Goal: Task Accomplishment & Management: Use online tool/utility

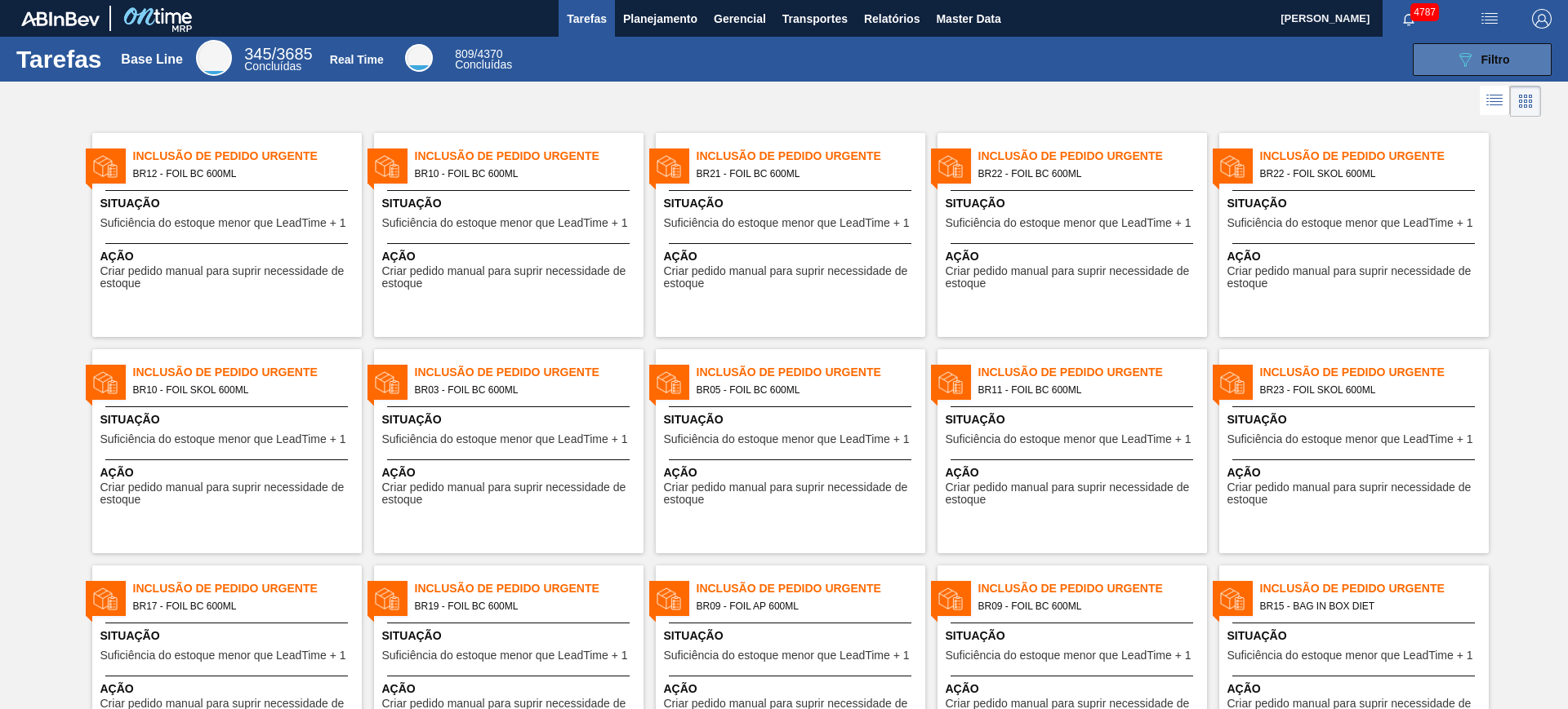
click at [1253, 61] on button "089F7B8B-B2A5-4AFE-B5C0-19BA573D28AC Filtro" at bounding box center [1482, 59] width 139 height 33
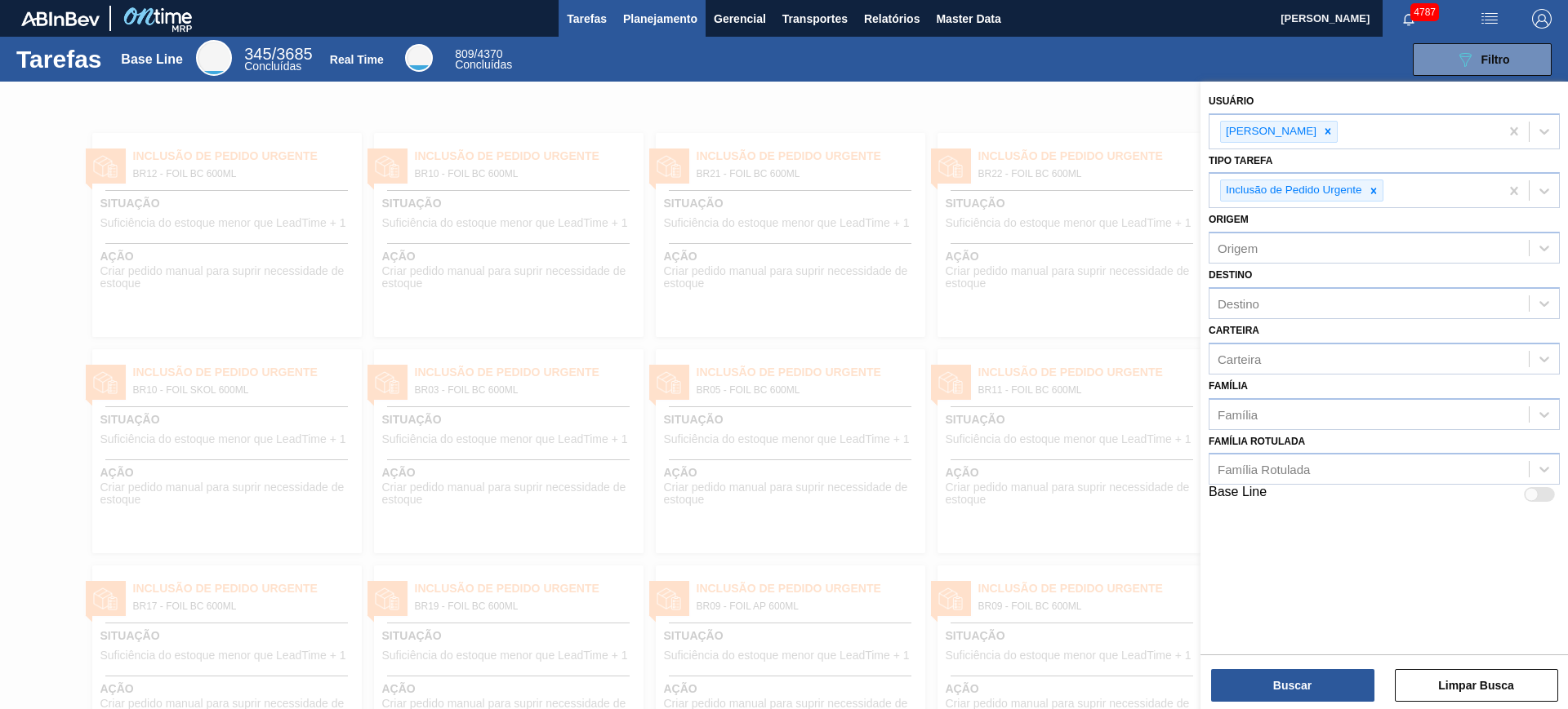
click at [673, 22] on span "Planejamento" at bounding box center [659, 19] width 74 height 20
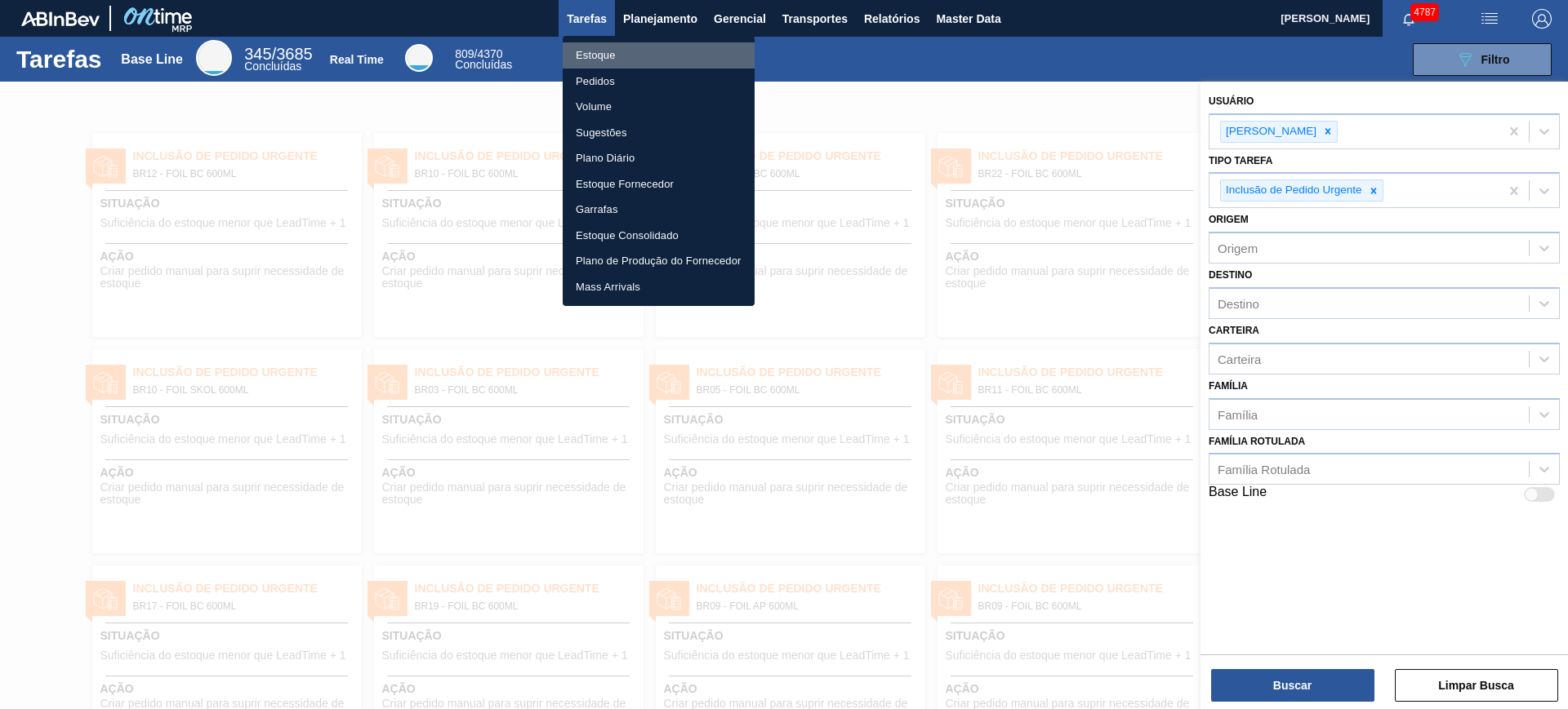
click at [668, 52] on li "Estoque" at bounding box center [658, 55] width 192 height 26
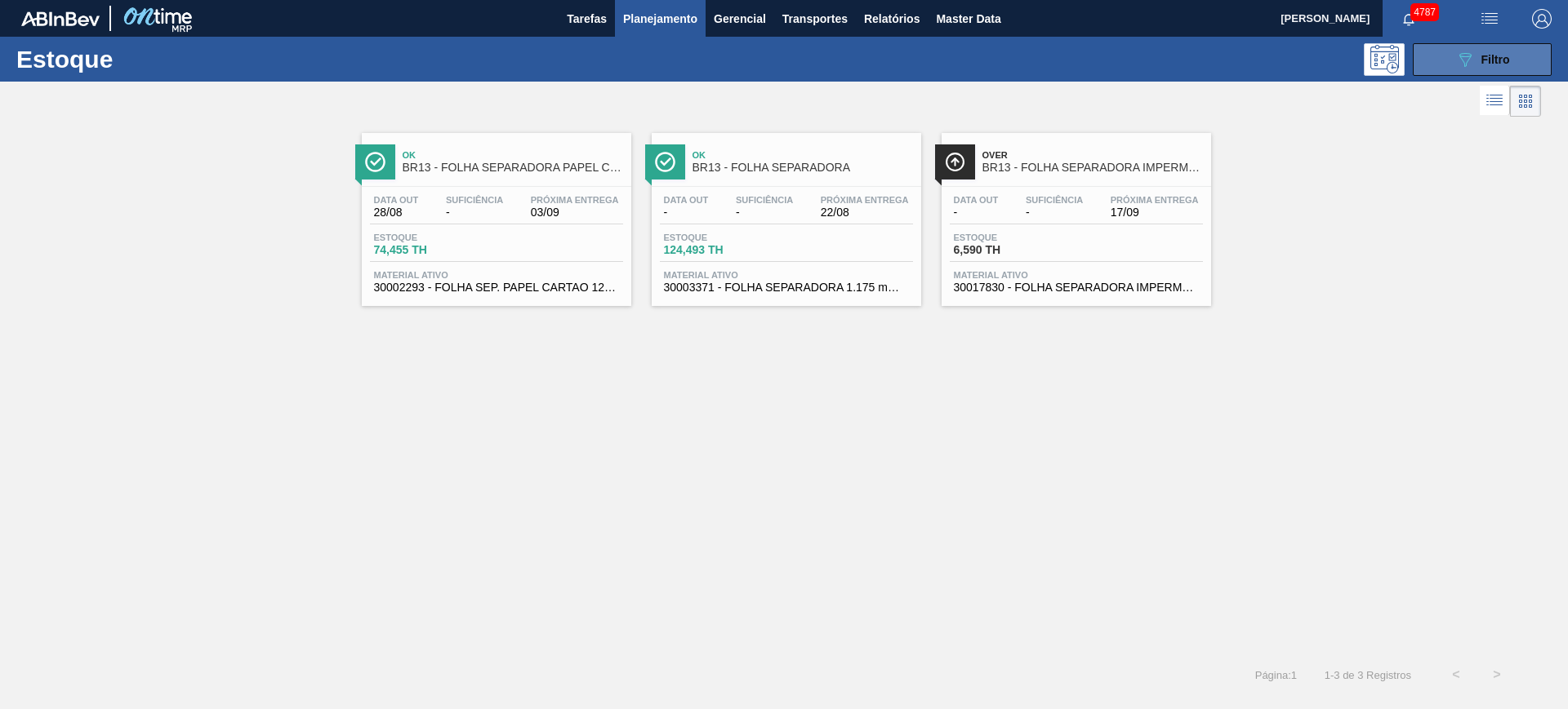
click at [1253, 67] on icon "089F7B8B-B2A5-4AFE-B5C0-19BA573D28AC" at bounding box center [1464, 59] width 20 height 20
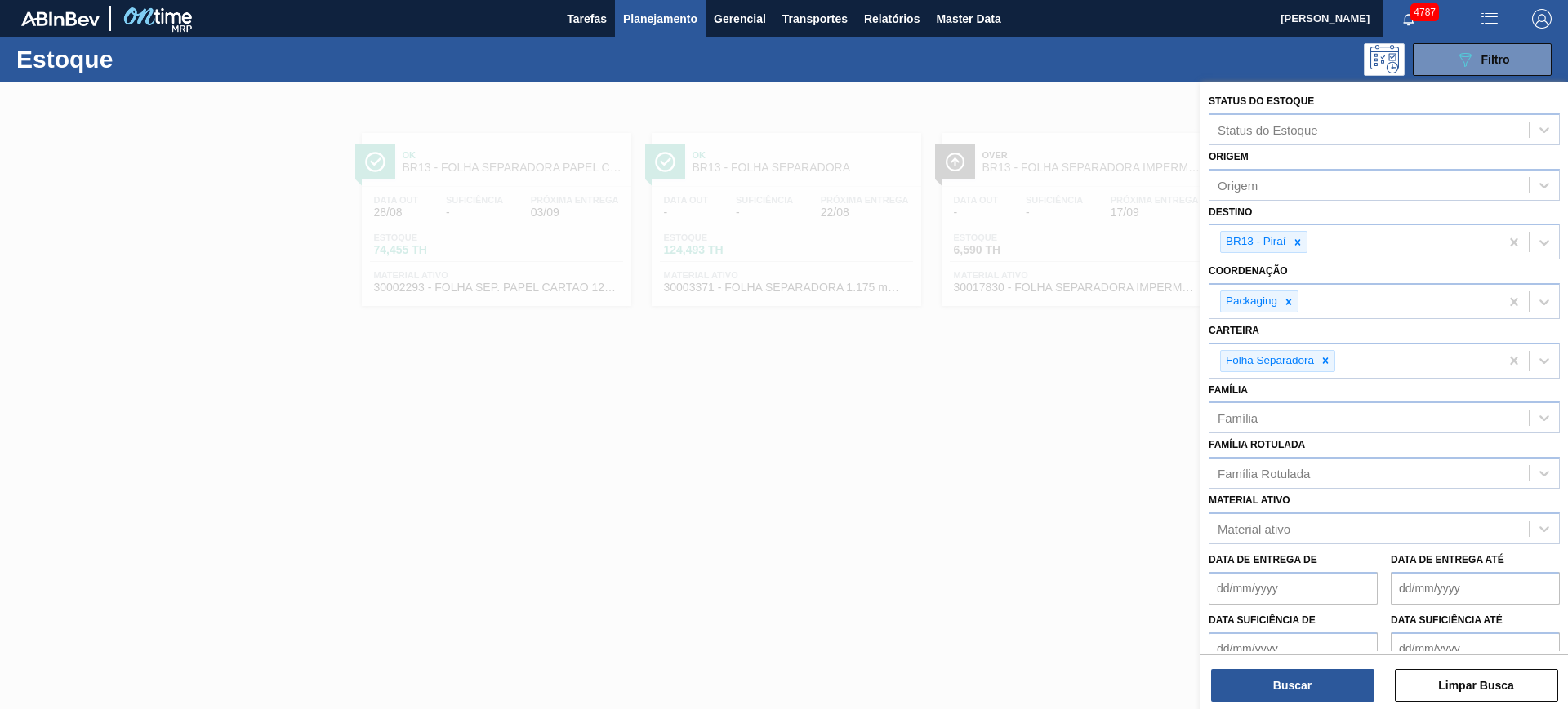
click at [1039, 503] on div at bounding box center [784, 436] width 1568 height 709
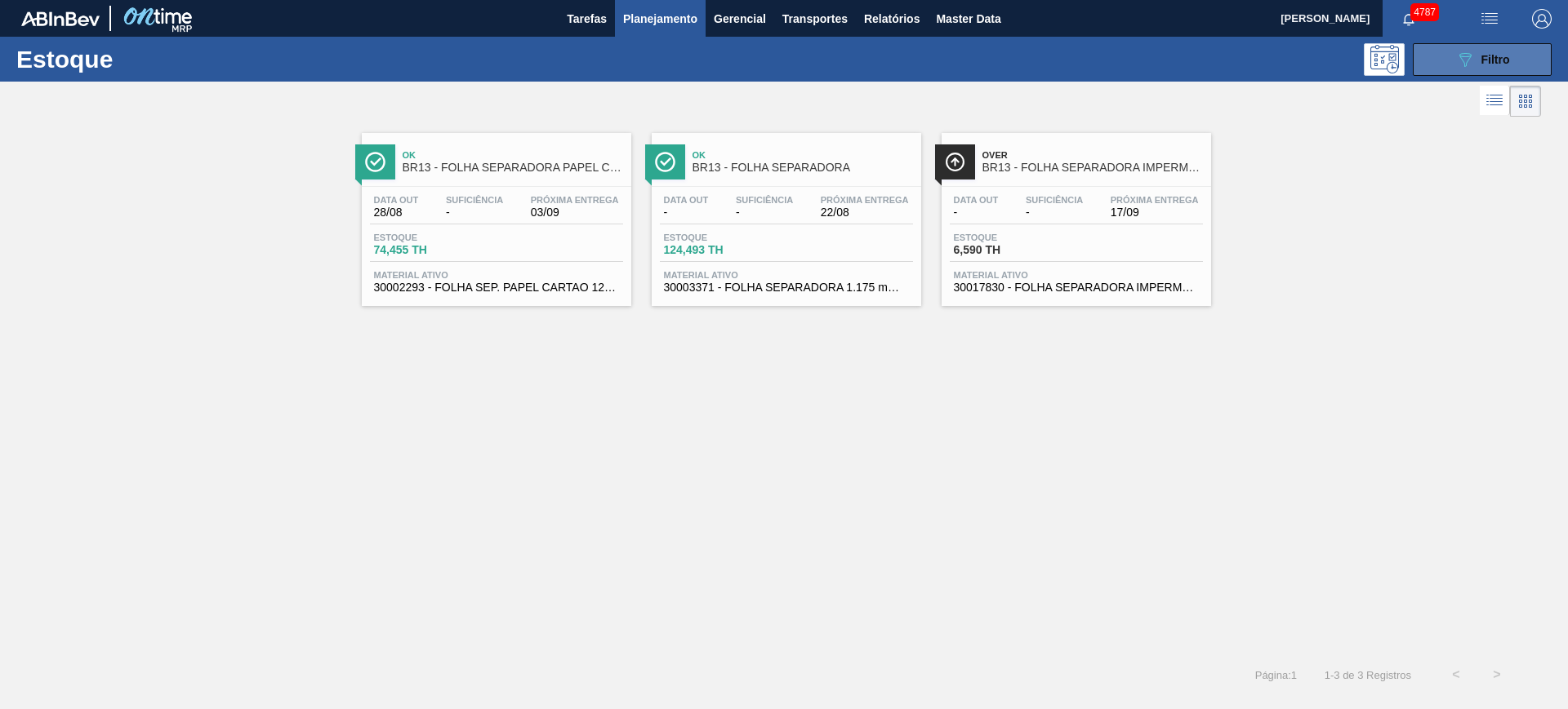
click at [1253, 61] on span "Filtro" at bounding box center [1495, 60] width 29 height 13
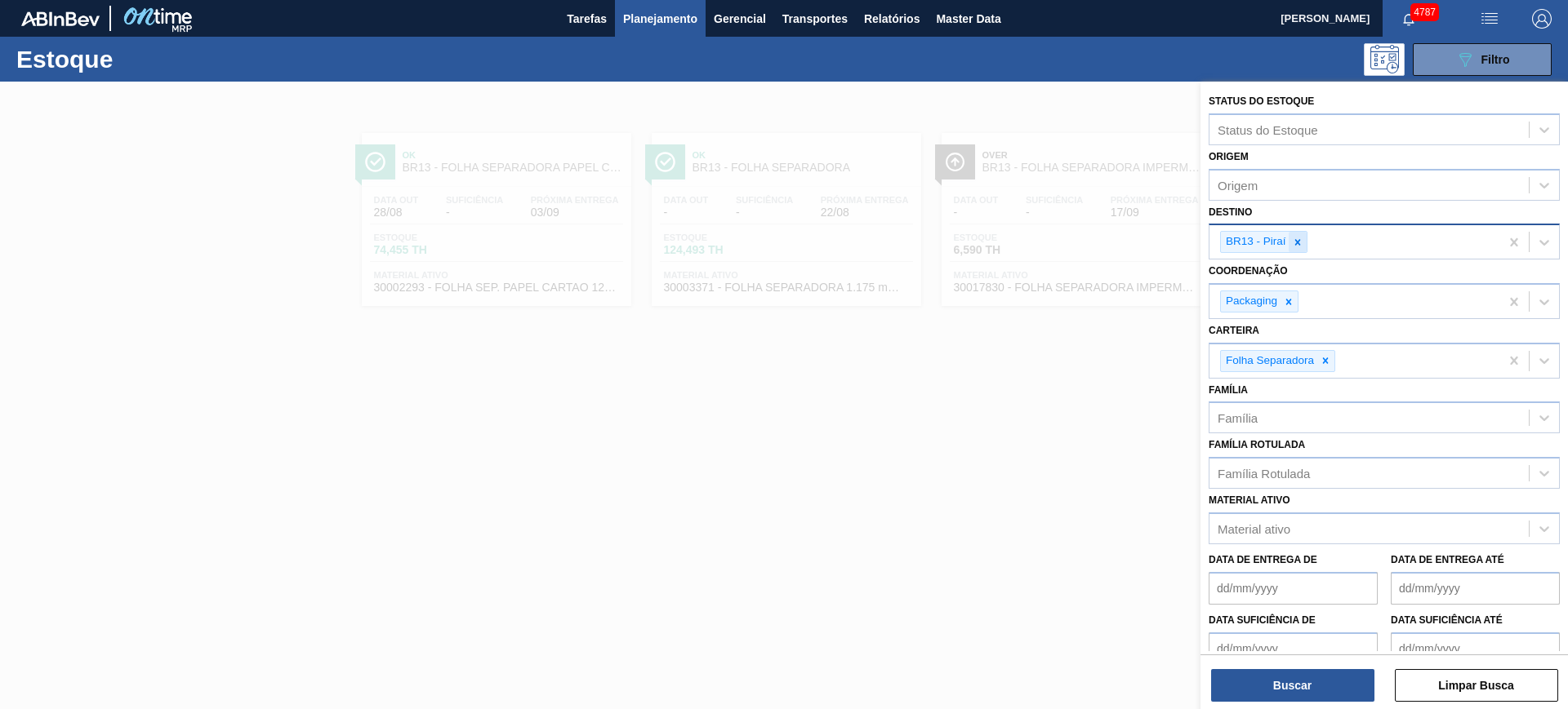
click at [1253, 244] on icon at bounding box center [1297, 243] width 11 height 11
click at [1253, 352] on div at bounding box center [1324, 357] width 18 height 21
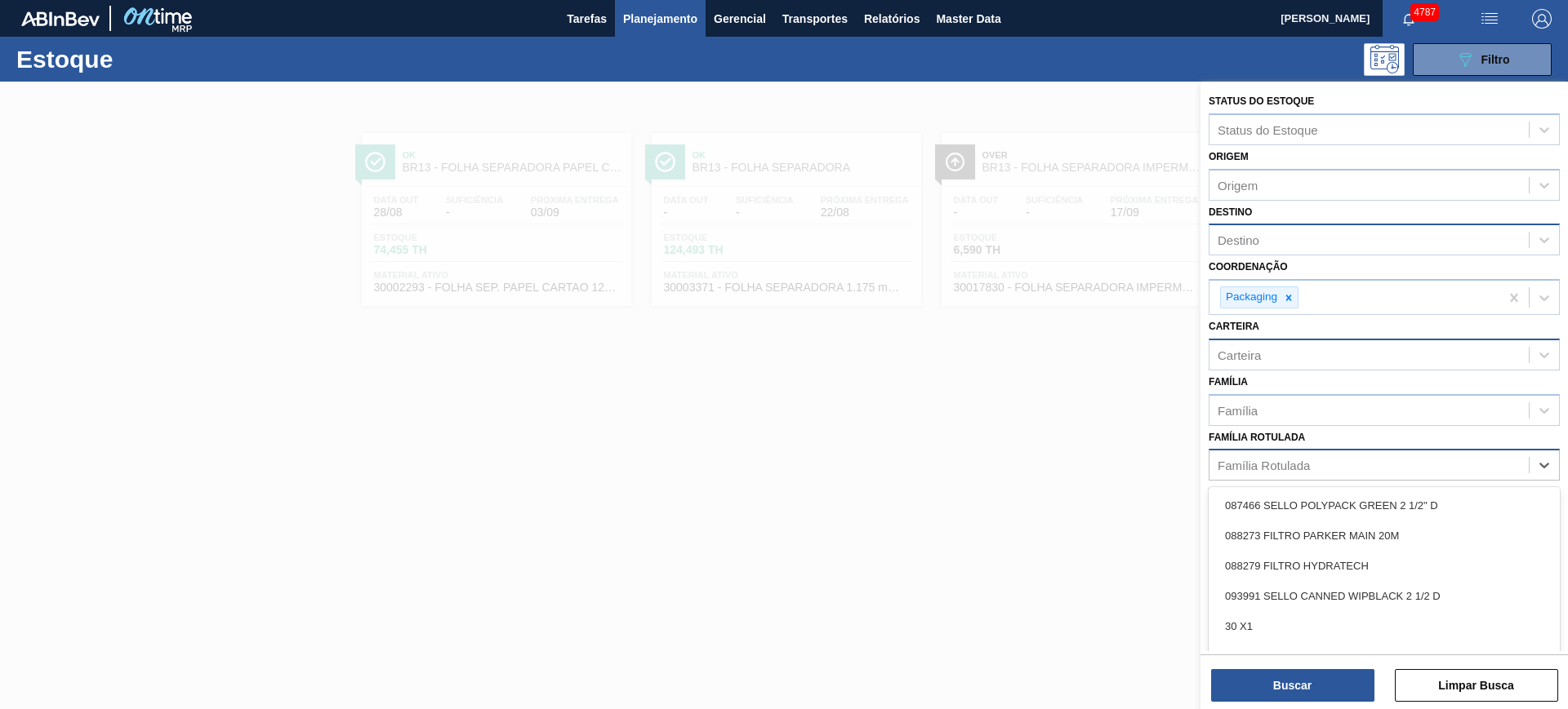
click at [1253, 463] on div "Família Rotulada" at bounding box center [1264, 465] width 92 height 14
type Rotulada "foil ap 6"
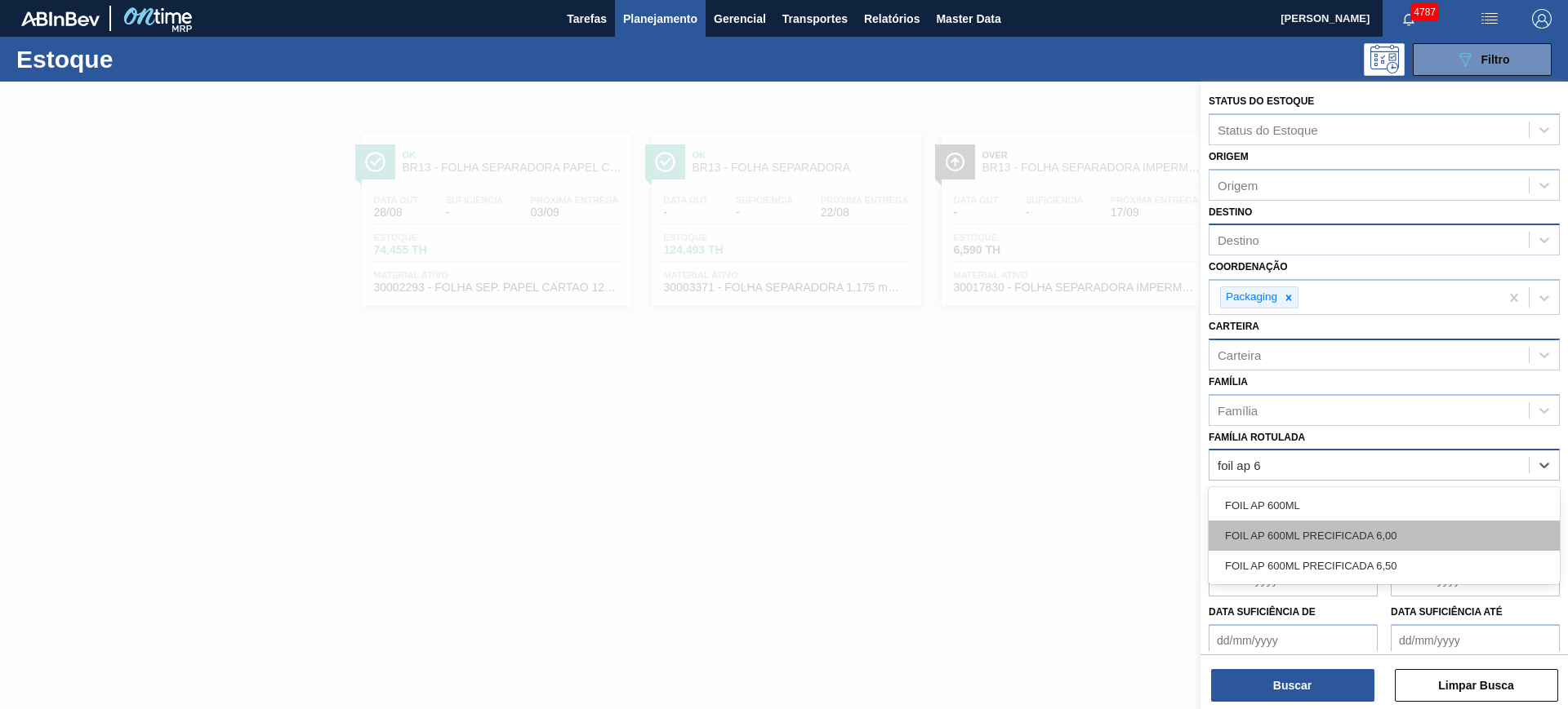
click at [1253, 537] on div "FOIL AP 600ML PRECIFICADA 6,00" at bounding box center [1383, 536] width 351 height 30
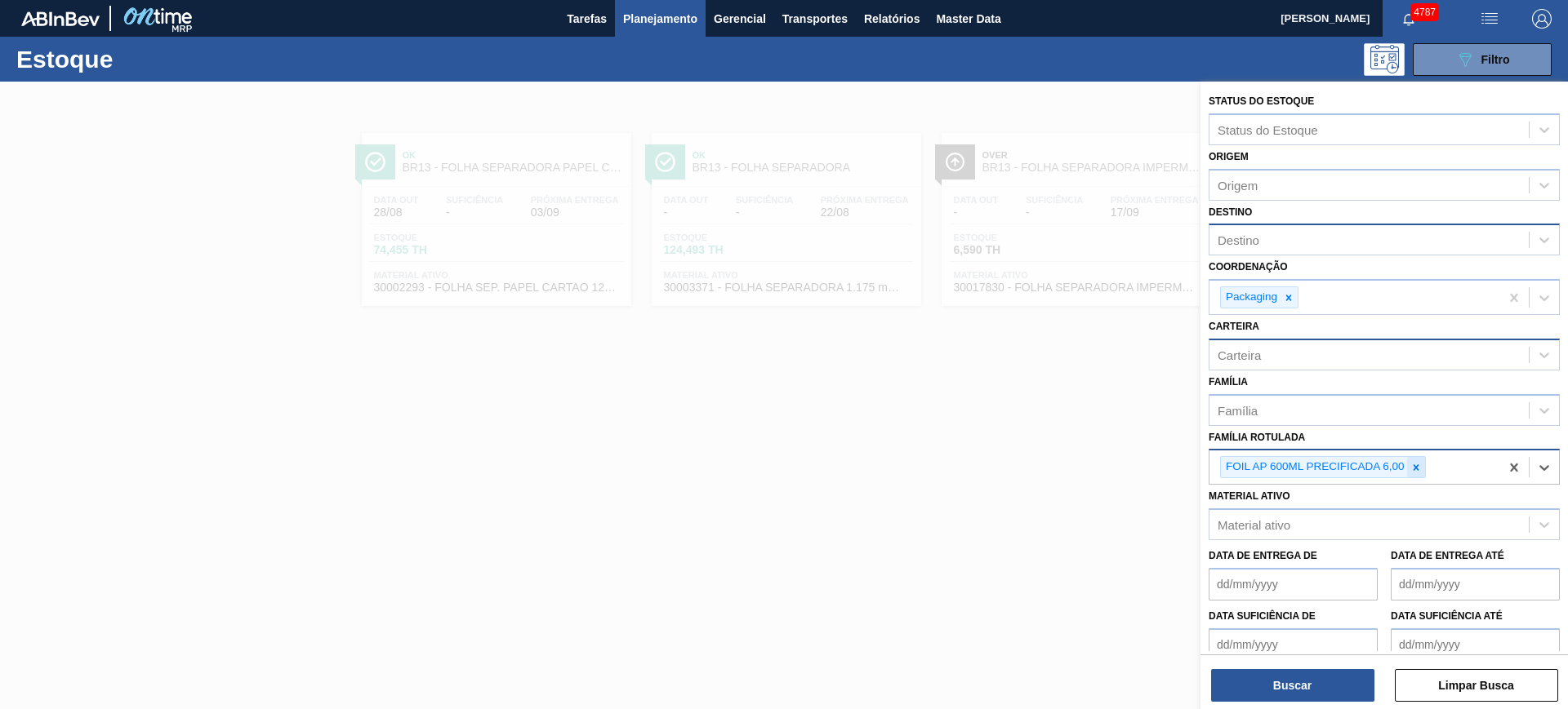
click at [1253, 465] on icon at bounding box center [1415, 467] width 6 height 6
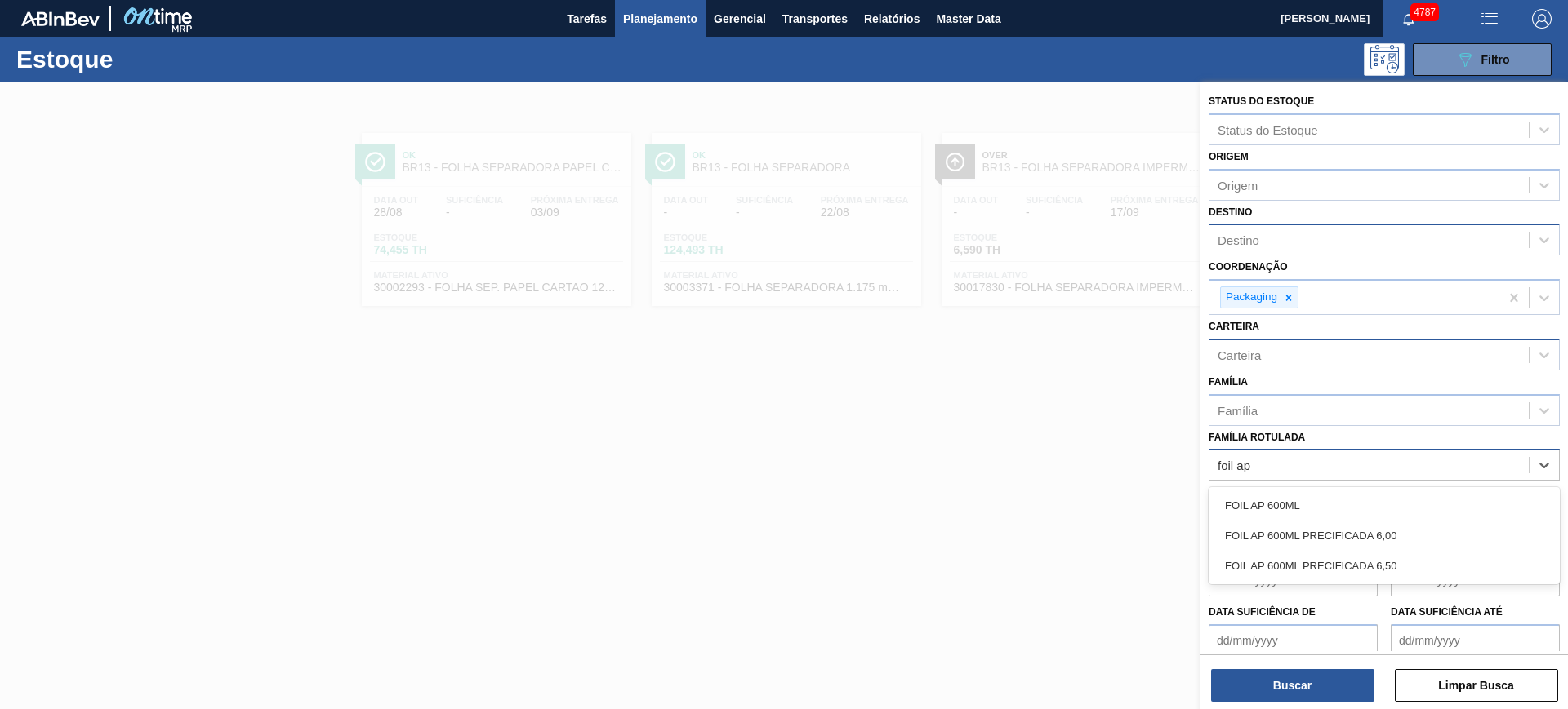
type Rotulada "foil ap 6"
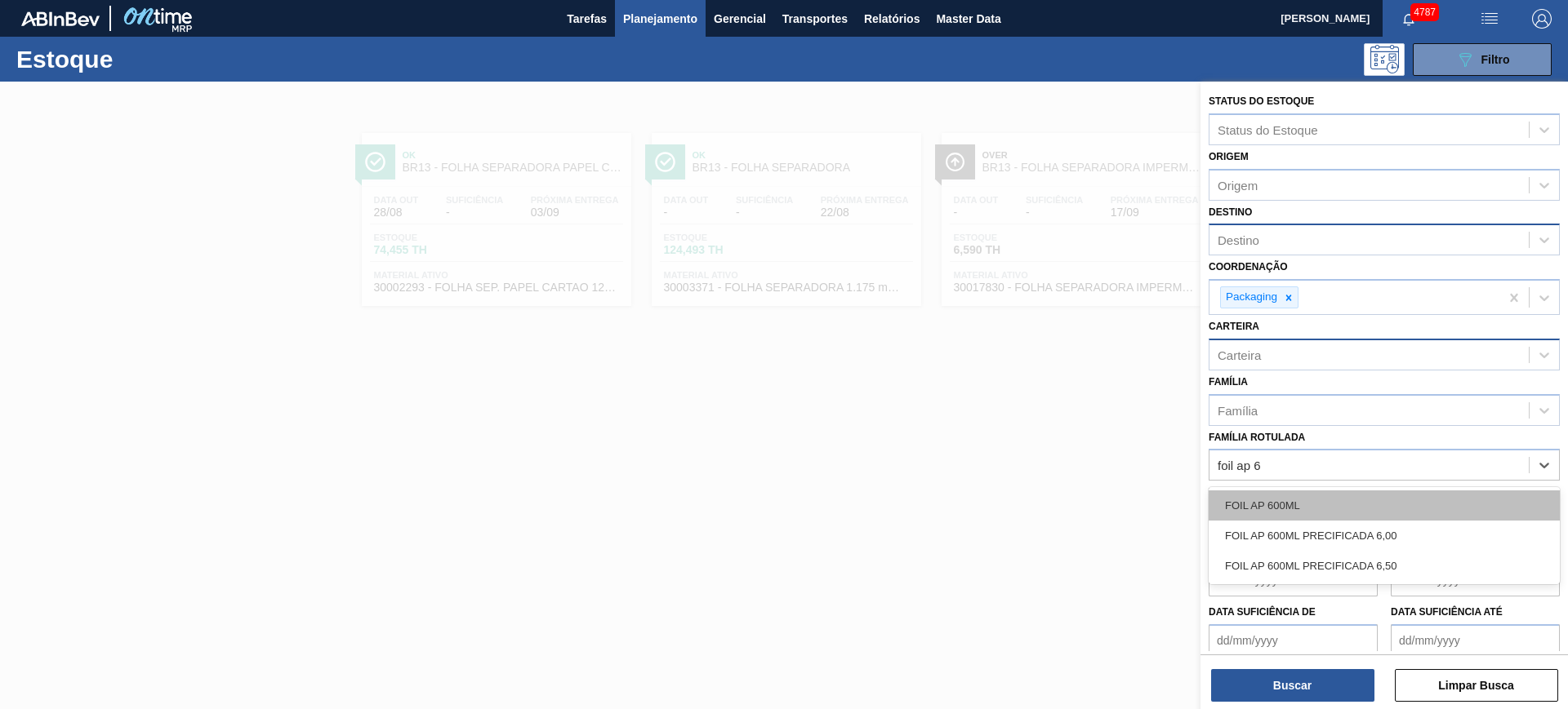
click at [1253, 495] on div "FOIL AP 600ML" at bounding box center [1383, 506] width 351 height 30
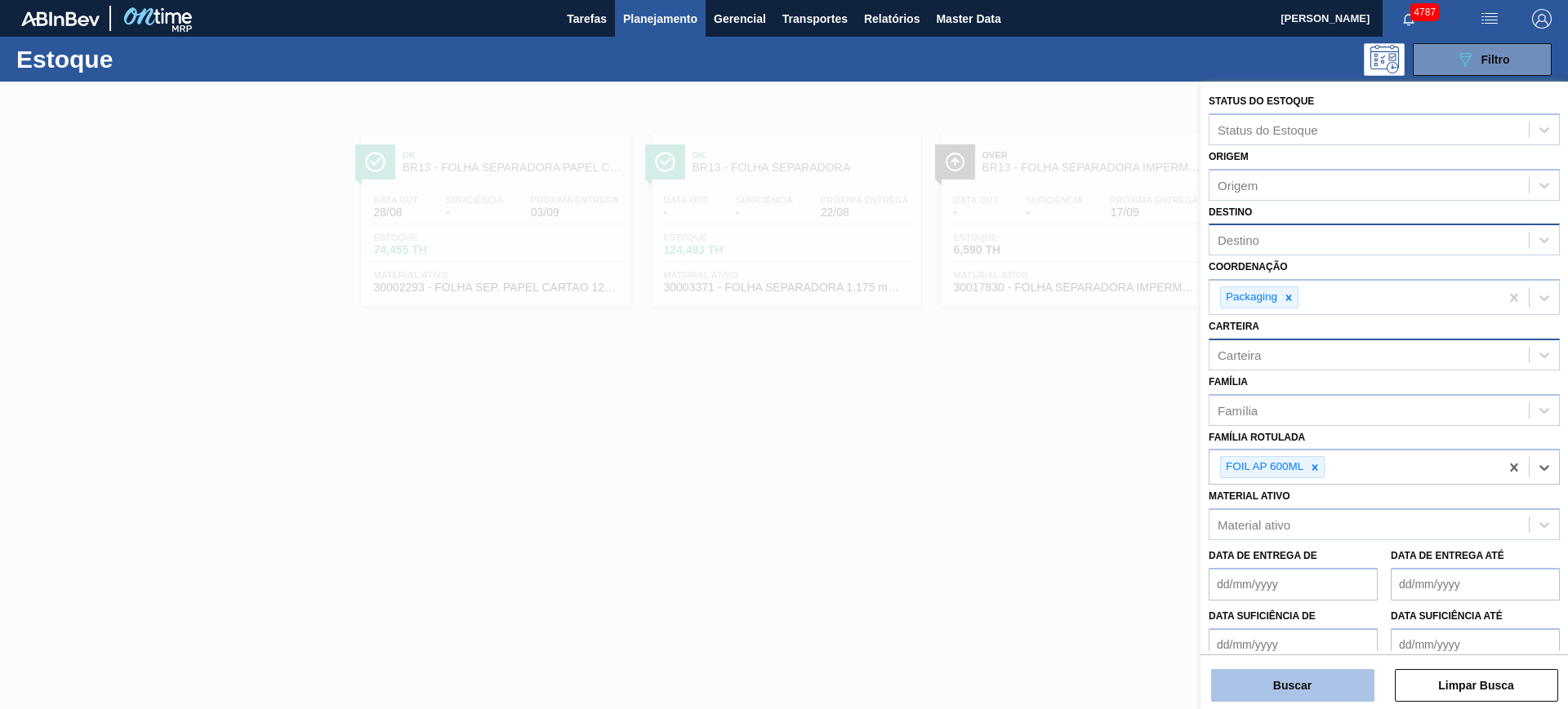
click at [1253, 567] on button "Buscar" at bounding box center [1293, 686] width 163 height 33
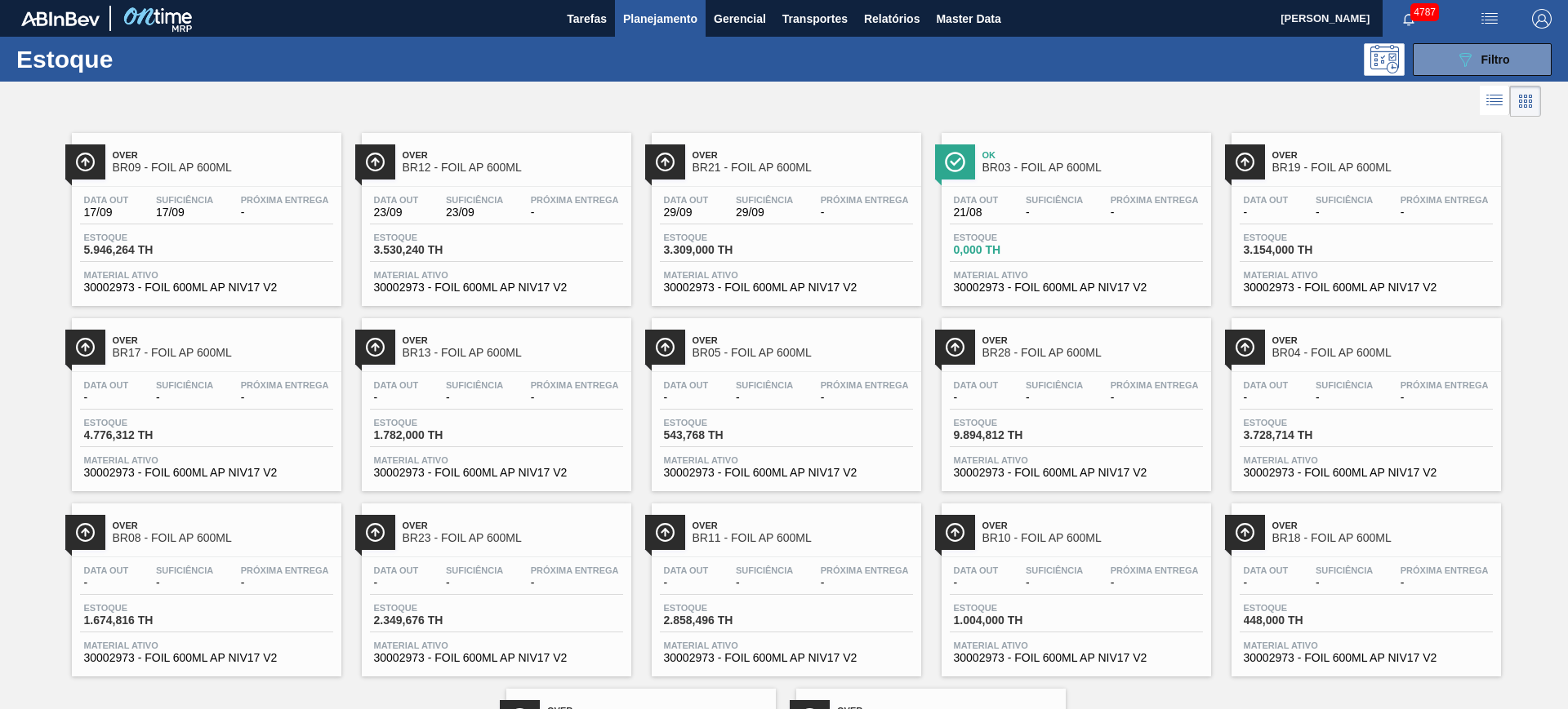
click at [484, 547] on div "Over BR23 - FOIL AP 600ML" at bounding box center [512, 532] width 220 height 37
click at [1253, 61] on icon "089F7B8B-B2A5-4AFE-B5C0-19BA573D28AC" at bounding box center [1464, 59] width 20 height 20
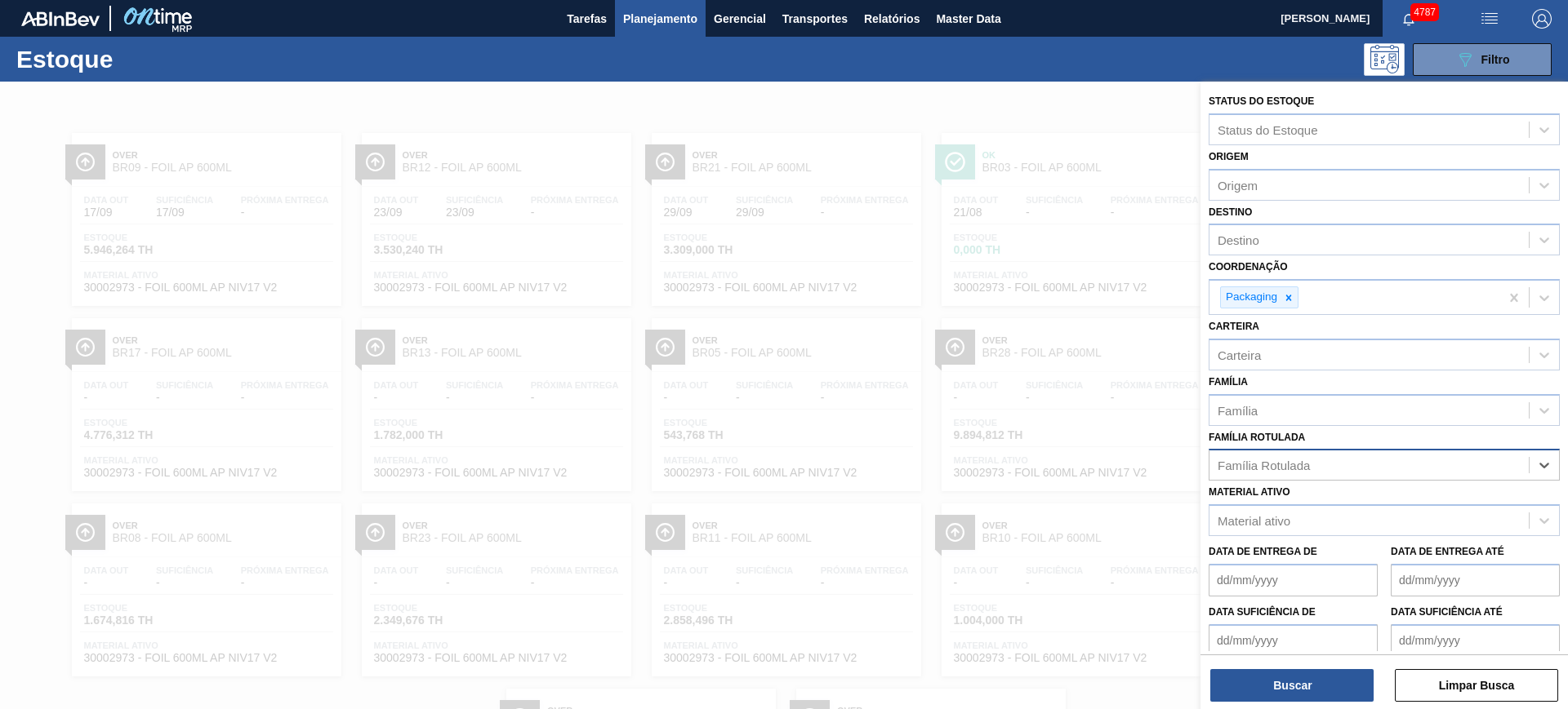
type Rotulada "s"
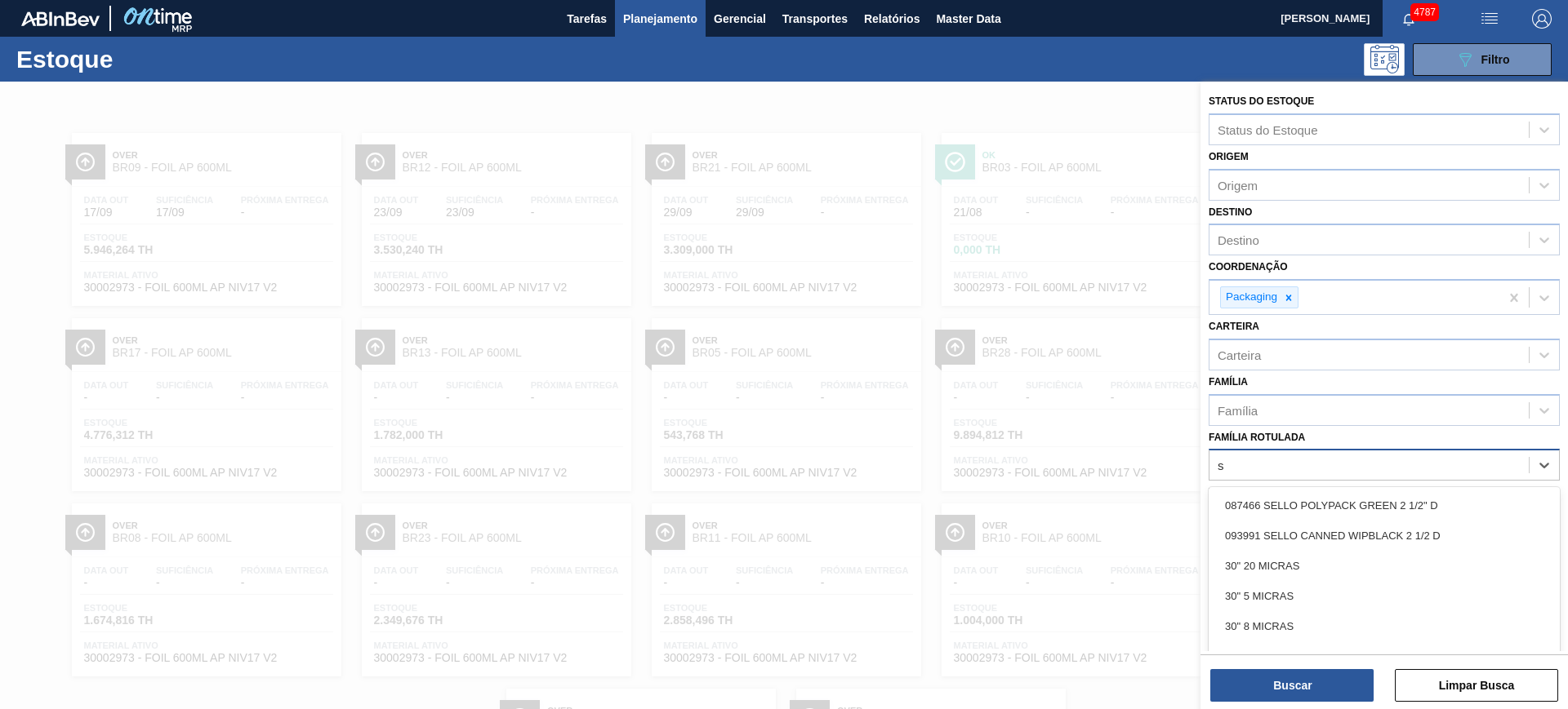
scroll to position [29, 0]
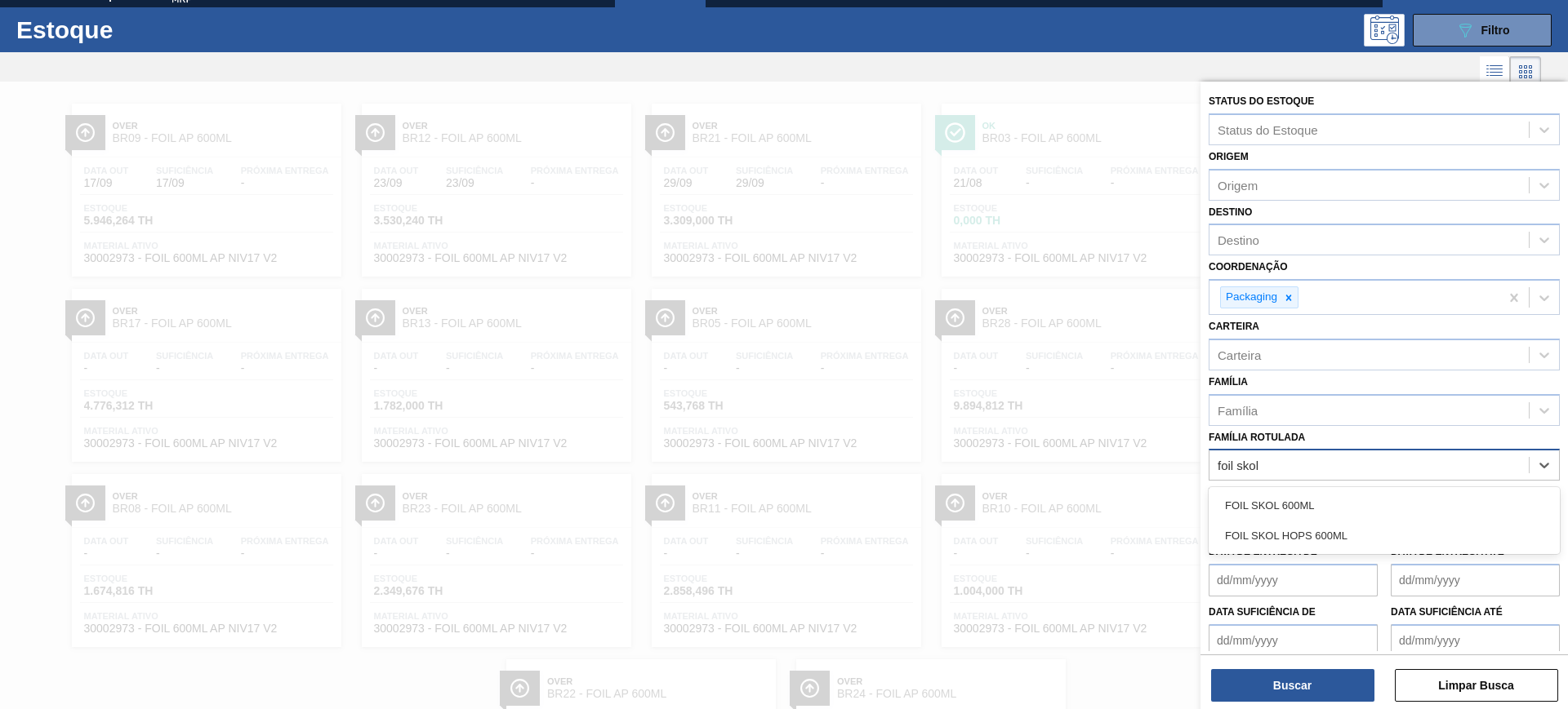
type Rotulada "foil skol"
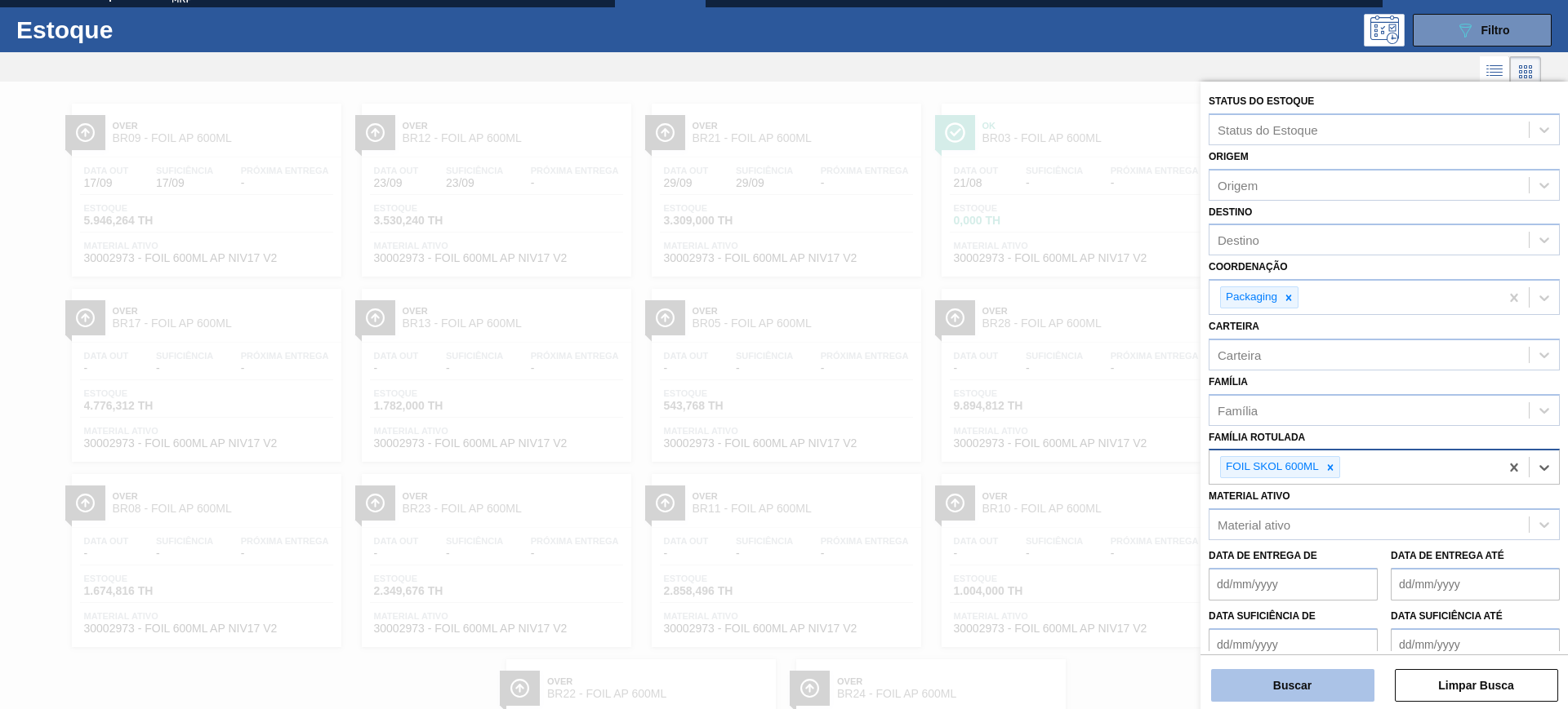
click at [1253, 567] on button "Buscar" at bounding box center [1293, 686] width 163 height 33
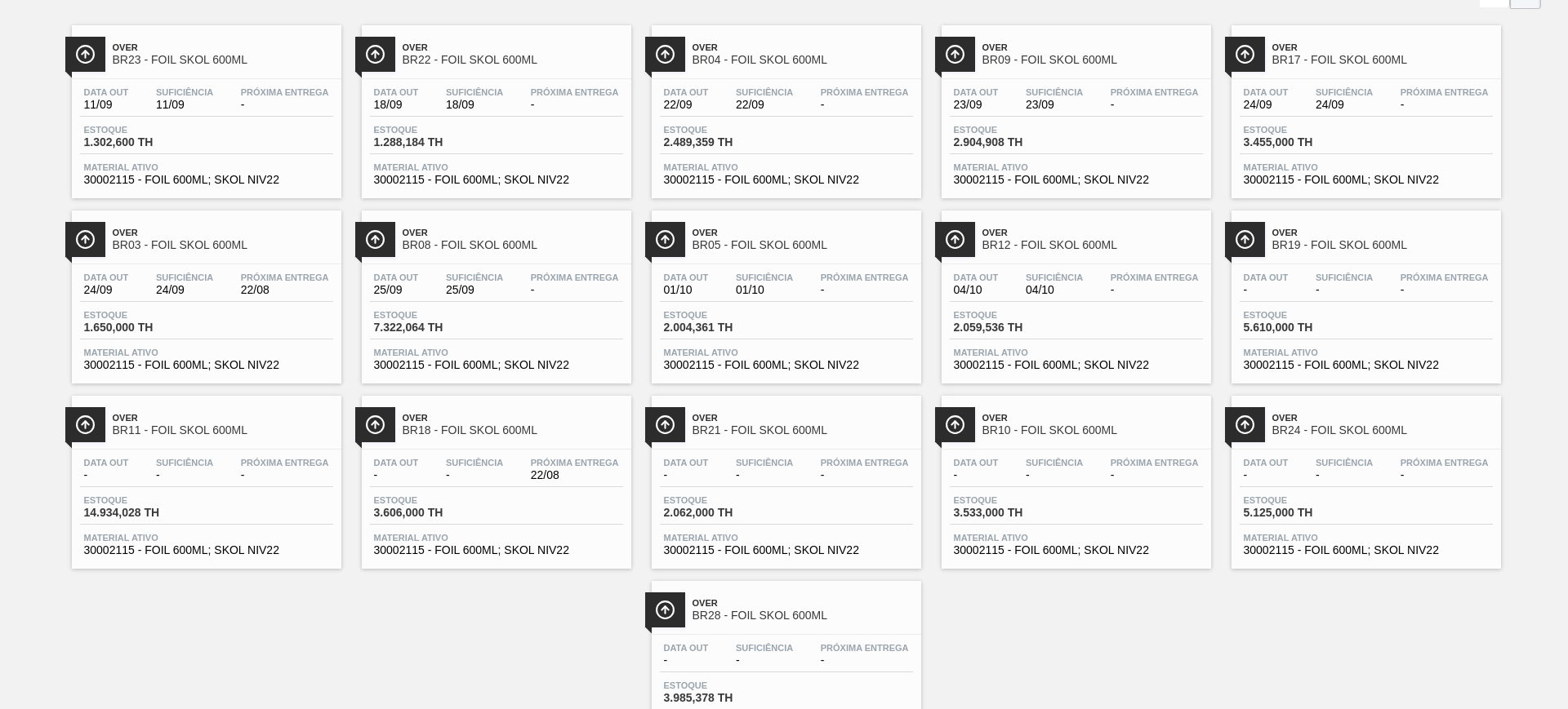
scroll to position [194, 0]
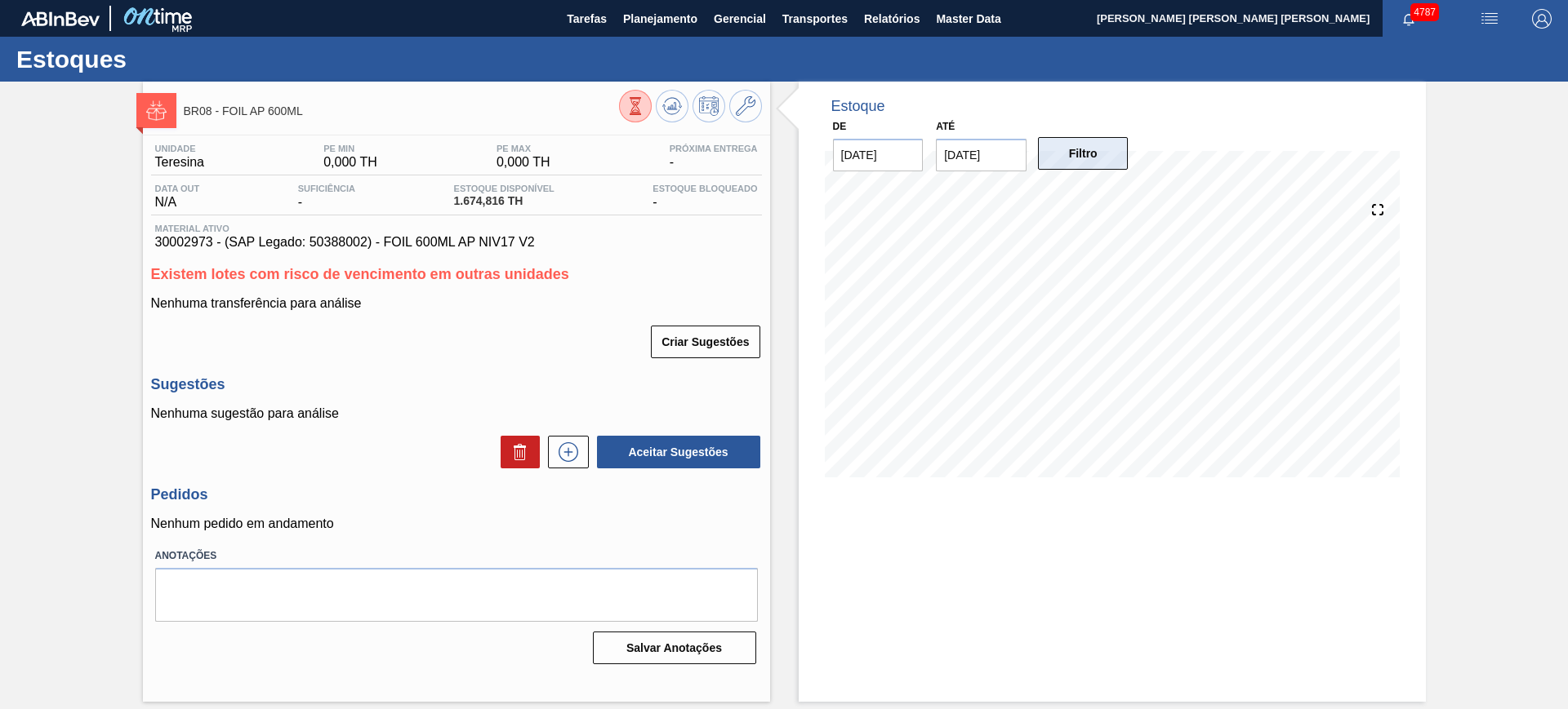
click at [1101, 161] on button "Filtro" at bounding box center [1083, 153] width 91 height 33
click at [986, 152] on input "[DATE]" at bounding box center [981, 155] width 91 height 33
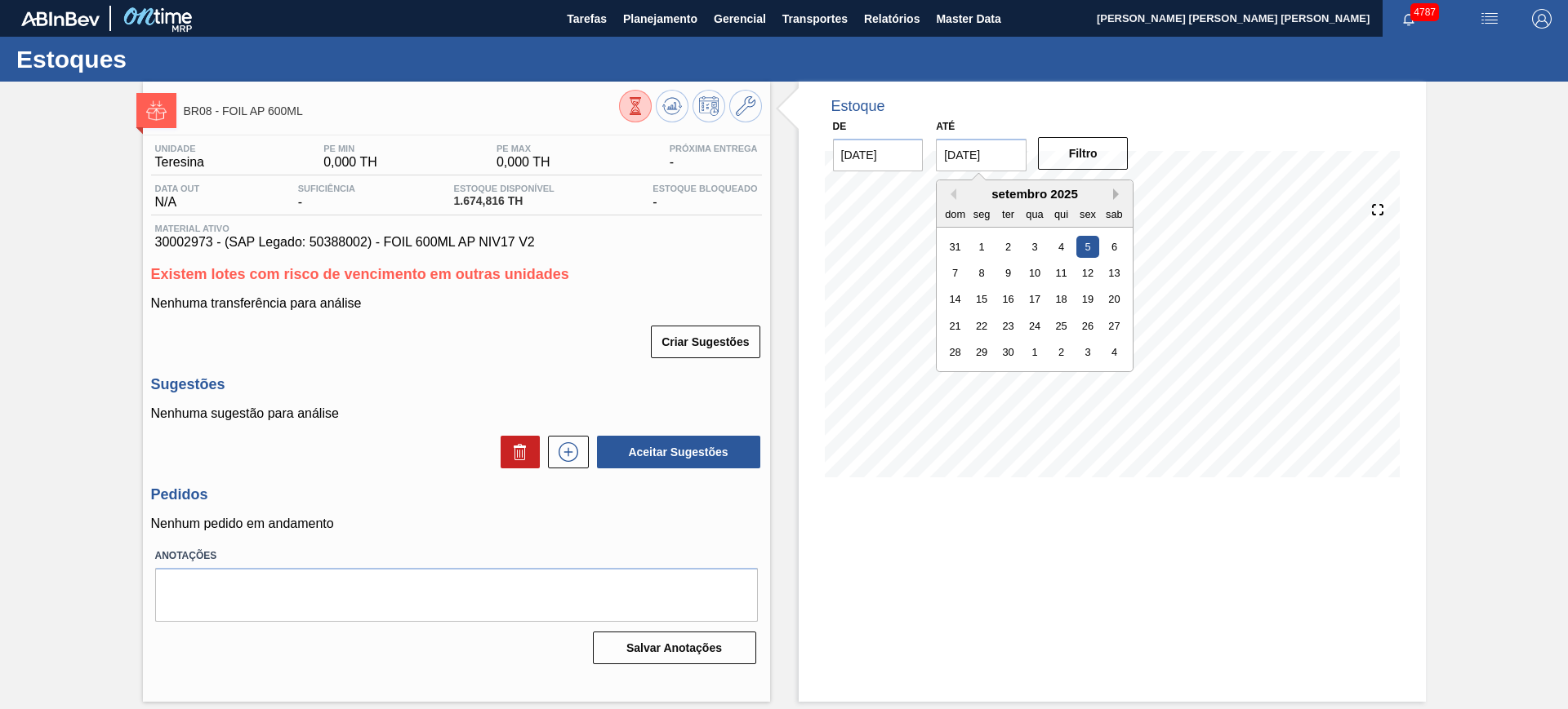
click at [1118, 193] on button "Next Month" at bounding box center [1118, 194] width 11 height 11
click at [1116, 365] on div "30 1 2 3 4 5 6" at bounding box center [1035, 378] width 185 height 26
click at [1112, 379] on div "6" at bounding box center [1115, 379] width 22 height 22
type input "06/12/2025"
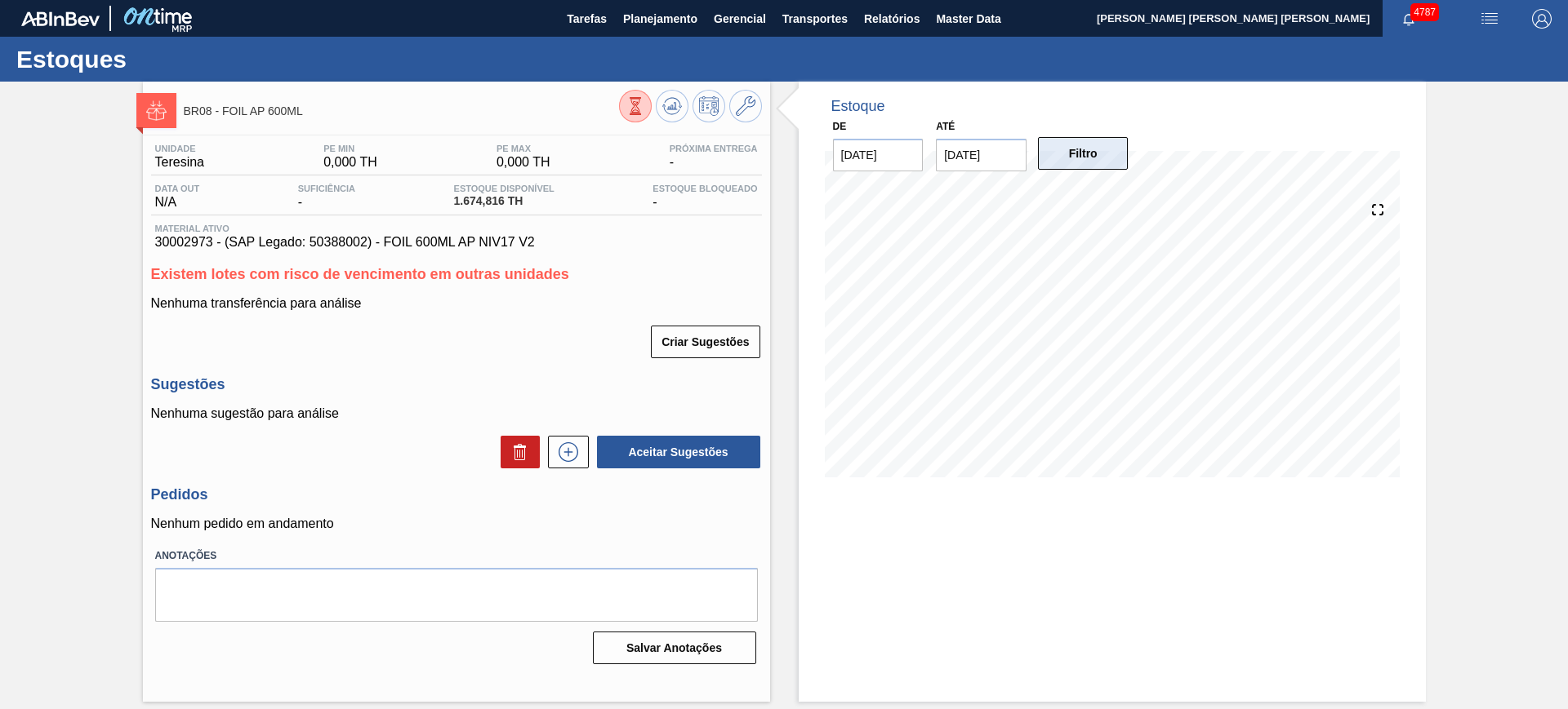
click at [1087, 159] on button "Filtro" at bounding box center [1083, 153] width 91 height 33
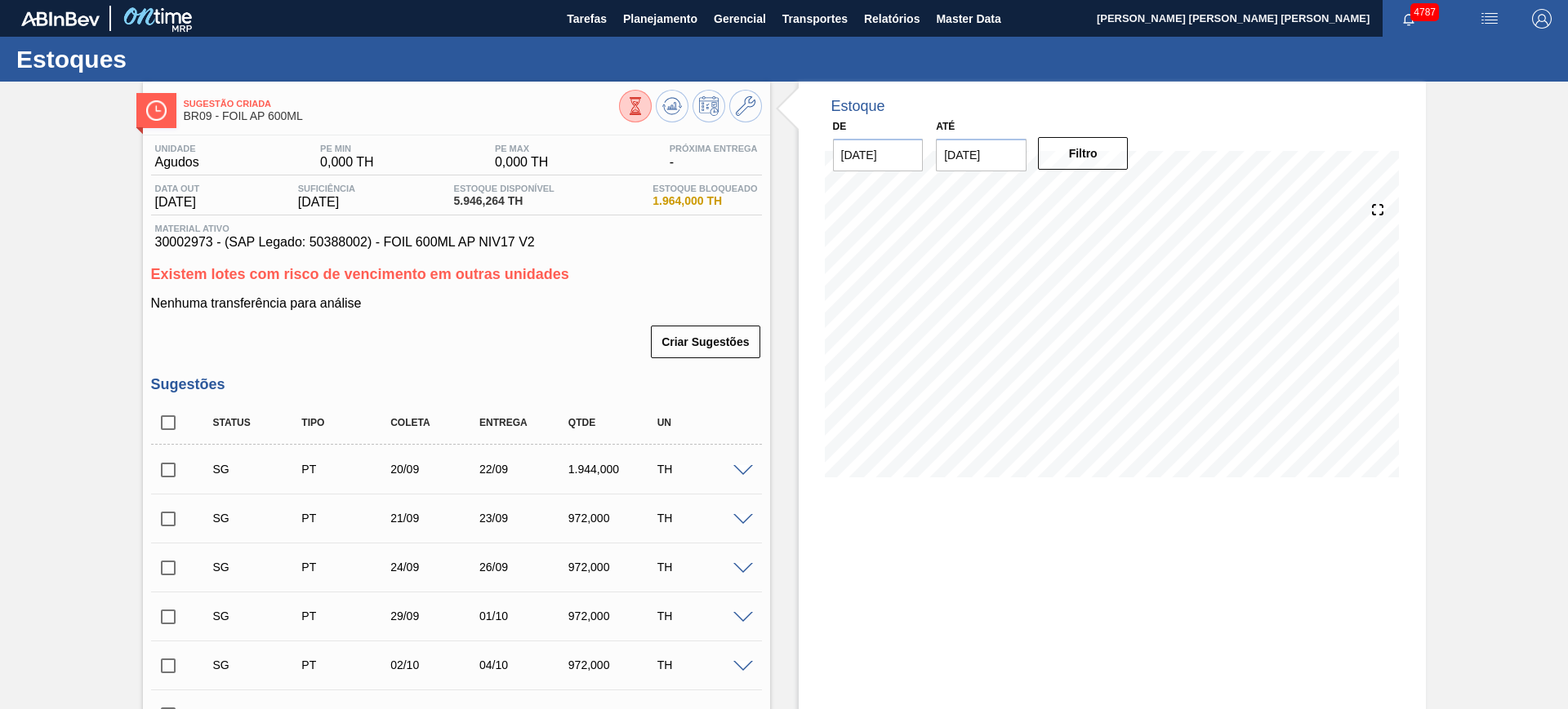
click at [163, 425] on input "checkbox" at bounding box center [168, 422] width 35 height 35
checkbox input "true"
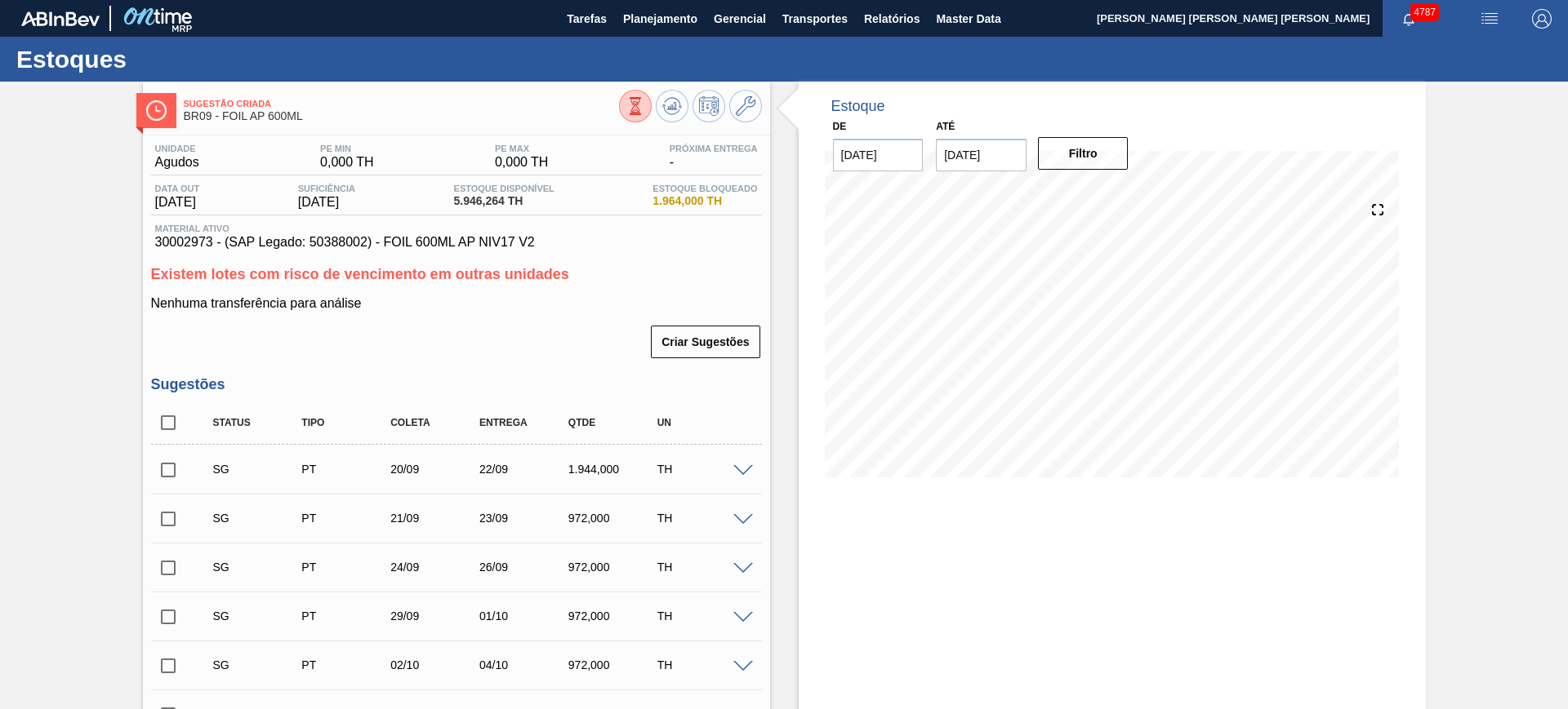
checkbox input "true"
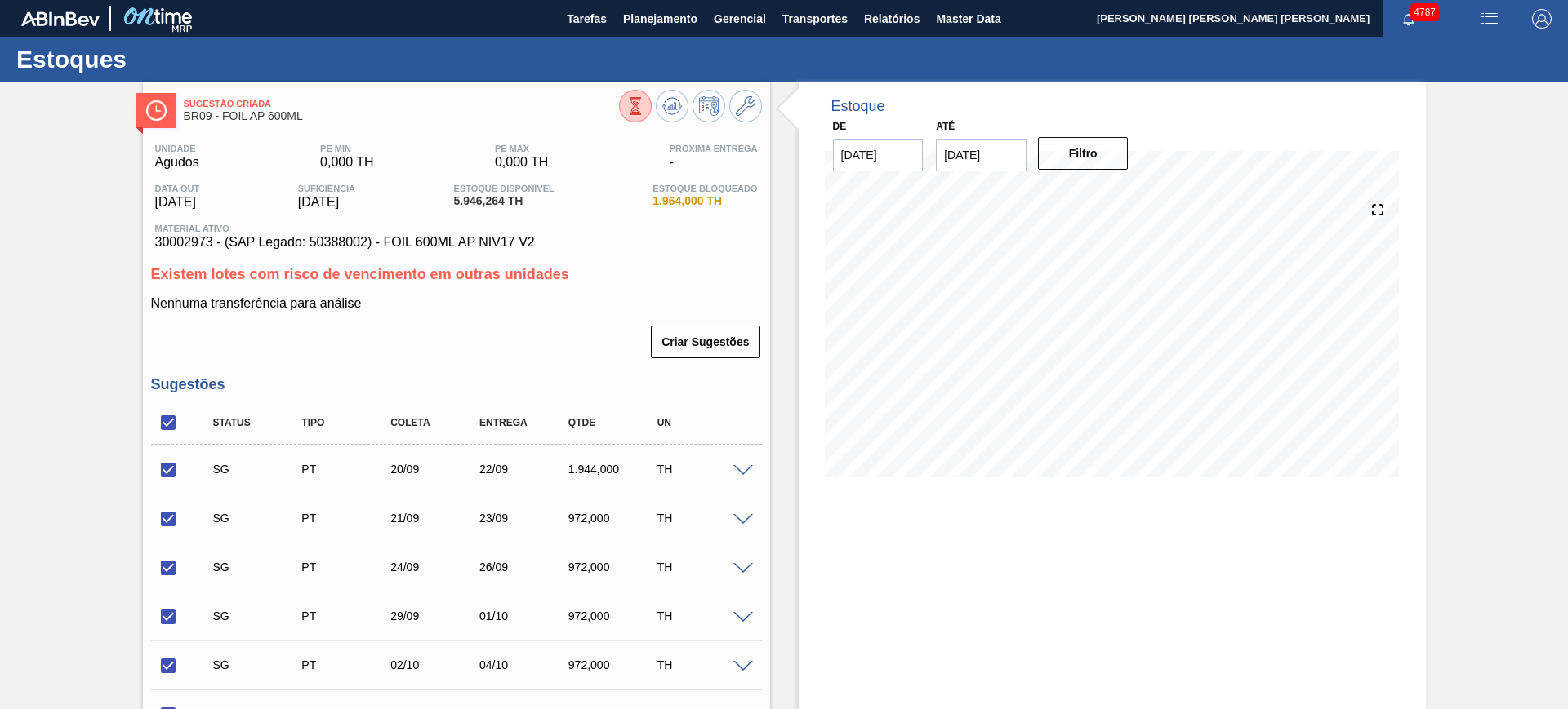
click at [174, 474] on input "checkbox" at bounding box center [168, 470] width 35 height 35
checkbox input "false"
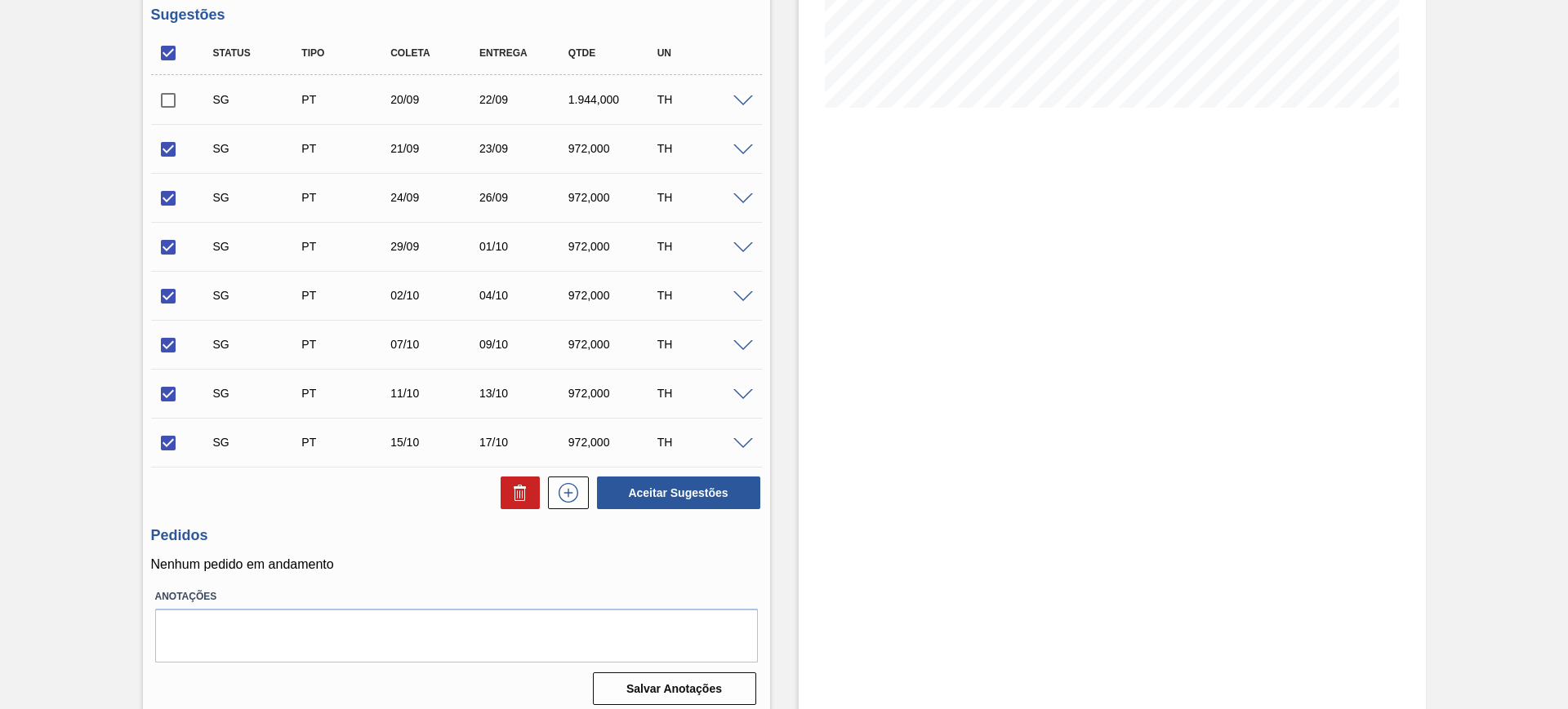
scroll to position [379, 0]
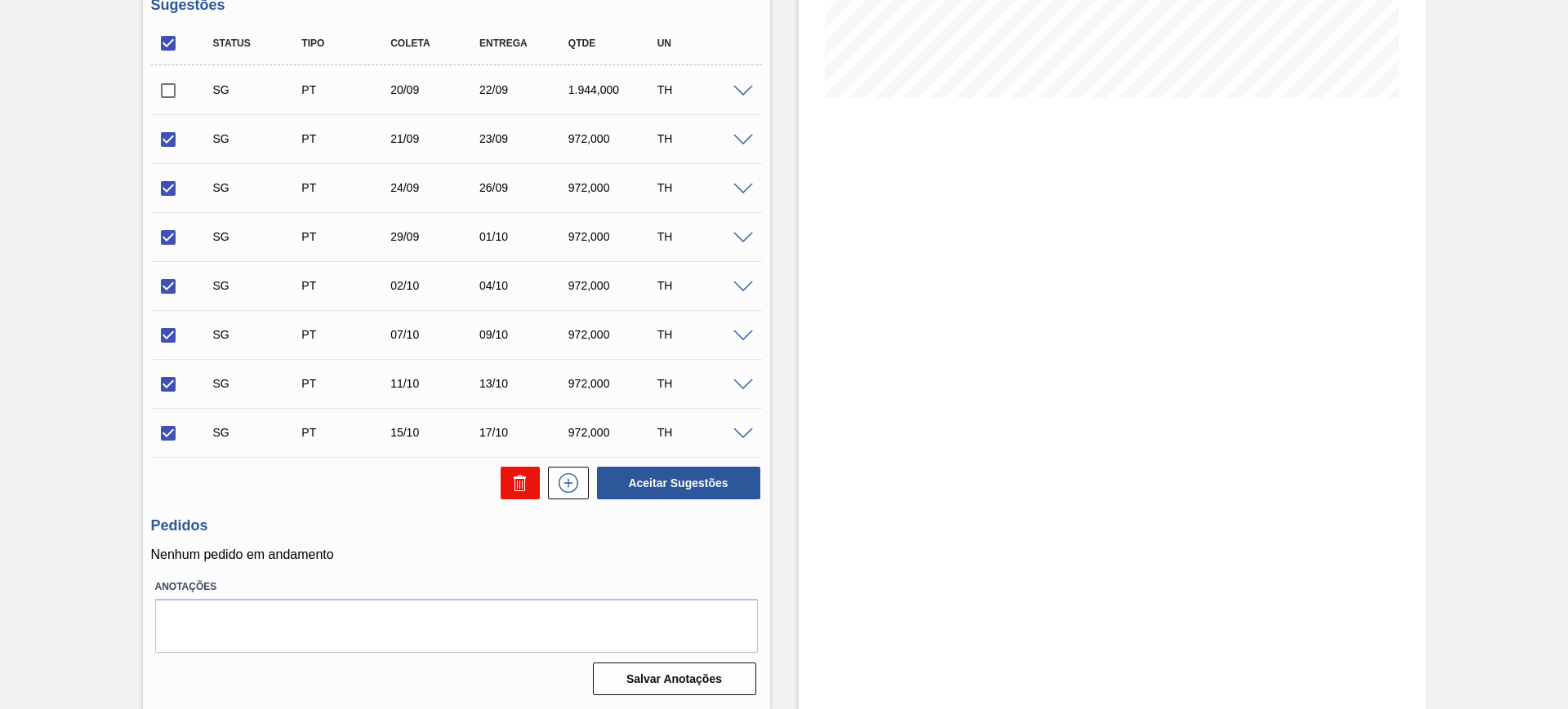
click at [527, 479] on icon at bounding box center [520, 483] width 20 height 20
checkbox input "false"
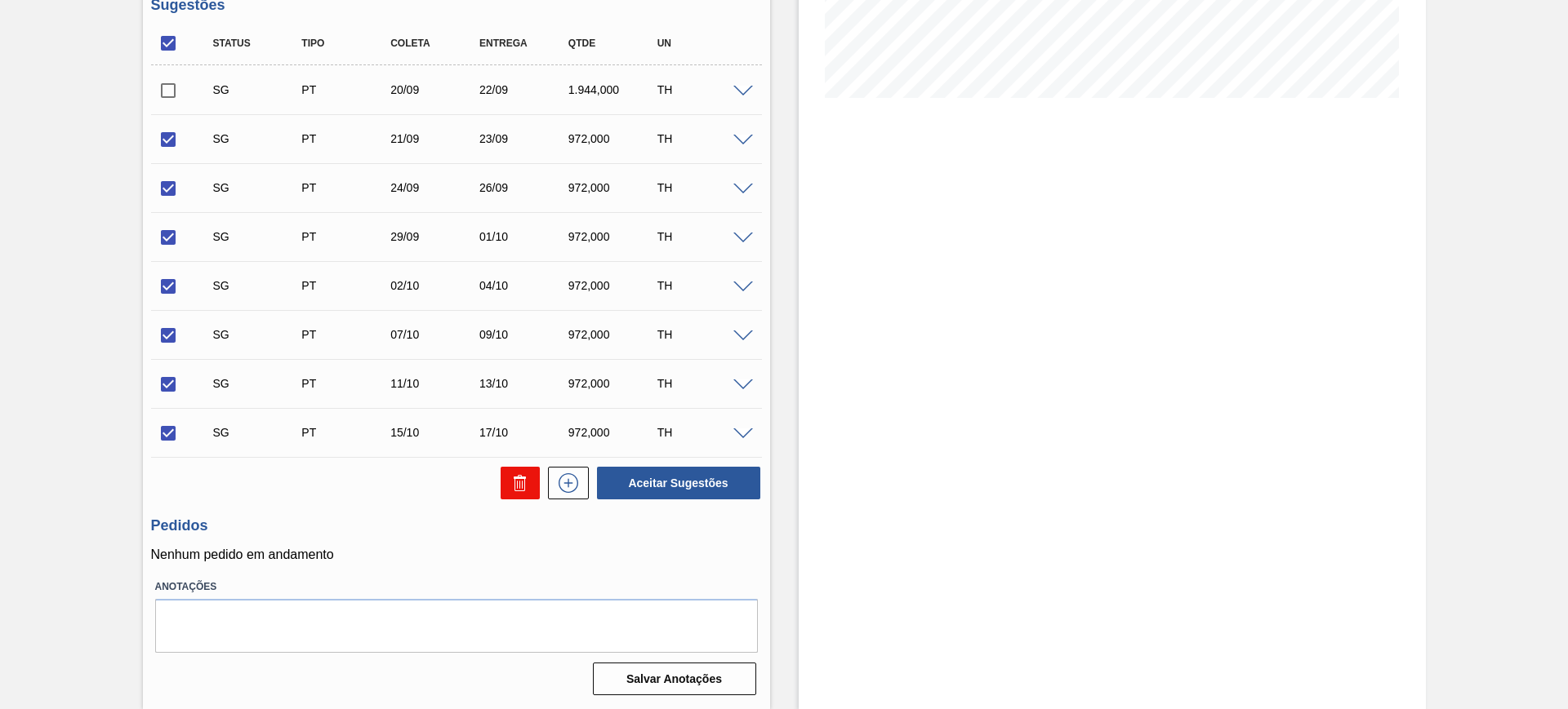
checkbox input "false"
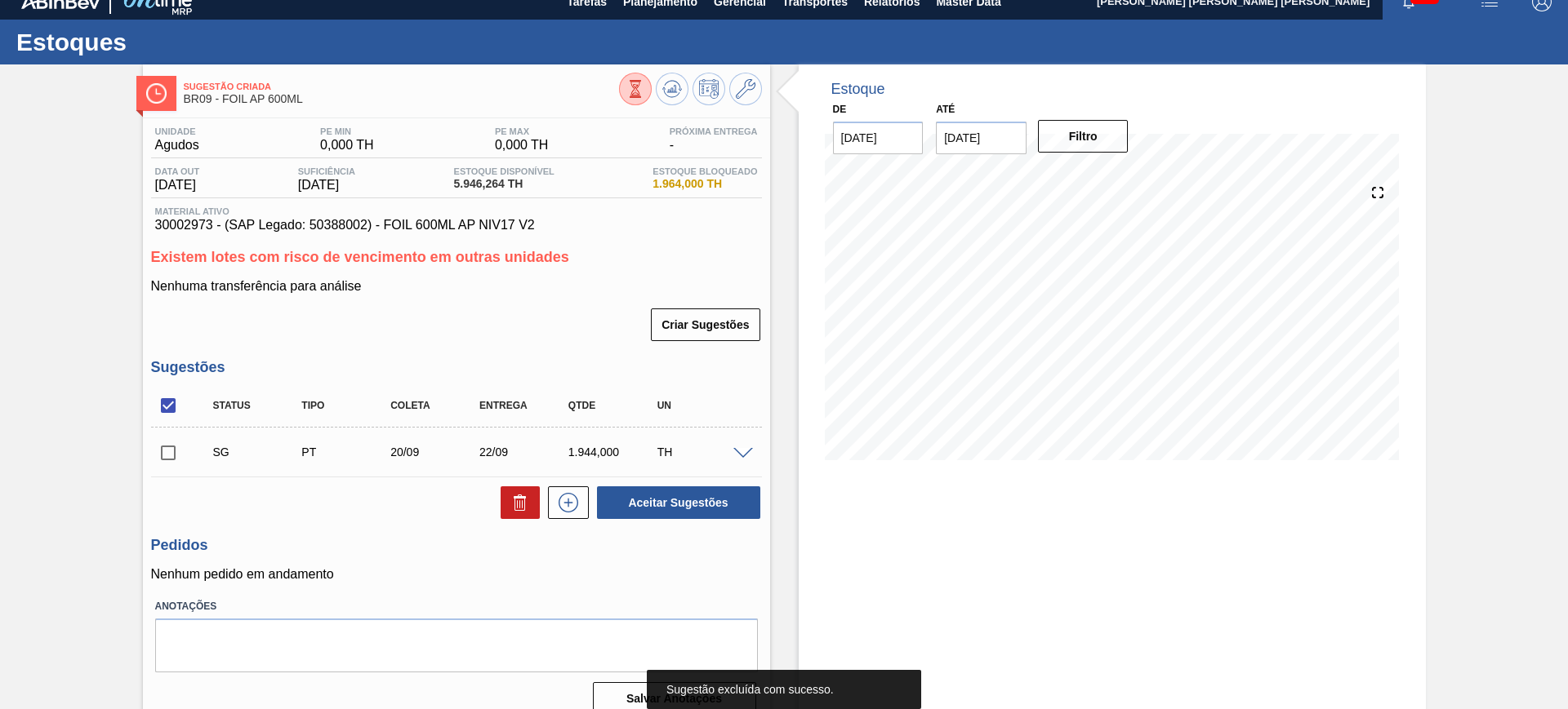
scroll to position [0, 0]
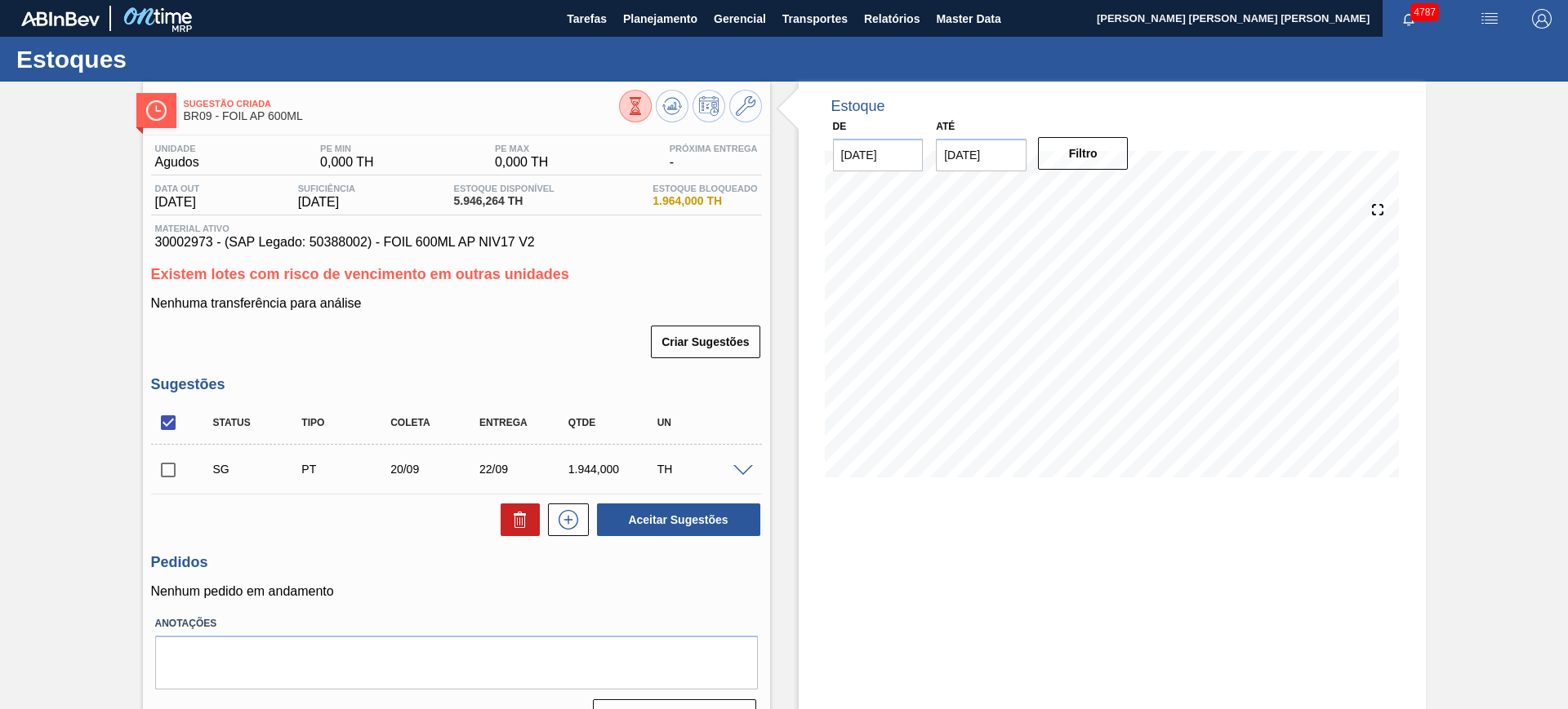
click at [742, 468] on span at bounding box center [743, 471] width 20 height 12
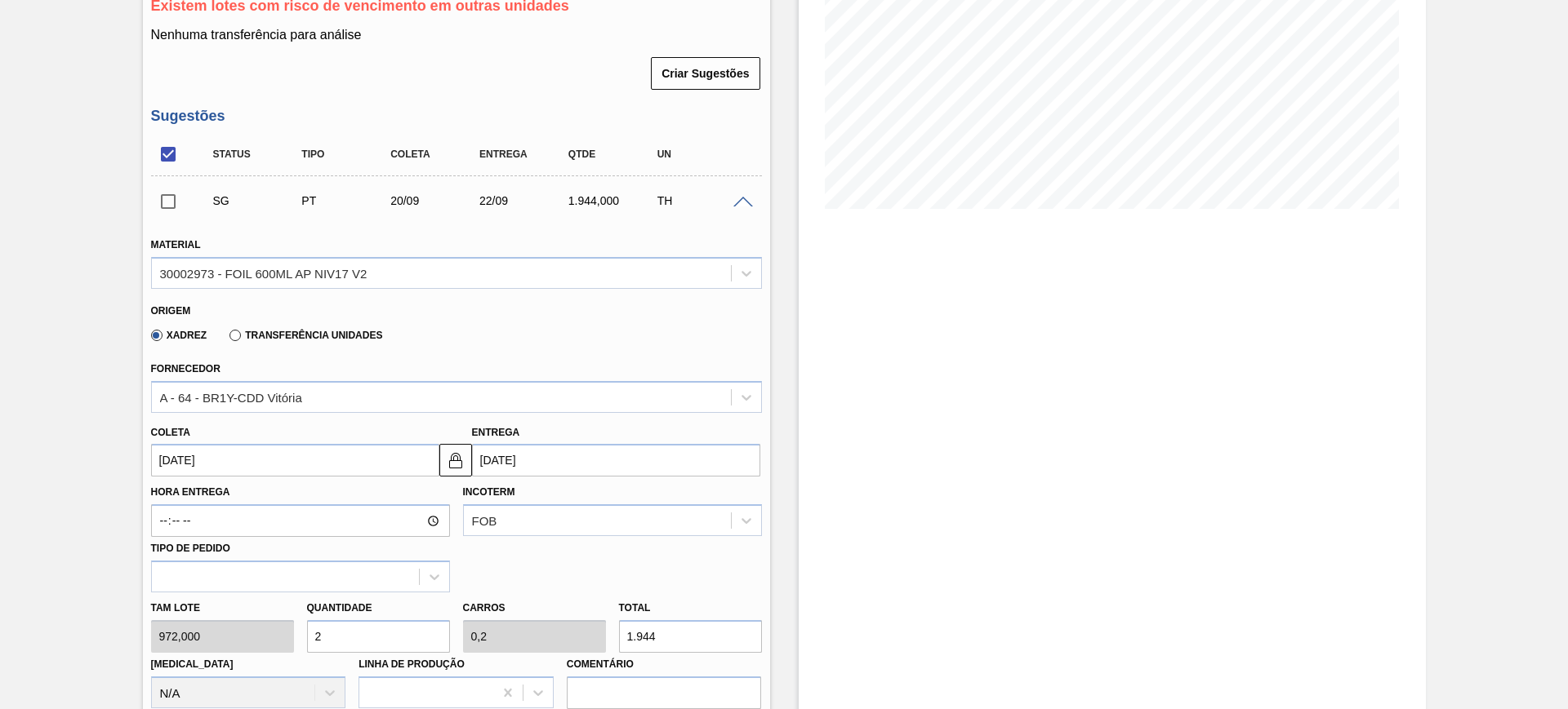
scroll to position [306, 0]
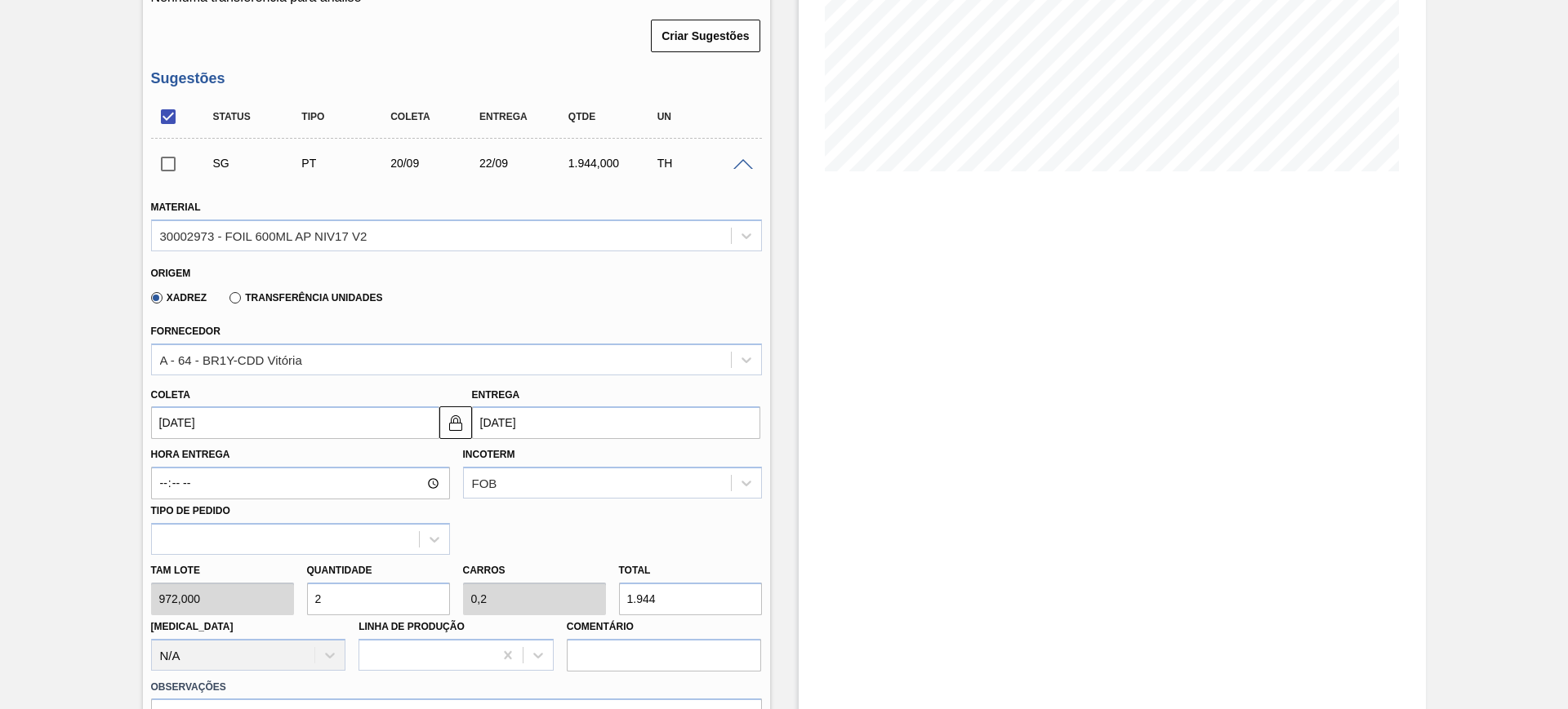
click at [561, 426] on input "22/09/2025" at bounding box center [616, 422] width 288 height 33
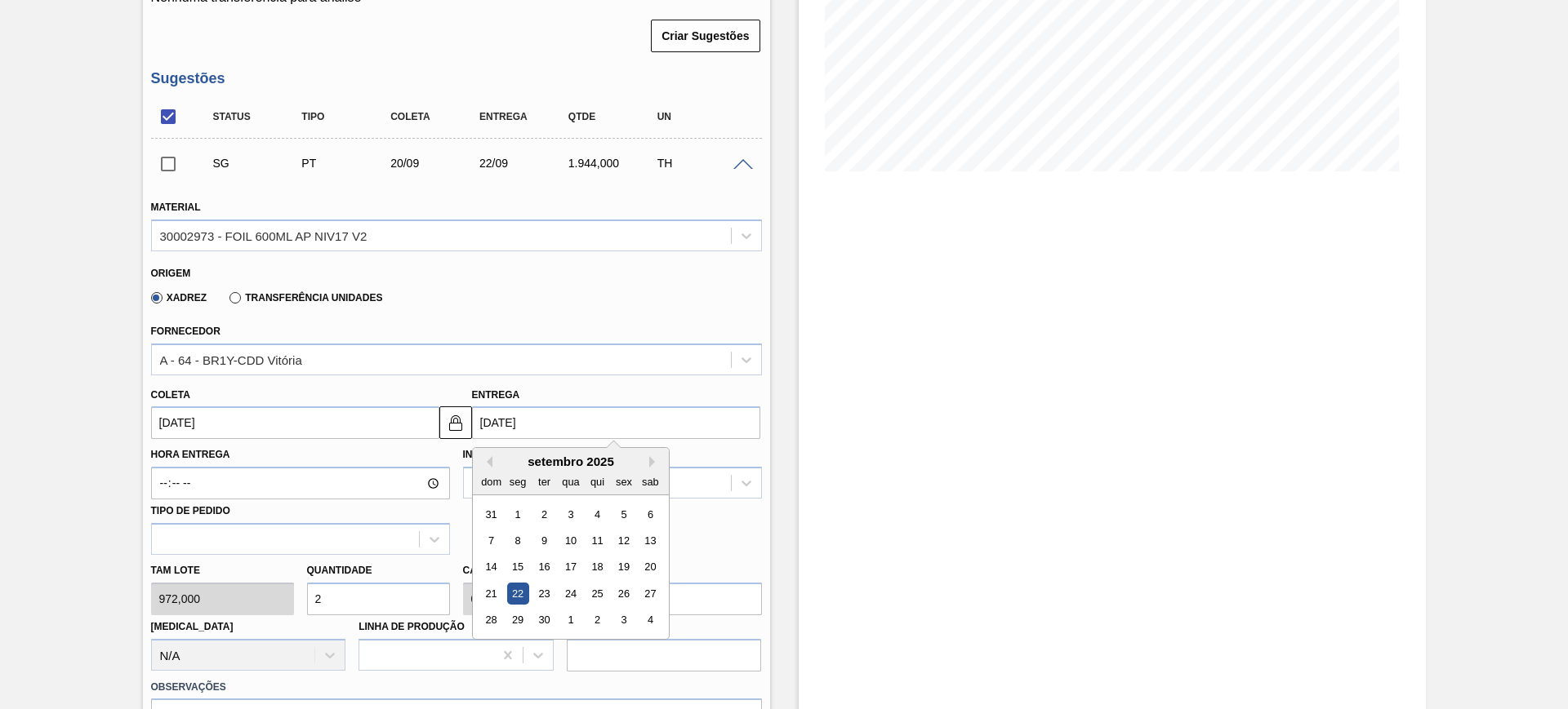
click at [352, 423] on input "20/09/2025" at bounding box center [295, 422] width 288 height 33
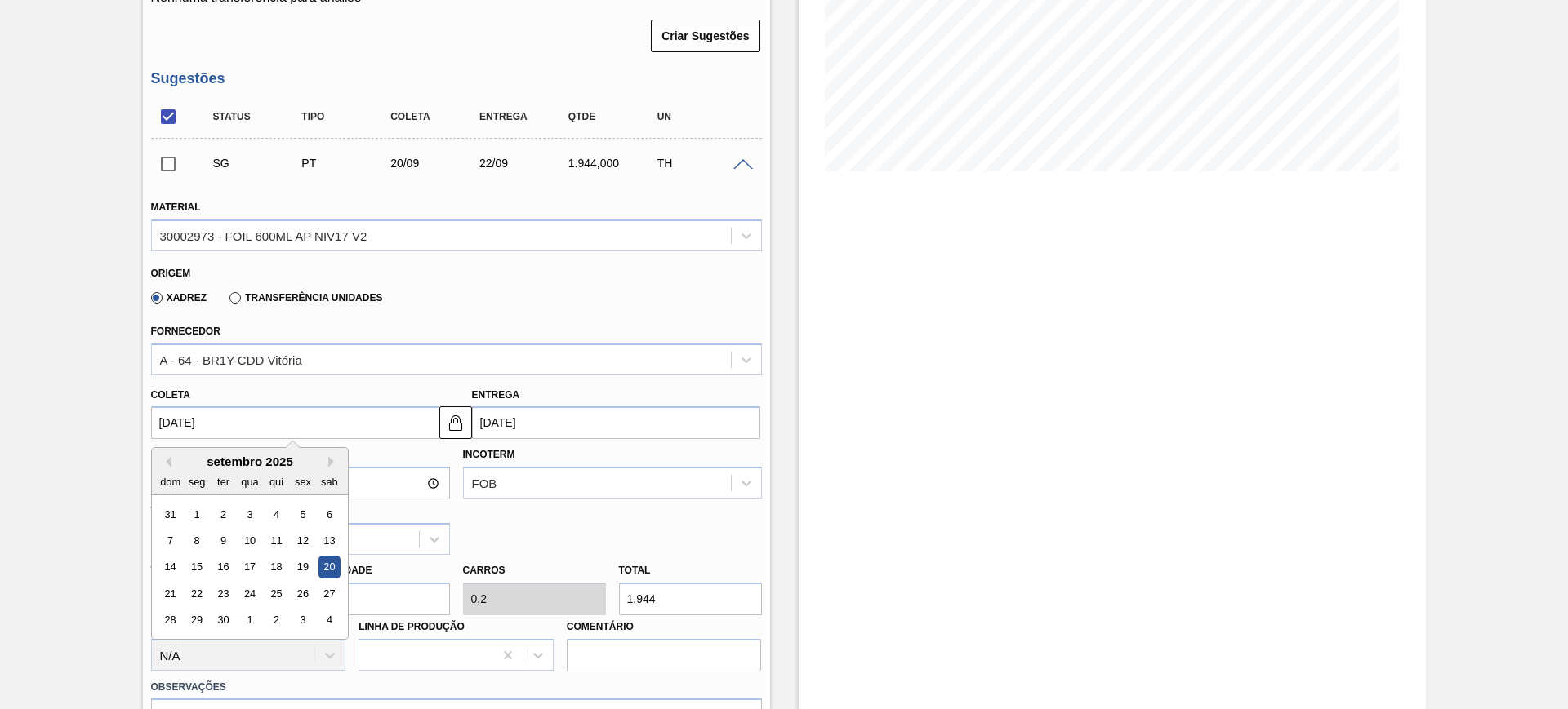
click at [170, 464] on div "setembro 2025" at bounding box center [249, 462] width 196 height 14
click at [170, 465] on button "Previous Month" at bounding box center [166, 462] width 11 height 11
click at [198, 629] on div "25" at bounding box center [197, 621] width 22 height 22
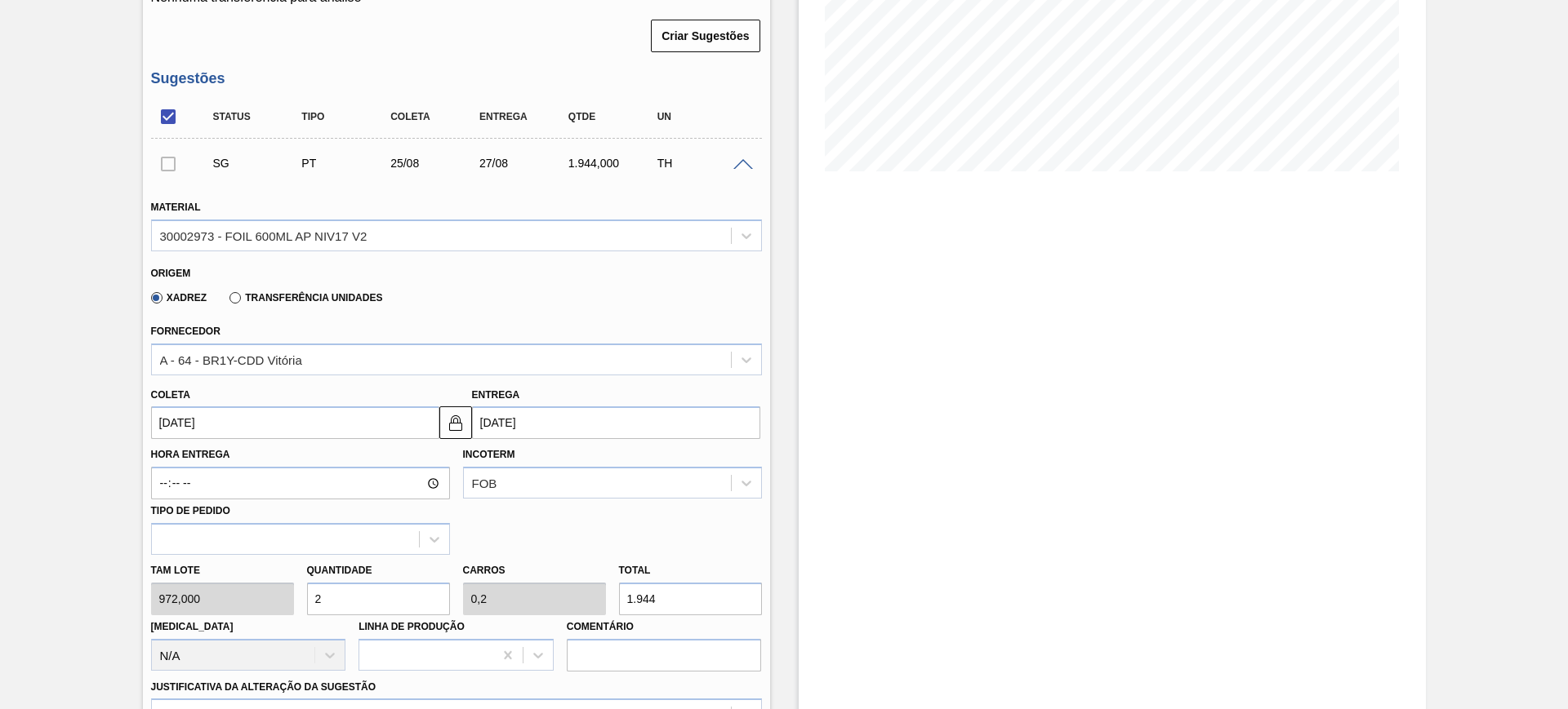
type input "[DATE]"
type input "27/08/2025"
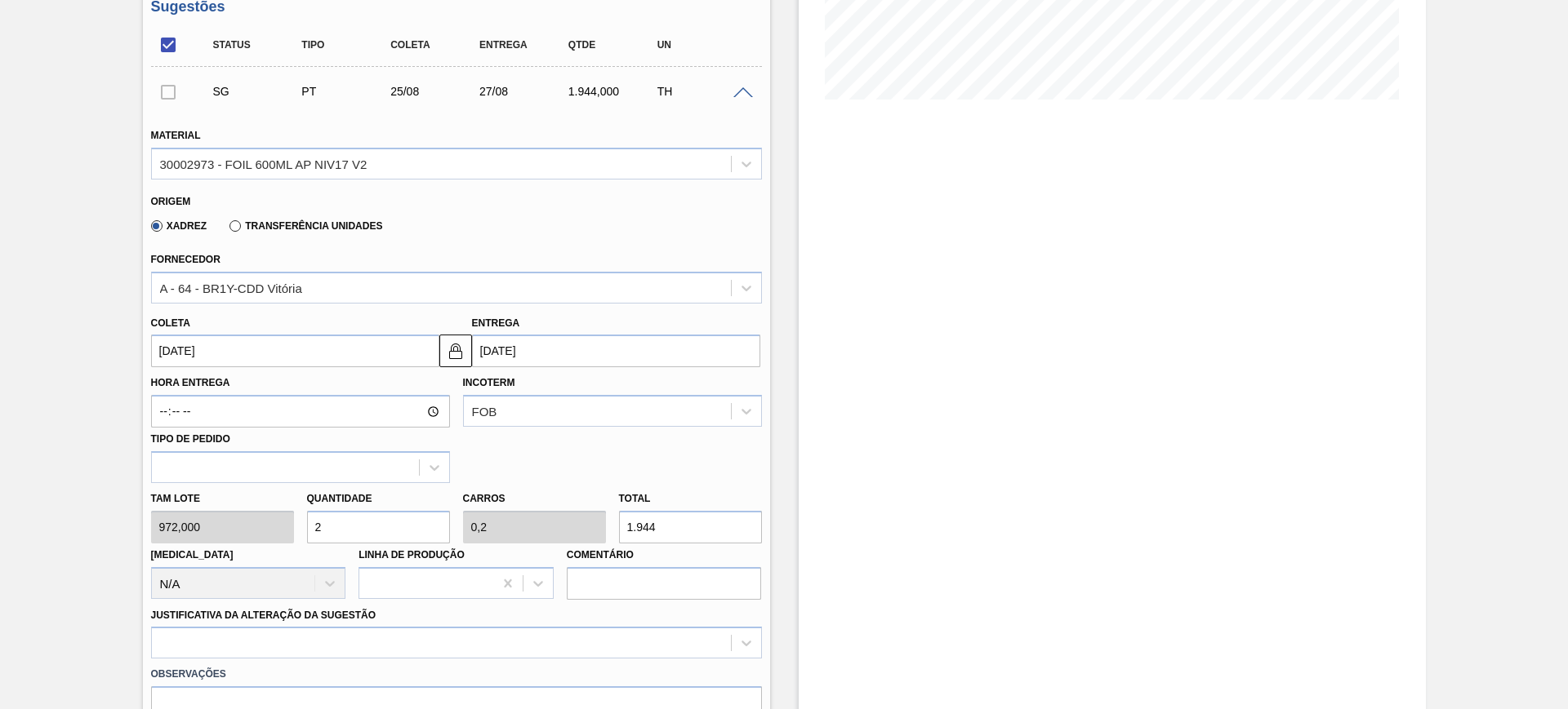
scroll to position [510, 0]
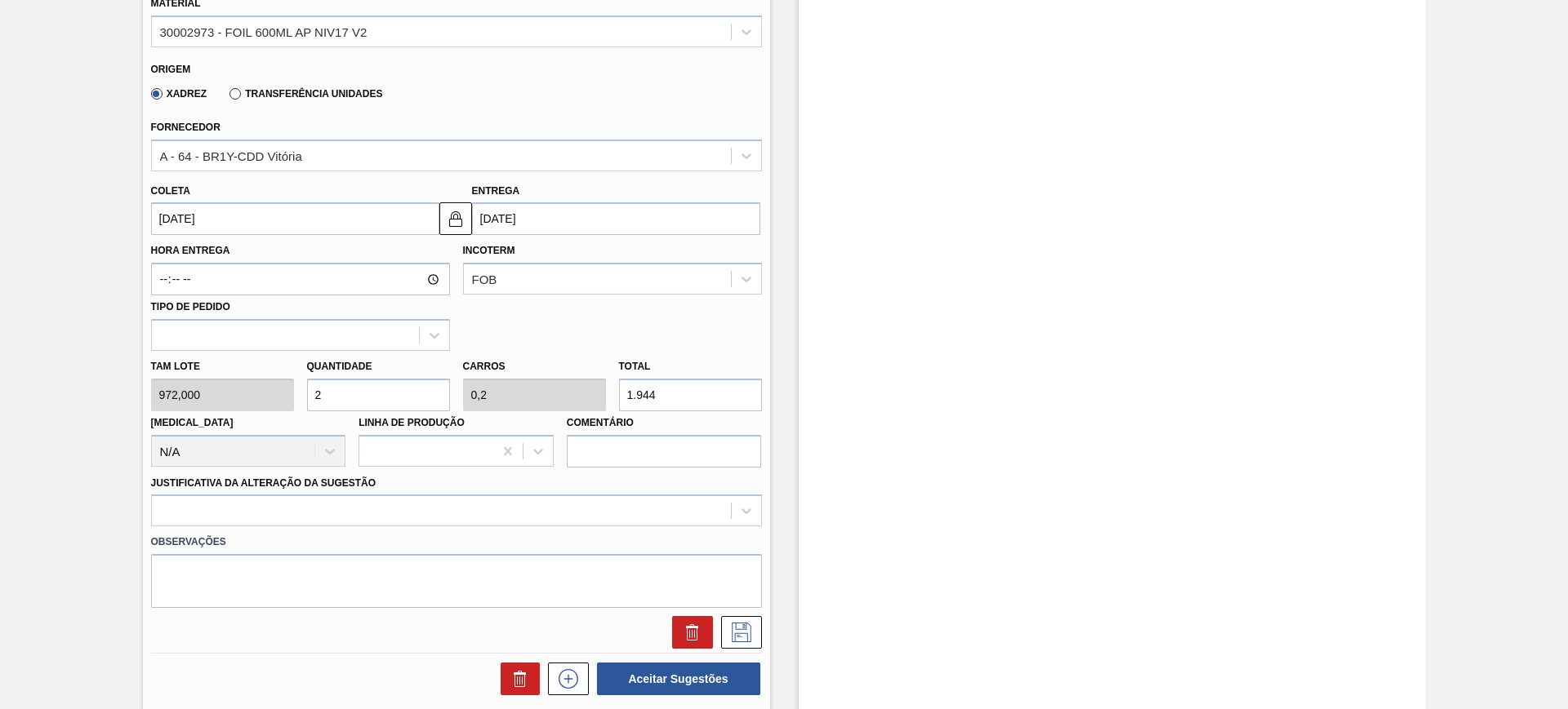
click at [376, 390] on input "2" at bounding box center [378, 394] width 143 height 33
type input "6"
type input "0,6"
type input "5.832"
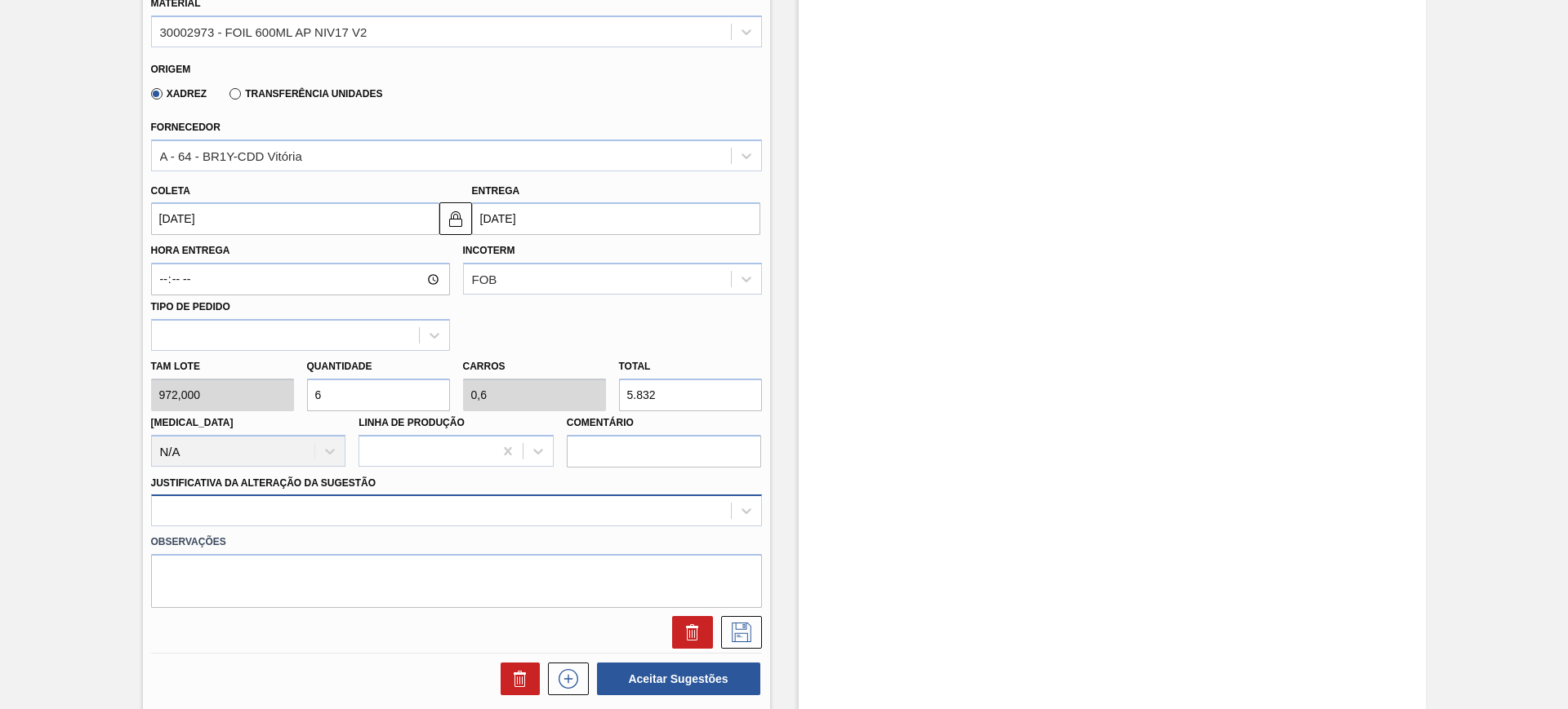
type input "6"
click at [436, 511] on div at bounding box center [456, 510] width 611 height 32
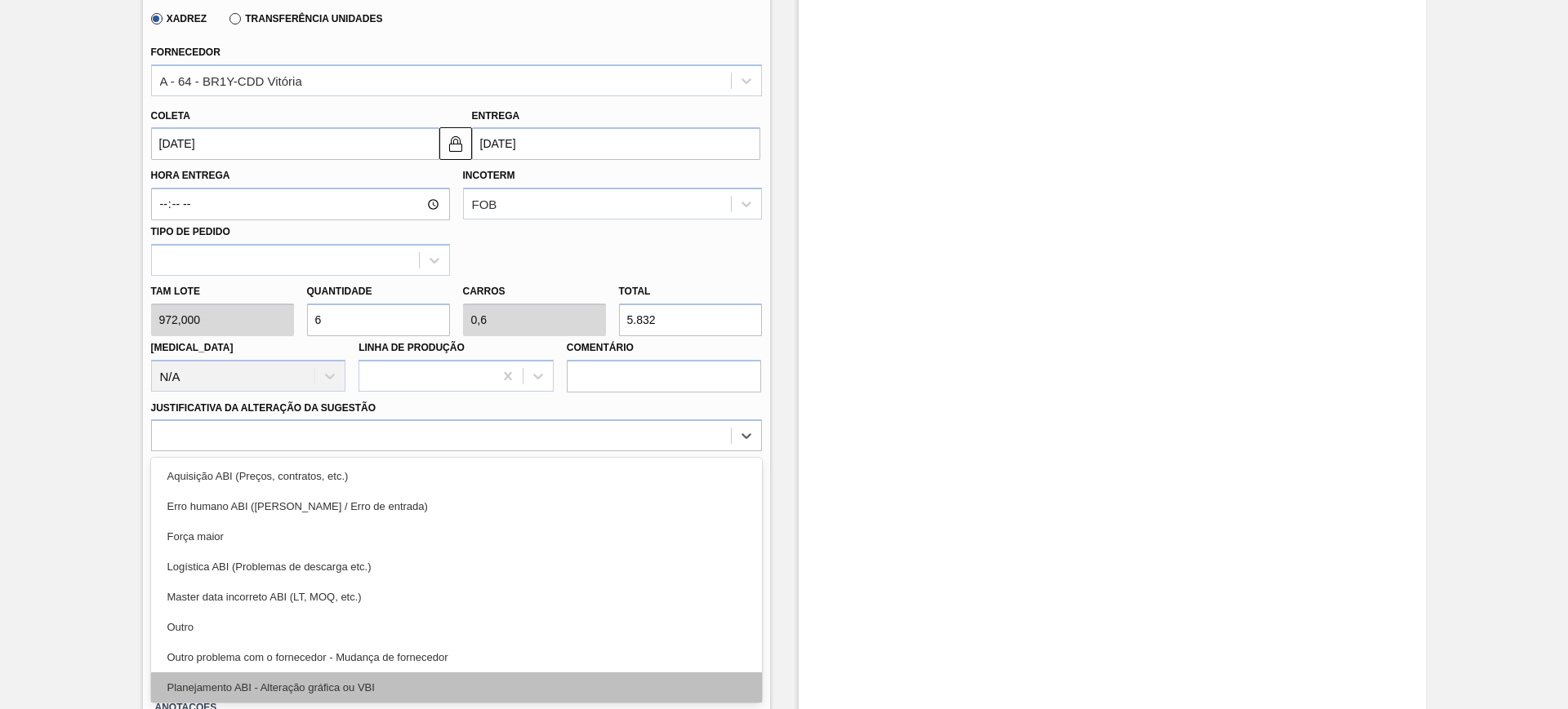
click at [442, 677] on div "Planejamento ABI - Alteração gráfica ou VBI" at bounding box center [456, 687] width 611 height 30
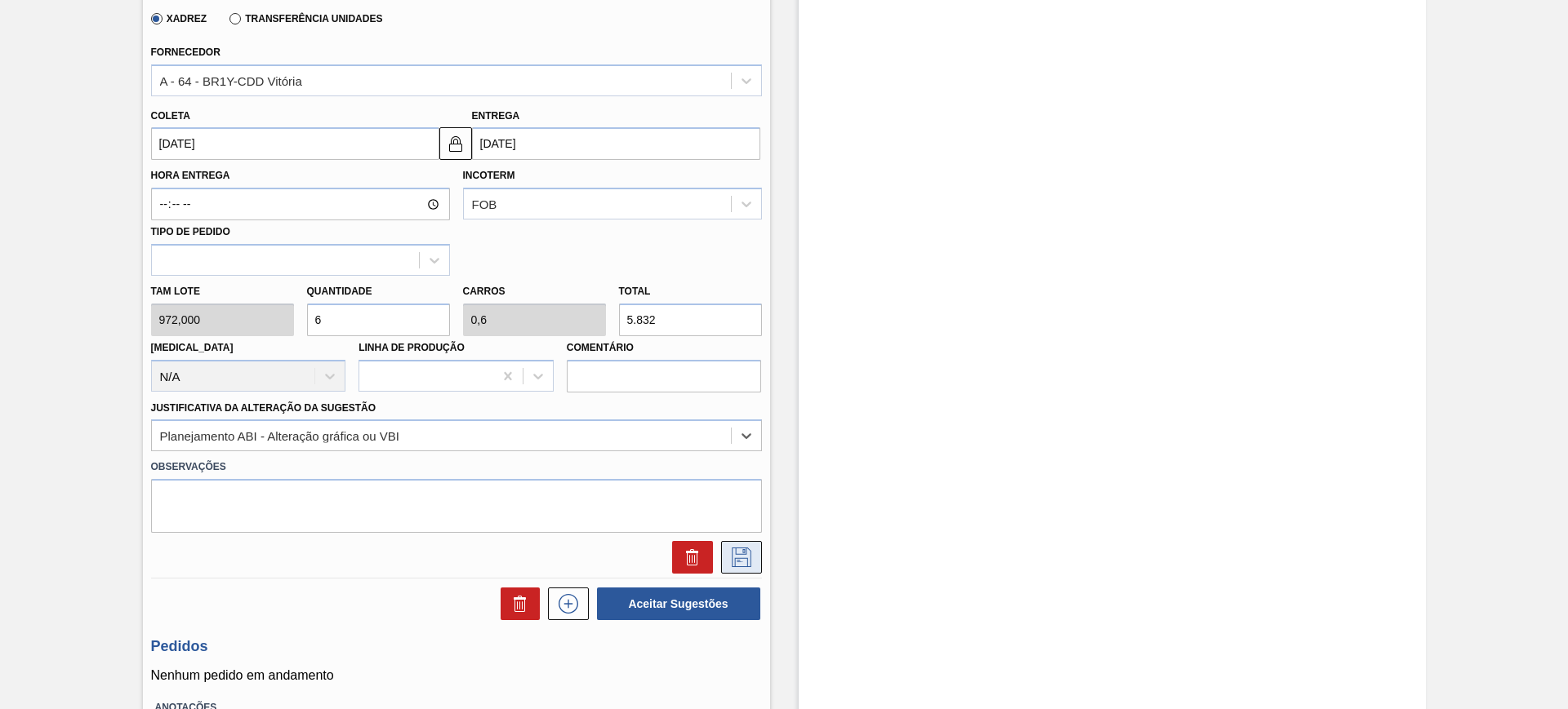
click at [732, 560] on icon at bounding box center [742, 557] width 26 height 20
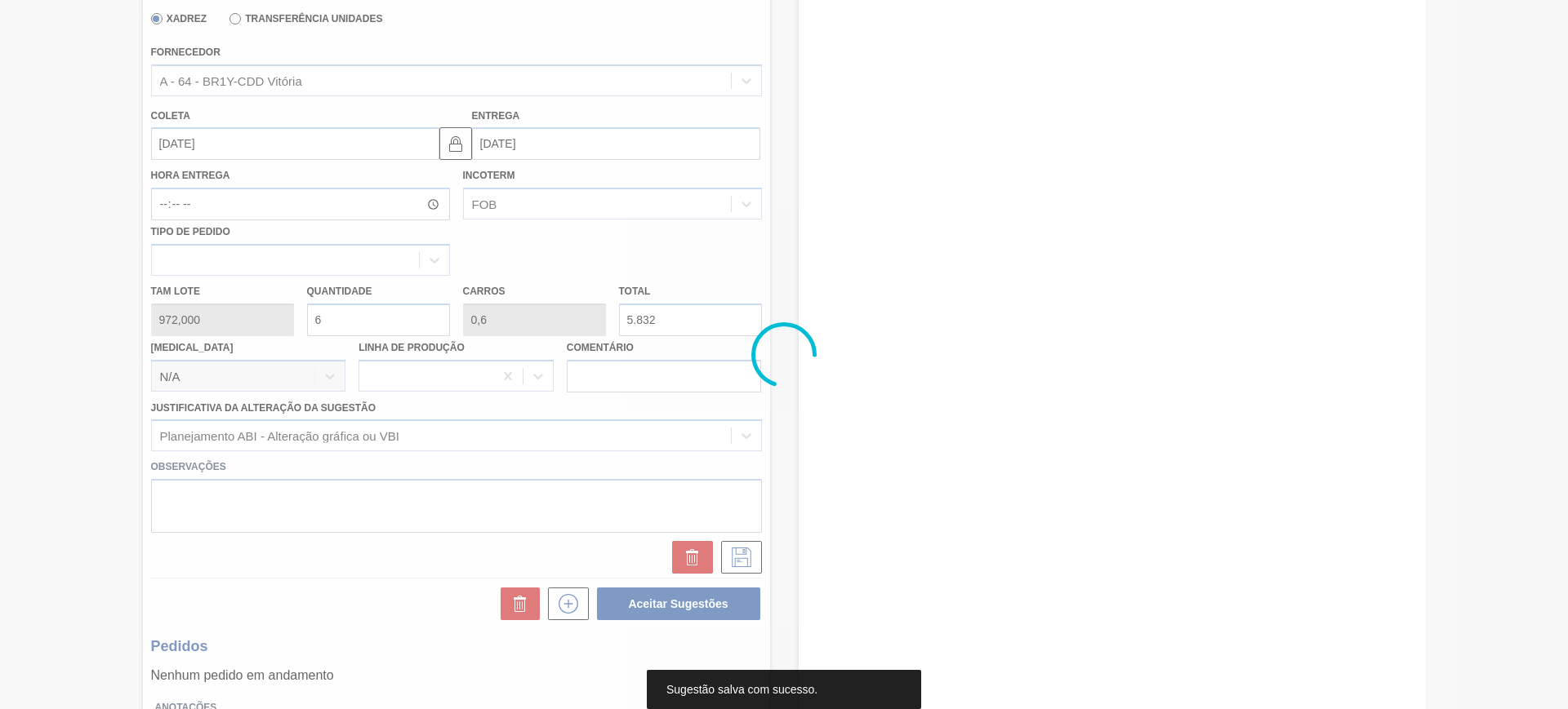
scroll to position [37, 0]
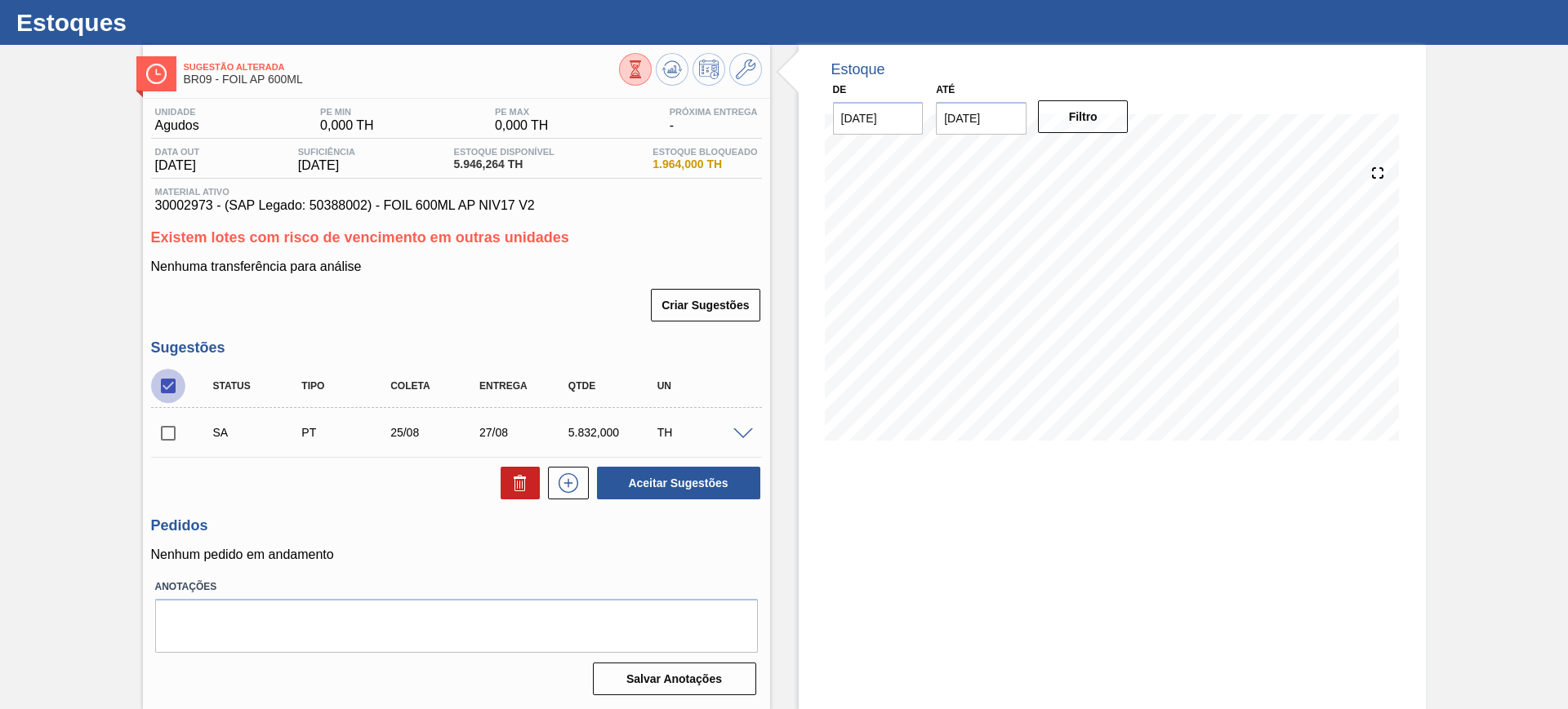
click at [179, 381] on input "checkbox" at bounding box center [168, 386] width 35 height 35
checkbox input "true"
click at [716, 488] on button "Aceitar Sugestões" at bounding box center [678, 483] width 163 height 33
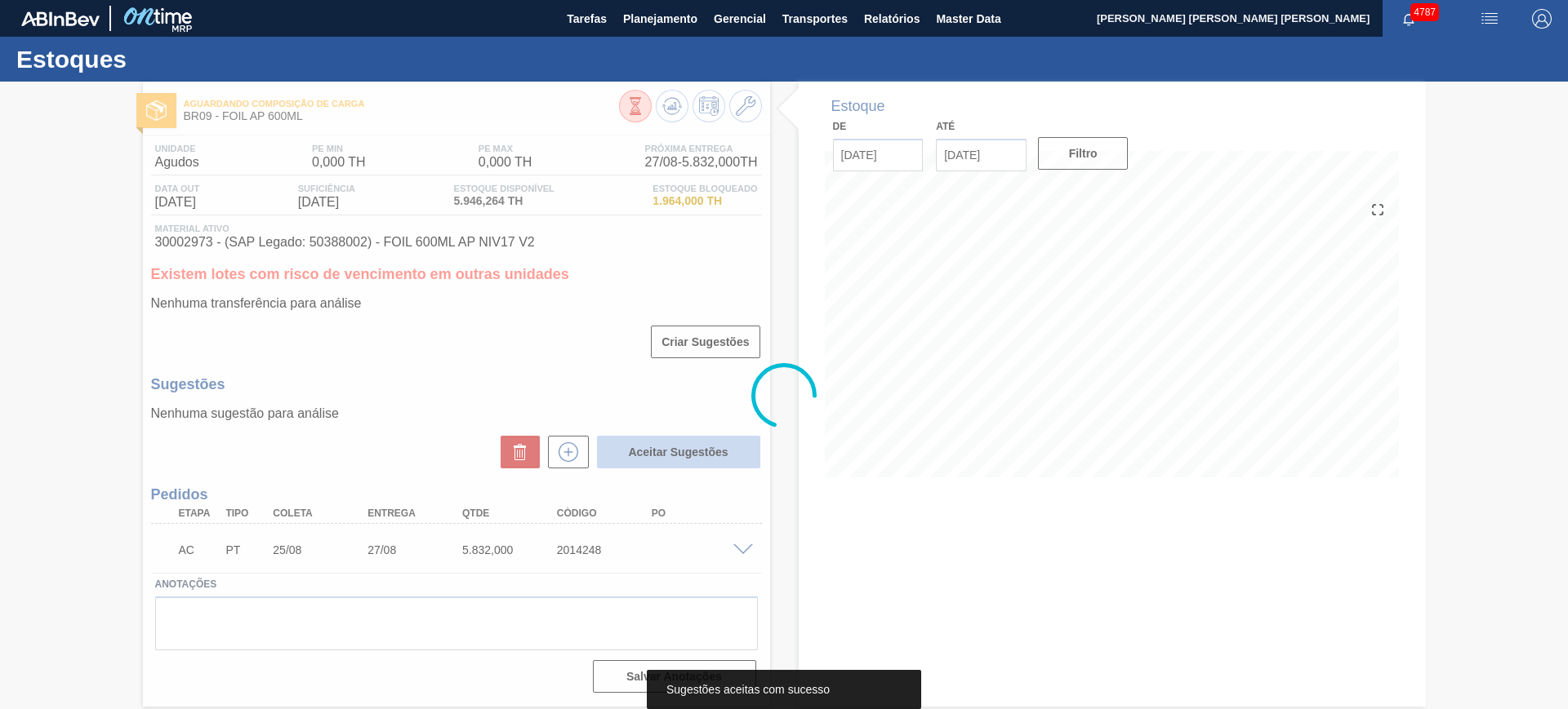
scroll to position [0, 0]
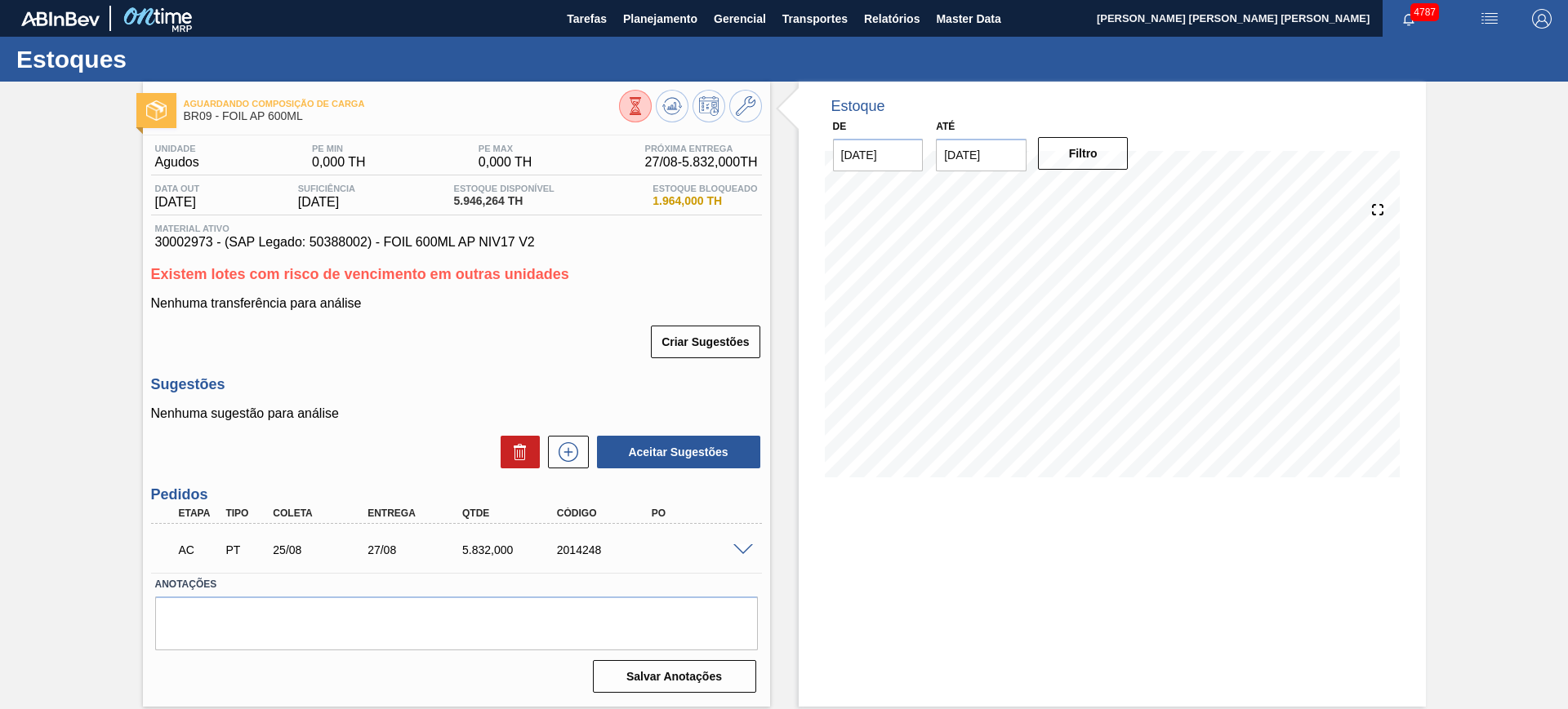
click at [740, 550] on span at bounding box center [743, 550] width 20 height 12
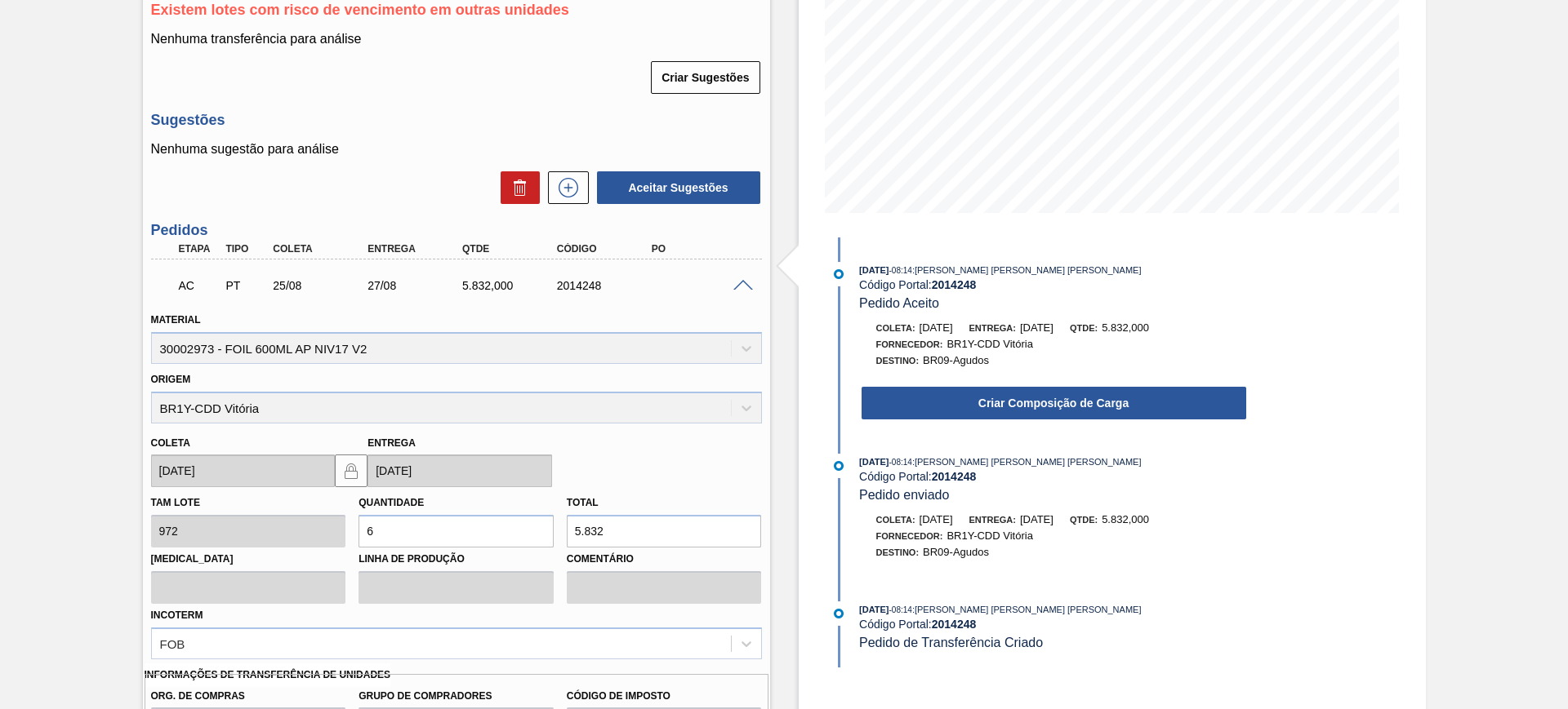
scroll to position [306, 0]
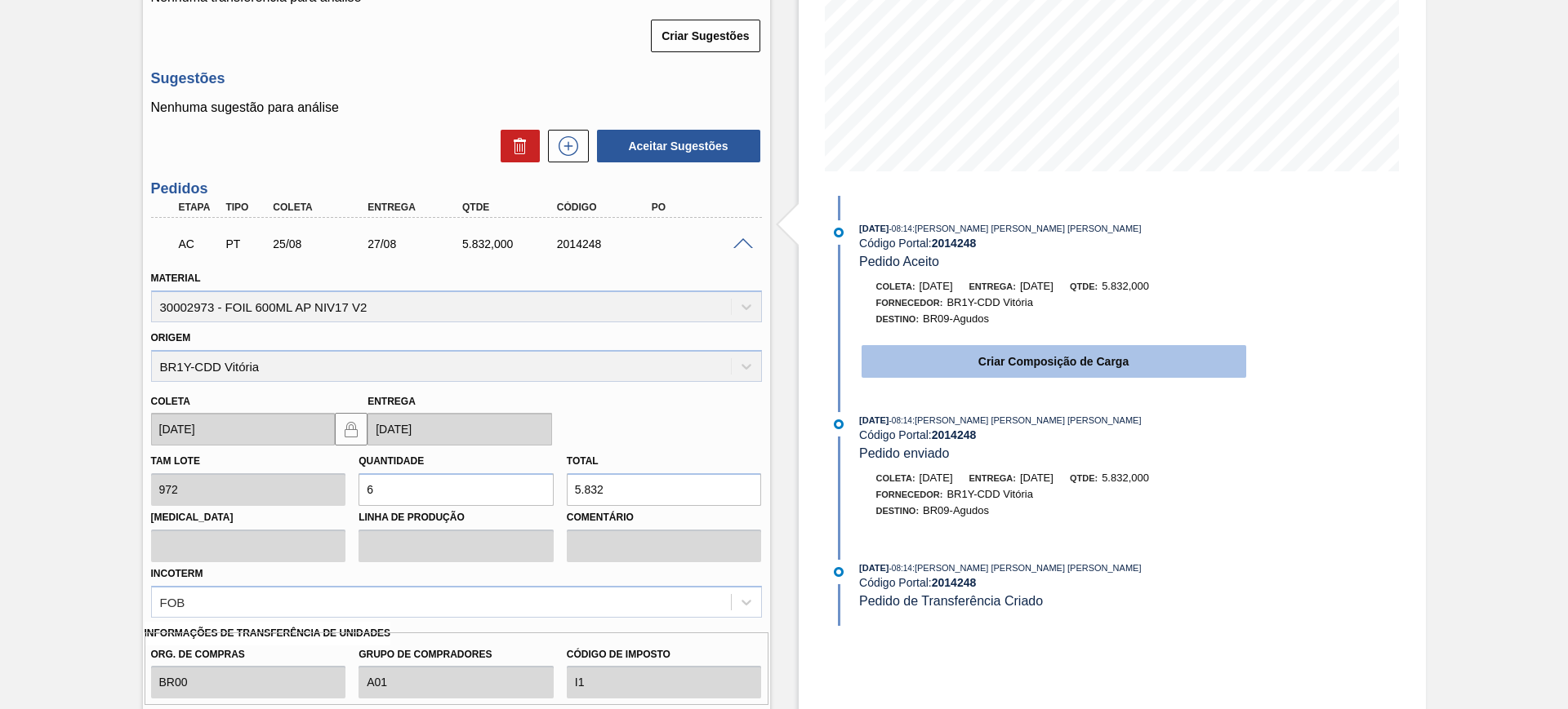
click at [966, 365] on button "Criar Composição de Carga" at bounding box center [1054, 362] width 385 height 33
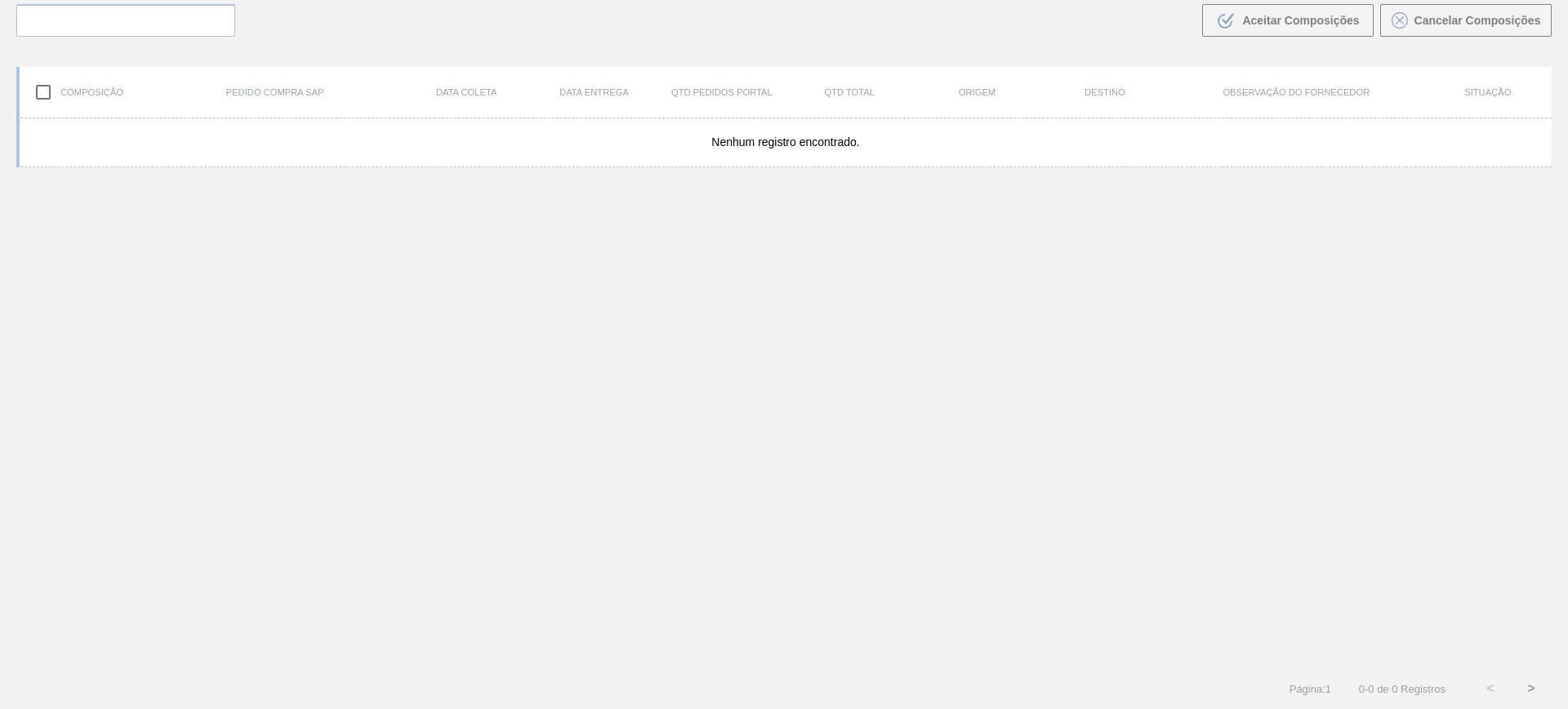
scroll to position [118, 0]
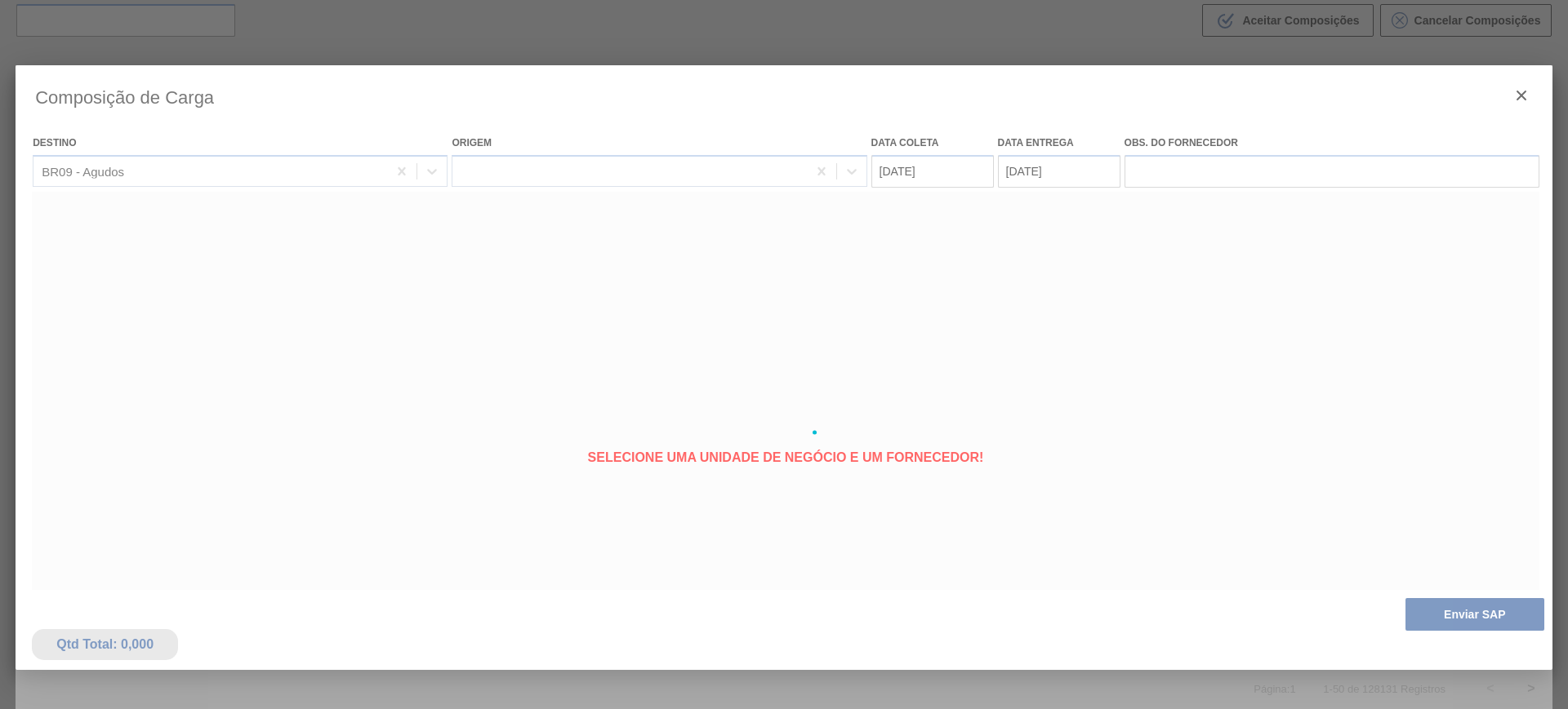
type coleta "25/08/2025"
type entrega "27/08/2025"
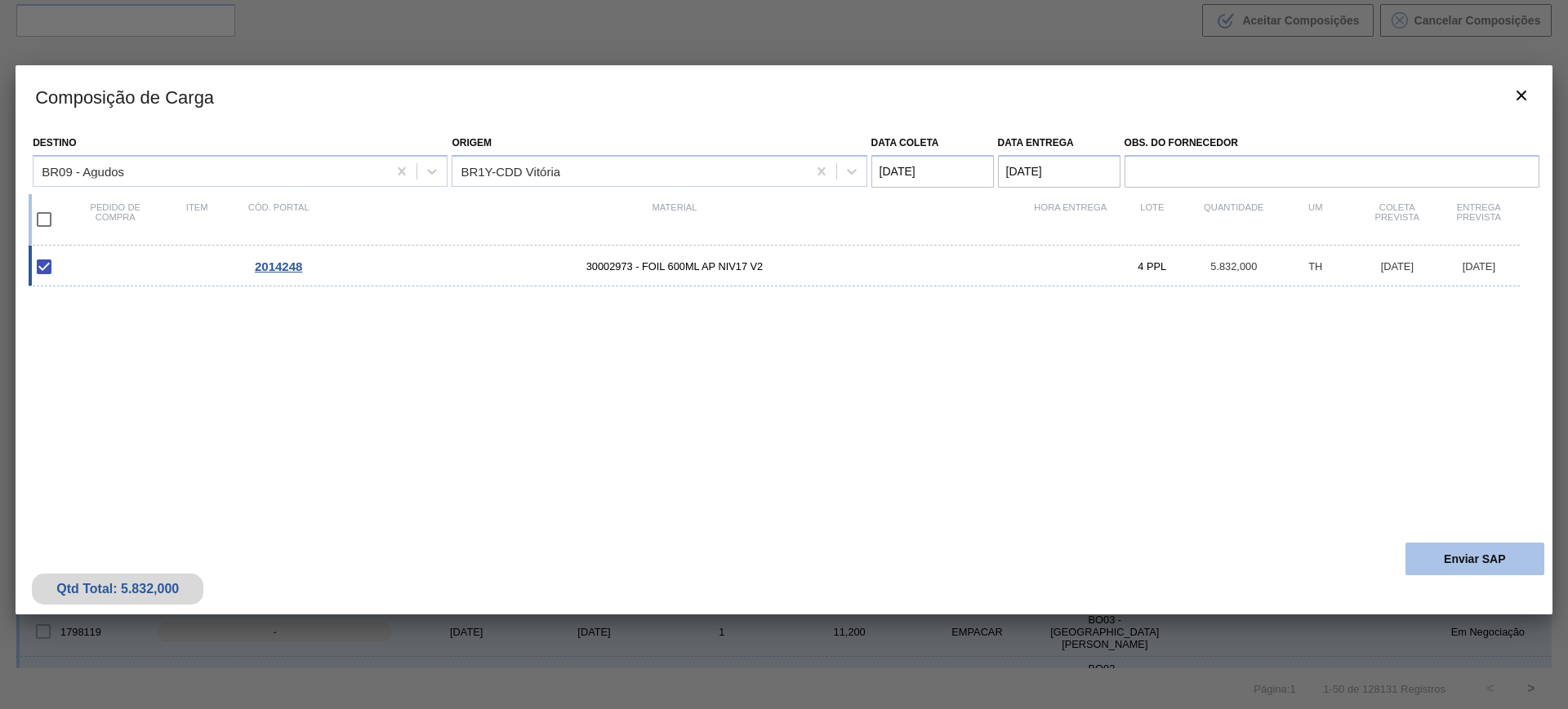
click at [1487, 554] on button "Enviar SAP" at bounding box center [1474, 559] width 139 height 33
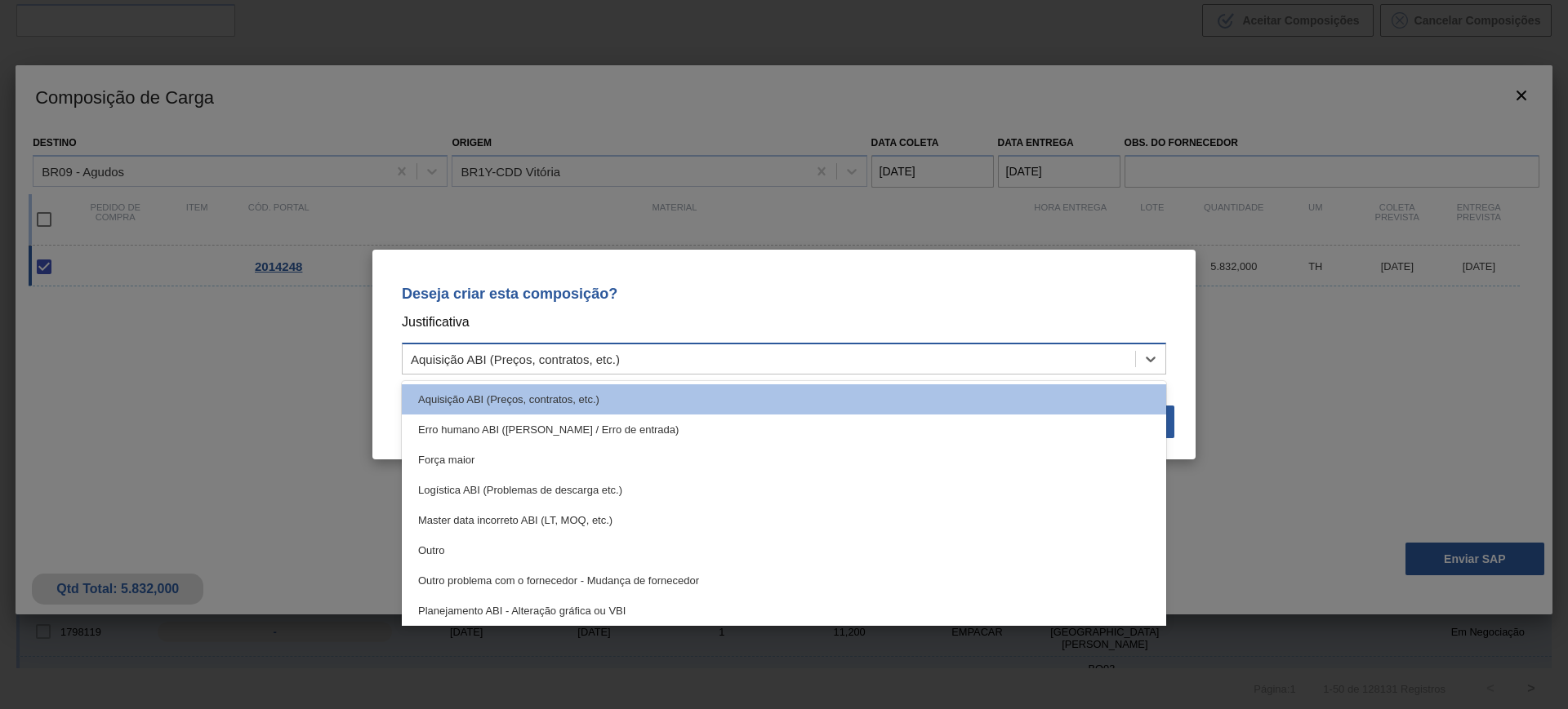
click at [970, 365] on div "Aquisição ABI (Preços, contratos, etc.)" at bounding box center [769, 359] width 732 height 23
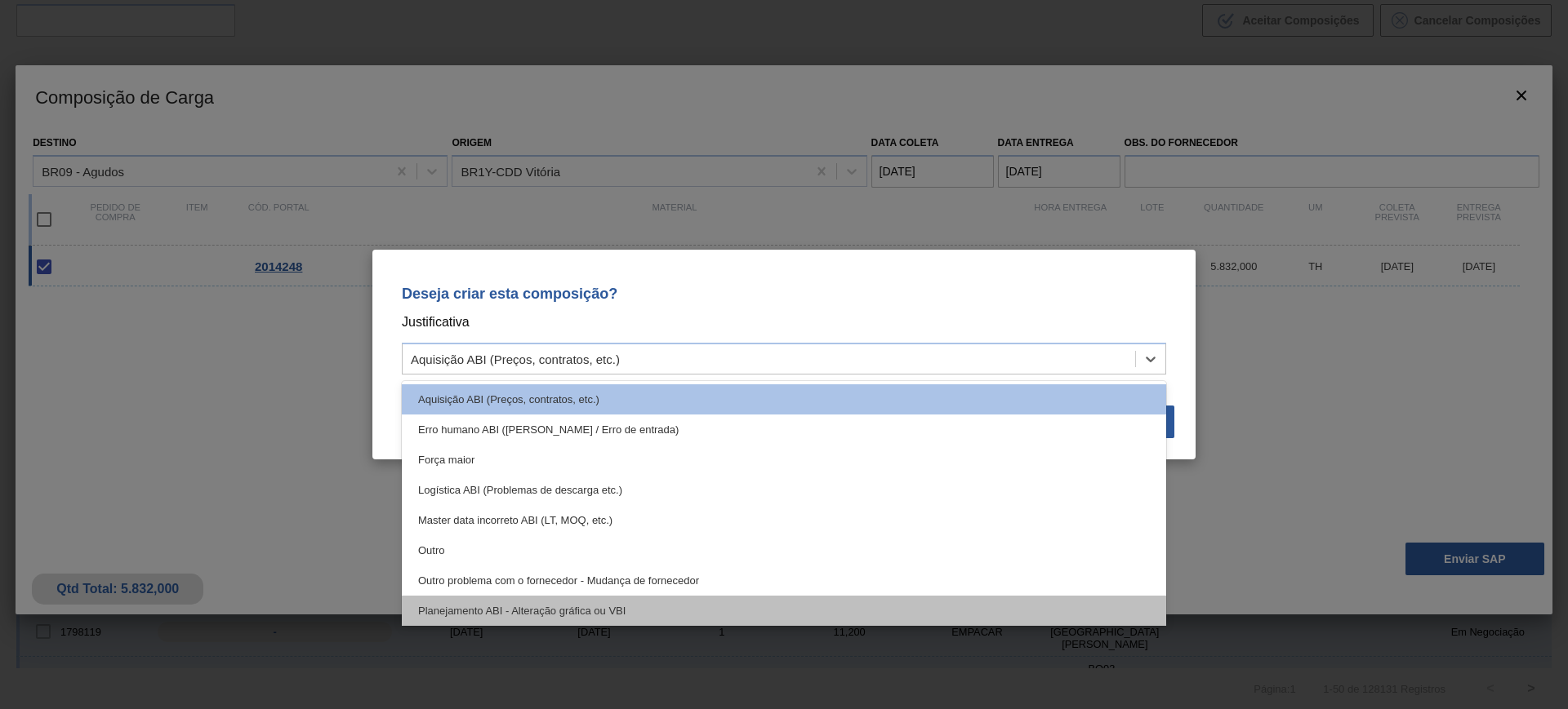
click at [694, 605] on div "Planejamento ABI - Alteração gráfica ou VBI" at bounding box center [784, 611] width 764 height 30
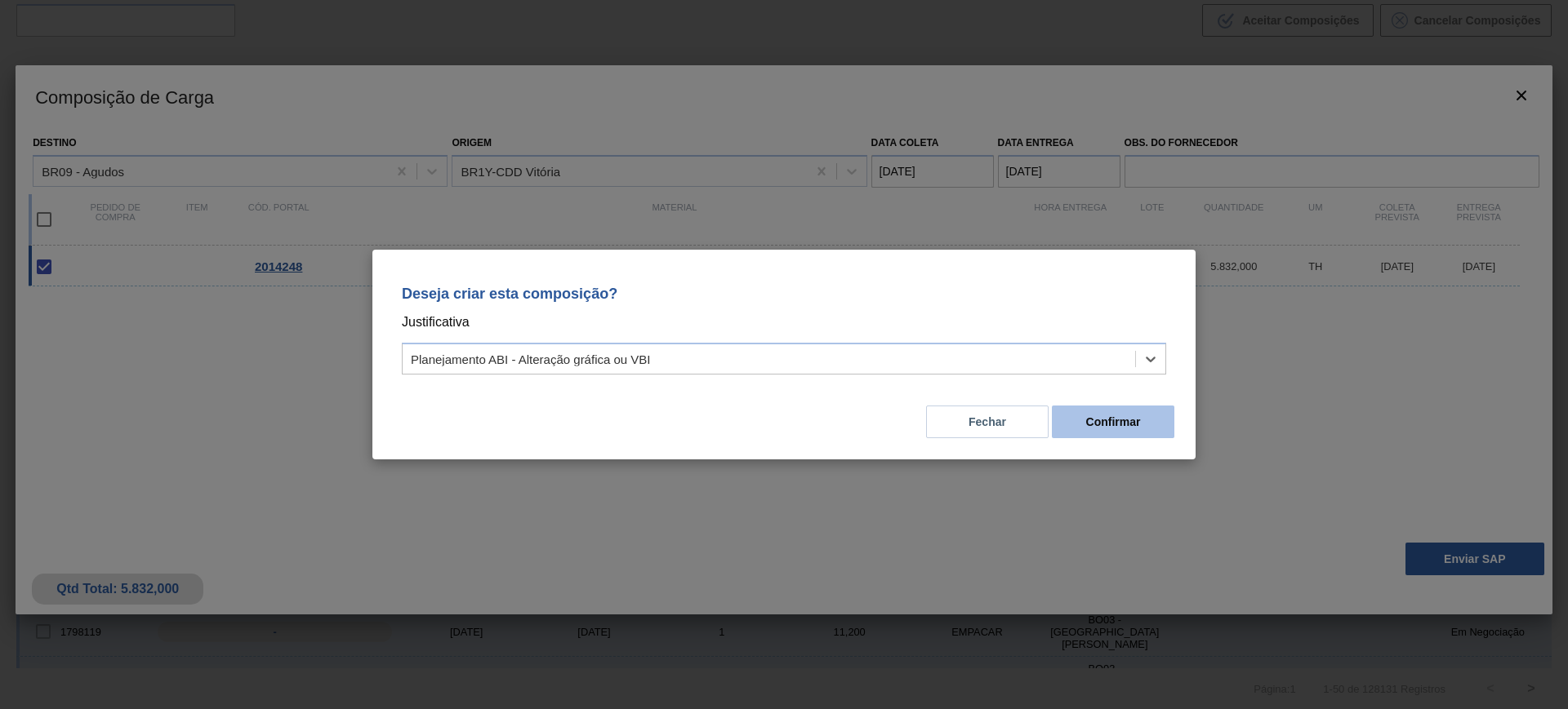
click at [1094, 415] on button "Confirmar" at bounding box center [1113, 421] width 123 height 33
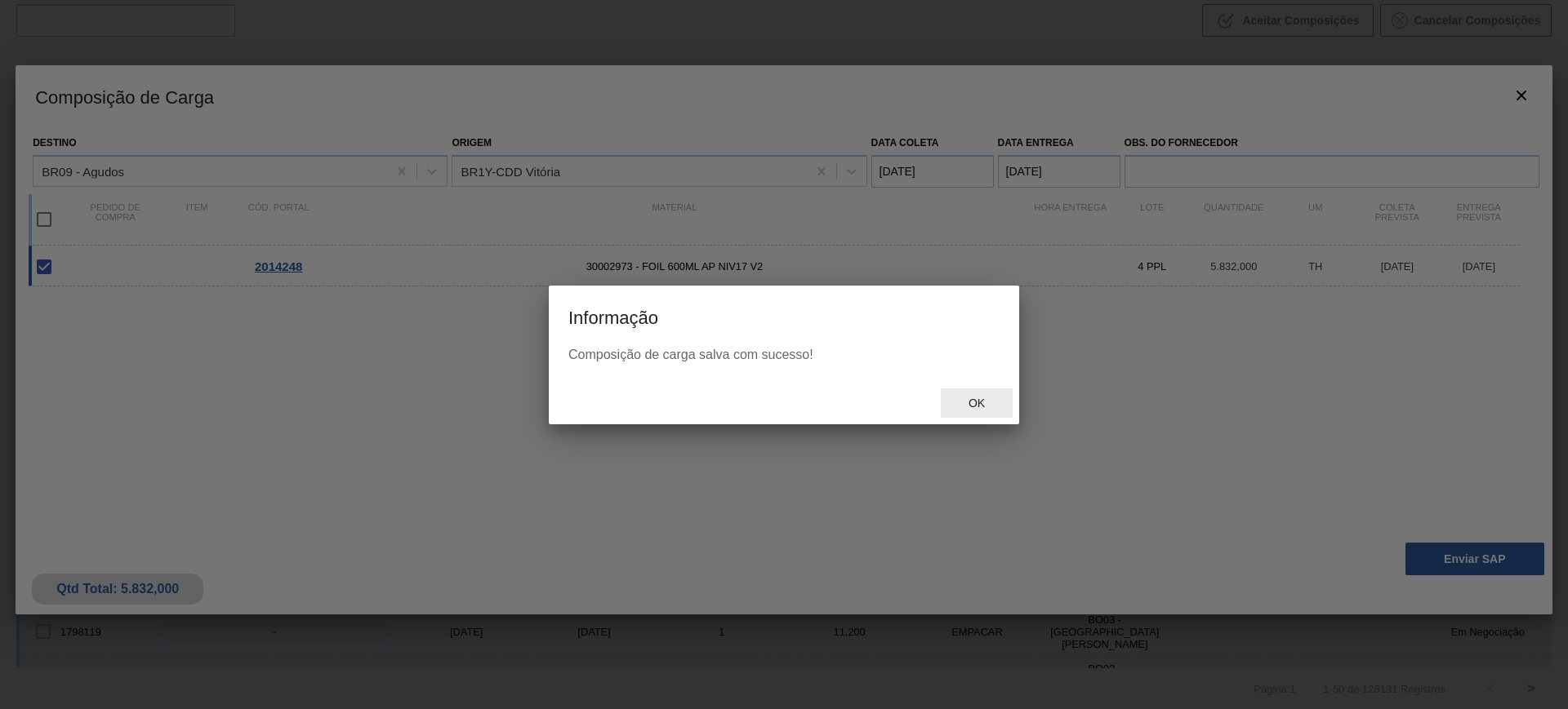
click at [981, 406] on span "Ok" at bounding box center [976, 404] width 42 height 13
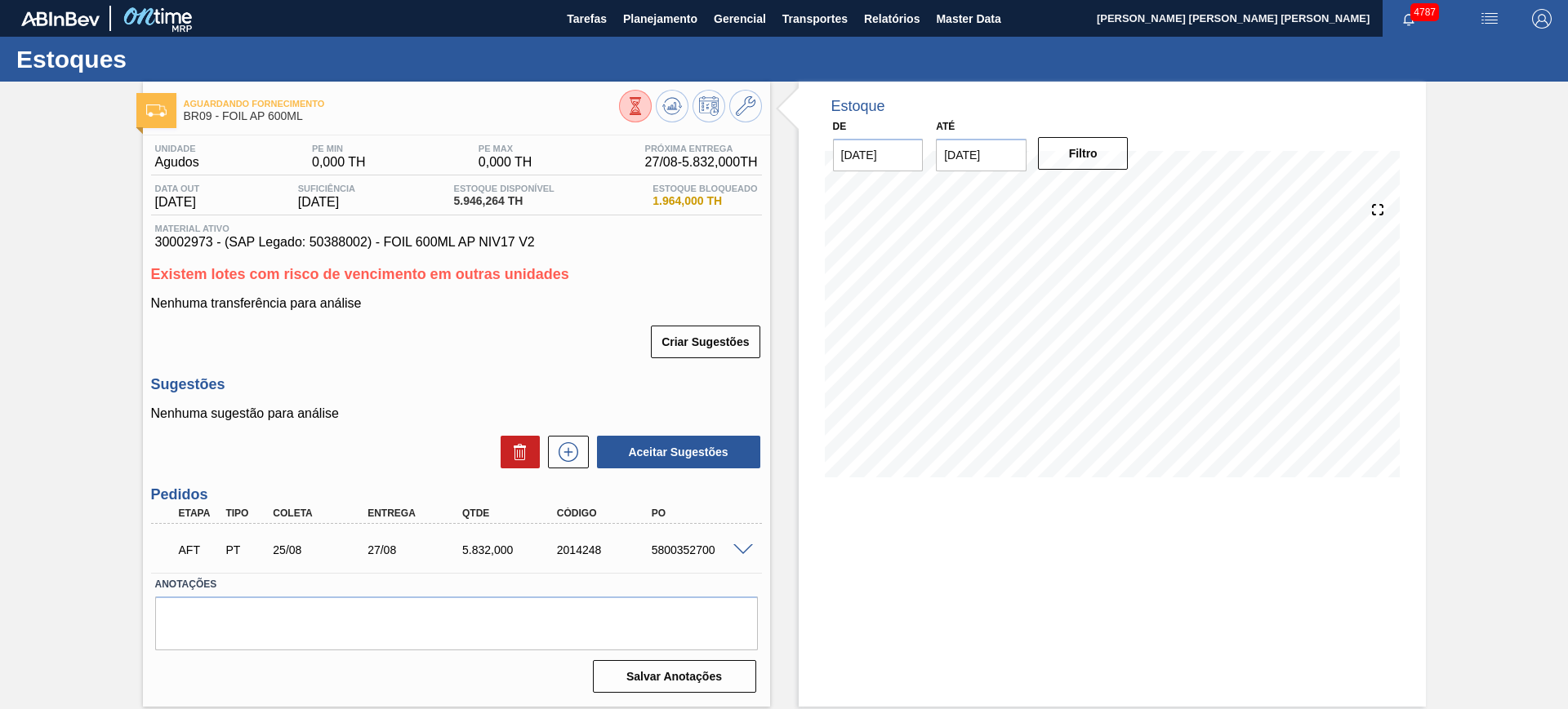
click at [685, 554] on div "5800352700" at bounding box center [700, 551] width 106 height 13
copy div "5800352700"
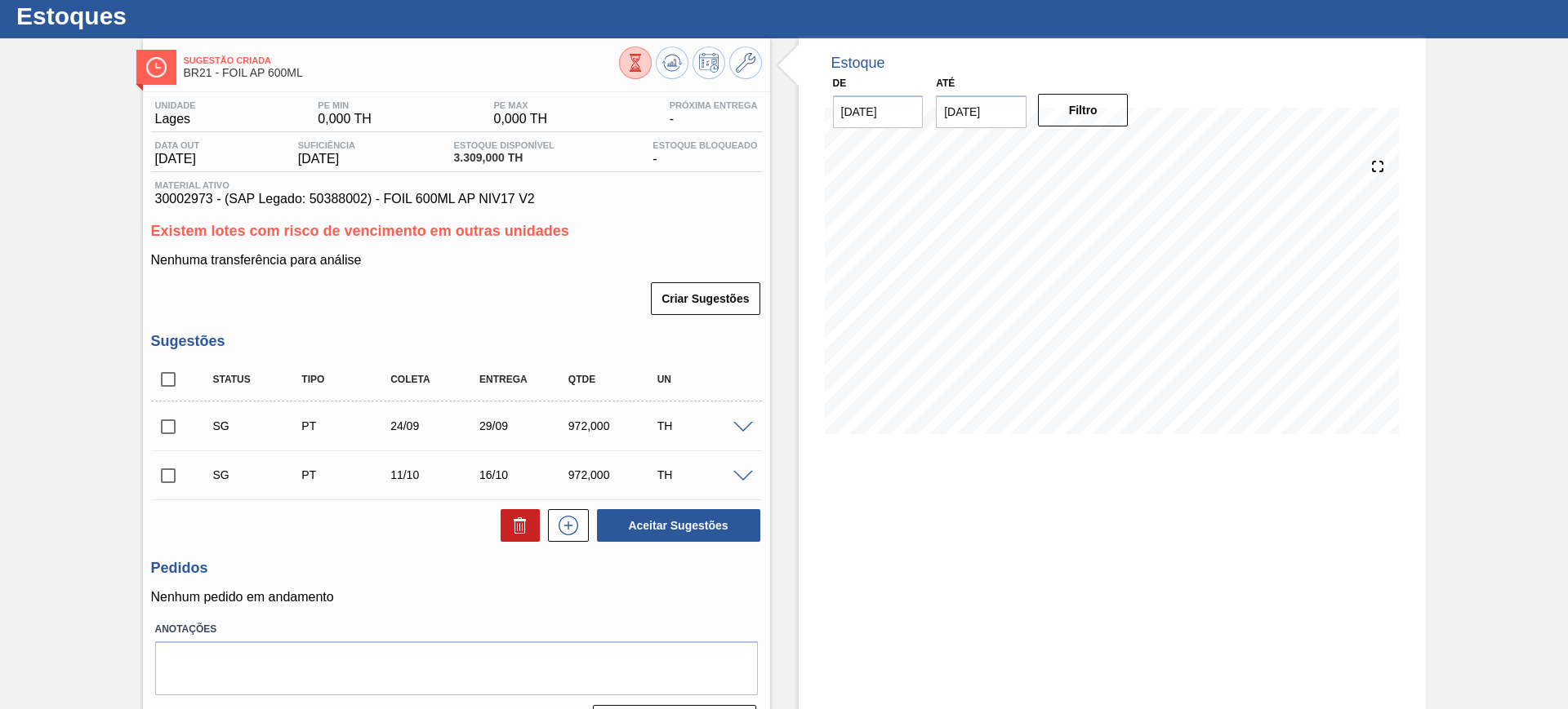
scroll to position [86, 0]
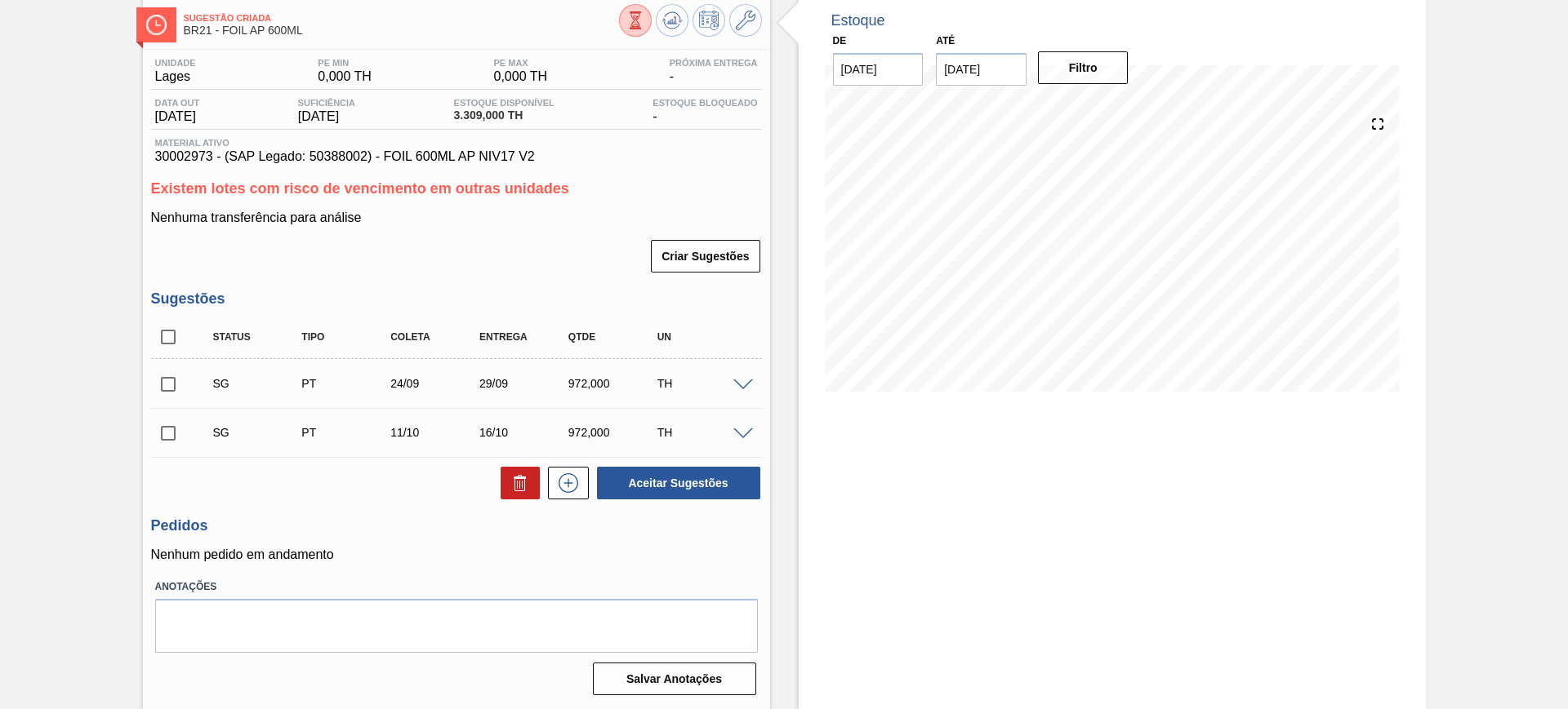
click at [159, 342] on input "checkbox" at bounding box center [168, 337] width 35 height 35
checkbox input "true"
click at [0, 0] on icon at bounding box center [0, 0] width 0 height 0
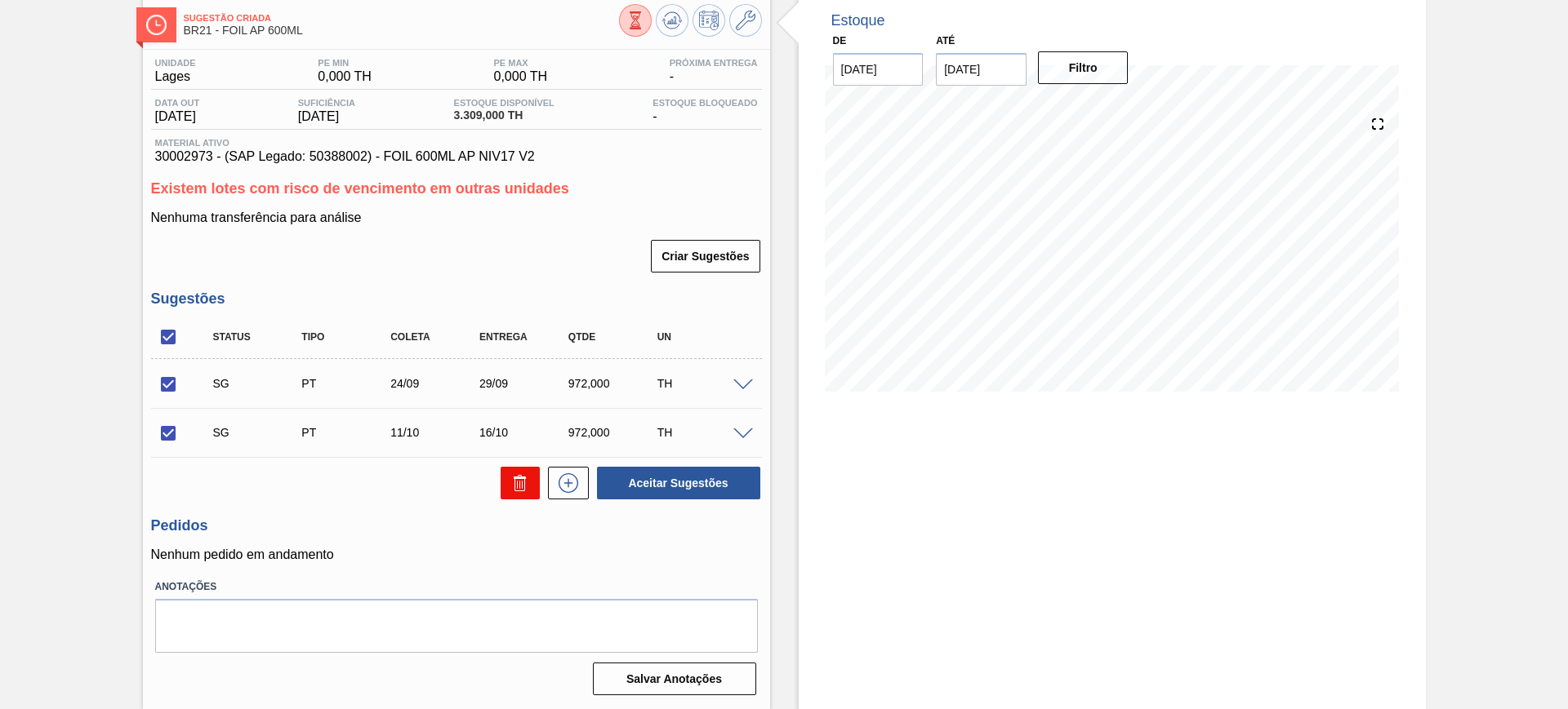
checkbox input "false"
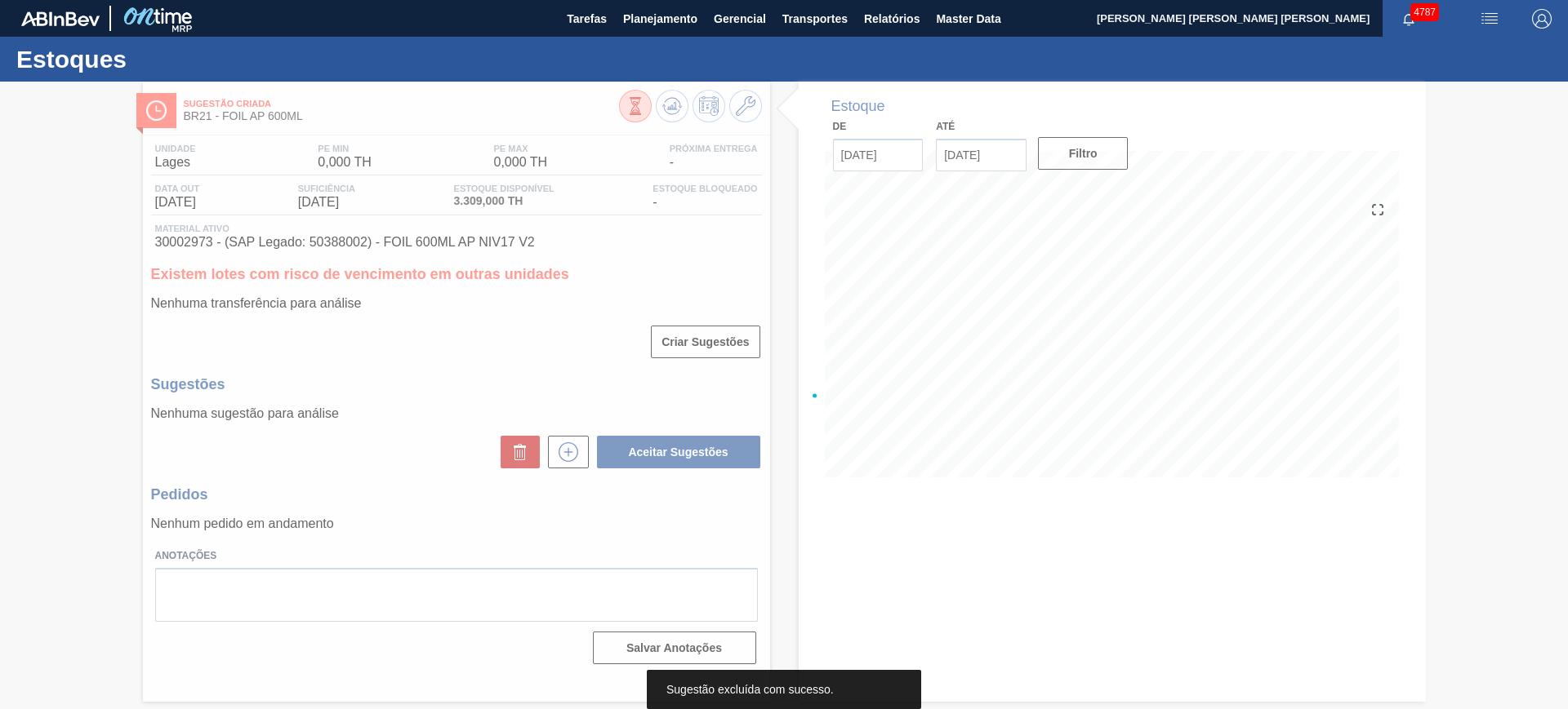
scroll to position [0, 0]
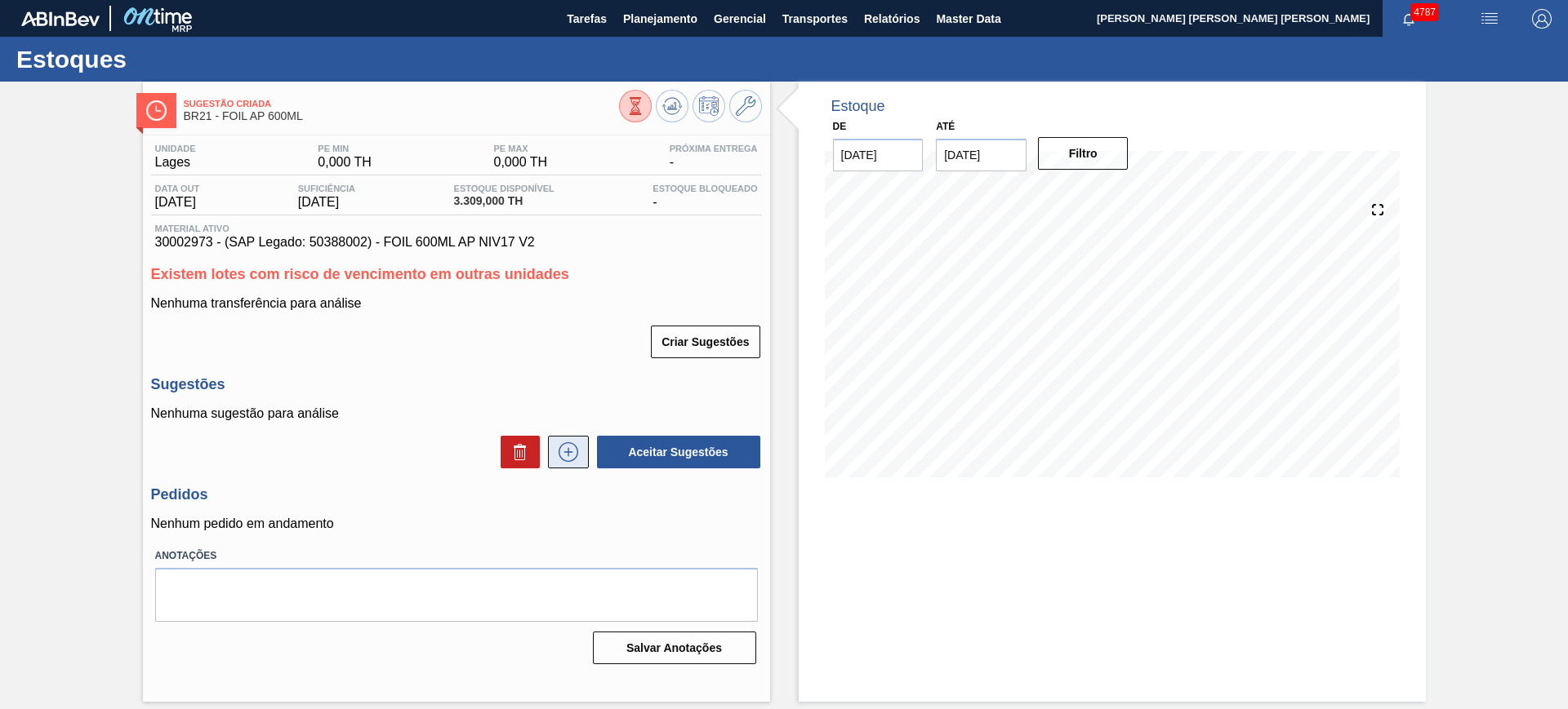
click at [570, 455] on icon at bounding box center [569, 451] width 26 height 20
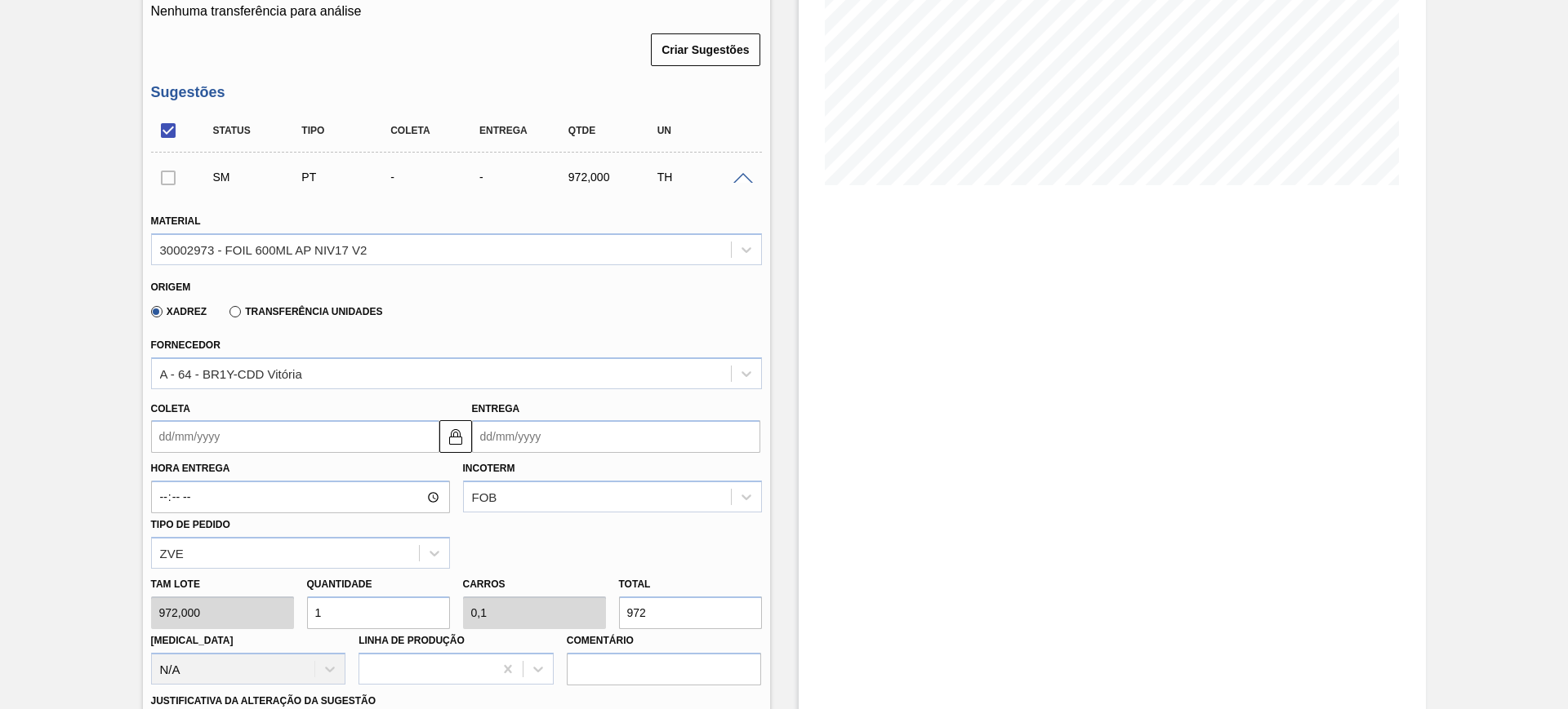
scroll to position [306, 0]
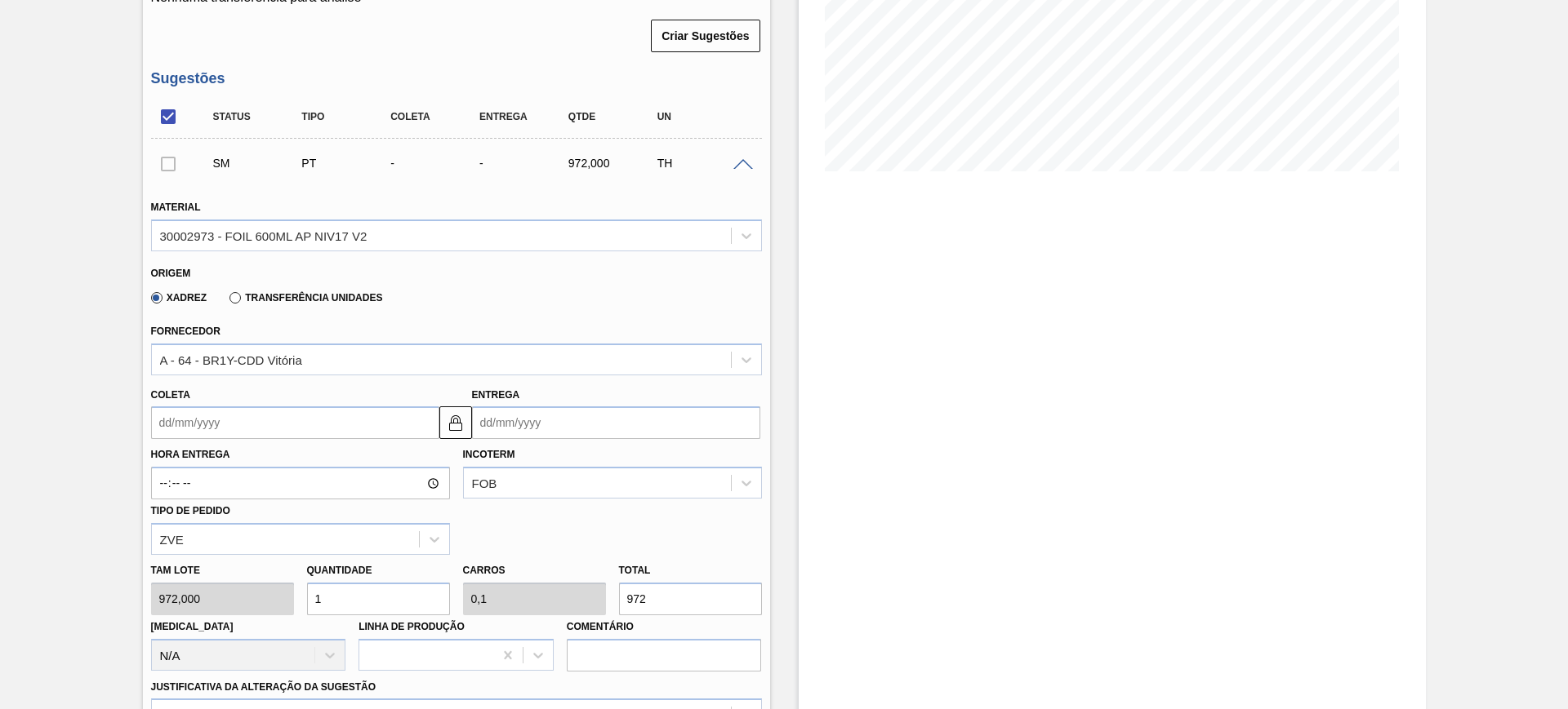
click at [239, 301] on label "Transferência Unidades" at bounding box center [305, 298] width 153 height 11
click at [227, 302] on input "Transferência Unidades" at bounding box center [227, 302] width 0 height 0
click at [188, 292] on label "Xadrez" at bounding box center [179, 298] width 56 height 11
click at [149, 302] on input "Xadrez" at bounding box center [149, 302] width 0 height 0
type input "BR00"
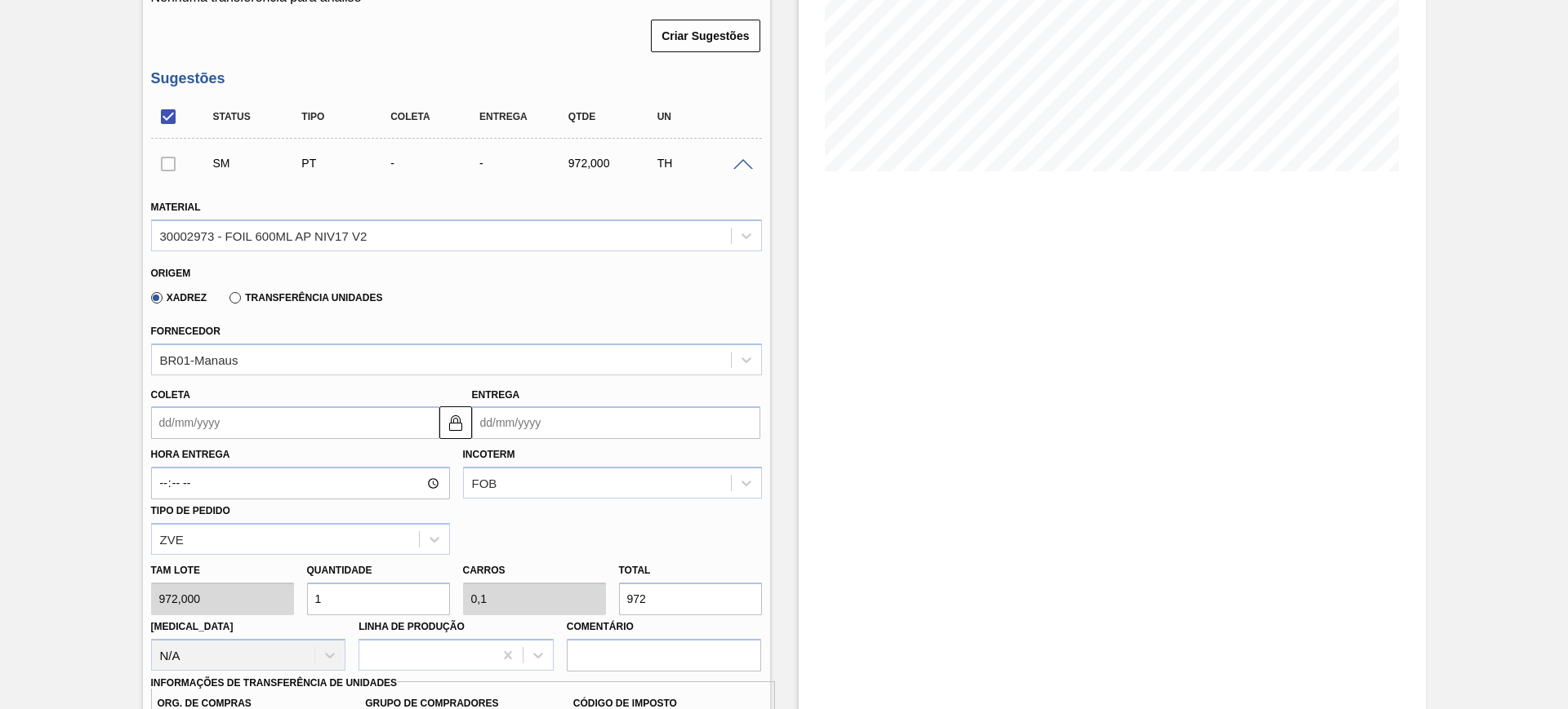
type input "A01"
type input "I1"
click at [253, 358] on div "A - 64 - BR1Y-CDD Vitória" at bounding box center [231, 360] width 142 height 14
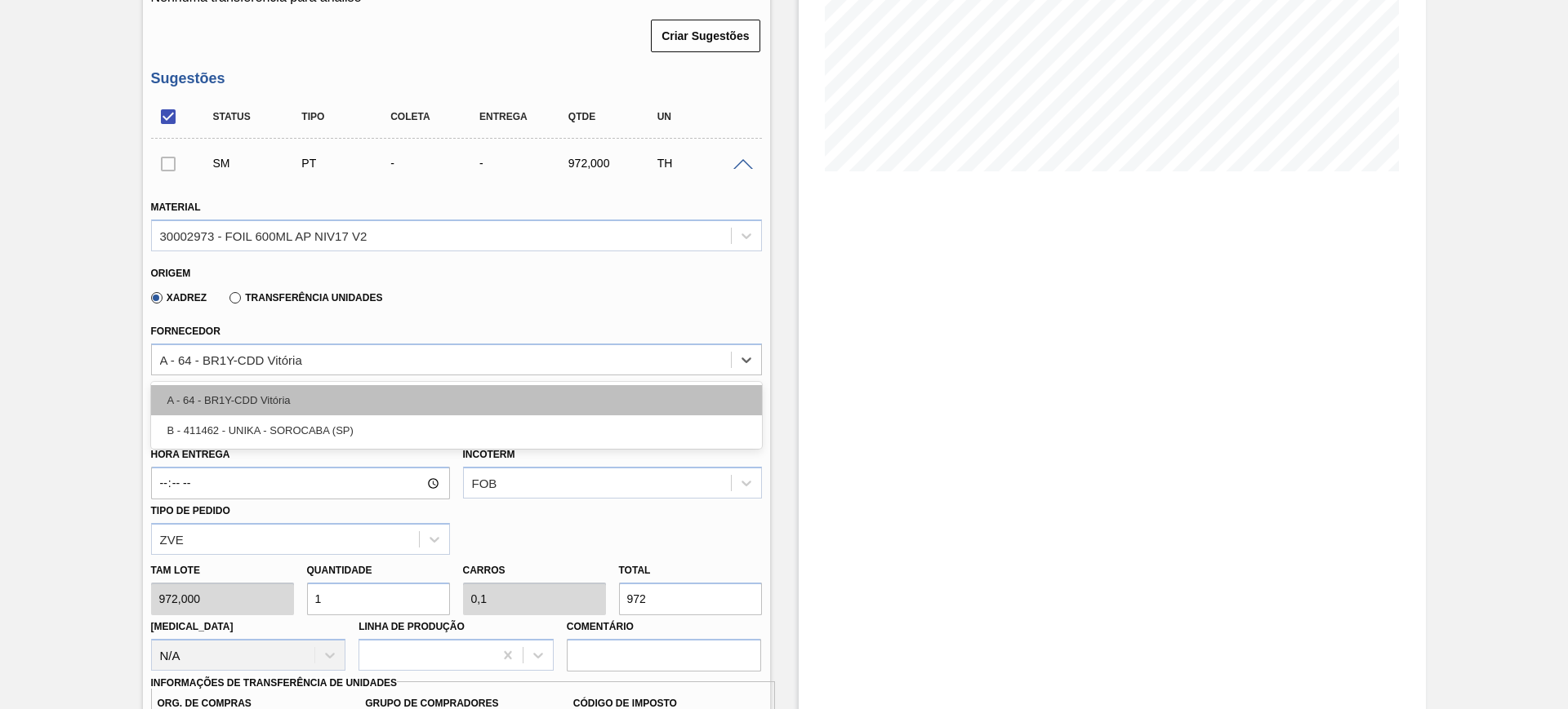
click at [271, 404] on div "A - 64 - BR1Y-CDD Vitória" at bounding box center [456, 400] width 611 height 30
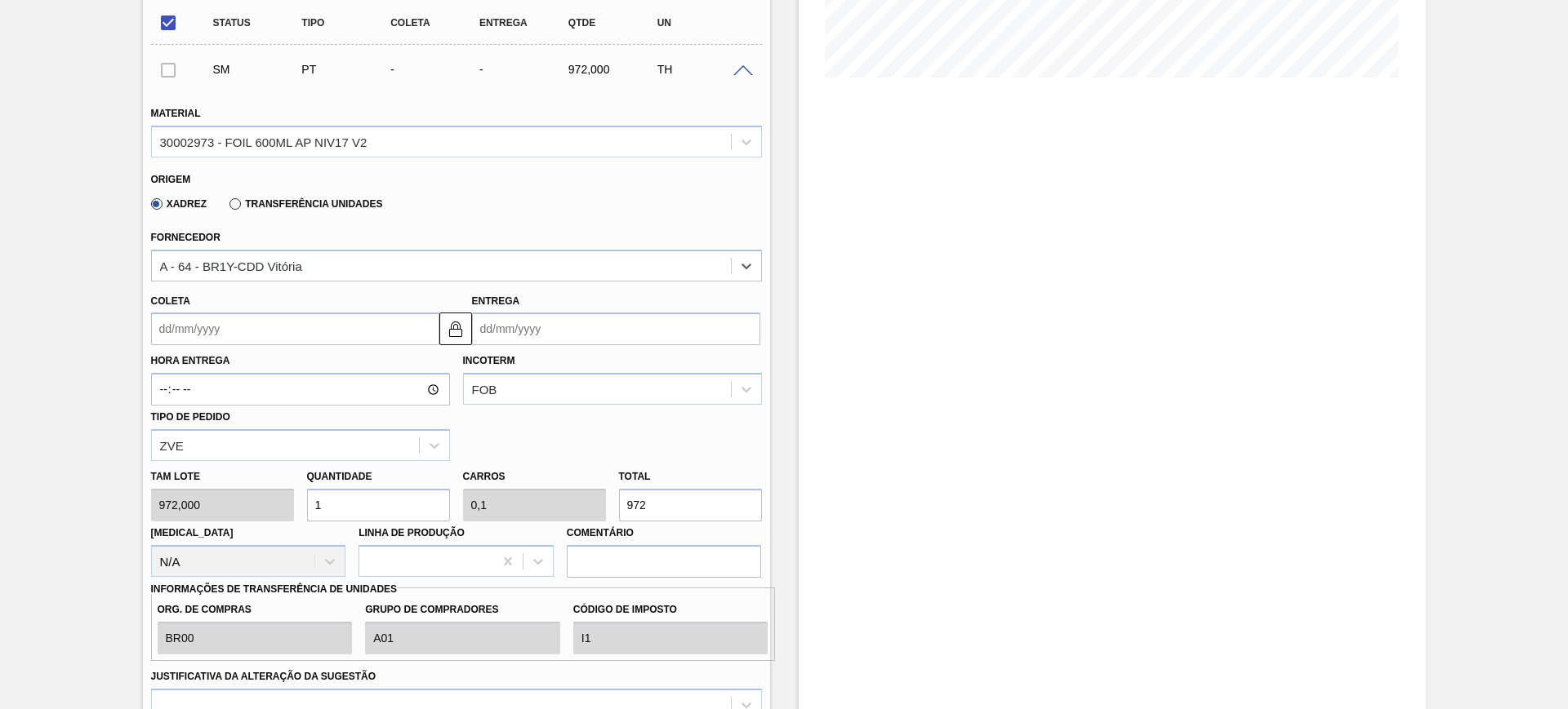
scroll to position [510, 0]
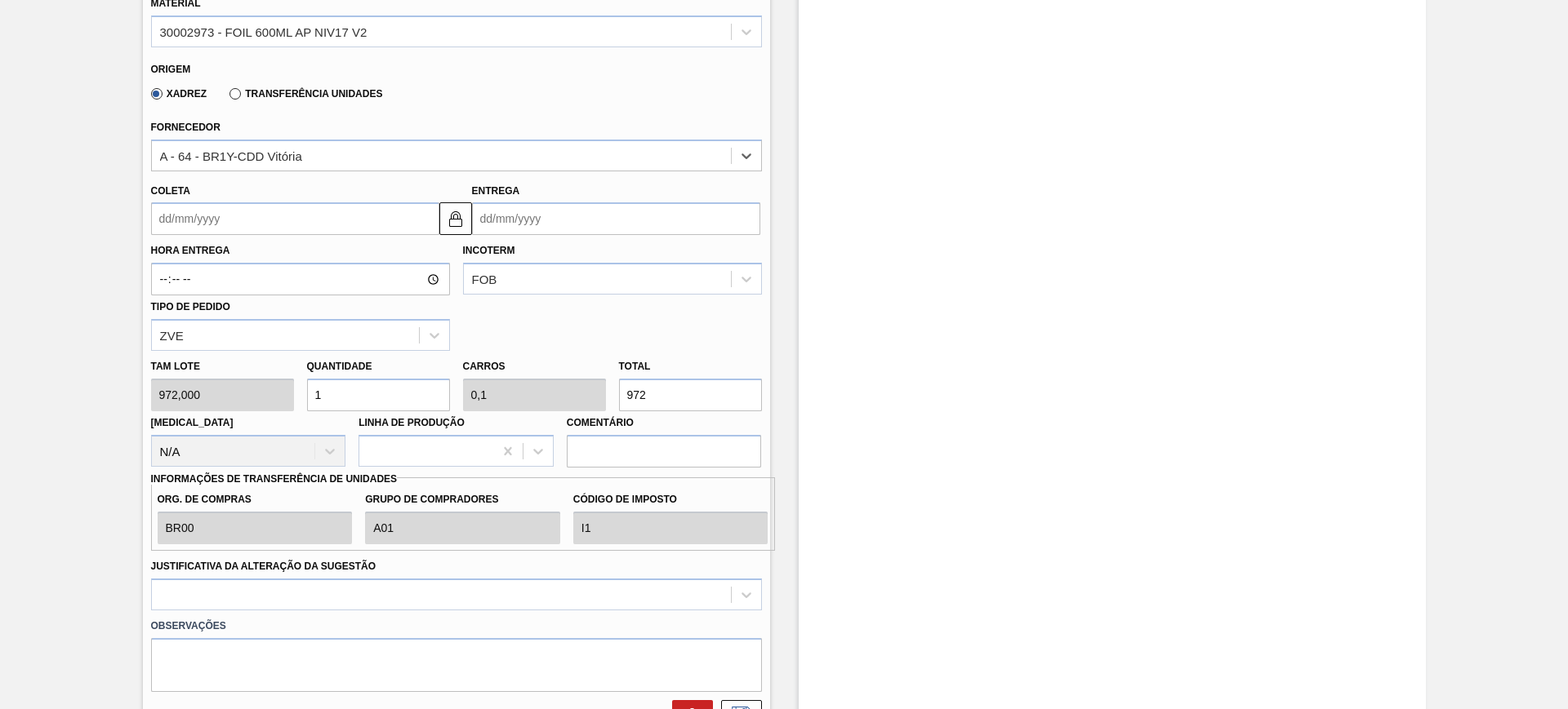
click at [274, 219] on input "Coleta" at bounding box center [295, 218] width 288 height 33
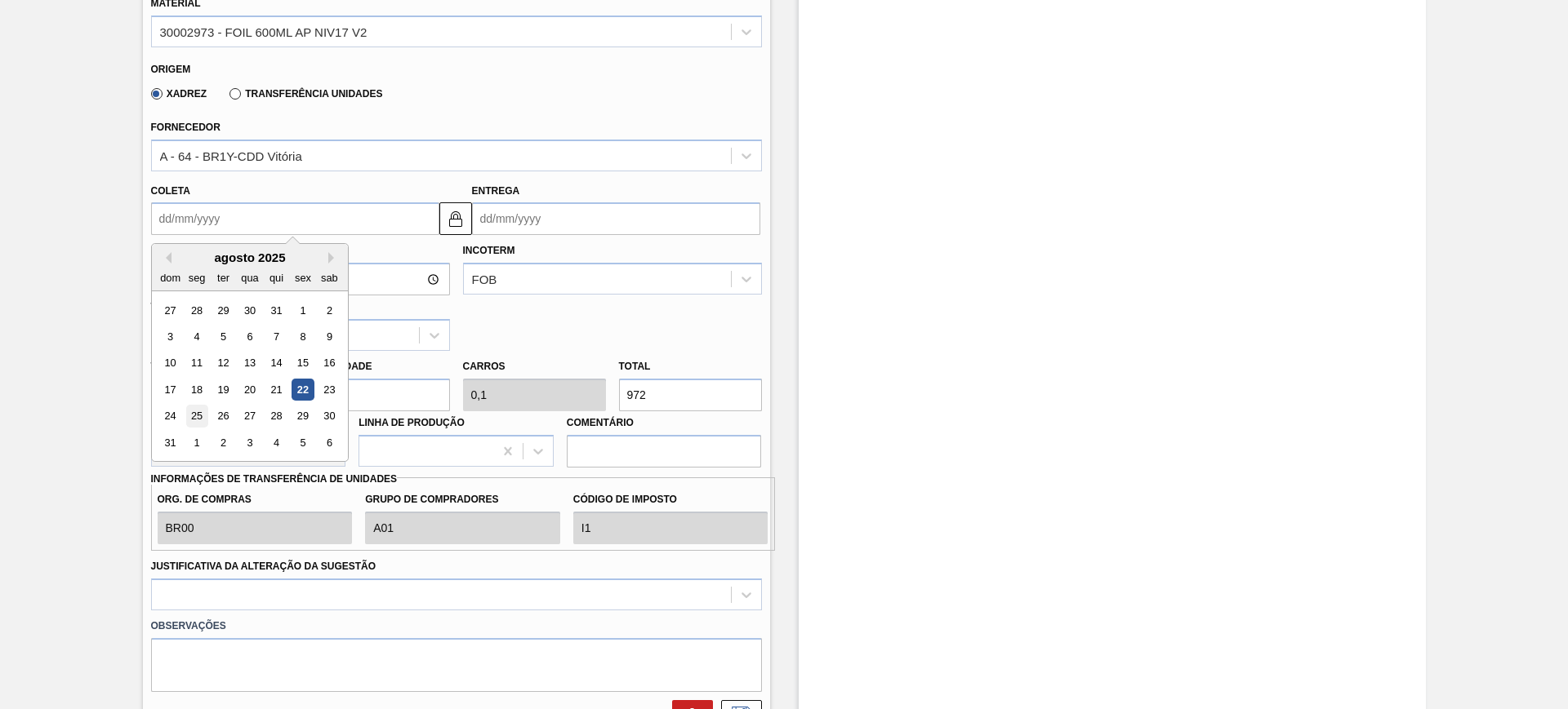
click at [193, 410] on div "25" at bounding box center [197, 417] width 22 height 22
type input "25/08/2025"
type input "30/08/2025"
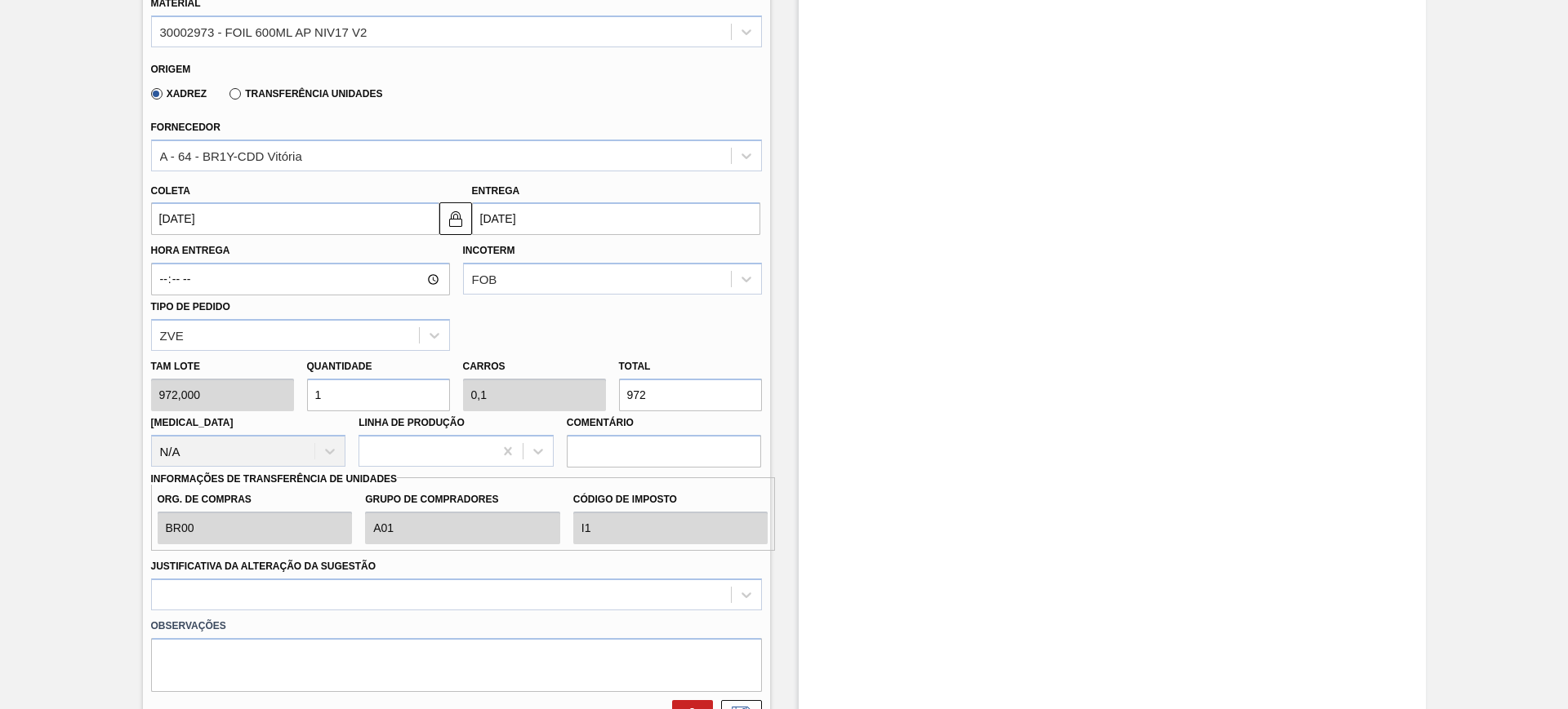
click at [370, 398] on input "1" at bounding box center [378, 394] width 143 height 33
type input "2"
type input "0,2"
type input "1.944"
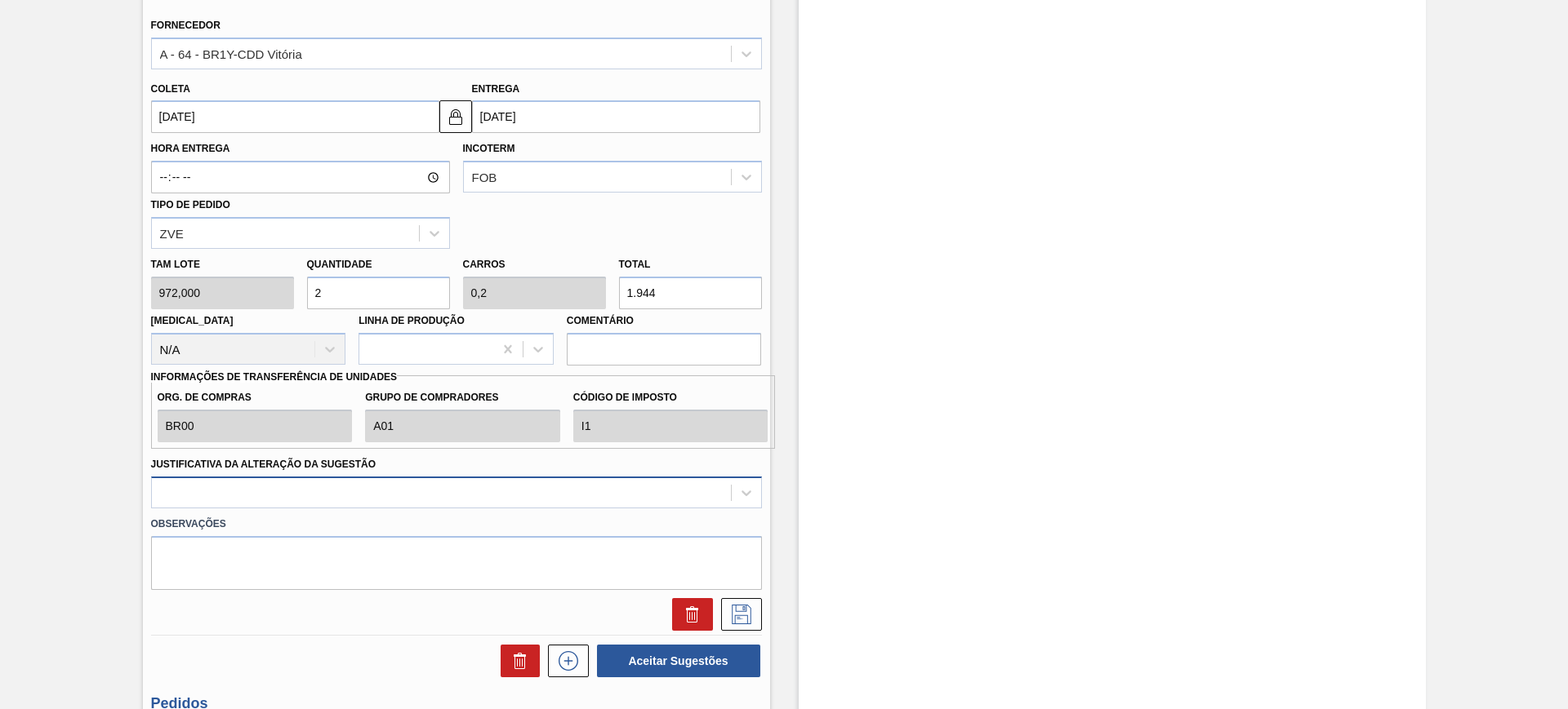
type input "2"
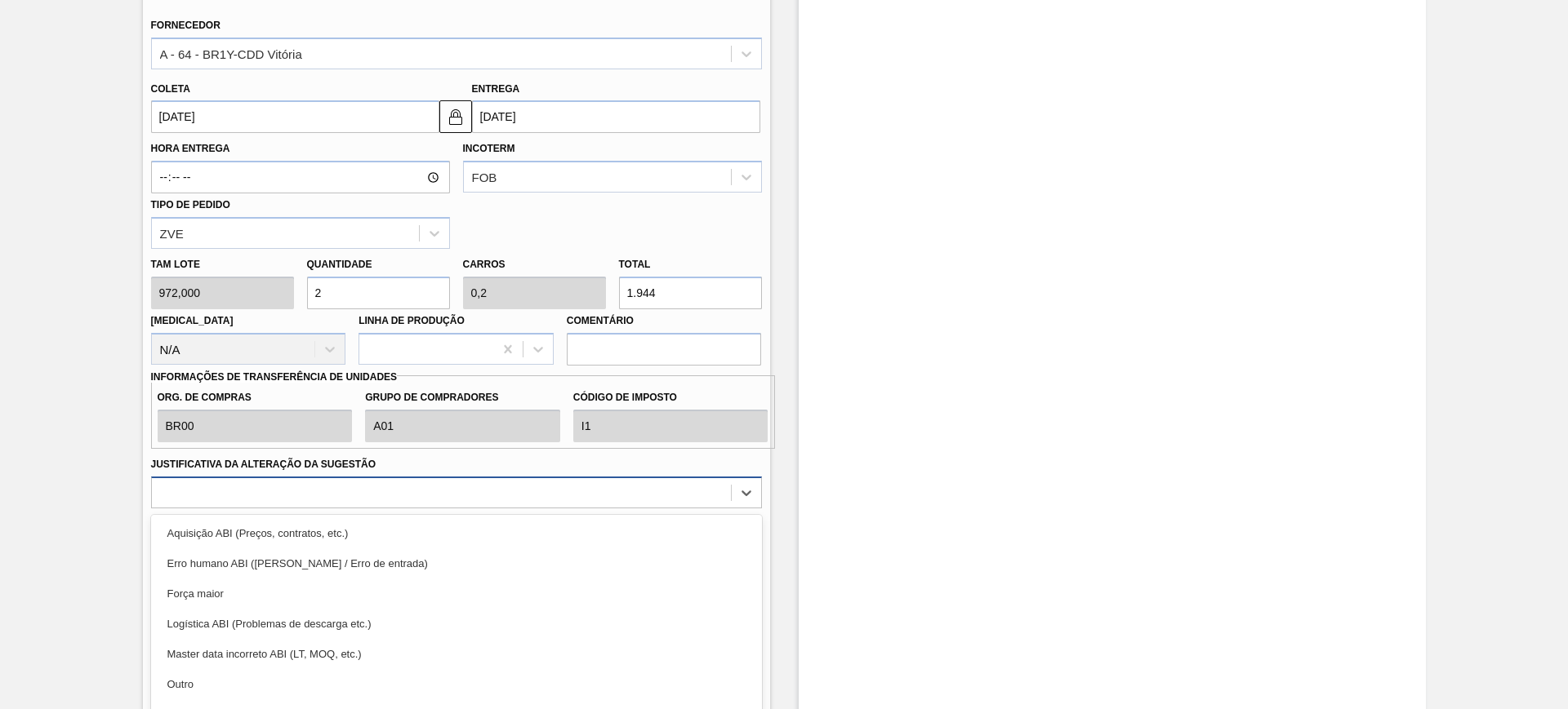
click at [402, 485] on div "option Aquisição ABI (Preços, contratos, etc.) focused, 1 of 18. 18 results ava…" at bounding box center [456, 493] width 611 height 32
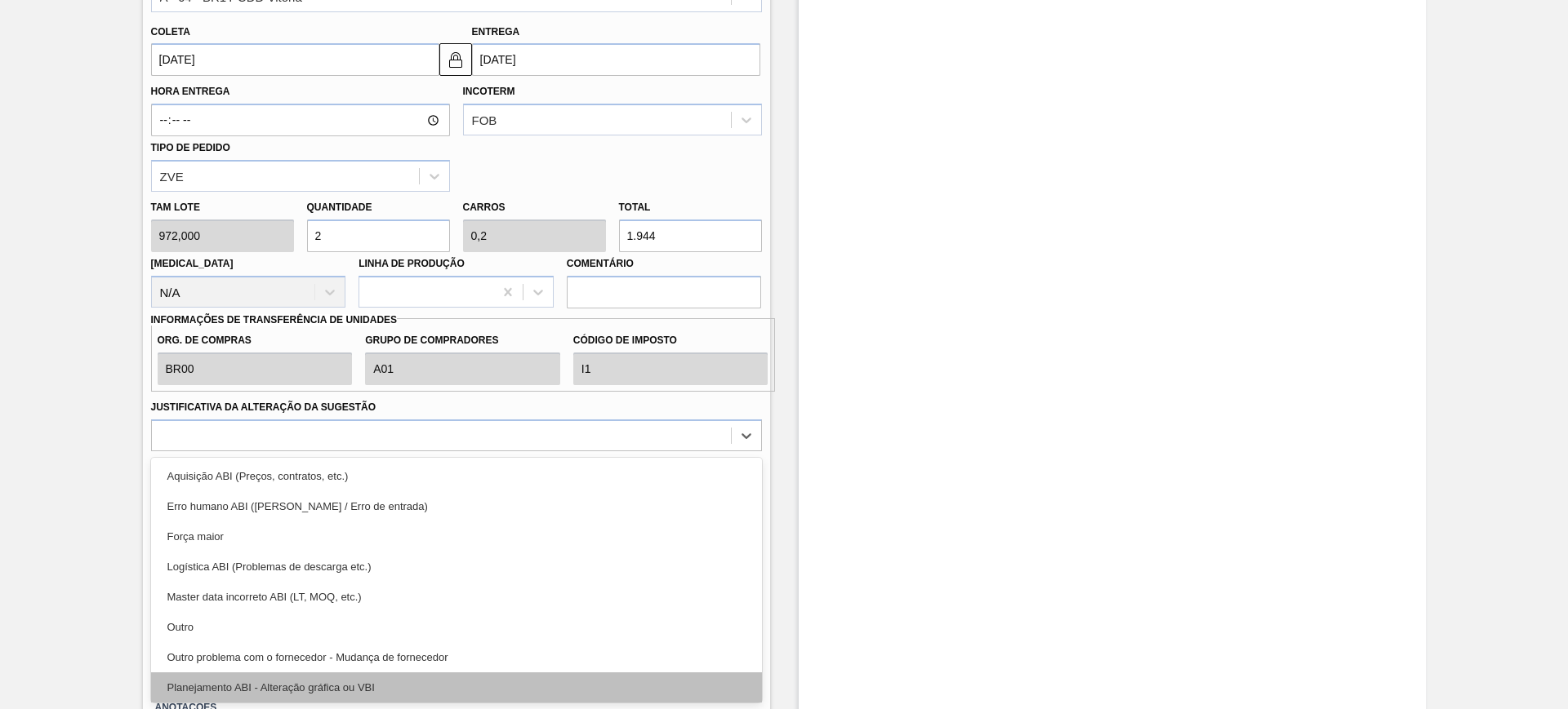
click at [432, 684] on div "Planejamento ABI - Alteração gráfica ou VBI" at bounding box center [456, 687] width 611 height 30
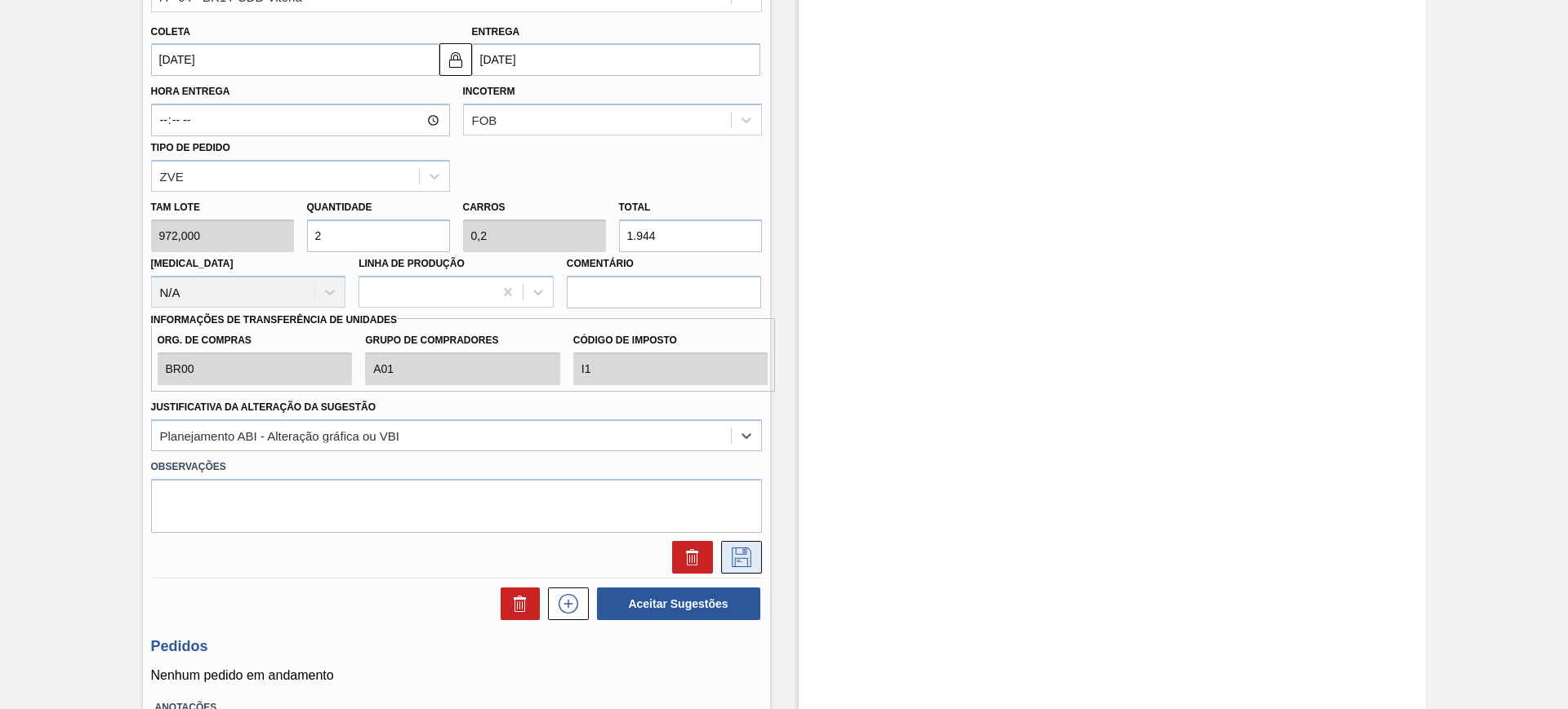
click at [739, 554] on icon at bounding box center [742, 557] width 26 height 20
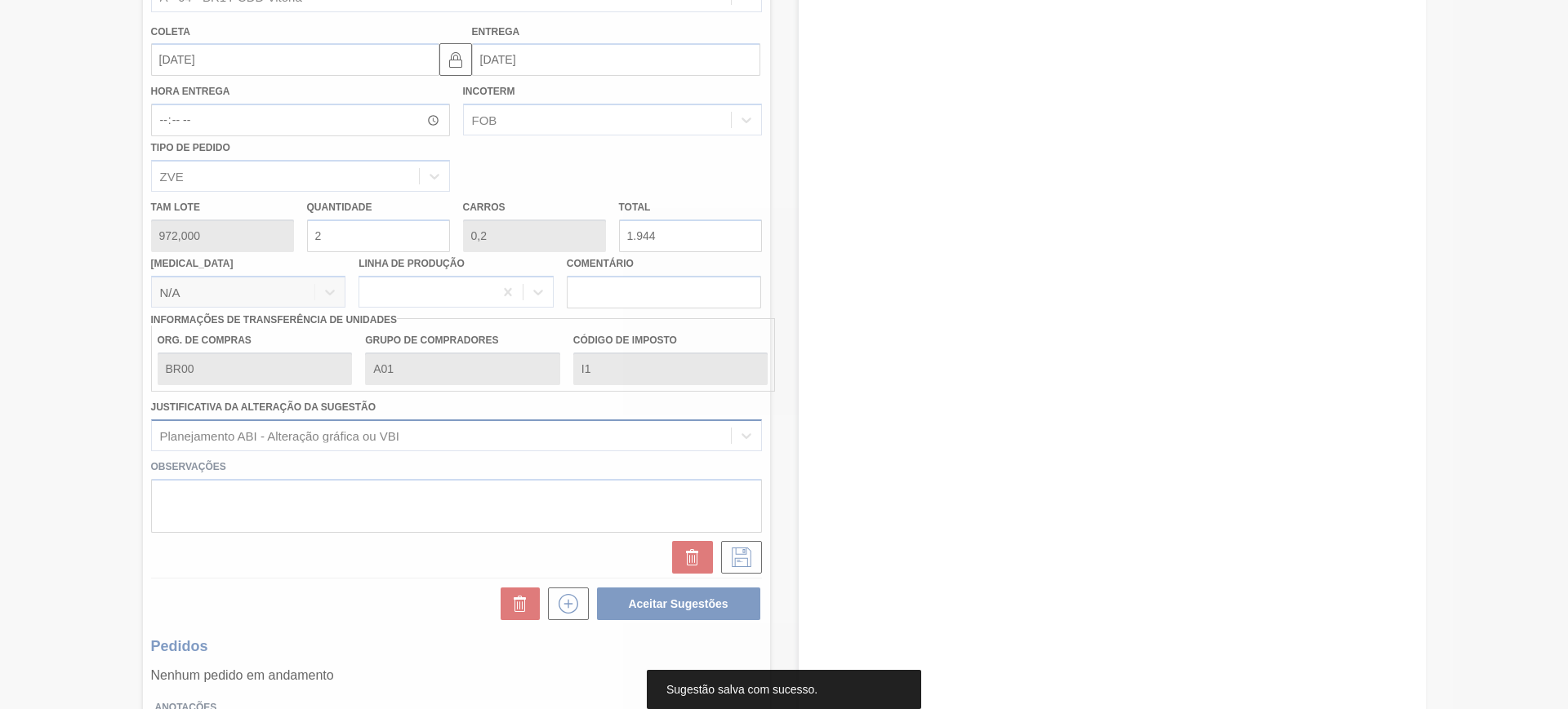
scroll to position [37, 0]
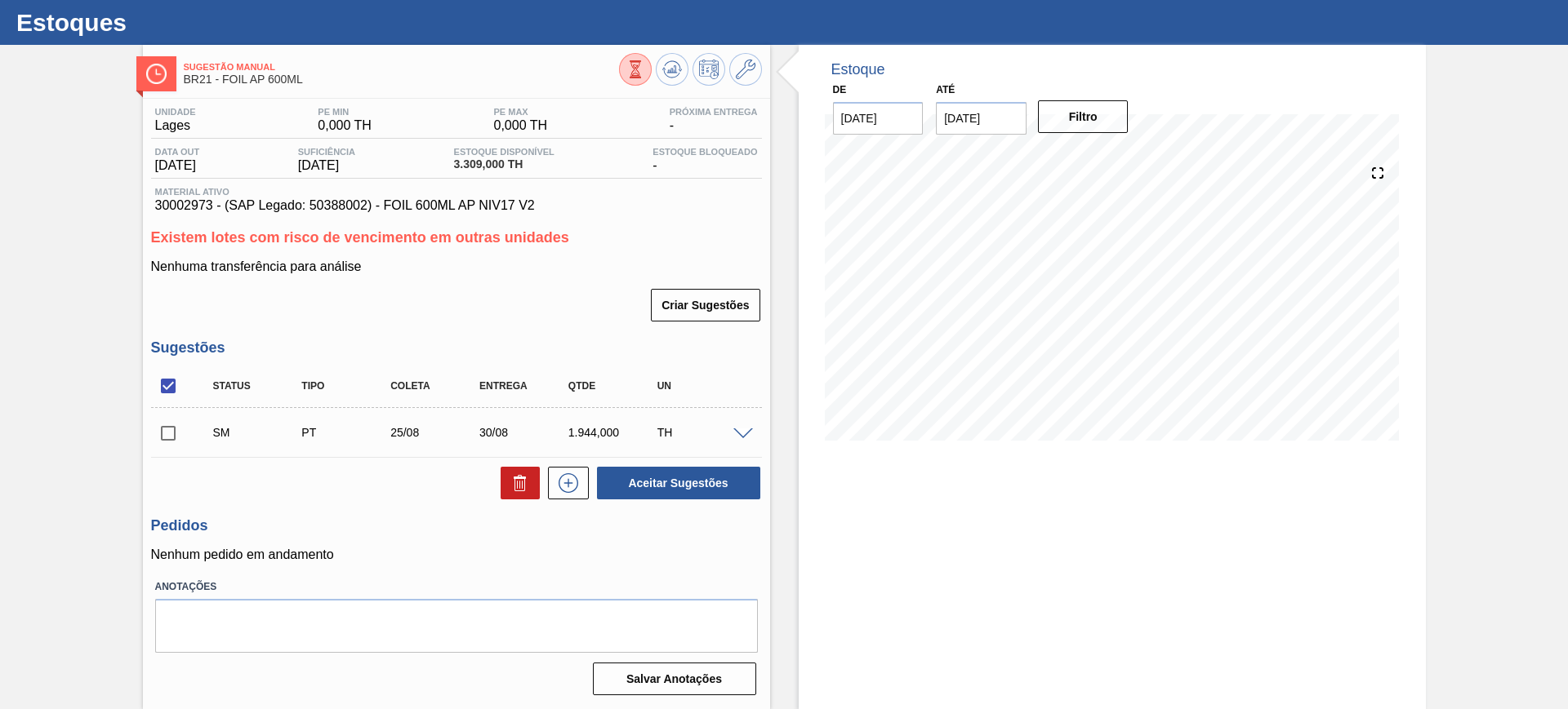
click at [174, 388] on input "checkbox" at bounding box center [168, 386] width 35 height 35
checkbox input "true"
click at [638, 469] on button "Aceitar Sugestões" at bounding box center [678, 483] width 163 height 33
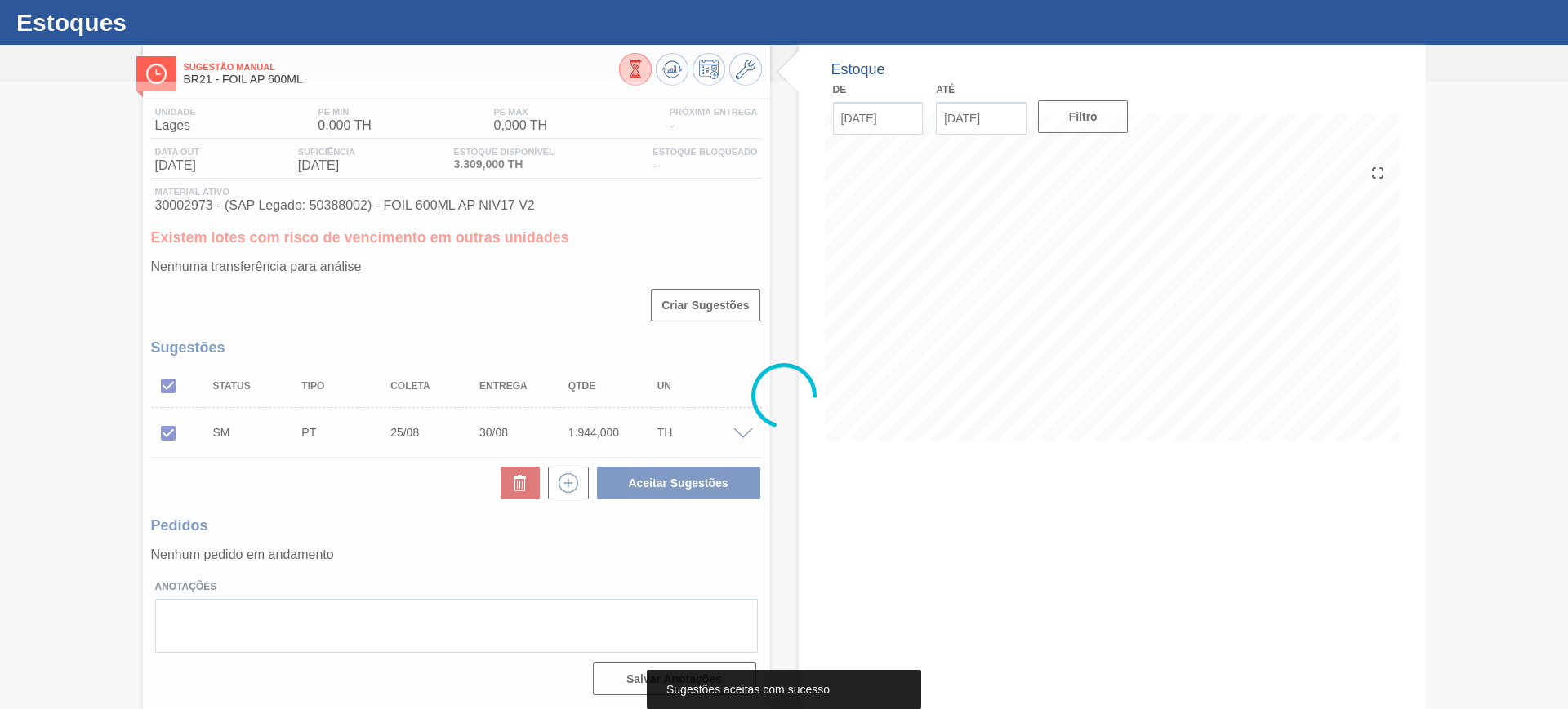
scroll to position [0, 0]
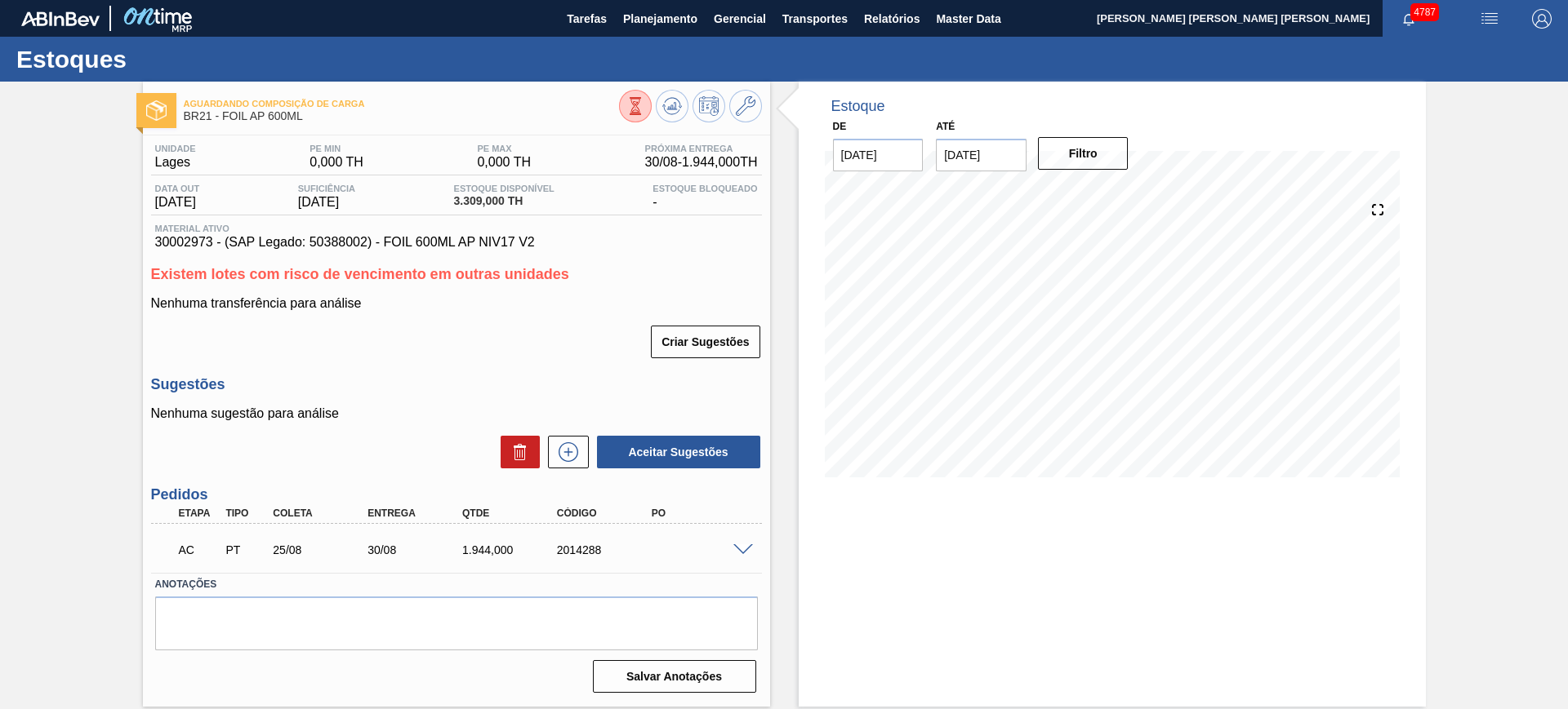
click at [741, 545] on span at bounding box center [743, 550] width 20 height 12
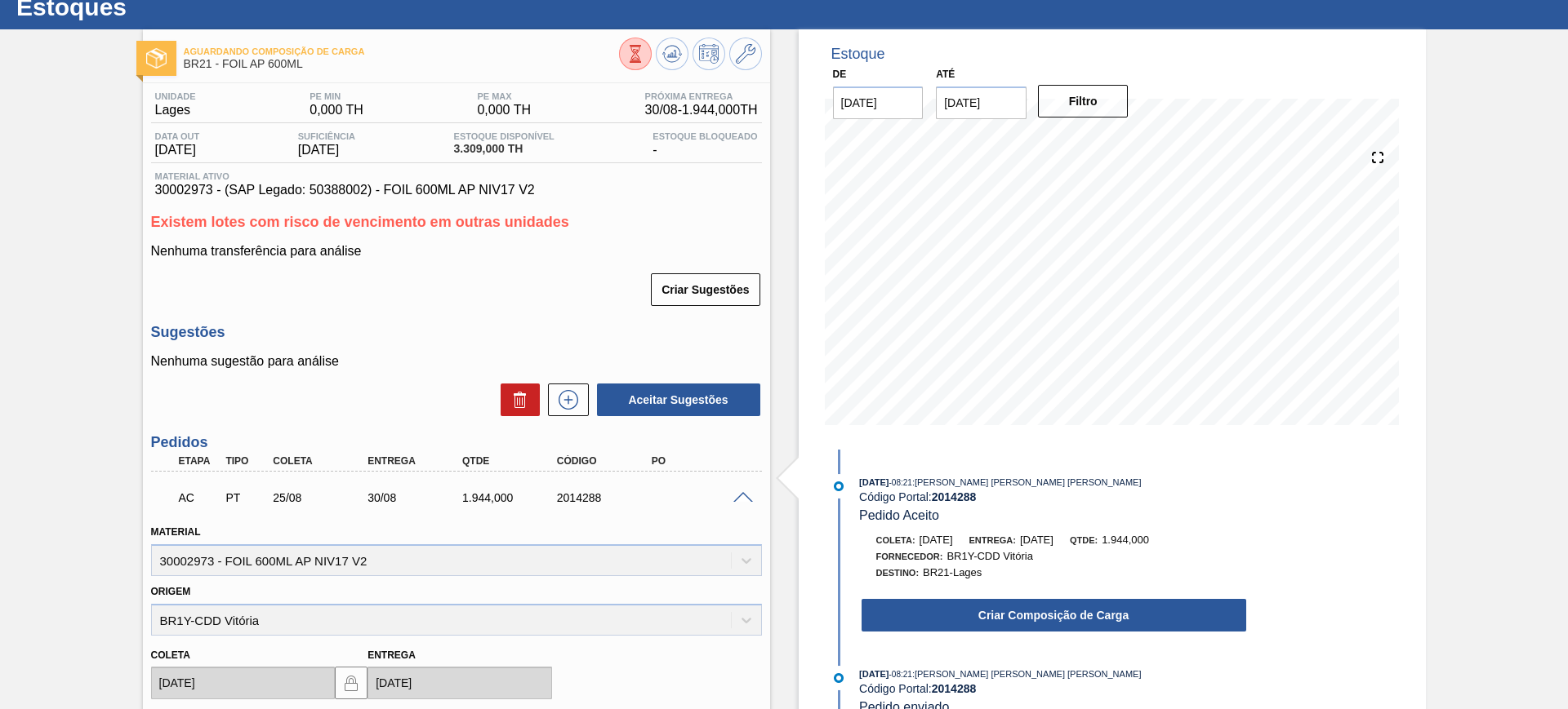
scroll to position [102, 0]
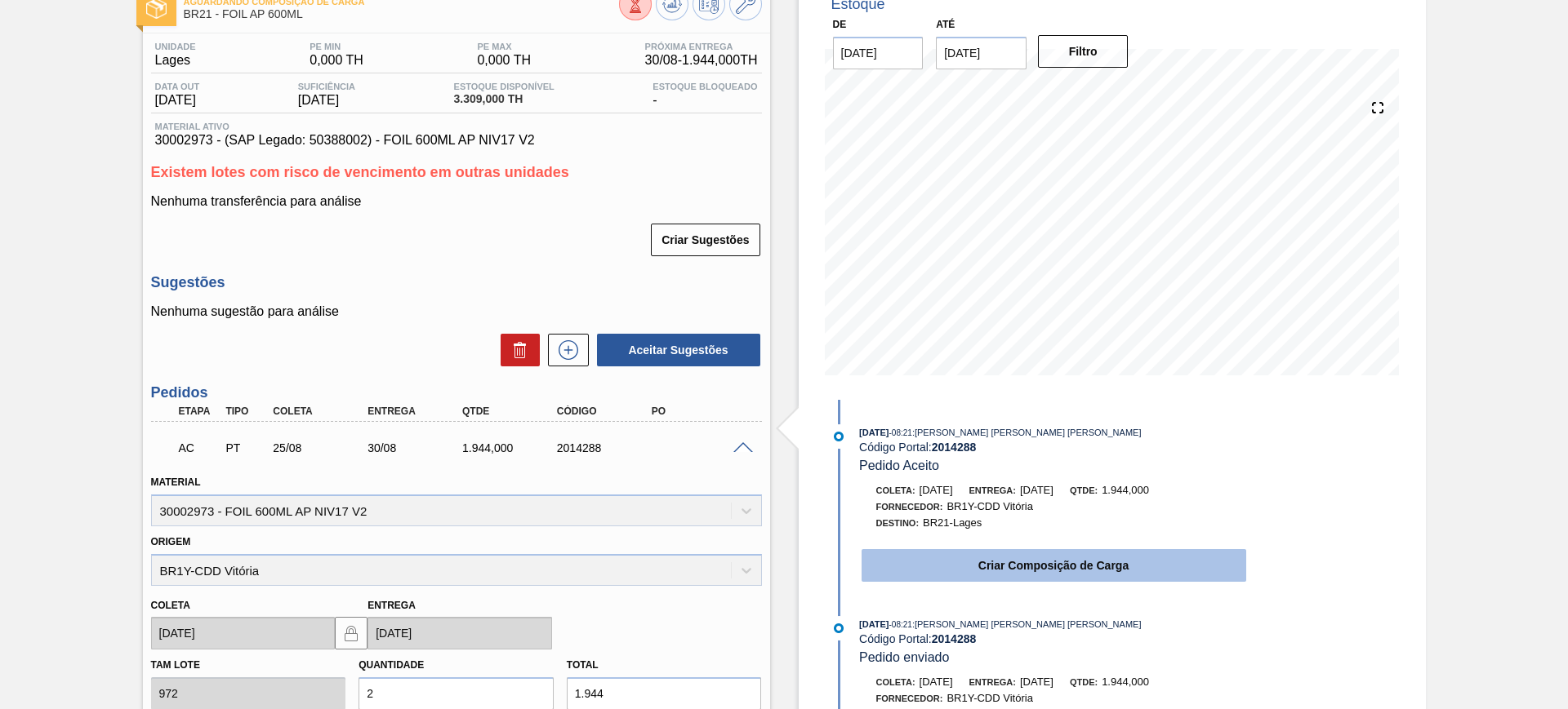
click at [914, 566] on button "Criar Composição de Carga" at bounding box center [1054, 566] width 385 height 33
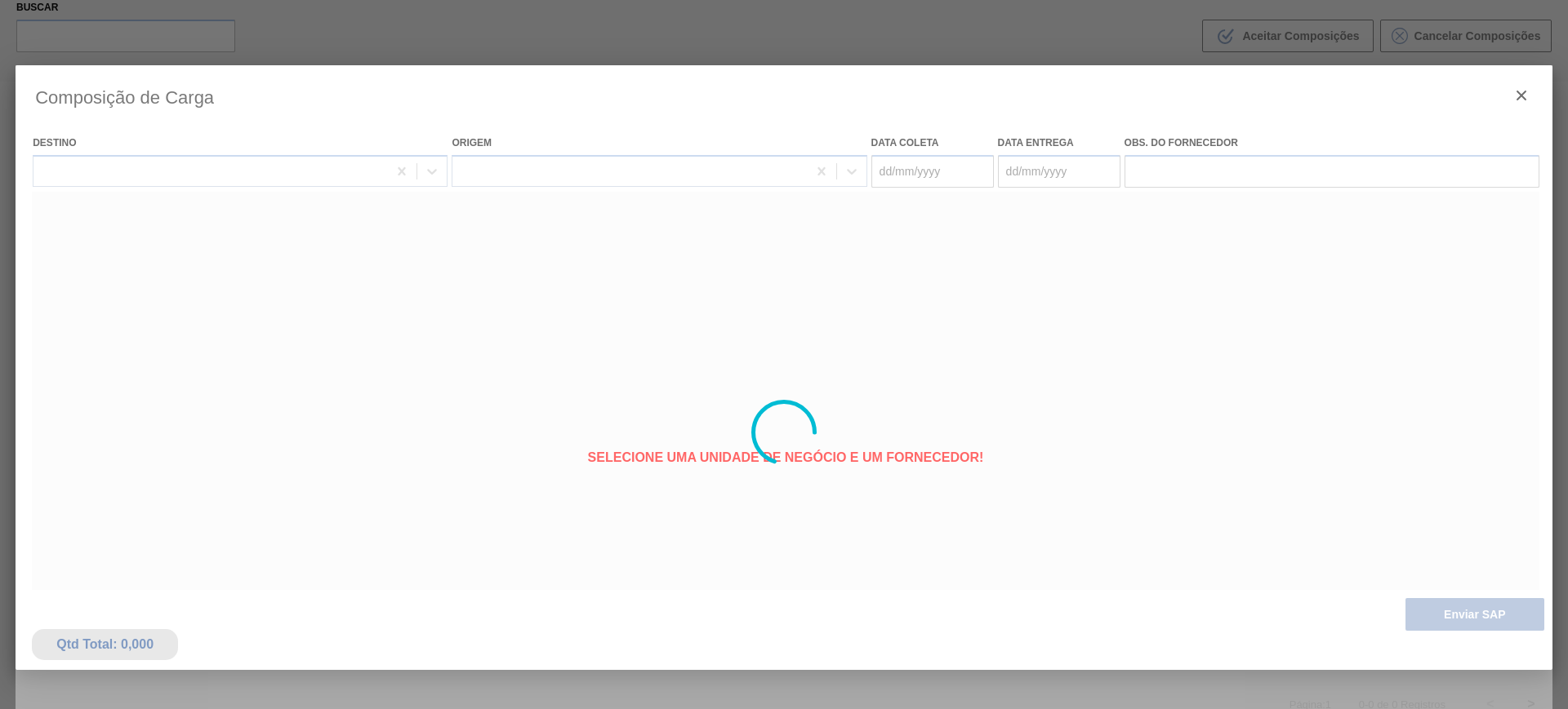
type coleta "[DATE]"
type entrega "30/08/2025"
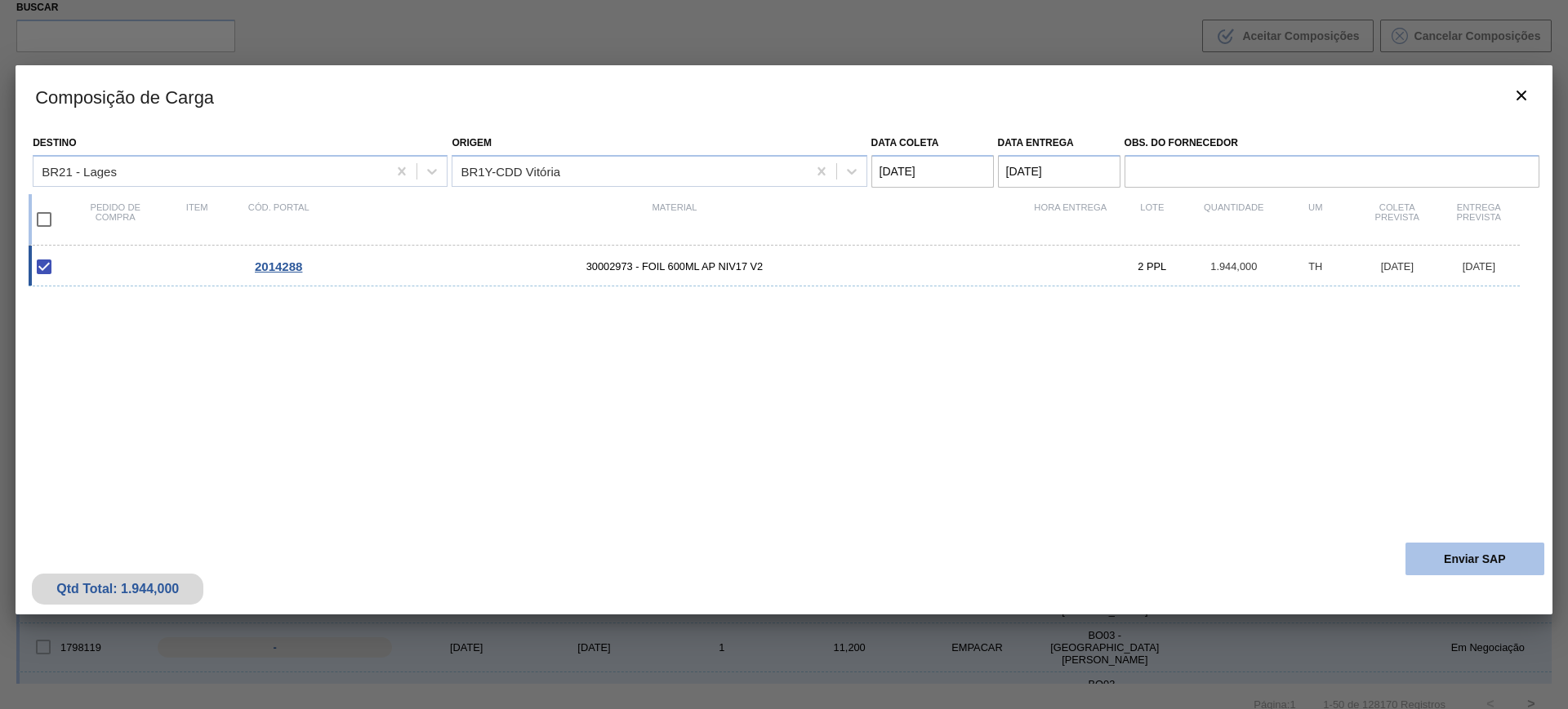
click at [1483, 564] on button "Enviar SAP" at bounding box center [1474, 559] width 139 height 33
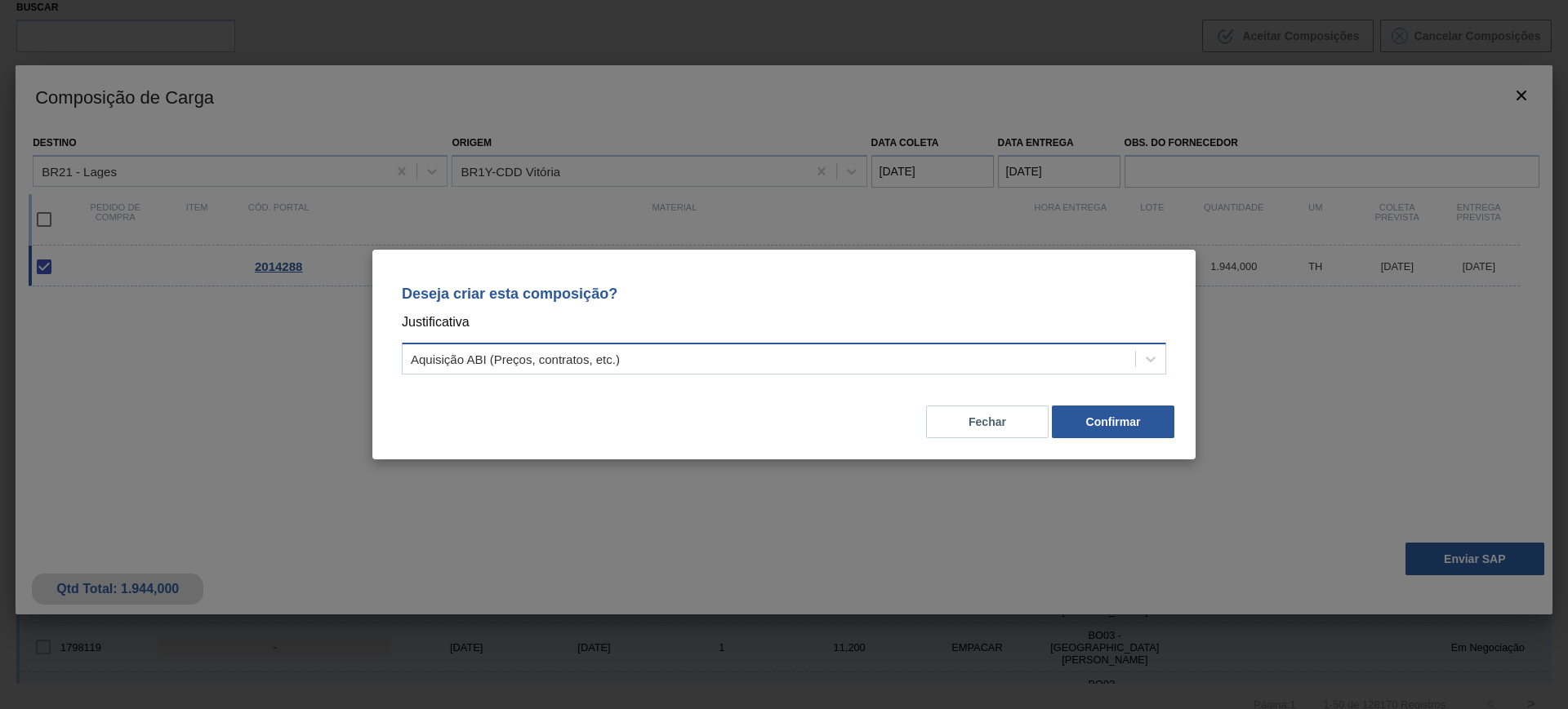
drag, startPoint x: 885, startPoint y: 360, endPoint x: 844, endPoint y: 370, distance: 42.2
click at [882, 360] on div "Aquisição ABI (Preços, contratos, etc.)" at bounding box center [769, 359] width 732 height 23
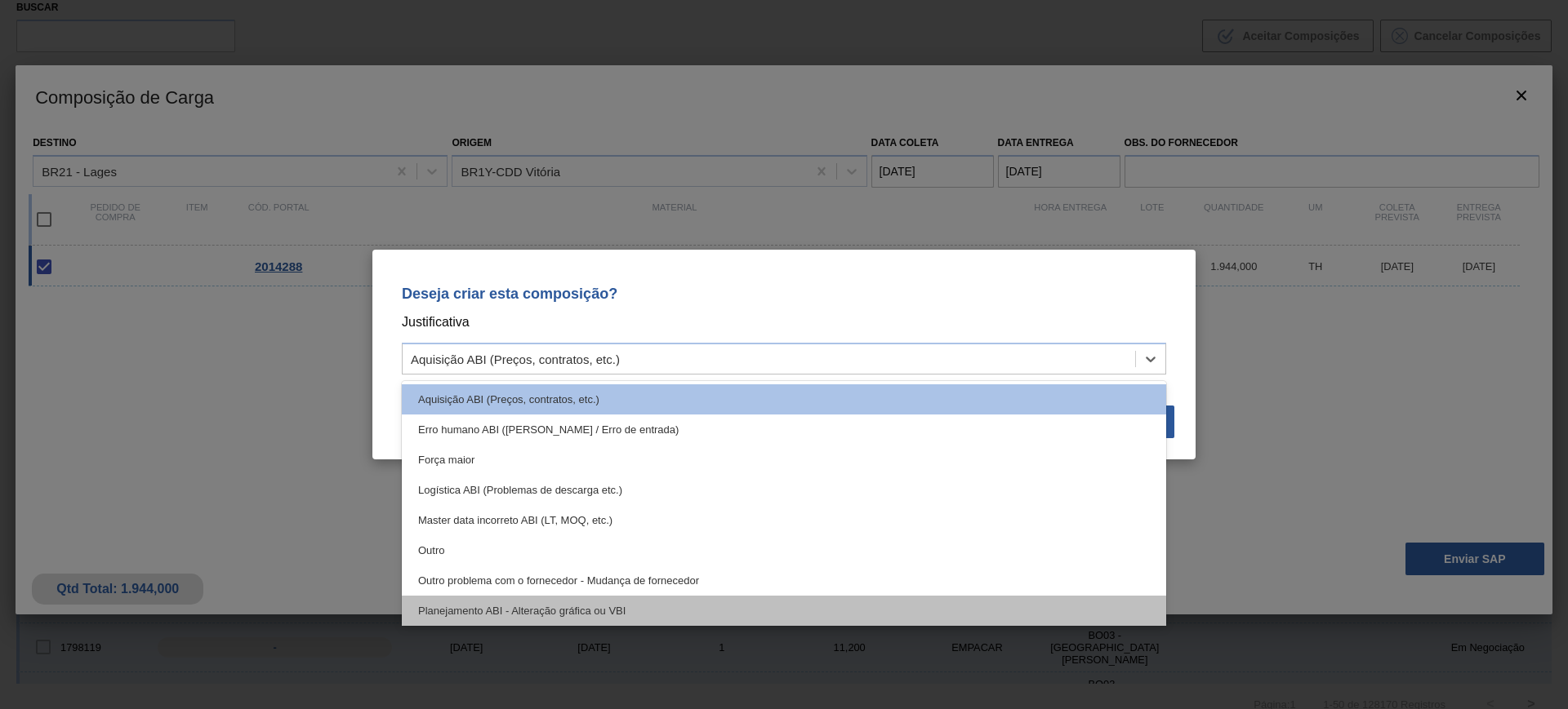
click at [680, 601] on div "Planejamento ABI - Alteração gráfica ou VBI" at bounding box center [784, 611] width 764 height 30
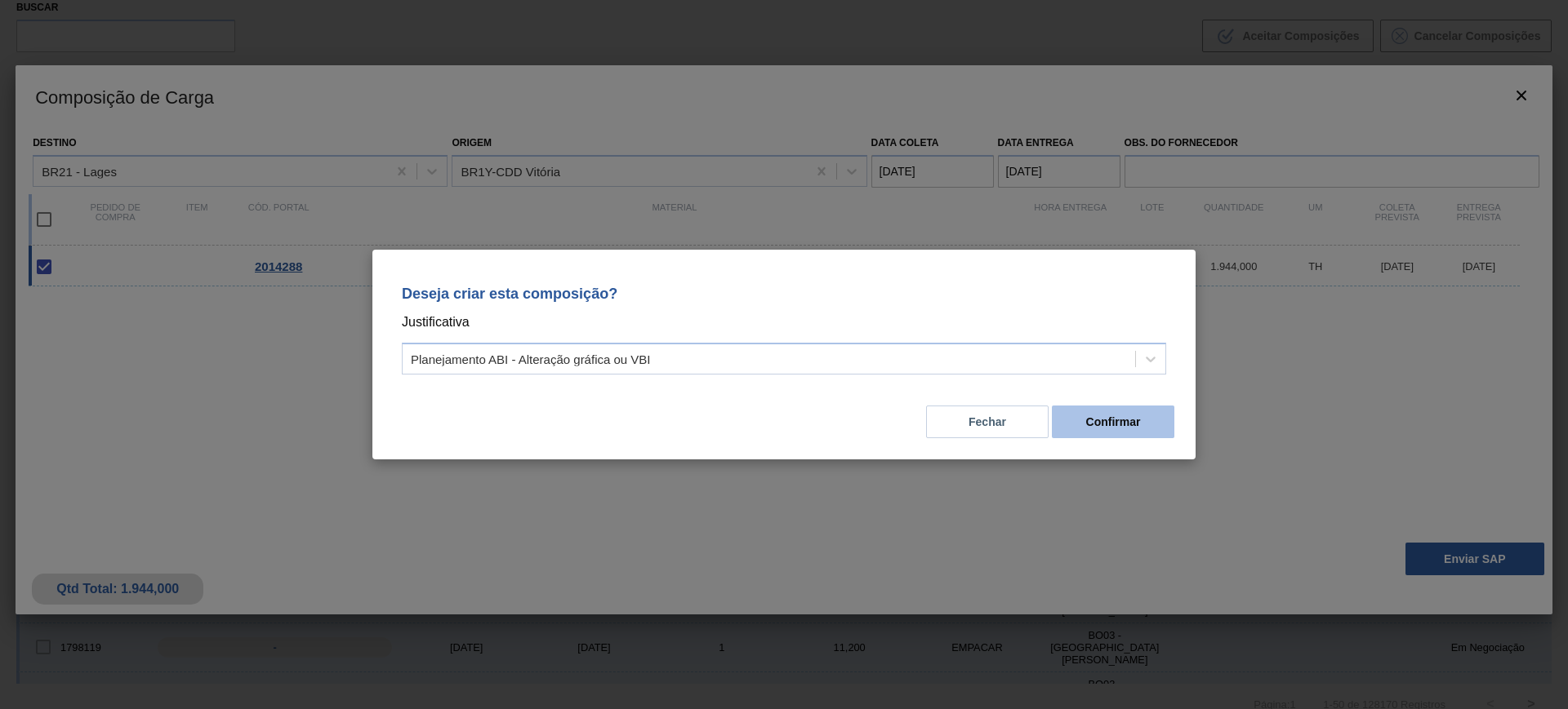
click at [1104, 422] on button "Confirmar" at bounding box center [1113, 421] width 123 height 33
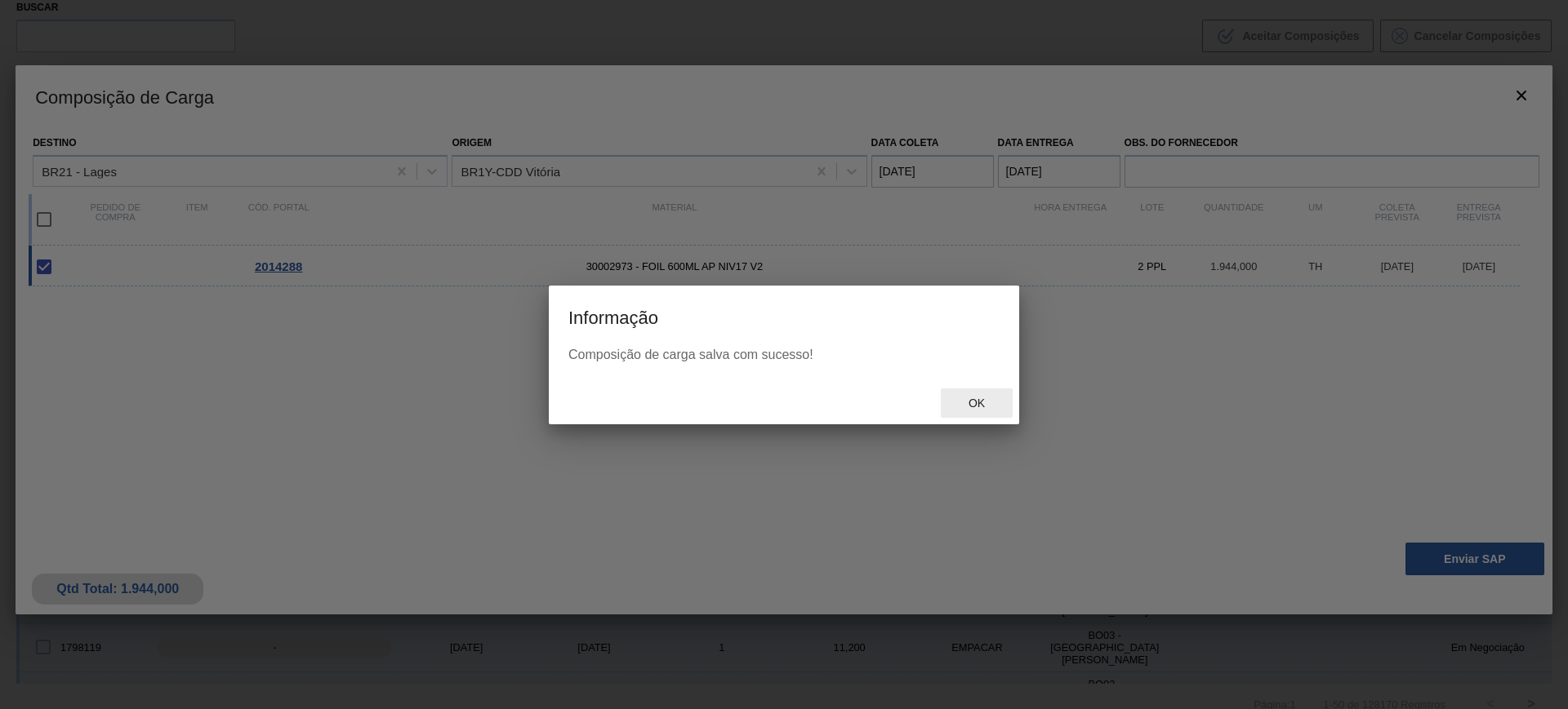
click at [983, 399] on span "Ok" at bounding box center [976, 404] width 42 height 13
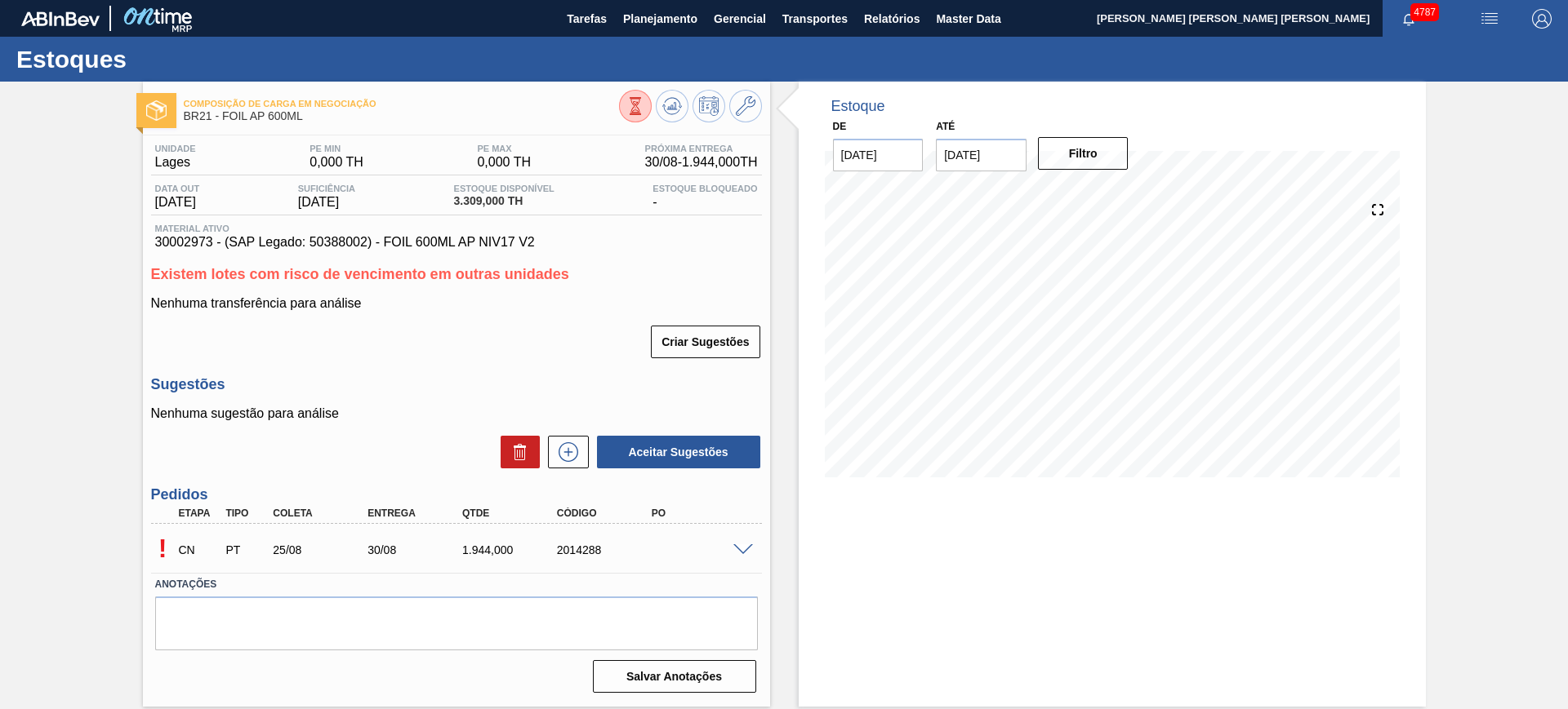
click at [739, 549] on span at bounding box center [743, 550] width 20 height 12
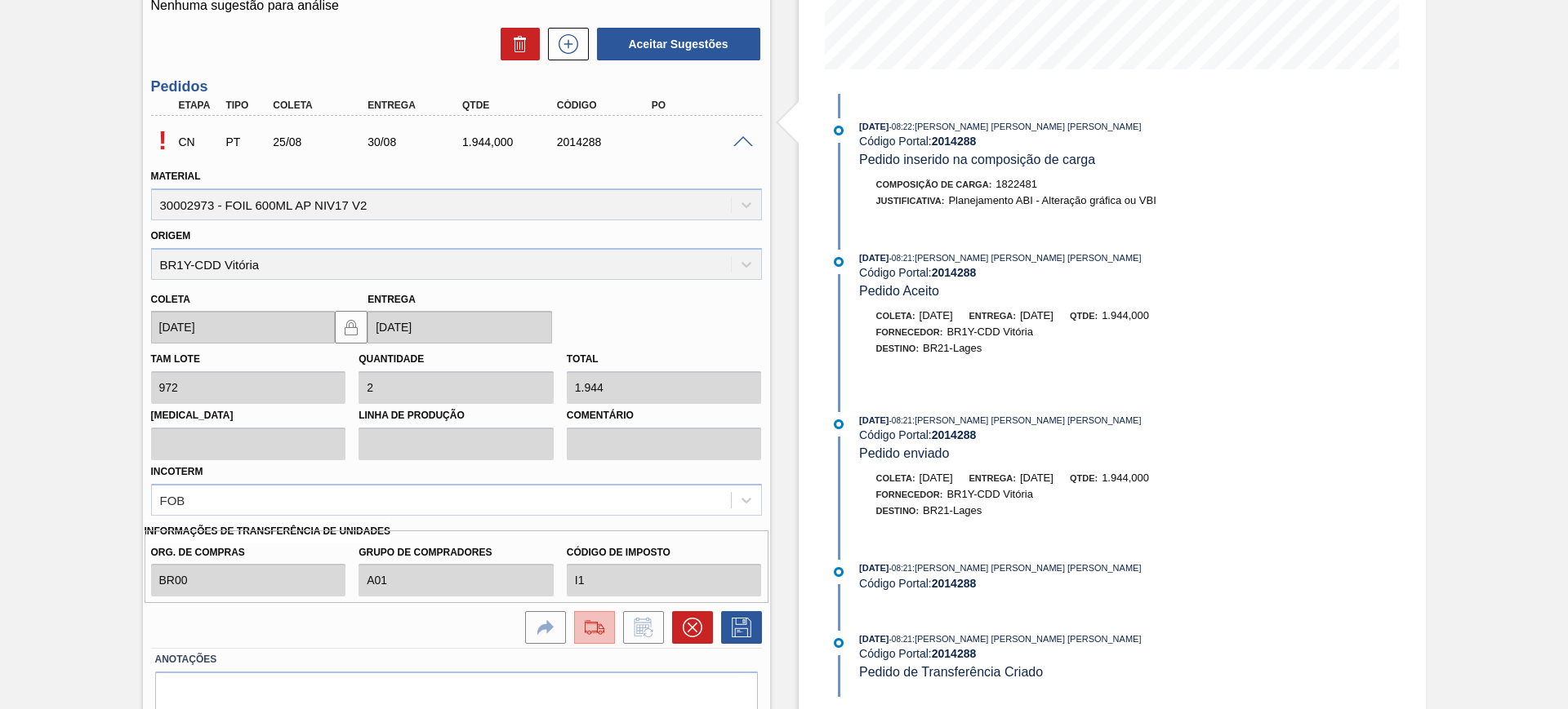
click at [601, 618] on img at bounding box center [595, 628] width 26 height 20
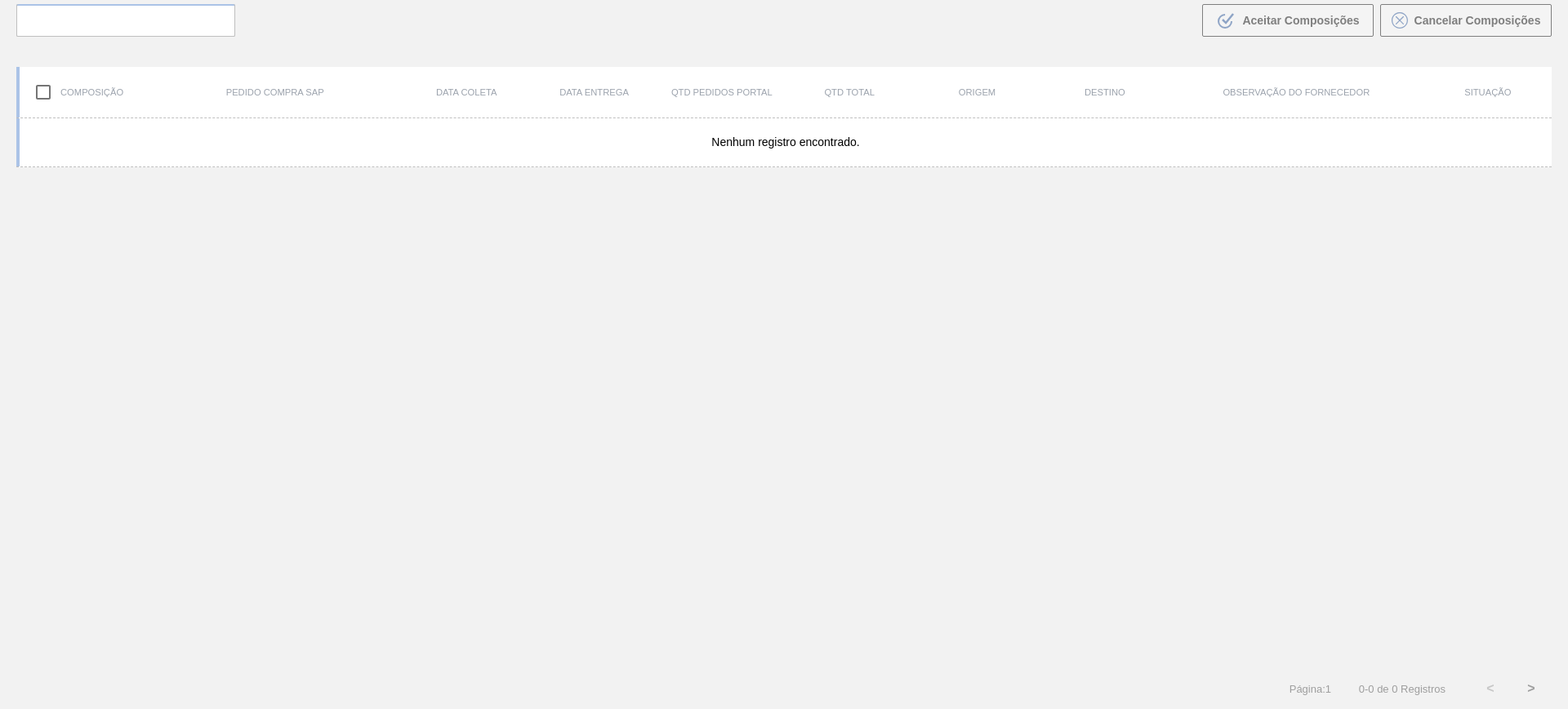
scroll to position [118, 0]
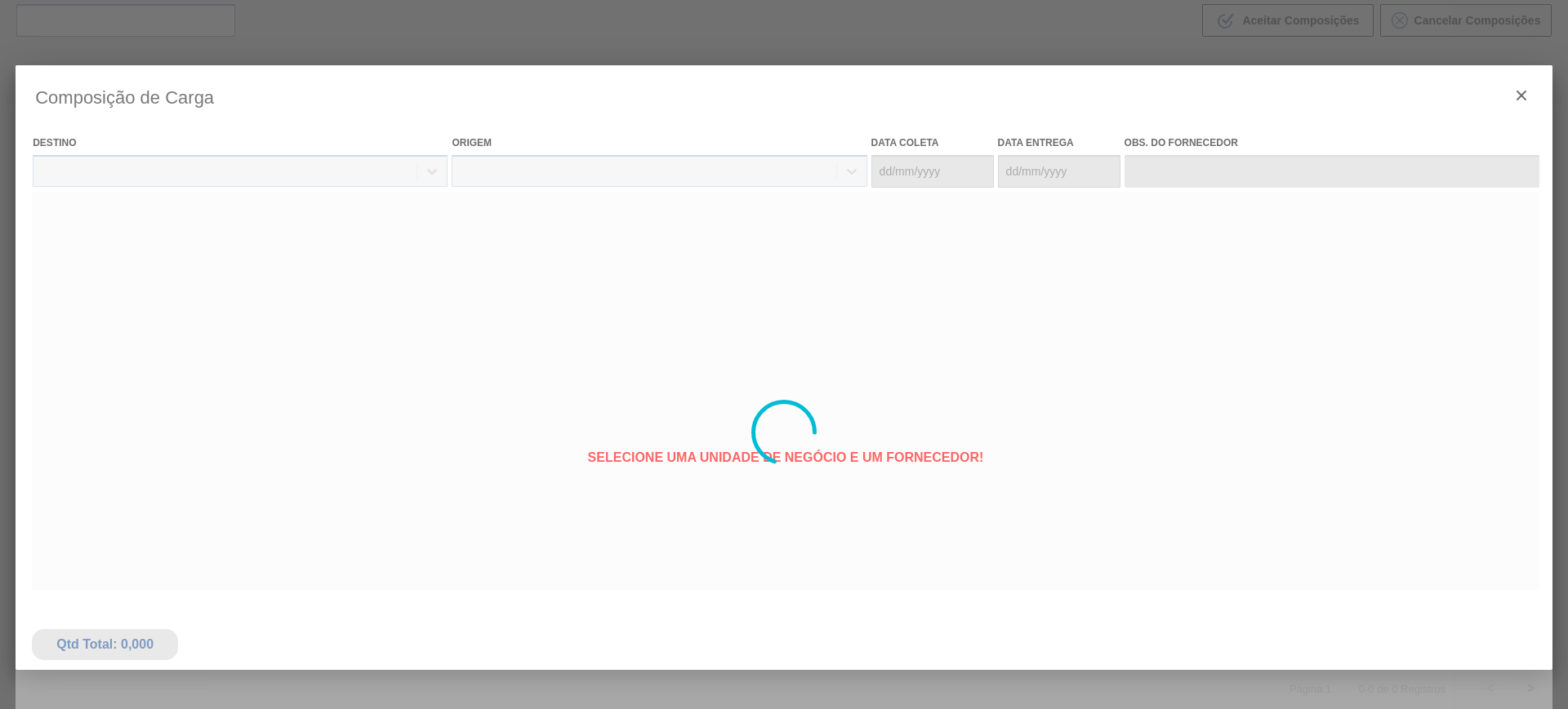
type coleta "[DATE]"
type entrega "30/08/2025"
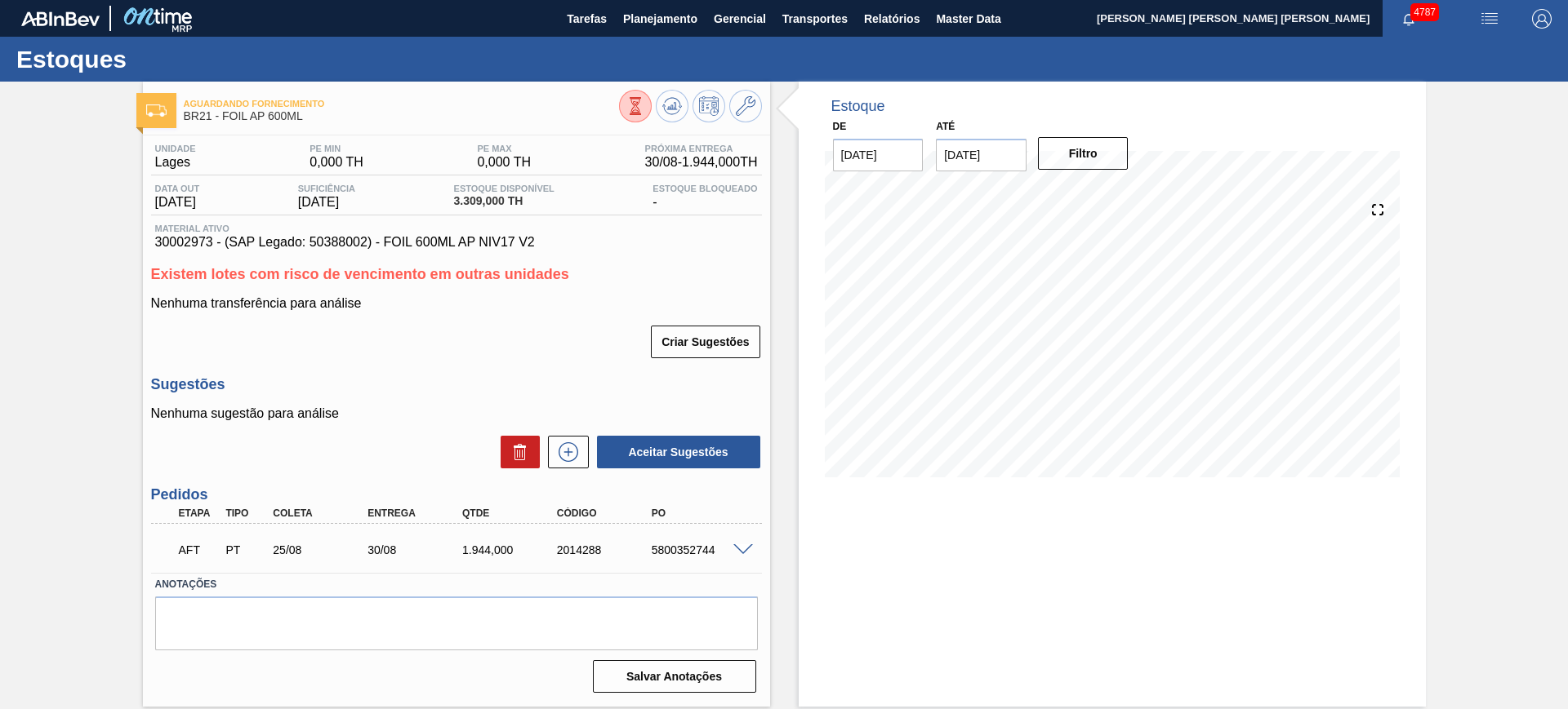
click at [691, 552] on div "5800352744" at bounding box center [700, 551] width 106 height 13
copy div "5800352744"
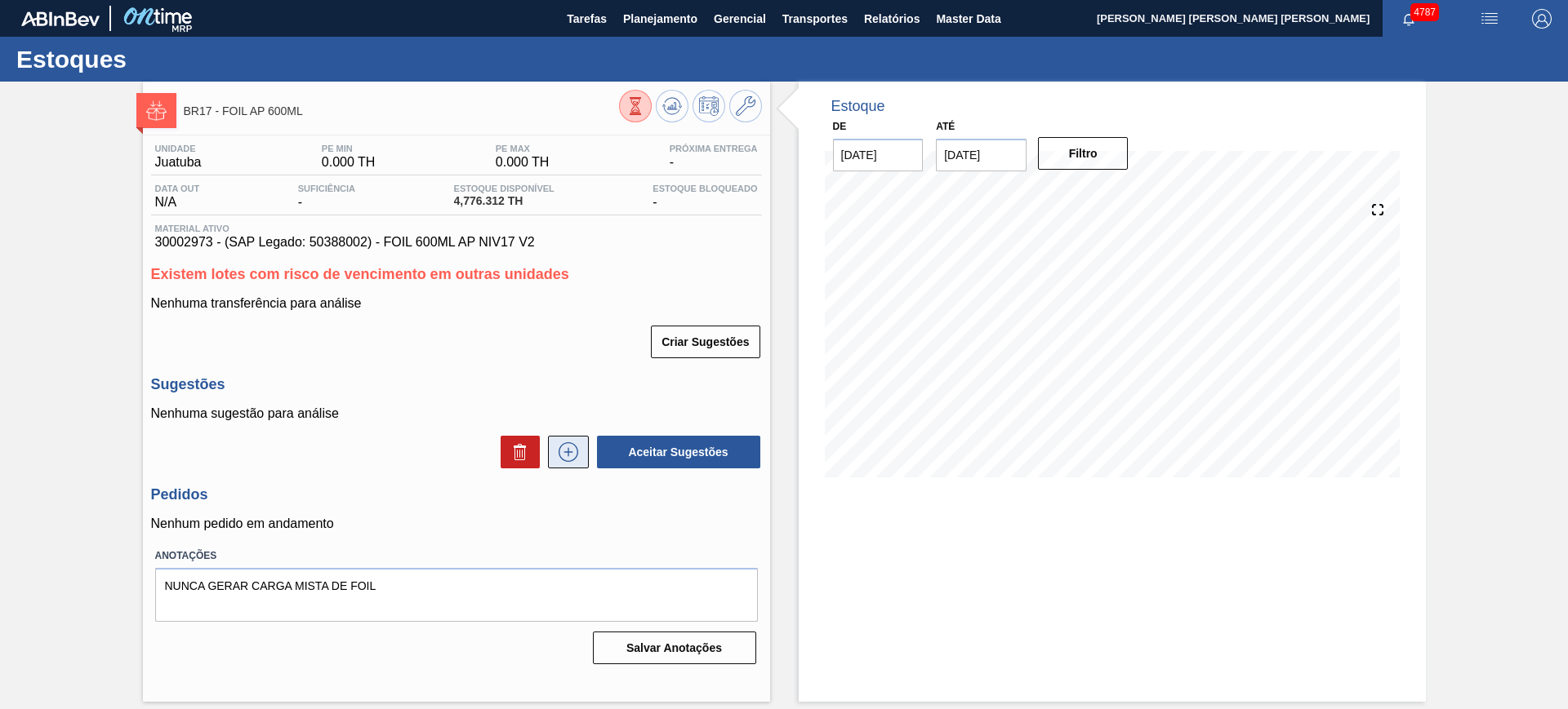
click at [567, 451] on icon at bounding box center [568, 451] width 9 height 1
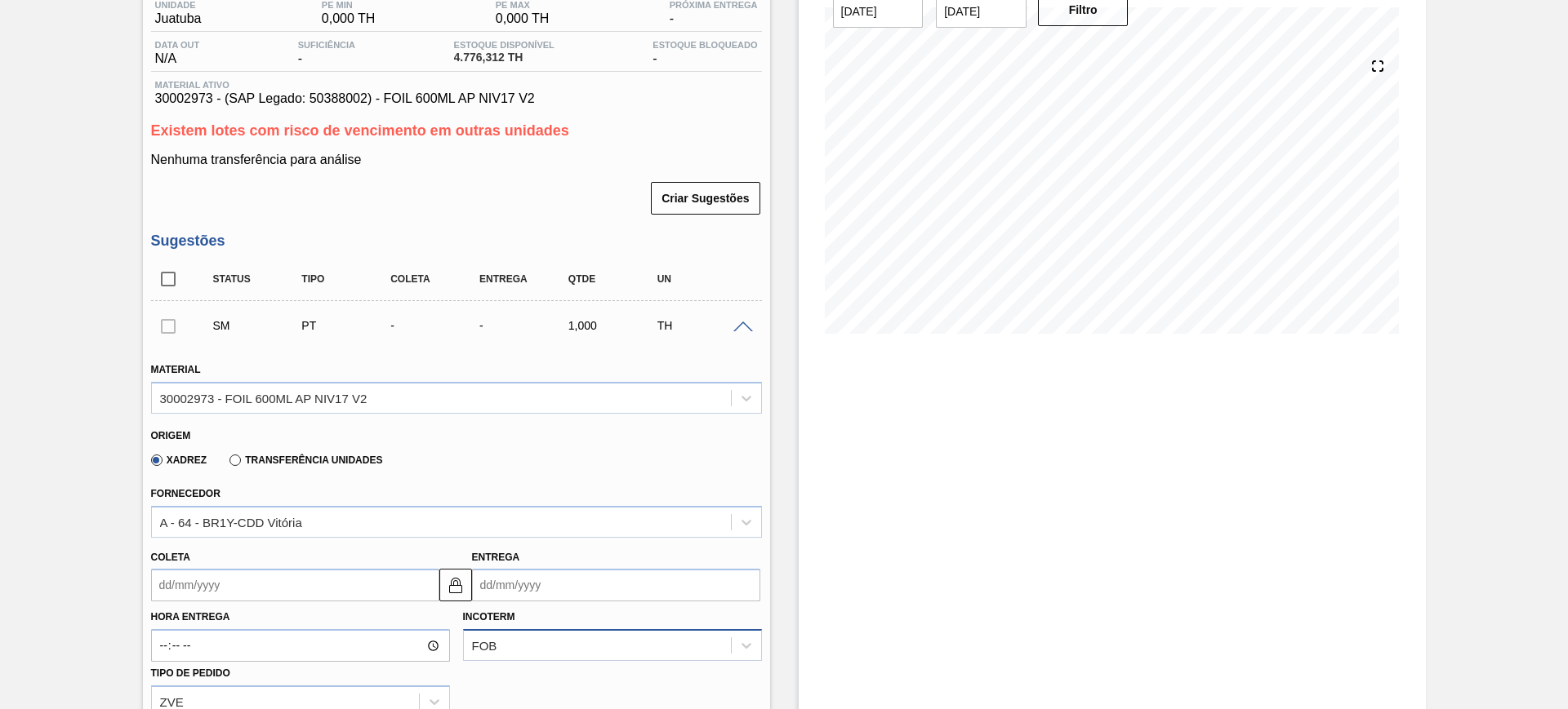
scroll to position [306, 0]
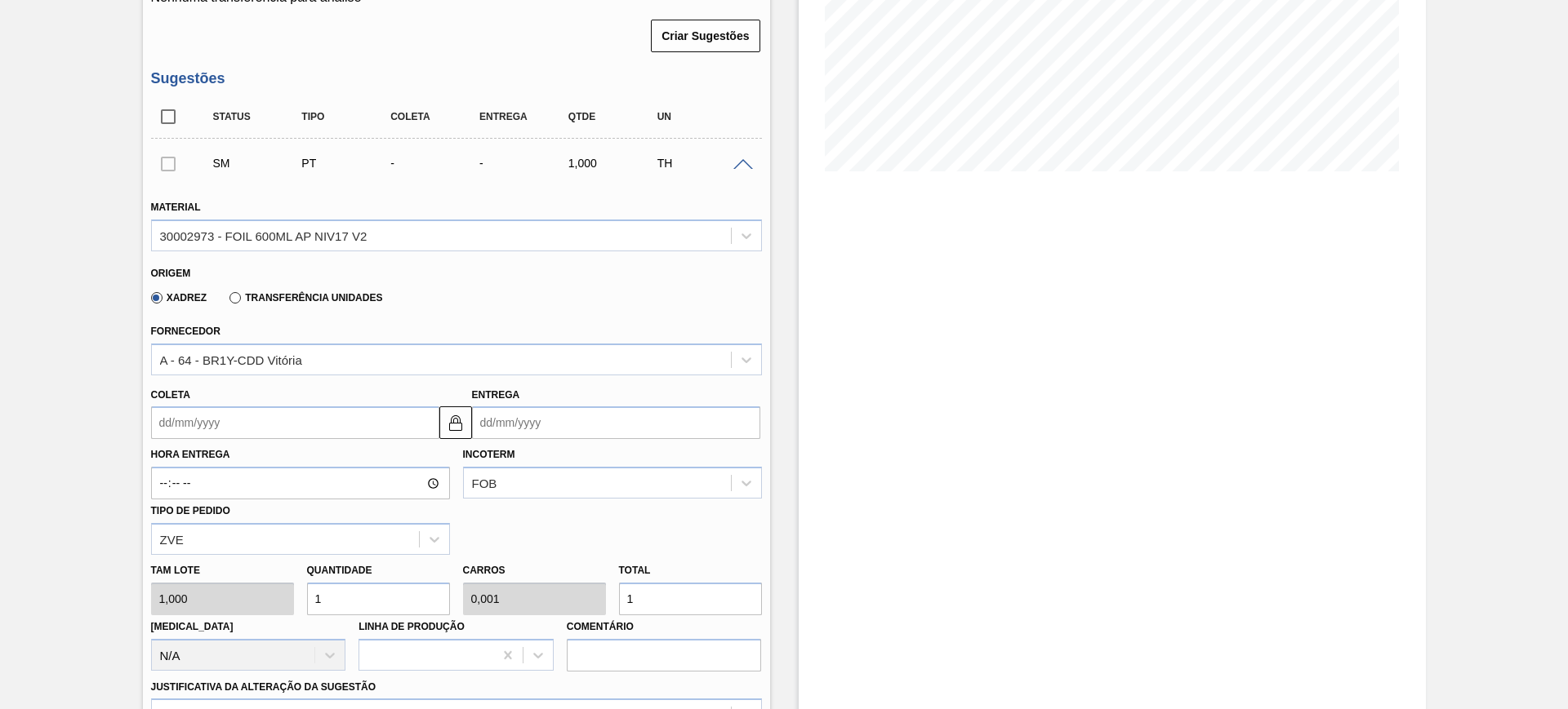
click at [354, 596] on input "1" at bounding box center [378, 598] width 143 height 33
click at [628, 584] on input "1" at bounding box center [690, 598] width 143 height 33
click at [631, 584] on input "1" at bounding box center [690, 598] width 143 height 33
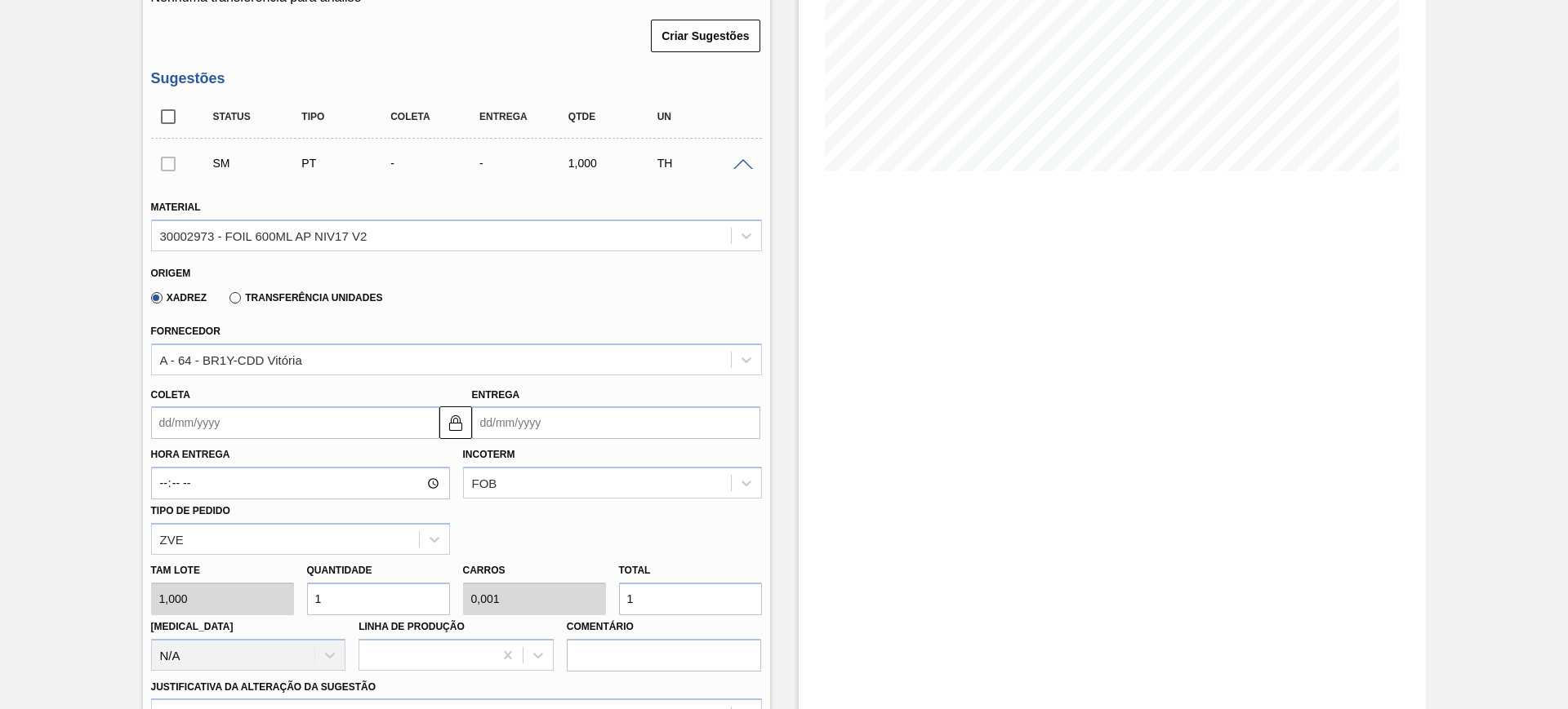
click at [631, 584] on input "1" at bounding box center [690, 598] width 143 height 33
type input "19"
type input "0,02"
type input "194"
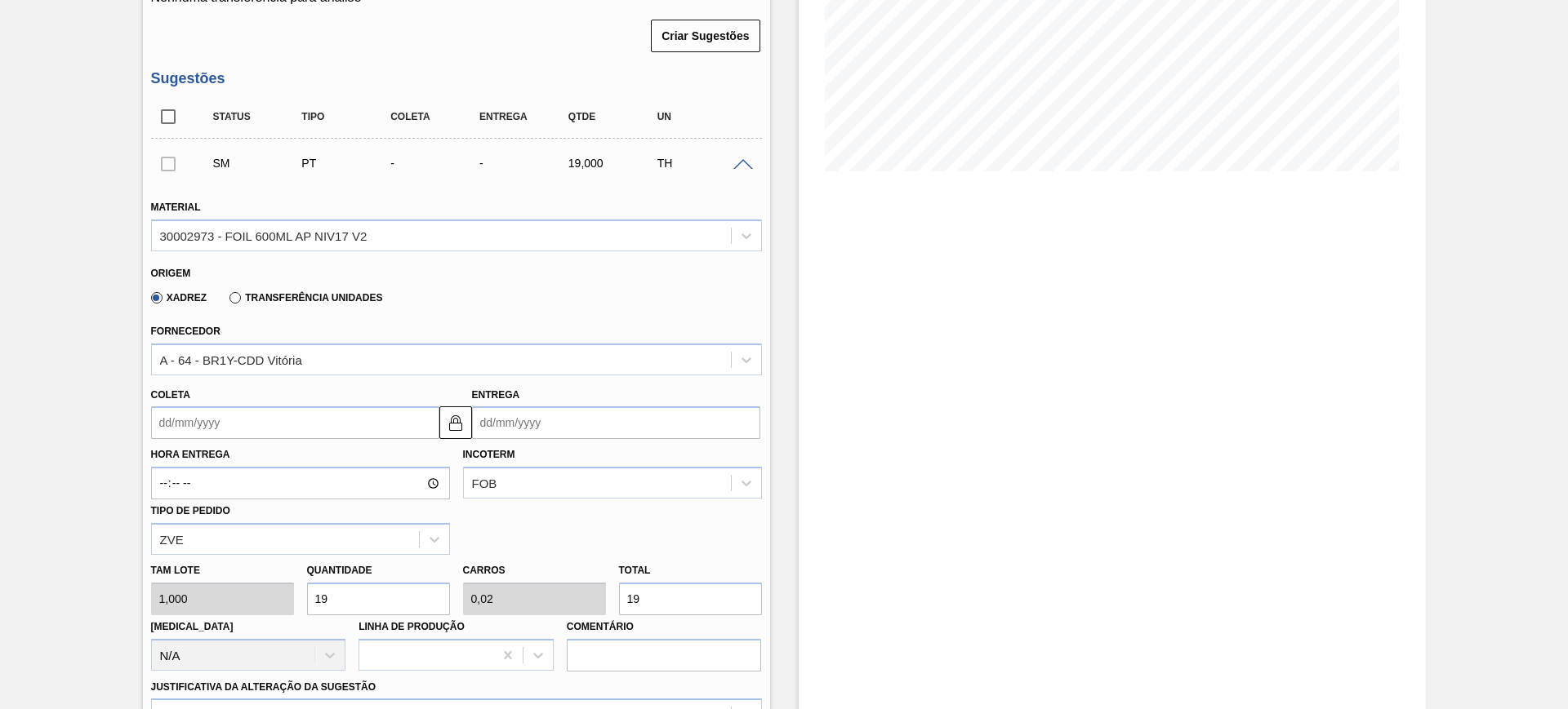
type input "0,2"
type input "194"
type input "1.944"
type input "2"
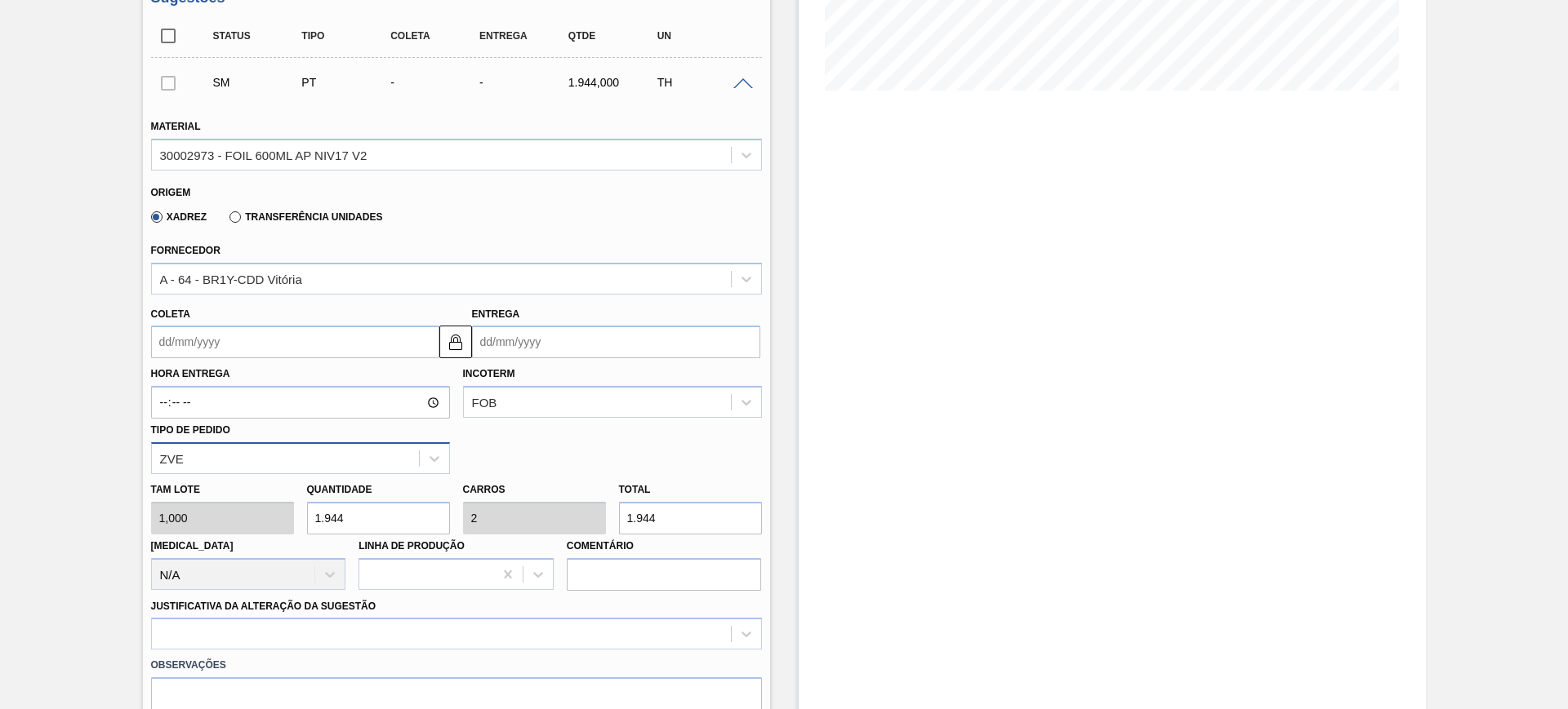
scroll to position [510, 0]
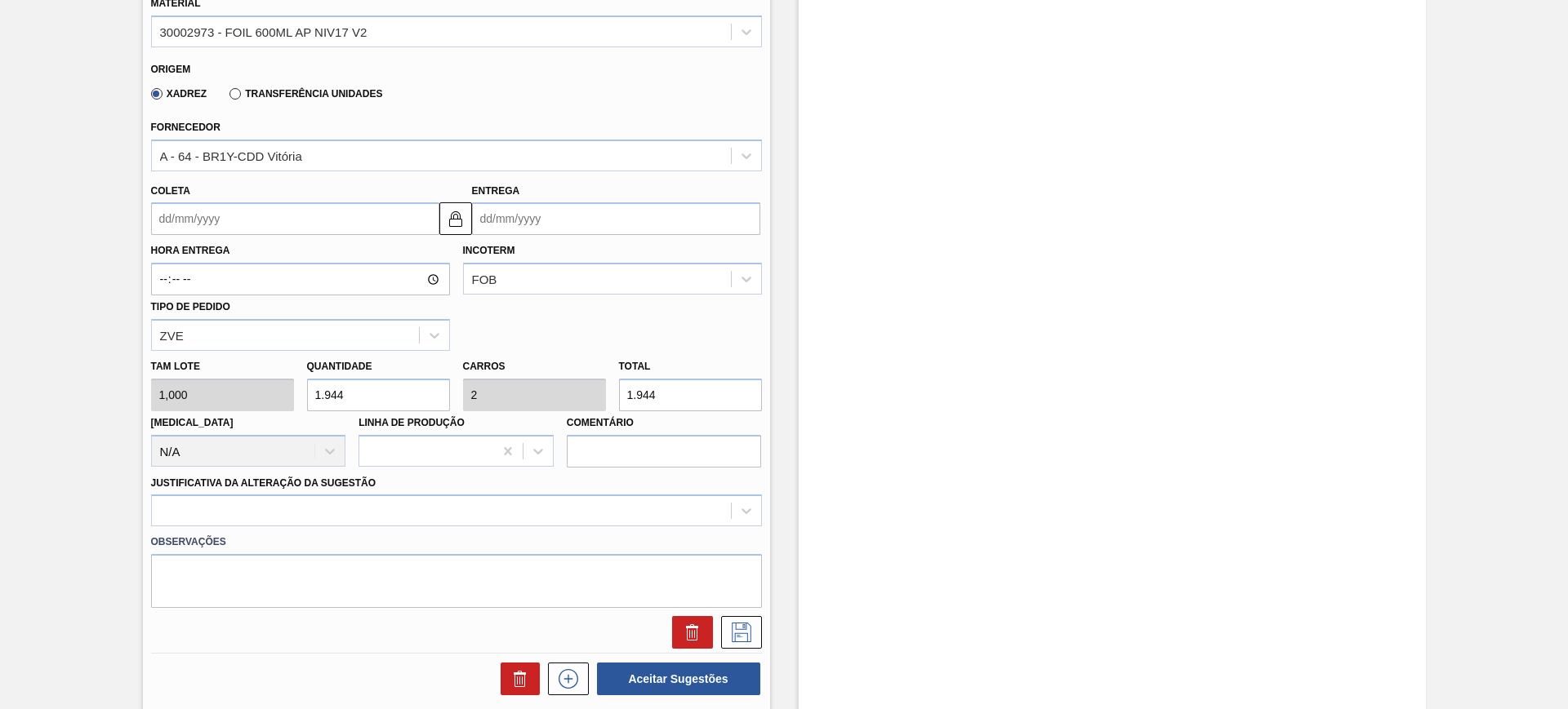
type input "1.944"
click at [205, 213] on input "Coleta" at bounding box center [295, 218] width 288 height 33
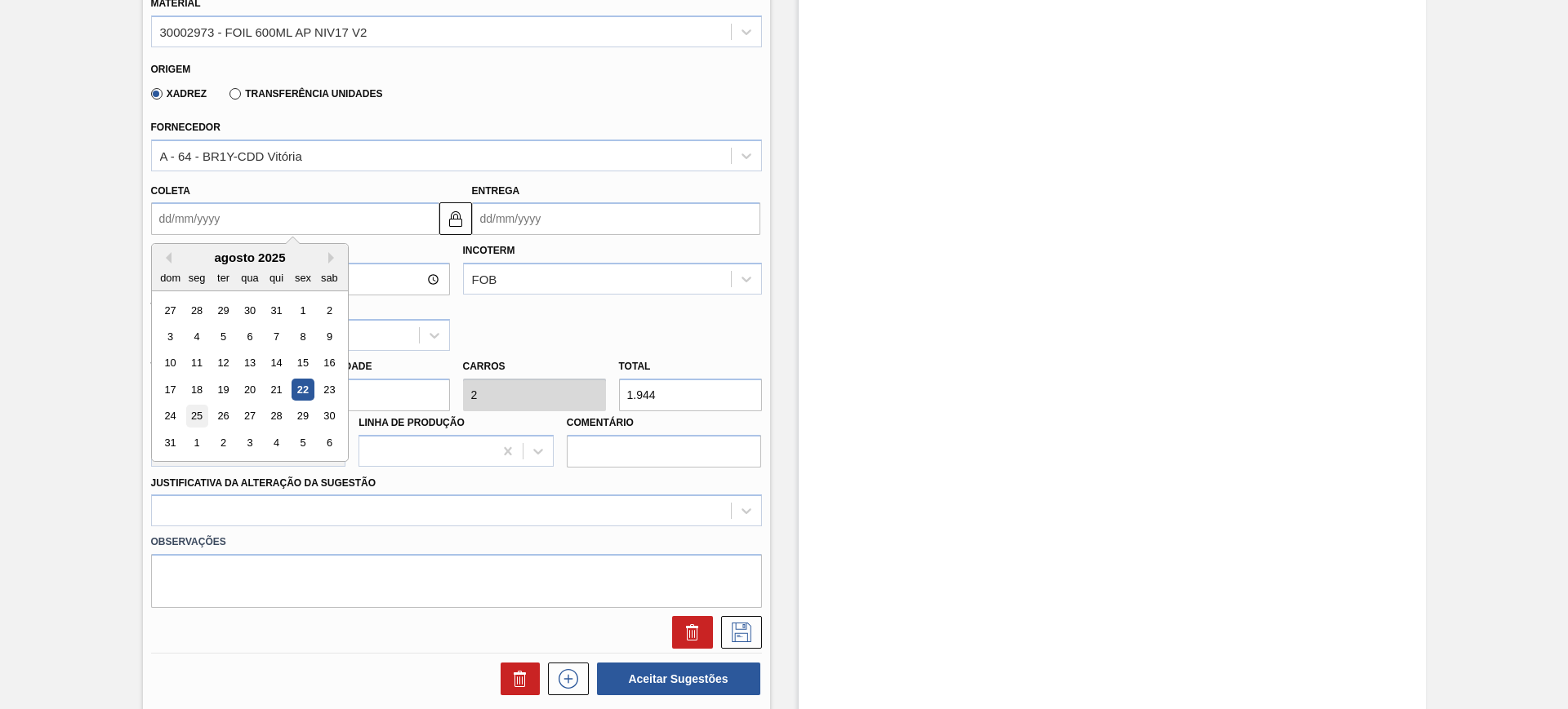
click at [188, 417] on div "25" at bounding box center [197, 417] width 22 height 22
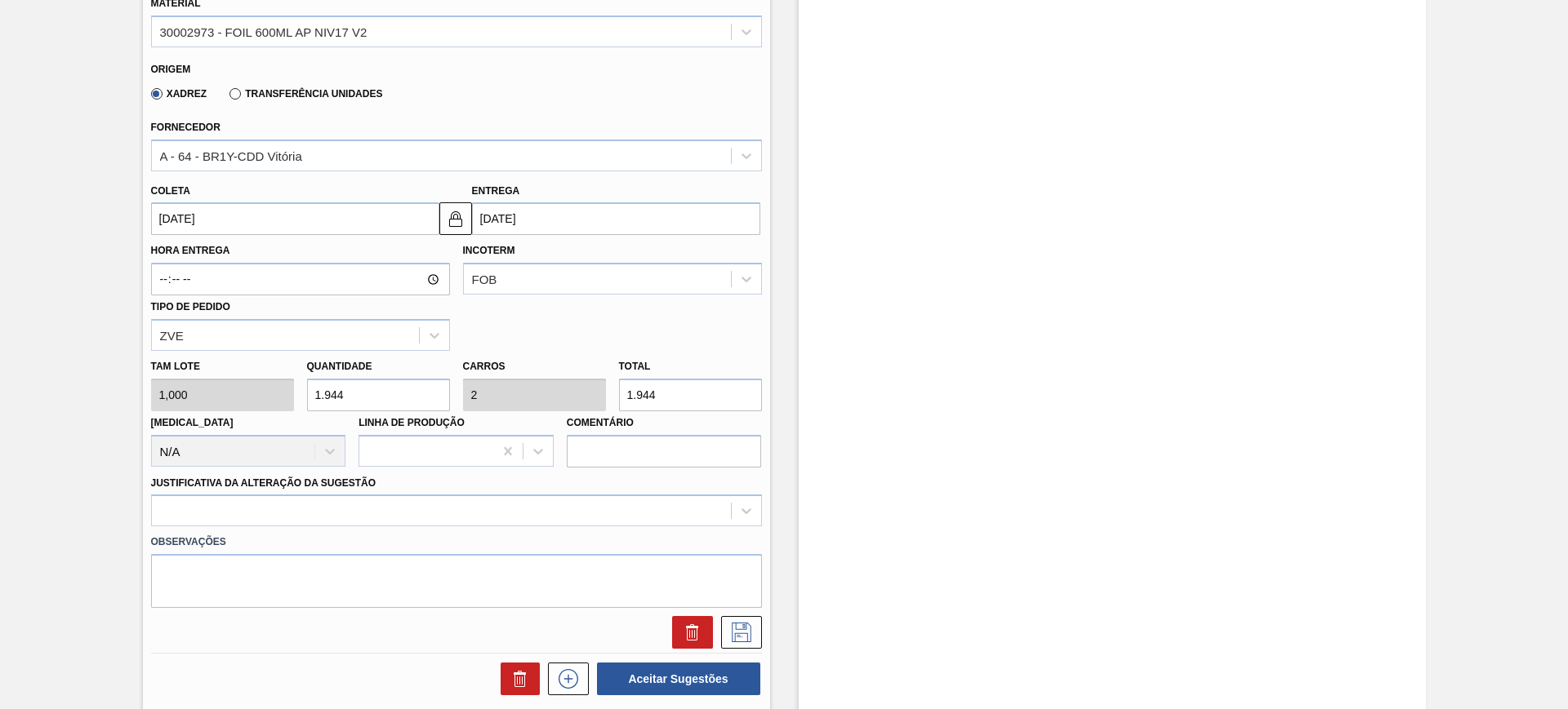
type input "25/08/2025"
type input "01/09/2025"
click at [403, 505] on div at bounding box center [456, 510] width 611 height 32
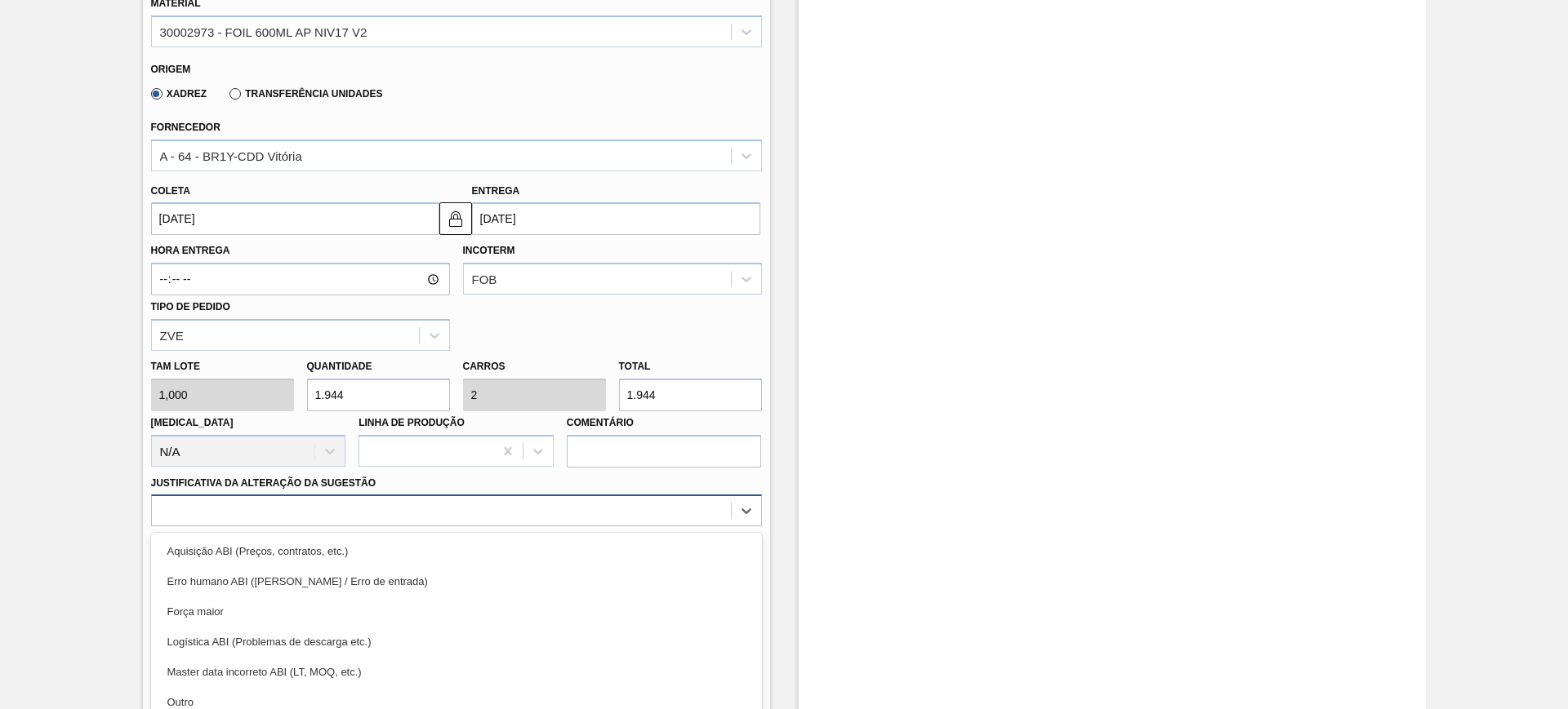
scroll to position [585, 0]
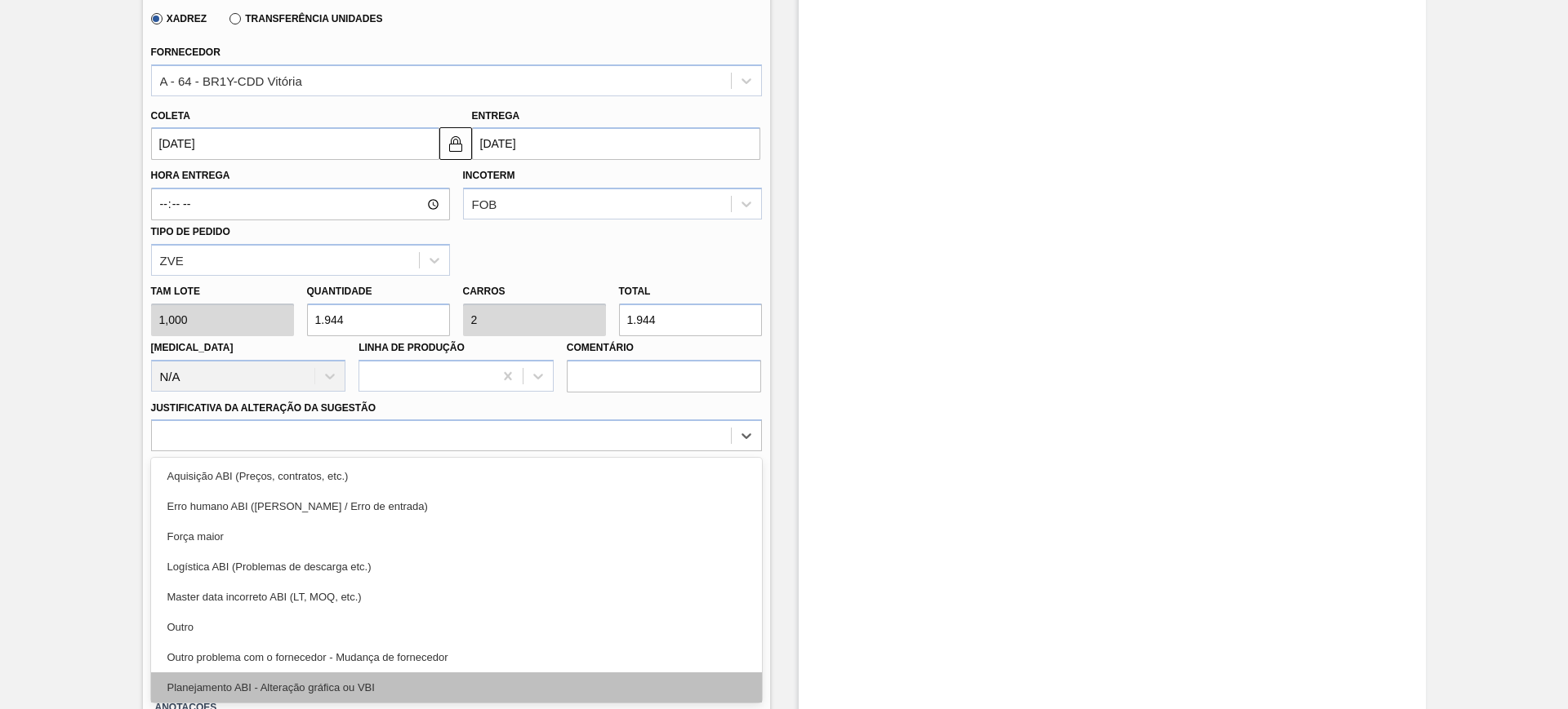
click at [415, 683] on div "Planejamento ABI - Alteração gráfica ou VBI" at bounding box center [456, 687] width 611 height 30
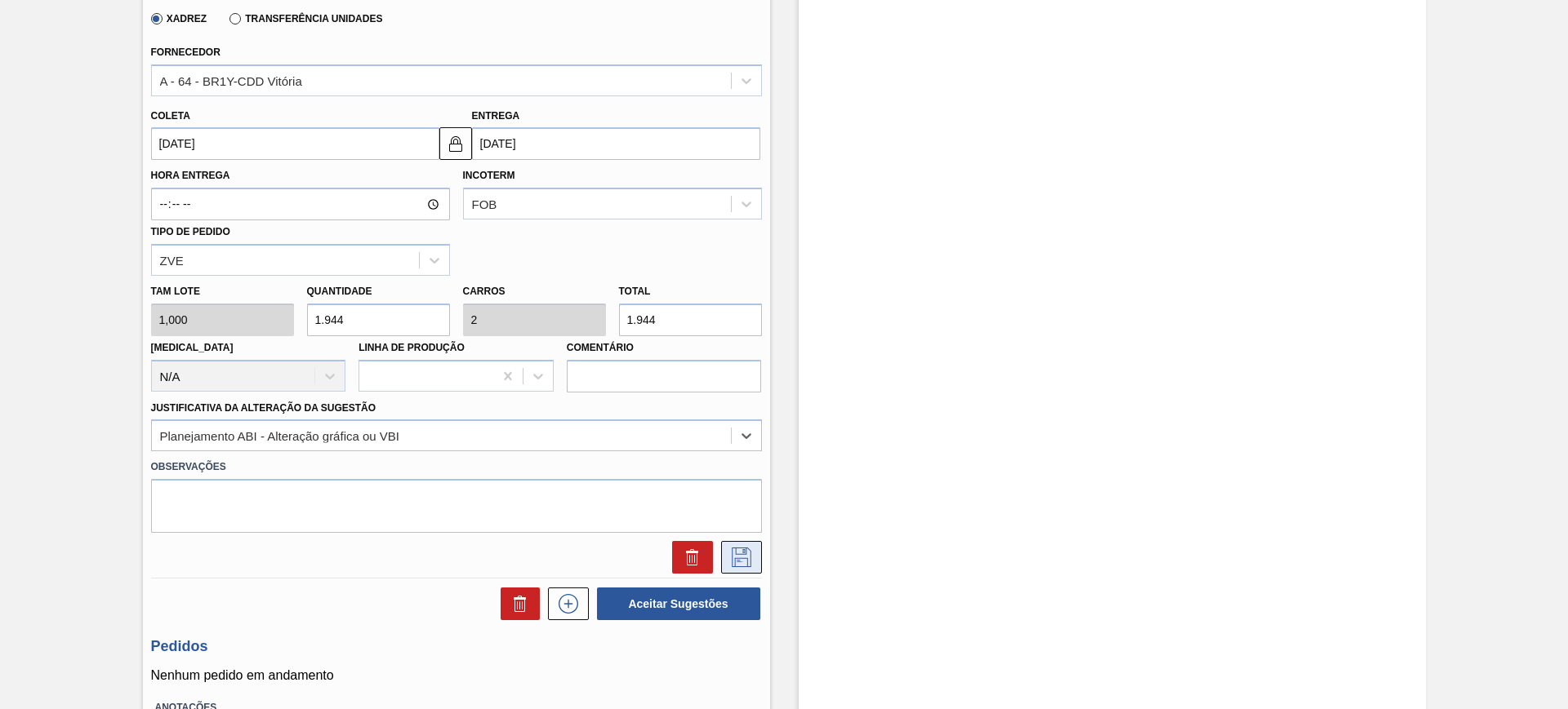
click at [732, 550] on icon at bounding box center [742, 557] width 26 height 20
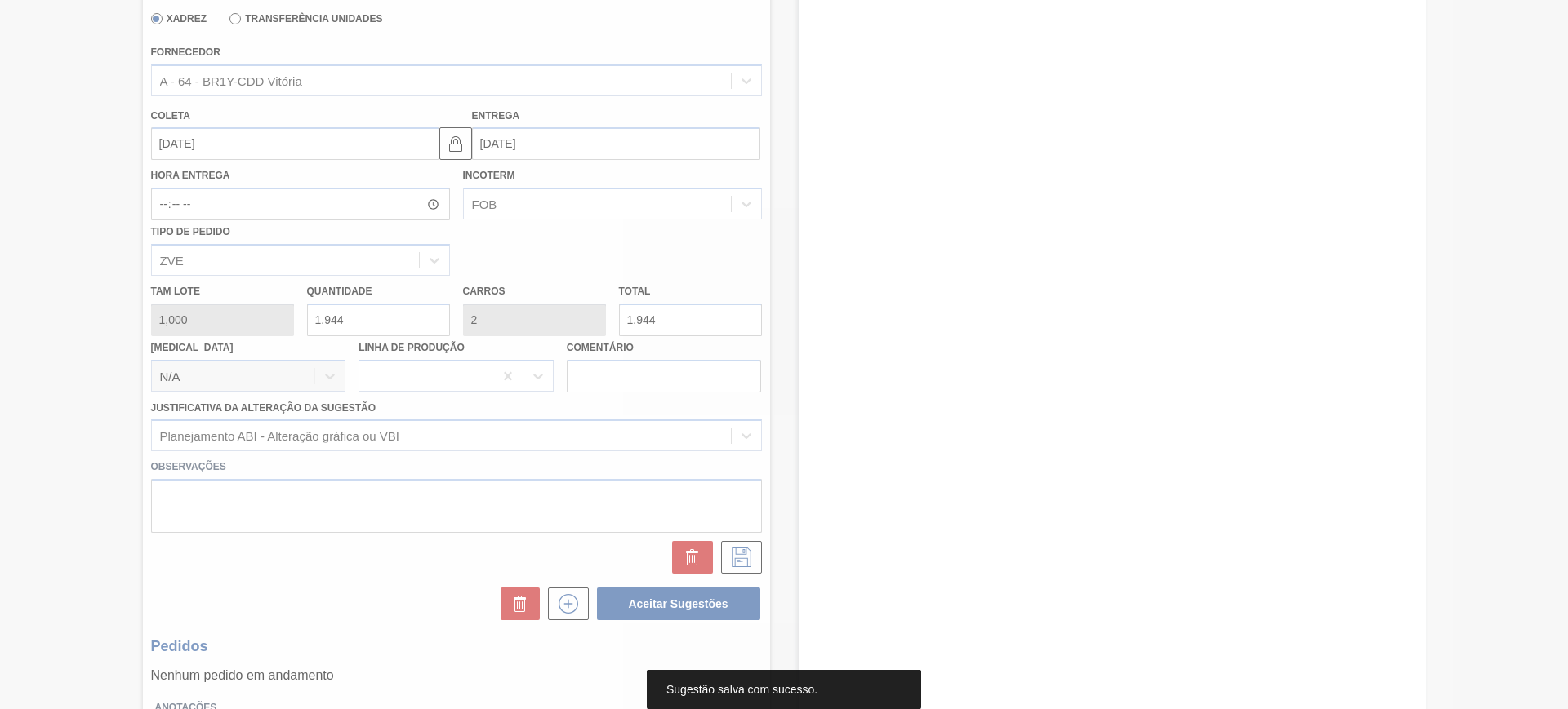
scroll to position [37, 0]
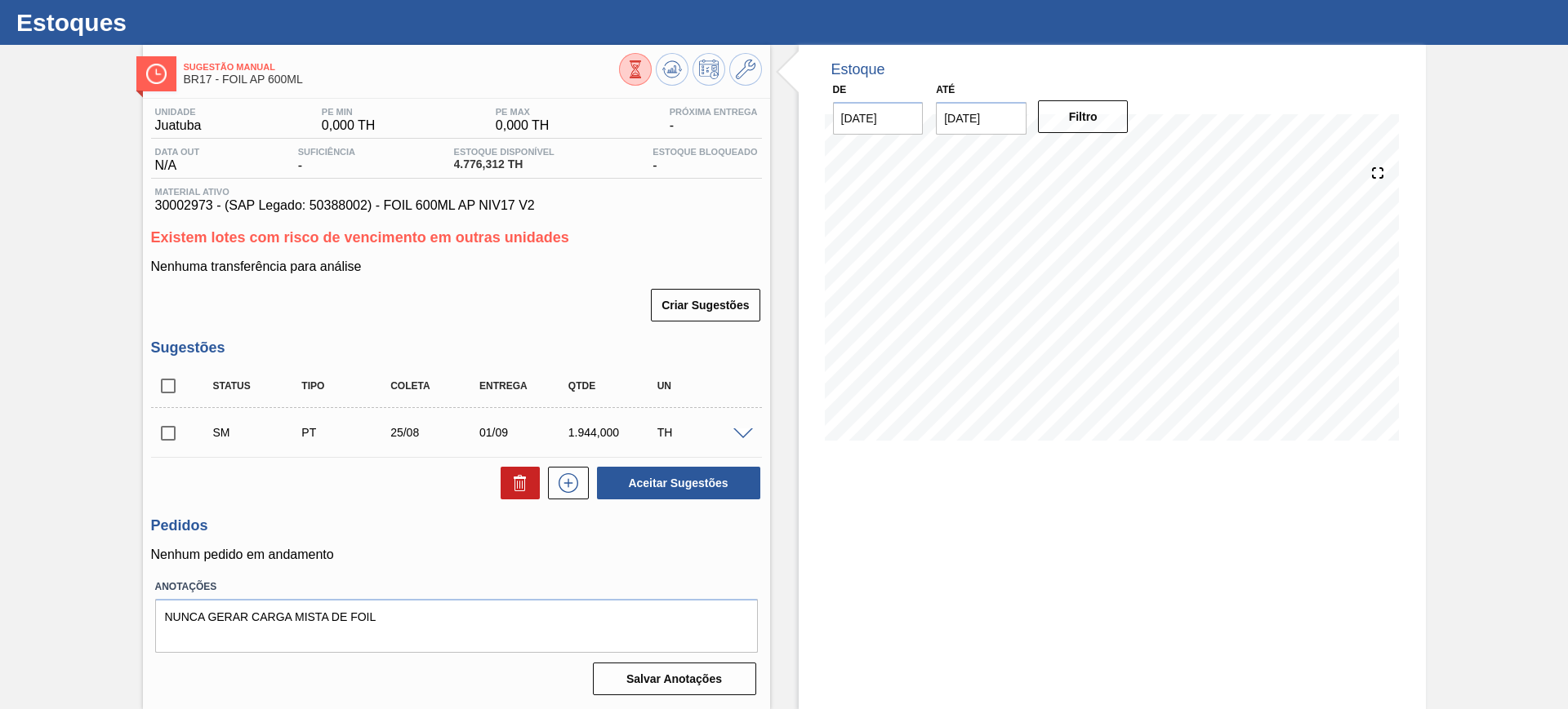
click at [165, 385] on input "checkbox" at bounding box center [168, 386] width 35 height 35
checkbox input "true"
click at [681, 475] on button "Aceitar Sugestões" at bounding box center [678, 483] width 163 height 33
checkbox input "false"
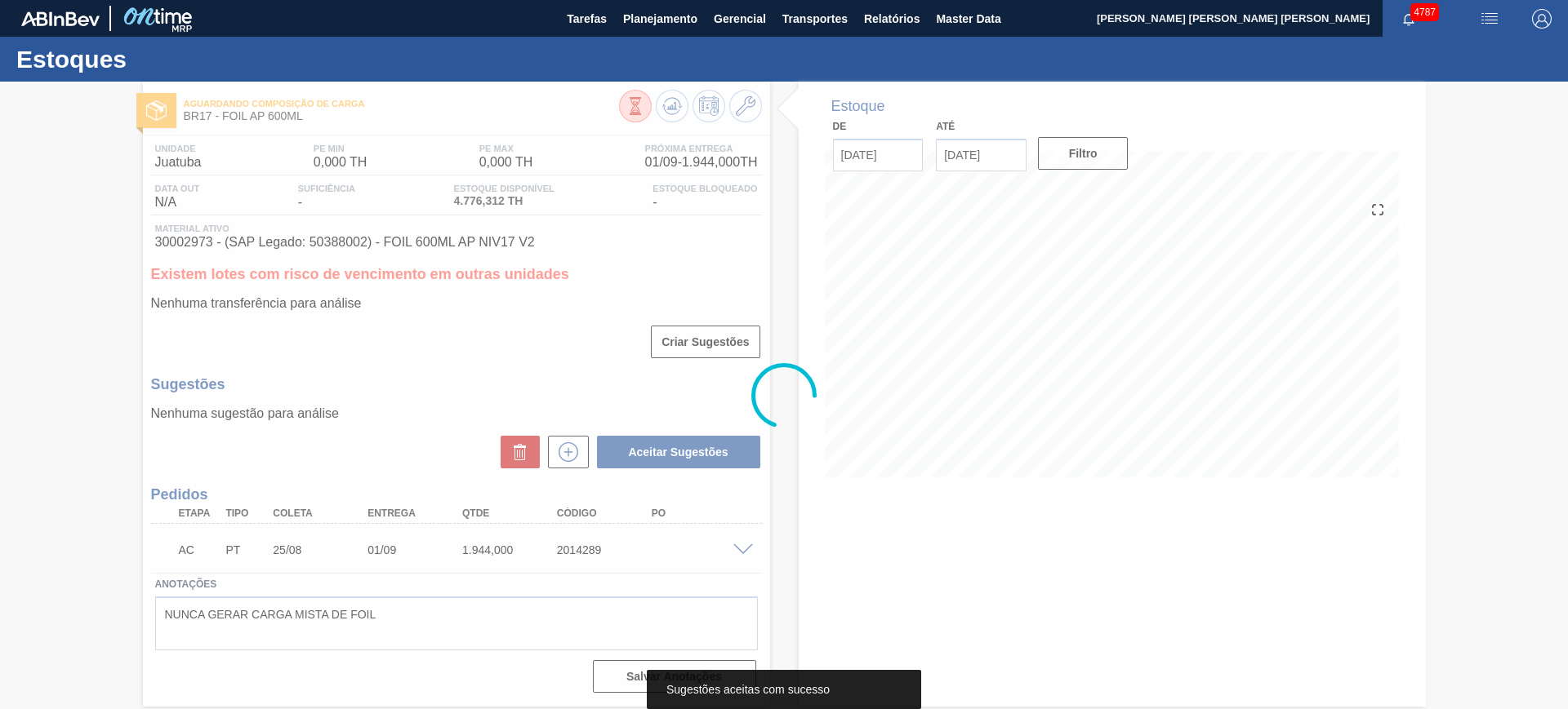
scroll to position [0, 0]
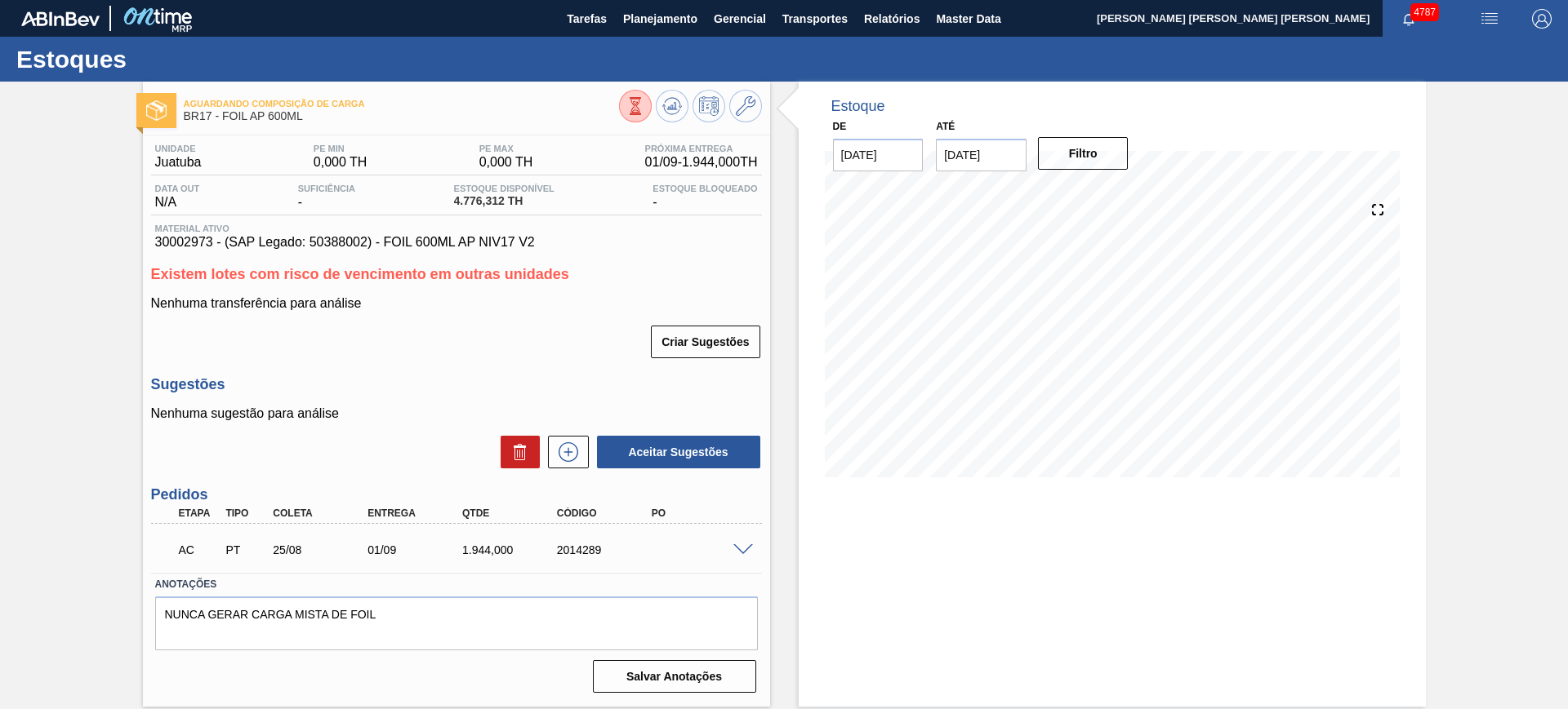
click at [750, 552] on span at bounding box center [743, 550] width 20 height 12
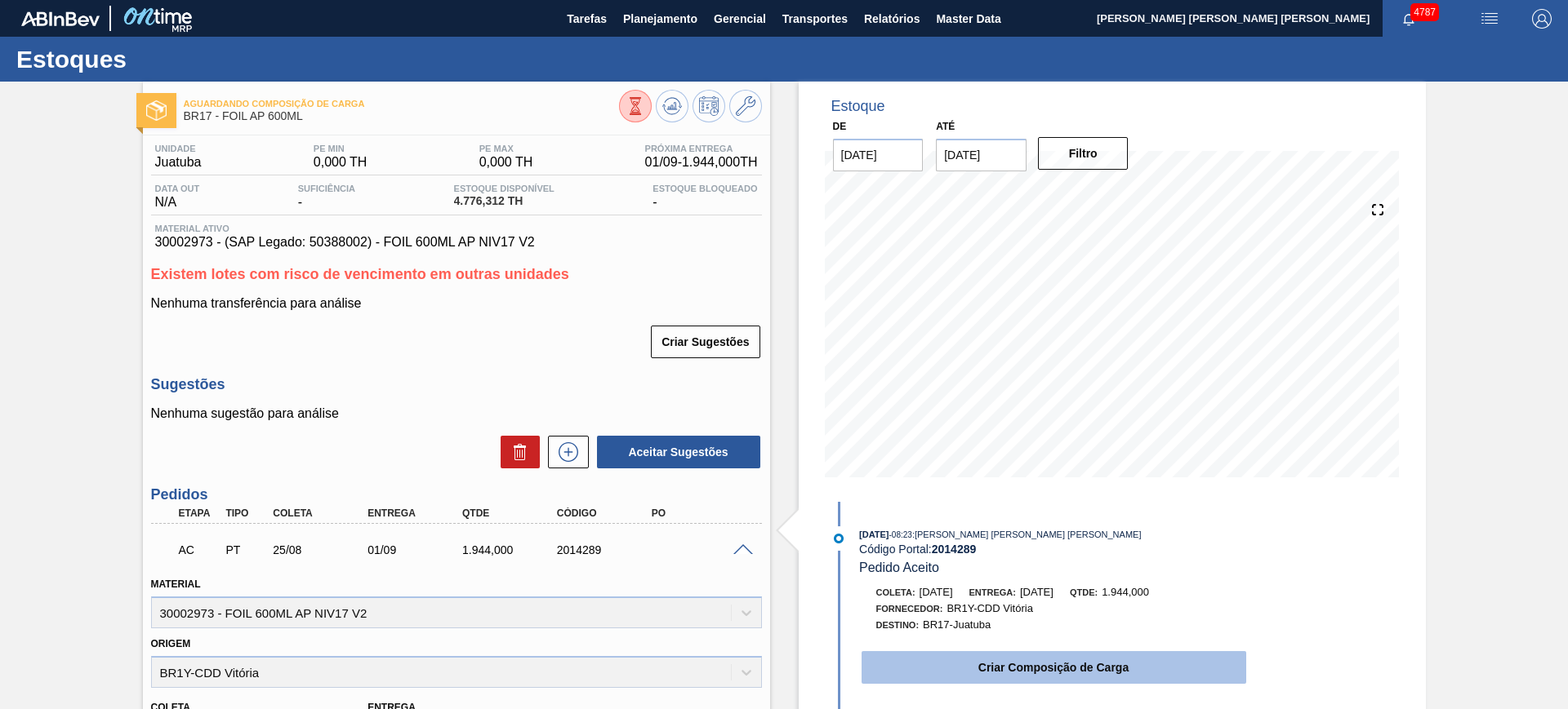
click at [953, 654] on button "Criar Composição de Carga" at bounding box center [1054, 668] width 385 height 33
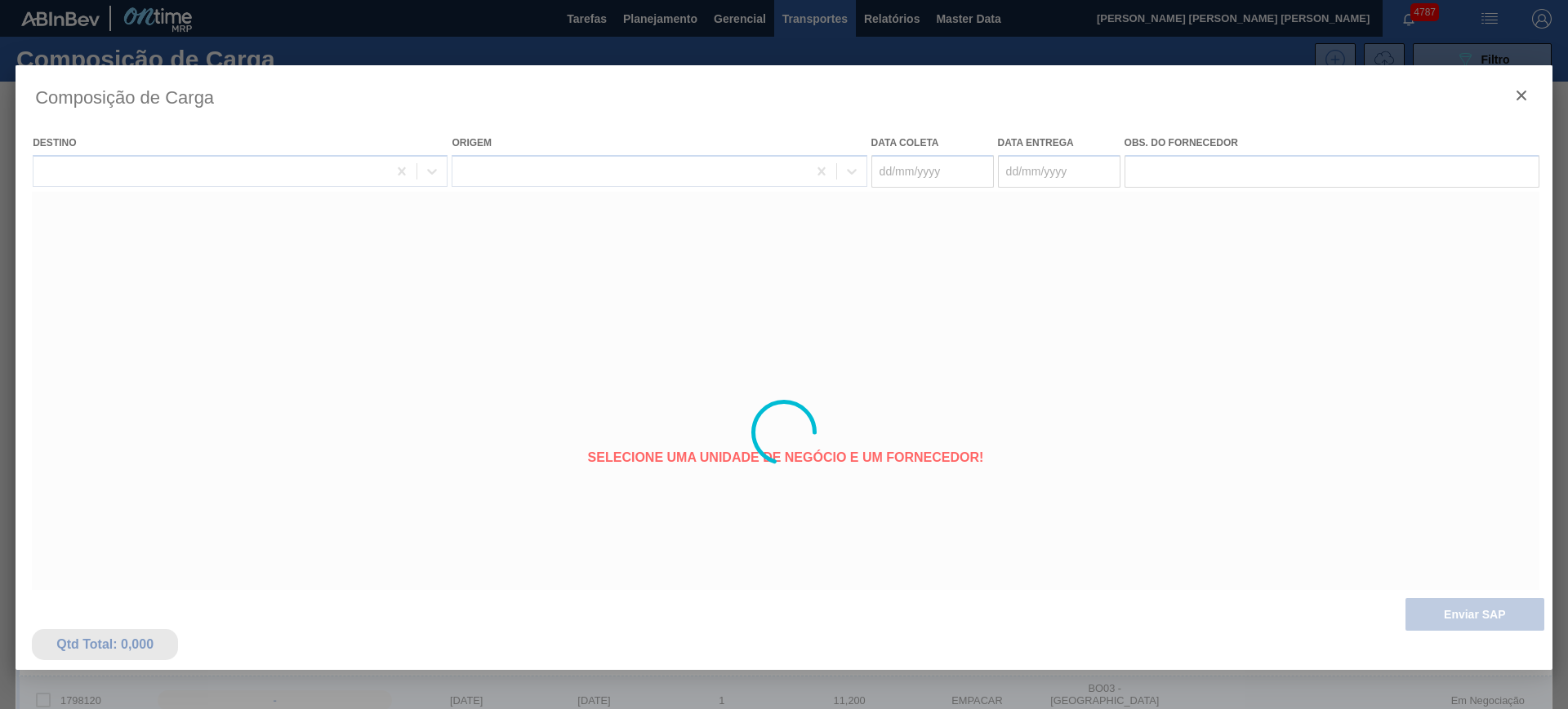
type coleta "25/08/2025"
type entrega "01/09/2025"
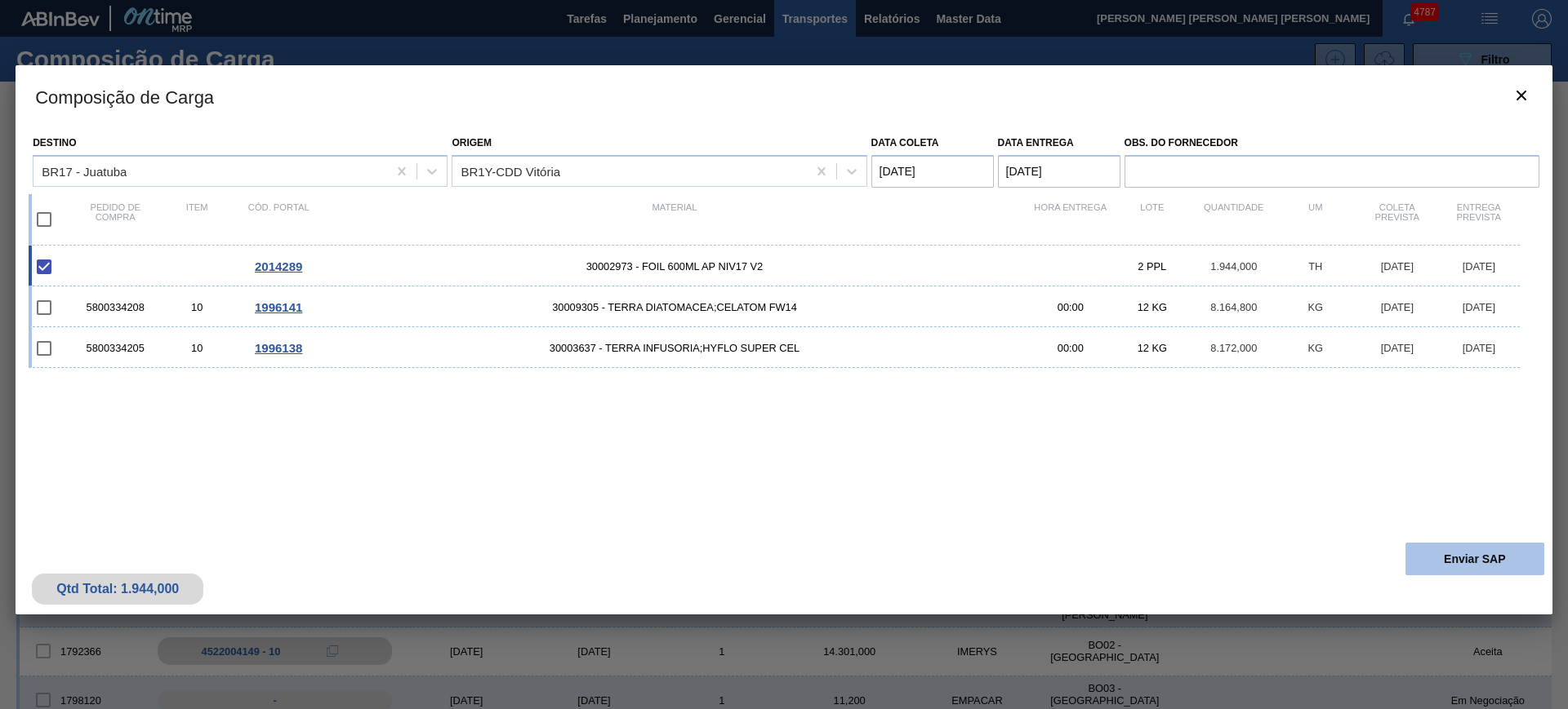
click at [1480, 546] on button "Enviar SAP" at bounding box center [1474, 559] width 139 height 33
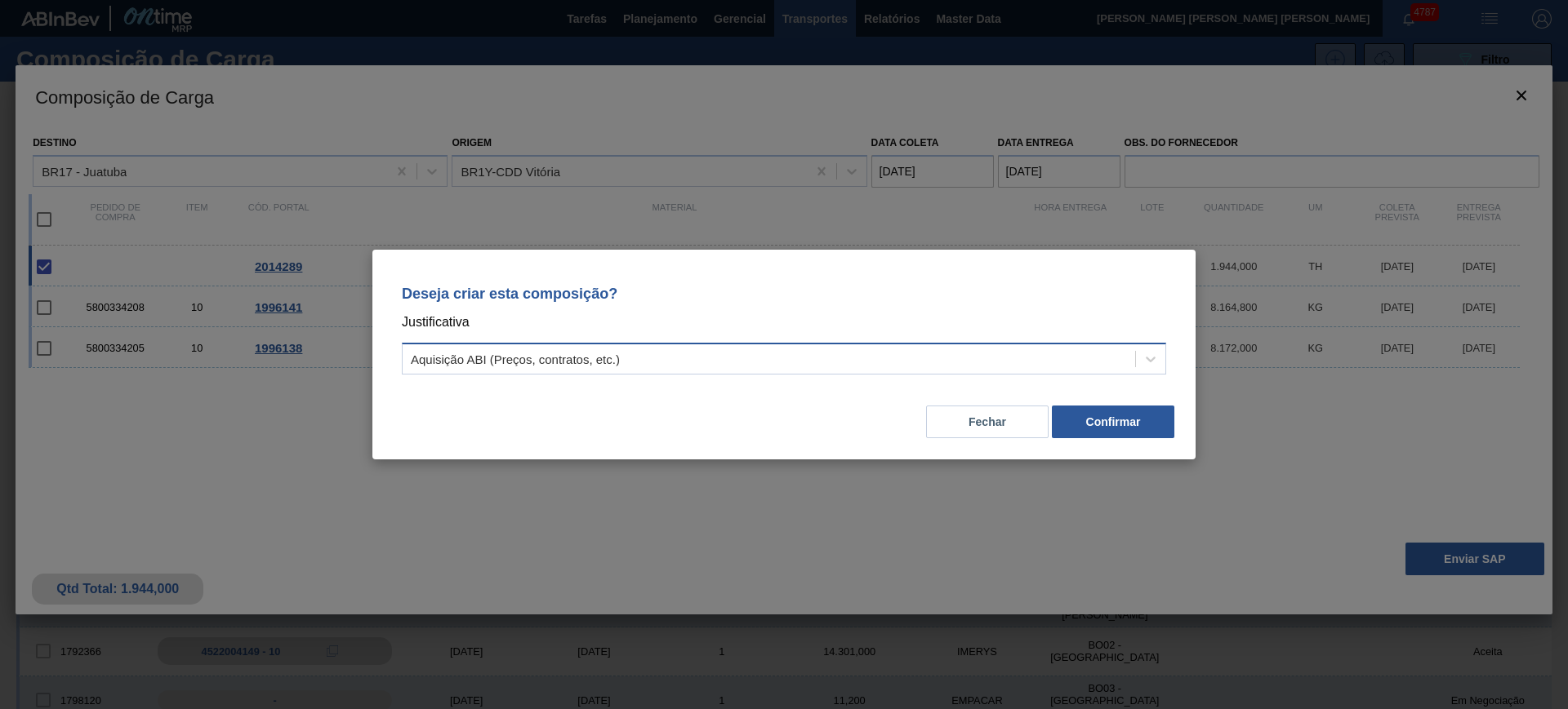
click at [614, 354] on div "Aquisição ABI (Preços, contratos, etc.)" at bounding box center [514, 360] width 209 height 14
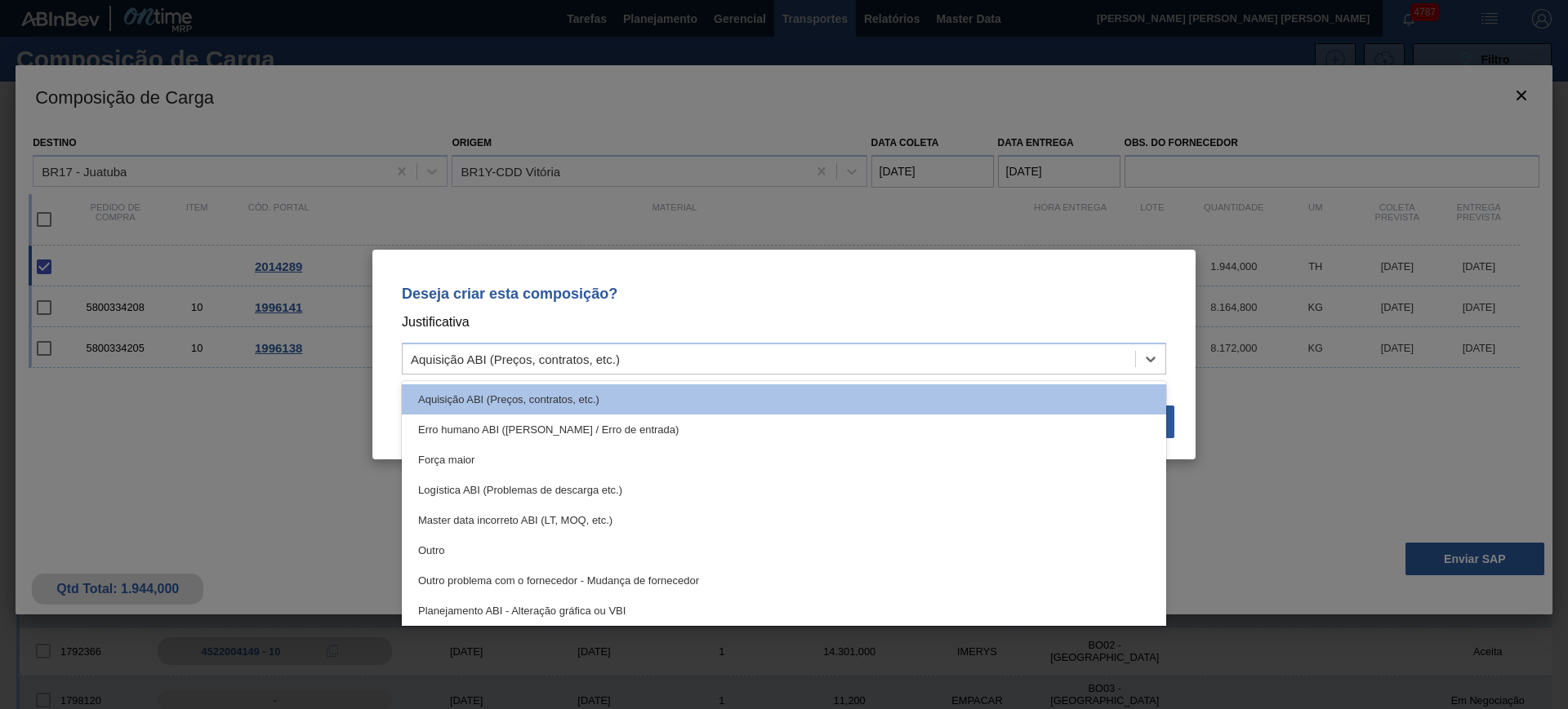
click at [615, 601] on div "Planejamento ABI - Alteração gráfica ou VBI" at bounding box center [784, 611] width 764 height 30
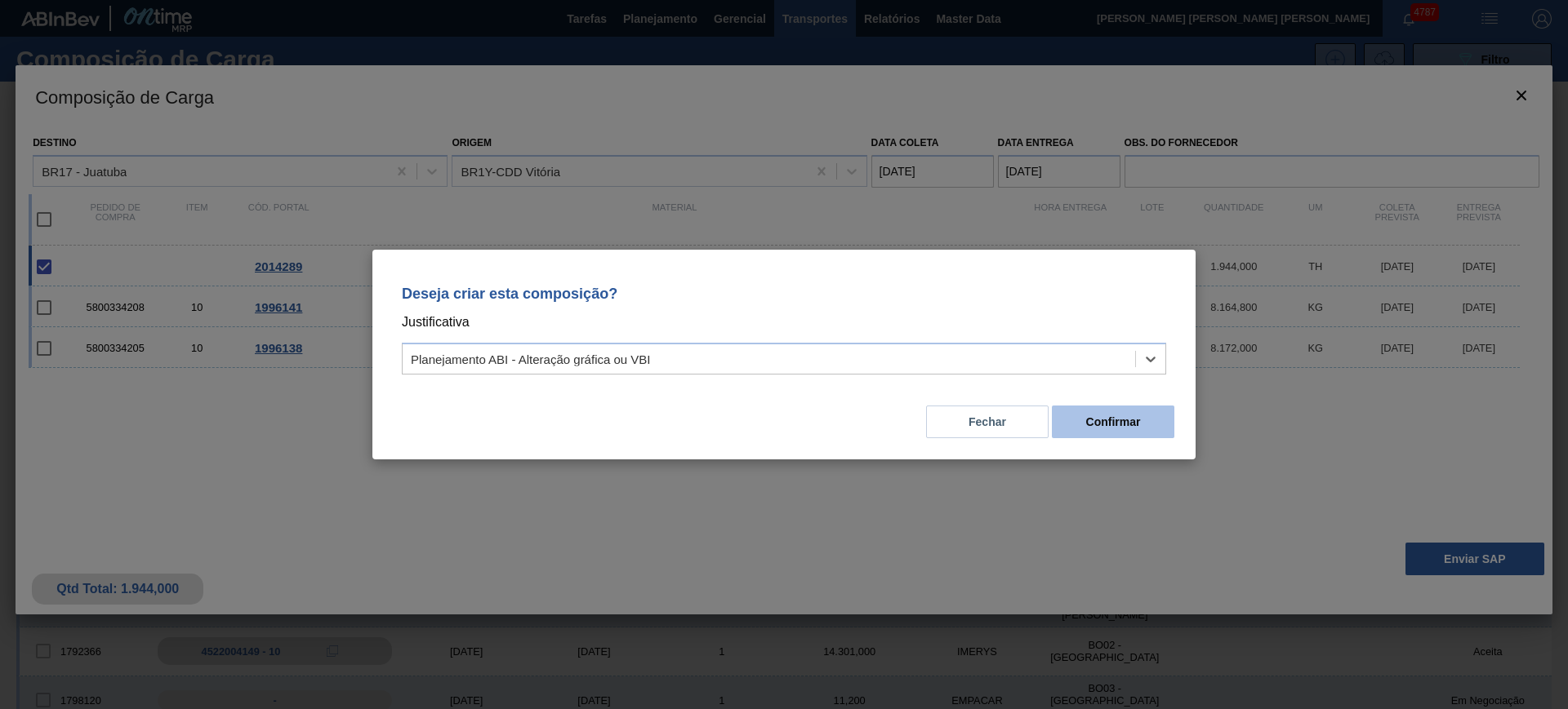
click at [1085, 421] on button "Confirmar" at bounding box center [1113, 421] width 123 height 33
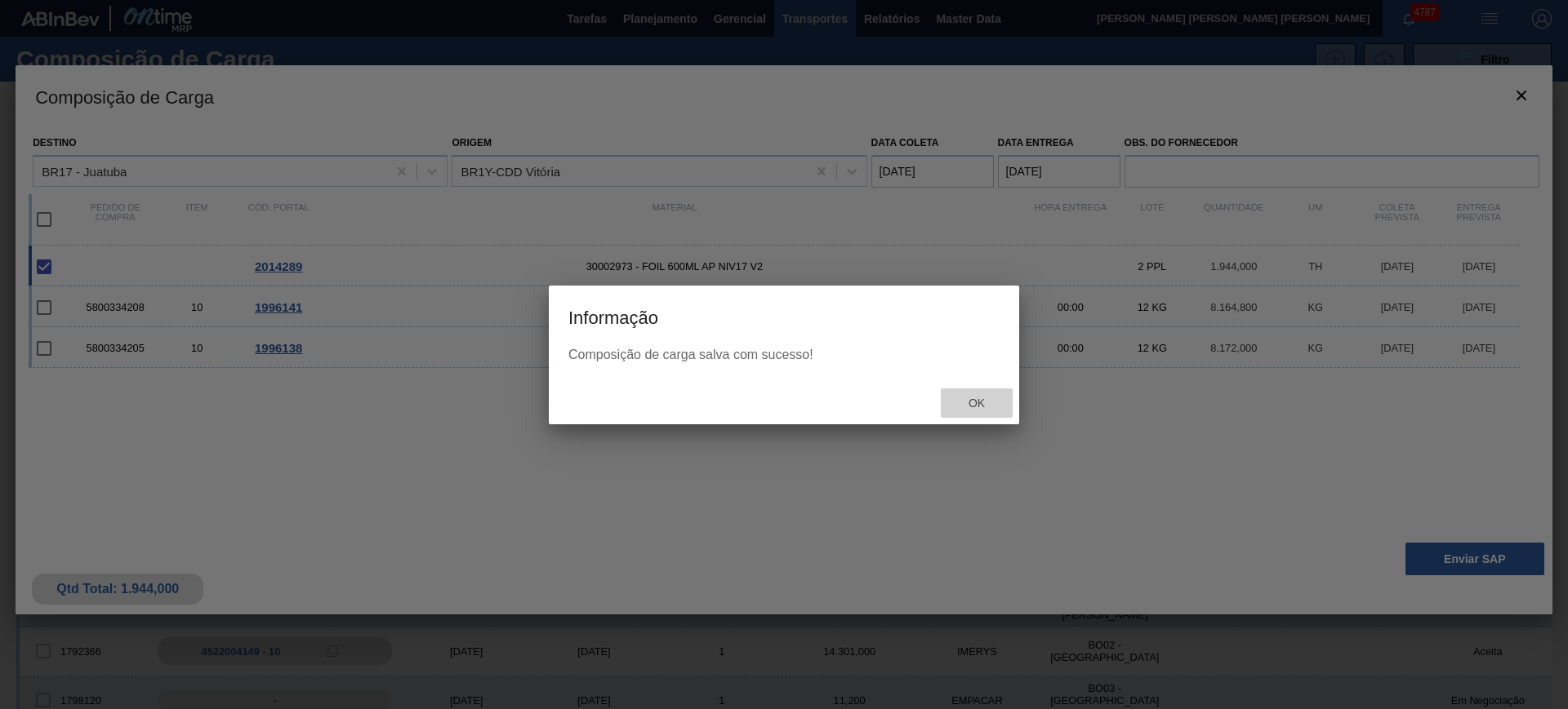
click at [984, 412] on div "Ok" at bounding box center [976, 404] width 72 height 30
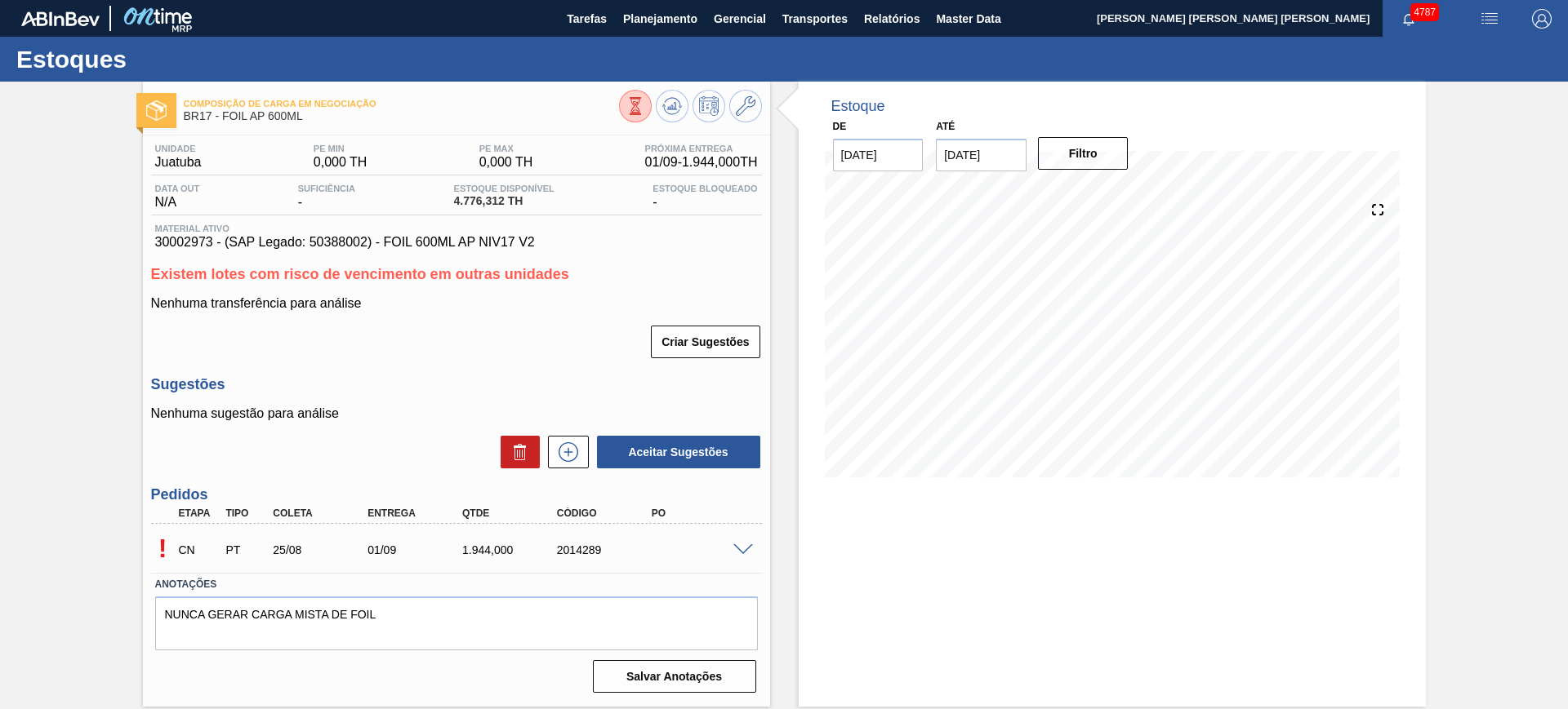
click at [743, 550] on span at bounding box center [743, 550] width 20 height 12
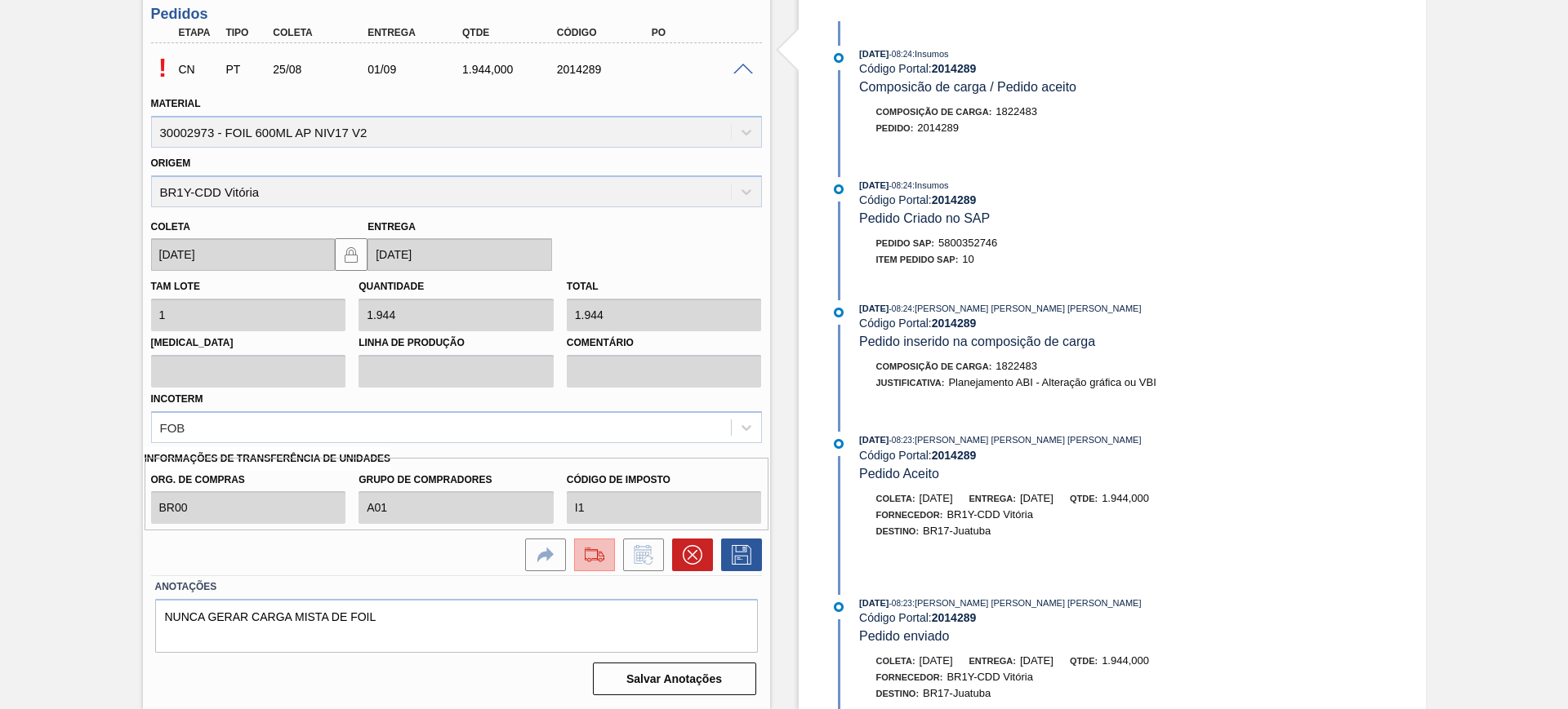
click at [598, 556] on img at bounding box center [595, 554] width 26 height 20
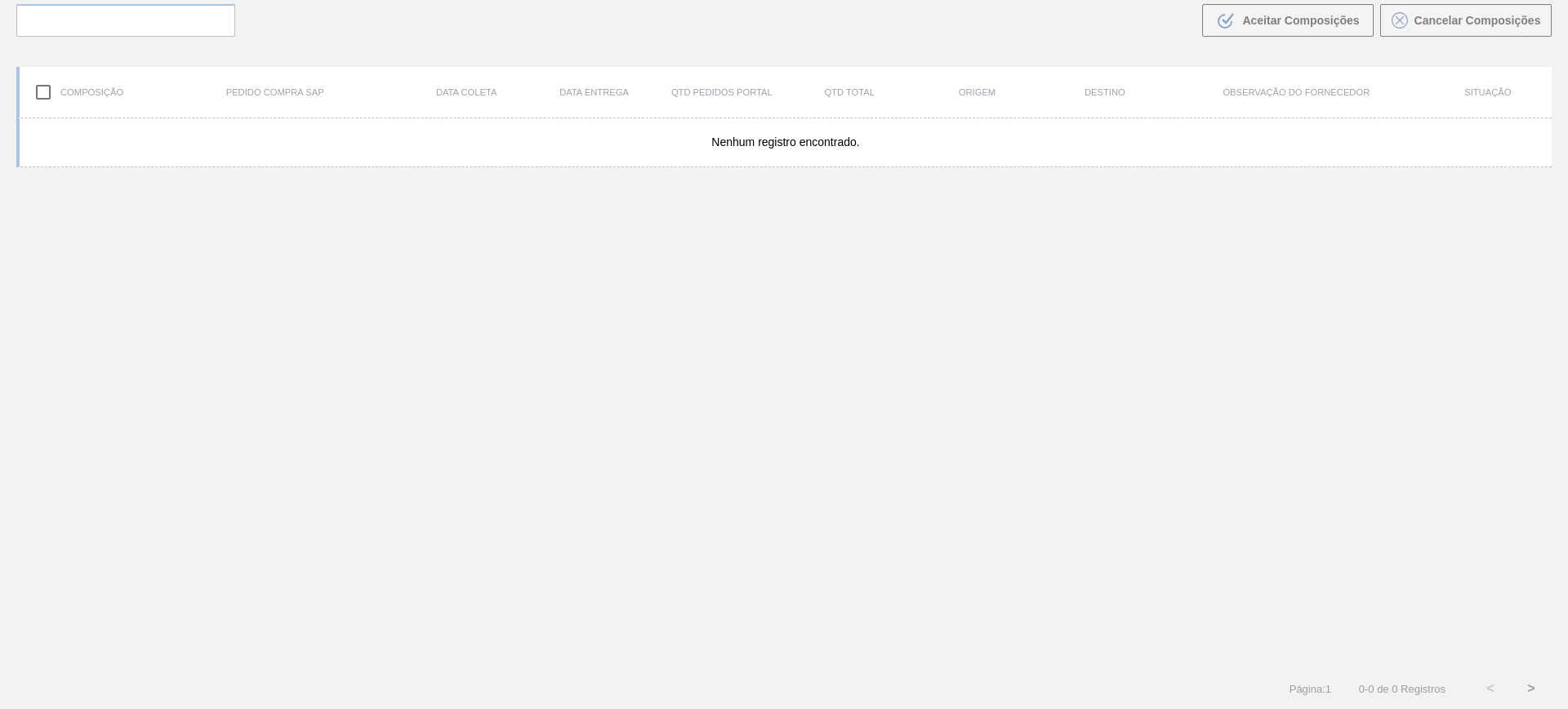
scroll to position [118, 0]
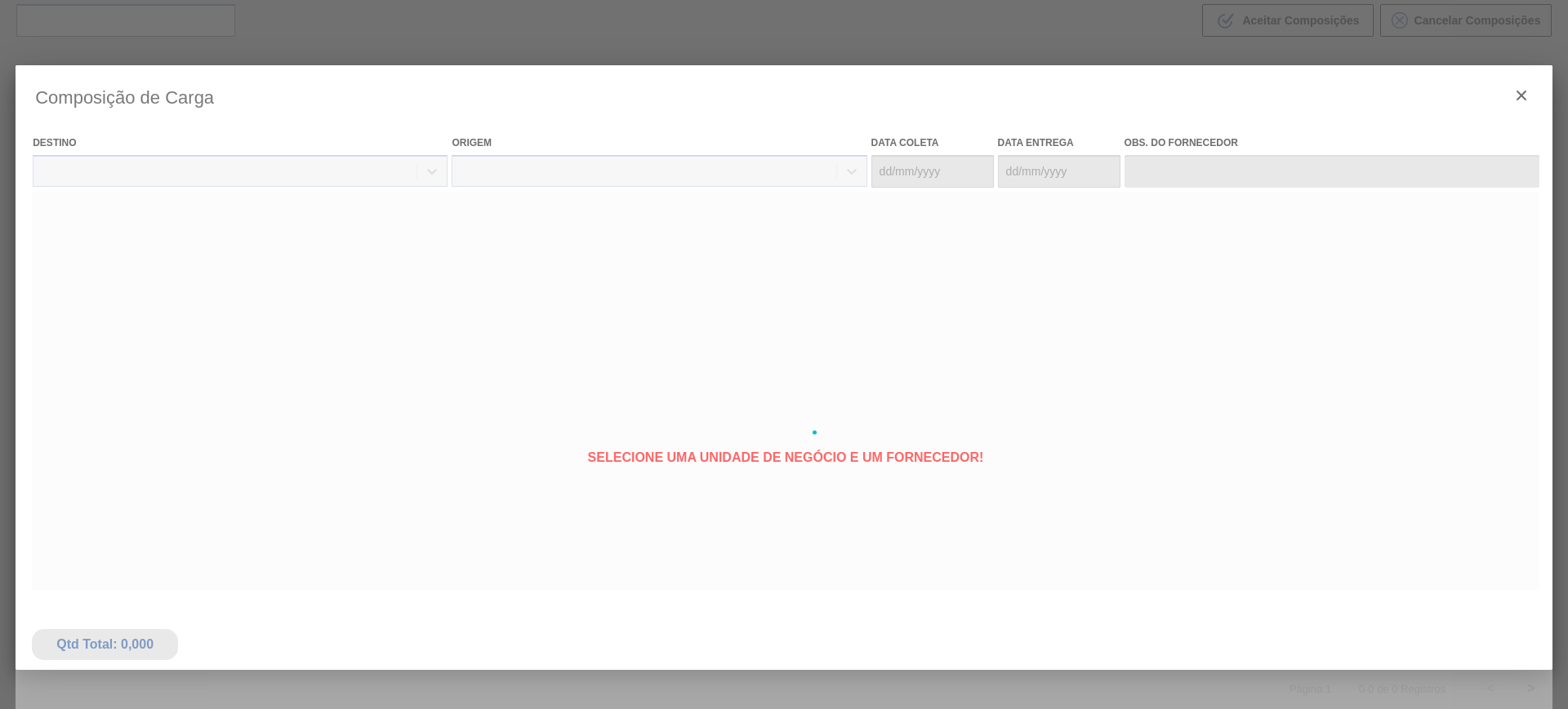
type coleta "25/08/2025"
type entrega "01/09/2025"
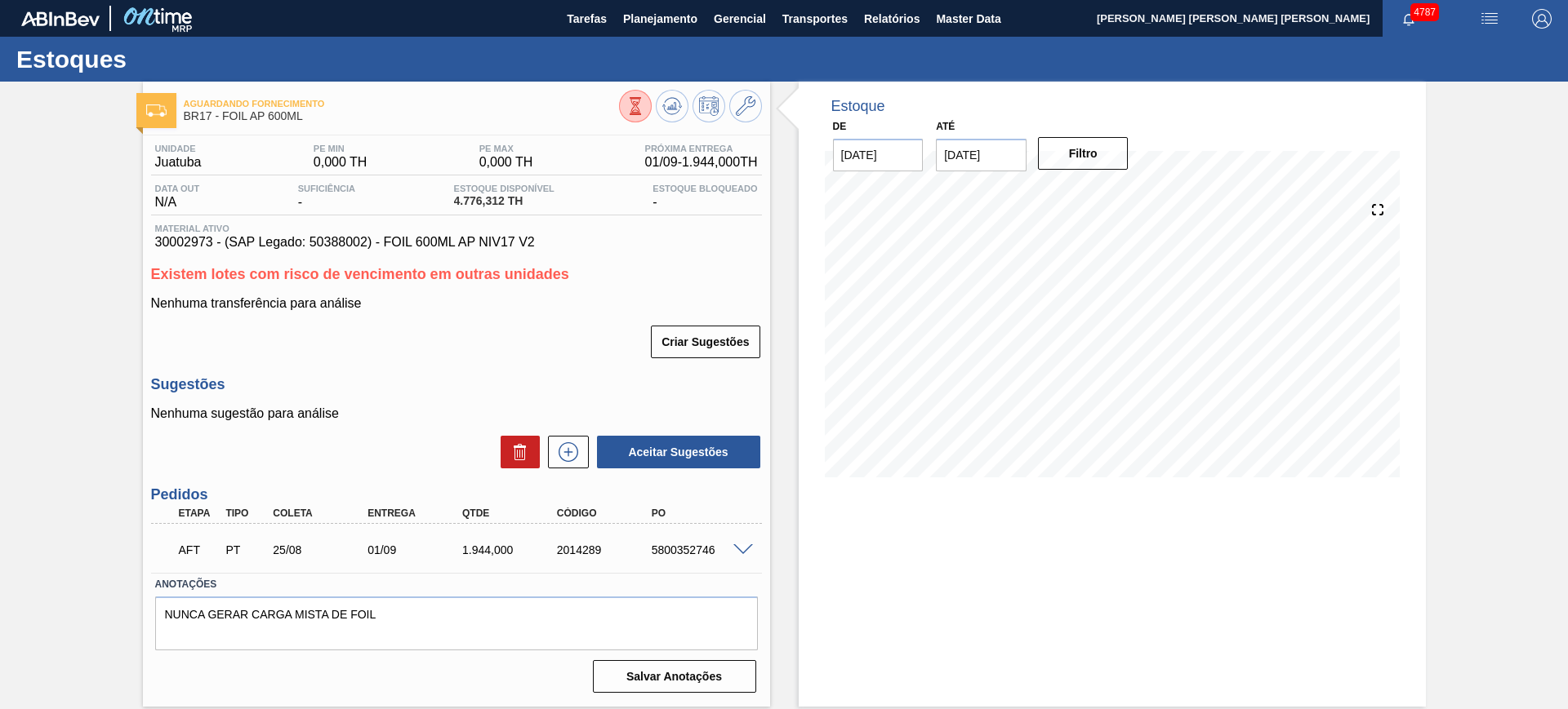
click at [677, 556] on div "5800352746" at bounding box center [700, 551] width 106 height 13
copy div "5800352746"
click at [644, 110] on icon at bounding box center [635, 106] width 18 height 18
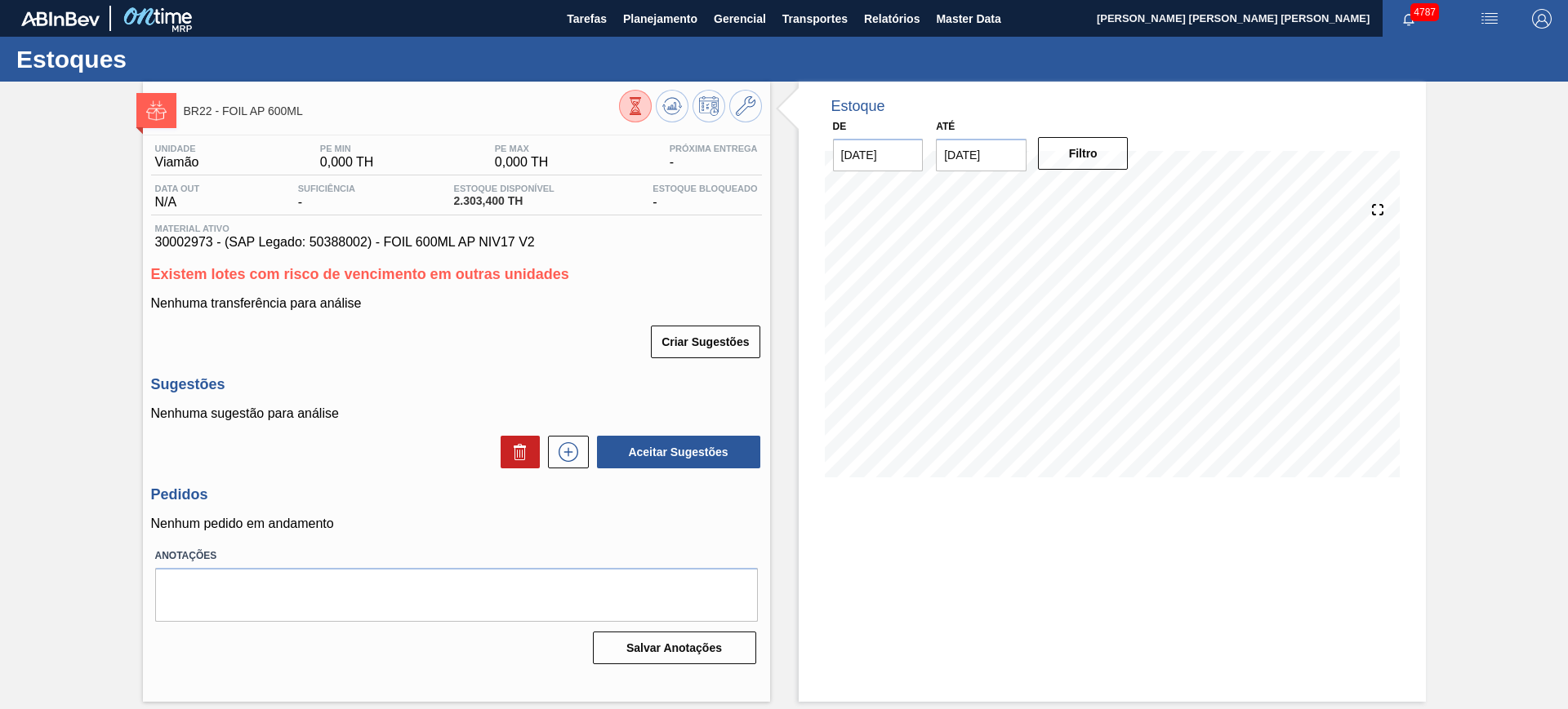
click at [563, 471] on div "Unidade Viamão PE MIN 0,000 TH PE MAX 0,000 TH Próxima Entrega - Data out N/A S…" at bounding box center [456, 403] width 627 height 535
click at [566, 436] on button at bounding box center [569, 451] width 41 height 33
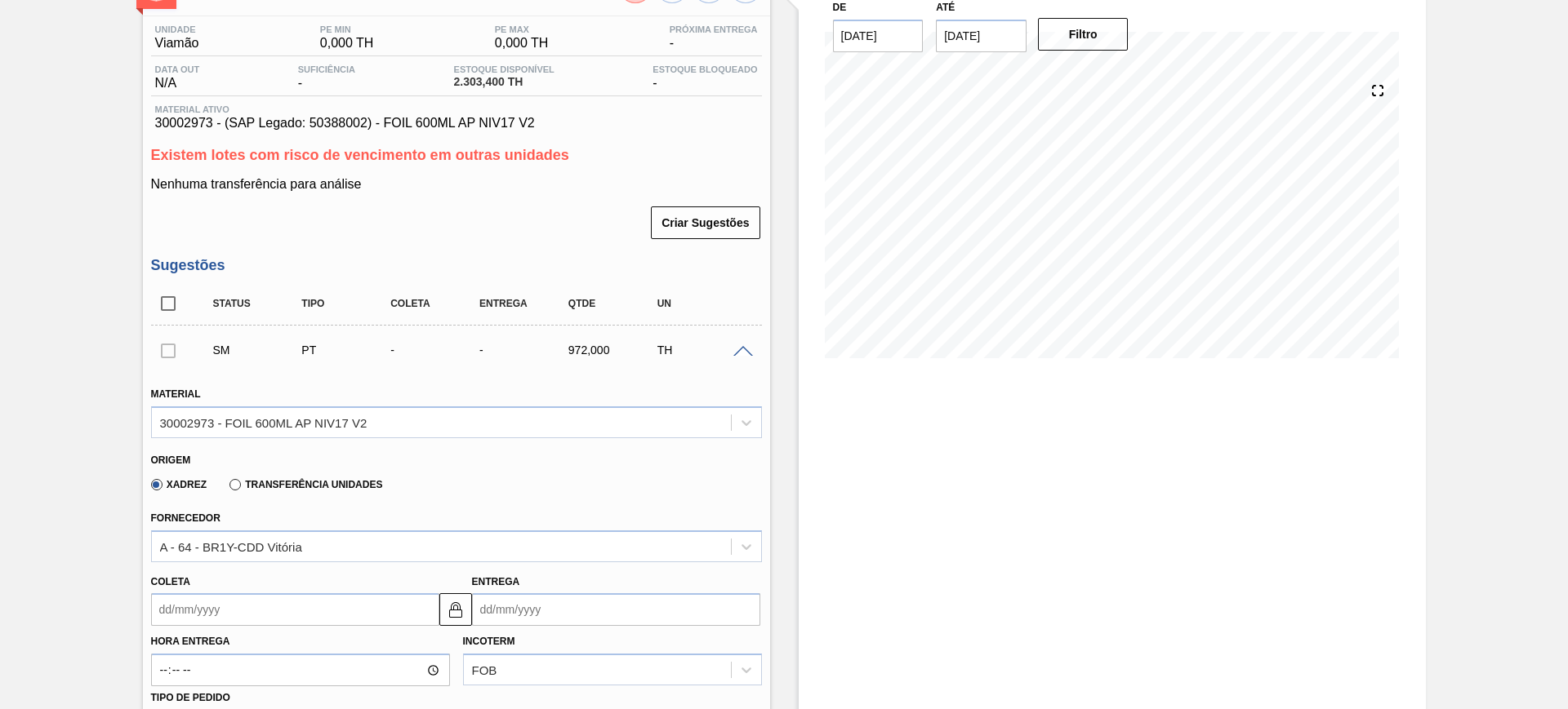
scroll to position [306, 0]
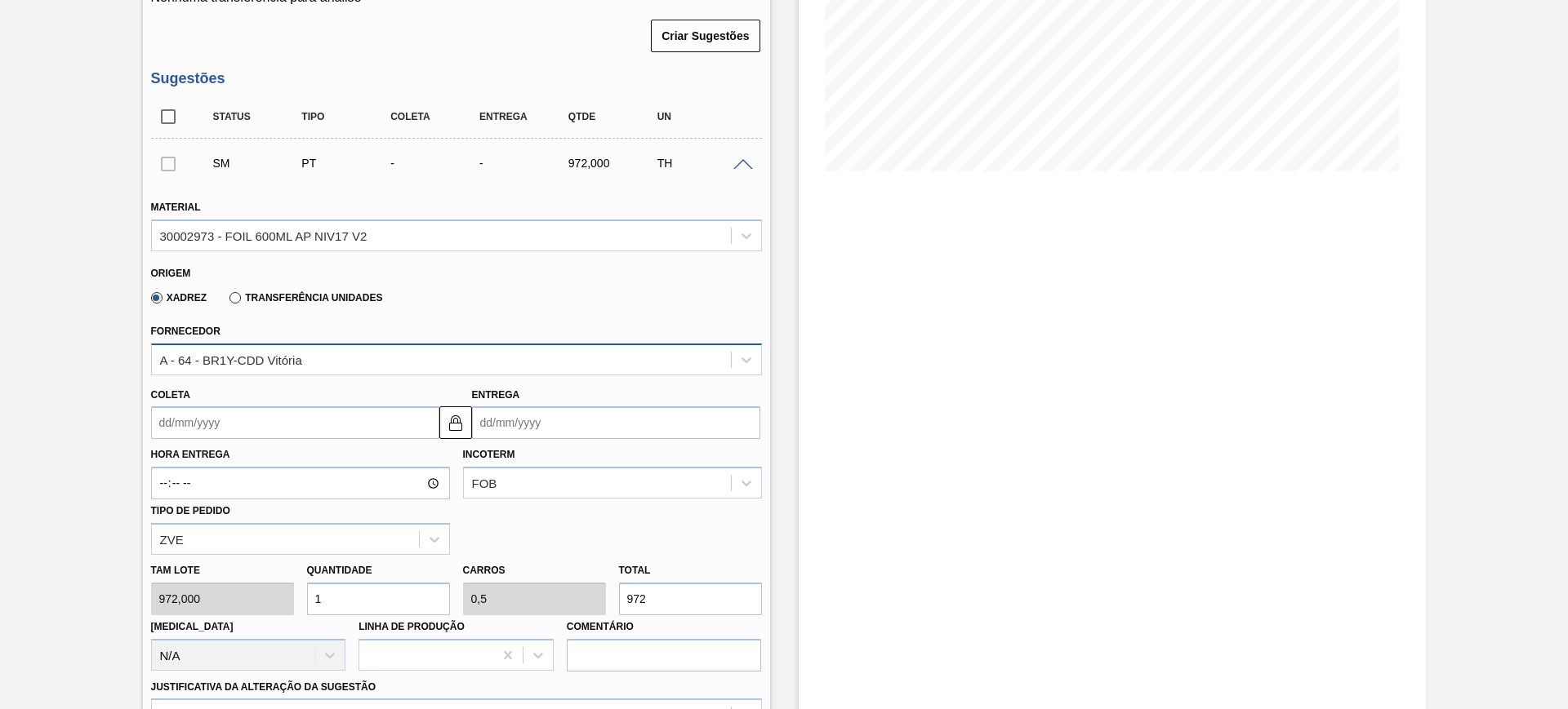
click at [344, 365] on div "A - 64 - BR1Y-CDD Vitória" at bounding box center [441, 359] width 579 height 23
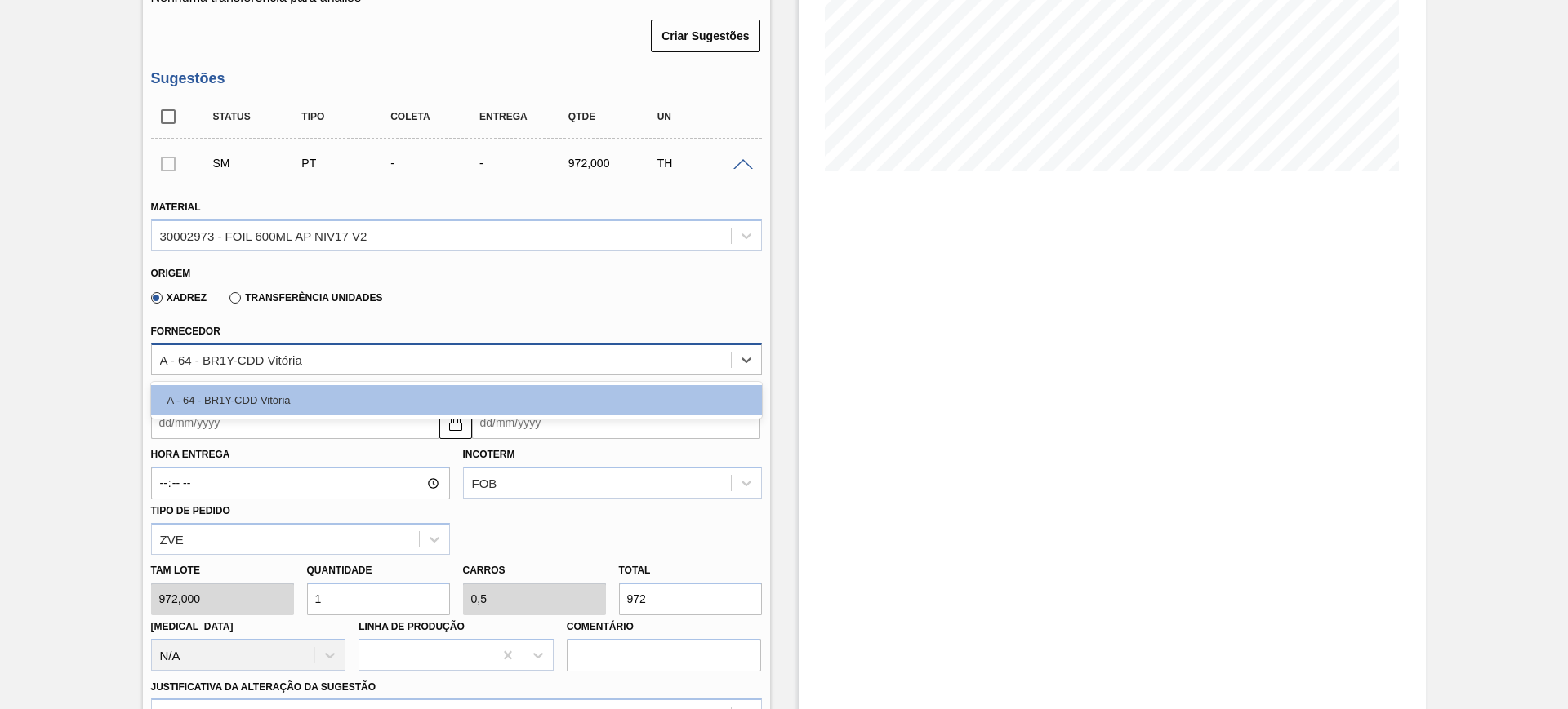
click at [344, 365] on div "A - 64 - BR1Y-CDD Vitória" at bounding box center [441, 359] width 579 height 23
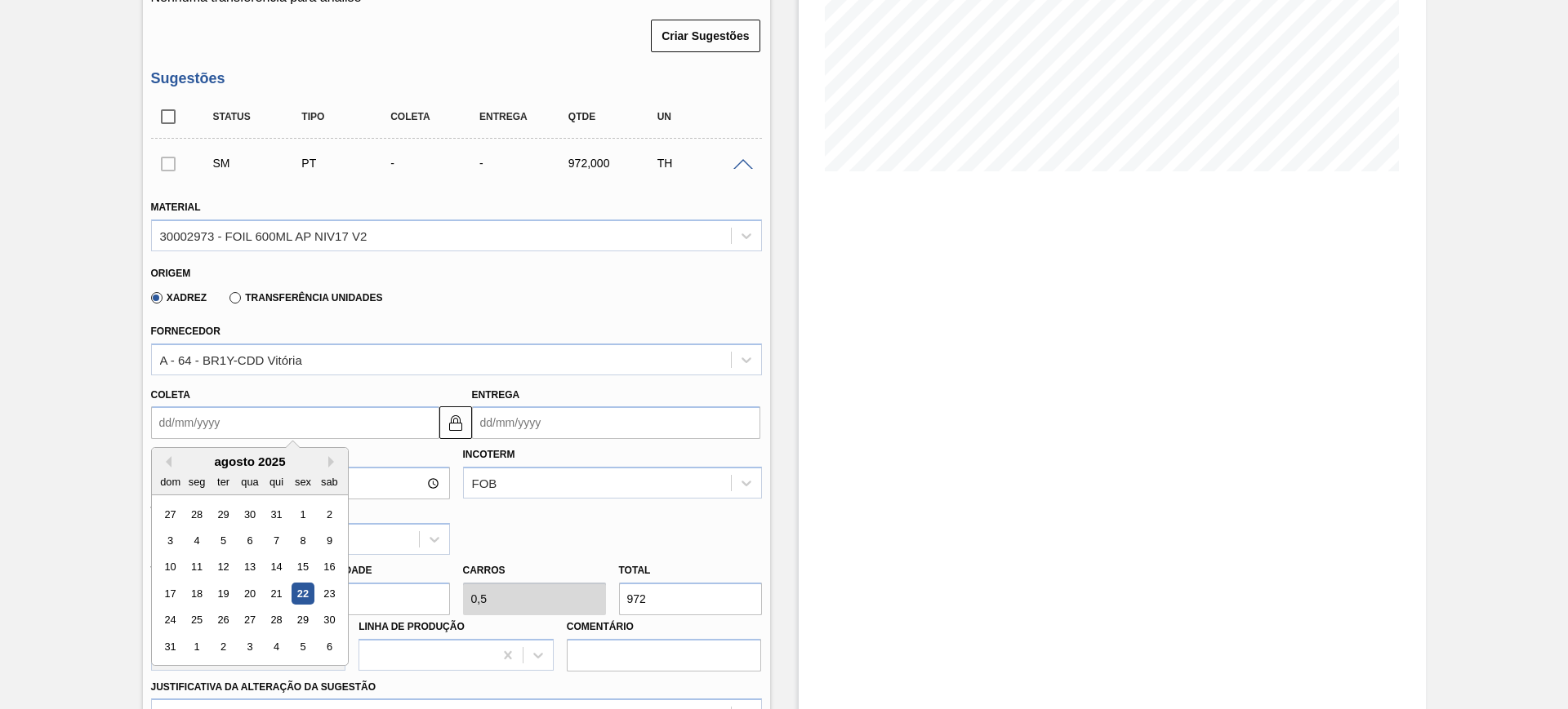
click at [351, 430] on input "Coleta" at bounding box center [295, 422] width 288 height 33
click at [194, 625] on div "25" at bounding box center [197, 621] width 22 height 22
type input "25/08/2025"
type input "30/08/2025"
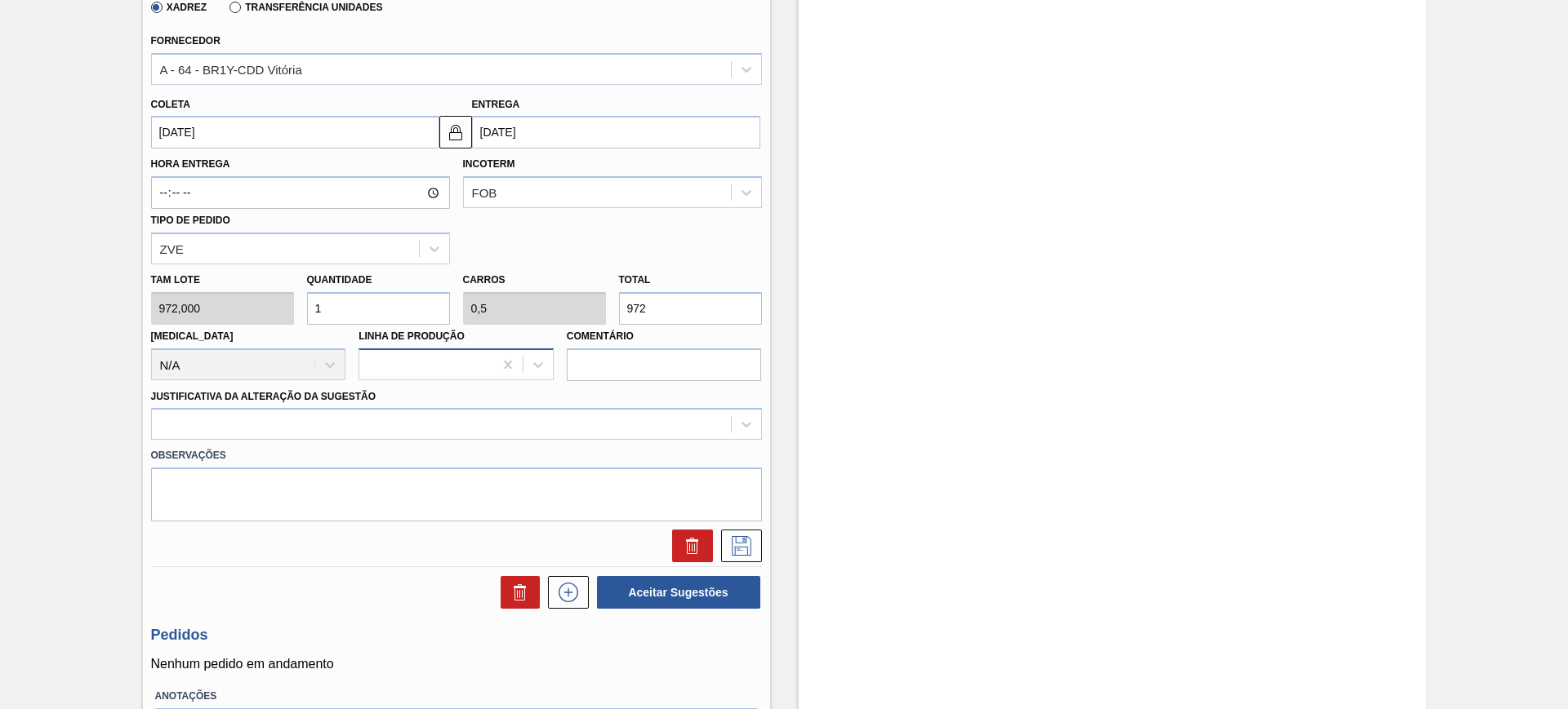
scroll to position [613, 0]
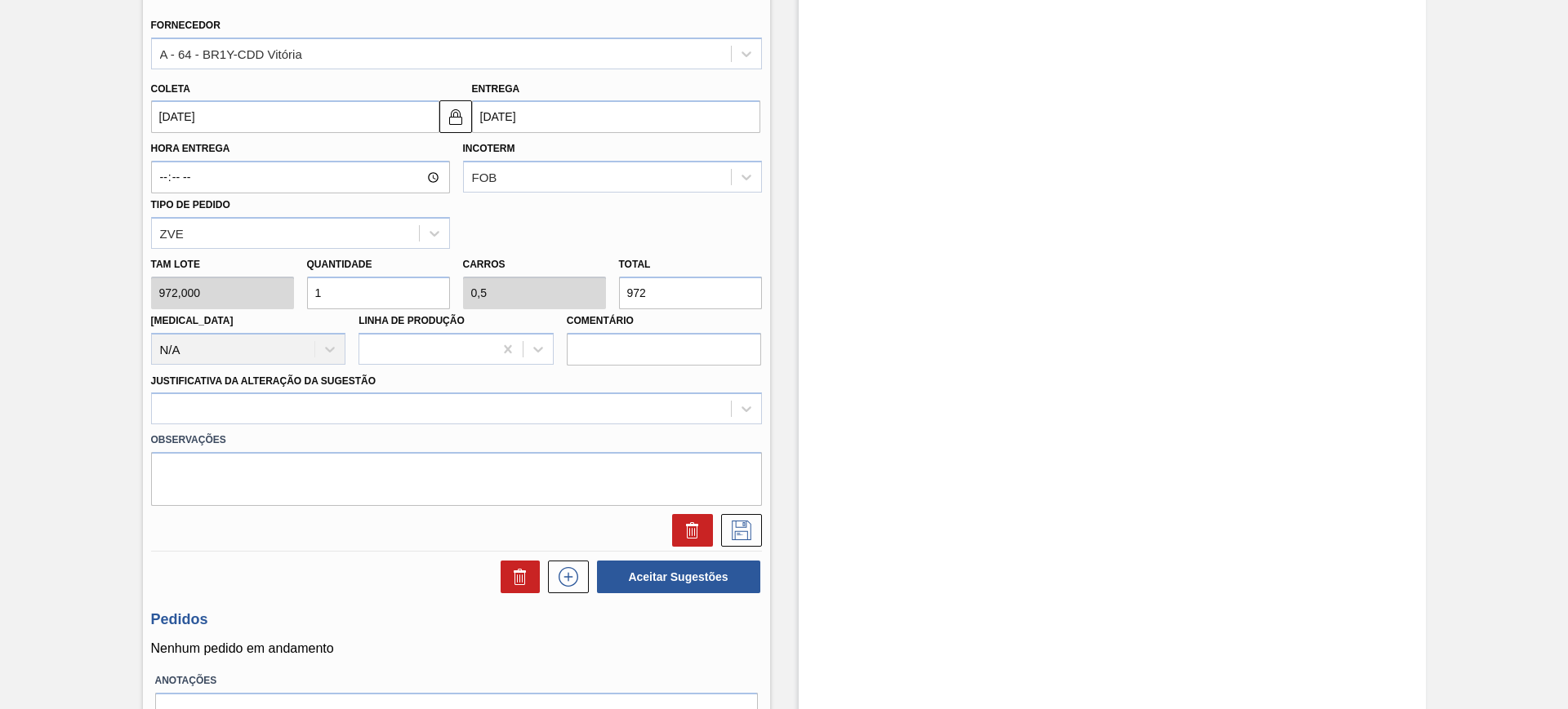
click at [374, 299] on input "1" at bounding box center [378, 292] width 143 height 33
type input "2"
type input "1"
type input "1.944"
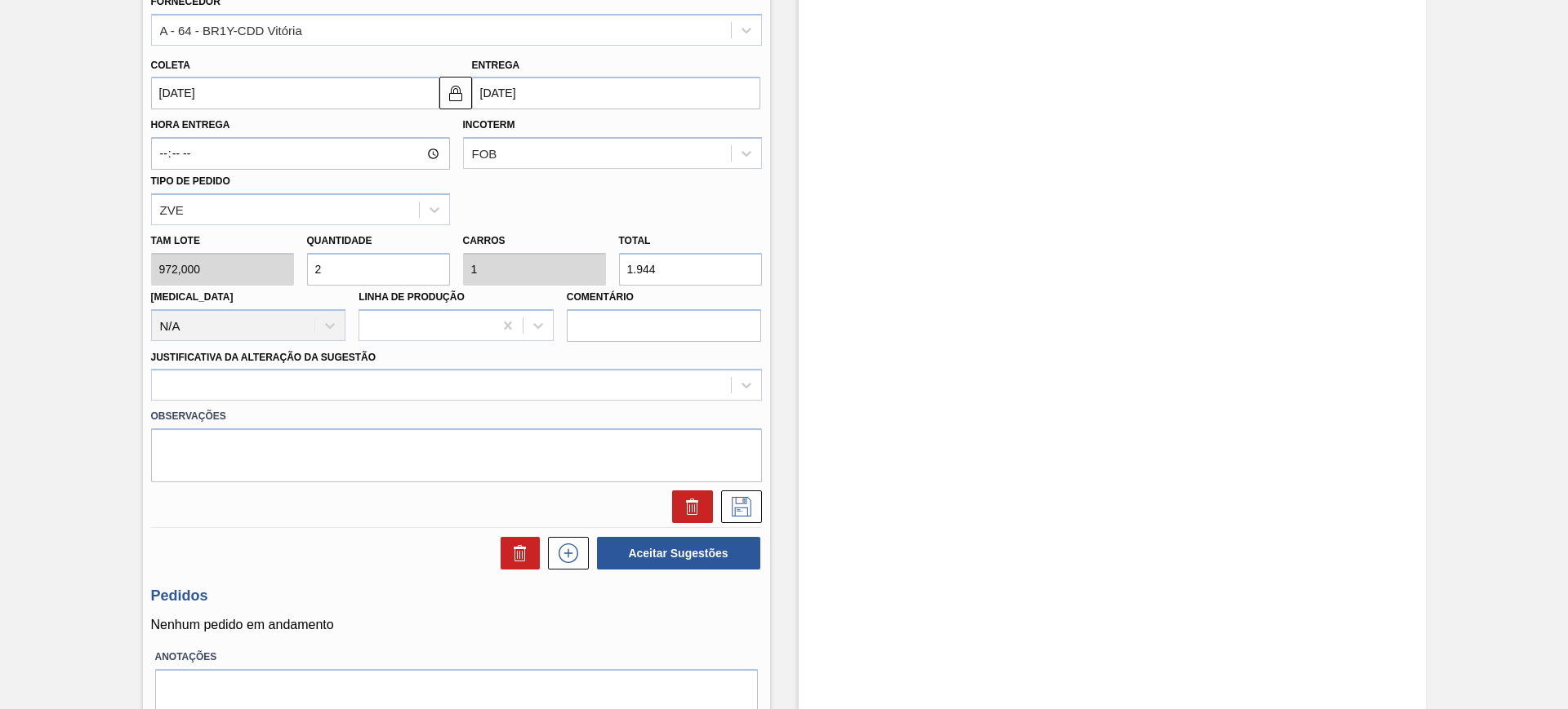
scroll to position [706, 0]
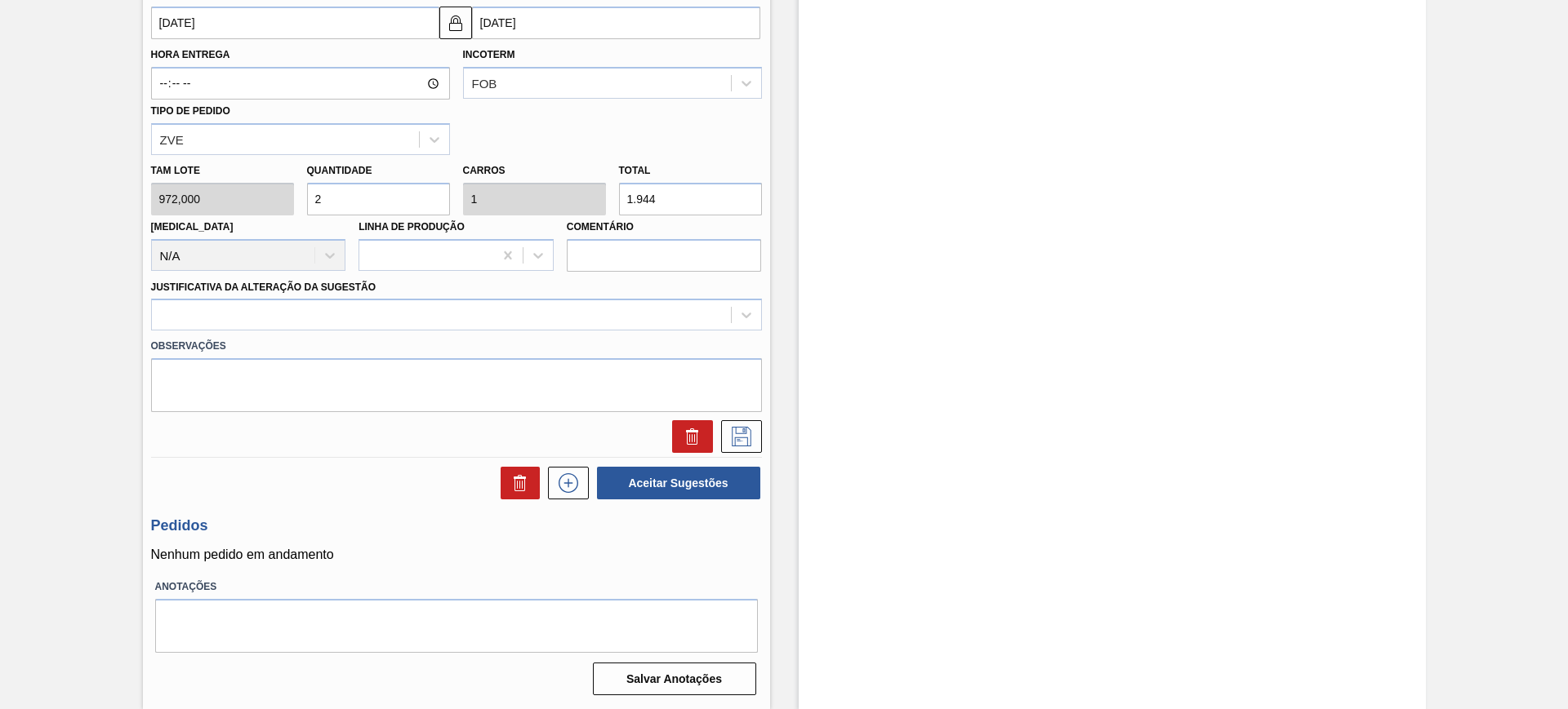
click at [403, 336] on label "Observações" at bounding box center [456, 346] width 611 height 23
click at [387, 327] on div at bounding box center [441, 315] width 579 height 23
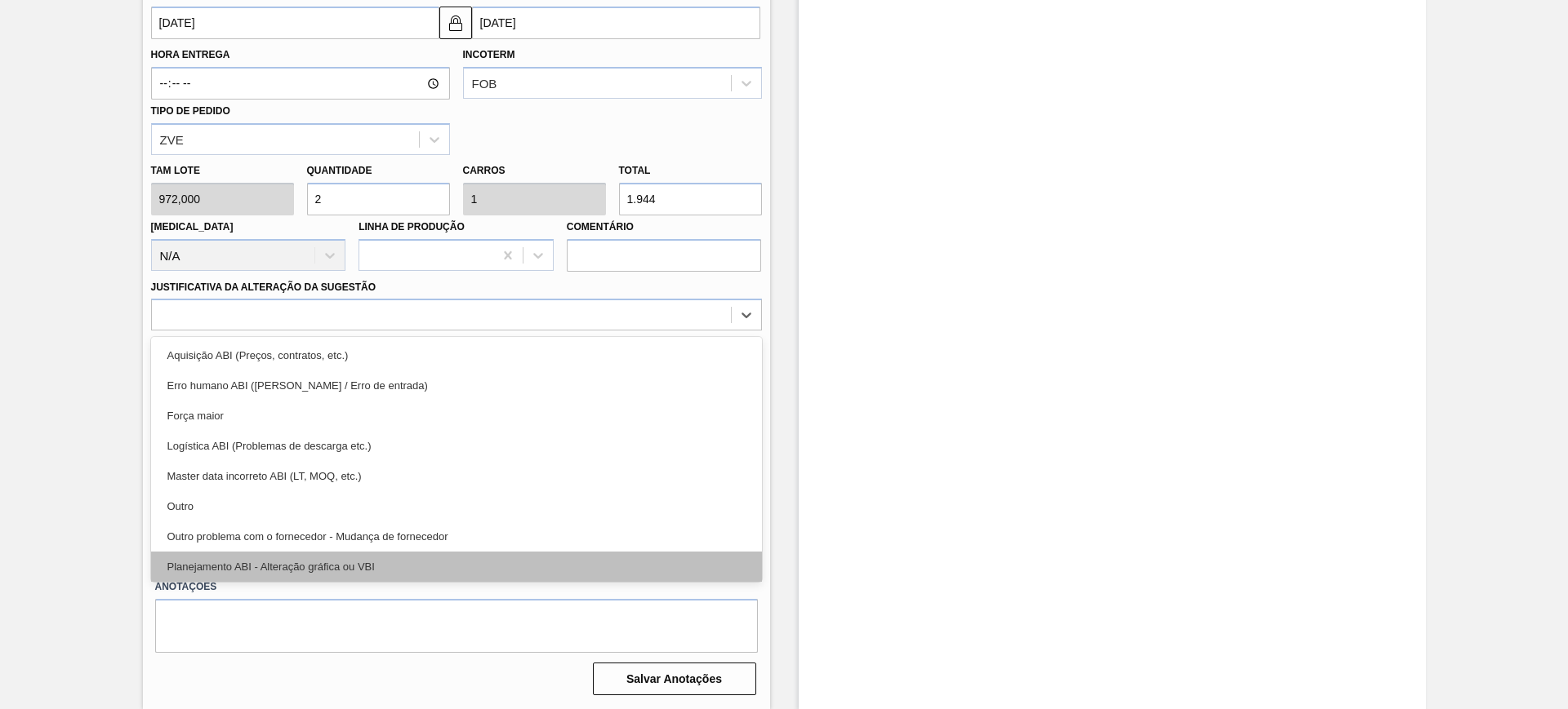
click at [397, 556] on div "Planejamento ABI - Alteração gráfica ou VBI" at bounding box center [456, 567] width 611 height 30
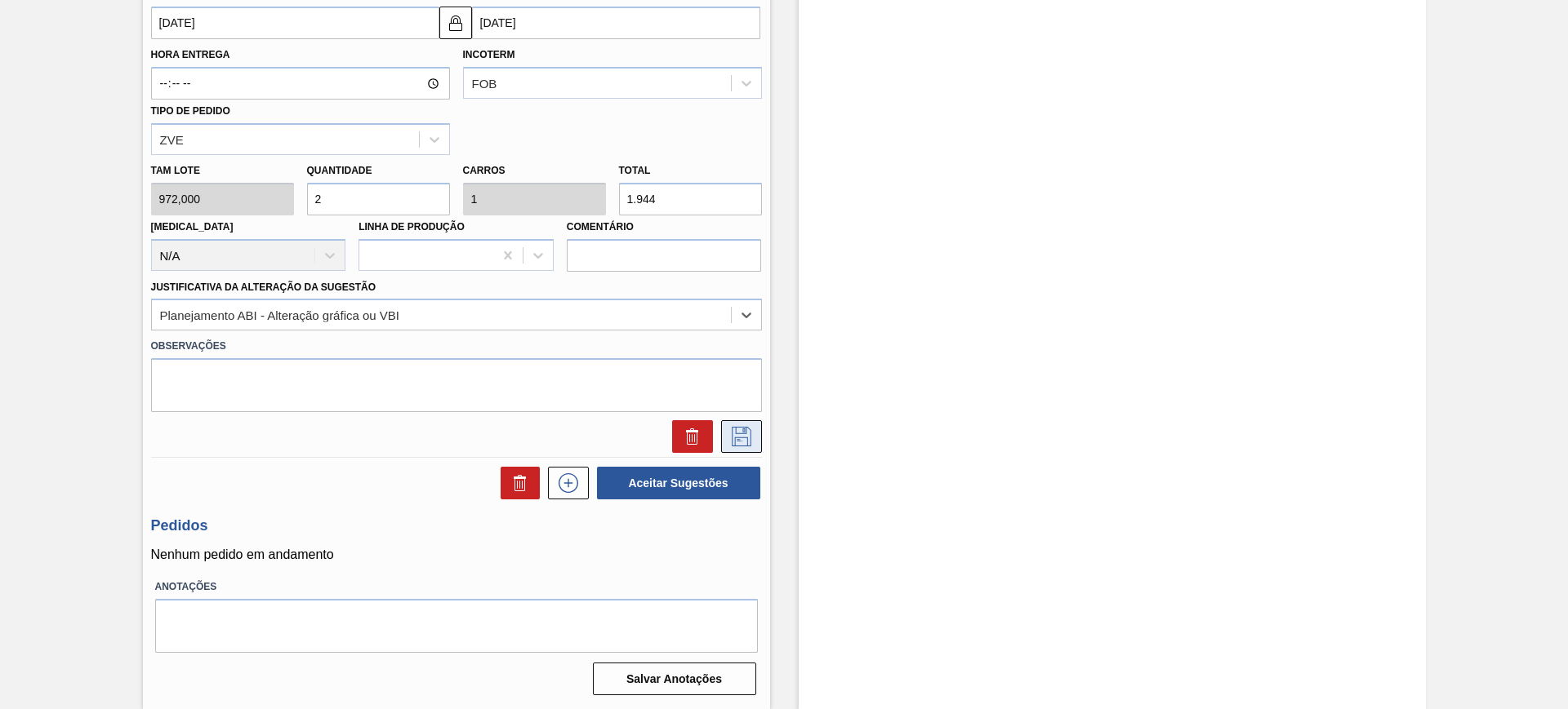
click at [721, 431] on button at bounding box center [742, 436] width 41 height 33
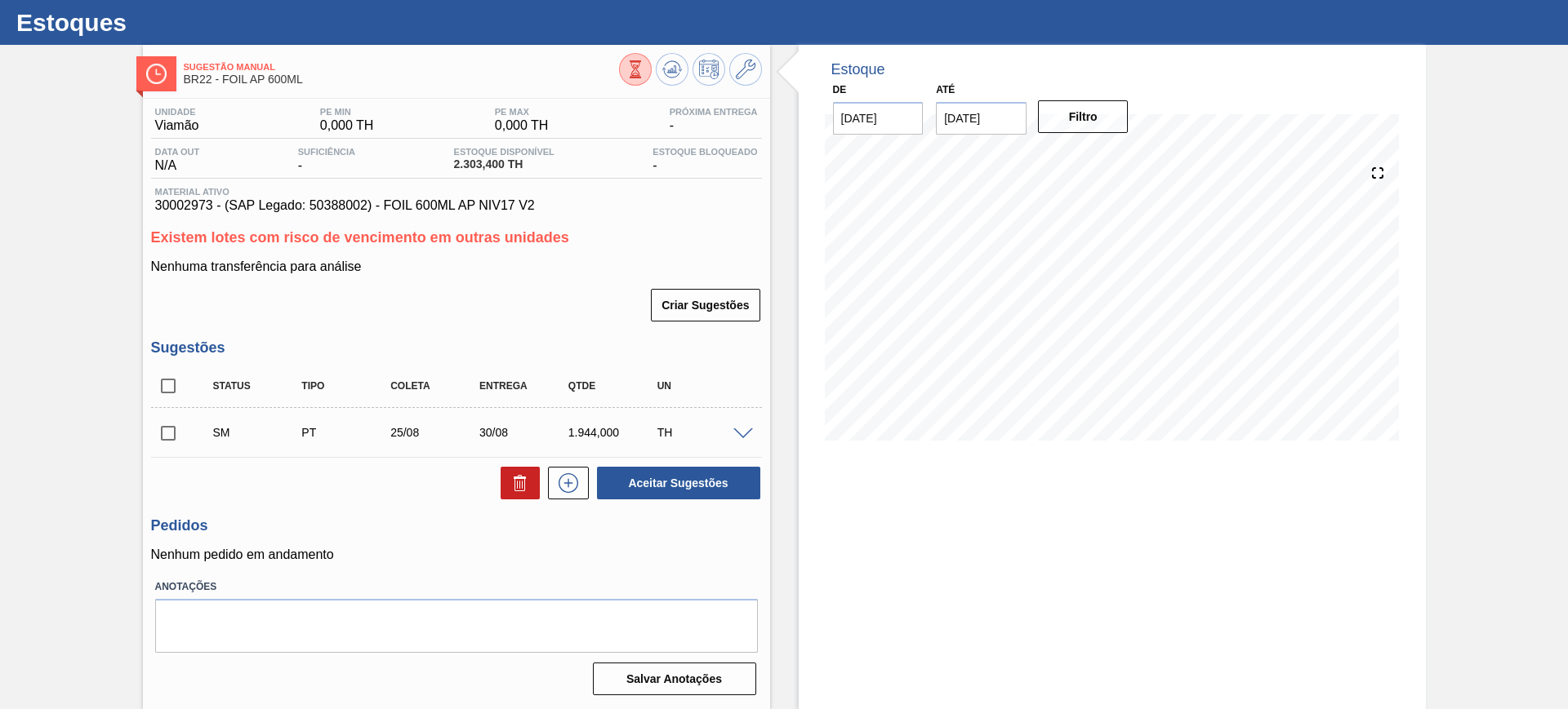
scroll to position [37, 0]
click at [746, 430] on span at bounding box center [743, 435] width 20 height 12
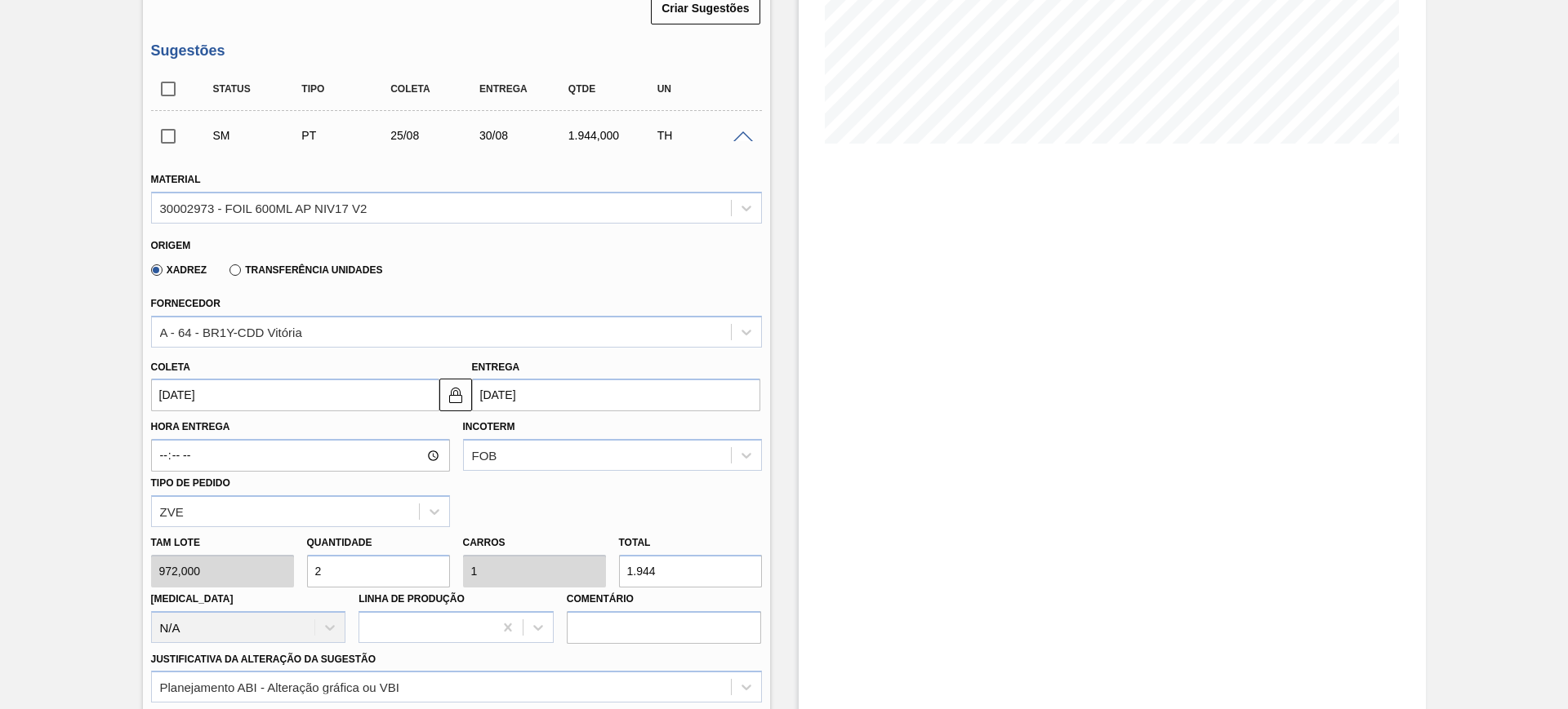
scroll to position [343, 0]
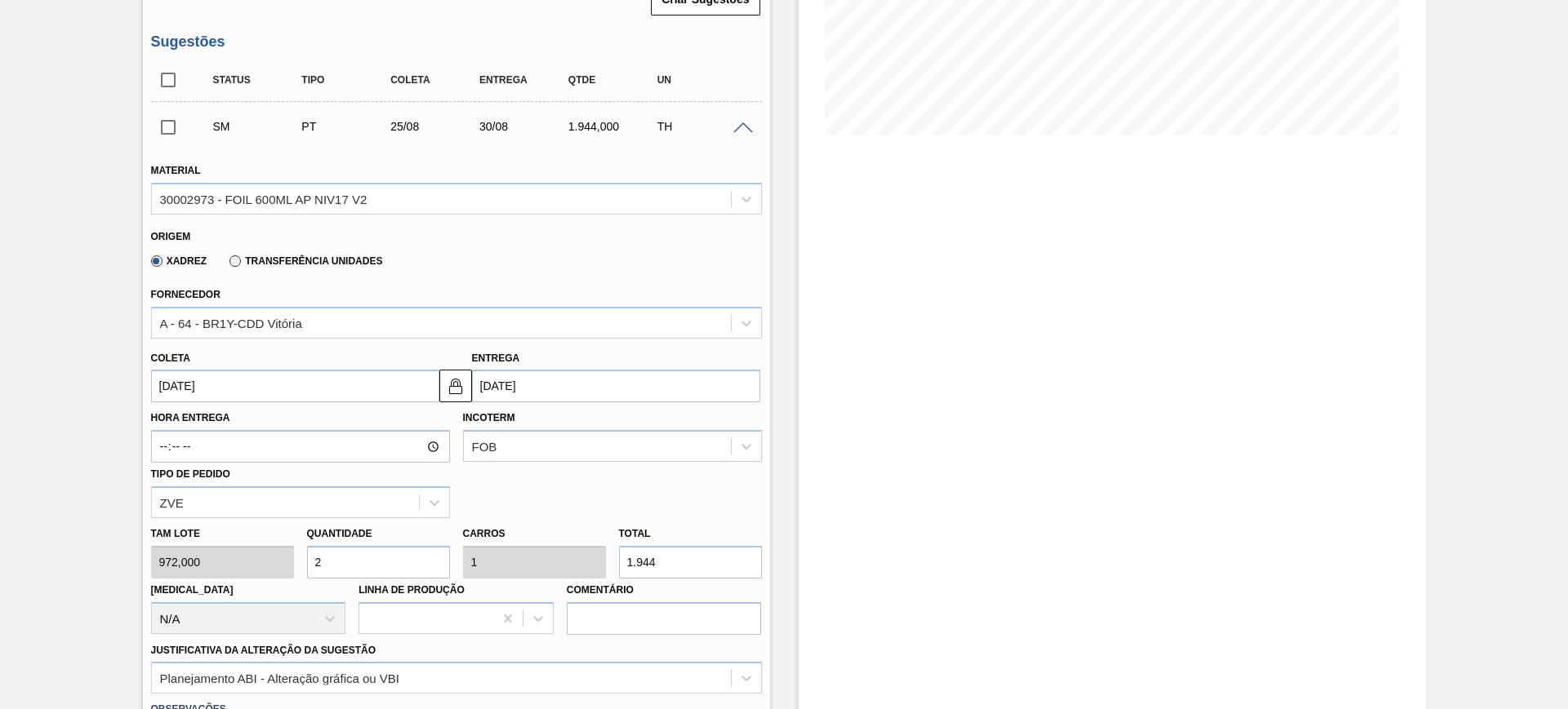
click at [353, 554] on input "2" at bounding box center [378, 562] width 143 height 33
type input "1"
type input "0,5"
type input "972"
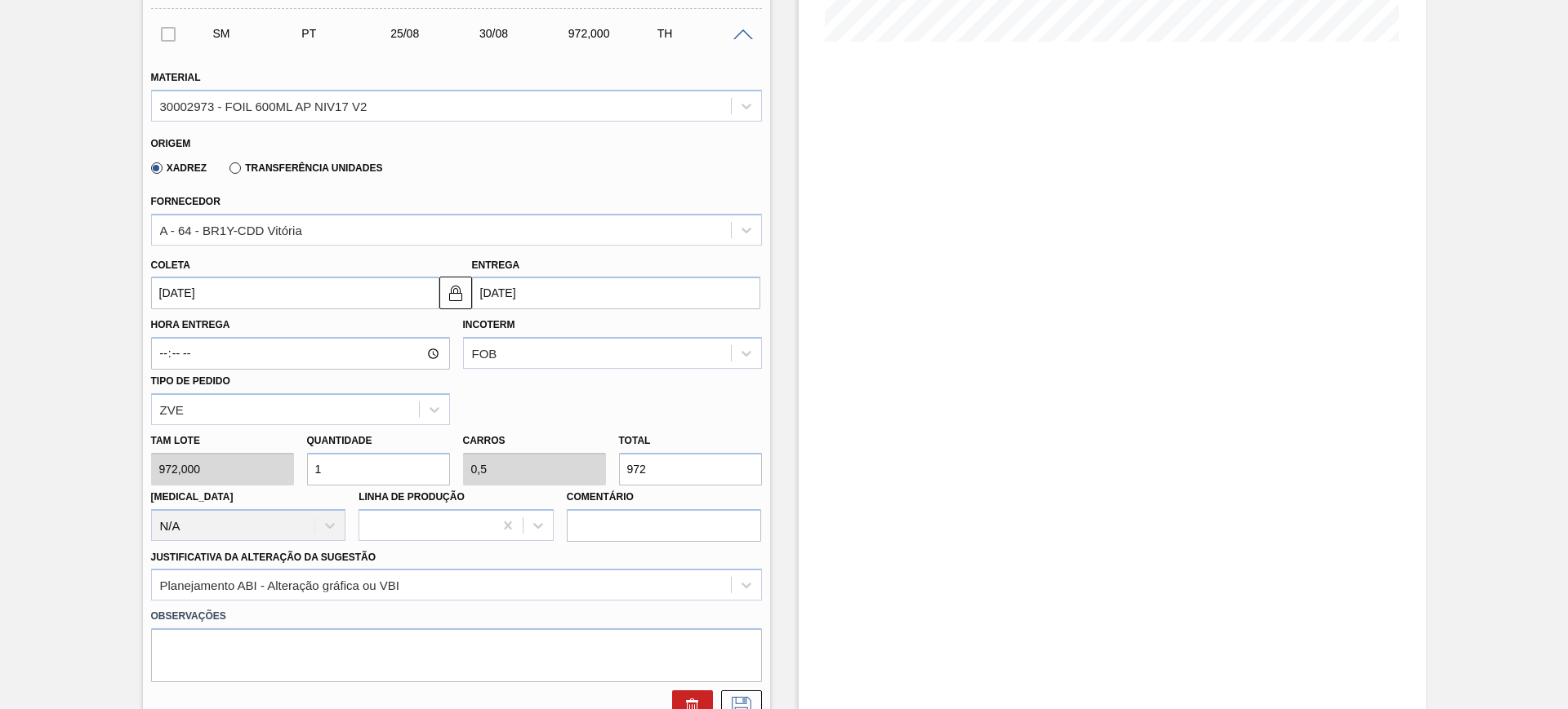
scroll to position [649, 0]
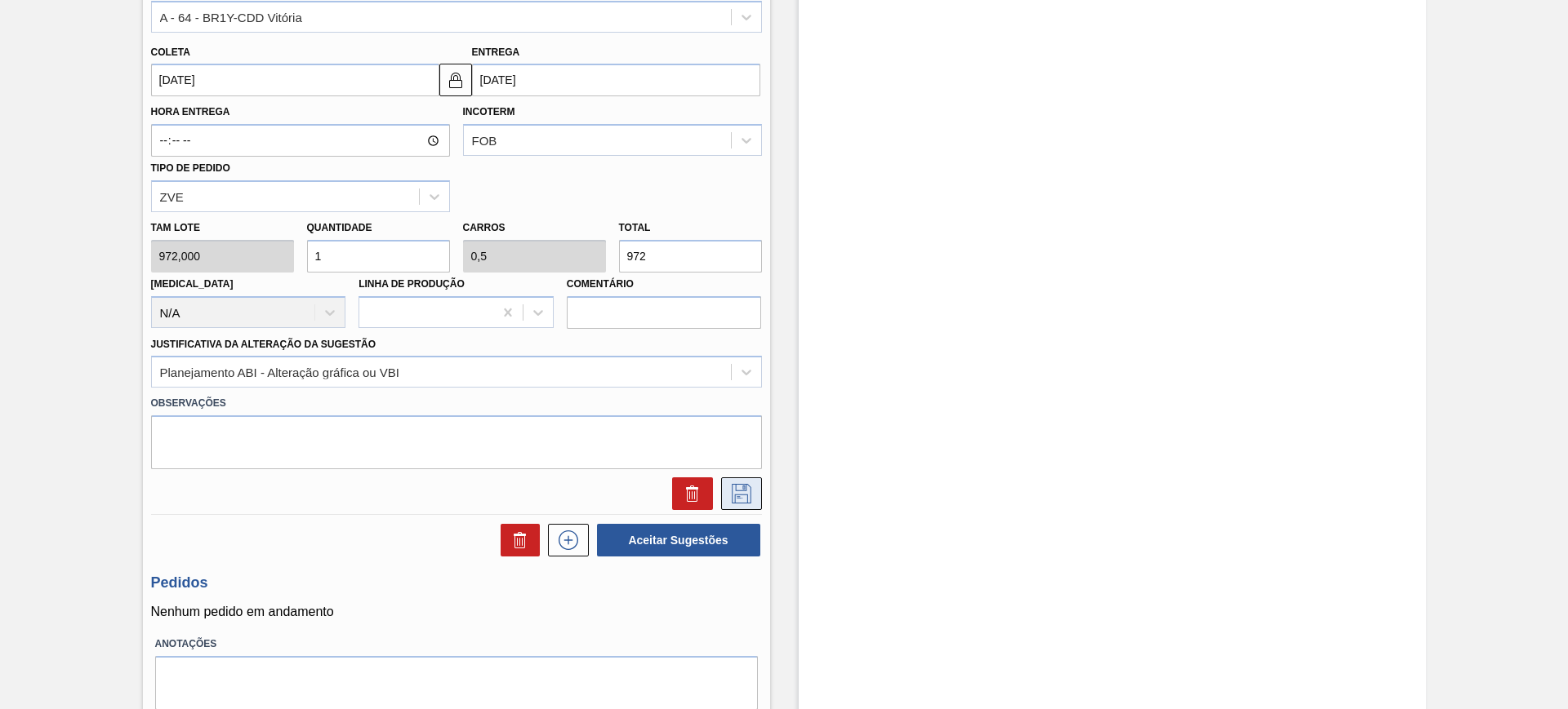
type input "1"
click at [750, 502] on icon at bounding box center [742, 494] width 26 height 20
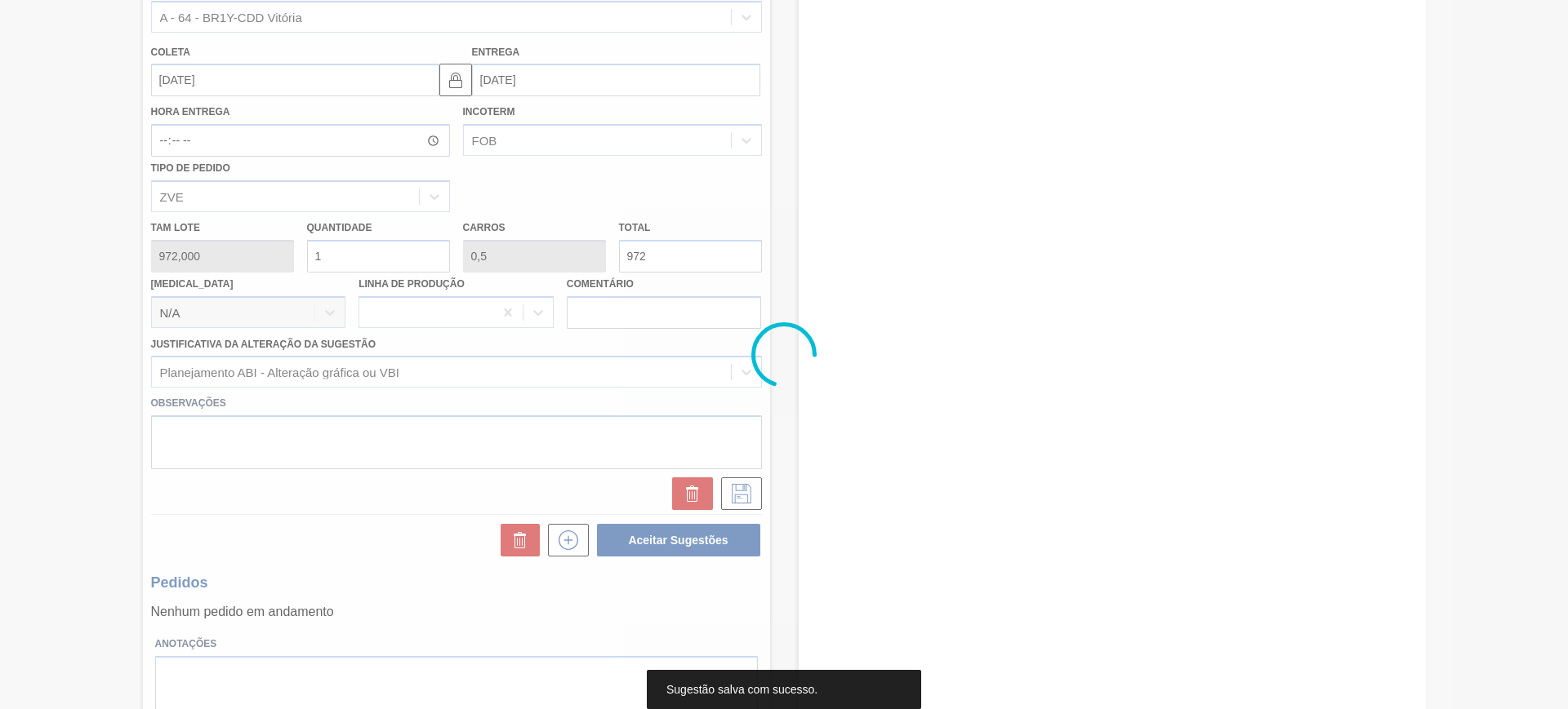
scroll to position [37, 0]
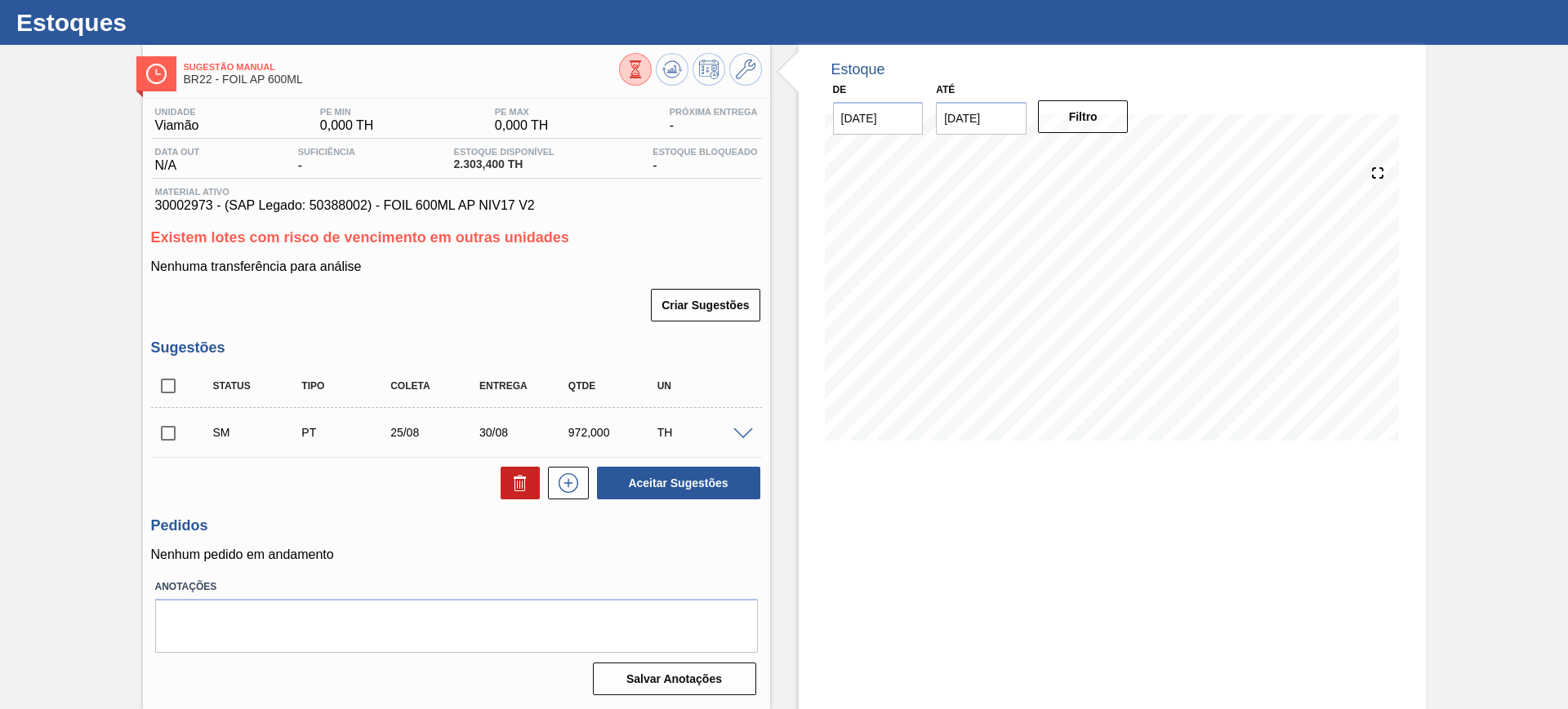
click at [170, 383] on input "checkbox" at bounding box center [168, 386] width 35 height 35
checkbox input "true"
click at [668, 486] on button "Aceitar Sugestões" at bounding box center [678, 483] width 163 height 33
checkbox input "false"
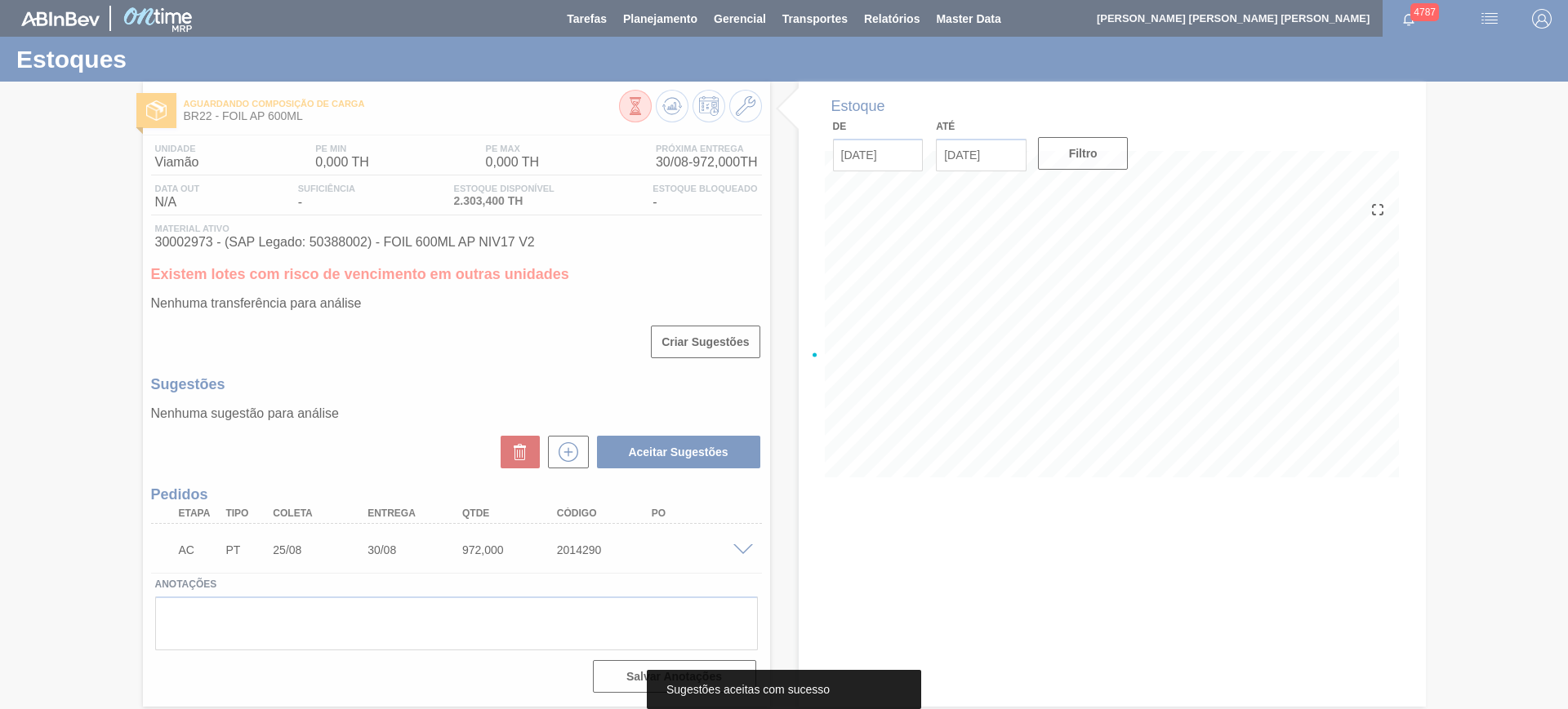
scroll to position [0, 0]
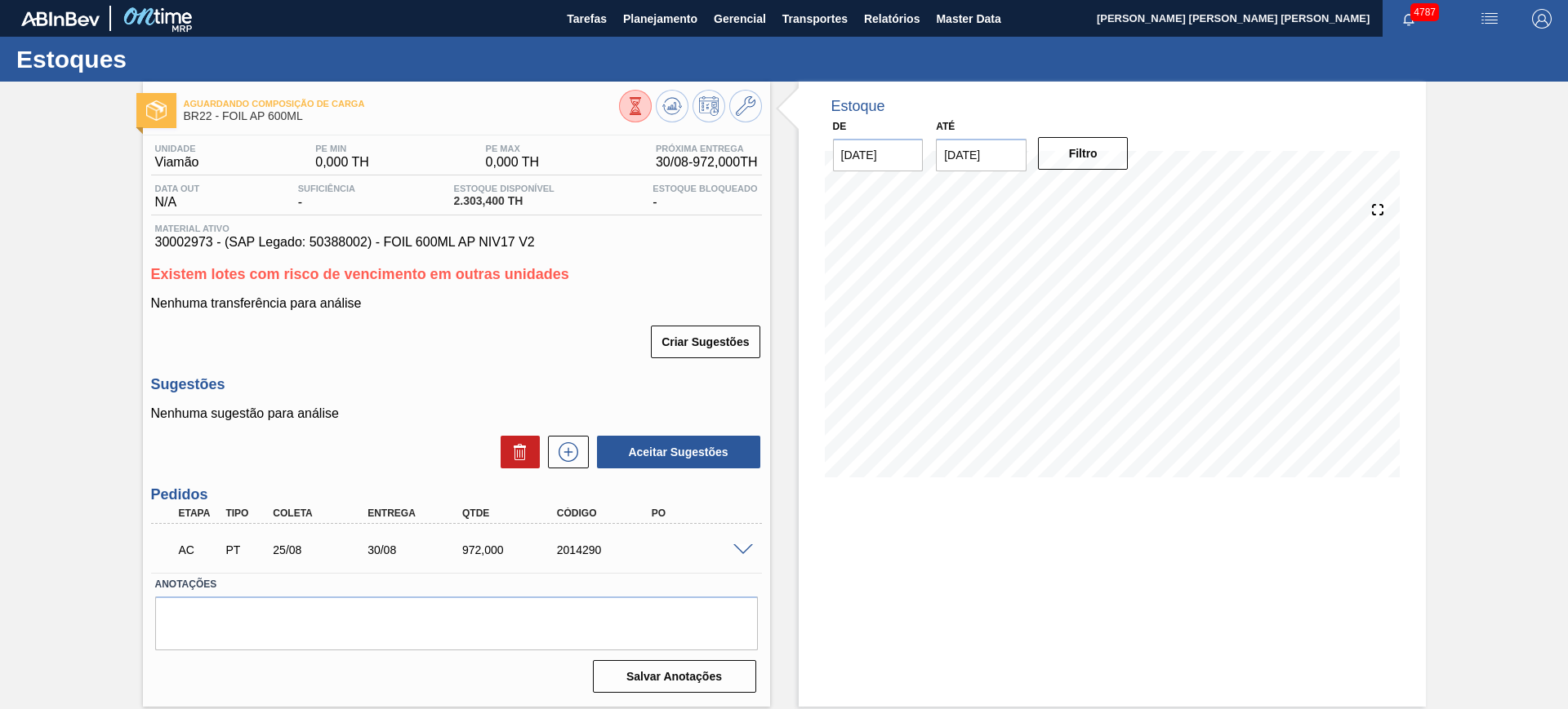
click at [751, 551] on span at bounding box center [743, 550] width 20 height 12
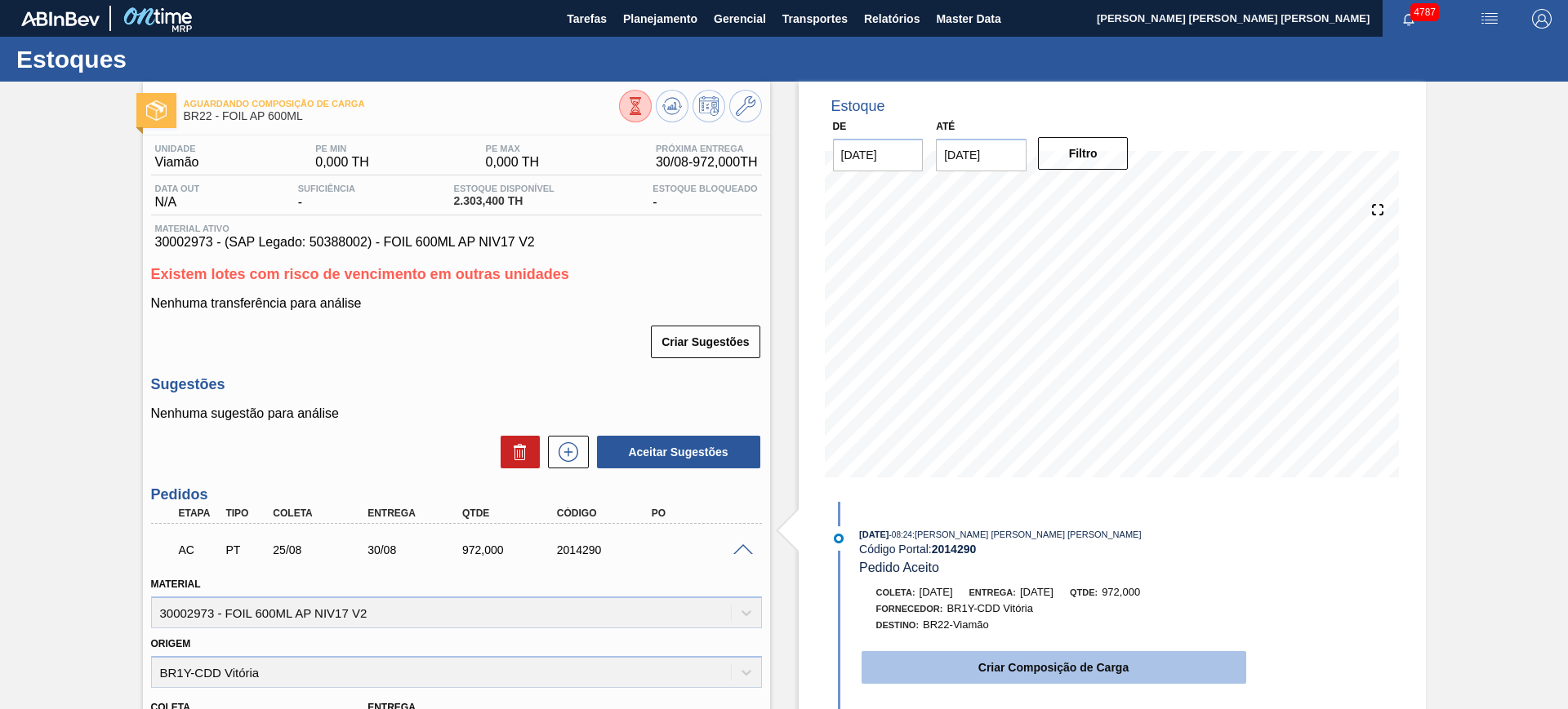
click at [951, 665] on button "Criar Composição de Carga" at bounding box center [1054, 668] width 385 height 33
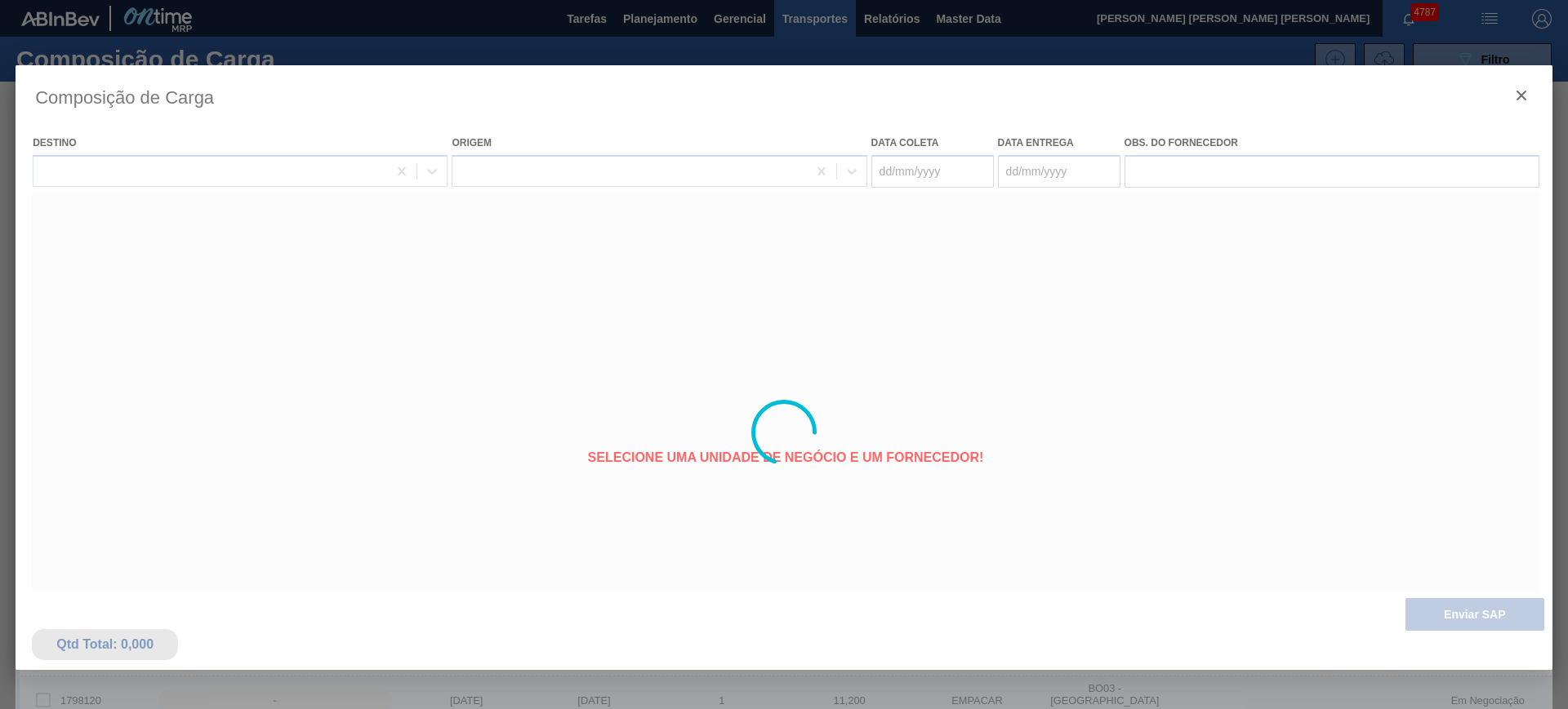
type coleta "[DATE]"
type entrega "[DATE]"
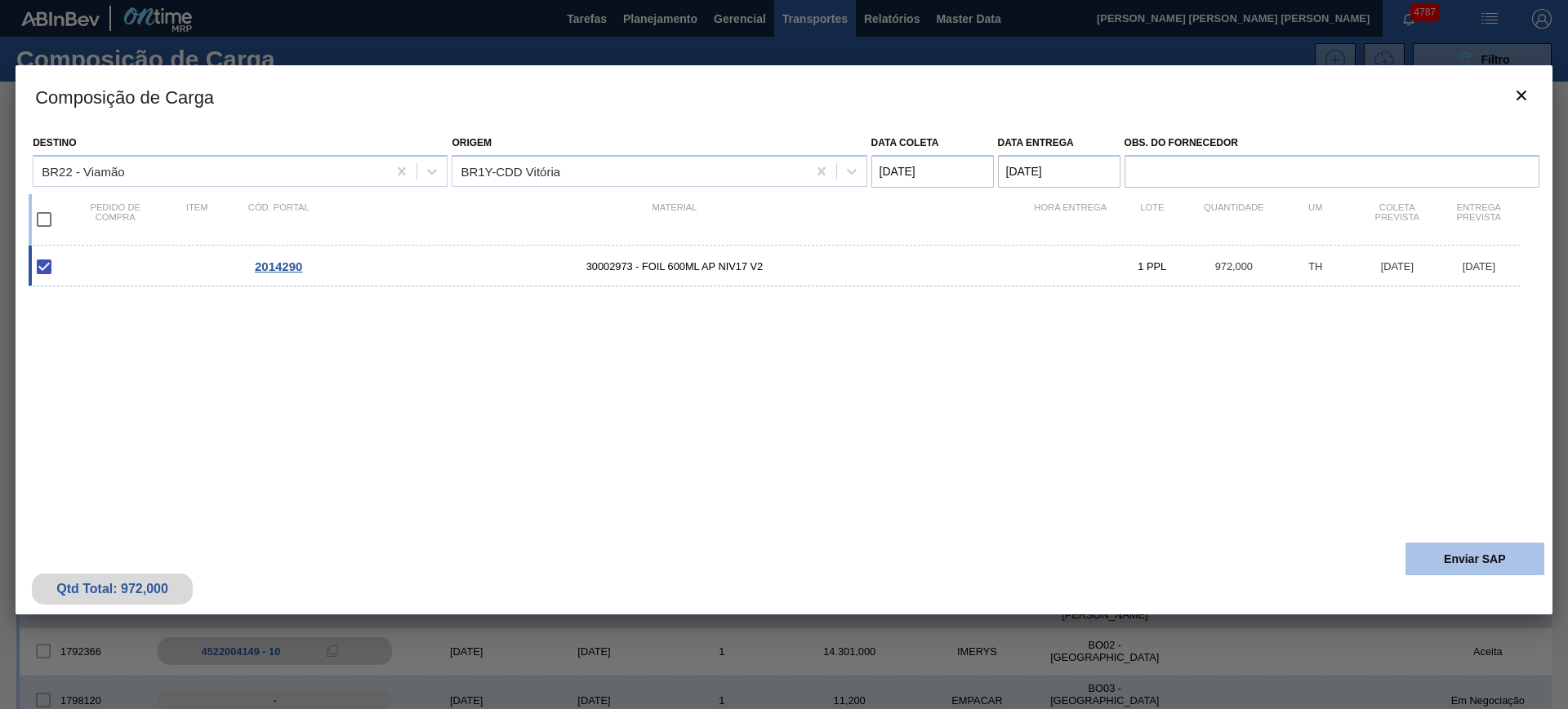
click at [1437, 553] on button "Enviar SAP" at bounding box center [1474, 559] width 139 height 33
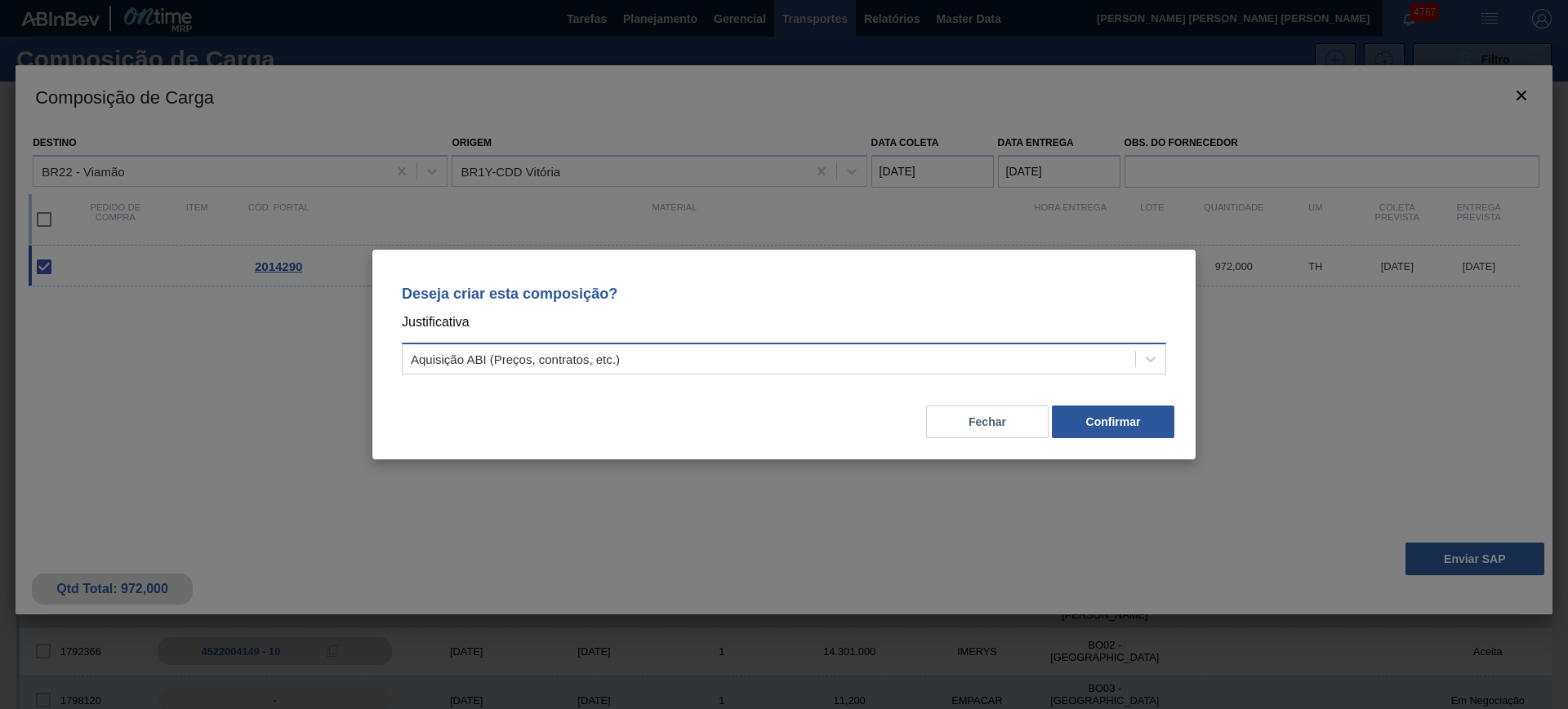
drag, startPoint x: 892, startPoint y: 341, endPoint x: 881, endPoint y: 349, distance: 13.6
click at [889, 341] on div "Deseja criar esta composição? Justificativa Aquisição ABI (Preços, contratos, e…" at bounding box center [783, 327] width 784 height 115
drag, startPoint x: 707, startPoint y: 370, endPoint x: 697, endPoint y: 378, distance: 12.8
click at [706, 370] on div "Aquisição ABI (Preços, contratos, etc.)" at bounding box center [769, 359] width 732 height 23
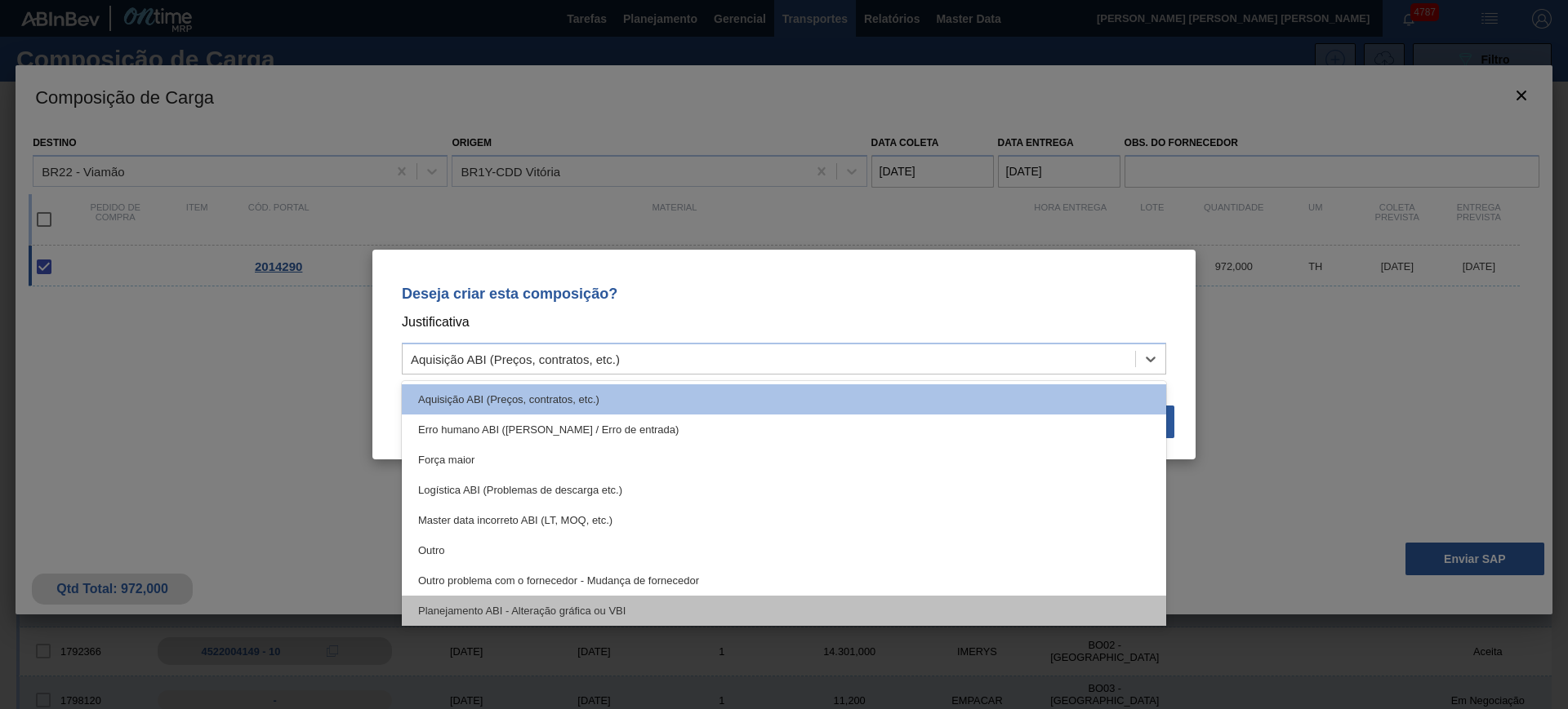
click at [663, 600] on div "Planejamento ABI - Alteração gráfica ou VBI" at bounding box center [784, 611] width 764 height 30
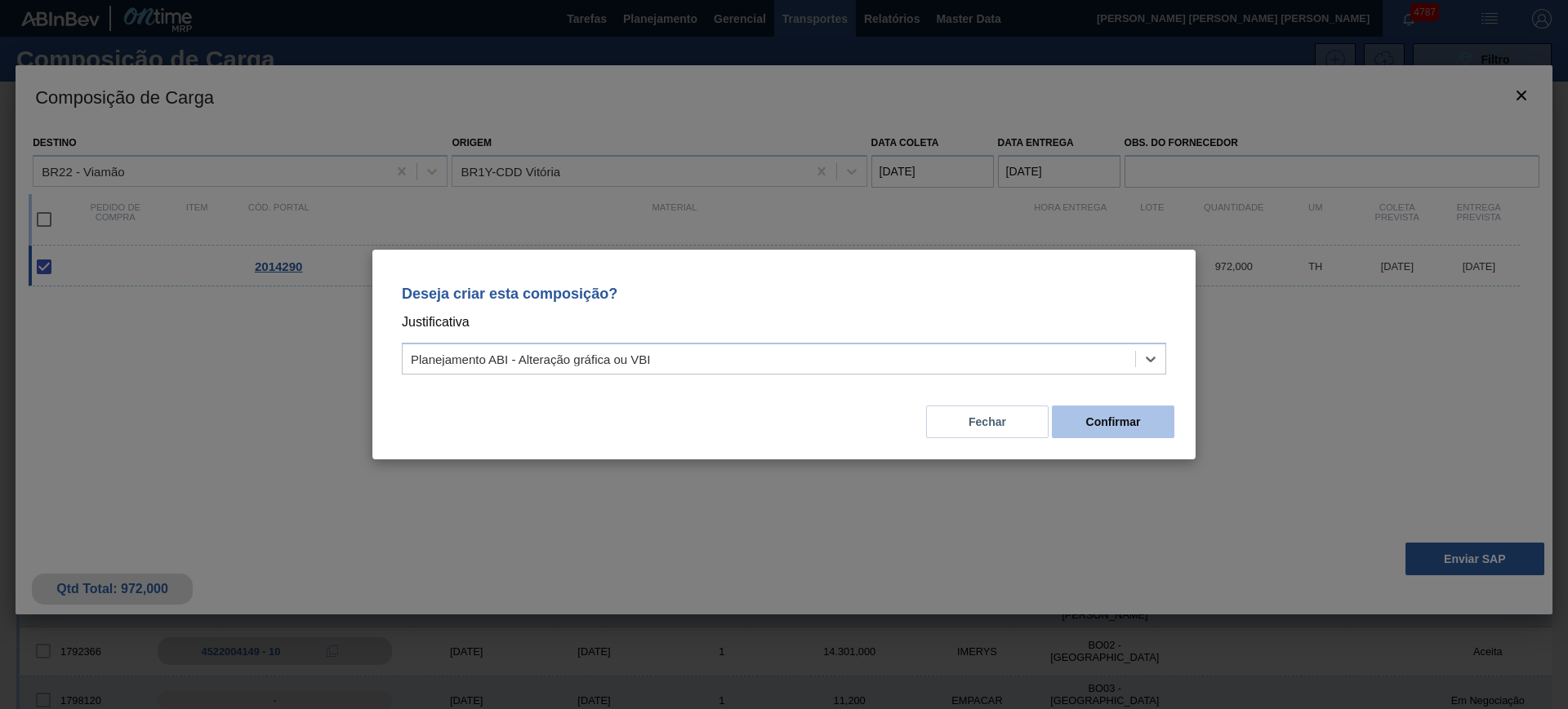
click at [1093, 412] on button "Confirmar" at bounding box center [1113, 421] width 123 height 33
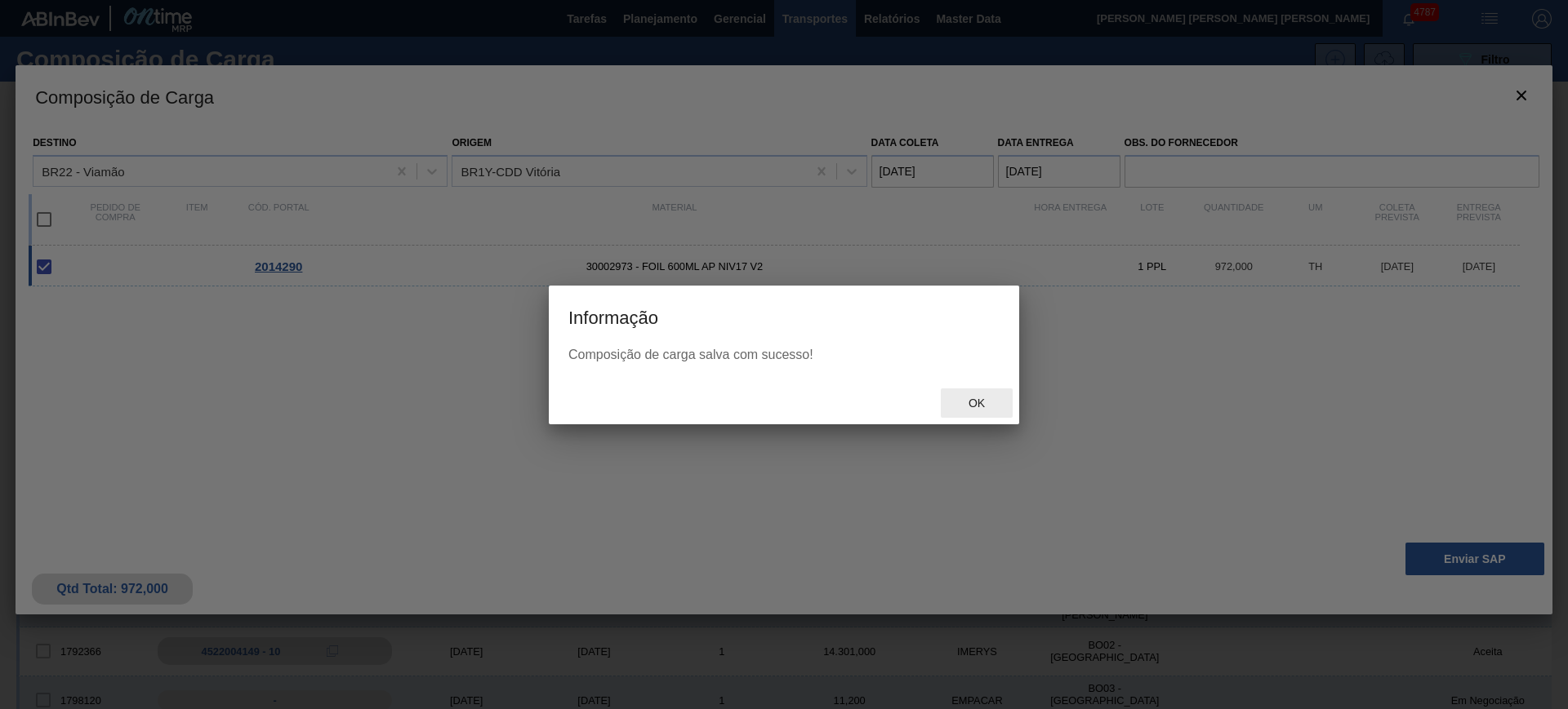
click at [970, 400] on span "Ok" at bounding box center [976, 404] width 42 height 13
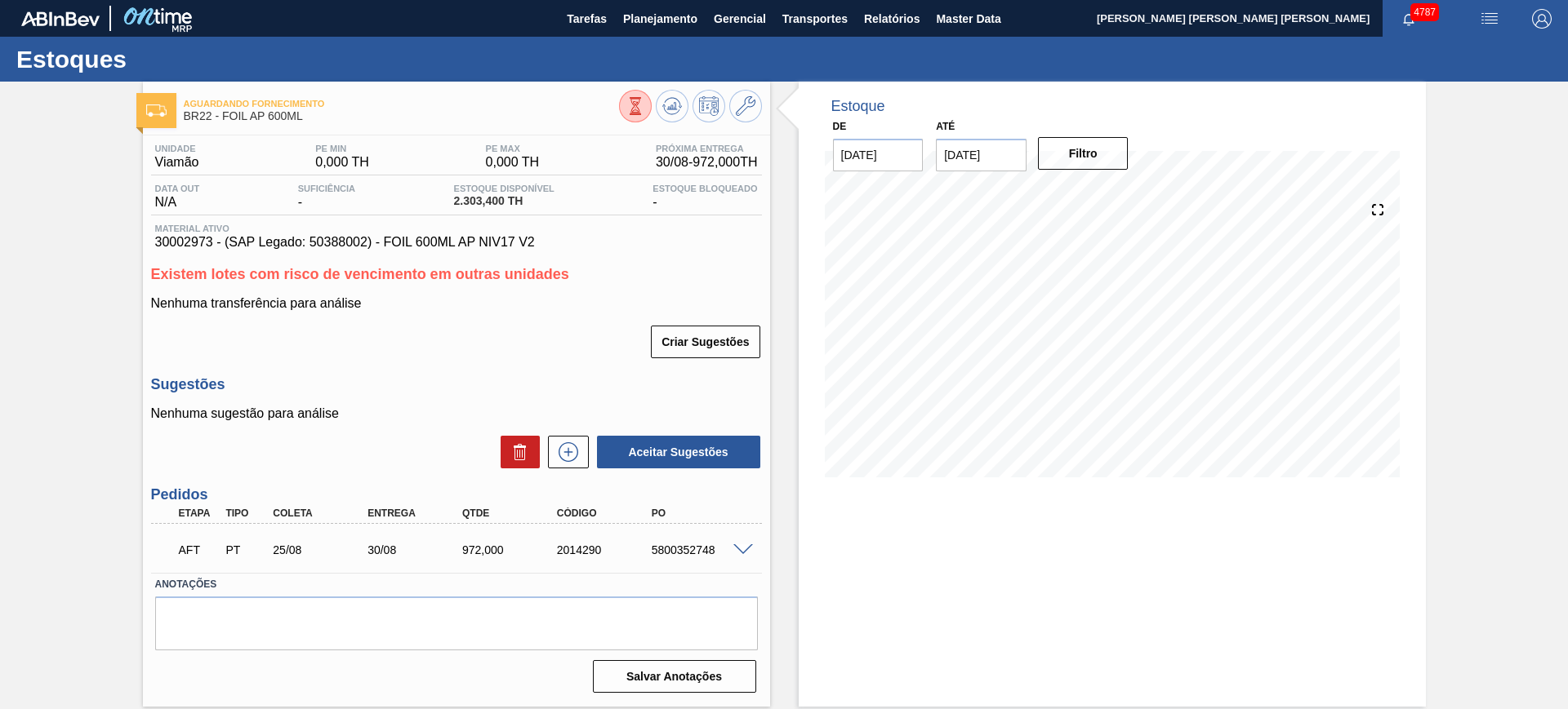
click at [675, 544] on div "5800352748" at bounding box center [700, 551] width 106 height 13
copy div "5800352748"
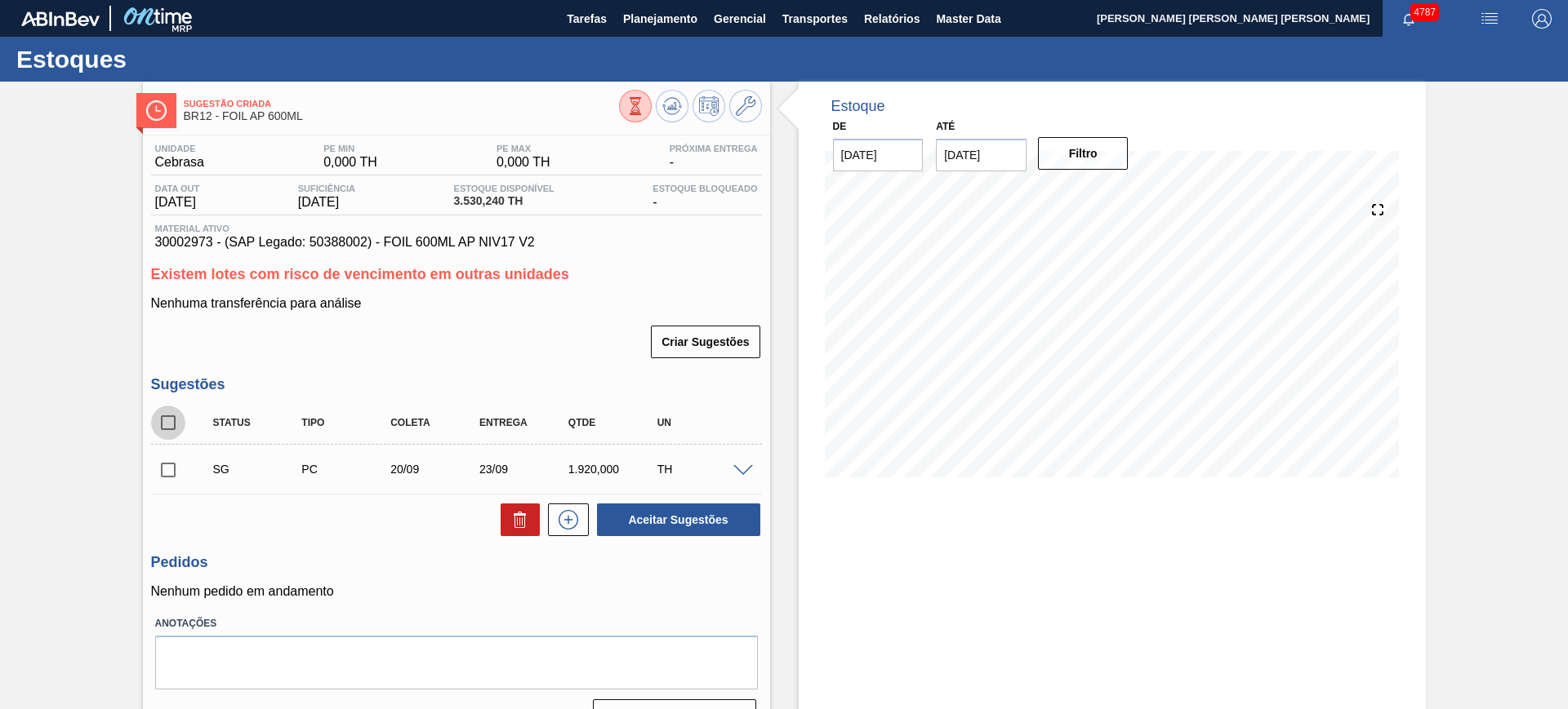
click at [163, 419] on input "checkbox" at bounding box center [168, 422] width 35 height 35
checkbox input "true"
click at [511, 513] on icon at bounding box center [520, 520] width 20 height 20
checkbox input "false"
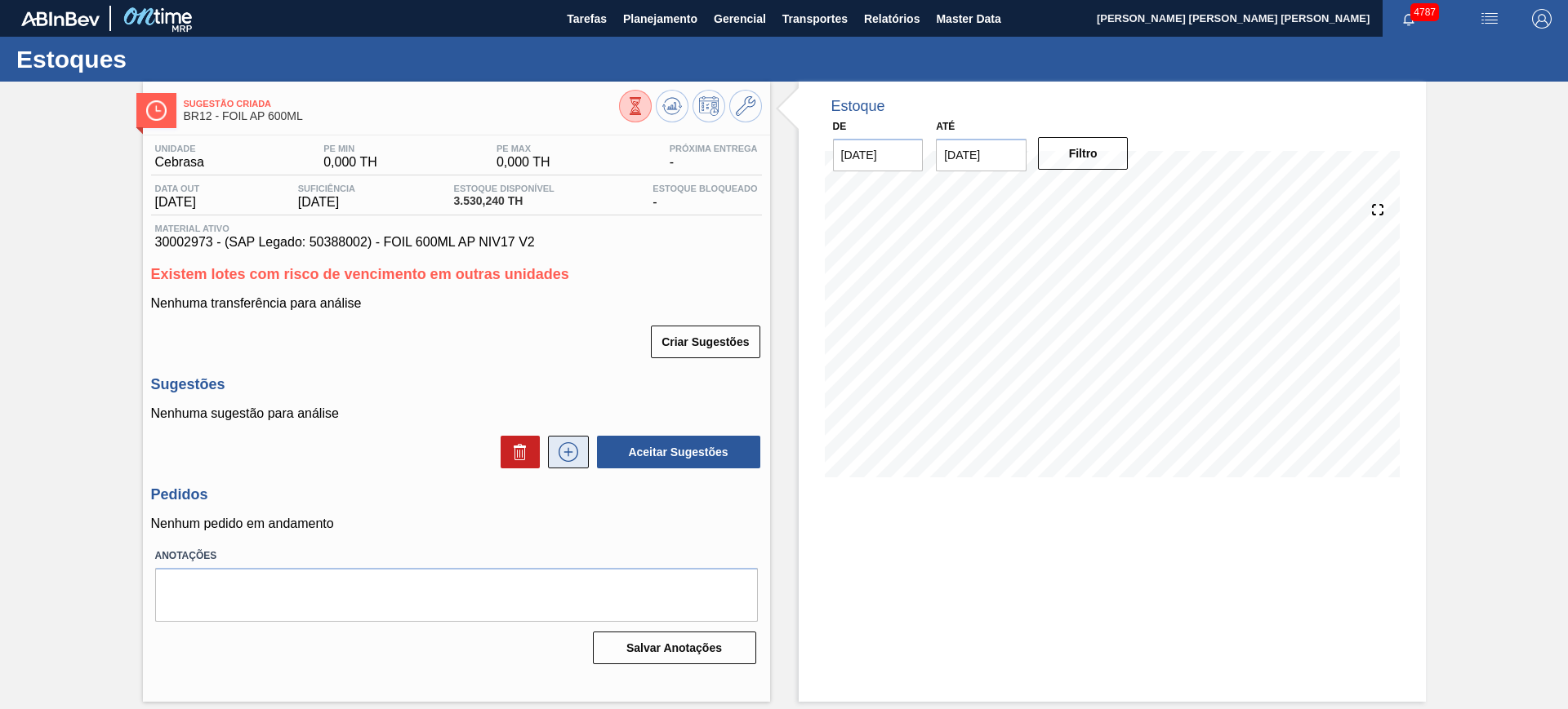
click at [581, 446] on icon at bounding box center [569, 451] width 26 height 20
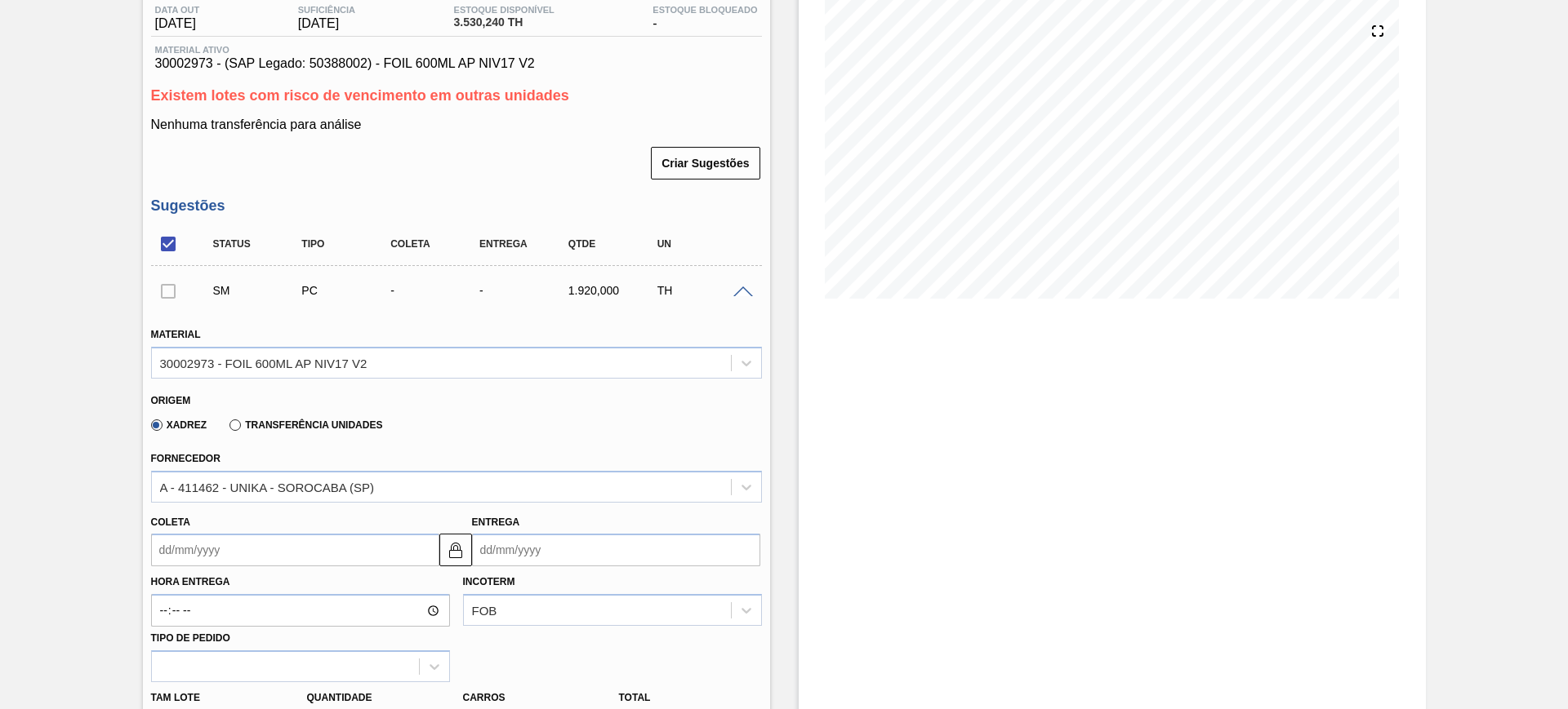
scroll to position [306, 0]
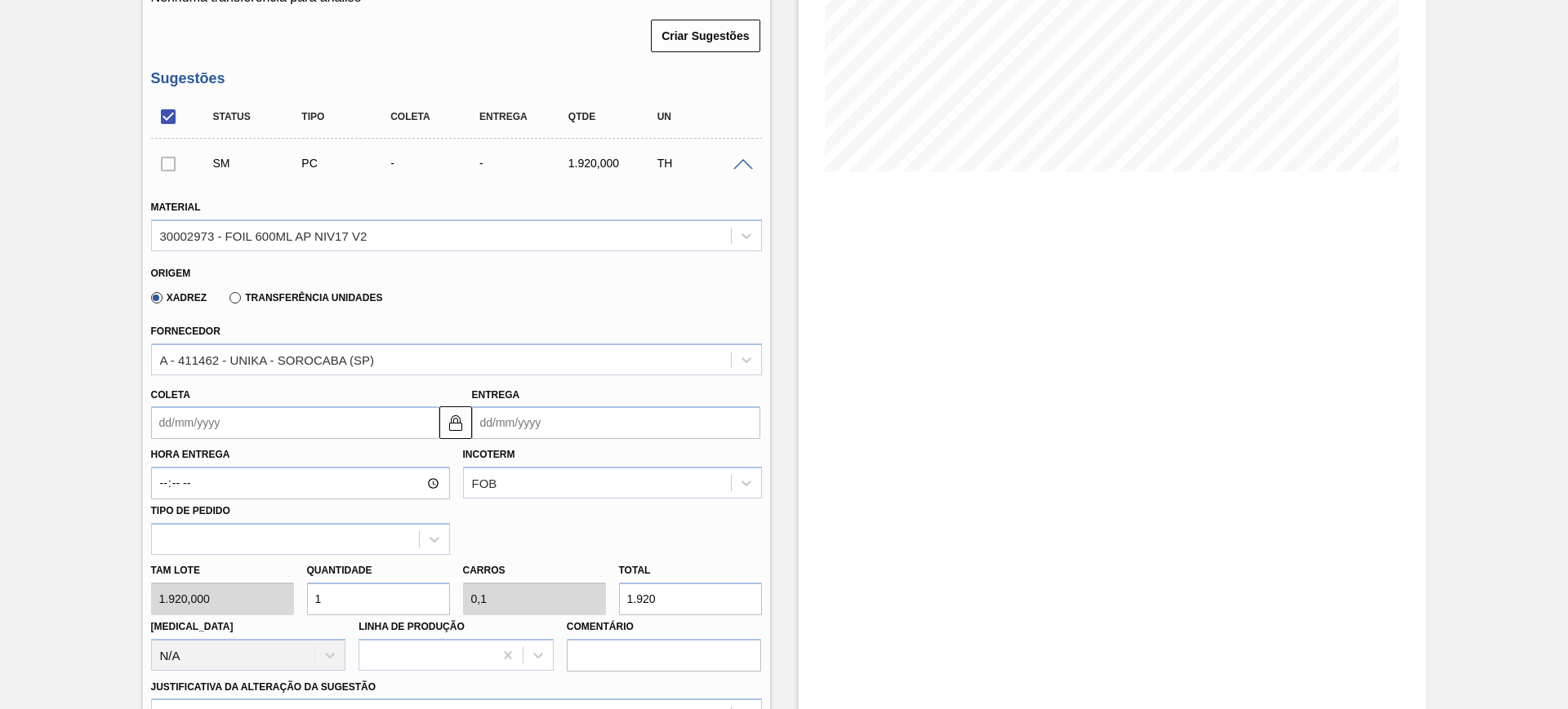
click at [252, 299] on label "Transferência Unidades" at bounding box center [305, 298] width 153 height 11
click at [227, 302] on input "Transferência Unidades" at bounding box center [227, 302] width 0 height 0
click at [180, 295] on label "Xadrez" at bounding box center [179, 298] width 56 height 11
click at [149, 302] on input "Xadrez" at bounding box center [149, 302] width 0 height 0
click at [223, 349] on div "A - 411462 - UNIKA - SOROCABA (SP)" at bounding box center [441, 359] width 579 height 23
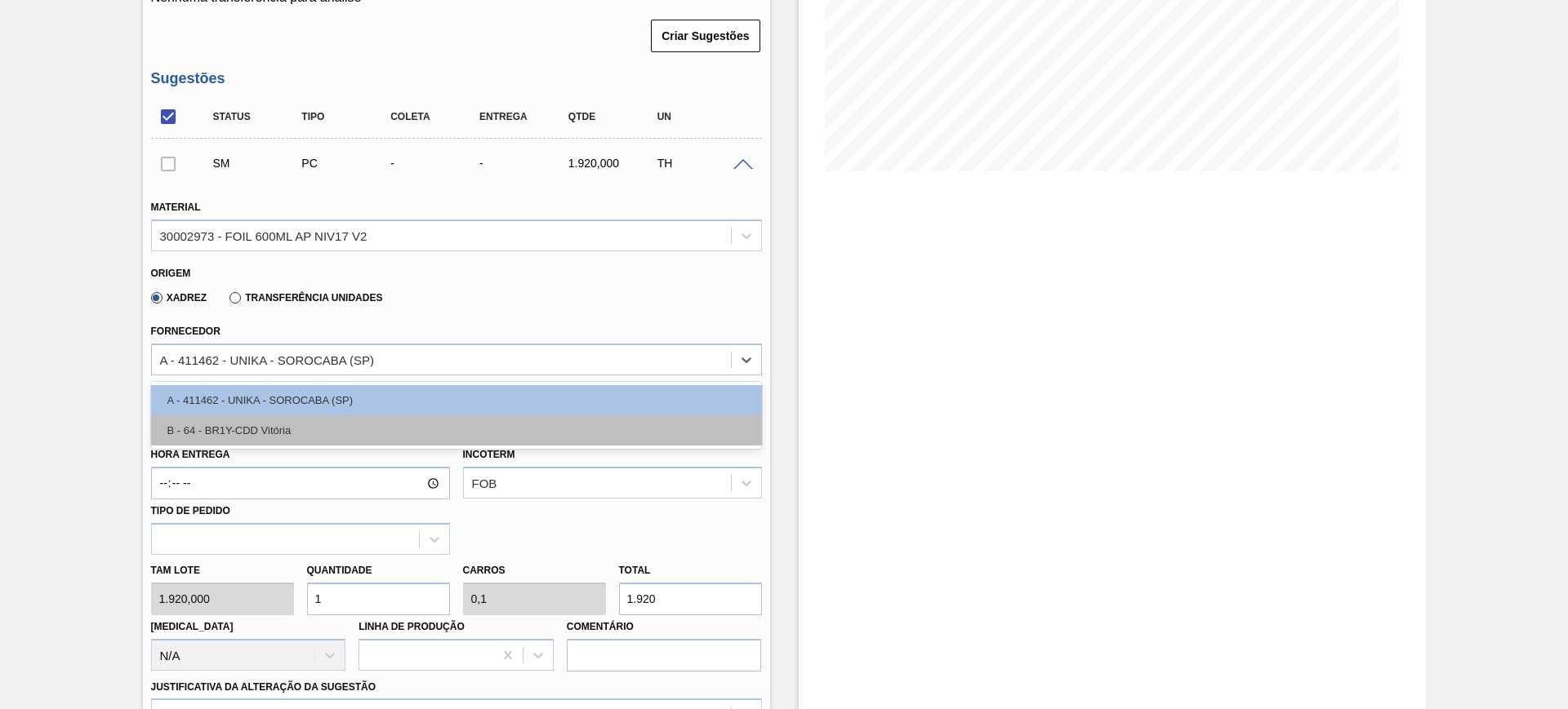
click at [258, 433] on div "B - 64 - BR1Y-CDD Vitória" at bounding box center [456, 431] width 611 height 30
type input "972,000"
type input "1,975"
type input "0,198"
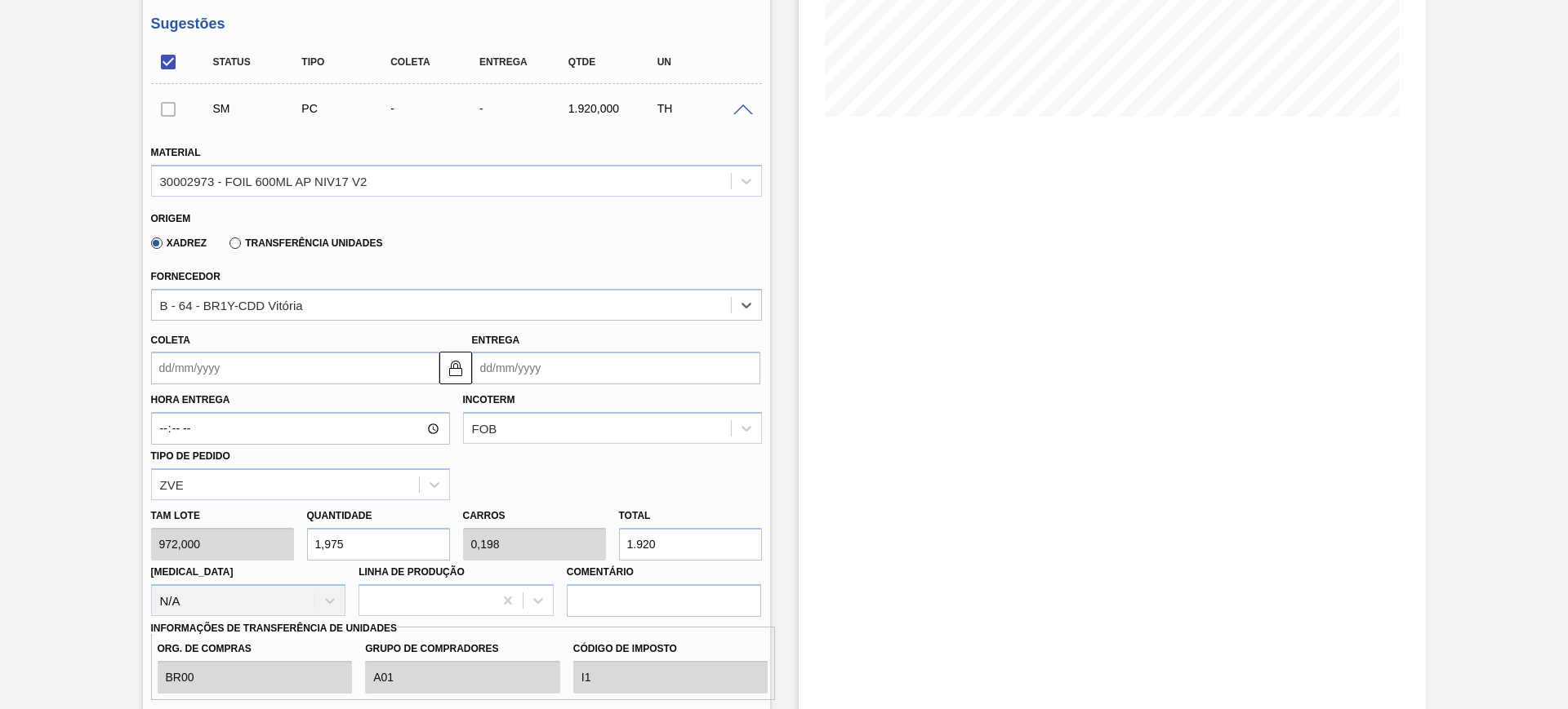
scroll to position [408, 0]
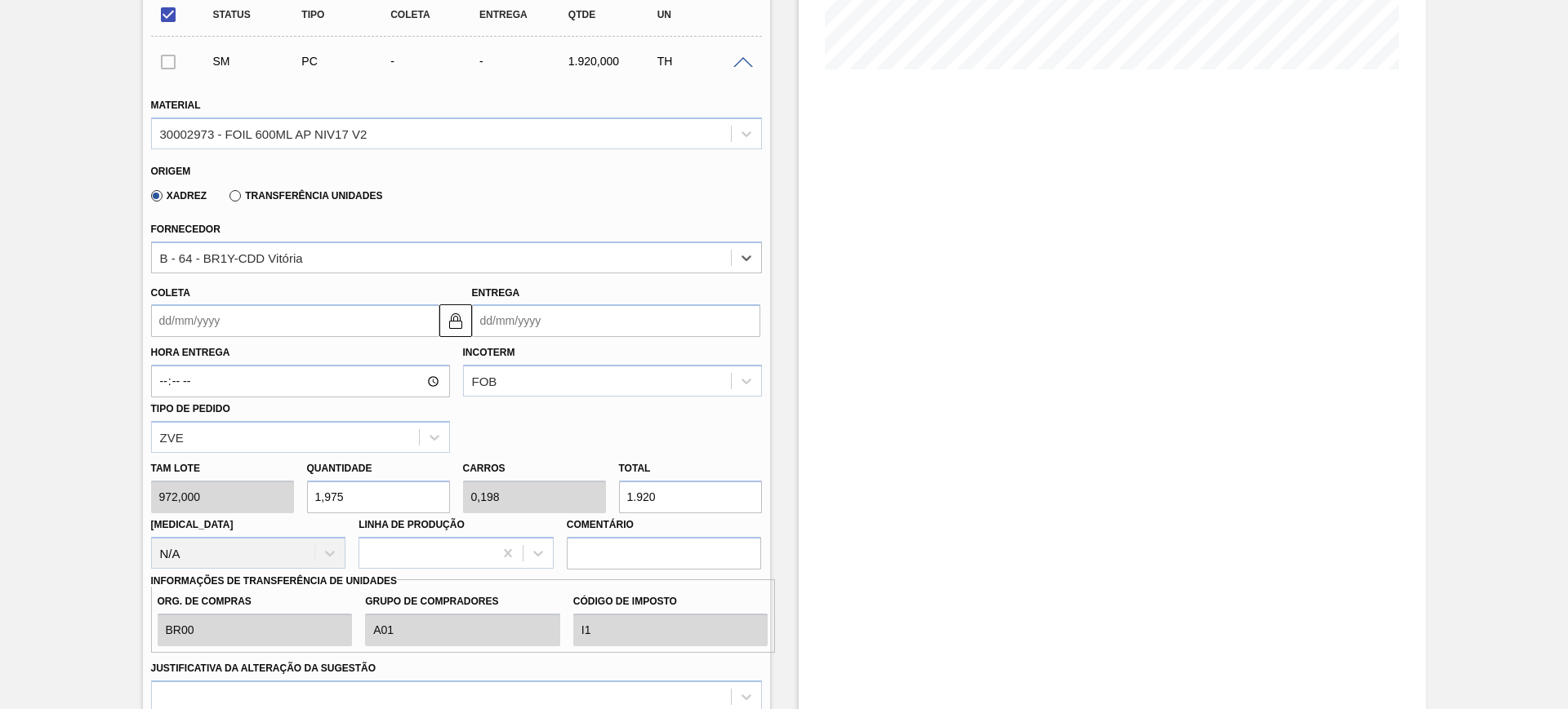
click at [272, 319] on input "Coleta" at bounding box center [295, 320] width 288 height 33
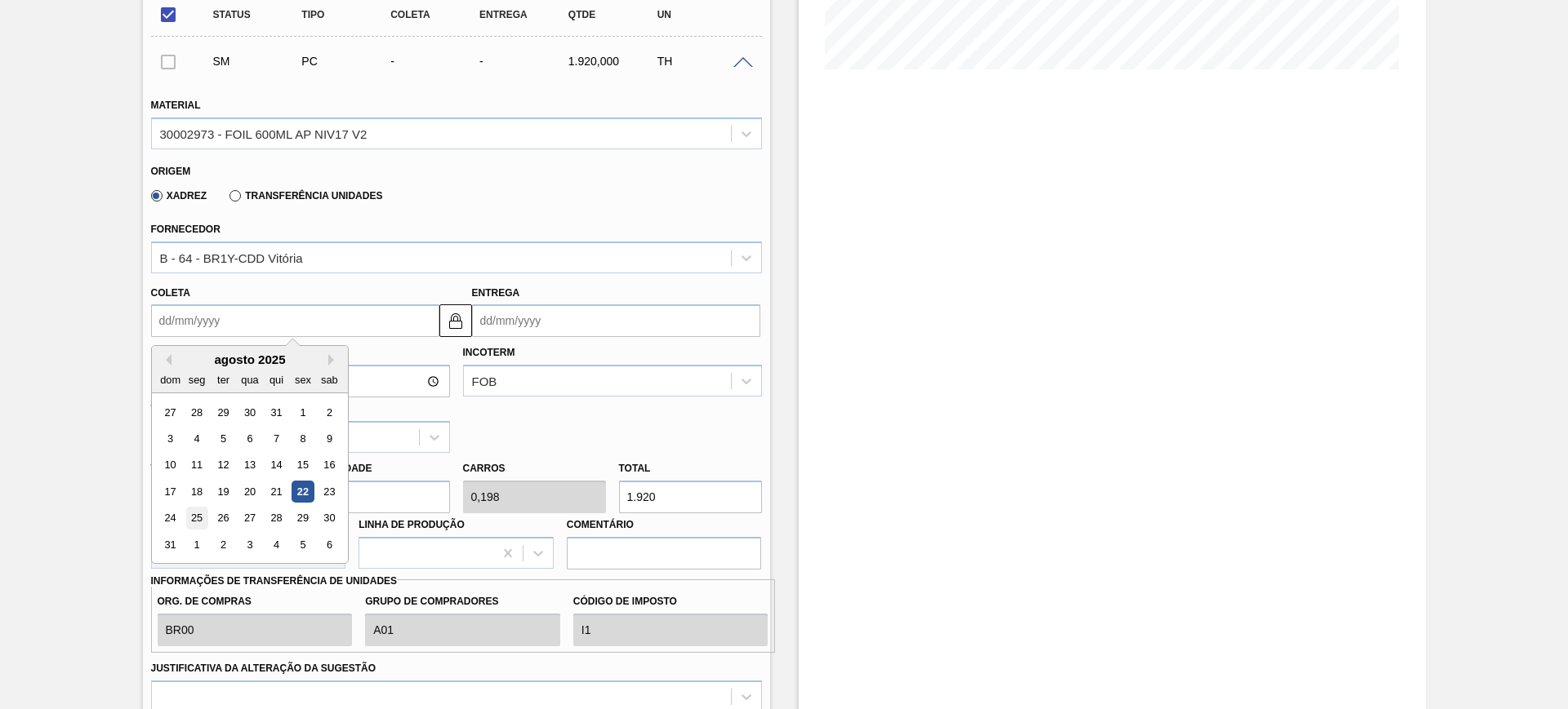
click at [195, 524] on div "25" at bounding box center [197, 519] width 22 height 22
type input "[DATE]"
type input "27/08/2025"
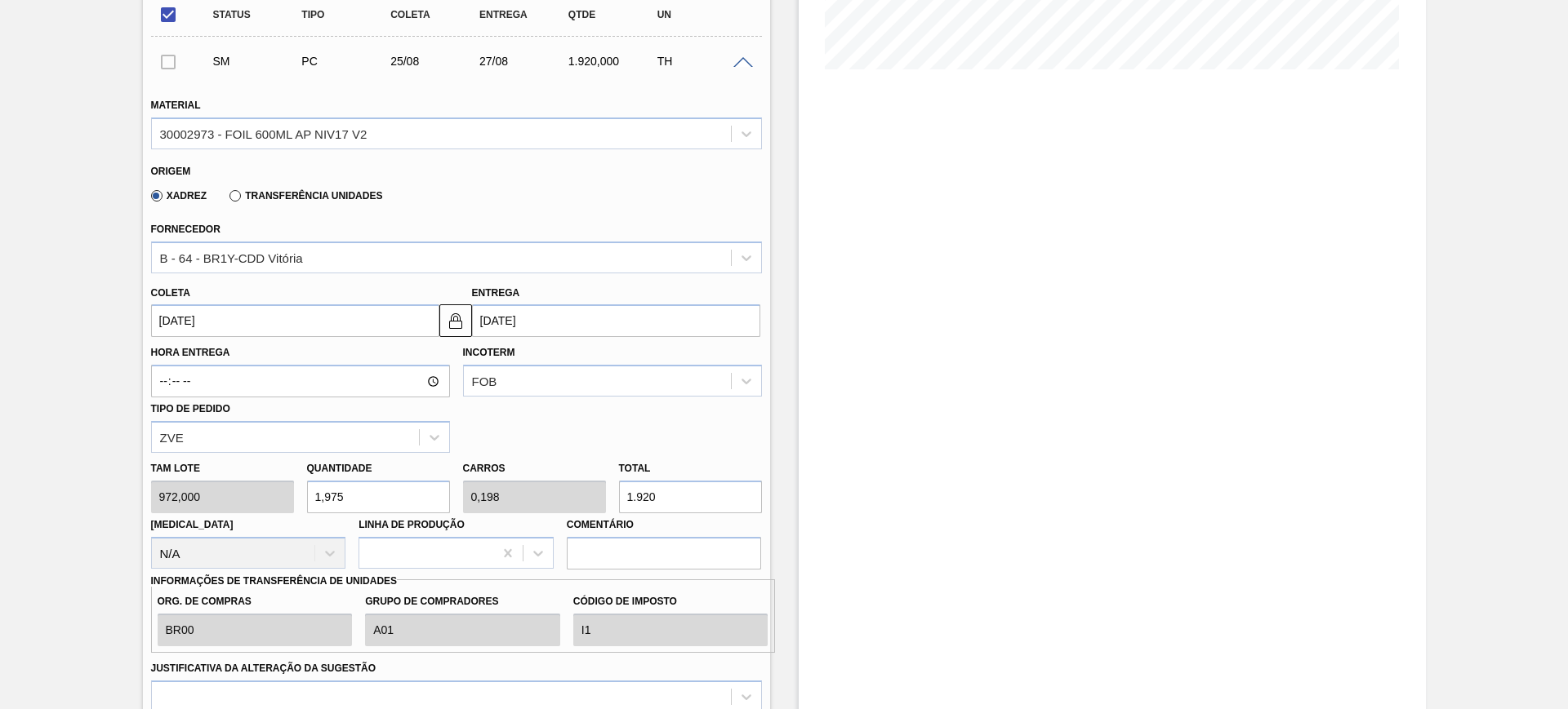
click at [686, 496] on input "1.920" at bounding box center [690, 496] width 143 height 33
click at [397, 491] on input "1,975" at bounding box center [378, 496] width 143 height 33
type input "1"
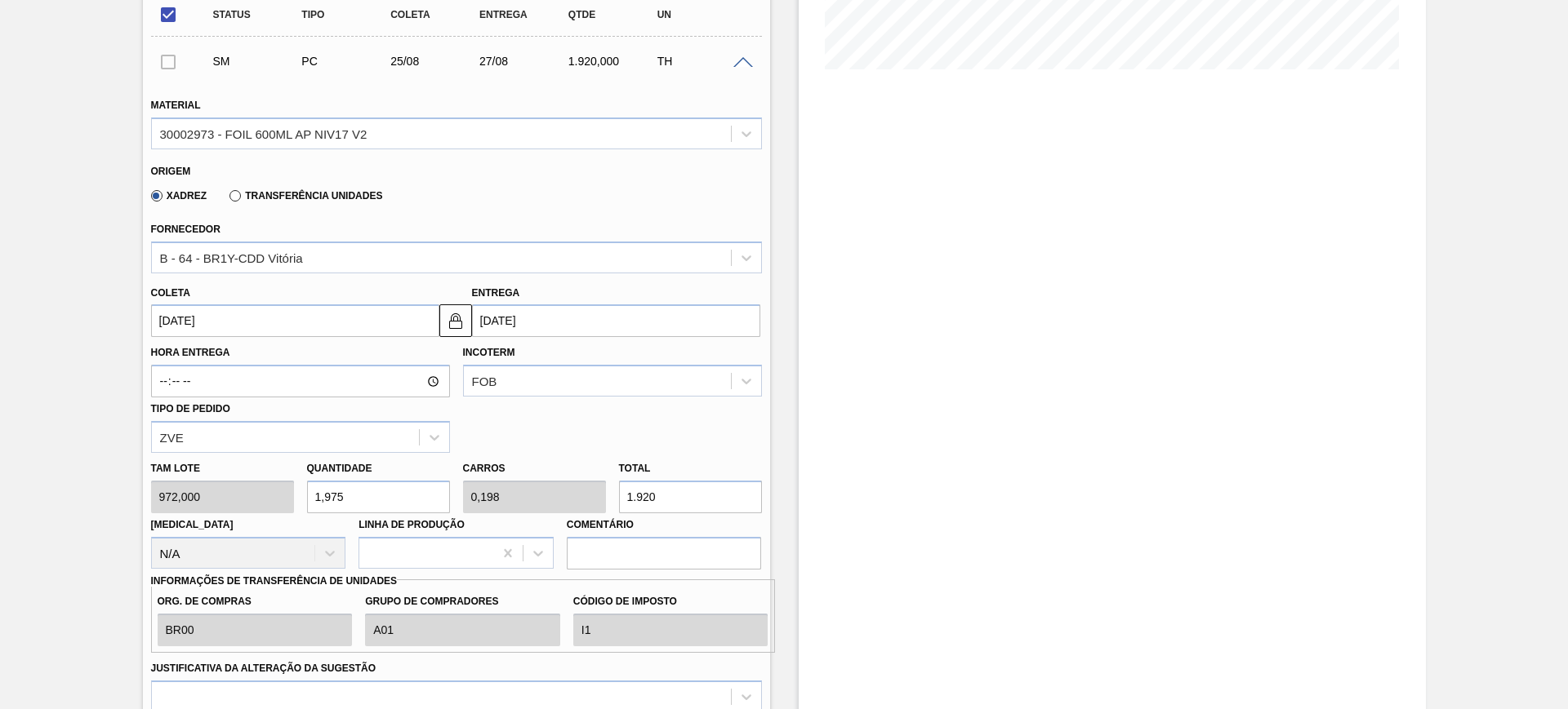
type input "0,1"
type input "972"
type input "0"
type input "4"
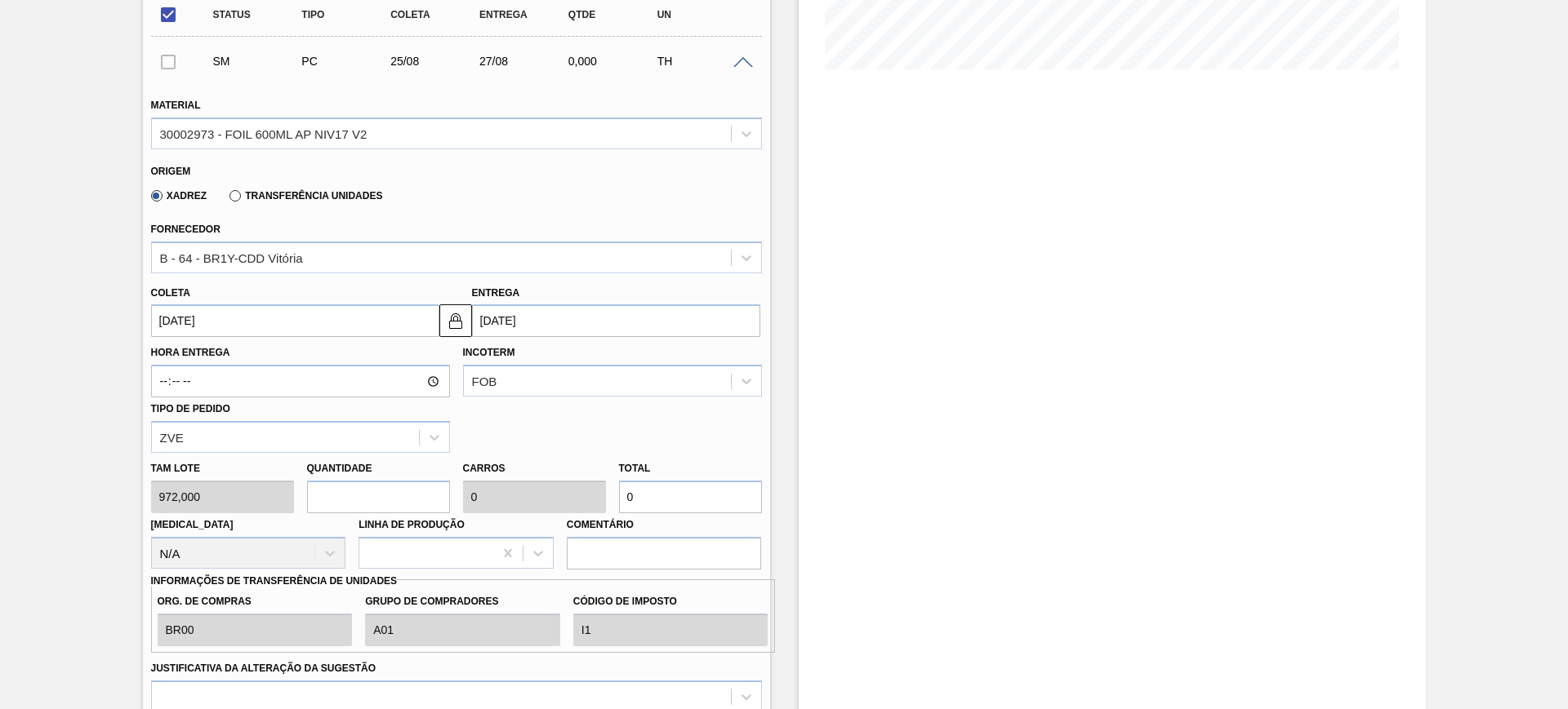
type input "0,4"
type input "3.888"
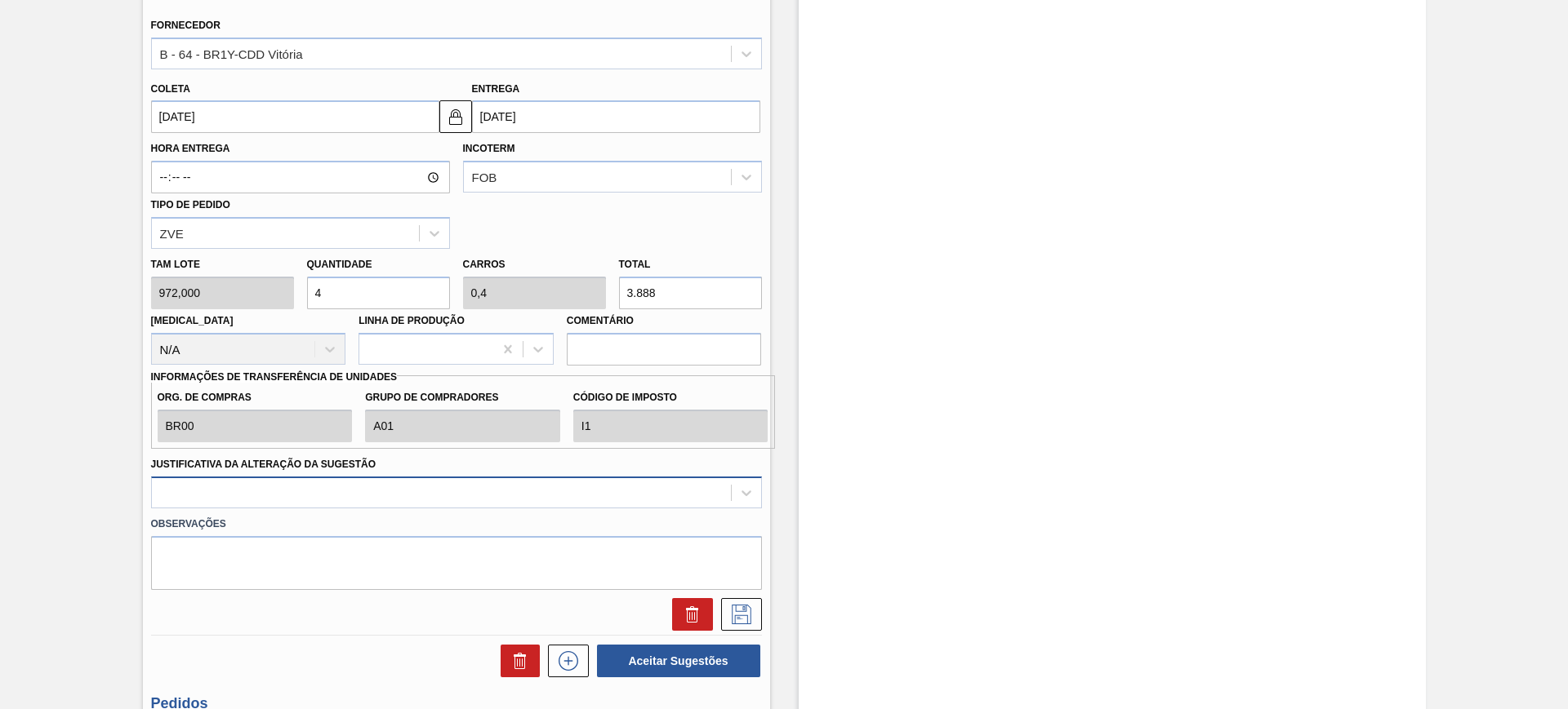
type input "4"
click at [375, 508] on div at bounding box center [456, 493] width 611 height 32
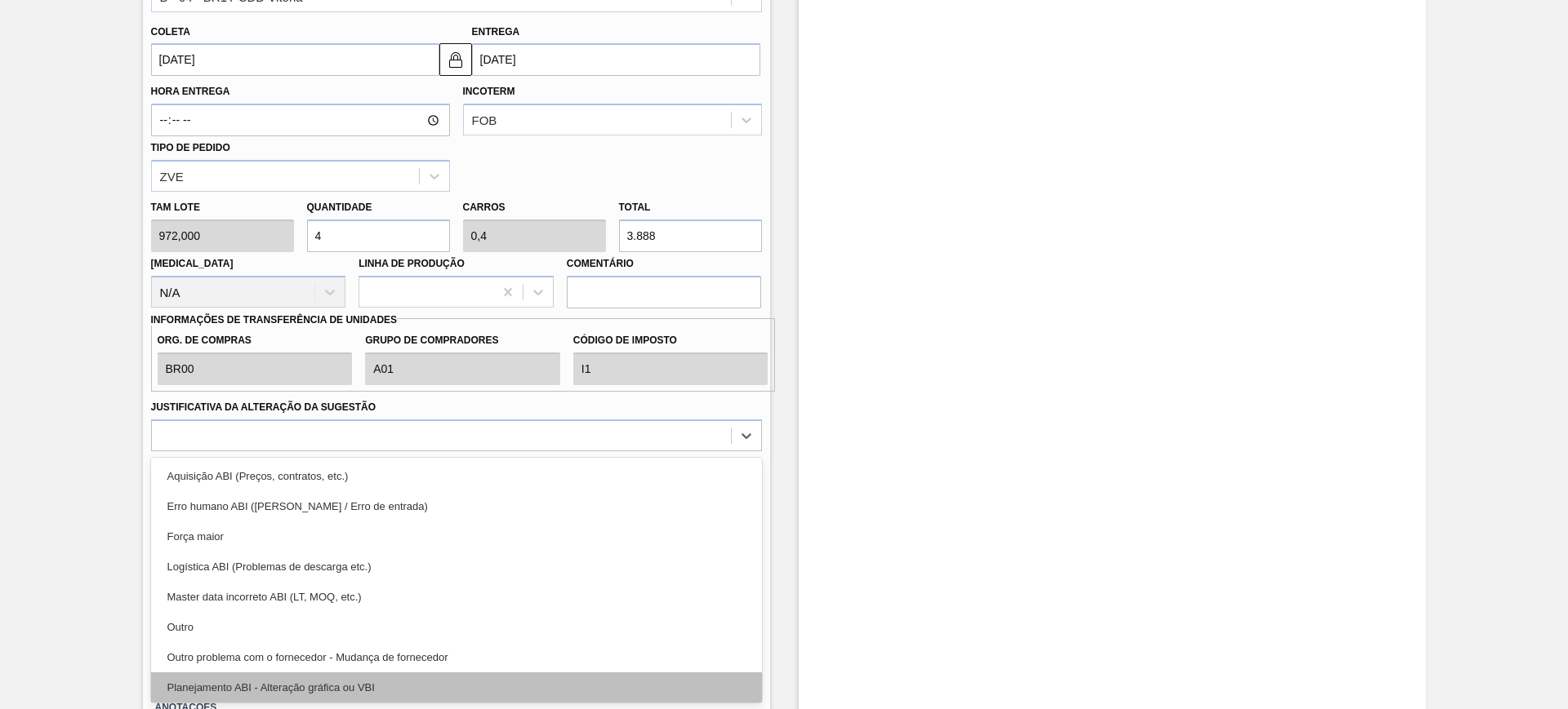
click at [405, 688] on div "Planejamento ABI - Alteração gráfica ou VBI" at bounding box center [456, 687] width 611 height 30
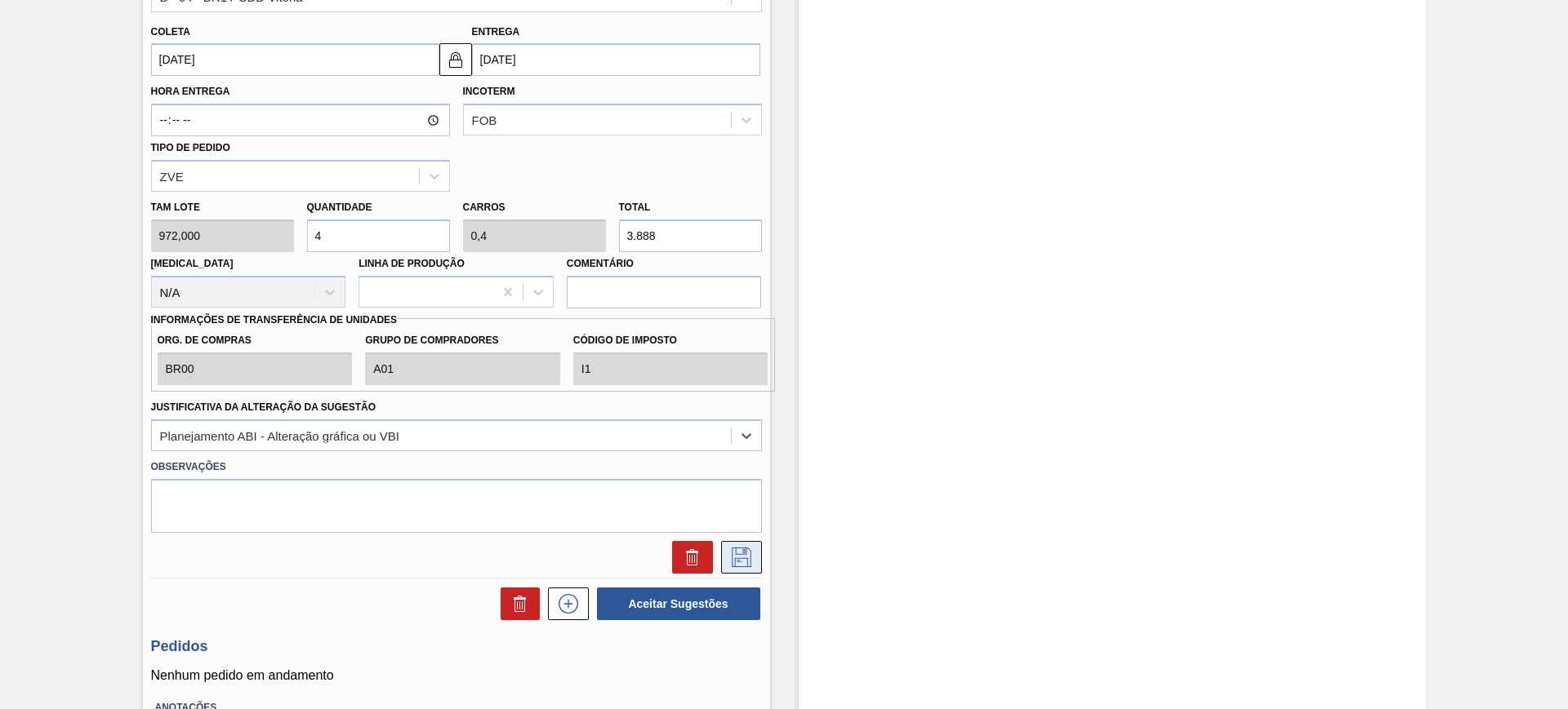
click at [742, 554] on icon at bounding box center [741, 557] width 20 height 20
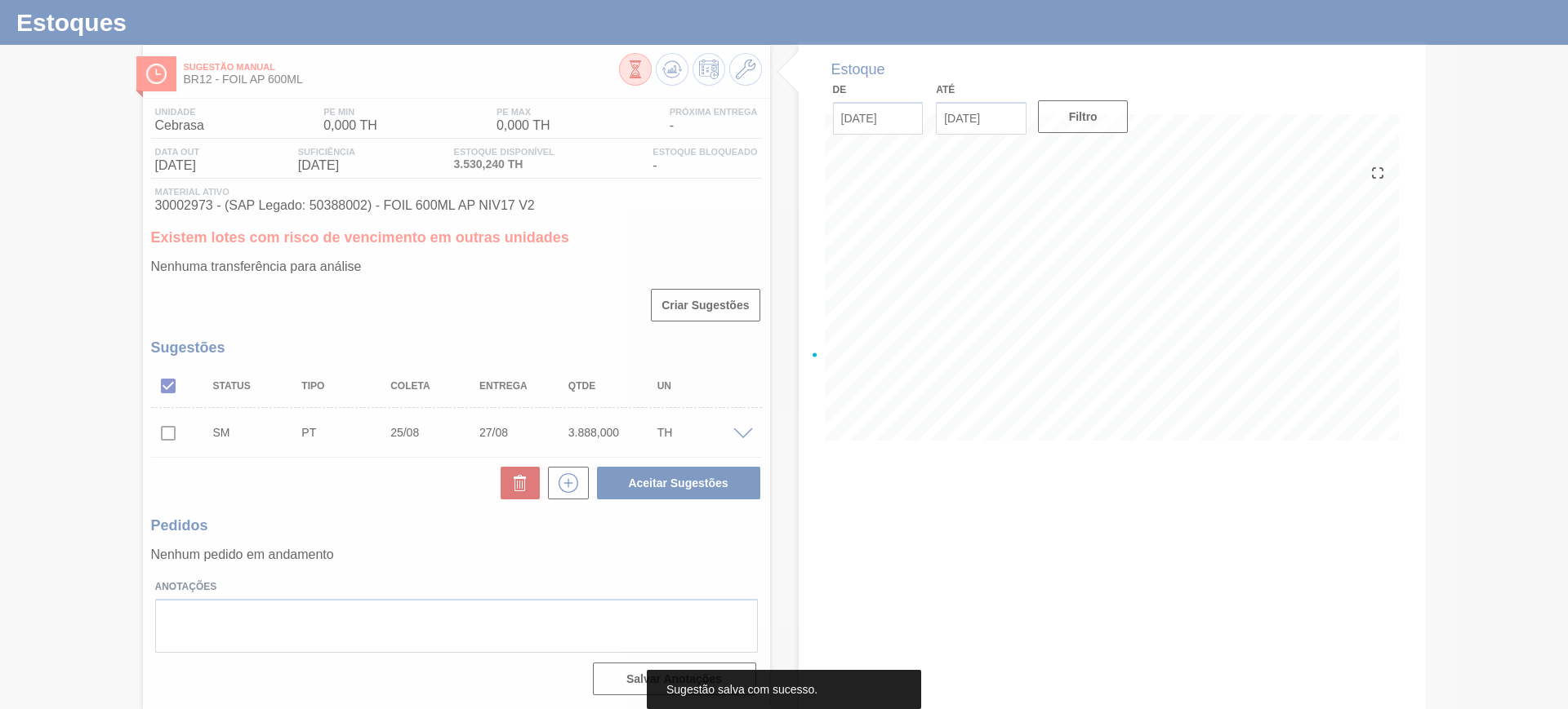
scroll to position [37, 0]
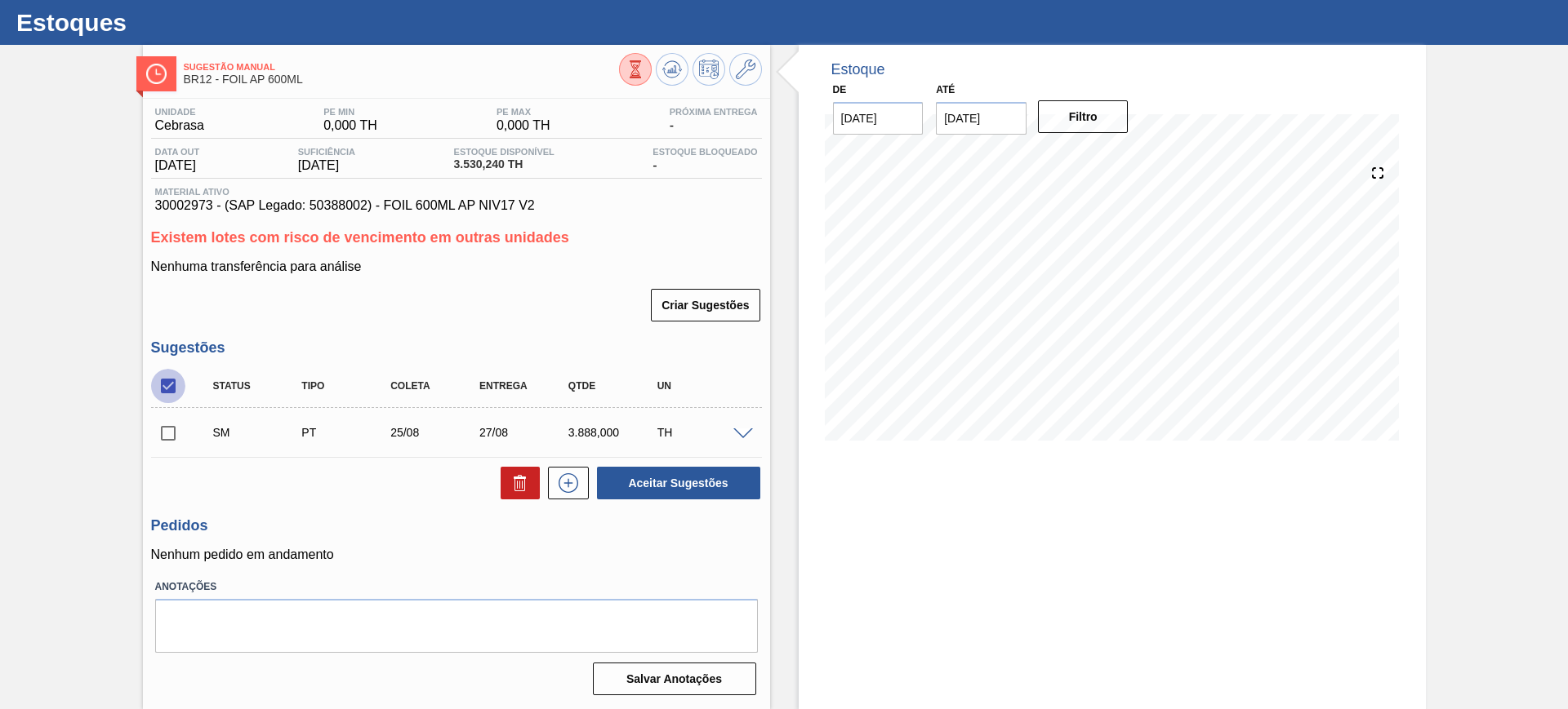
click at [176, 388] on input "checkbox" at bounding box center [168, 386] width 35 height 35
checkbox input "true"
click at [741, 435] on span at bounding box center [743, 435] width 20 height 12
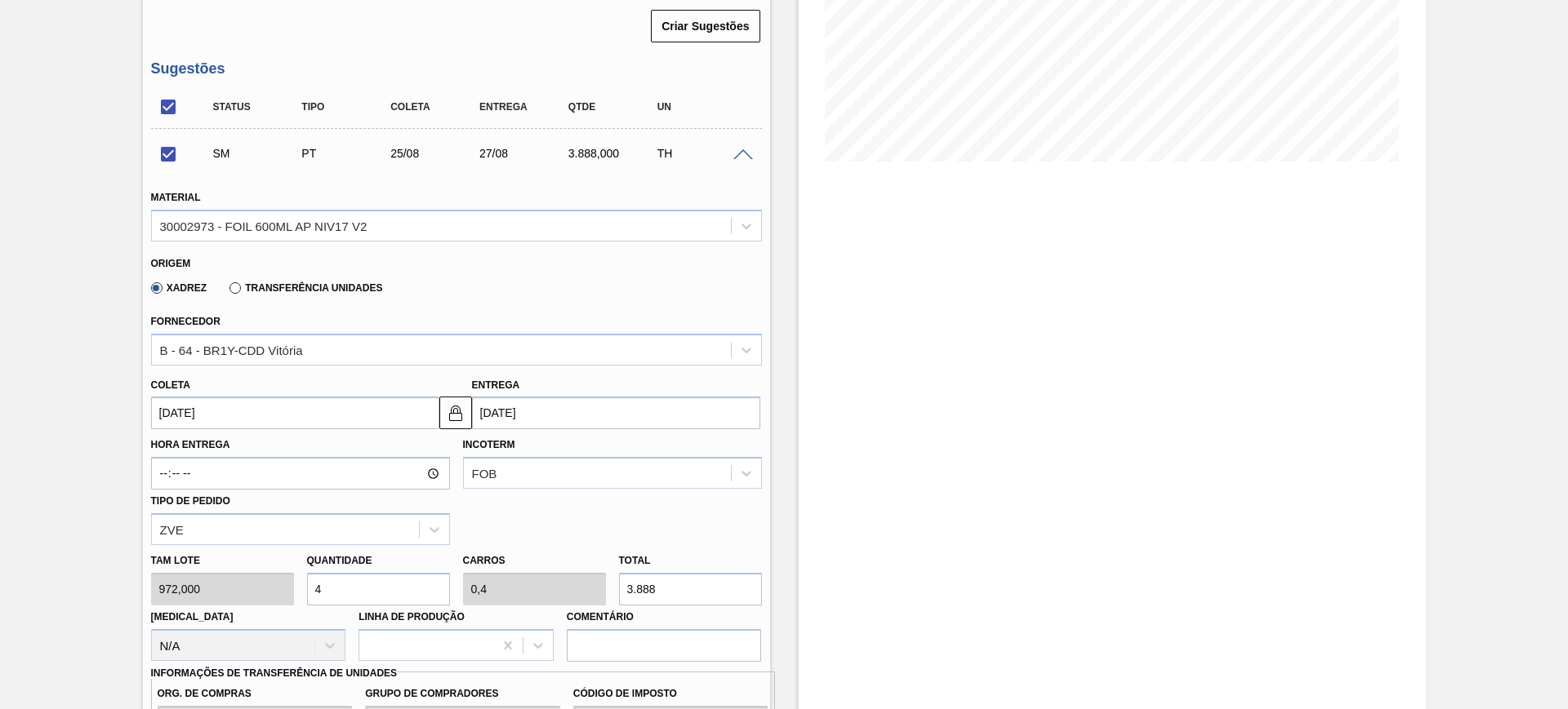
scroll to position [343, 0]
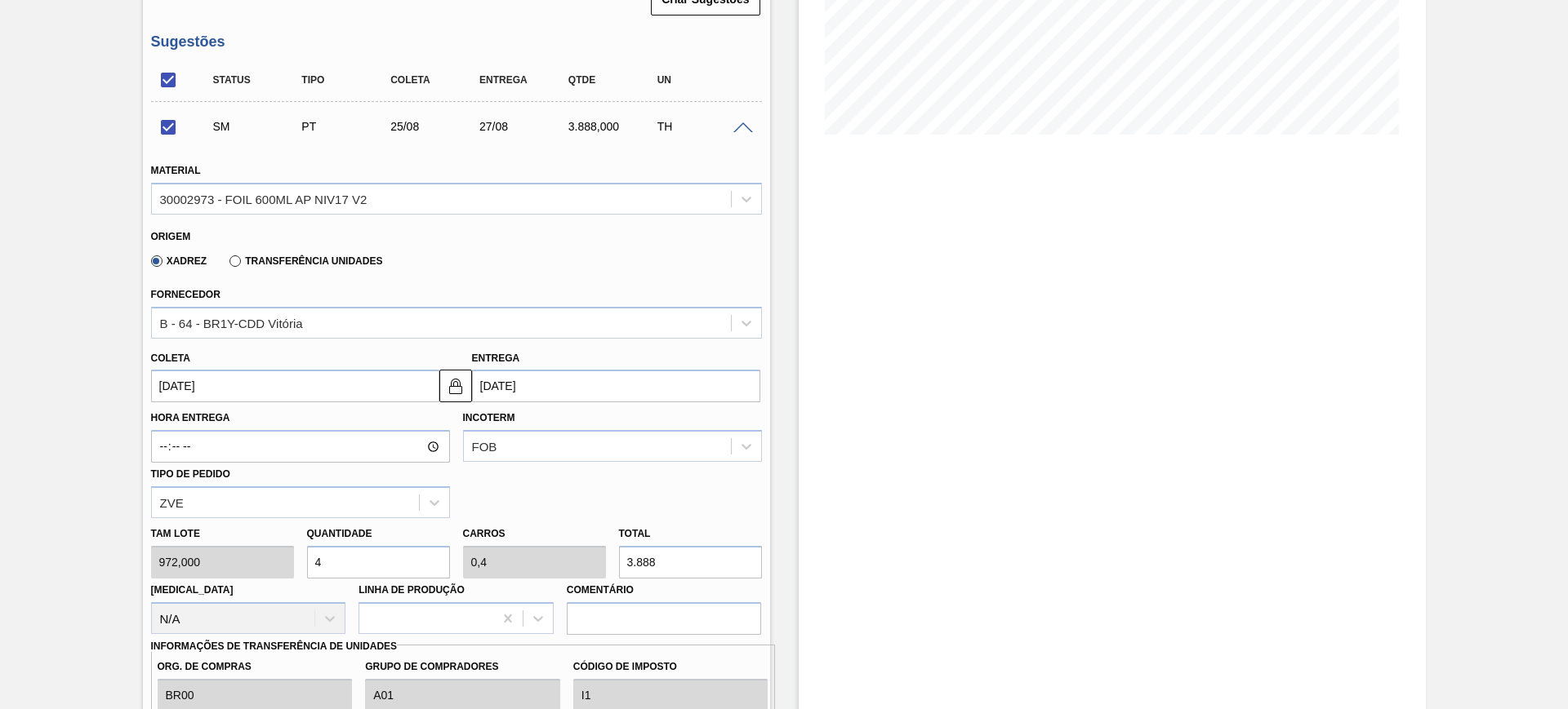
click at [345, 562] on input "4" at bounding box center [378, 562] width 143 height 33
checkbox input "false"
type input "3"
type input "0,3"
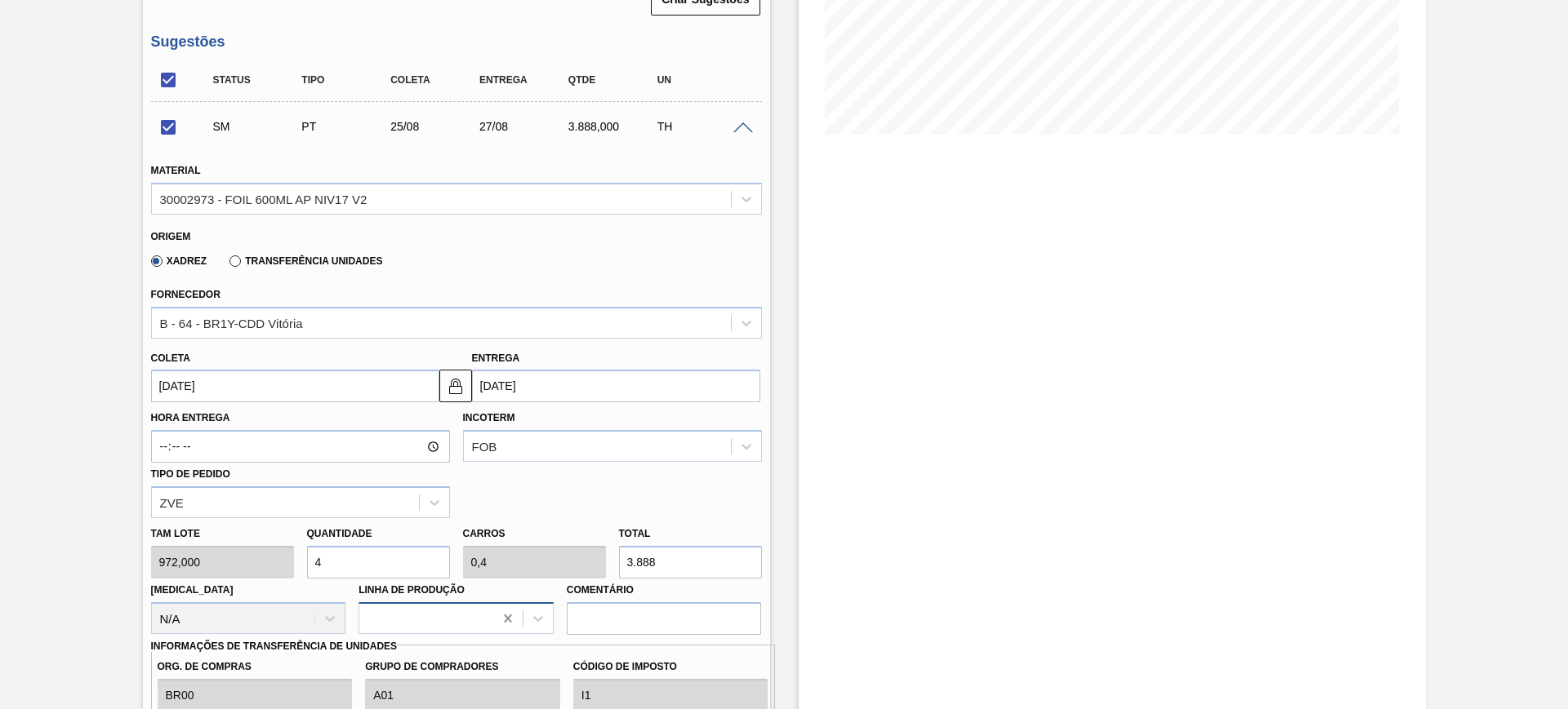
type input "2.916"
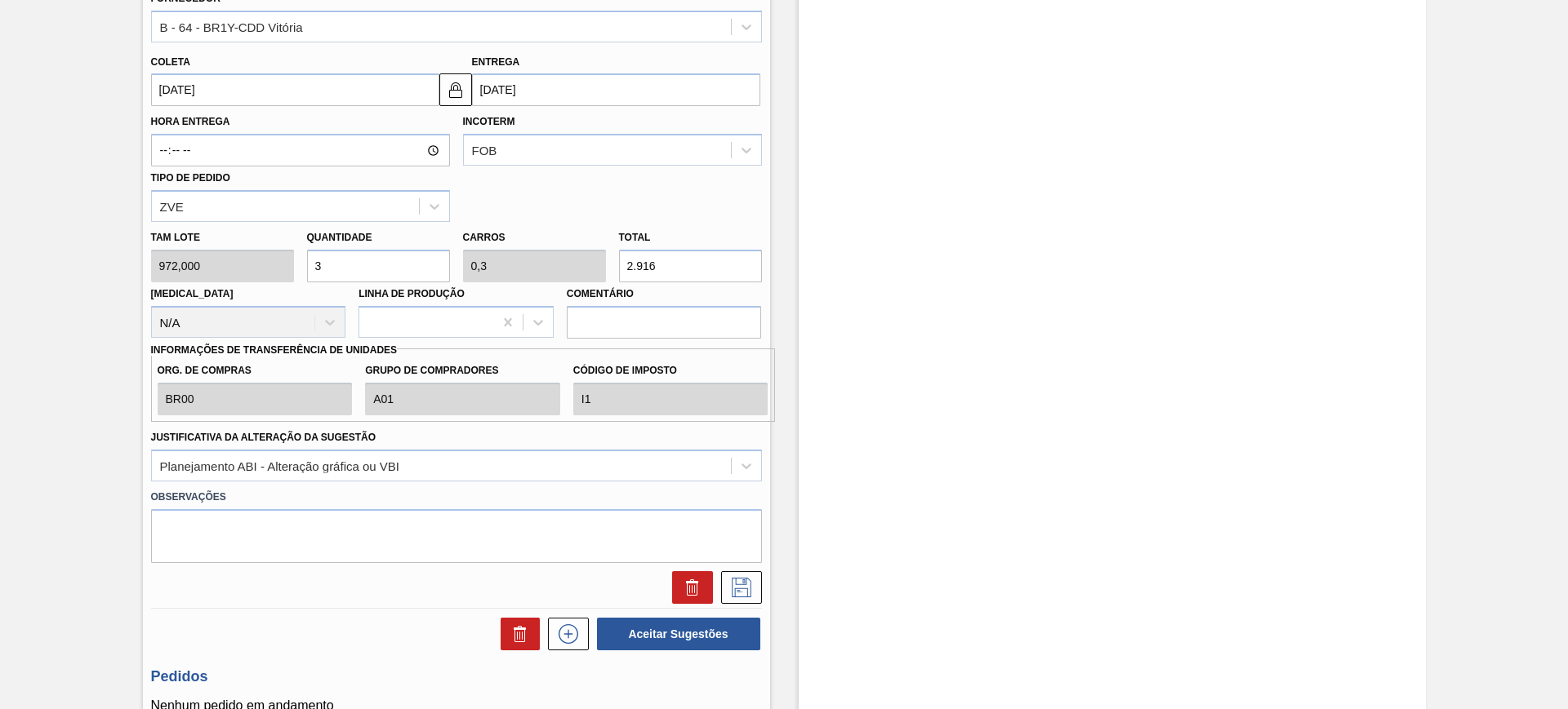
scroll to position [649, 0]
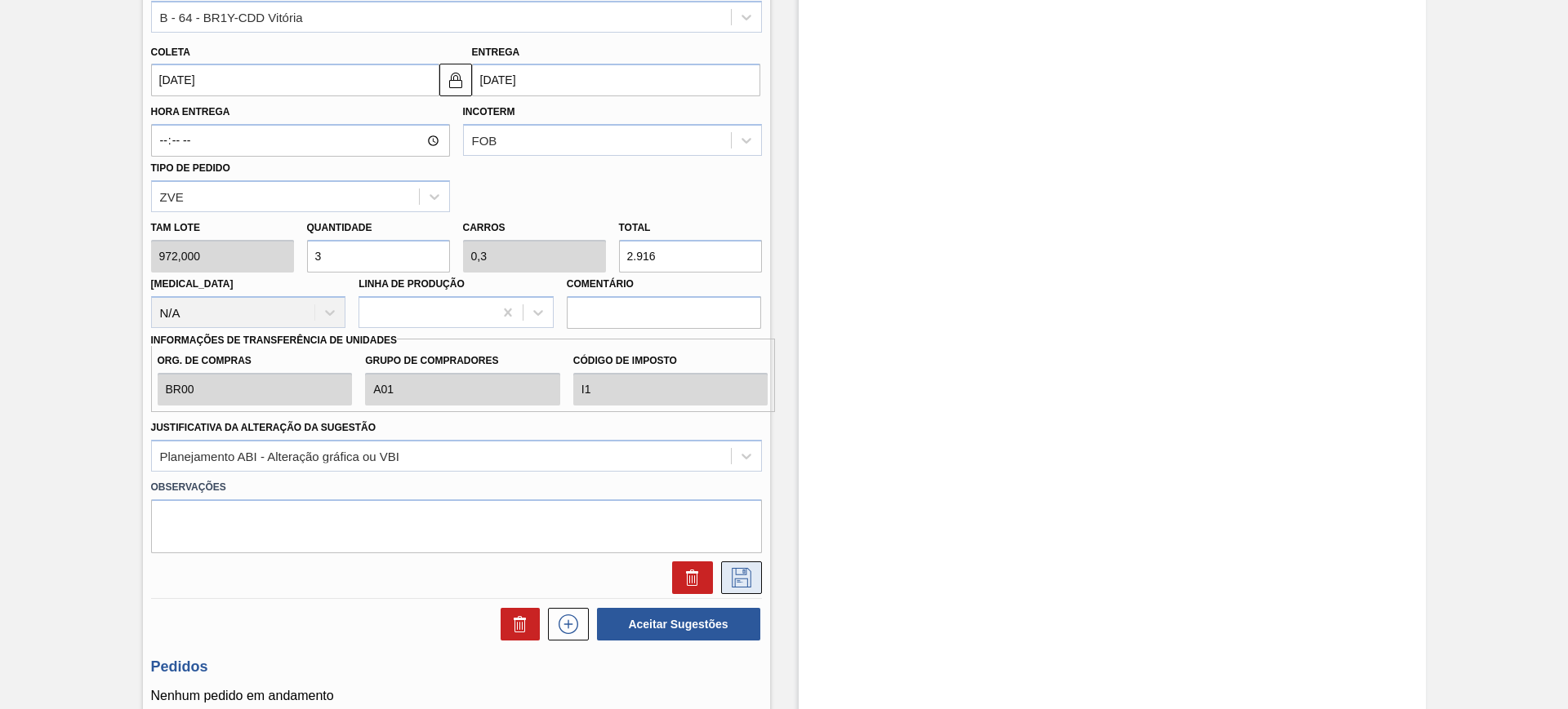
type input "3"
click at [753, 576] on button at bounding box center [742, 578] width 41 height 33
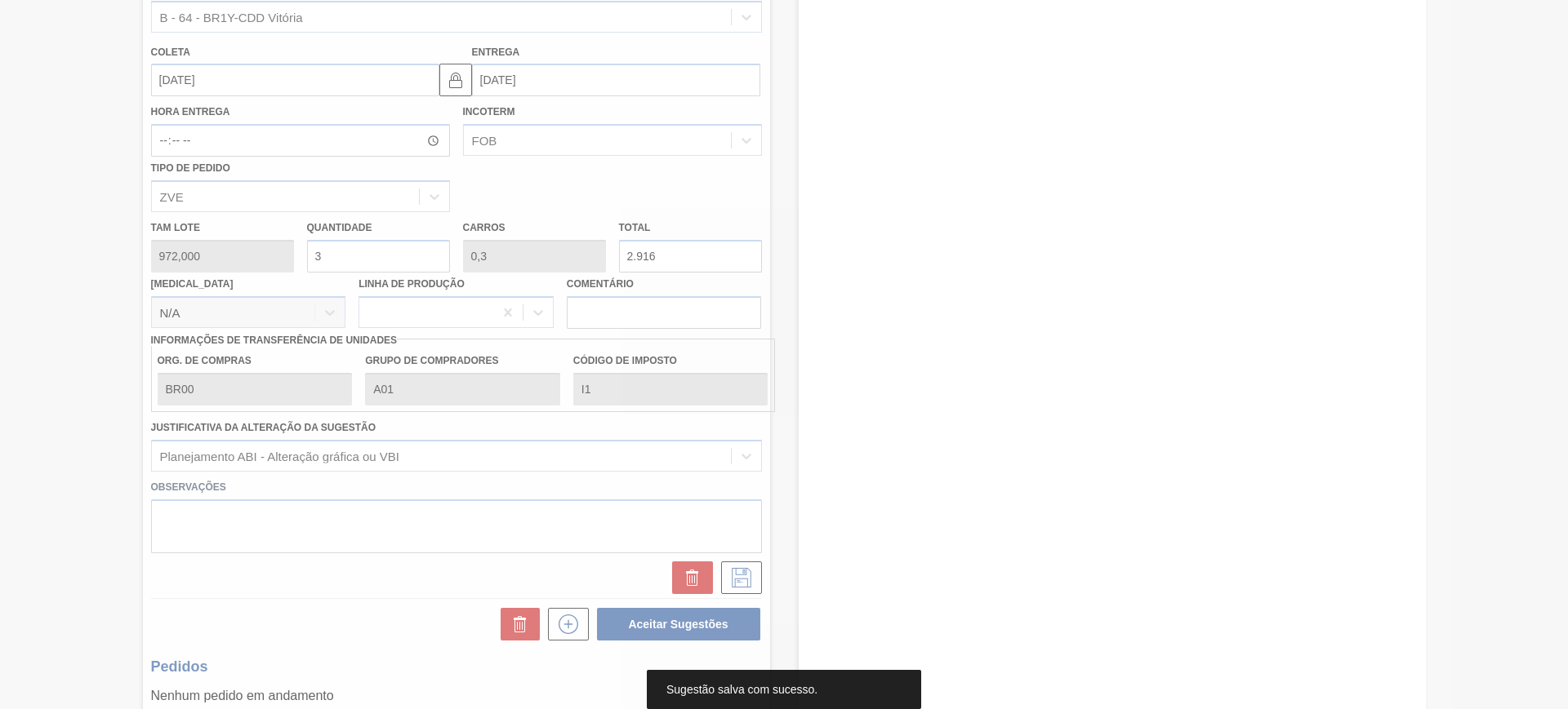
scroll to position [37, 0]
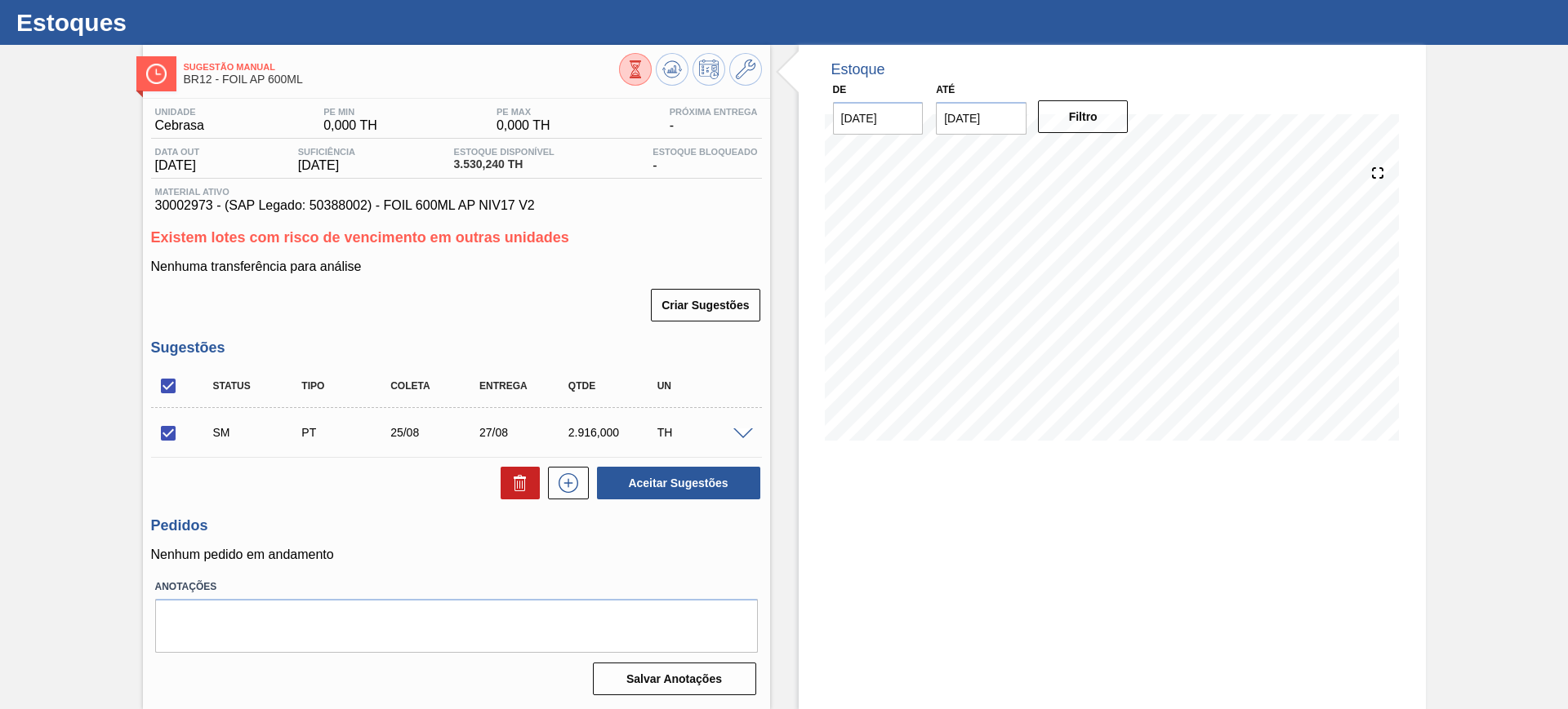
click at [733, 430] on span at bounding box center [743, 435] width 20 height 12
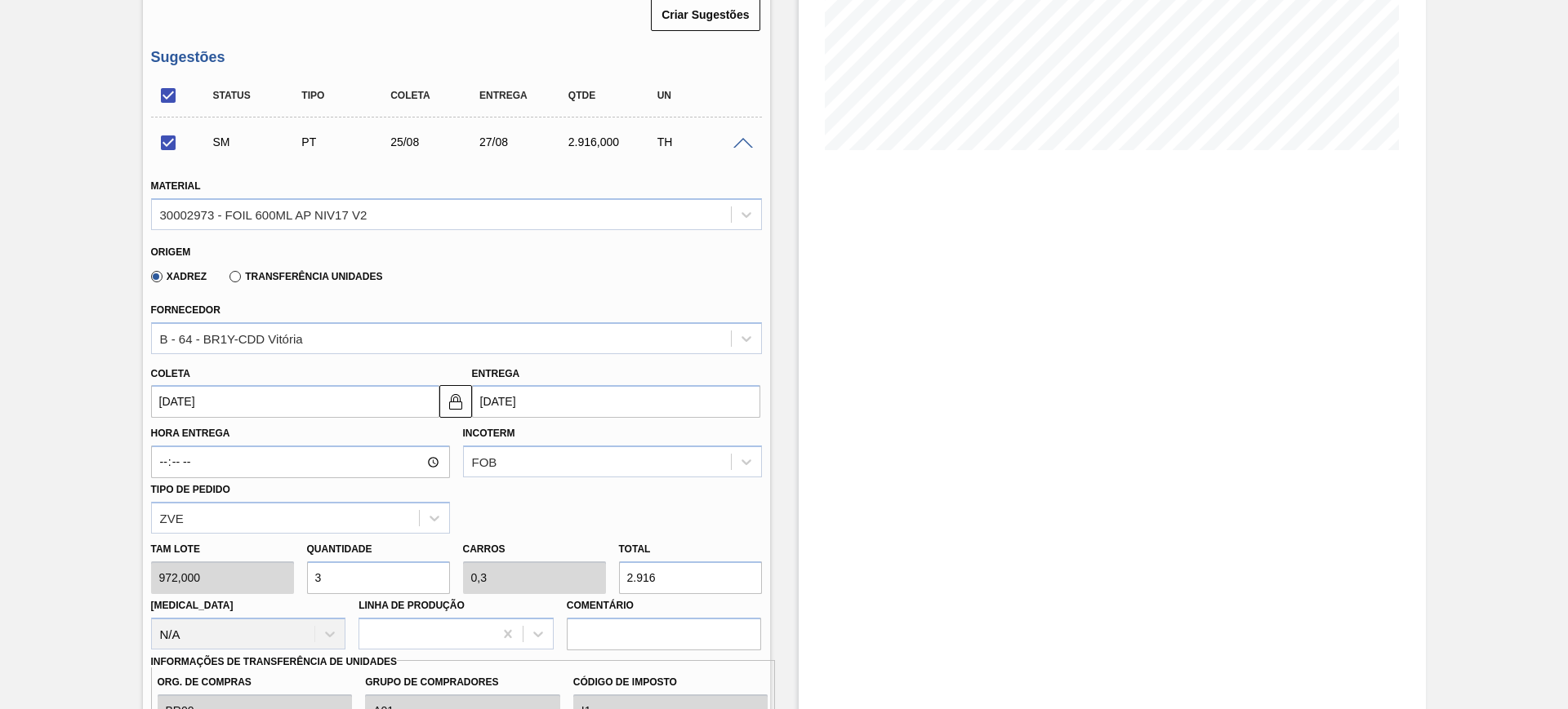
scroll to position [343, 0]
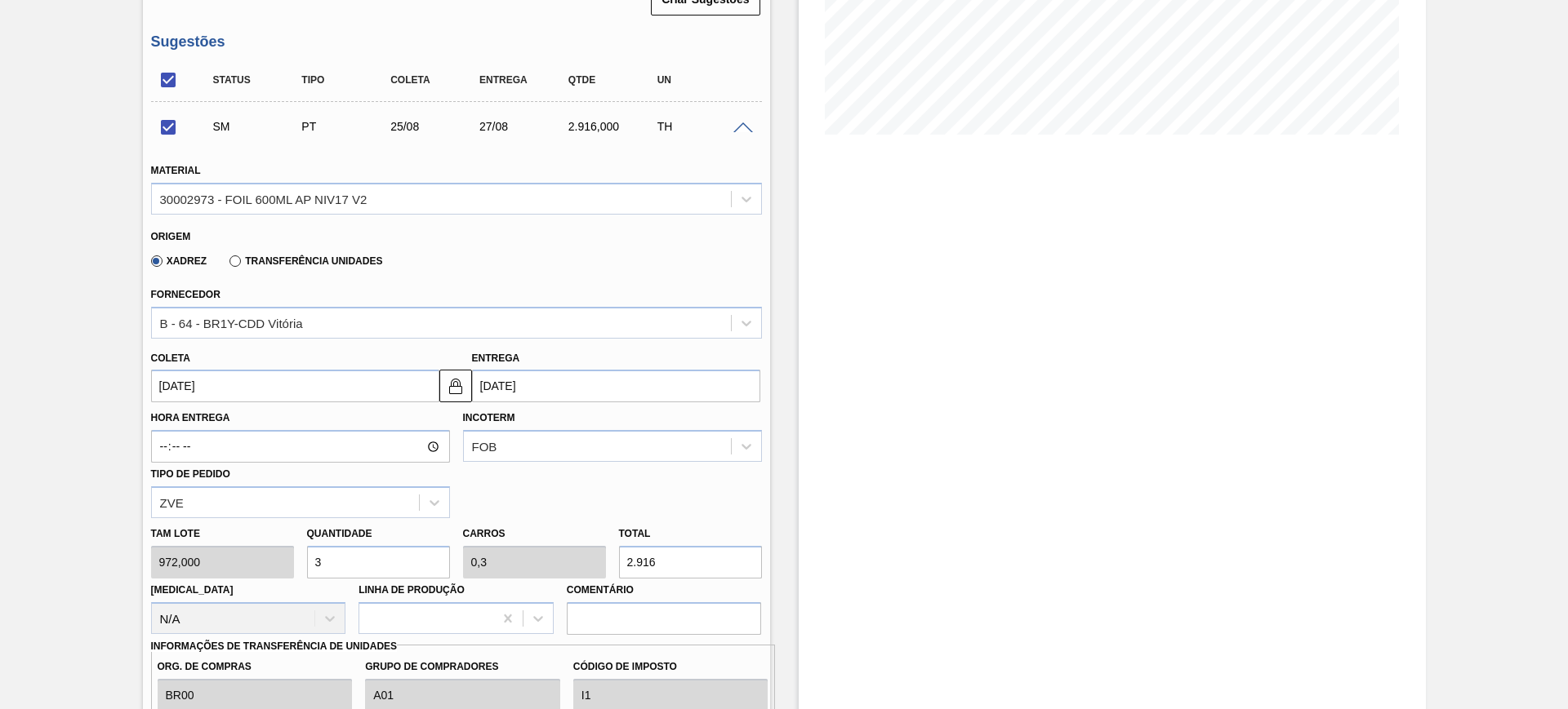
click at [377, 560] on input "3" at bounding box center [378, 562] width 143 height 33
checkbox input "false"
type input "2"
type input "0,2"
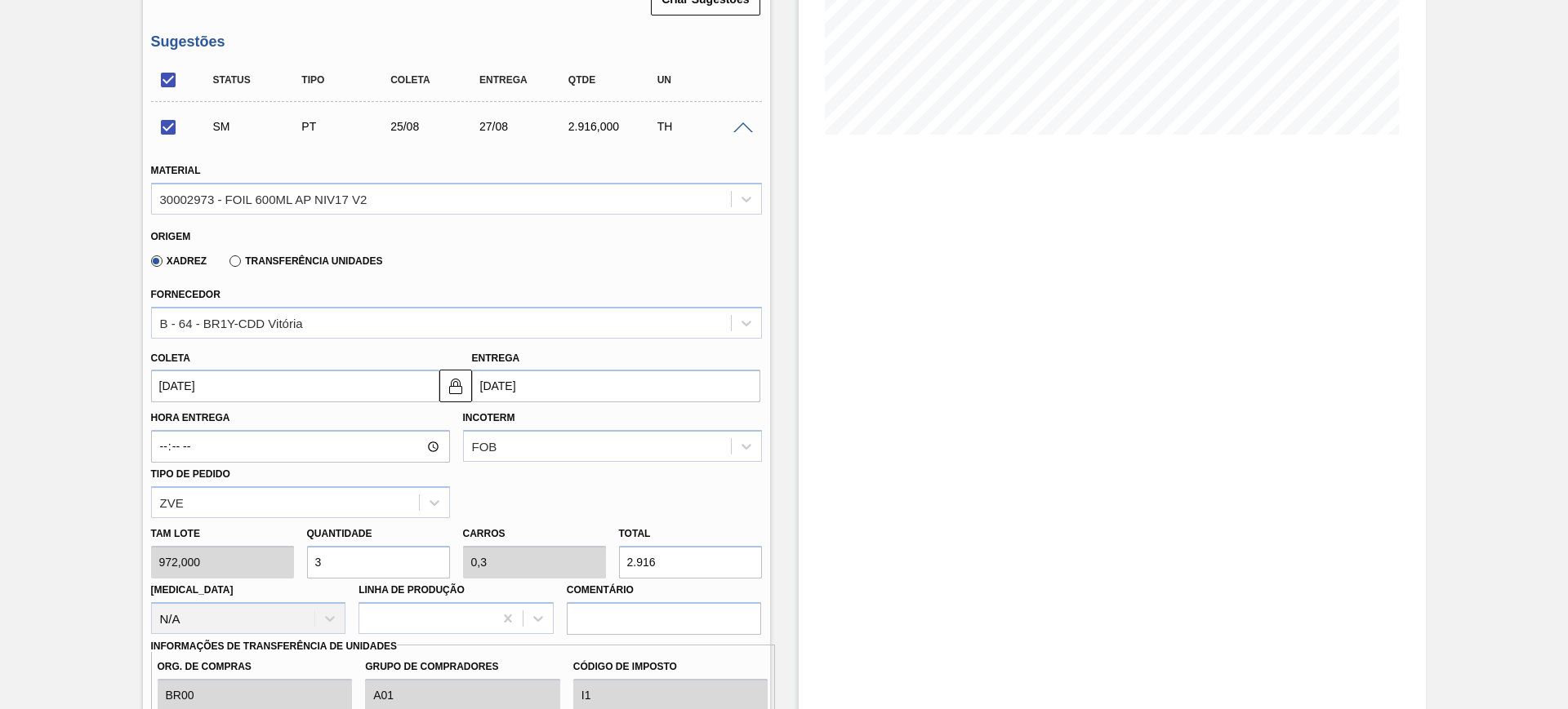
type input "1.944"
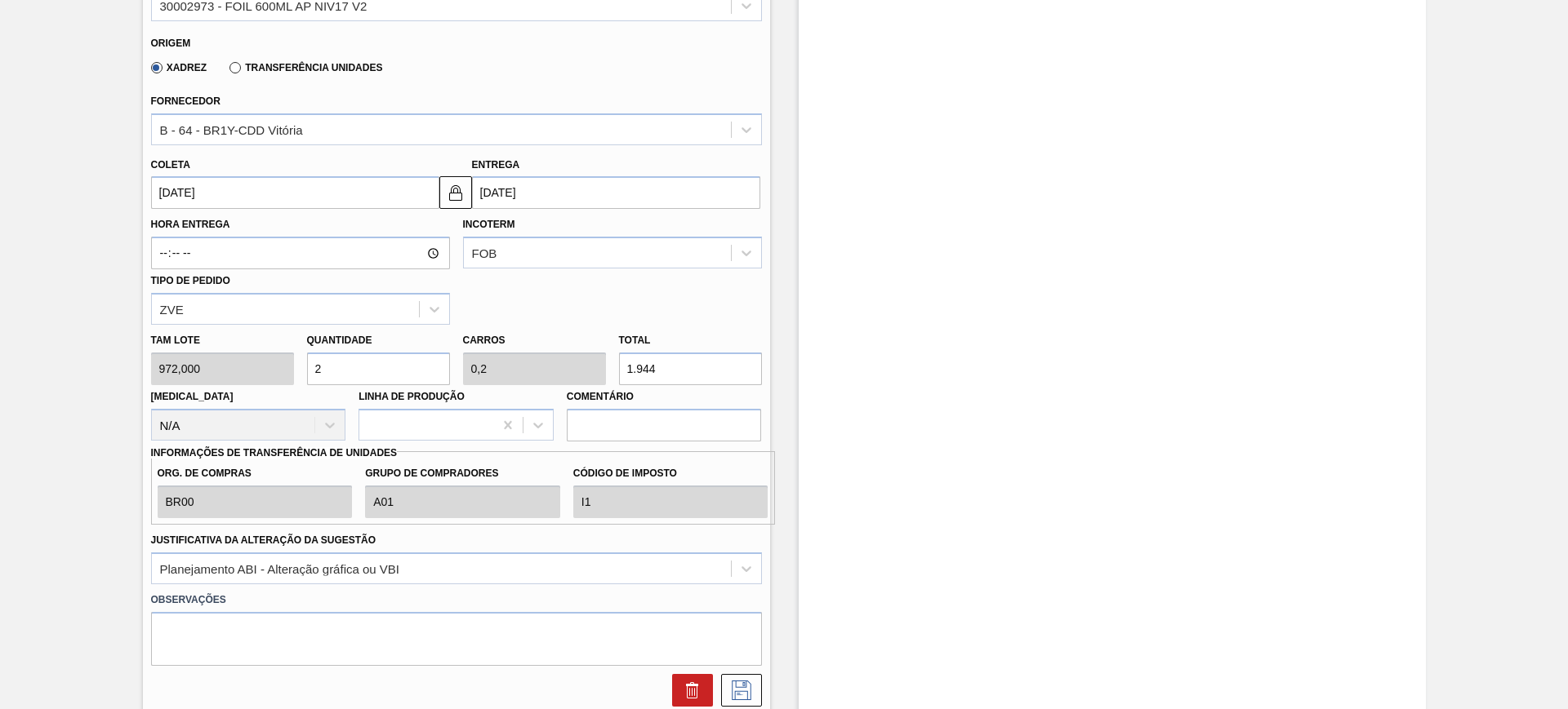
scroll to position [547, 0]
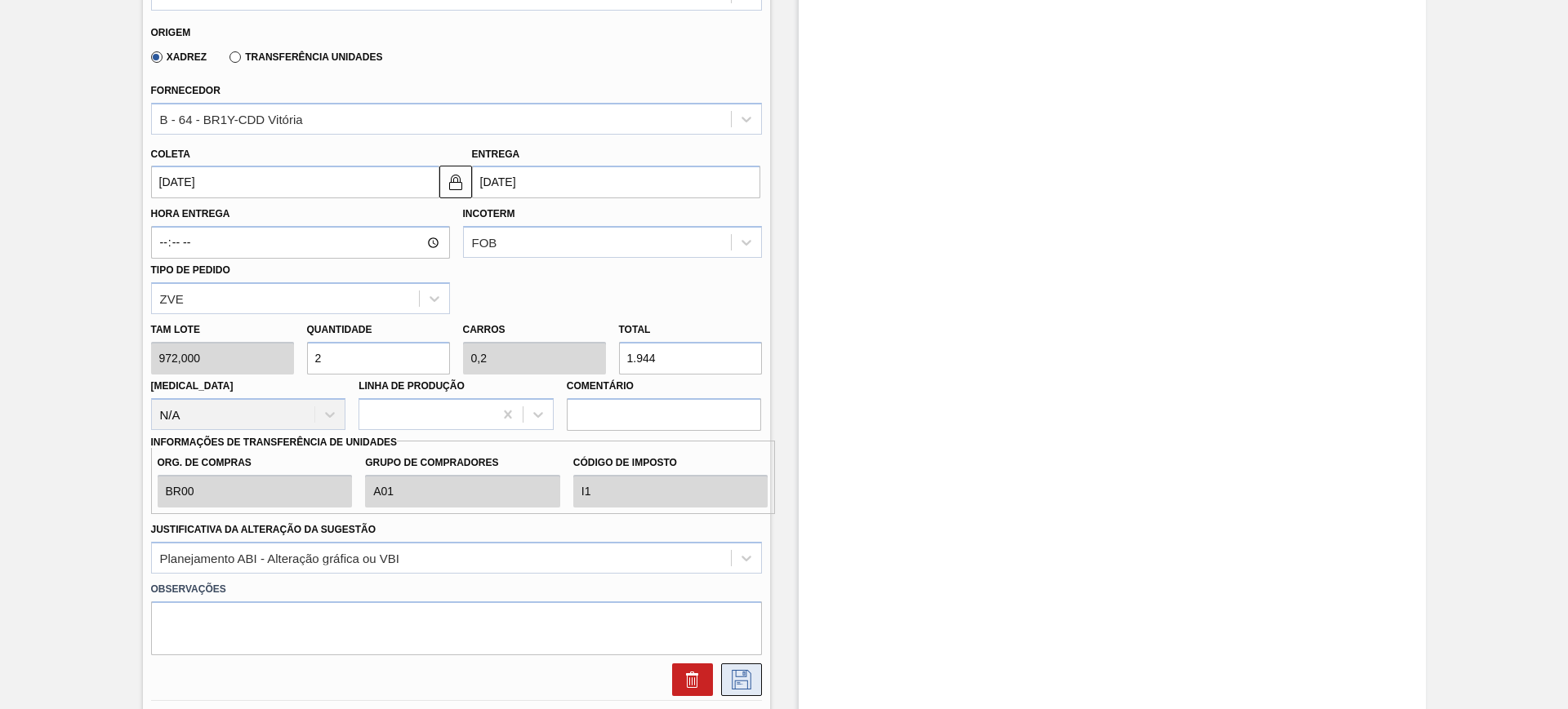
type input "2"
click at [742, 682] on icon at bounding box center [742, 680] width 26 height 20
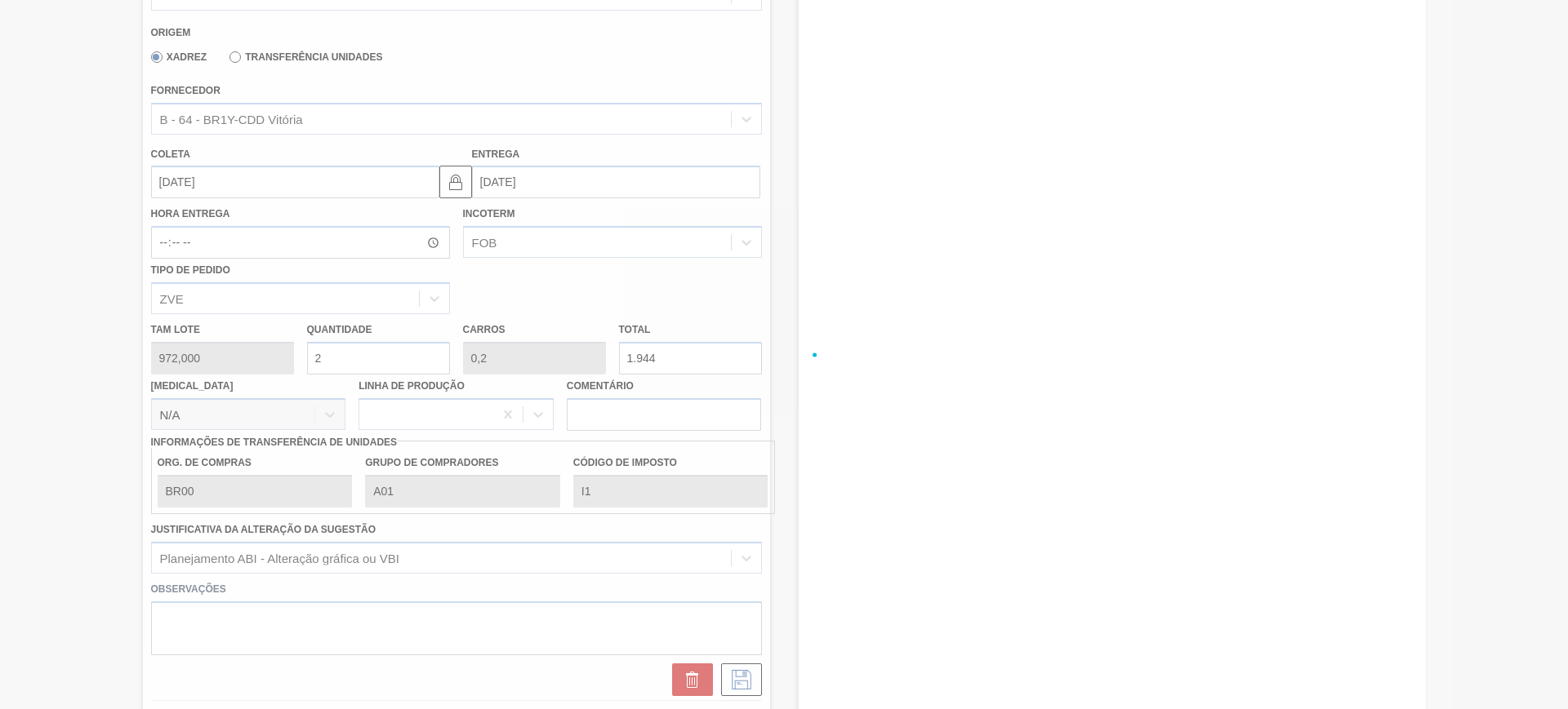
checkbox input "true"
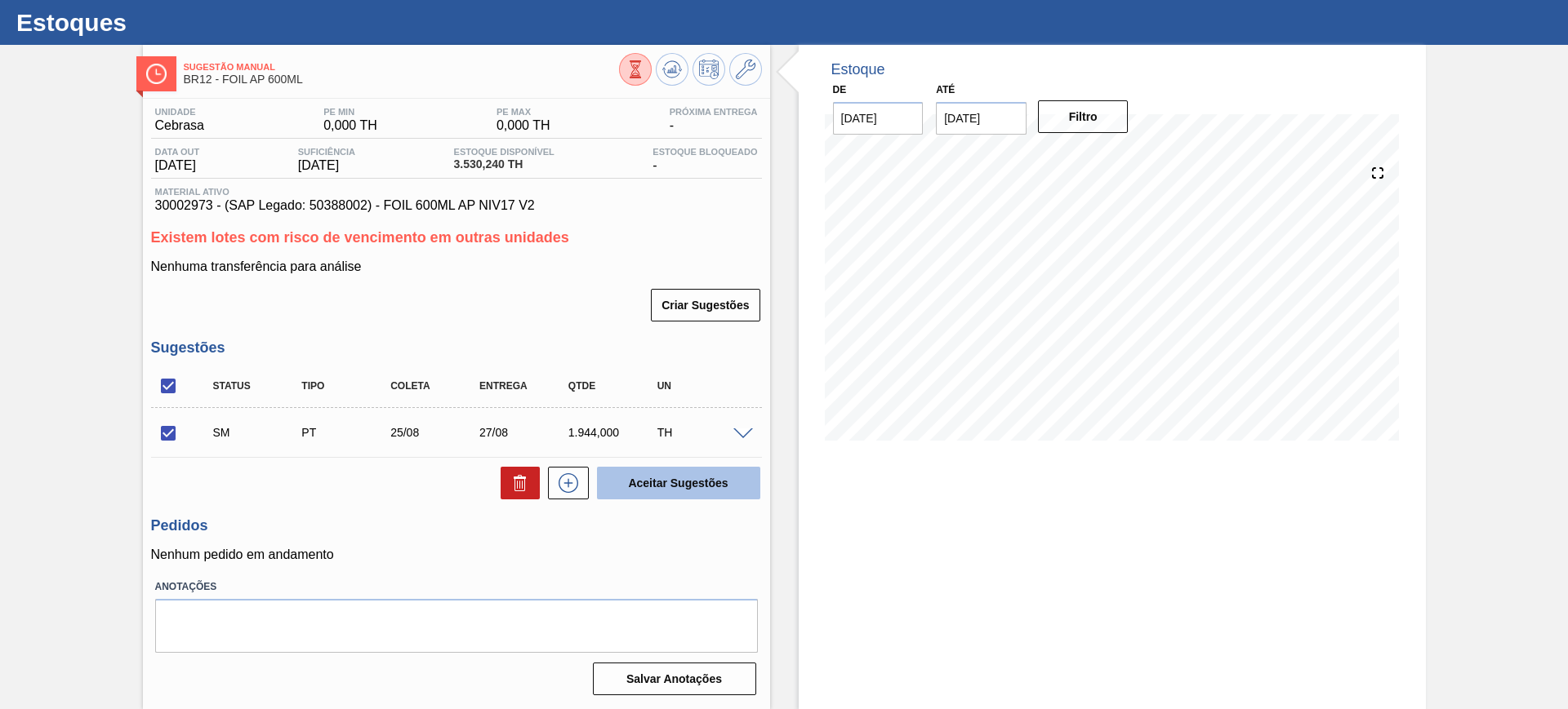
click at [707, 480] on button "Aceitar Sugestões" at bounding box center [678, 483] width 163 height 33
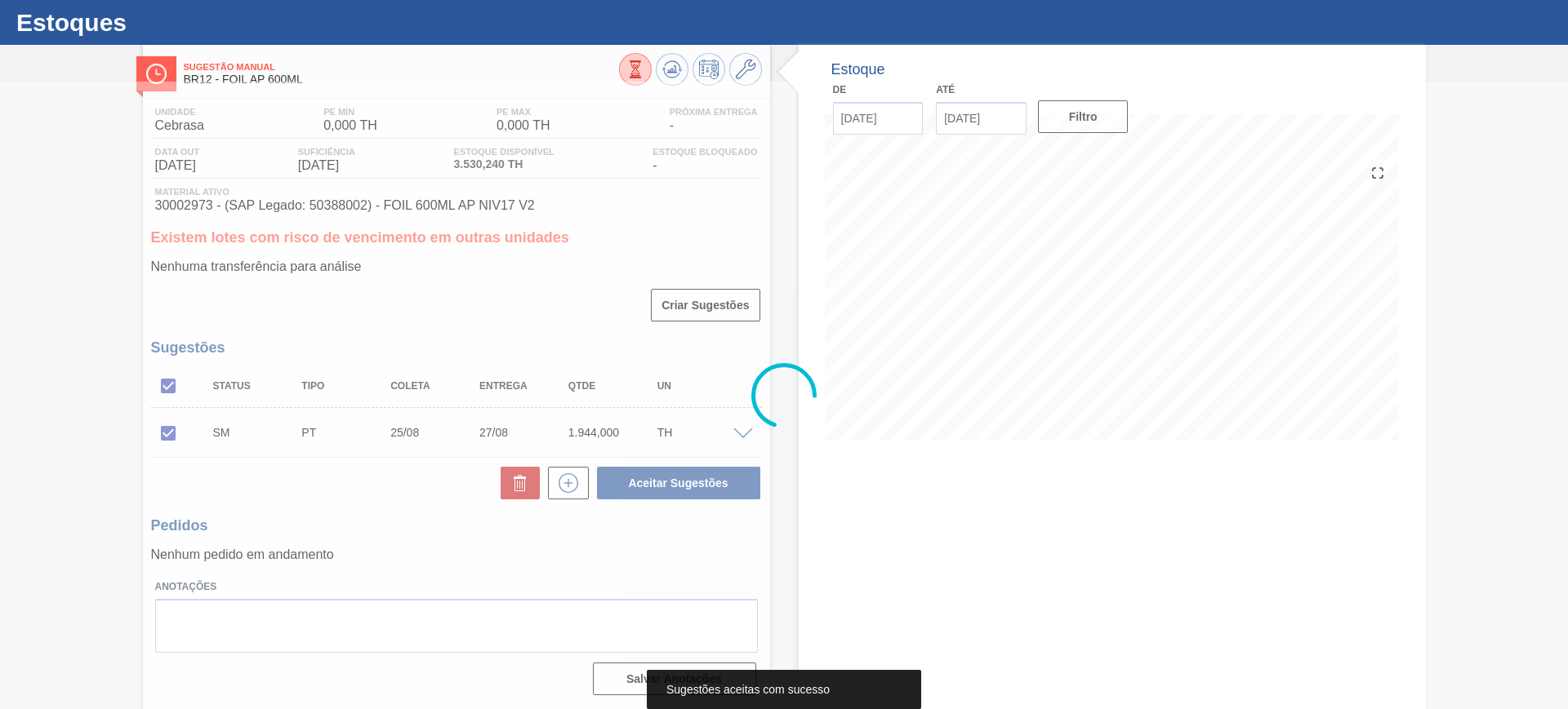
scroll to position [0, 0]
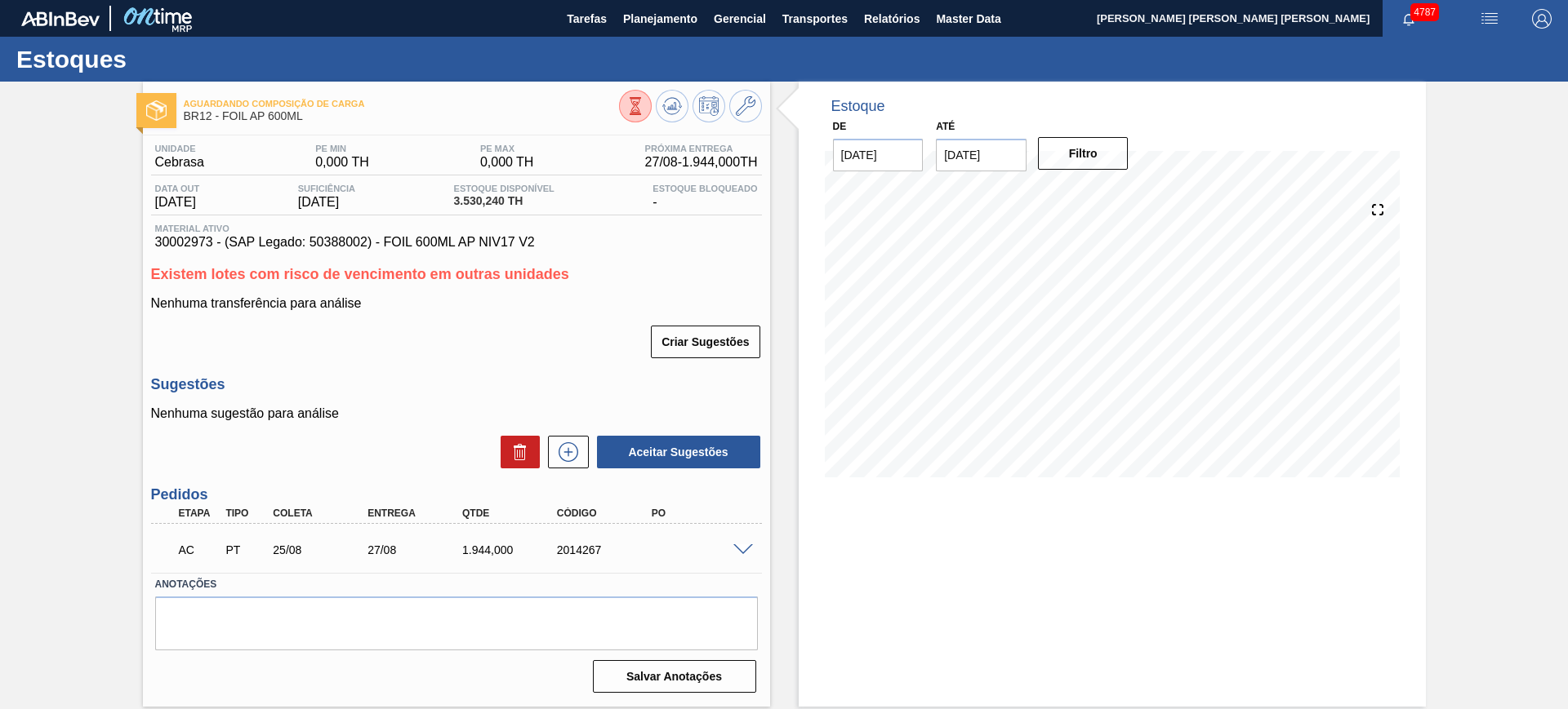
click at [744, 554] on span at bounding box center [743, 550] width 20 height 12
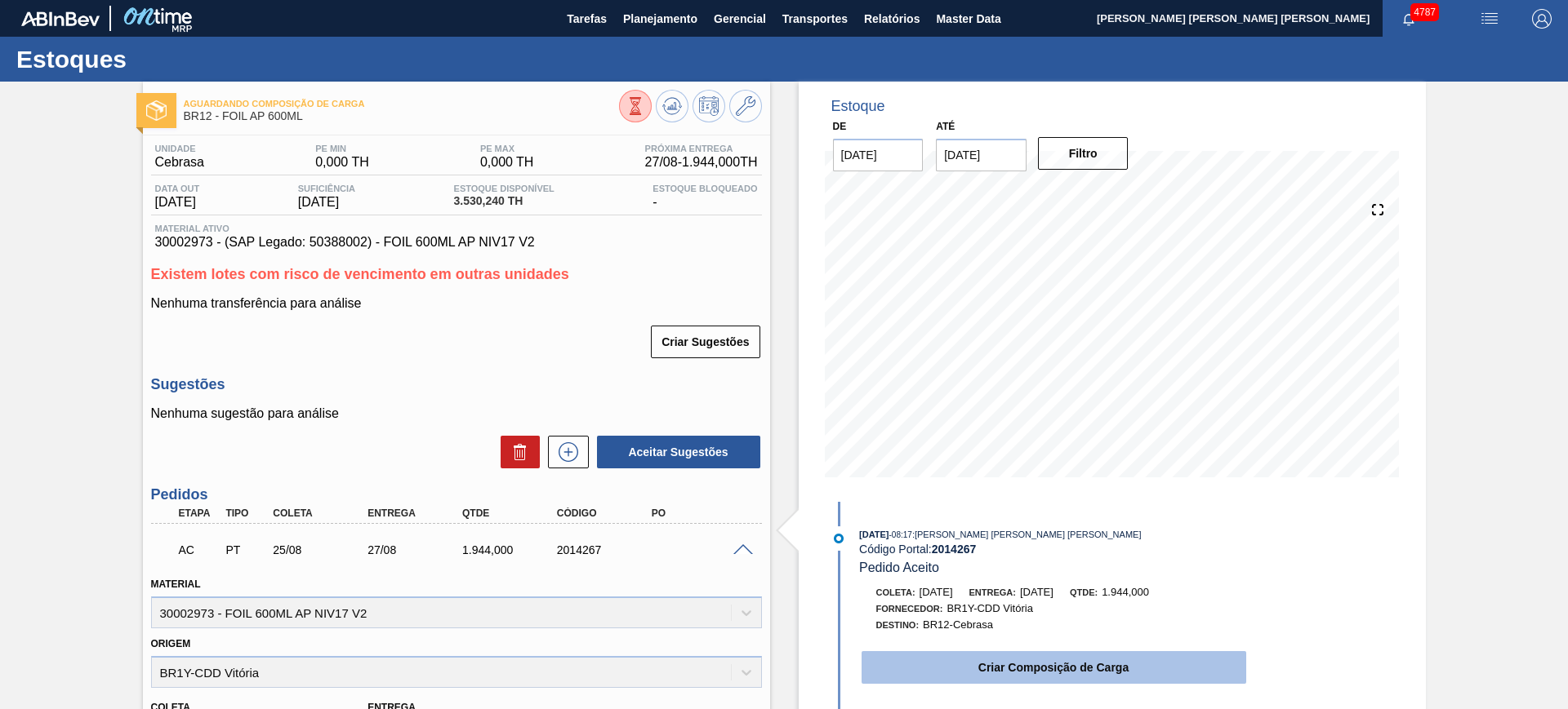
click at [1040, 665] on button "Criar Composição de Carga" at bounding box center [1054, 668] width 385 height 33
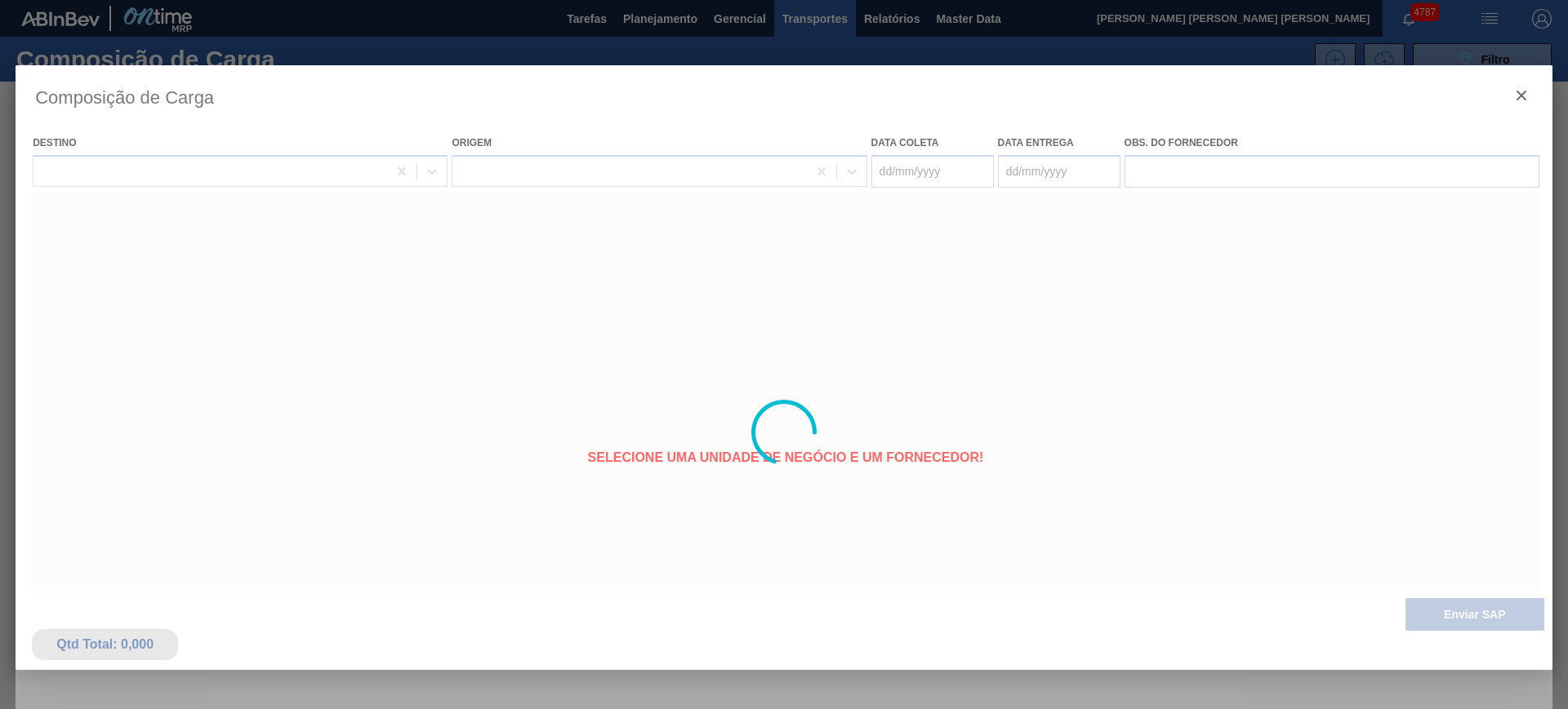
type coleta "[DATE]"
type entrega "27/08/2025"
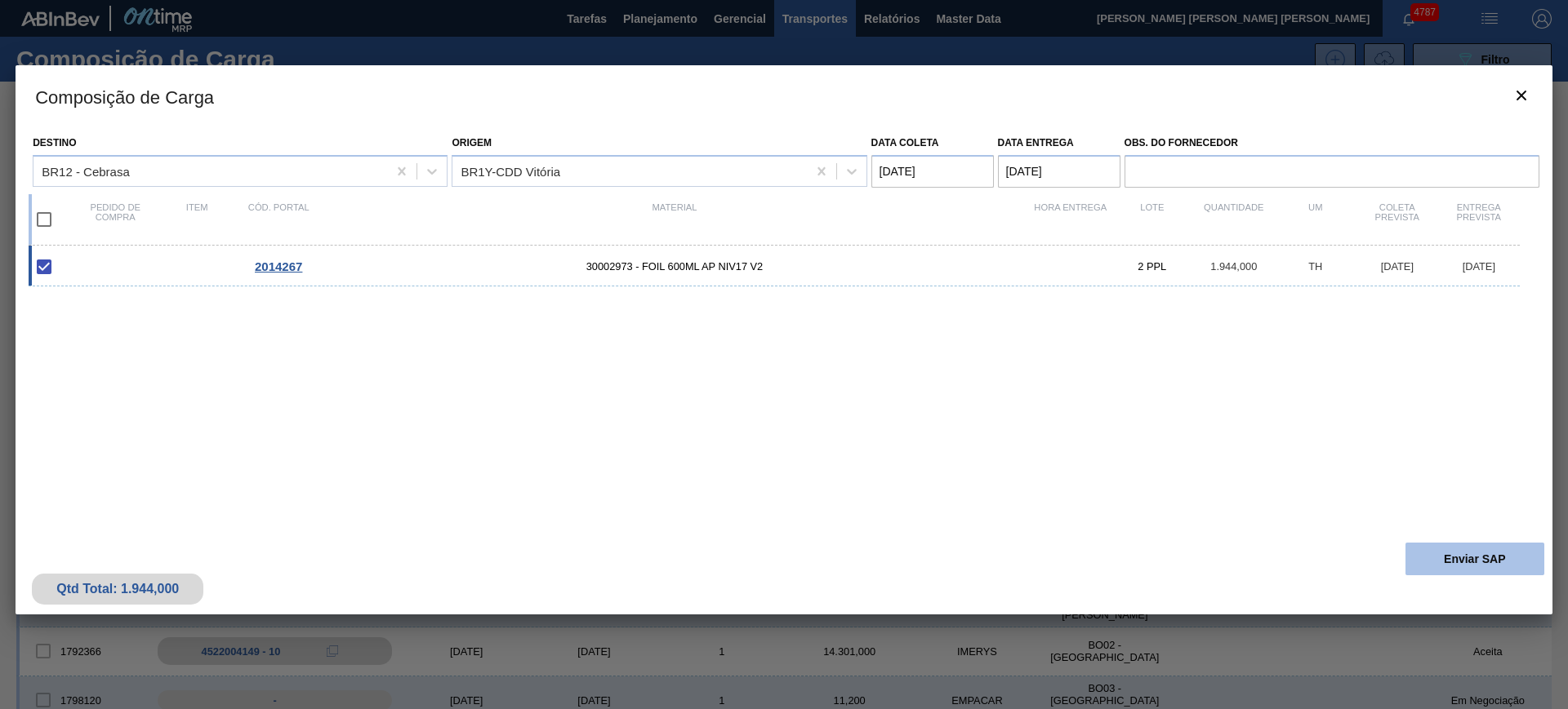
click at [1448, 556] on button "Enviar SAP" at bounding box center [1474, 559] width 139 height 33
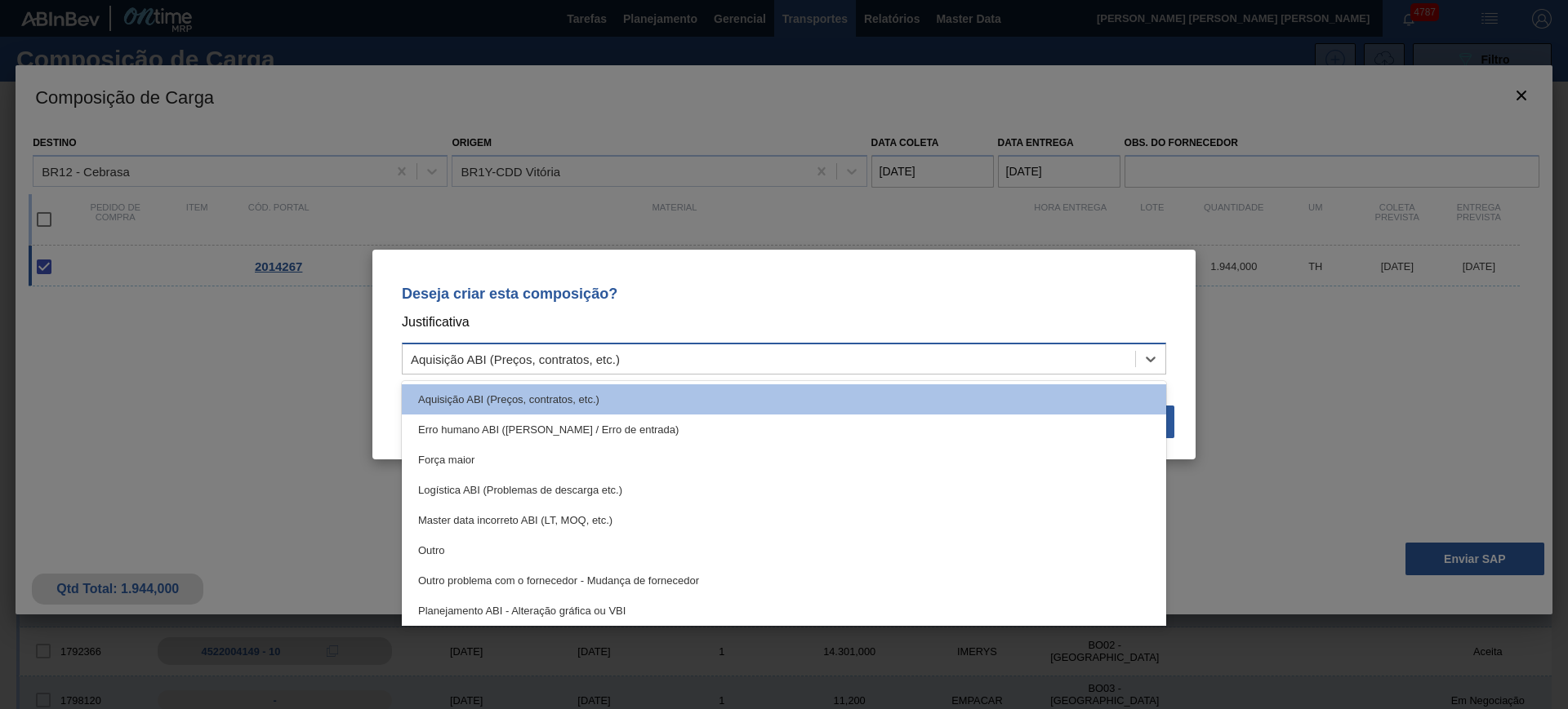
click at [873, 358] on div "Aquisição ABI (Preços, contratos, etc.)" at bounding box center [769, 359] width 732 height 23
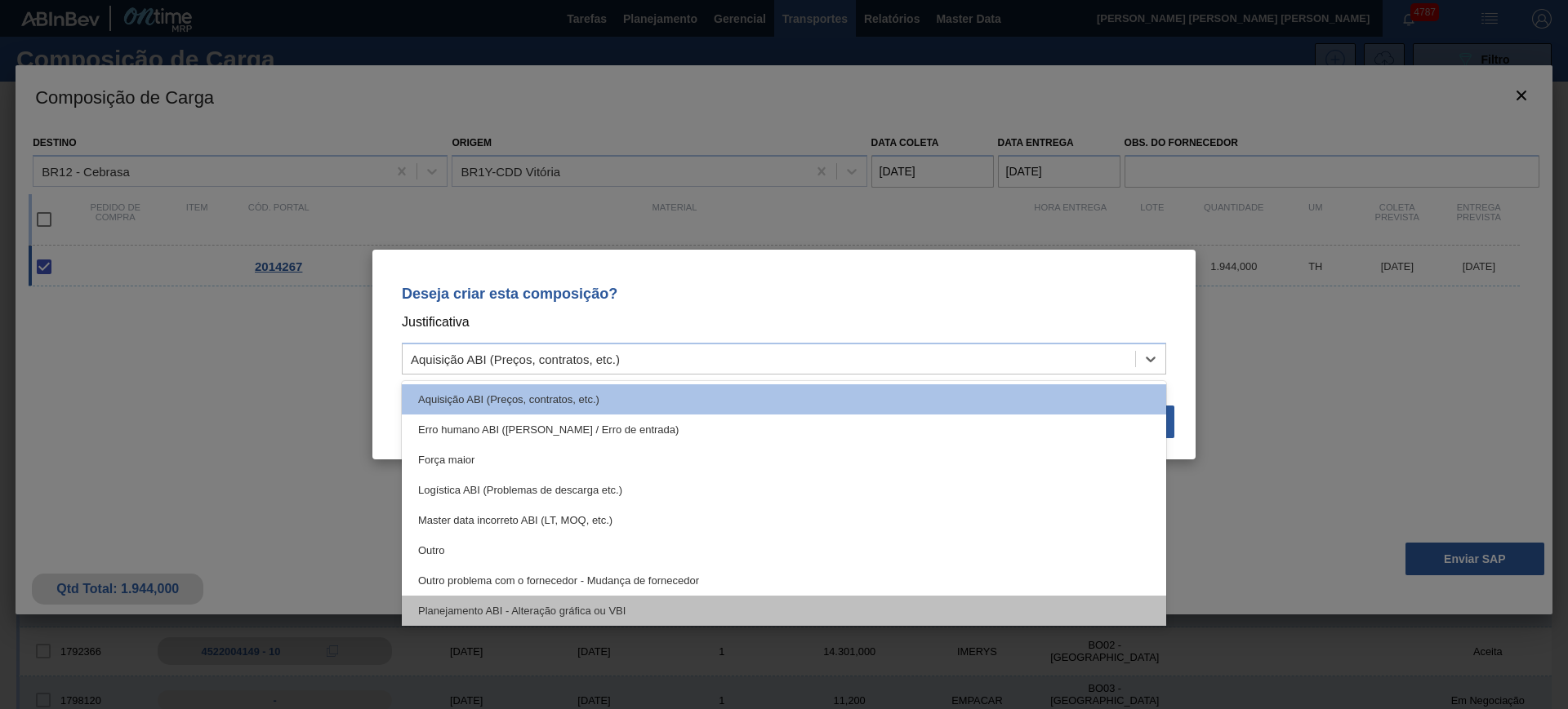
click at [643, 599] on div "Planejamento ABI - Alteração gráfica ou VBI" at bounding box center [784, 611] width 764 height 30
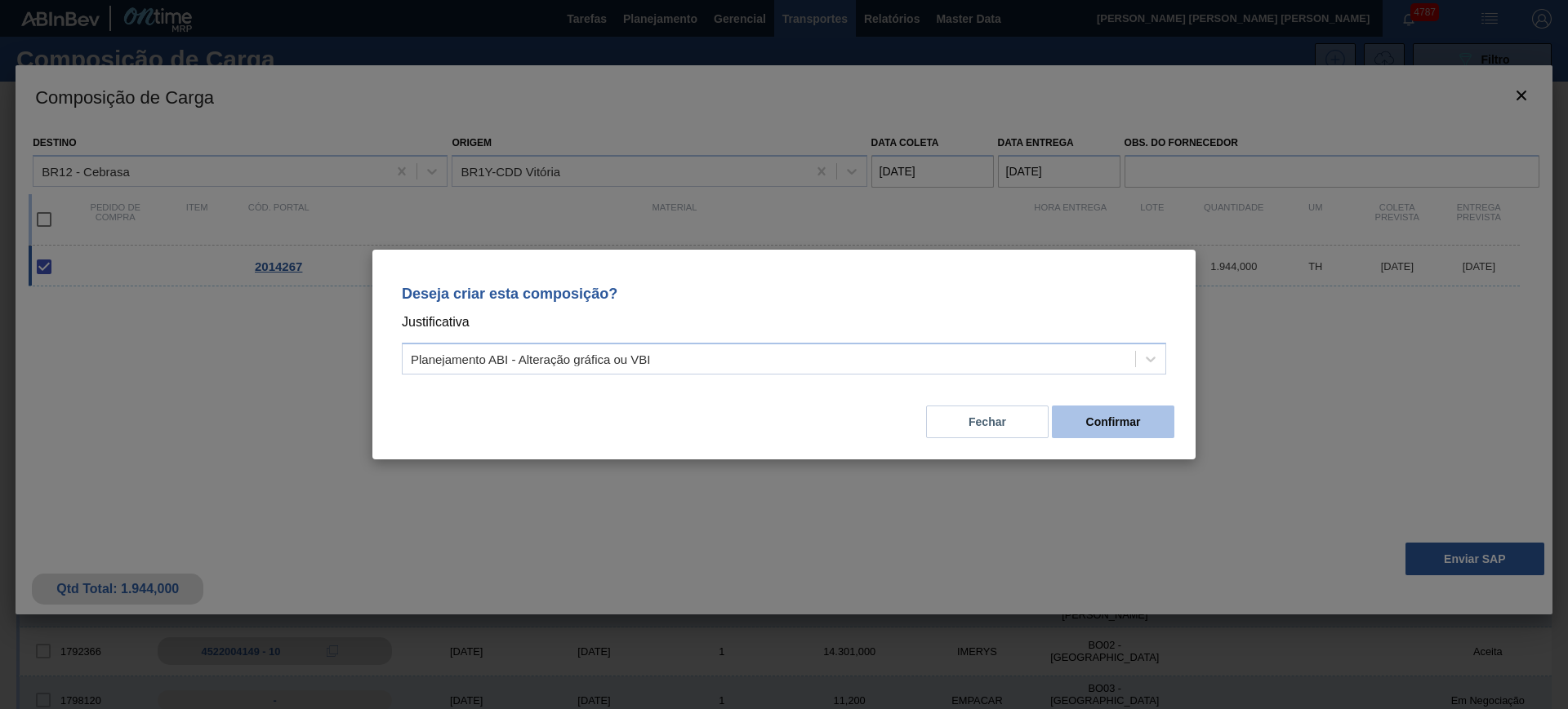
click at [1114, 419] on button "Confirmar" at bounding box center [1113, 421] width 123 height 33
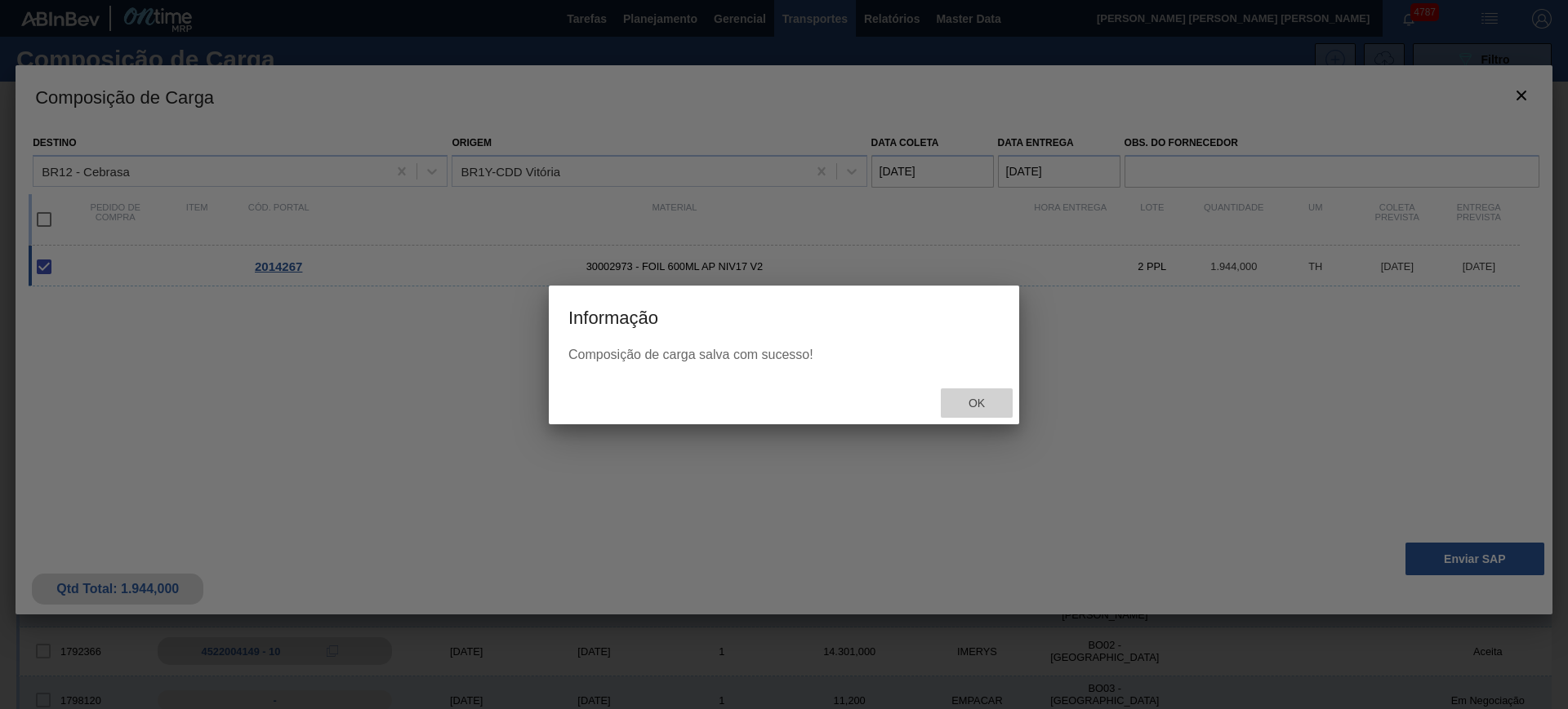
click at [970, 397] on span "Ok" at bounding box center [976, 404] width 42 height 13
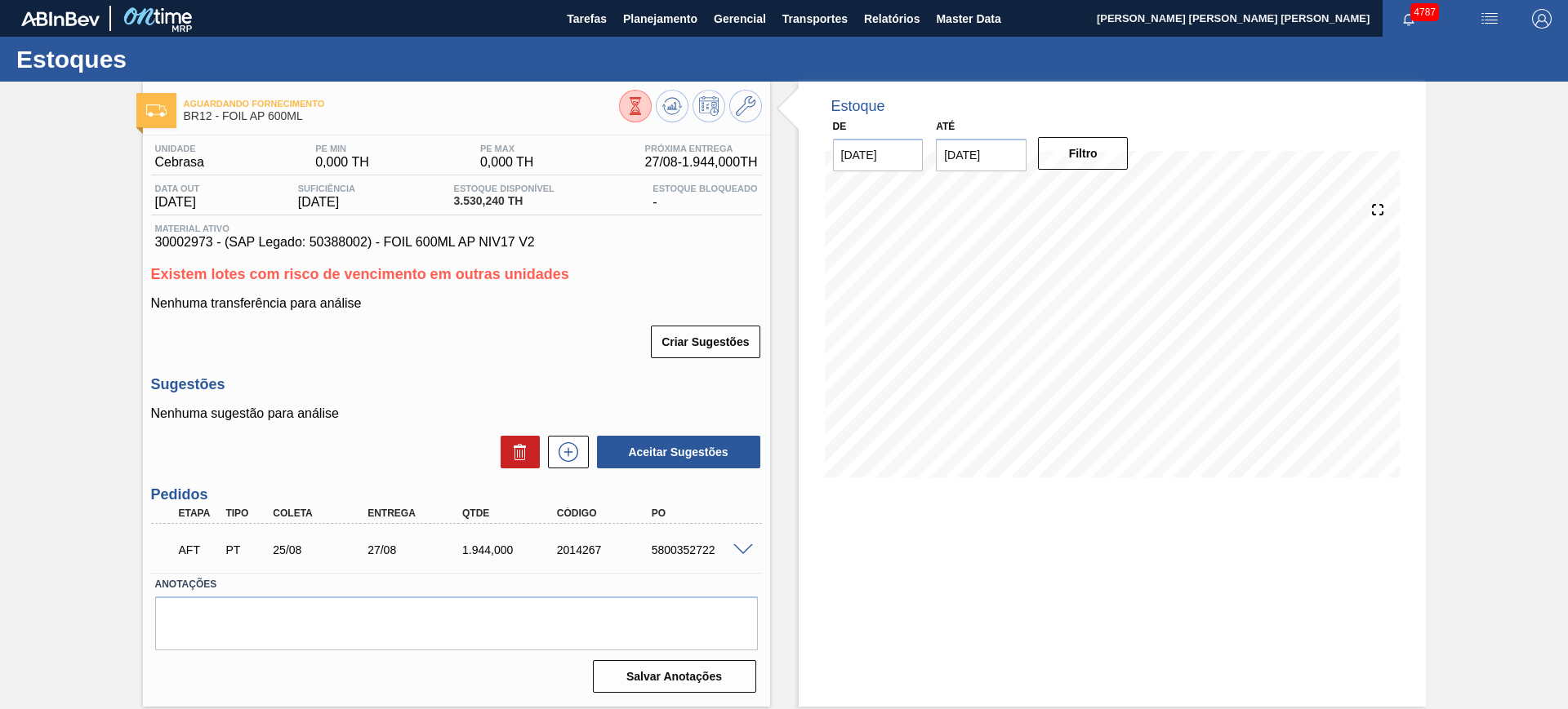
click at [704, 552] on div "5800352722" at bounding box center [700, 551] width 106 height 13
copy div "5800352722"
click at [644, 109] on icon at bounding box center [635, 106] width 18 height 18
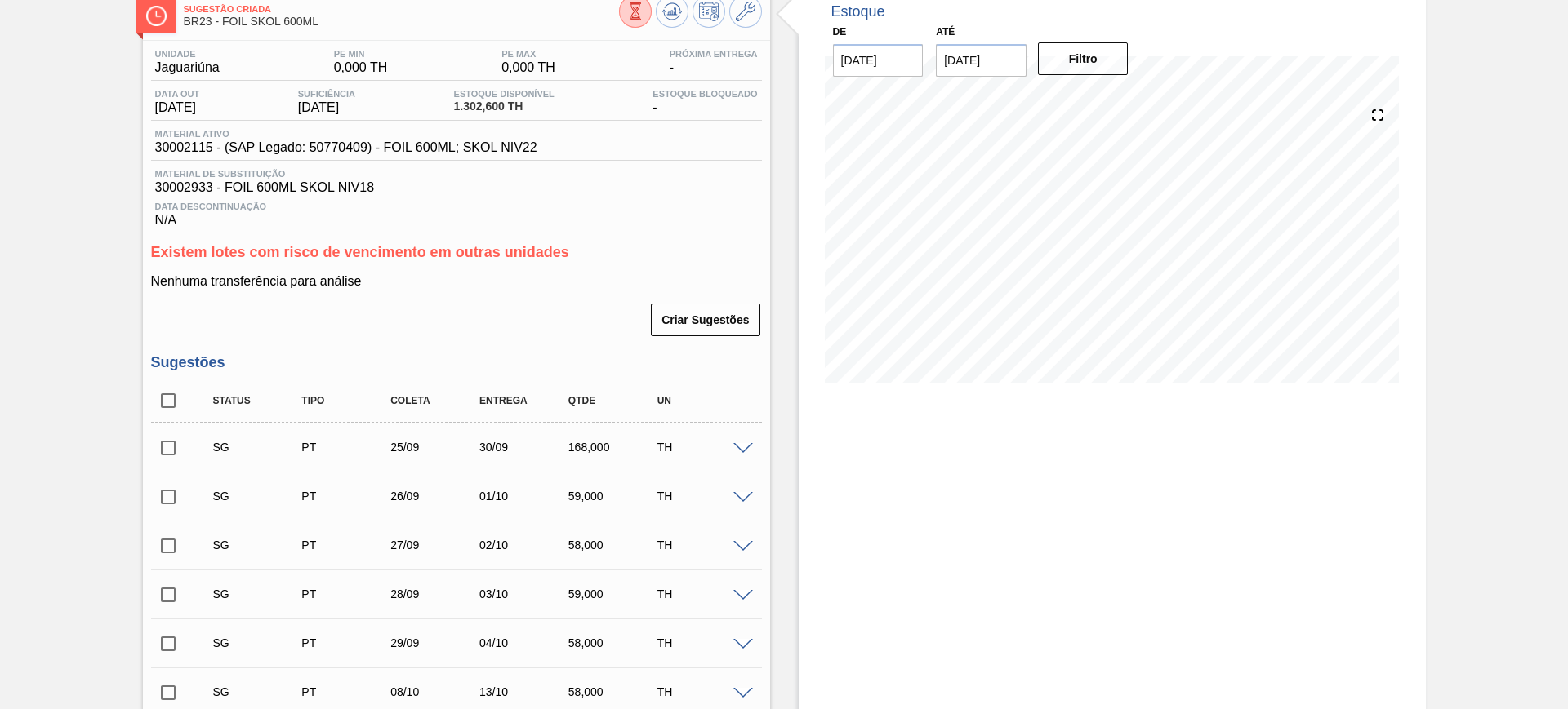
scroll to position [306, 0]
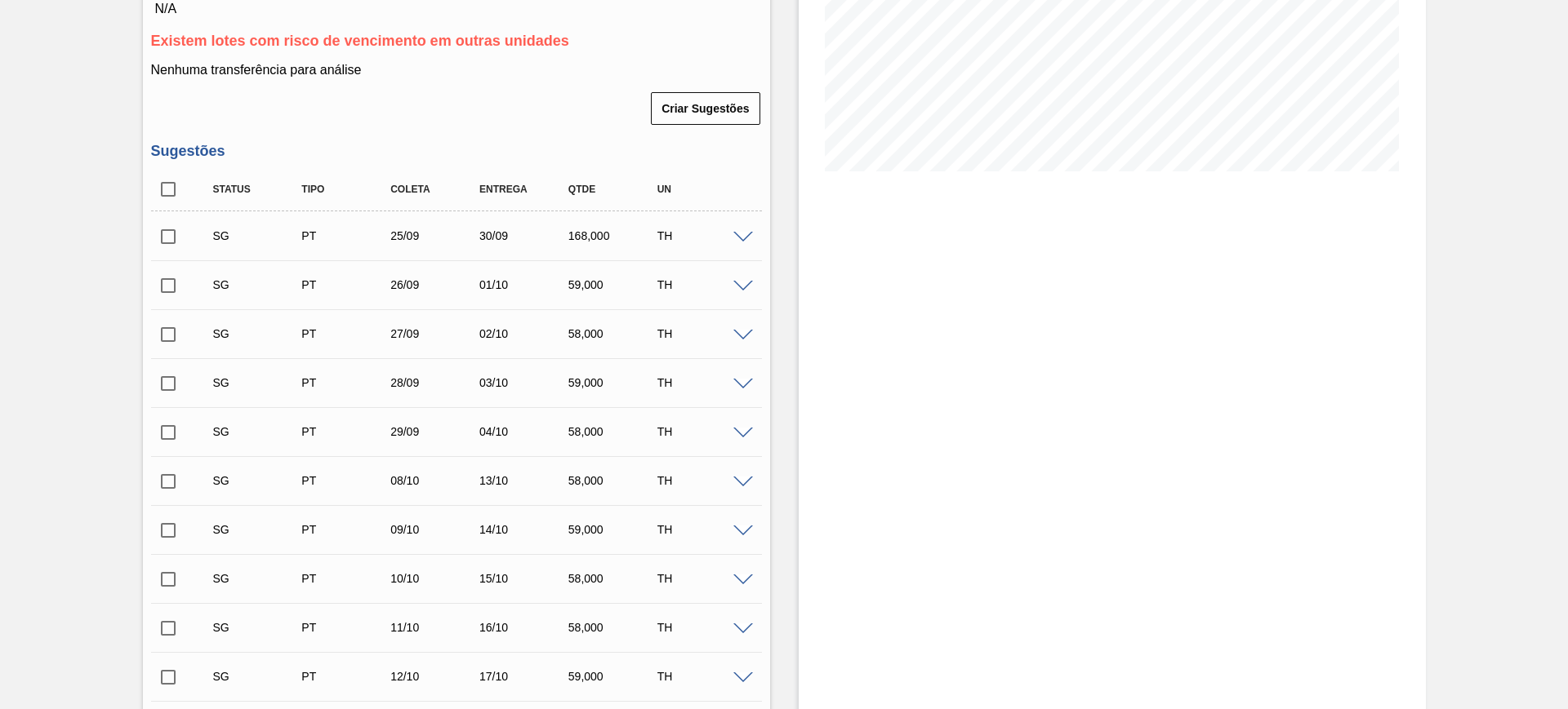
click at [164, 182] on input "checkbox" at bounding box center [168, 189] width 35 height 35
checkbox input "true"
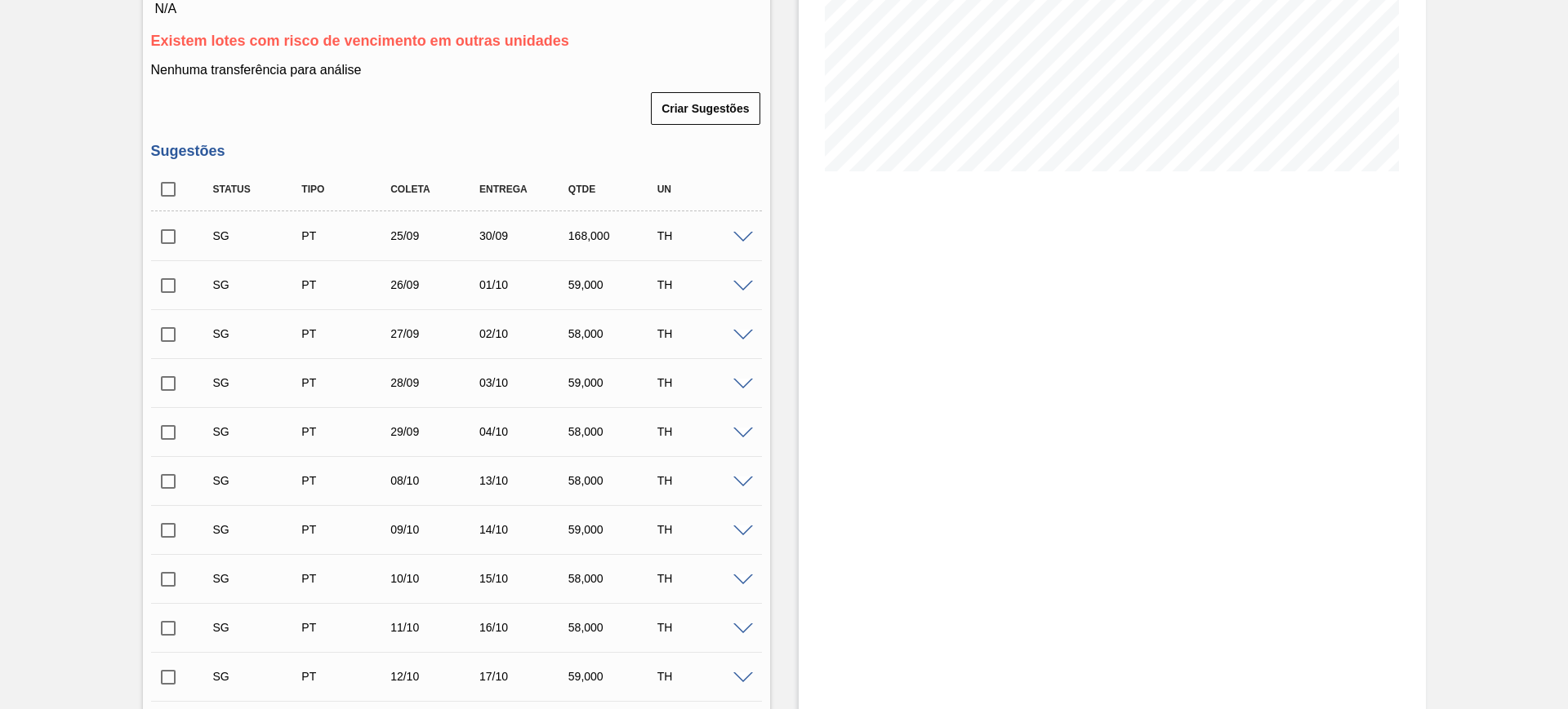
checkbox input "true"
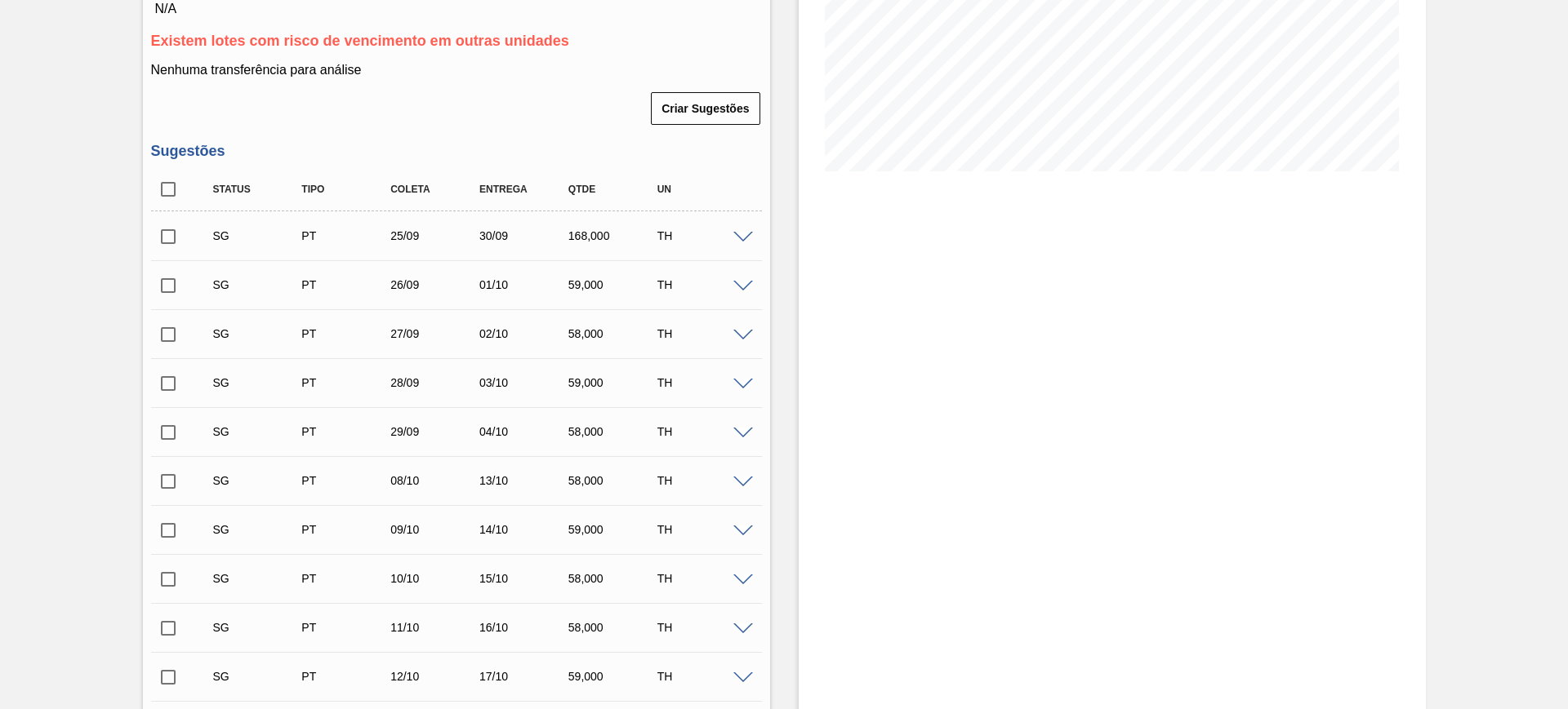
checkbox input "true"
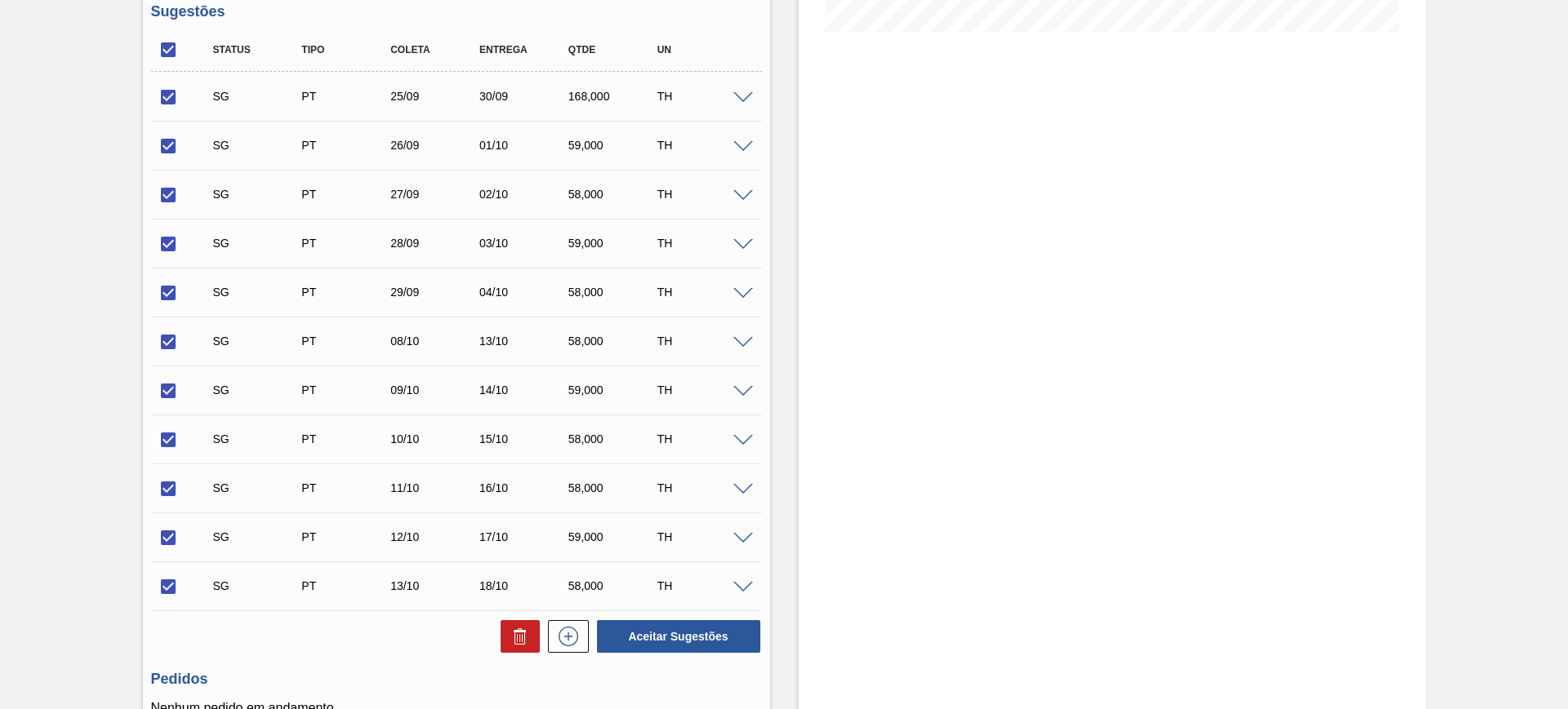
scroll to position [599, 0]
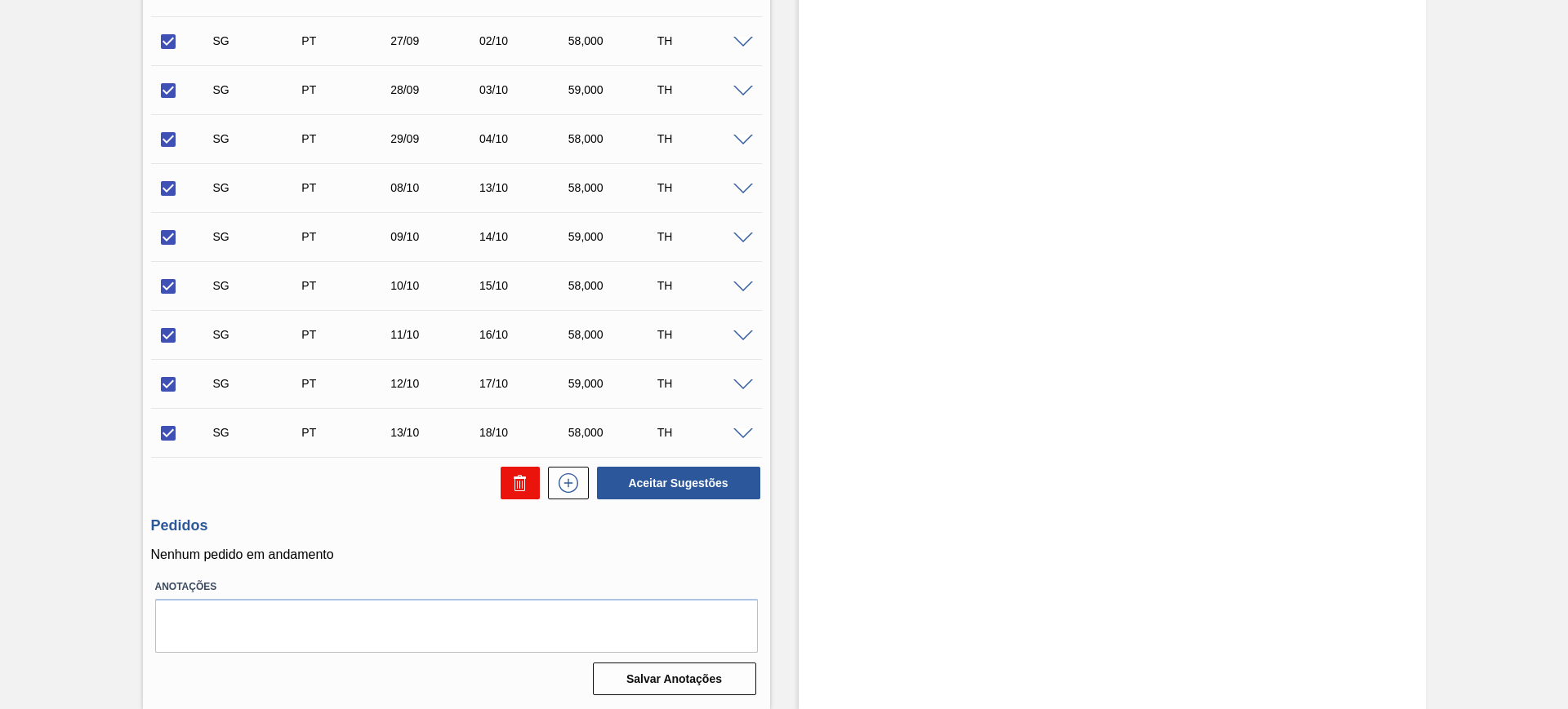
click at [0, 0] on icon at bounding box center [0, 0] width 0 height 0
checkbox input "false"
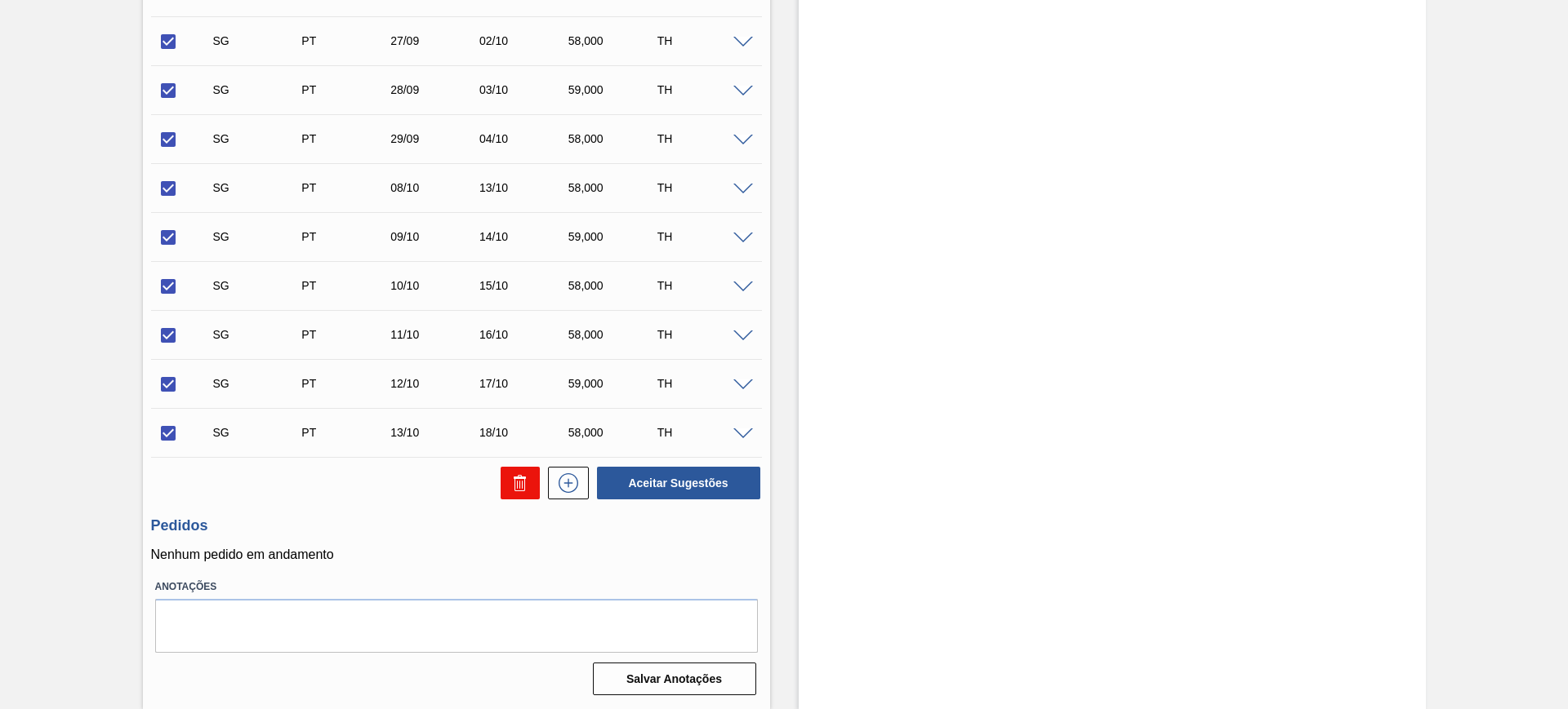
checkbox input "false"
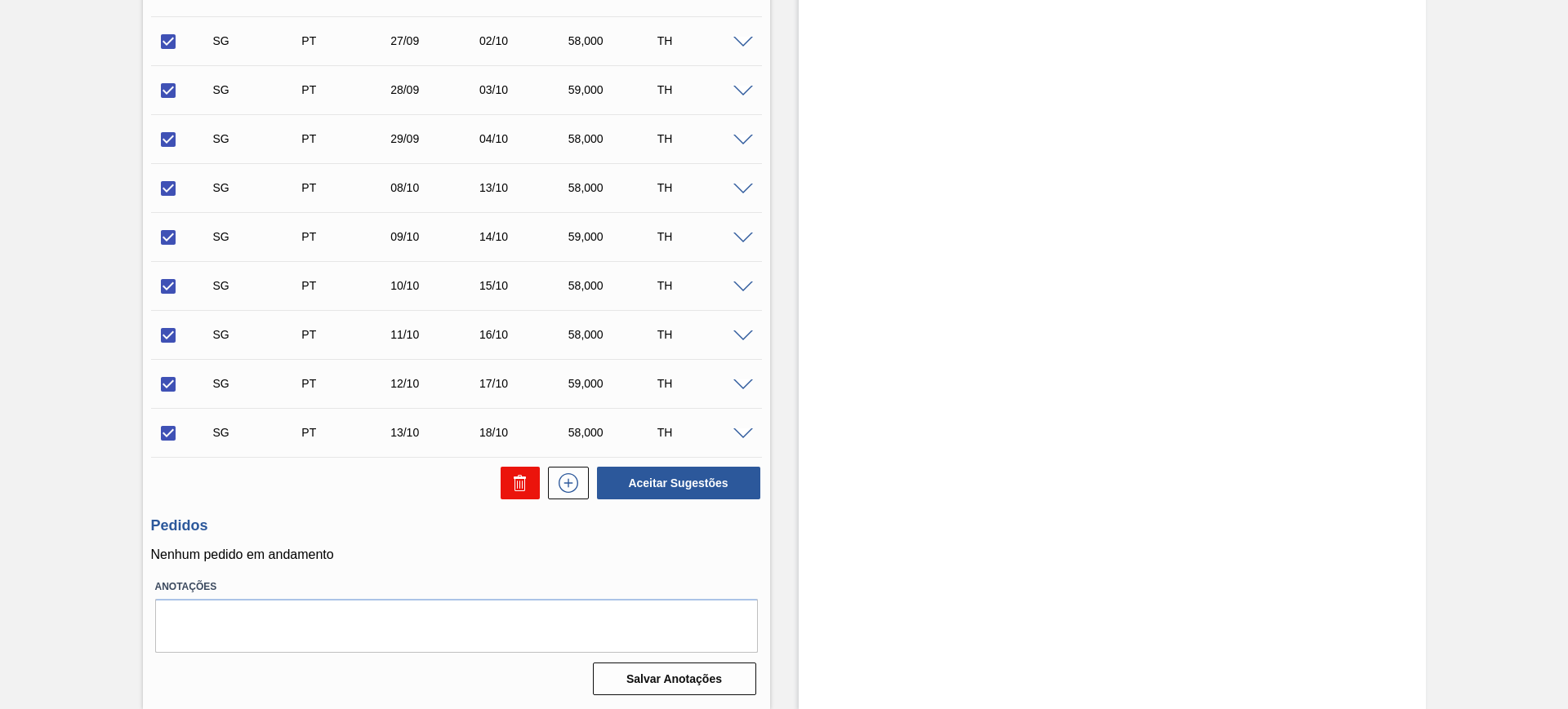
checkbox input "false"
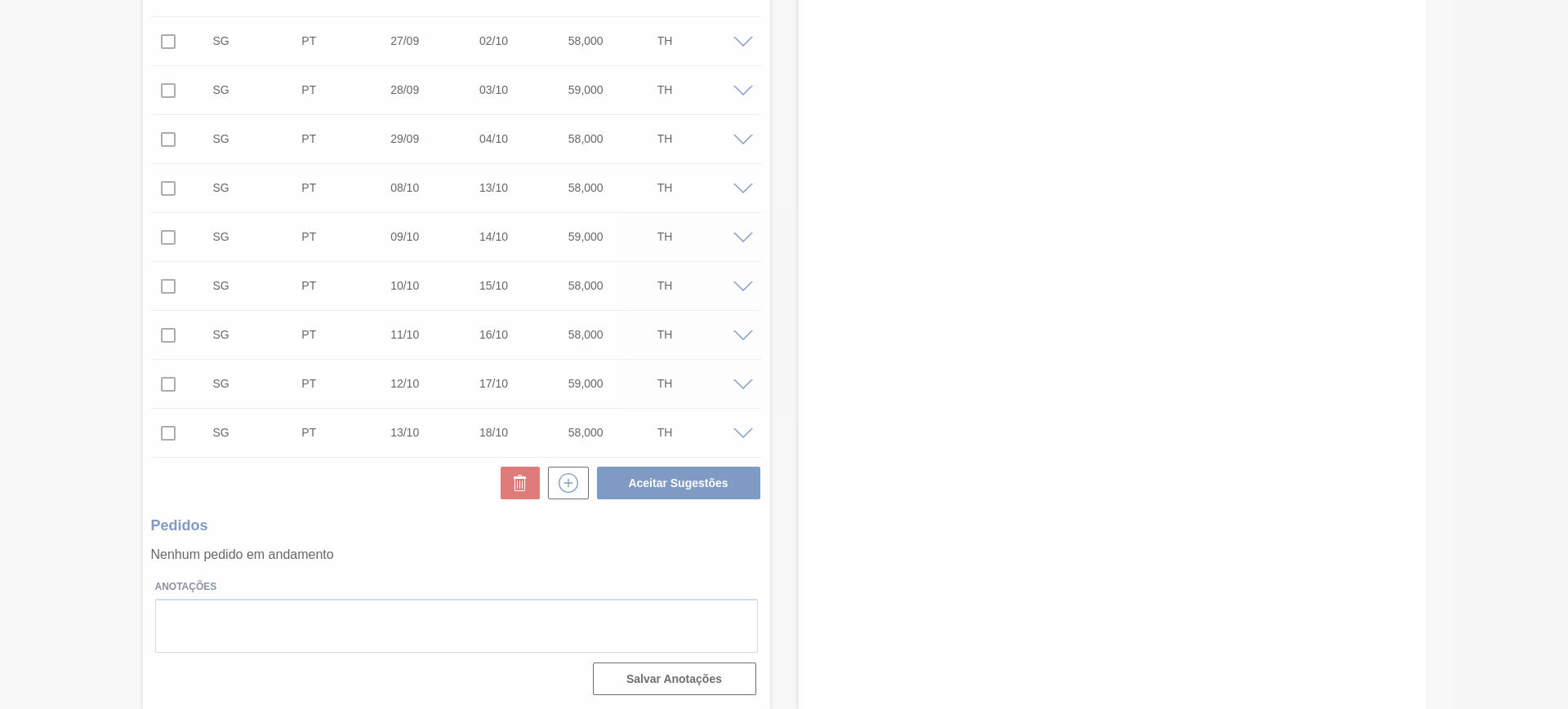
scroll to position [41, 0]
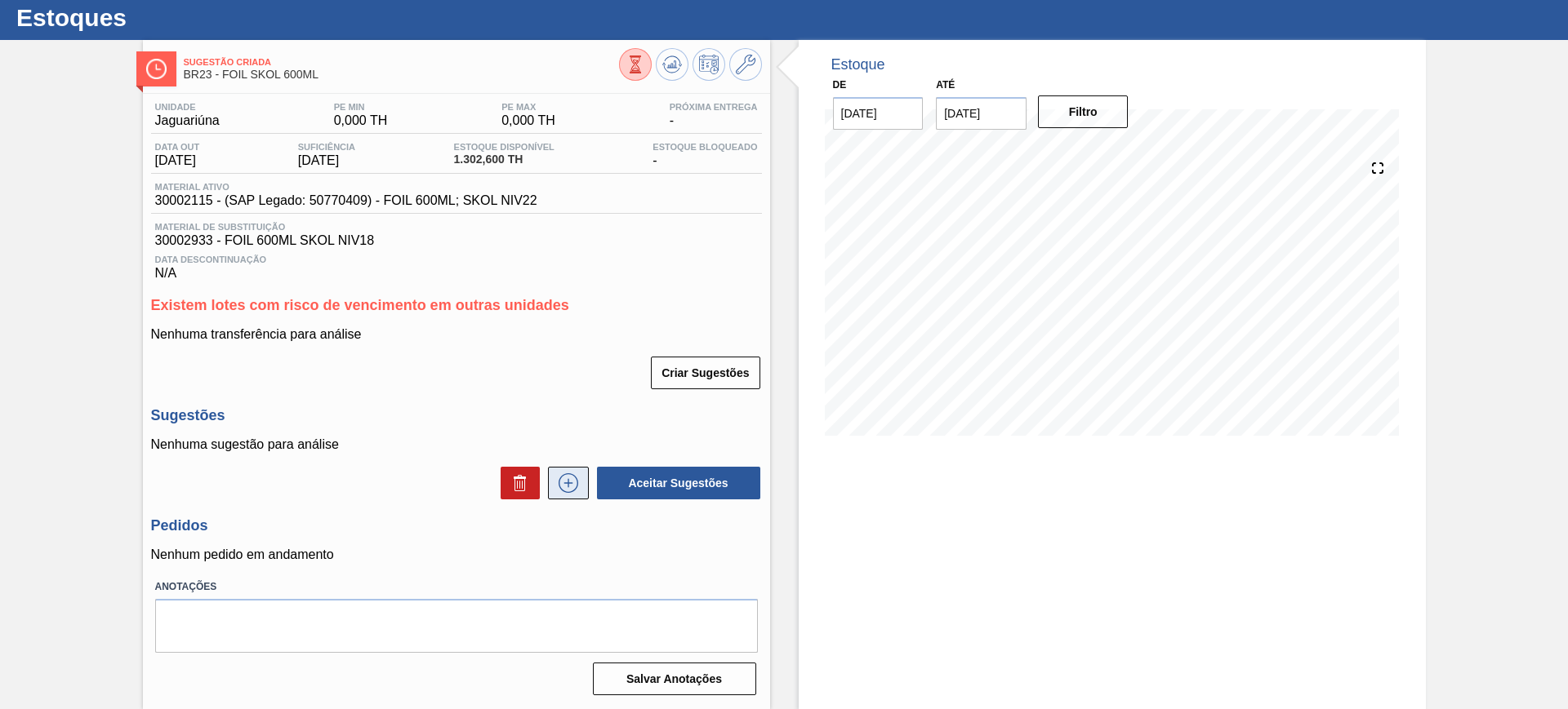
click at [558, 480] on icon at bounding box center [568, 483] width 20 height 20
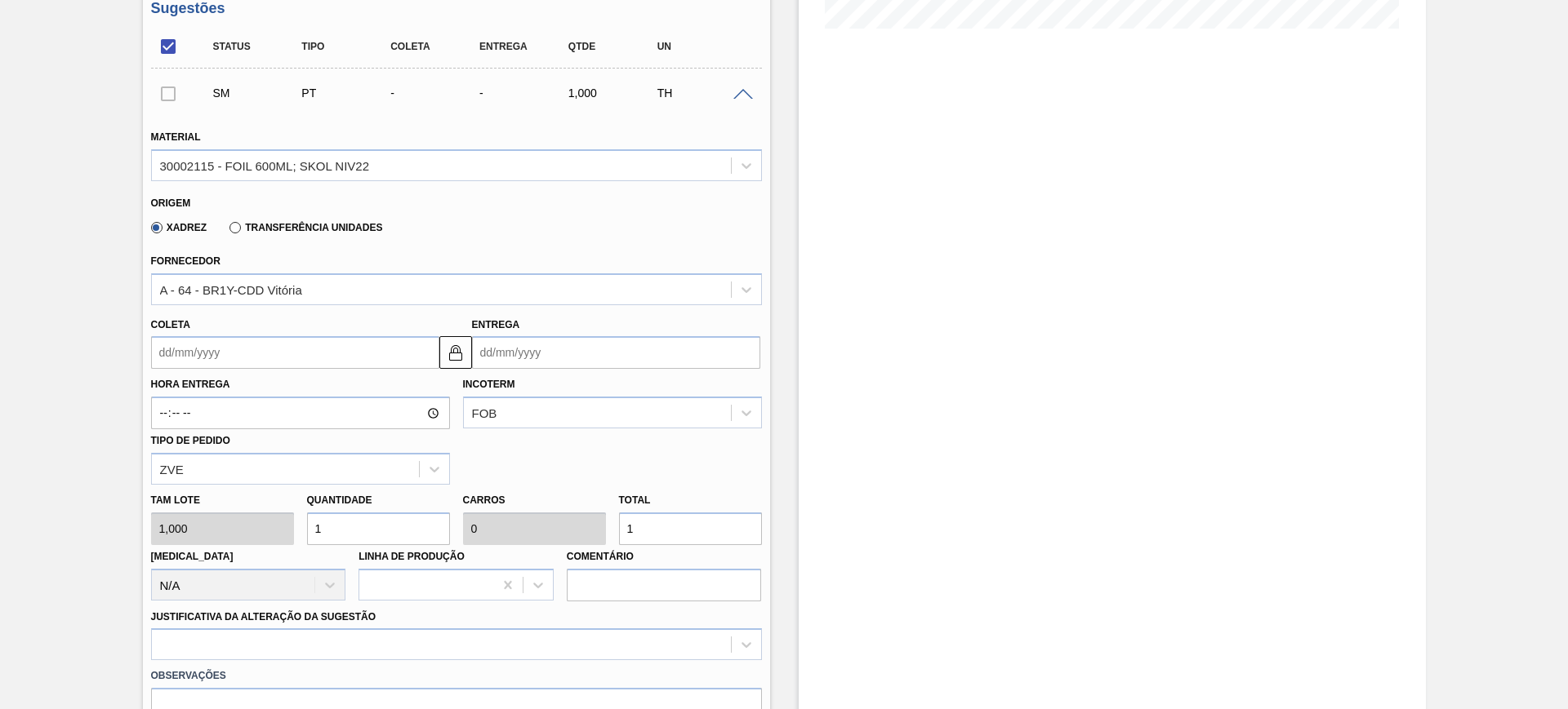
scroll to position [450, 0]
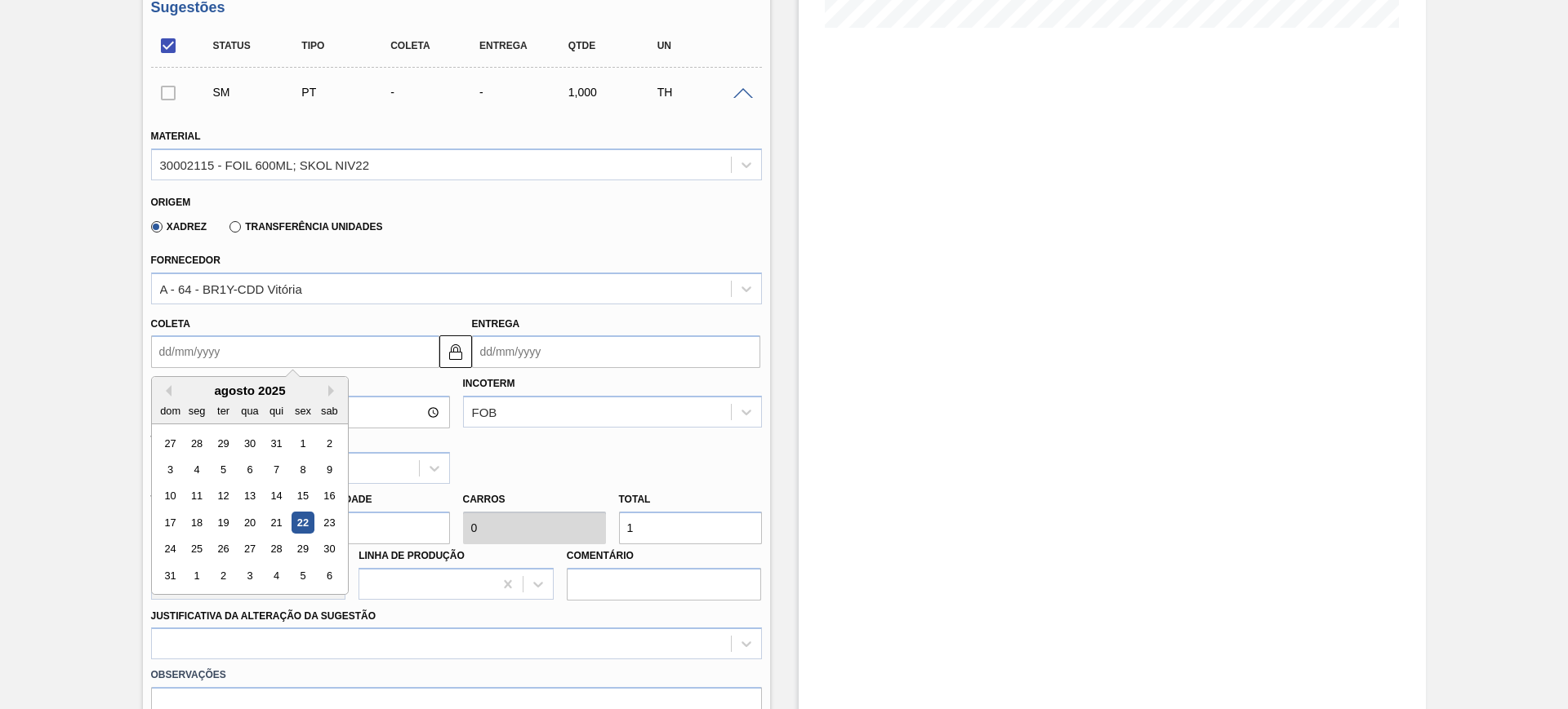
click at [328, 360] on input "Coleta" at bounding box center [295, 351] width 288 height 33
click at [197, 548] on div "25" at bounding box center [197, 550] width 22 height 22
type input "[DATE]"
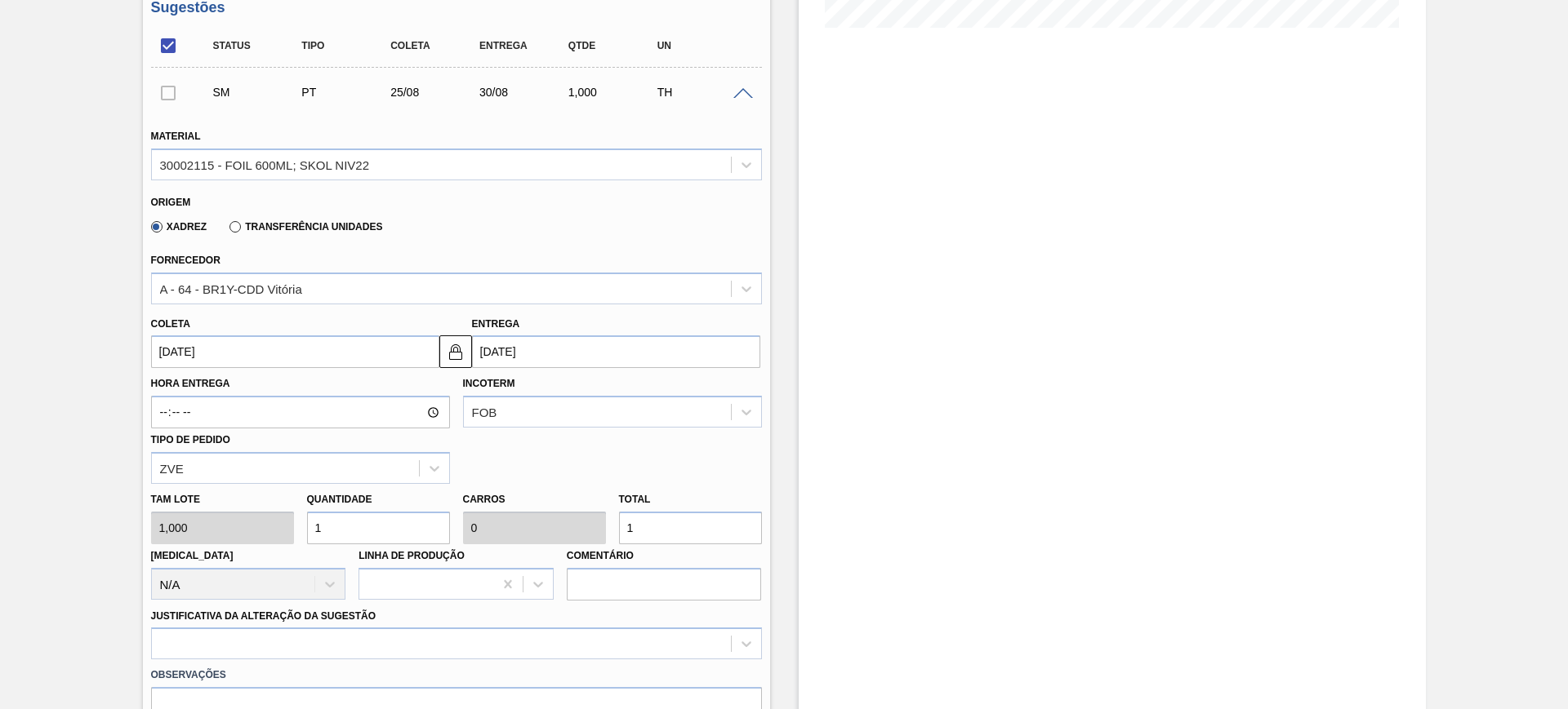
scroll to position [654, 0]
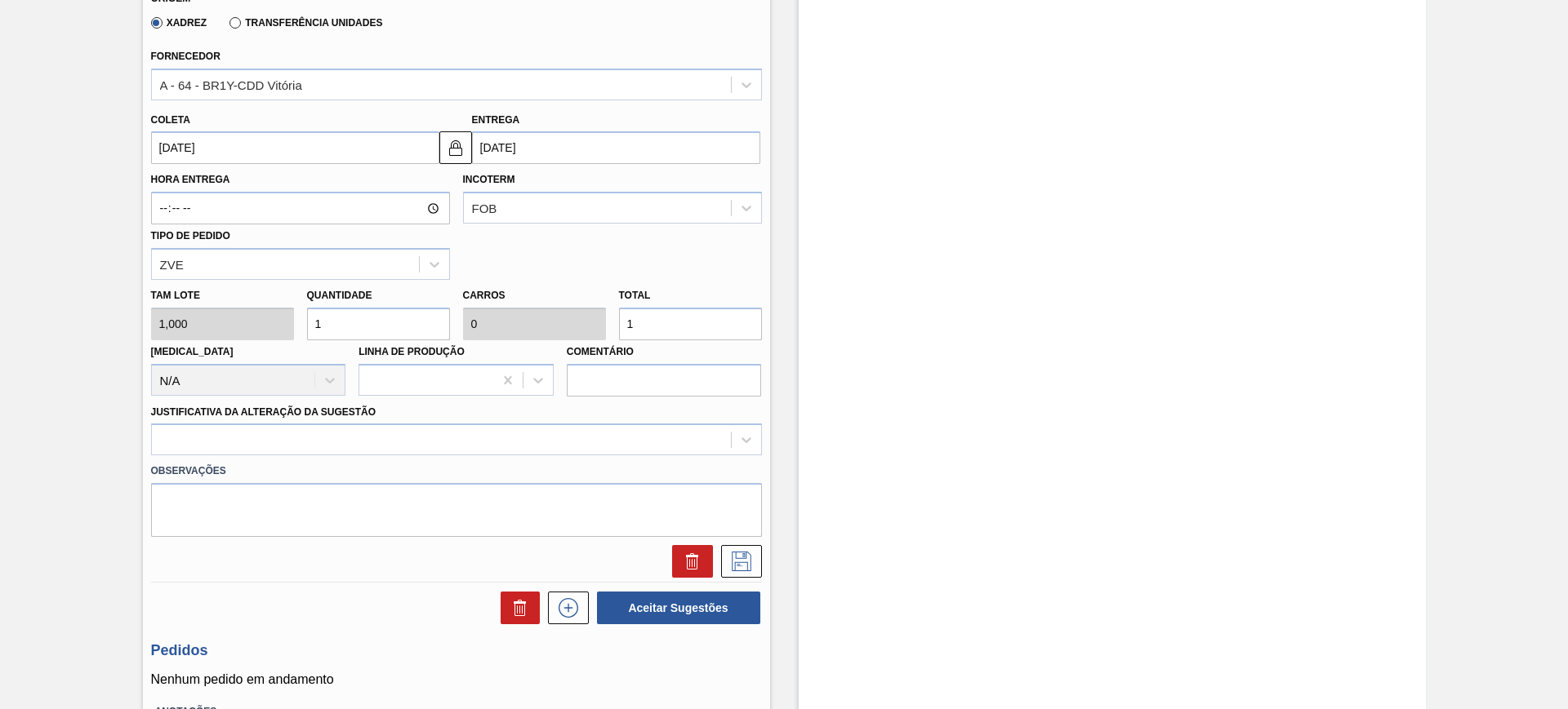
click at [654, 322] on input "1" at bounding box center [690, 324] width 143 height 33
type input "19"
type input "0,002"
type input "19"
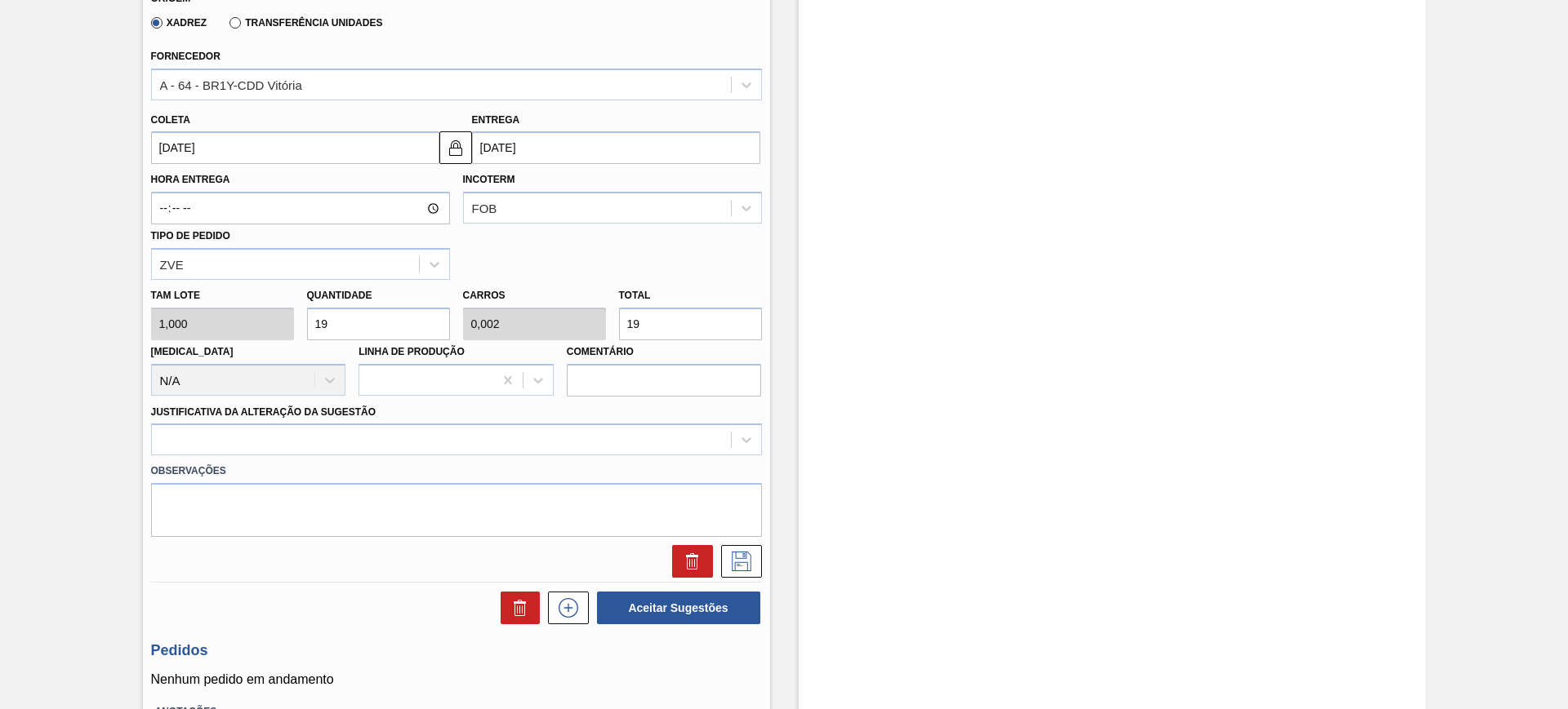
type input "194"
type input "0,02"
type input "194"
type input "1.944"
type input "0,2"
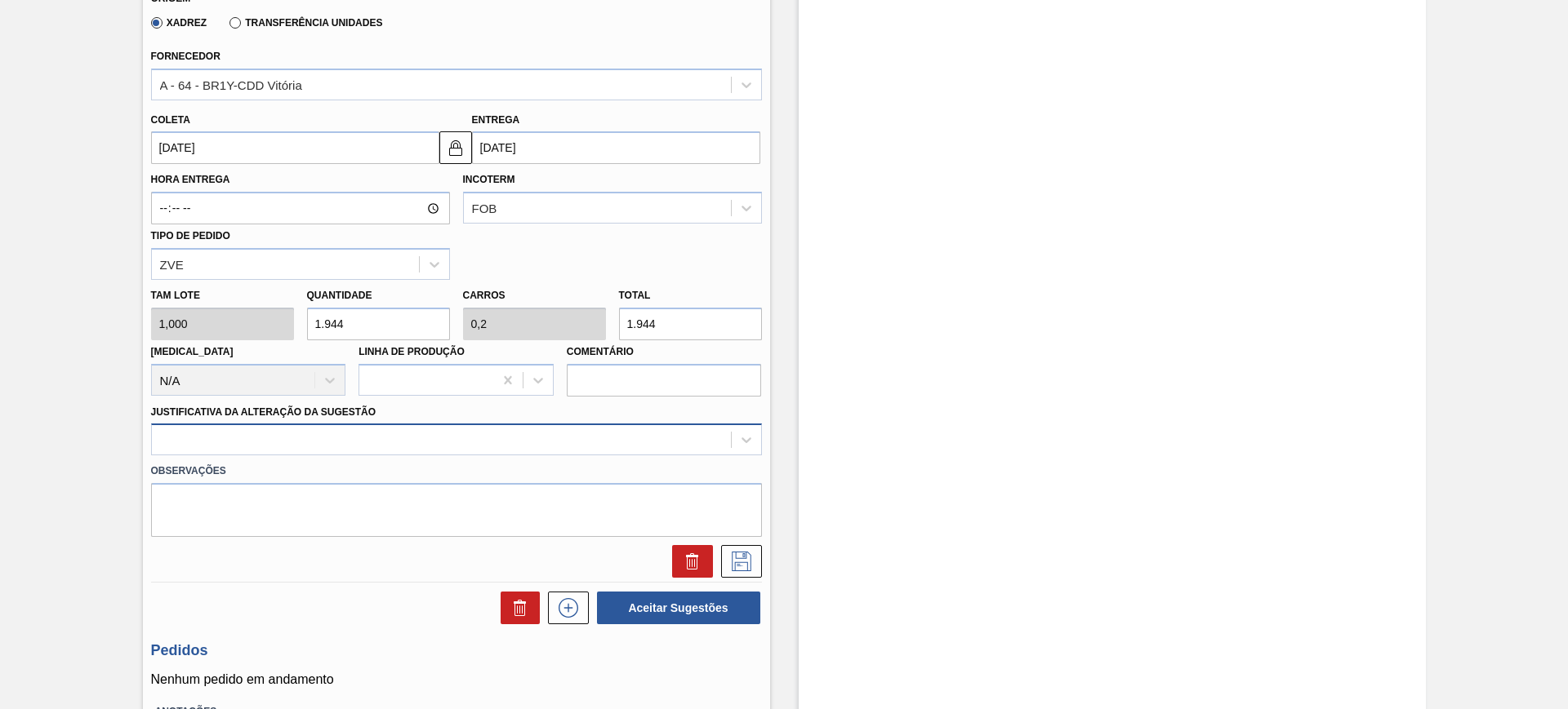
type input "1.944"
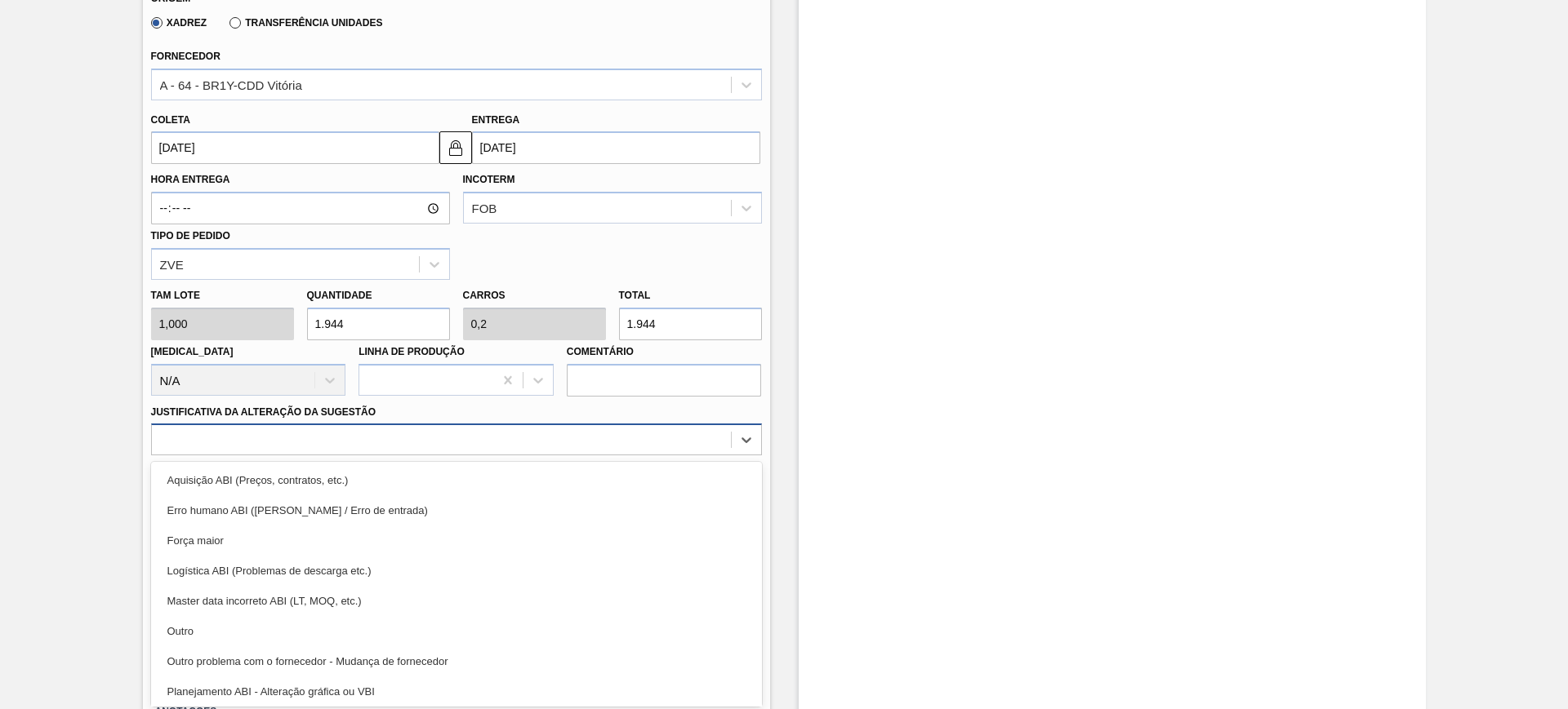
click at [526, 433] on div at bounding box center [441, 440] width 579 height 23
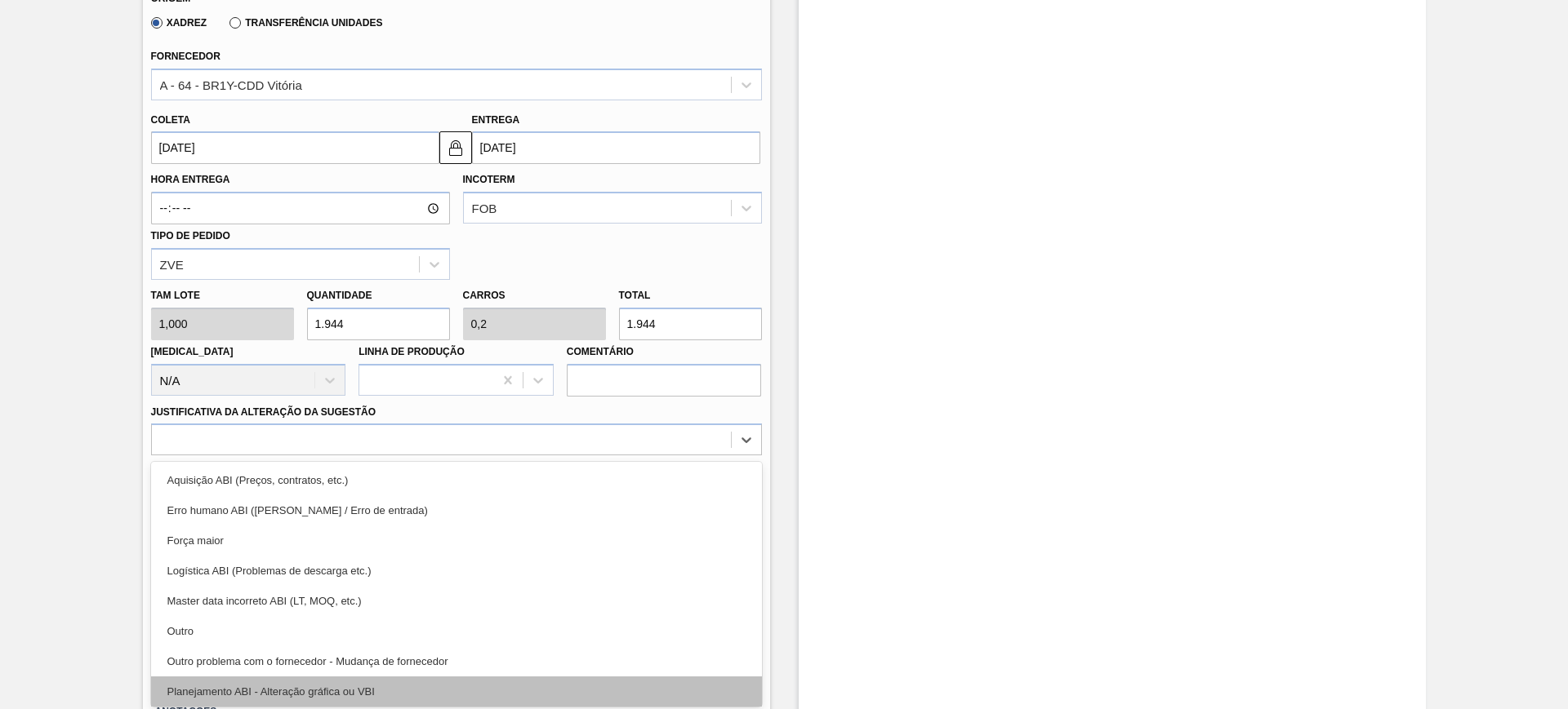
click at [503, 682] on div "Planejamento ABI - Alteração gráfica ou VBI" at bounding box center [456, 692] width 611 height 30
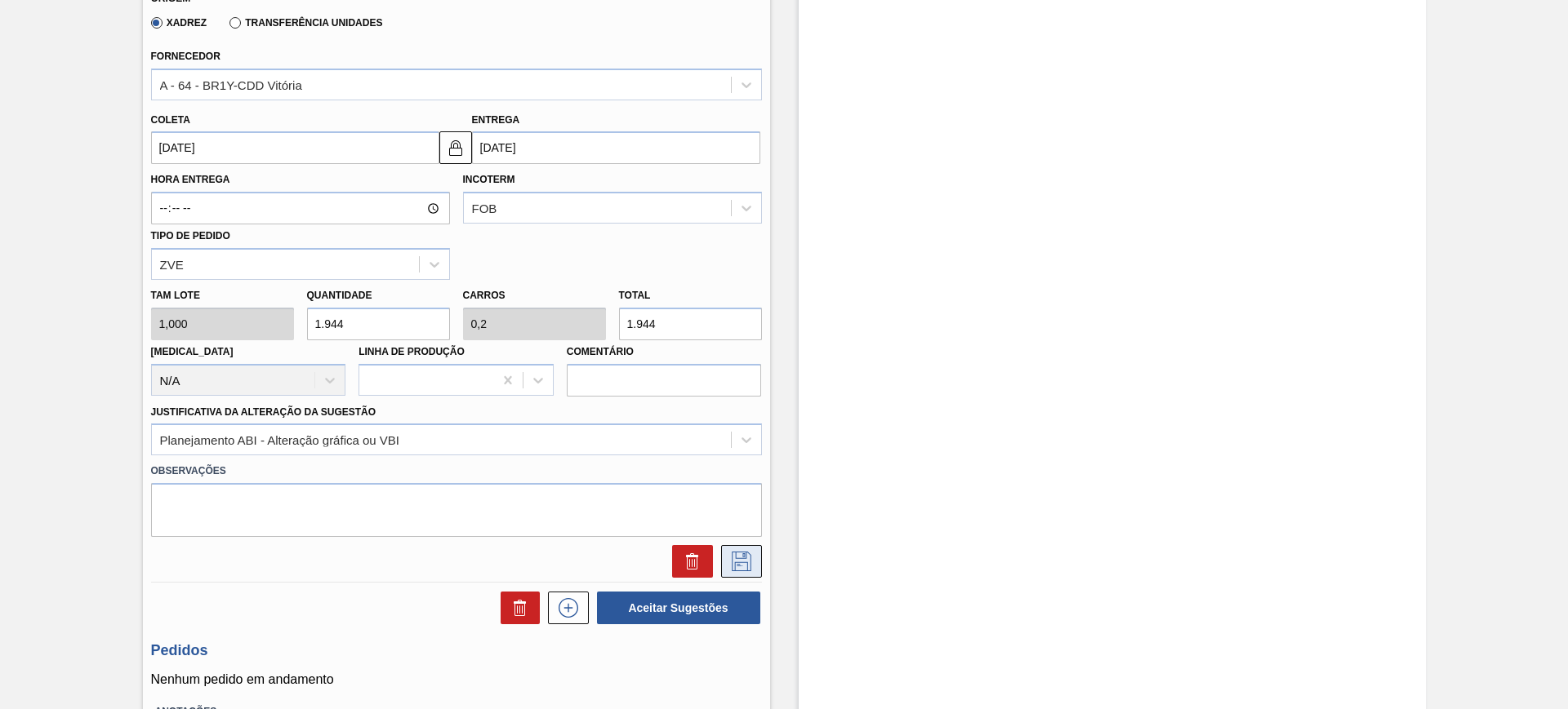
click at [735, 554] on icon at bounding box center [742, 561] width 26 height 20
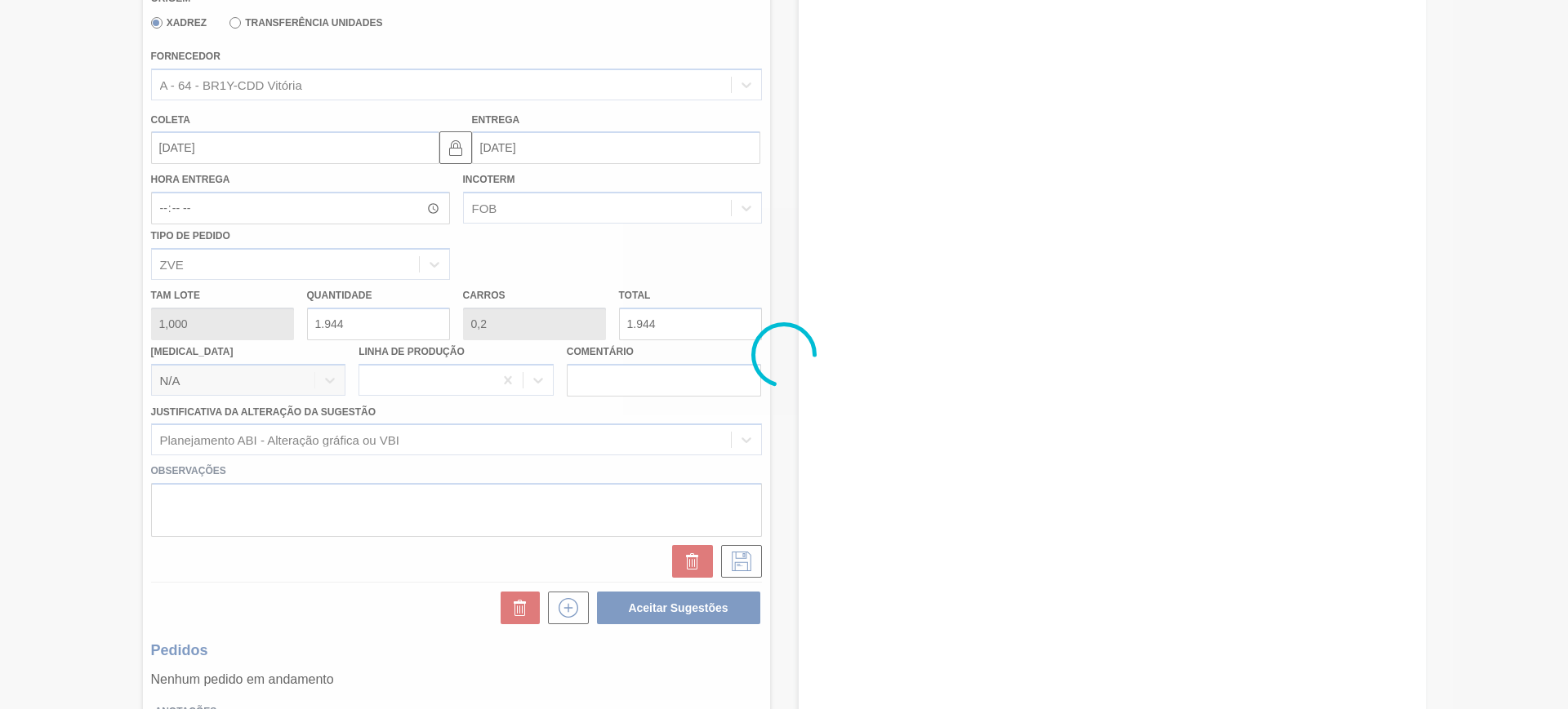
scroll to position [110, 0]
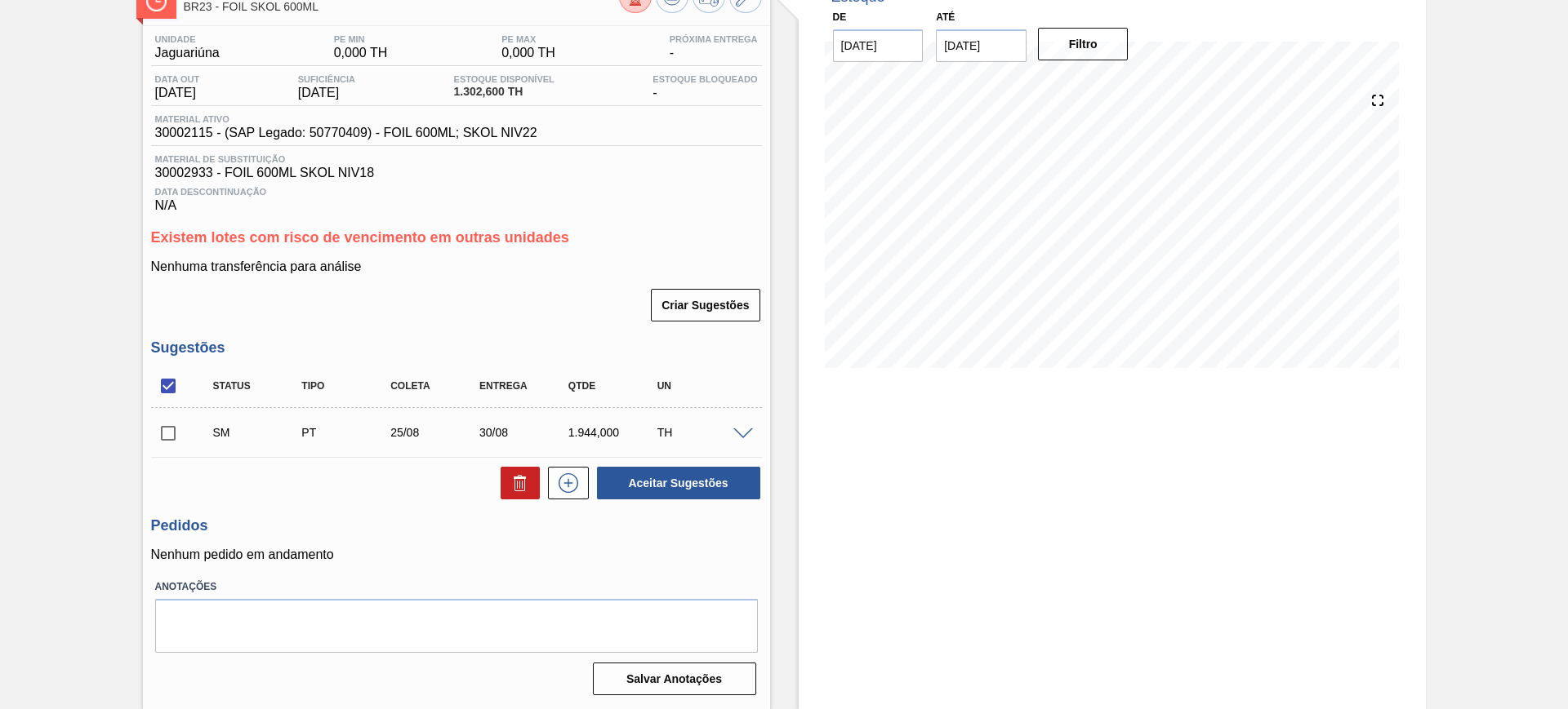
click at [168, 390] on input "checkbox" at bounding box center [168, 386] width 35 height 35
checkbox input "true"
click at [699, 497] on button "Aceitar Sugestões" at bounding box center [678, 483] width 163 height 33
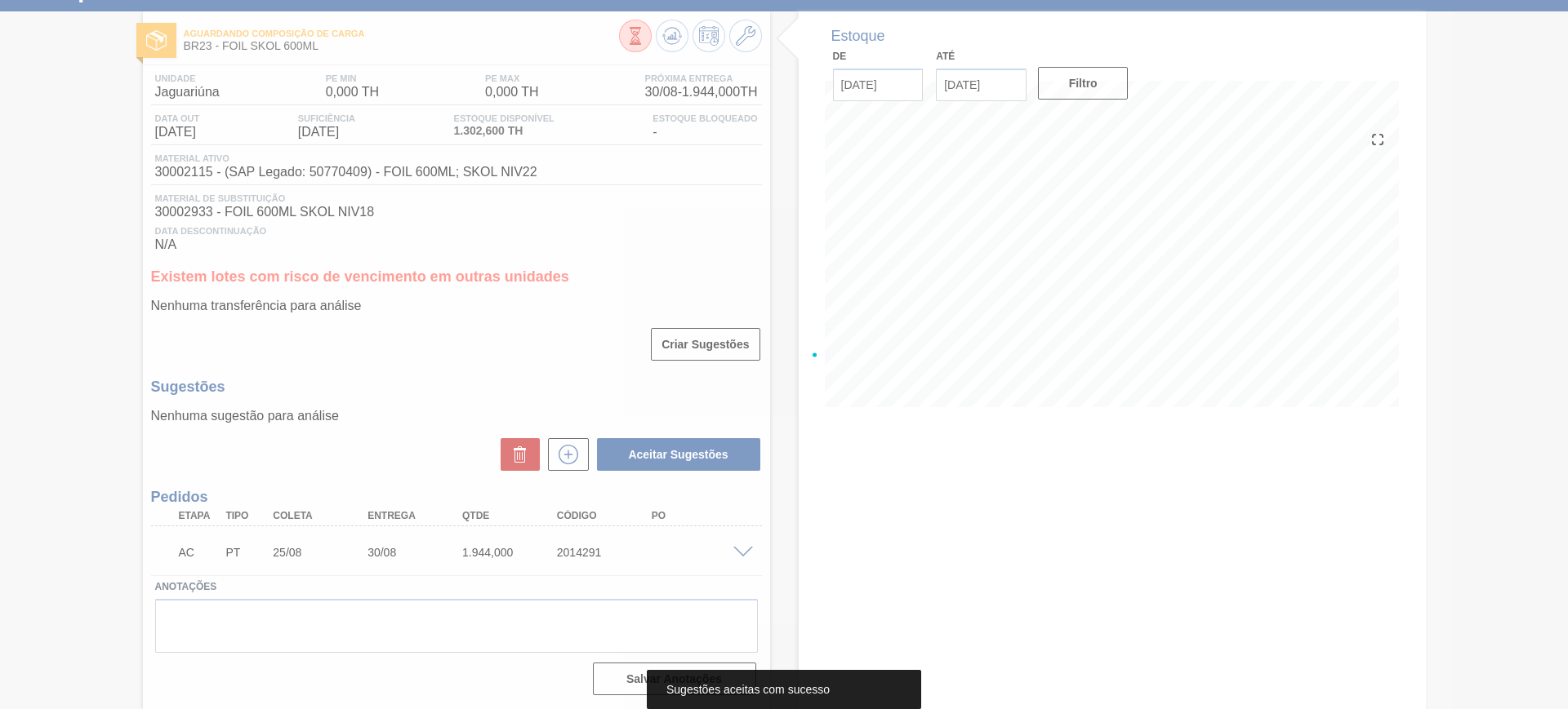
scroll to position [70, 0]
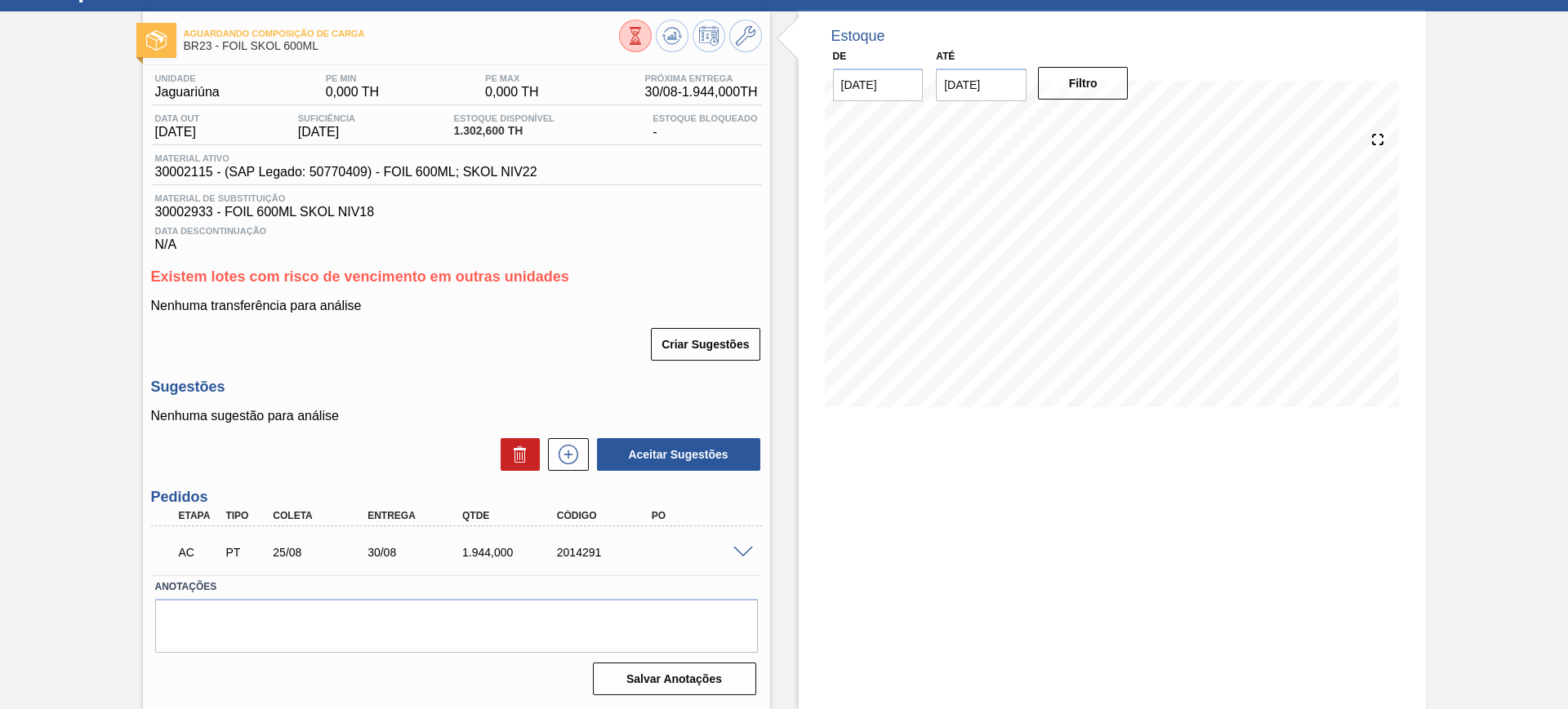
click at [746, 555] on span at bounding box center [743, 553] width 20 height 12
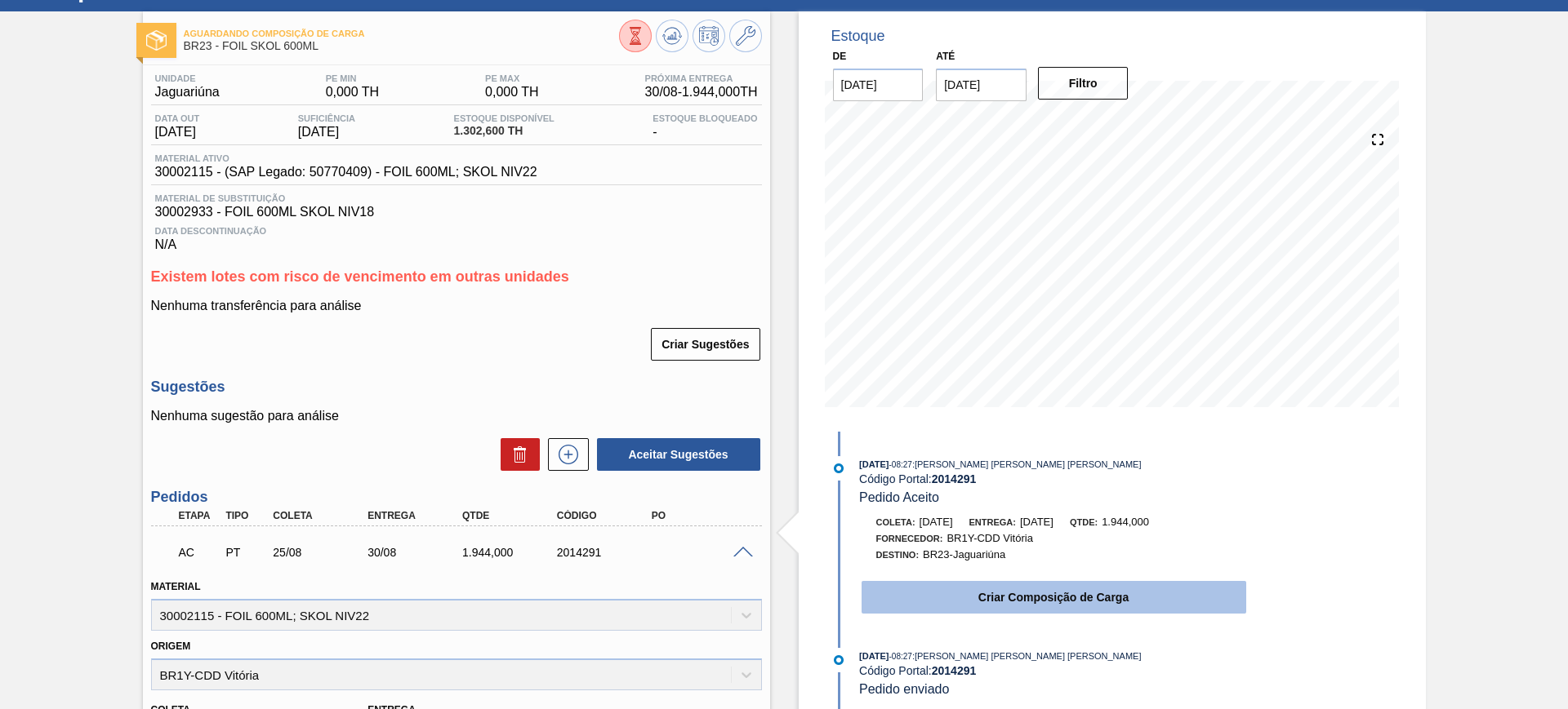
click at [955, 605] on button "Criar Composição de Carga" at bounding box center [1054, 598] width 385 height 33
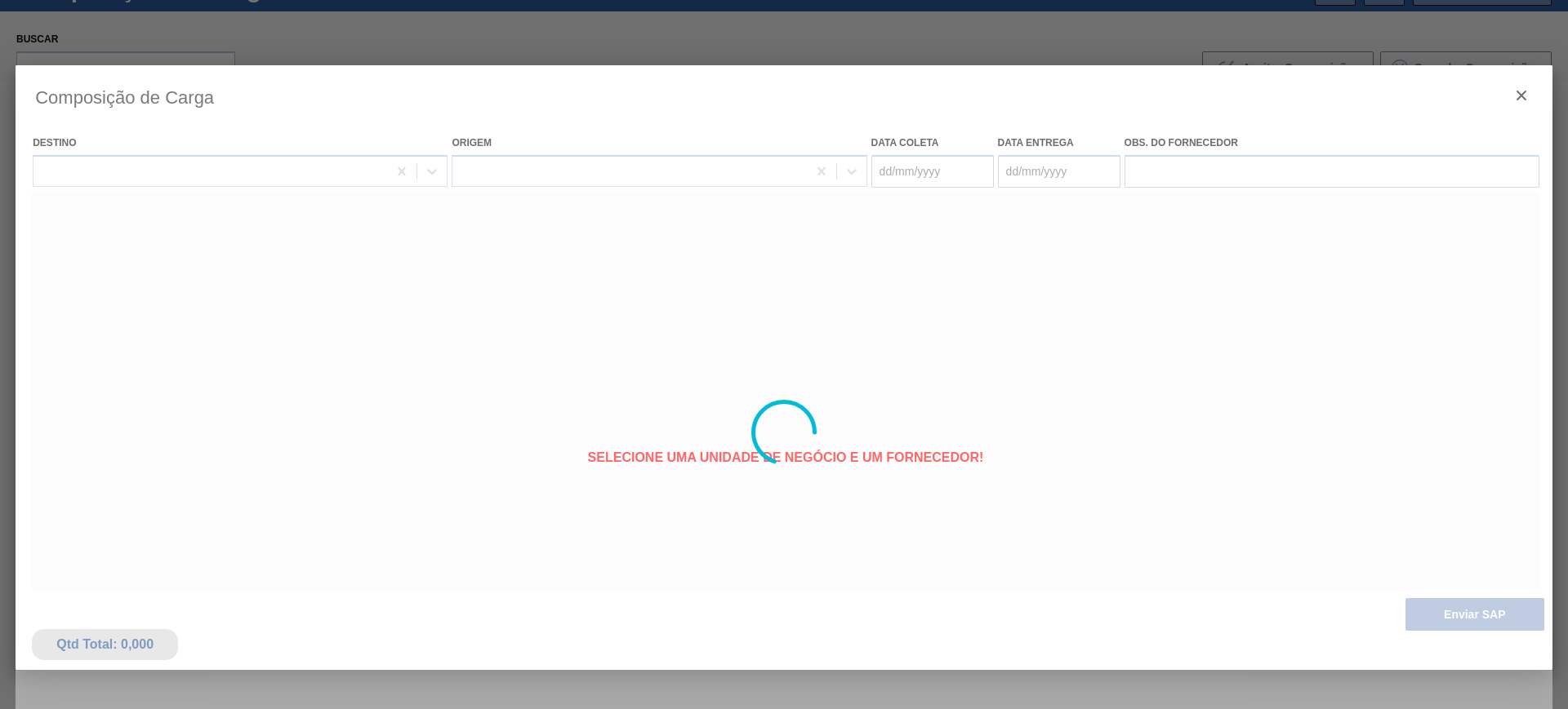
type coleta "[DATE]"
type entrega "30/08/2025"
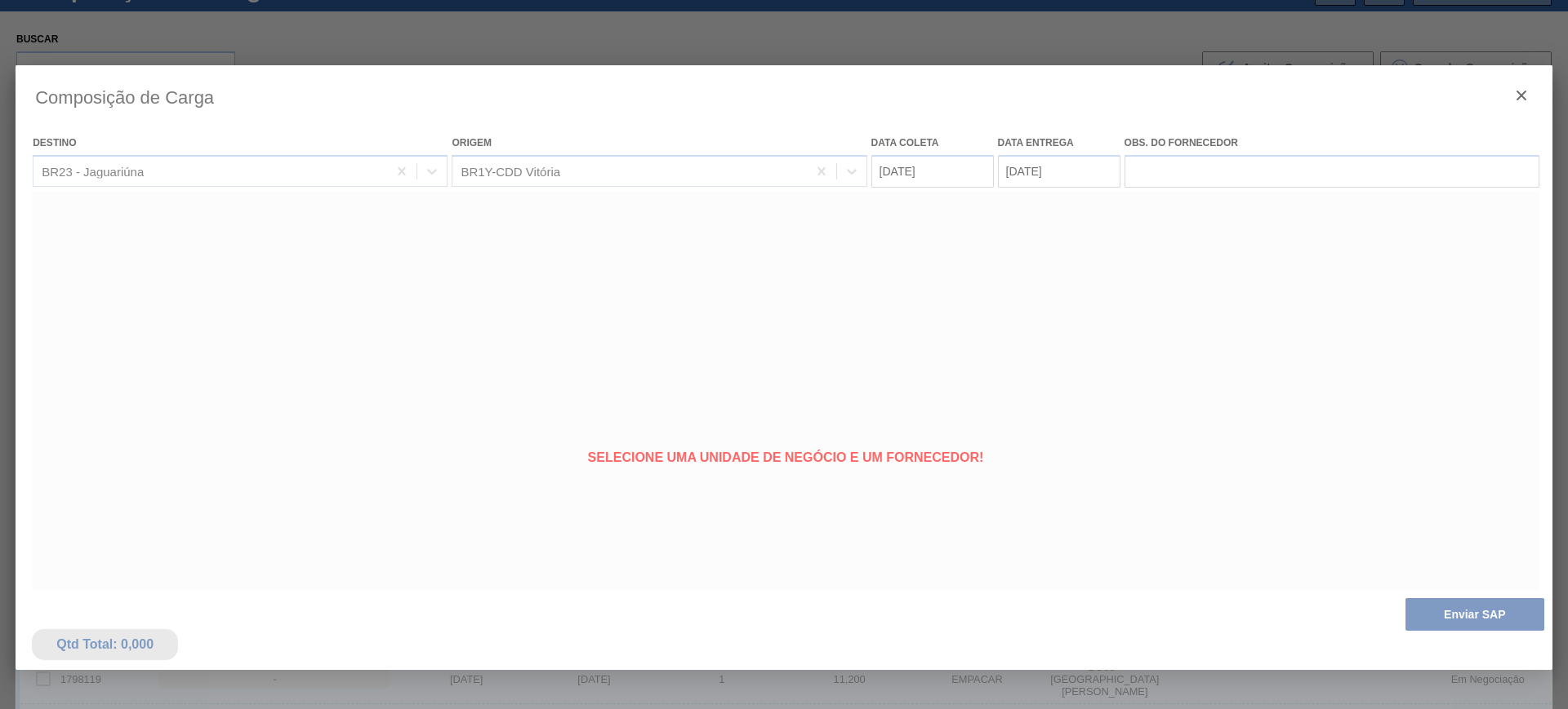
click at [1491, 613] on div at bounding box center [784, 433] width 1536 height 734
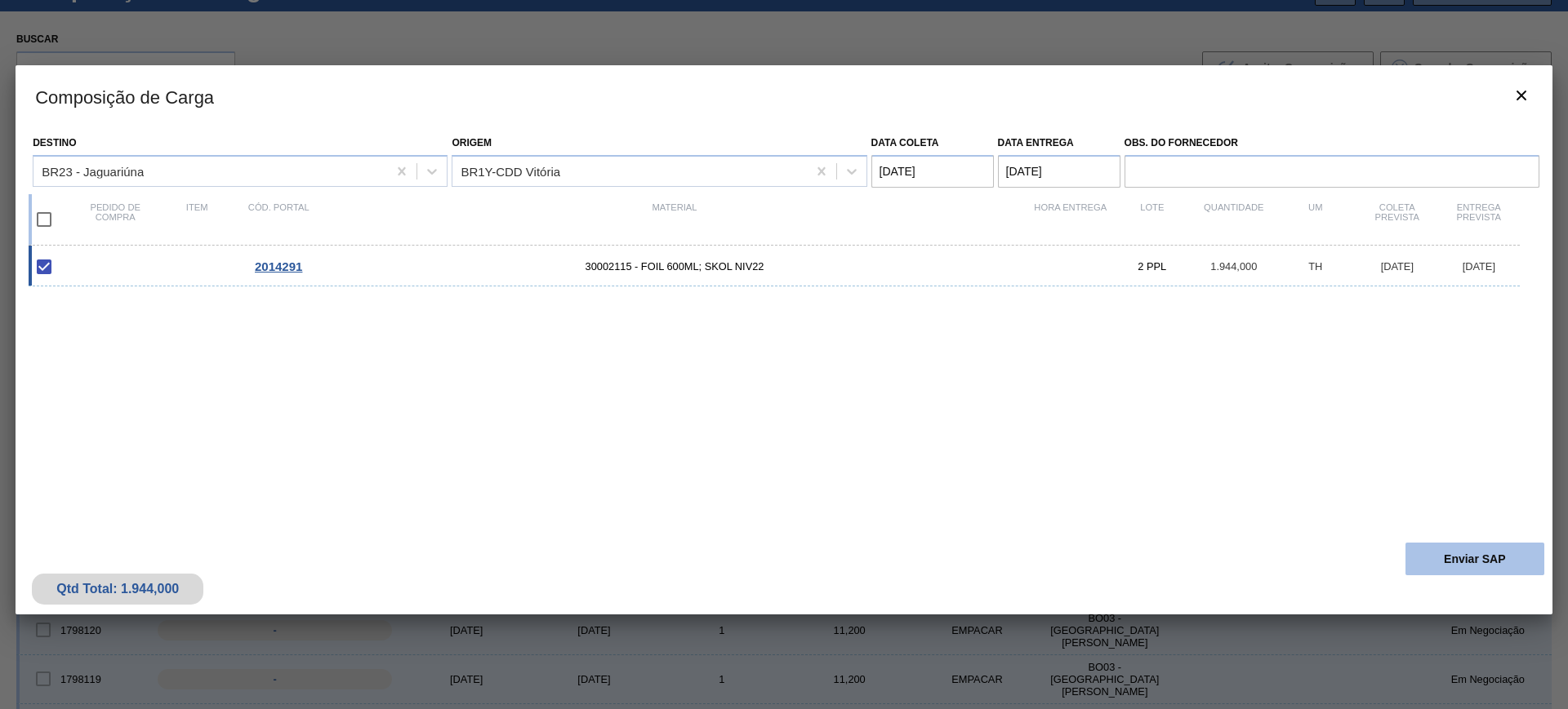
click at [1485, 559] on button "Enviar SAP" at bounding box center [1474, 559] width 139 height 33
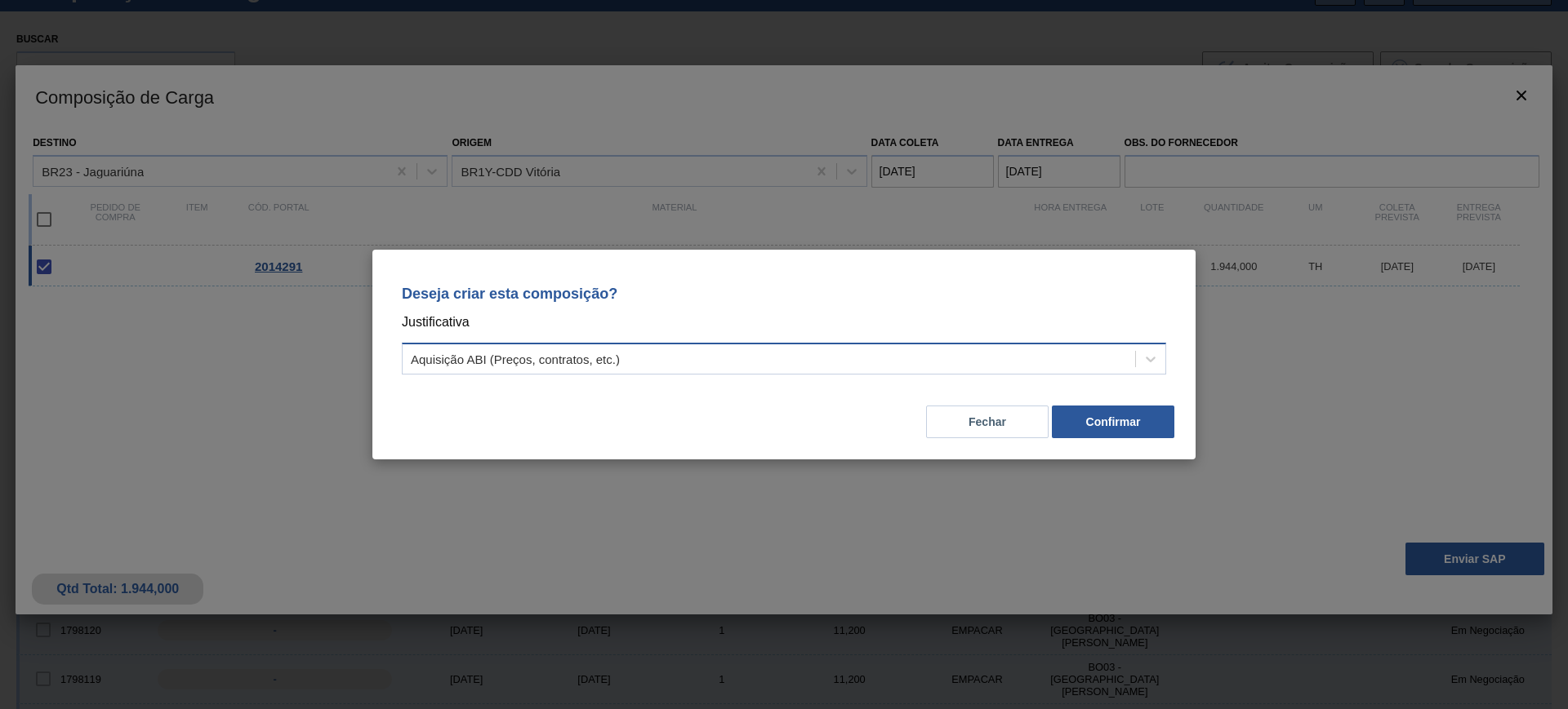
click at [836, 352] on div "Aquisição ABI (Preços, contratos, etc.)" at bounding box center [769, 359] width 732 height 23
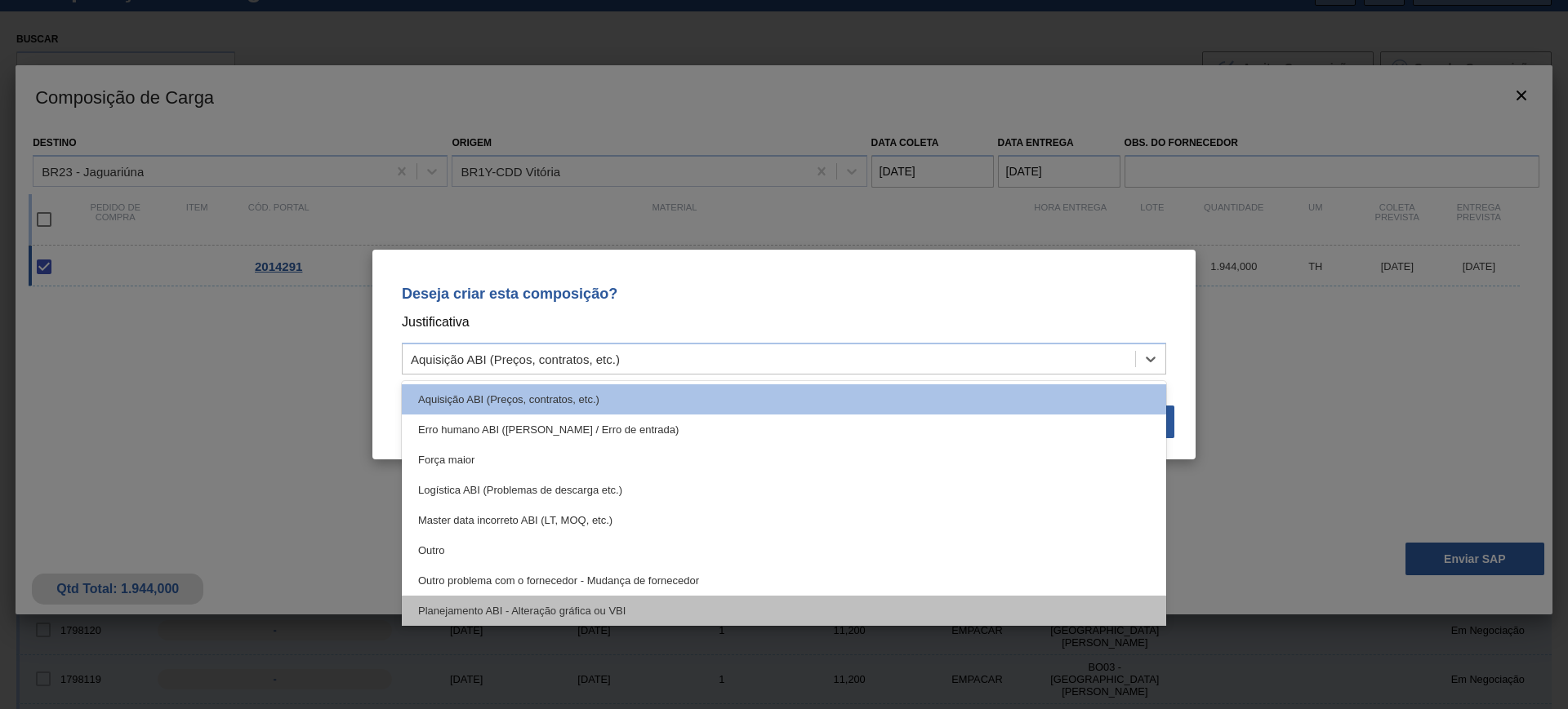
click at [614, 599] on div "Planejamento ABI - Alteração gráfica ou VBI" at bounding box center [784, 611] width 764 height 30
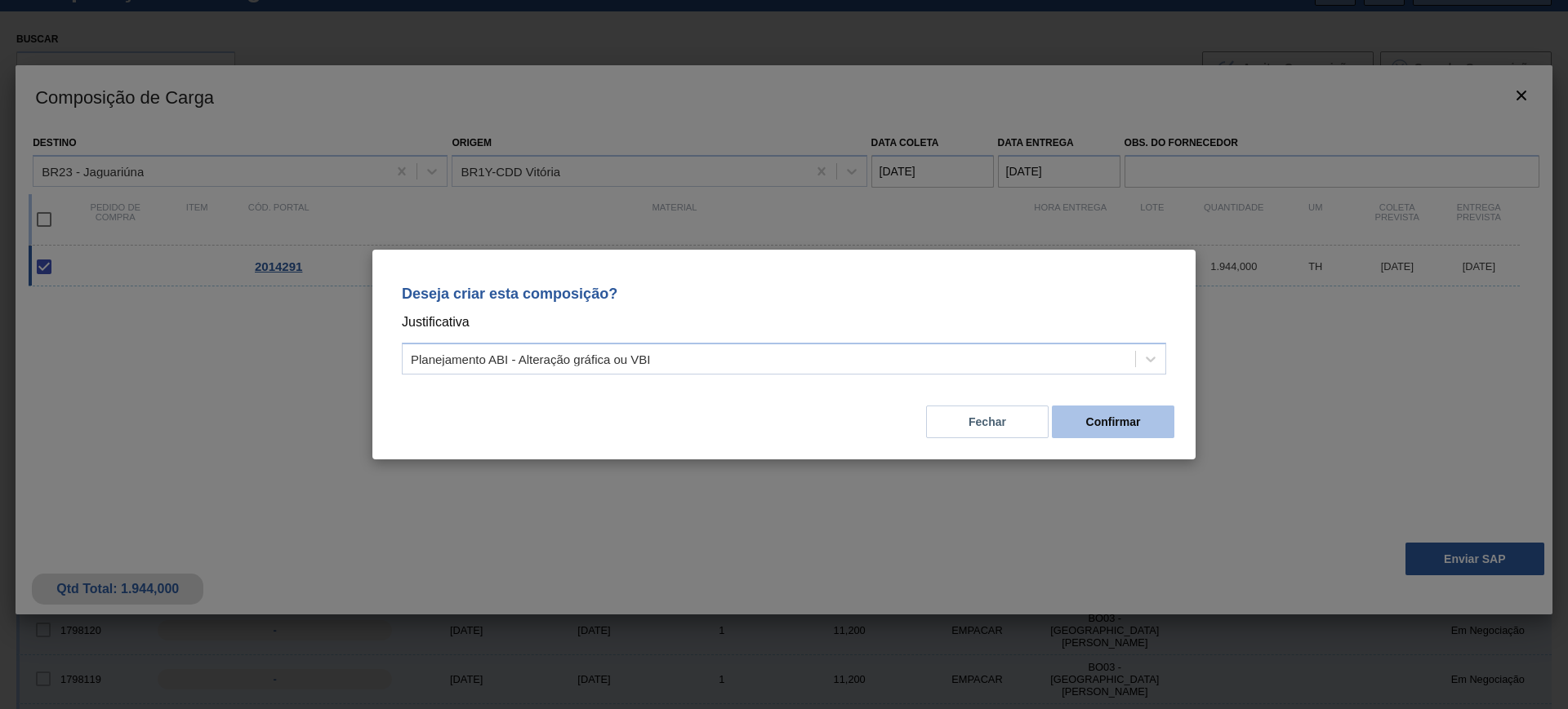
click at [1120, 420] on button "Confirmar" at bounding box center [1113, 421] width 123 height 33
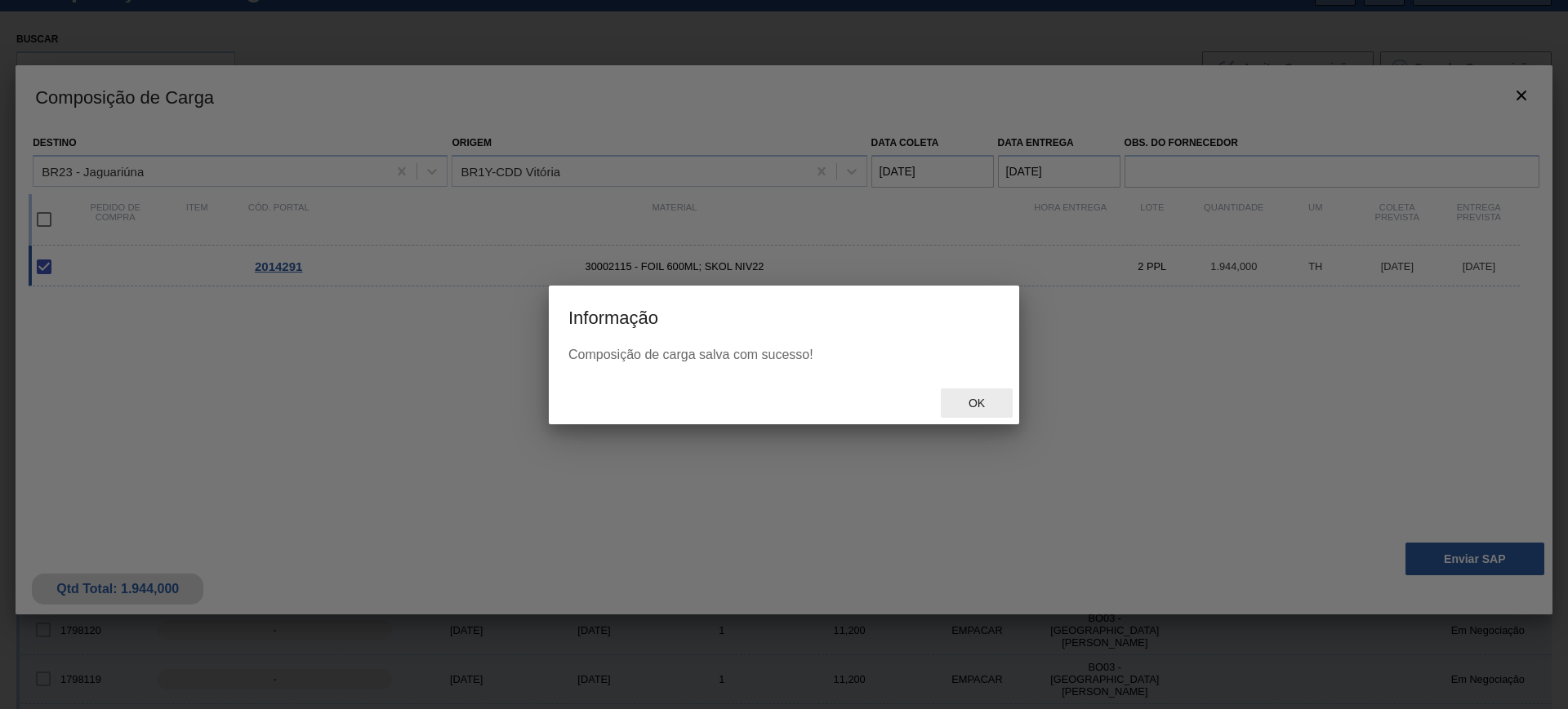
click at [975, 407] on span "Ok" at bounding box center [976, 404] width 42 height 13
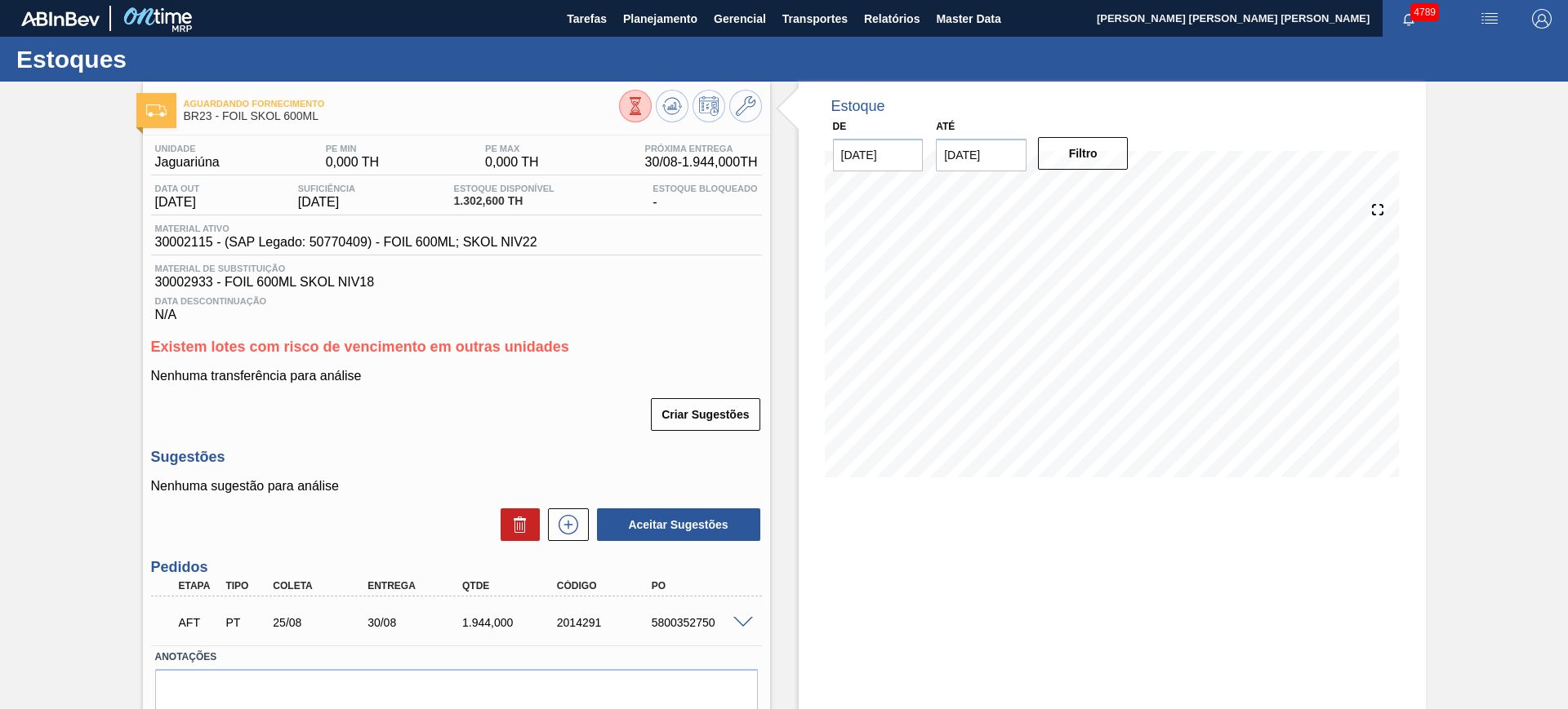
click at [690, 613] on div "AFT PT 25/08 30/08 1.944,000 2014291 5800352750" at bounding box center [452, 621] width 568 height 33
click at [689, 613] on div "AFT PT 25/08 30/08 1.944,000 2014291 5800352750" at bounding box center [452, 621] width 568 height 33
copy div "5800352750"
click at [683, 109] on button at bounding box center [672, 106] width 33 height 33
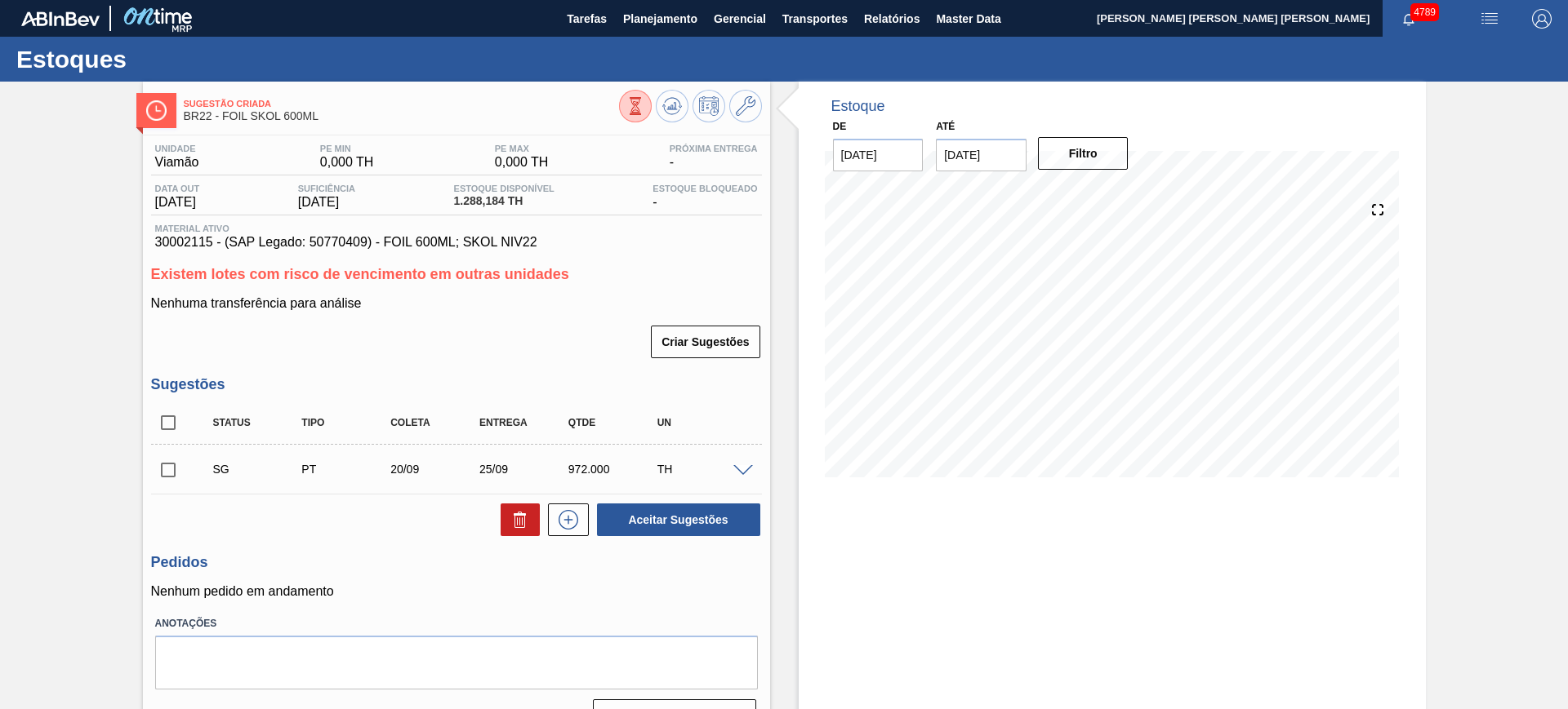
click at [744, 466] on span at bounding box center [743, 471] width 20 height 12
type input "972,000"
type input "0,1"
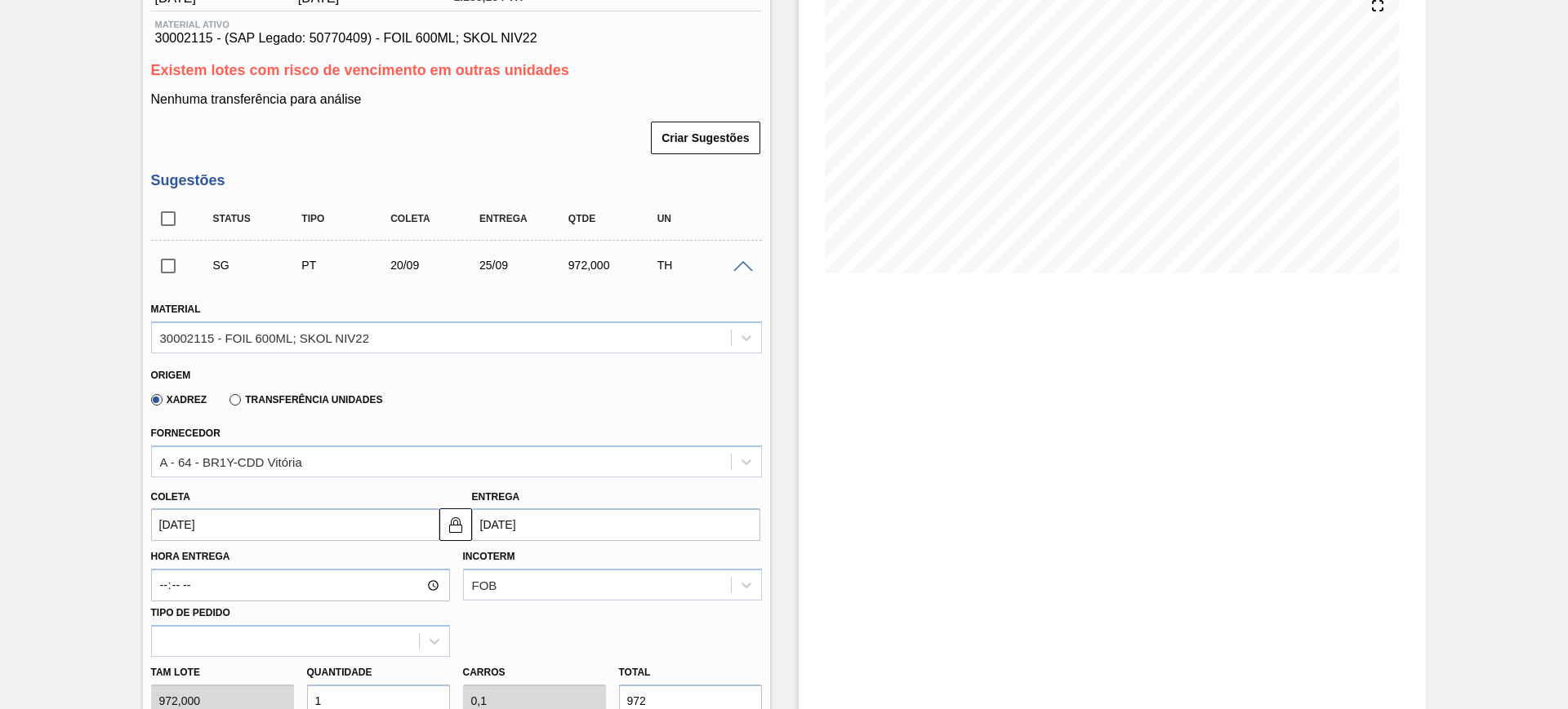
scroll to position [306, 0]
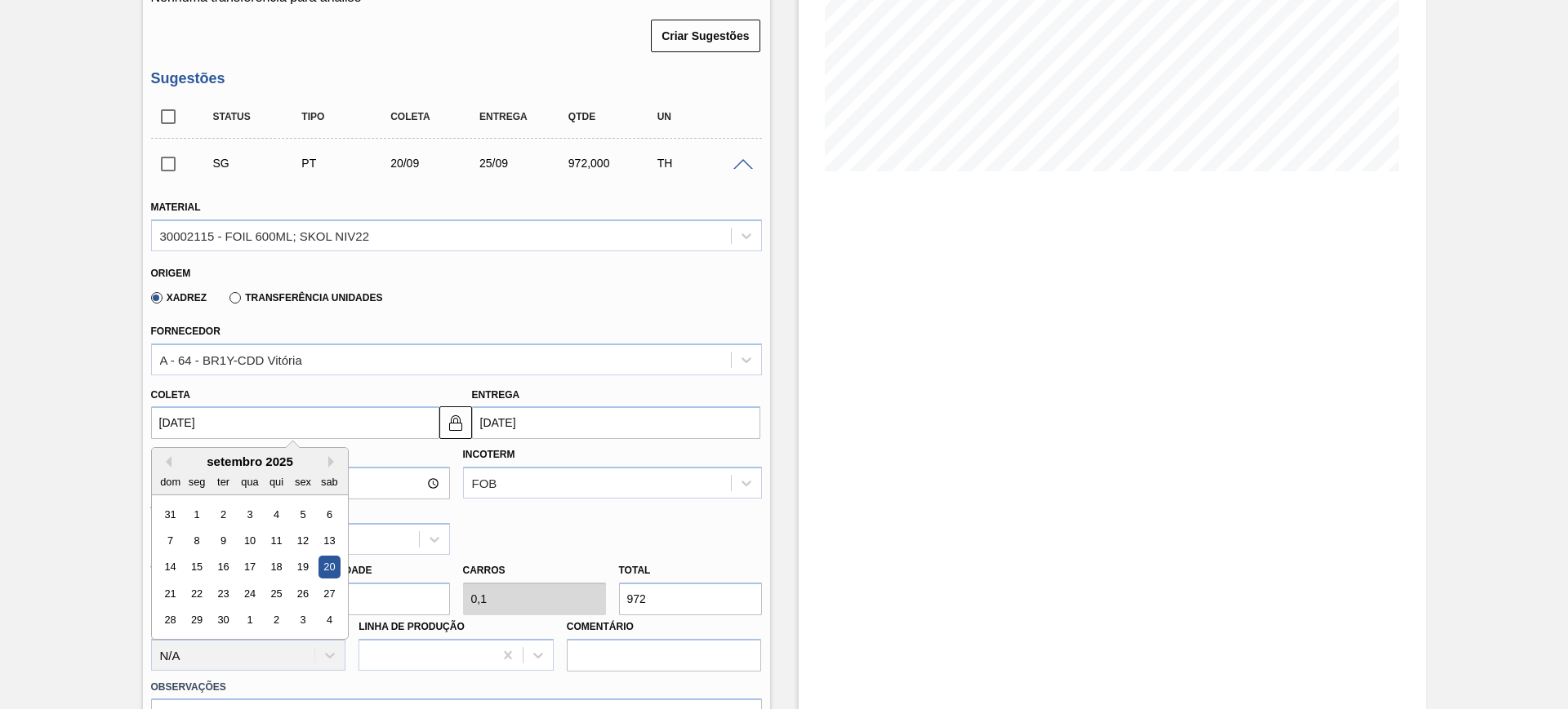
click at [245, 418] on input "[DATE]" at bounding box center [295, 422] width 288 height 33
drag, startPoint x: 193, startPoint y: 589, endPoint x: 214, endPoint y: 588, distance: 21.0
click at [194, 589] on div "22" at bounding box center [197, 594] width 22 height 22
type input "[DATE]"
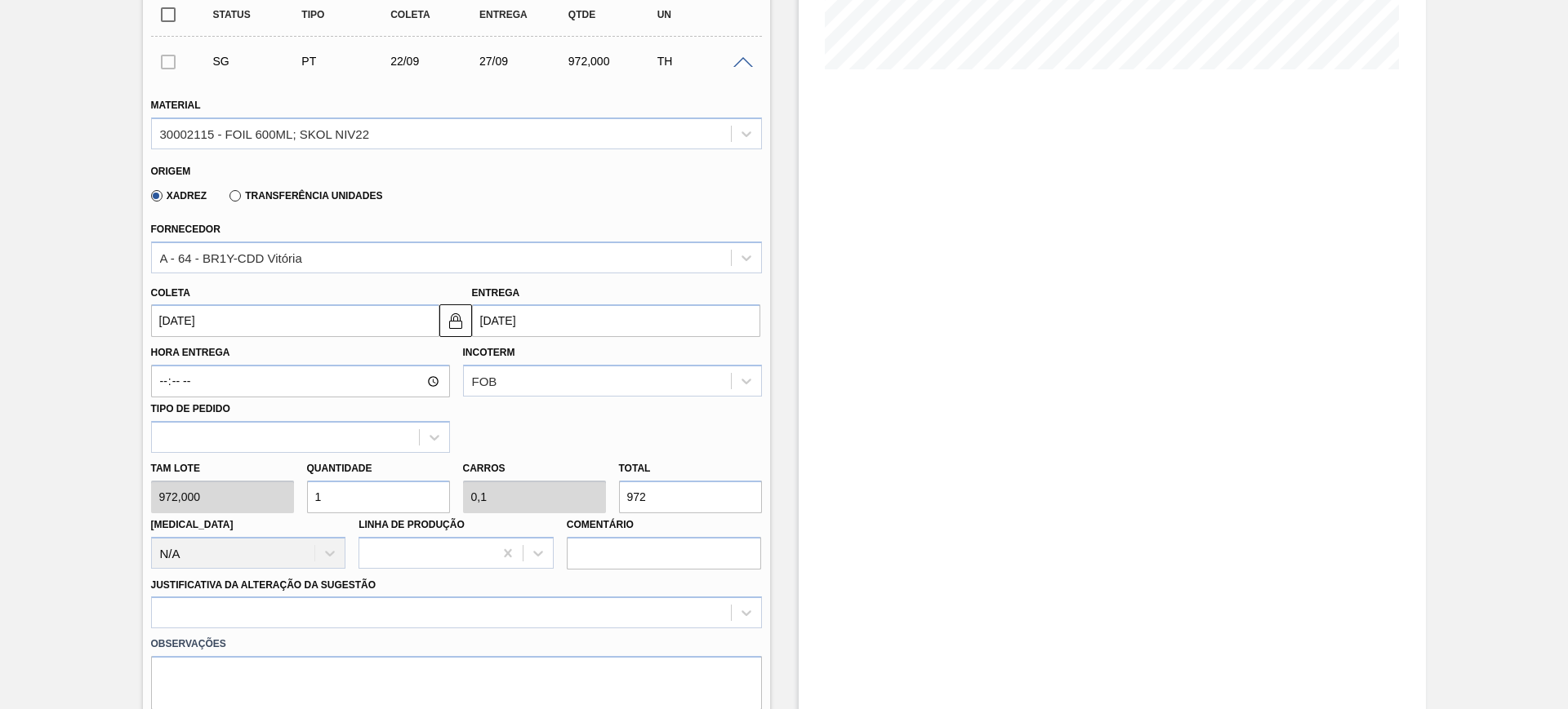
scroll to position [510, 0]
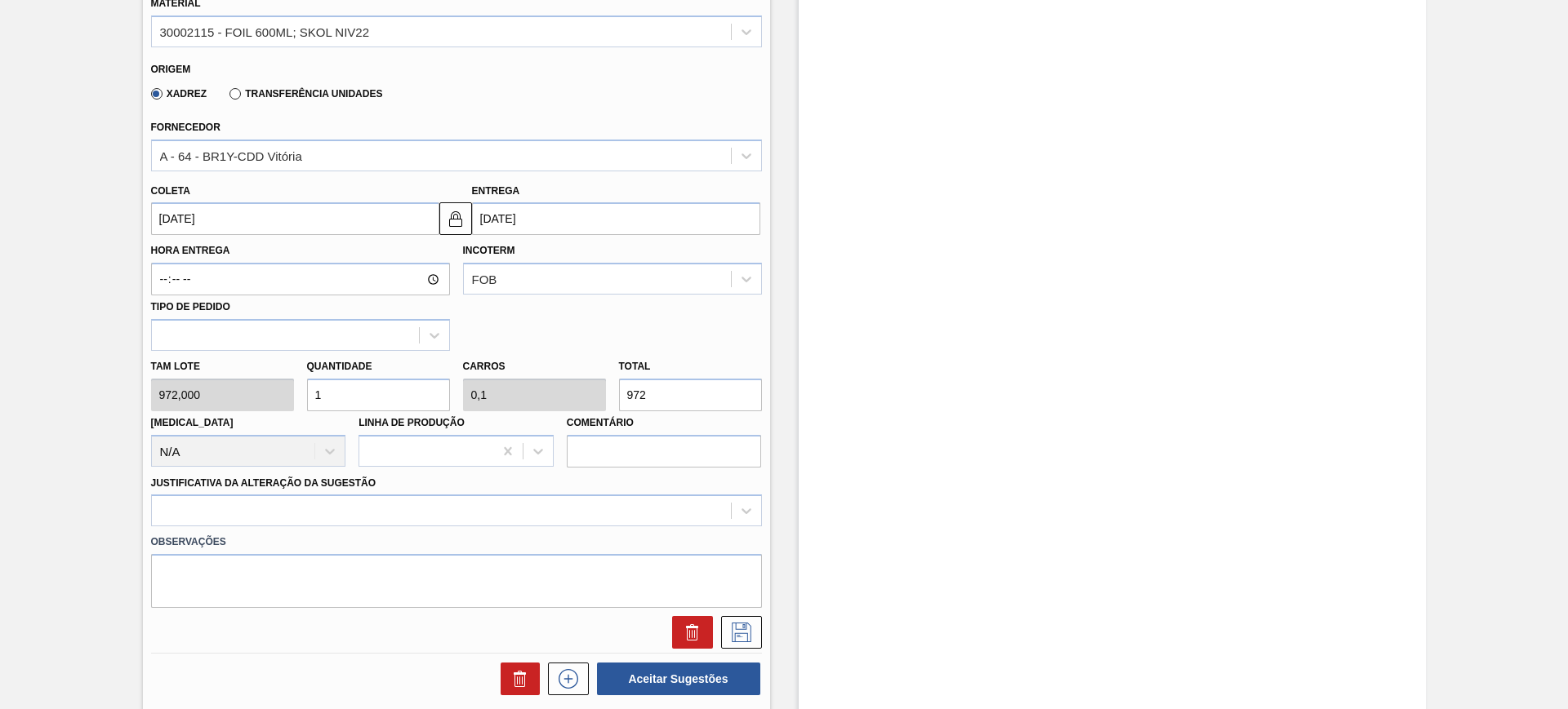
click at [348, 399] on input "1" at bounding box center [378, 394] width 143 height 33
type input "3"
type input "0,3"
type input "2.916"
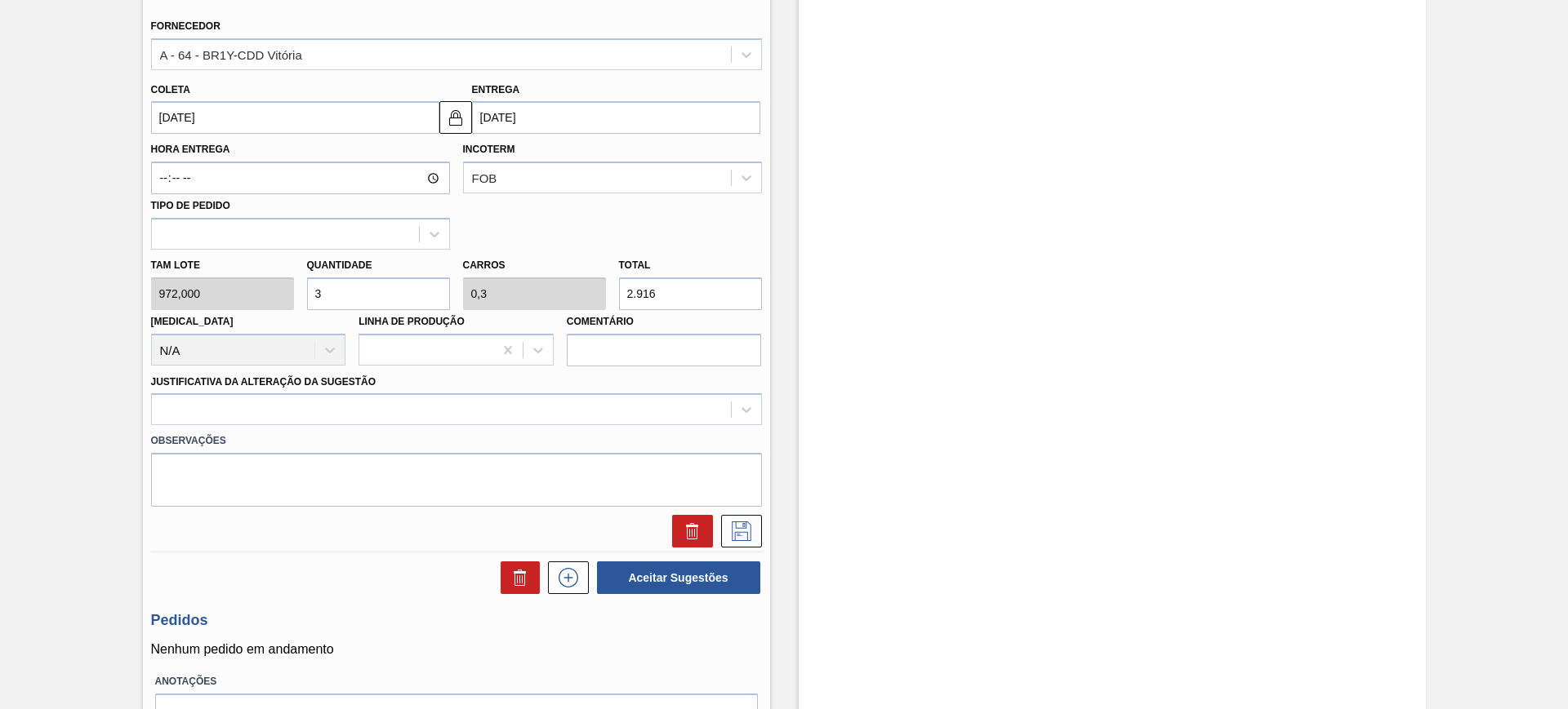
scroll to position [613, 0]
type input "3"
click at [564, 407] on div at bounding box center [441, 408] width 579 height 23
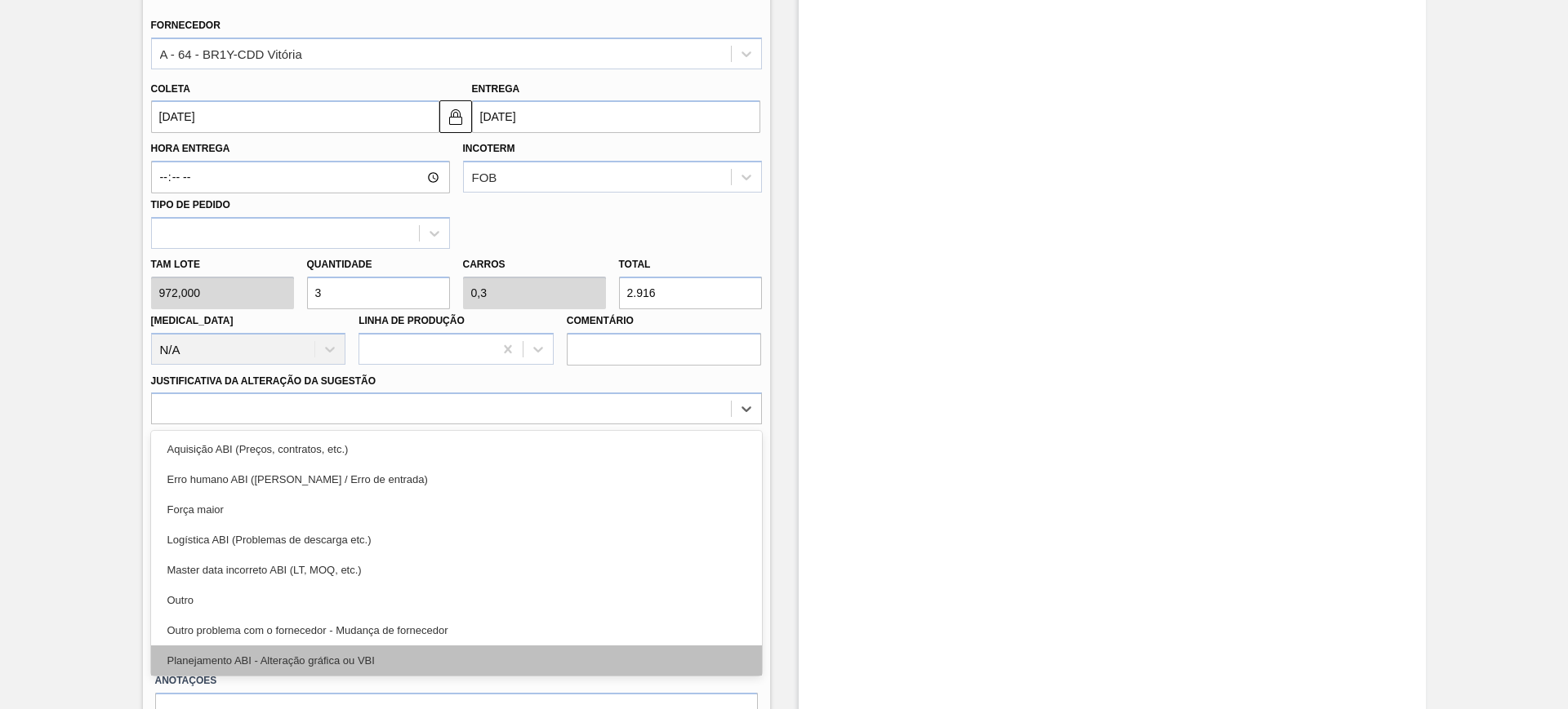
click at [480, 667] on div "Planejamento ABI - Alteração gráfica ou VBI" at bounding box center [456, 660] width 611 height 30
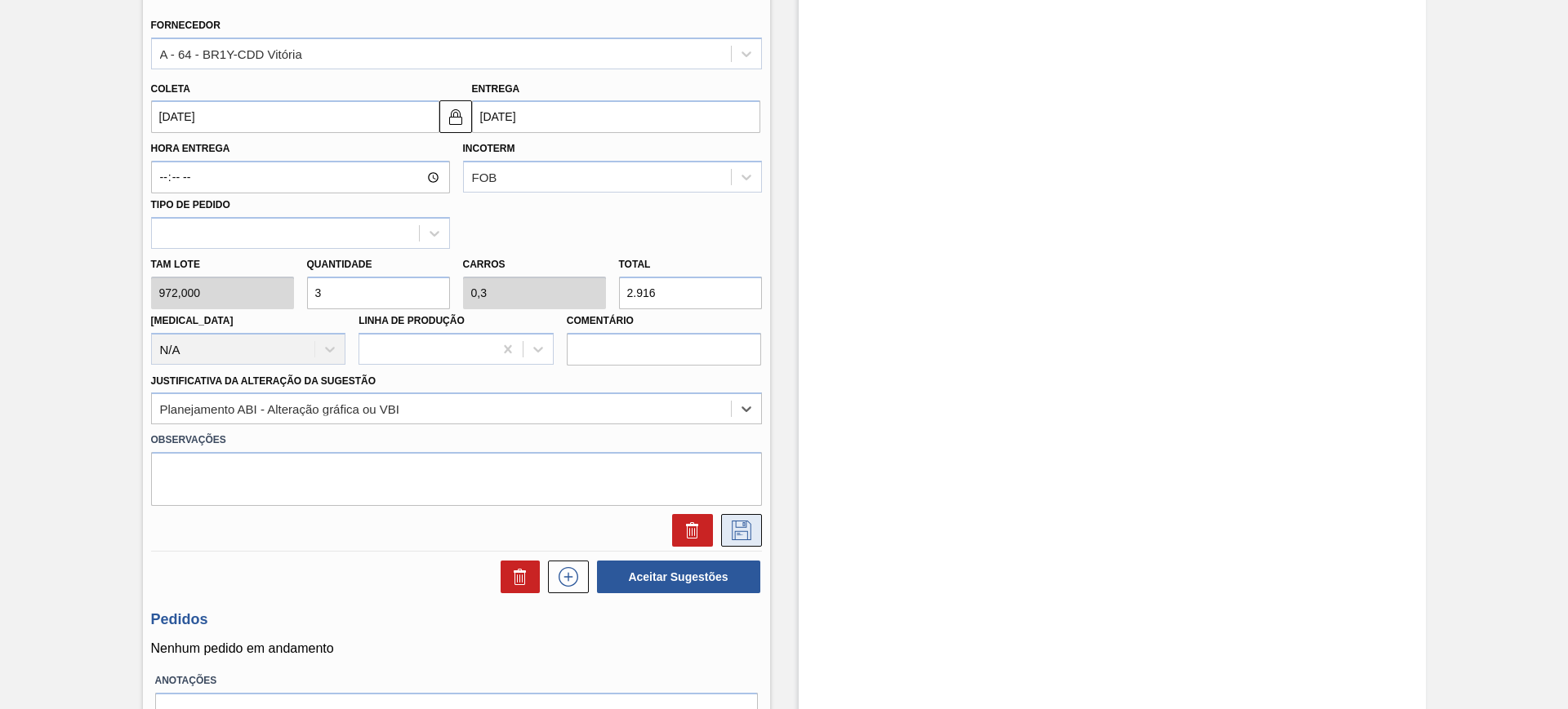
click at [737, 532] on icon at bounding box center [742, 530] width 26 height 20
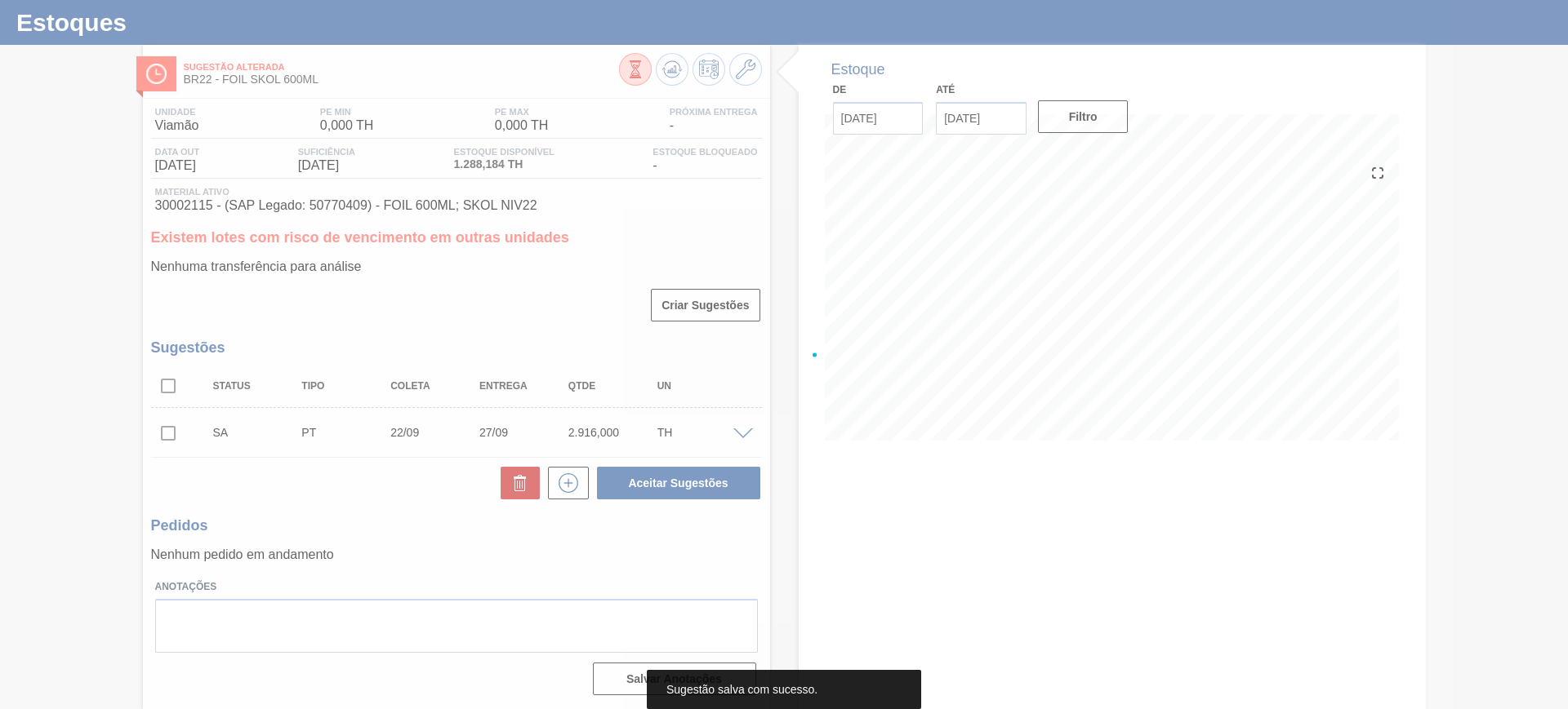
scroll to position [37, 0]
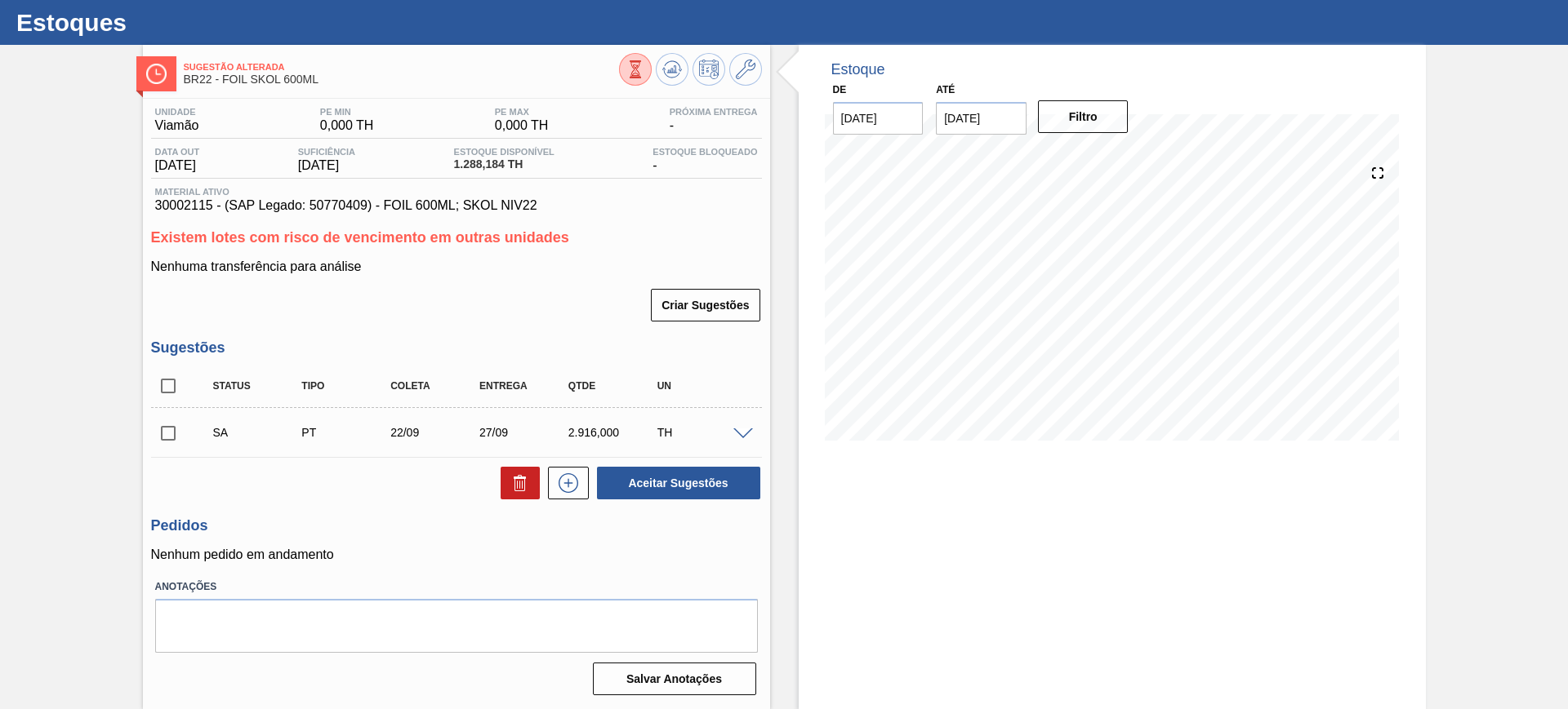
click at [738, 430] on span at bounding box center [743, 435] width 20 height 12
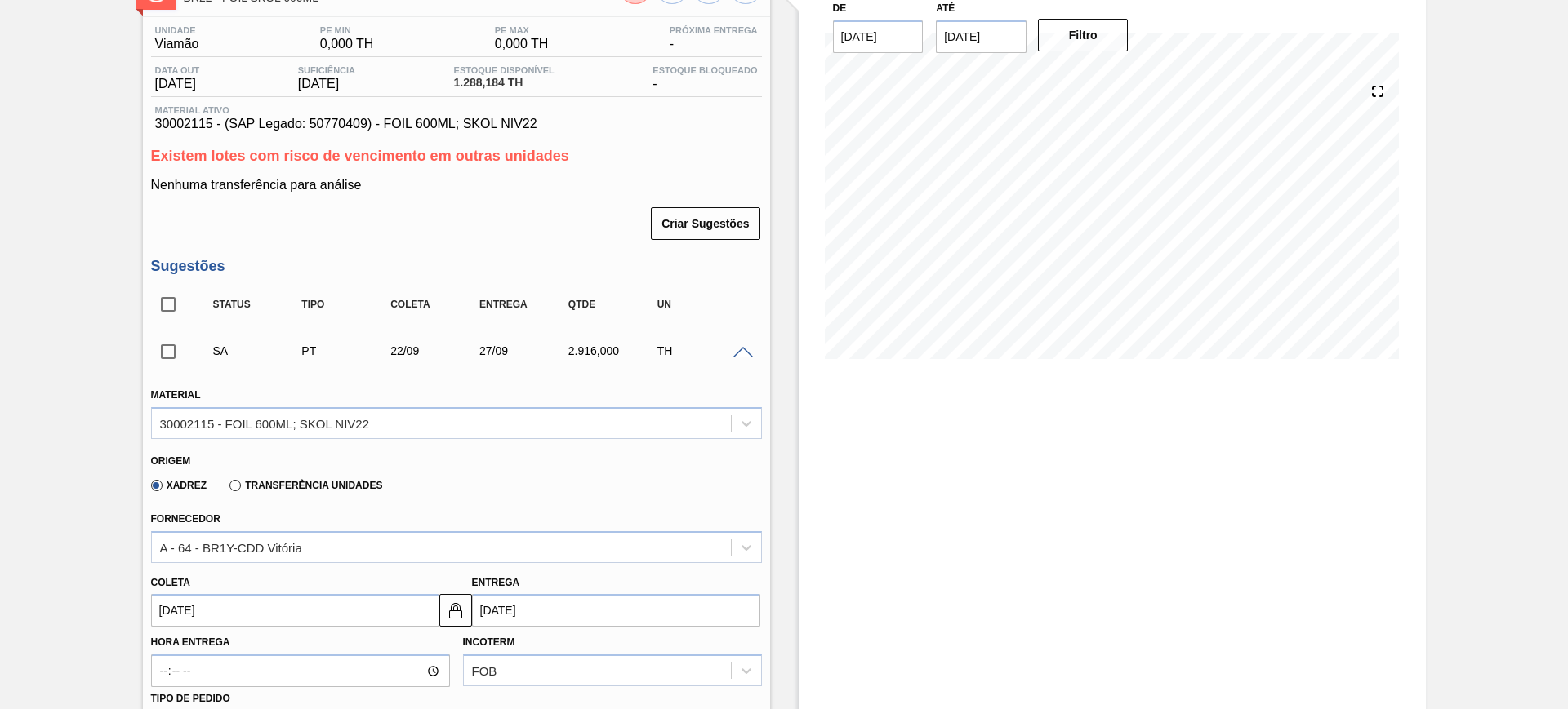
scroll to position [241, 0]
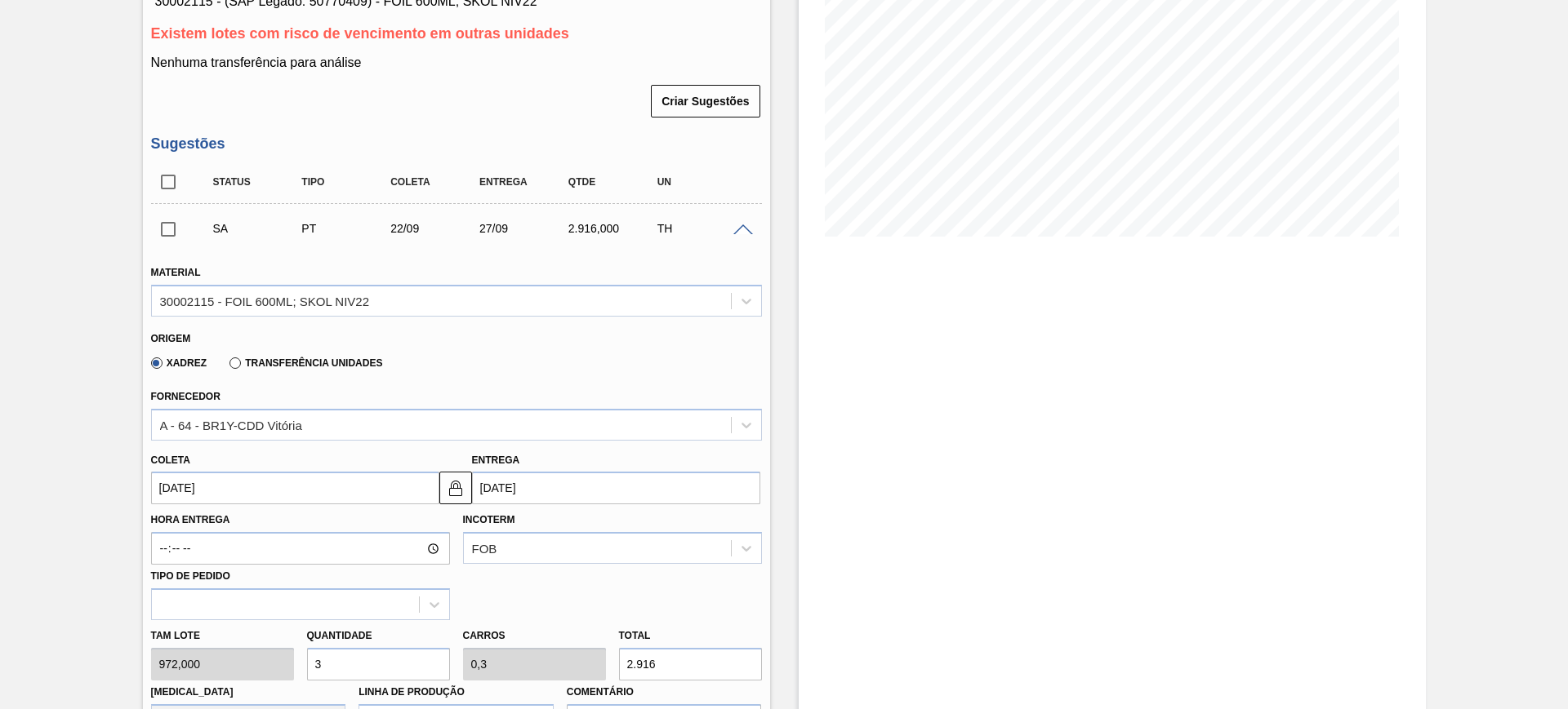
click at [252, 484] on input "[DATE]" at bounding box center [295, 488] width 288 height 33
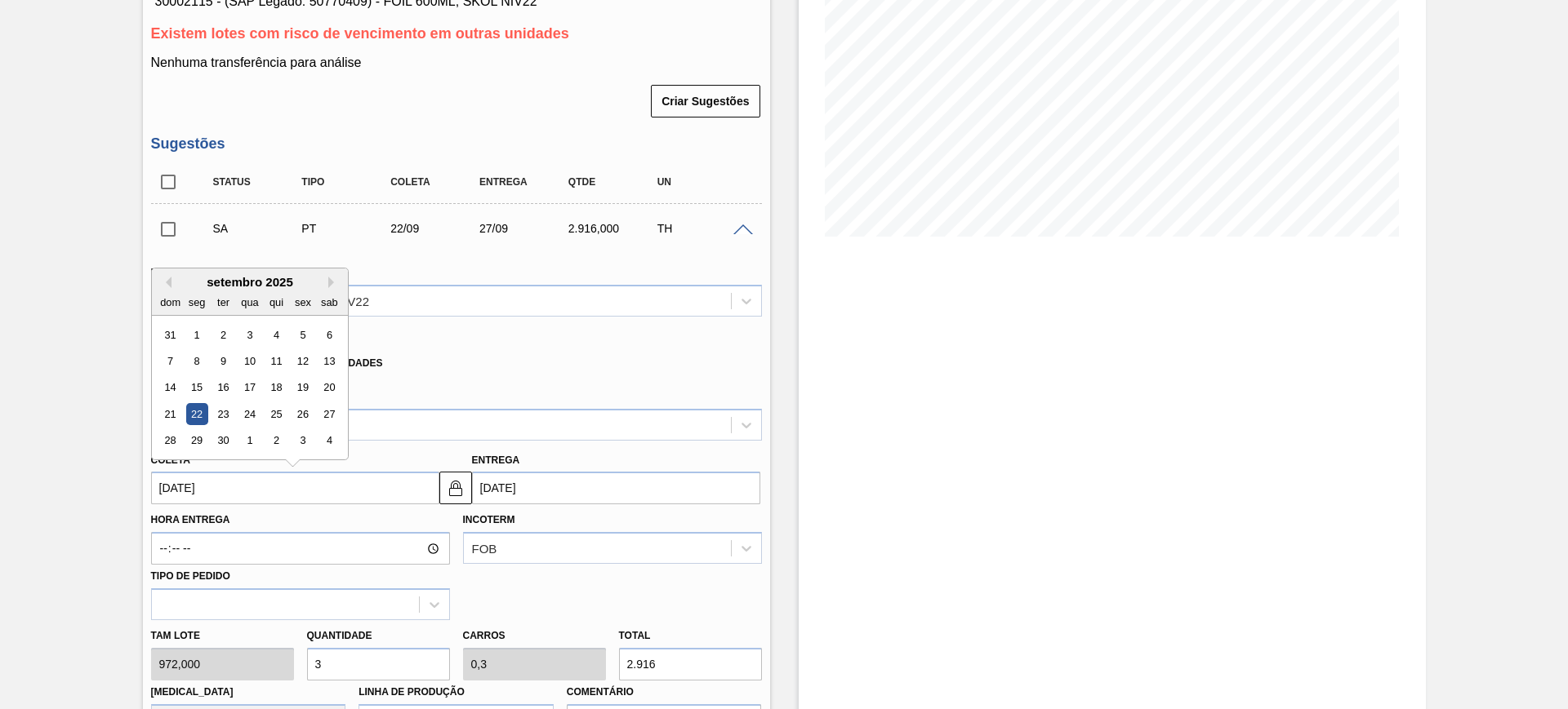
click at [173, 287] on div "setembro 2025" at bounding box center [249, 282] width 196 height 14
click at [169, 283] on button "Previous Month" at bounding box center [166, 282] width 11 height 11
click at [333, 281] on button "Next Month" at bounding box center [333, 282] width 11 height 11
click at [198, 442] on div "25" at bounding box center [197, 441] width 22 height 22
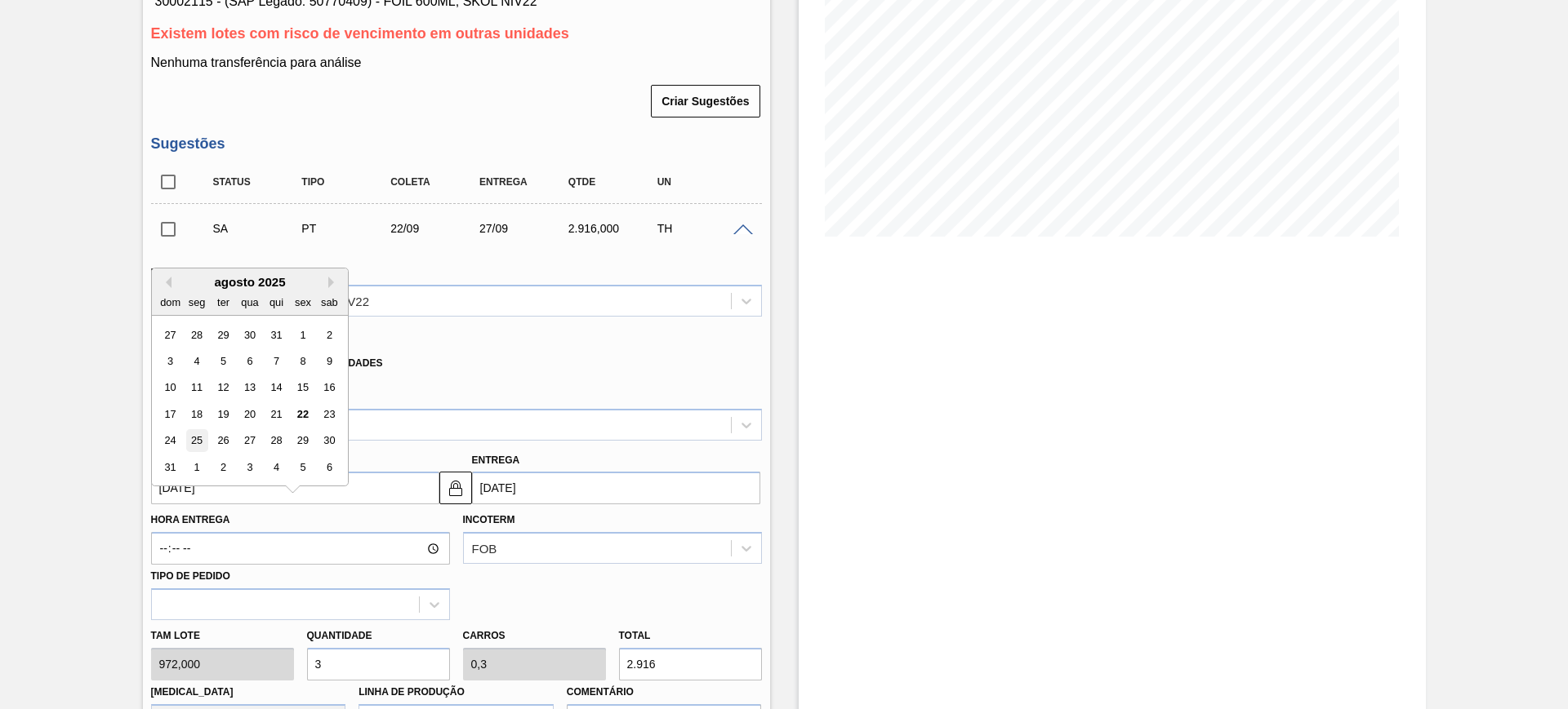
type input "[DATE]"
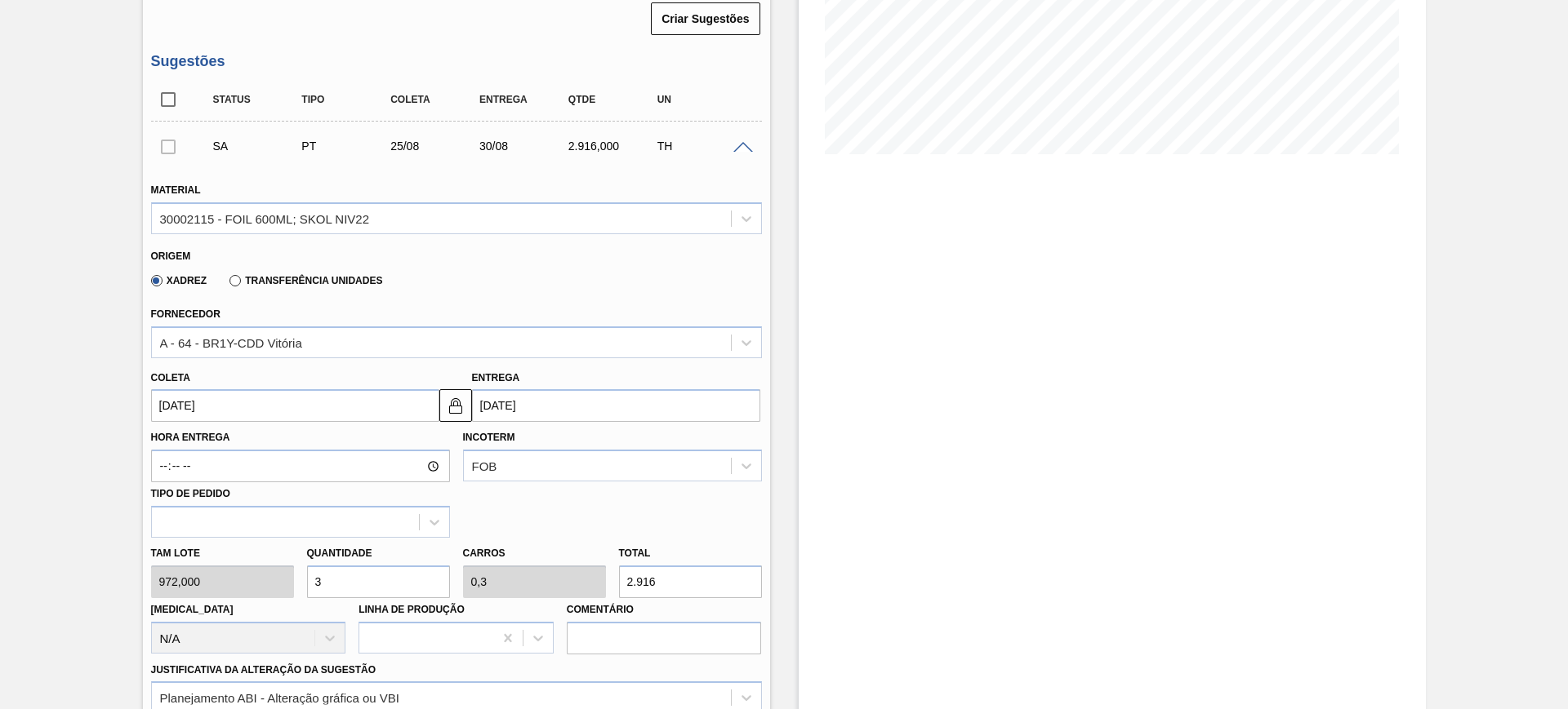
scroll to position [445, 0]
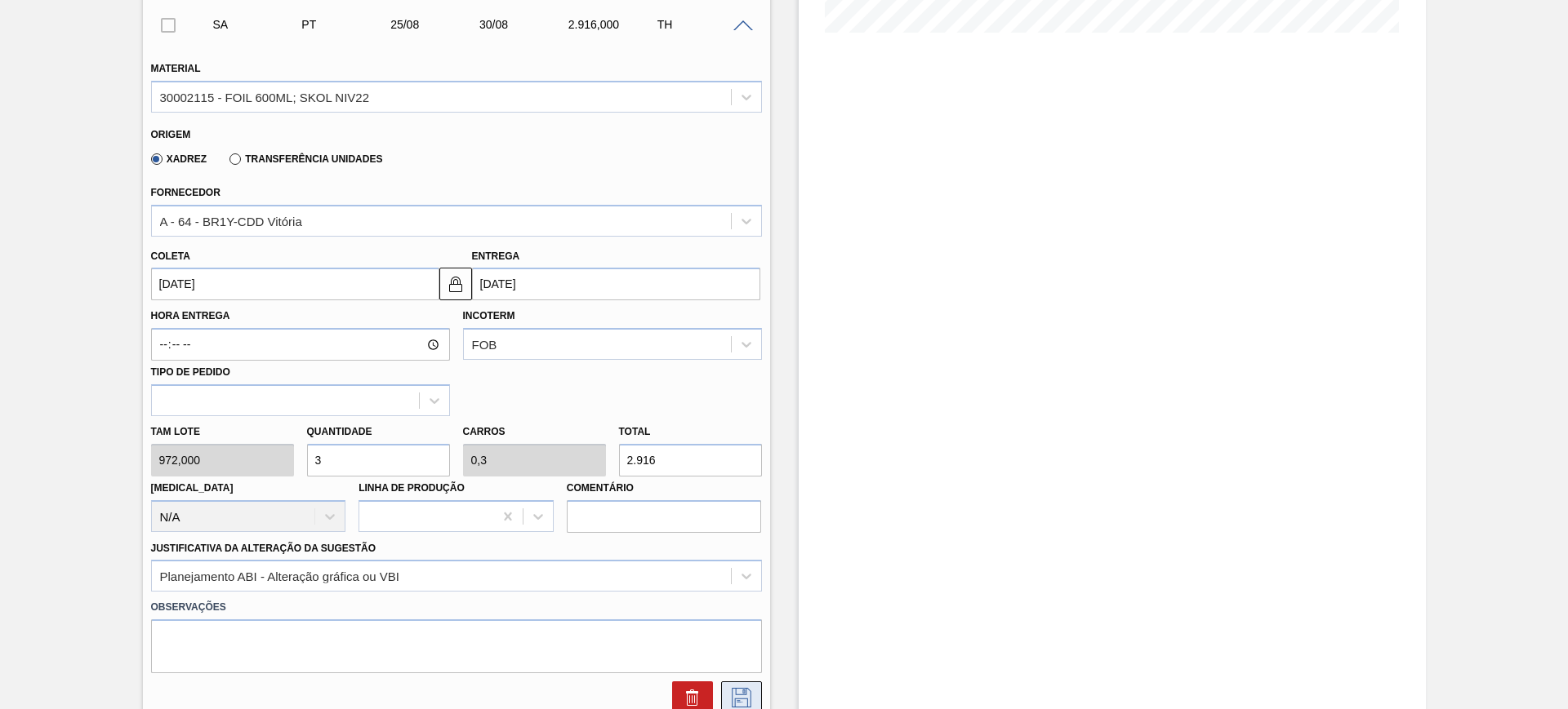
click at [734, 690] on icon at bounding box center [742, 698] width 26 height 20
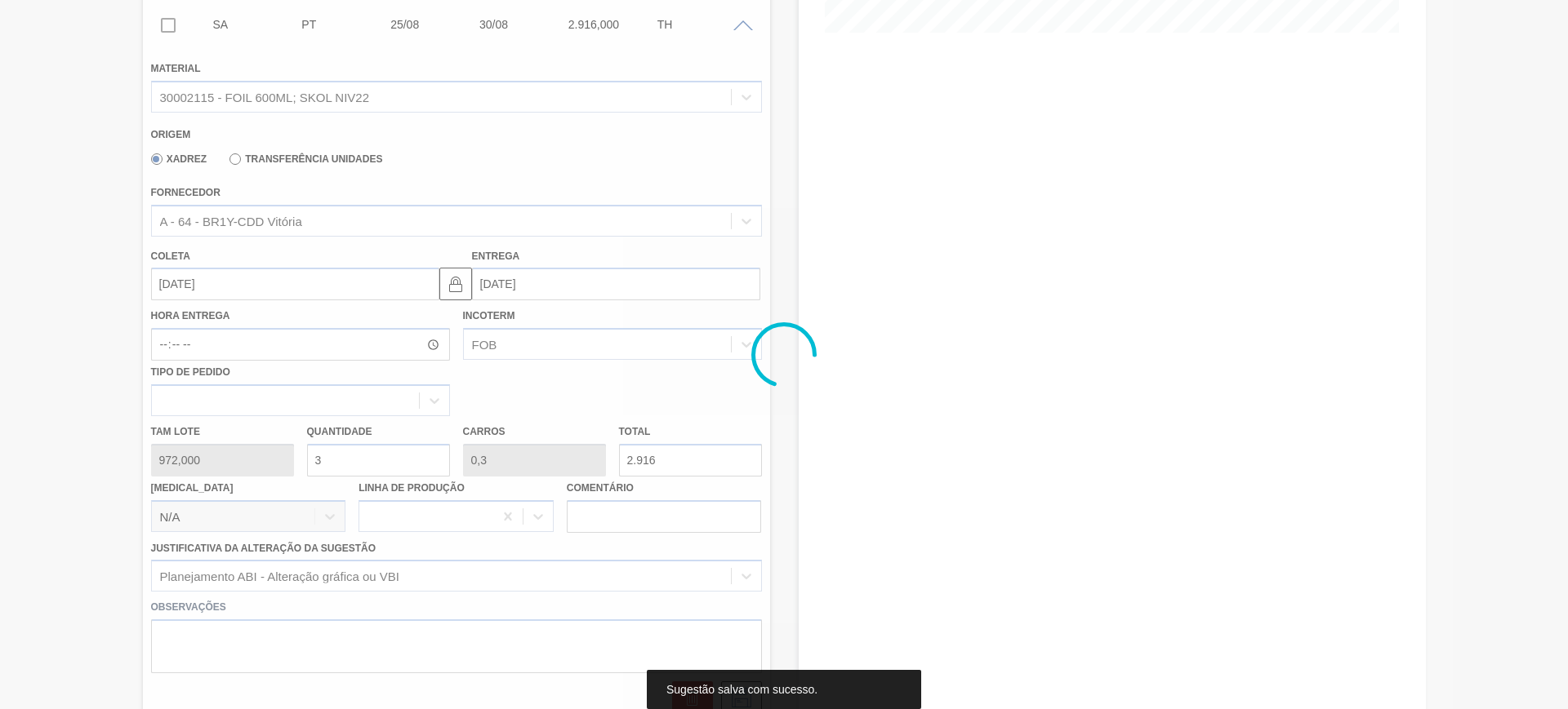
scroll to position [37, 0]
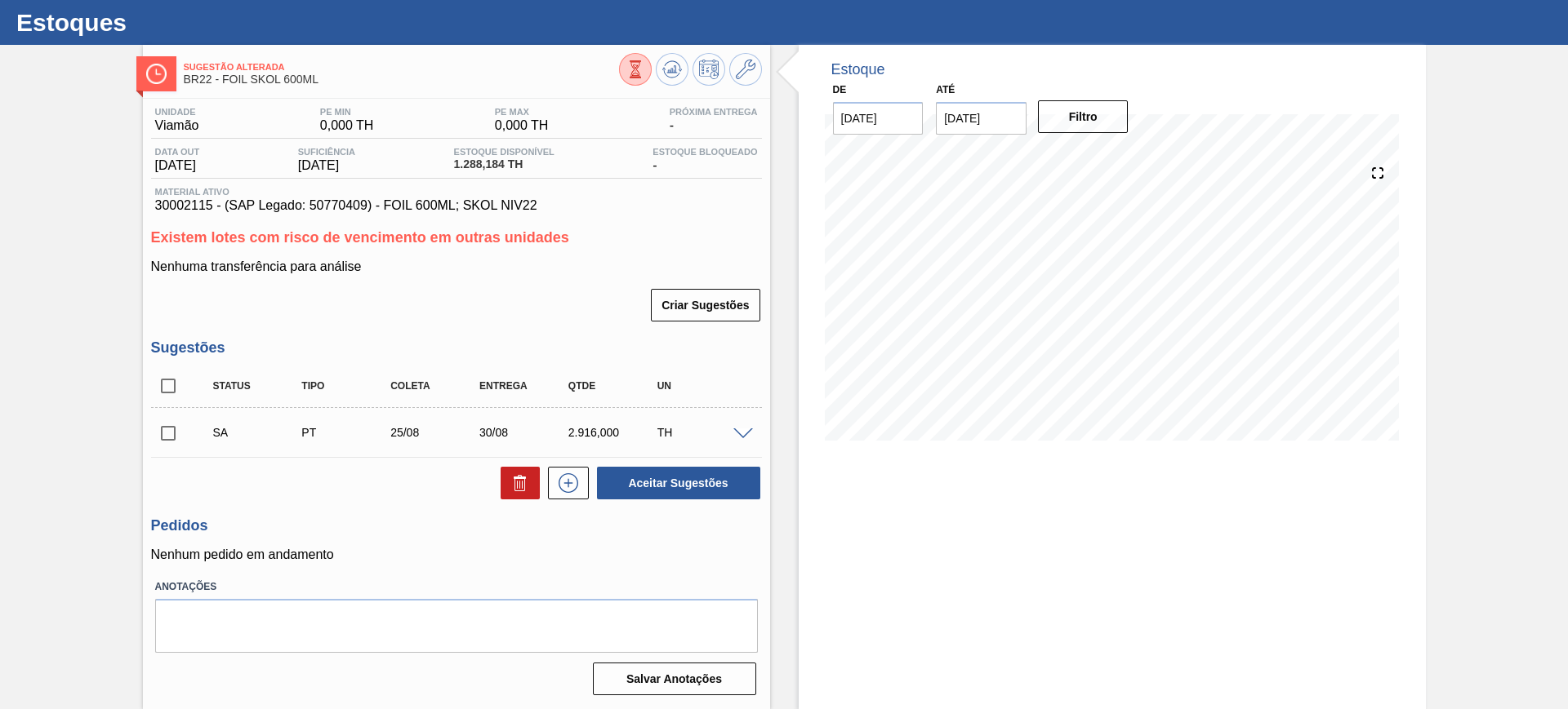
click at [739, 436] on span at bounding box center [743, 435] width 20 height 12
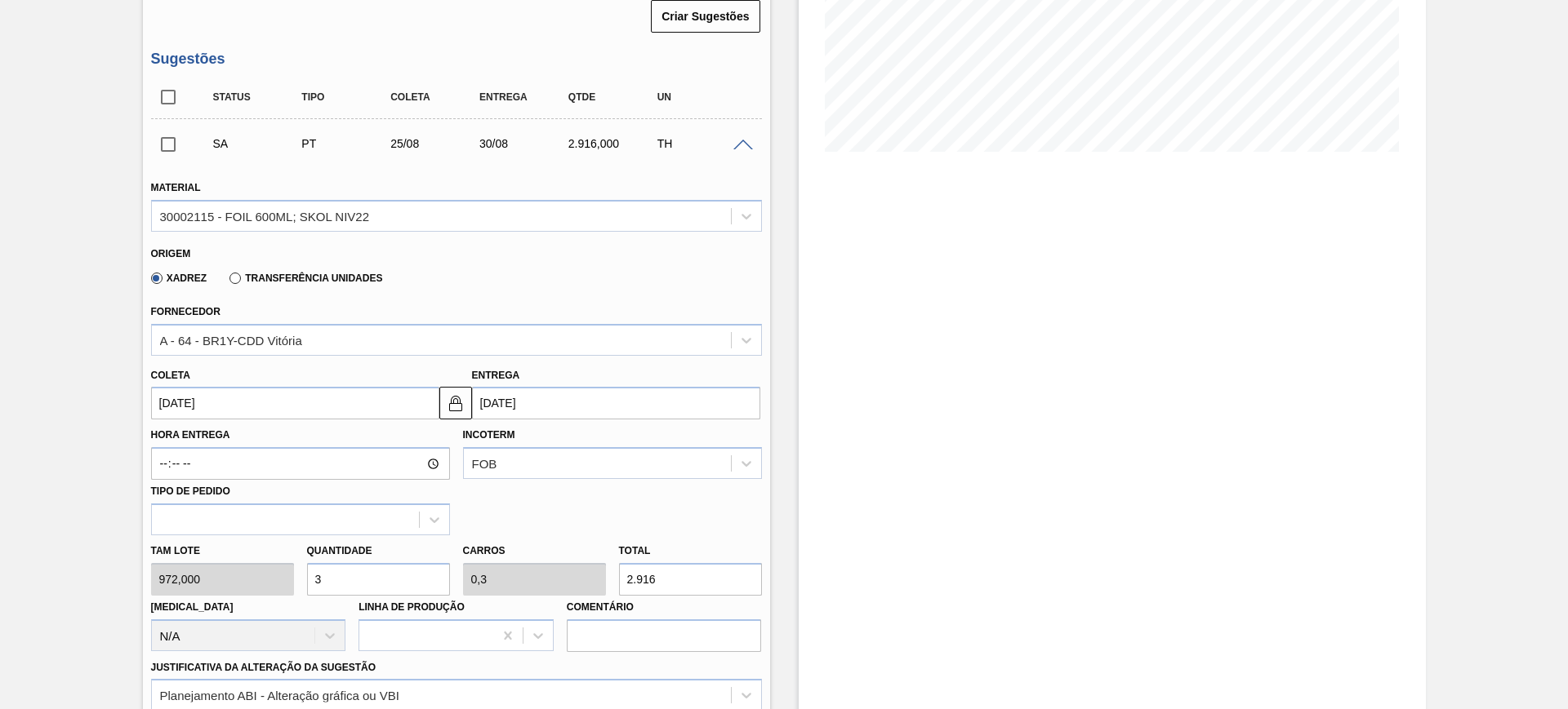
scroll to position [343, 0]
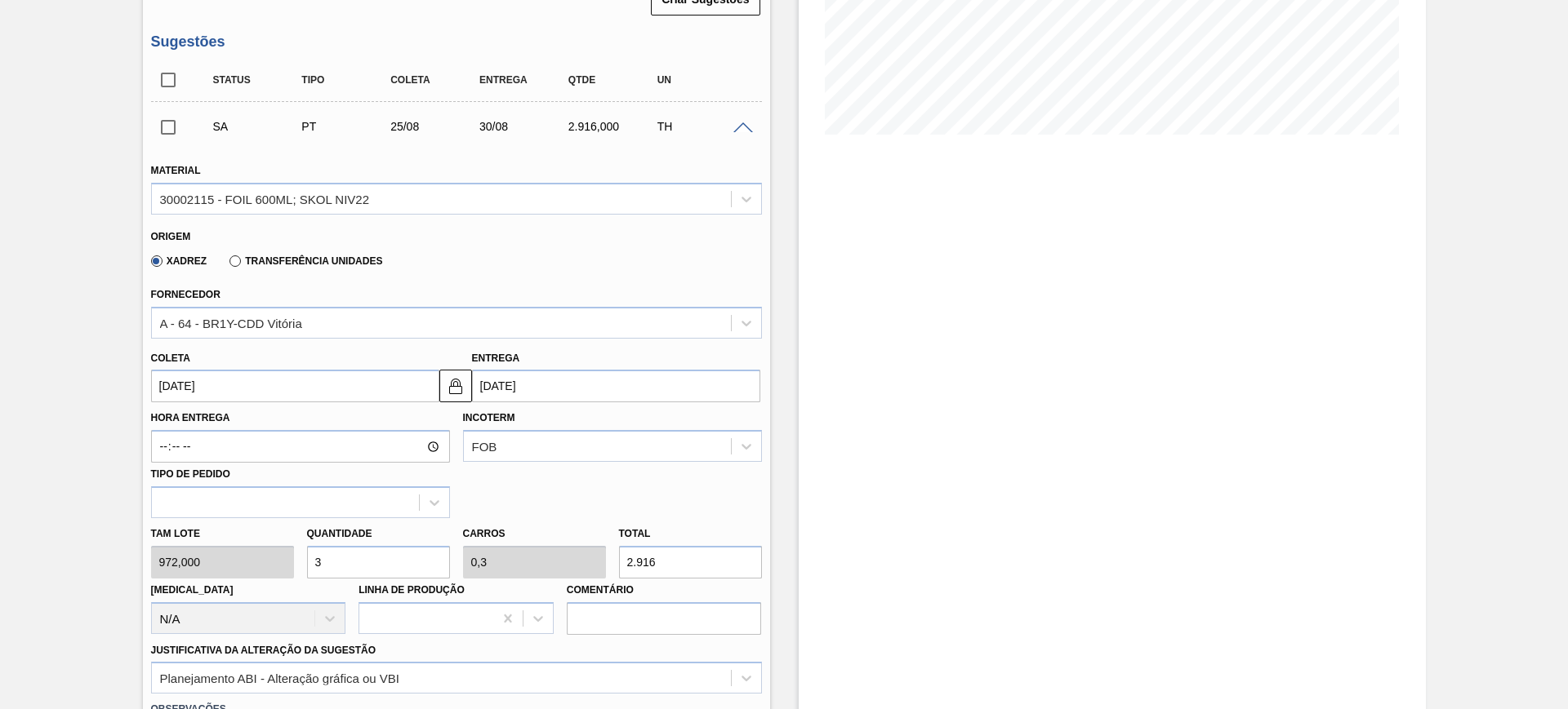
click at [360, 569] on input "3" at bounding box center [378, 562] width 143 height 33
click at [359, 569] on input "3" at bounding box center [378, 562] width 143 height 33
type input "31"
type input "3,1"
type input "30.132"
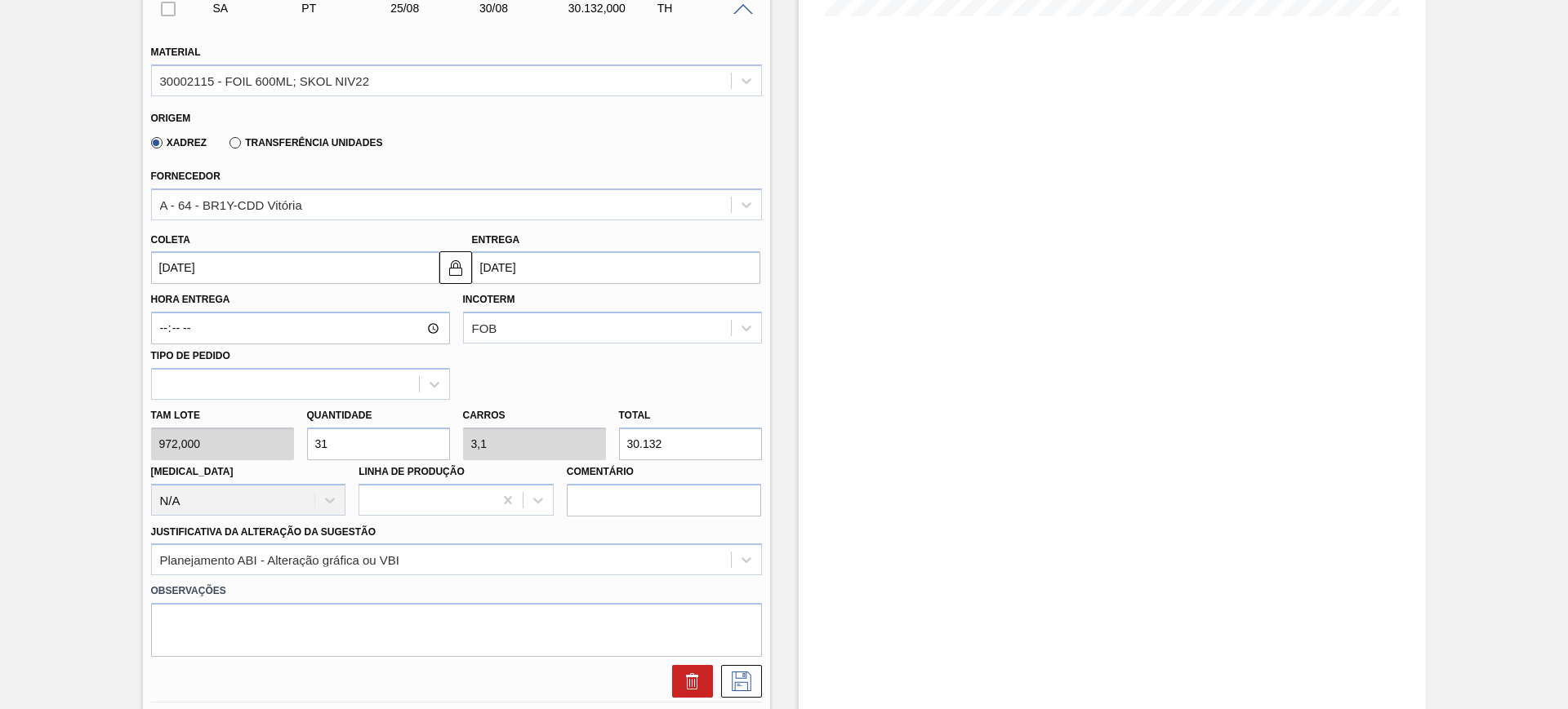
scroll to position [547, 0]
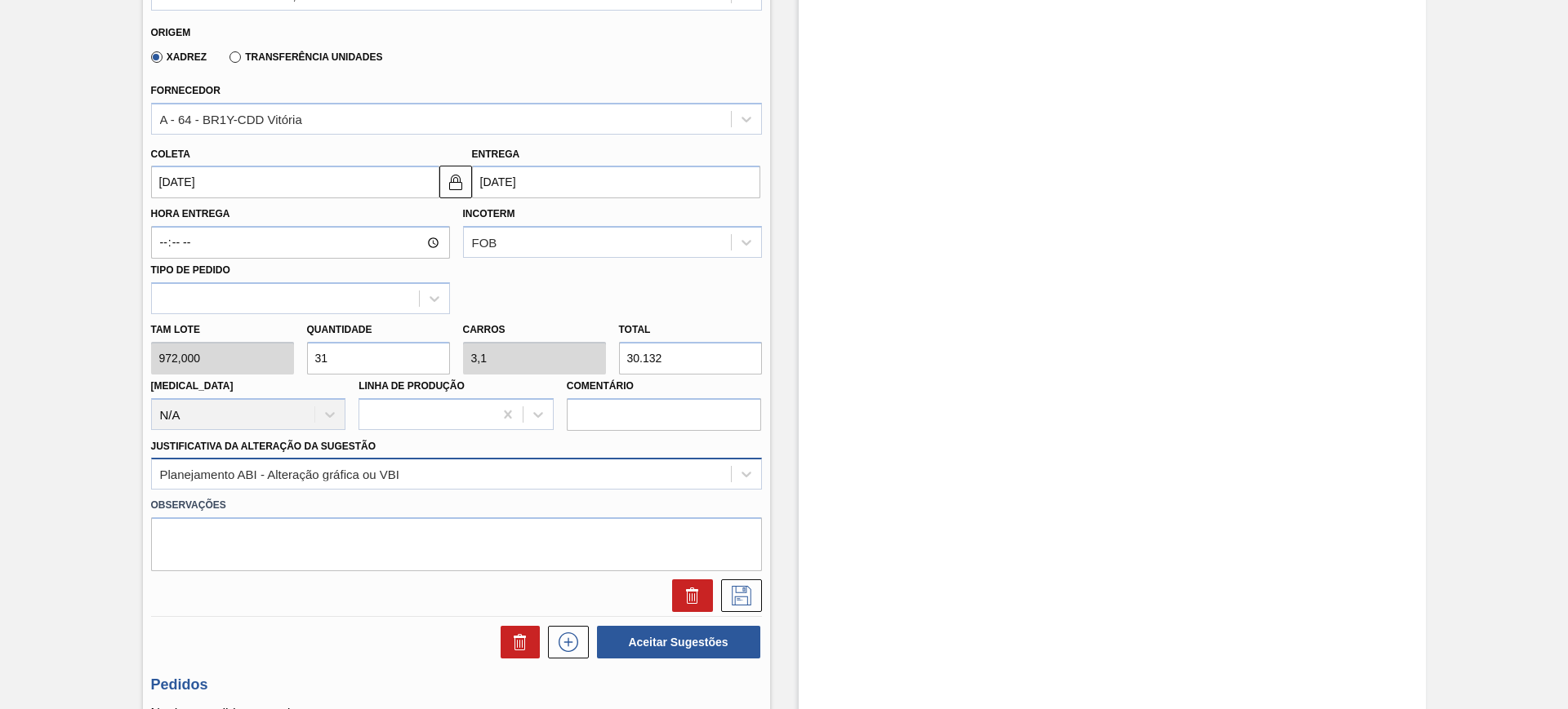
type input "3"
type input "0,3"
type input "2.916"
type input "0"
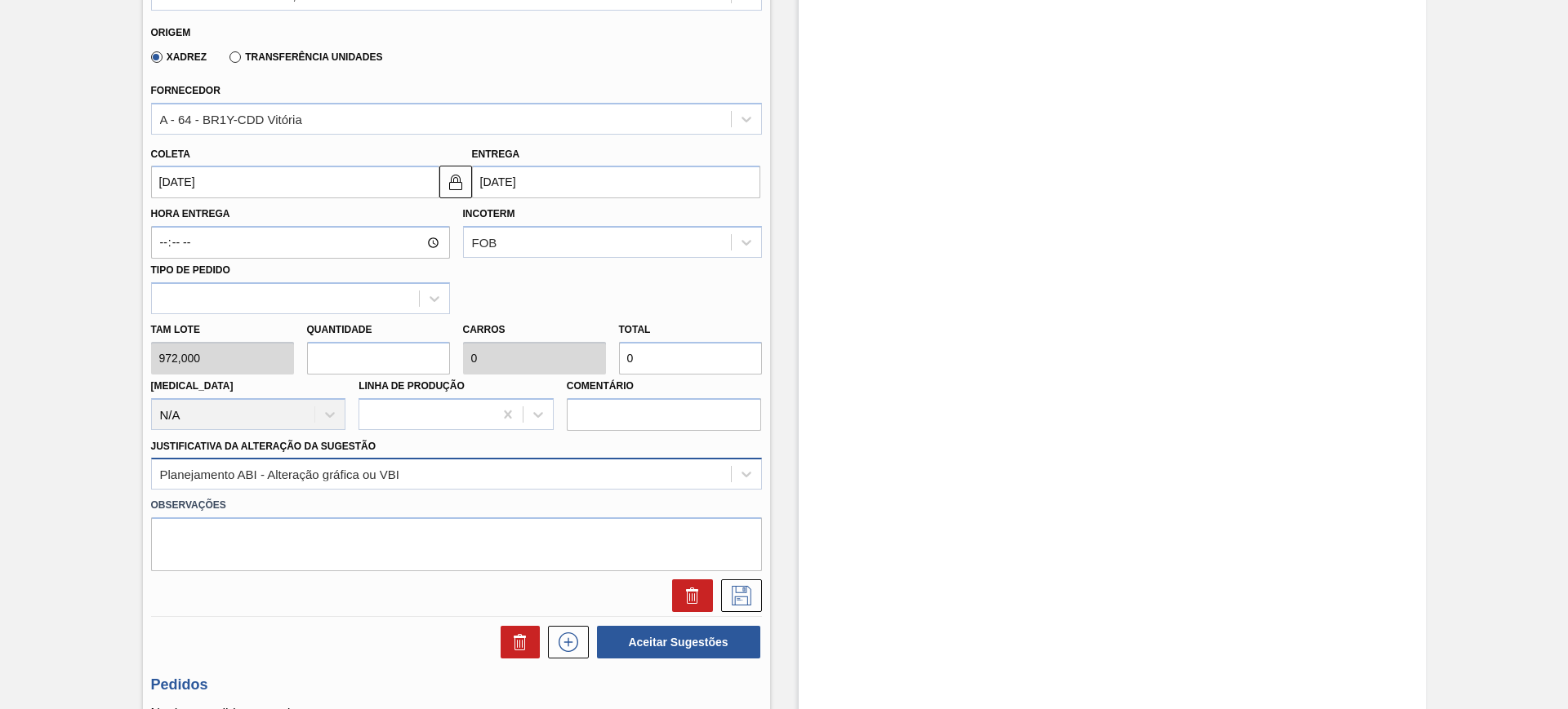
type input "1"
type input "0,1"
type input "972"
drag, startPoint x: 745, startPoint y: 598, endPoint x: 677, endPoint y: 449, distance: 163.8
click at [744, 598] on icon at bounding box center [742, 596] width 26 height 20
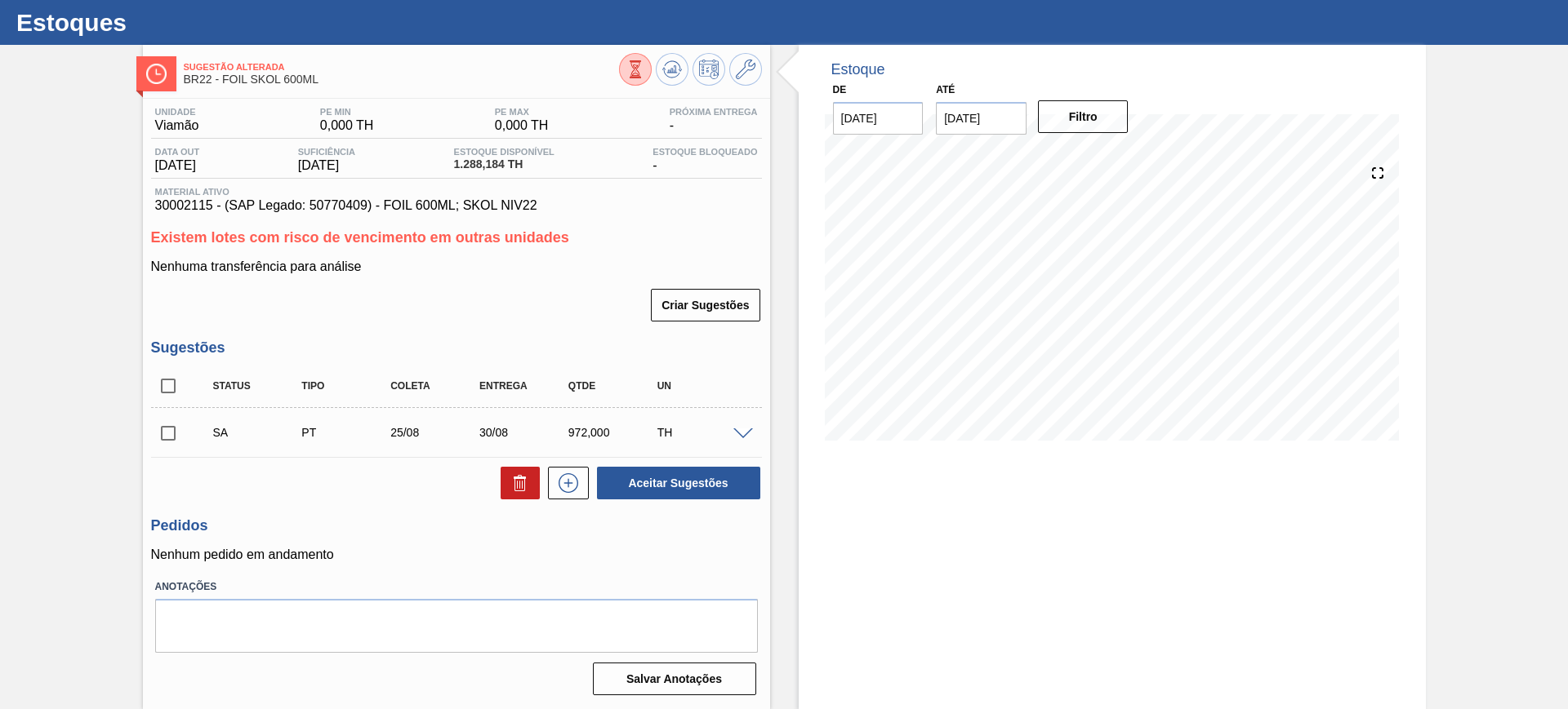
scroll to position [37, 0]
click at [740, 427] on div at bounding box center [745, 433] width 33 height 12
click at [746, 429] on span at bounding box center [743, 435] width 20 height 12
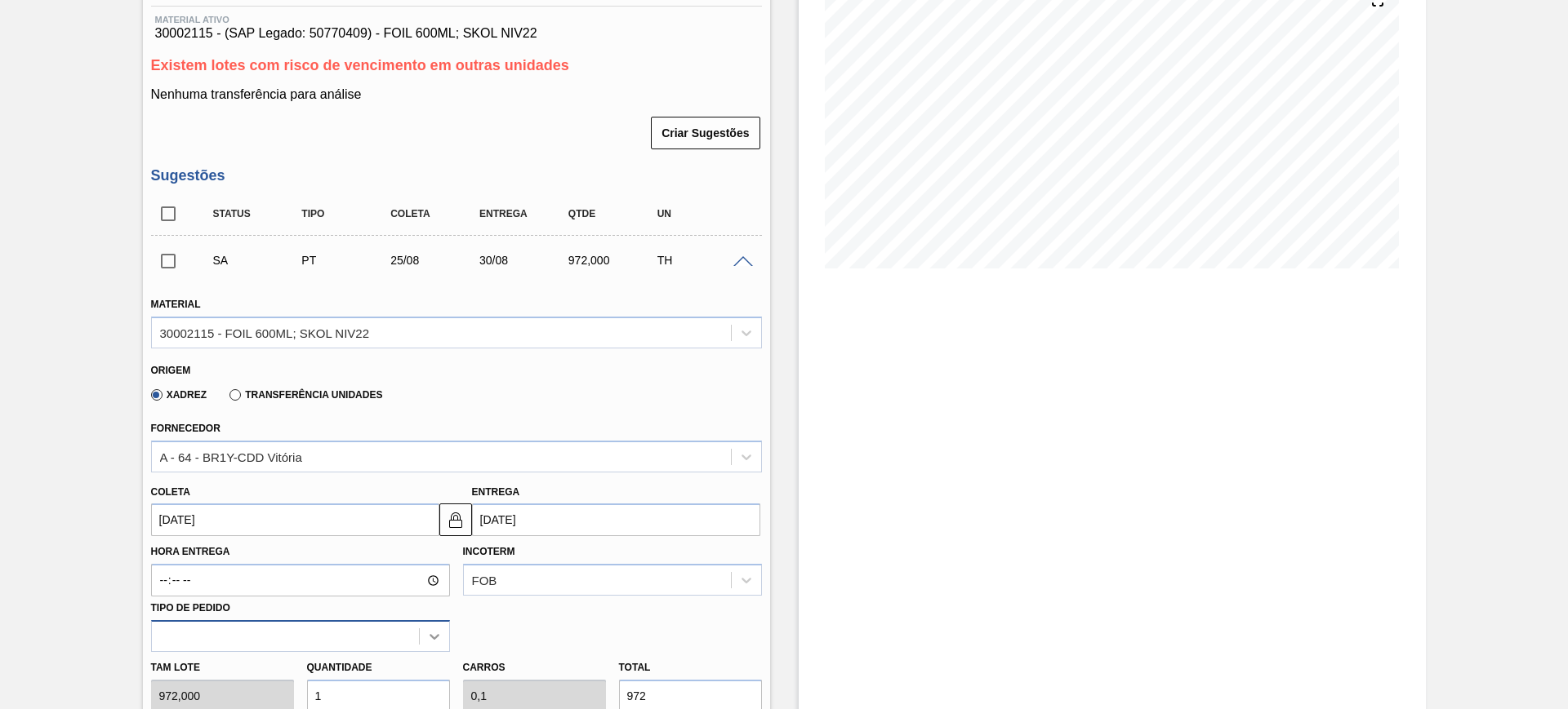
scroll to position [343, 0]
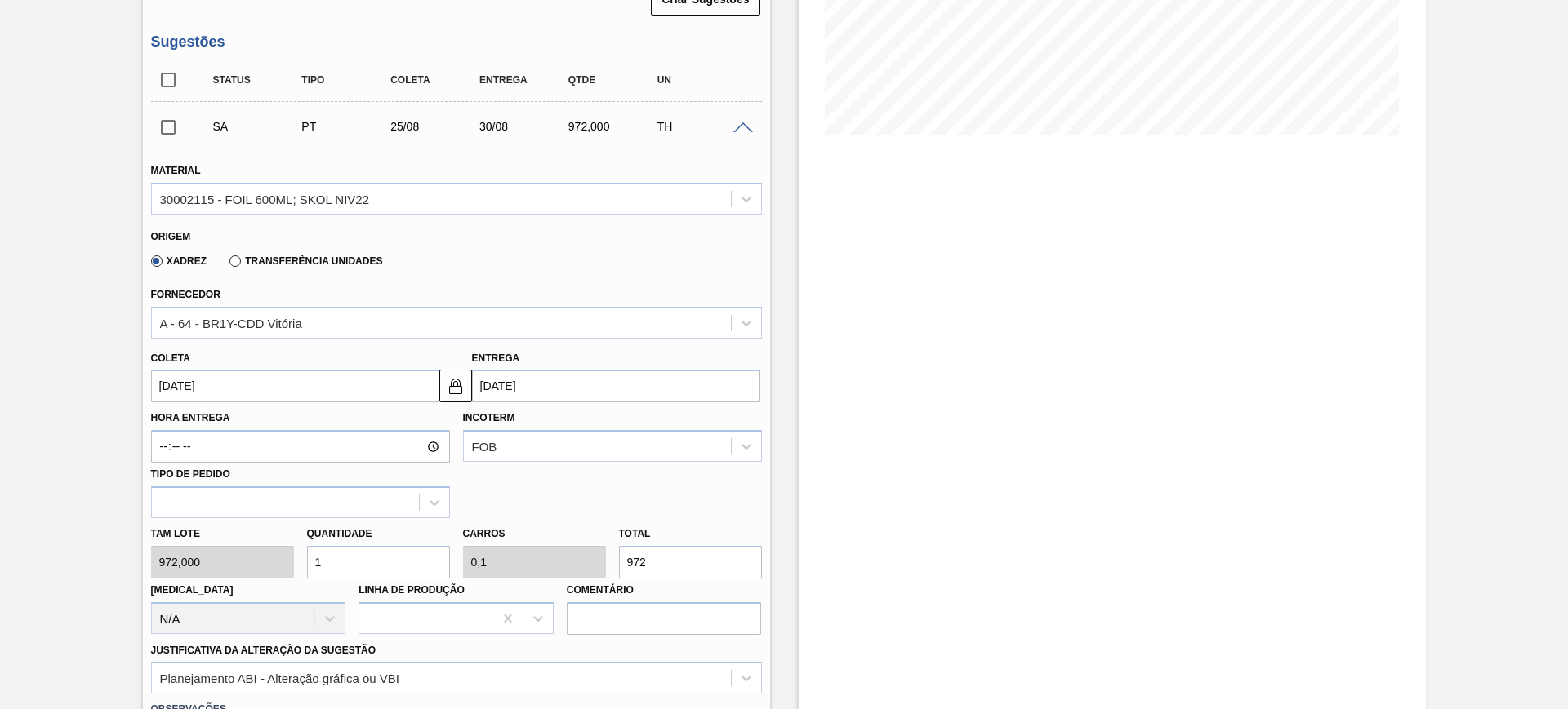
click at [350, 549] on input "1" at bounding box center [378, 562] width 143 height 33
type input "2"
type input "0,2"
type input "1.944"
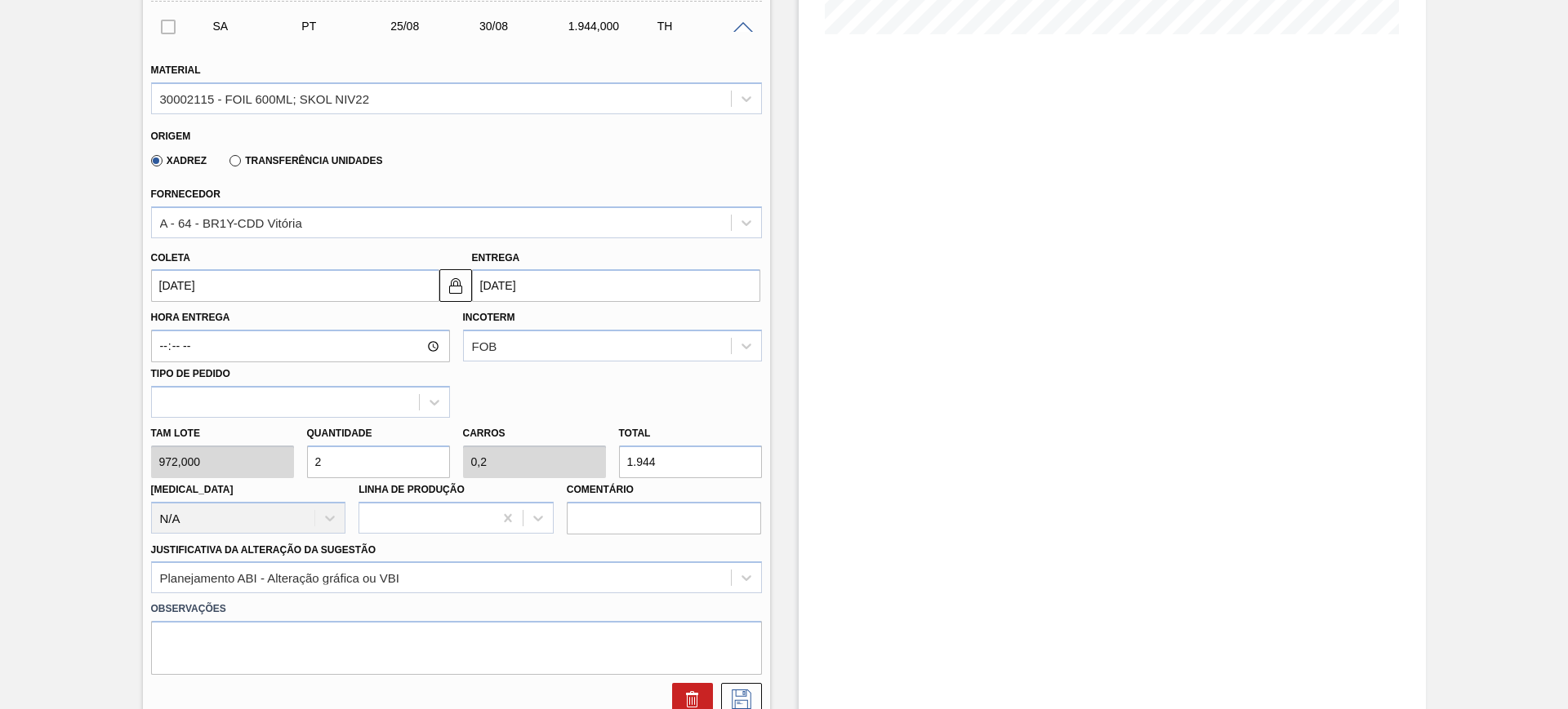
scroll to position [547, 0]
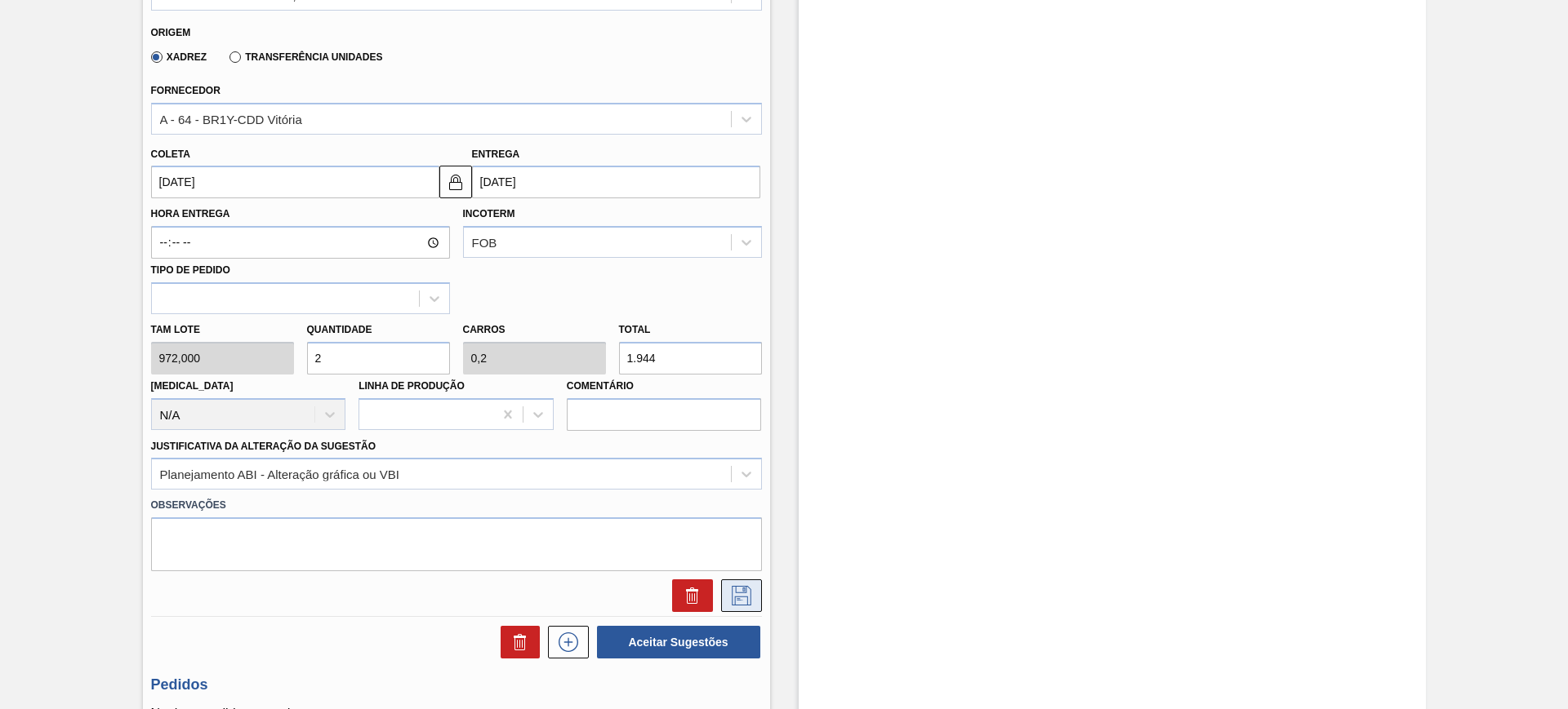
type input "2"
click at [750, 592] on button at bounding box center [742, 596] width 41 height 33
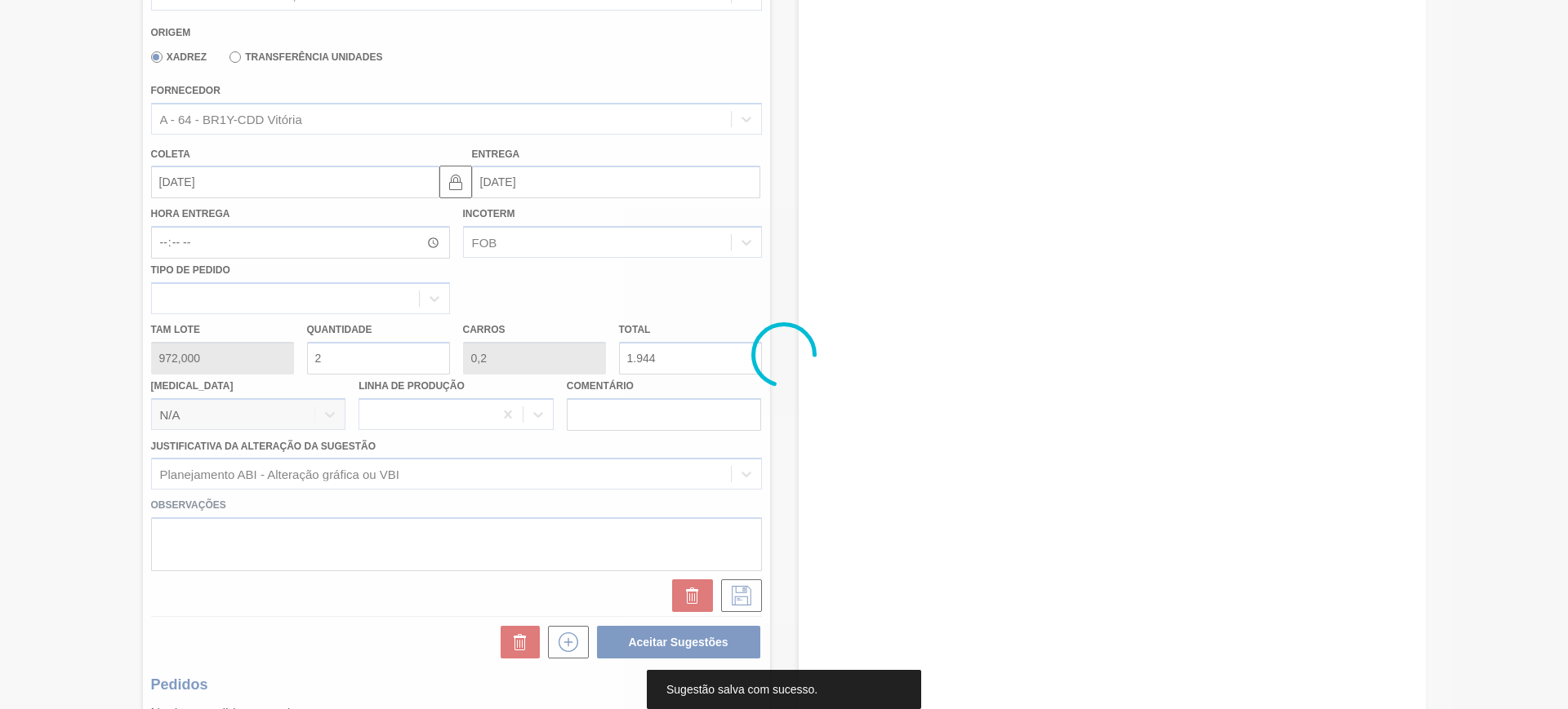
scroll to position [37, 0]
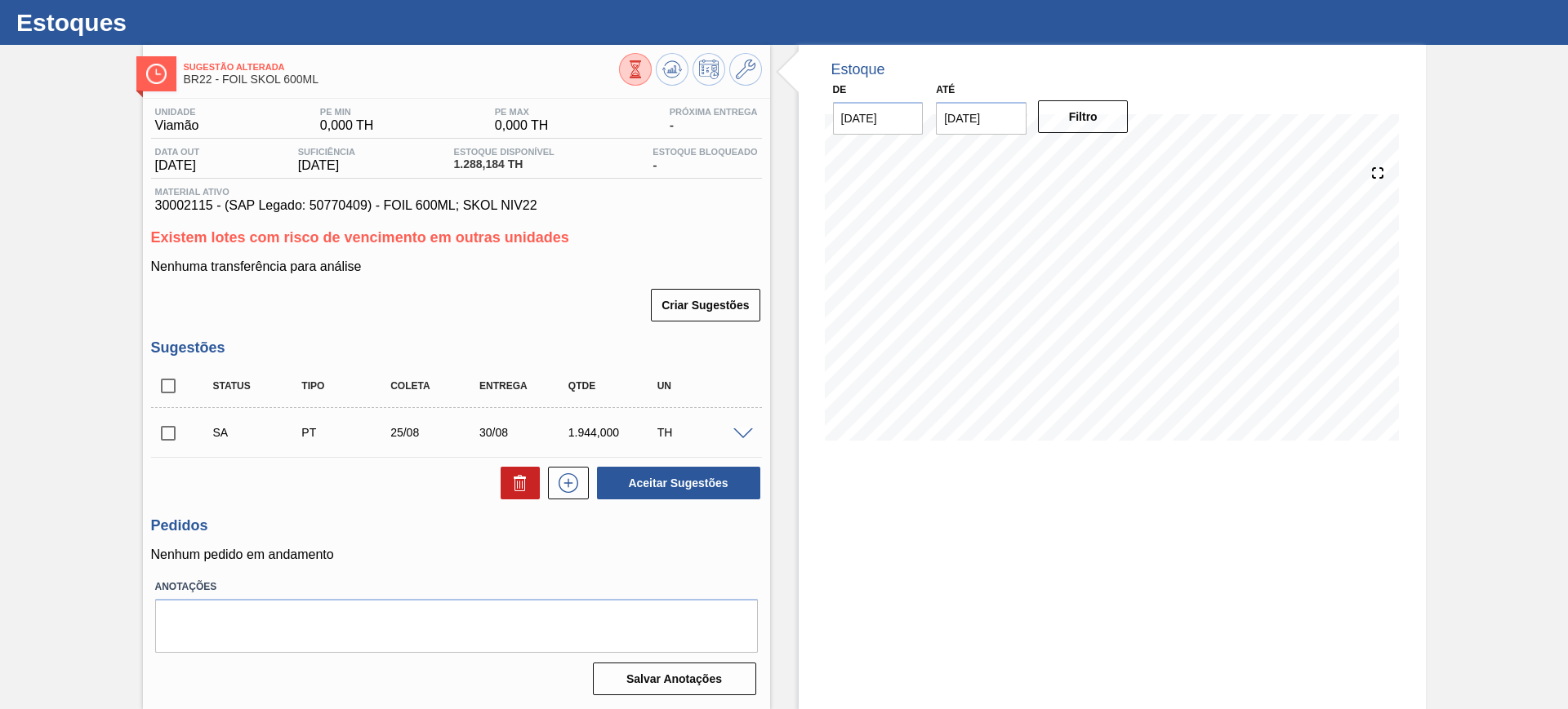
click at [174, 390] on input "checkbox" at bounding box center [168, 386] width 35 height 35
checkbox input "true"
click at [682, 487] on button "Aceitar Sugestões" at bounding box center [678, 483] width 163 height 33
checkbox input "false"
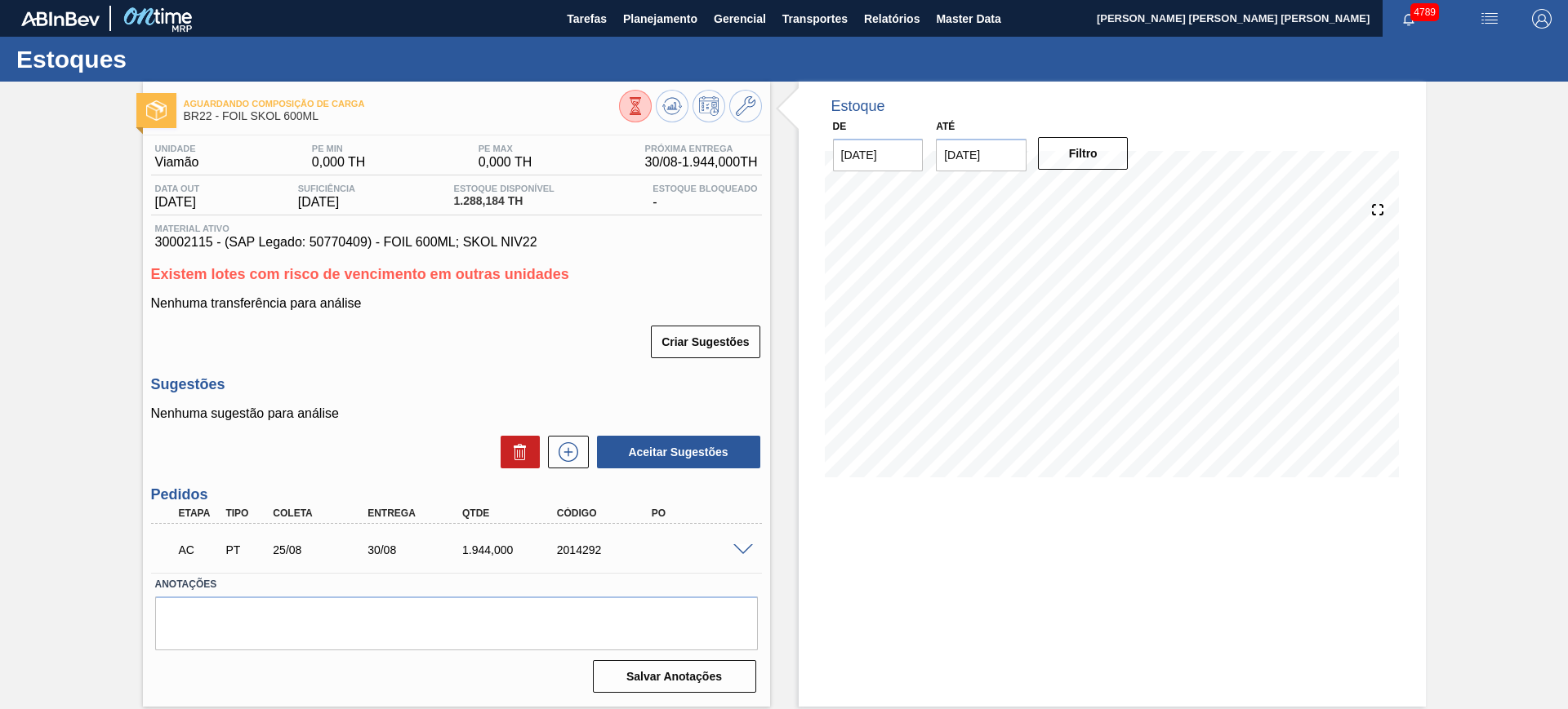
scroll to position [0, 0]
click at [750, 554] on div "AC PT 25/08 30/08 1.944,000 2014292" at bounding box center [456, 549] width 611 height 41
click at [747, 546] on span at bounding box center [743, 550] width 20 height 12
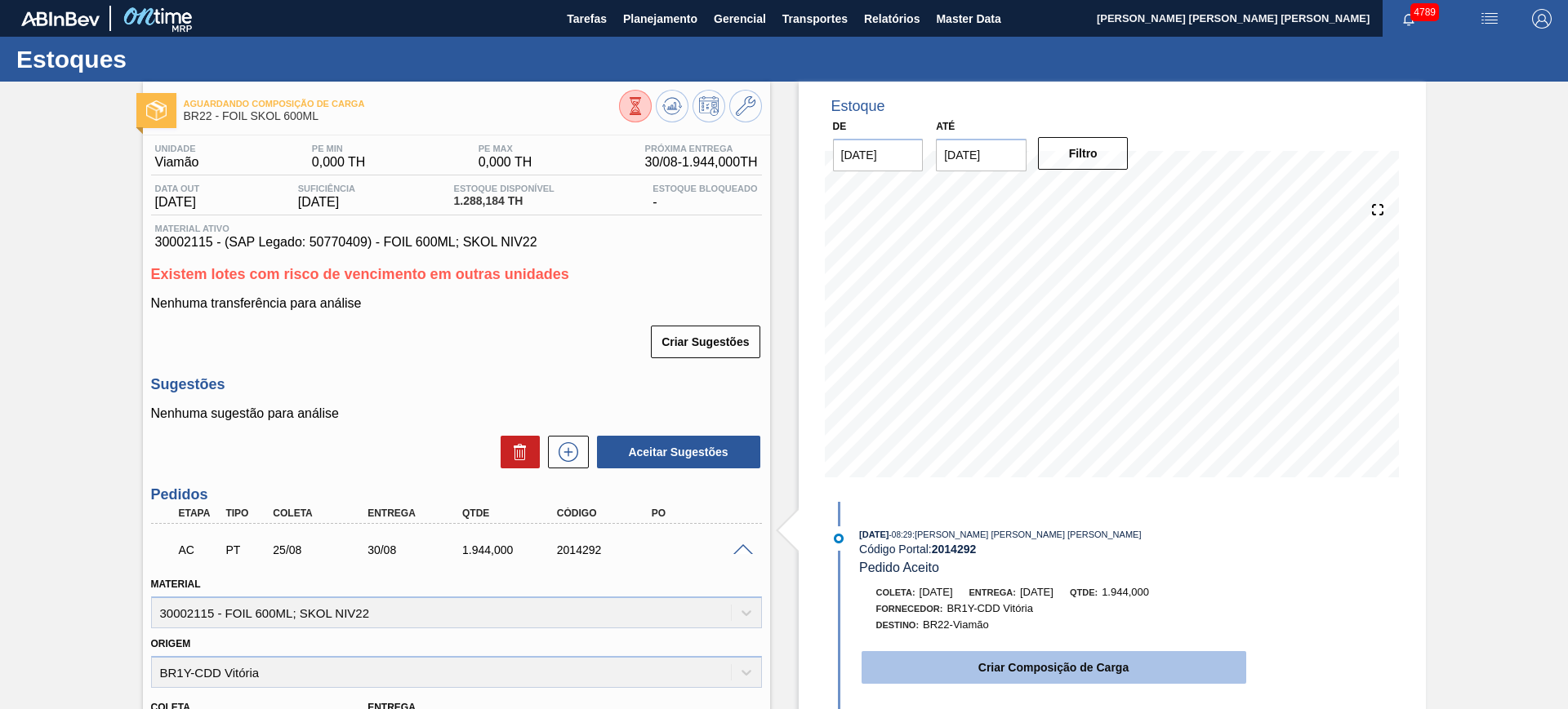
click at [1000, 655] on button "Criar Composição de Carga" at bounding box center [1054, 668] width 385 height 33
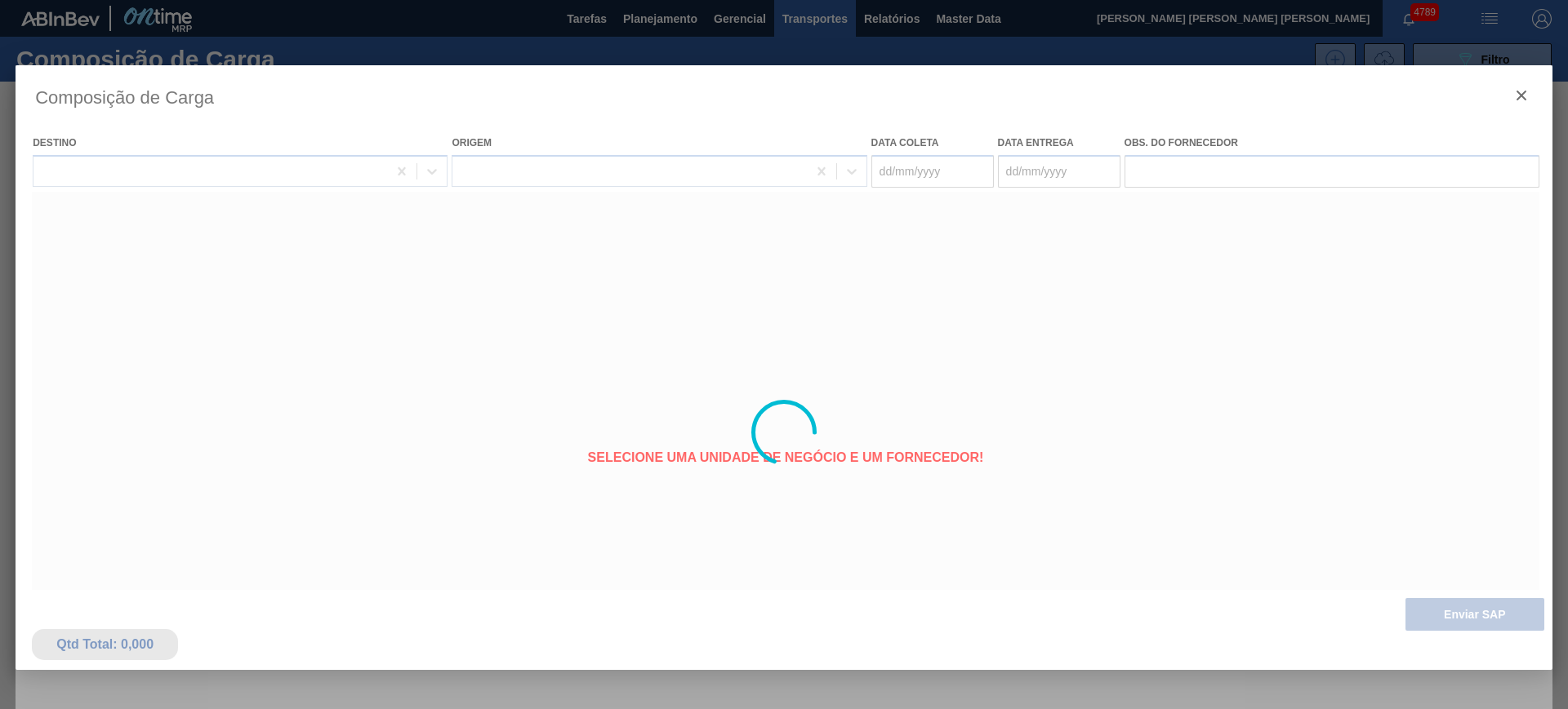
type coleta "[DATE]"
type entrega "30/08/2025"
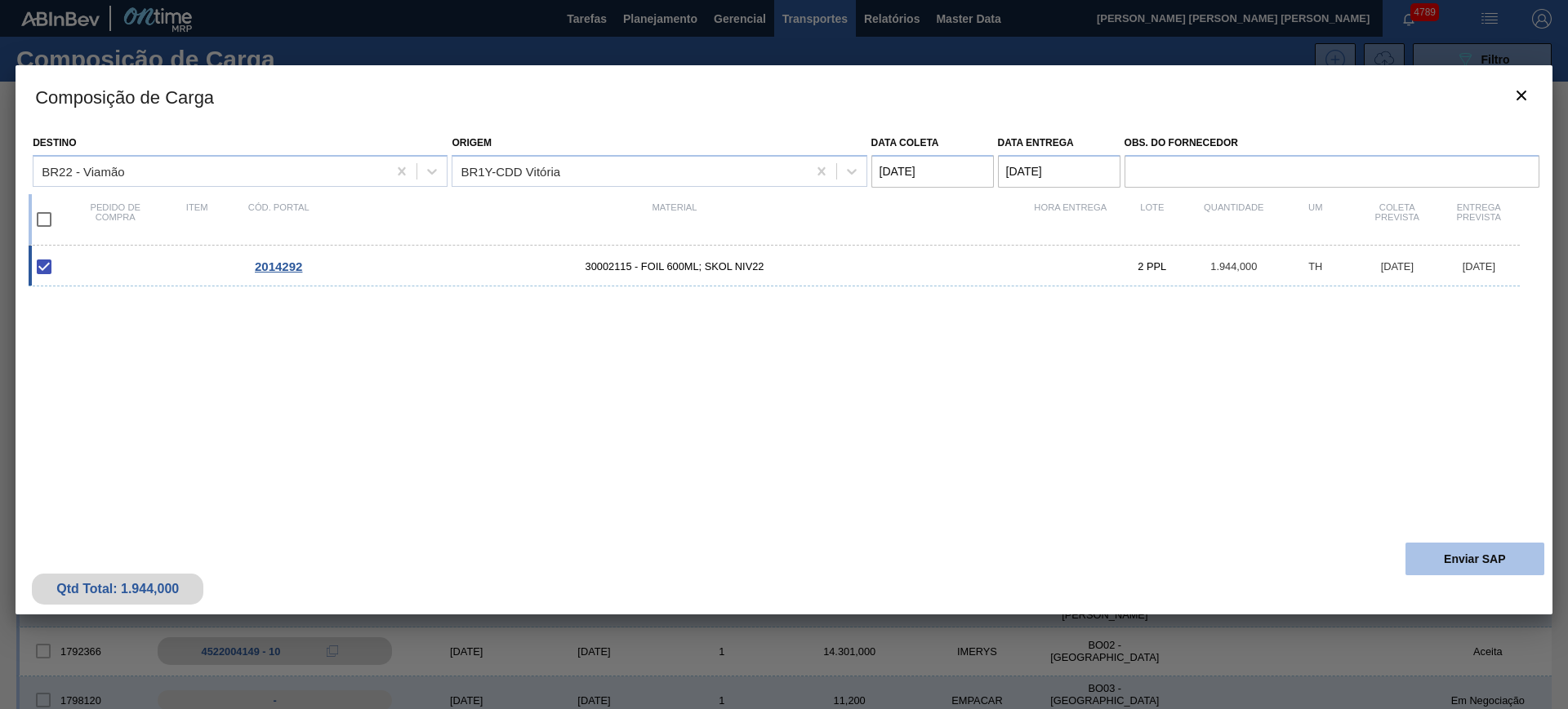
click at [1436, 550] on button "Enviar SAP" at bounding box center [1474, 559] width 139 height 33
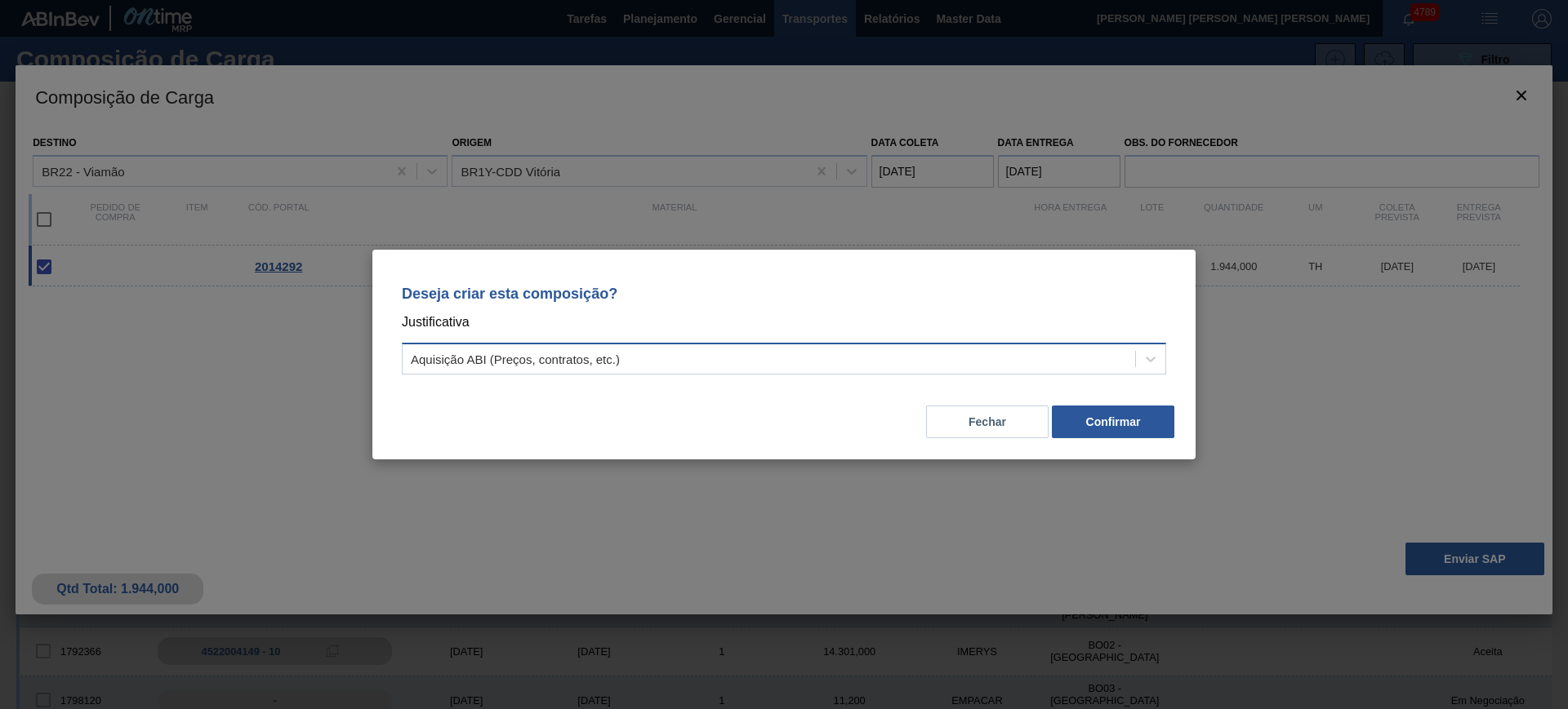
click at [868, 347] on div "Aquisição ABI (Preços, contratos, etc.)" at bounding box center [769, 359] width 732 height 23
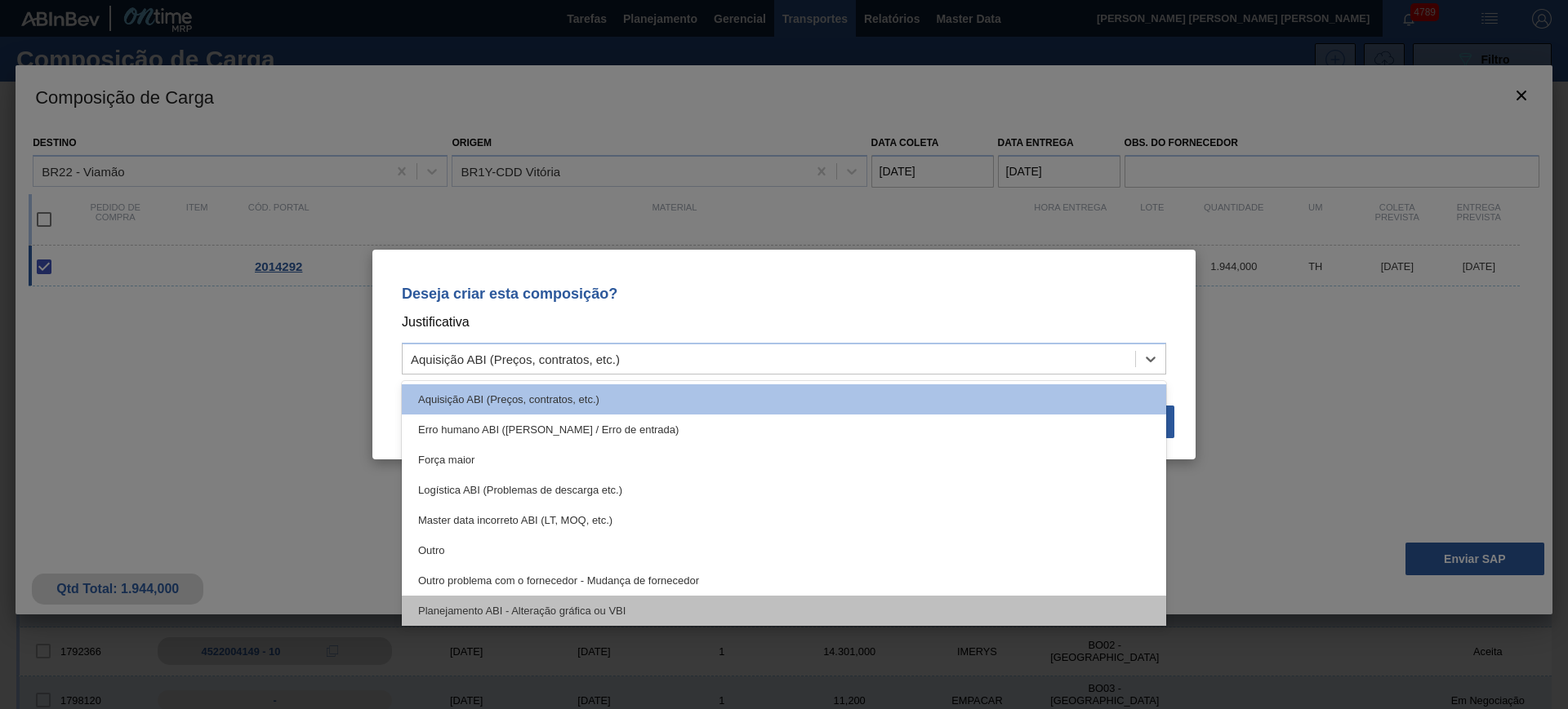
click at [713, 601] on div "Planejamento ABI - Alteração gráfica ou VBI" at bounding box center [784, 611] width 764 height 30
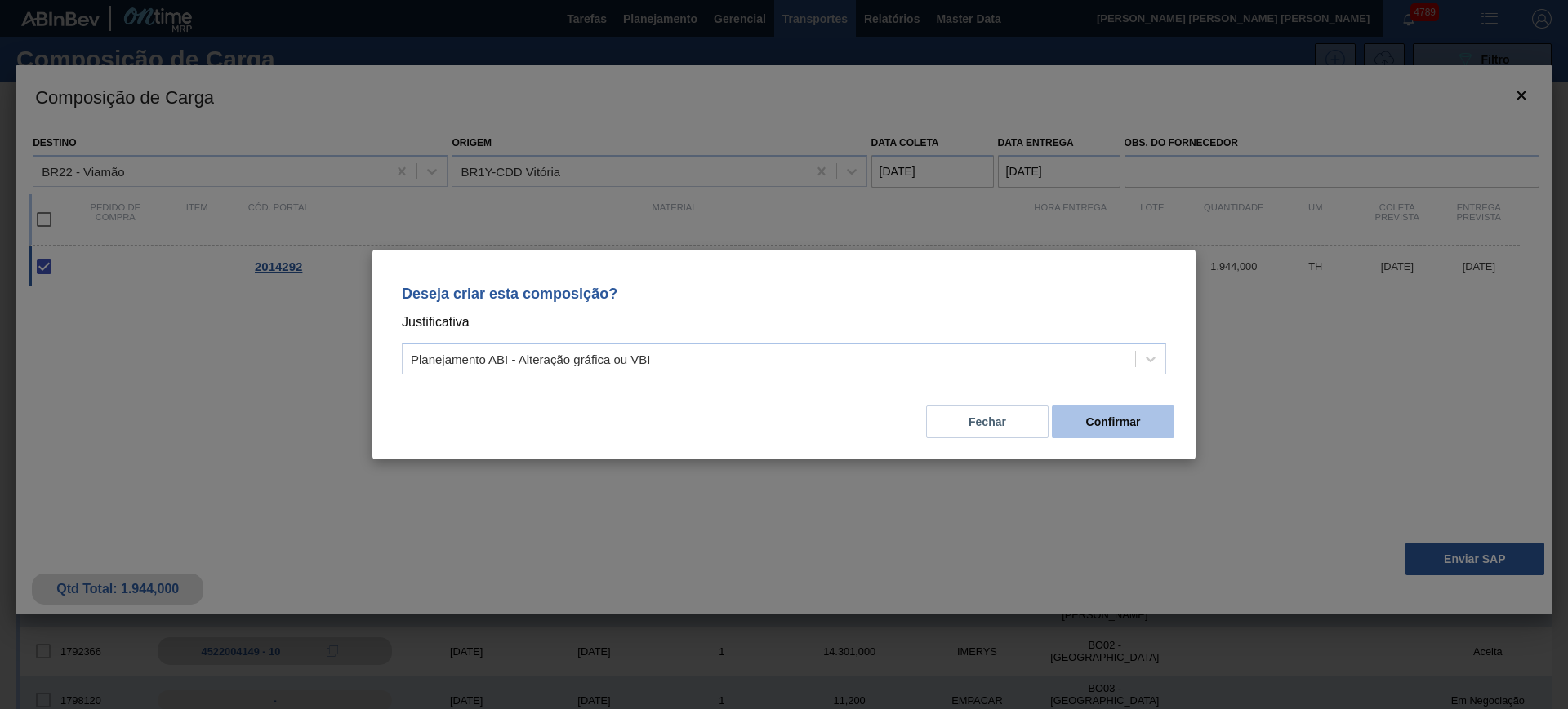
click at [1114, 407] on button "Confirmar" at bounding box center [1113, 421] width 123 height 33
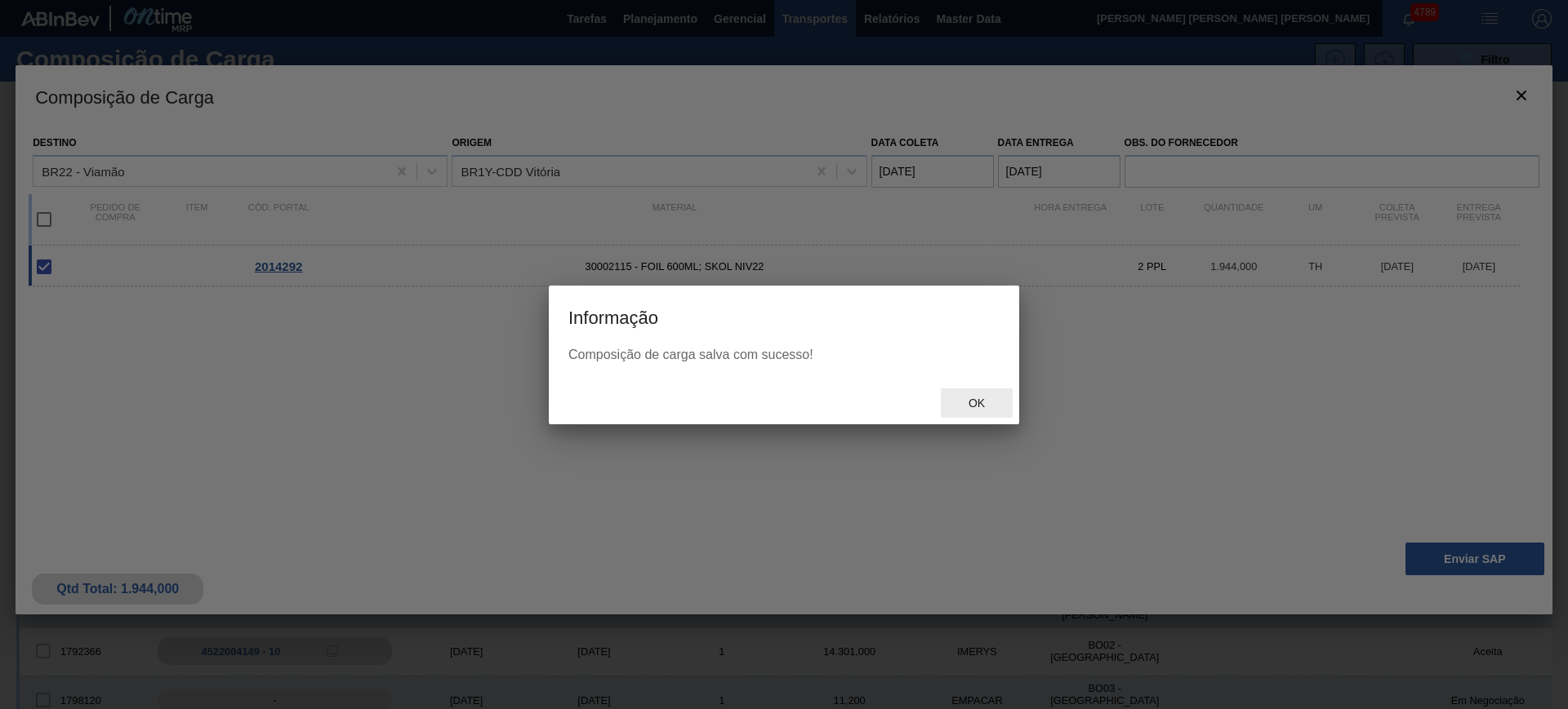
click at [960, 400] on span "Ok" at bounding box center [976, 404] width 42 height 13
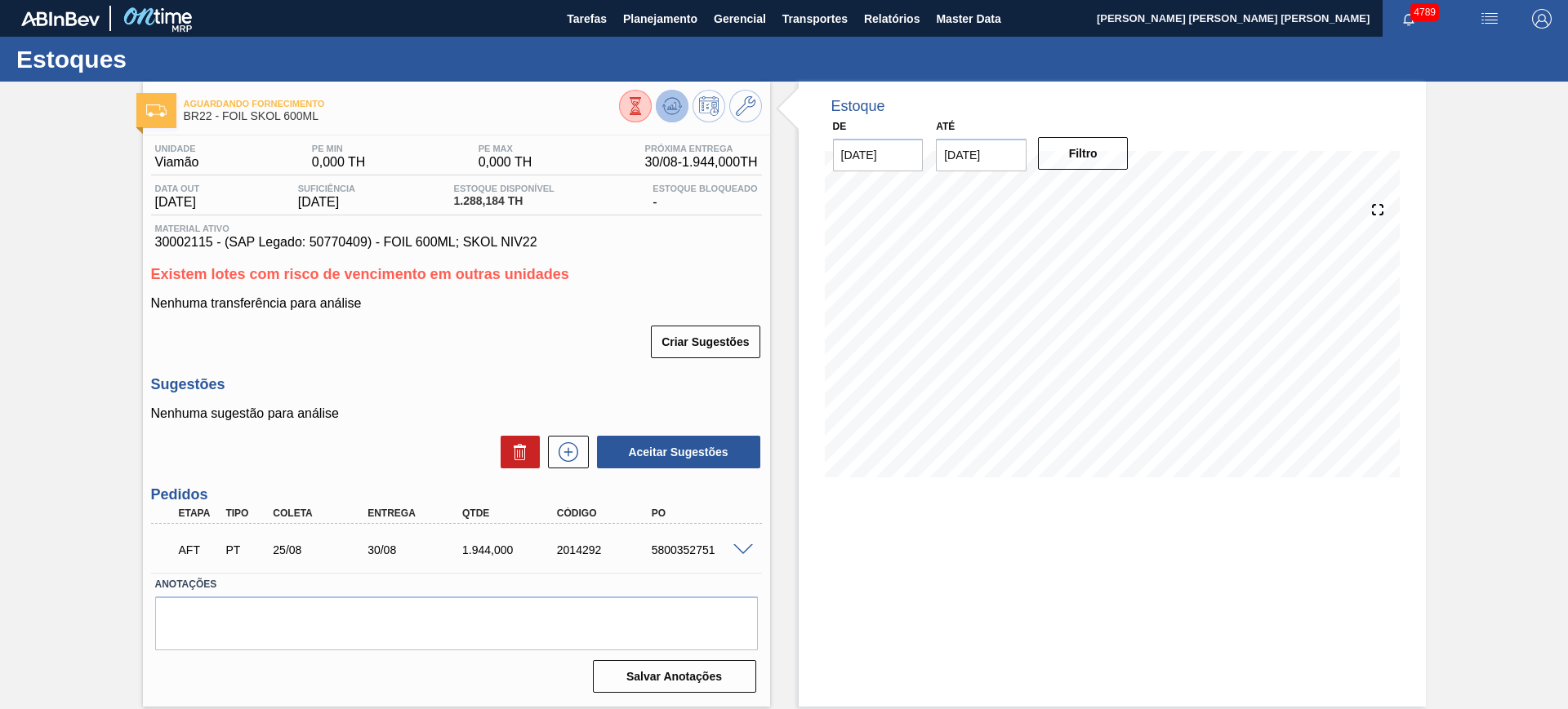
click at [670, 115] on button at bounding box center [672, 106] width 33 height 33
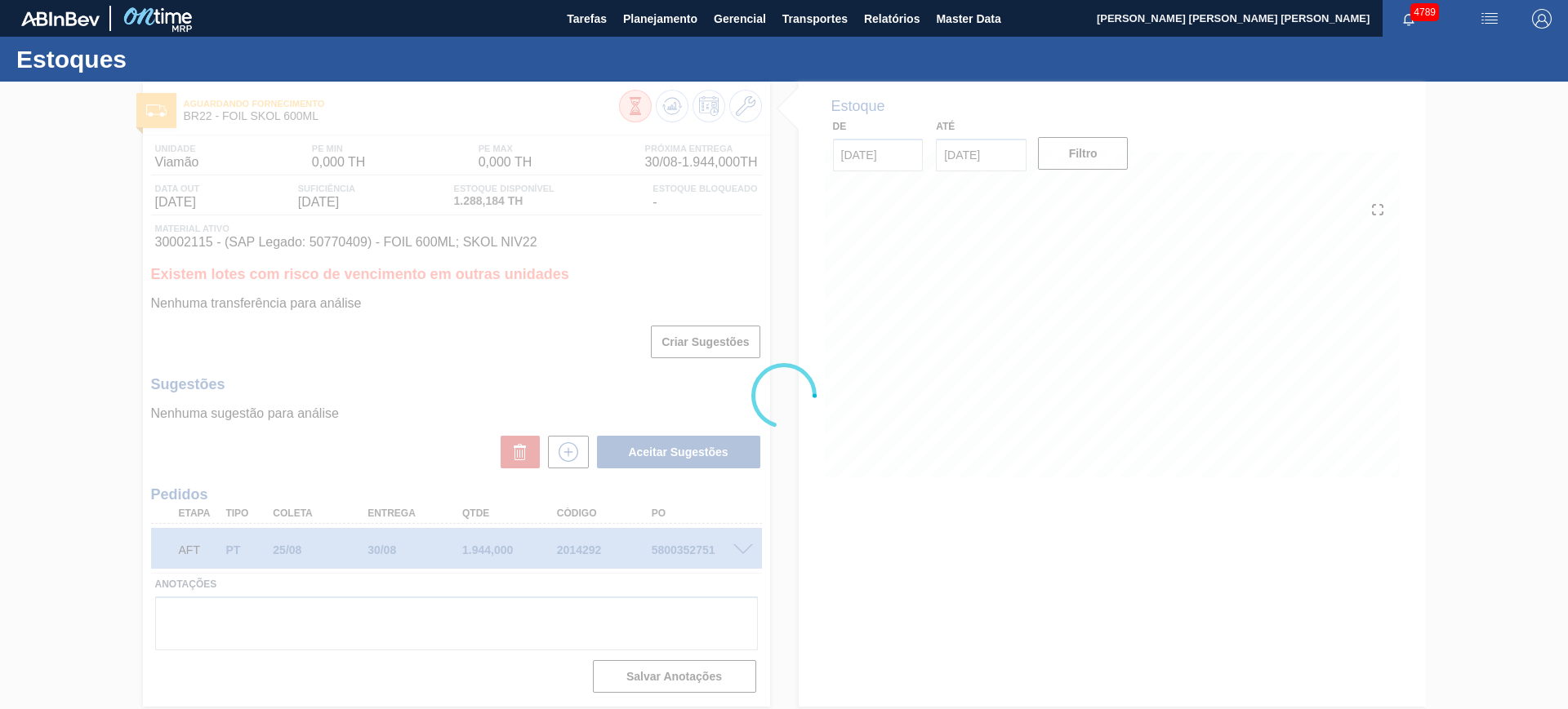
click at [694, 539] on div at bounding box center [784, 395] width 1568 height 628
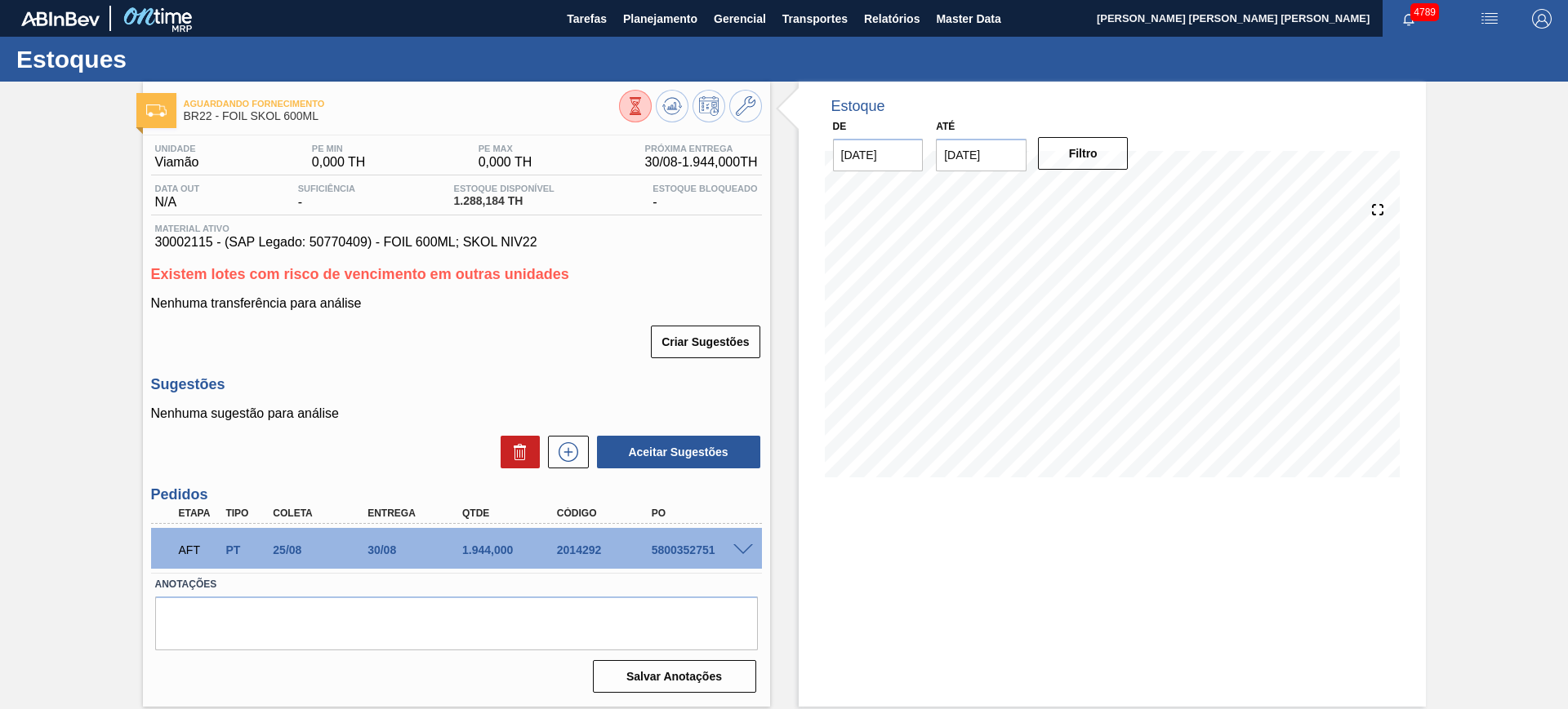
click at [684, 548] on div "5800352751" at bounding box center [700, 551] width 106 height 13
copy div "5800352751"
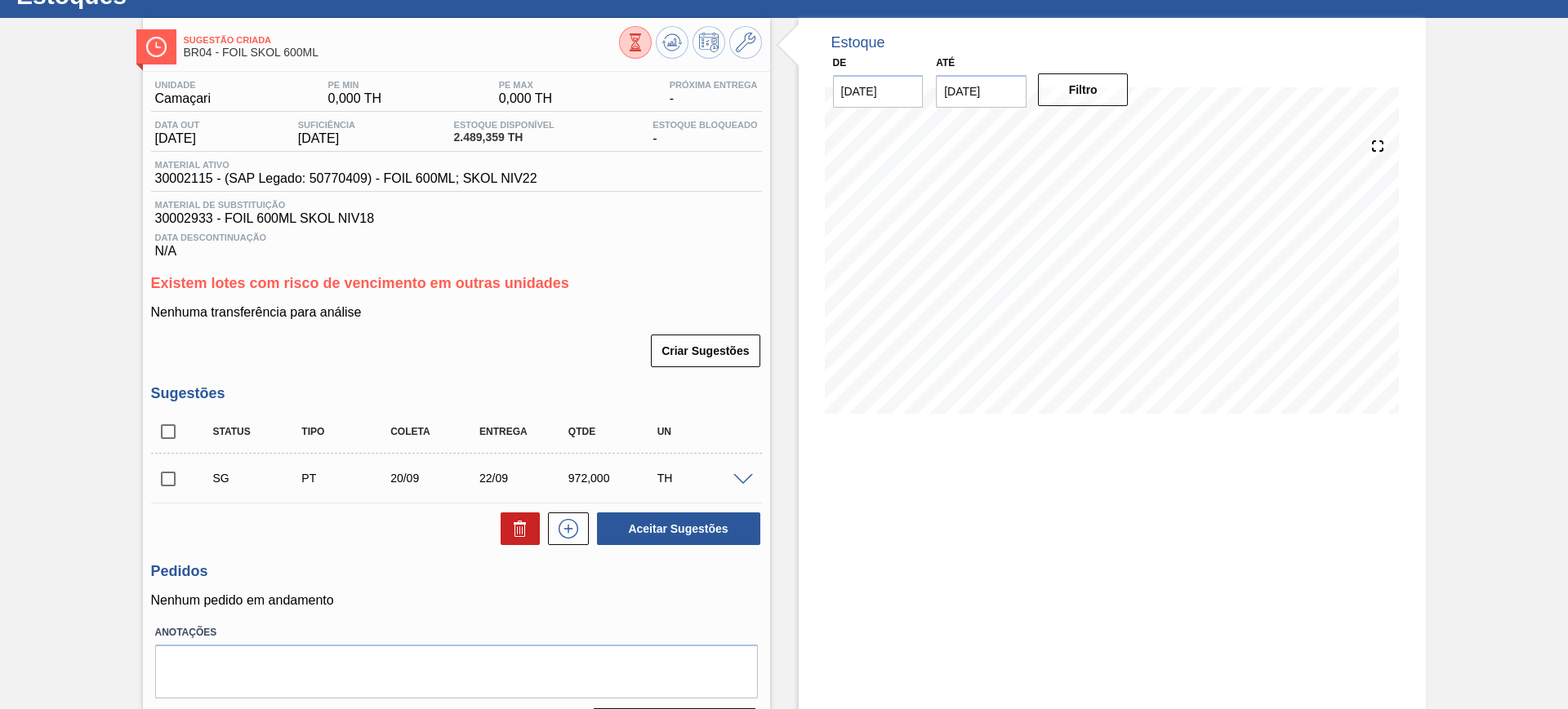
scroll to position [110, 0]
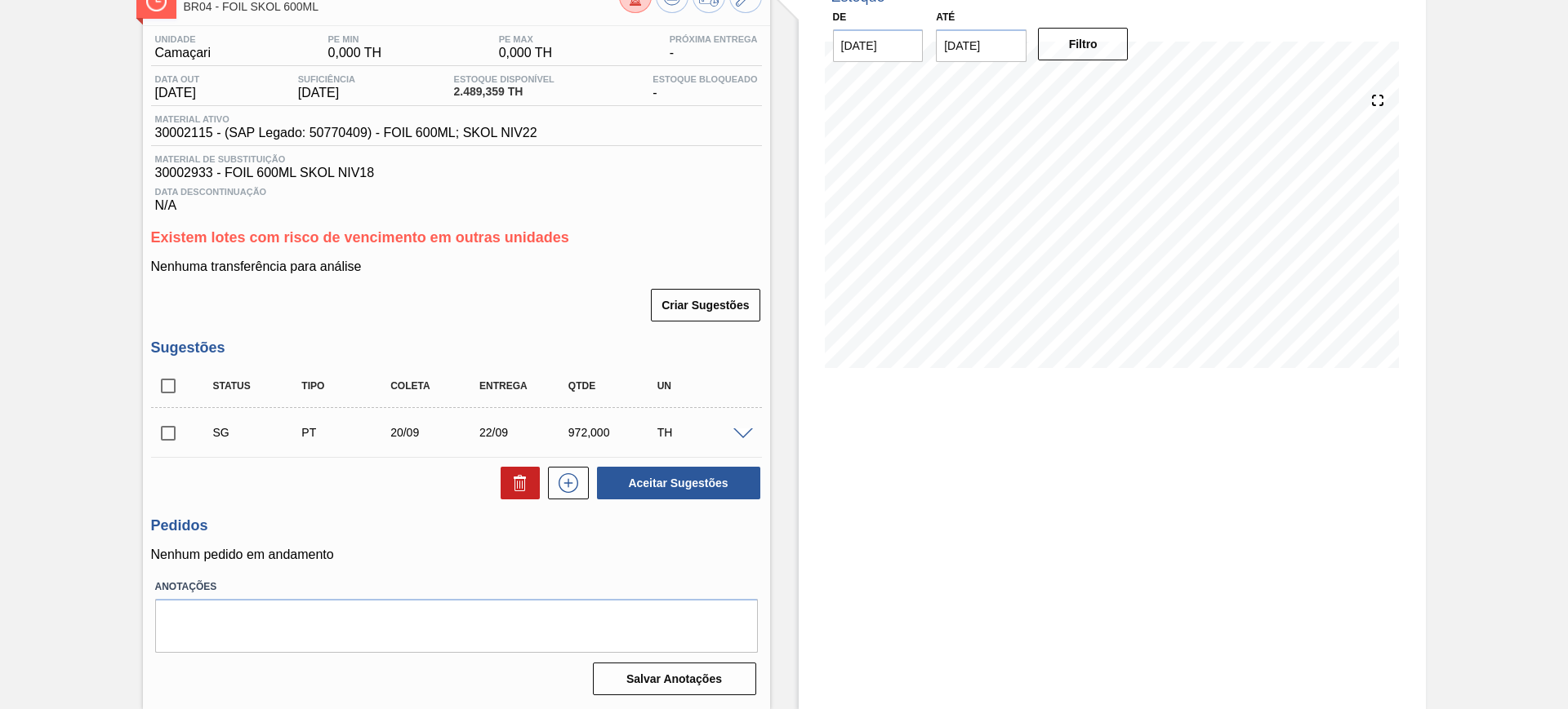
drag, startPoint x: 742, startPoint y: 435, endPoint x: 733, endPoint y: 436, distance: 9.1
click at [742, 435] on span at bounding box center [743, 435] width 20 height 12
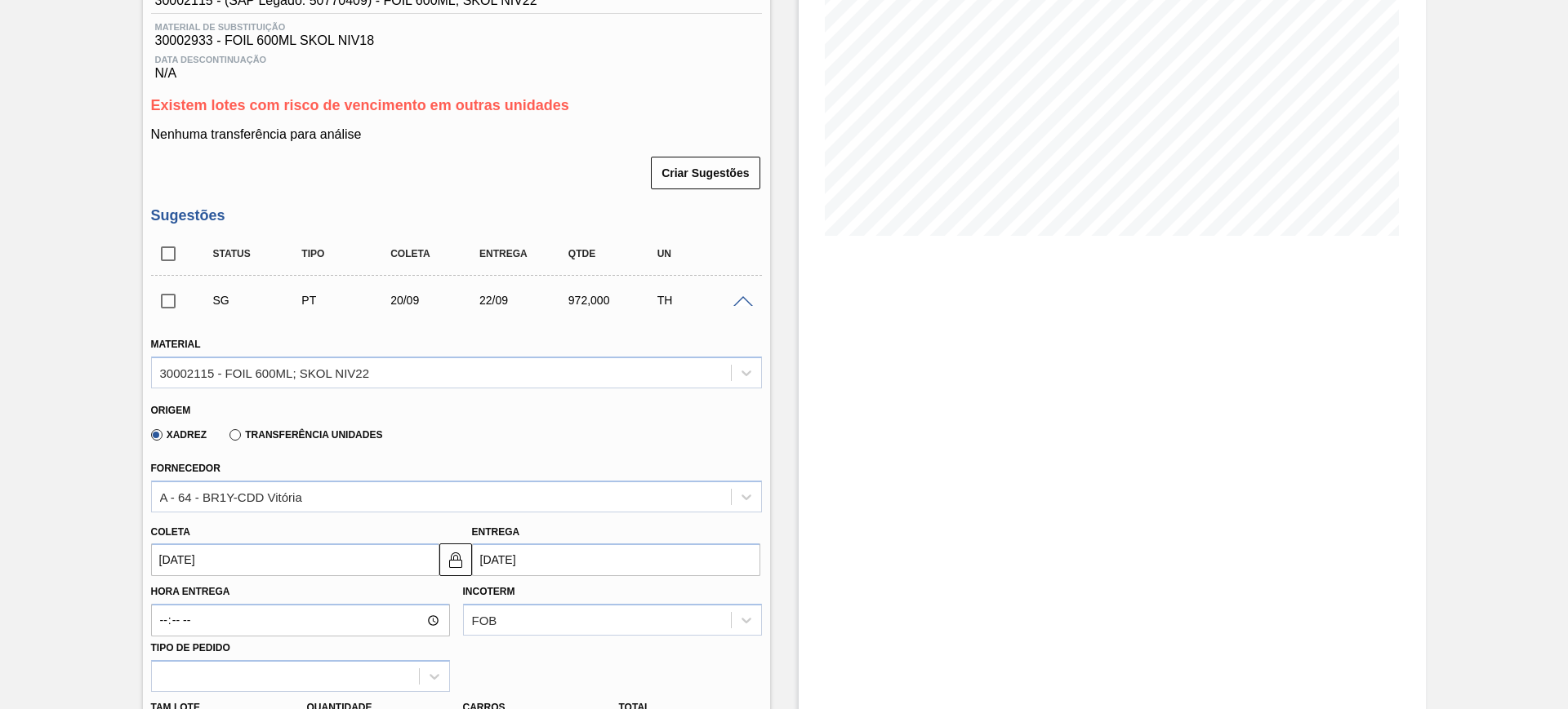
scroll to position [416, 0]
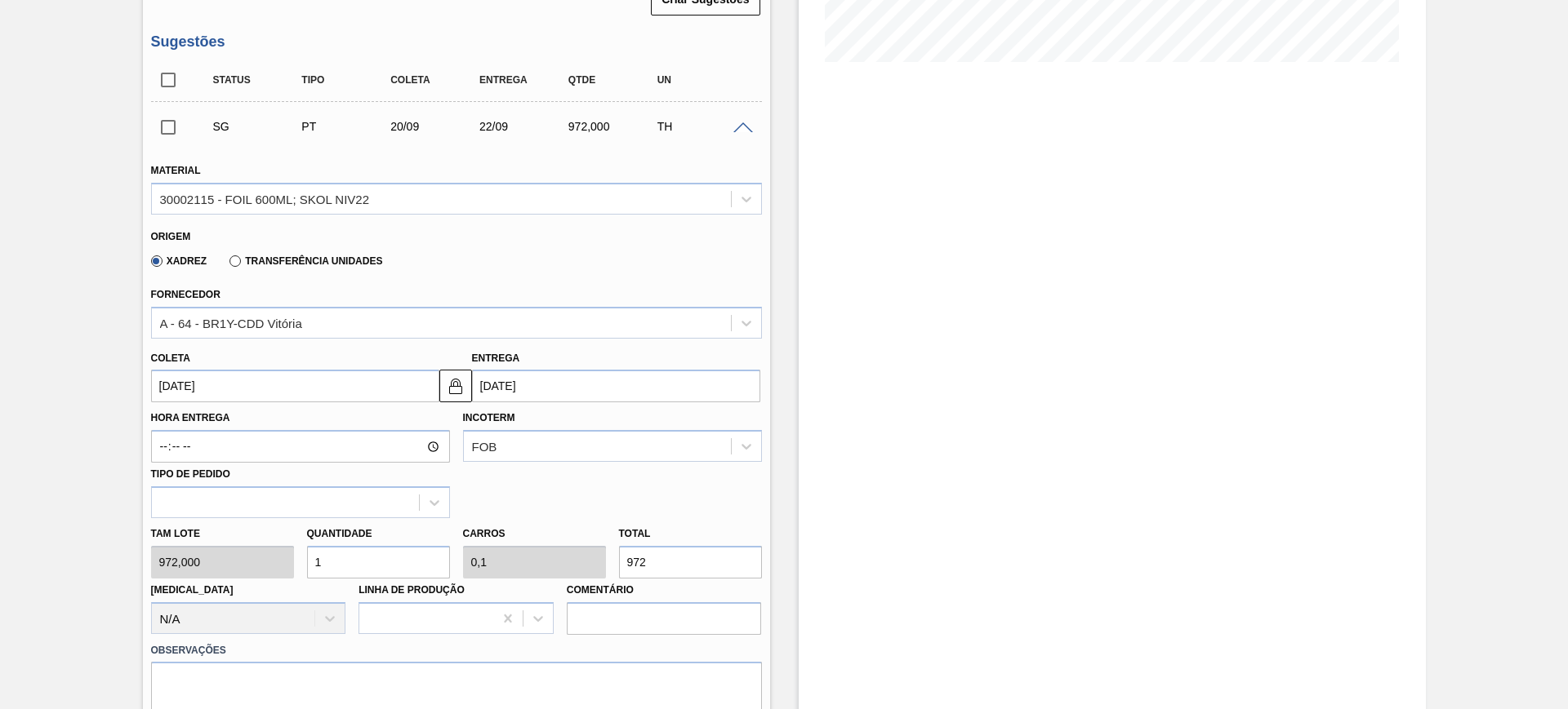
drag, startPoint x: 195, startPoint y: 356, endPoint x: 209, endPoint y: 376, distance: 24.4
click at [209, 376] on div "Coleta 20/09/2025" at bounding box center [295, 375] width 288 height 56
click at [214, 381] on input "20/09/2025" at bounding box center [295, 386] width 288 height 33
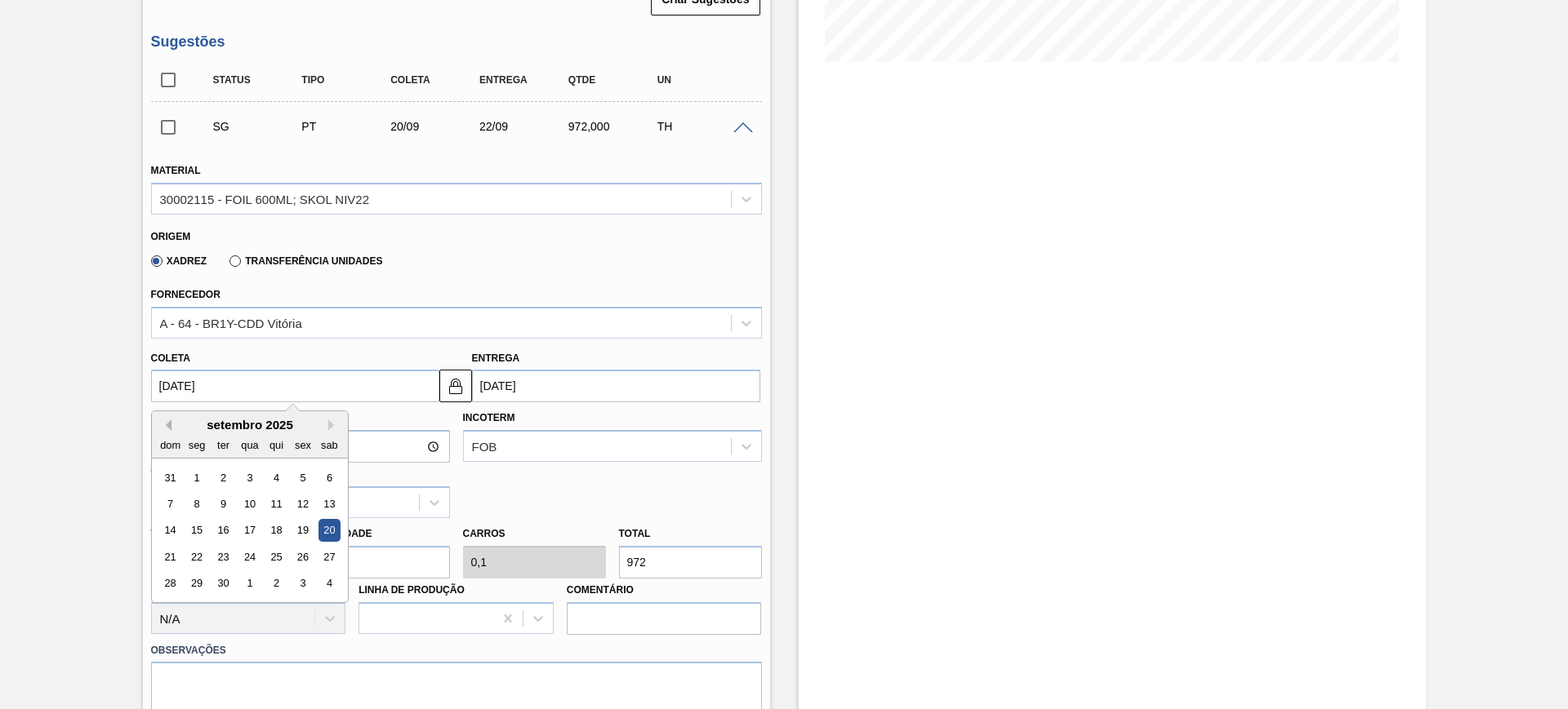
click at [168, 422] on button "Previous Month" at bounding box center [166, 425] width 11 height 11
click at [197, 585] on div "25" at bounding box center [197, 584] width 22 height 22
type input "[DATE]"
type input "27/08/2025"
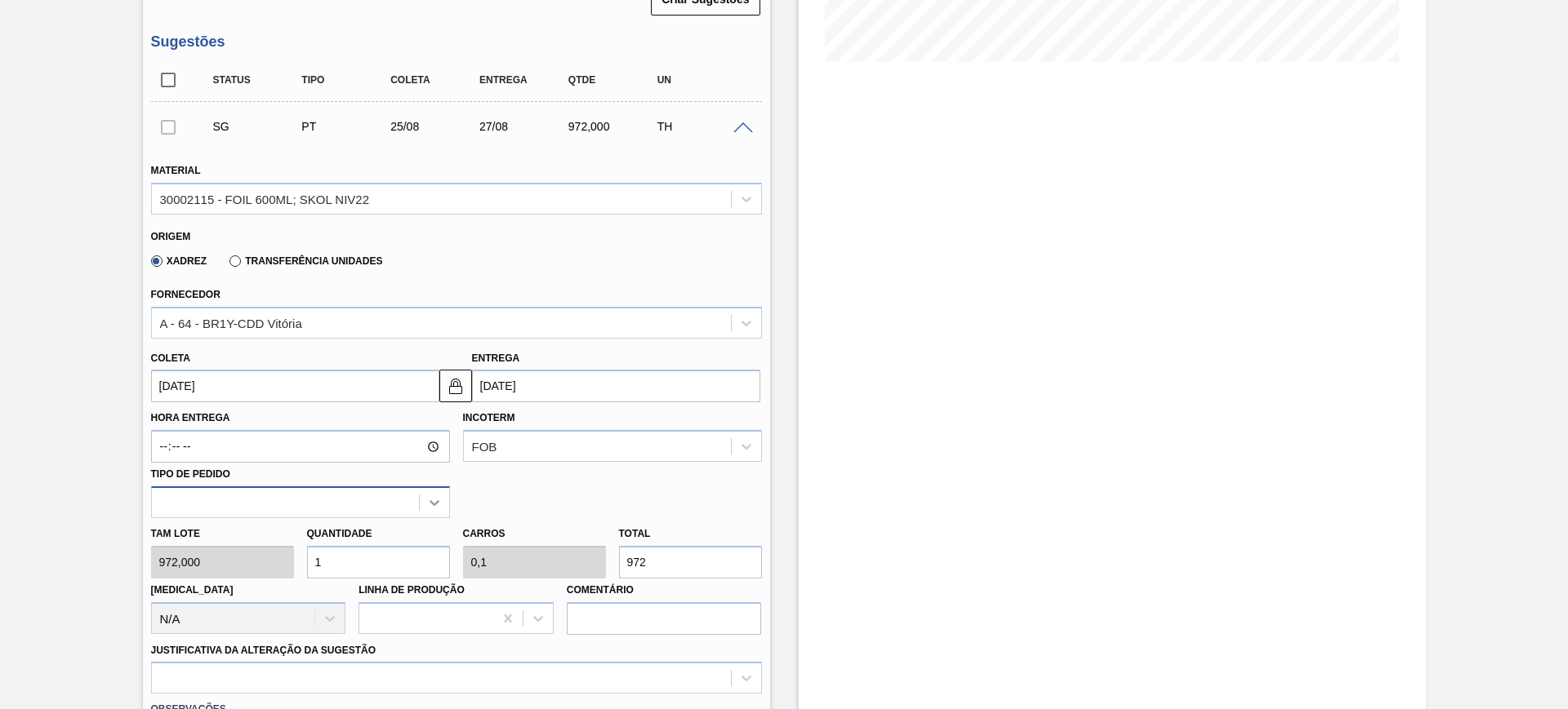
scroll to position [518, 0]
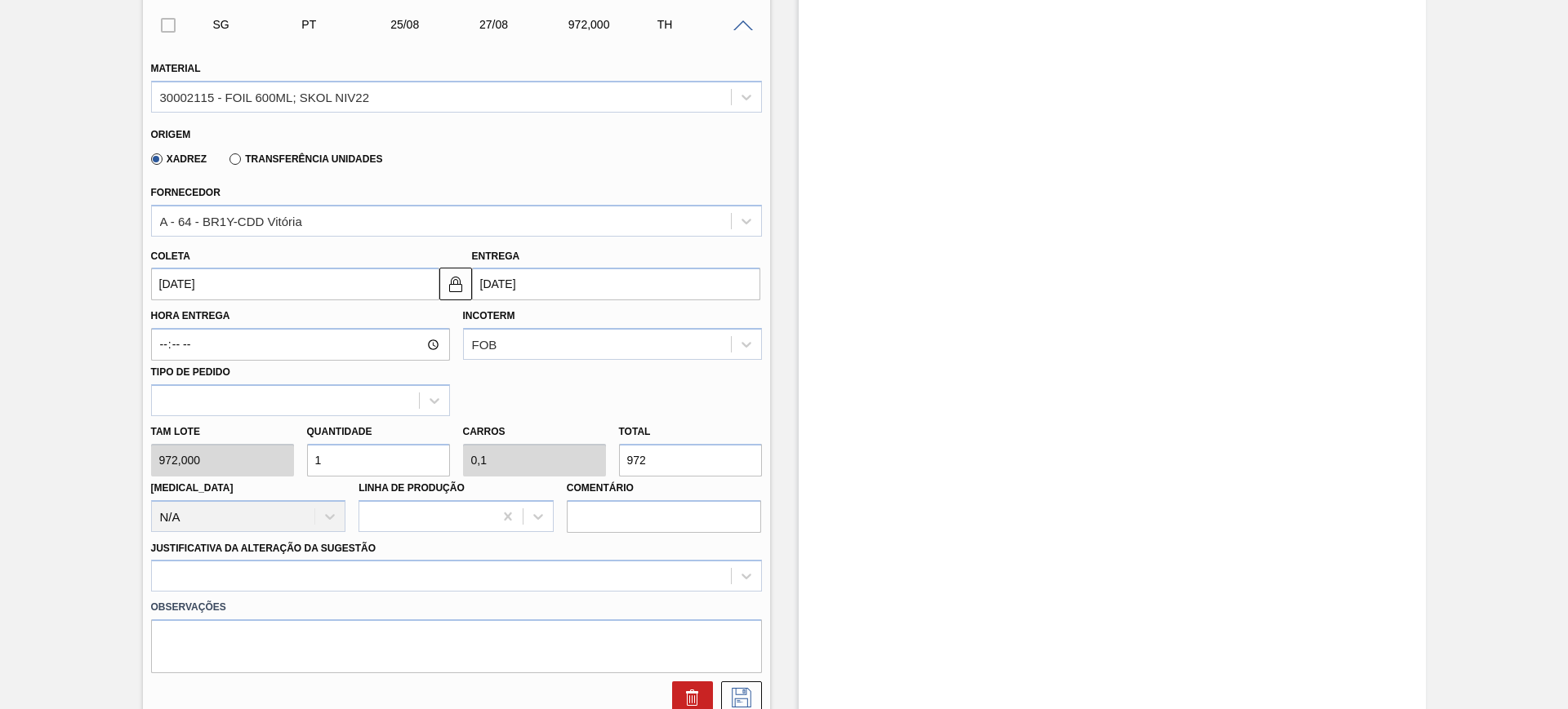
click at [363, 457] on input "1" at bounding box center [378, 460] width 143 height 33
type input "3"
type input "0,3"
type input "2.916"
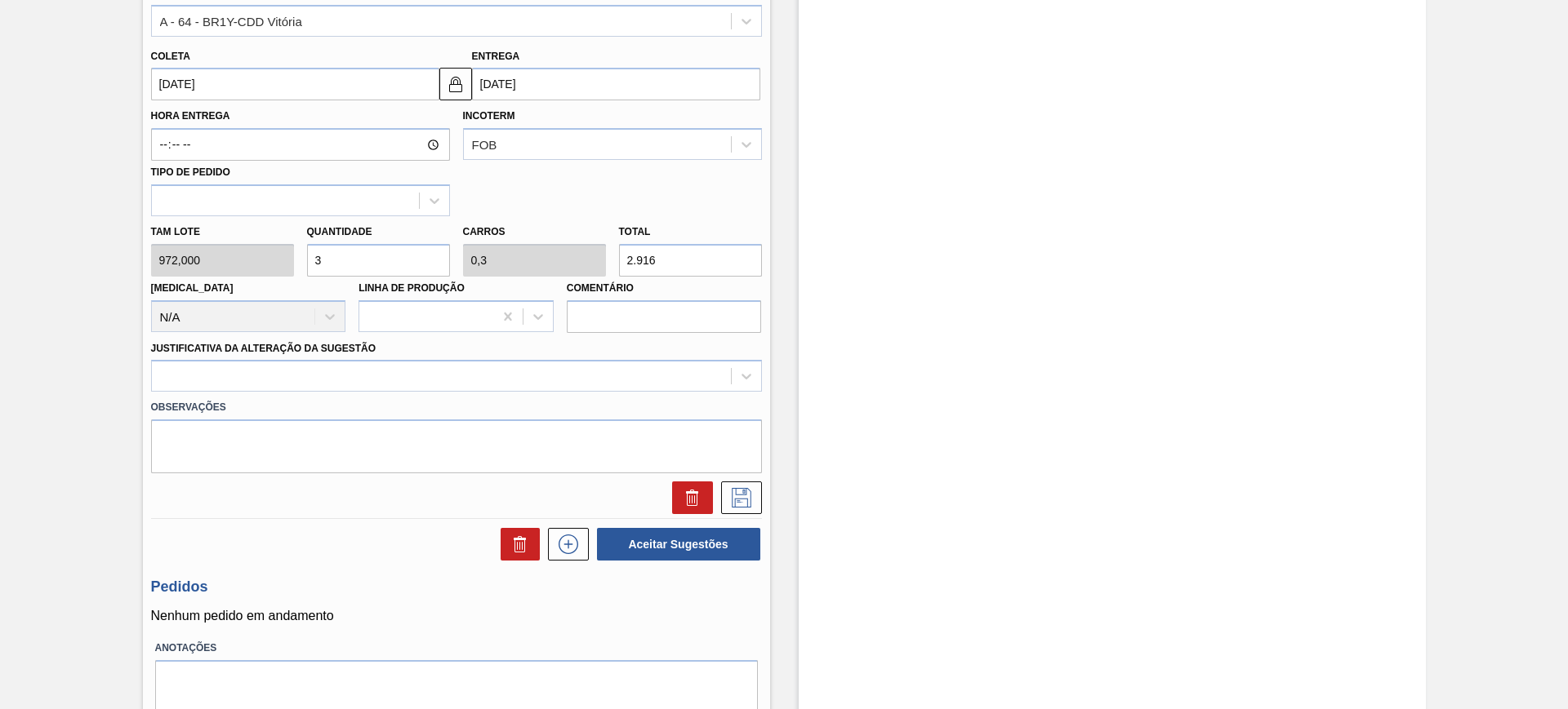
scroll to position [722, 0]
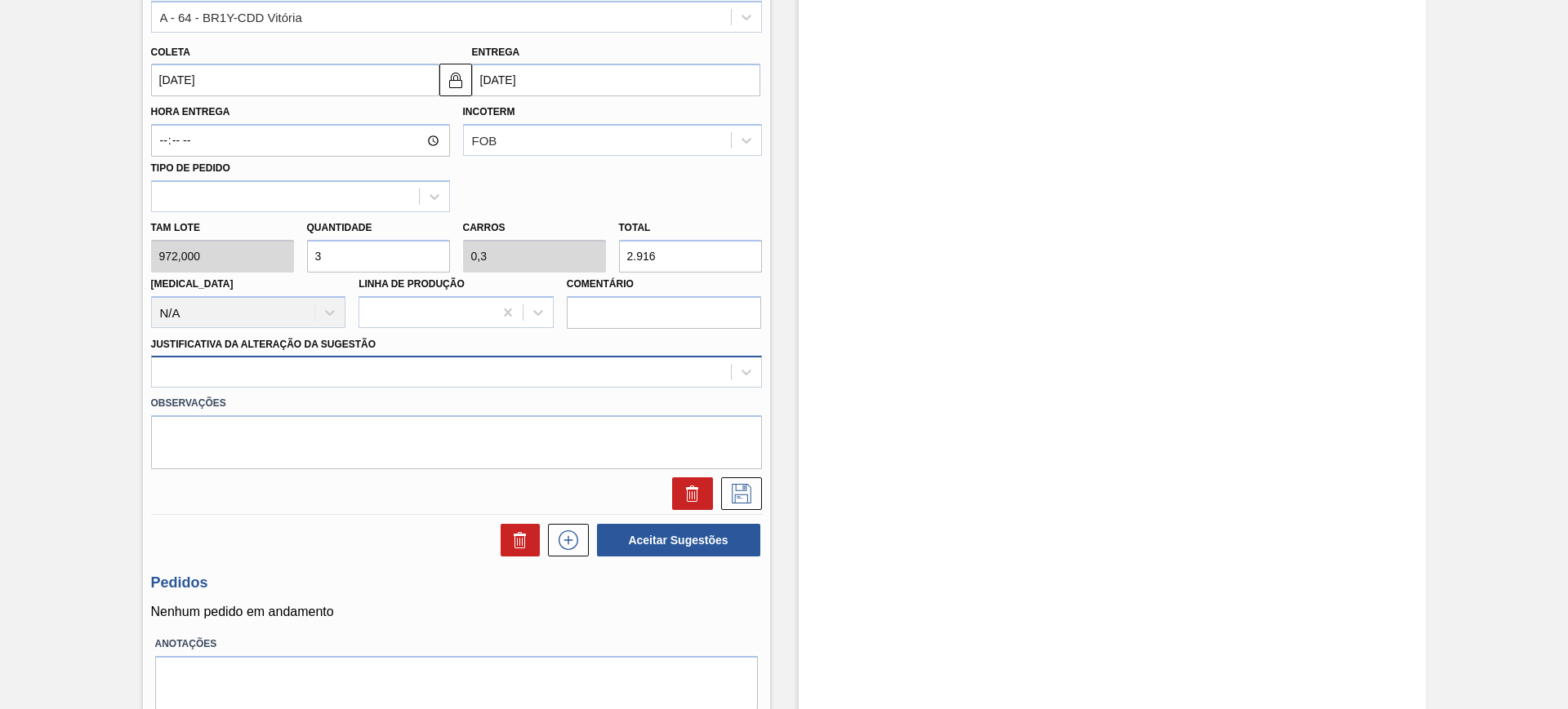
click at [378, 378] on div at bounding box center [441, 372] width 579 height 23
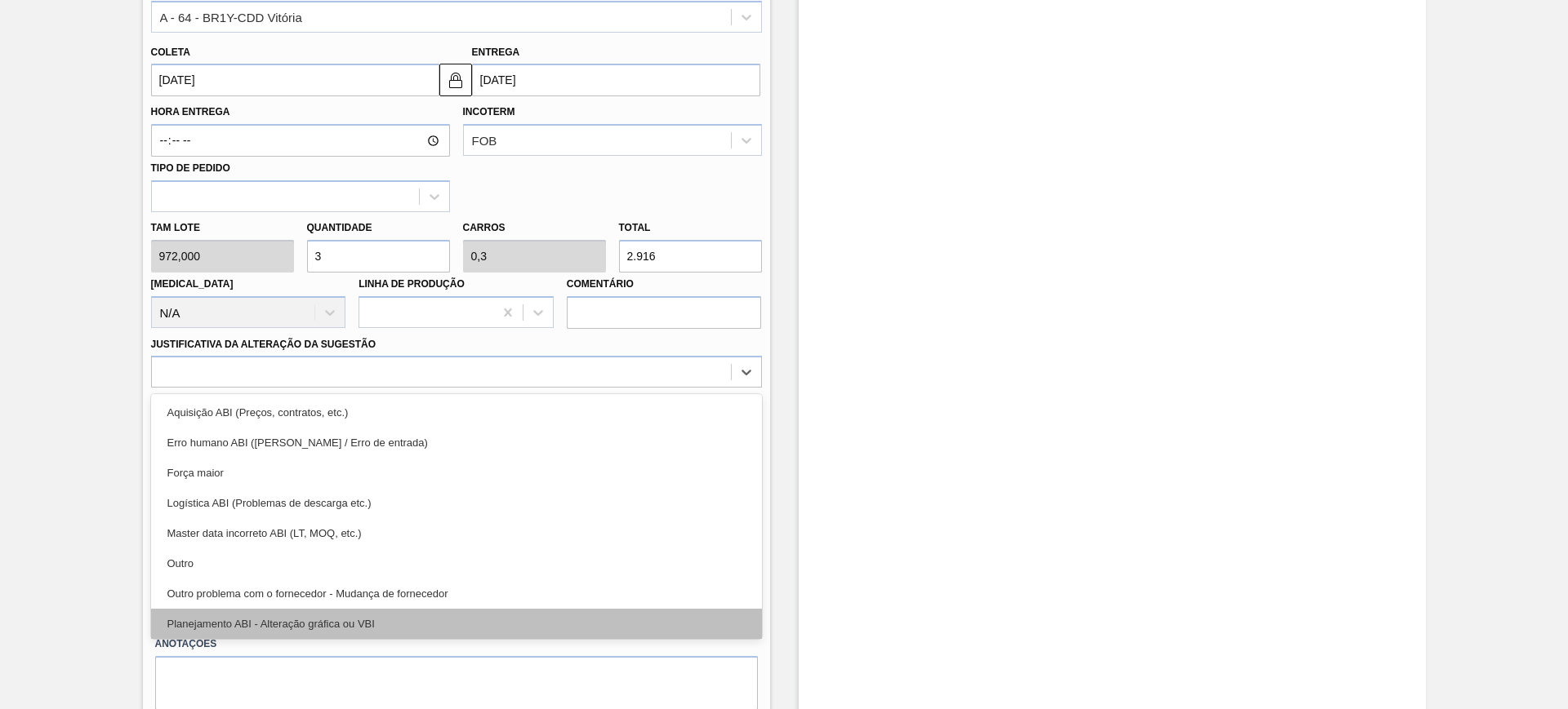
click at [374, 614] on div "Planejamento ABI - Alteração gráfica ou VBI" at bounding box center [456, 624] width 611 height 30
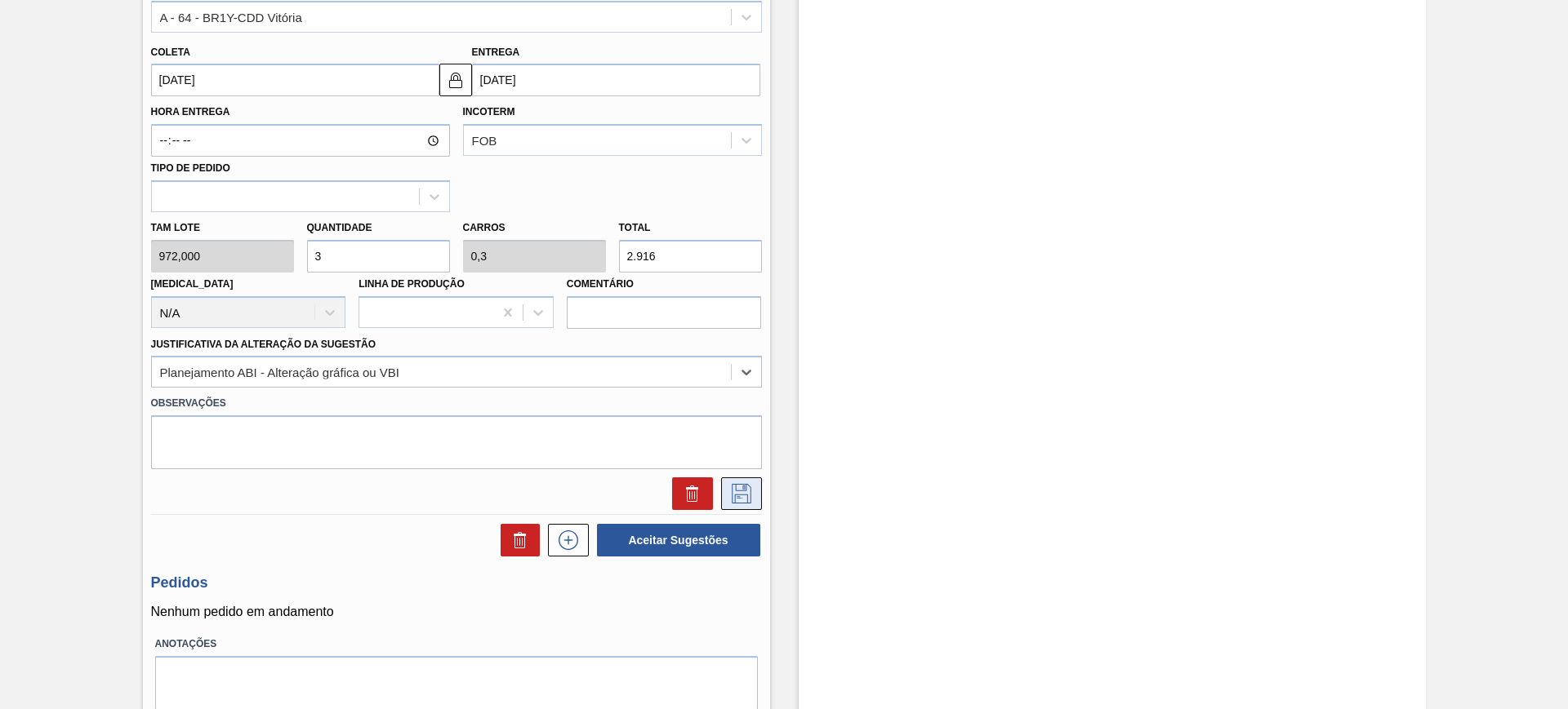
click at [729, 484] on icon at bounding box center [742, 494] width 26 height 20
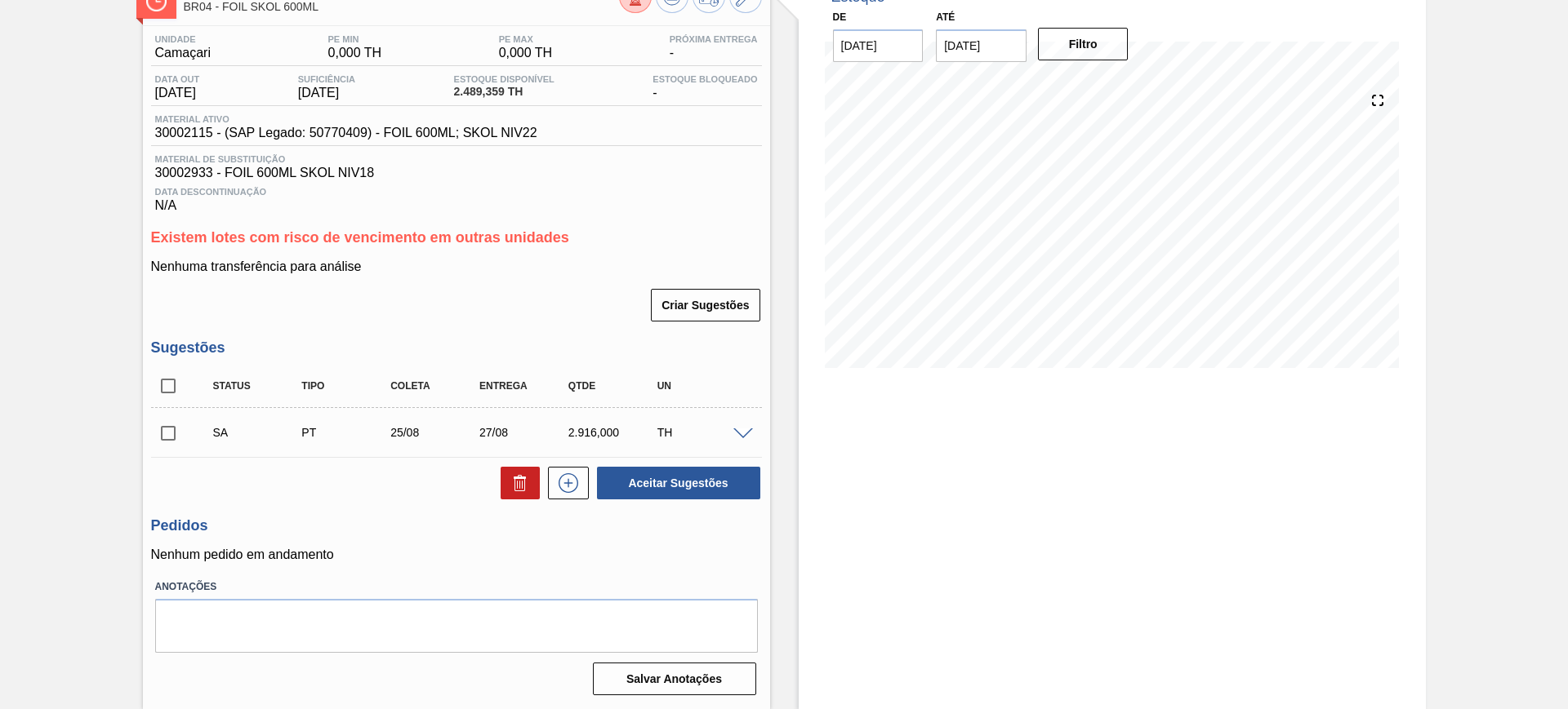
scroll to position [110, 0]
click at [735, 429] on span at bounding box center [743, 435] width 20 height 12
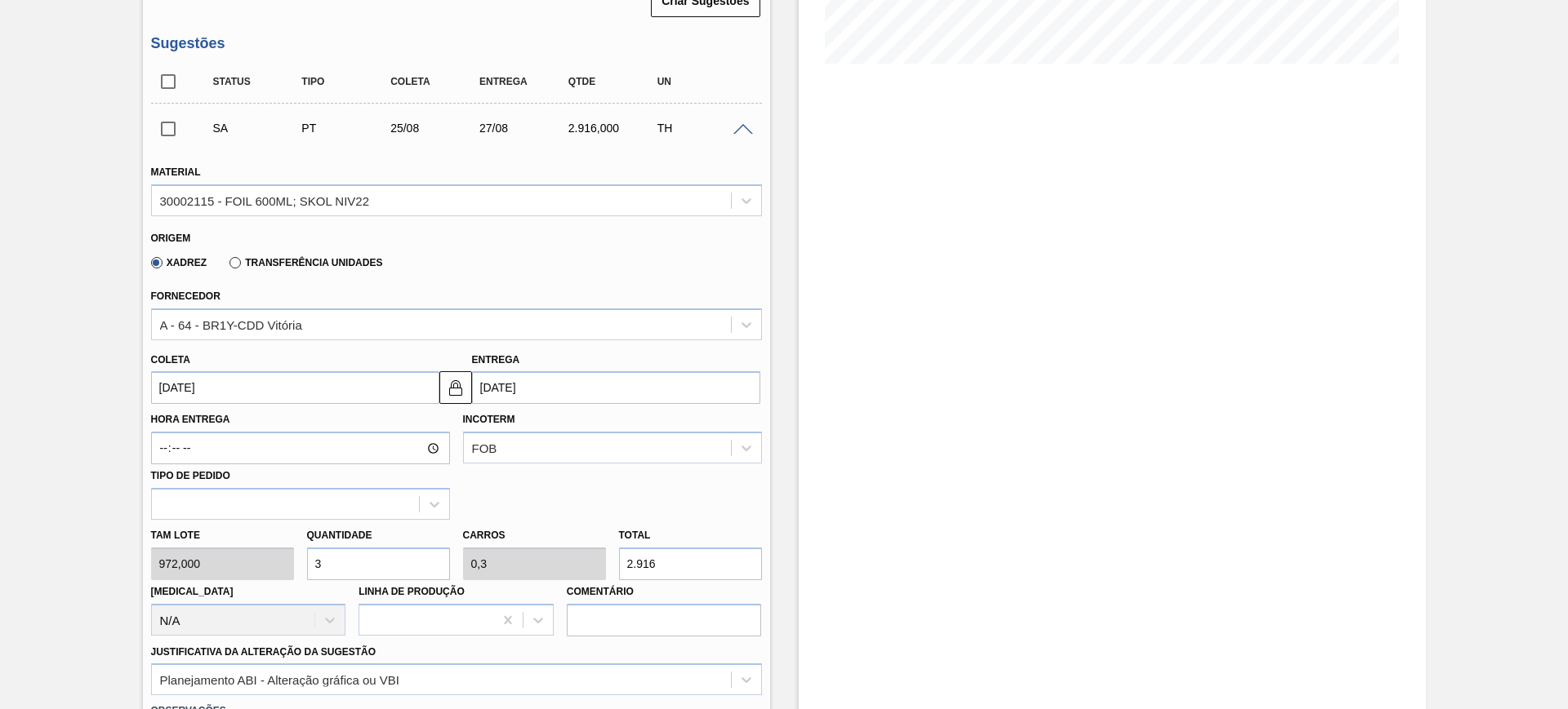
scroll to position [416, 0]
click at [379, 554] on input "3" at bounding box center [378, 562] width 143 height 33
type input "2"
type input "0,2"
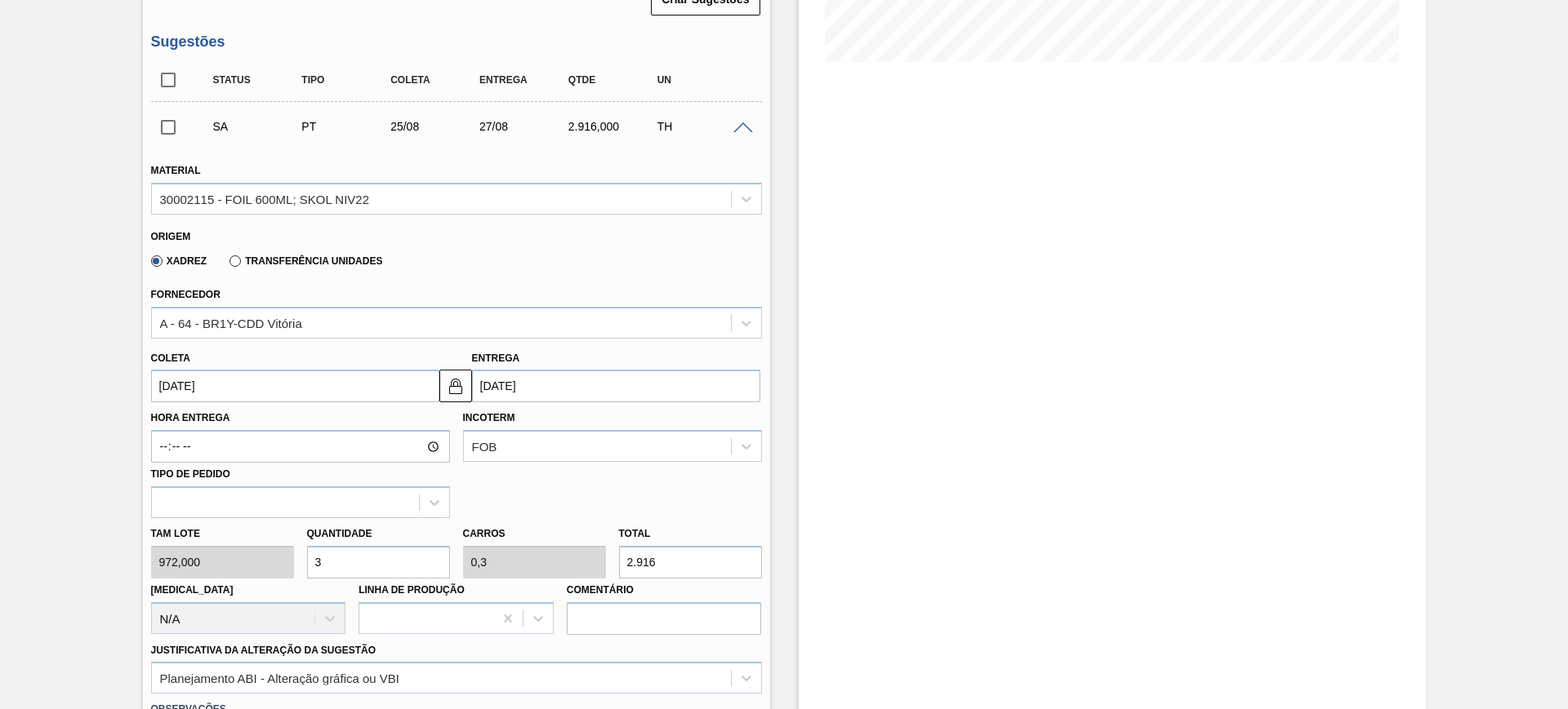
type input "1.944"
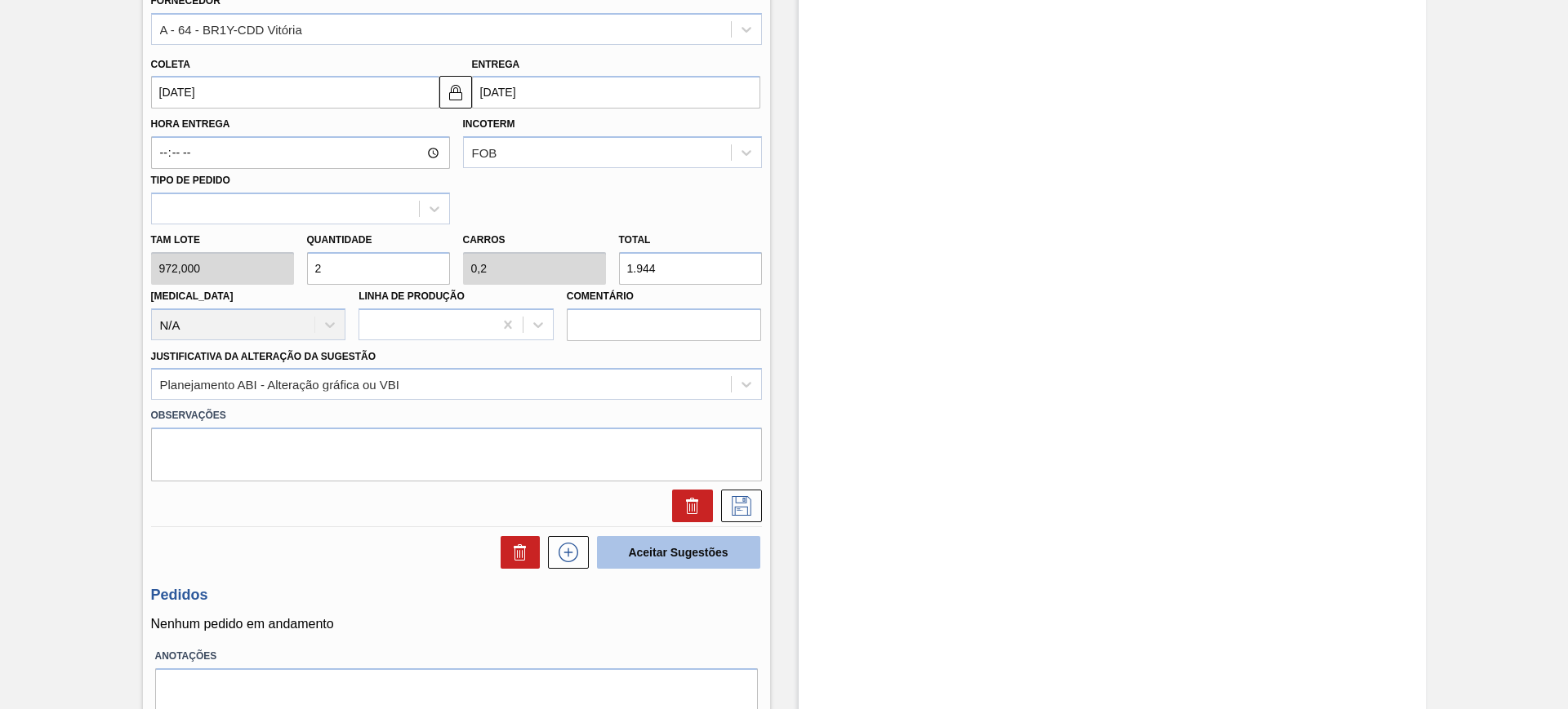
scroll to position [722, 0]
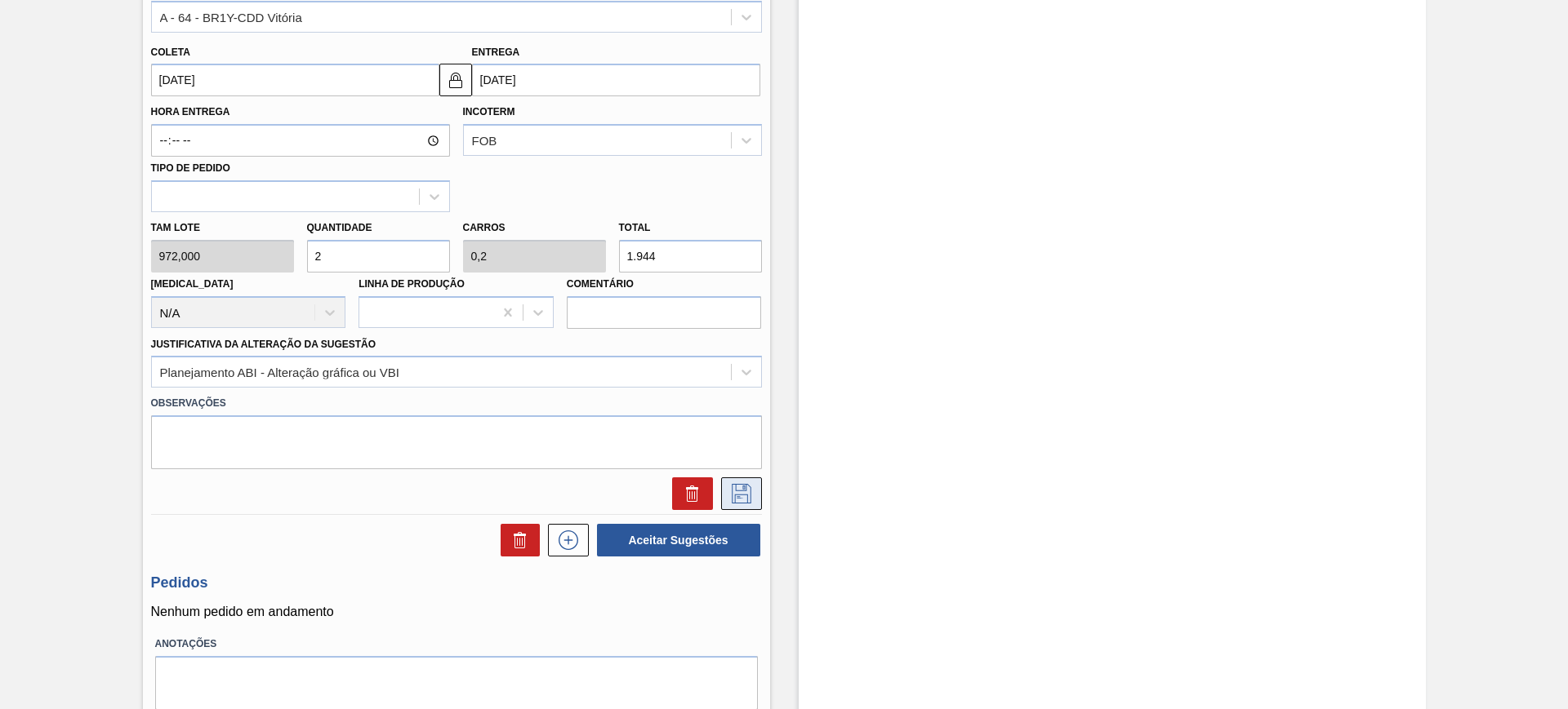
click at [749, 495] on icon at bounding box center [742, 494] width 26 height 20
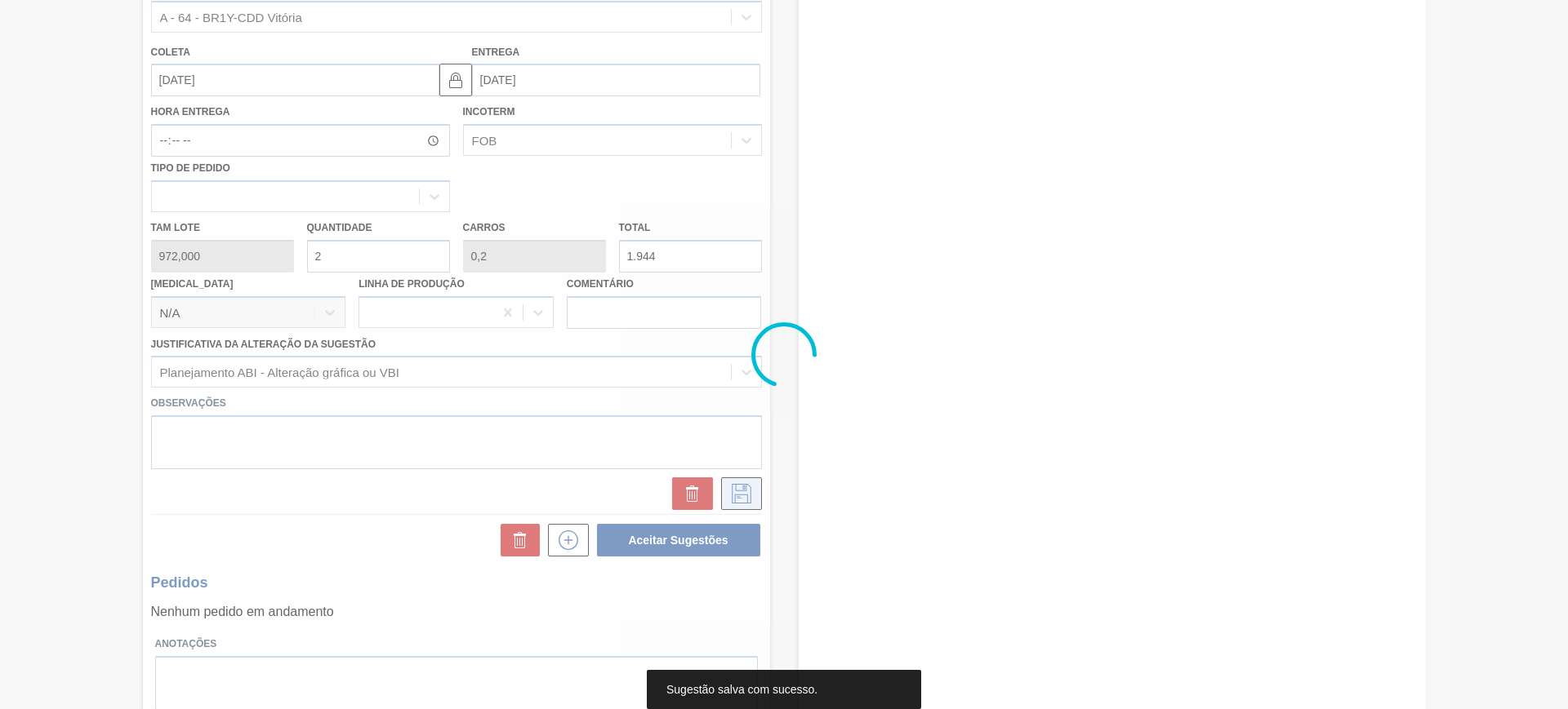
scroll to position [110, 0]
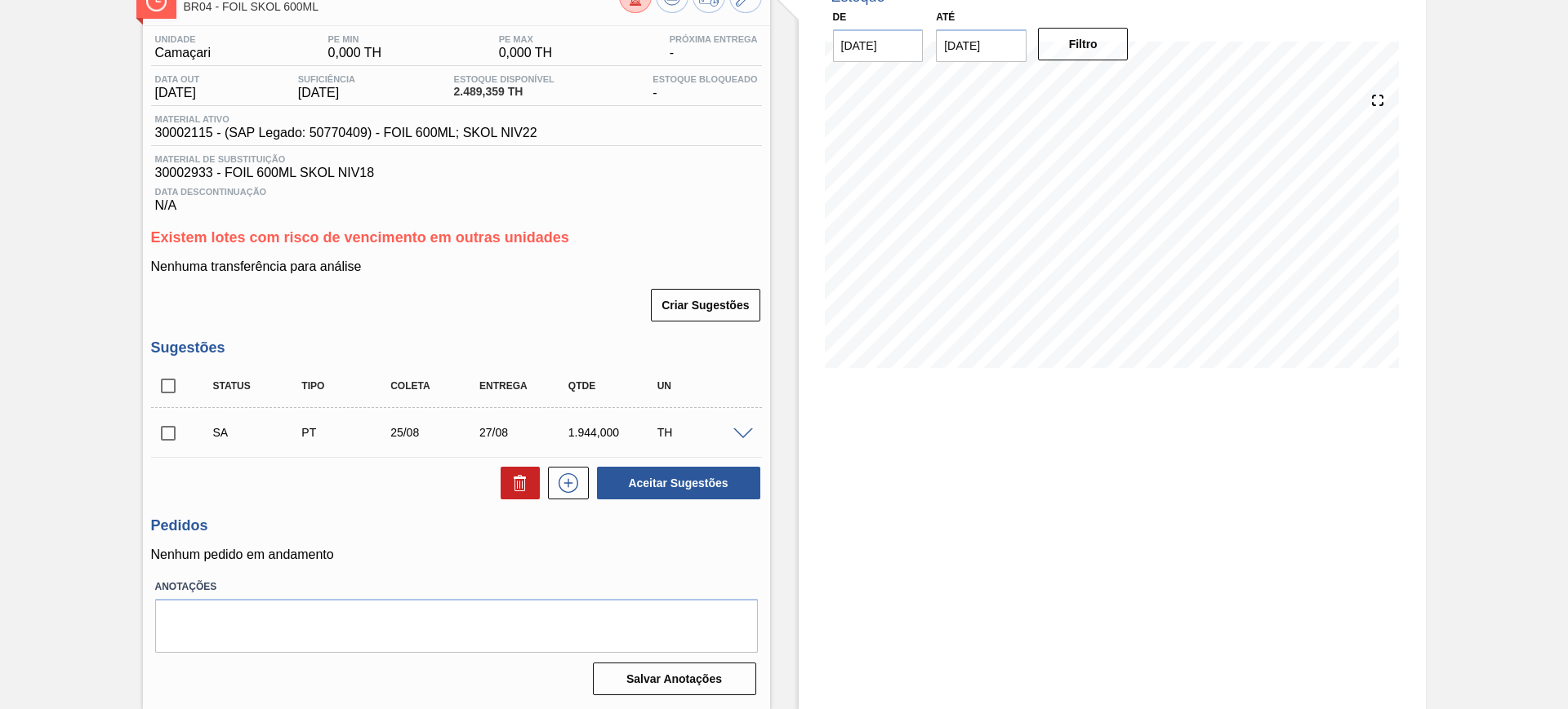
click at [750, 432] on span at bounding box center [743, 435] width 20 height 12
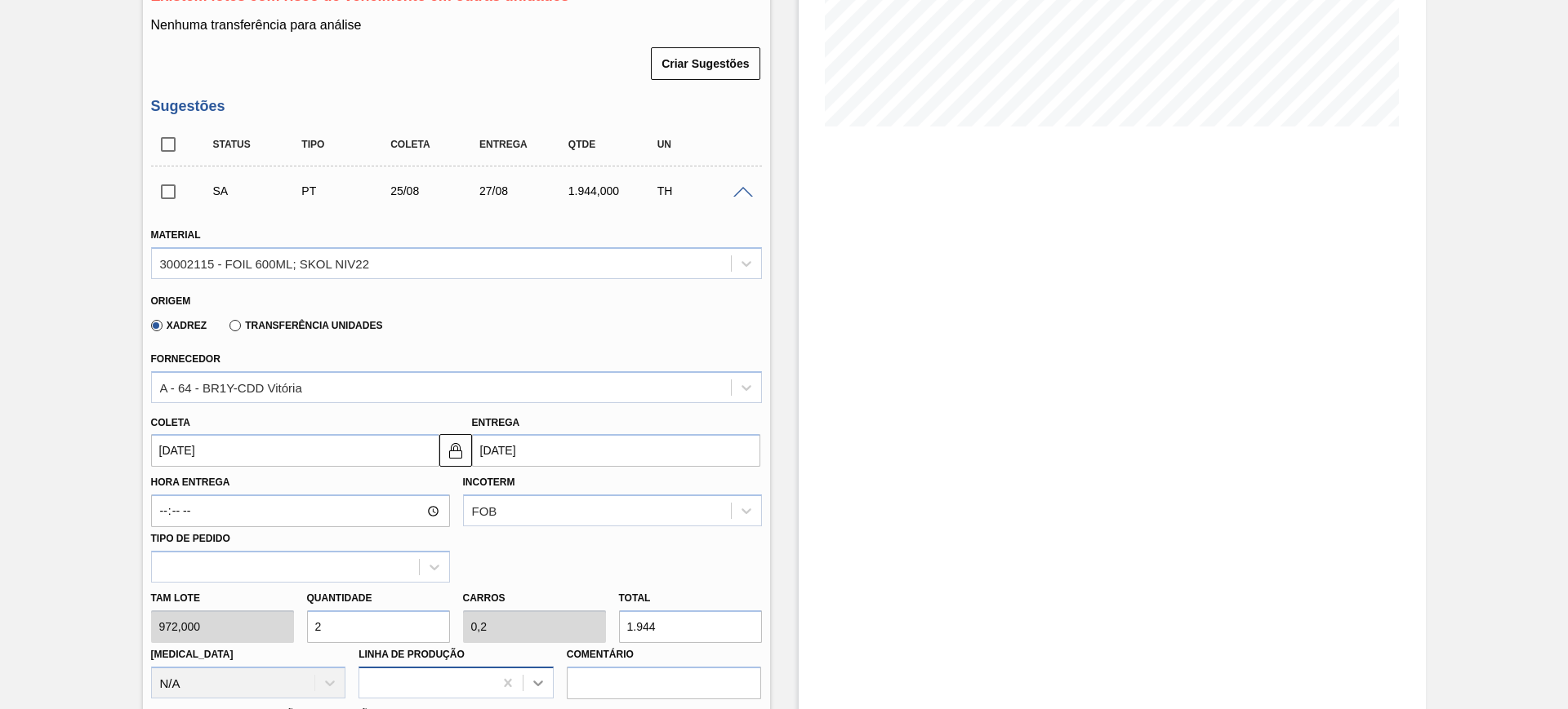
scroll to position [518, 0]
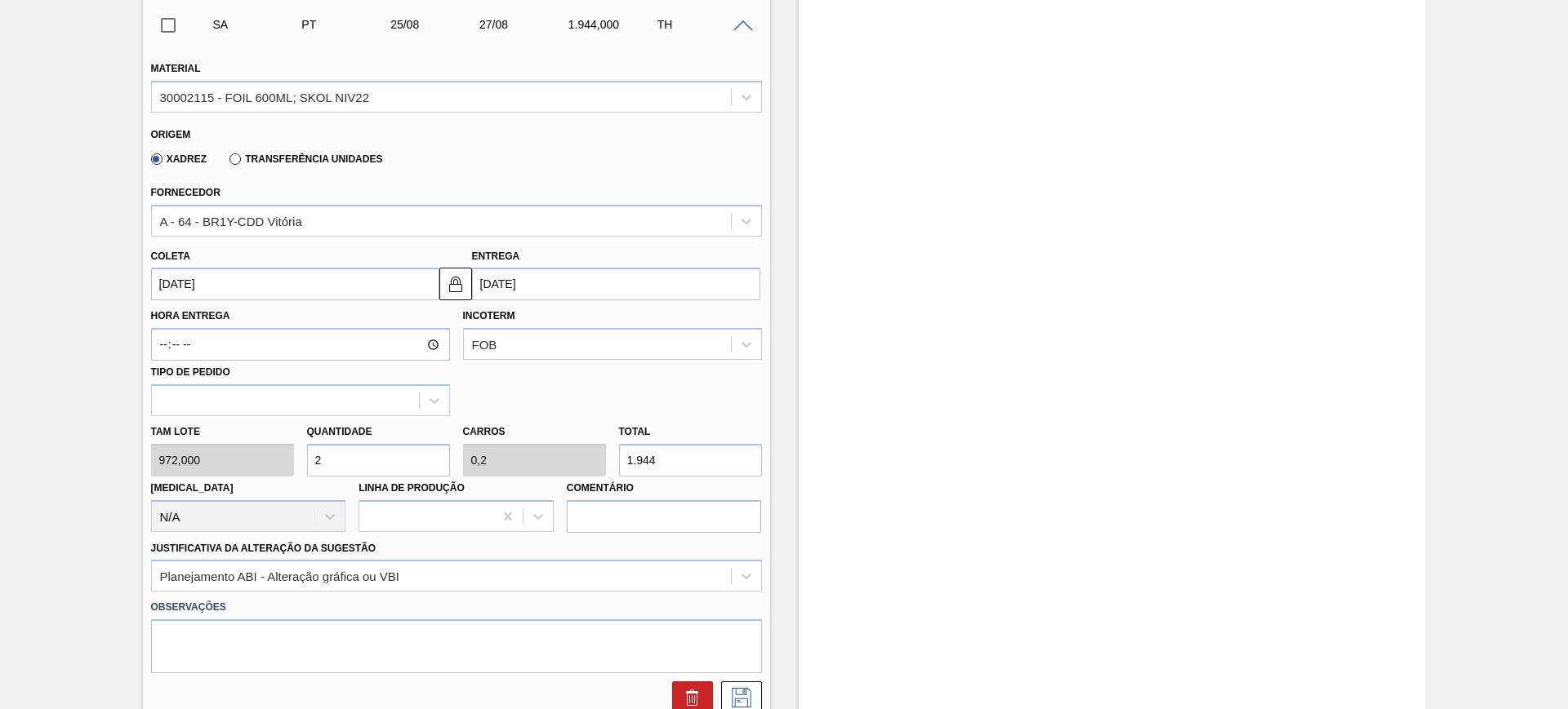
click at [362, 462] on input "2" at bounding box center [378, 460] width 143 height 33
type input "1"
type input "0,1"
type input "972"
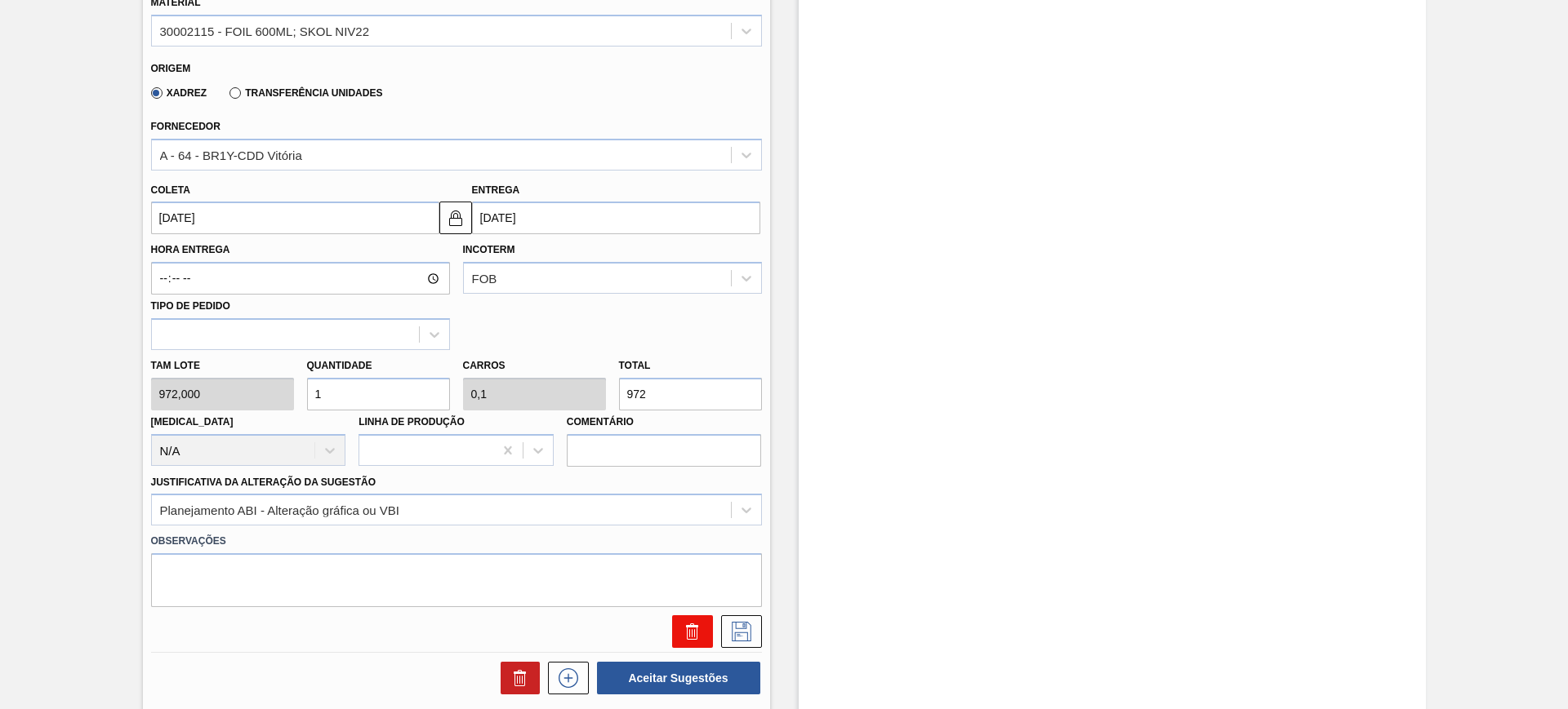
scroll to position [722, 0]
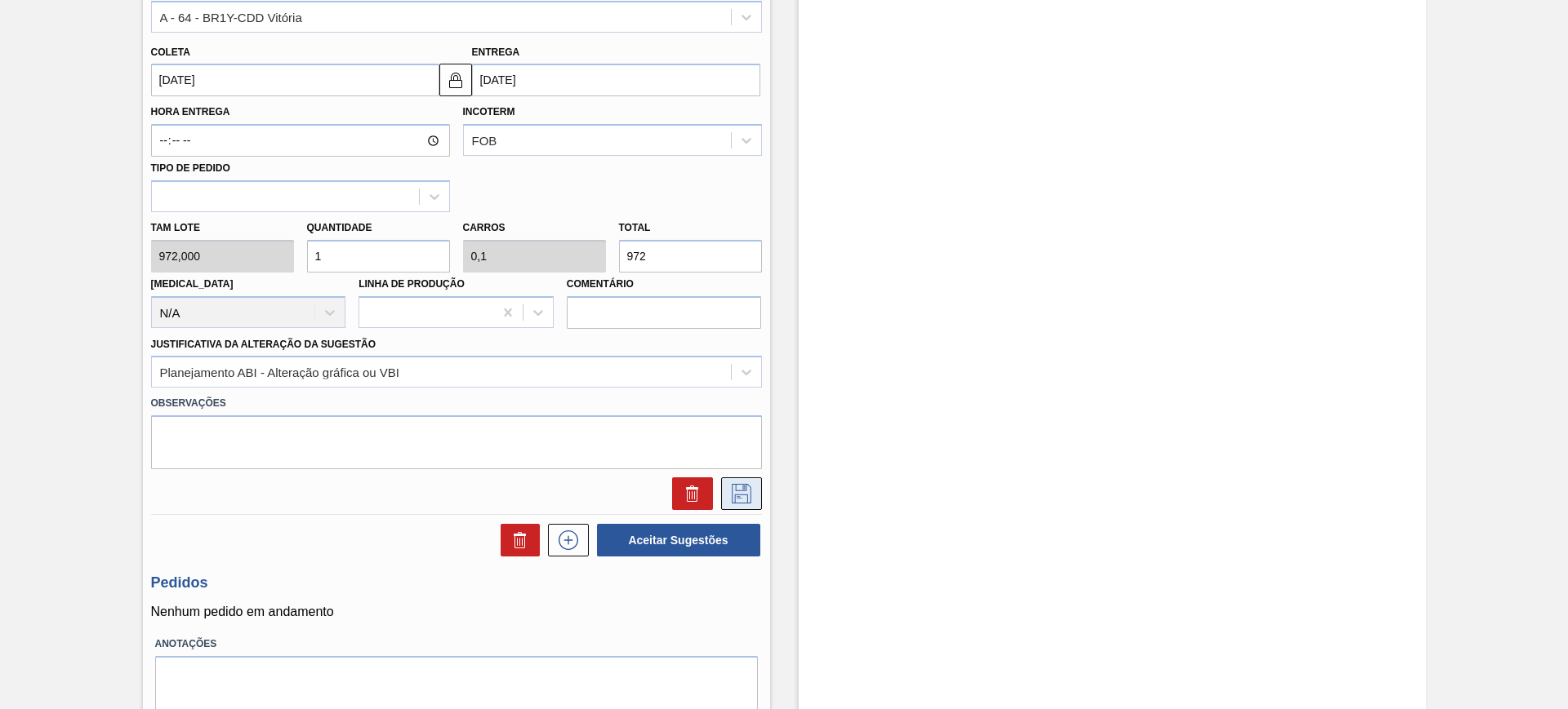
click at [742, 495] on icon at bounding box center [742, 494] width 26 height 20
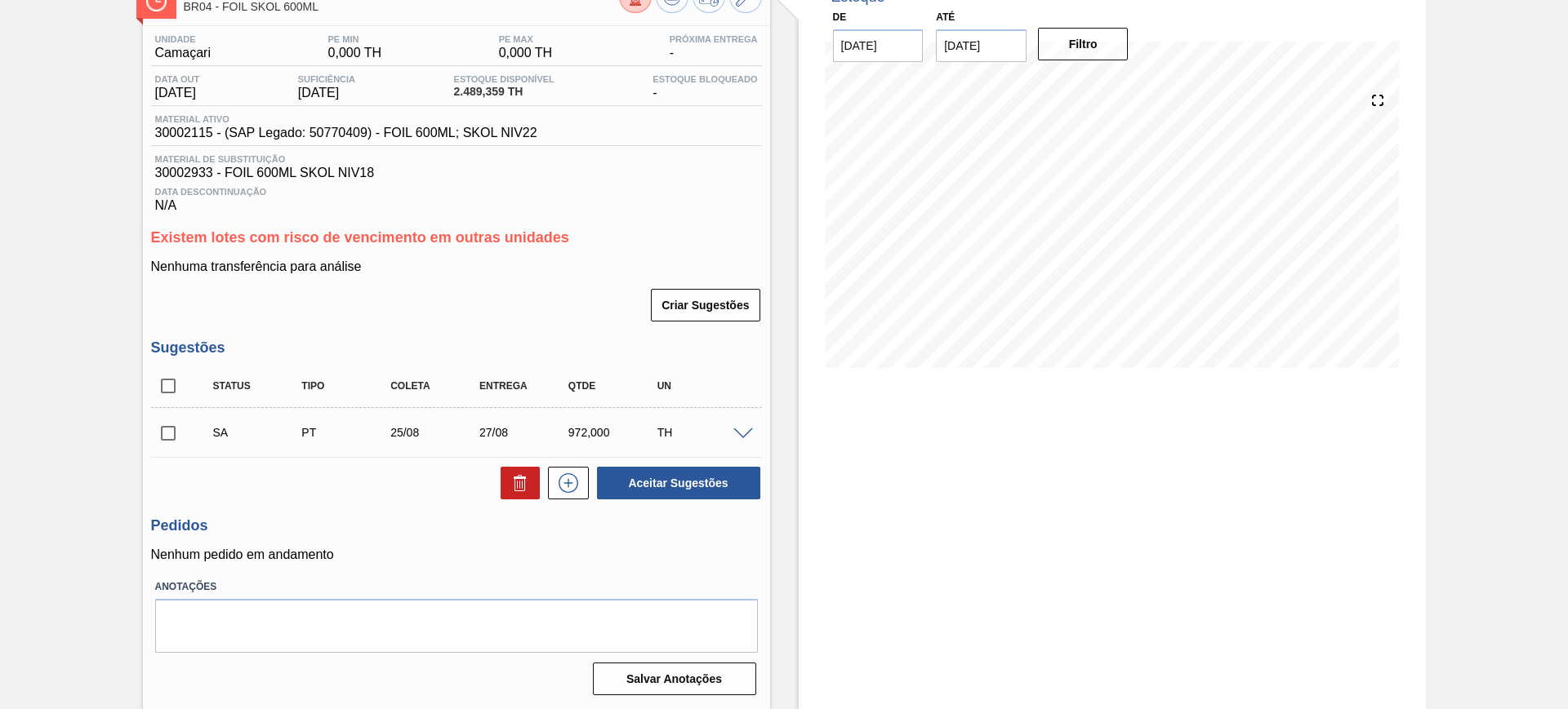
scroll to position [110, 0]
click at [742, 436] on span at bounding box center [743, 435] width 20 height 12
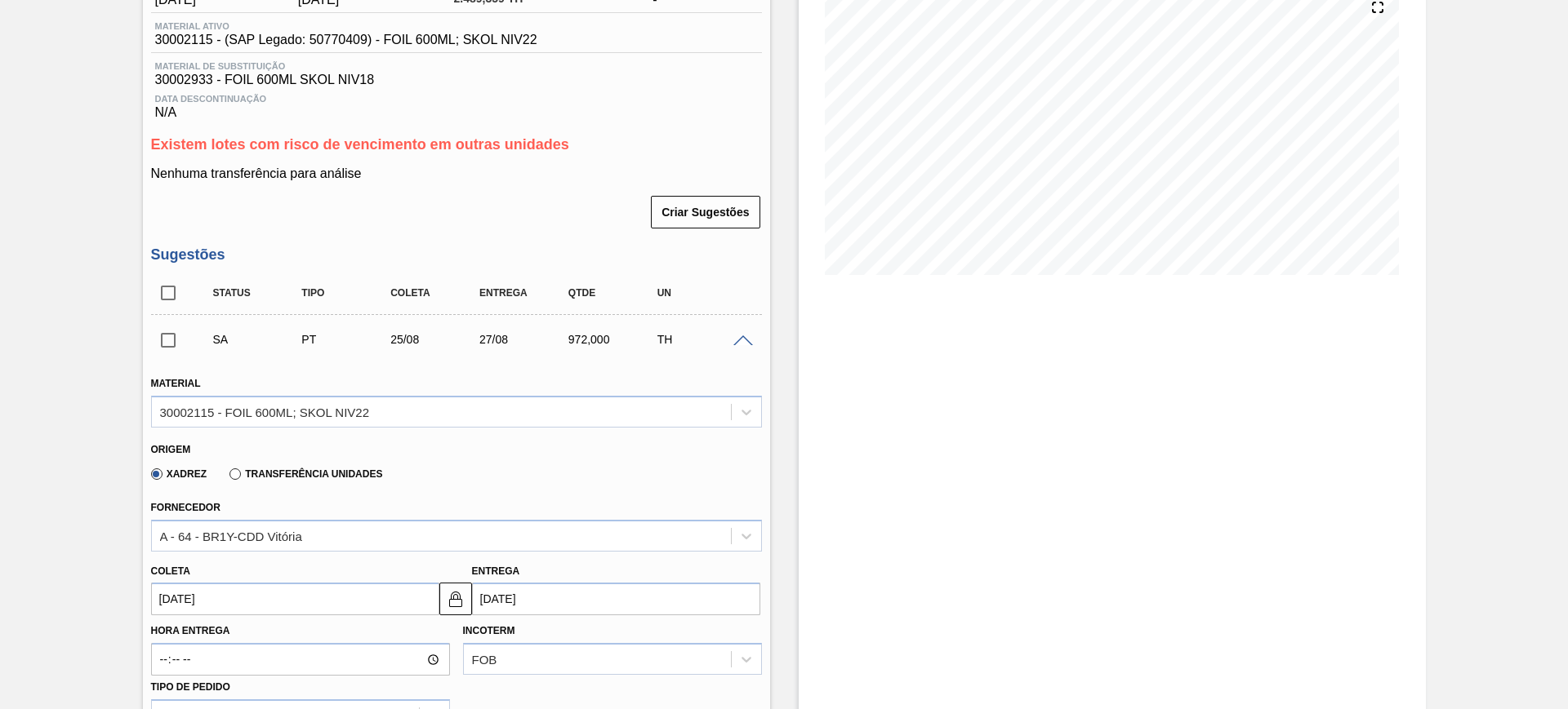
scroll to position [416, 0]
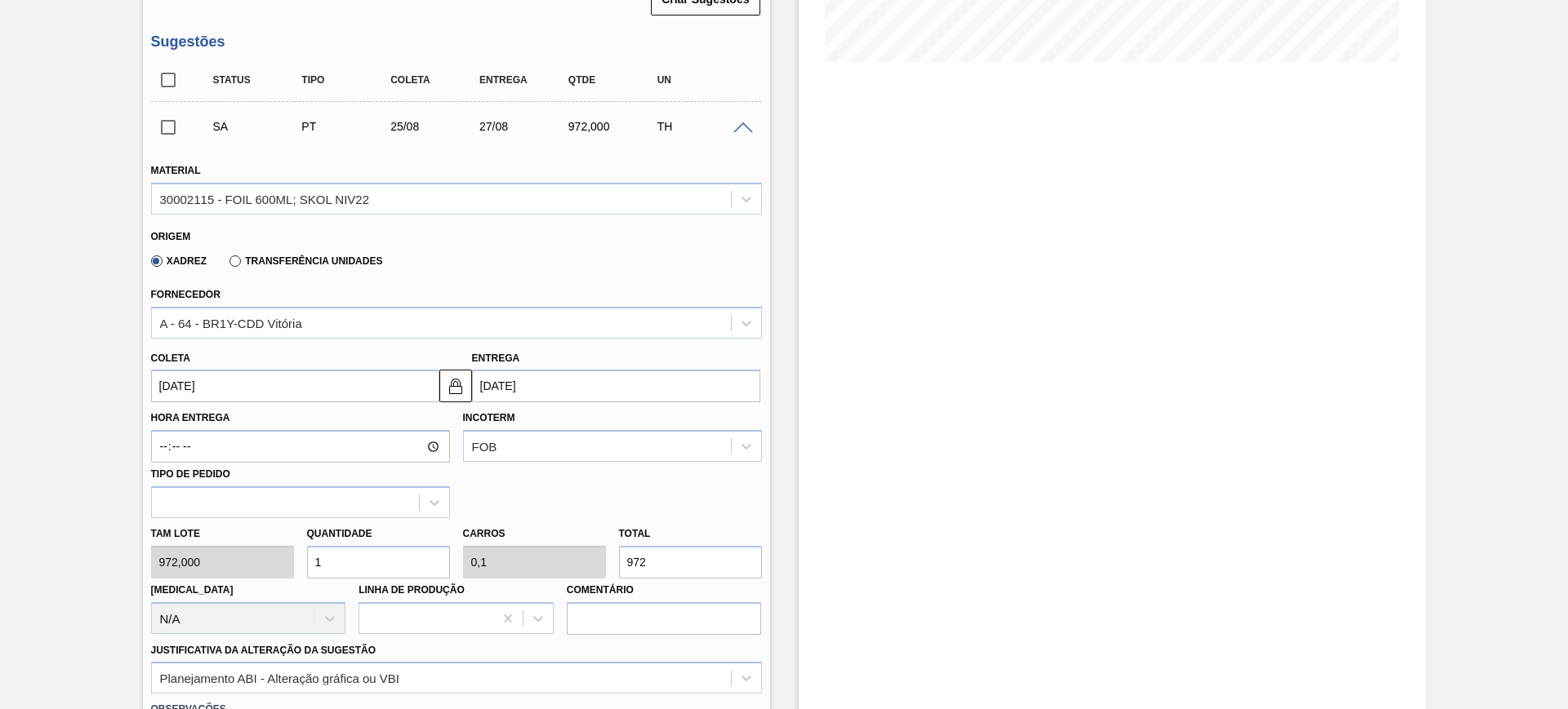
click at [368, 551] on input "1" at bounding box center [378, 562] width 143 height 33
type input "2"
type input "0,2"
type input "1.944"
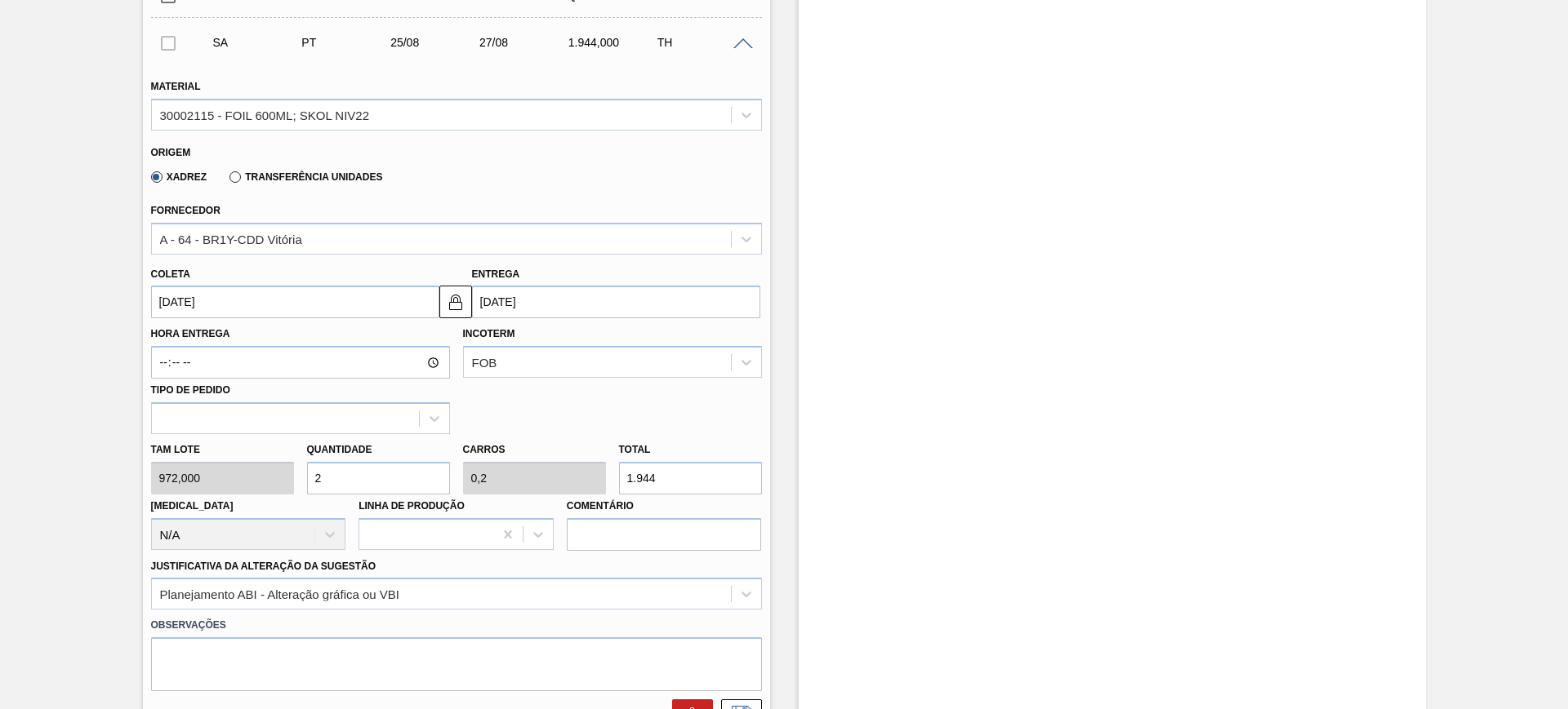
scroll to position [620, 0]
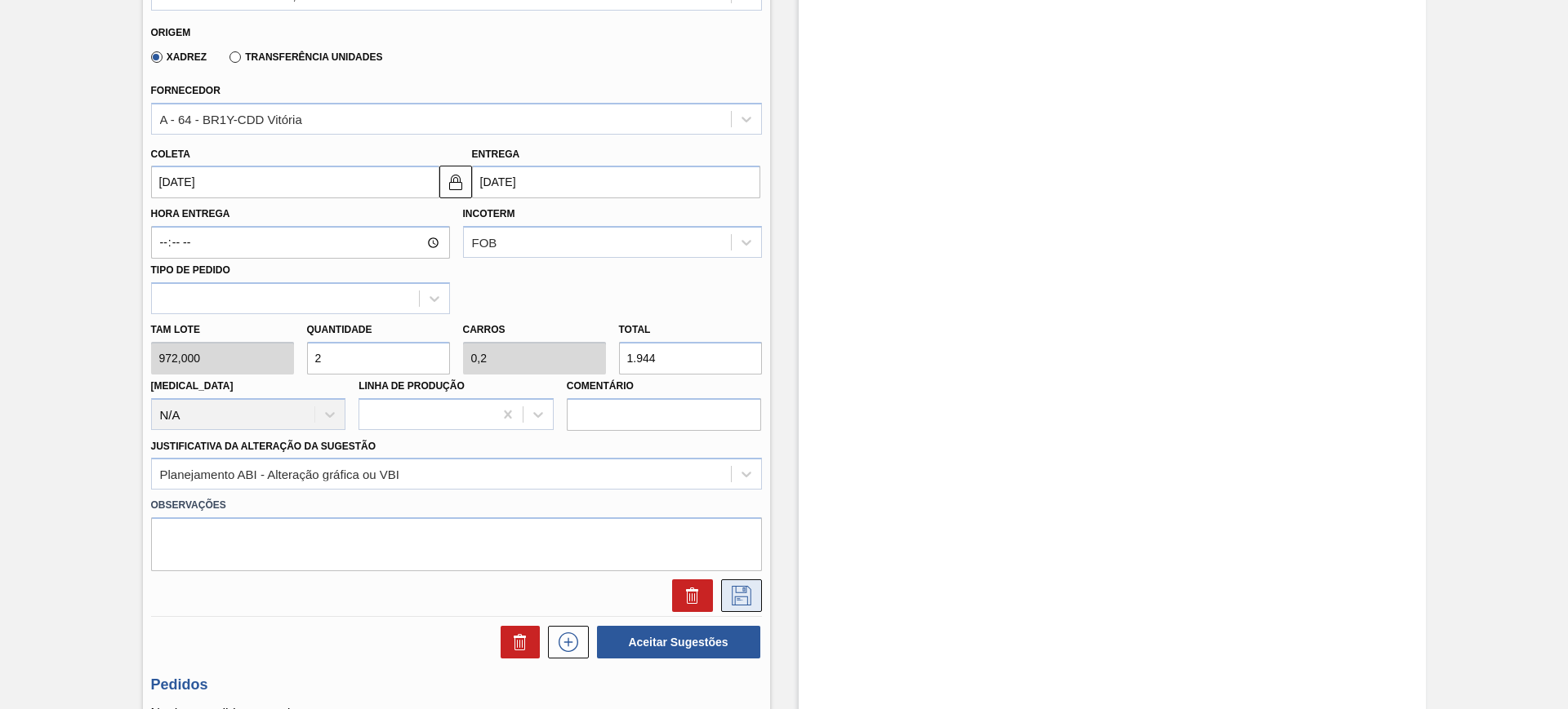
type input "2"
click at [732, 598] on icon at bounding box center [742, 596] width 26 height 20
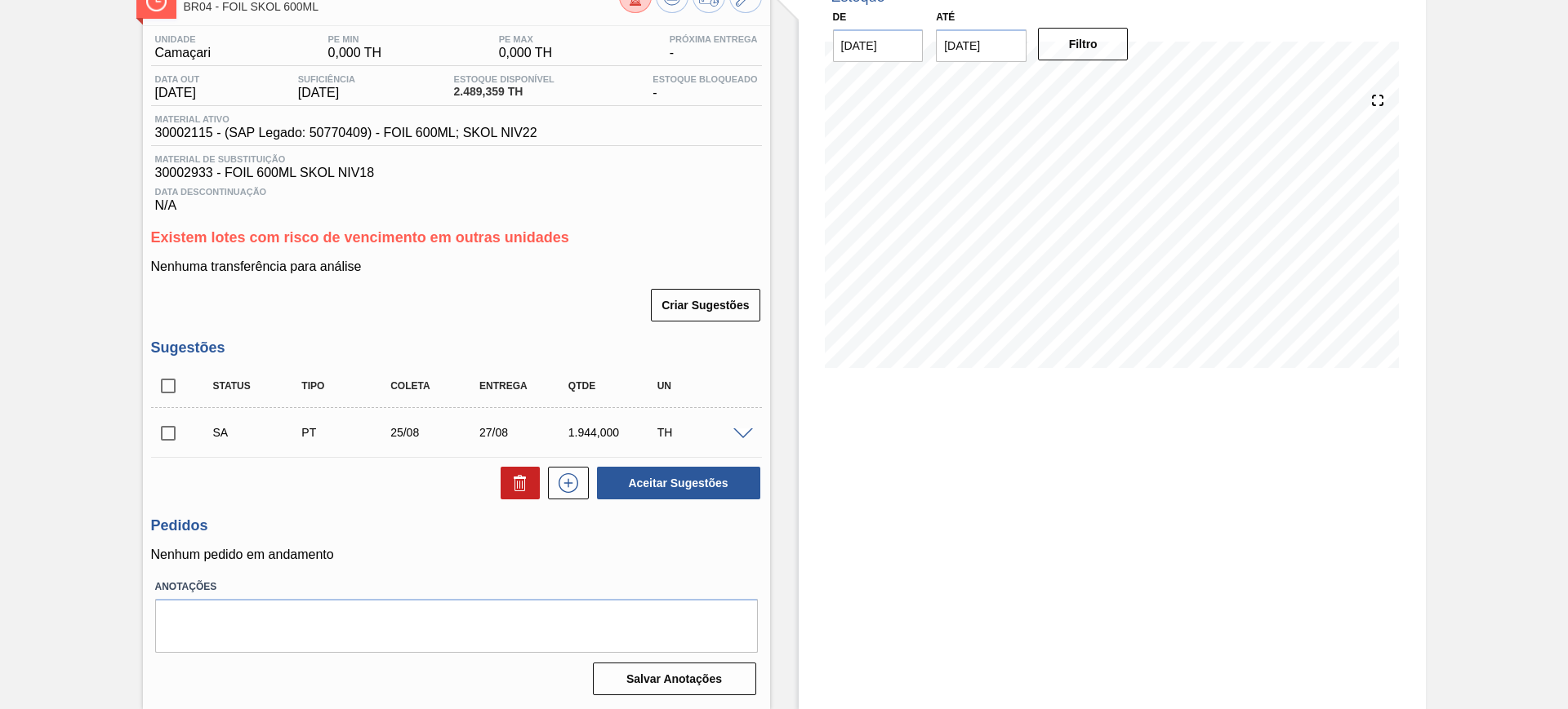
scroll to position [110, 0]
drag, startPoint x: 159, startPoint y: 395, endPoint x: 191, endPoint y: 397, distance: 32.1
click at [162, 394] on input "checkbox" at bounding box center [168, 386] width 35 height 35
checkbox input "true"
click at [655, 476] on button "Aceitar Sugestões" at bounding box center [678, 483] width 163 height 33
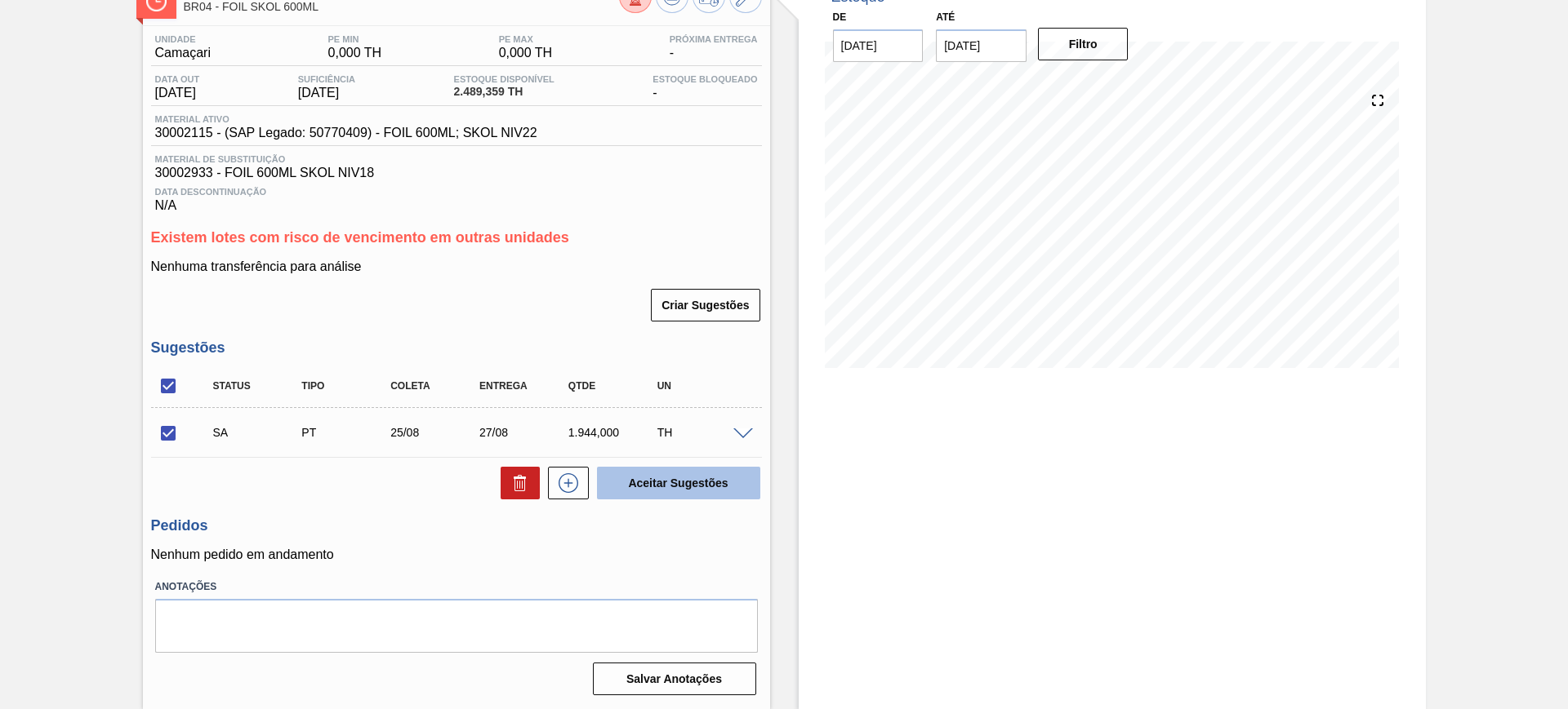
checkbox input "false"
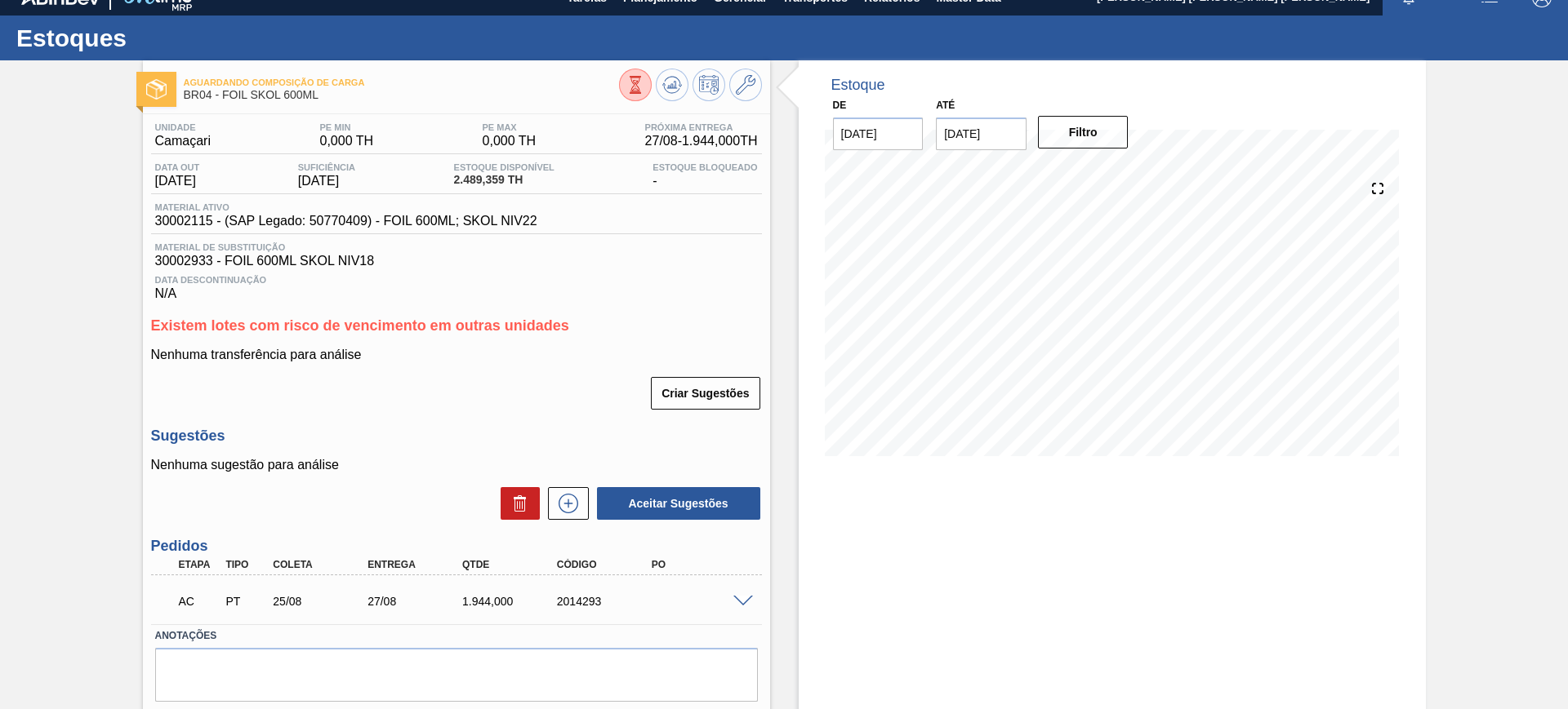
scroll to position [0, 0]
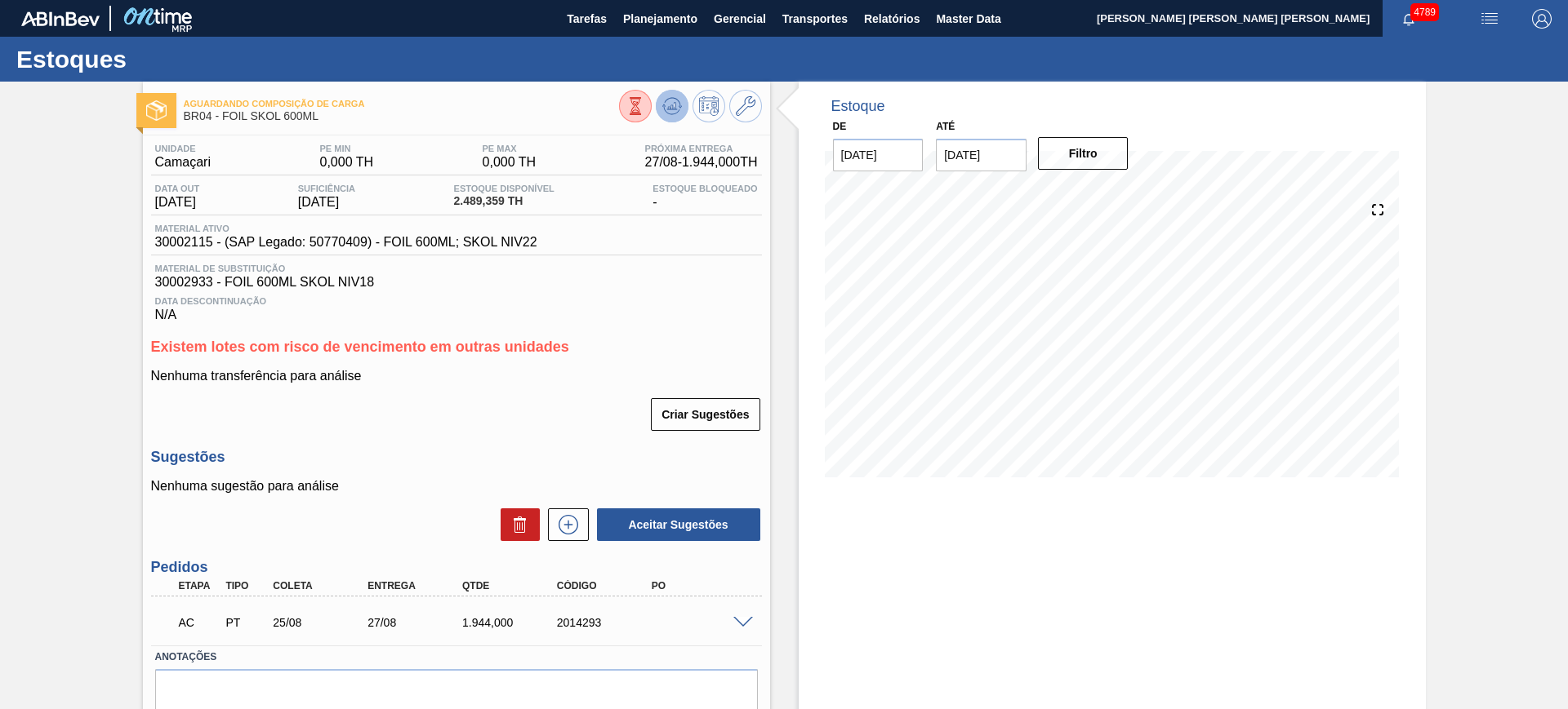
click at [675, 116] on button at bounding box center [672, 106] width 33 height 33
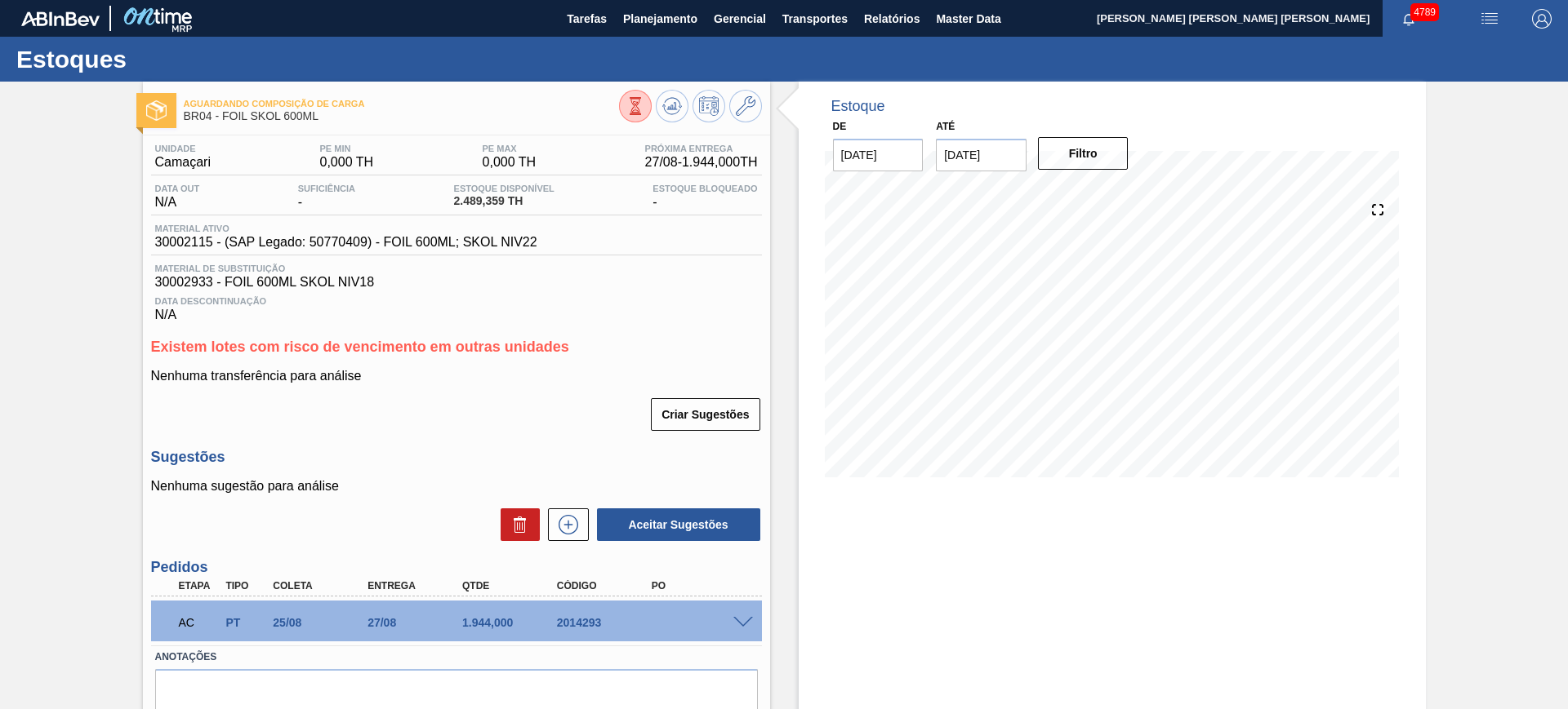
click at [738, 620] on span at bounding box center [743, 623] width 20 height 12
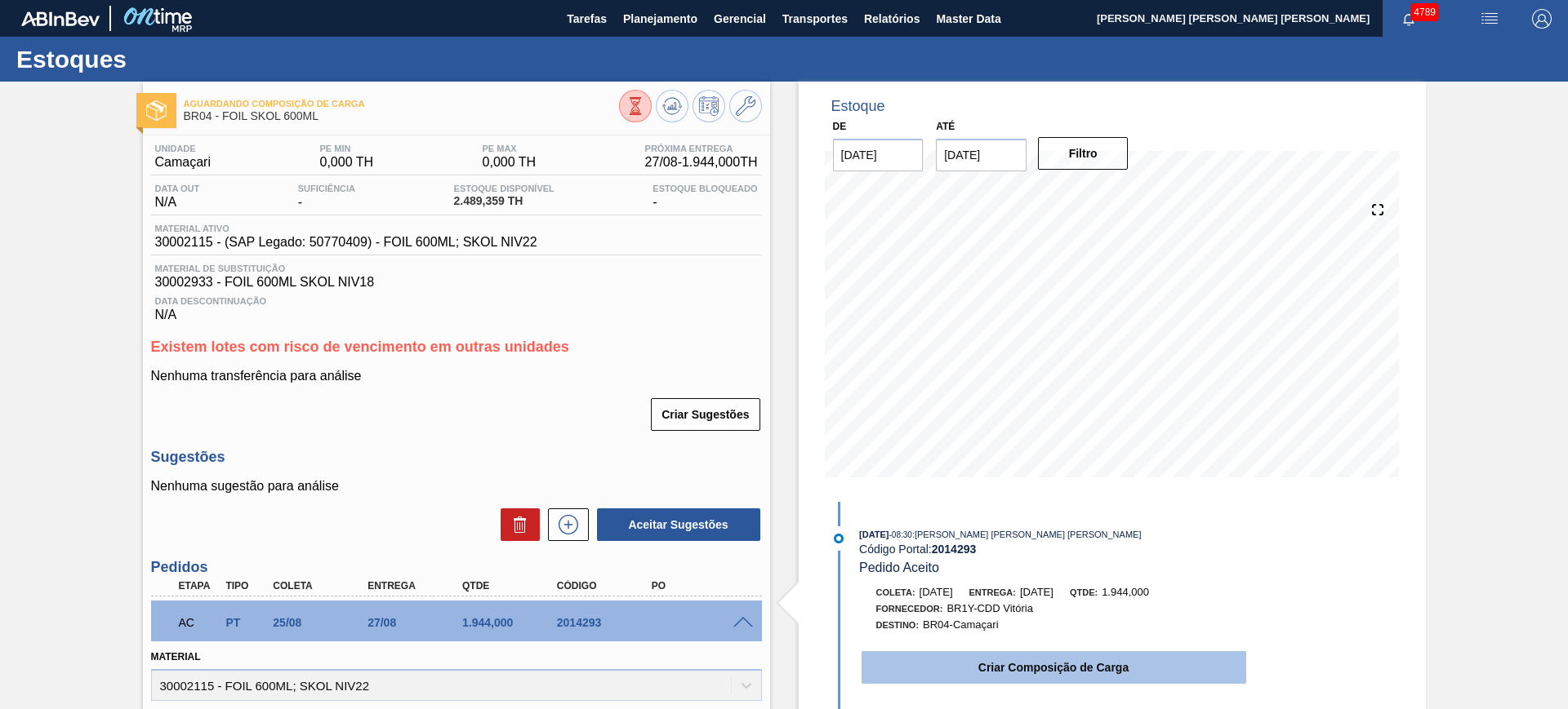
click at [982, 656] on button "Criar Composição de Carga" at bounding box center [1054, 668] width 385 height 33
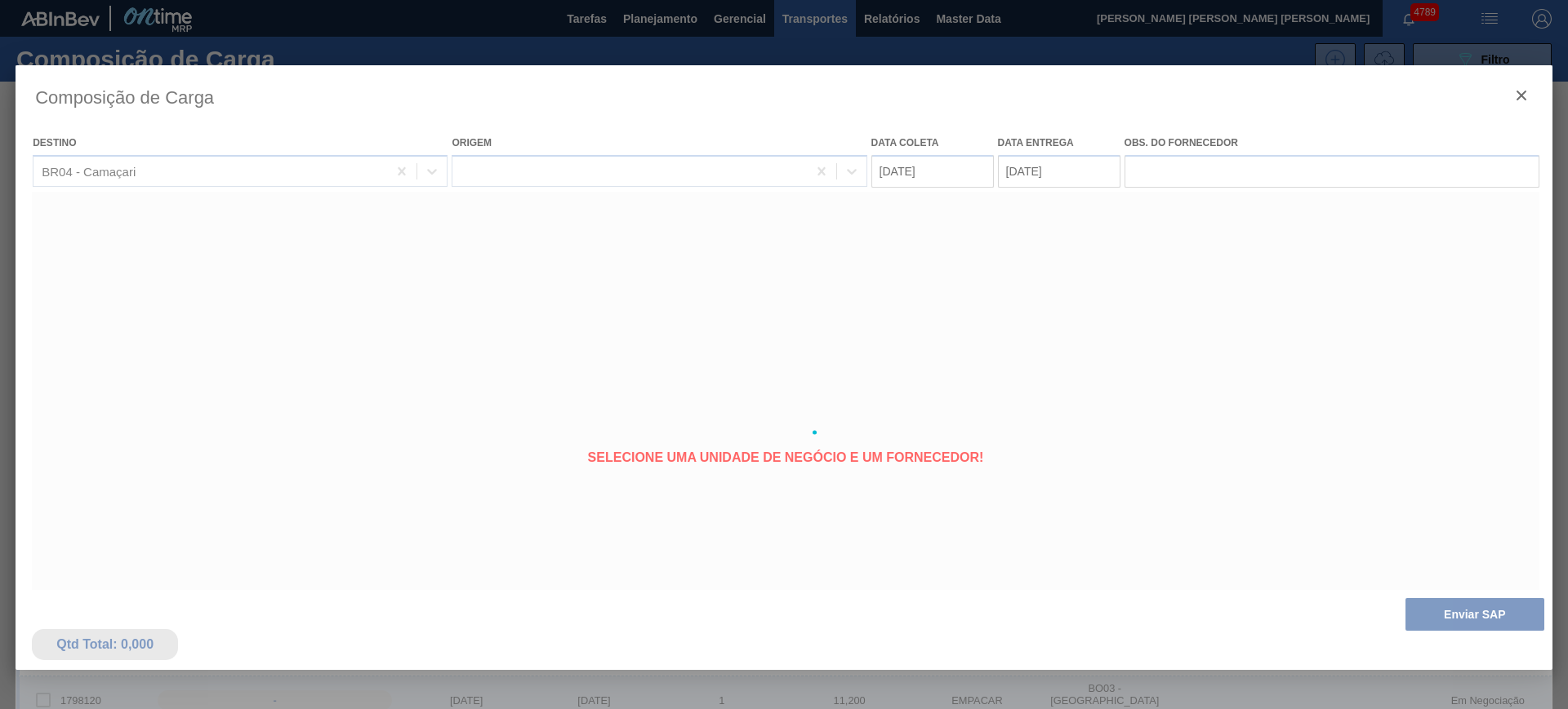
type coleta "[DATE]"
type entrega "27/08/2025"
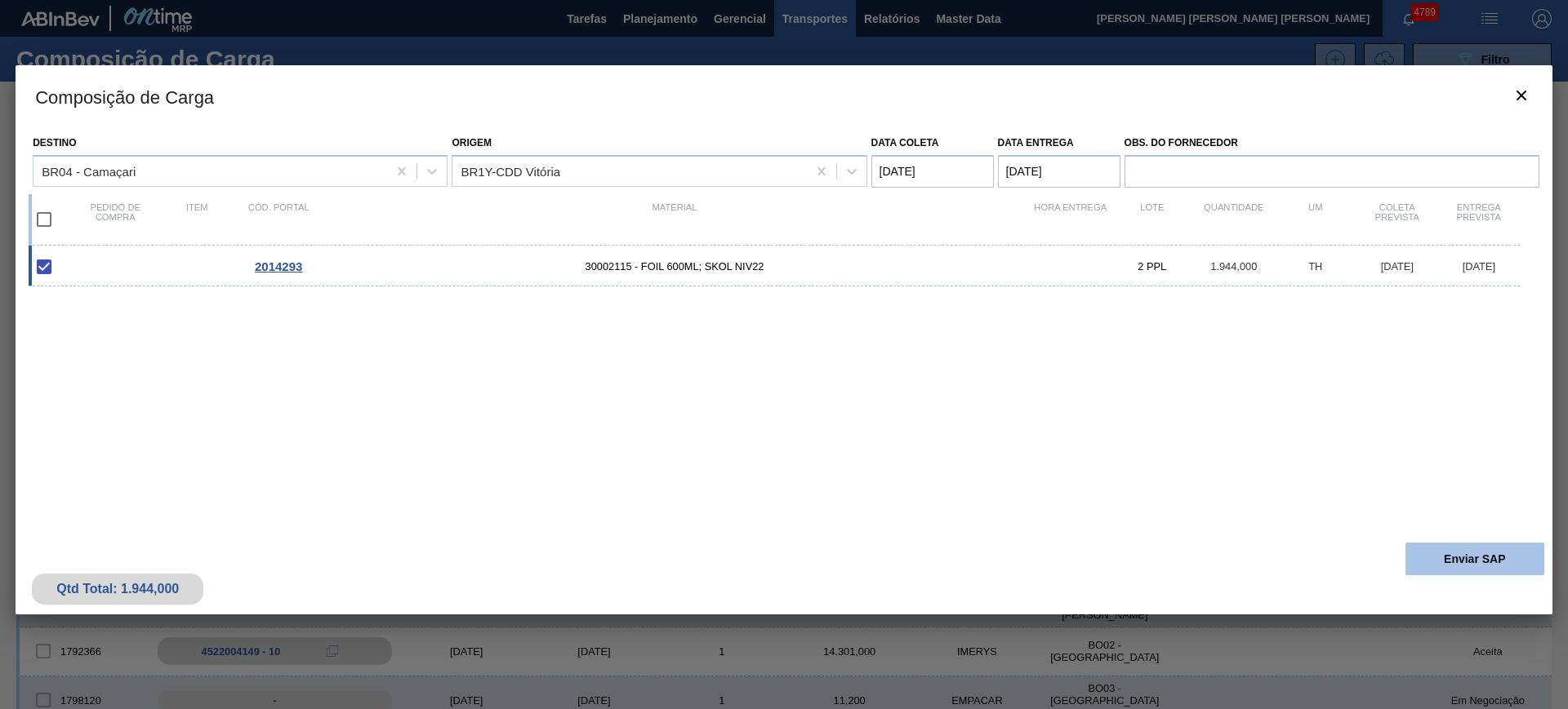
click at [1437, 559] on button "Enviar SAP" at bounding box center [1474, 559] width 139 height 33
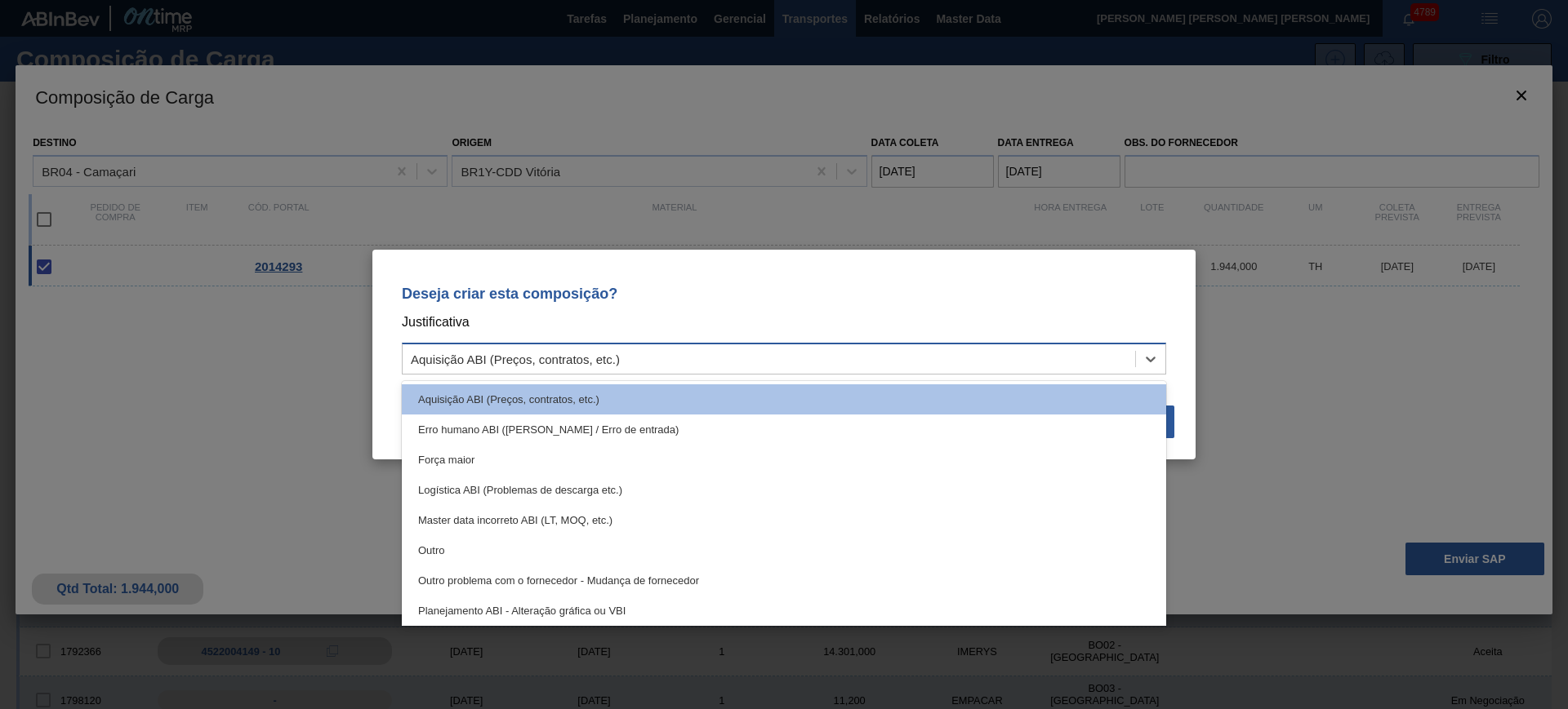
click at [771, 348] on div "Aquisição ABI (Preços, contratos, etc.)" at bounding box center [769, 359] width 732 height 23
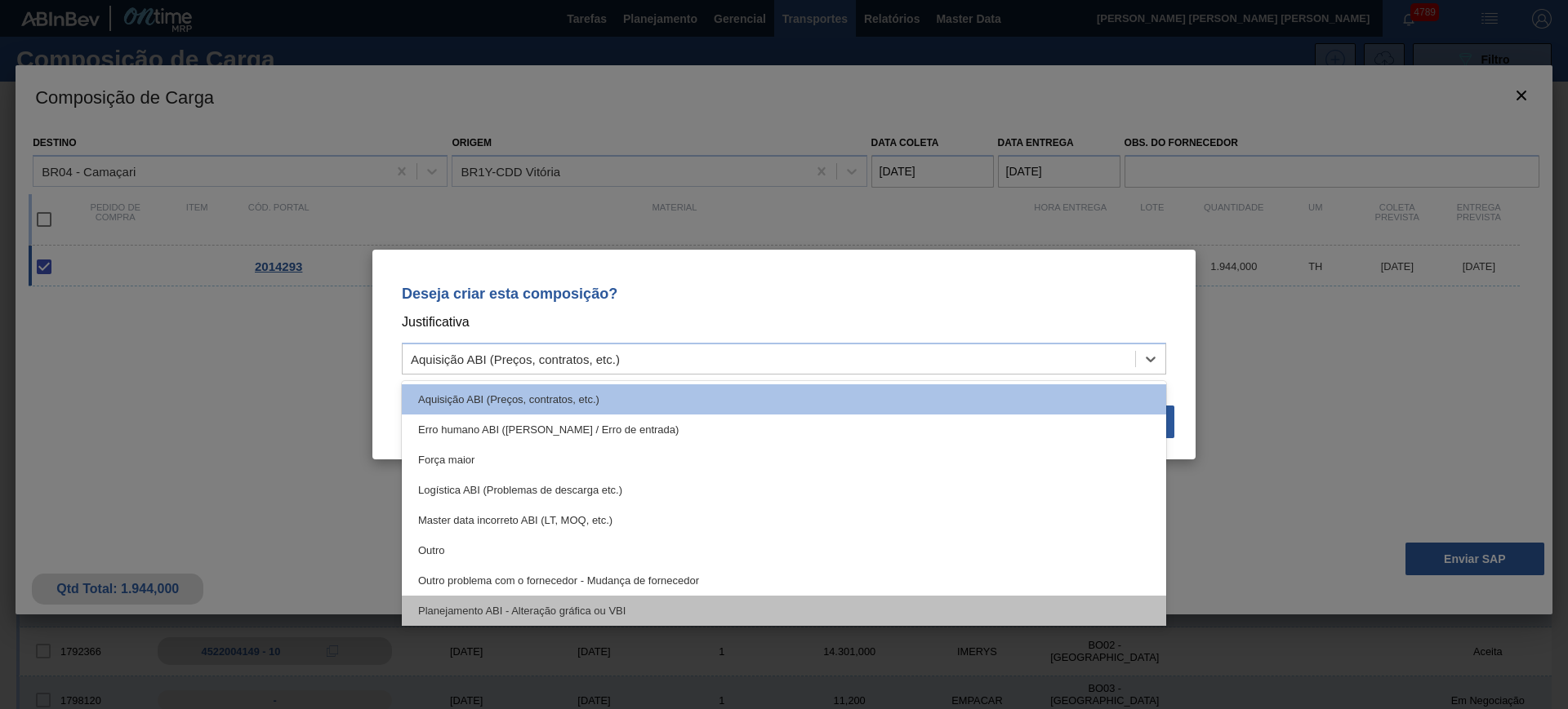
click at [654, 600] on div "Planejamento ABI - Alteração gráfica ou VBI" at bounding box center [784, 611] width 764 height 30
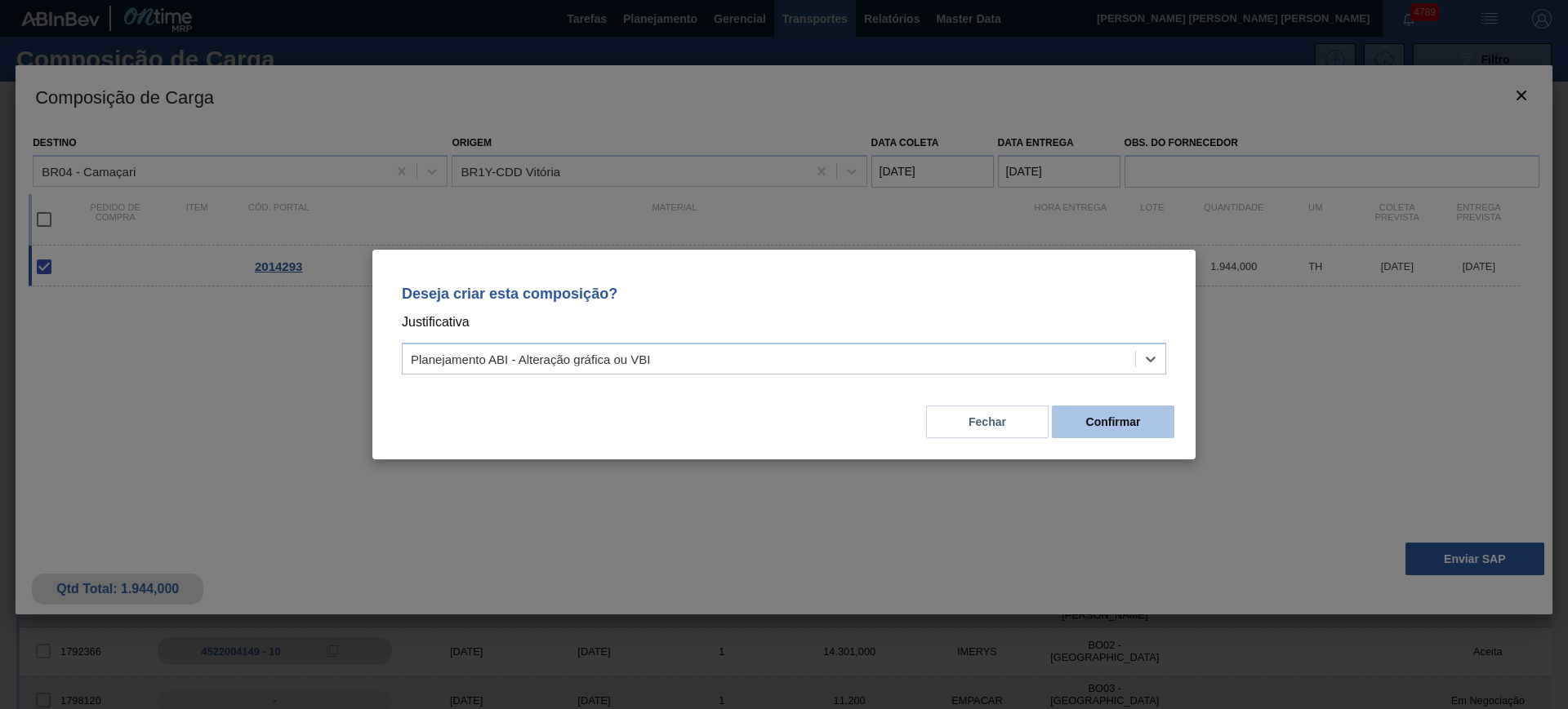
click at [1086, 424] on button "Confirmar" at bounding box center [1113, 421] width 123 height 33
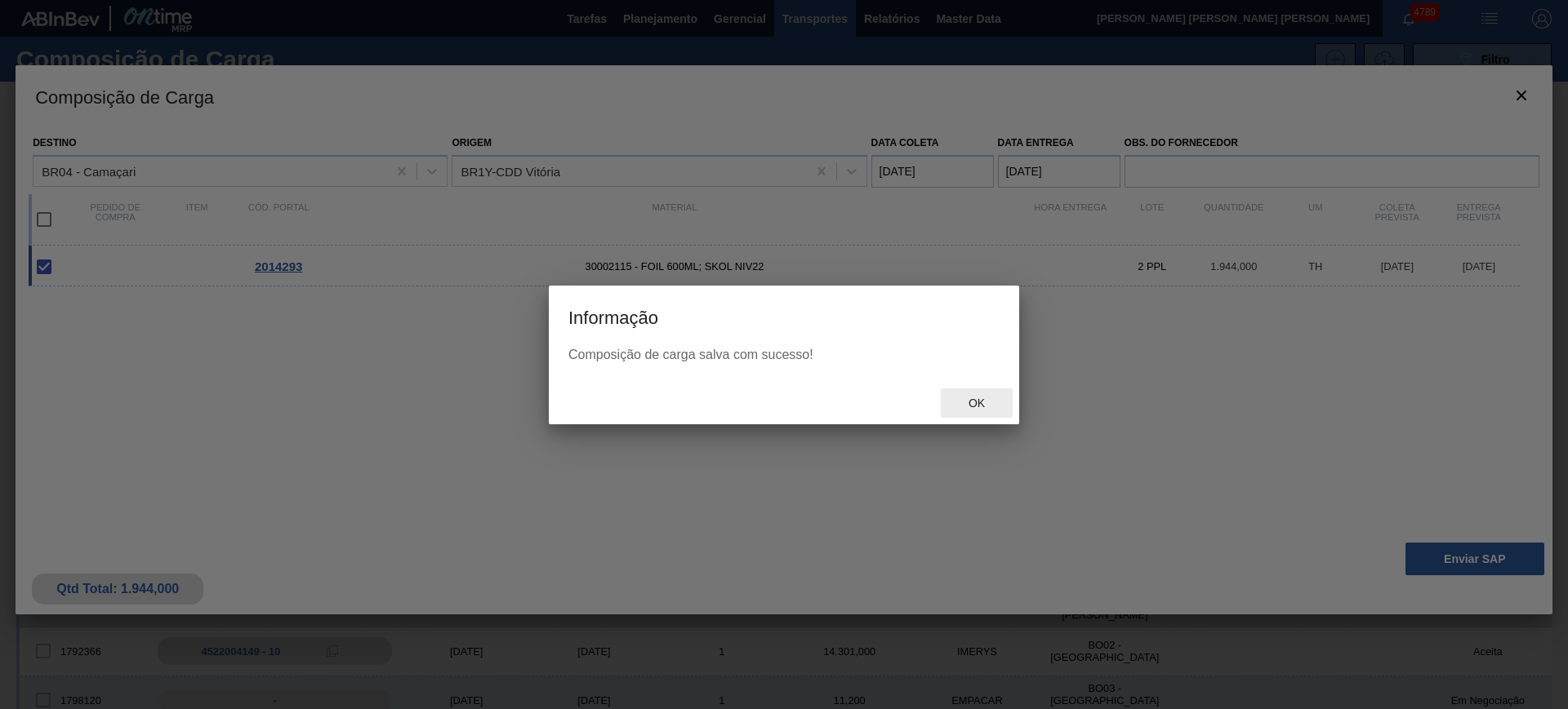
click at [974, 399] on span "Ok" at bounding box center [976, 404] width 42 height 13
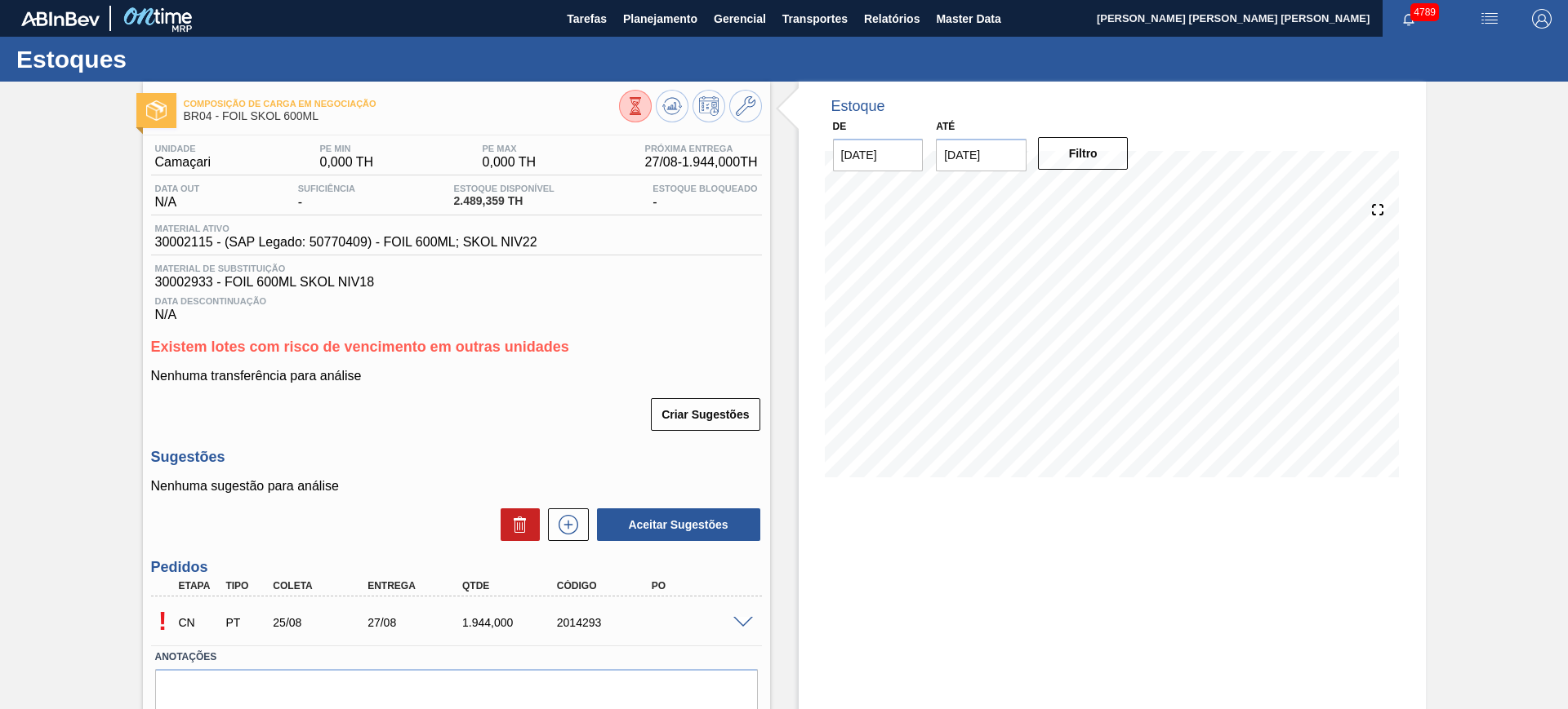
click at [747, 627] on span at bounding box center [743, 623] width 20 height 12
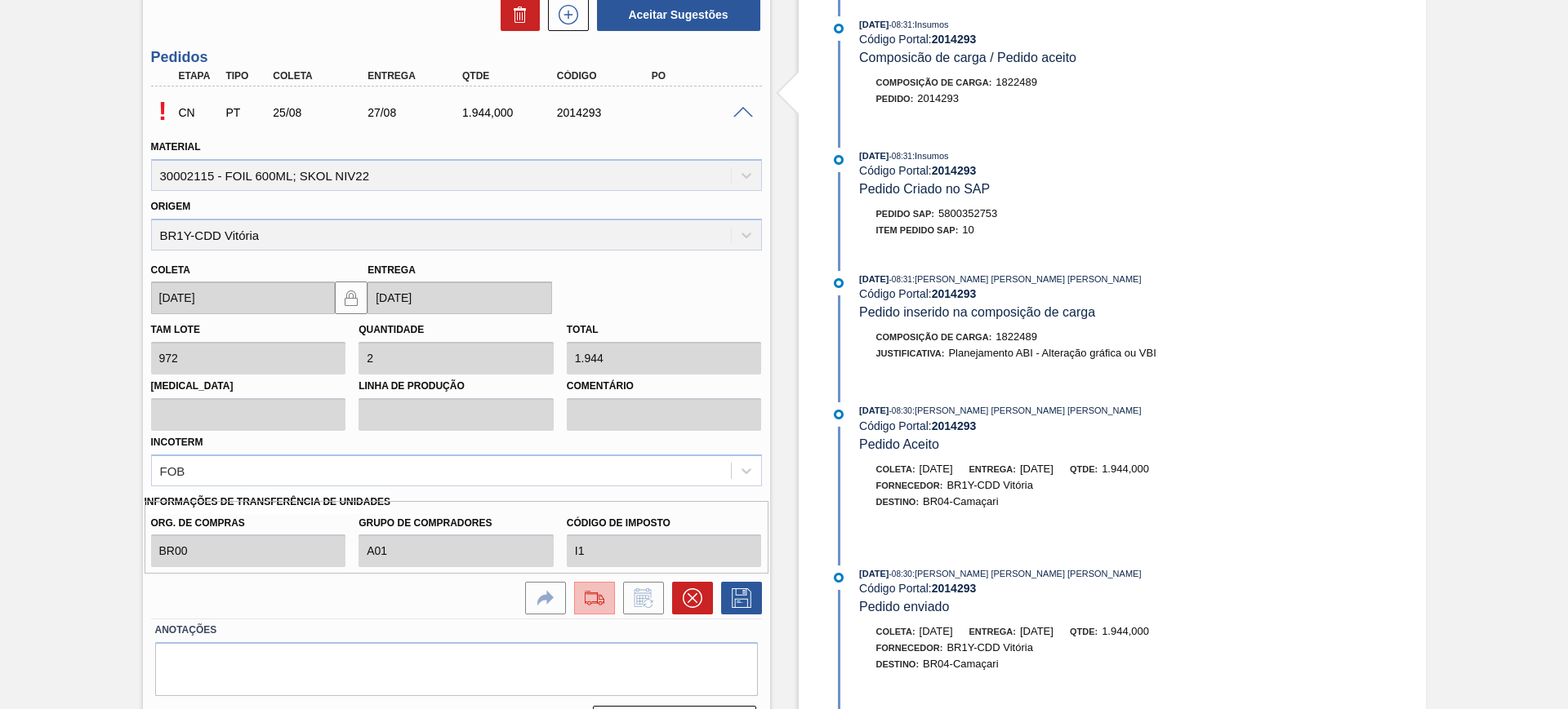
click at [585, 599] on img at bounding box center [595, 598] width 26 height 20
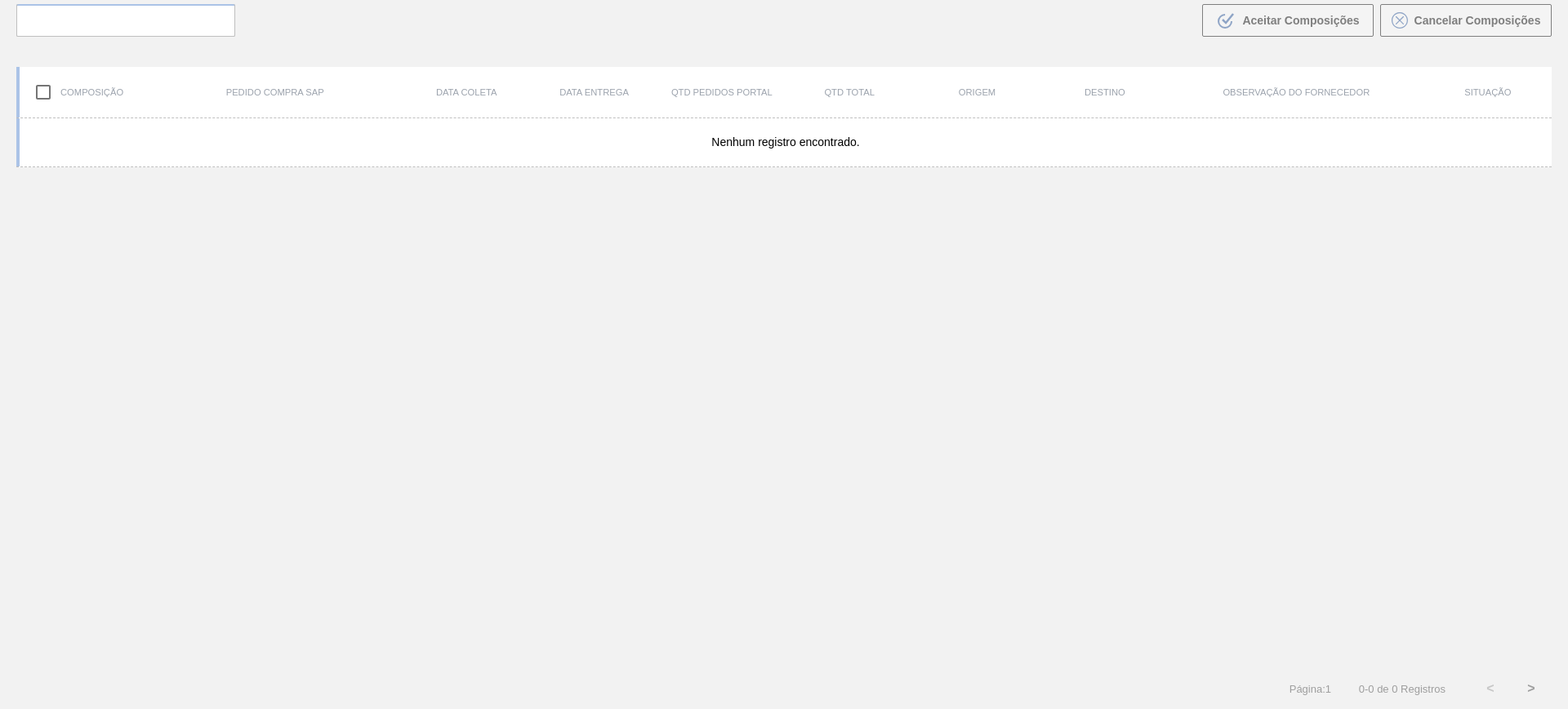
scroll to position [118, 0]
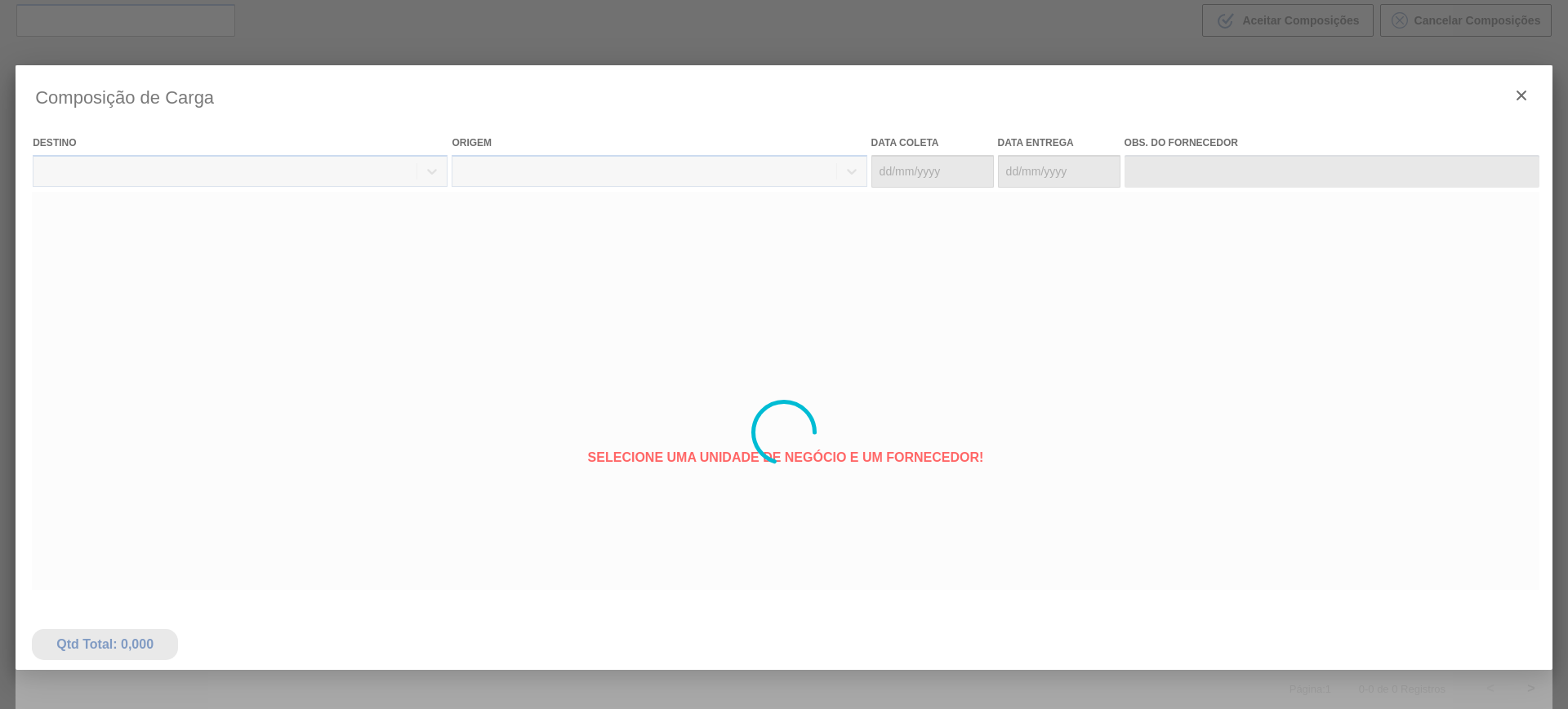
type coleta "[DATE]"
type entrega "27/08/2025"
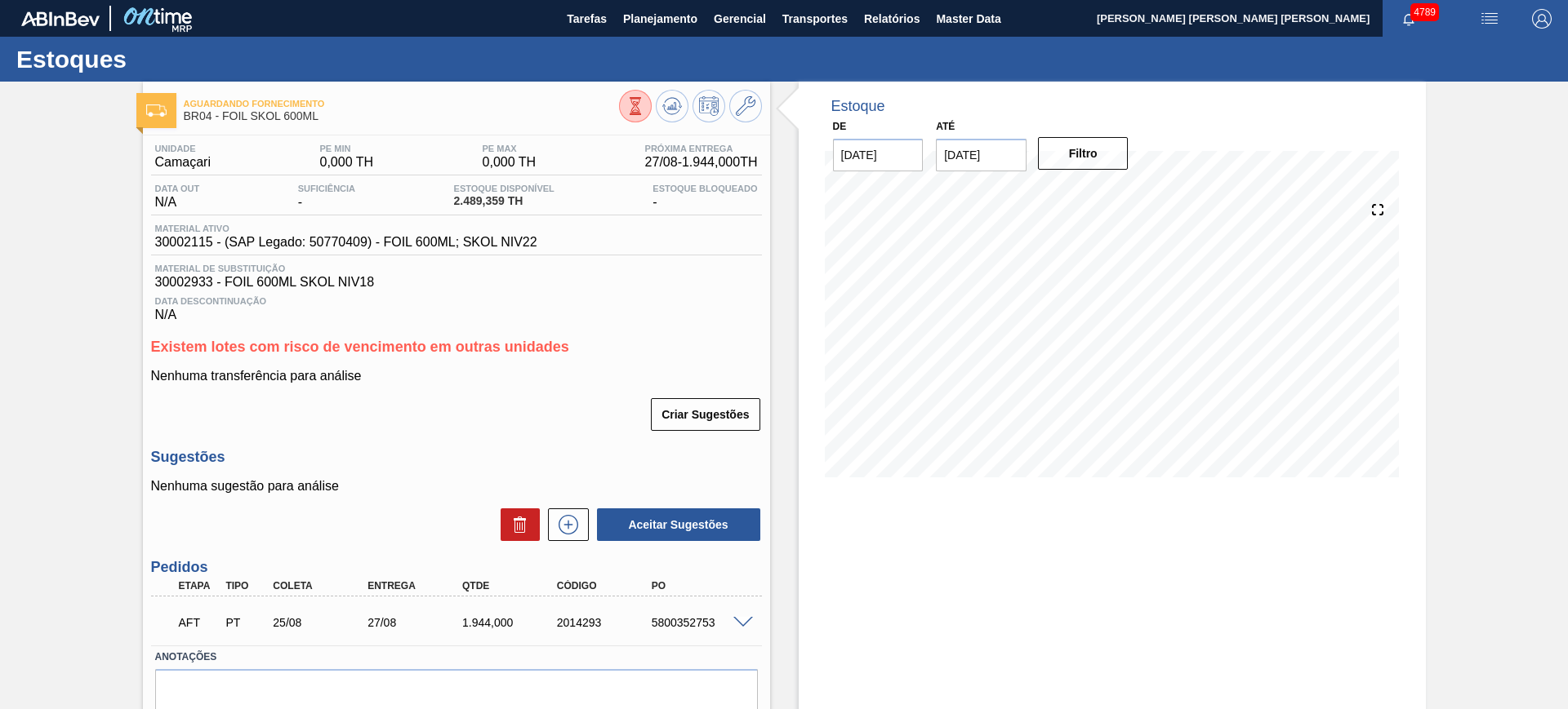
click at [697, 626] on div "5800352753" at bounding box center [700, 623] width 106 height 13
copy div "5800352753"
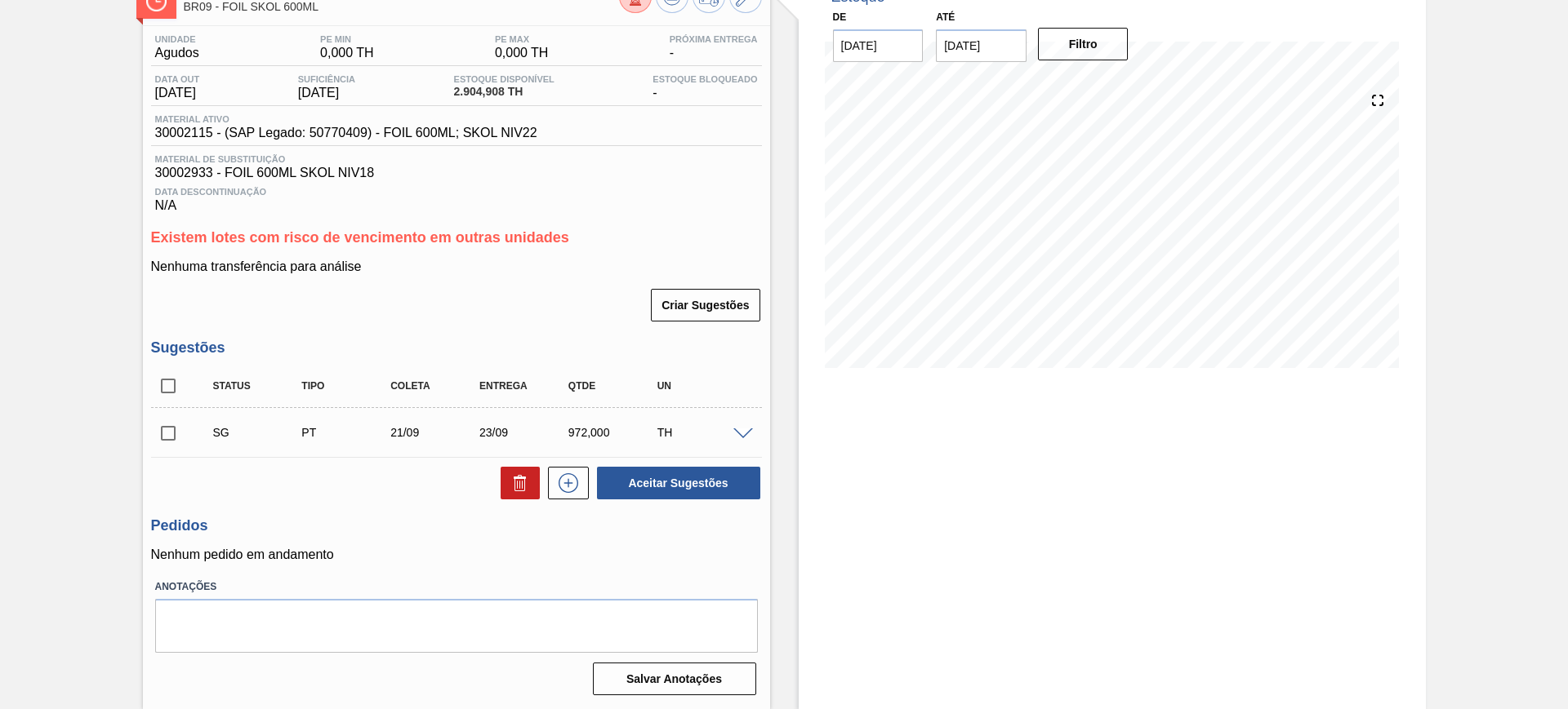
click at [749, 434] on span at bounding box center [743, 435] width 20 height 12
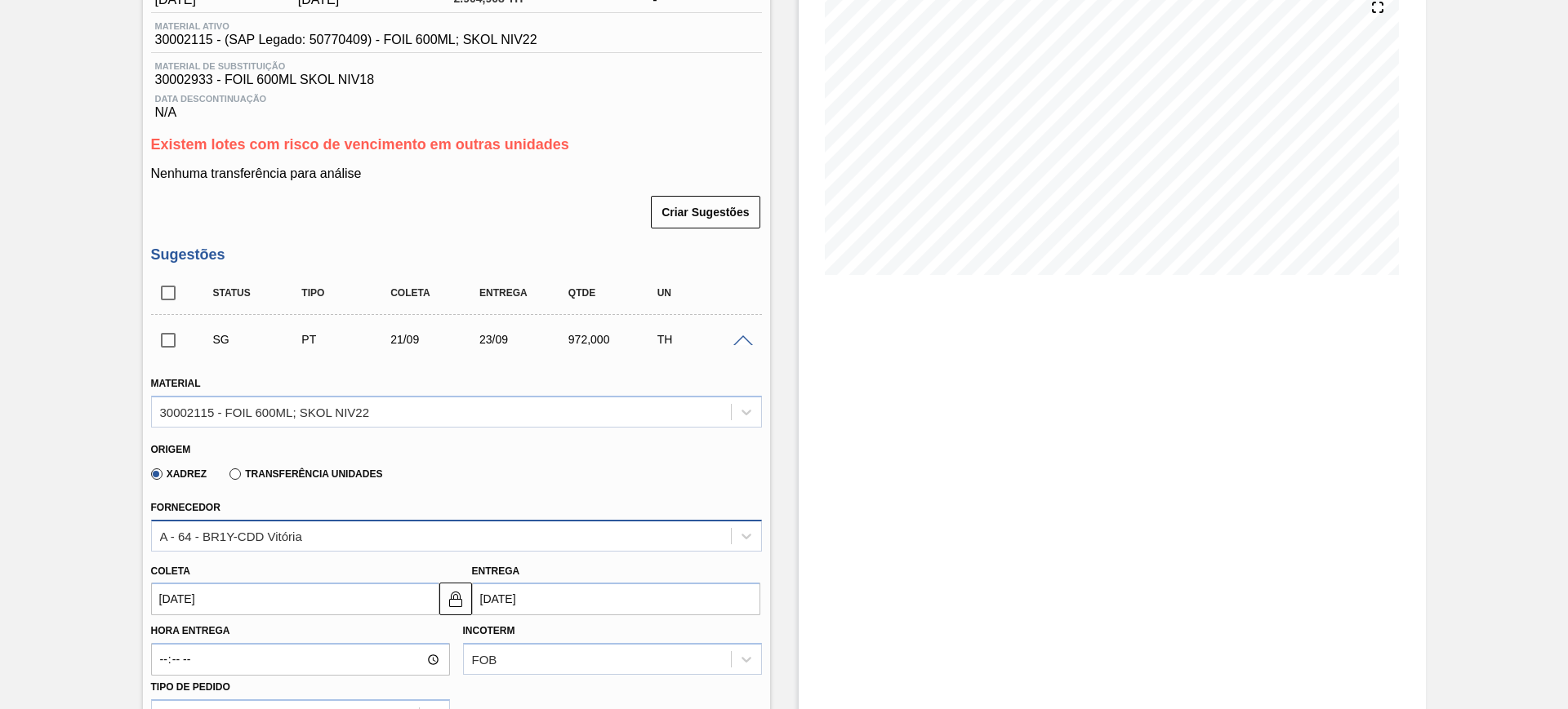
scroll to position [314, 0]
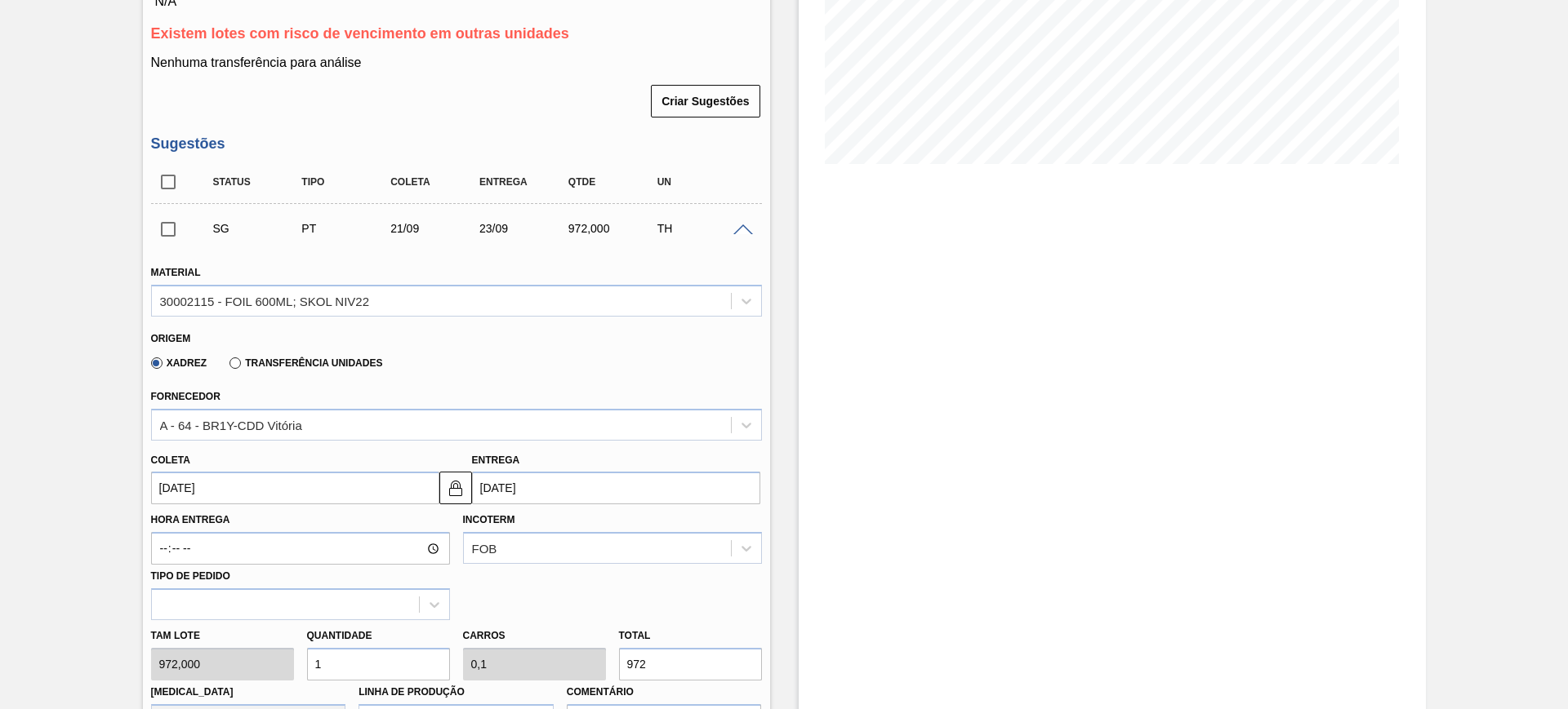
click at [366, 497] on input "[DATE]" at bounding box center [295, 488] width 288 height 33
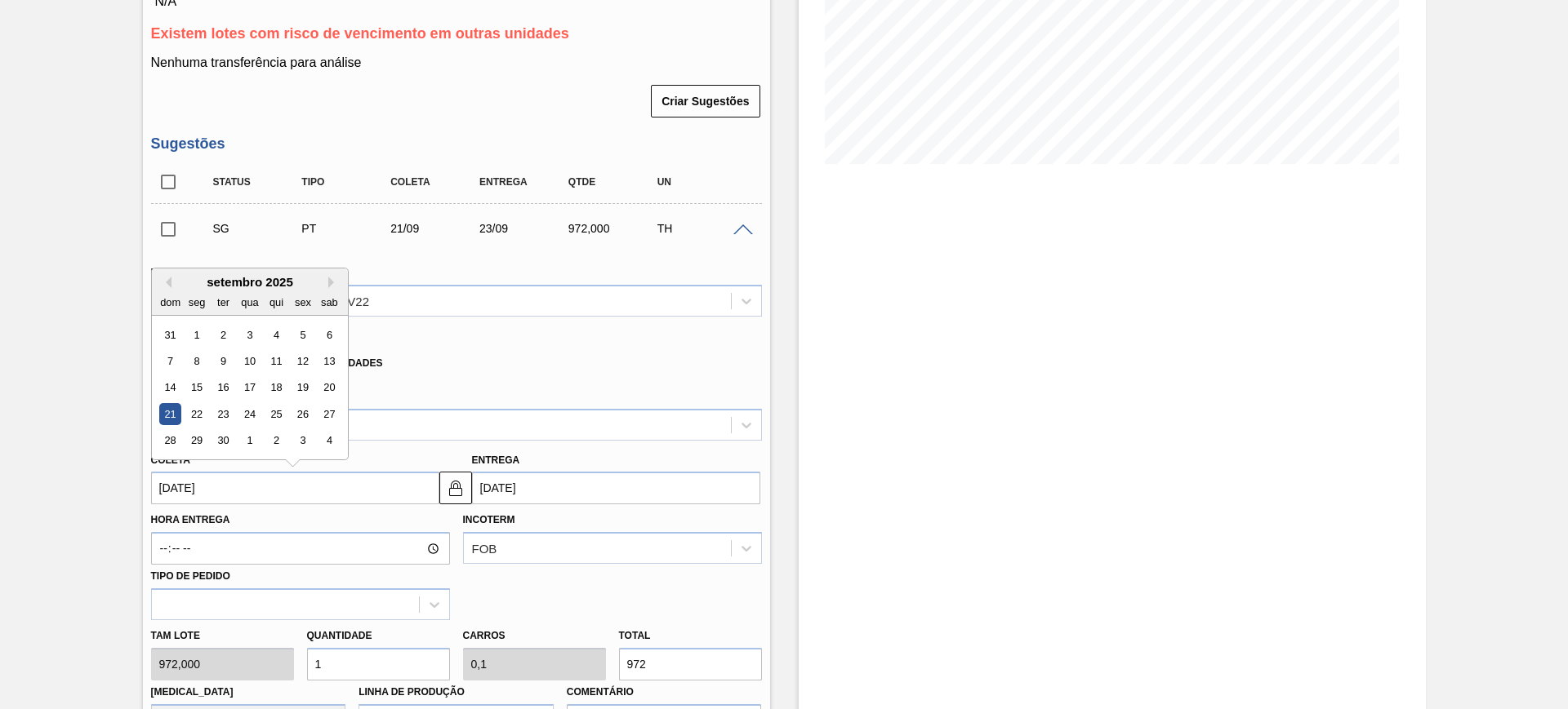
click at [167, 289] on div "dom seg ter qua qui sex sab" at bounding box center [249, 303] width 196 height 26
click at [167, 279] on button "Previous Month" at bounding box center [166, 282] width 11 height 11
click at [200, 432] on div "25" at bounding box center [197, 441] width 22 height 22
type input "[DATE]"
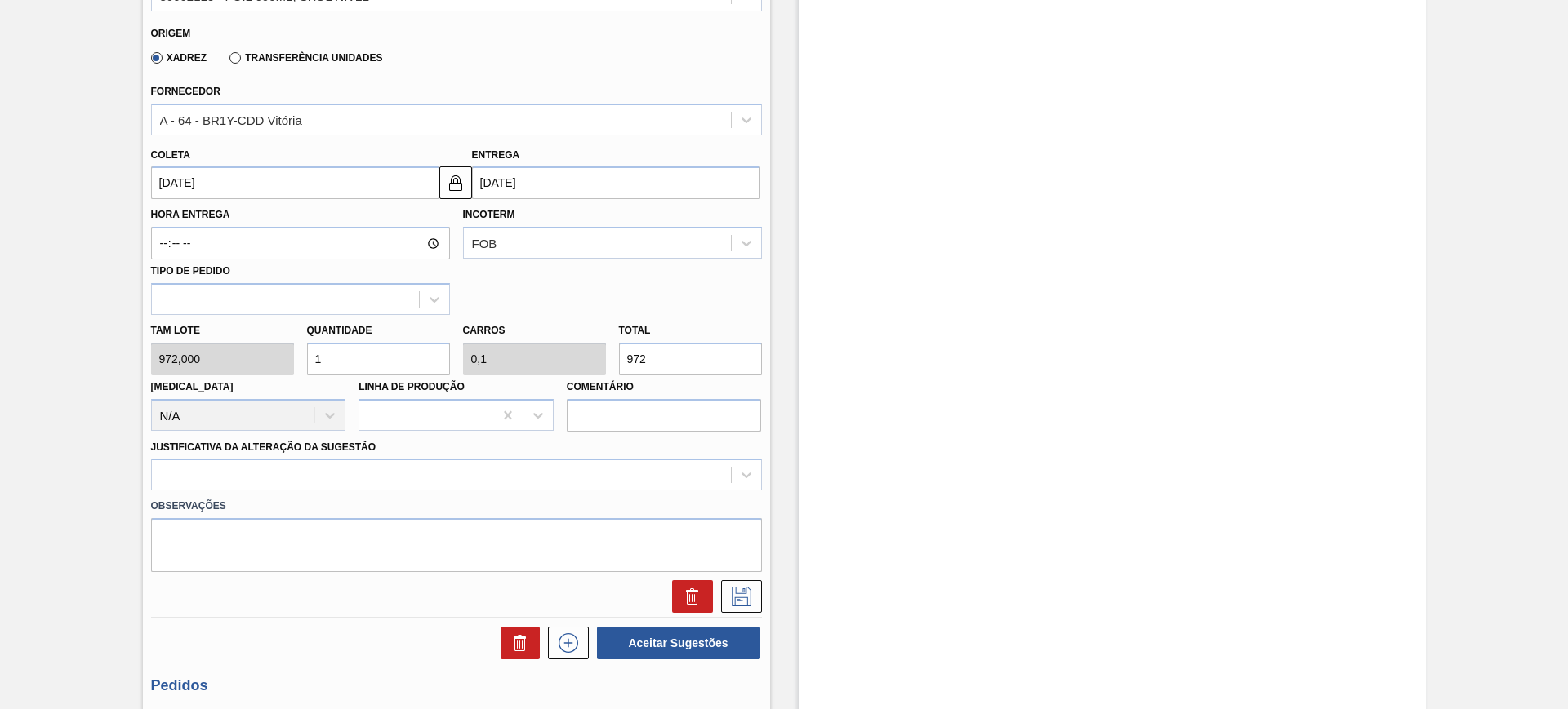
scroll to position [620, 0]
click at [368, 358] on input "1" at bounding box center [378, 358] width 143 height 33
type input "2"
type input "0,2"
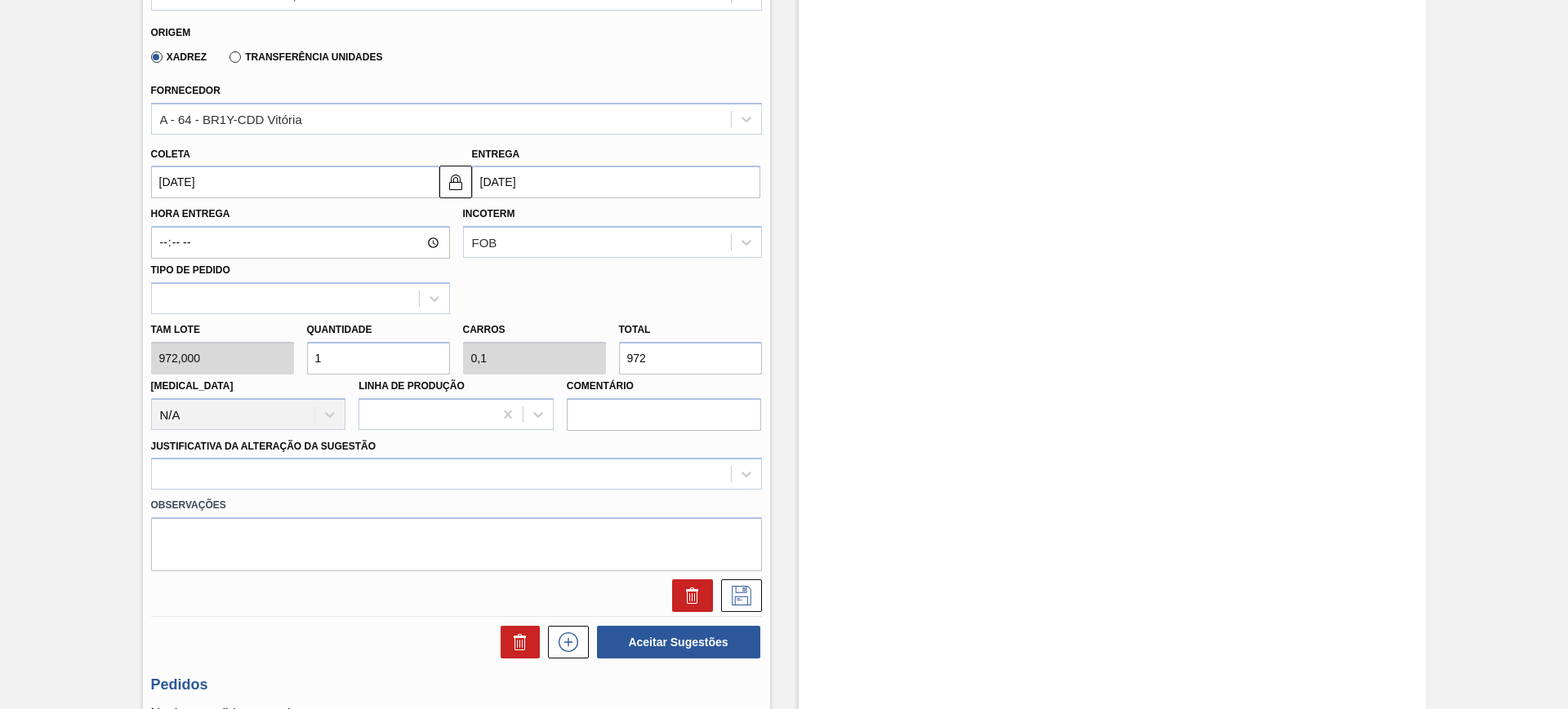
type input "1.944"
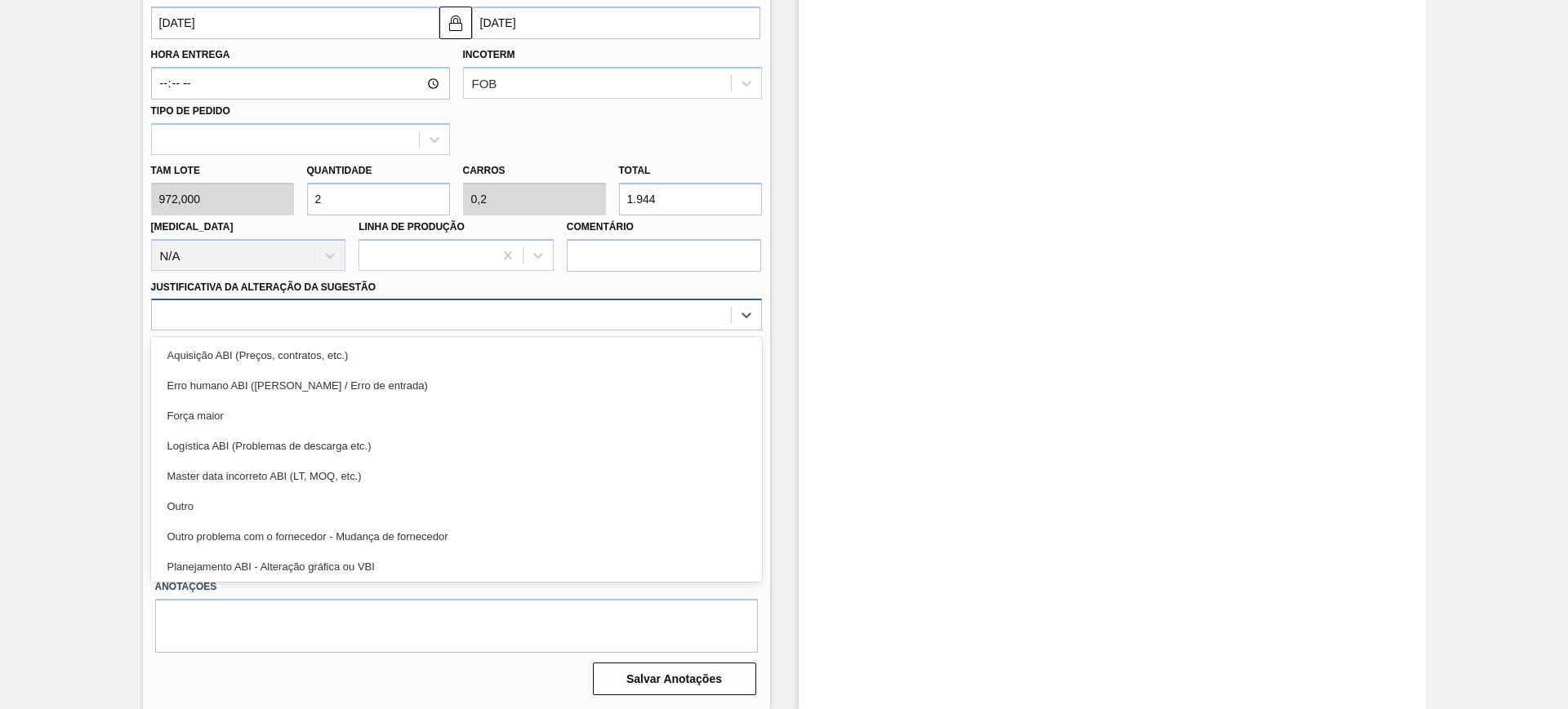
click at [504, 303] on div at bounding box center [441, 315] width 579 height 23
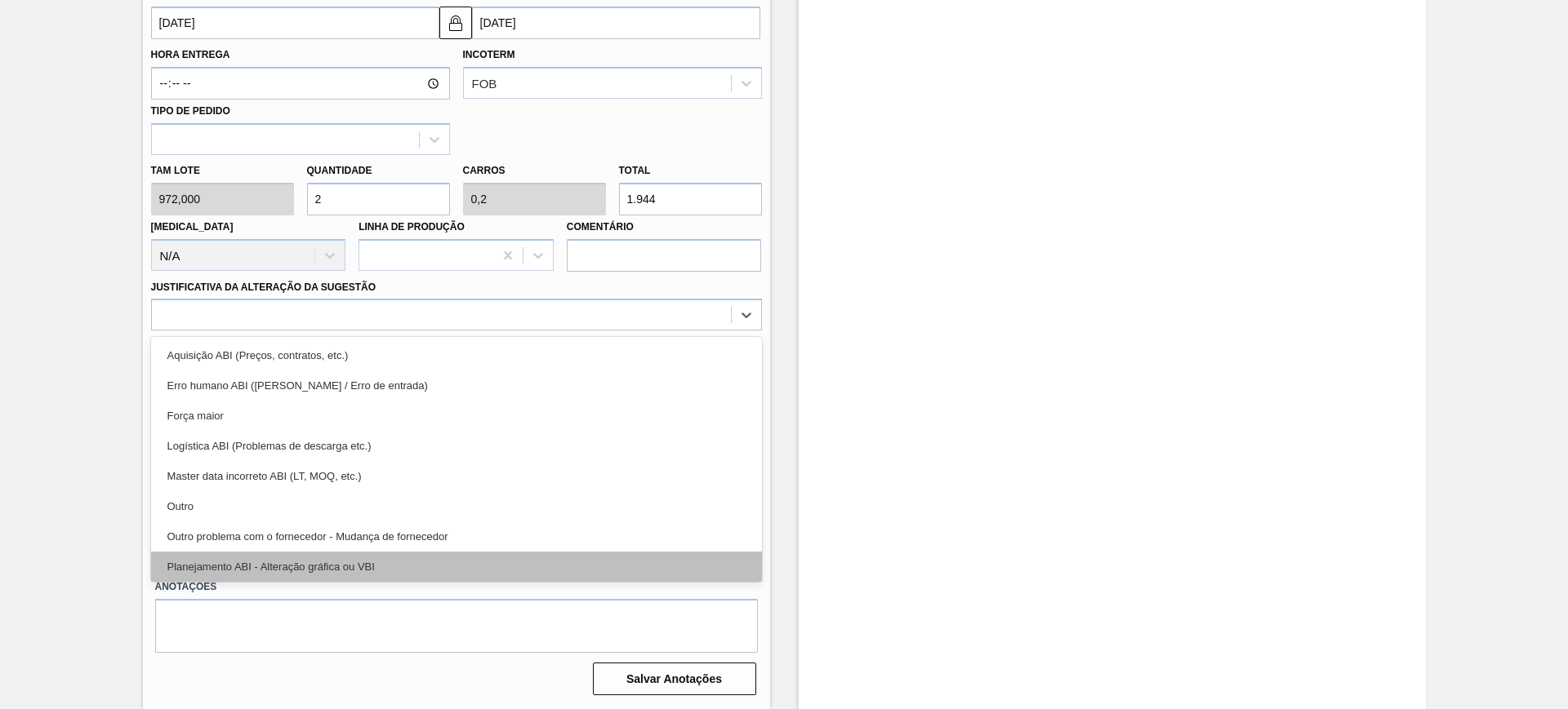
click at [456, 560] on div "Planejamento ABI - Alteração gráfica ou VBI" at bounding box center [456, 567] width 611 height 30
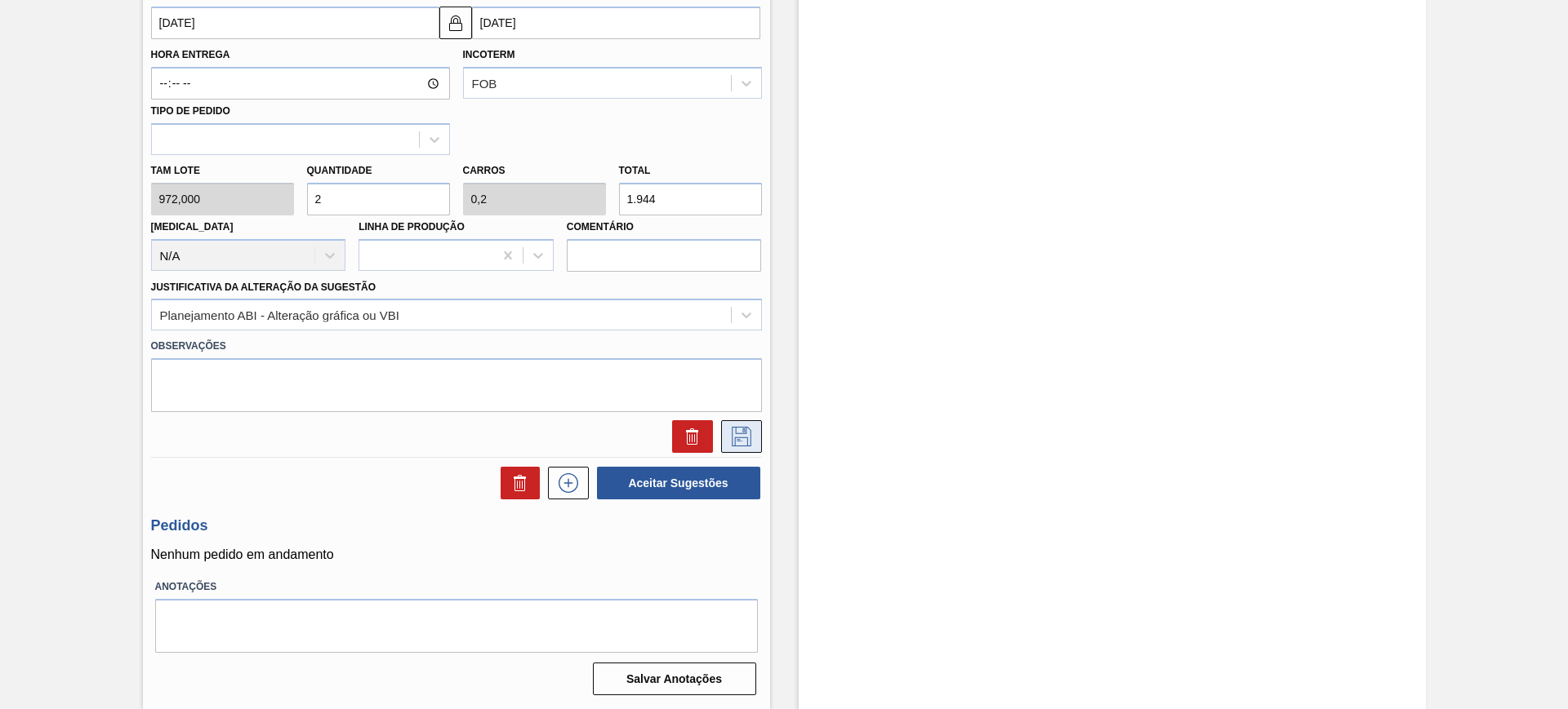
click at [744, 441] on icon at bounding box center [742, 436] width 26 height 20
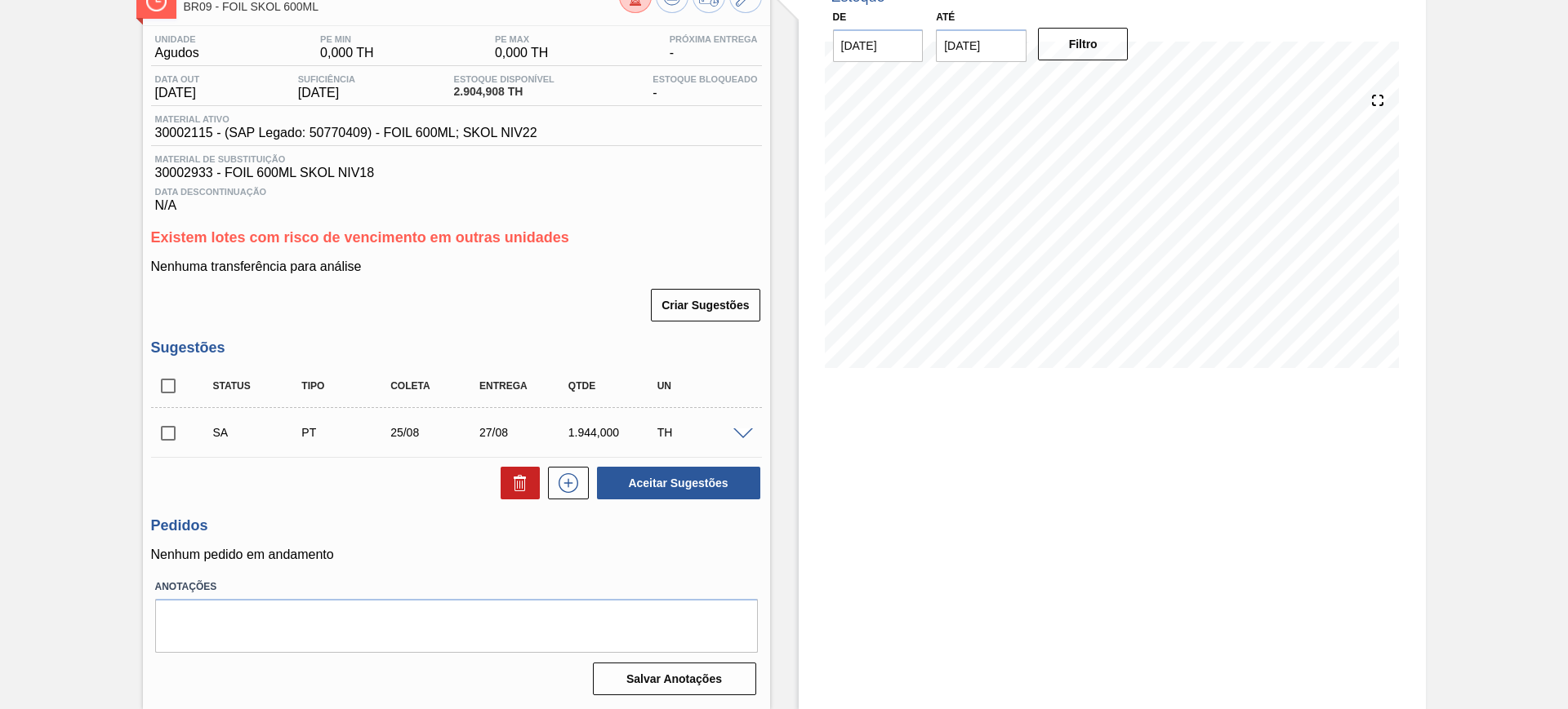
scroll to position [110, 0]
drag, startPoint x: 749, startPoint y: 429, endPoint x: 713, endPoint y: 465, distance: 50.9
click at [749, 429] on span at bounding box center [743, 435] width 20 height 12
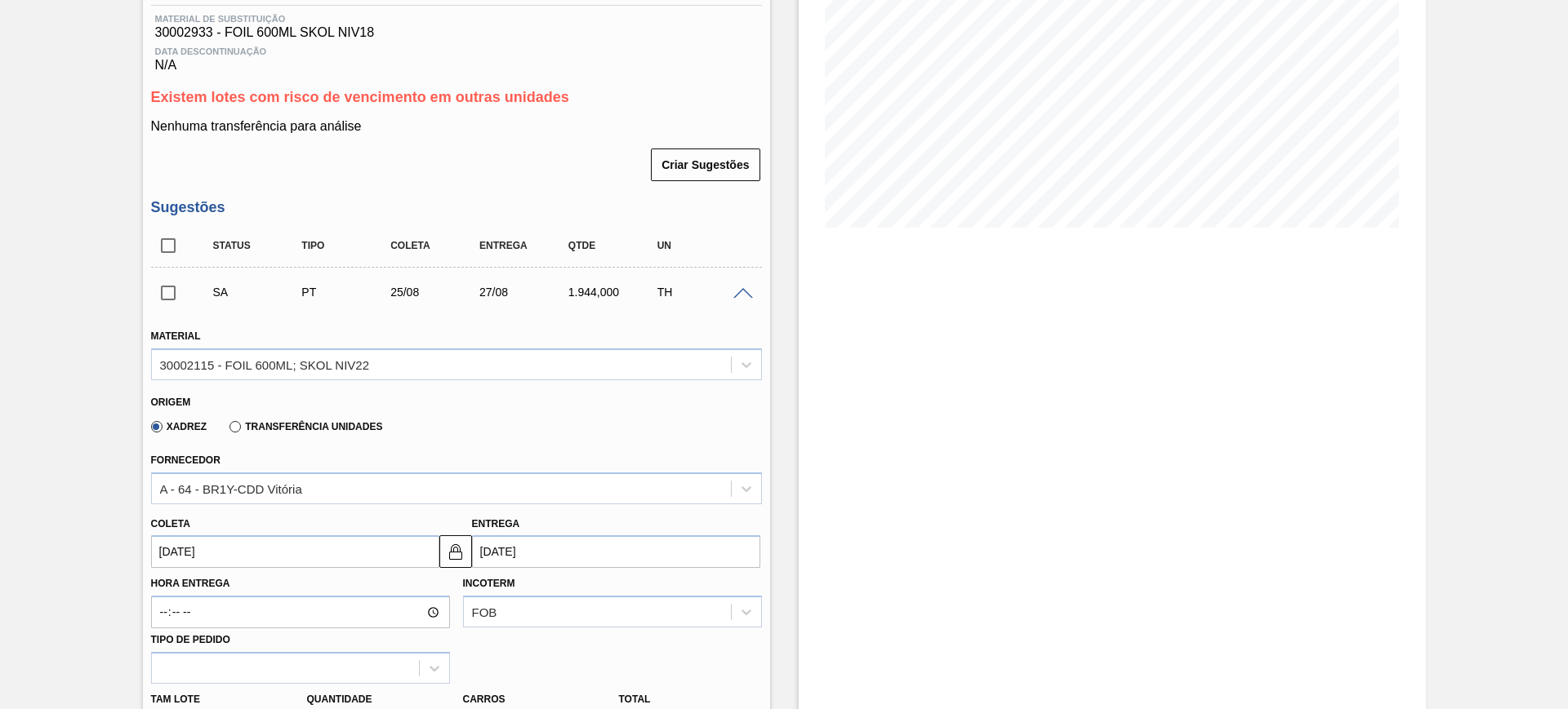
scroll to position [416, 0]
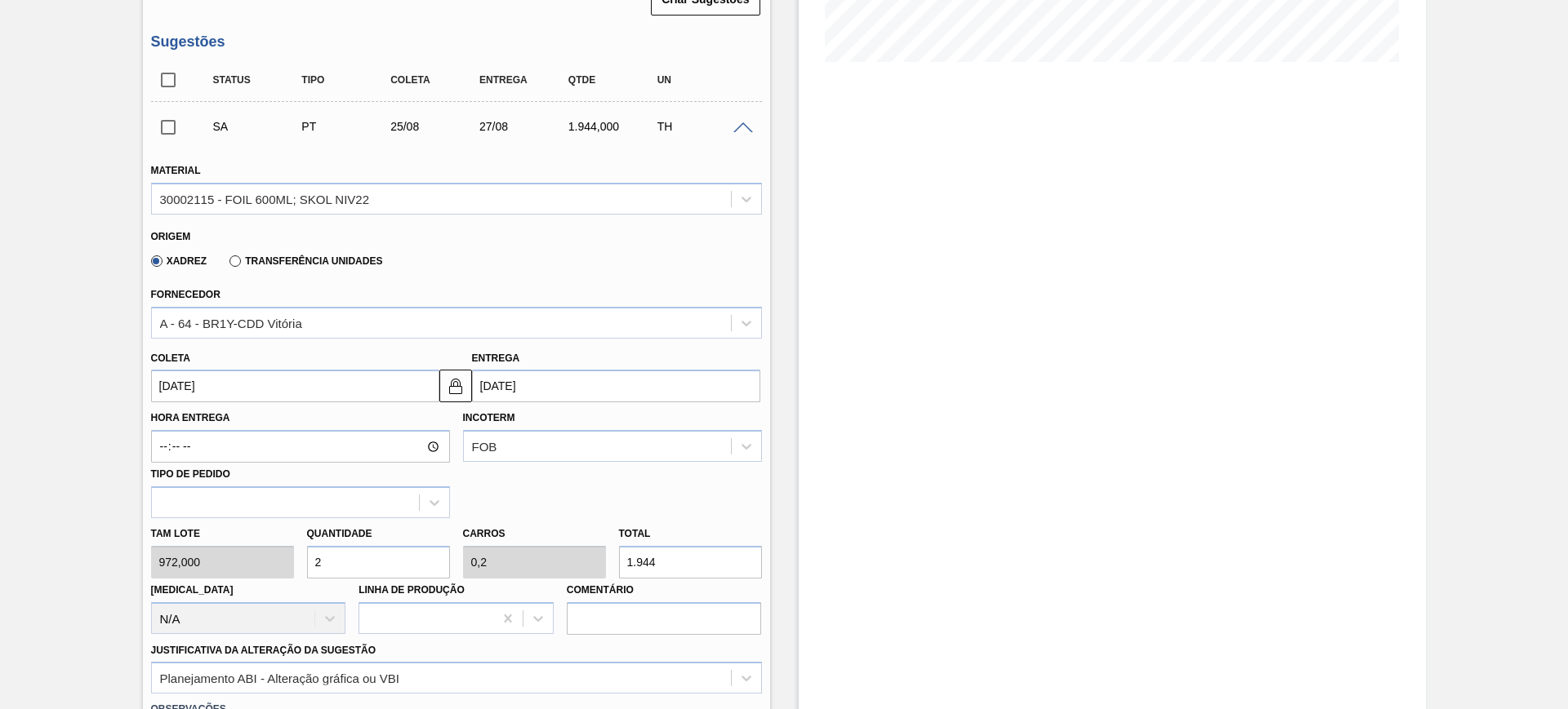
click at [315, 561] on input "2" at bounding box center [378, 562] width 143 height 33
type input "3"
type input "0,3"
type input "2.916"
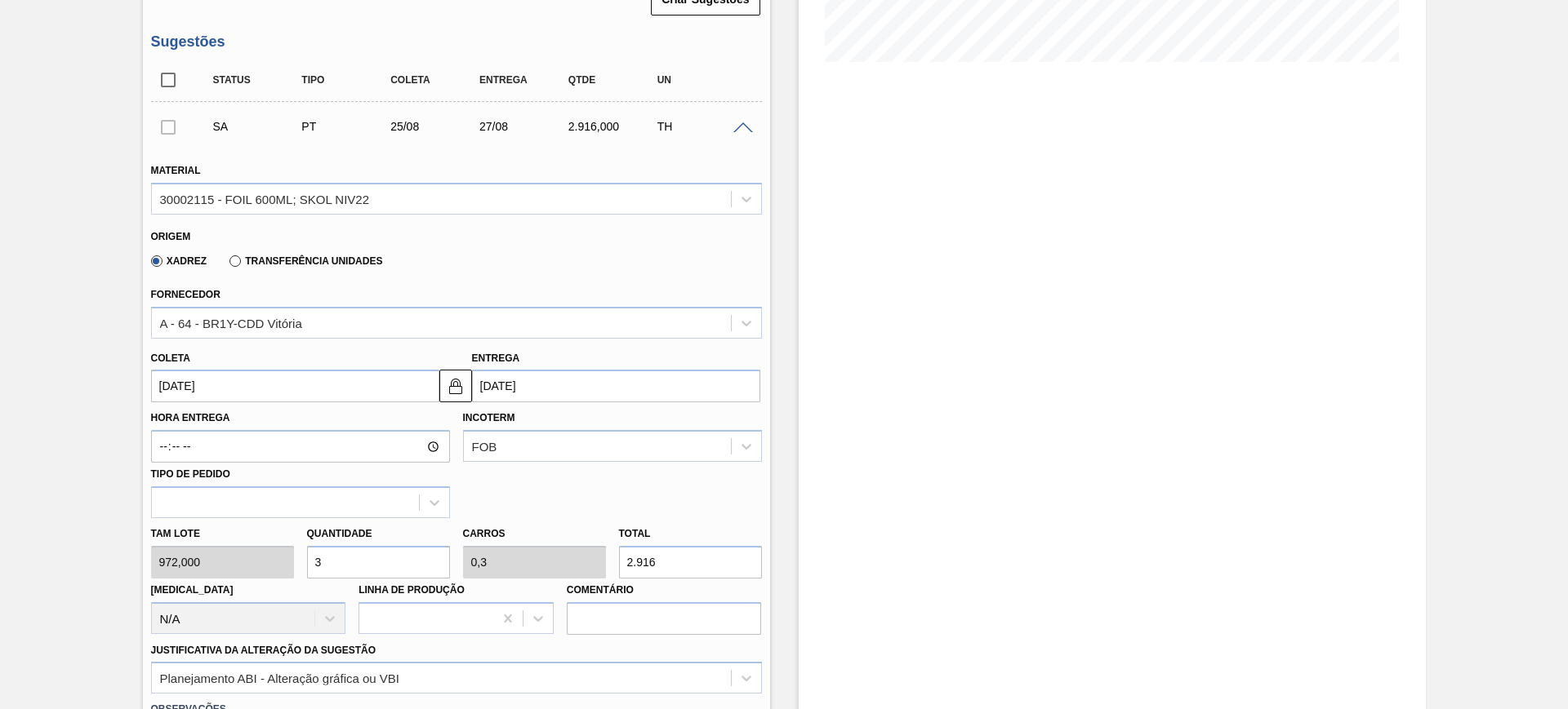
scroll to position [620, 0]
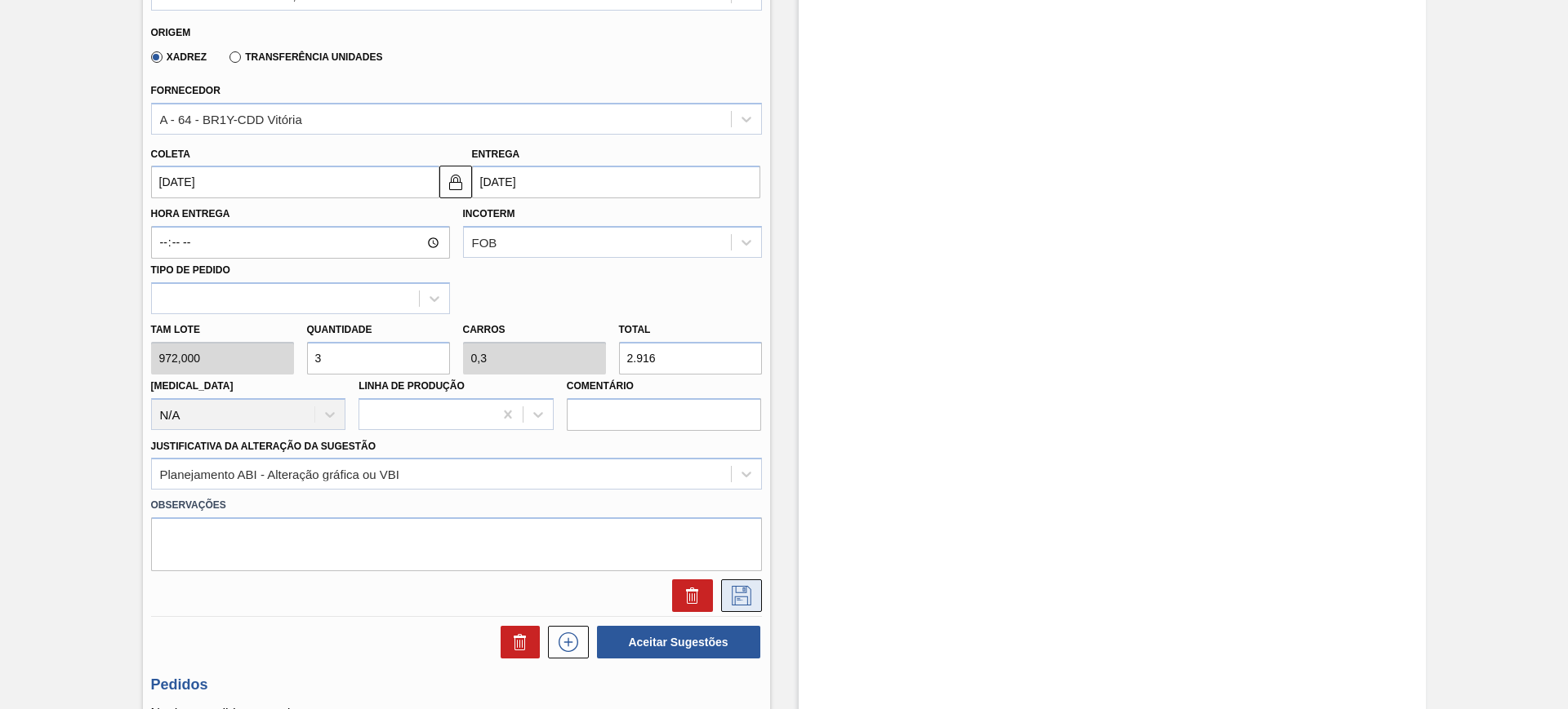
type input "3"
click at [747, 609] on button at bounding box center [742, 596] width 41 height 33
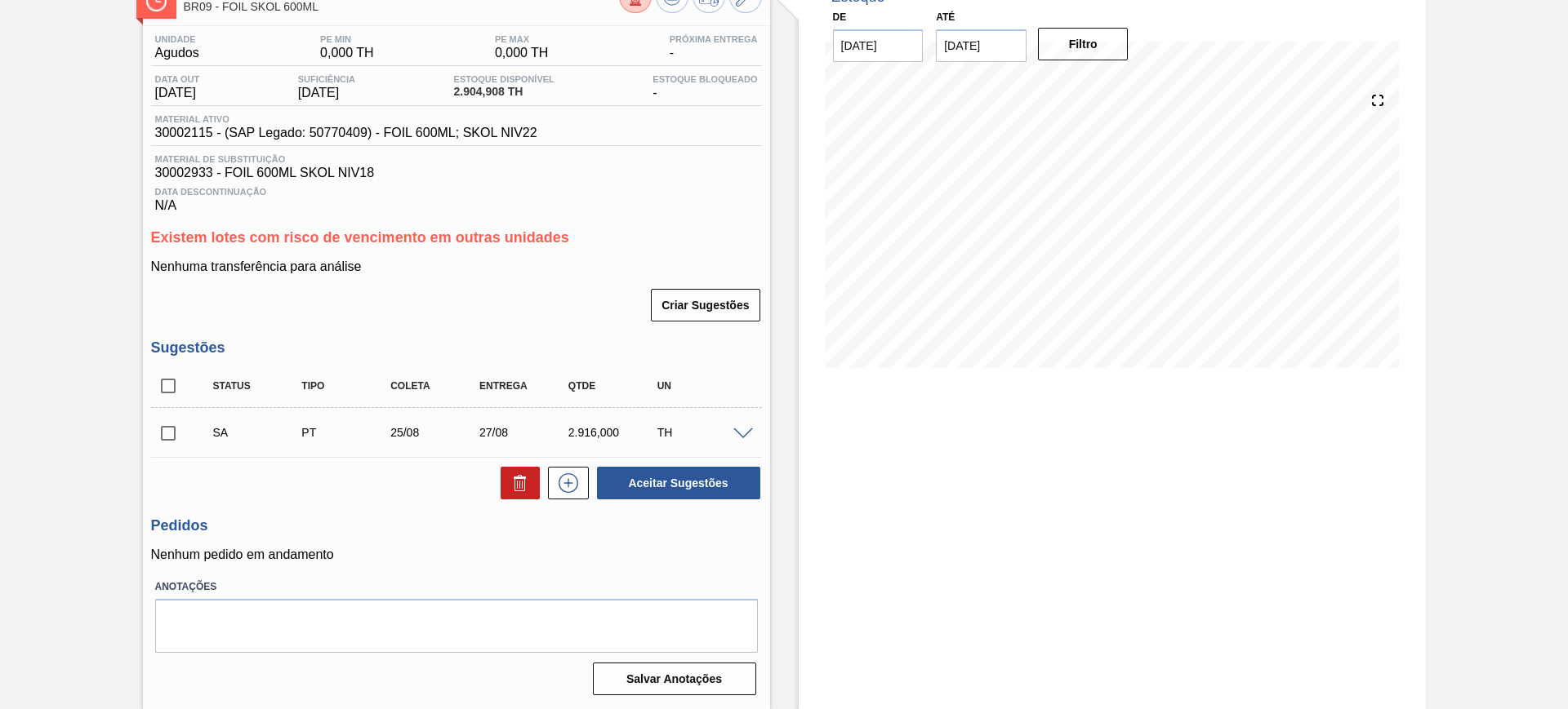
scroll to position [110, 0]
click at [182, 377] on input "checkbox" at bounding box center [168, 386] width 35 height 35
checkbox input "true"
click at [668, 480] on button "Aceitar Sugestões" at bounding box center [678, 483] width 163 height 33
checkbox input "false"
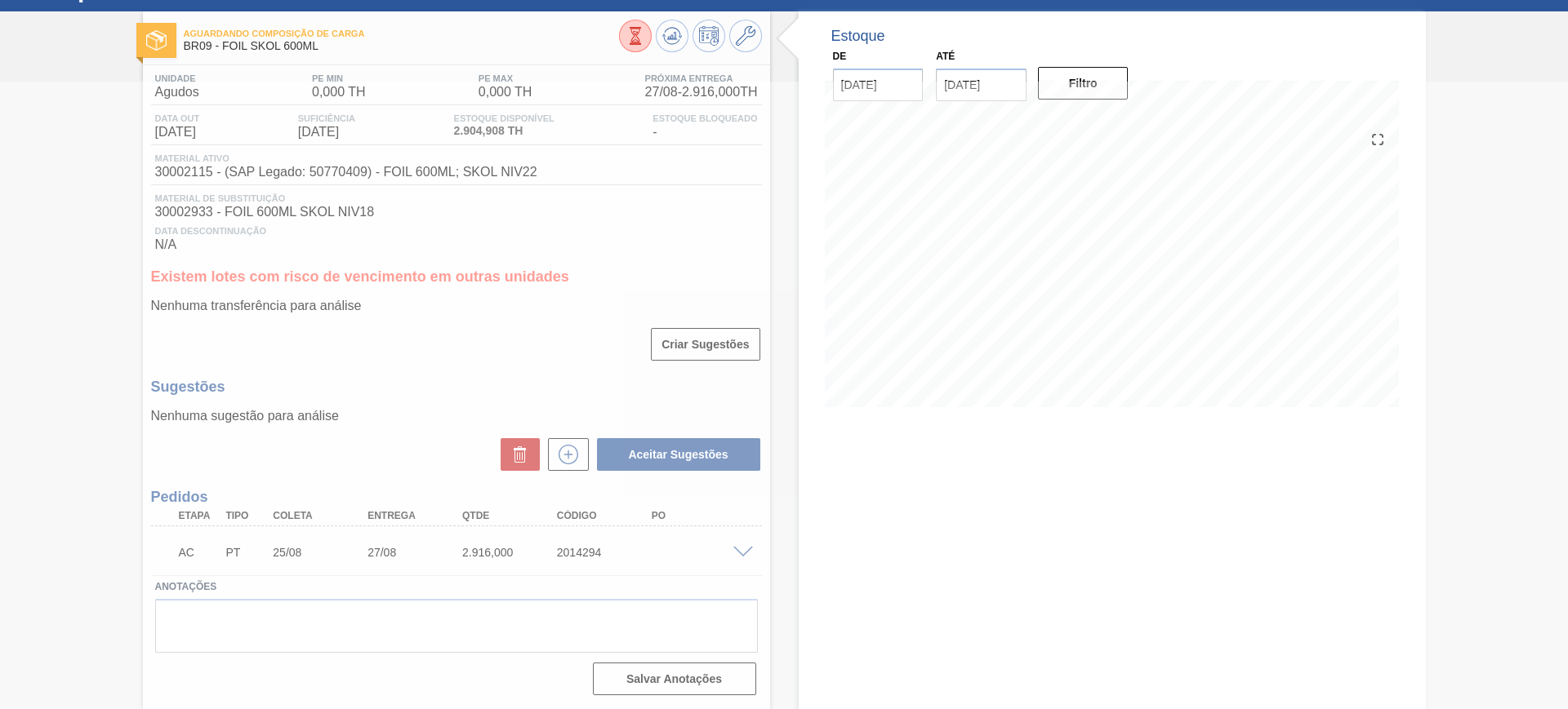
scroll to position [70, 0]
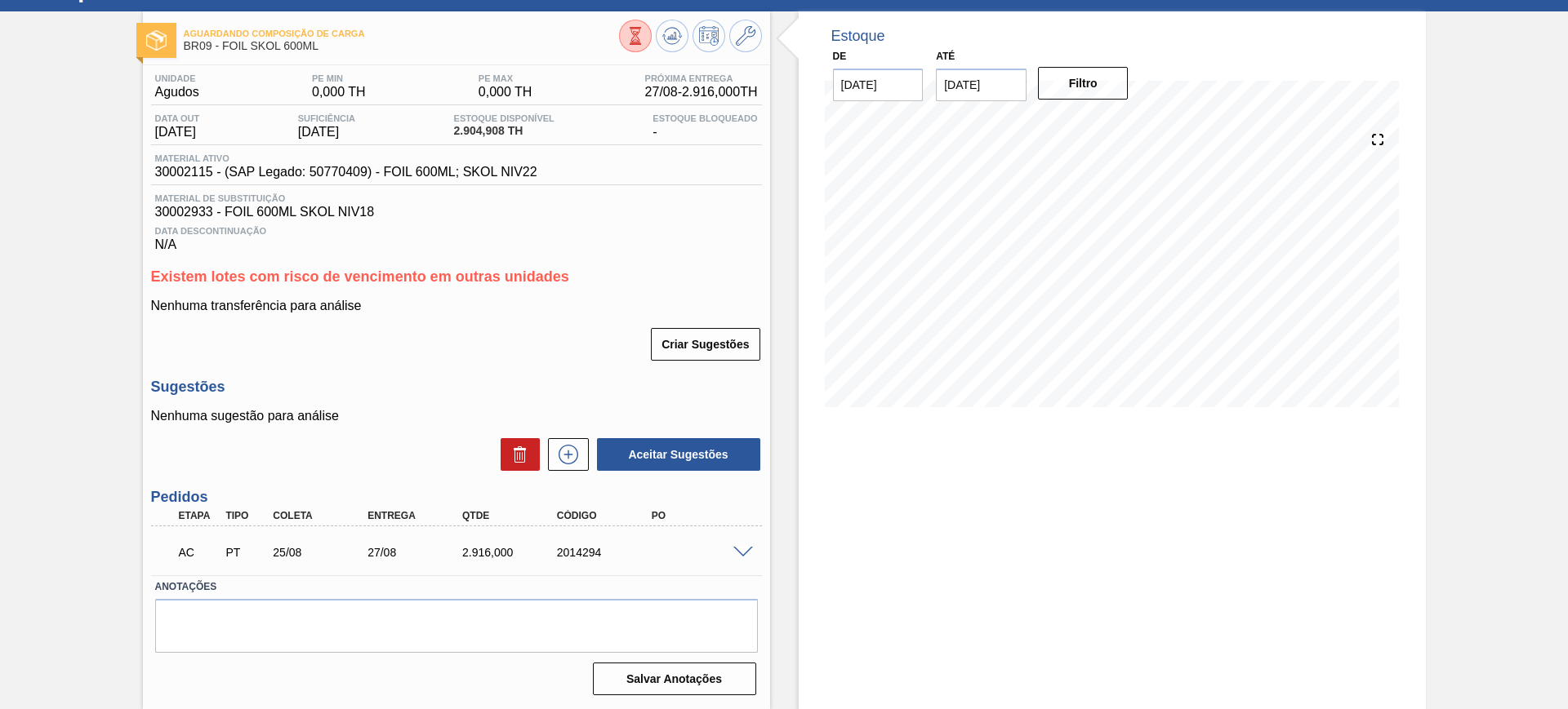
click at [735, 549] on span at bounding box center [743, 553] width 20 height 12
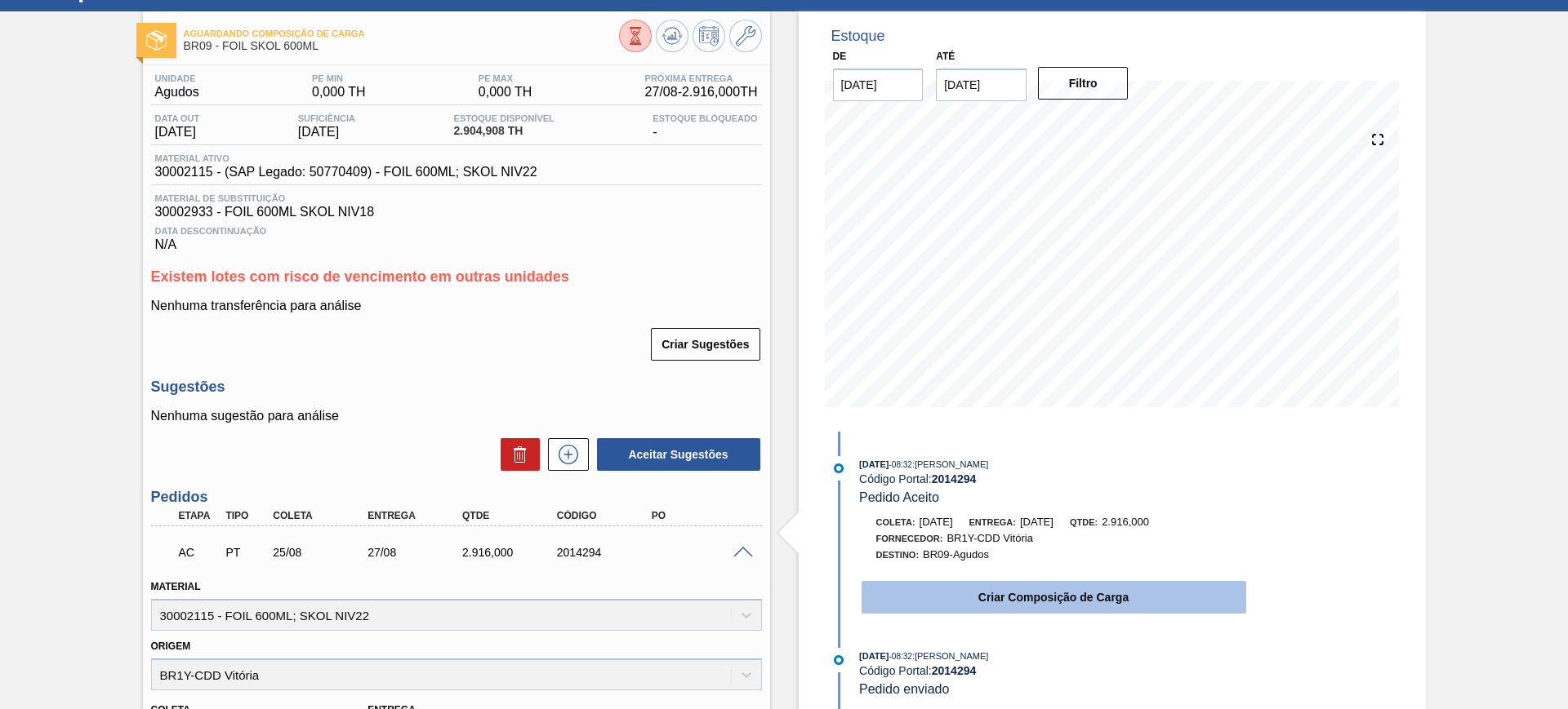
click at [1013, 584] on button "Criar Composição de Carga" at bounding box center [1054, 598] width 385 height 33
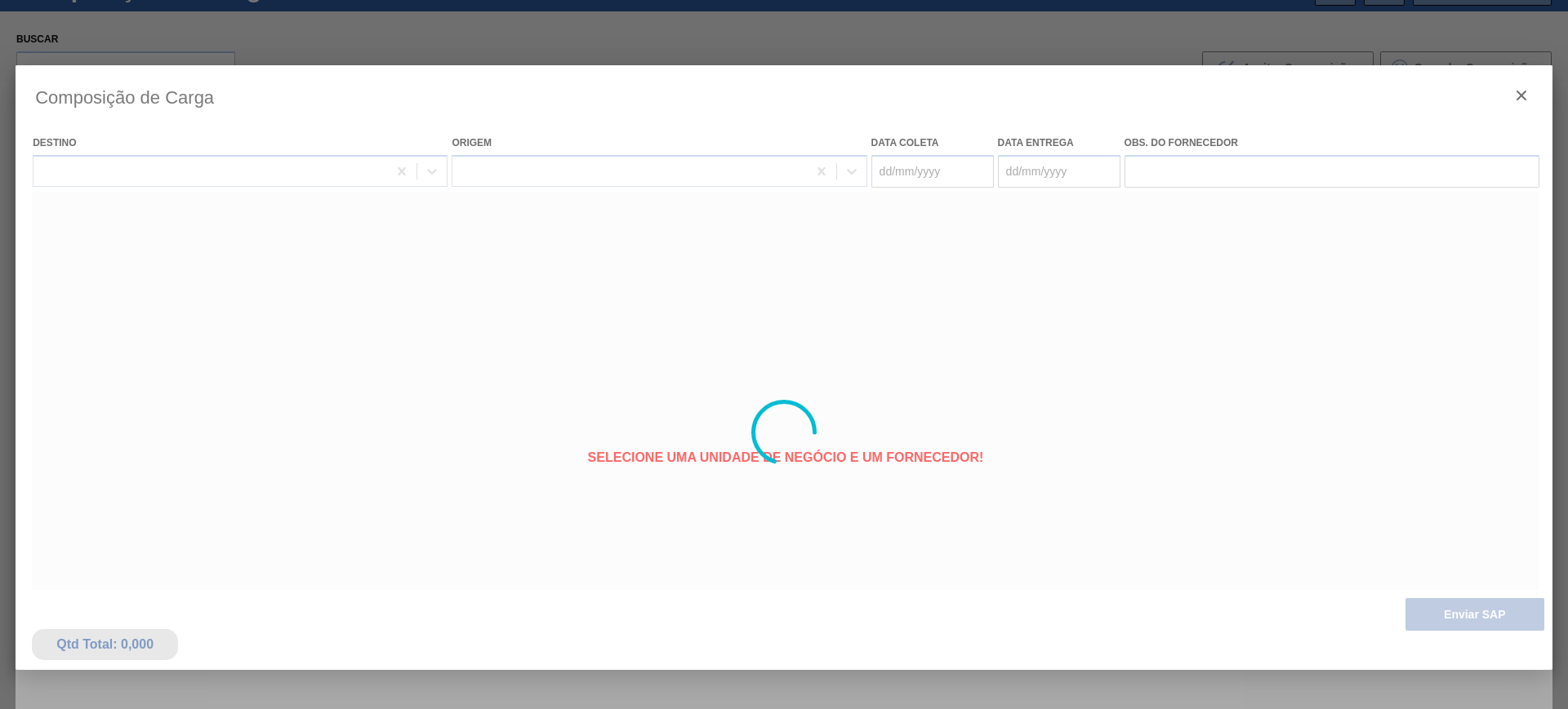
type coleta "[DATE]"
type entrega "27/08/2025"
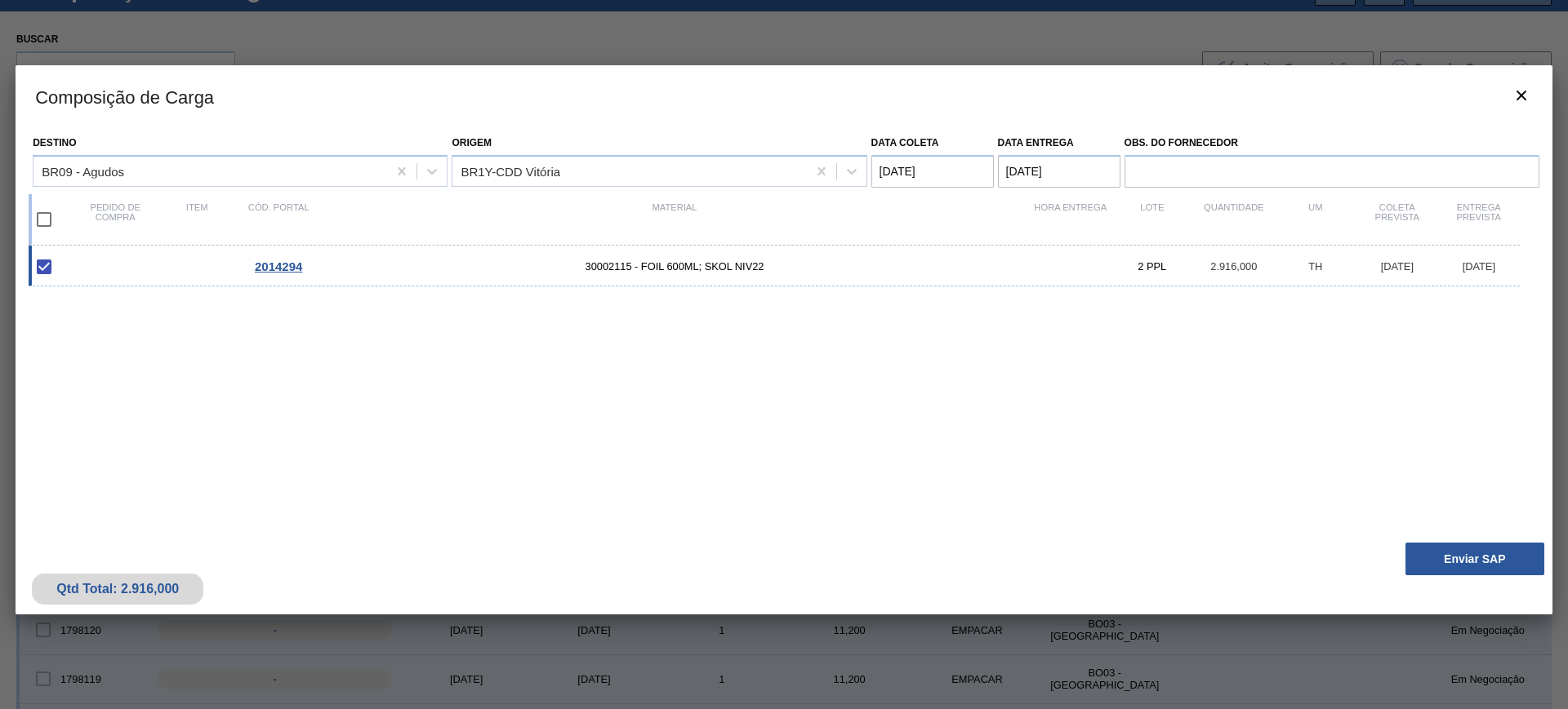
click at [1434, 530] on div "Destino BR09 - Agudos Origem BR1Y-CDD Vitória Data coleta 25/08/2025 Data entre…" at bounding box center [784, 331] width 1536 height 407
click at [1446, 545] on button "Enviar SAP" at bounding box center [1474, 559] width 139 height 33
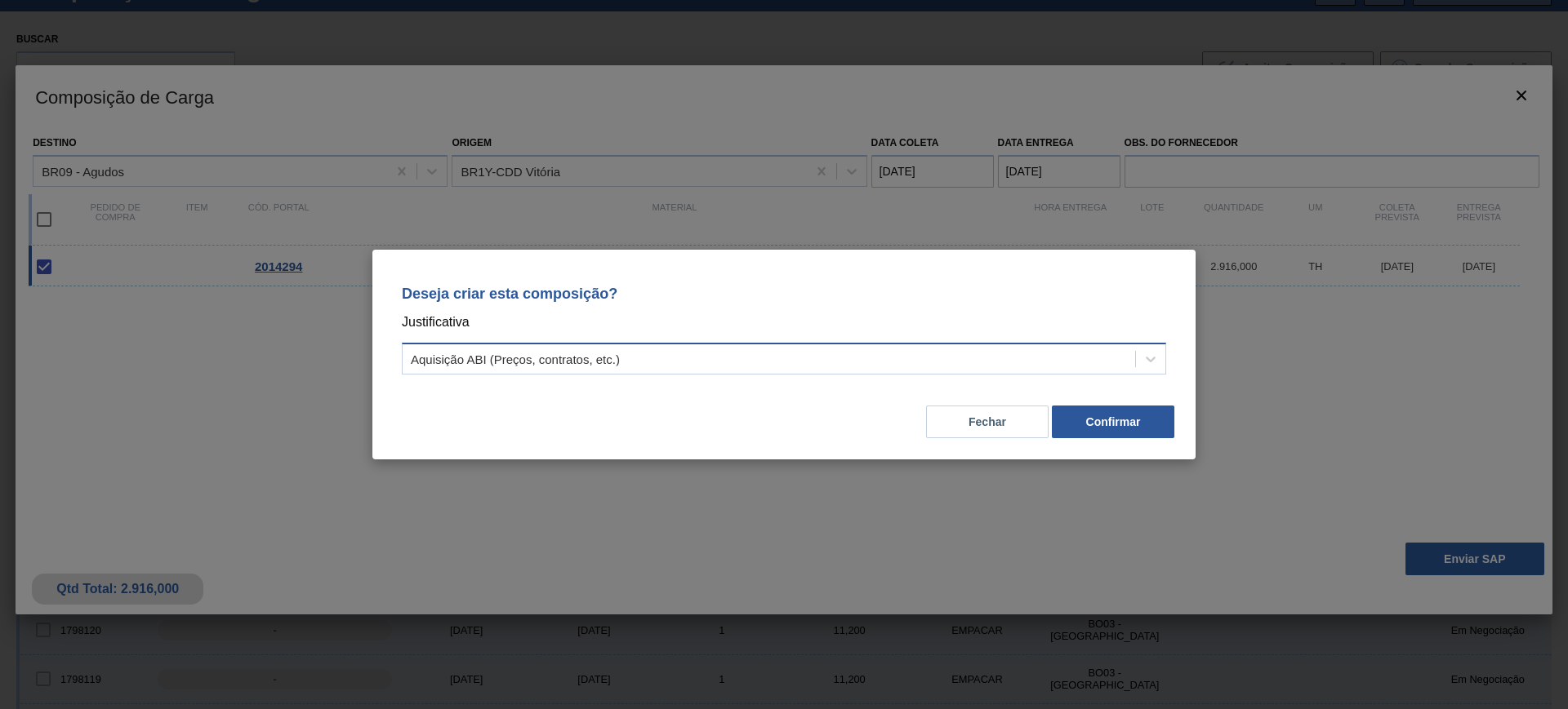
click at [944, 367] on div "Aquisição ABI (Preços, contratos, etc.)" at bounding box center [769, 359] width 732 height 23
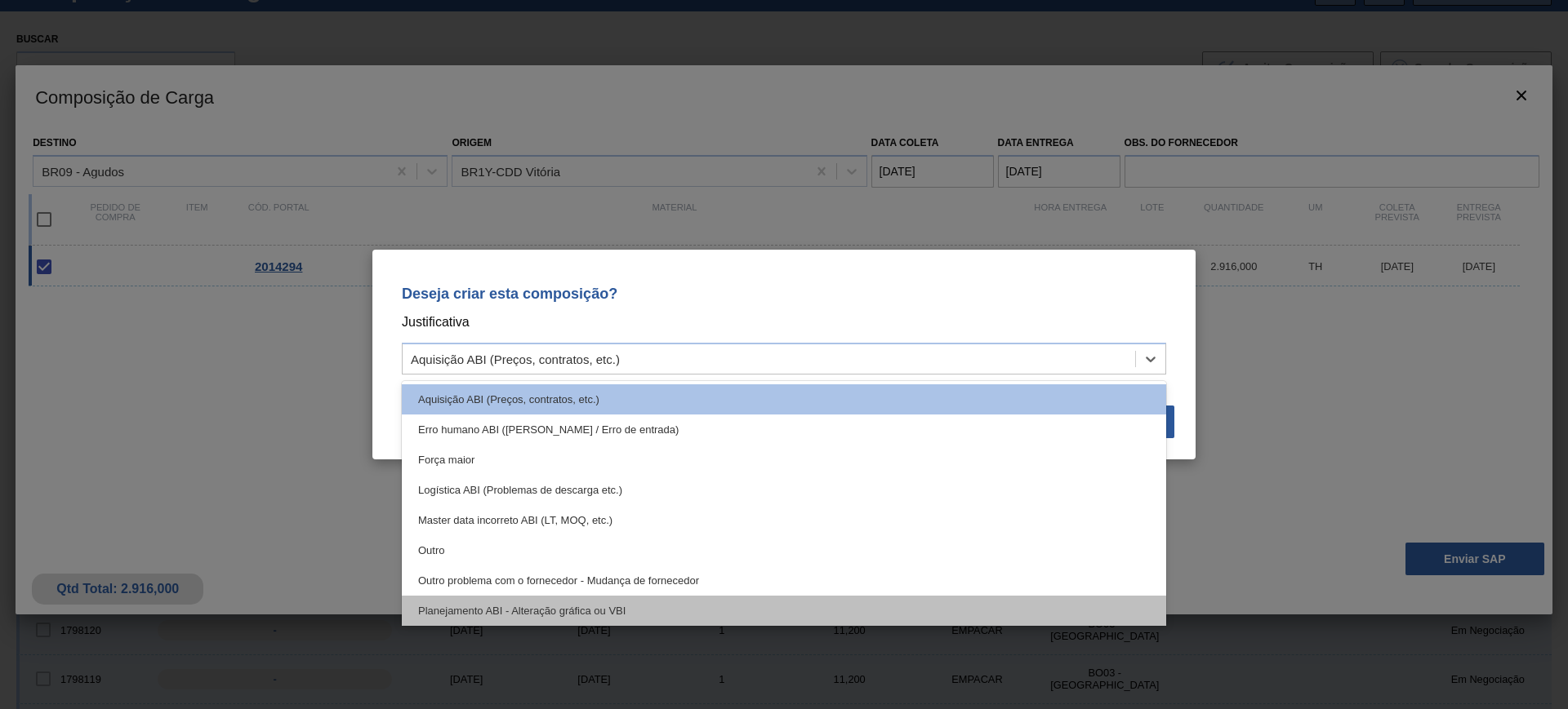
click at [691, 613] on div "Planejamento ABI - Alteração gráfica ou VBI" at bounding box center [784, 611] width 764 height 30
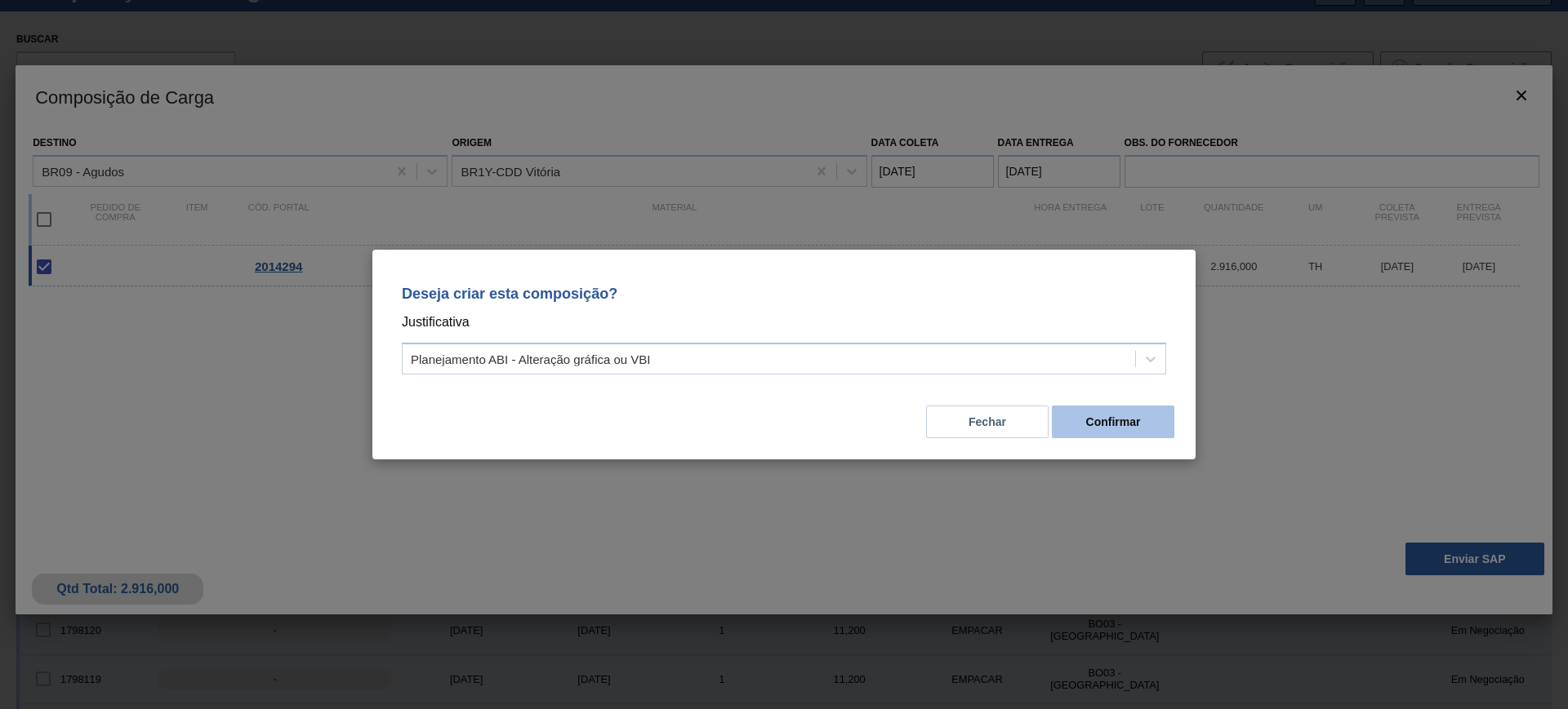
click at [1093, 420] on button "Confirmar" at bounding box center [1113, 421] width 123 height 33
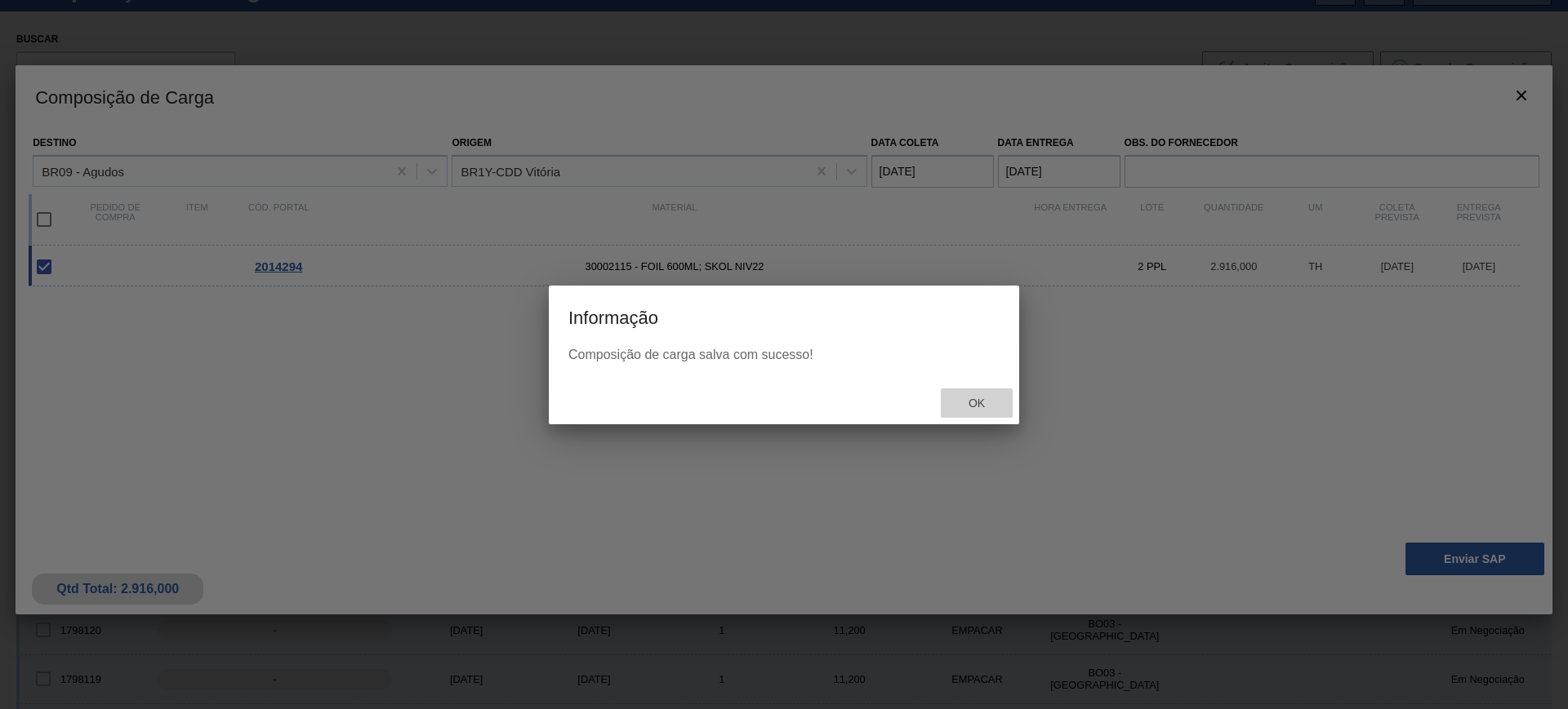
click at [977, 411] on div "Ok" at bounding box center [976, 404] width 72 height 30
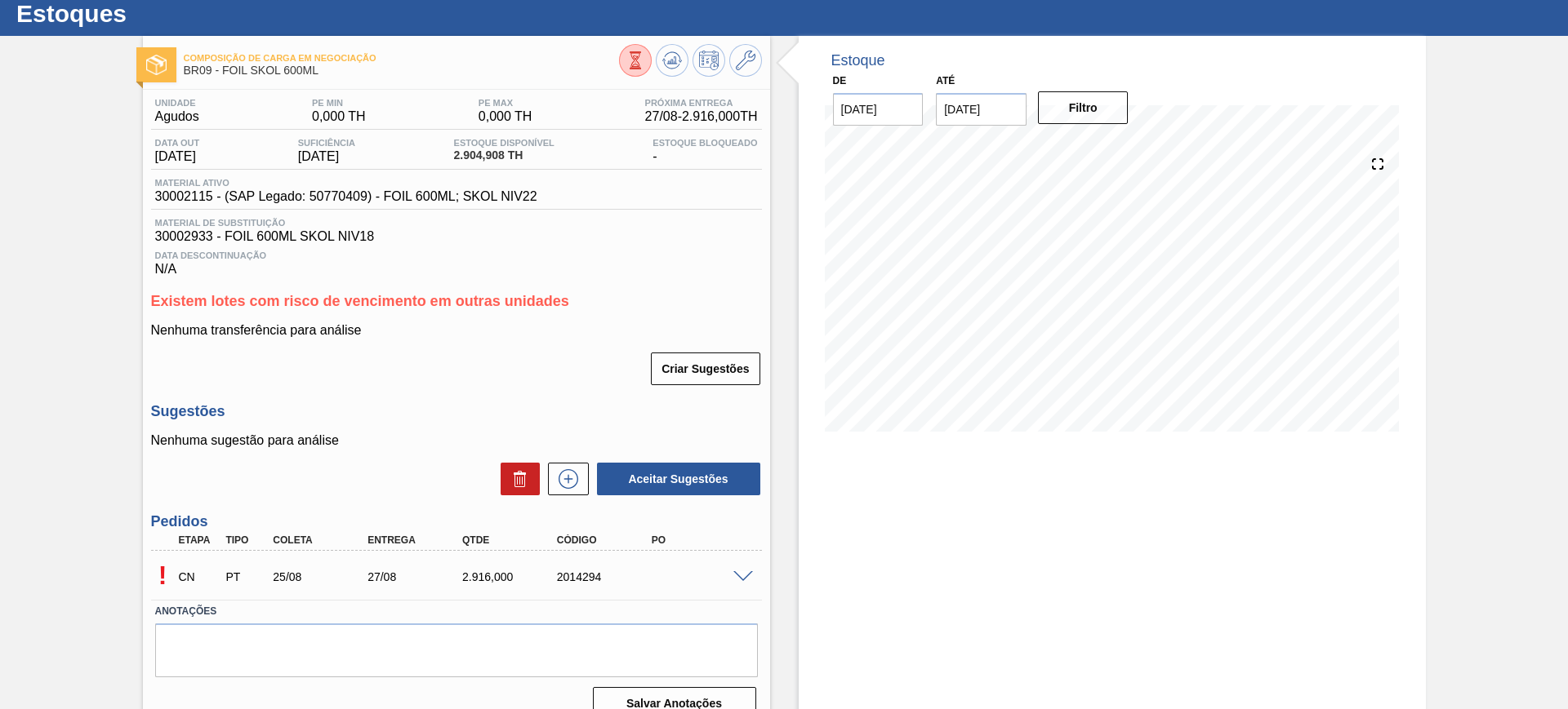
scroll to position [70, 0]
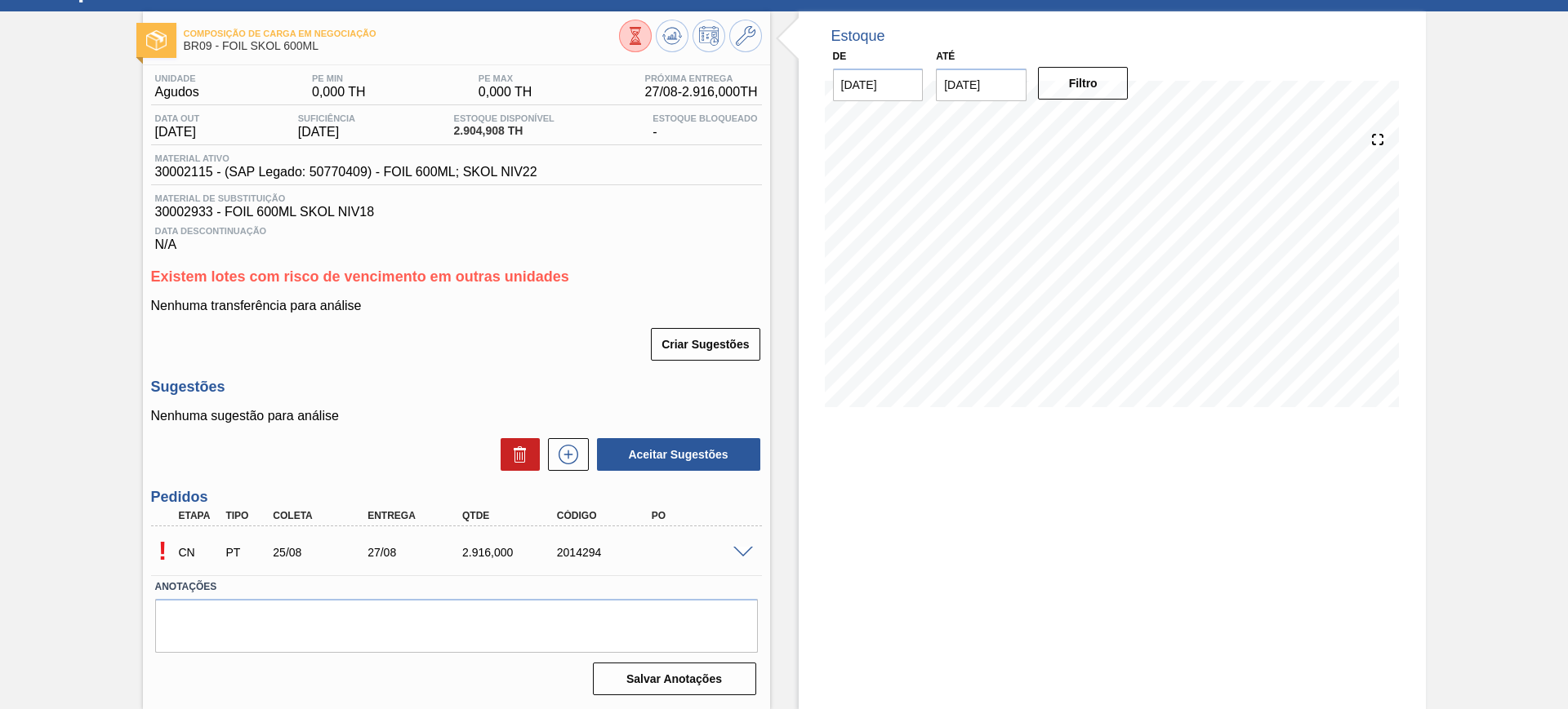
click at [744, 547] on span at bounding box center [743, 553] width 20 height 12
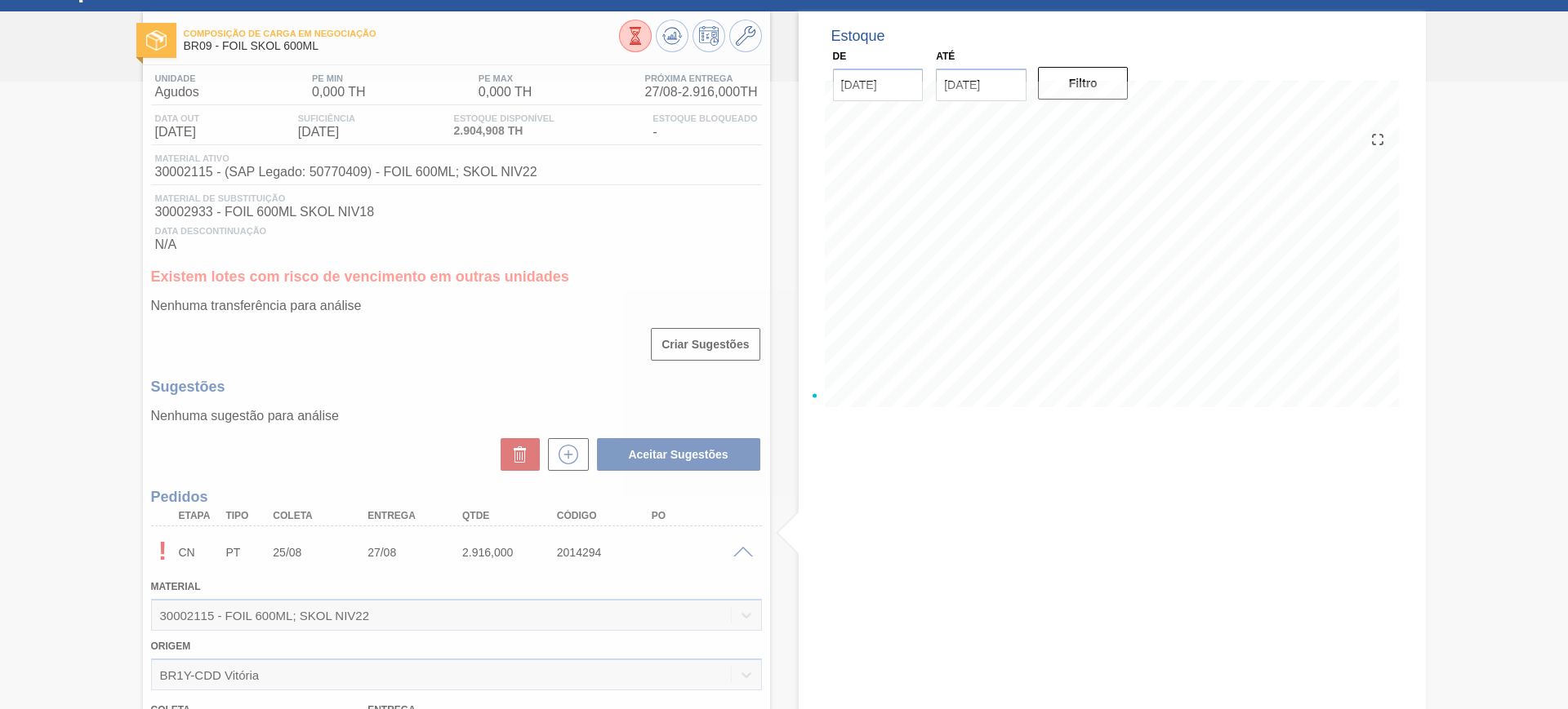
click at [744, 551] on div at bounding box center [784, 395] width 1568 height 628
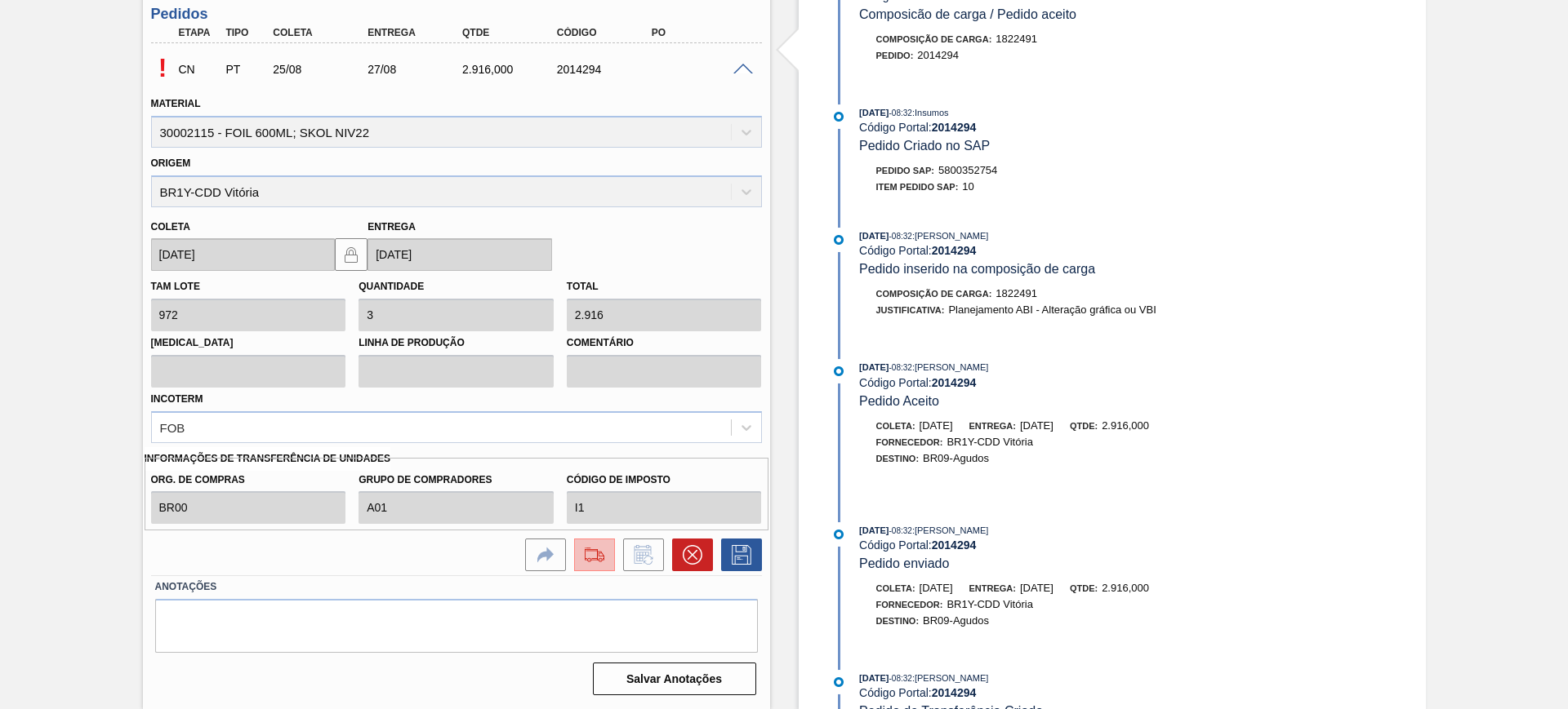
click at [605, 550] on img at bounding box center [595, 554] width 26 height 20
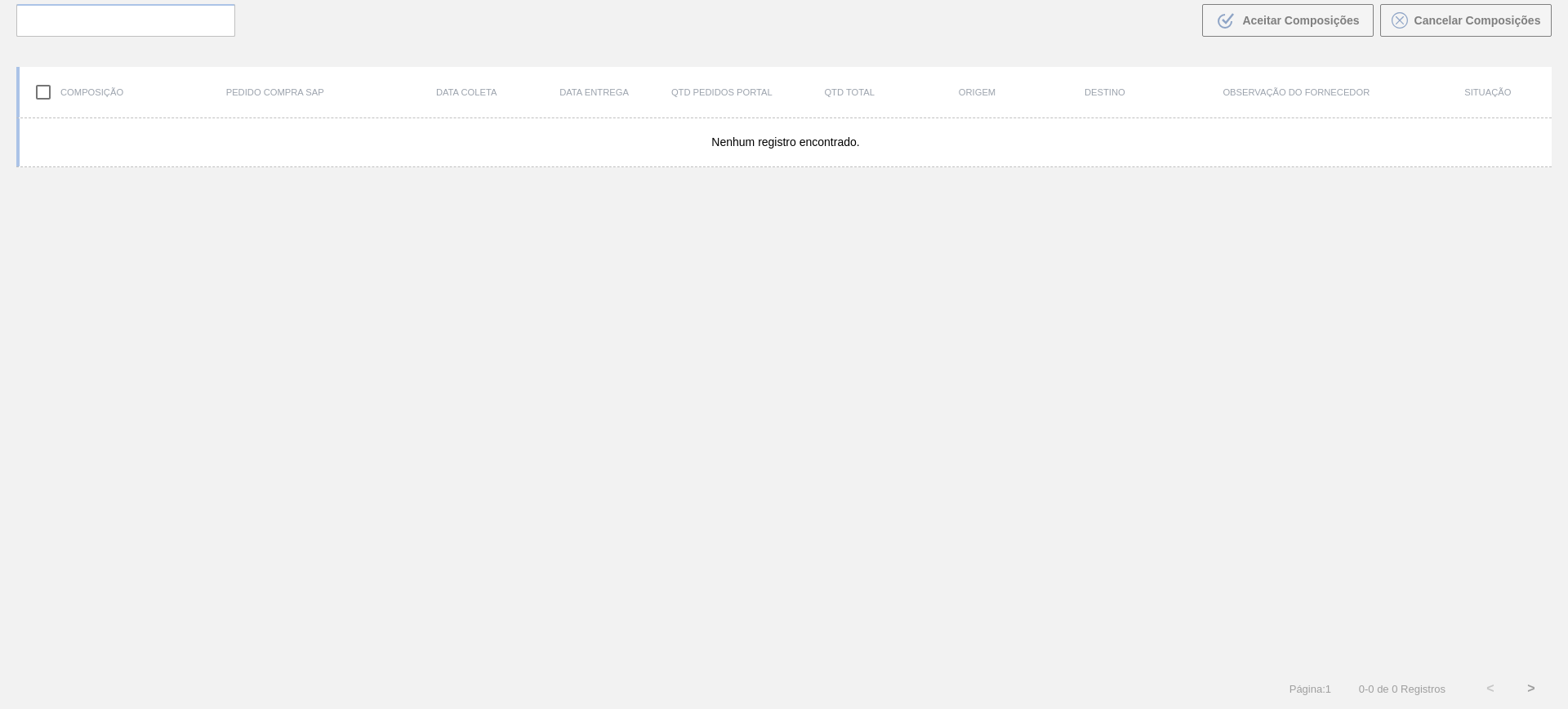
scroll to position [118, 0]
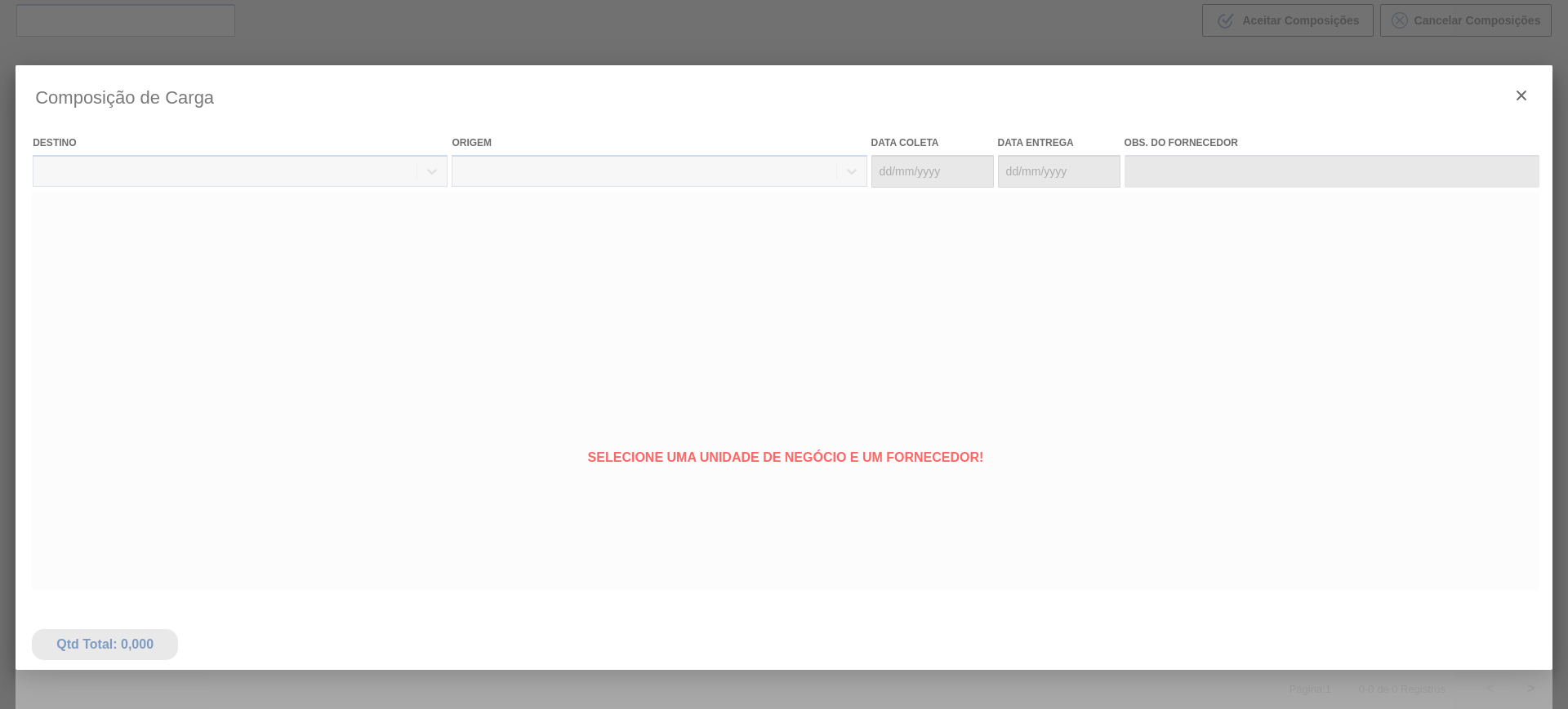
type coleta "[DATE]"
type entrega "27/08/2025"
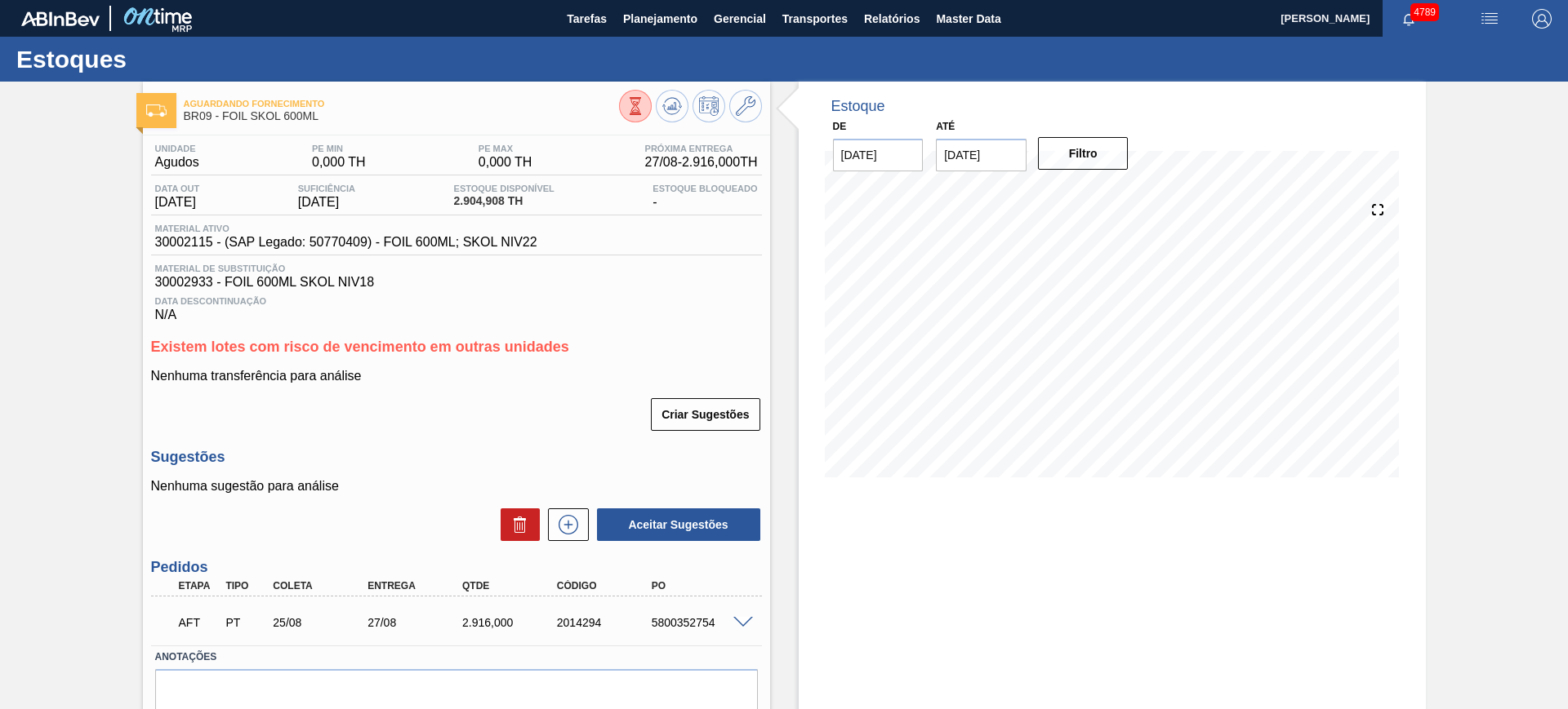
scroll to position [70, 0]
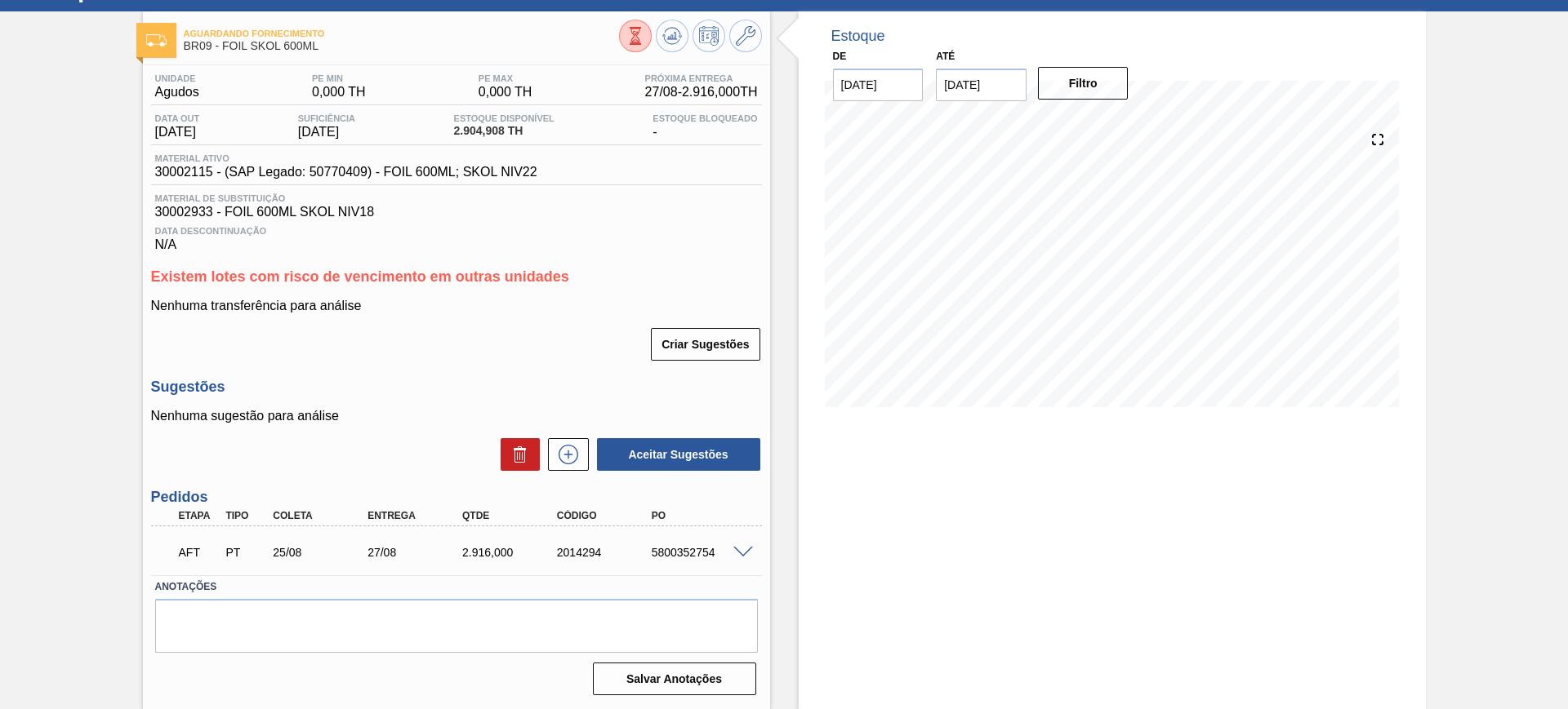
click at [688, 541] on div "AFT PT 25/08 27/08 2.916,000 2014294 5800352754" at bounding box center [452, 551] width 568 height 33
copy div "5800352754"
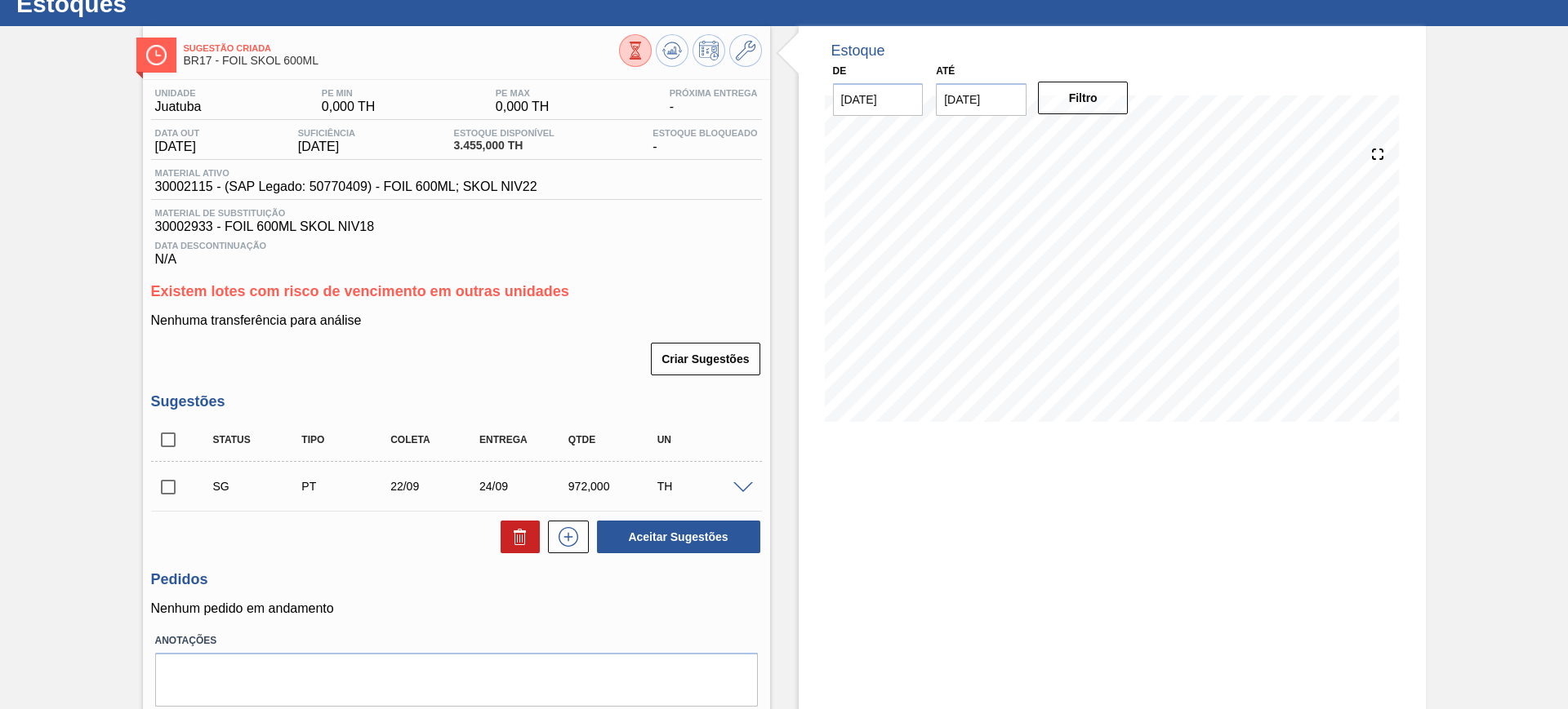
scroll to position [110, 0]
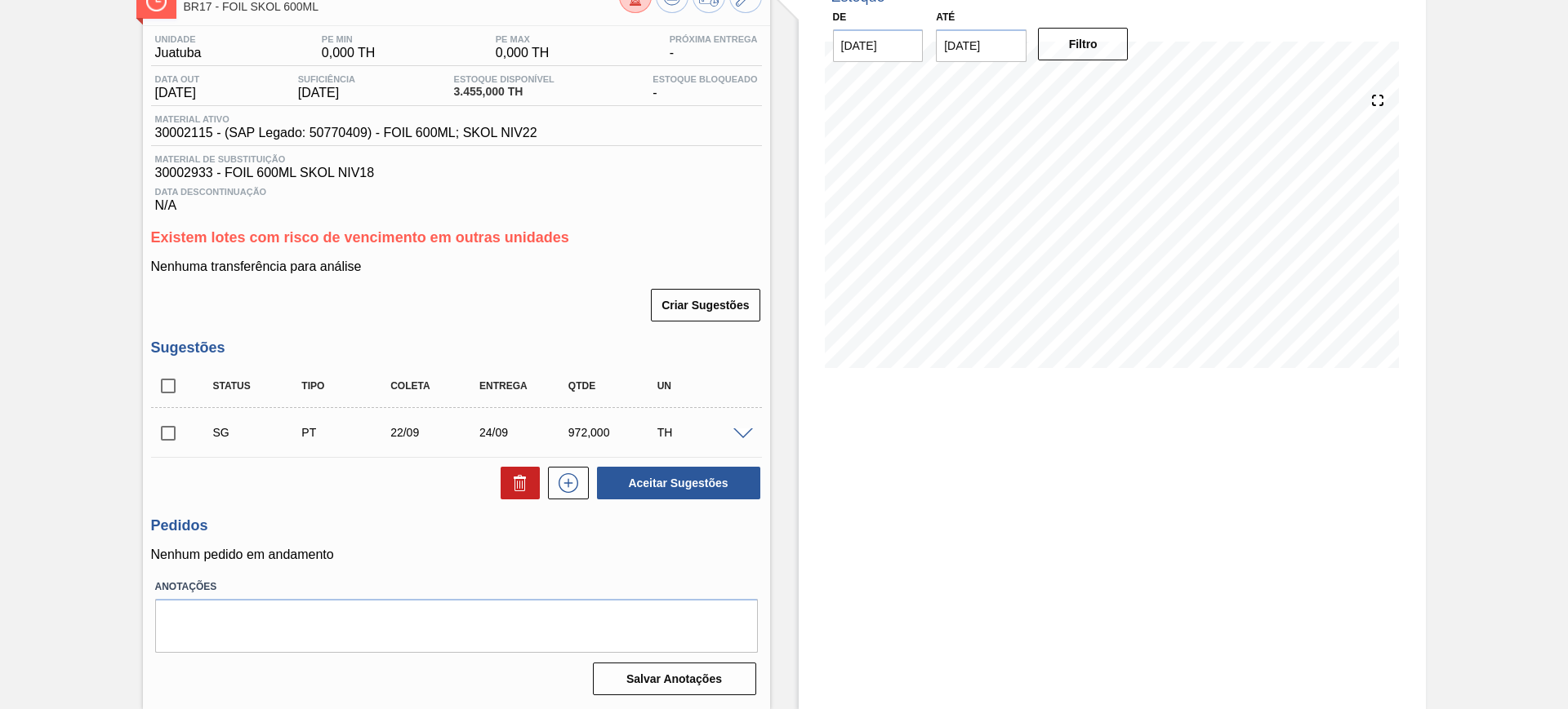
click at [743, 432] on span at bounding box center [743, 435] width 20 height 12
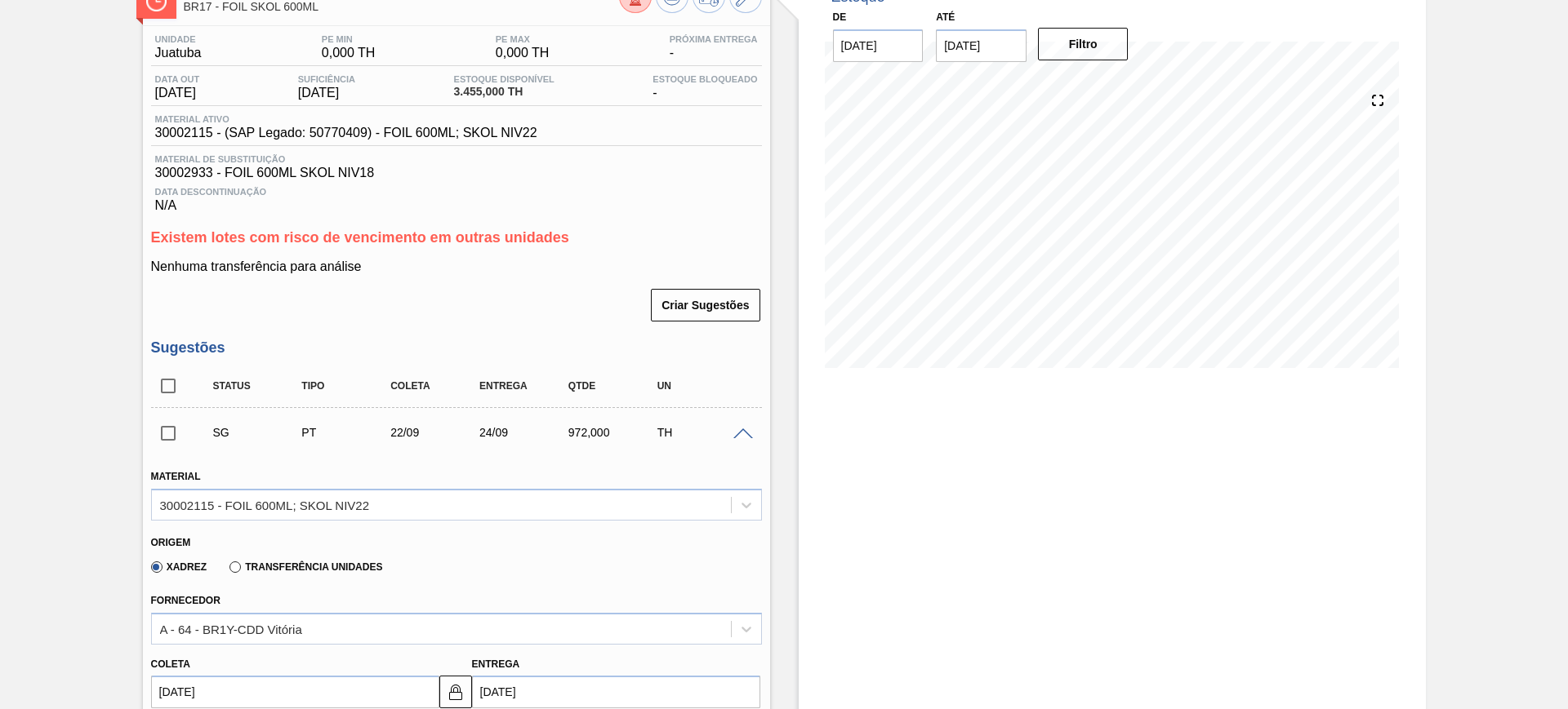
scroll to position [416, 0]
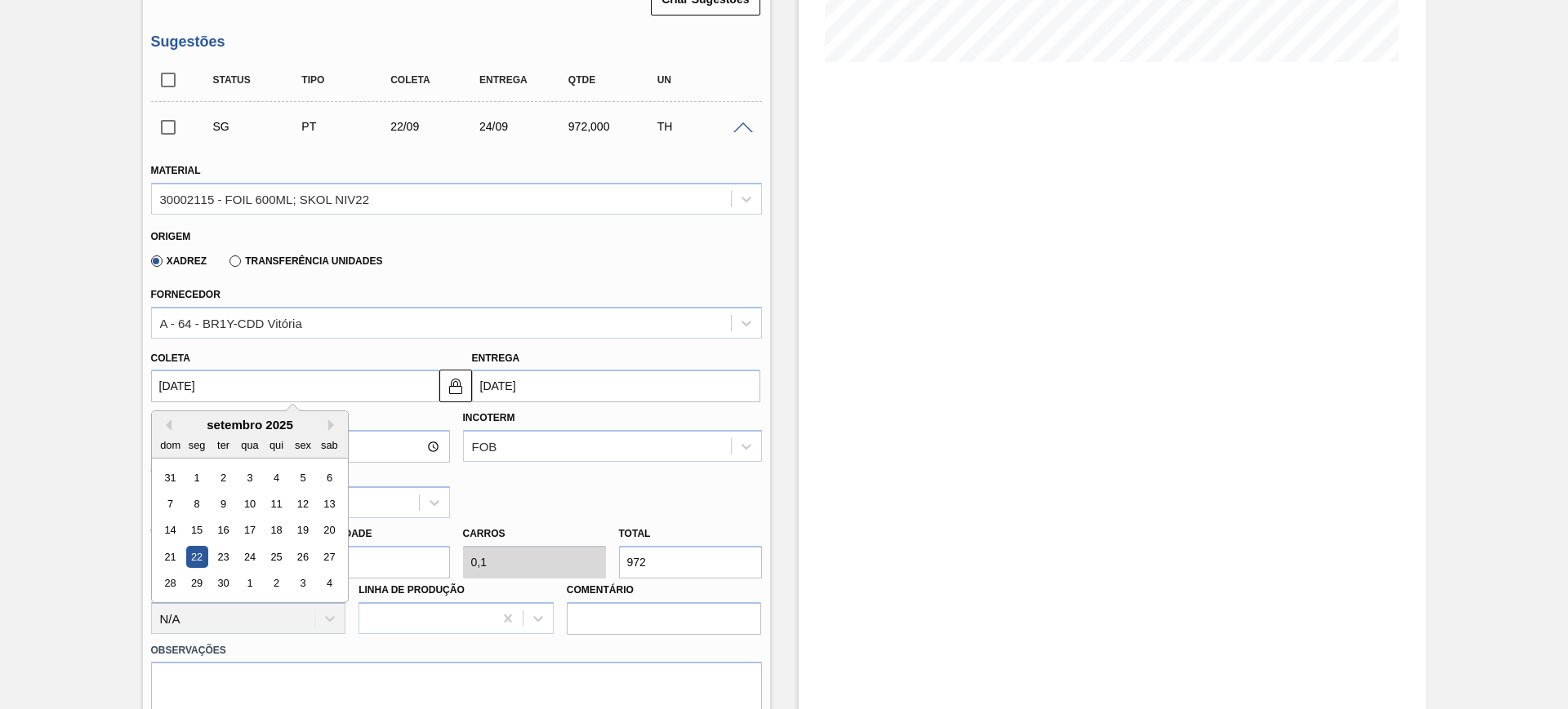
click at [217, 387] on input "22/09/2025" at bounding box center [295, 386] width 288 height 33
click at [168, 425] on button "Previous Month" at bounding box center [166, 425] width 11 height 11
click at [200, 576] on div "25" at bounding box center [197, 584] width 22 height 22
type input "[DATE]"
type input "27/08/2025"
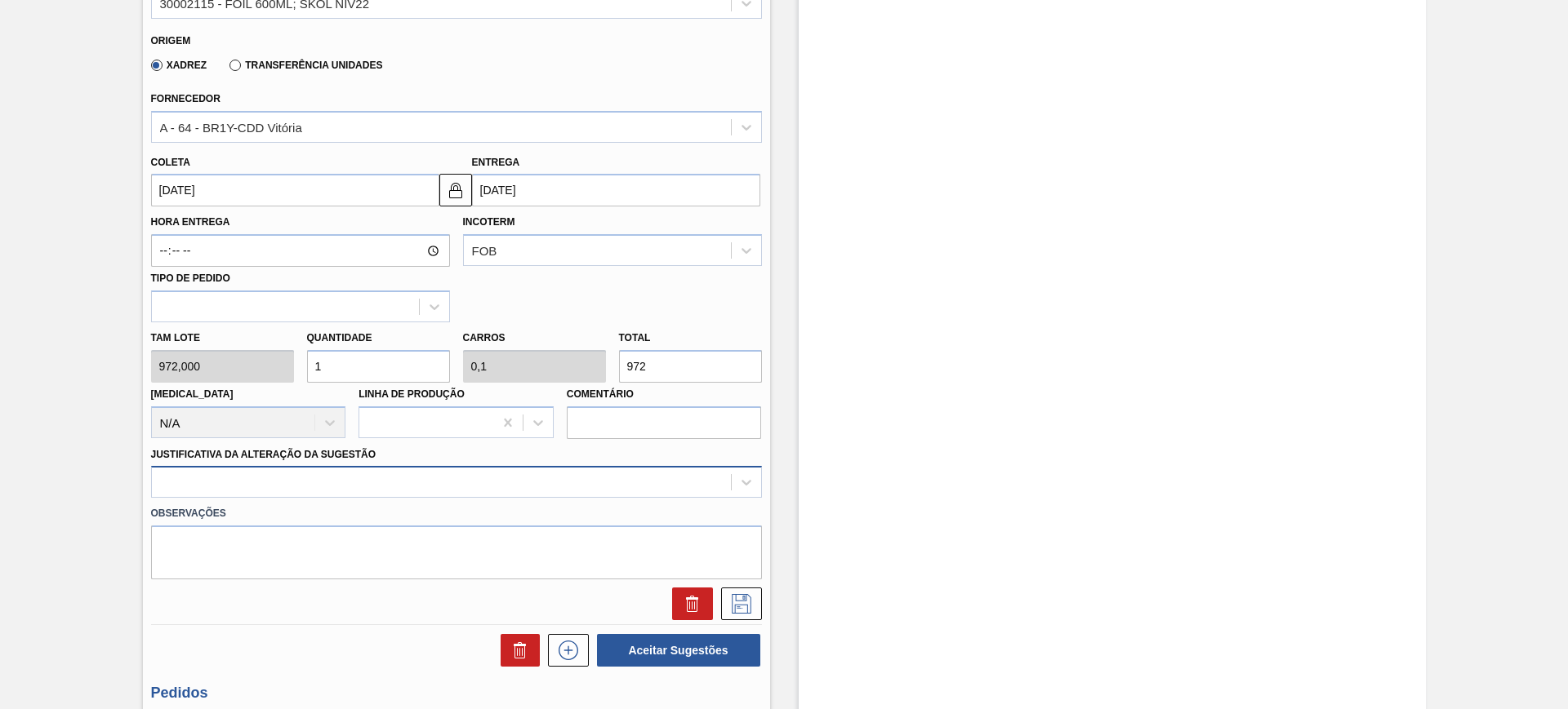
scroll to position [620, 0]
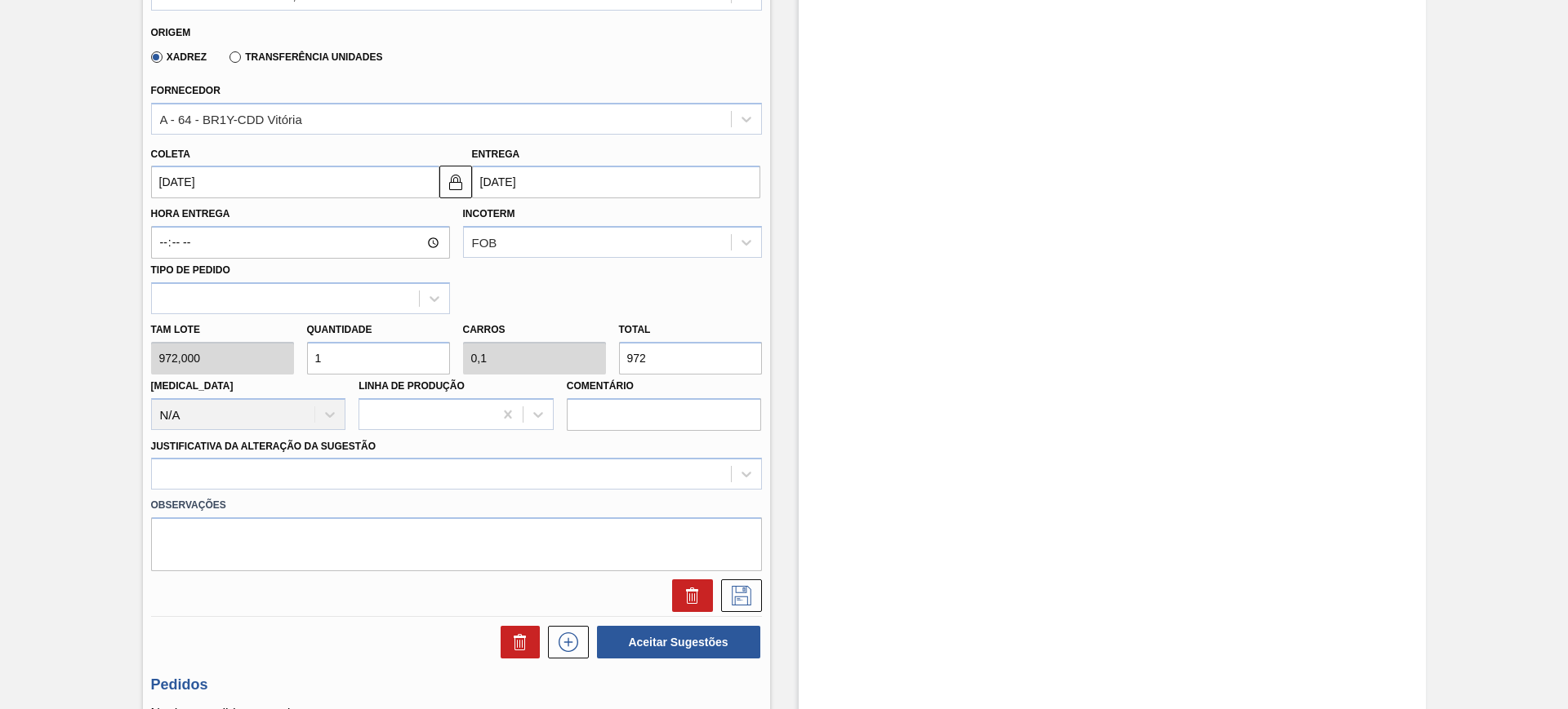
click at [413, 354] on input "1" at bounding box center [378, 358] width 143 height 33
type input "2"
type input "0,2"
type input "1.944"
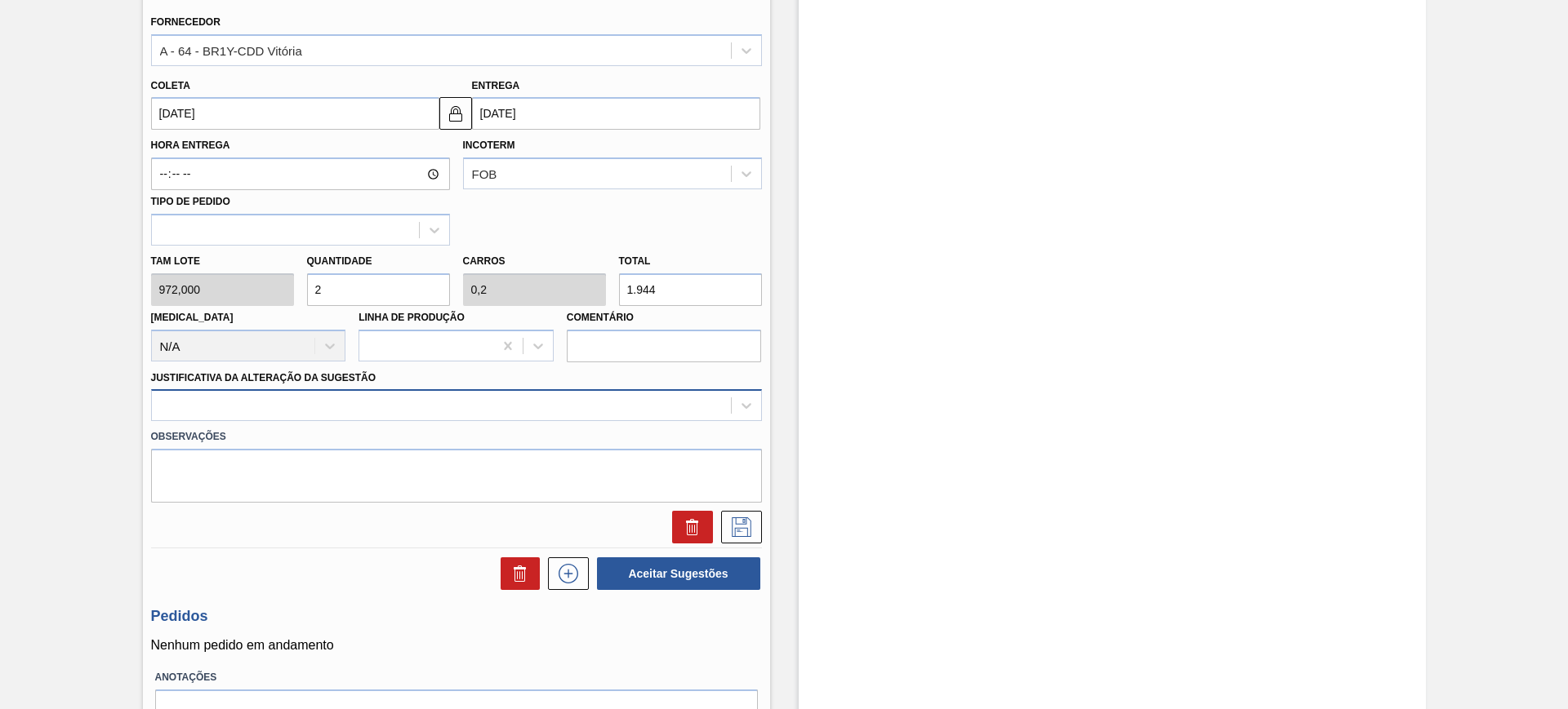
scroll to position [722, 0]
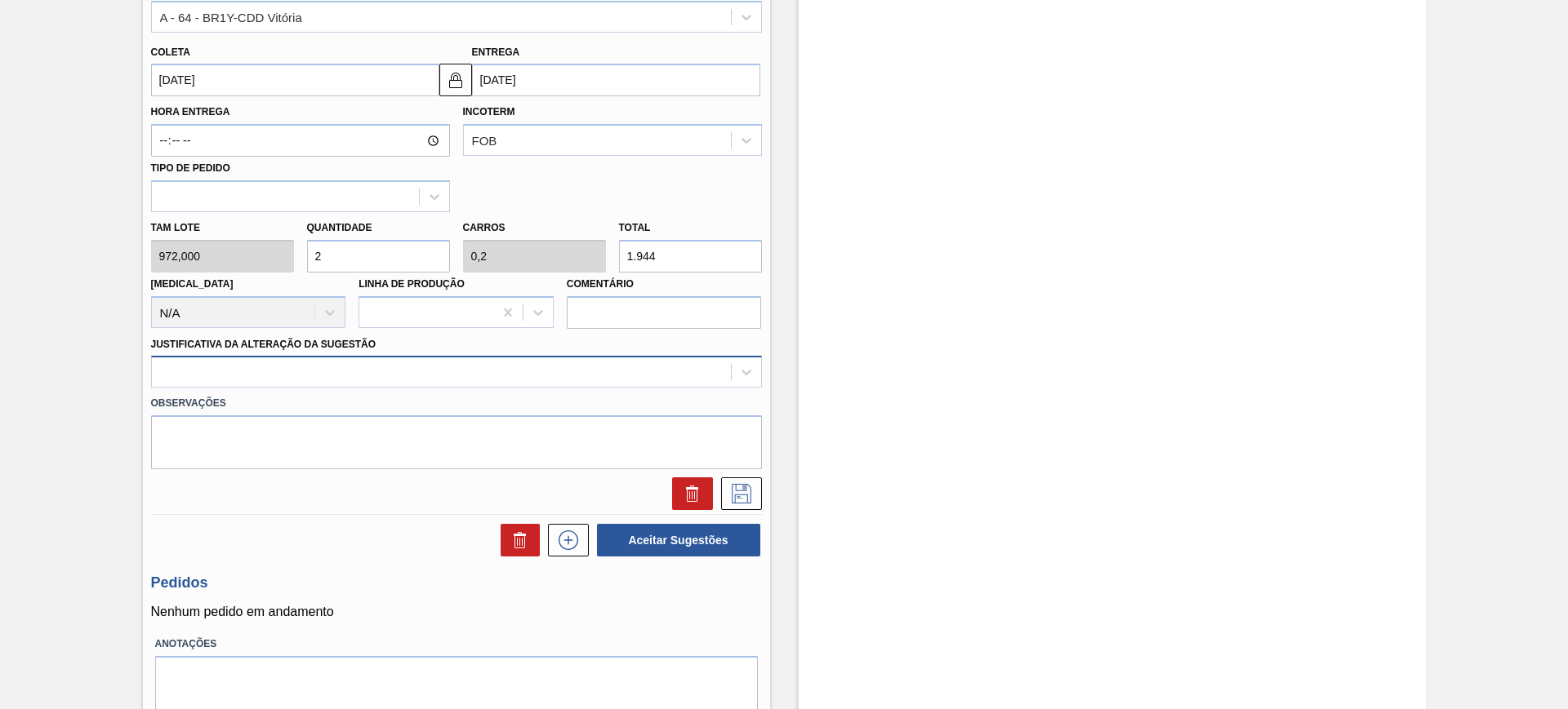
type input "2"
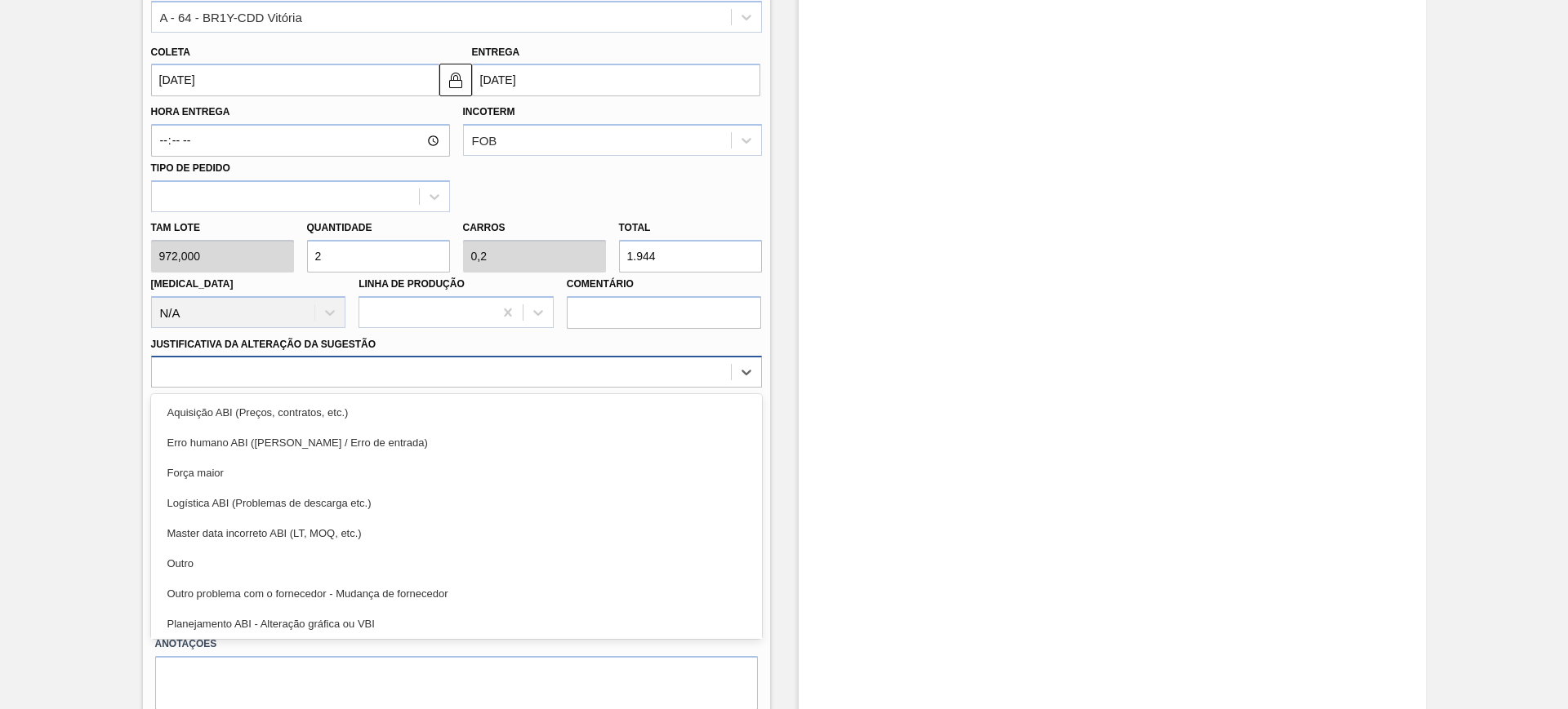
click at [399, 373] on div at bounding box center [441, 372] width 579 height 23
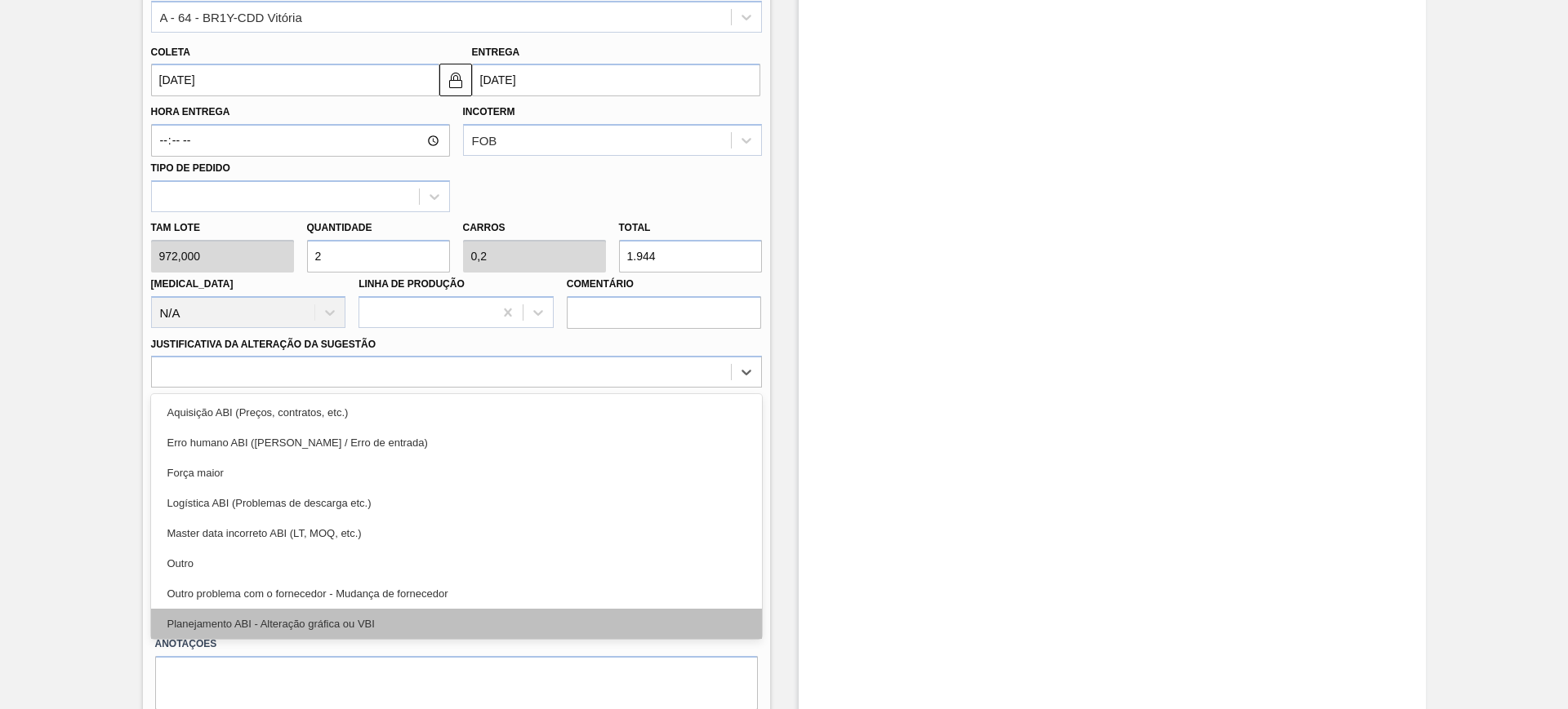
click at [408, 628] on div "Planejamento ABI - Alteração gráfica ou VBI" at bounding box center [456, 624] width 611 height 30
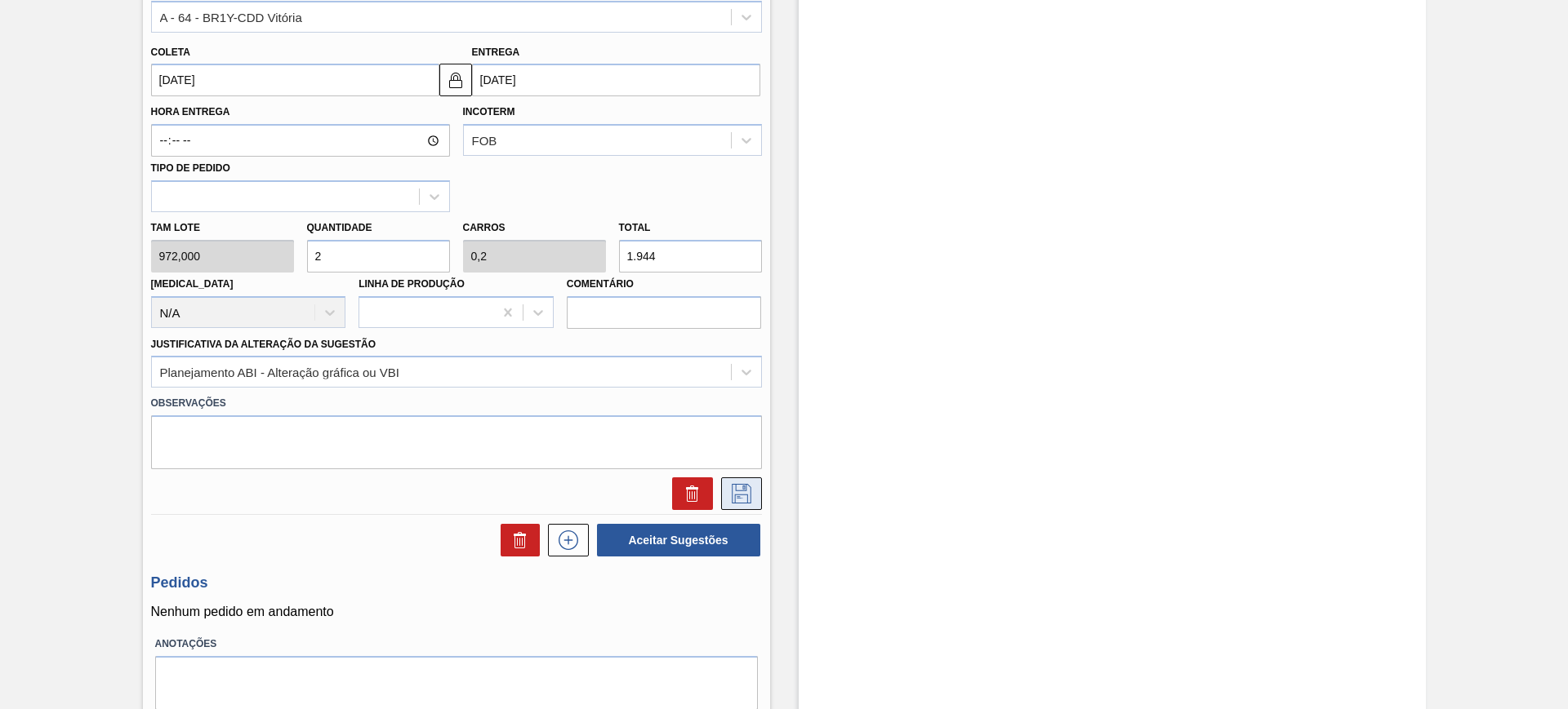
click at [736, 487] on icon at bounding box center [742, 494] width 26 height 20
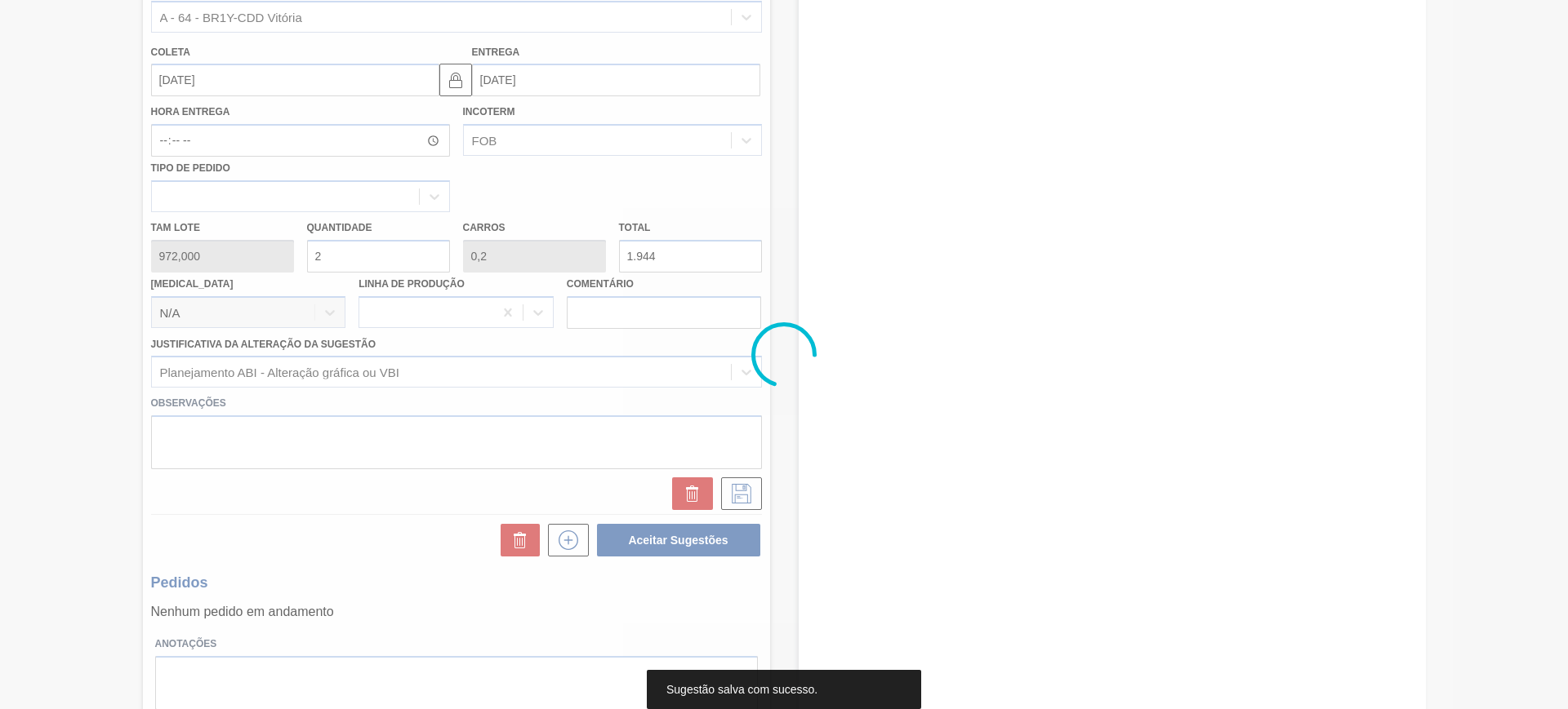
scroll to position [110, 0]
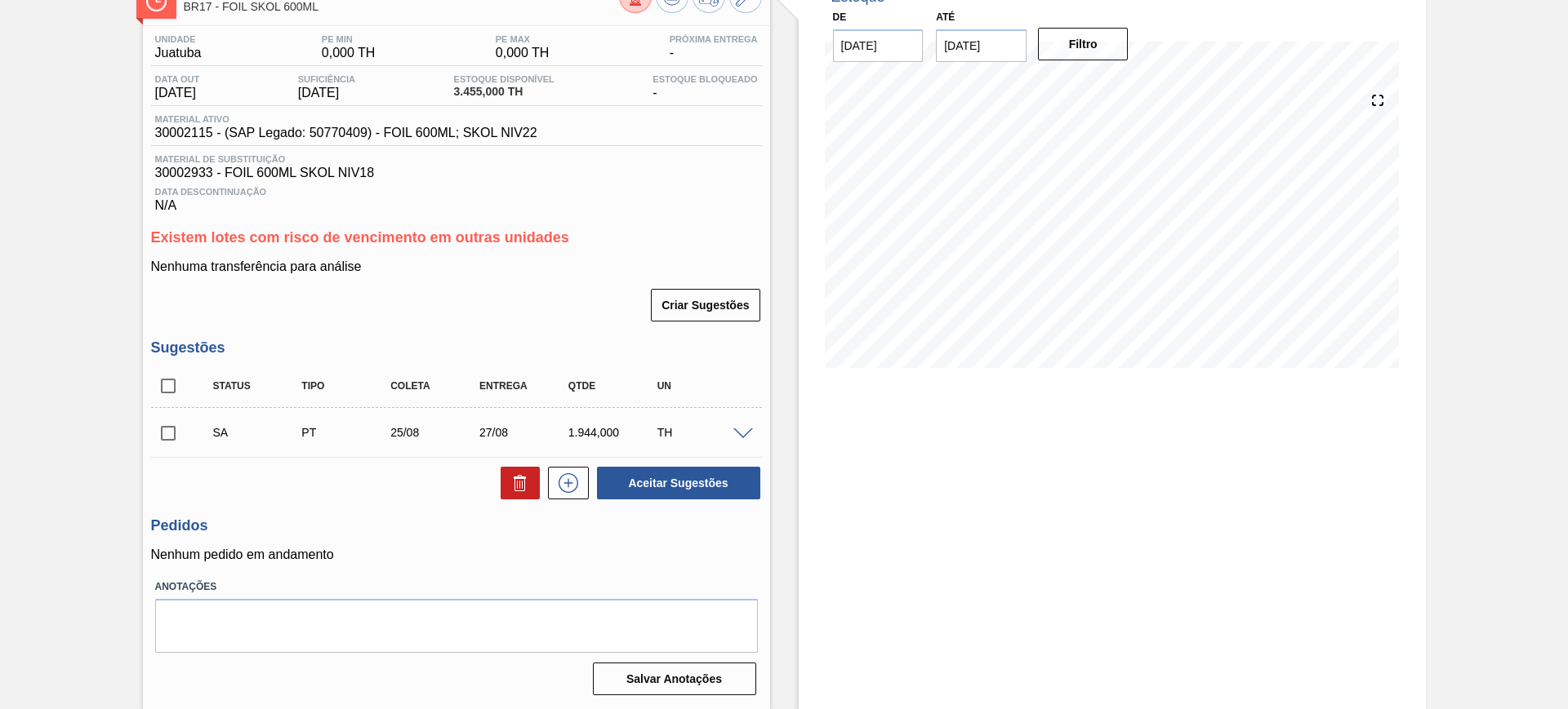
click at [169, 382] on input "checkbox" at bounding box center [168, 386] width 35 height 35
checkbox input "true"
click at [713, 480] on button "Aceitar Sugestões" at bounding box center [678, 483] width 163 height 33
checkbox input "false"
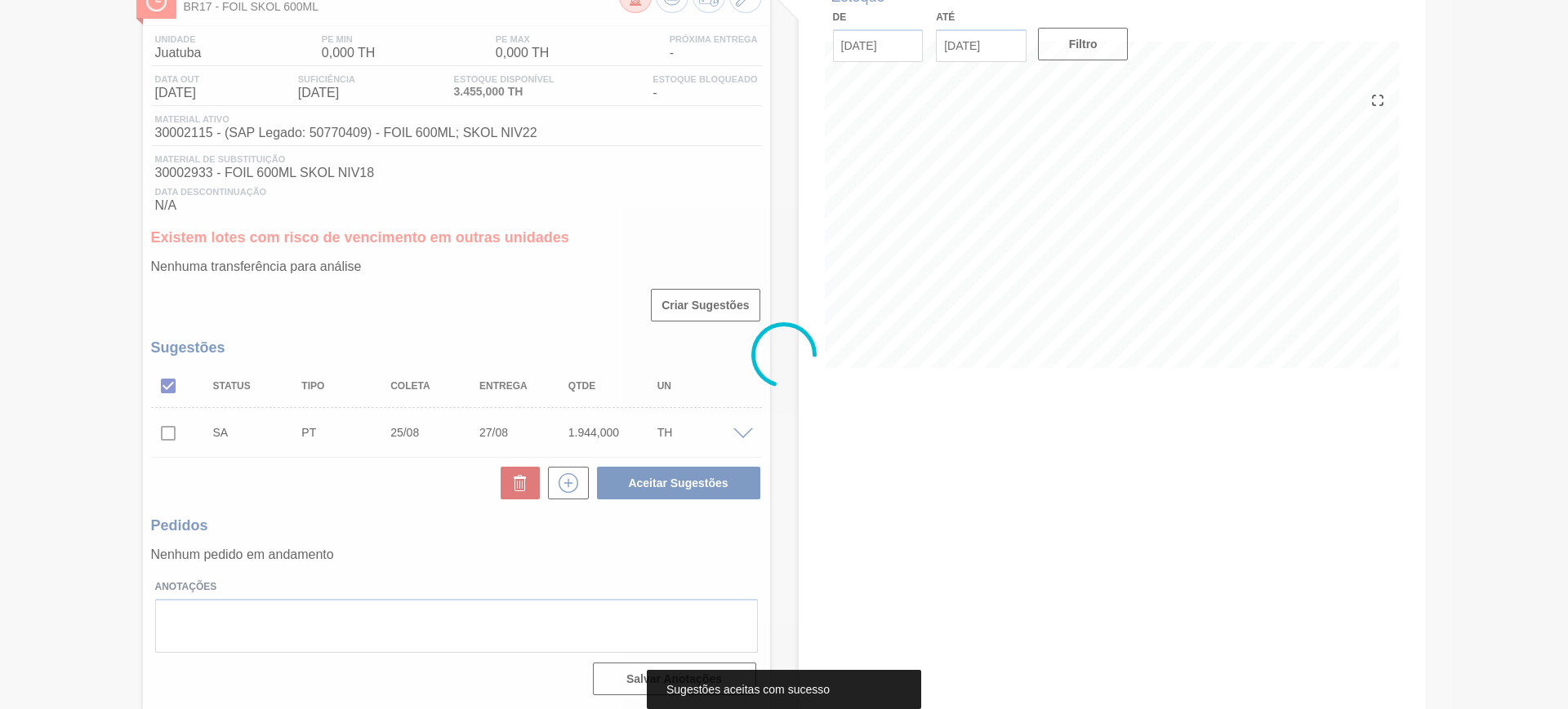
scroll to position [70, 0]
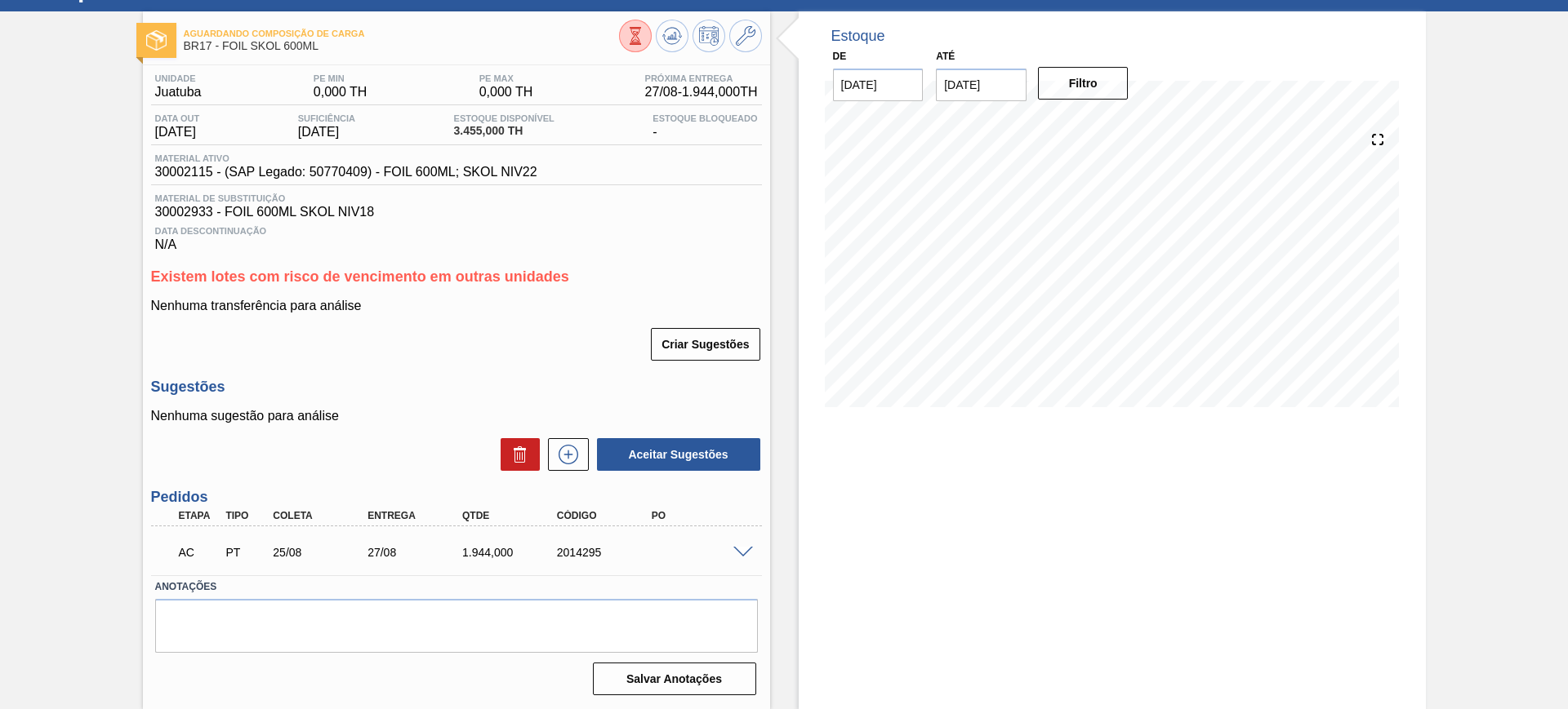
click at [742, 554] on span at bounding box center [743, 553] width 20 height 12
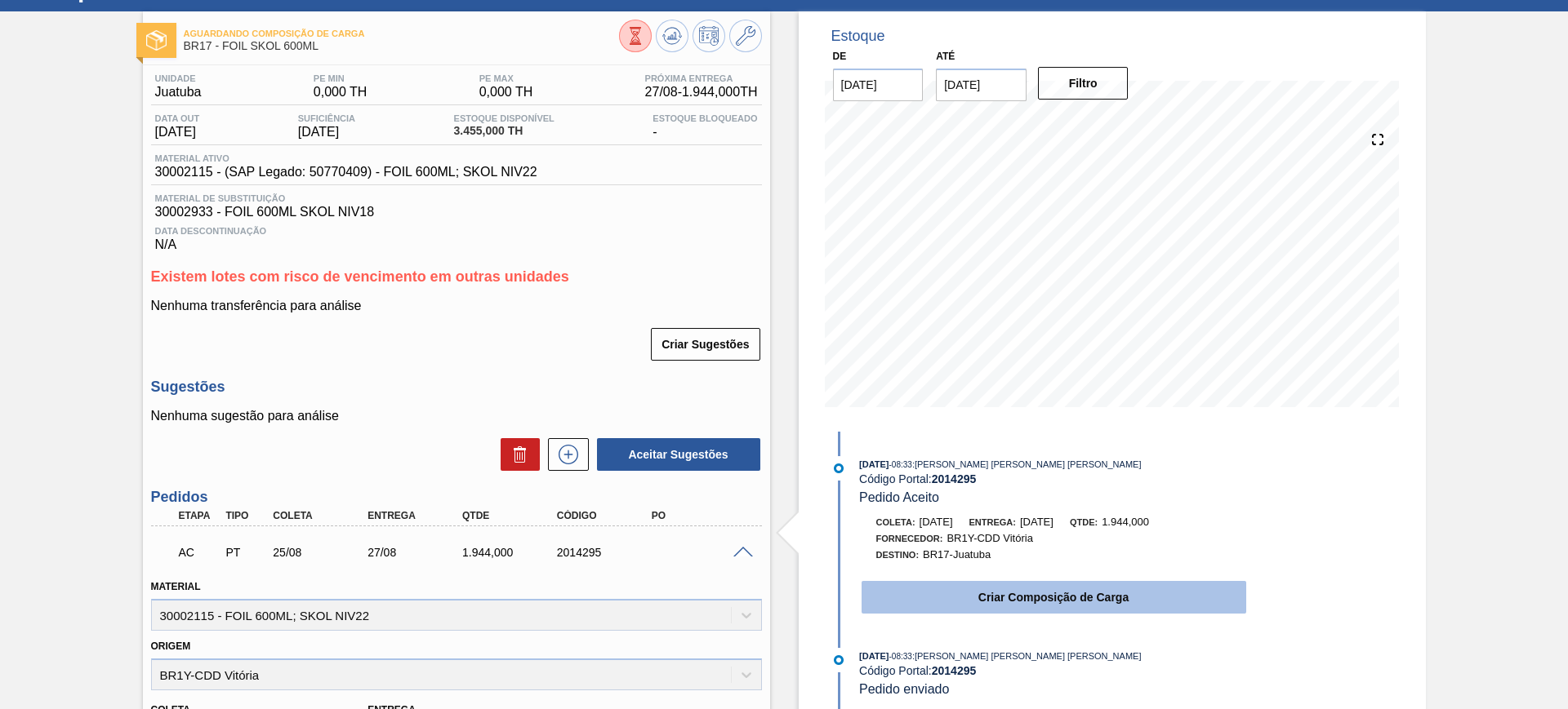
click at [972, 605] on button "Criar Composição de Carga" at bounding box center [1054, 598] width 385 height 33
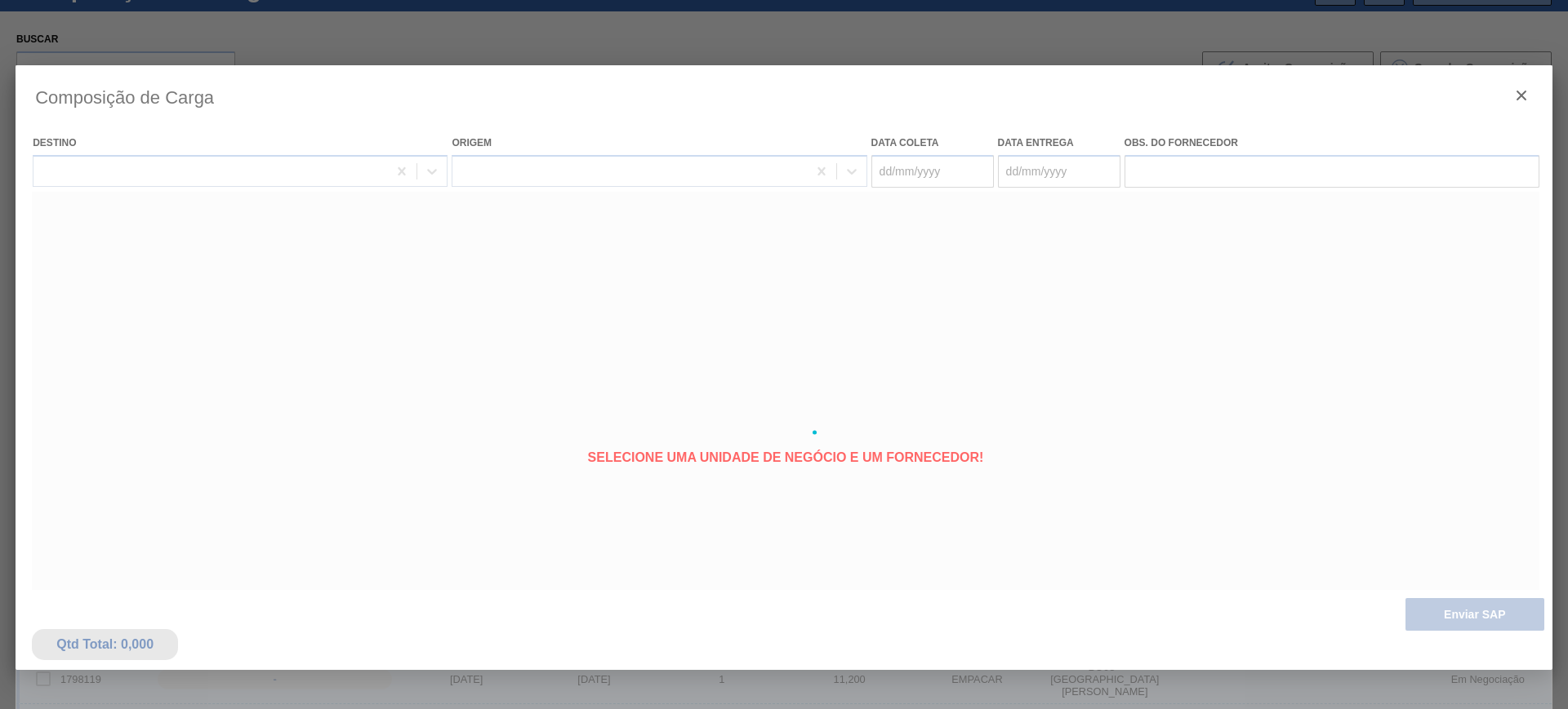
type coleta "[DATE]"
type entrega "27/08/2025"
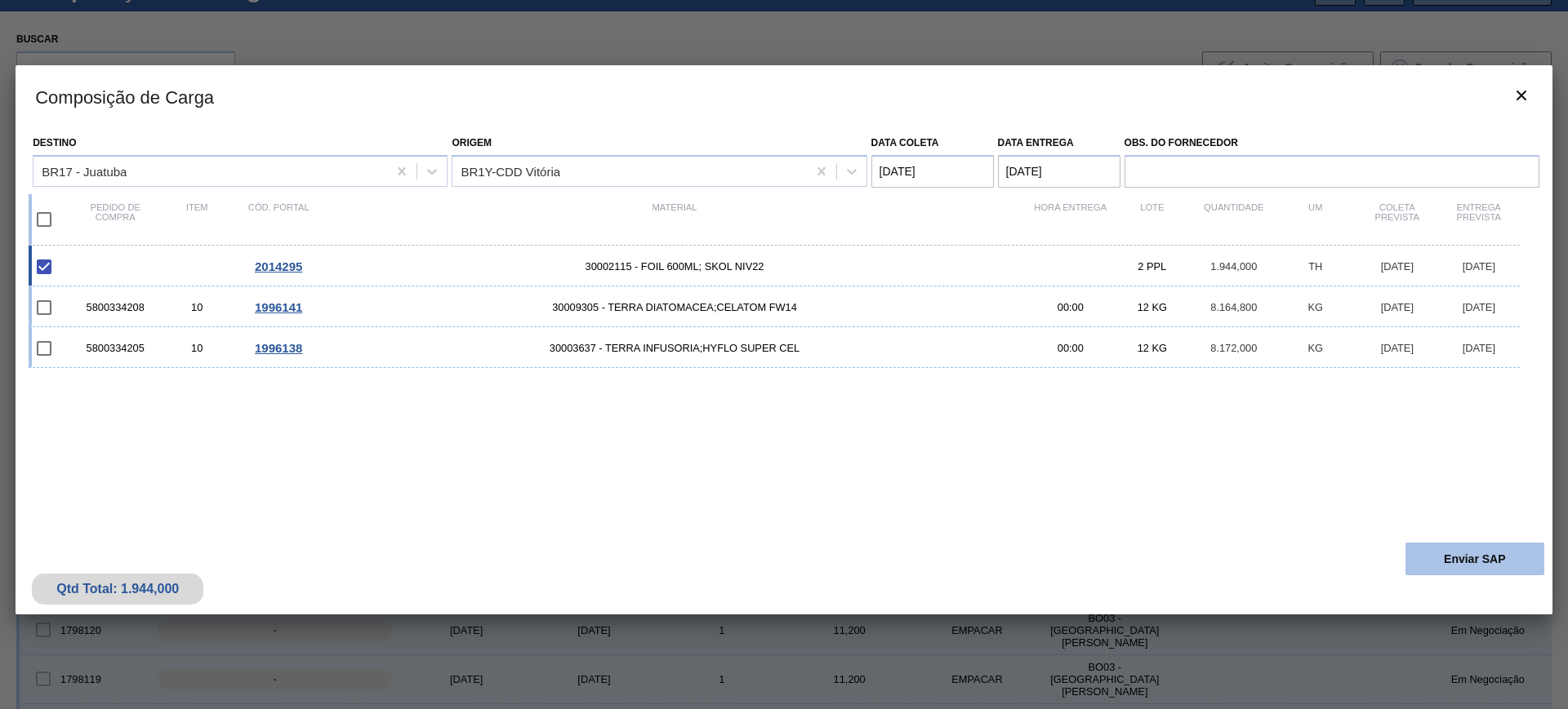
click at [1435, 560] on button "Enviar SAP" at bounding box center [1474, 559] width 139 height 33
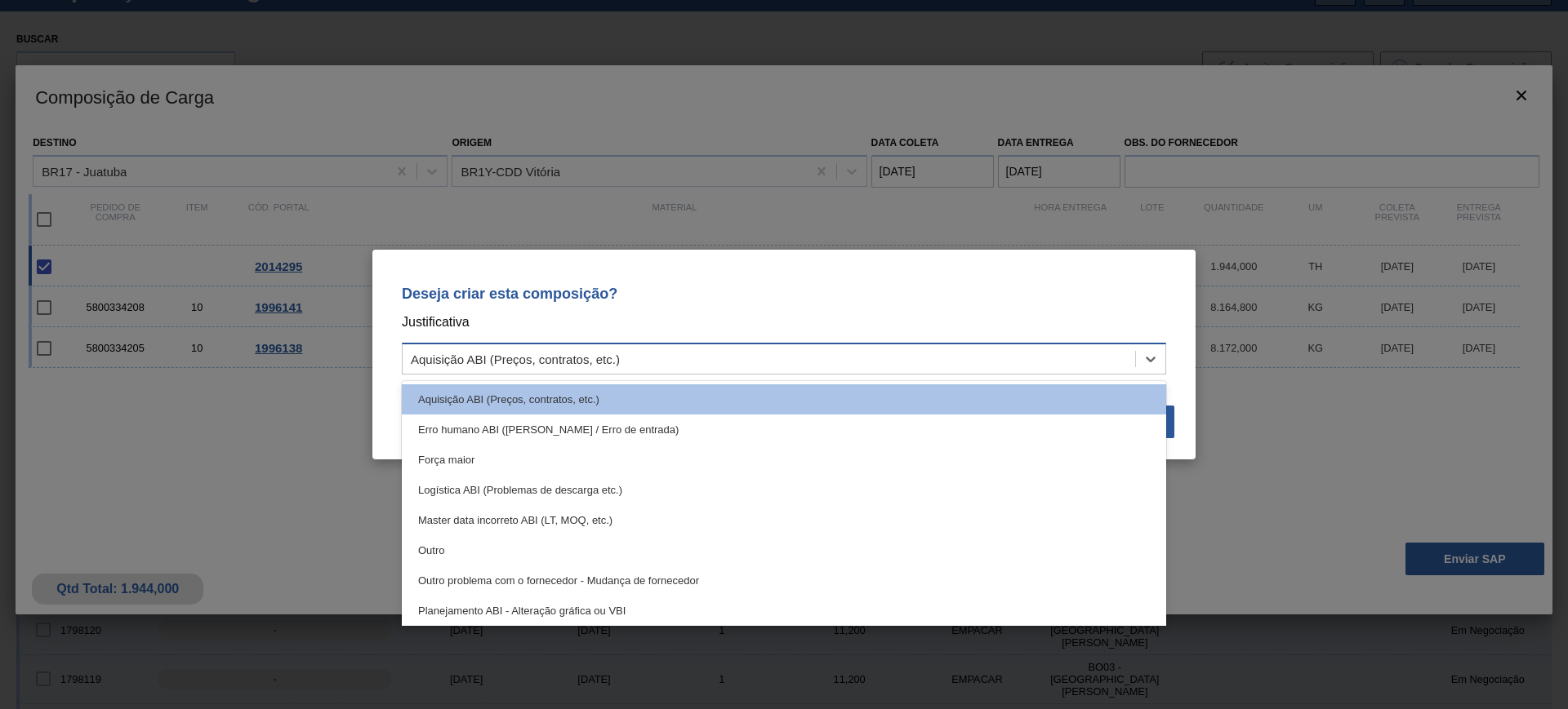
click at [900, 358] on div "Aquisição ABI (Preços, contratos, etc.)" at bounding box center [769, 359] width 732 height 23
drag, startPoint x: 602, startPoint y: 604, endPoint x: 894, endPoint y: 491, distance: 313.1
click at [603, 605] on div "Planejamento ABI - Alteração gráfica ou VBI" at bounding box center [784, 611] width 764 height 30
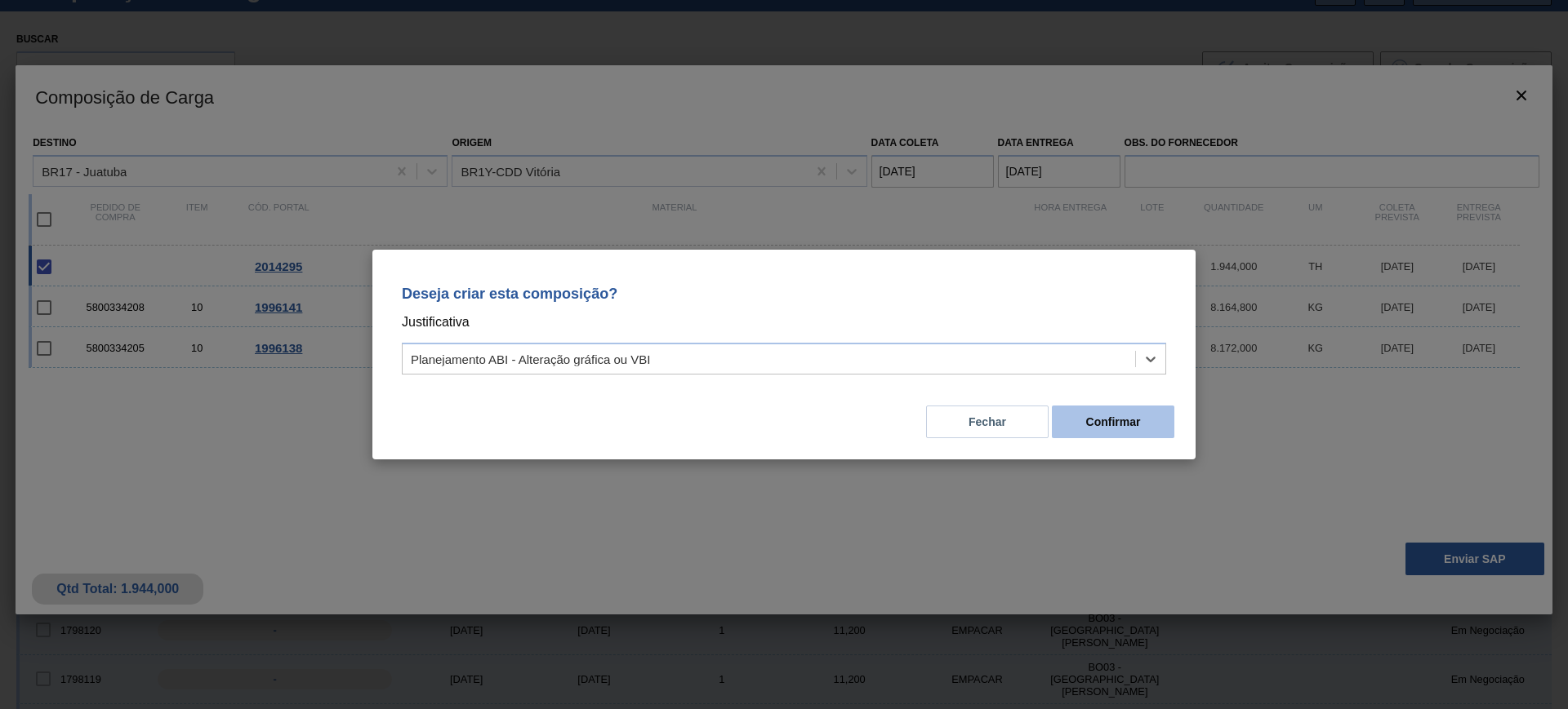
click at [1141, 416] on button "Confirmar" at bounding box center [1113, 421] width 123 height 33
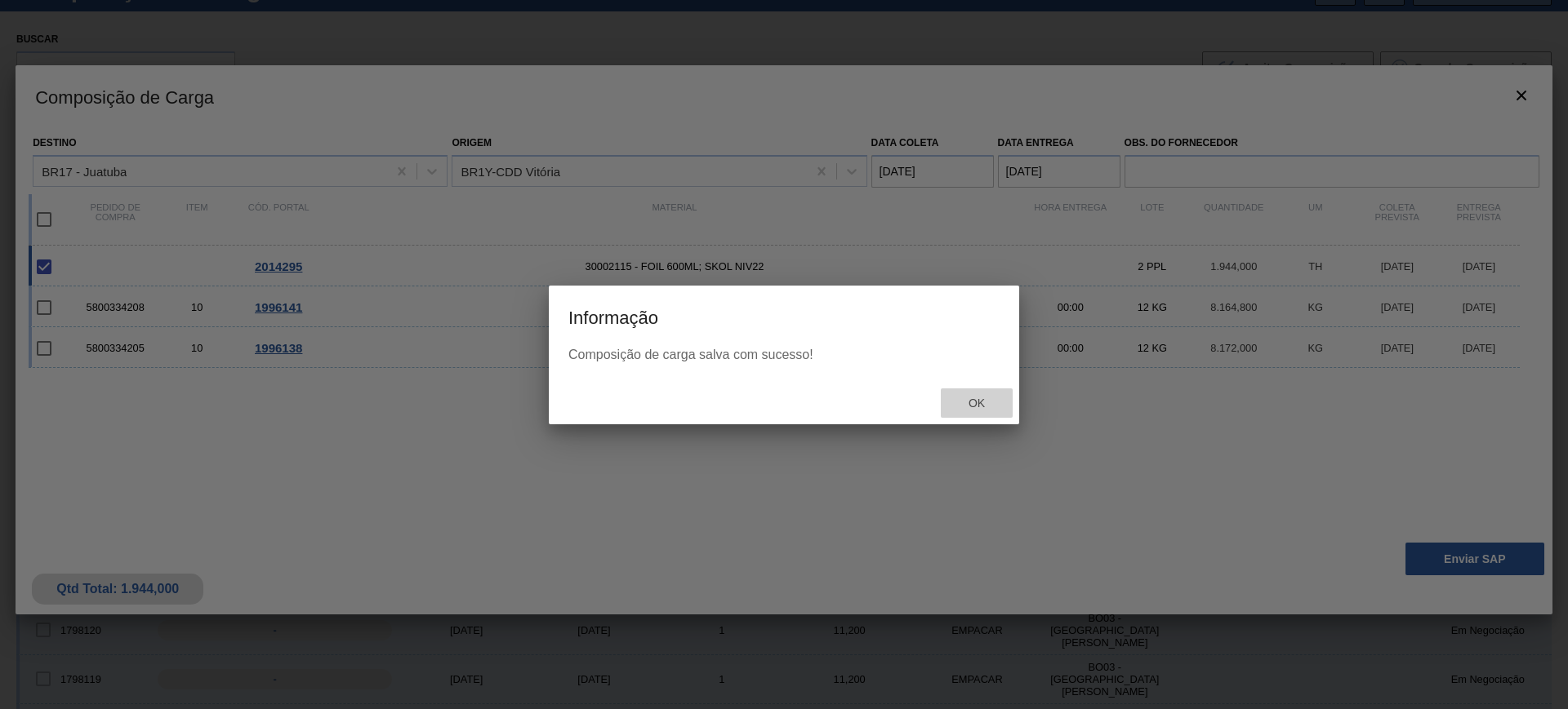
click at [969, 395] on div "Ok" at bounding box center [976, 404] width 72 height 30
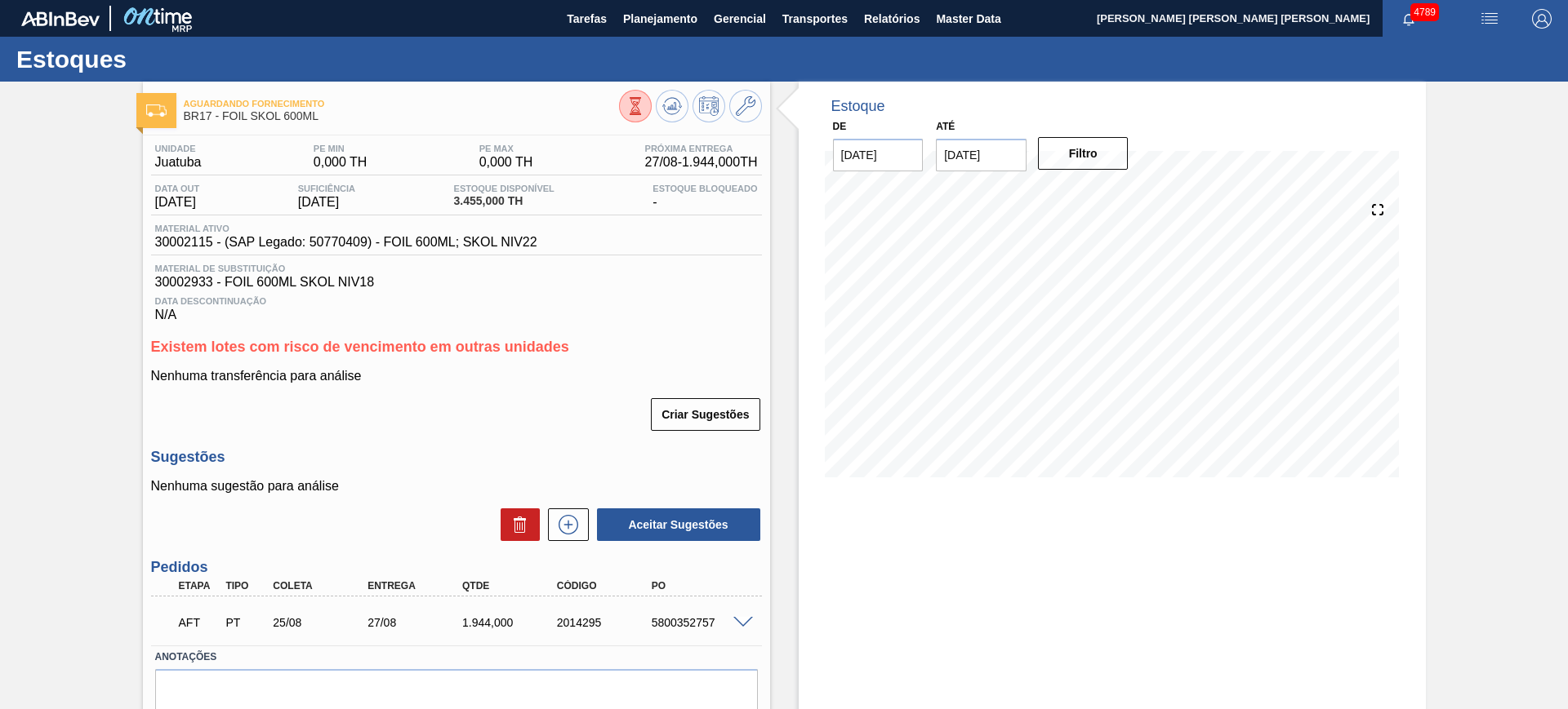
click at [688, 626] on div "5800352757" at bounding box center [700, 623] width 106 height 13
click at [688, 627] on div "5800352757" at bounding box center [700, 623] width 106 height 13
copy div "5800352757"
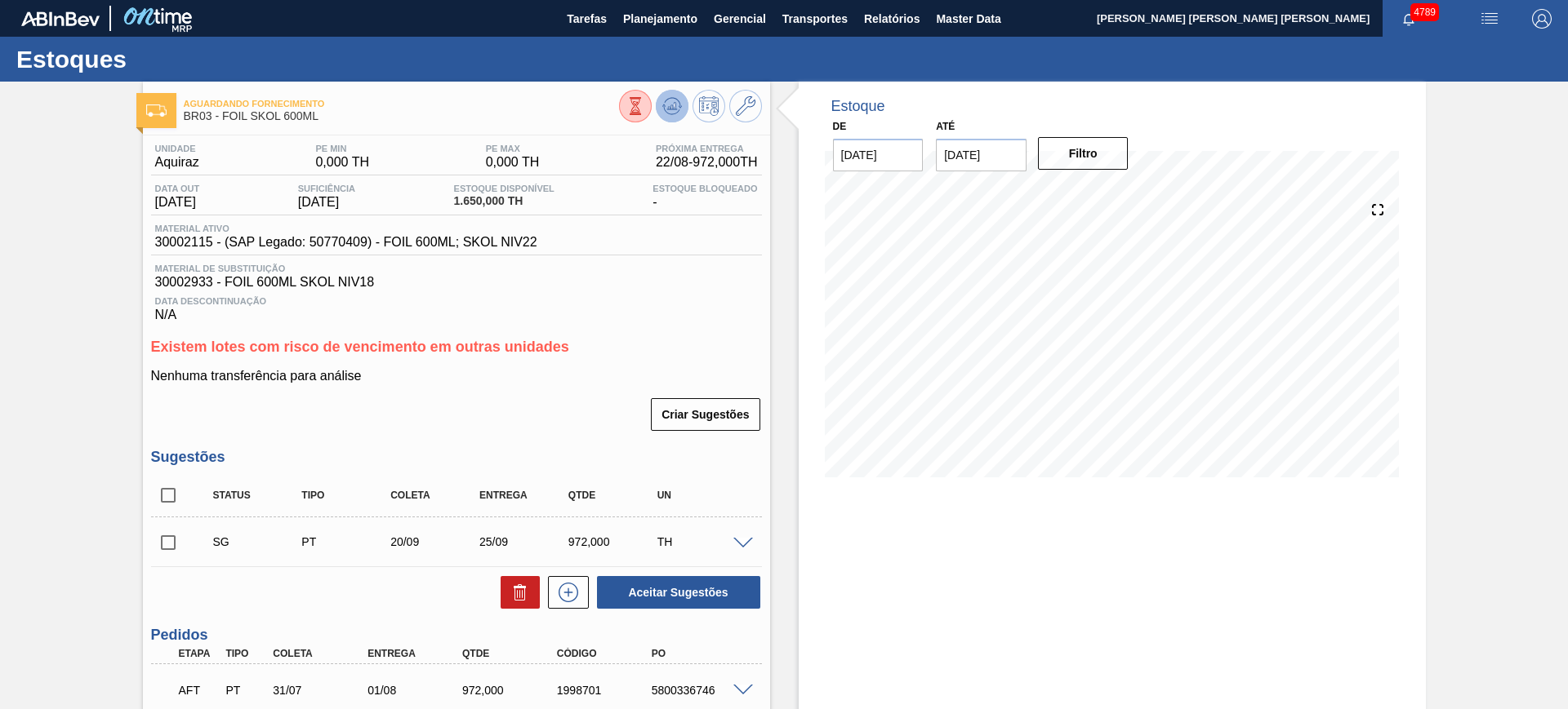
click at [668, 91] on button at bounding box center [672, 106] width 33 height 33
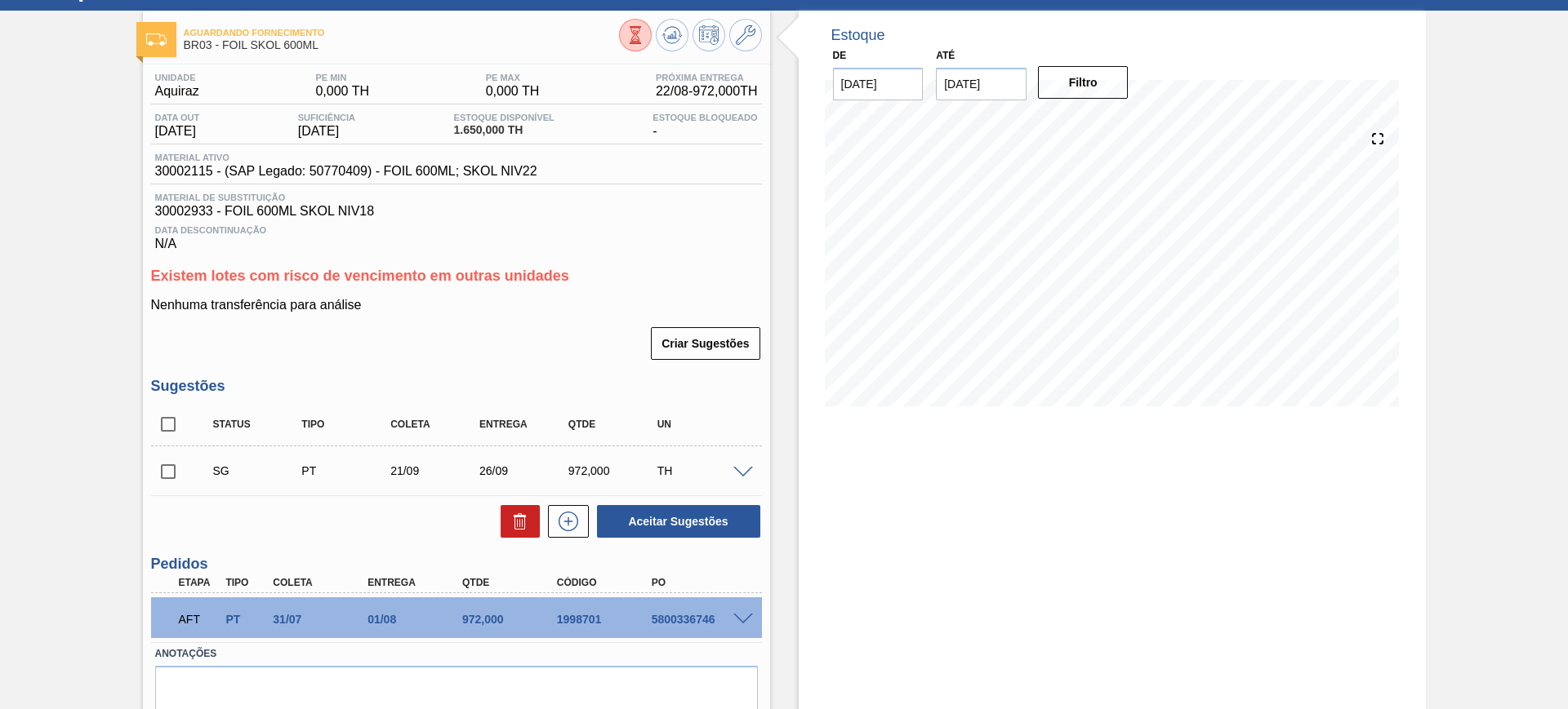
scroll to position [138, 0]
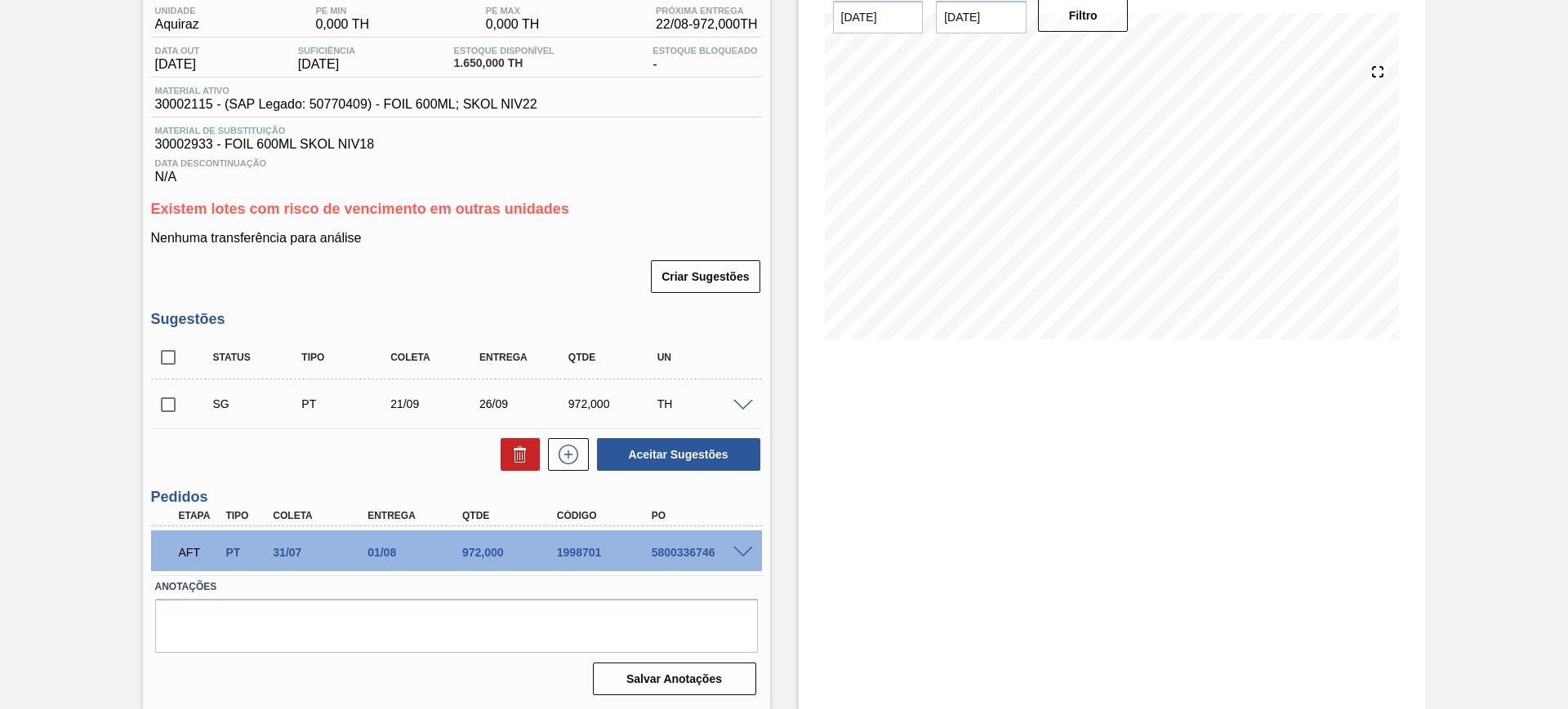
click at [751, 399] on div at bounding box center [745, 404] width 33 height 12
click at [747, 400] on span at bounding box center [743, 406] width 20 height 12
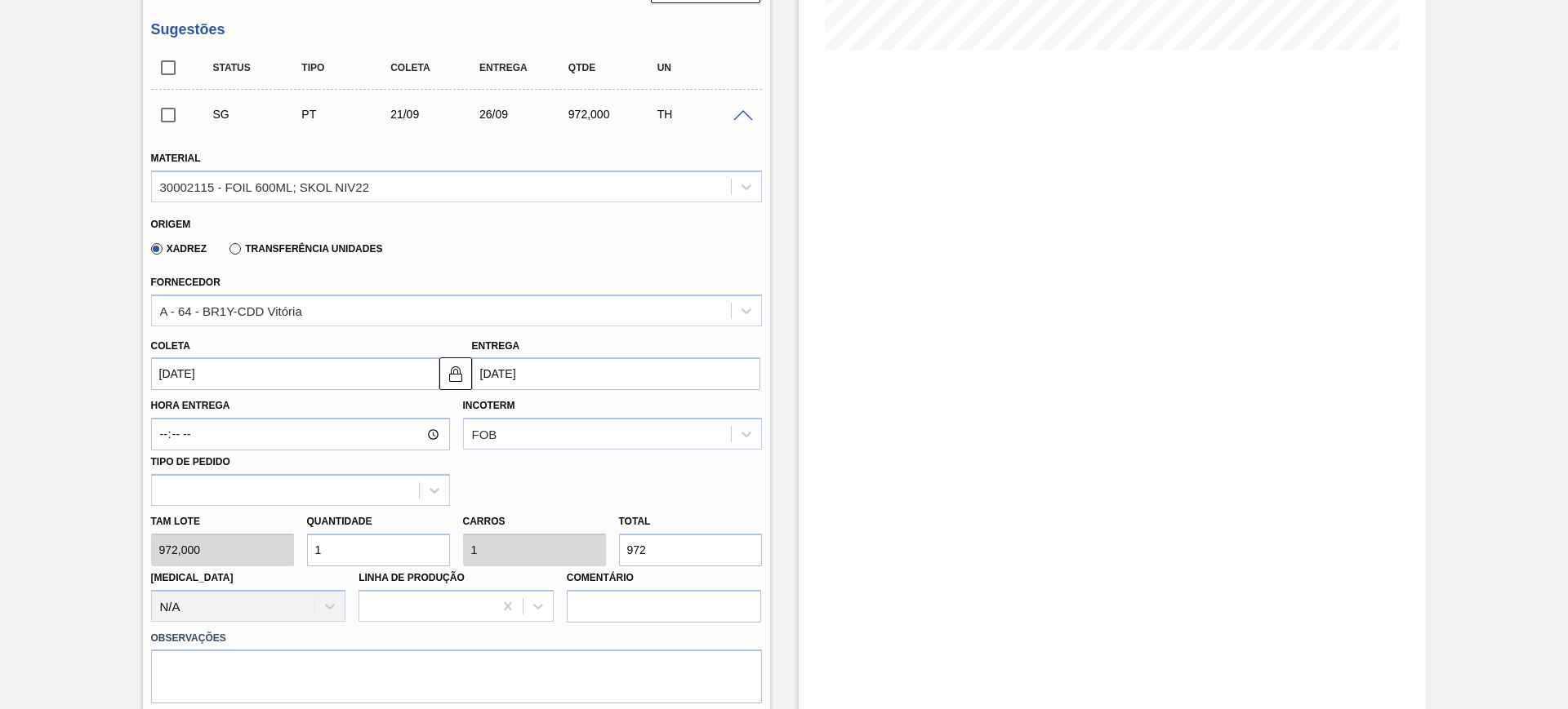
scroll to position [444, 0]
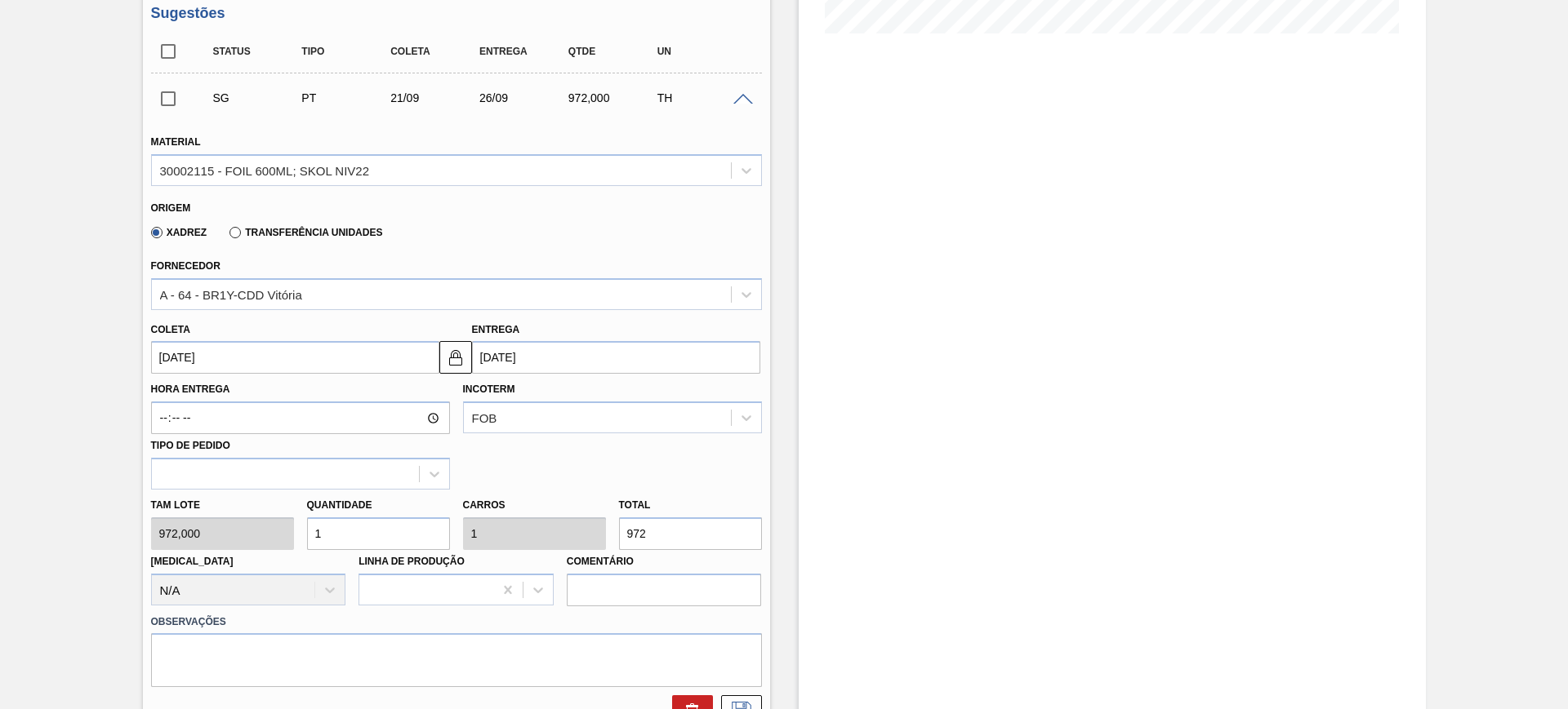
click at [275, 356] on input "[DATE]" at bounding box center [295, 357] width 288 height 33
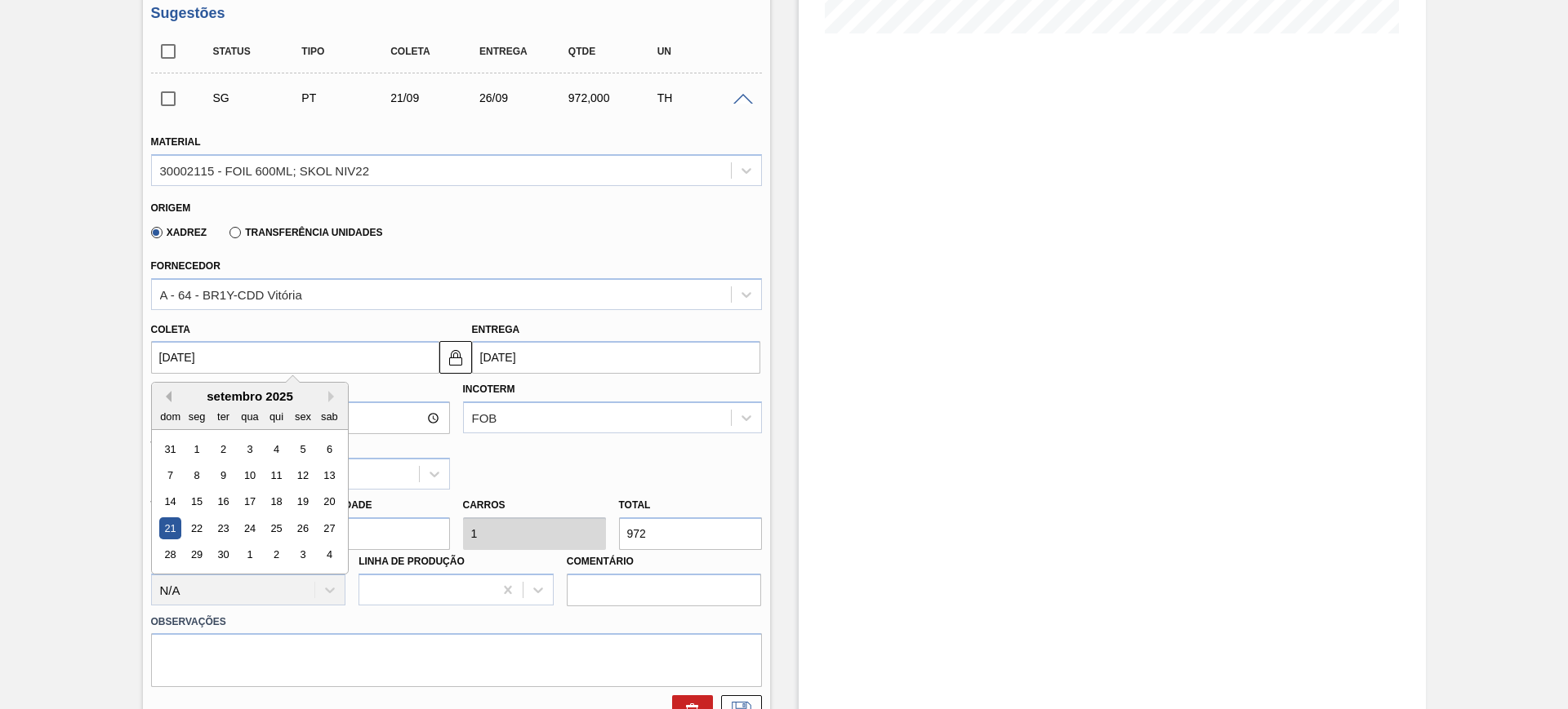
click at [166, 396] on button "Previous Month" at bounding box center [166, 397] width 11 height 11
click at [195, 551] on div "25" at bounding box center [197, 555] width 22 height 22
type input "[DATE]"
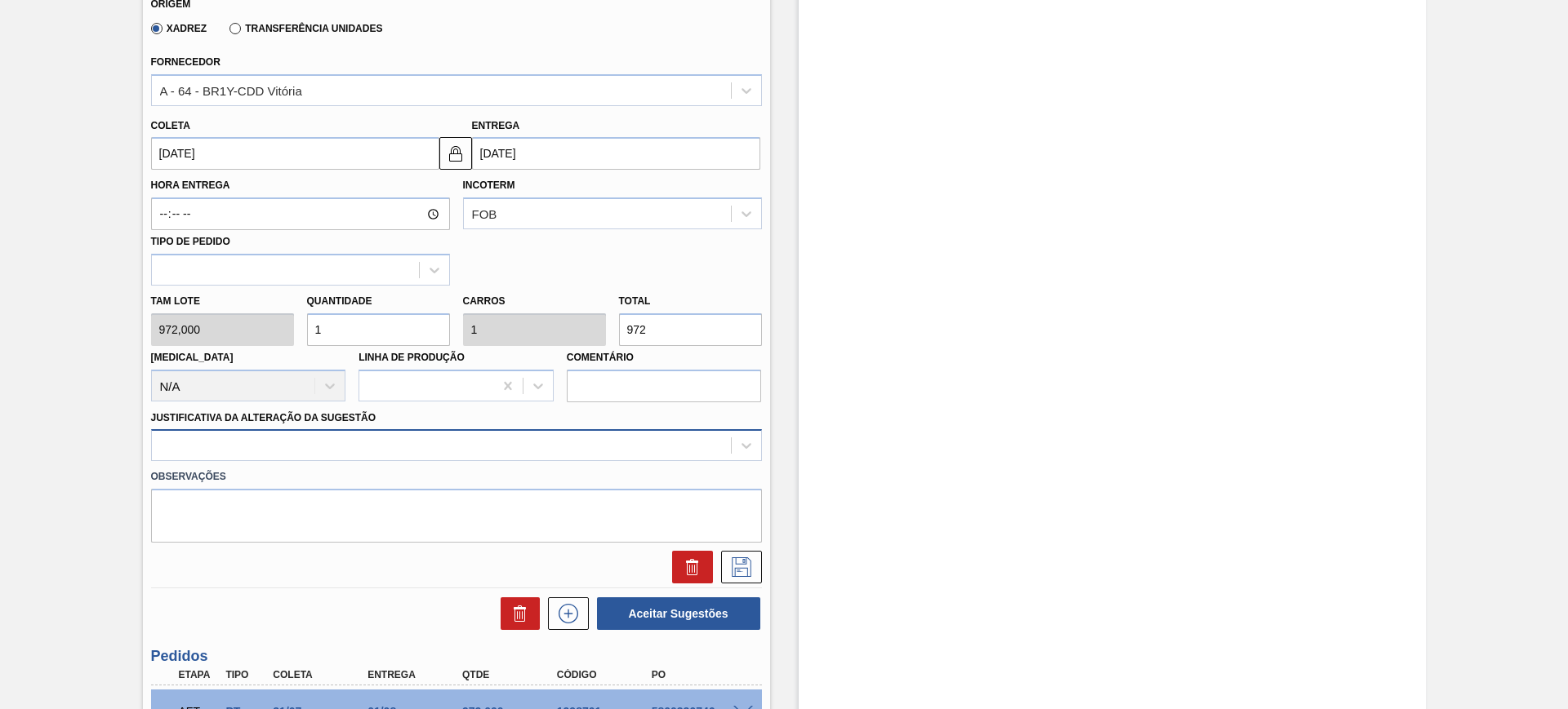
click at [346, 447] on div at bounding box center [441, 446] width 579 height 23
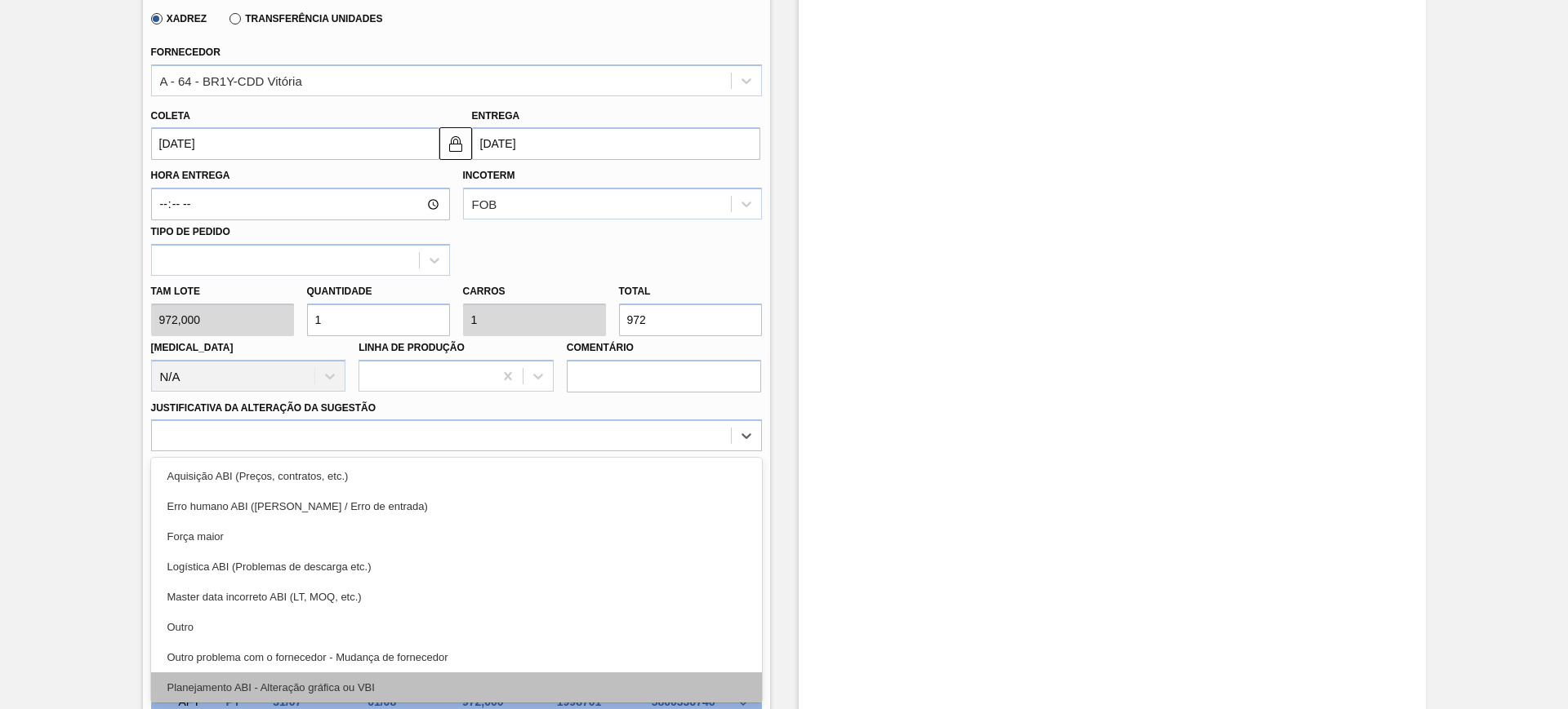
click at [385, 678] on div "Planejamento ABI - Alteração gráfica ou VBI" at bounding box center [456, 687] width 611 height 30
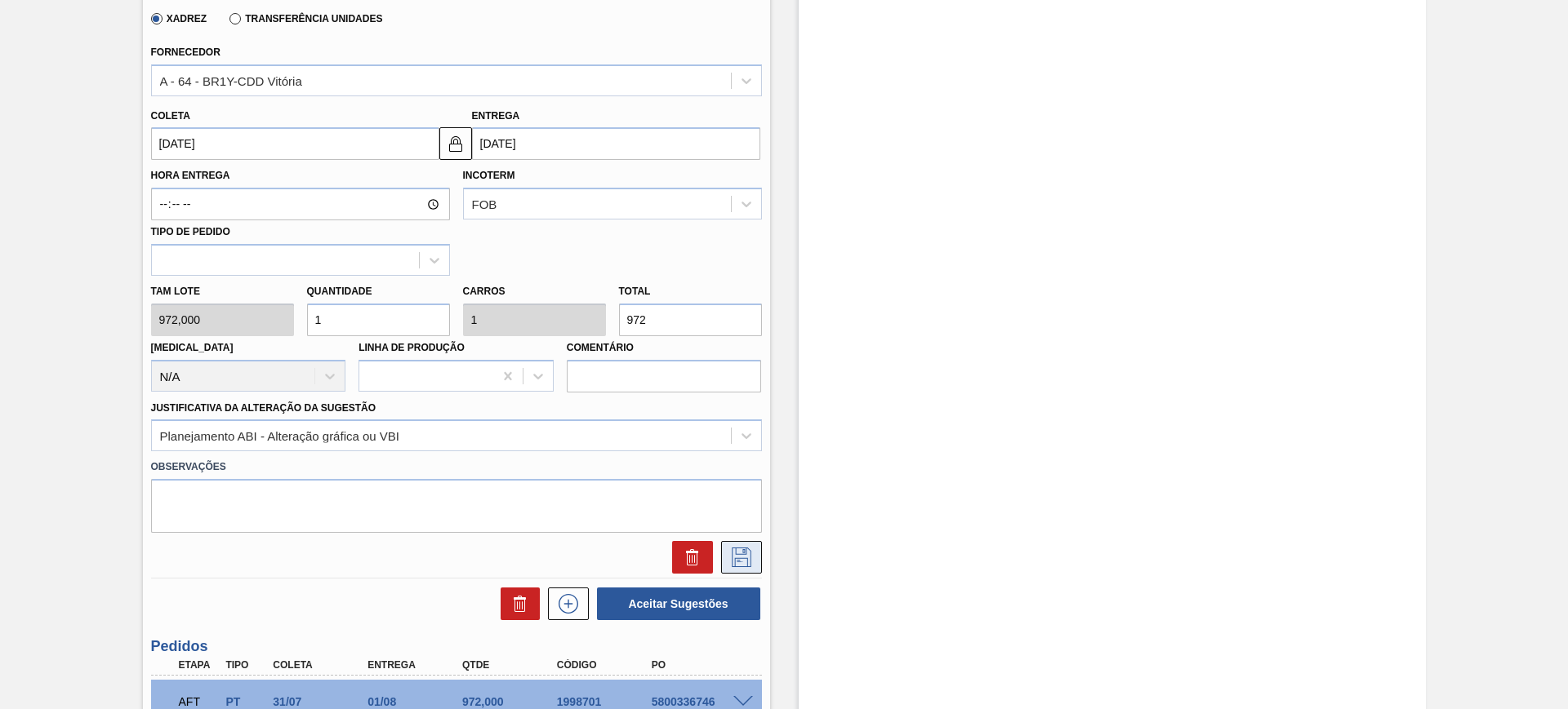
click at [755, 561] on button at bounding box center [742, 557] width 41 height 33
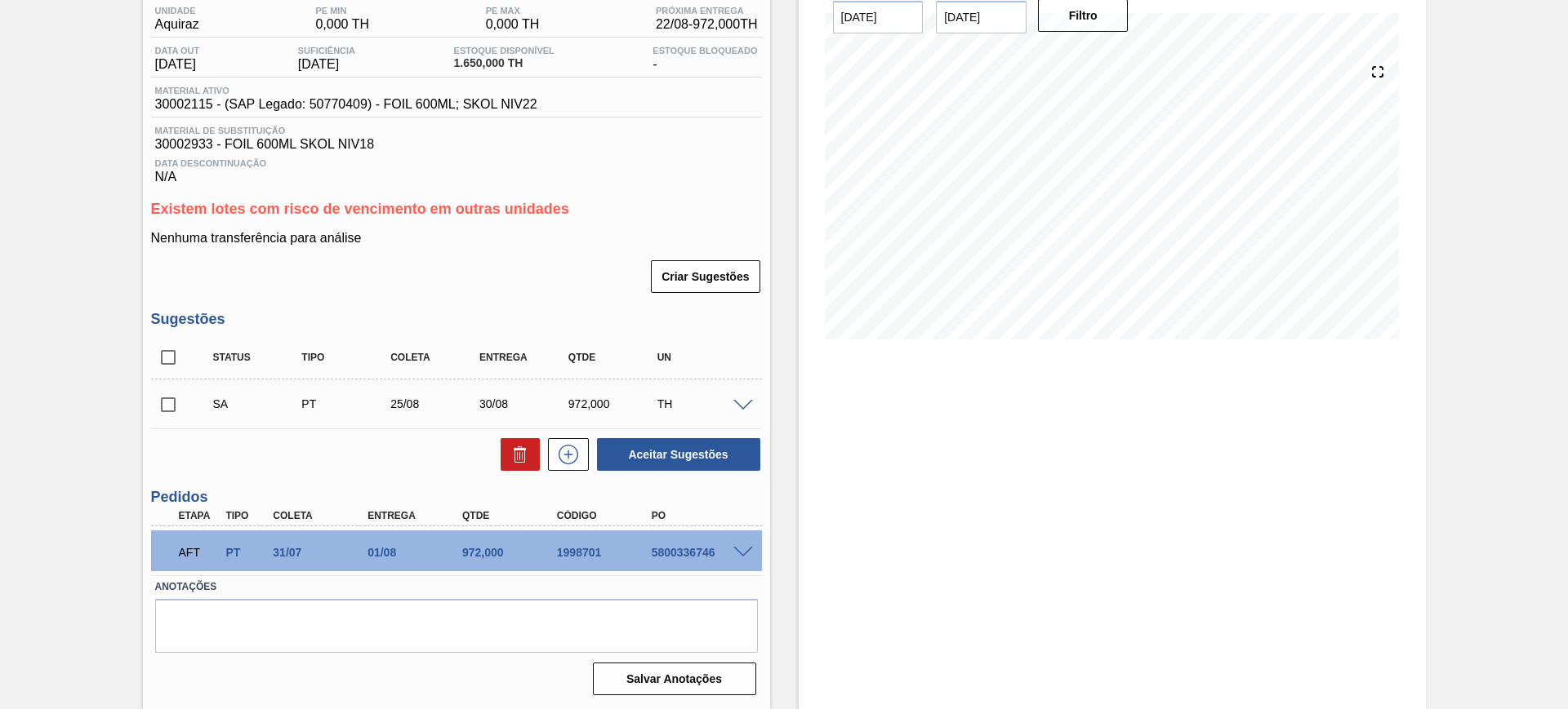
scroll to position [138, 0]
click at [179, 360] on input "checkbox" at bounding box center [168, 357] width 35 height 35
checkbox input "true"
click at [706, 462] on button "Aceitar Sugestões" at bounding box center [678, 454] width 163 height 33
checkbox input "false"
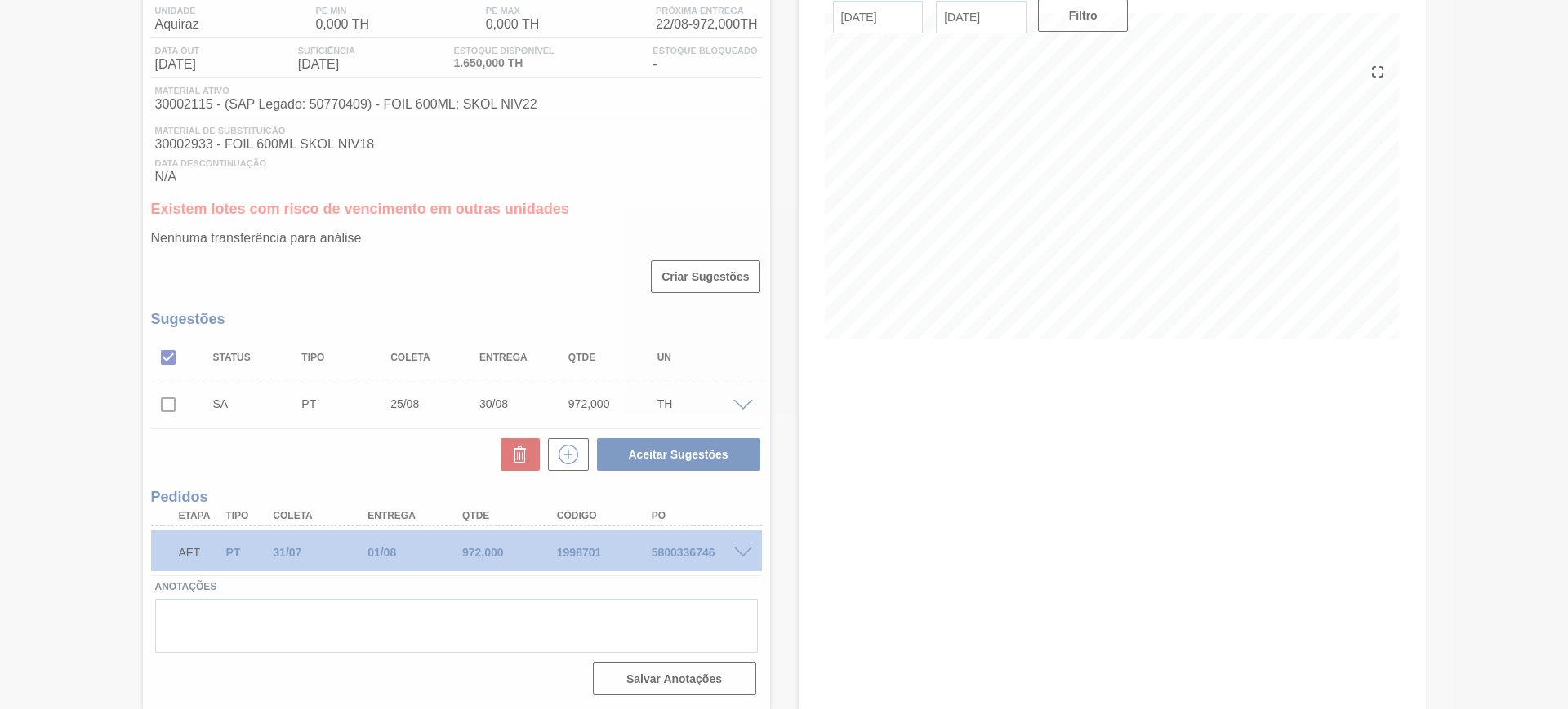
scroll to position [119, 0]
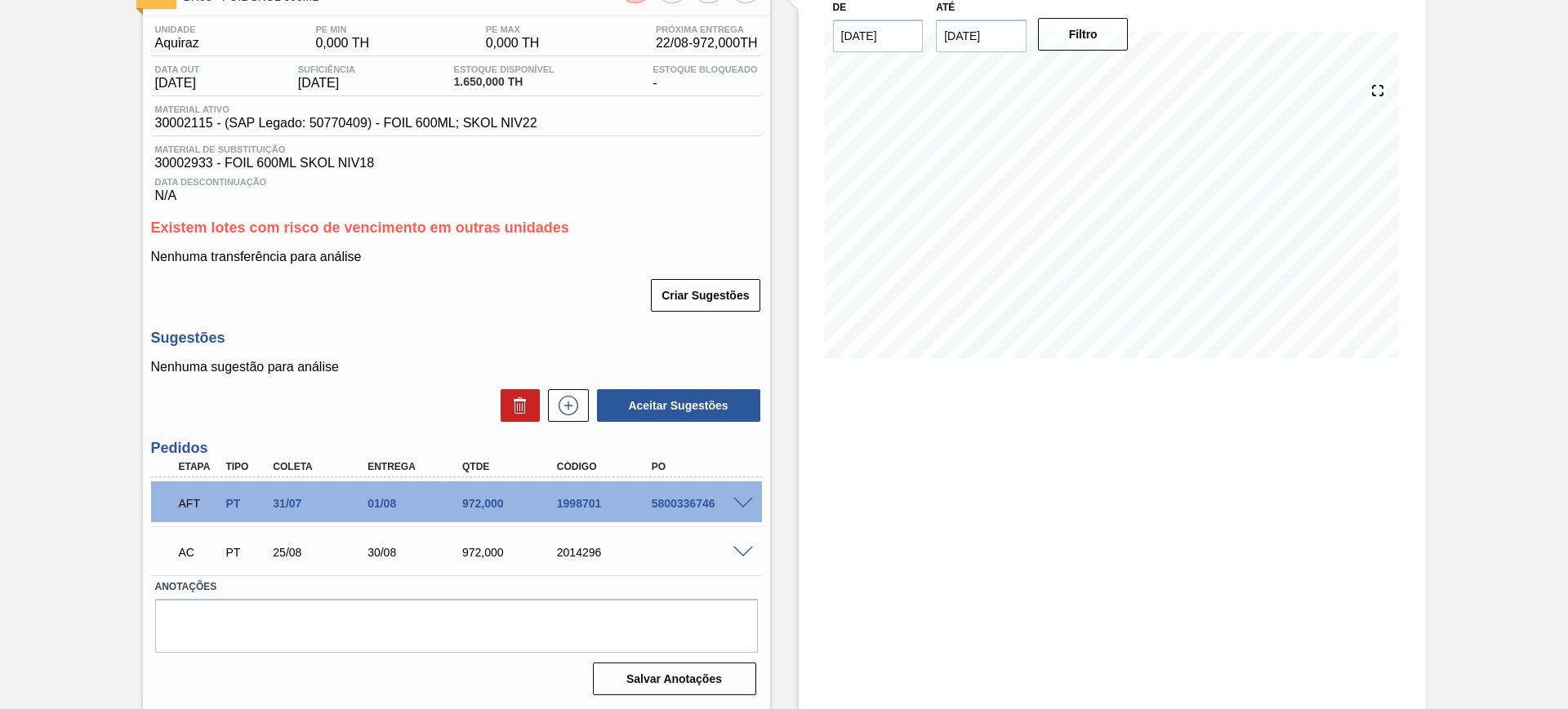
click at [740, 554] on span at bounding box center [743, 553] width 20 height 12
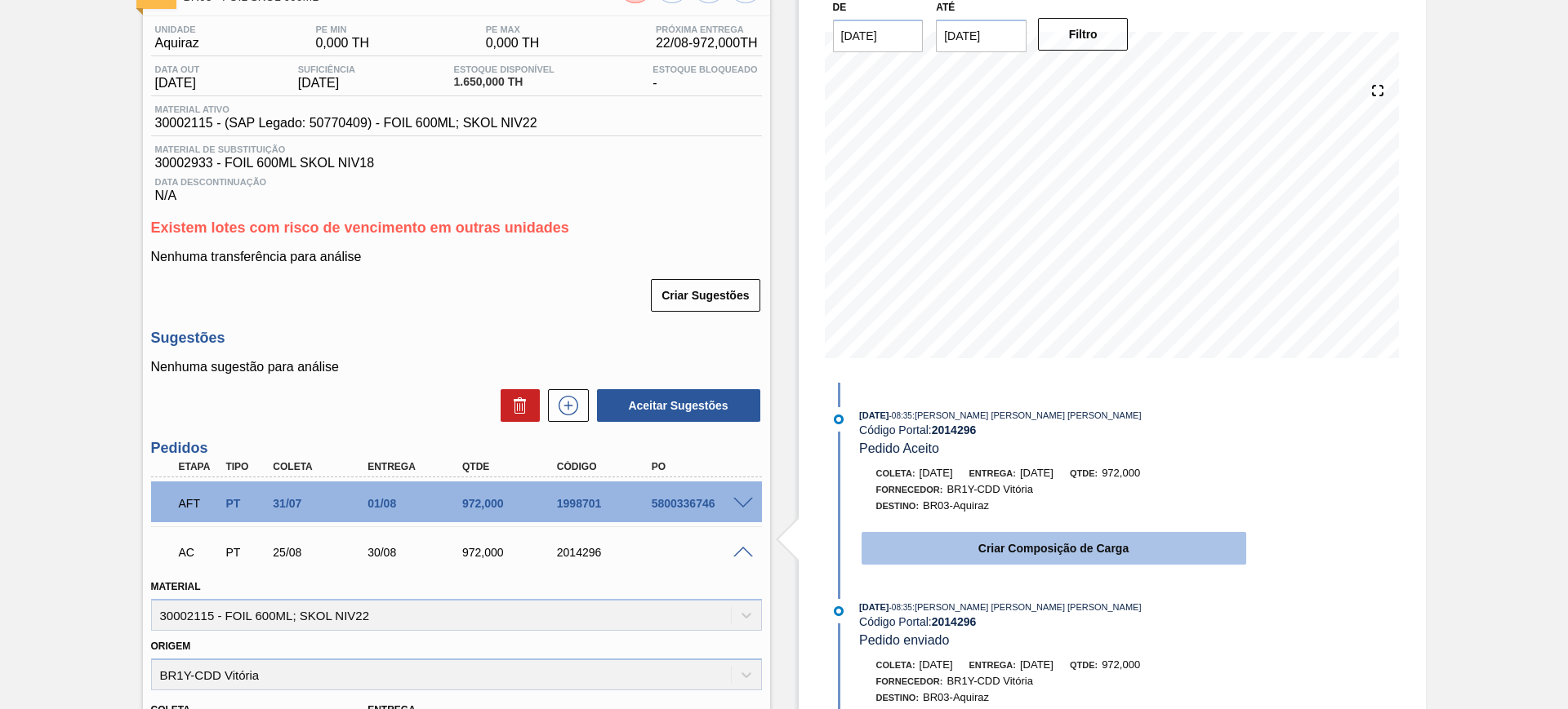
click at [1084, 538] on button "Criar Composição de Carga" at bounding box center [1054, 548] width 385 height 33
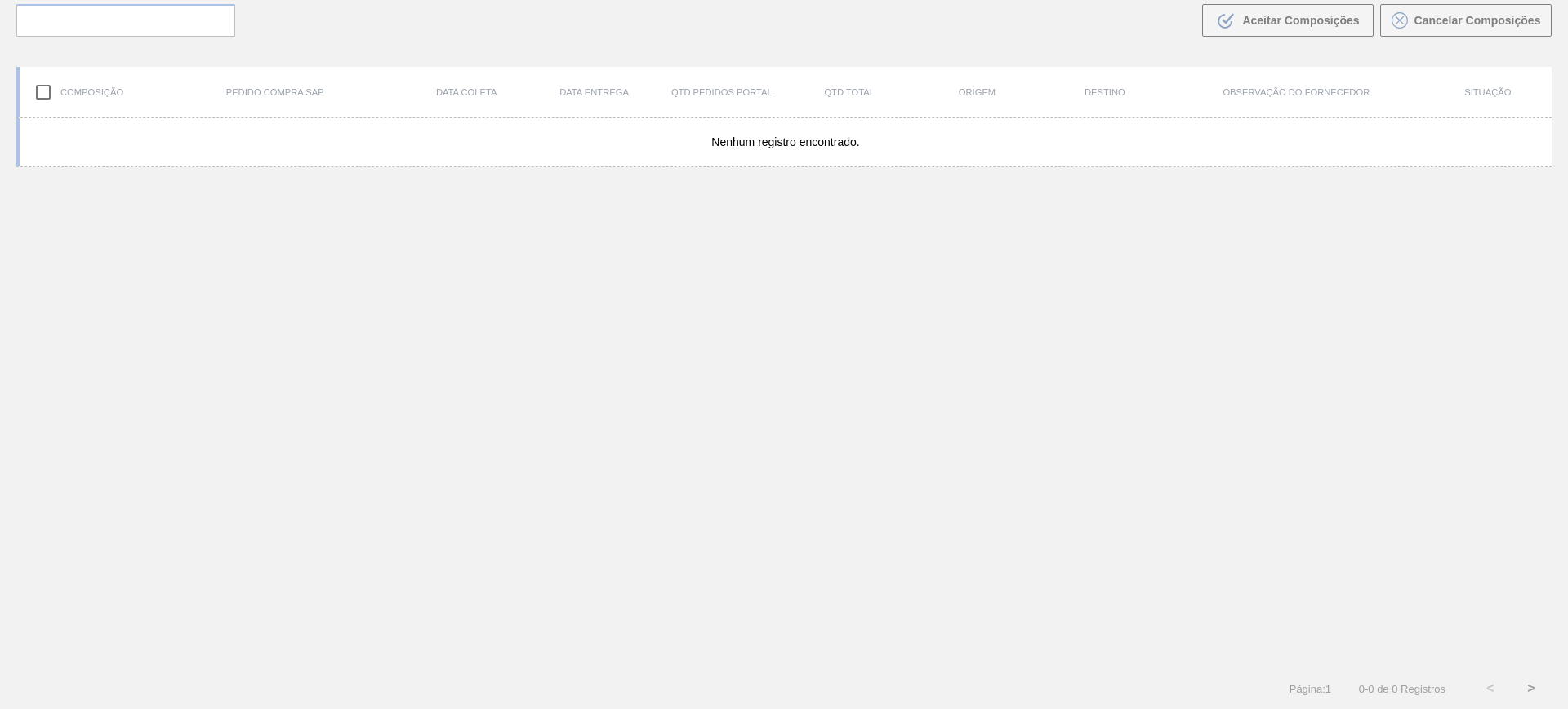
scroll to position [118, 0]
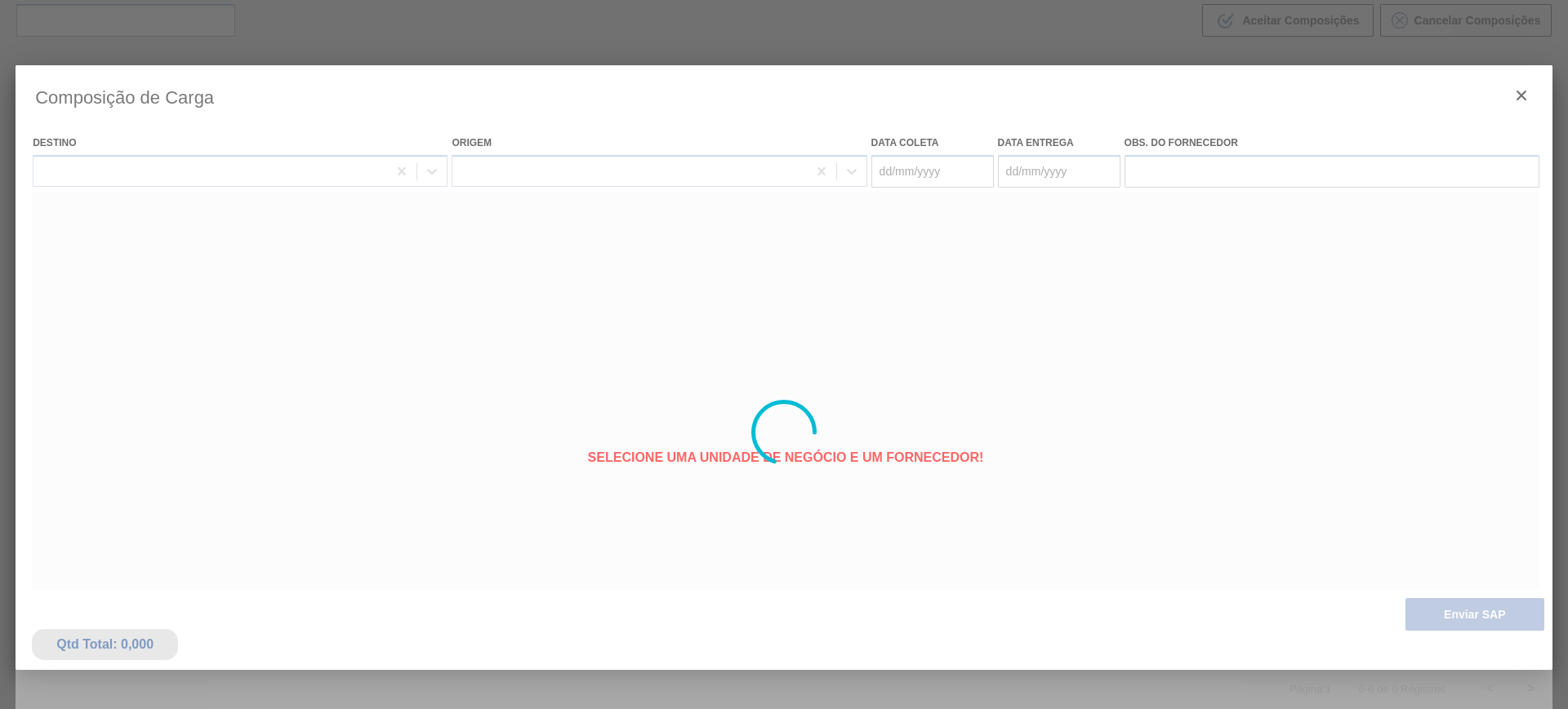
type coleta "[DATE]"
type entrega "[DATE]"
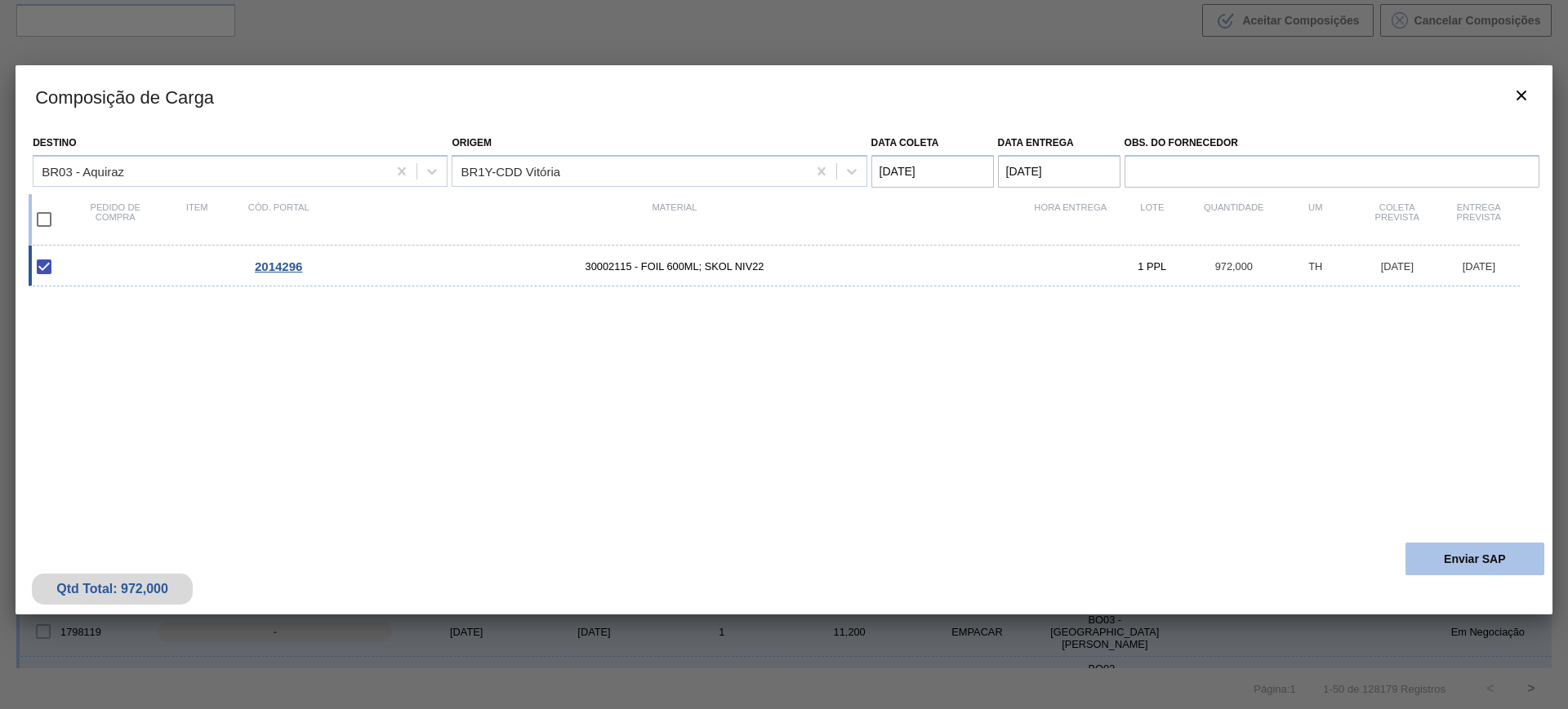
click at [1482, 545] on button "Enviar SAP" at bounding box center [1474, 559] width 139 height 33
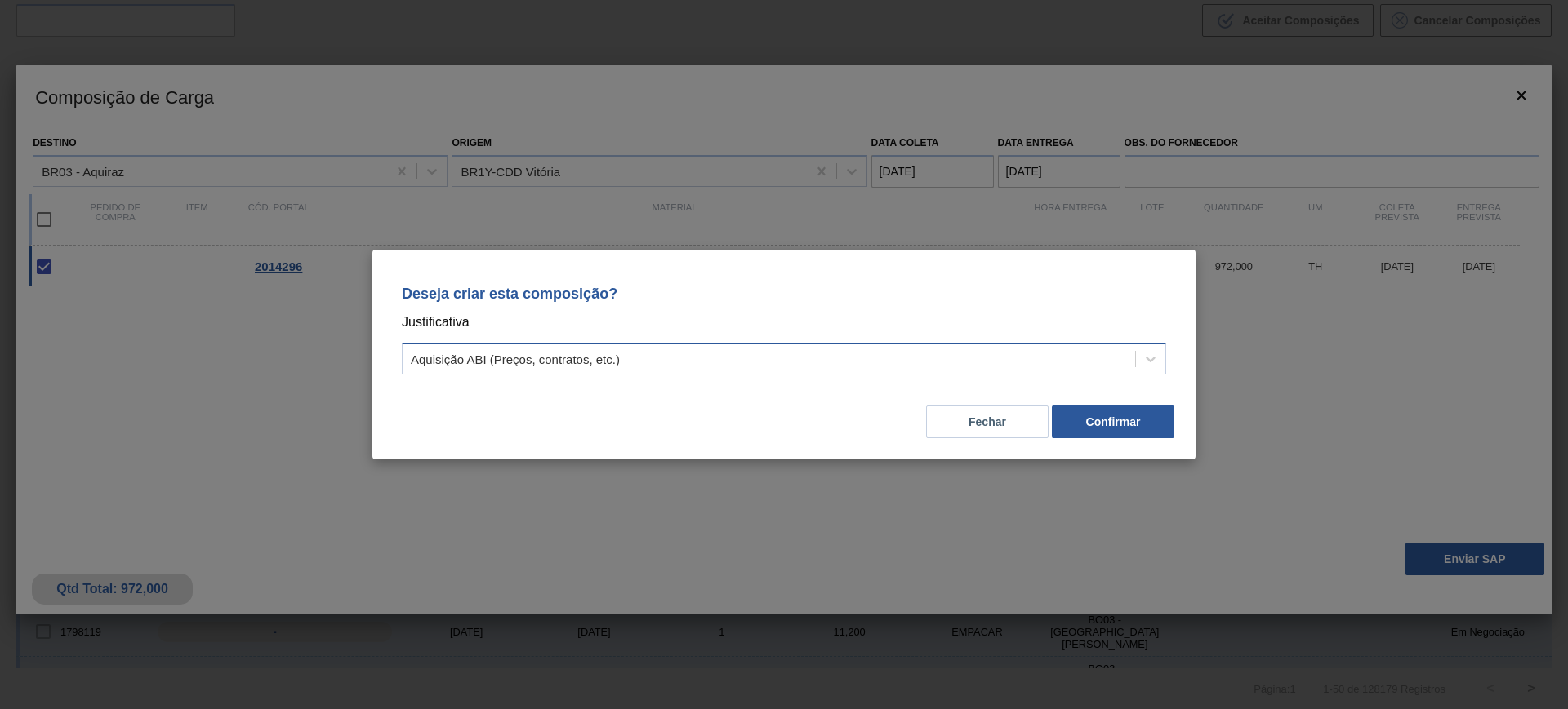
click at [925, 347] on div "Aquisição ABI (Preços, contratos, etc.)" at bounding box center [769, 359] width 732 height 23
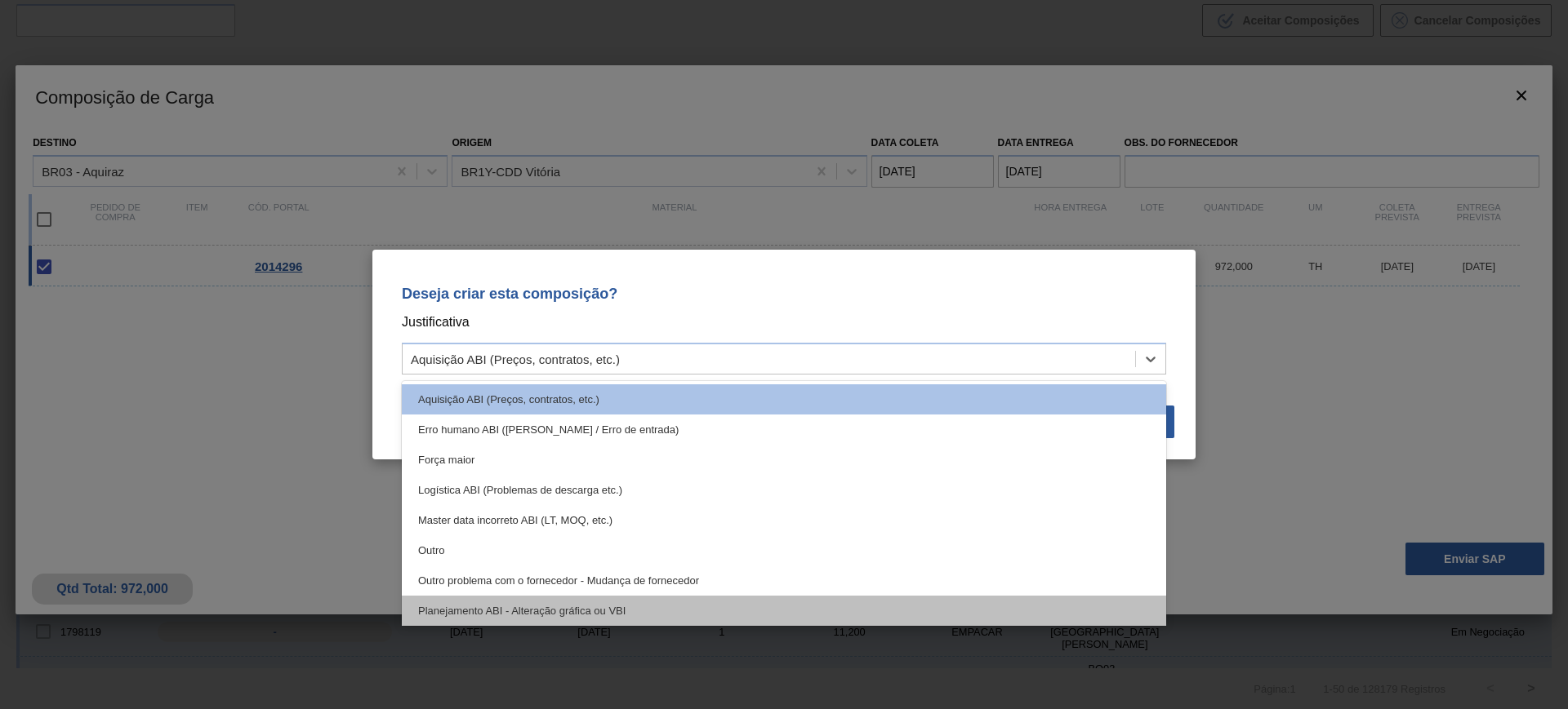
click at [735, 604] on div "Planejamento ABI - Alteração gráfica ou VBI" at bounding box center [784, 611] width 764 height 30
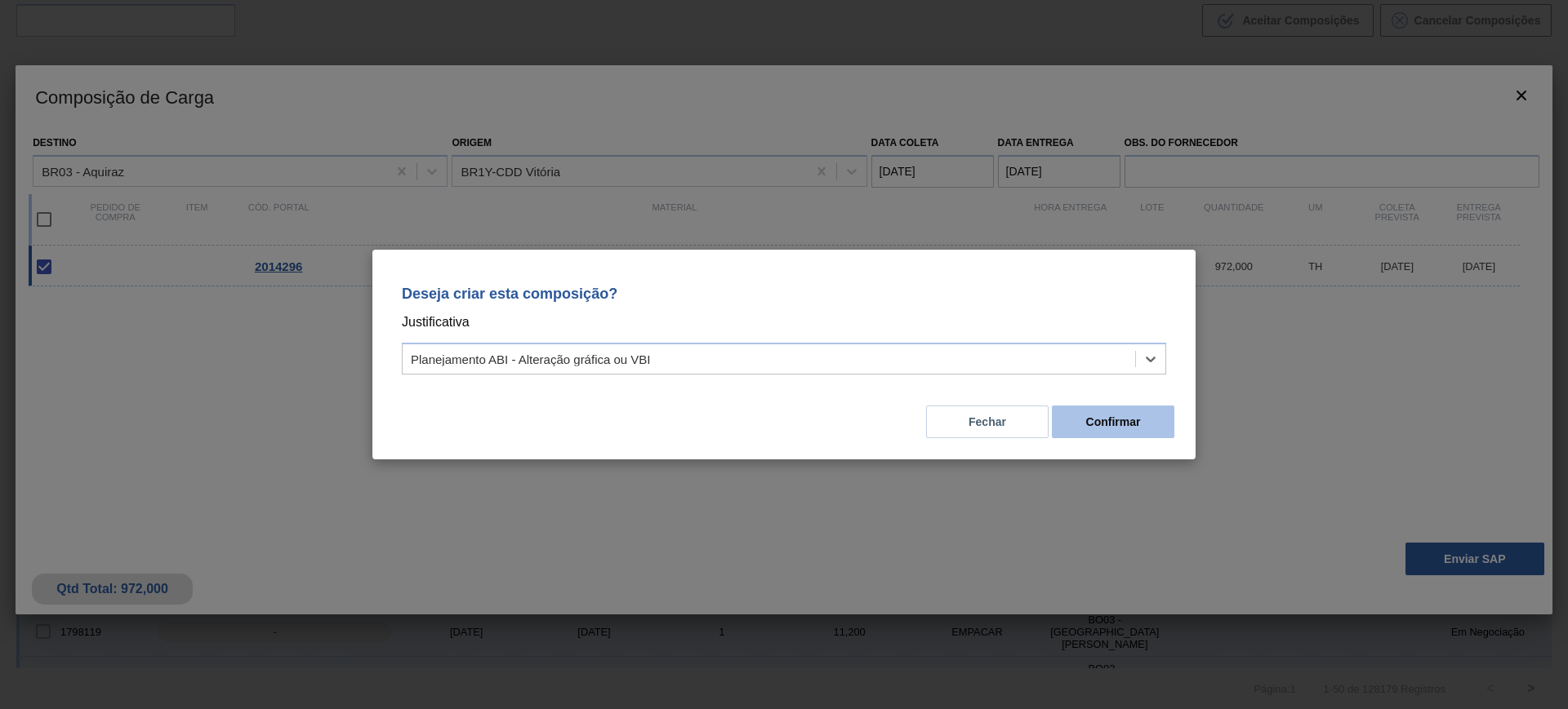
click at [1102, 430] on button "Confirmar" at bounding box center [1113, 421] width 123 height 33
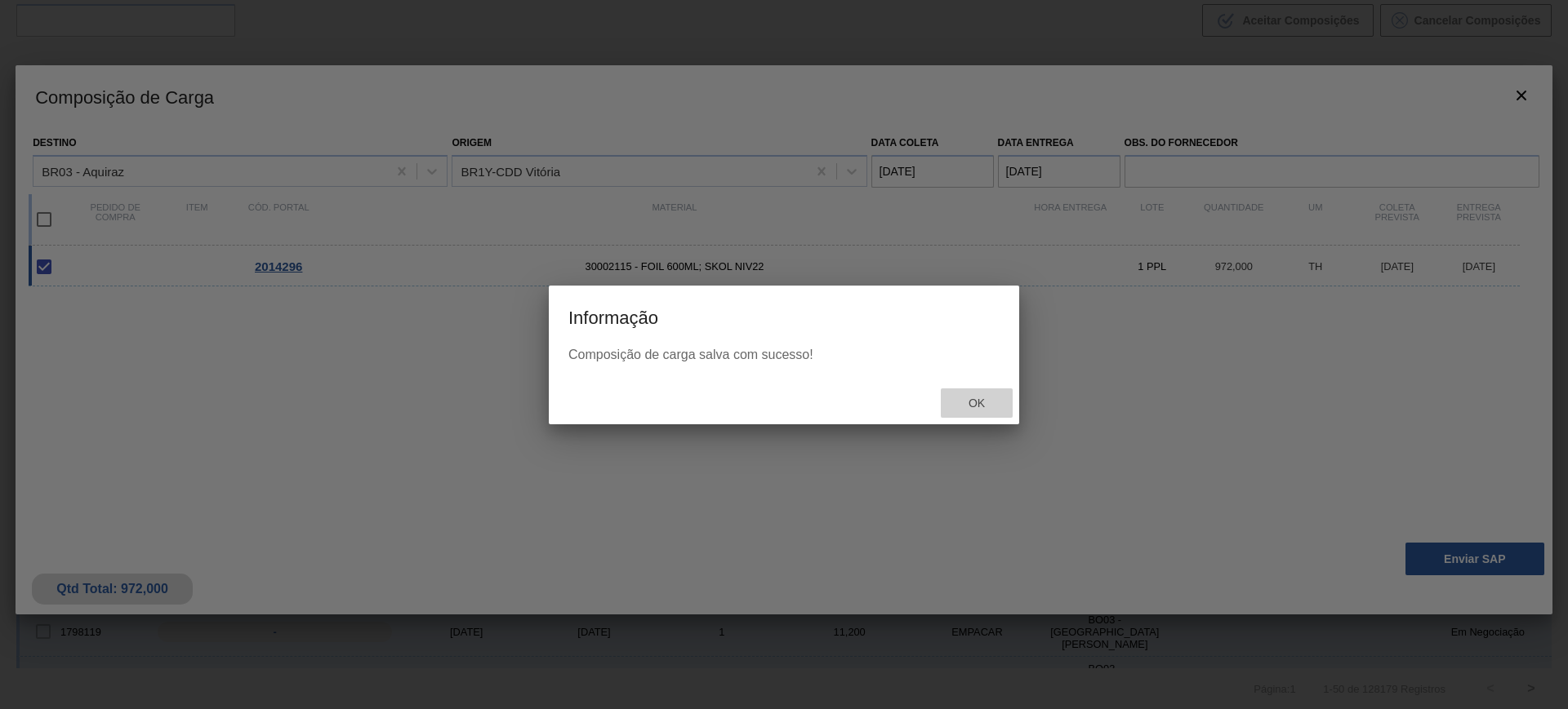
click at [960, 404] on span "Ok" at bounding box center [976, 404] width 42 height 13
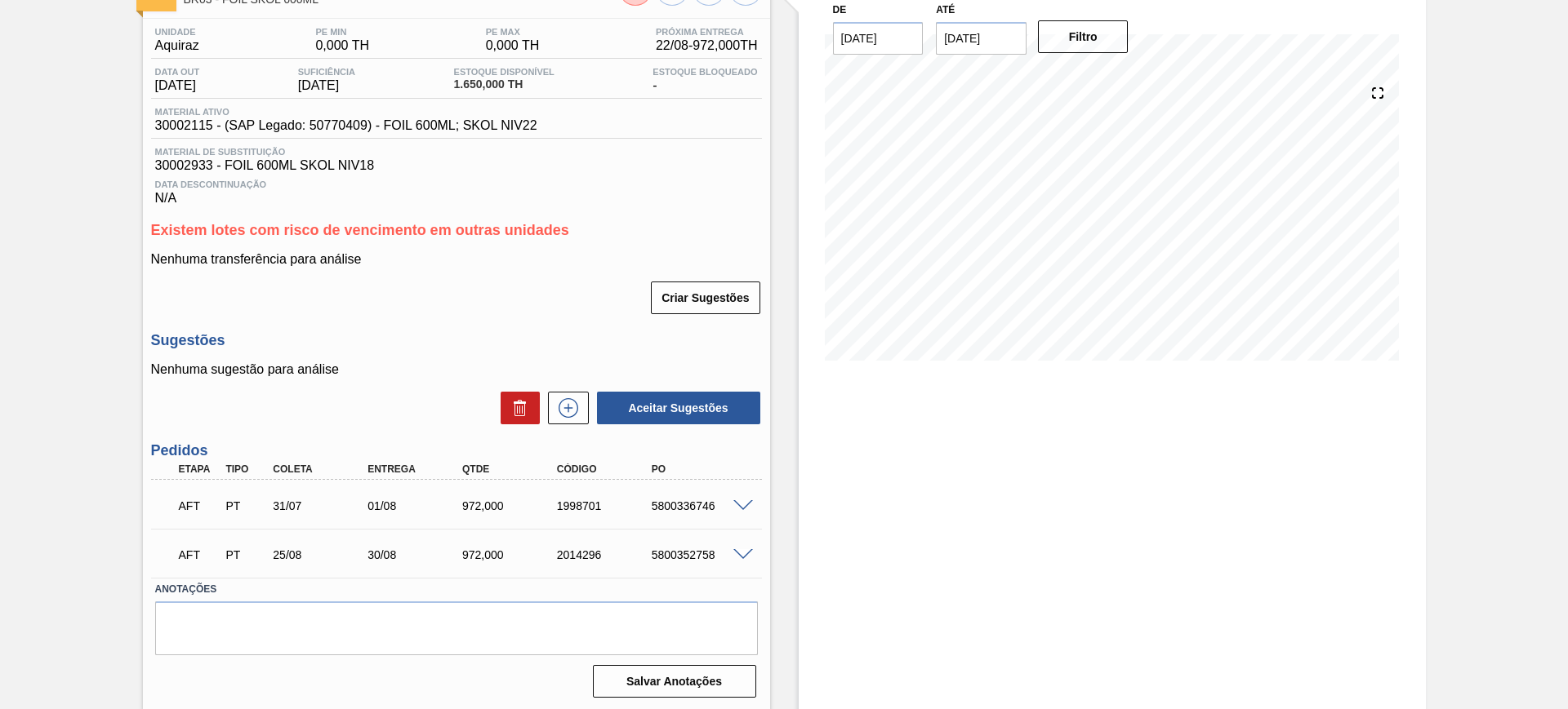
scroll to position [119, 0]
click at [679, 556] on div "5800352758" at bounding box center [700, 553] width 106 height 13
copy div "5800352758"
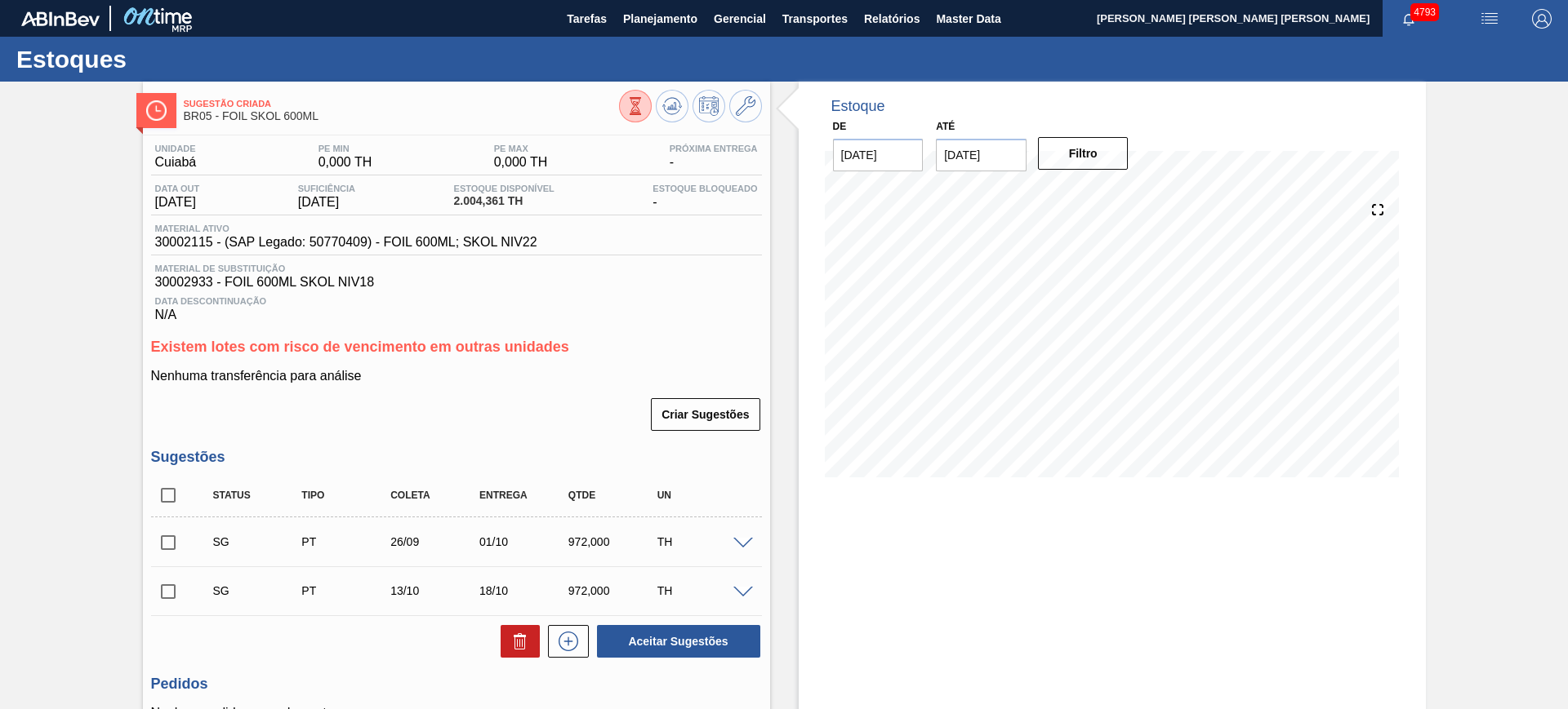
scroll to position [102, 0]
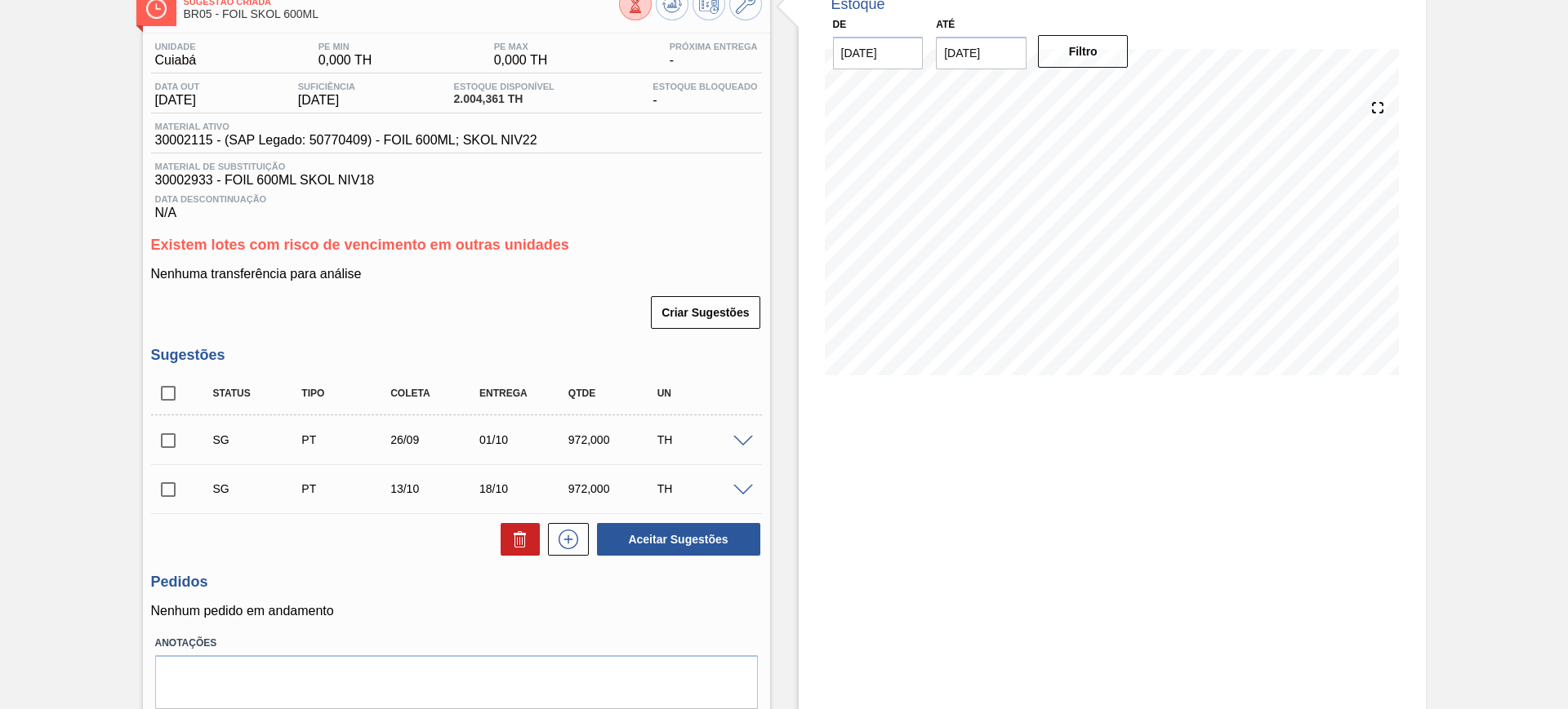
click at [143, 387] on div "Unidade Cuiabá PE MIN 0,000 TH PE MAX 0,000 TH Próxima Entrega - Data out 01/10…" at bounding box center [456, 395] width 627 height 724
click at [168, 392] on input "checkbox" at bounding box center [168, 393] width 35 height 35
checkbox input "true"
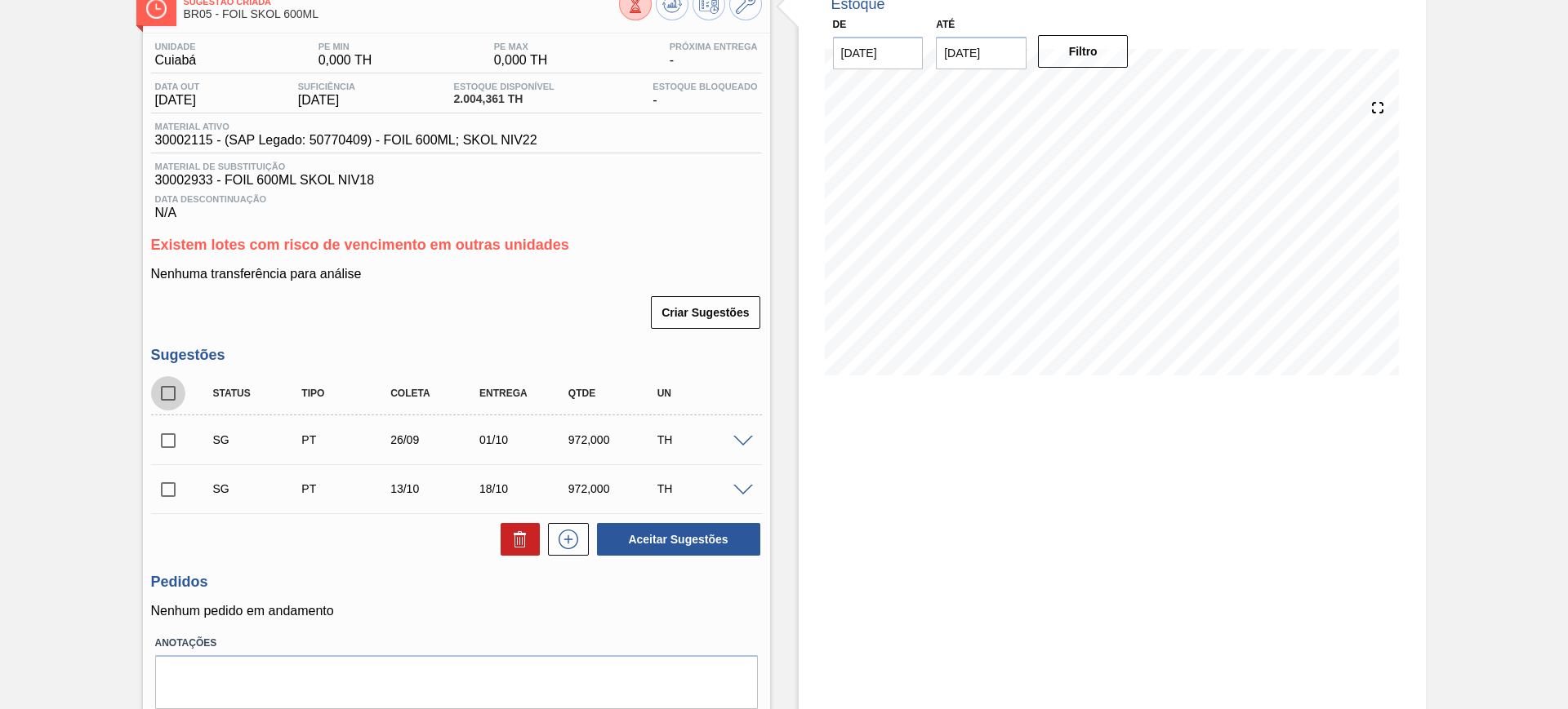
checkbox input "true"
click at [162, 424] on input "checkbox" at bounding box center [168, 440] width 35 height 35
click at [167, 432] on input "checkbox" at bounding box center [168, 440] width 35 height 35
click at [179, 442] on input "checkbox" at bounding box center [168, 440] width 35 height 35
checkbox input "false"
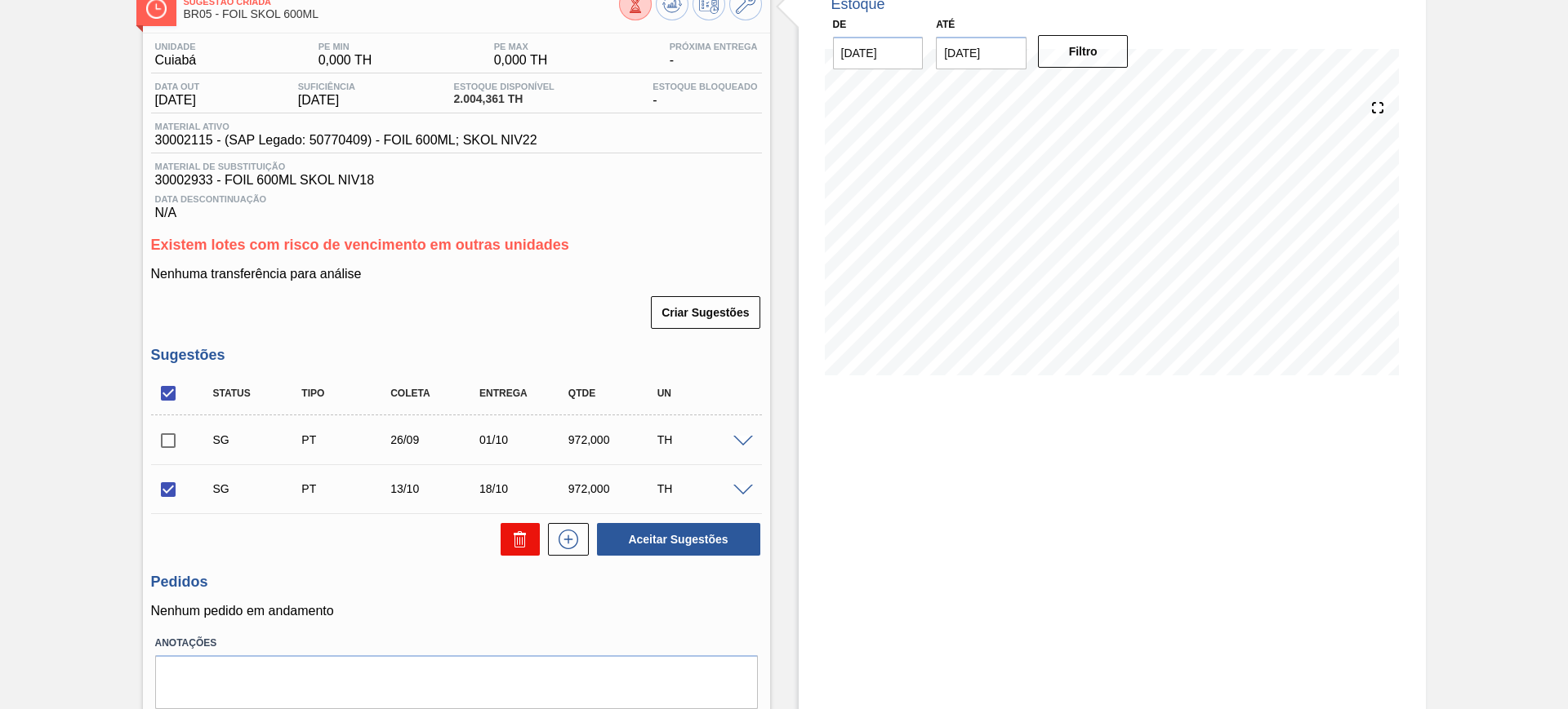
click at [508, 531] on button at bounding box center [520, 539] width 39 height 33
checkbox input "false"
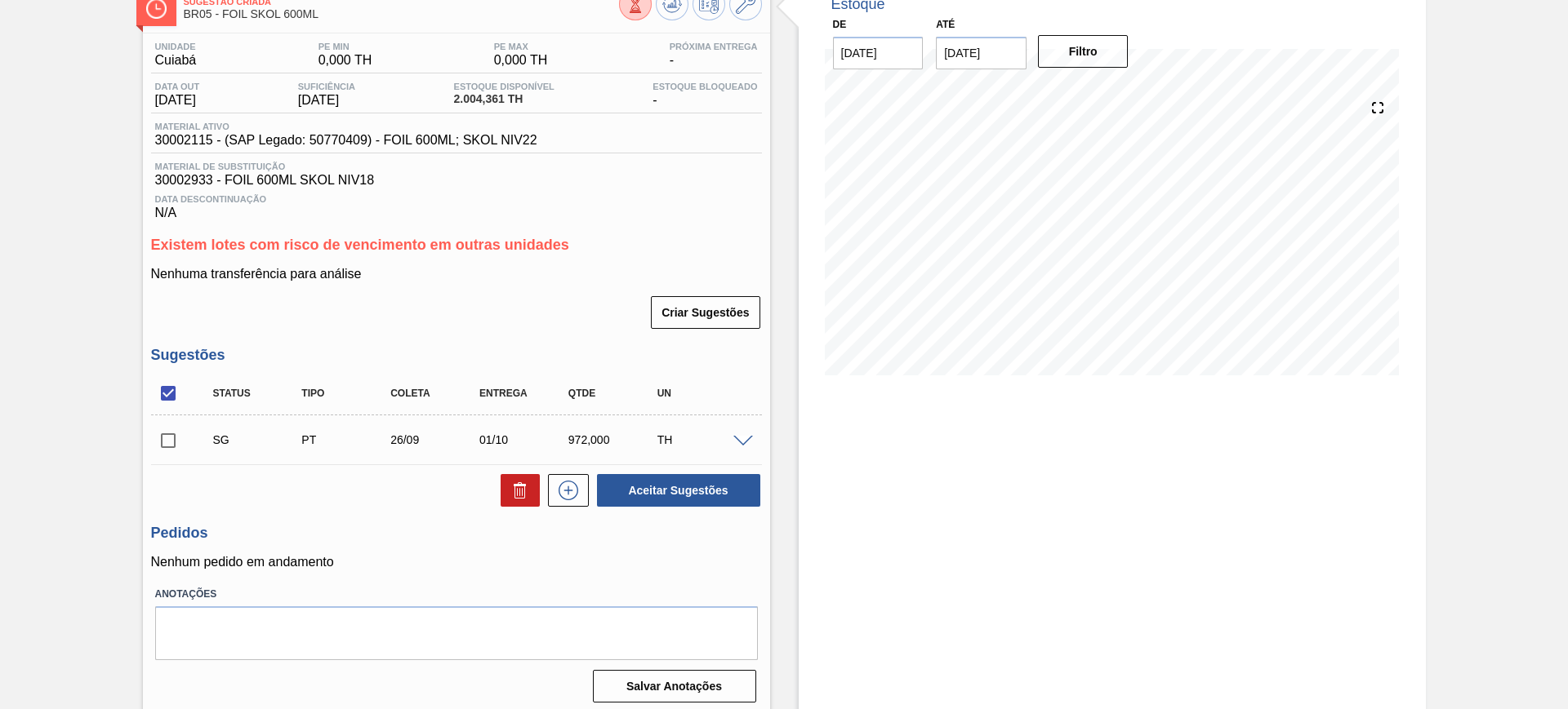
click at [743, 436] on span at bounding box center [743, 441] width 20 height 12
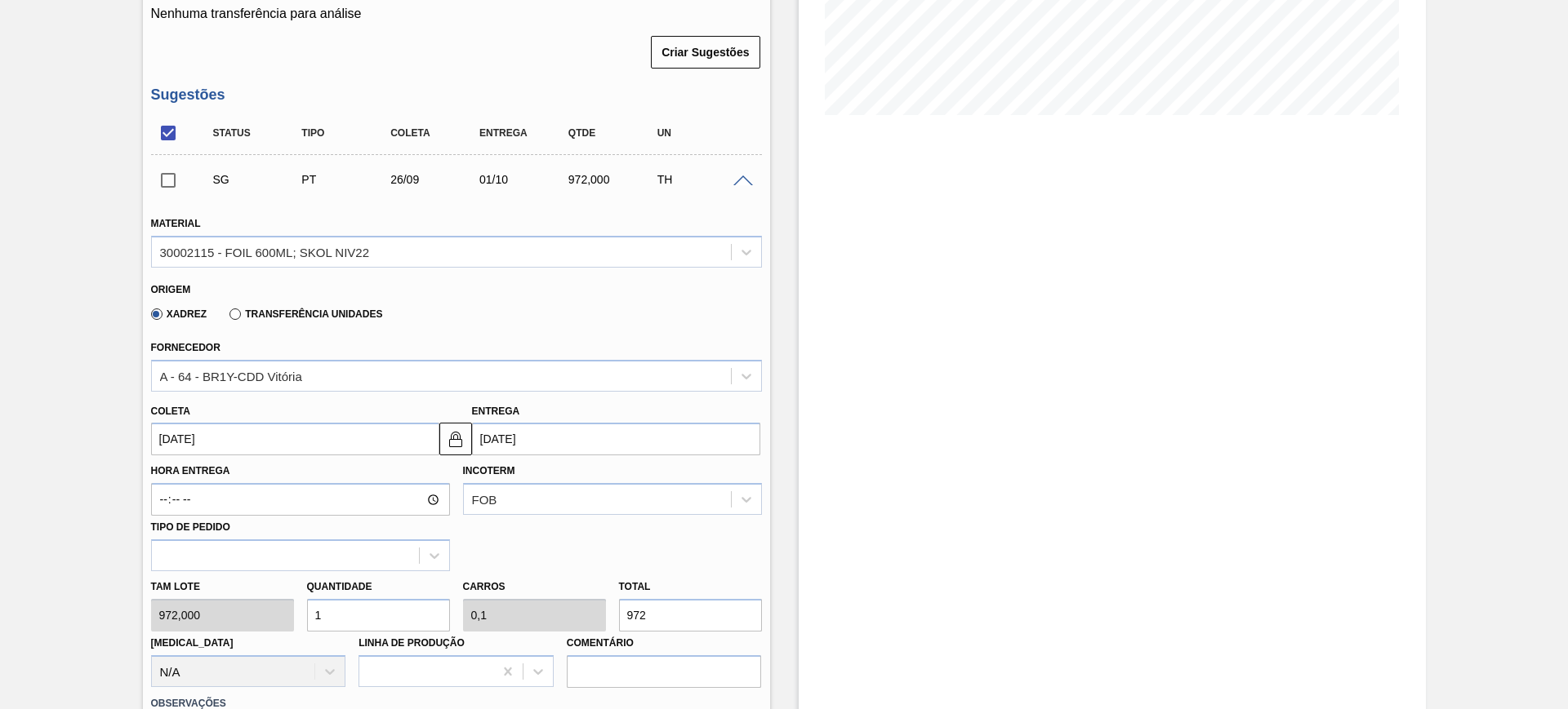
scroll to position [408, 0]
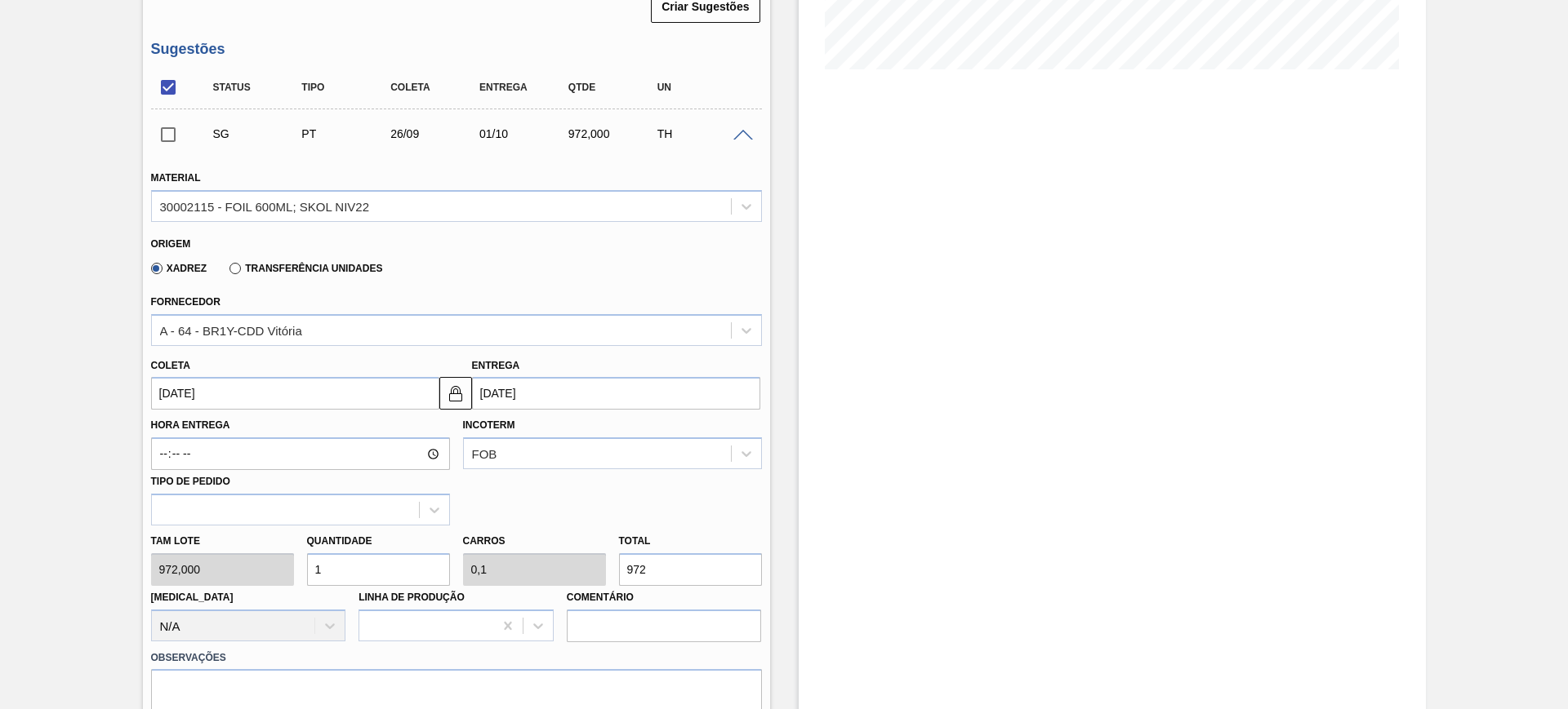
click at [401, 565] on input "1" at bounding box center [378, 569] width 143 height 33
type input "4"
type input "0,4"
type input "3.888"
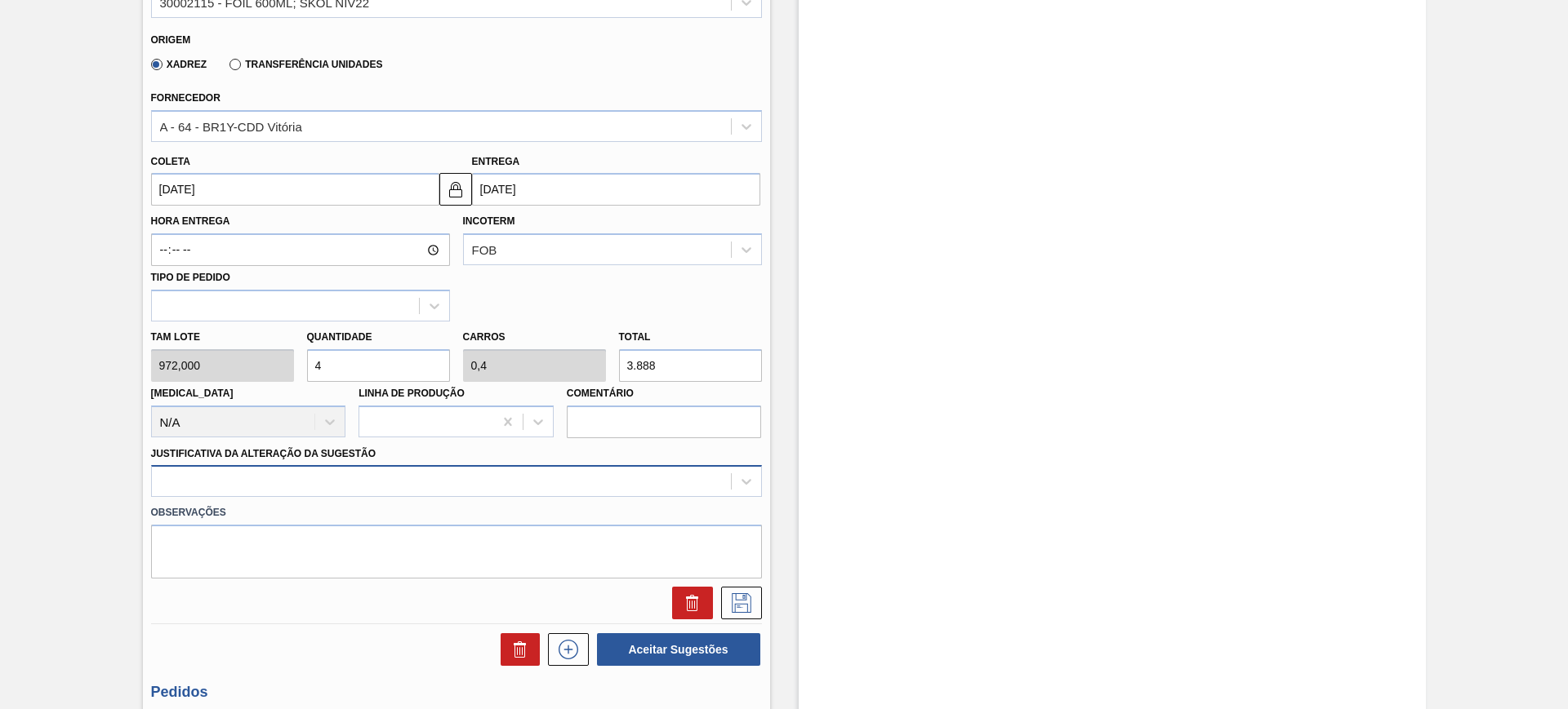
type input "4"
click at [518, 485] on div at bounding box center [456, 481] width 611 height 32
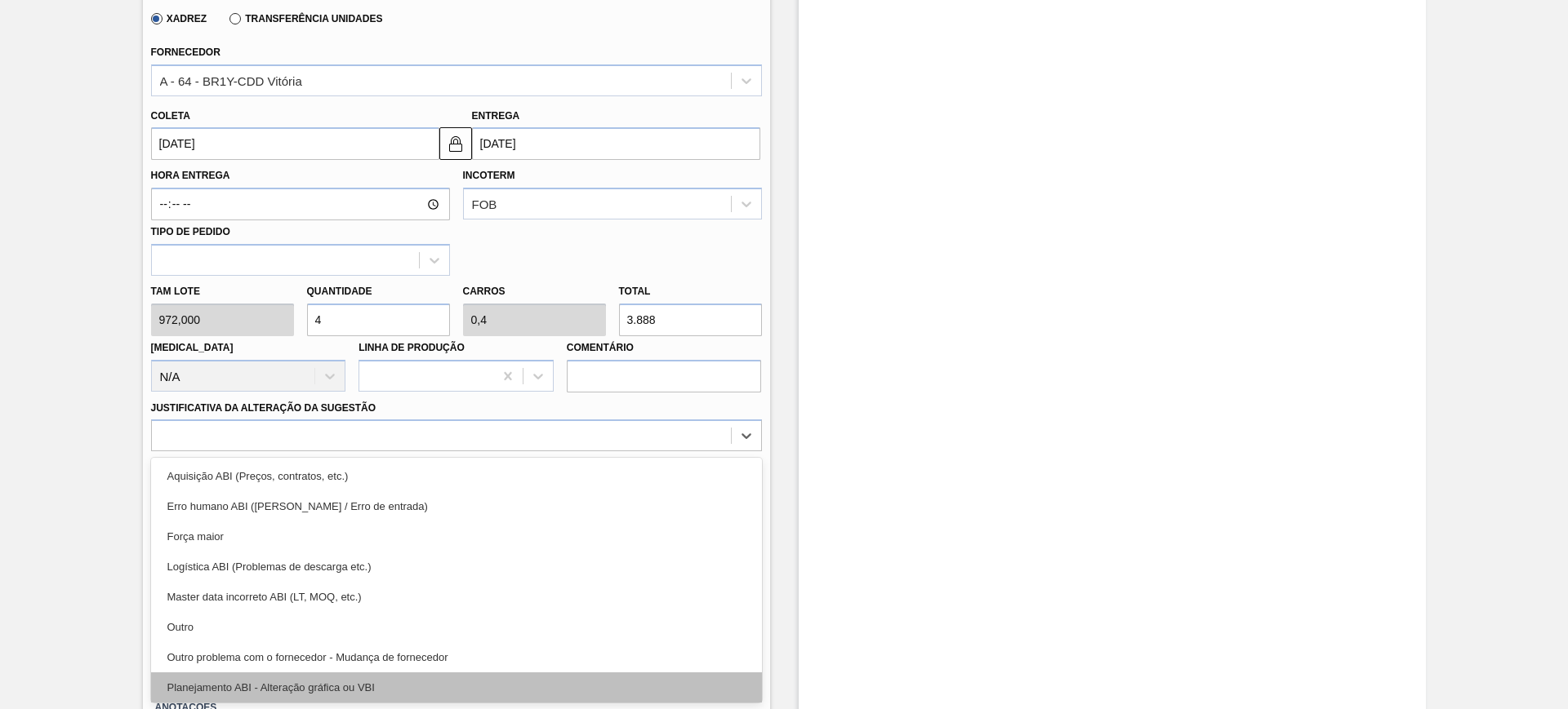
click at [461, 683] on div "Planejamento ABI - Alteração gráfica ou VBI" at bounding box center [456, 687] width 611 height 30
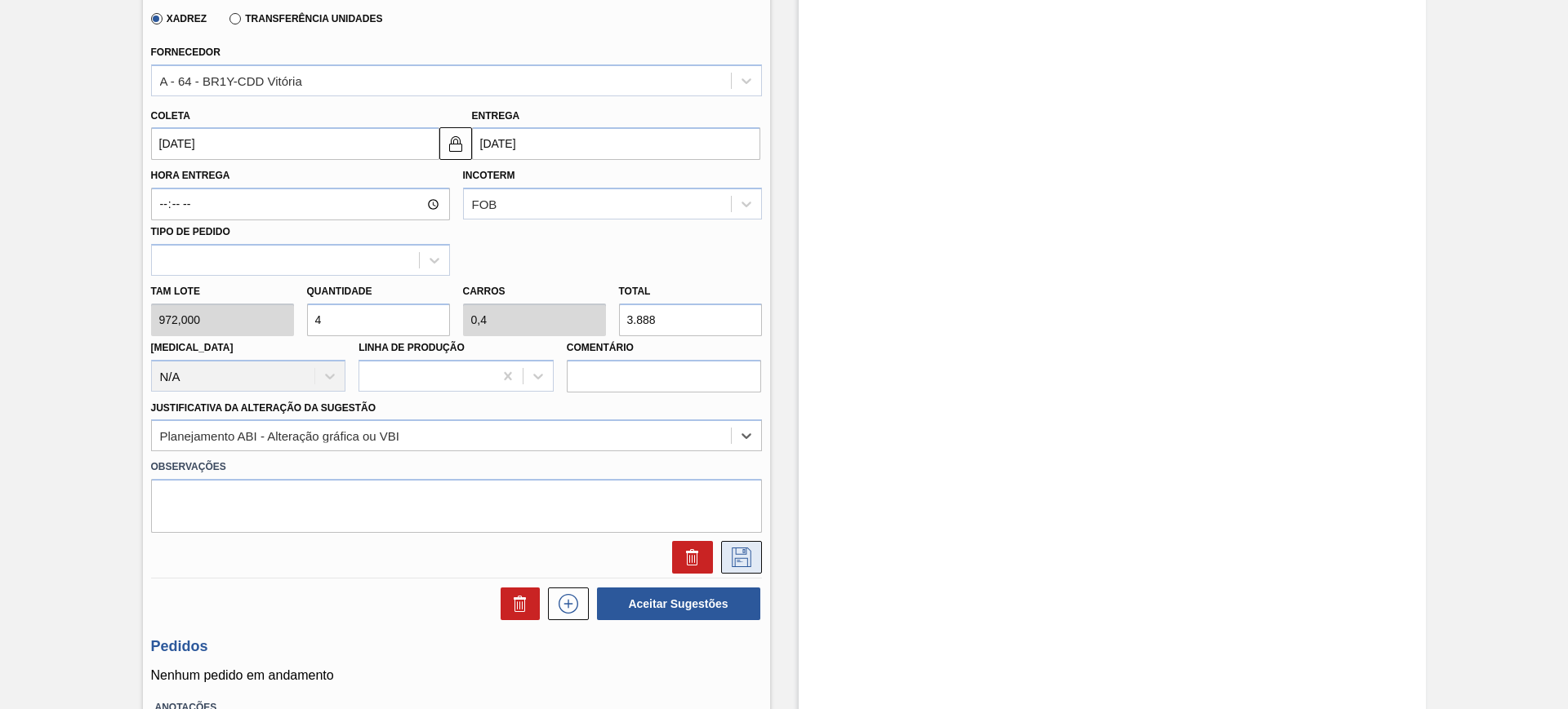
click at [741, 556] on icon at bounding box center [742, 557] width 26 height 20
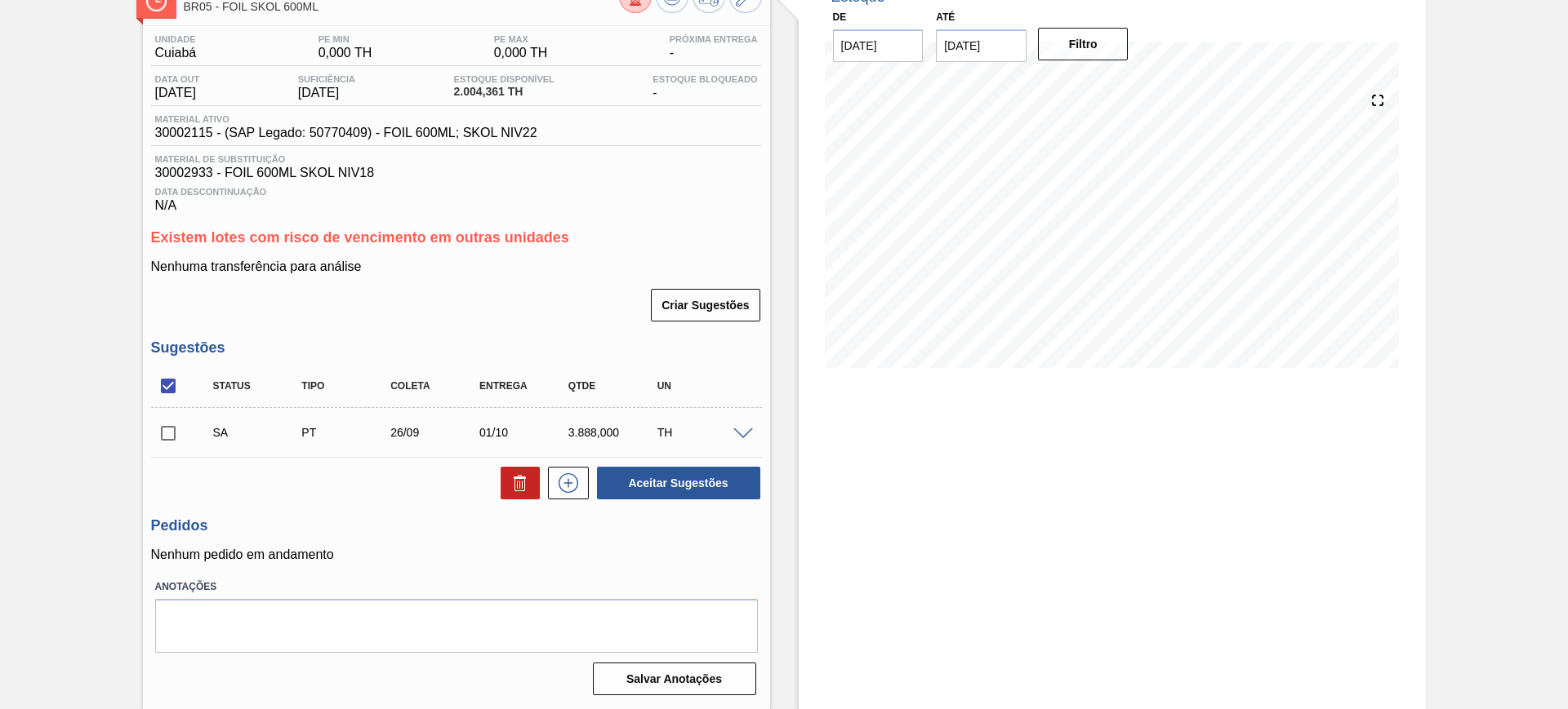
scroll to position [110, 0]
click at [741, 437] on span at bounding box center [743, 435] width 20 height 12
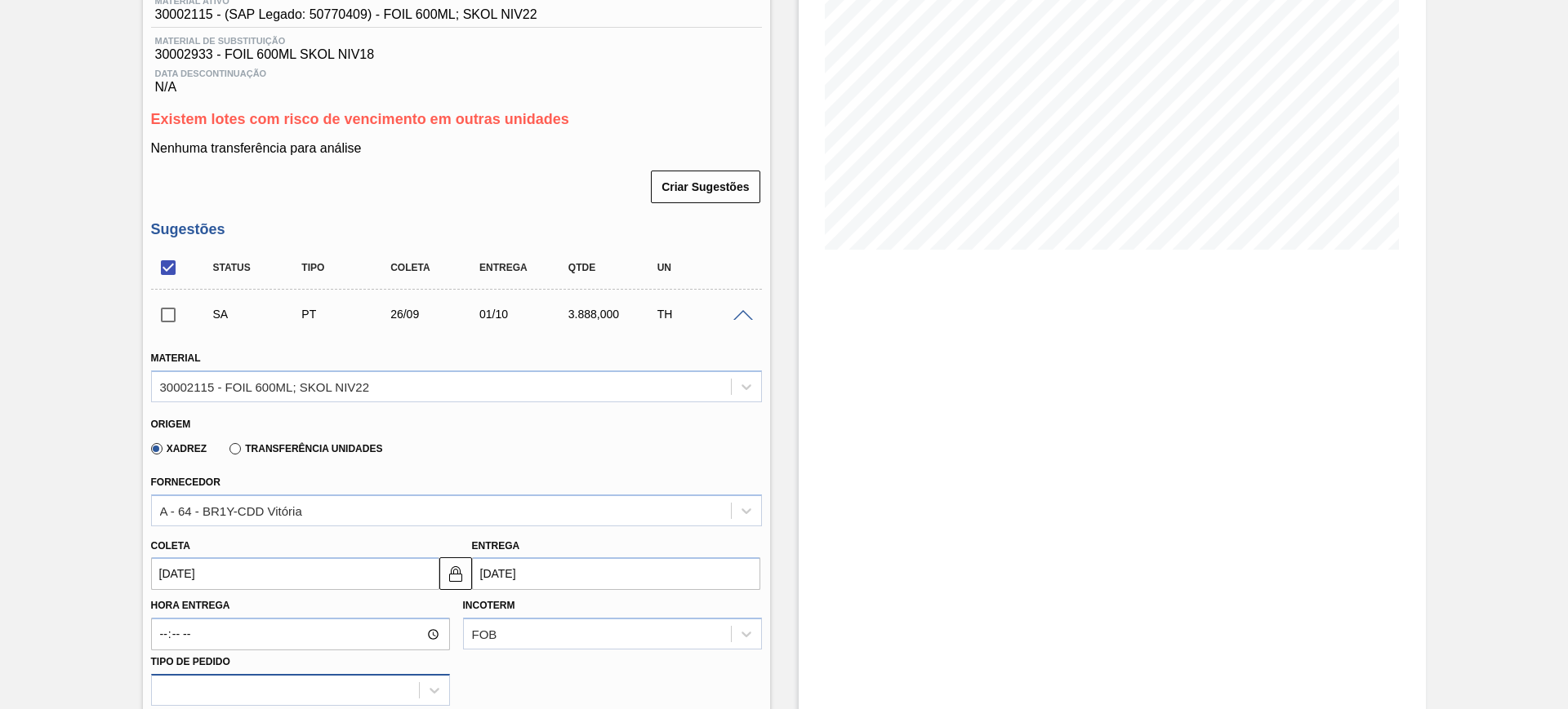
scroll to position [416, 0]
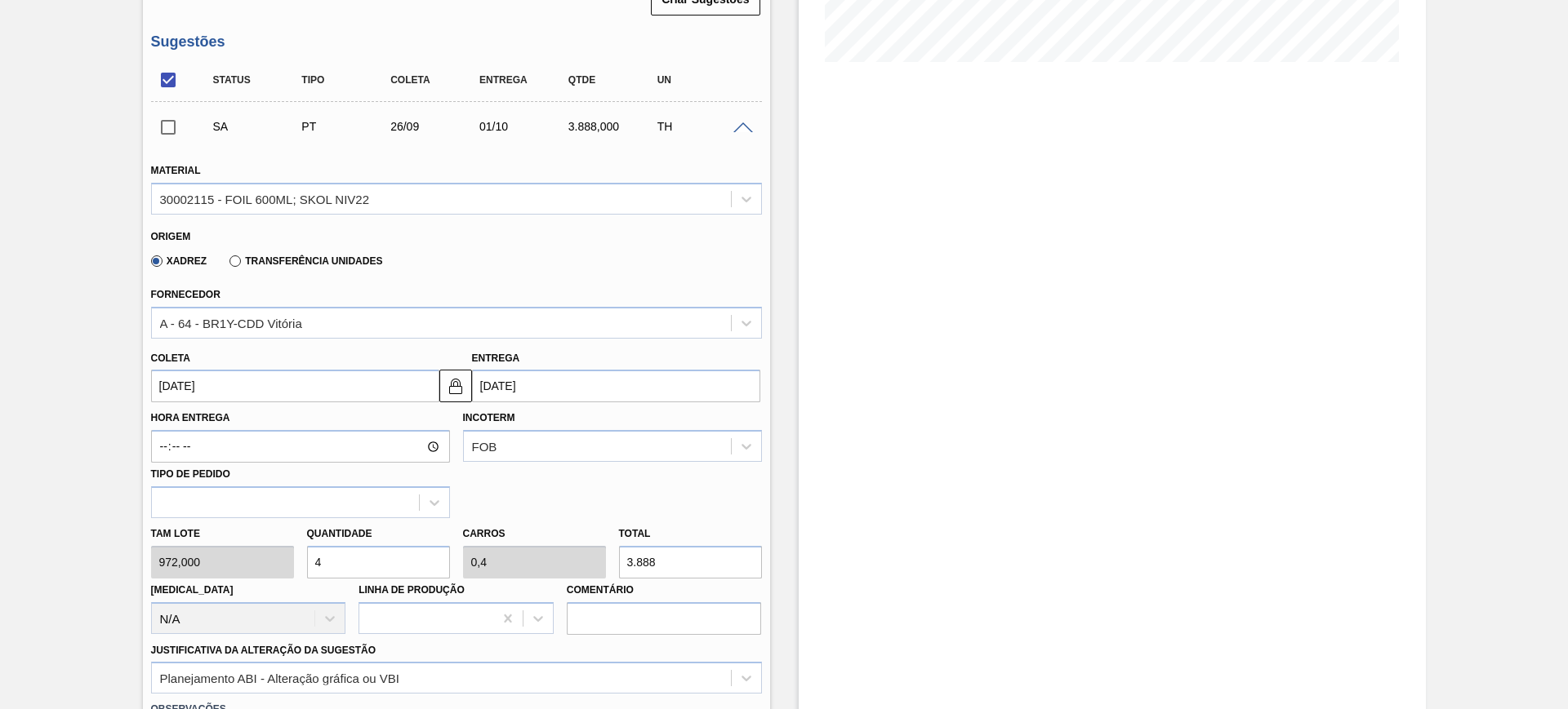
click at [248, 390] on input "26/09/2025" at bounding box center [295, 386] width 288 height 33
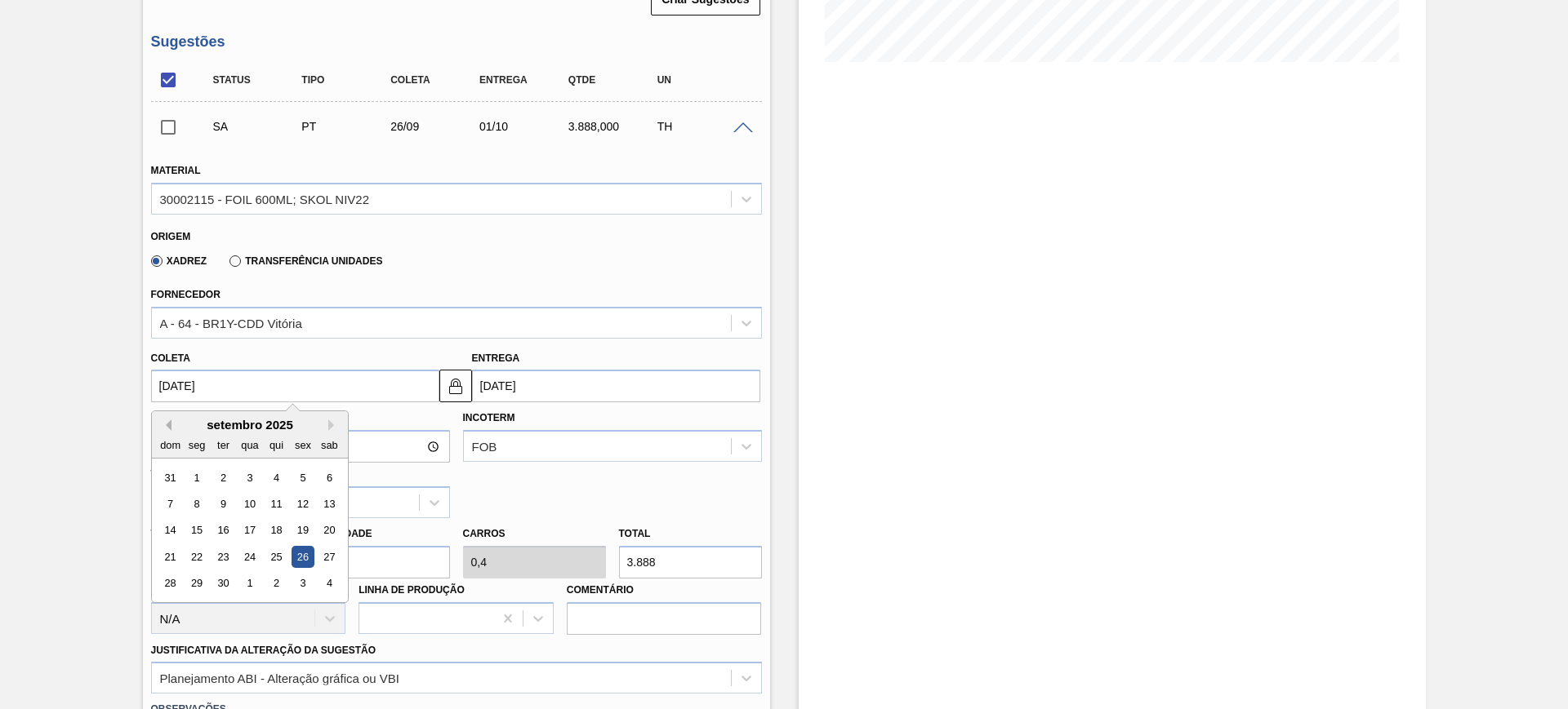
click at [169, 422] on button "Previous Month" at bounding box center [166, 425] width 11 height 11
click at [204, 578] on div "25" at bounding box center [197, 584] width 22 height 22
type input "[DATE]"
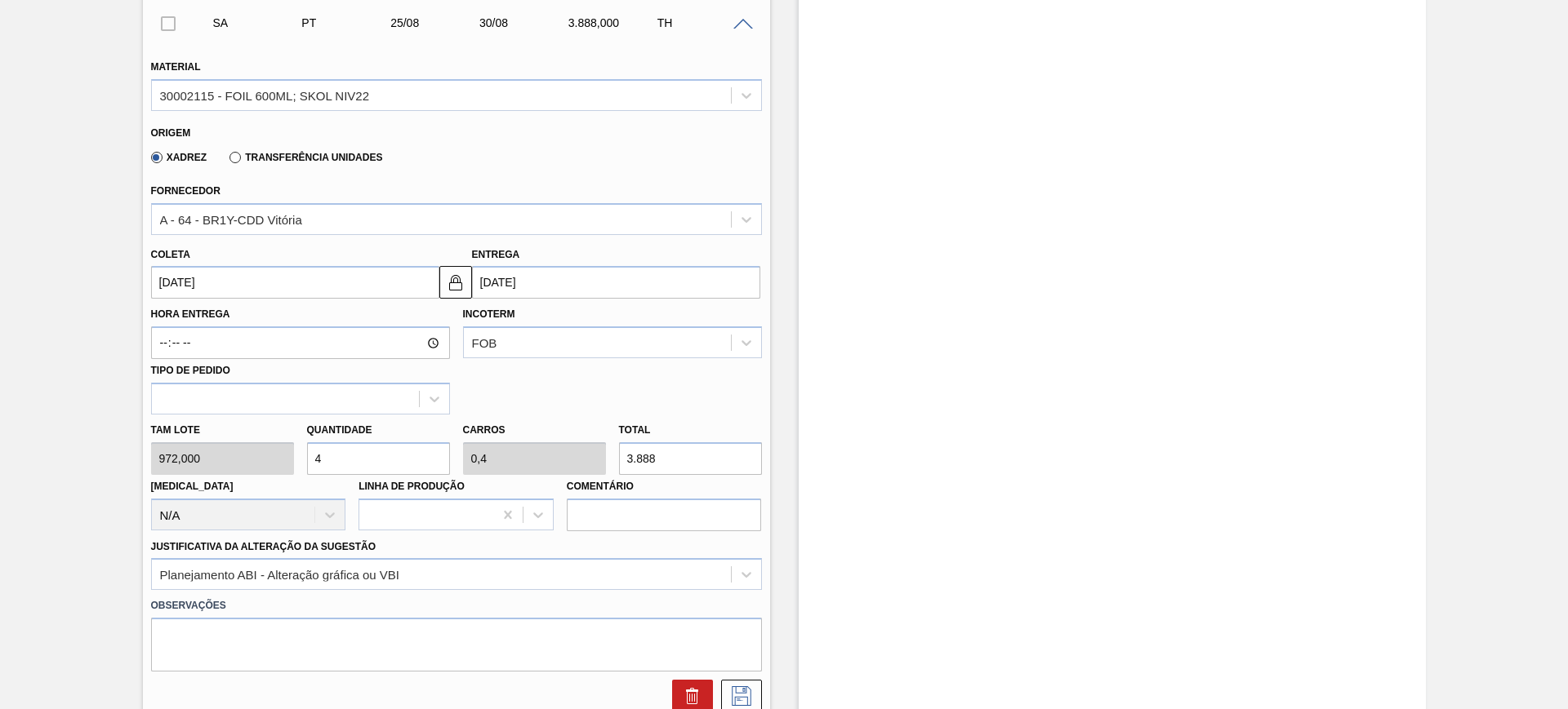
scroll to position [722, 0]
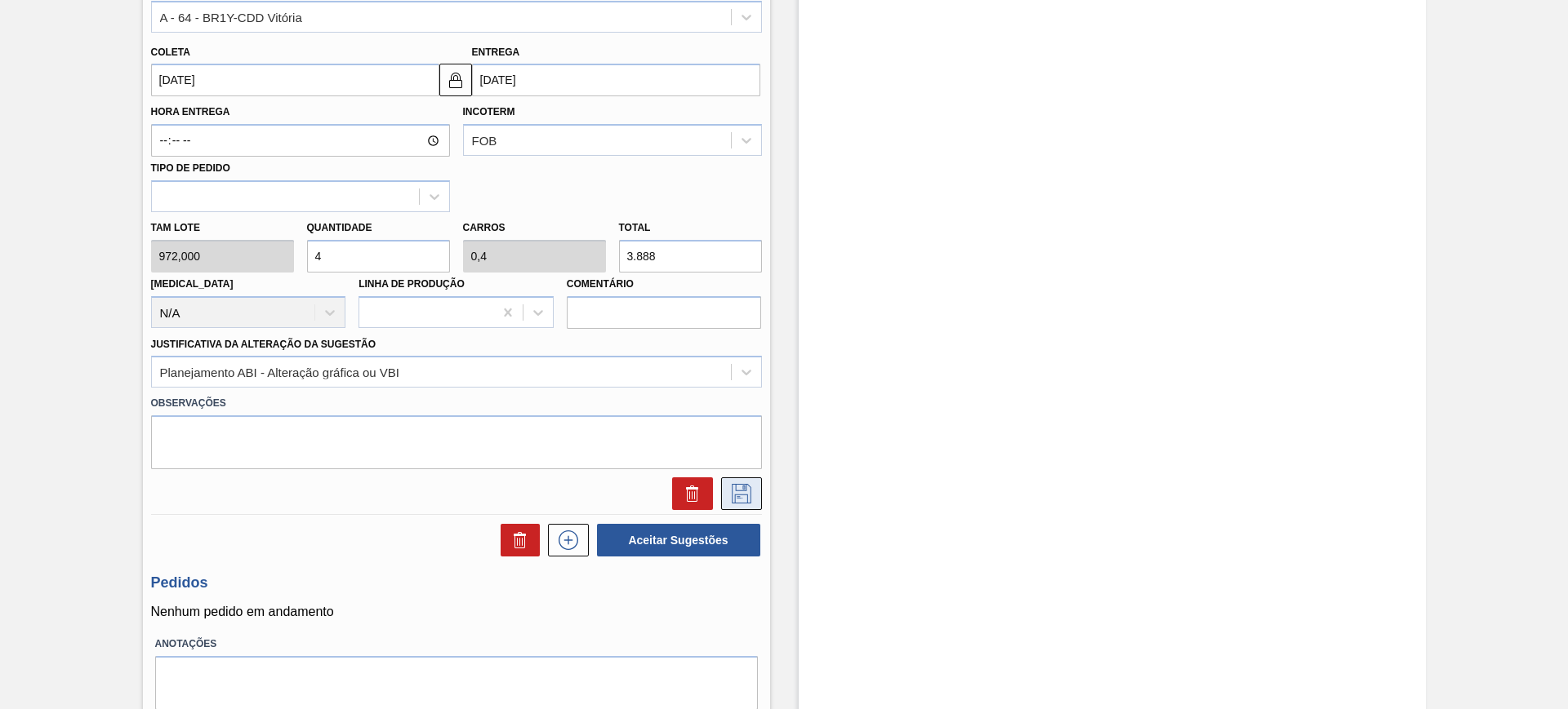
click at [721, 498] on button at bounding box center [742, 494] width 41 height 33
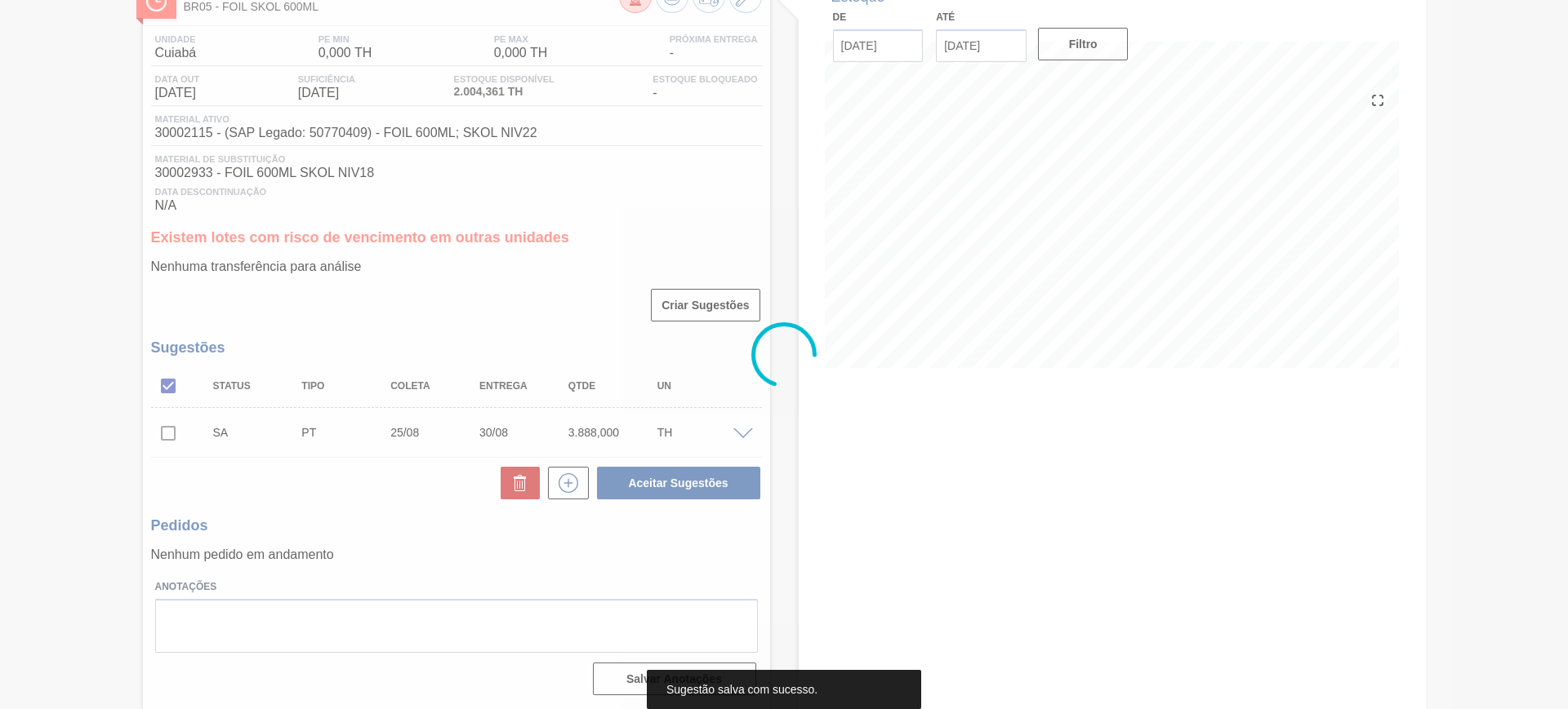
scroll to position [110, 0]
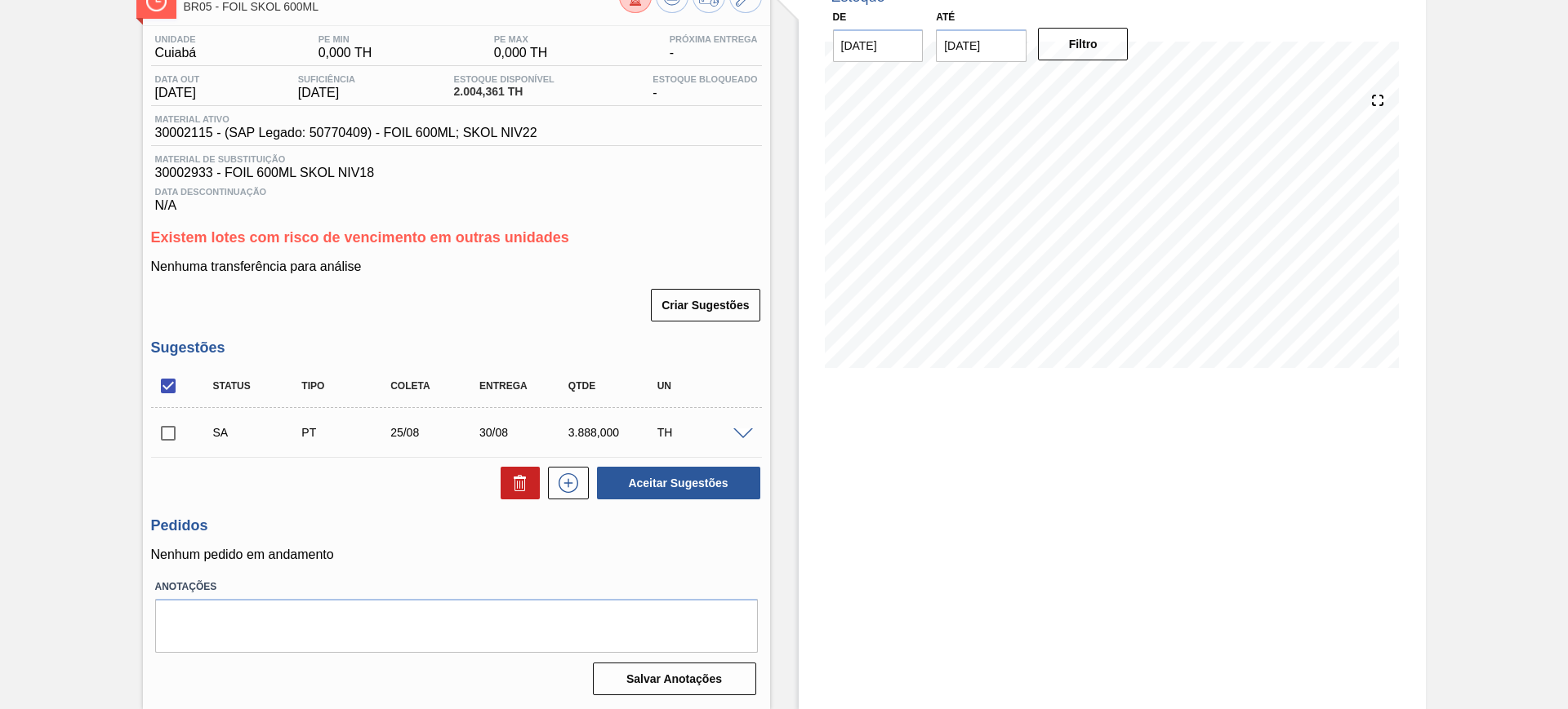
click at [746, 434] on span at bounding box center [743, 435] width 20 height 12
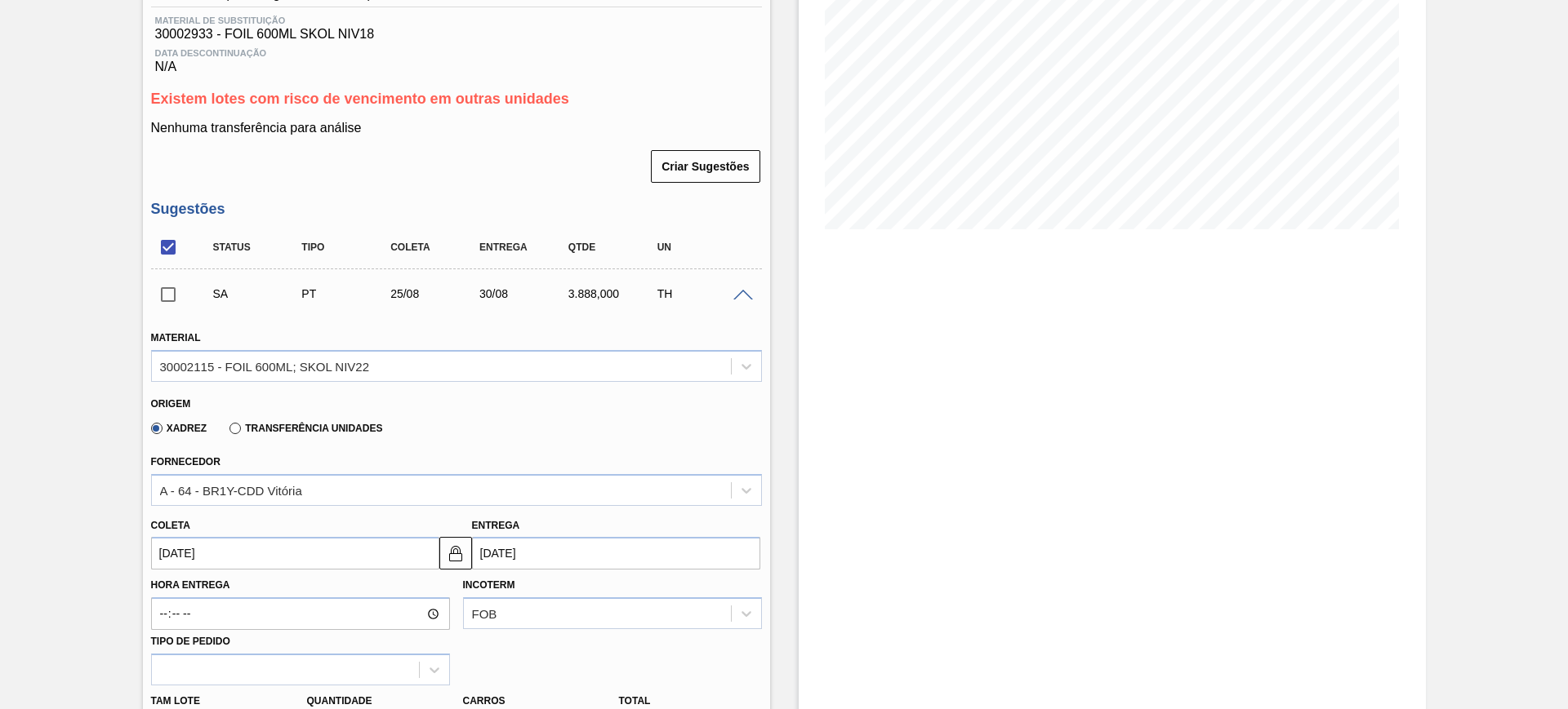
scroll to position [416, 0]
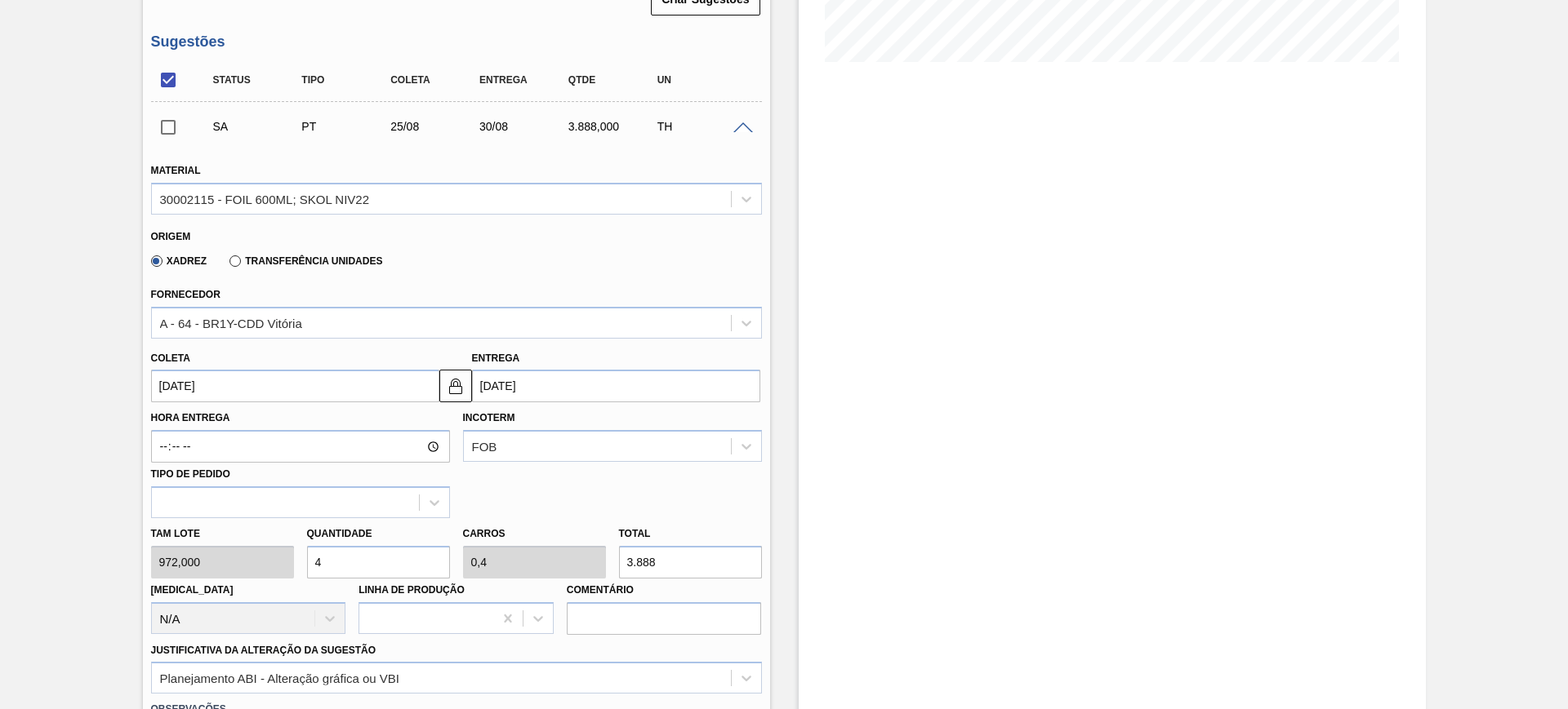
click at [404, 555] on input "4" at bounding box center [378, 562] width 143 height 33
type input "2"
type input "0,2"
type input "1.944"
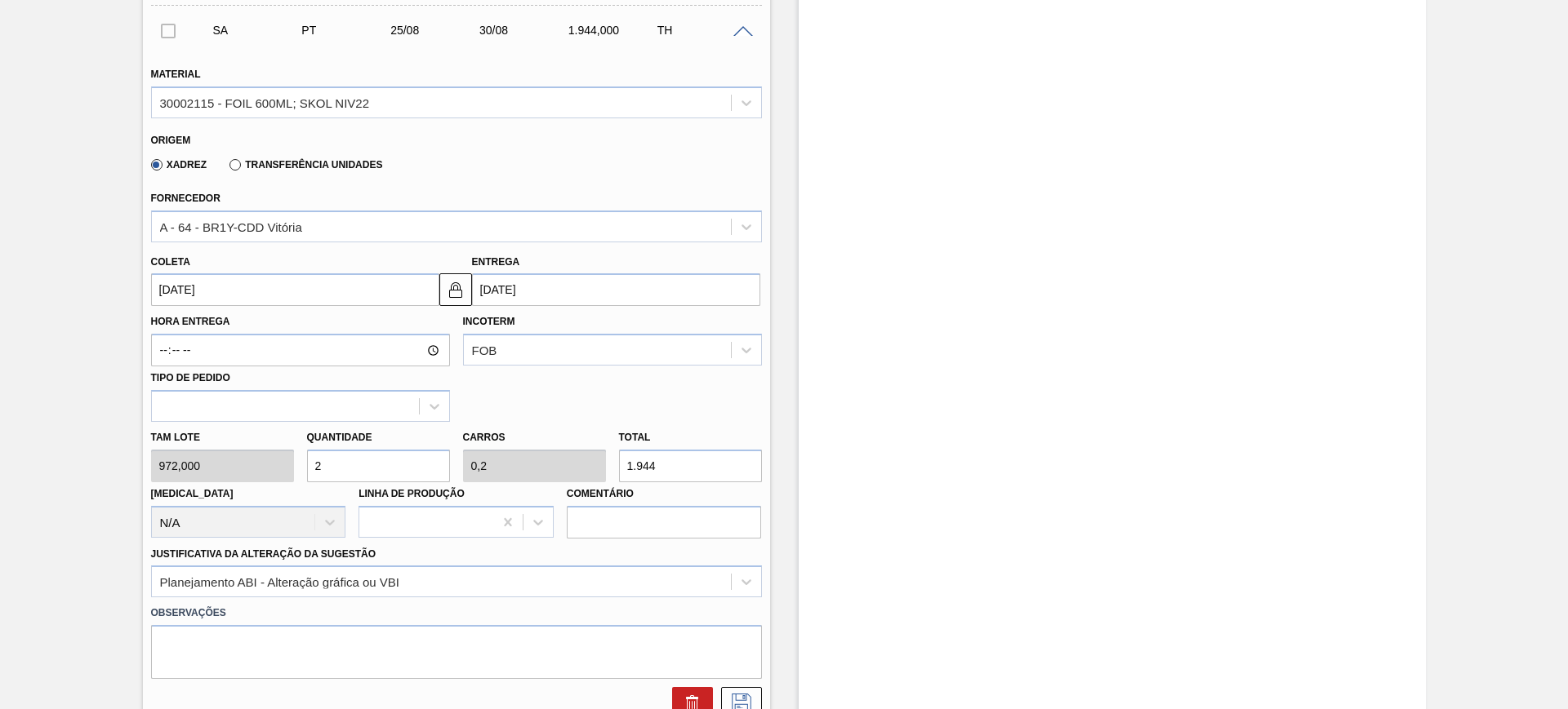
scroll to position [620, 0]
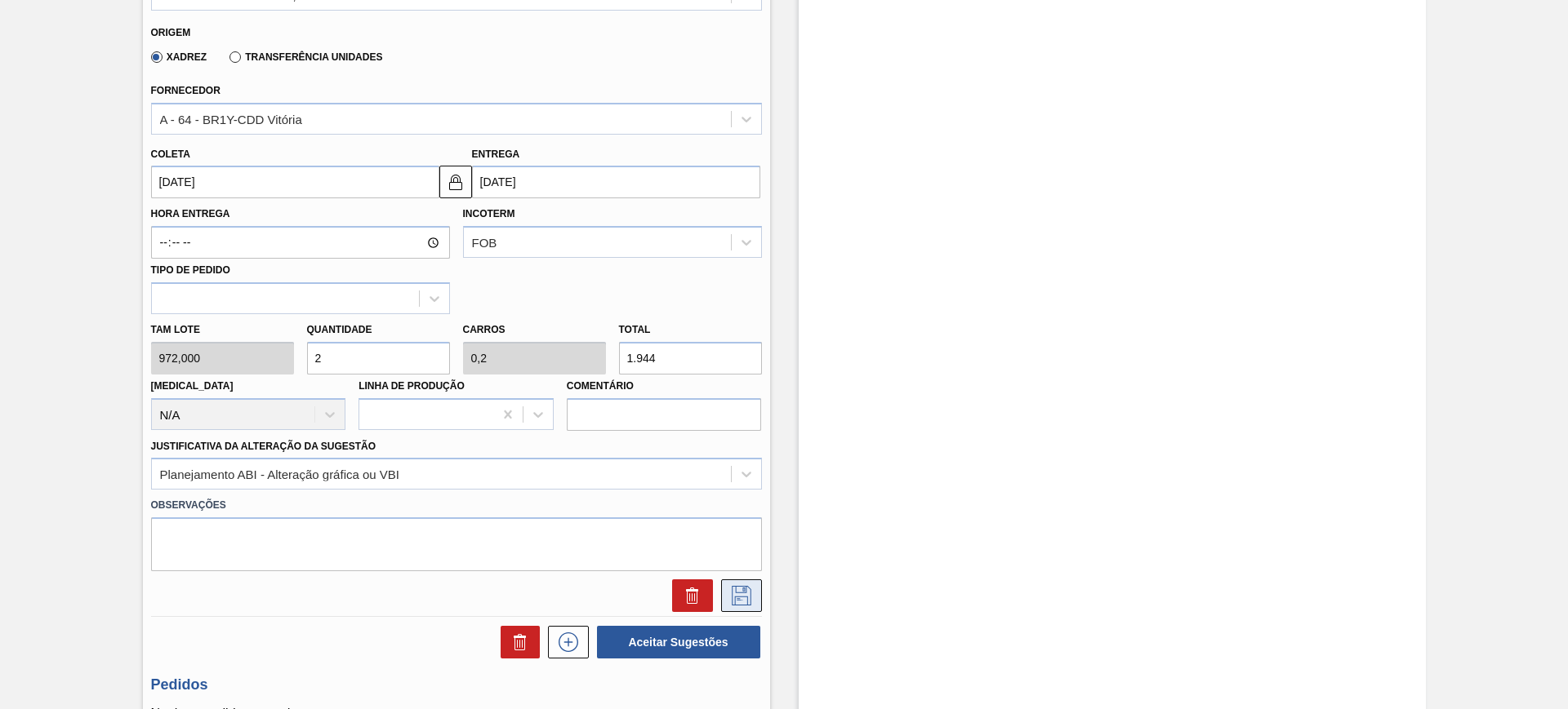
type input "2"
click at [729, 593] on icon at bounding box center [742, 596] width 26 height 20
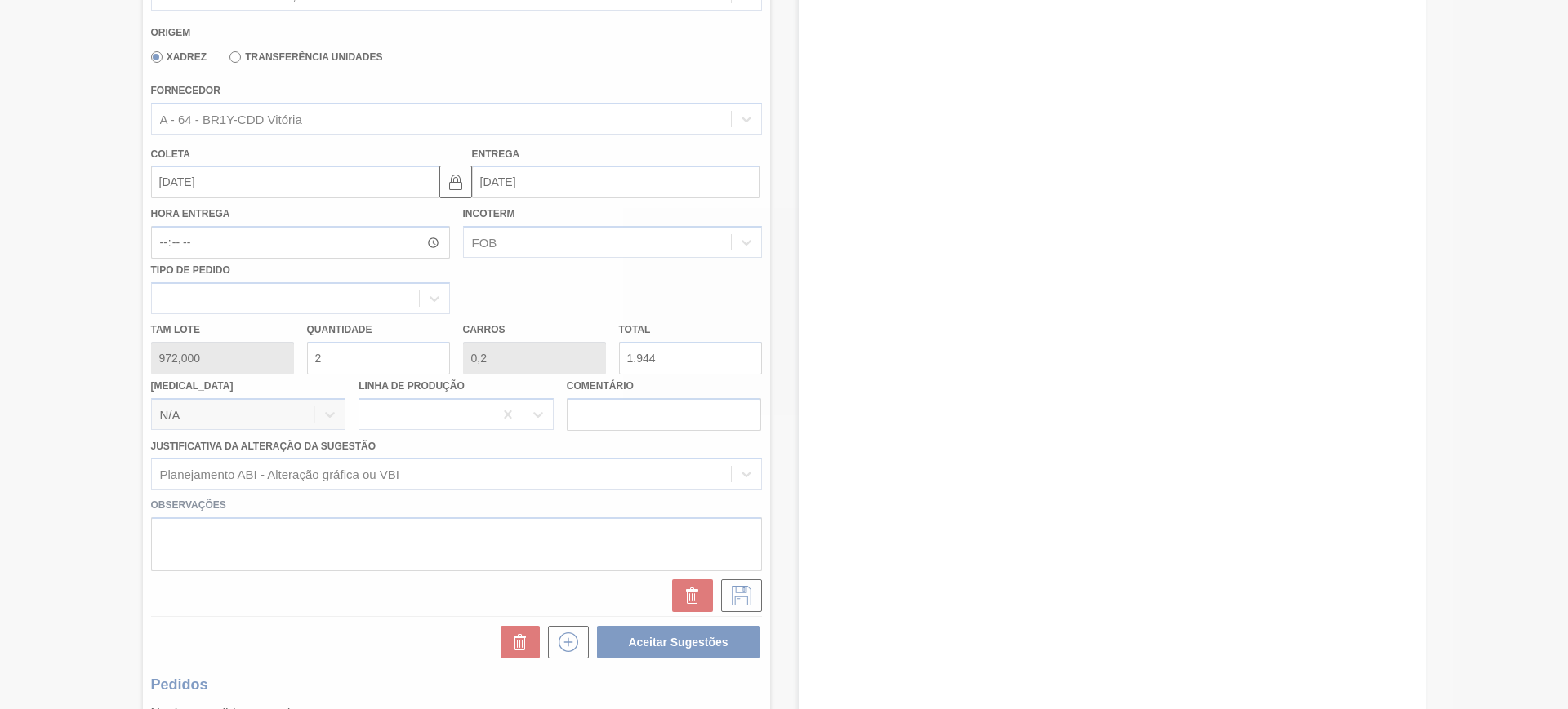
scroll to position [110, 0]
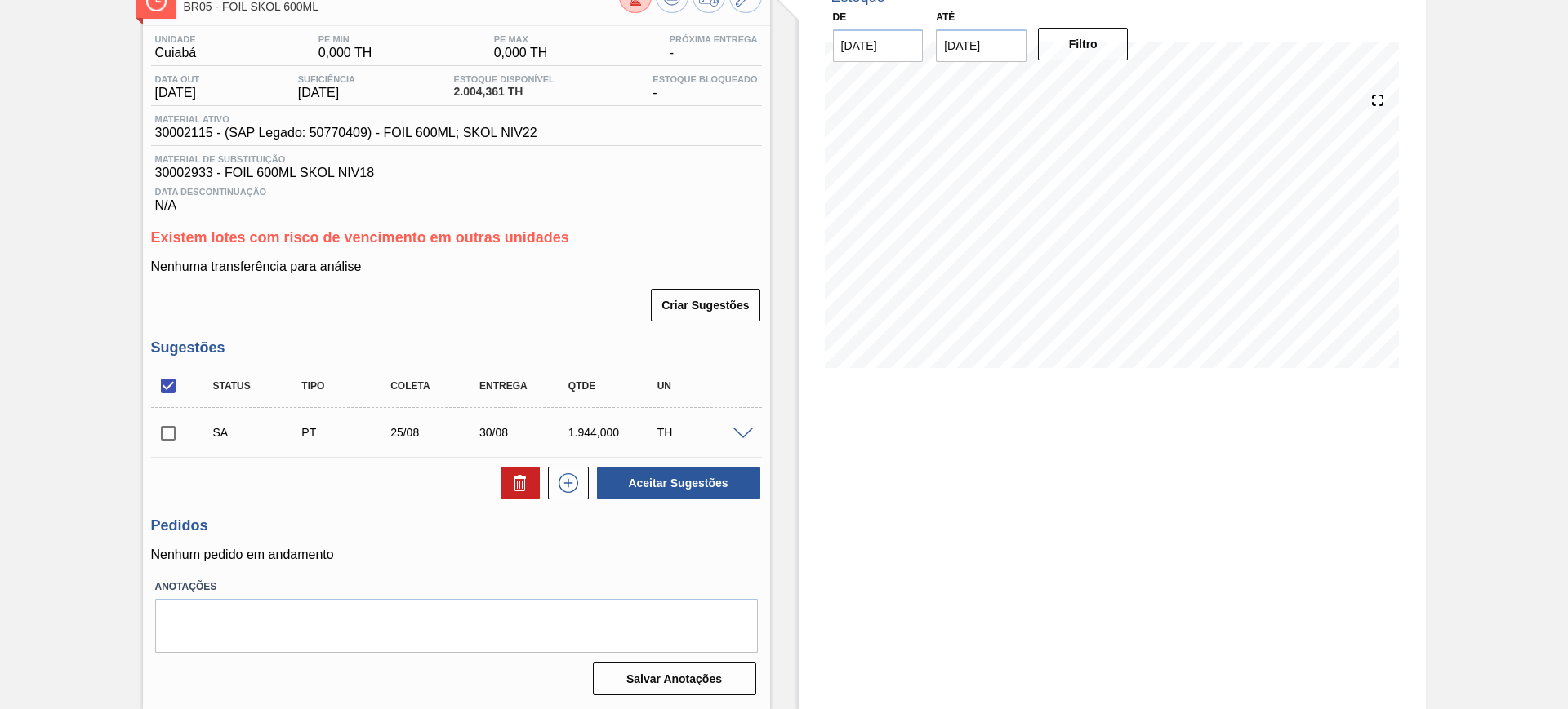
click at [749, 427] on div at bounding box center [745, 433] width 33 height 12
click at [736, 432] on span at bounding box center [743, 435] width 20 height 12
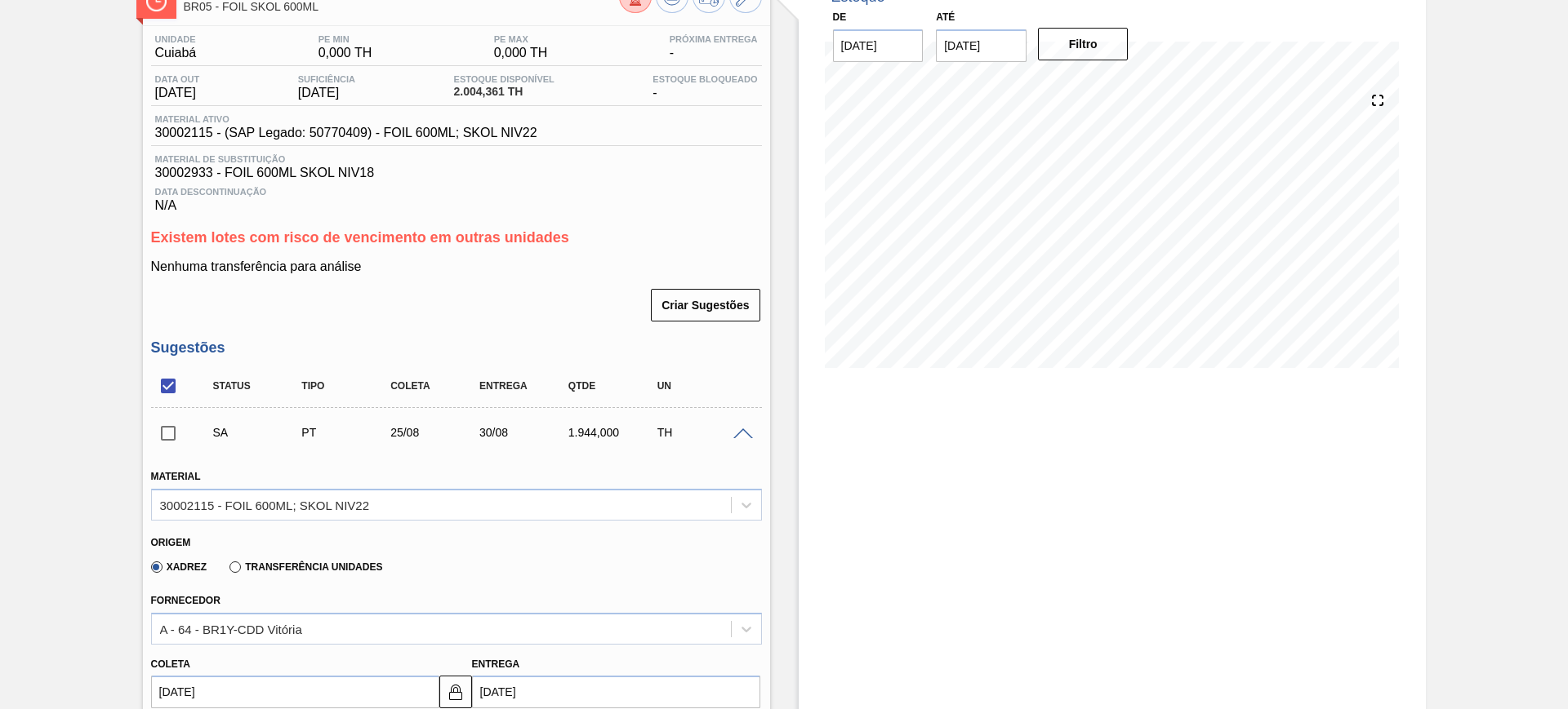
click at [745, 435] on span at bounding box center [743, 435] width 20 height 12
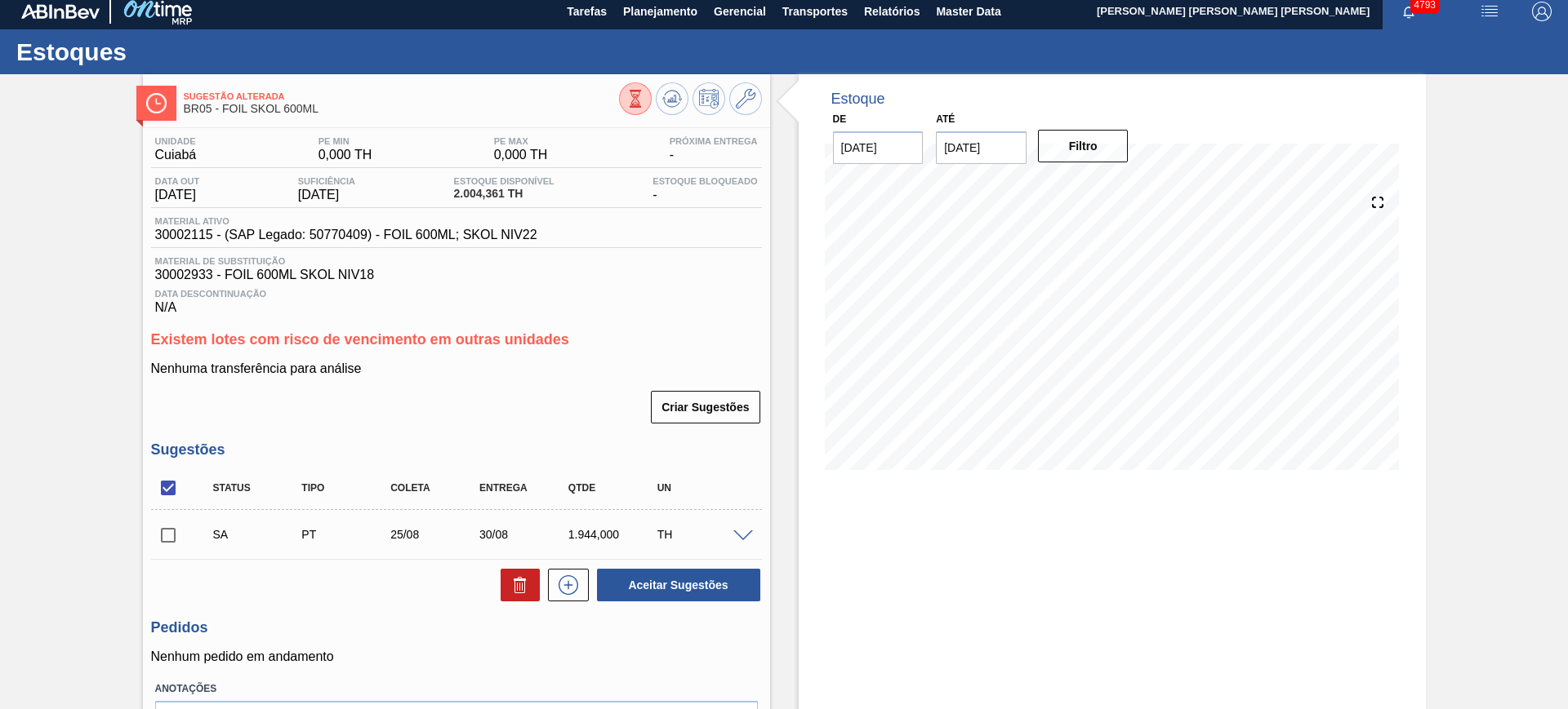
scroll to position [0, 0]
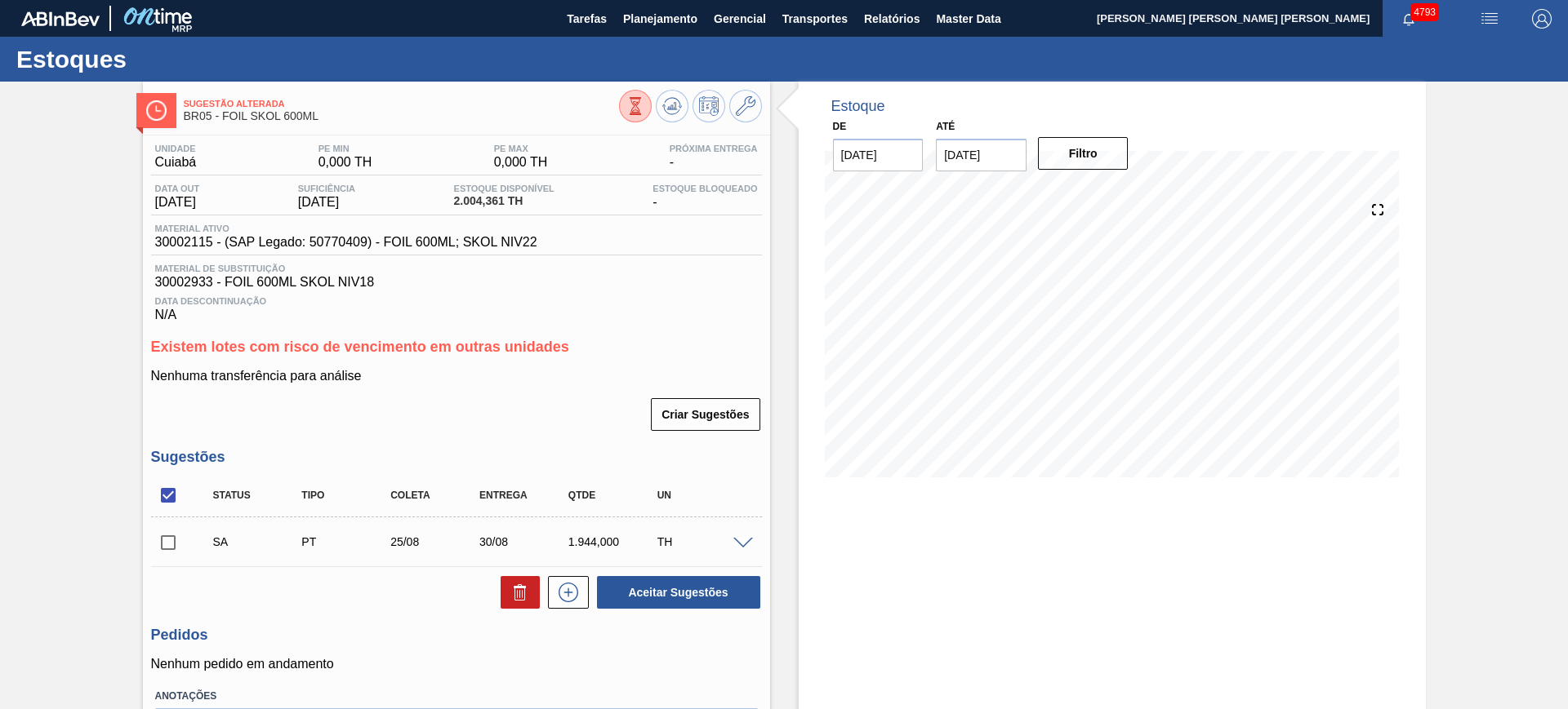
click at [175, 492] on input "checkbox" at bounding box center [168, 495] width 35 height 35
checkbox input "true"
click at [658, 578] on button "Aceitar Sugestões" at bounding box center [678, 592] width 163 height 33
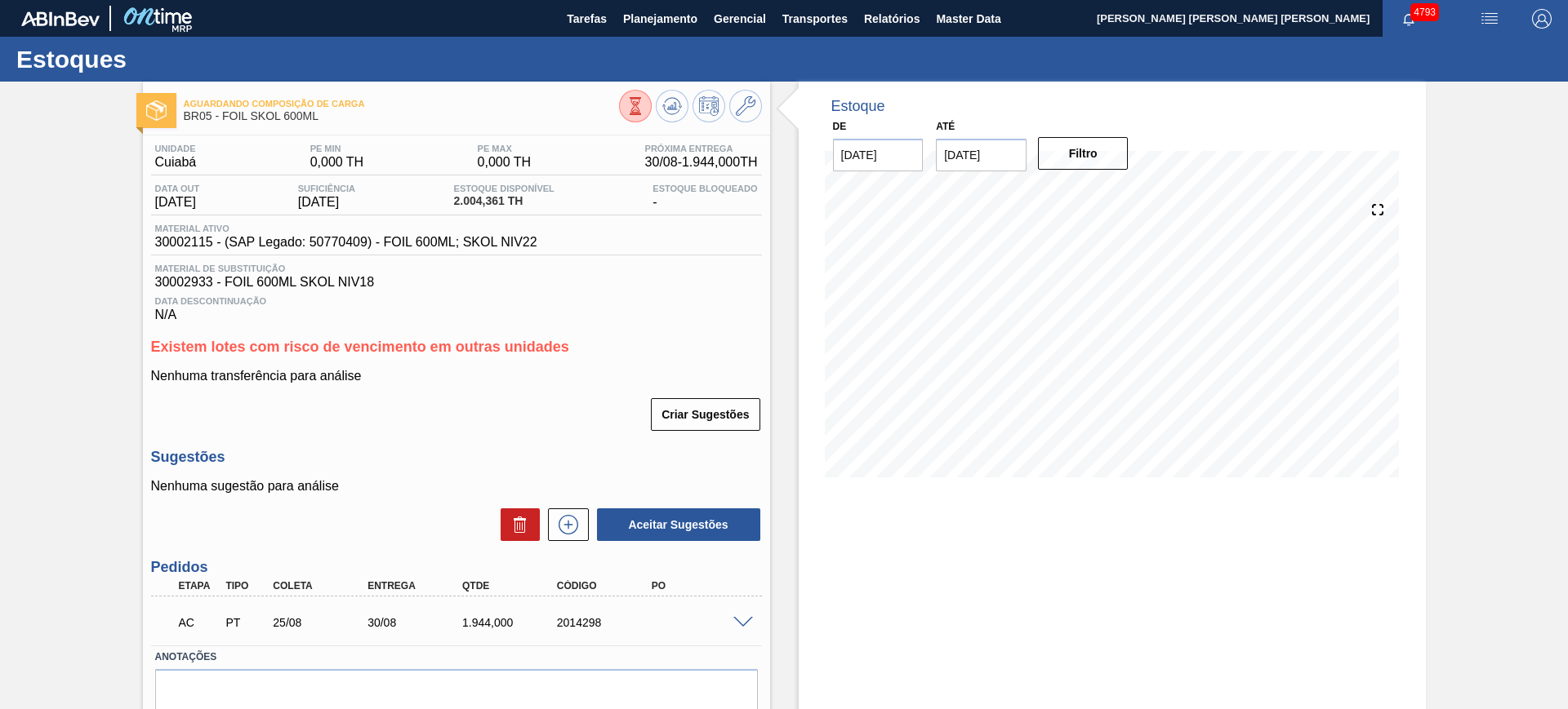
click at [747, 618] on span at bounding box center [743, 623] width 20 height 12
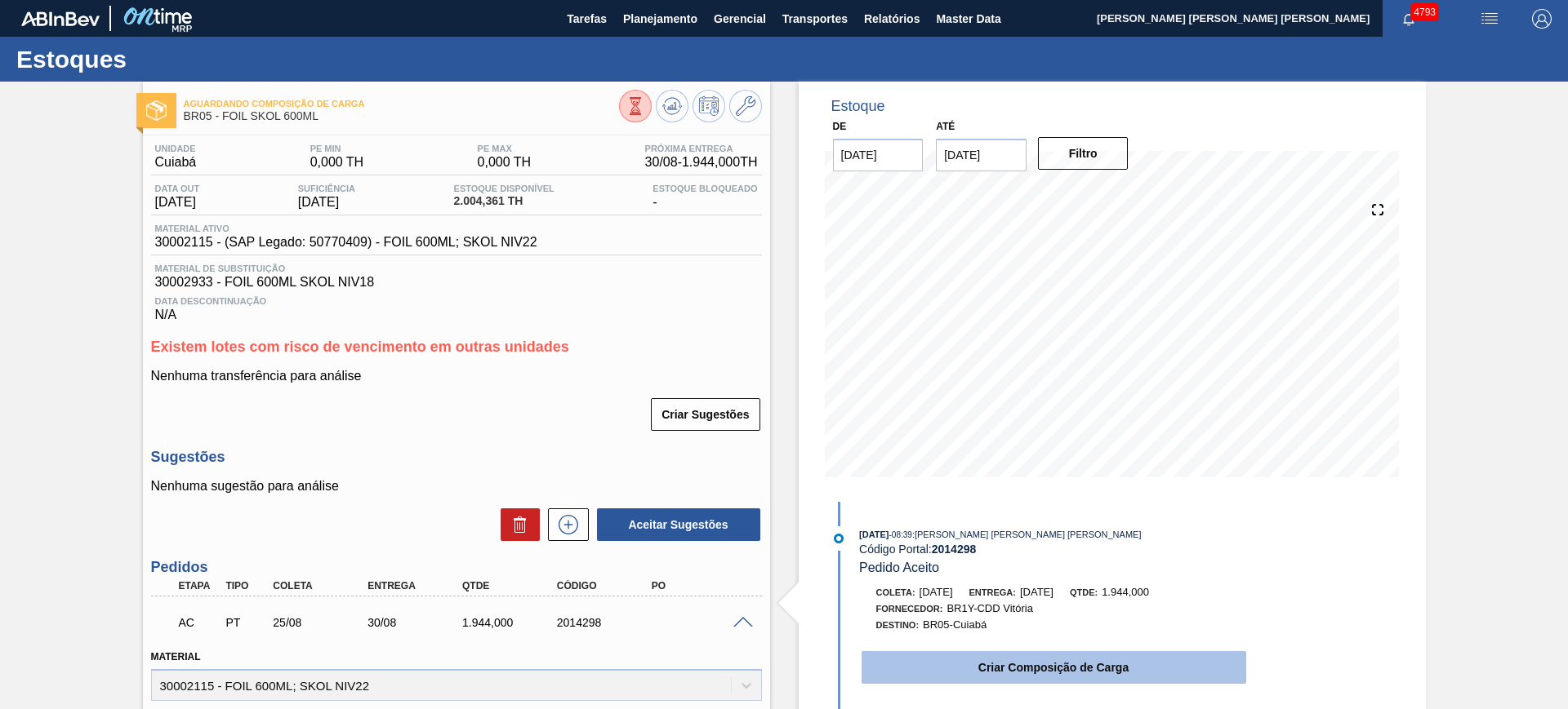
click at [968, 667] on button "Criar Composição de Carga" at bounding box center [1054, 668] width 385 height 33
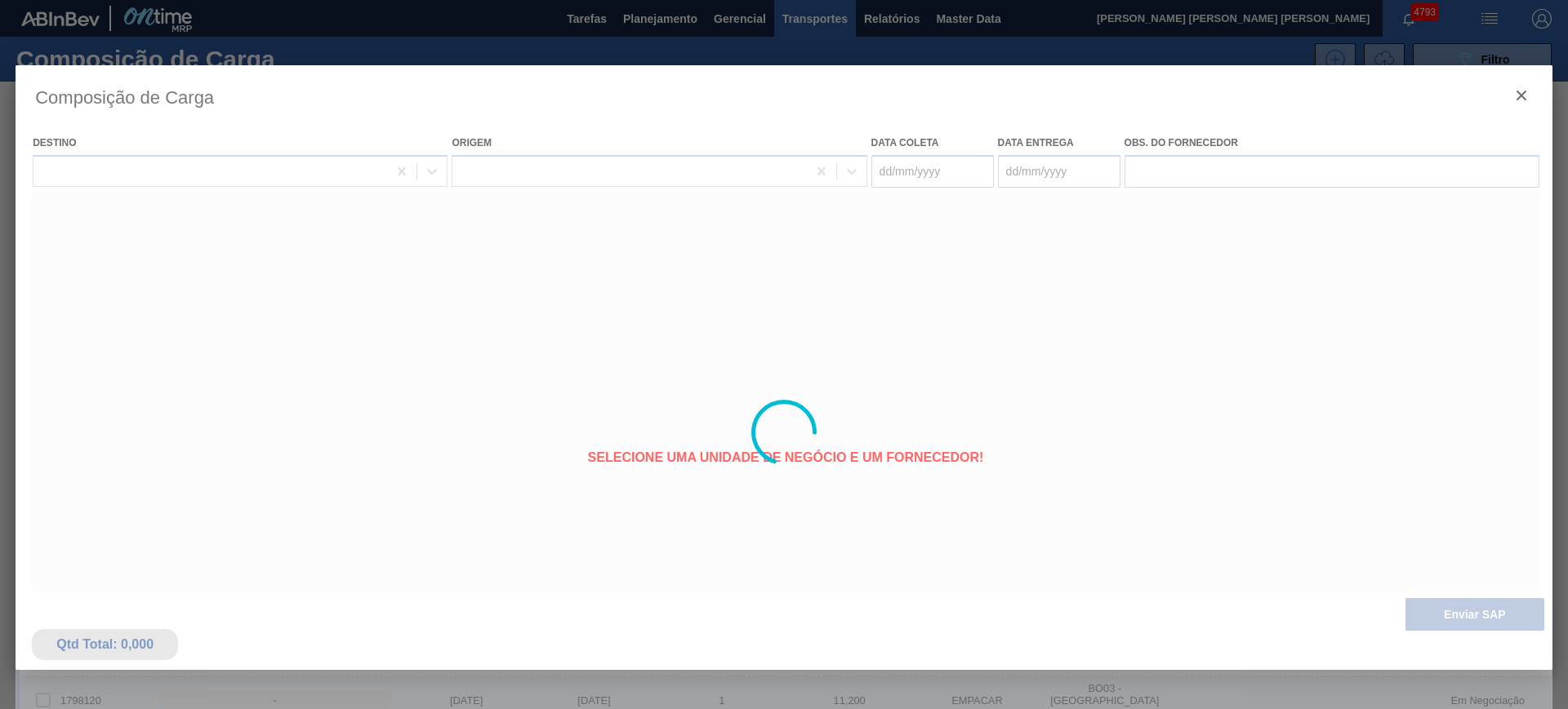
type coleta "[DATE]"
type entrega "30/08/2025"
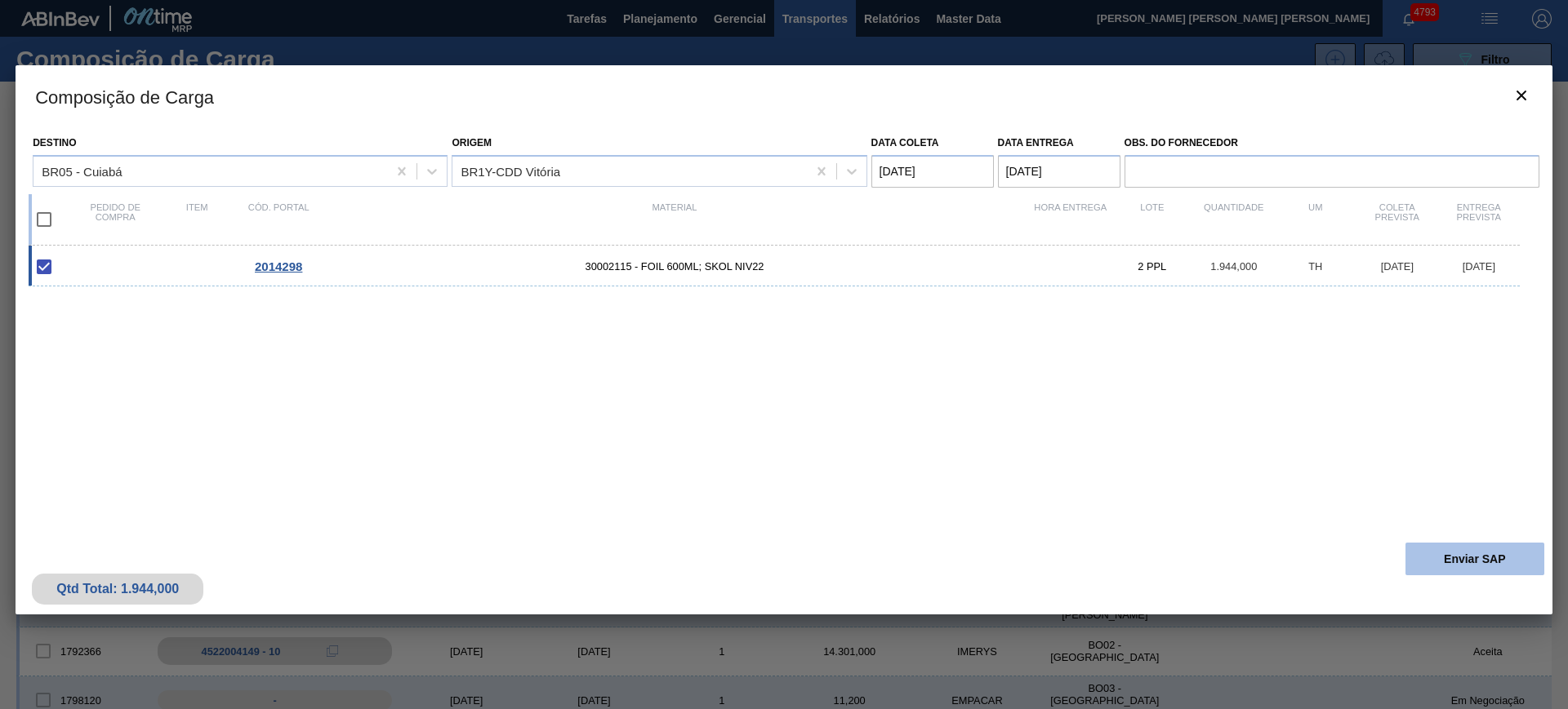
click at [1453, 557] on button "Enviar SAP" at bounding box center [1474, 559] width 139 height 33
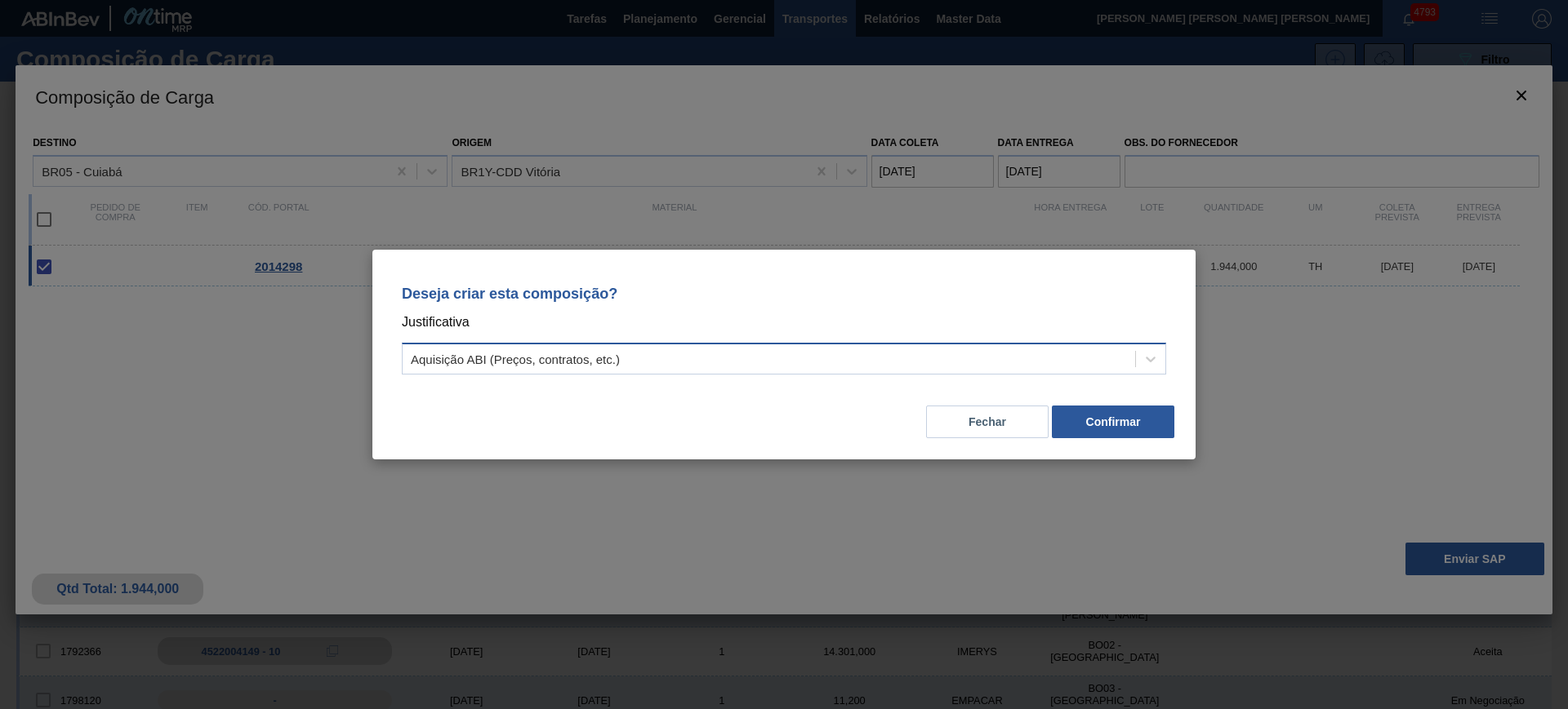
click at [966, 359] on div "Aquisição ABI (Preços, contratos, etc.)" at bounding box center [769, 359] width 732 height 23
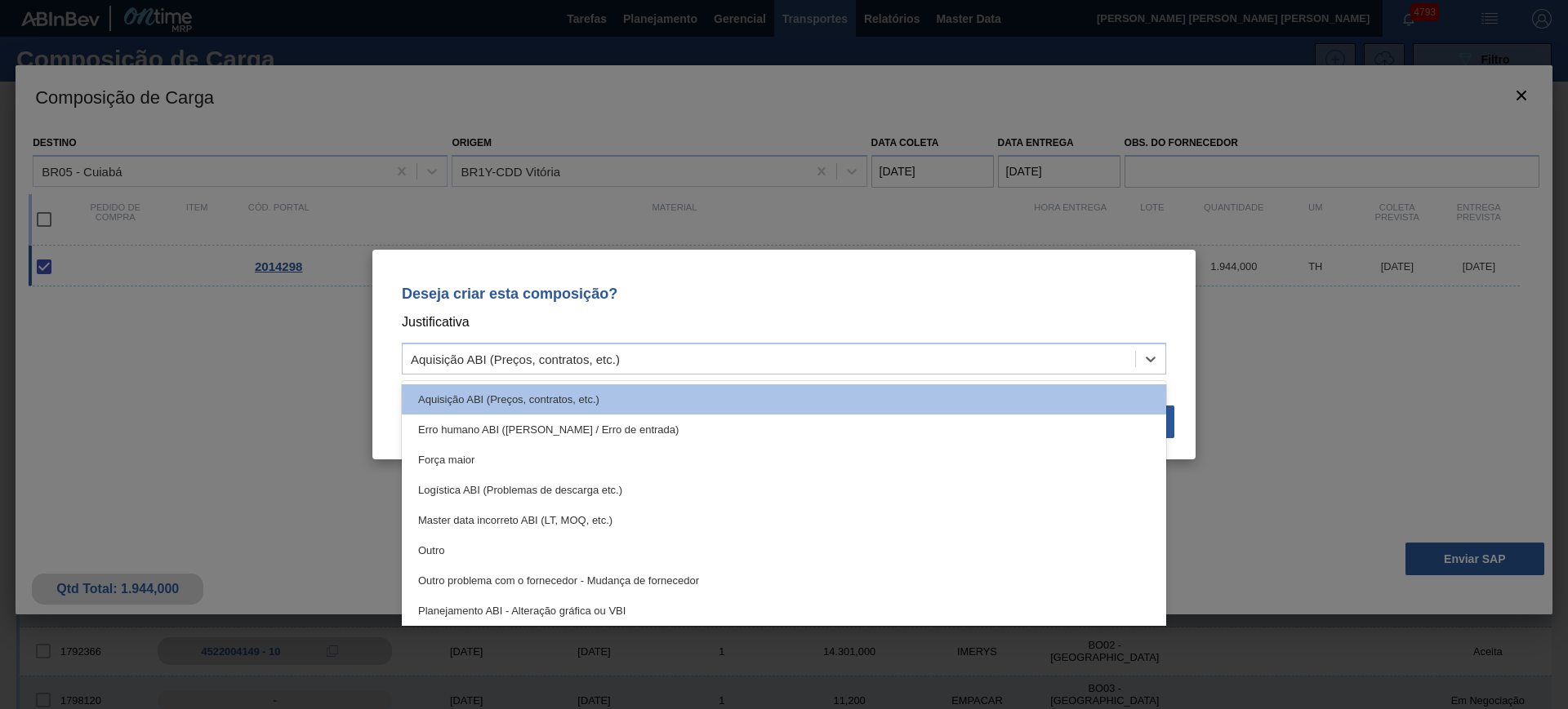
drag, startPoint x: 705, startPoint y: 614, endPoint x: 954, endPoint y: 513, distance: 268.7
click at [709, 615] on div "Planejamento ABI - Alteração gráfica ou VBI" at bounding box center [784, 611] width 764 height 30
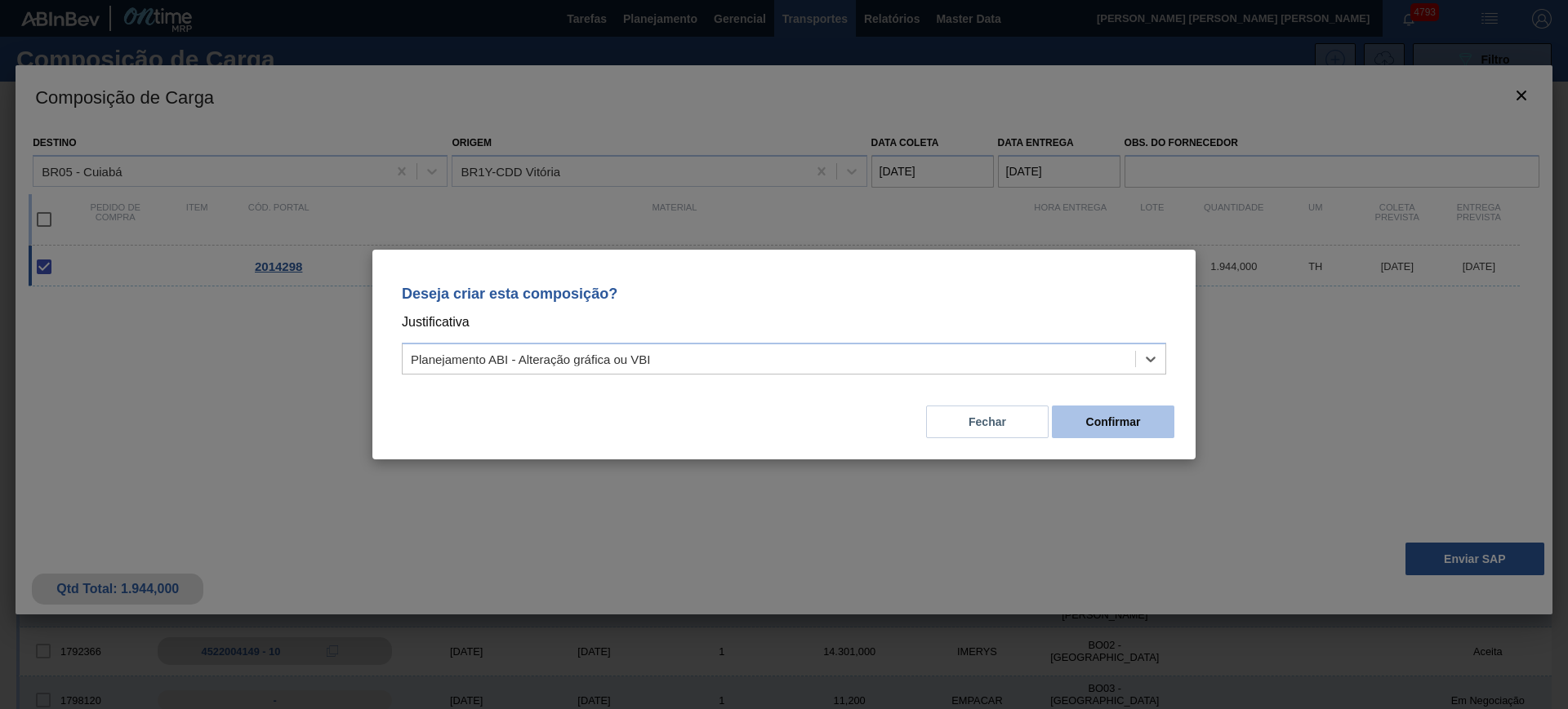
click at [1101, 422] on button "Confirmar" at bounding box center [1113, 421] width 123 height 33
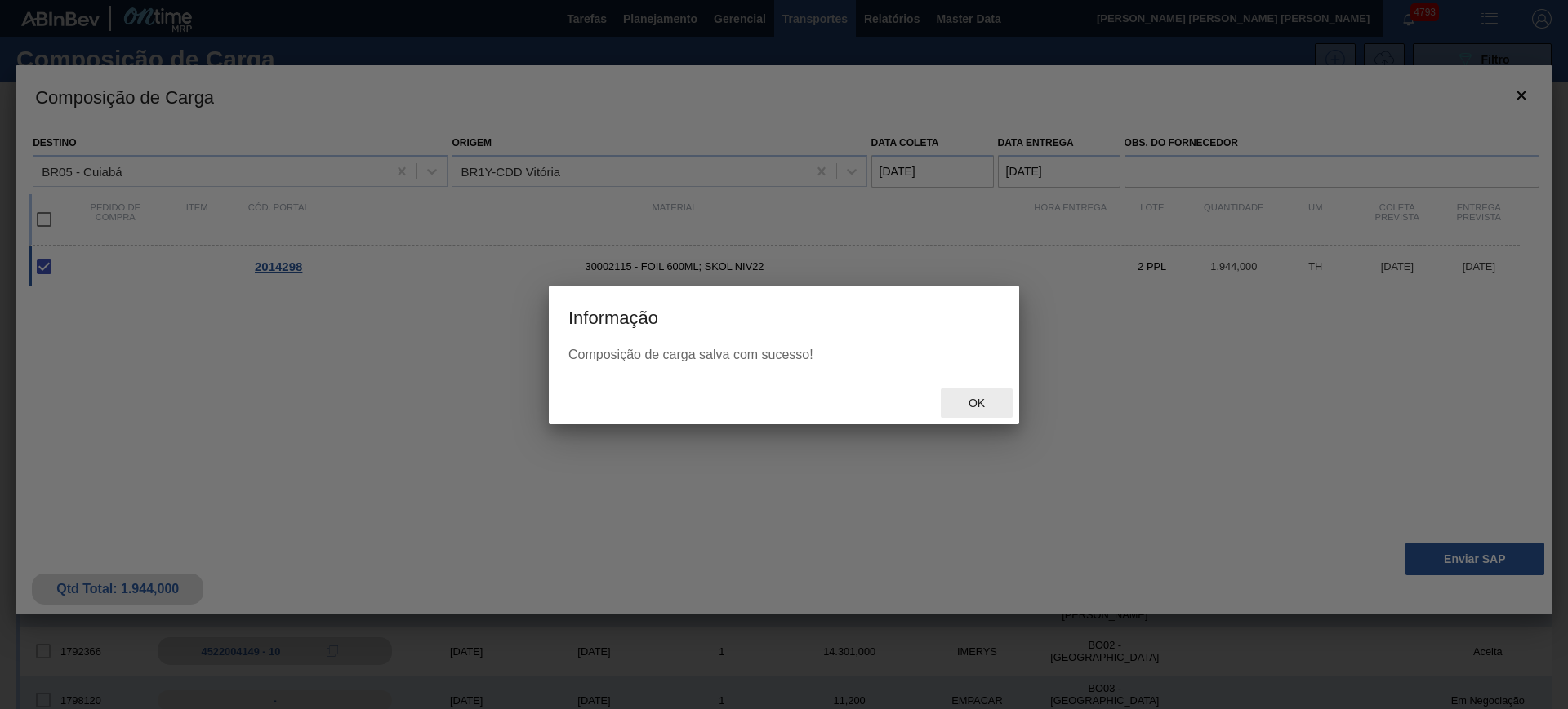
click at [970, 397] on span "Ok" at bounding box center [976, 404] width 42 height 13
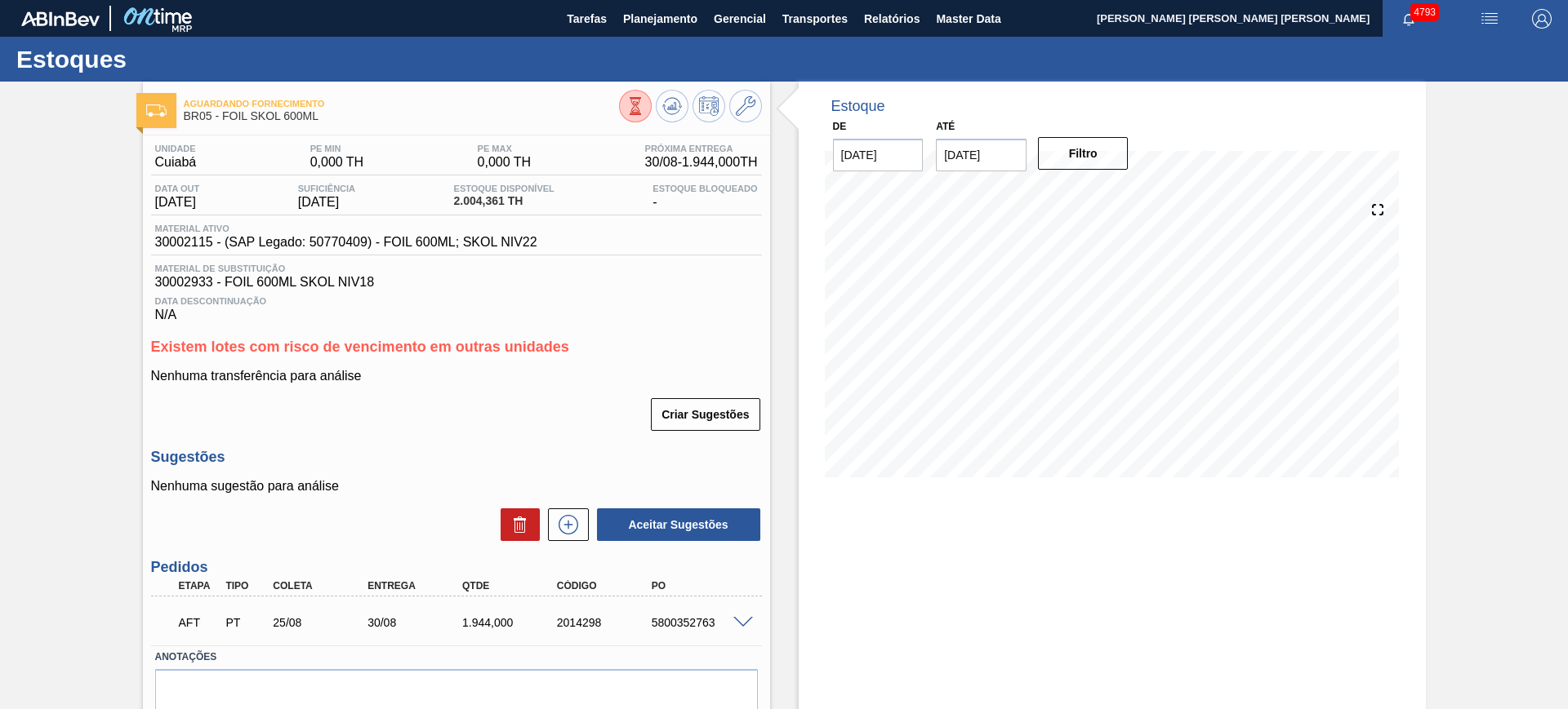
click at [708, 619] on div "5800352763" at bounding box center [700, 623] width 106 height 13
copy div "5800352763"
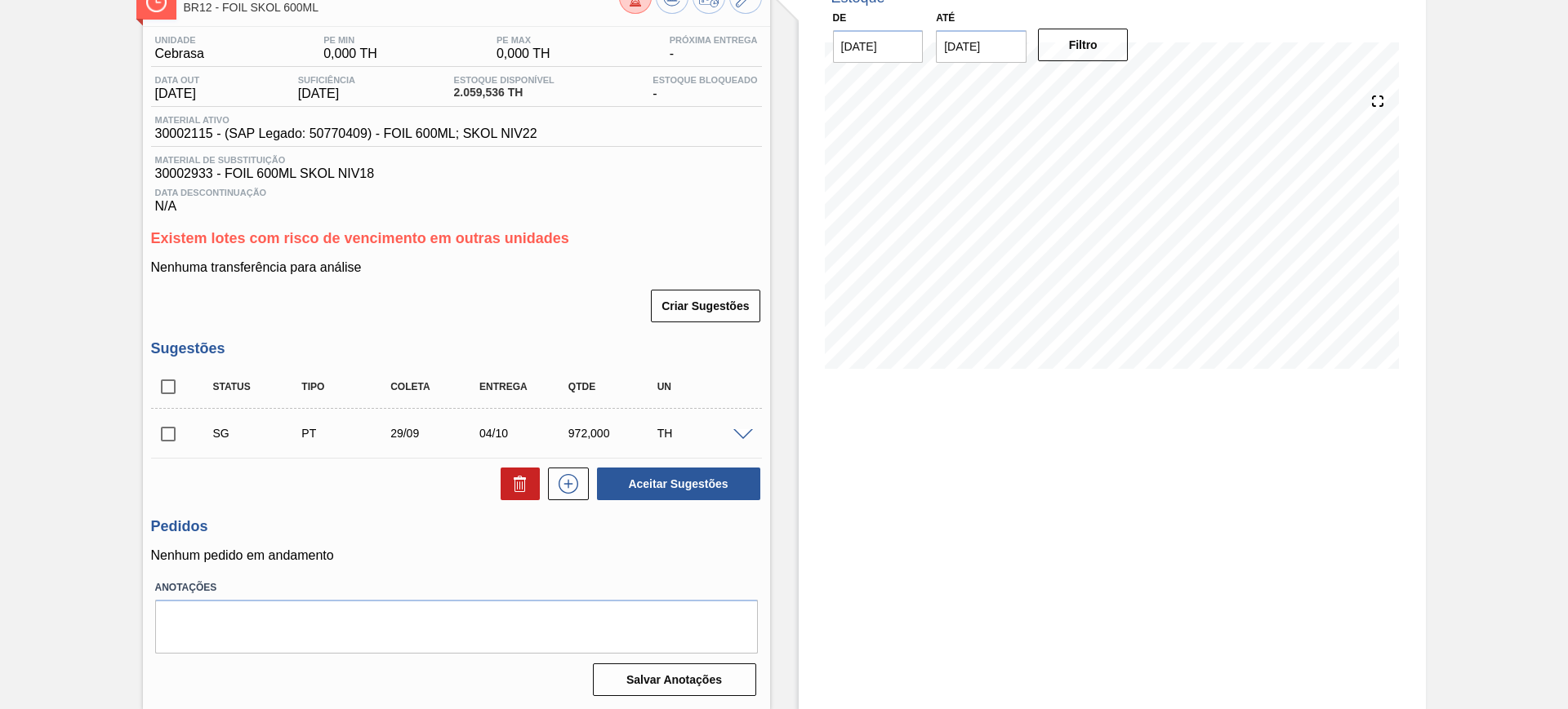
scroll to position [110, 0]
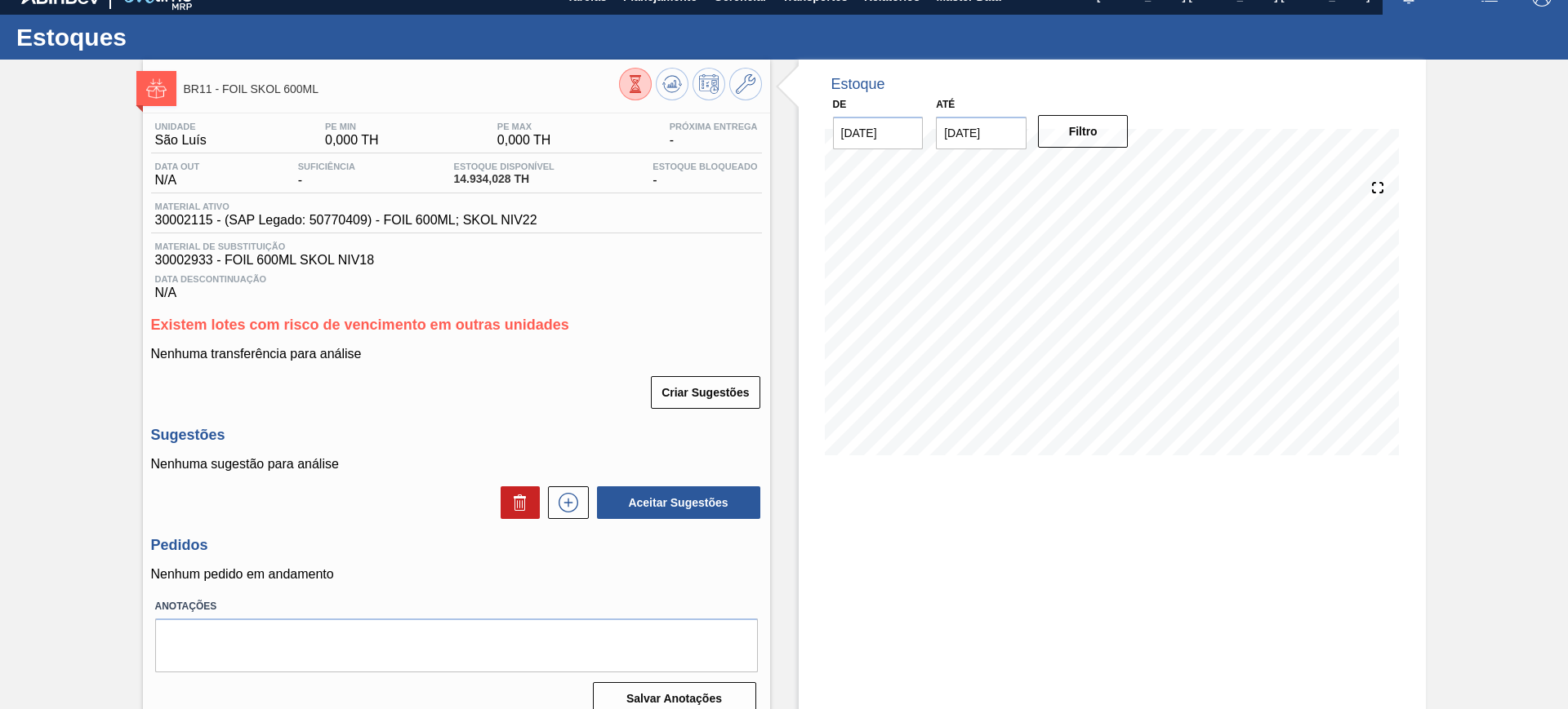
scroll to position [41, 0]
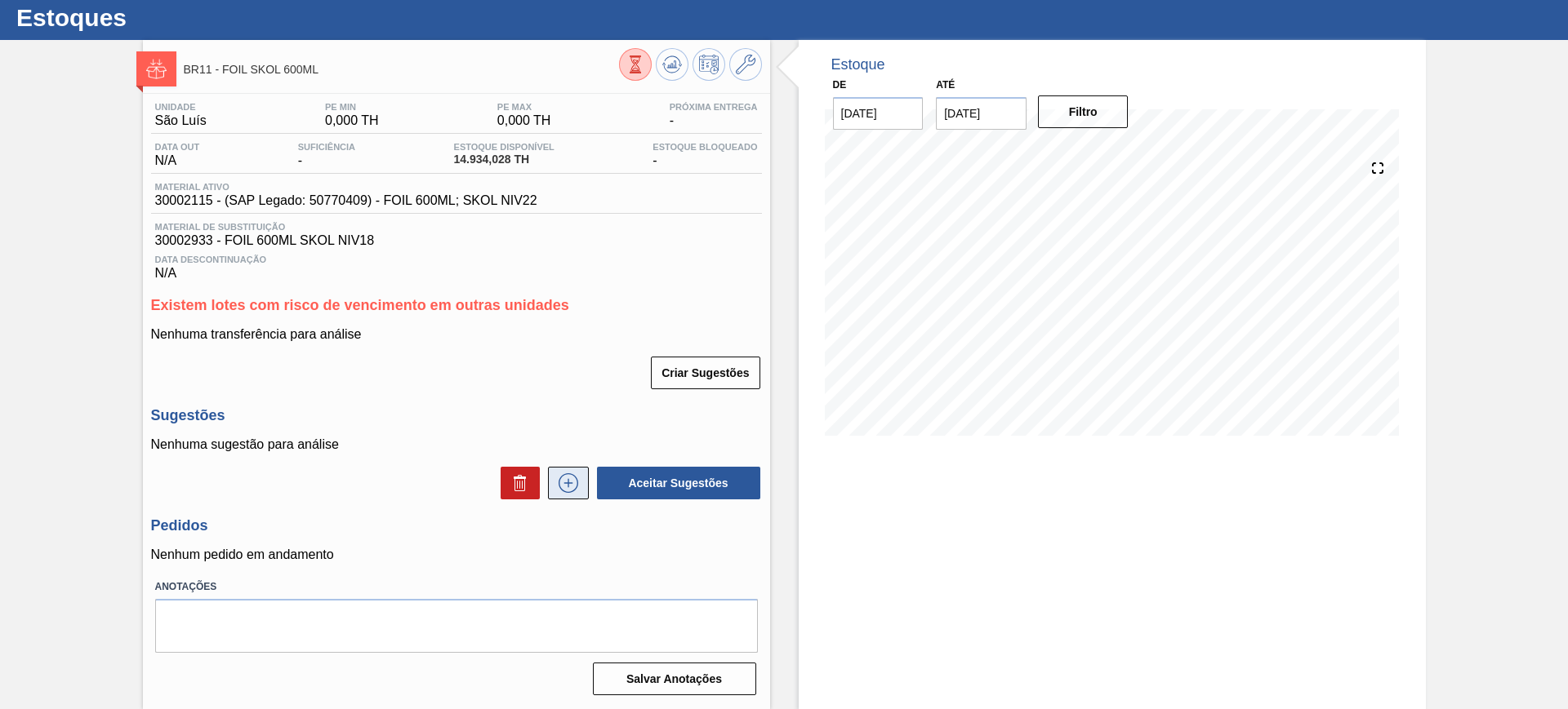
click at [562, 482] on icon at bounding box center [569, 483] width 26 height 20
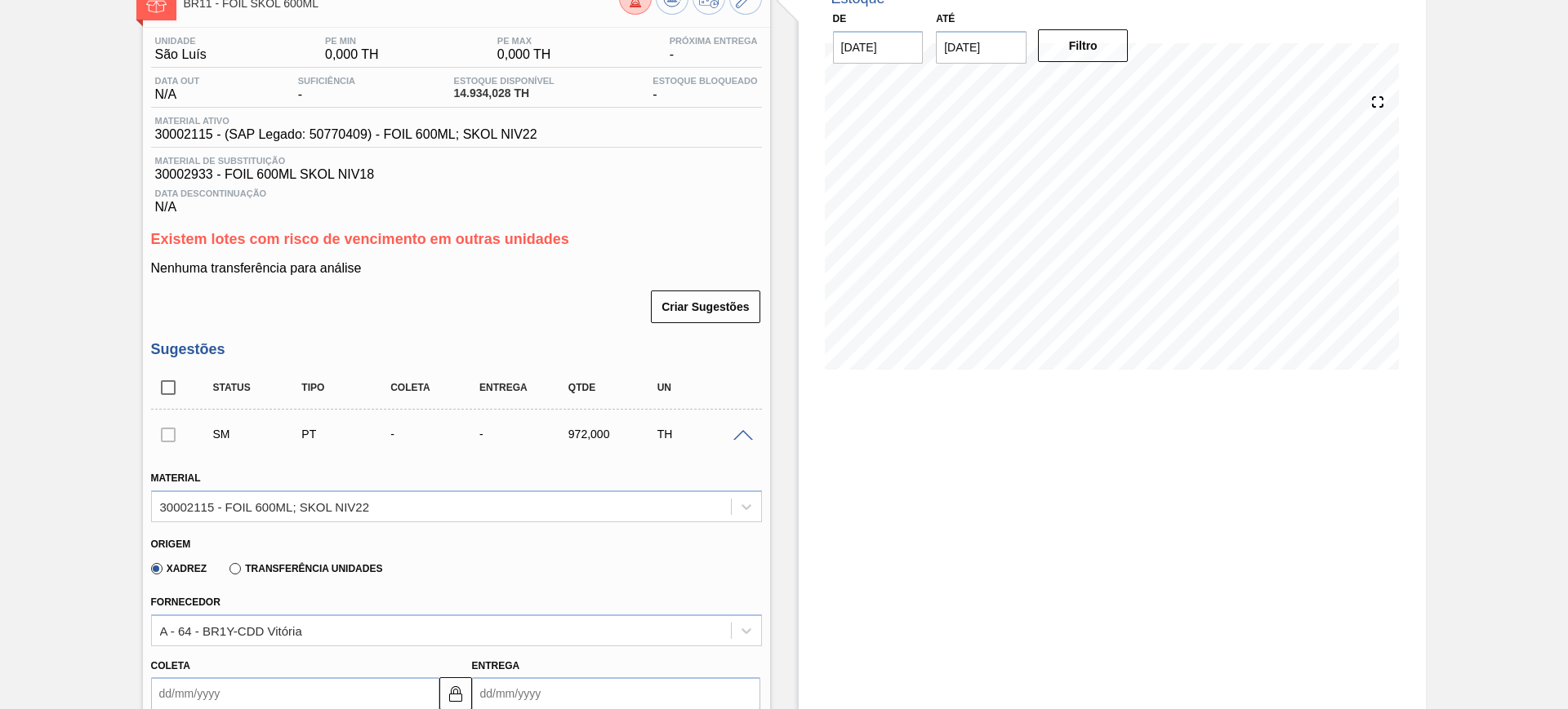
scroll to position [245, 0]
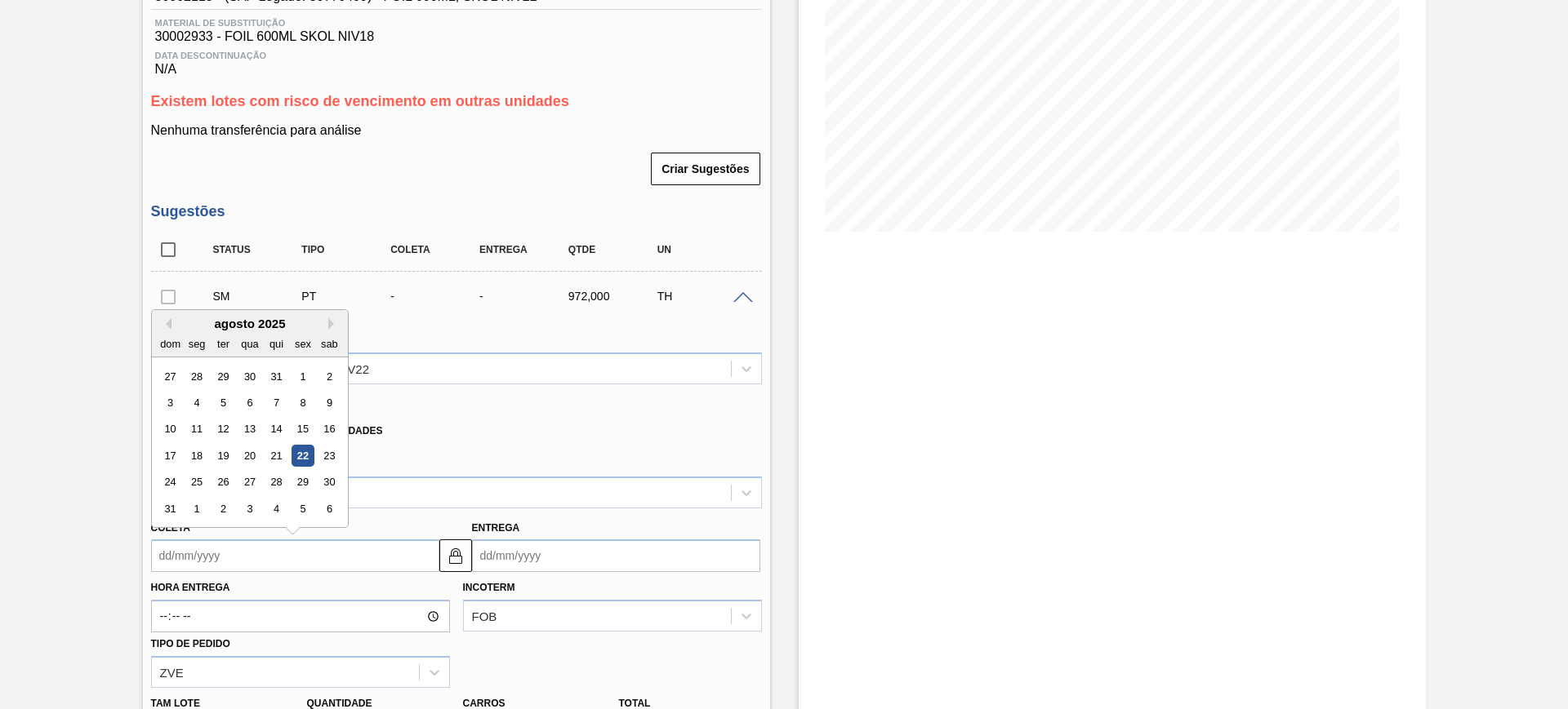
click at [256, 550] on input "Coleta" at bounding box center [295, 555] width 288 height 33
click at [207, 485] on div "24 25 26 27 28 29 30" at bounding box center [249, 482] width 185 height 26
click at [200, 480] on div "25" at bounding box center [197, 483] width 22 height 22
type input "[DATE]"
type input "27/08/2025"
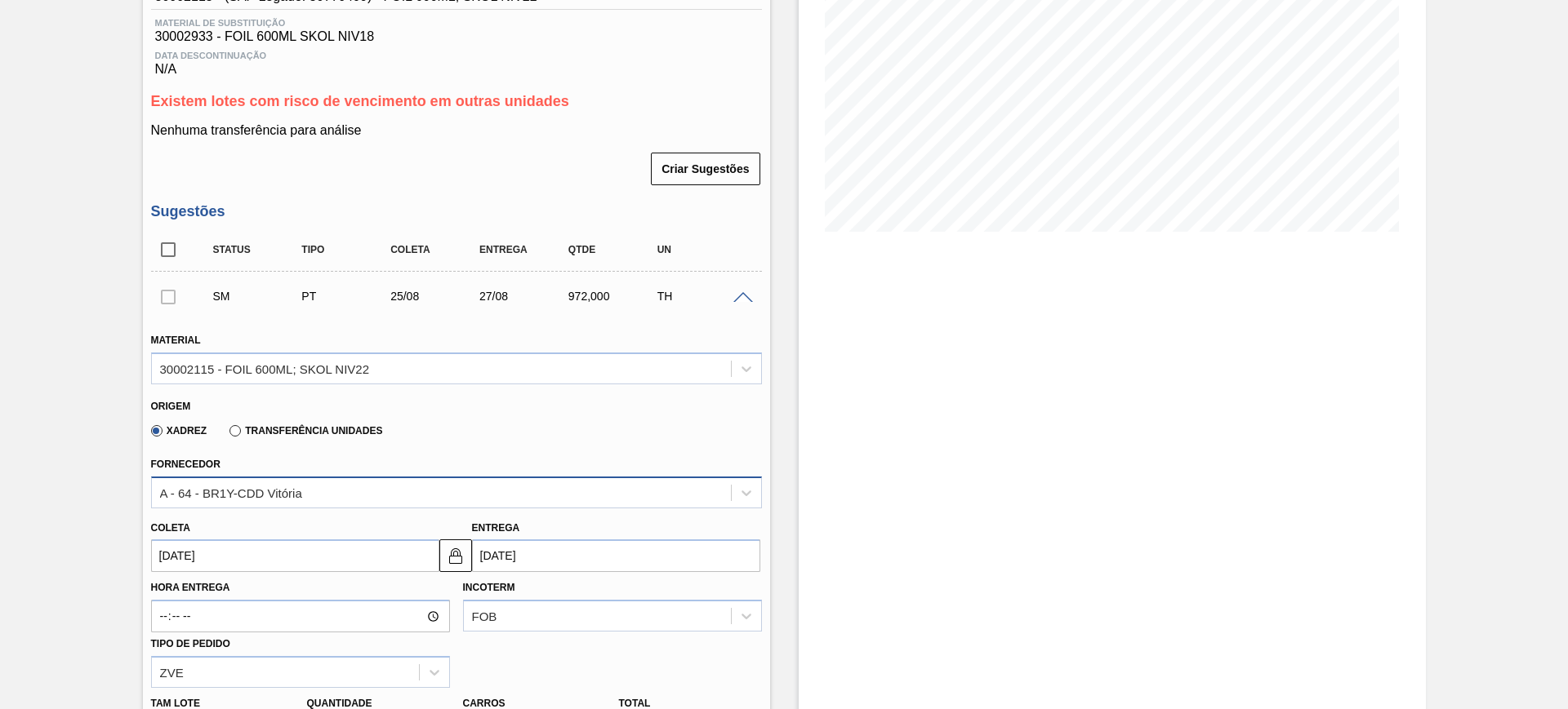
scroll to position [450, 0]
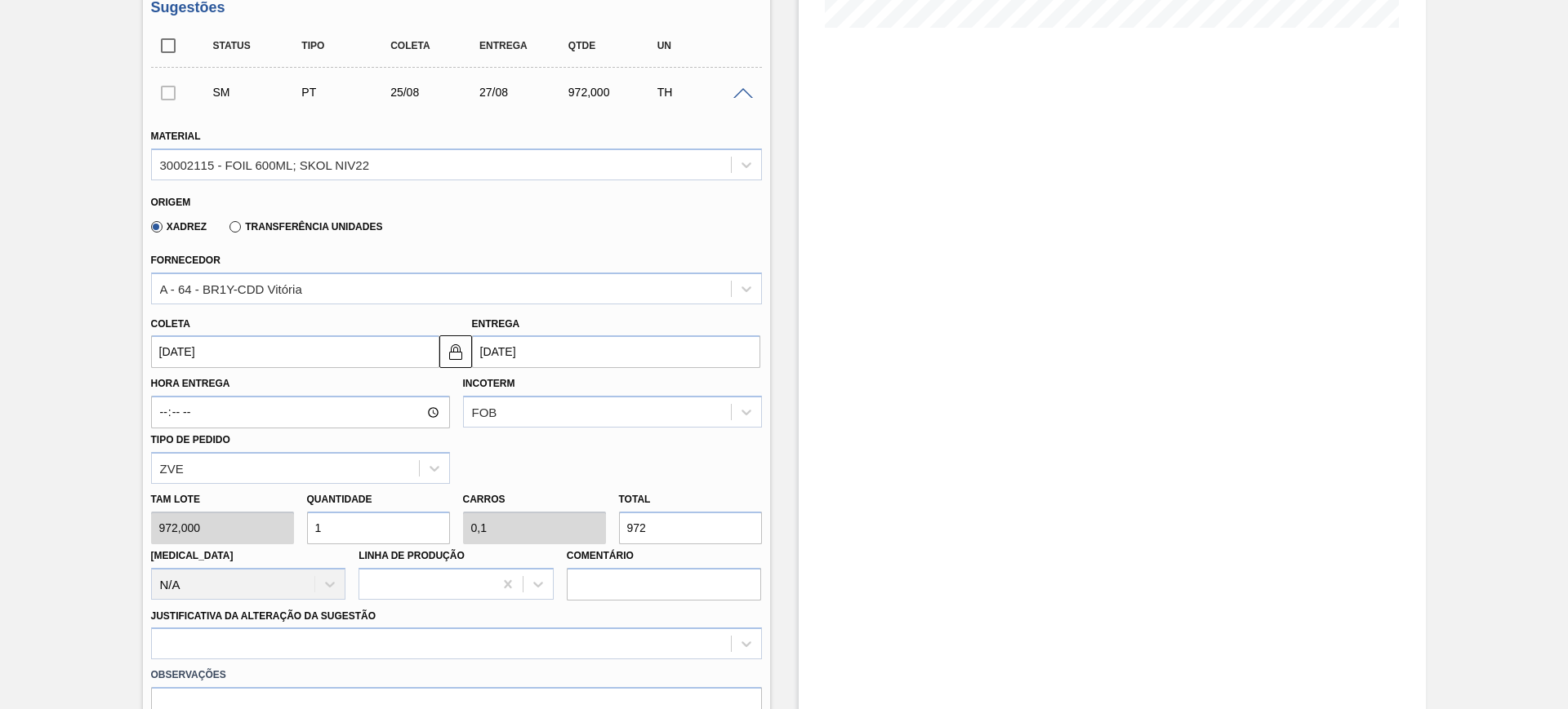
click at [337, 530] on input "1" at bounding box center [378, 528] width 143 height 33
type input "4"
type input "0,4"
type input "3.888"
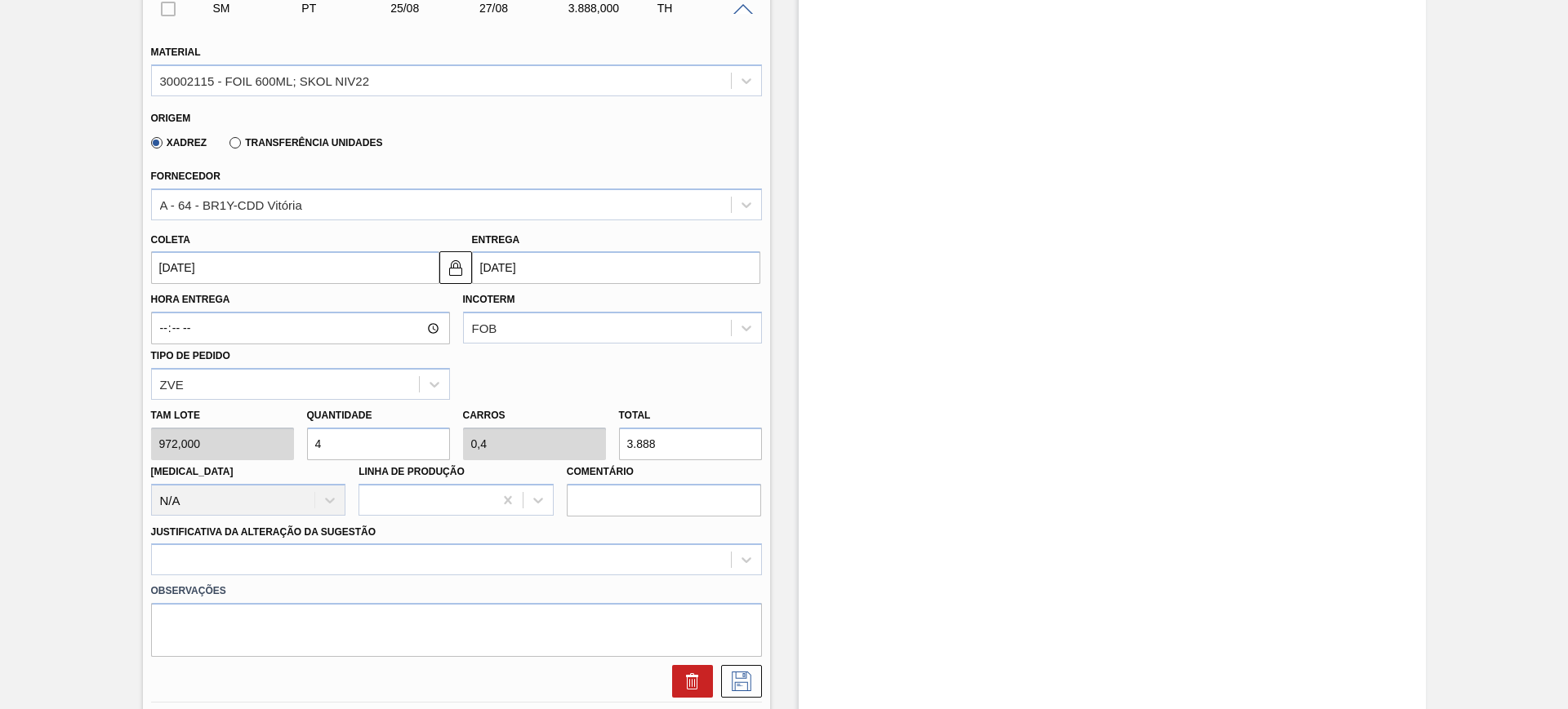
scroll to position [654, 0]
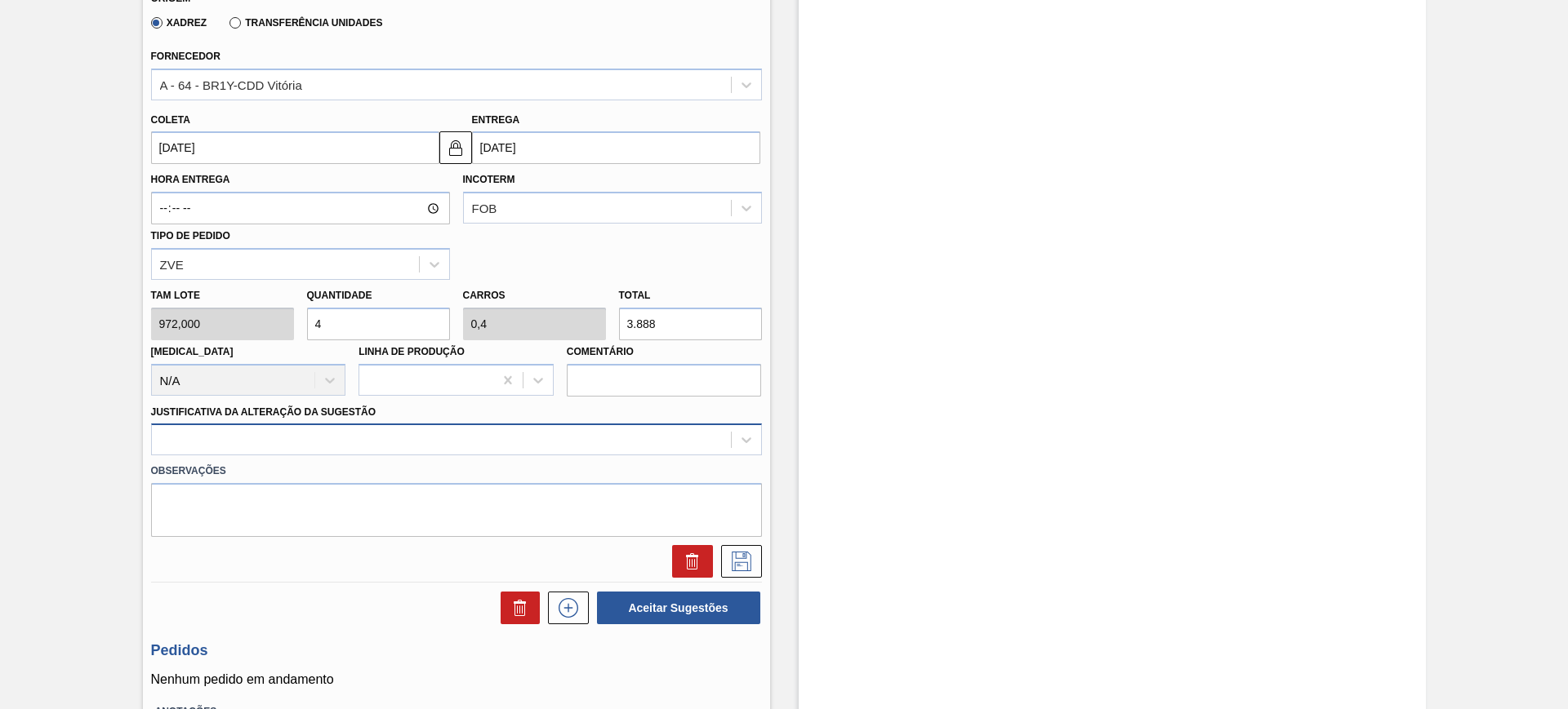
click at [308, 449] on div at bounding box center [441, 440] width 579 height 23
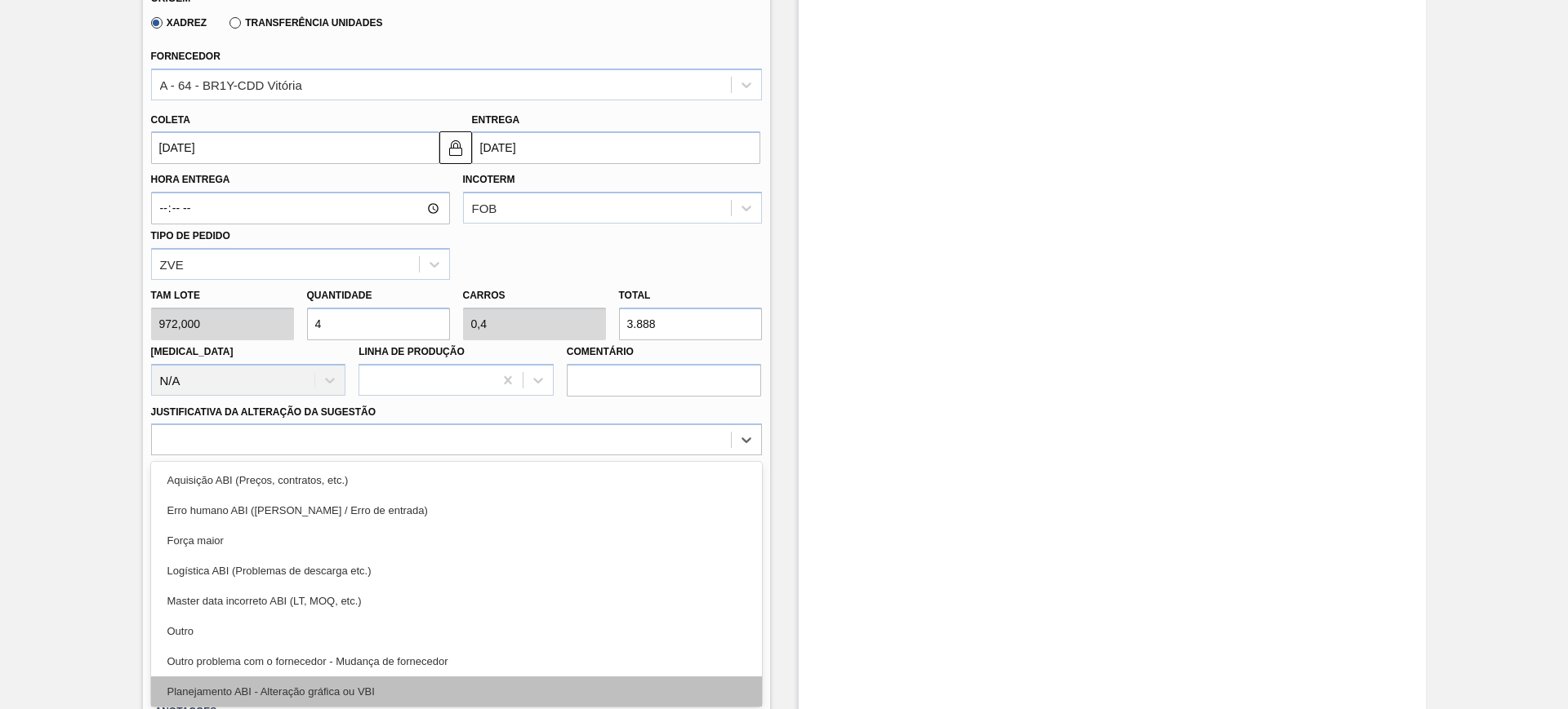
click at [373, 679] on div "Planejamento ABI - Alteração gráfica ou VBI" at bounding box center [456, 692] width 611 height 30
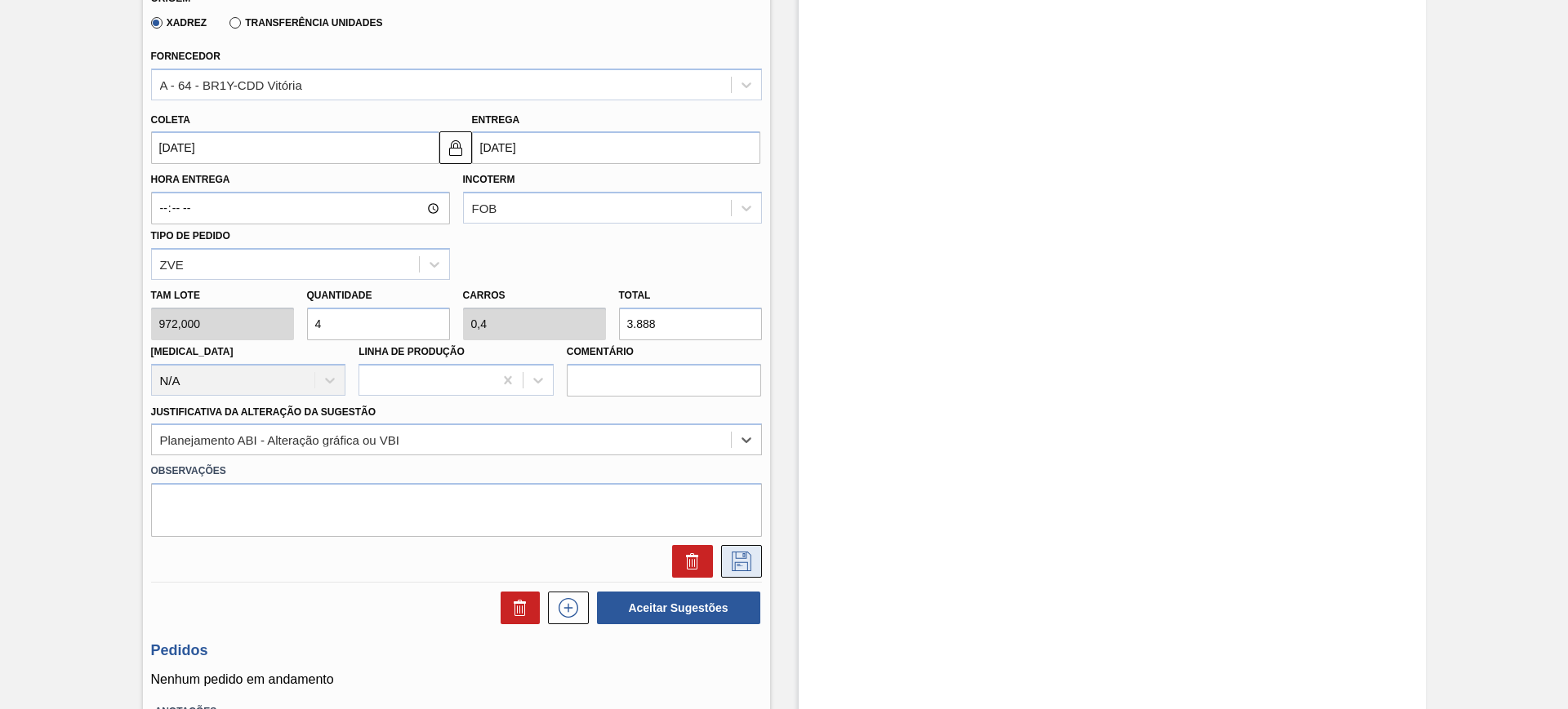
click at [735, 556] on icon at bounding box center [742, 561] width 26 height 20
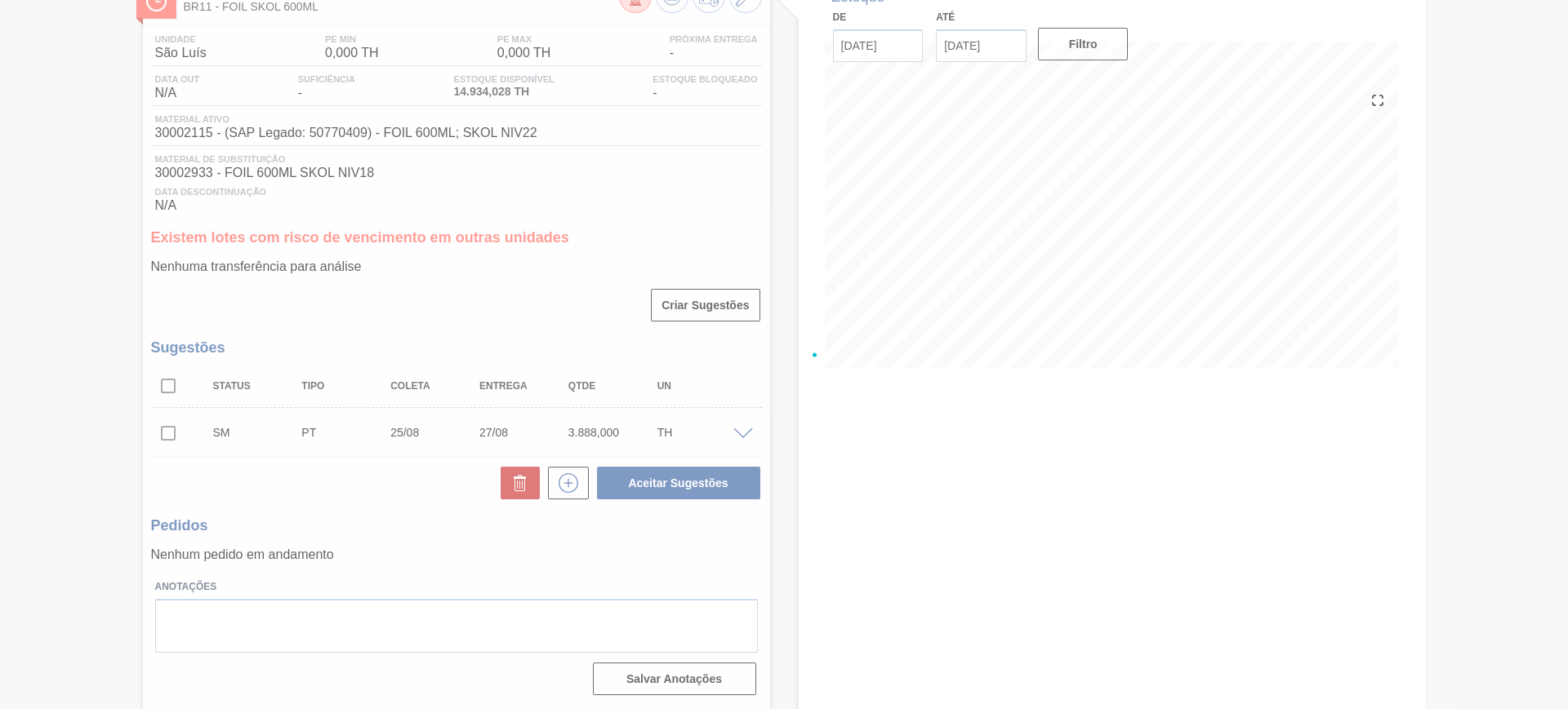
scroll to position [110, 0]
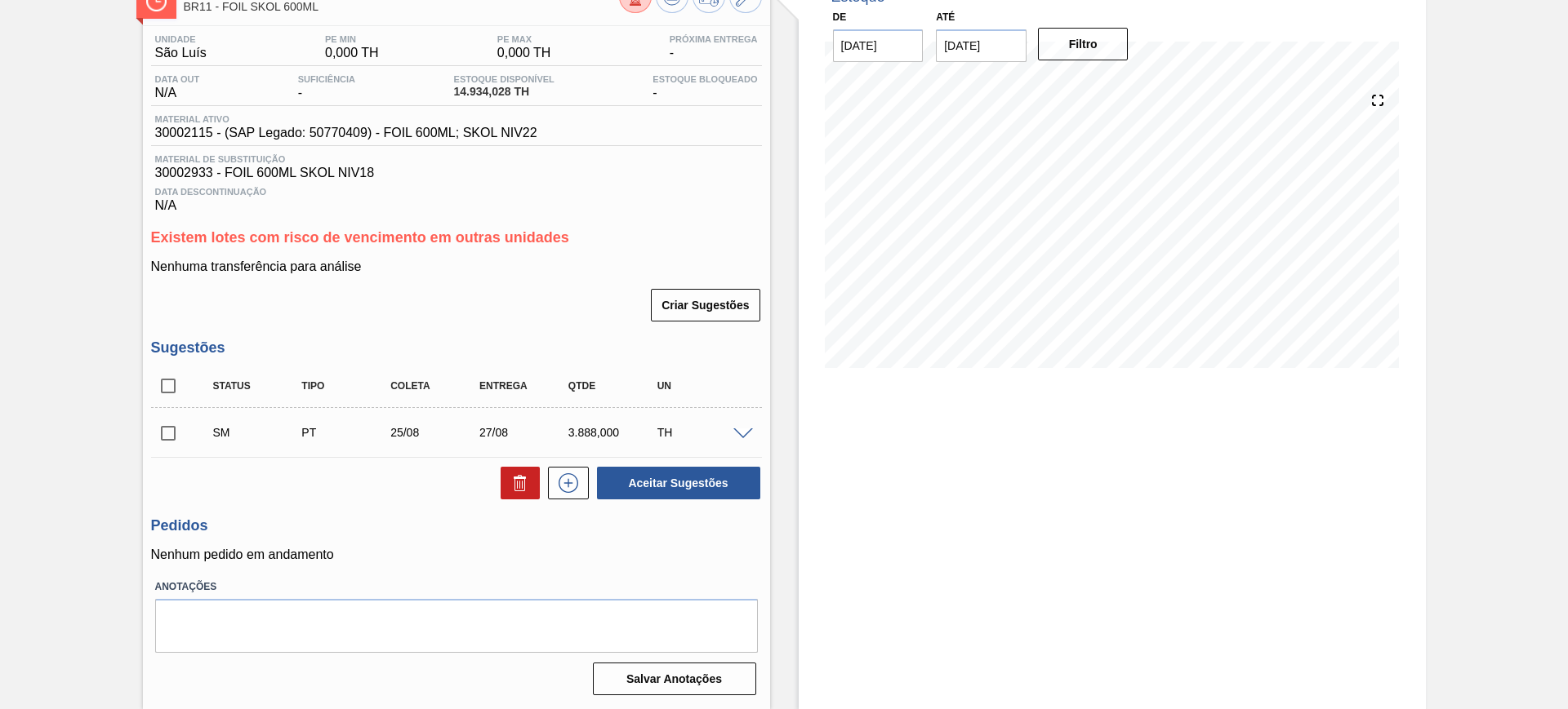
click at [745, 436] on span at bounding box center [743, 435] width 20 height 12
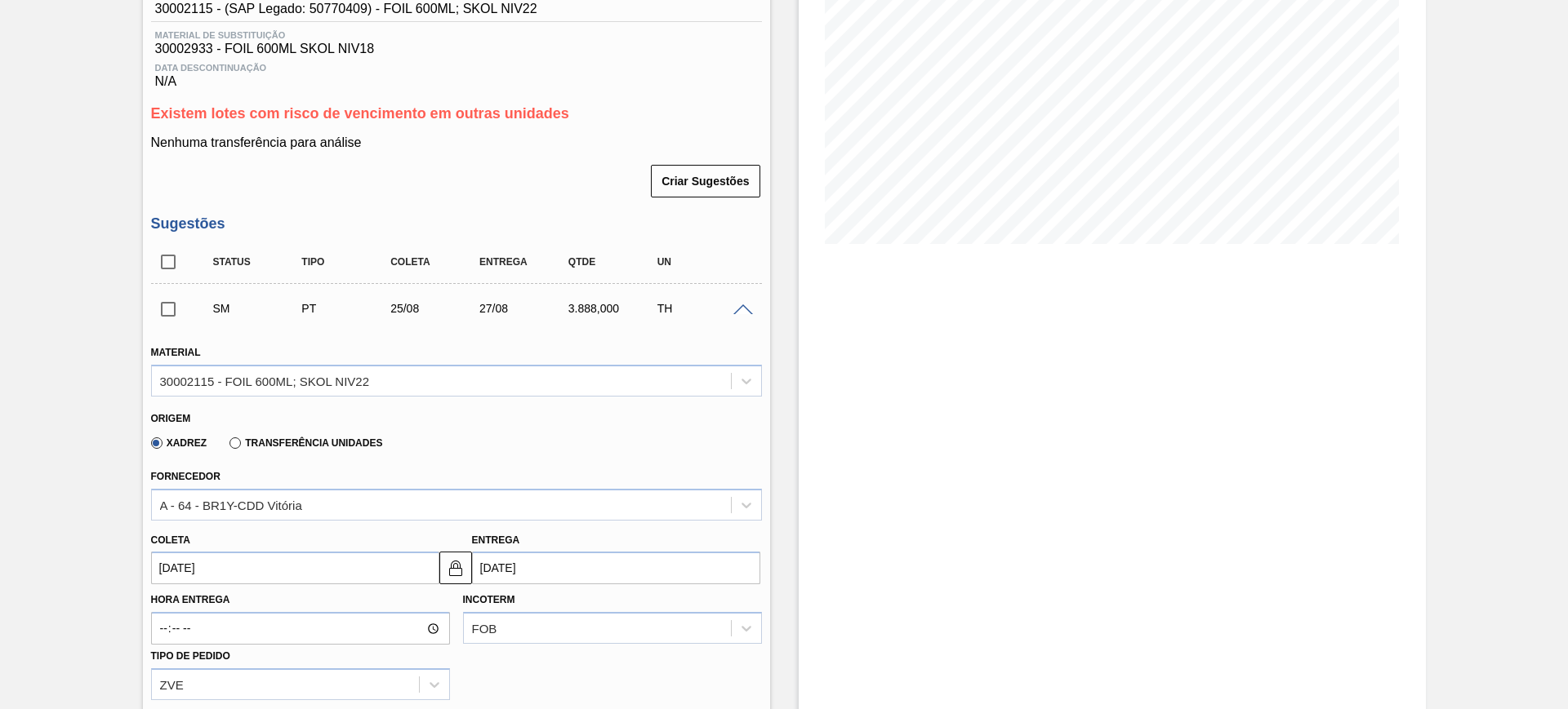
scroll to position [416, 0]
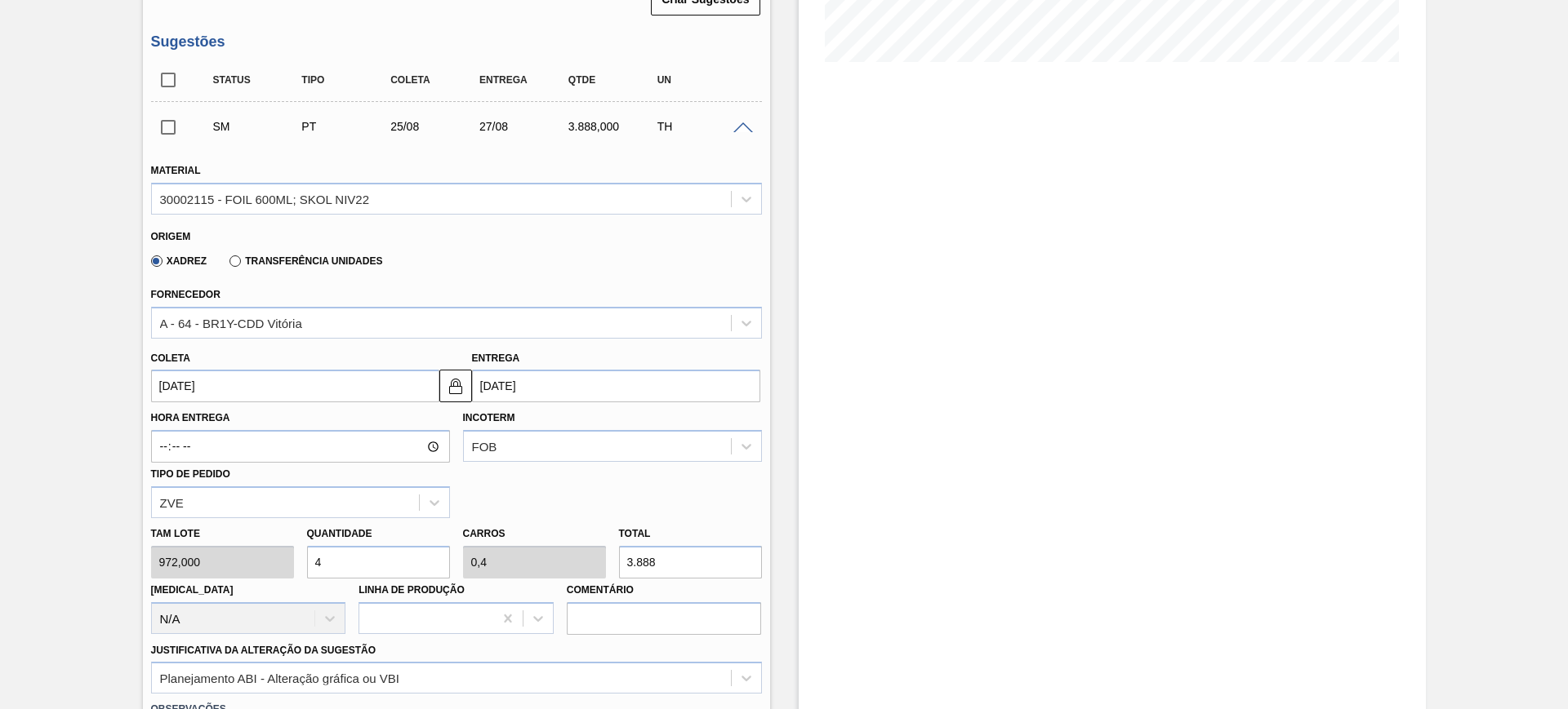
click at [412, 561] on input "4" at bounding box center [378, 562] width 143 height 33
type input "6"
type input "0,6"
type input "5.832"
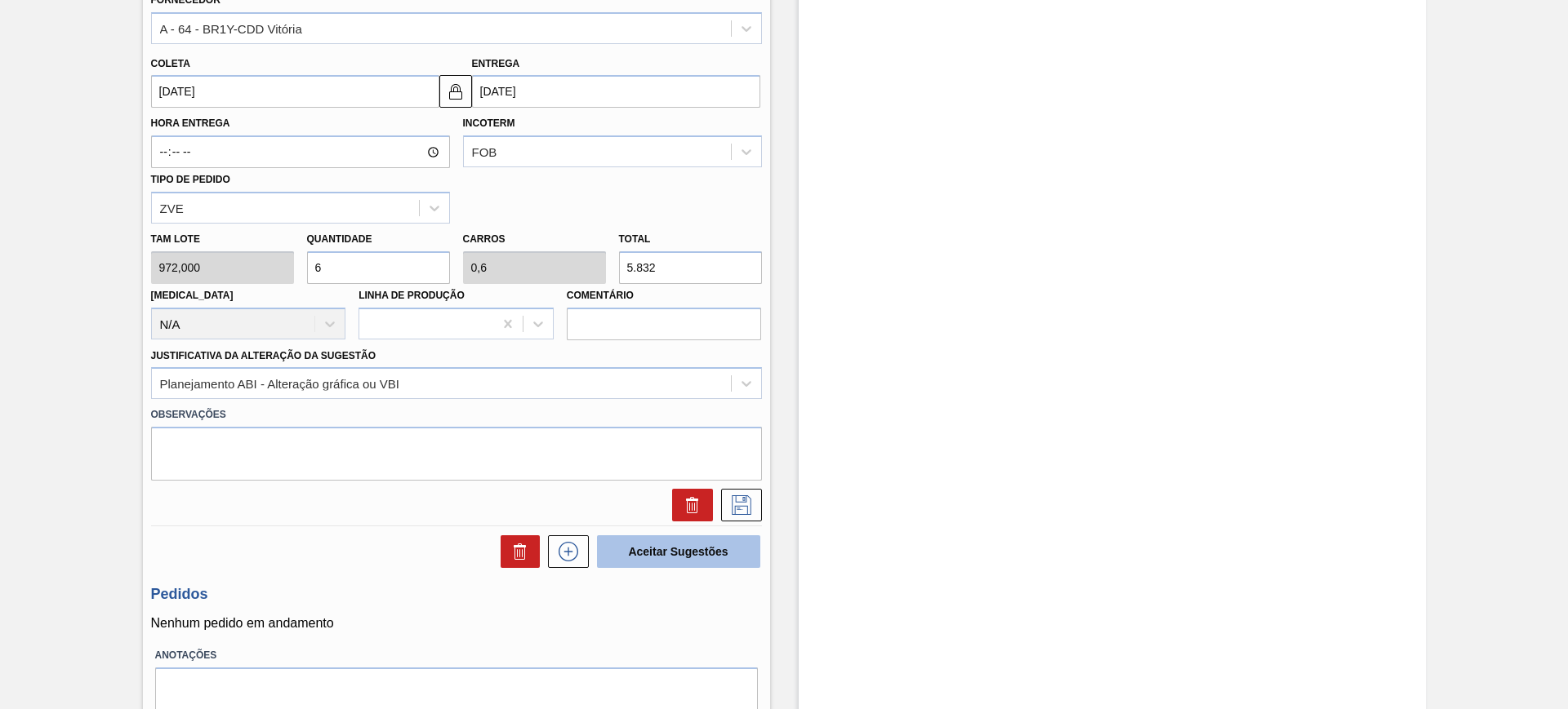
scroll to position [722, 0]
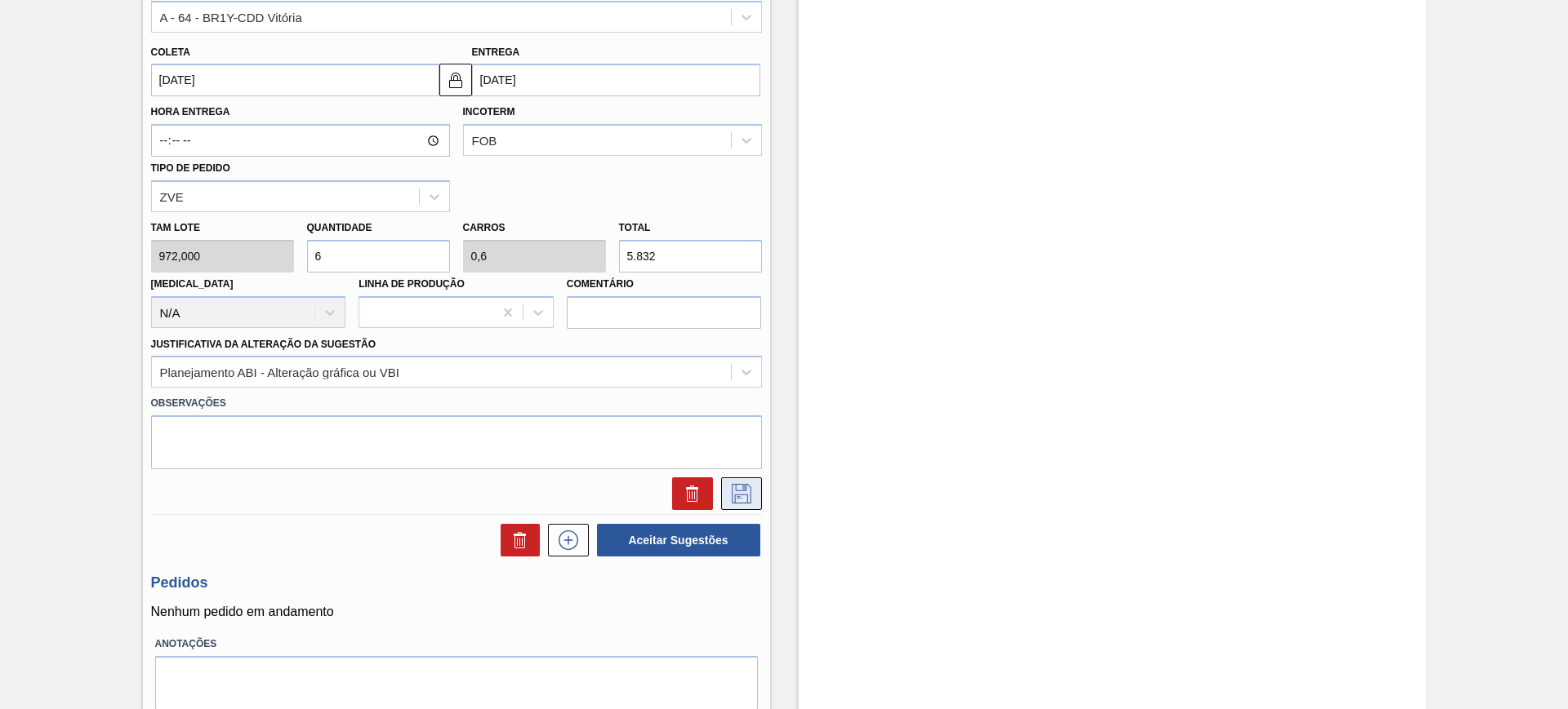
type input "6"
click at [739, 488] on icon at bounding box center [742, 494] width 26 height 20
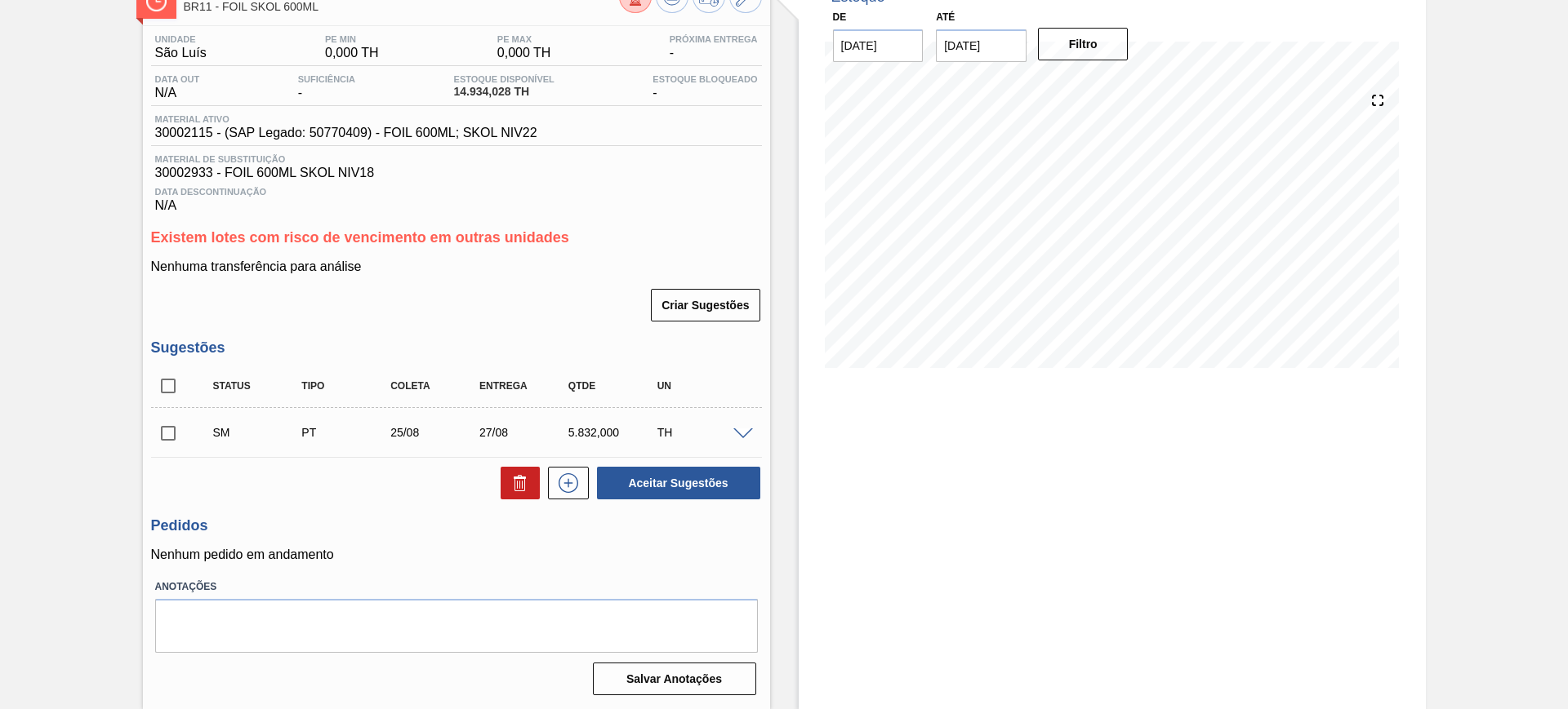
scroll to position [110, 0]
click at [171, 380] on input "checkbox" at bounding box center [168, 386] width 35 height 35
checkbox input "true"
click at [747, 429] on span at bounding box center [743, 435] width 20 height 12
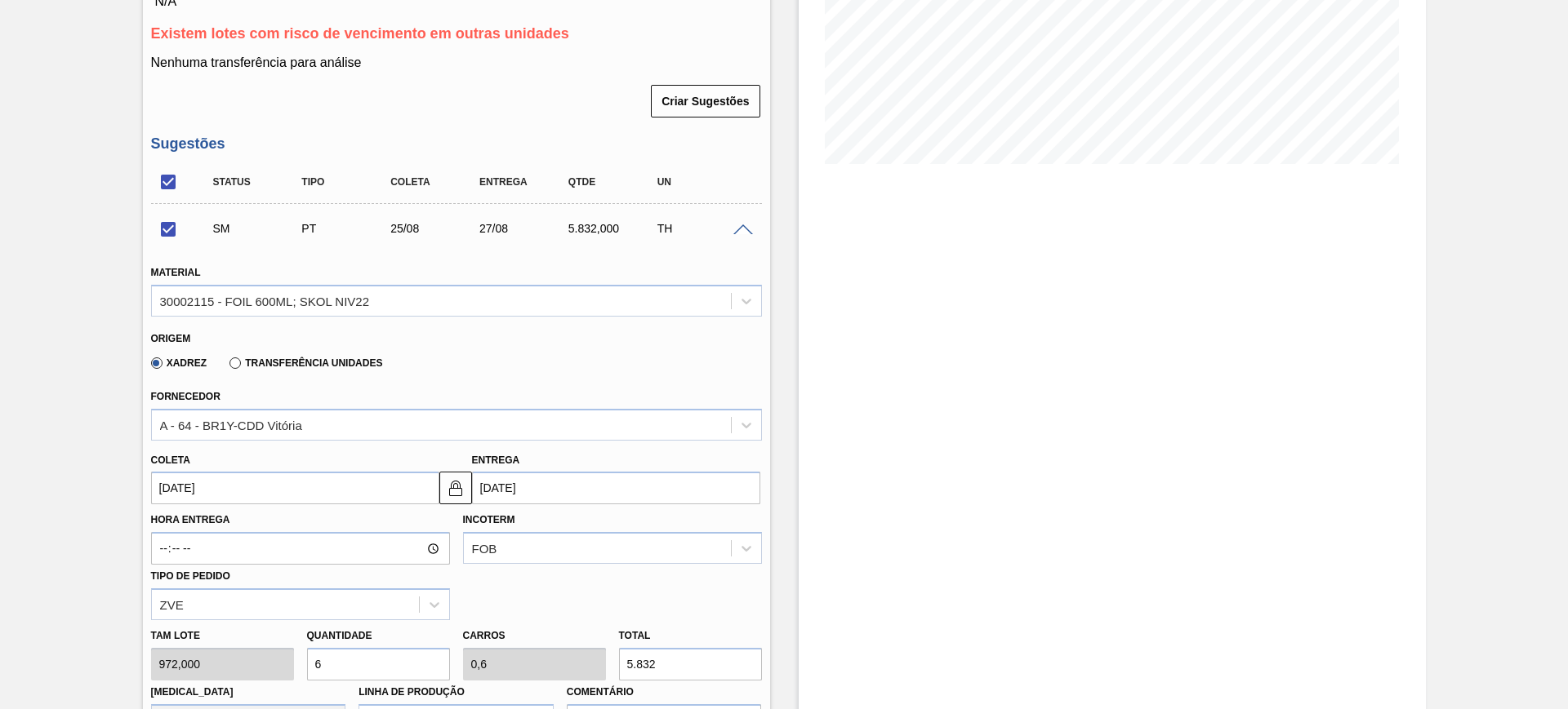
scroll to position [7, 0]
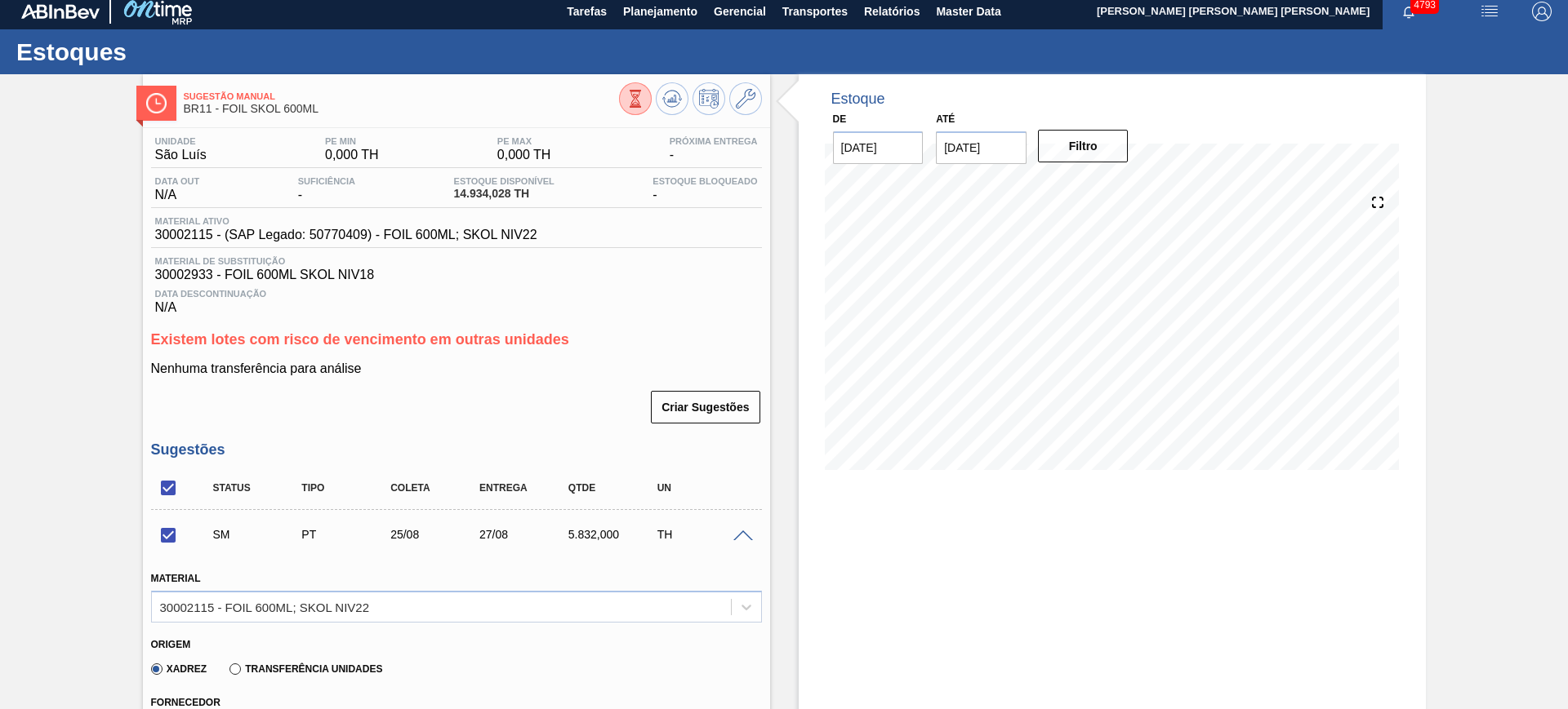
click at [742, 531] on span at bounding box center [743, 537] width 20 height 12
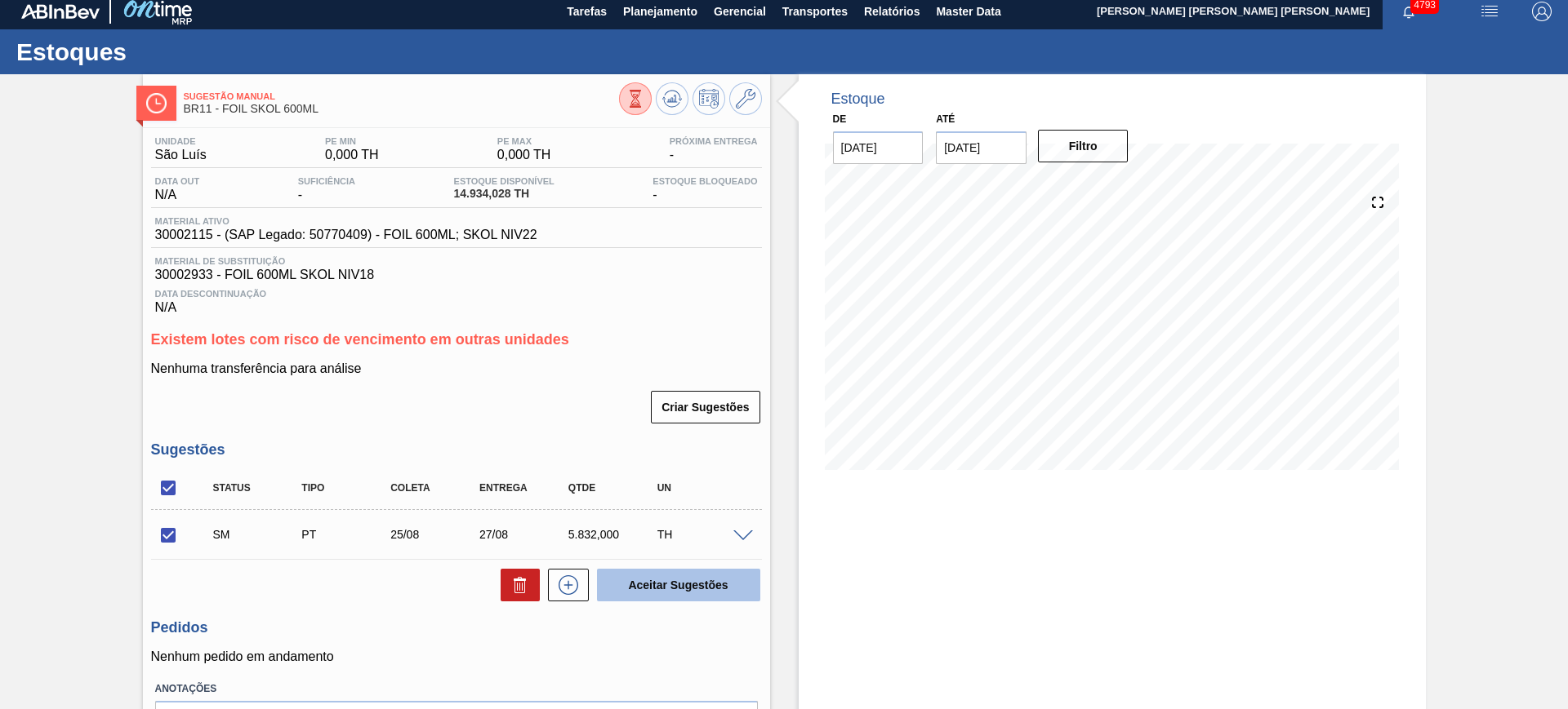
click at [735, 581] on button "Aceitar Sugestões" at bounding box center [678, 585] width 163 height 33
checkbox input "false"
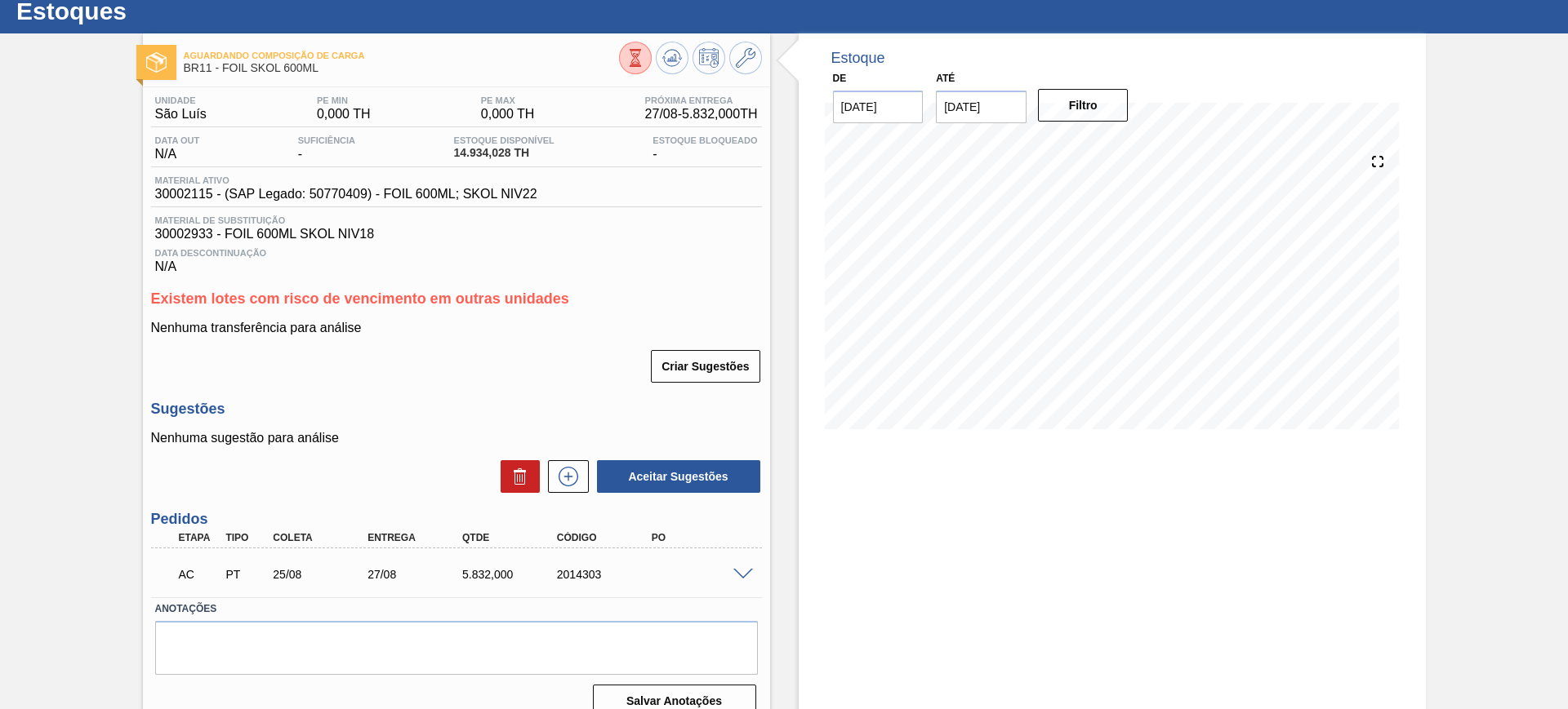
scroll to position [70, 0]
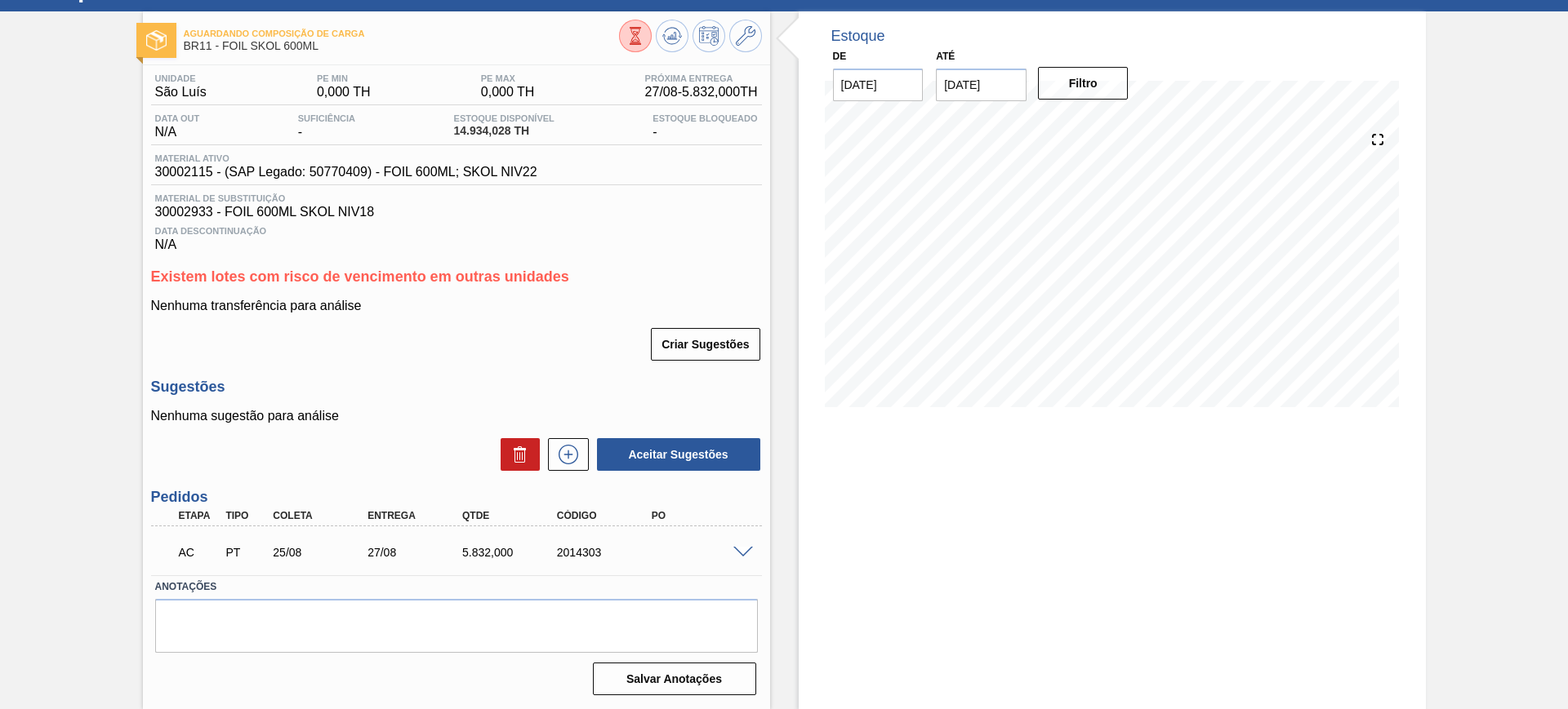
click at [742, 554] on span at bounding box center [743, 553] width 20 height 12
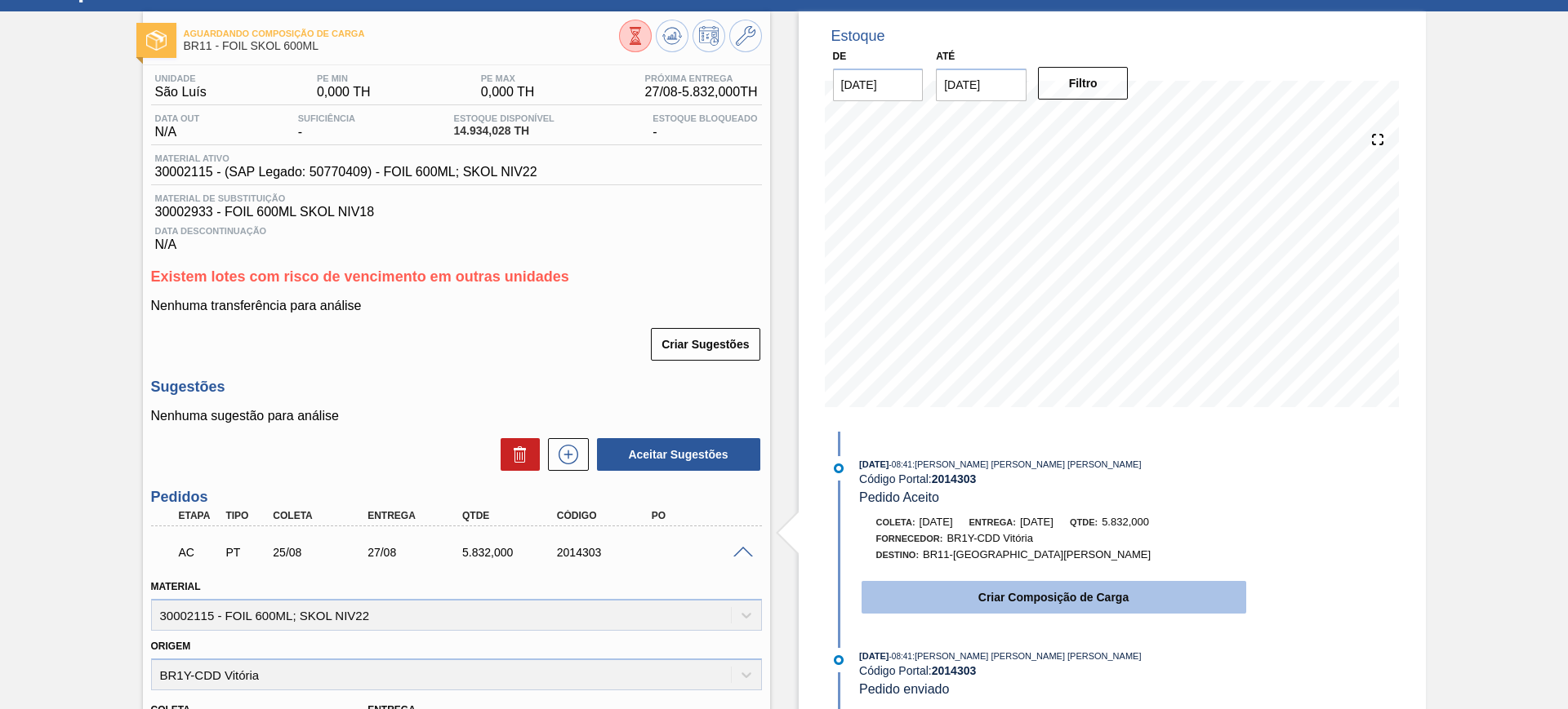
click at [1001, 603] on button "Criar Composição de Carga" at bounding box center [1054, 598] width 385 height 33
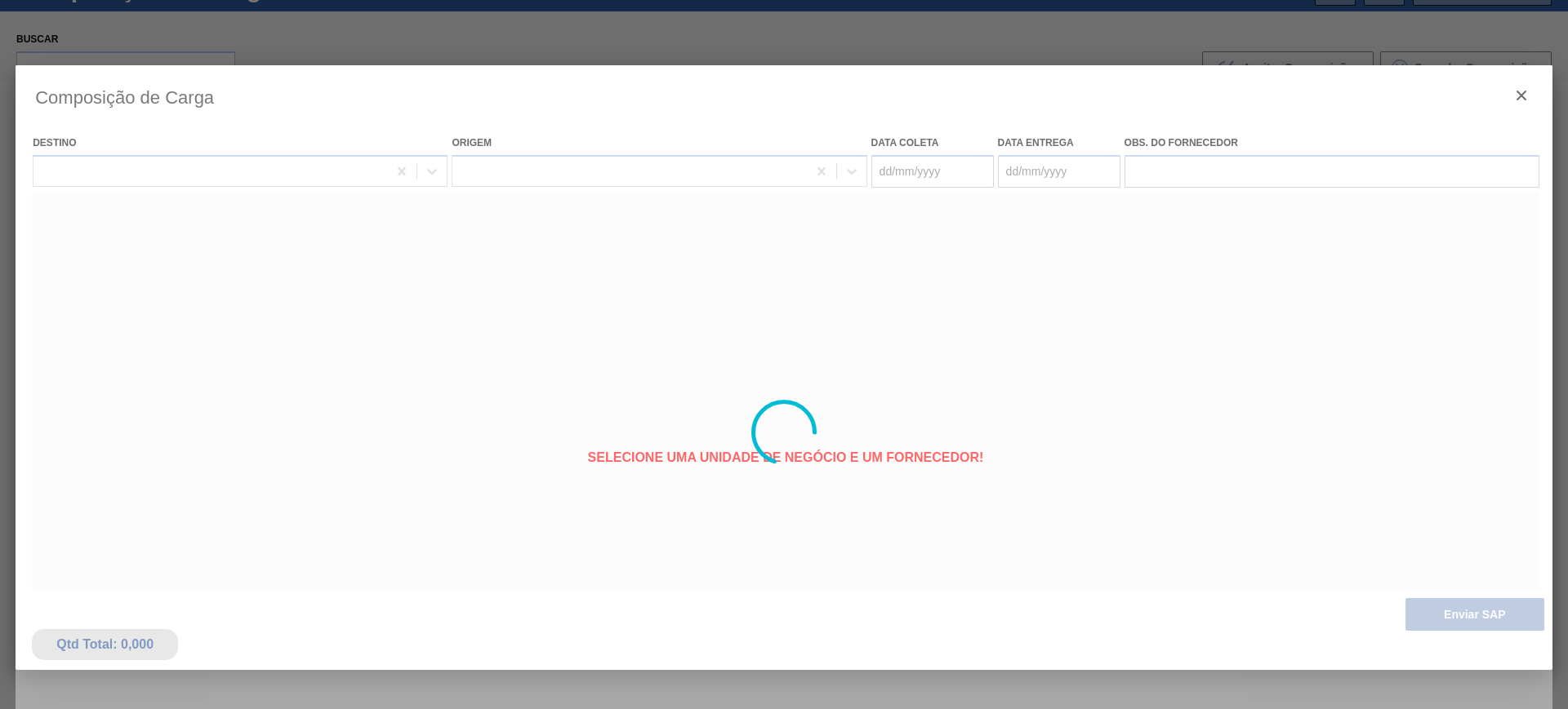
type coleta "[DATE]"
type entrega "27/08/2025"
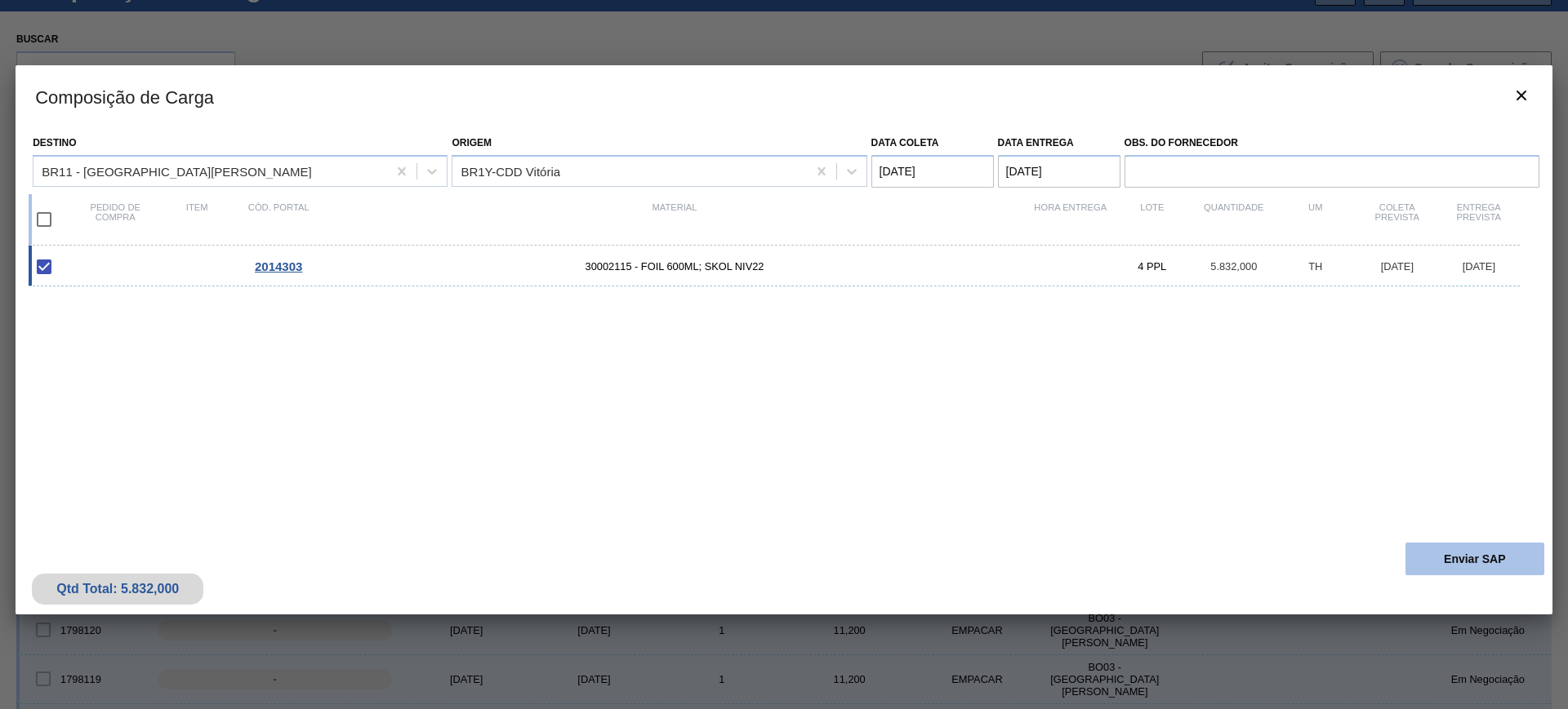
click at [1445, 554] on button "Enviar SAP" at bounding box center [1474, 559] width 139 height 33
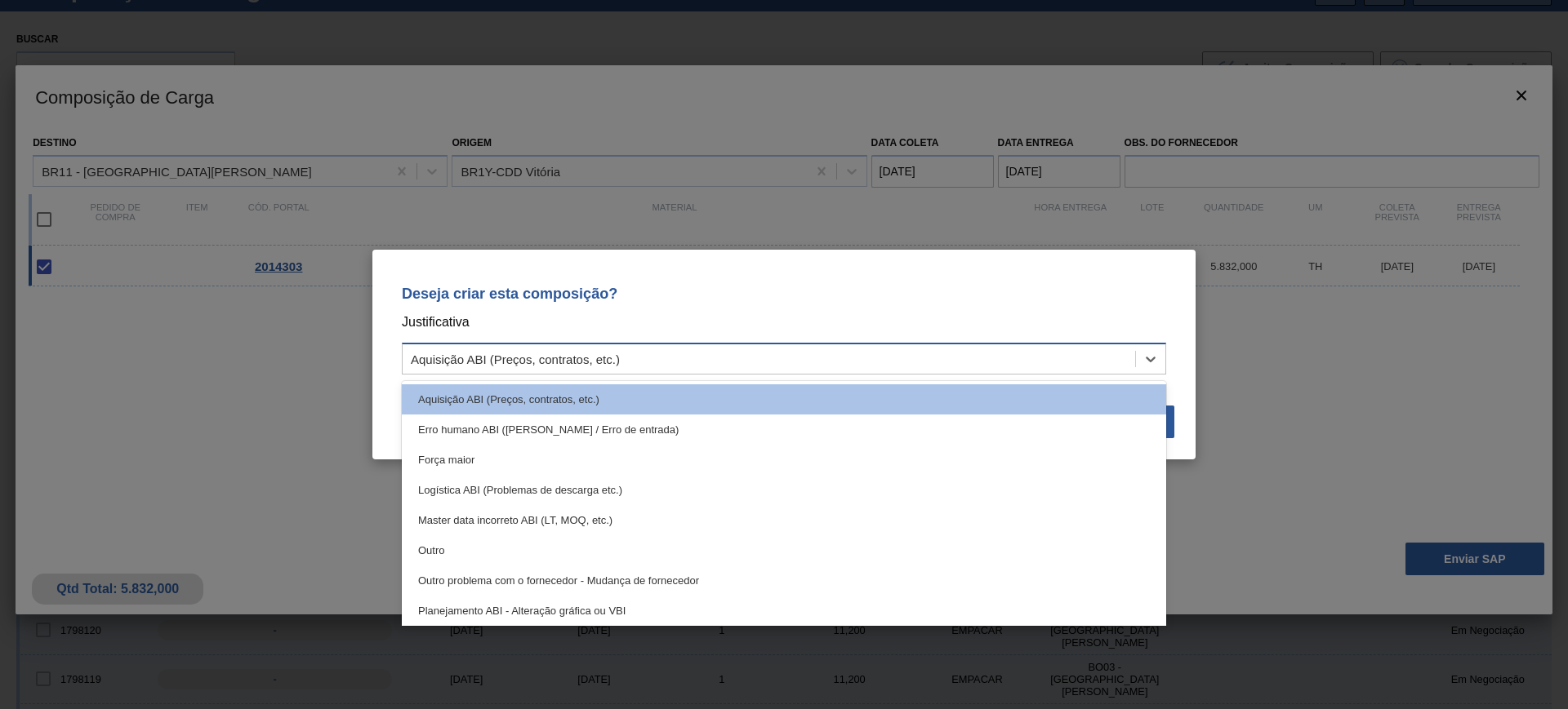
drag, startPoint x: 803, startPoint y: 360, endPoint x: 725, endPoint y: 405, distance: 90.0
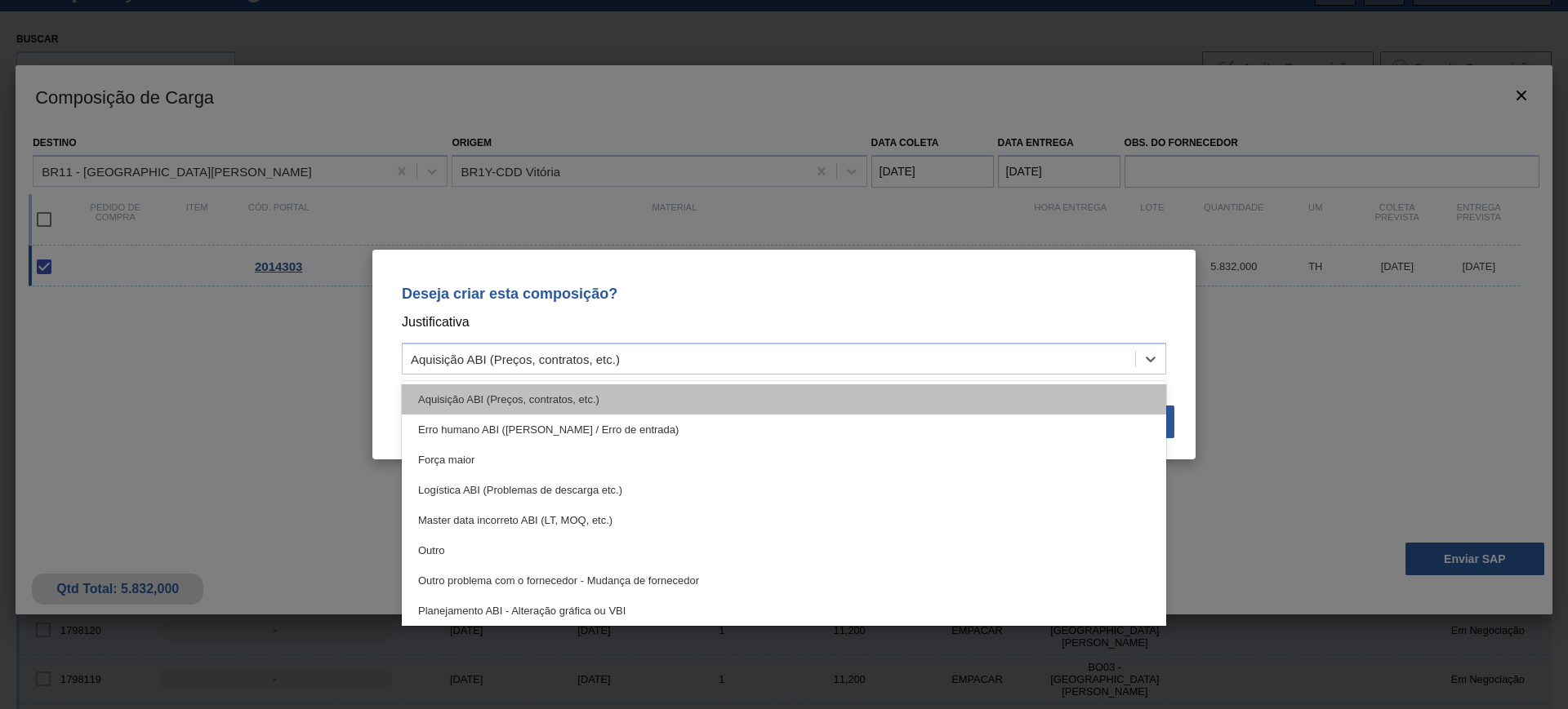
click at [800, 360] on div "Aquisição ABI (Preços, contratos, etc.)" at bounding box center [769, 359] width 732 height 23
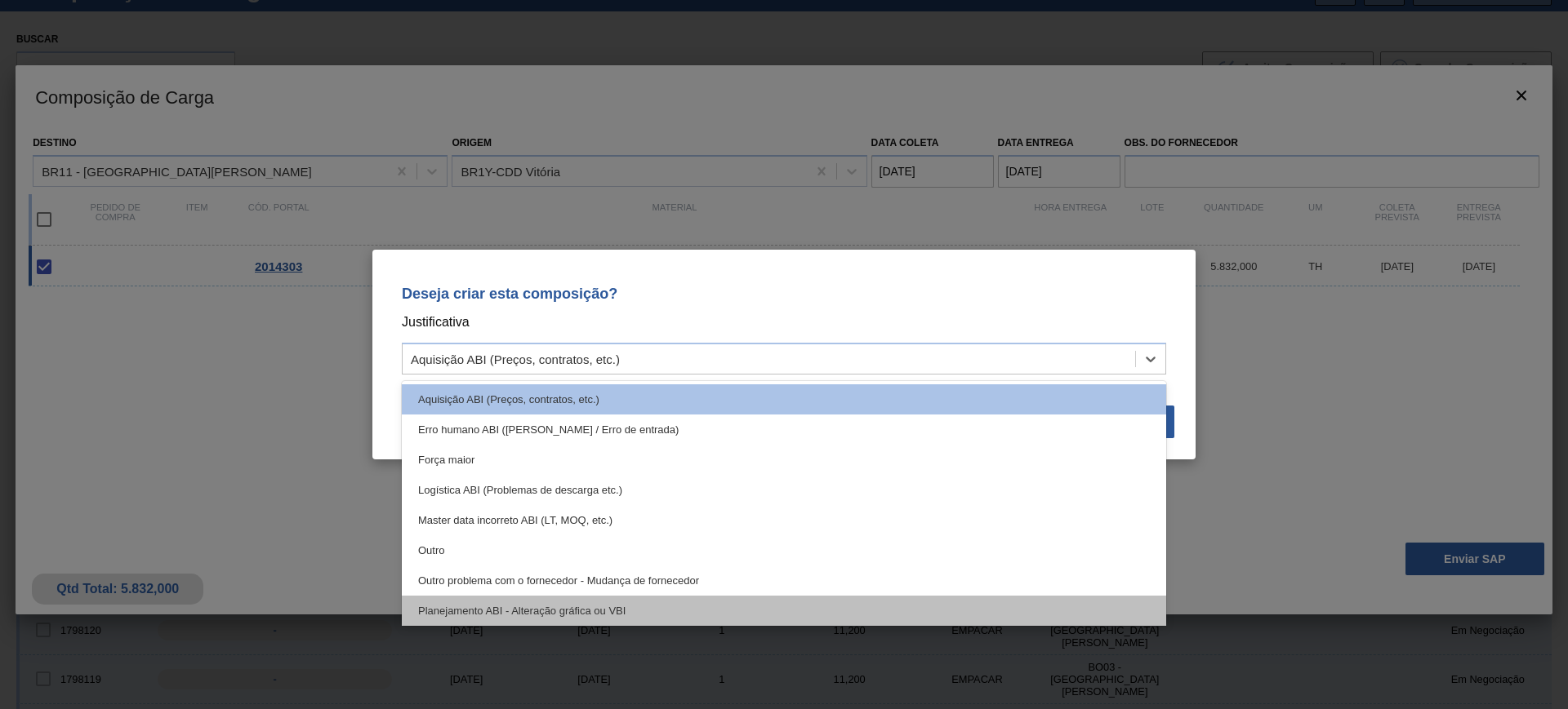
click at [687, 598] on div "Planejamento ABI - Alteração gráfica ou VBI" at bounding box center [784, 611] width 764 height 30
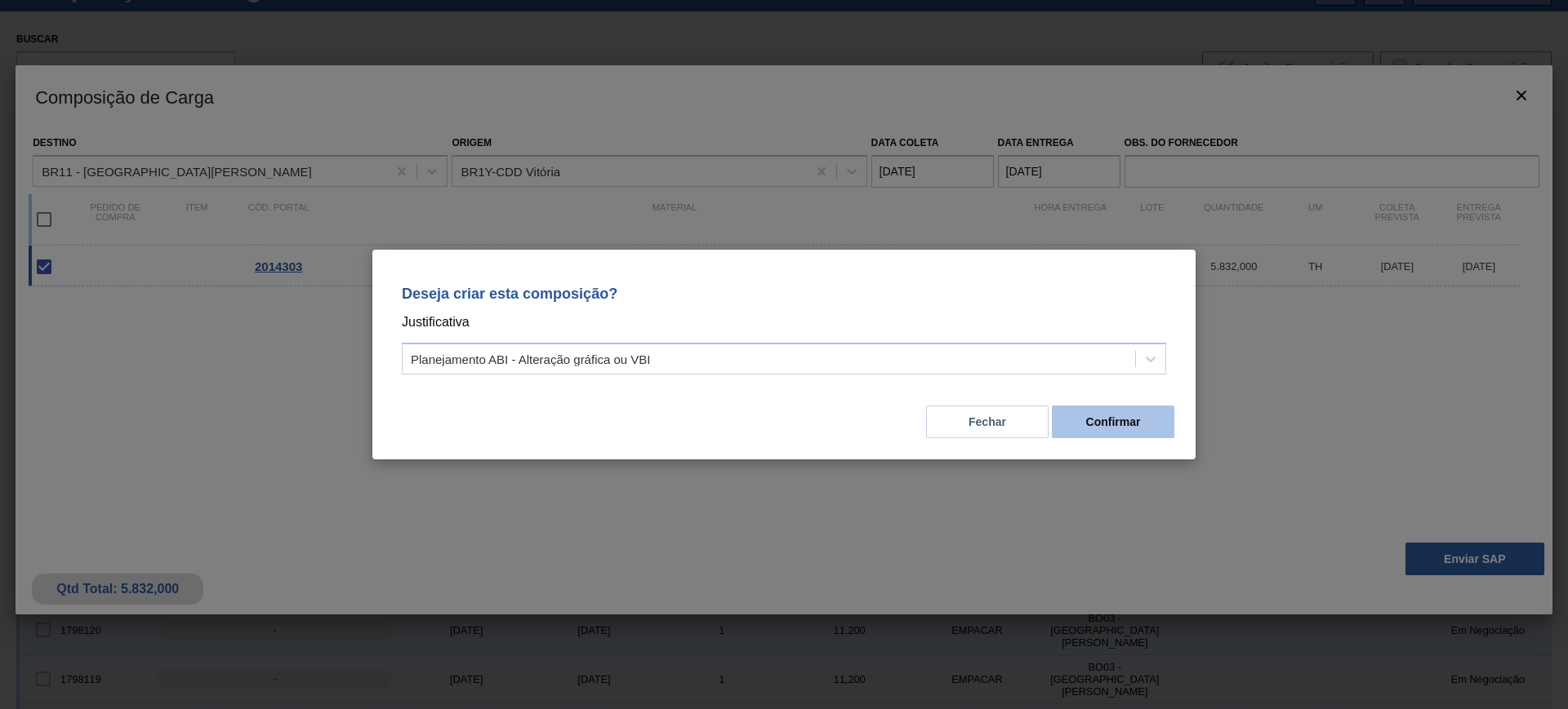
click at [1091, 417] on button "Confirmar" at bounding box center [1113, 421] width 123 height 33
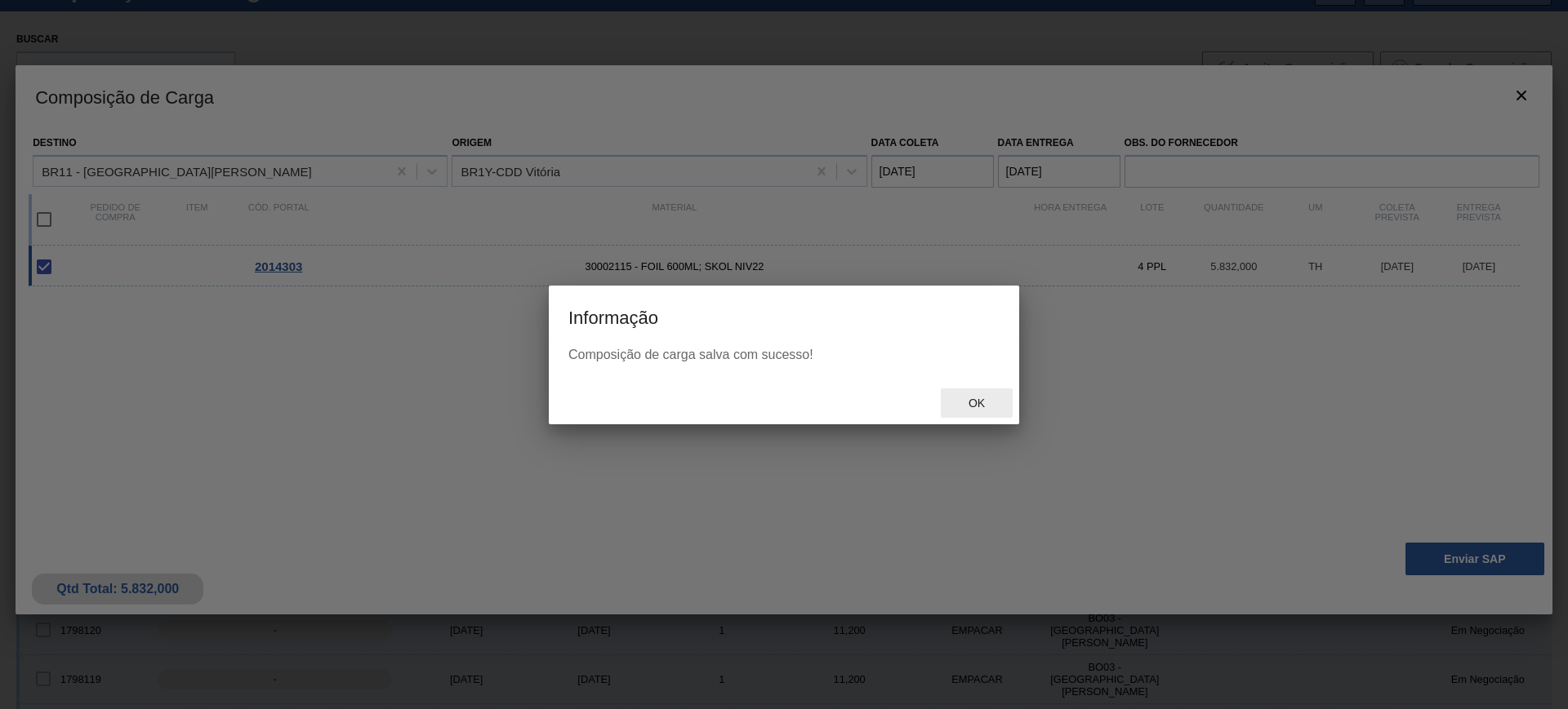
click at [968, 397] on span "Ok" at bounding box center [976, 404] width 42 height 13
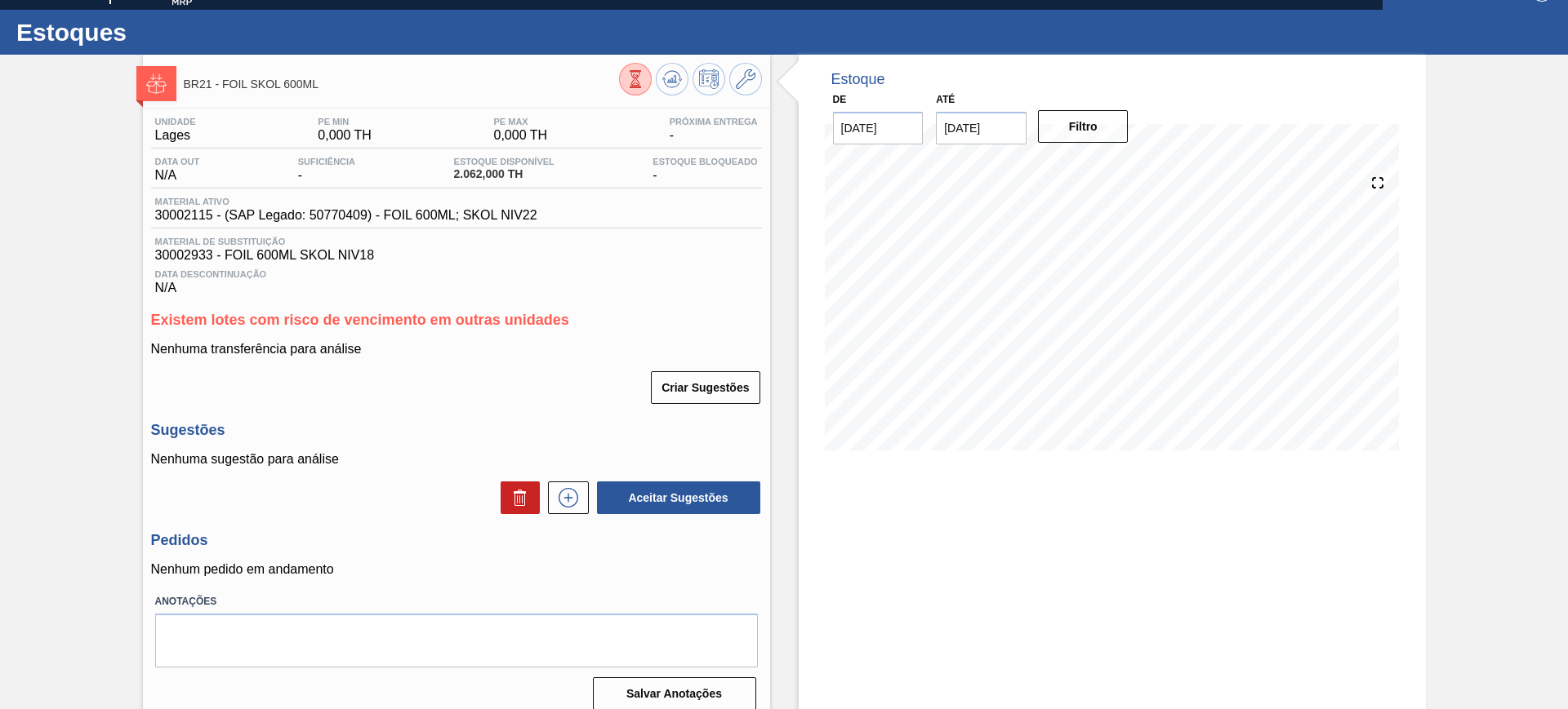
scroll to position [41, 0]
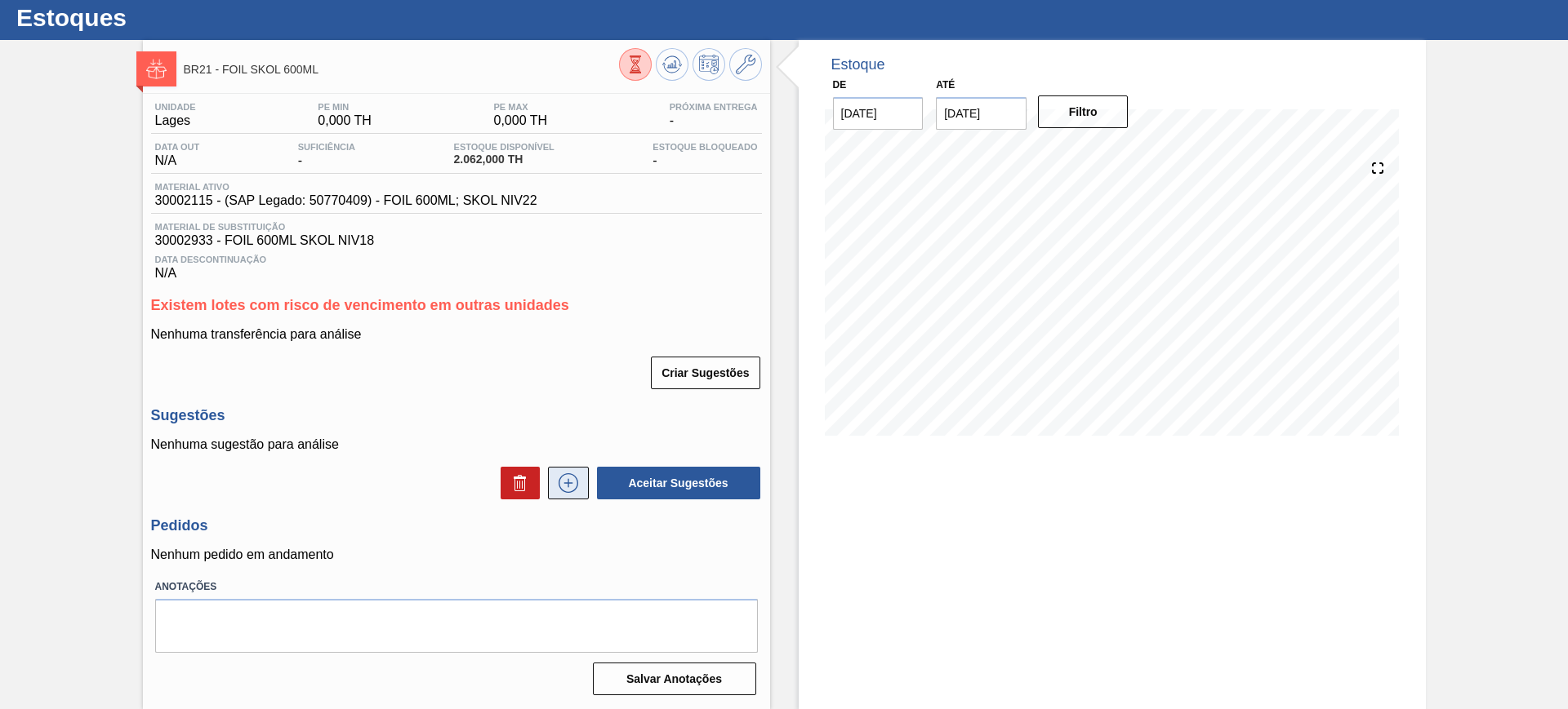
click at [563, 471] on button at bounding box center [569, 483] width 41 height 33
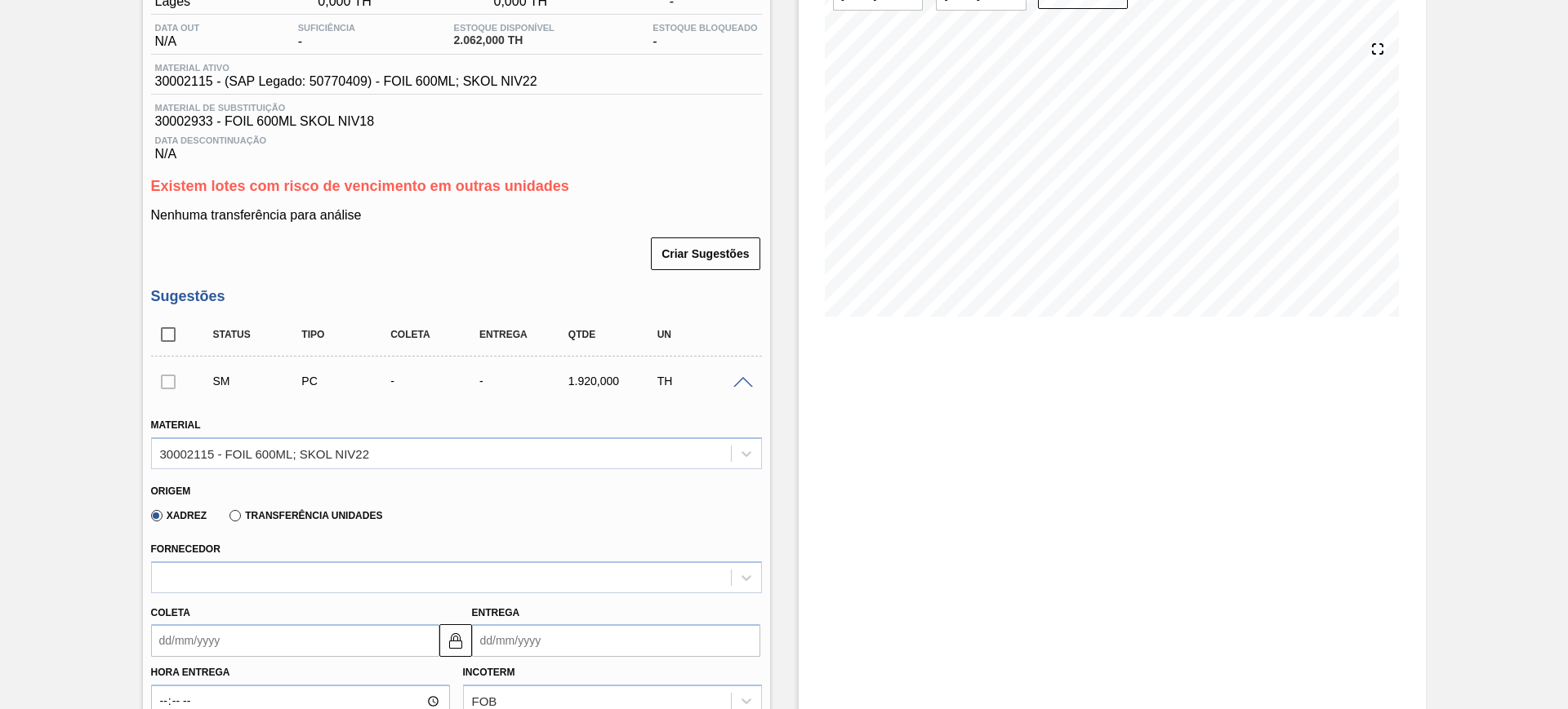
scroll to position [450, 0]
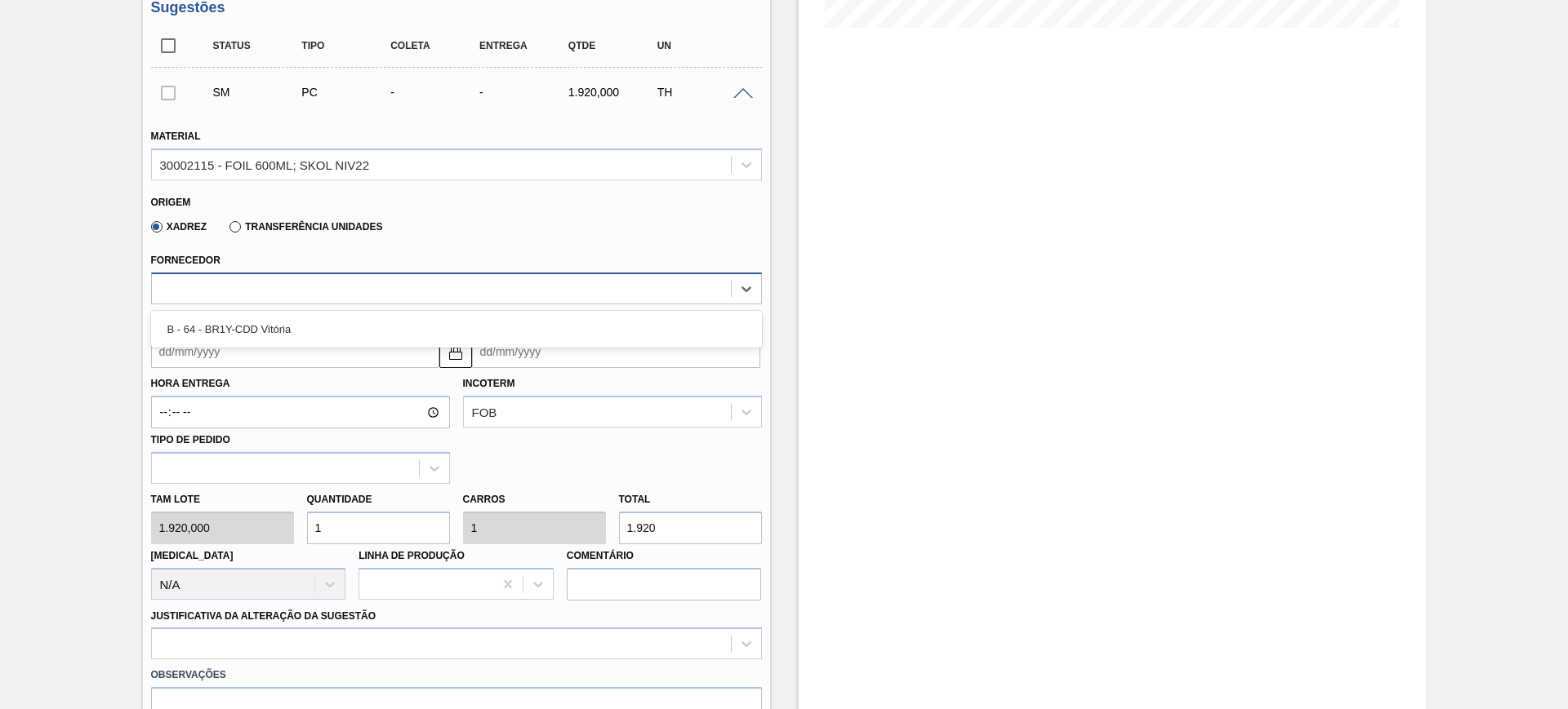
click at [417, 291] on div at bounding box center [441, 288] width 579 height 23
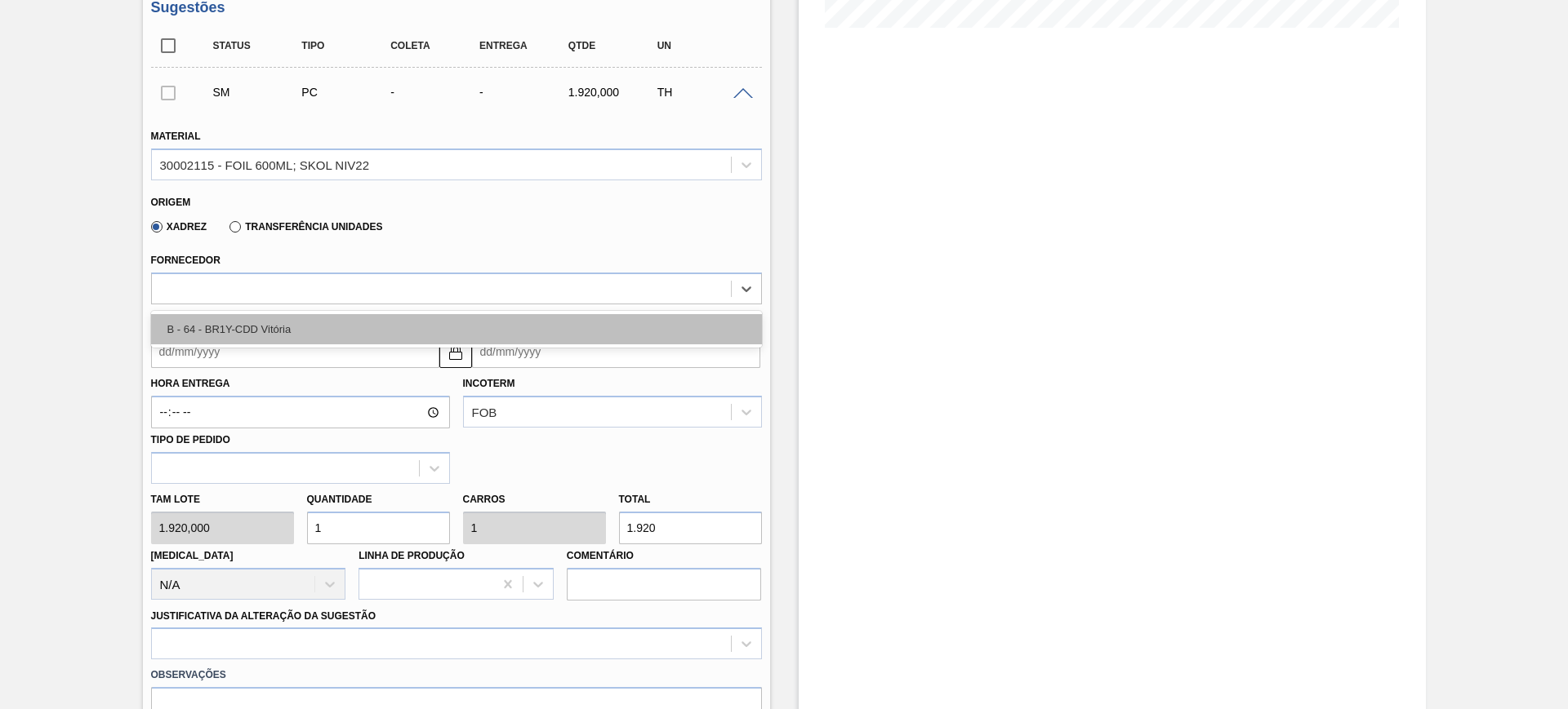
click at [386, 328] on div "B - 64 - BR1Y-CDD Vitória" at bounding box center [456, 330] width 611 height 30
type input "972,000"
type input "1,975"
type input "0,198"
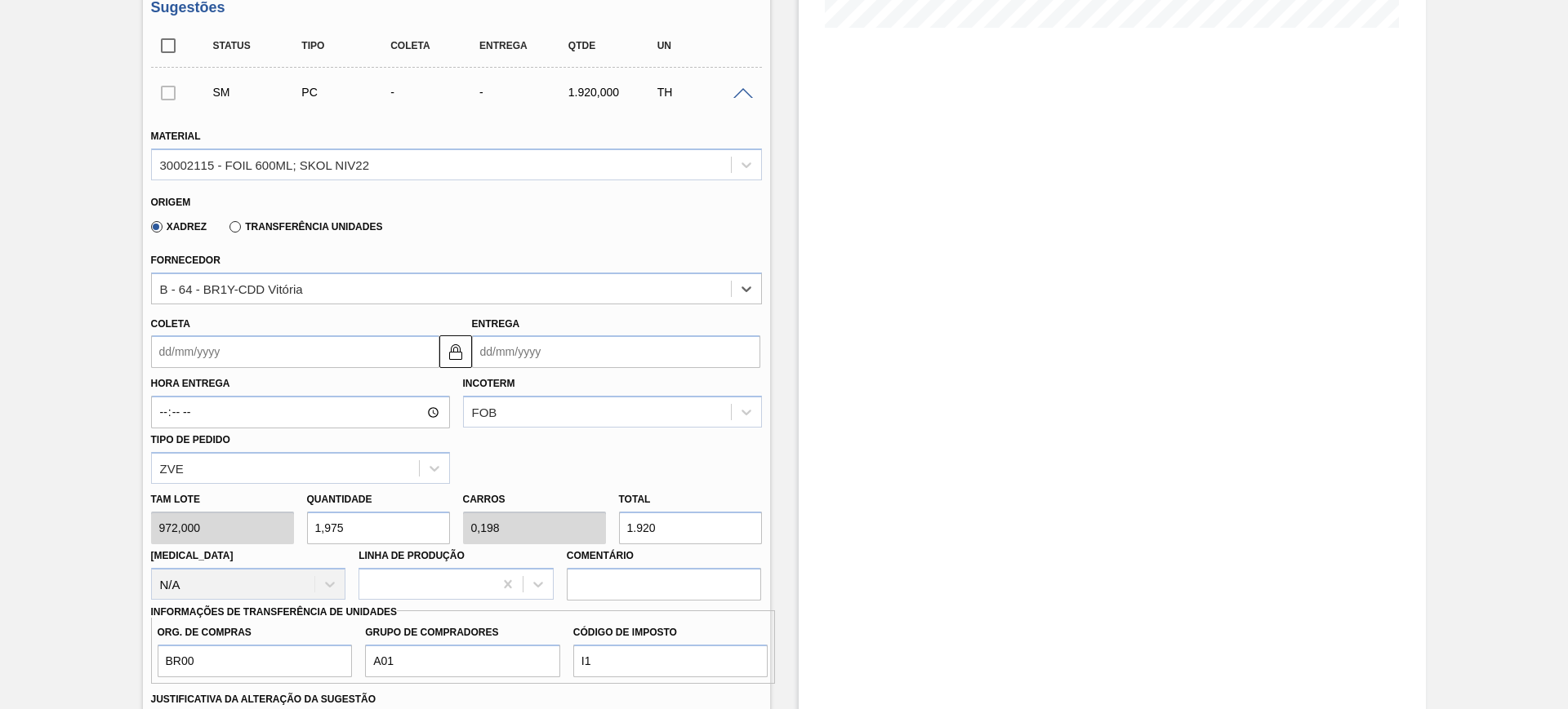
click at [338, 340] on input "Coleta" at bounding box center [295, 351] width 288 height 33
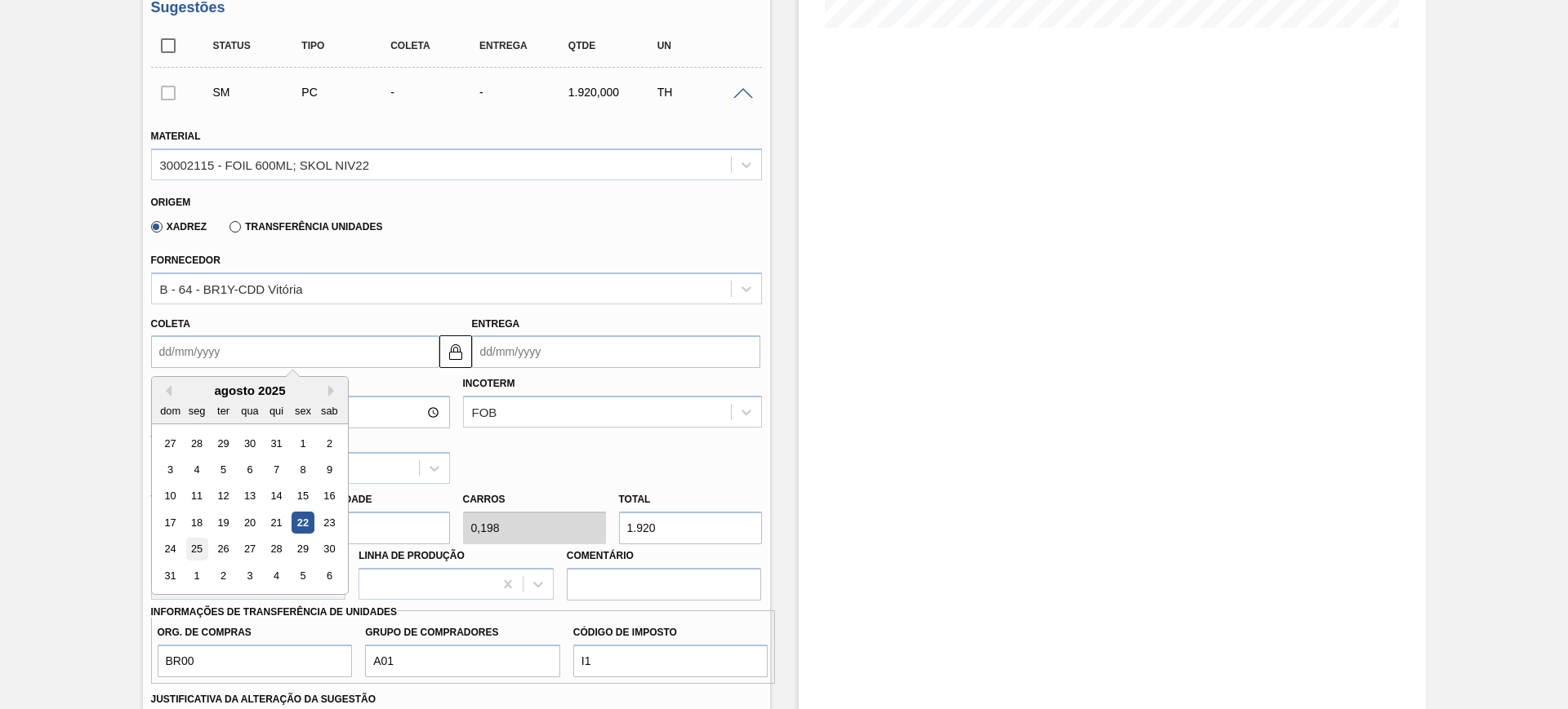
click at [198, 549] on div "25" at bounding box center [197, 550] width 22 height 22
type input "[DATE]"
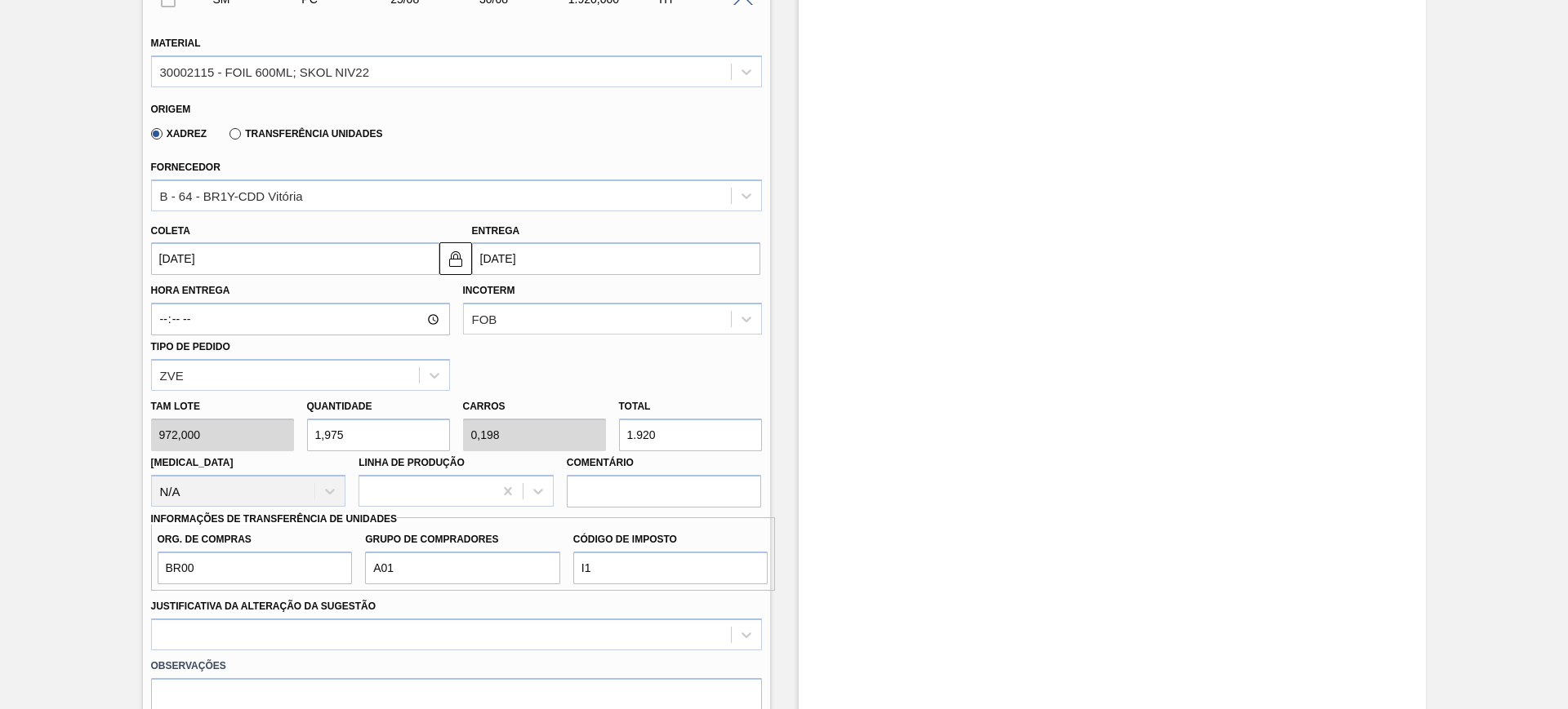
scroll to position [654, 0]
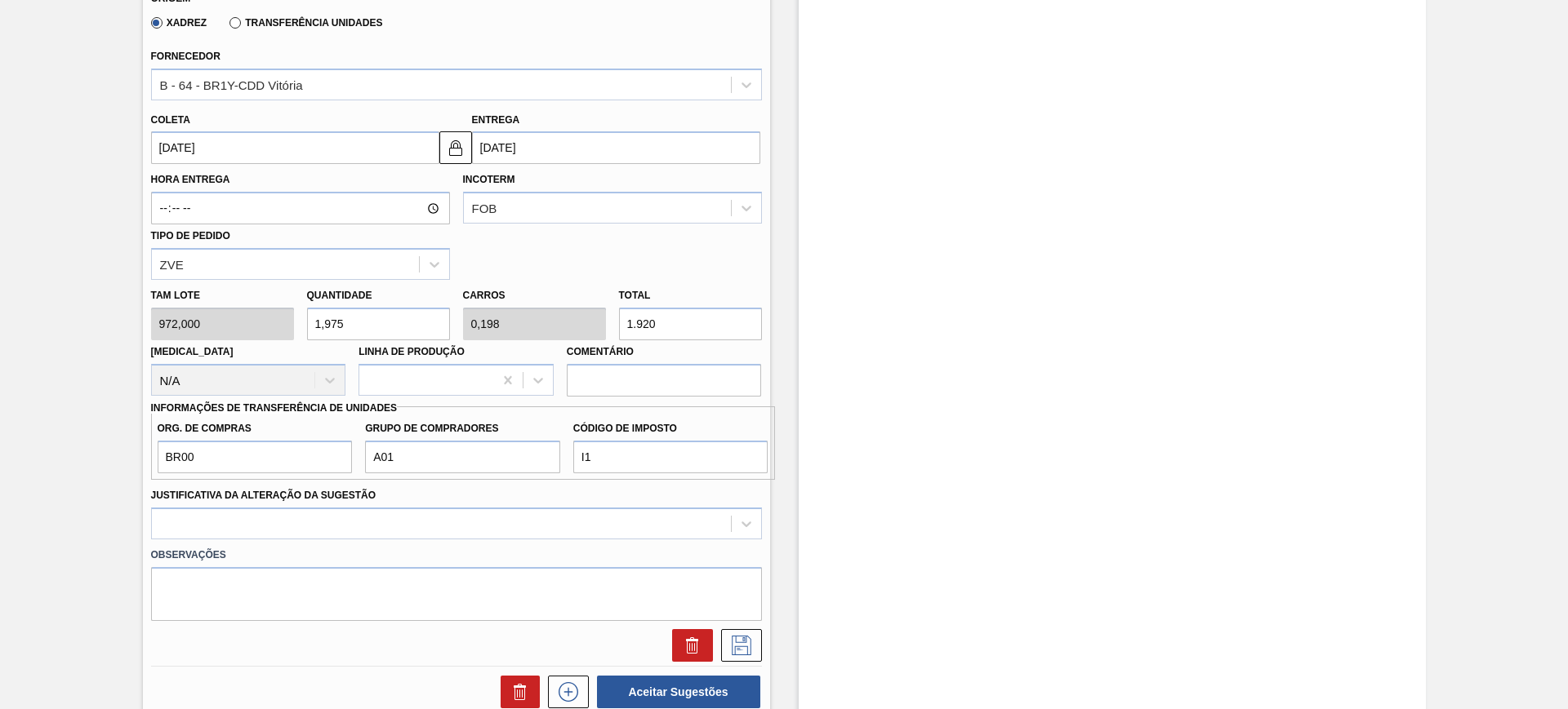
click at [401, 320] on input "1,975" at bounding box center [378, 324] width 143 height 33
type input "1"
type input "0,1"
type input "972"
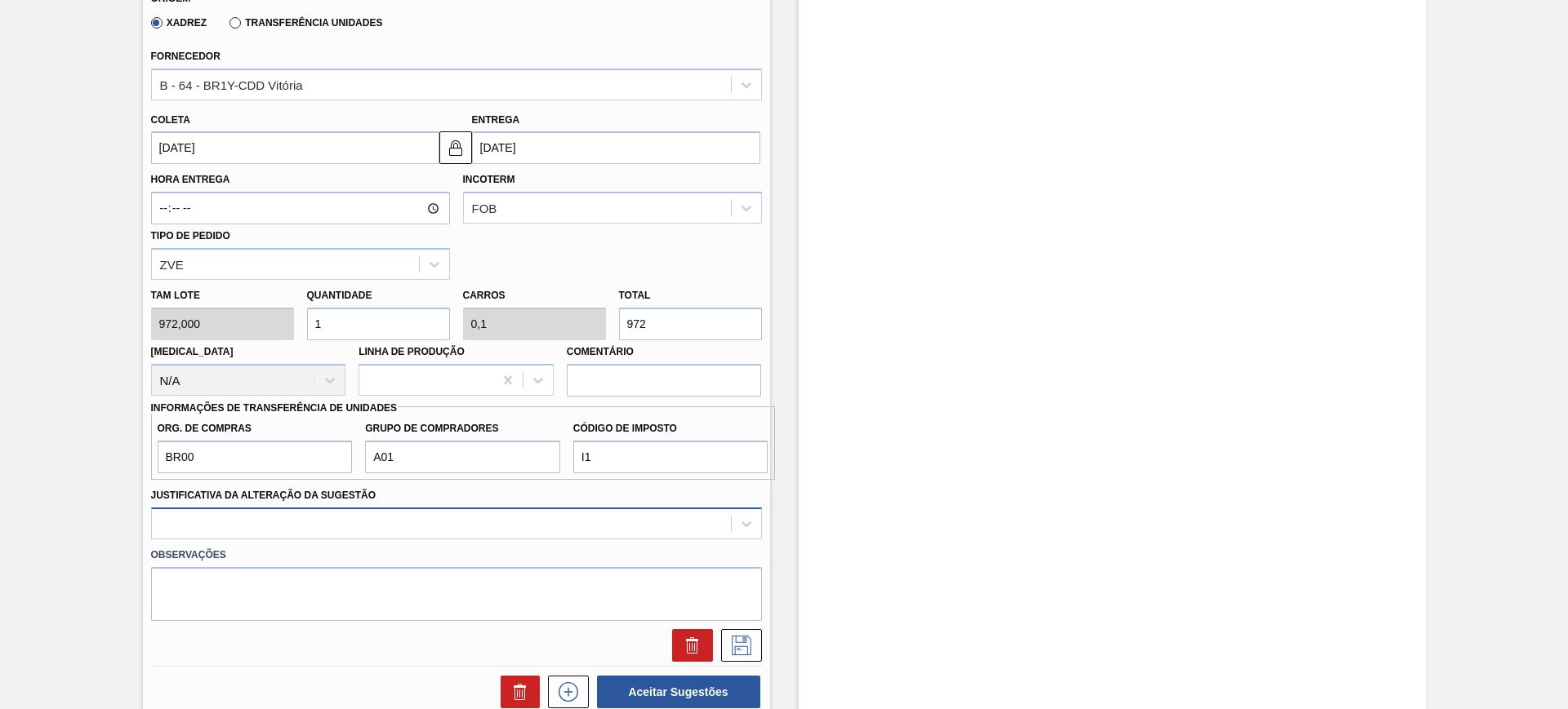
type input "1"
click at [492, 527] on div at bounding box center [456, 524] width 611 height 32
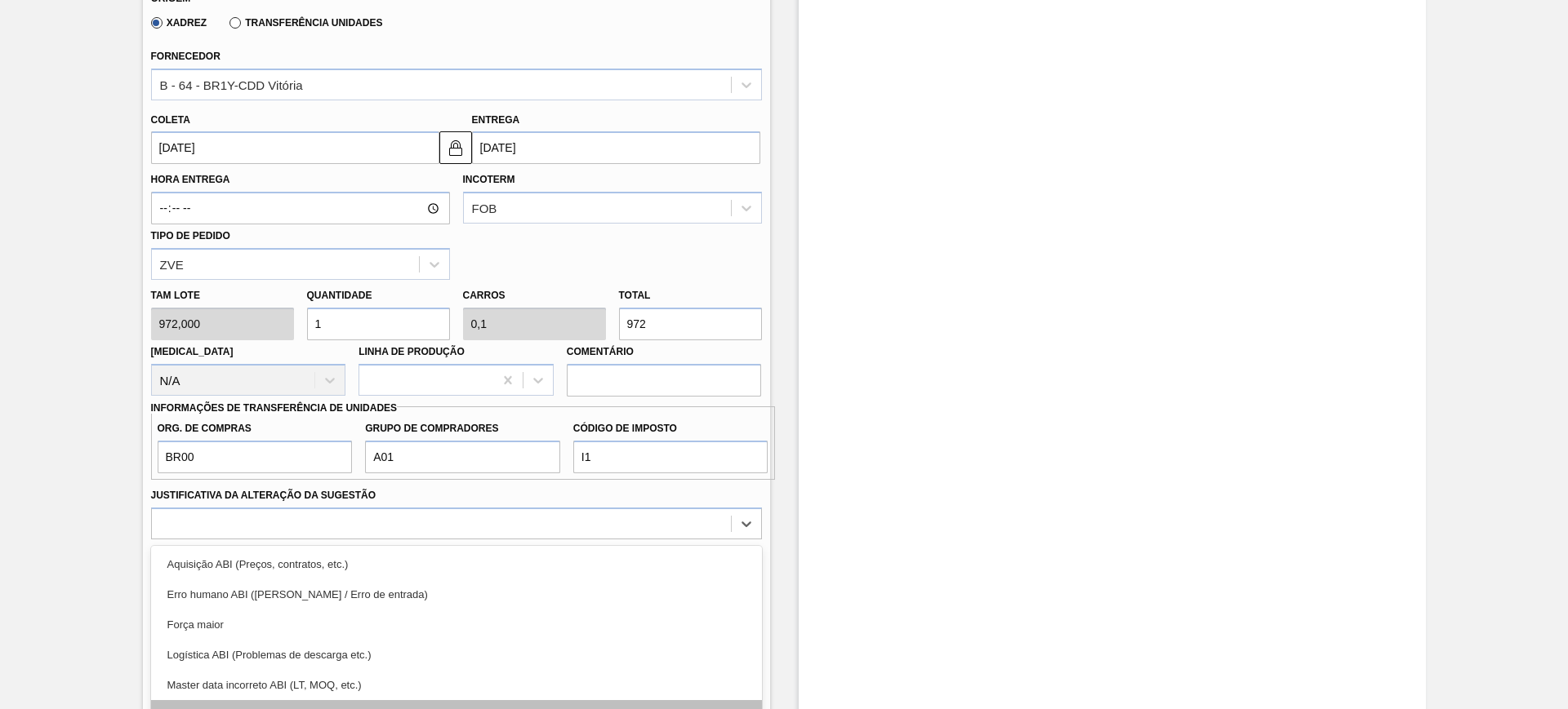
scroll to position [742, 0]
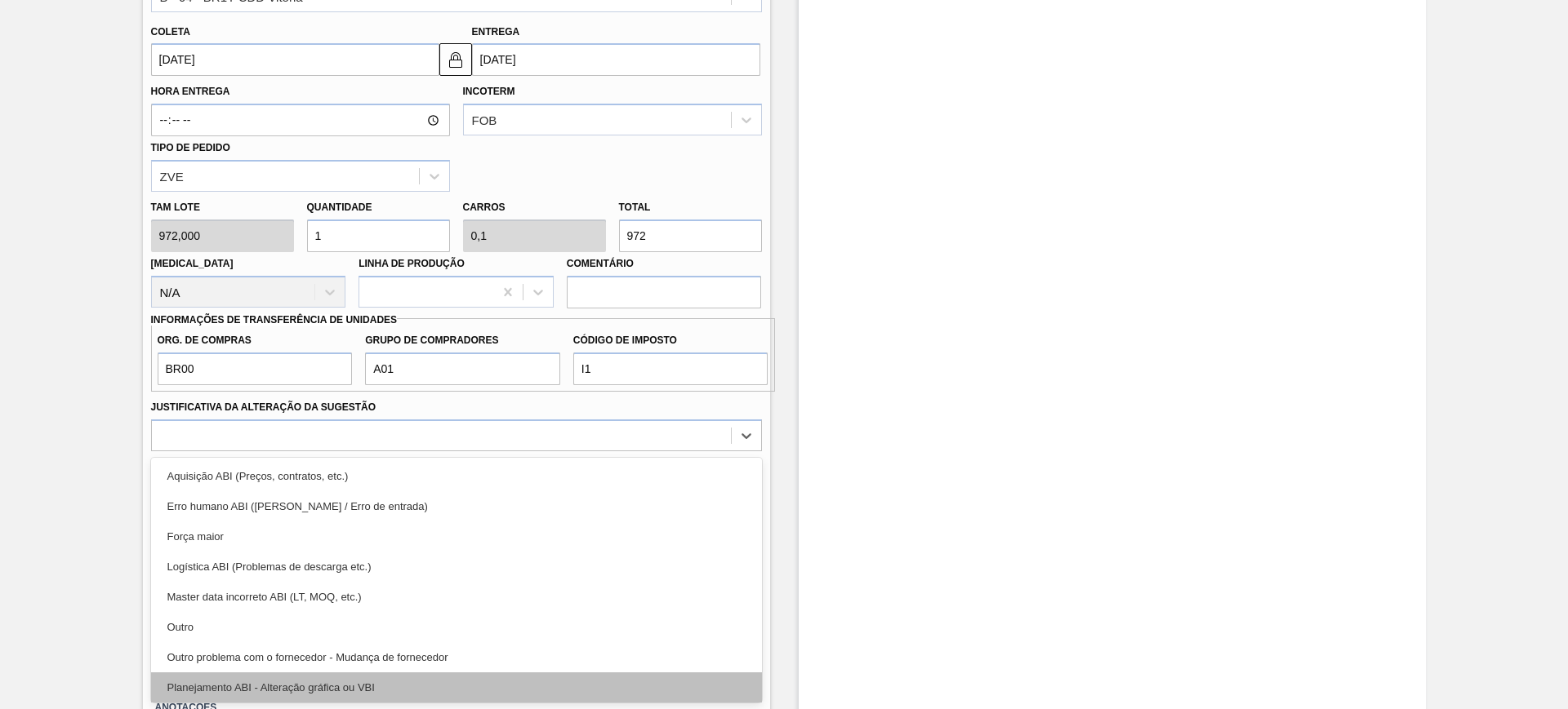
click at [466, 685] on div "Planejamento ABI - Alteração gráfica ou VBI" at bounding box center [456, 687] width 611 height 30
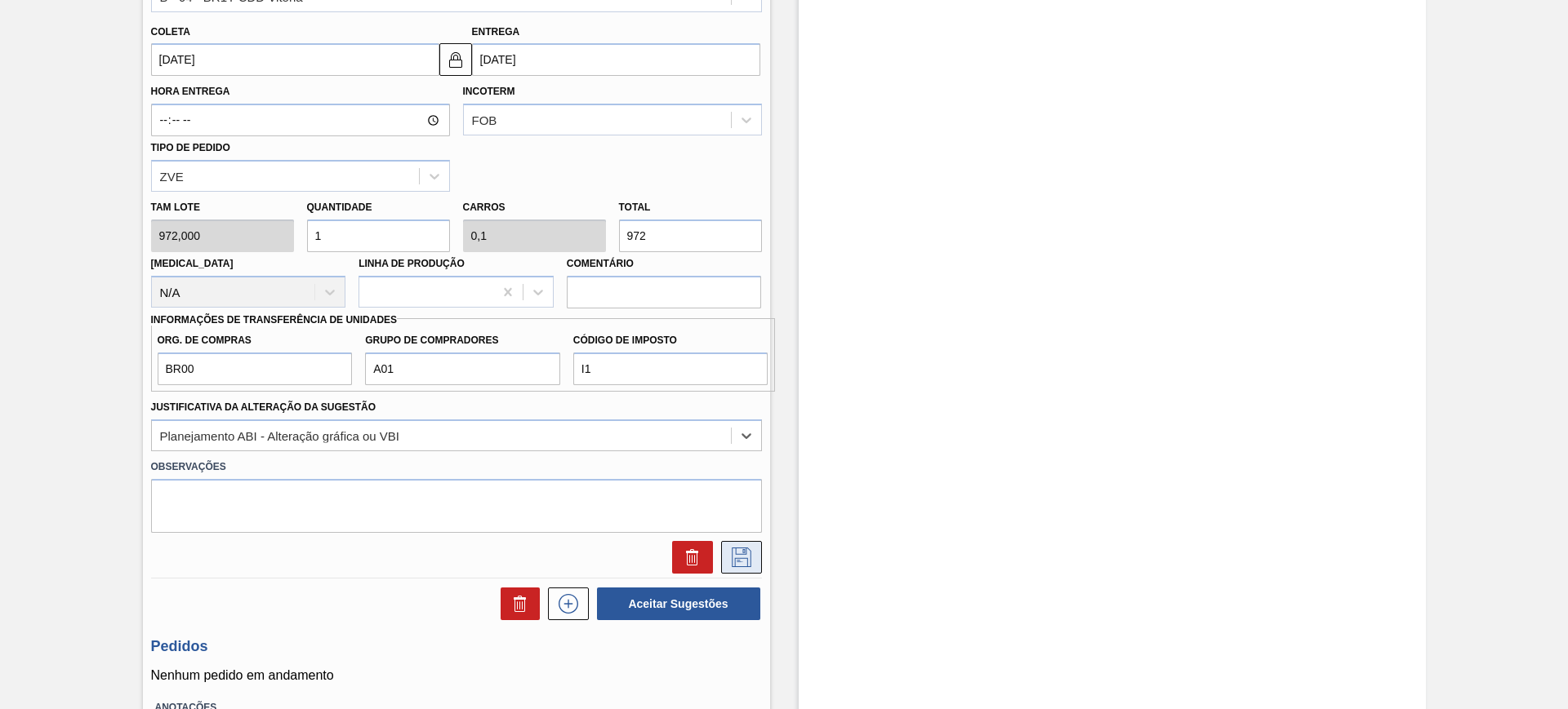
click at [754, 555] on button at bounding box center [742, 557] width 41 height 33
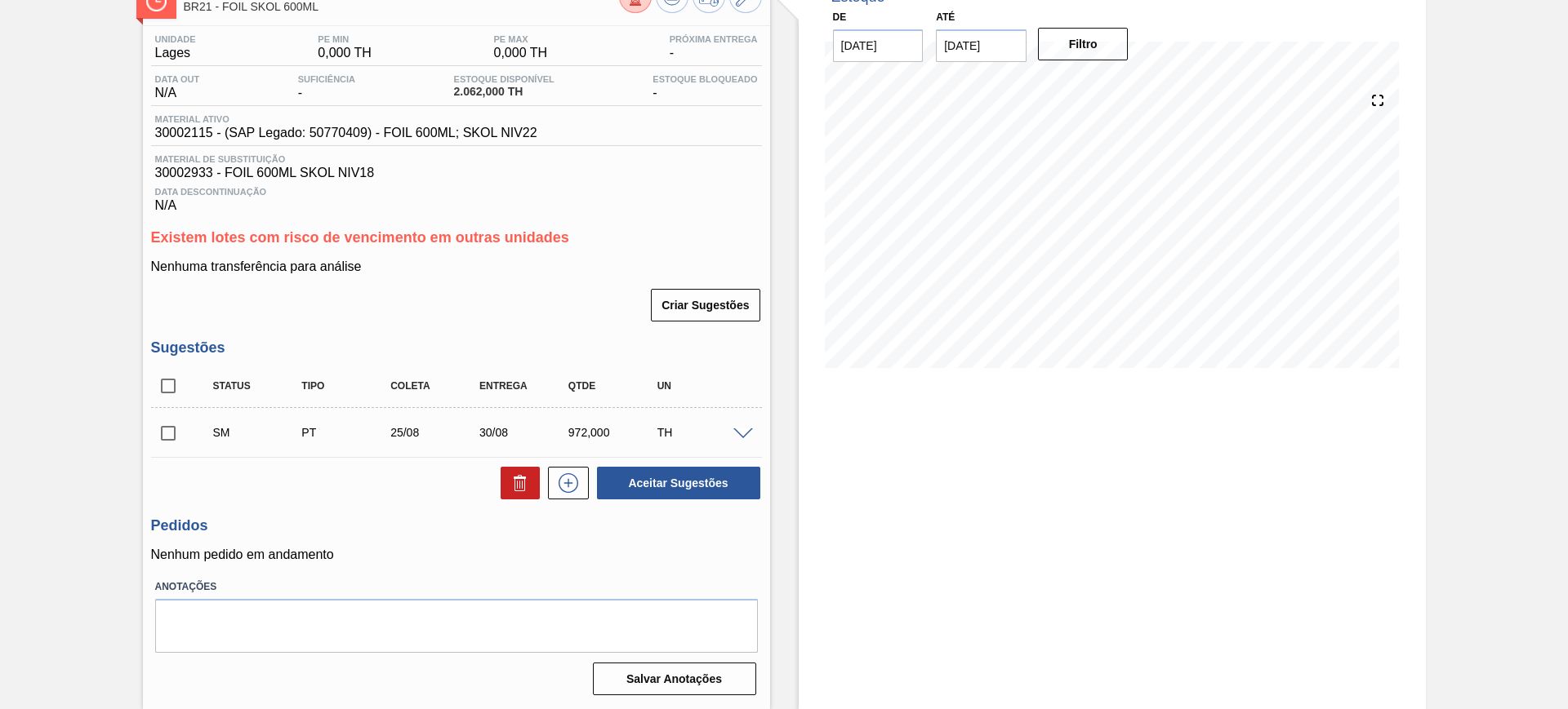
scroll to position [110, 0]
click at [181, 391] on input "checkbox" at bounding box center [168, 386] width 35 height 35
checkbox input "true"
click at [654, 465] on div "Aceitar Sugestões" at bounding box center [674, 483] width 173 height 36
click at [683, 477] on button "Aceitar Sugestões" at bounding box center [678, 483] width 163 height 33
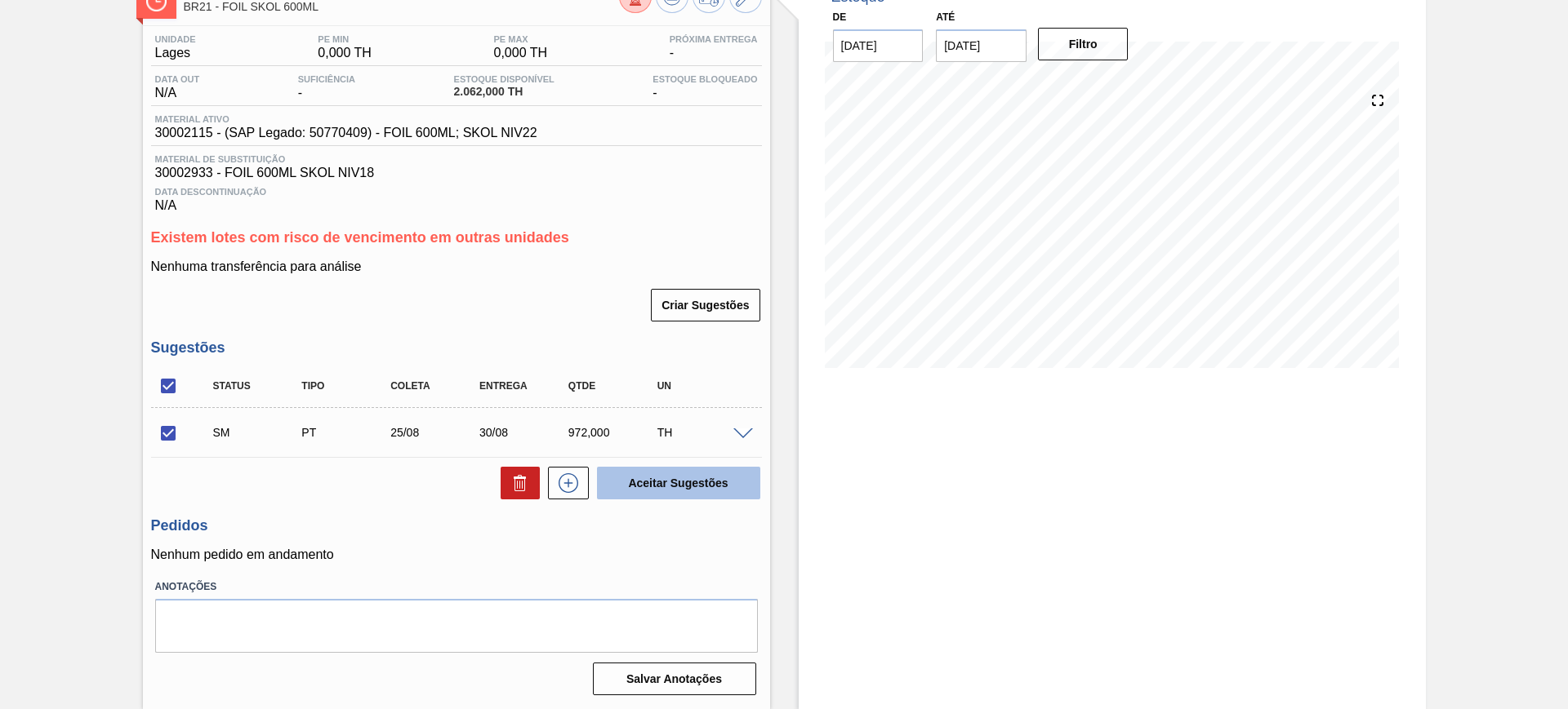
checkbox input "false"
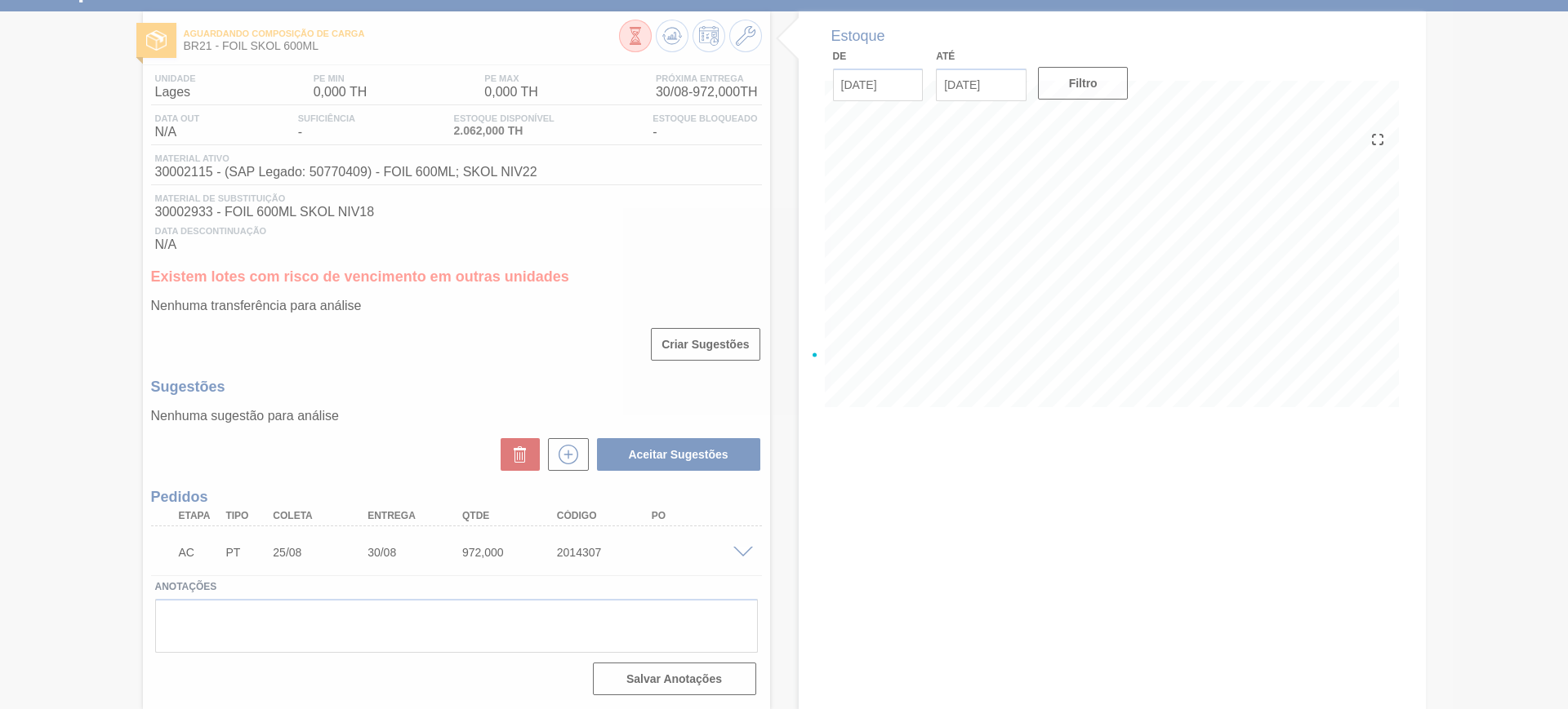
scroll to position [70, 0]
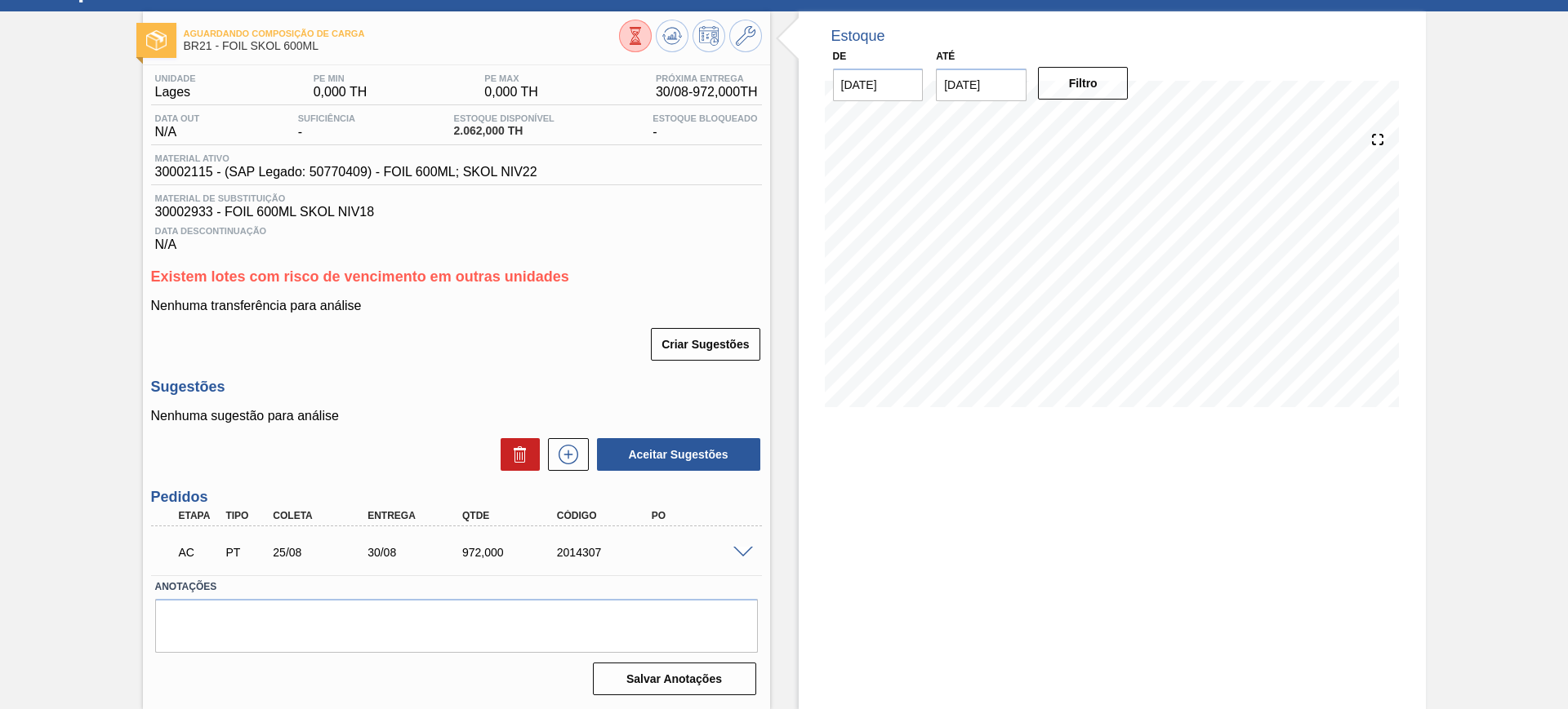
click at [741, 549] on span at bounding box center [743, 553] width 20 height 12
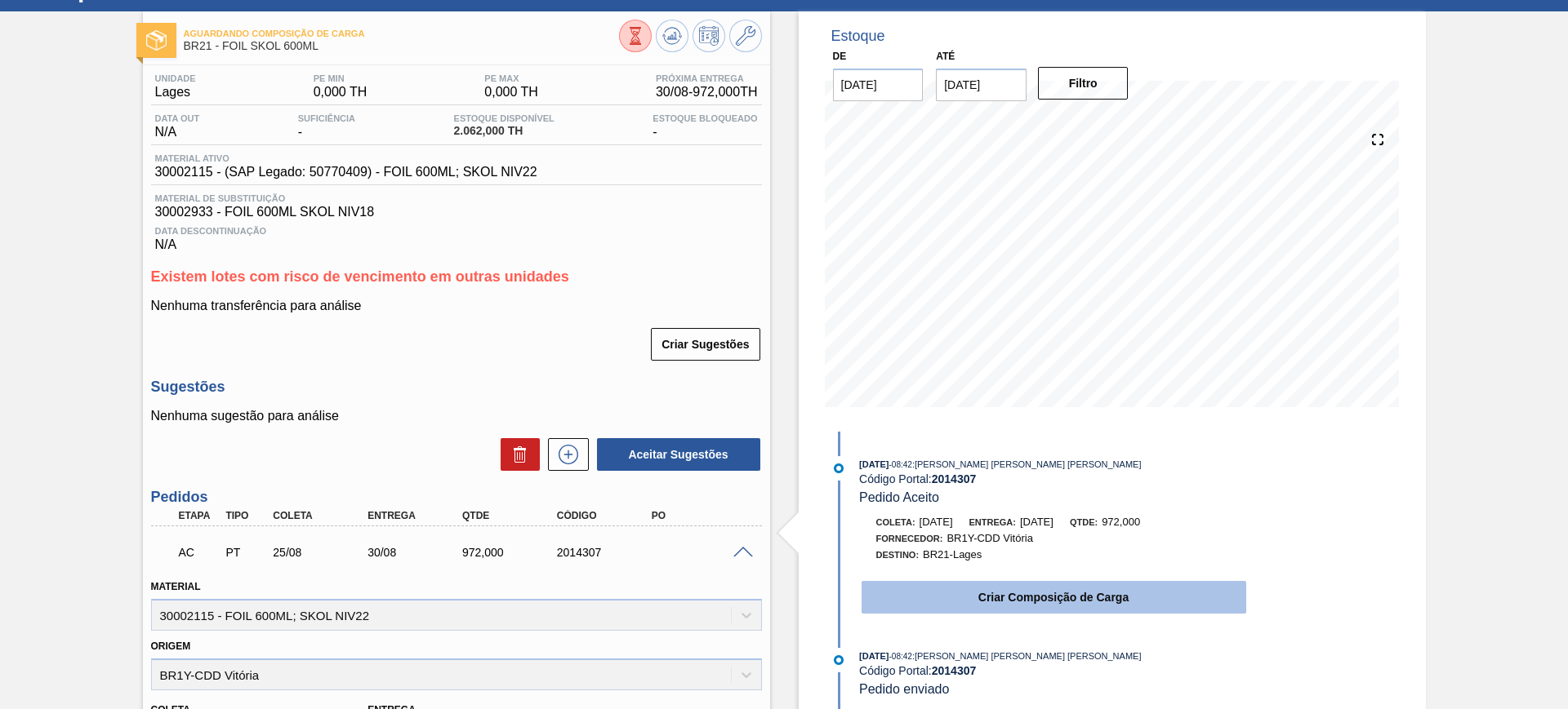
click at [939, 609] on button "Criar Composição de Carga" at bounding box center [1054, 598] width 385 height 33
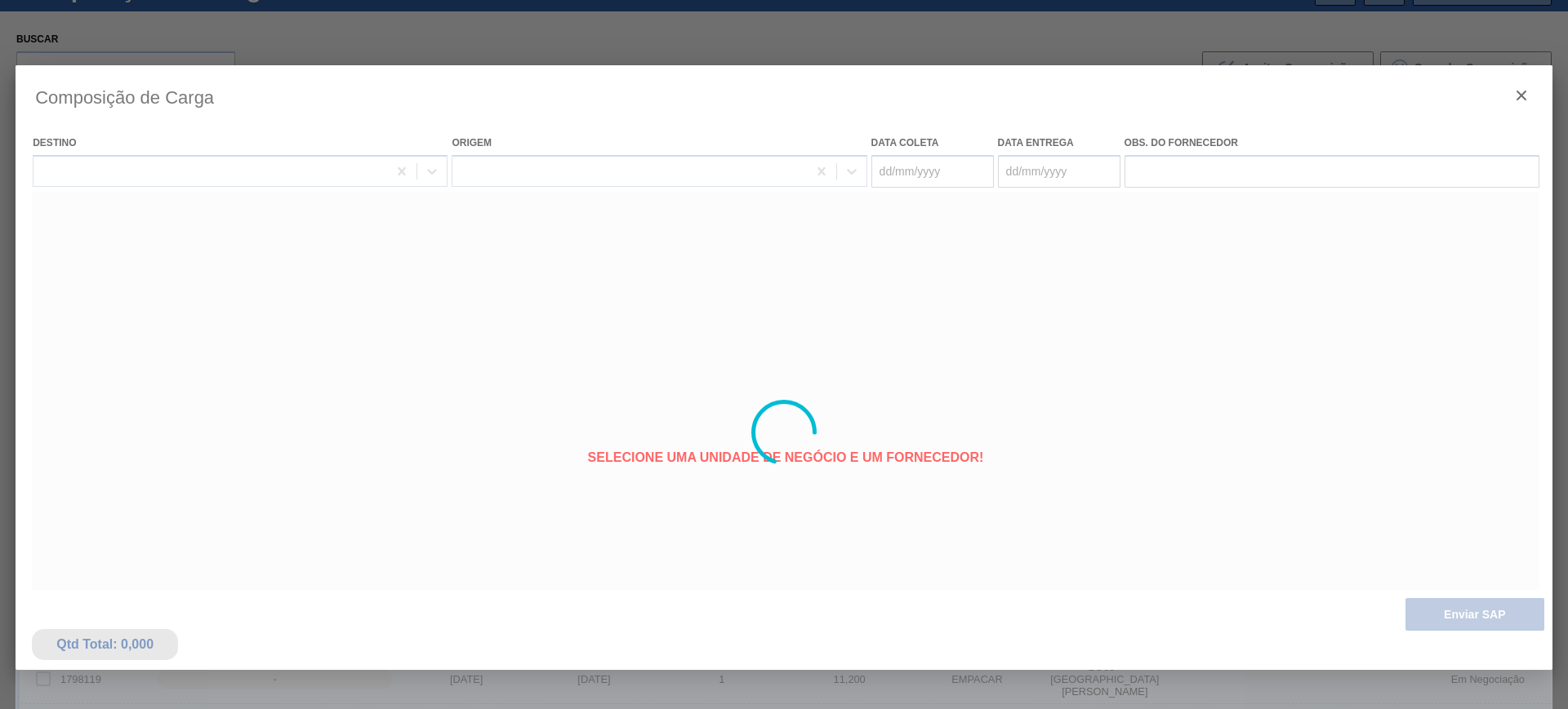
type coleta "[DATE]"
type entrega "[DATE]"
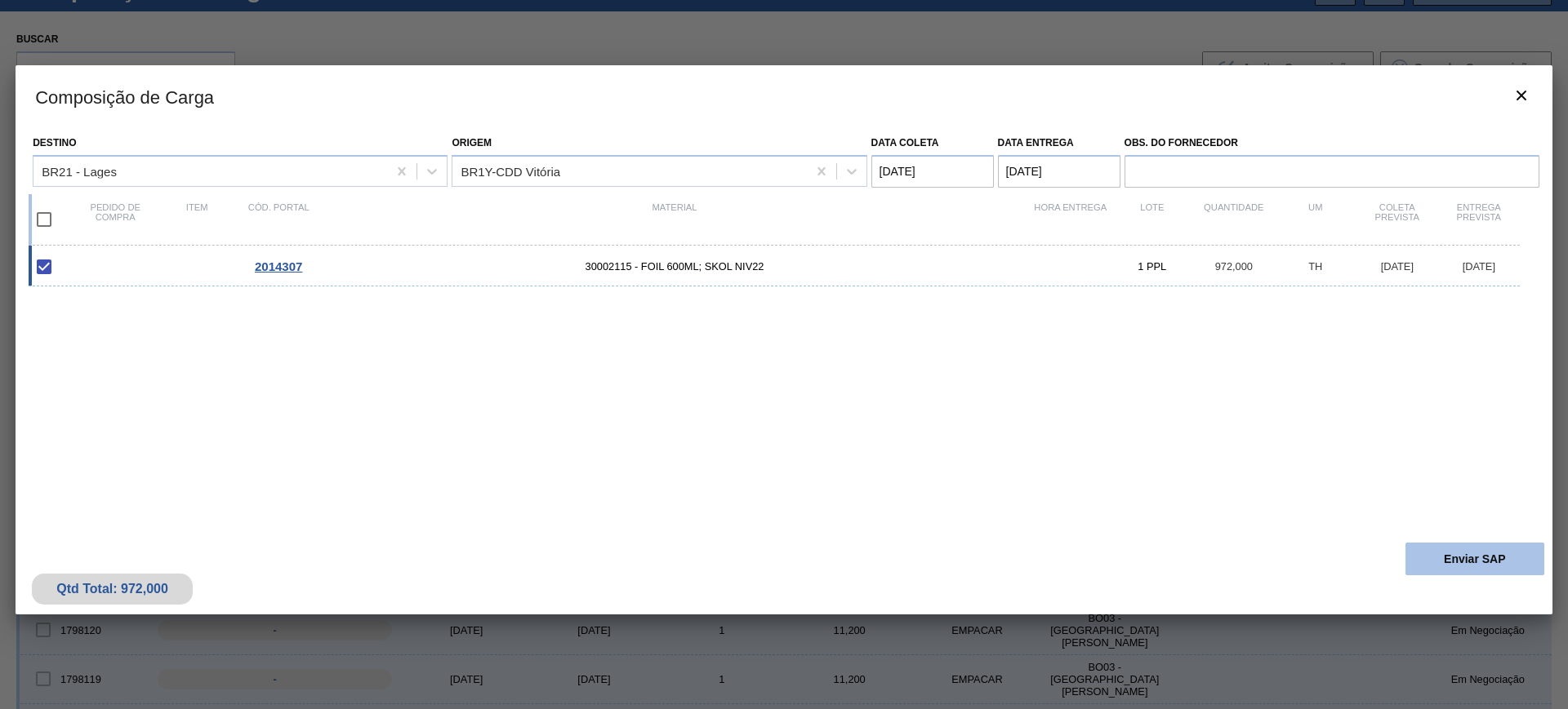
click at [1453, 556] on button "Enviar SAP" at bounding box center [1474, 559] width 139 height 33
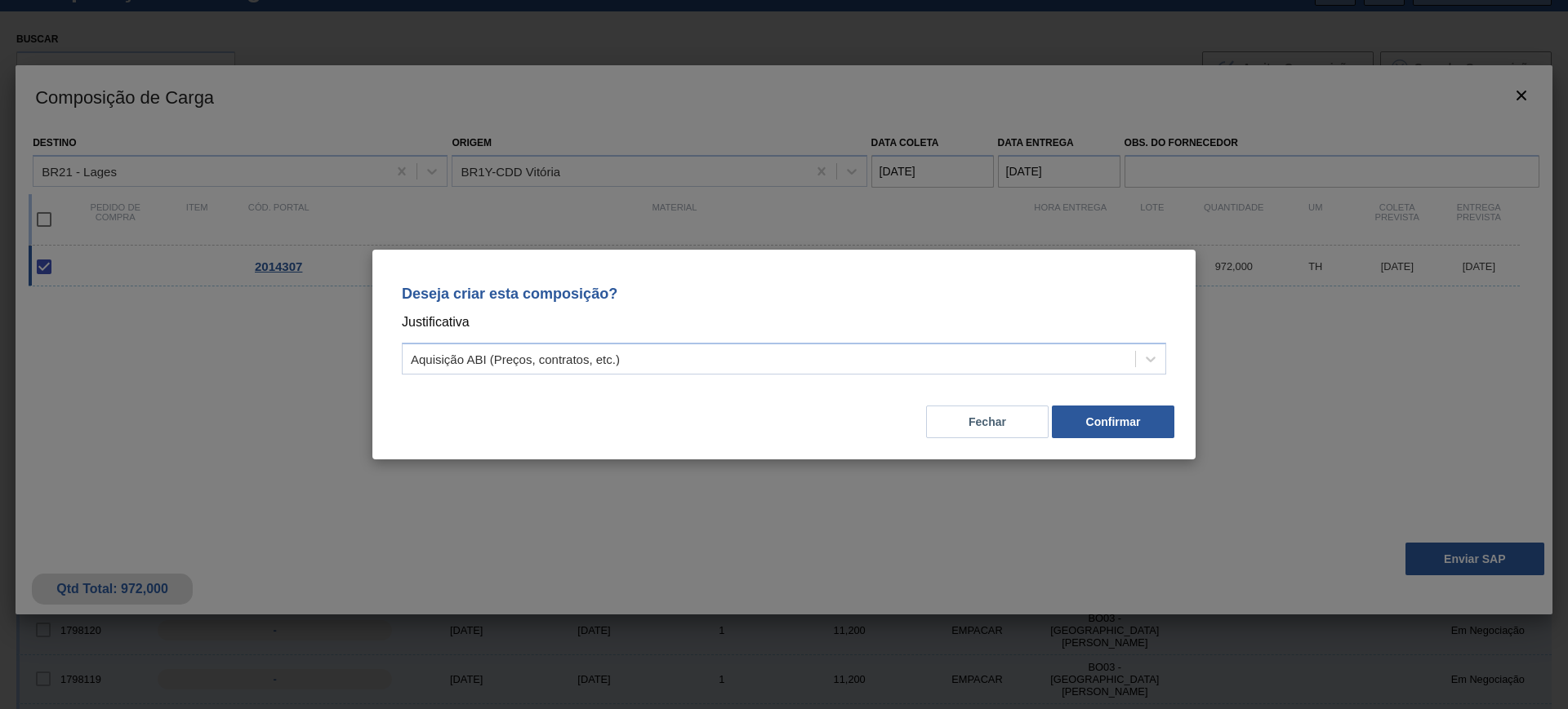
drag, startPoint x: 882, startPoint y: 362, endPoint x: 865, endPoint y: 375, distance: 21.4
click at [874, 368] on div "Aquisição ABI (Preços, contratos, etc.)" at bounding box center [769, 359] width 732 height 23
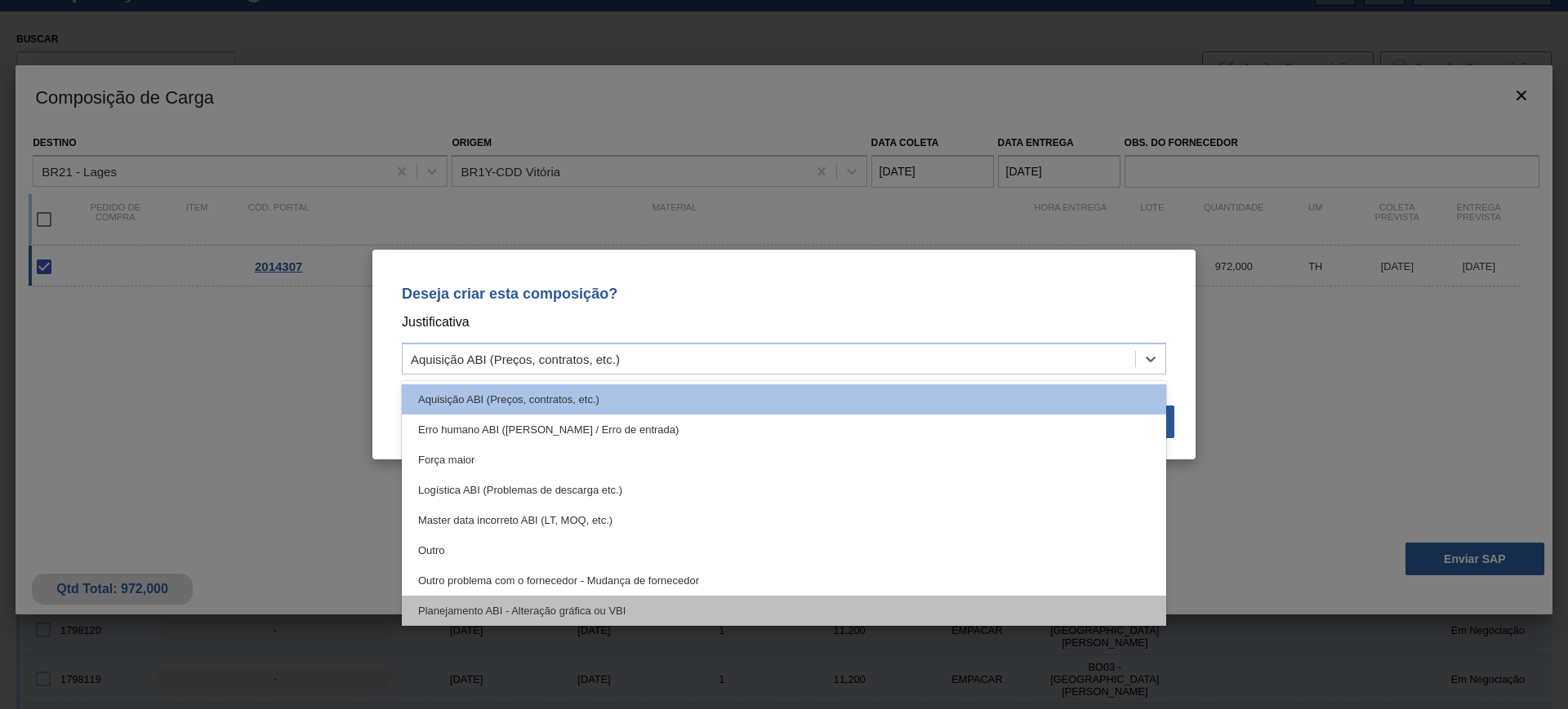
click at [690, 602] on div "Planejamento ABI - Alteração gráfica ou VBI" at bounding box center [784, 611] width 764 height 30
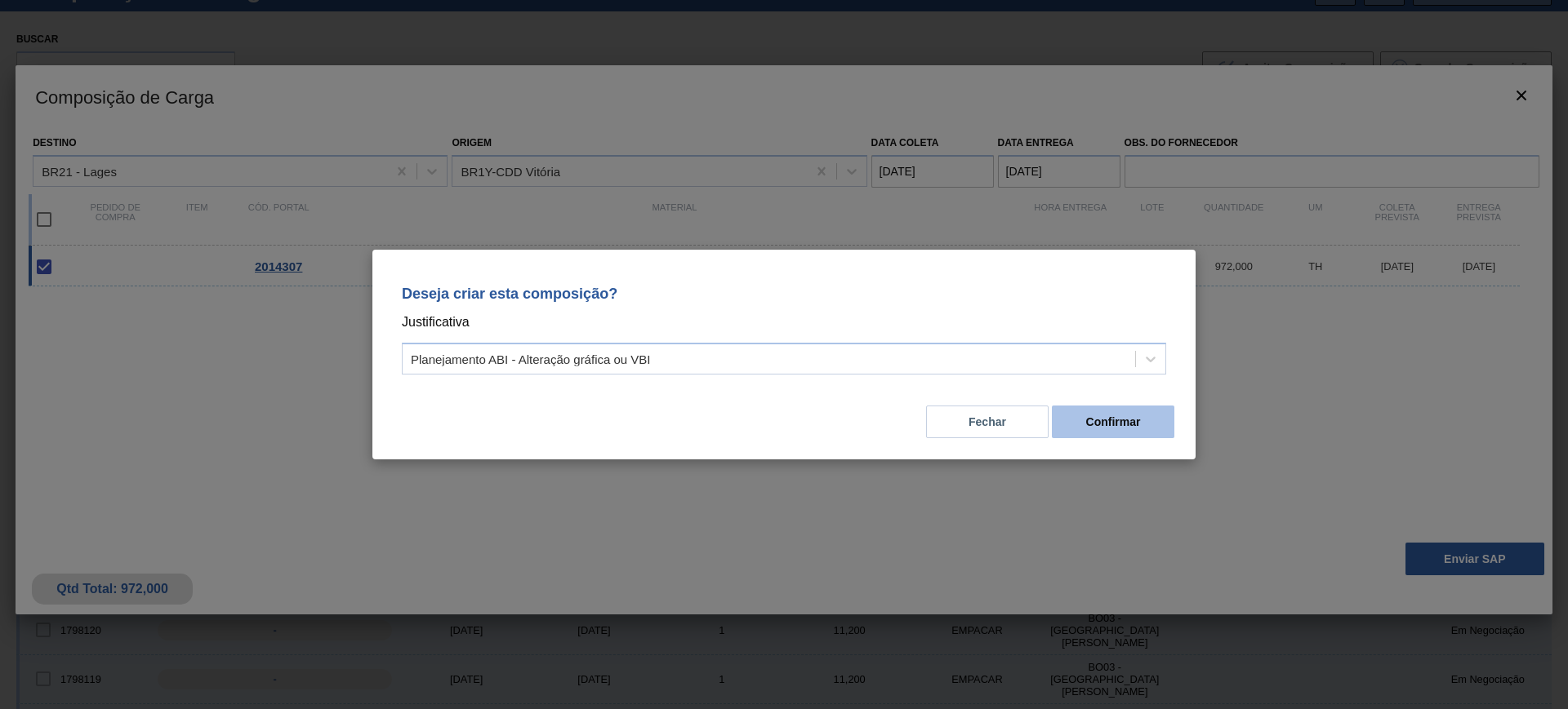
click at [1105, 413] on button "Confirmar" at bounding box center [1113, 421] width 123 height 33
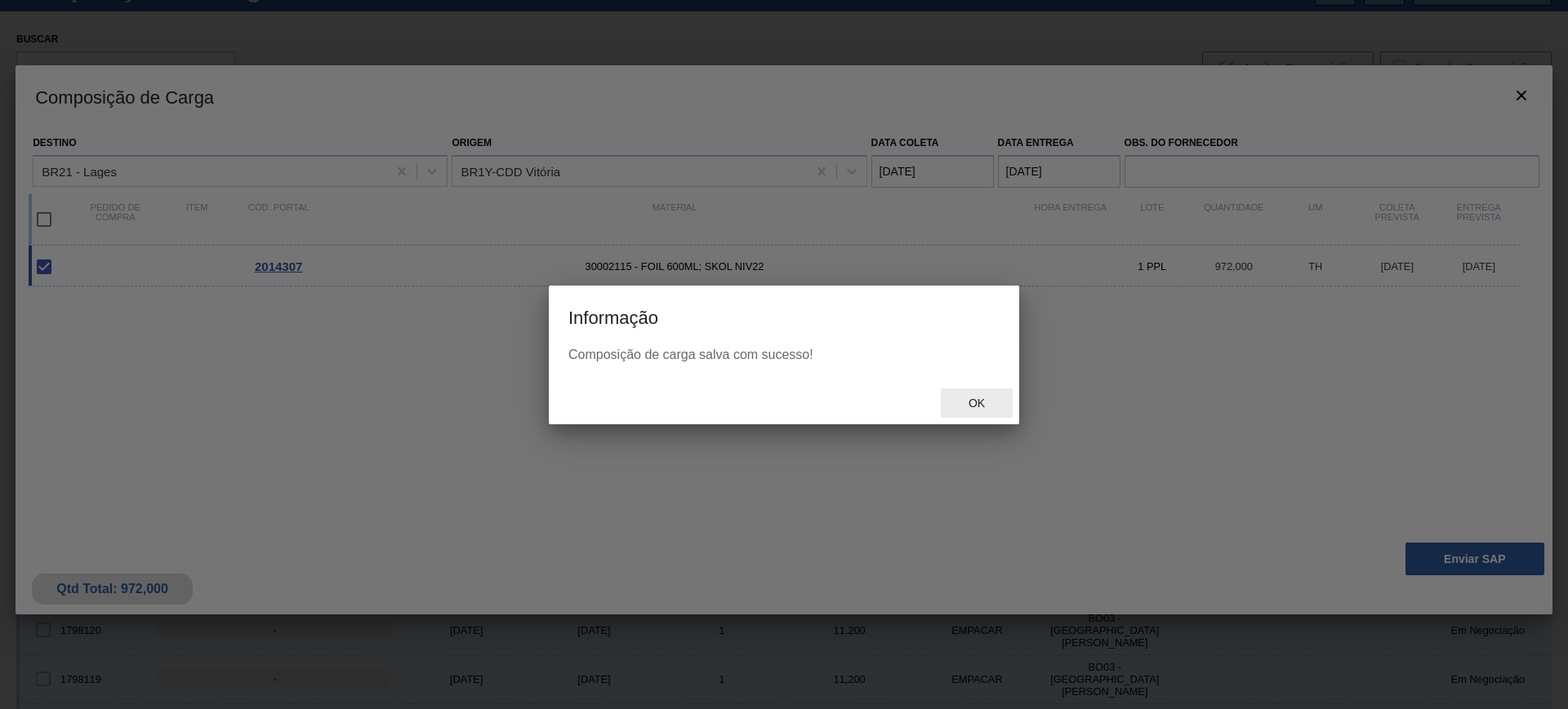
click at [977, 397] on span "Ok" at bounding box center [976, 404] width 42 height 13
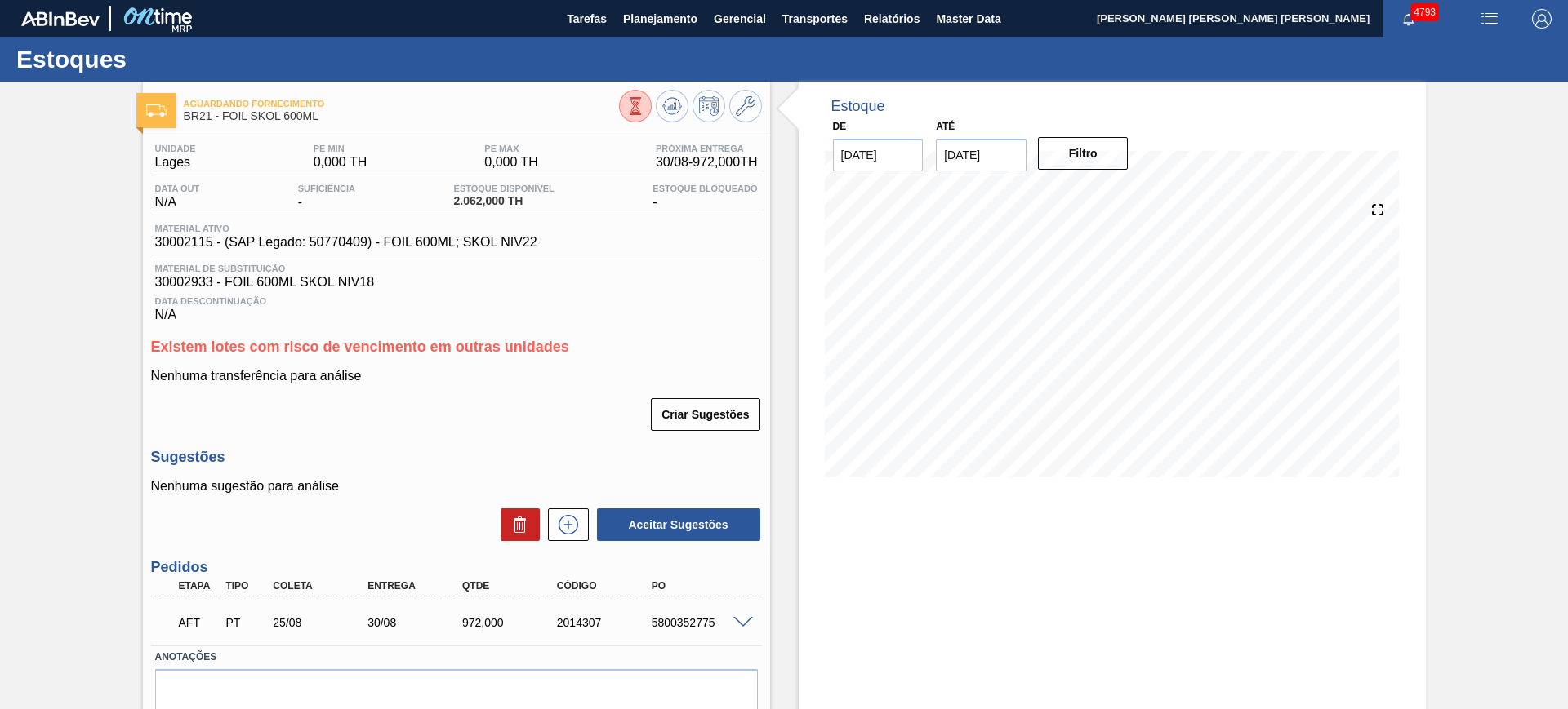
click at [683, 624] on div "5800352775" at bounding box center [700, 623] width 106 height 13
copy div "5800352775"
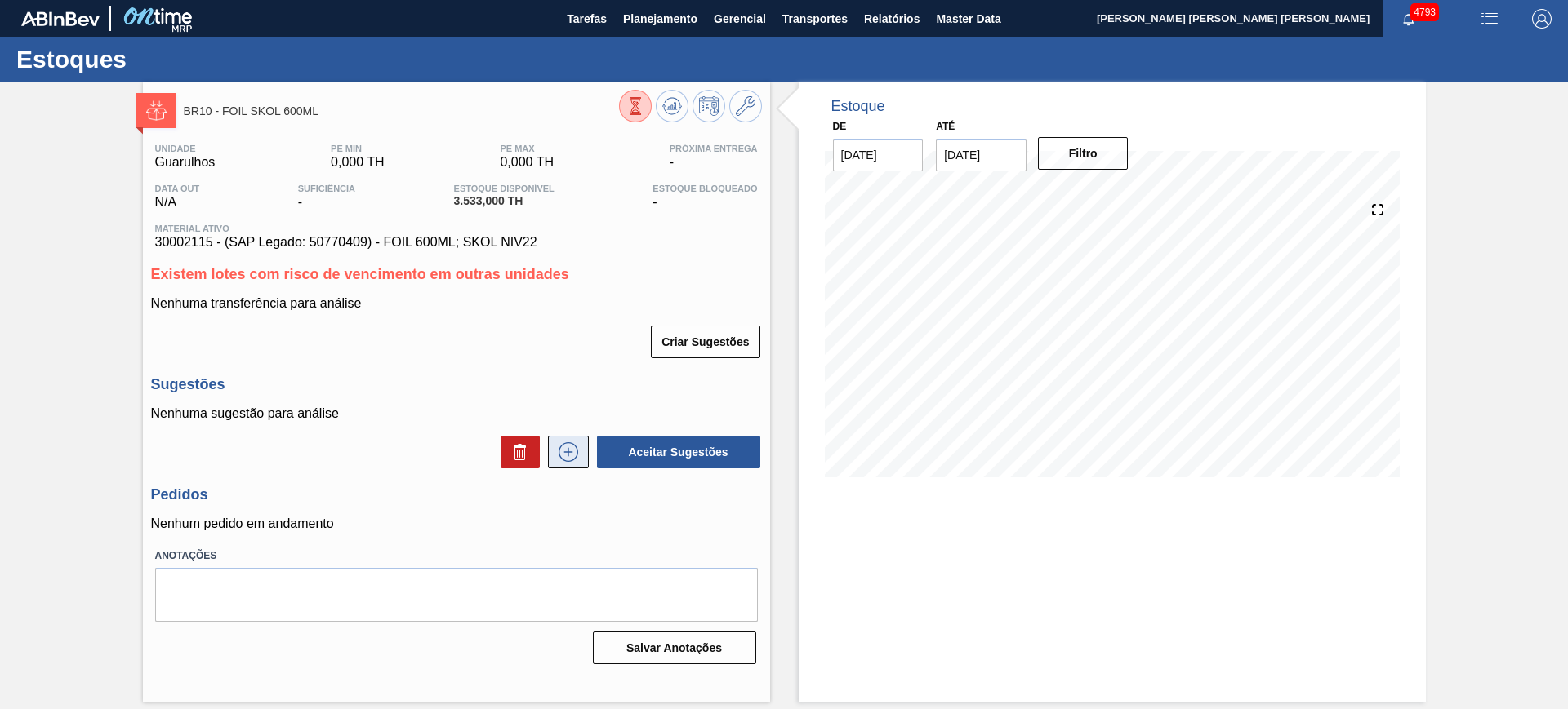
click at [559, 450] on icon at bounding box center [568, 451] width 20 height 20
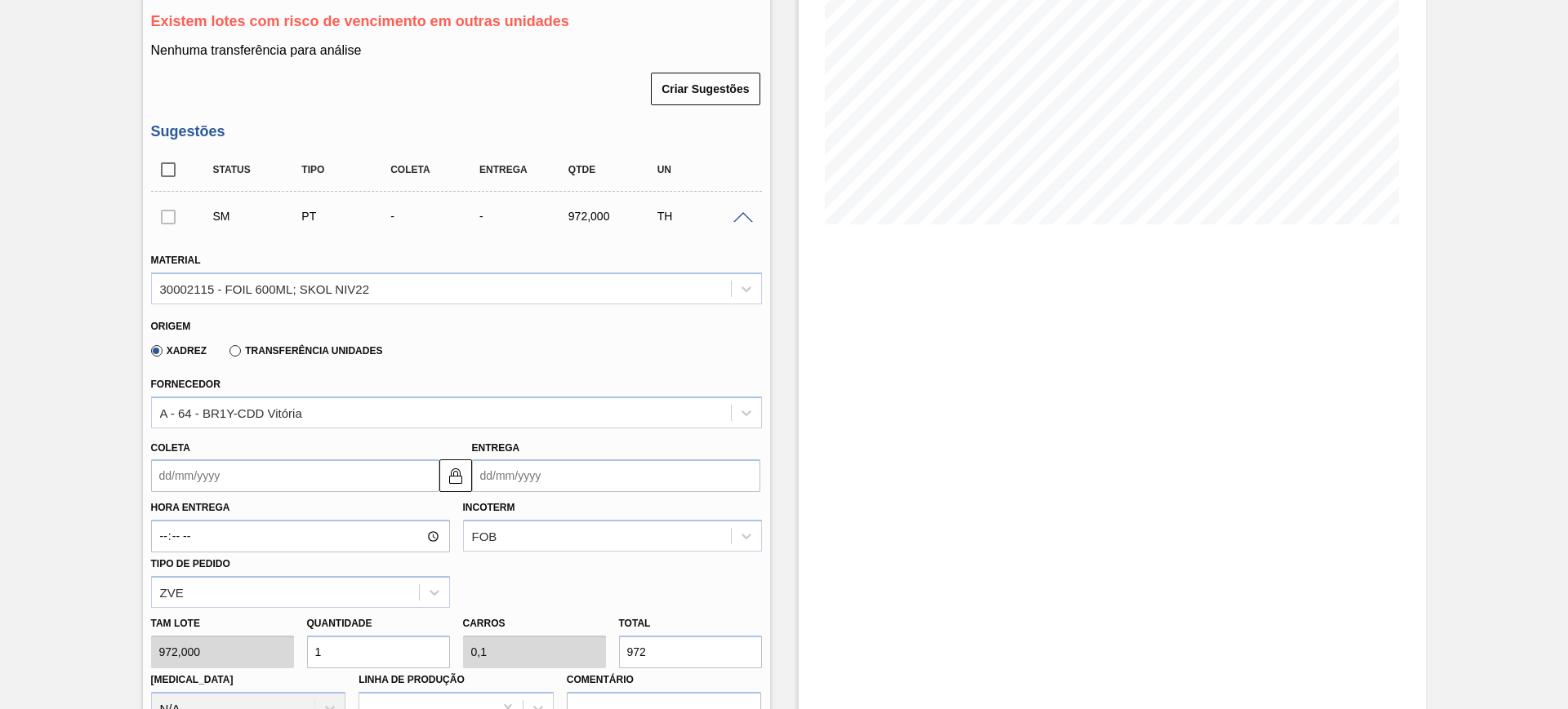
scroll to position [306, 0]
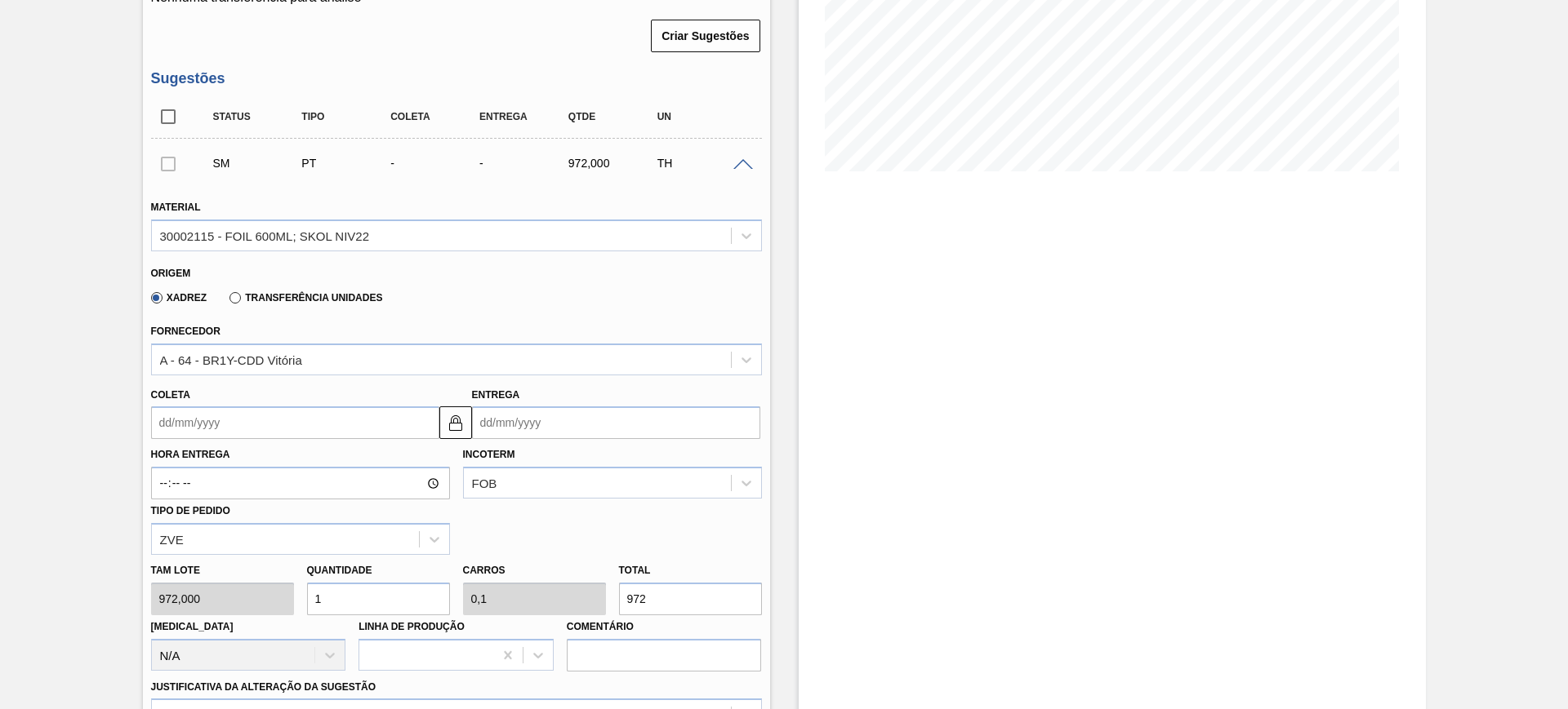
click at [258, 425] on input "Coleta" at bounding box center [295, 422] width 288 height 33
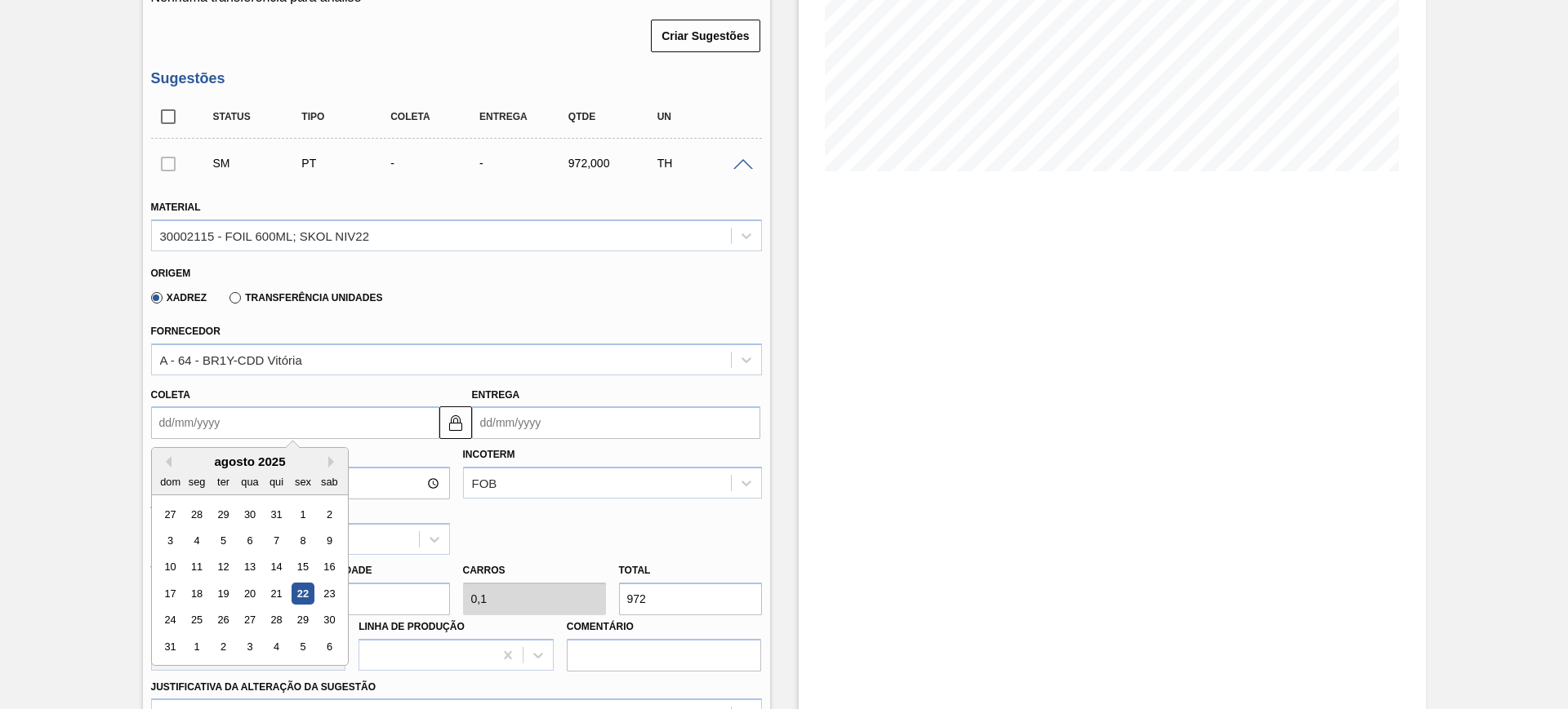
click at [184, 612] on div "24 25 26 27 28 29 30" at bounding box center [249, 621] width 185 height 26
click at [191, 618] on div "25" at bounding box center [197, 621] width 22 height 22
type input "[DATE]"
type input "29/08/2025"
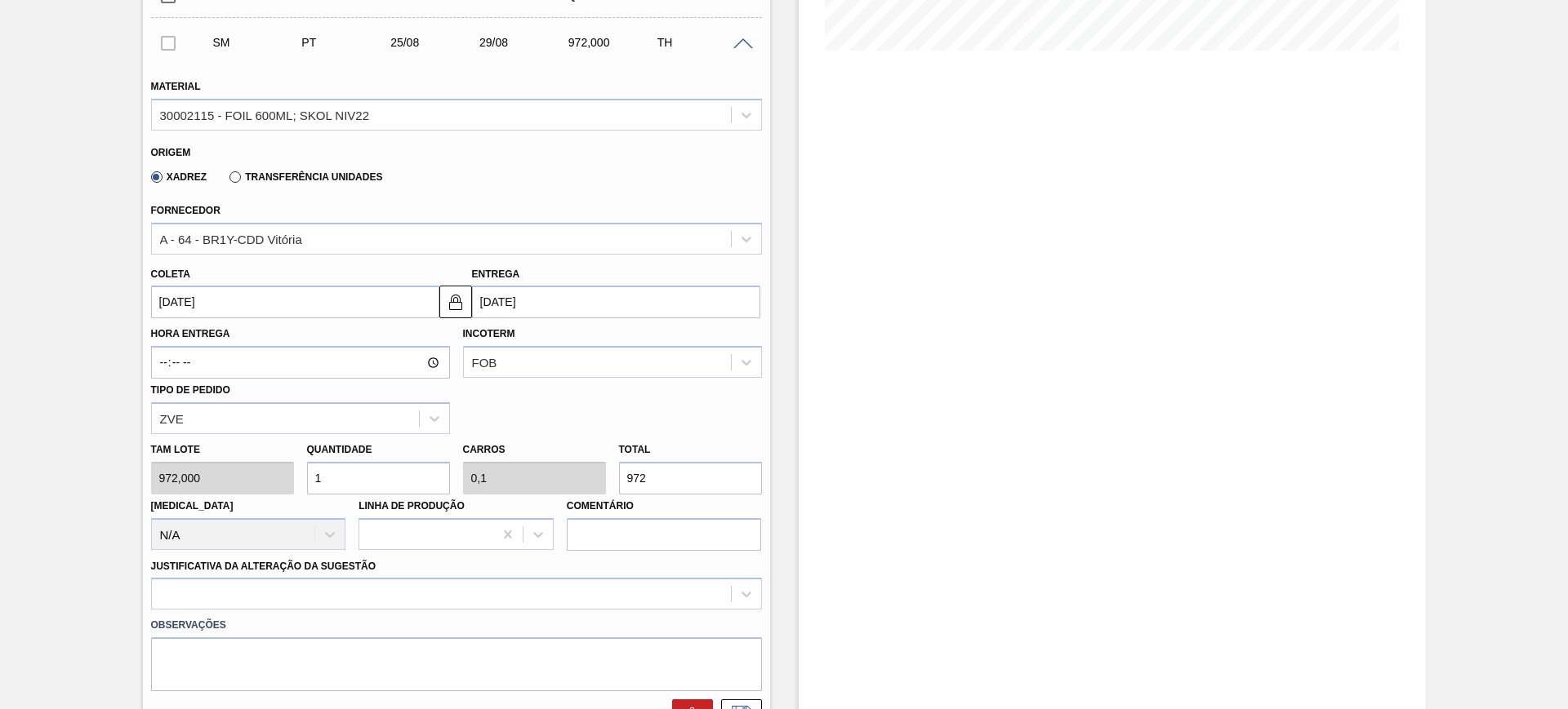
scroll to position [510, 0]
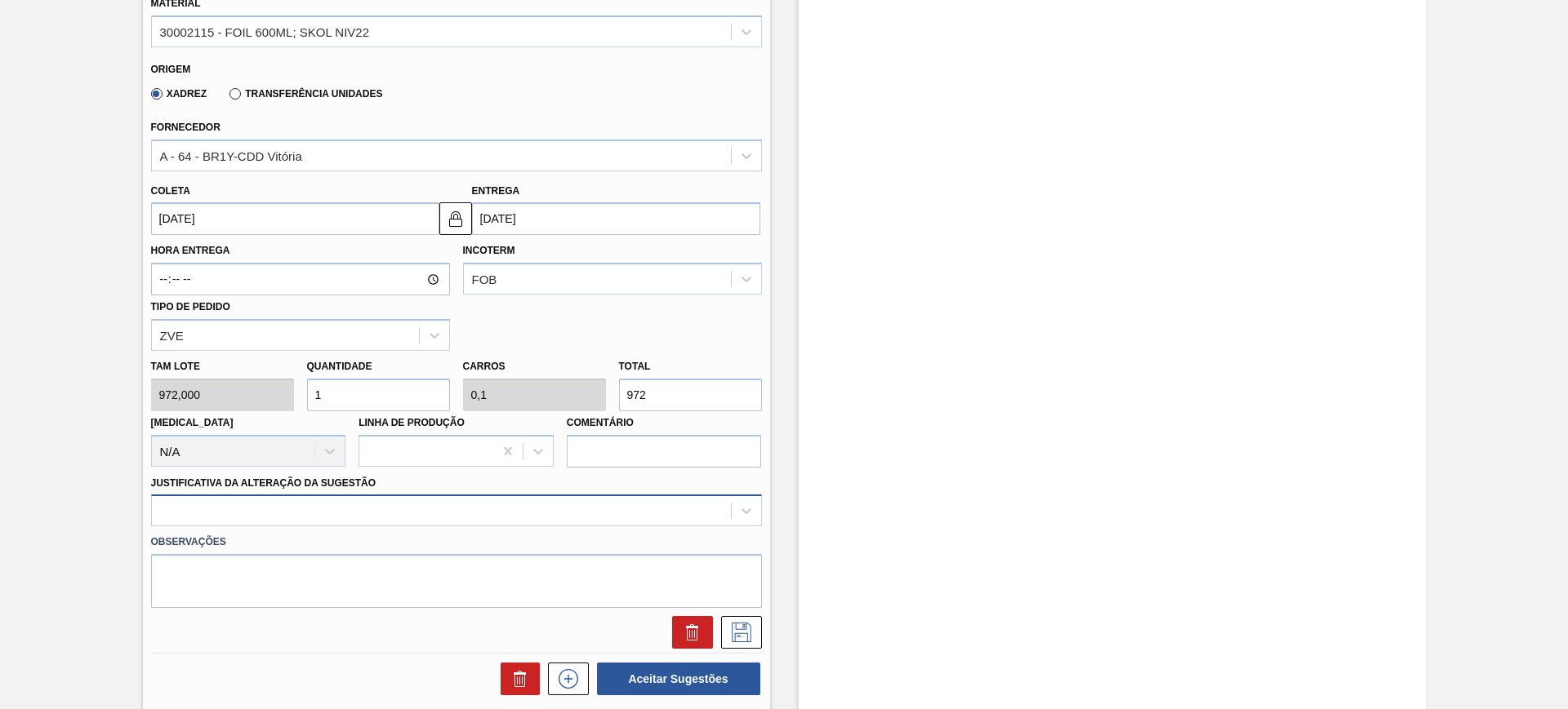
click at [349, 517] on div at bounding box center [456, 510] width 611 height 32
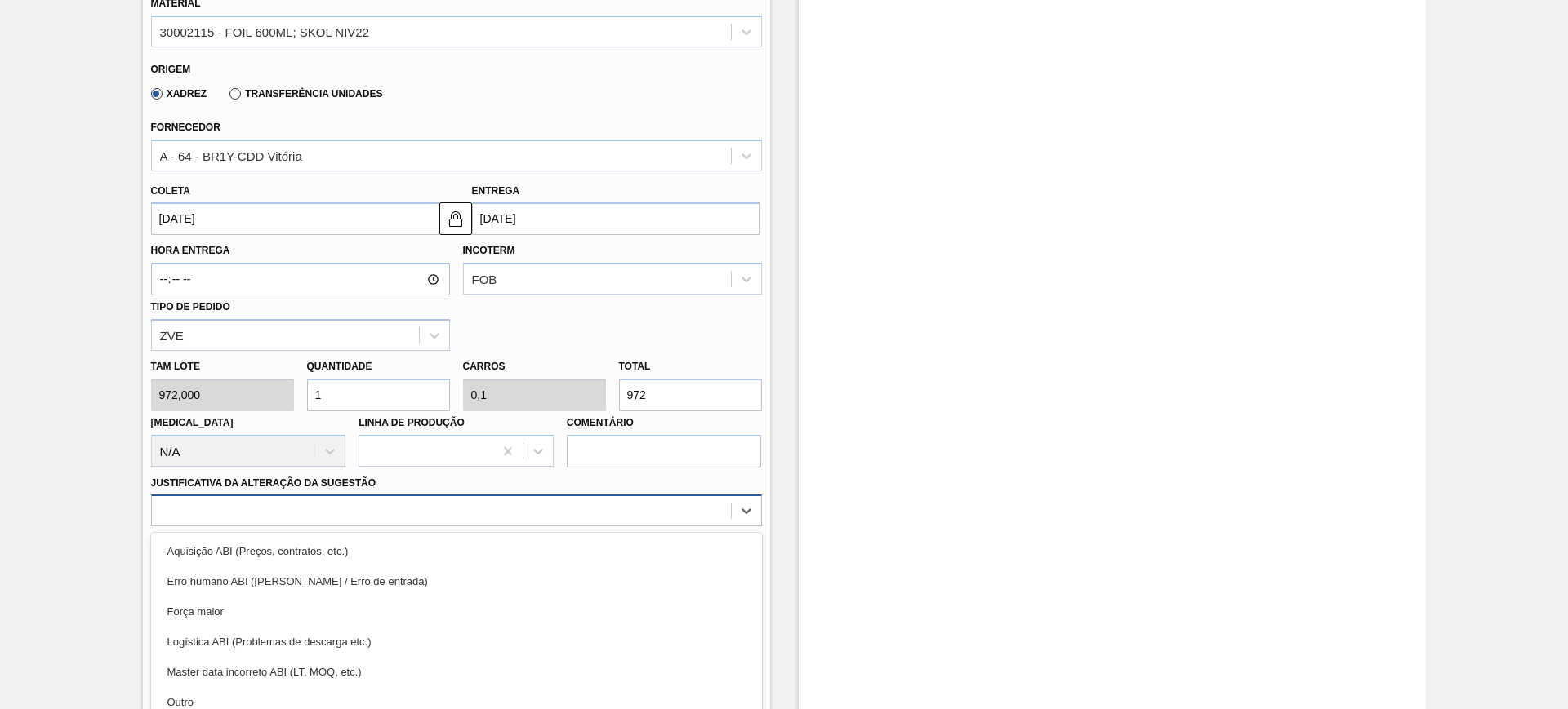
scroll to position [585, 0]
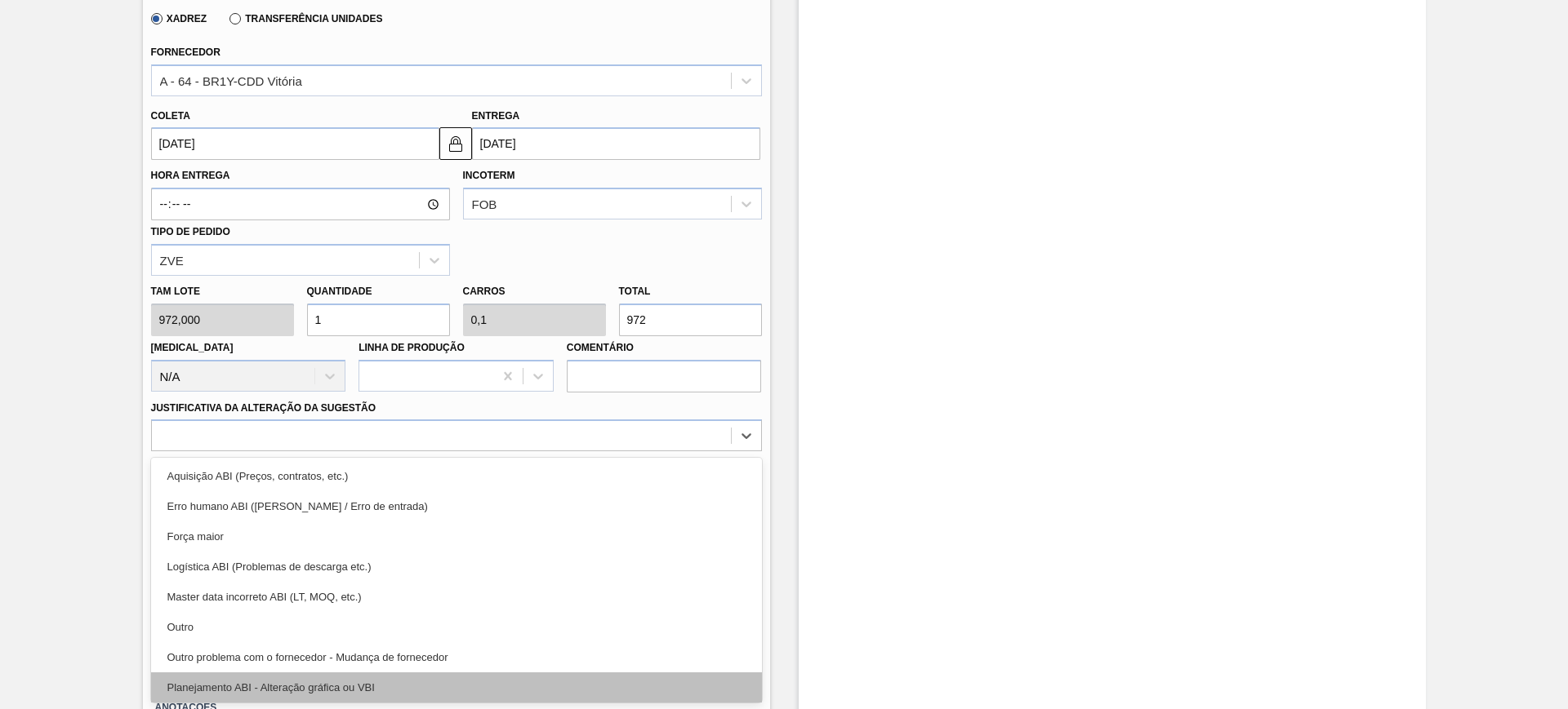
click at [377, 683] on div "Planejamento ABI - Alteração gráfica ou VBI" at bounding box center [456, 687] width 611 height 30
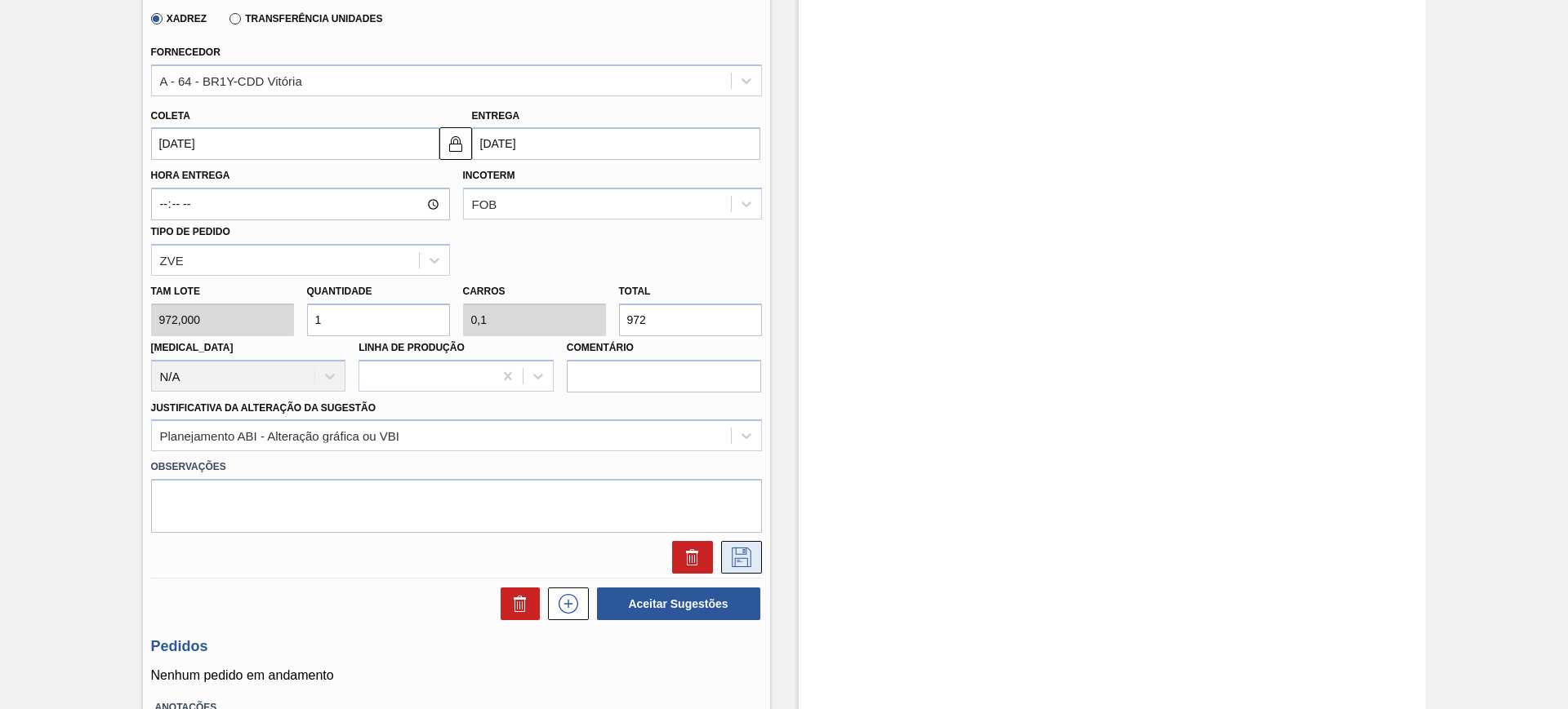
click at [747, 562] on icon at bounding box center [742, 557] width 26 height 20
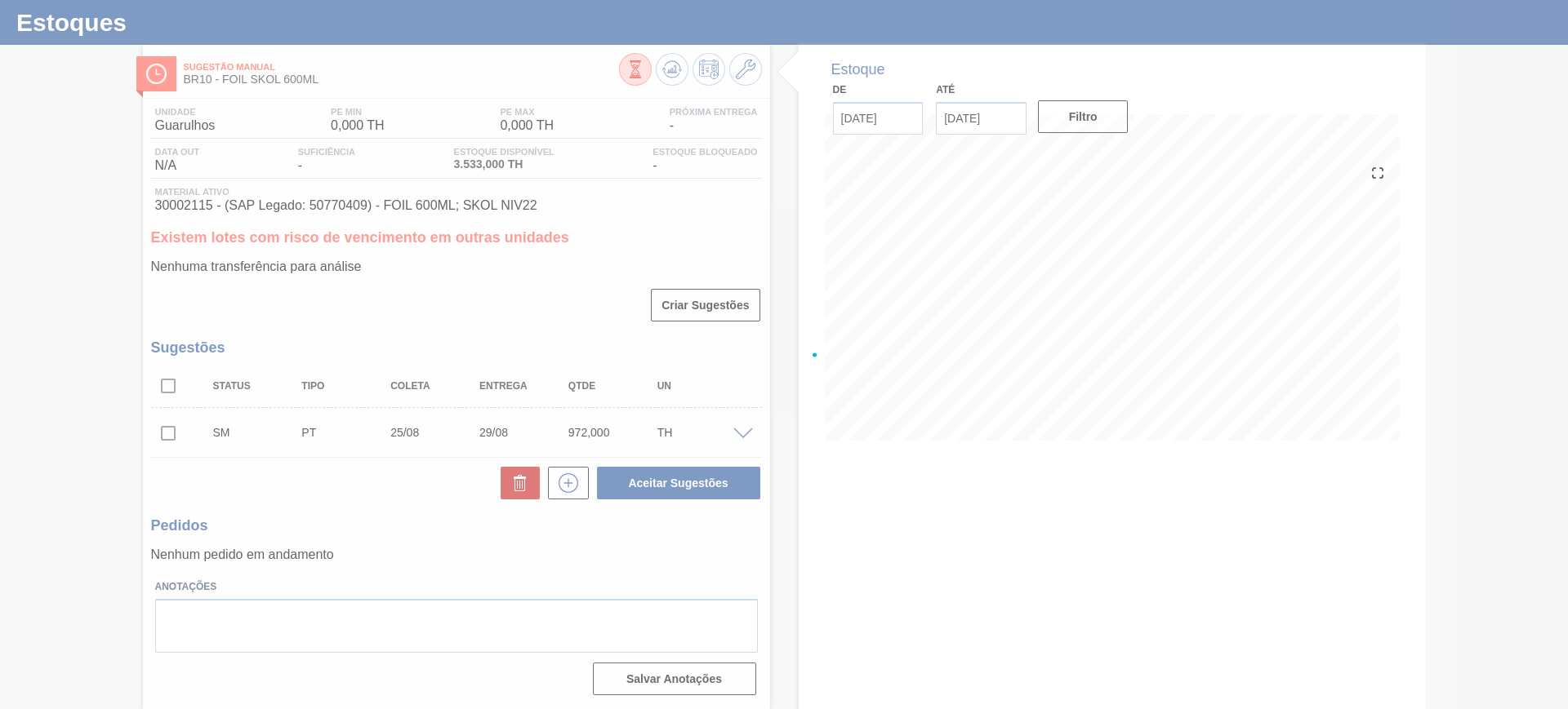
scroll to position [37, 0]
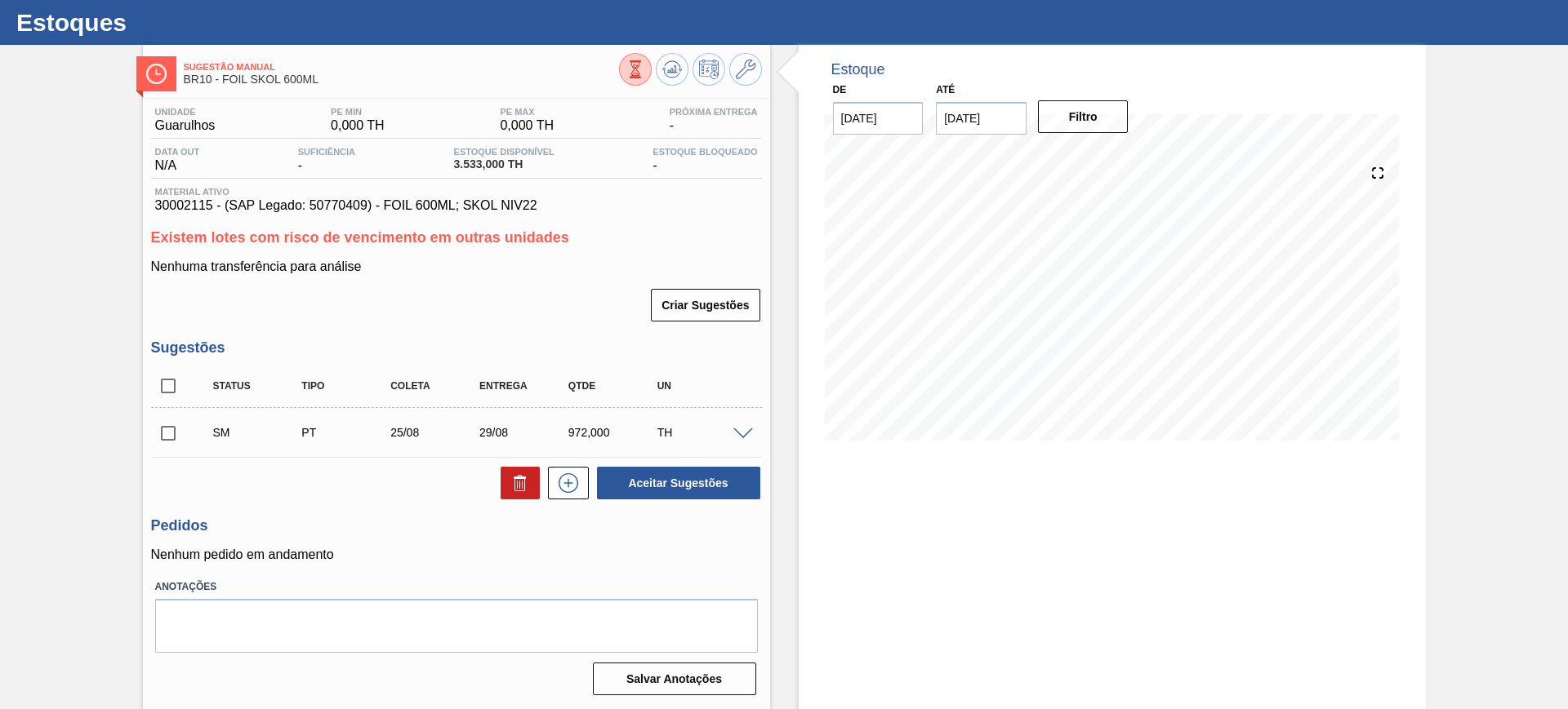
click at [172, 391] on input "checkbox" at bounding box center [168, 386] width 35 height 35
checkbox input "true"
click at [652, 485] on button "Aceitar Sugestões" at bounding box center [678, 483] width 163 height 33
checkbox input "false"
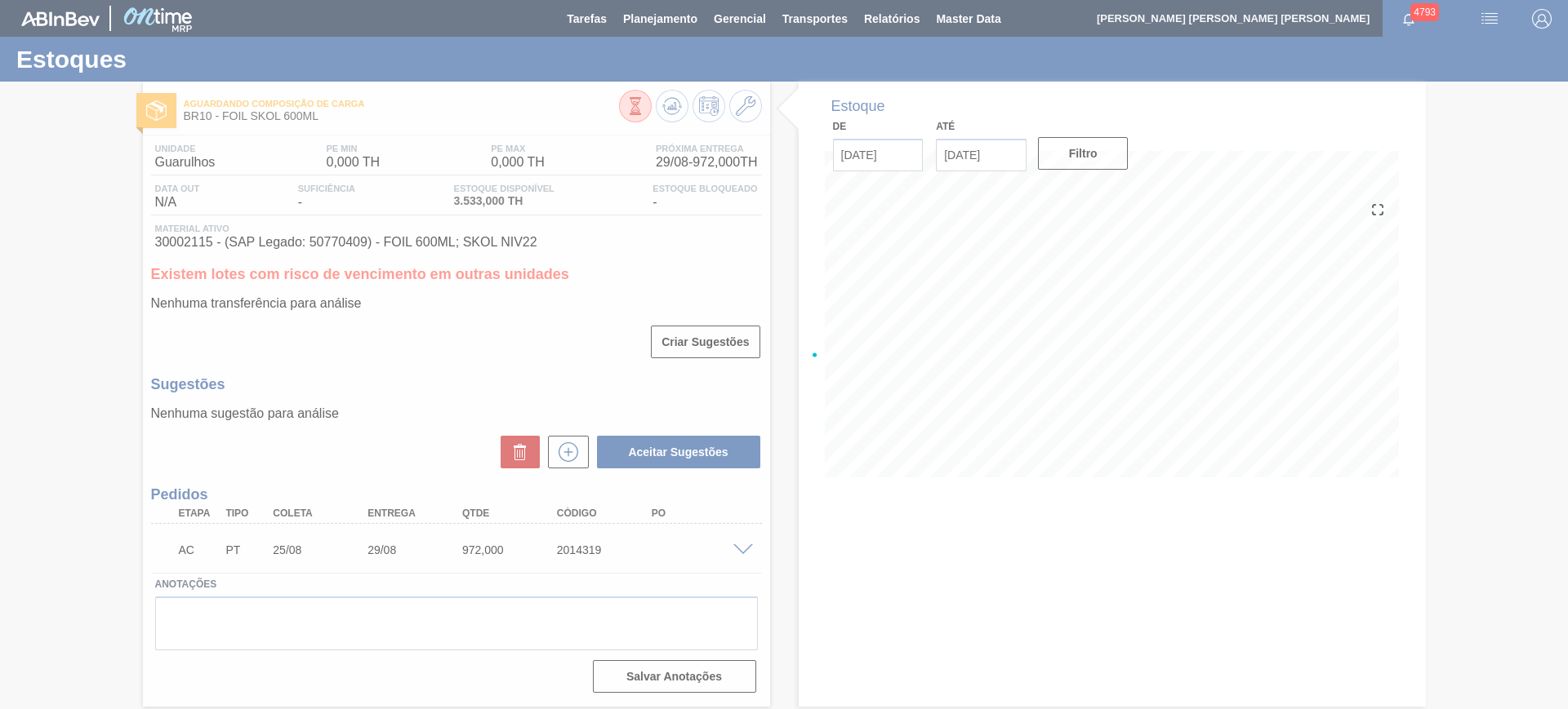
scroll to position [0, 0]
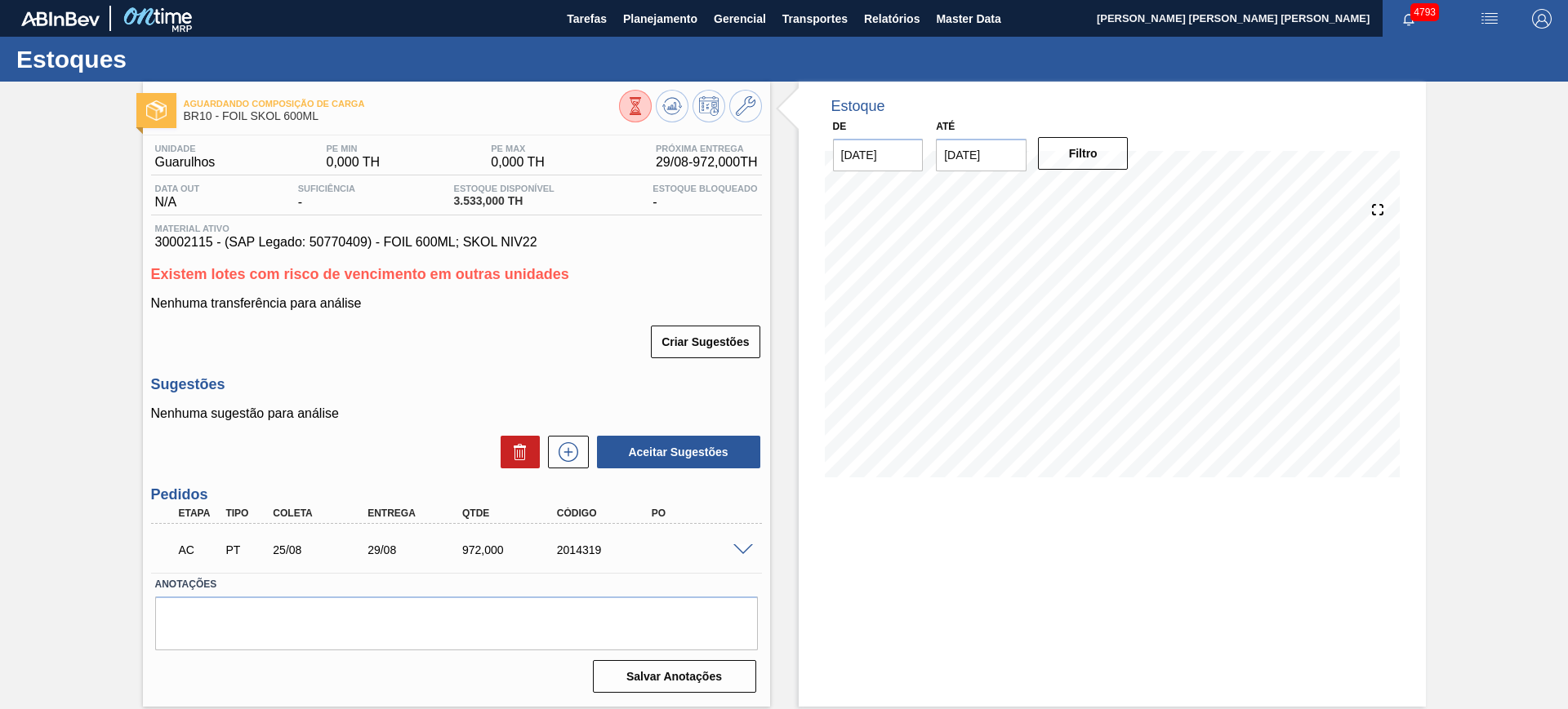
click at [749, 544] on span at bounding box center [743, 550] width 20 height 12
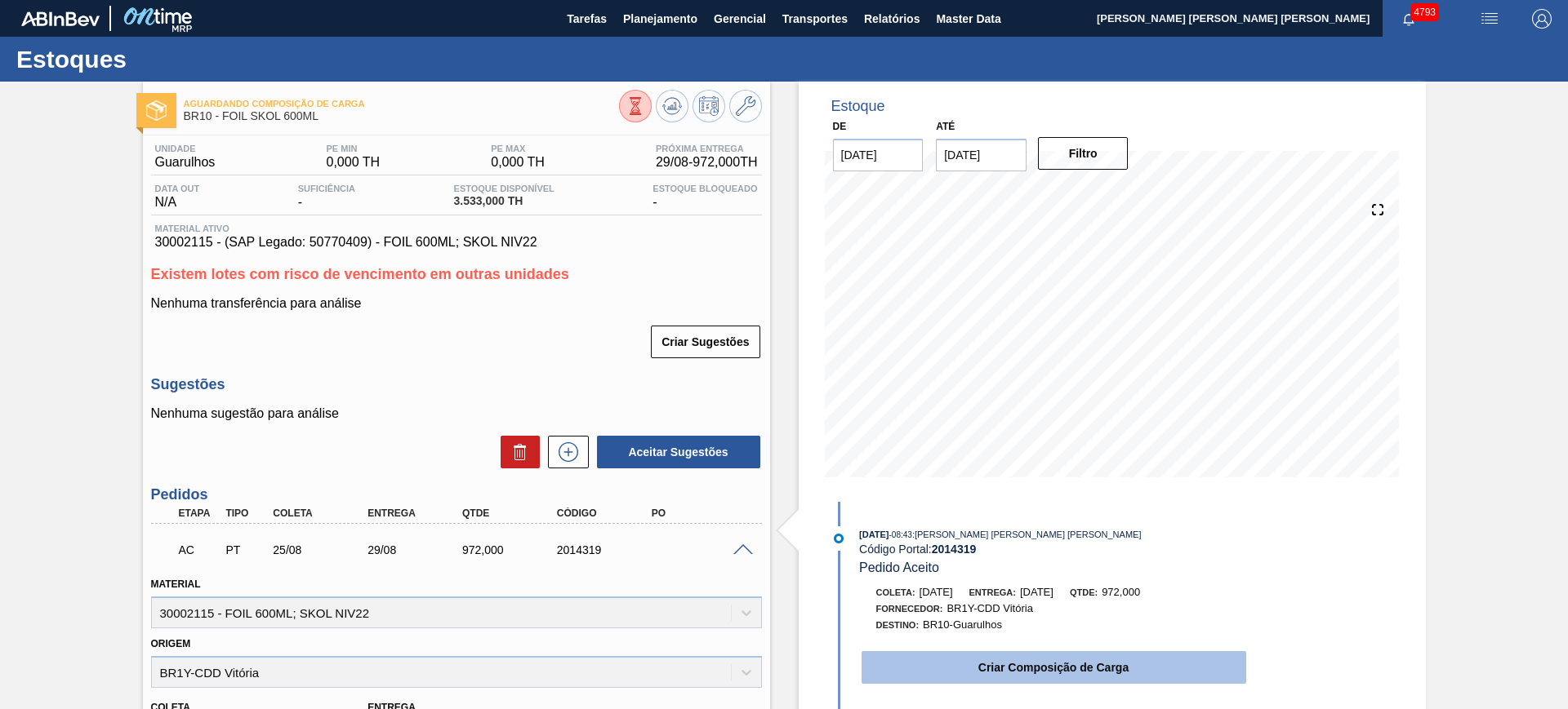
click at [935, 657] on button "Criar Composição de Carga" at bounding box center [1054, 668] width 385 height 33
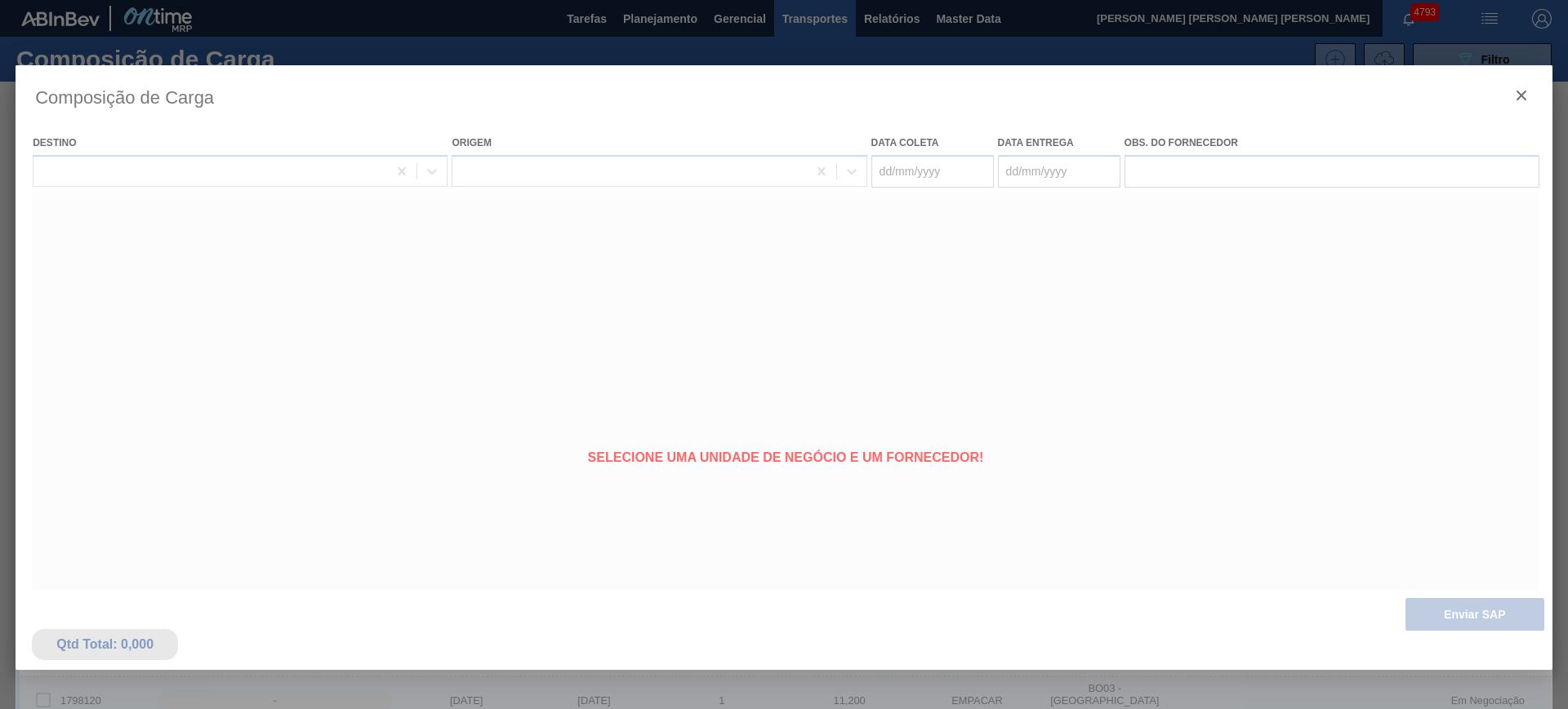
type coleta "[DATE]"
type entrega "29/08/2025"
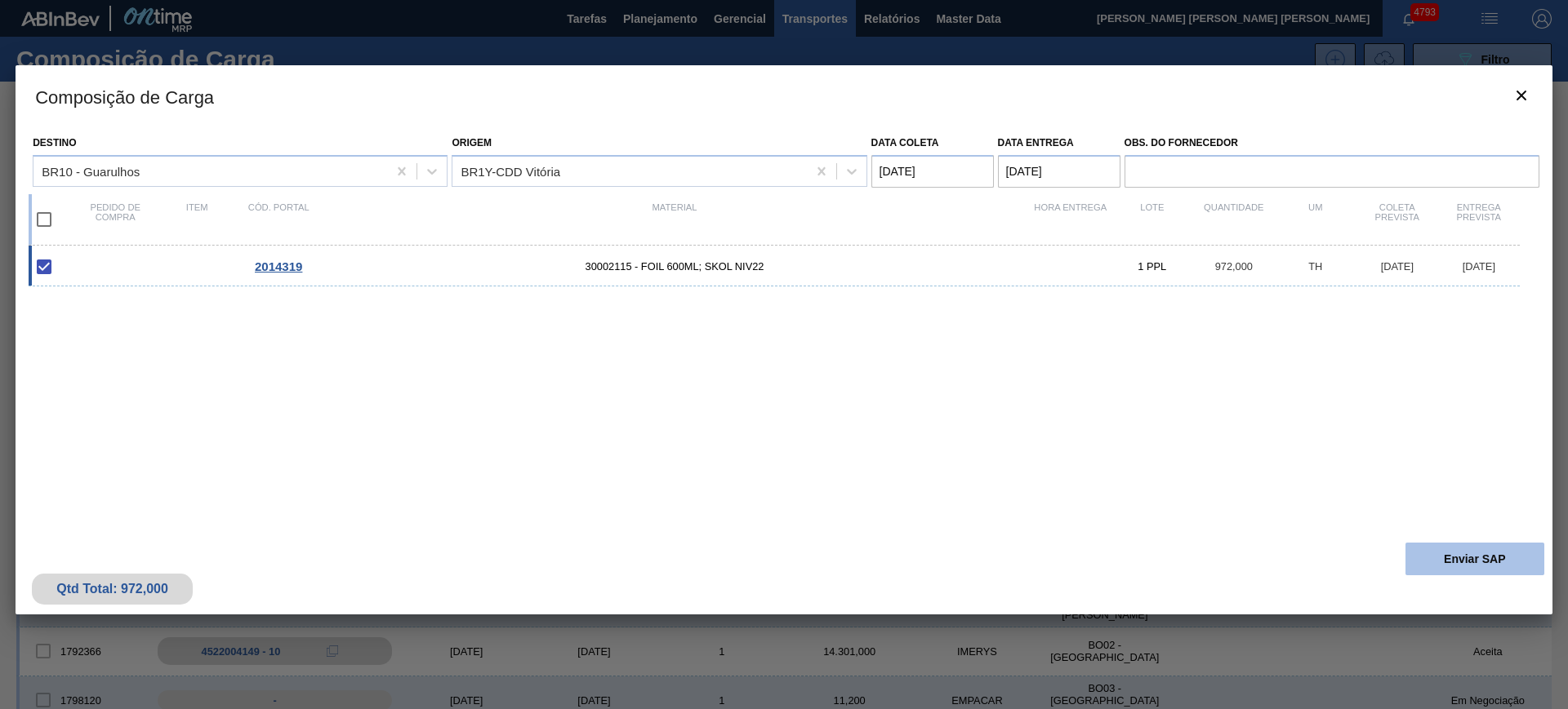
click at [1485, 570] on button "Enviar SAP" at bounding box center [1474, 559] width 139 height 33
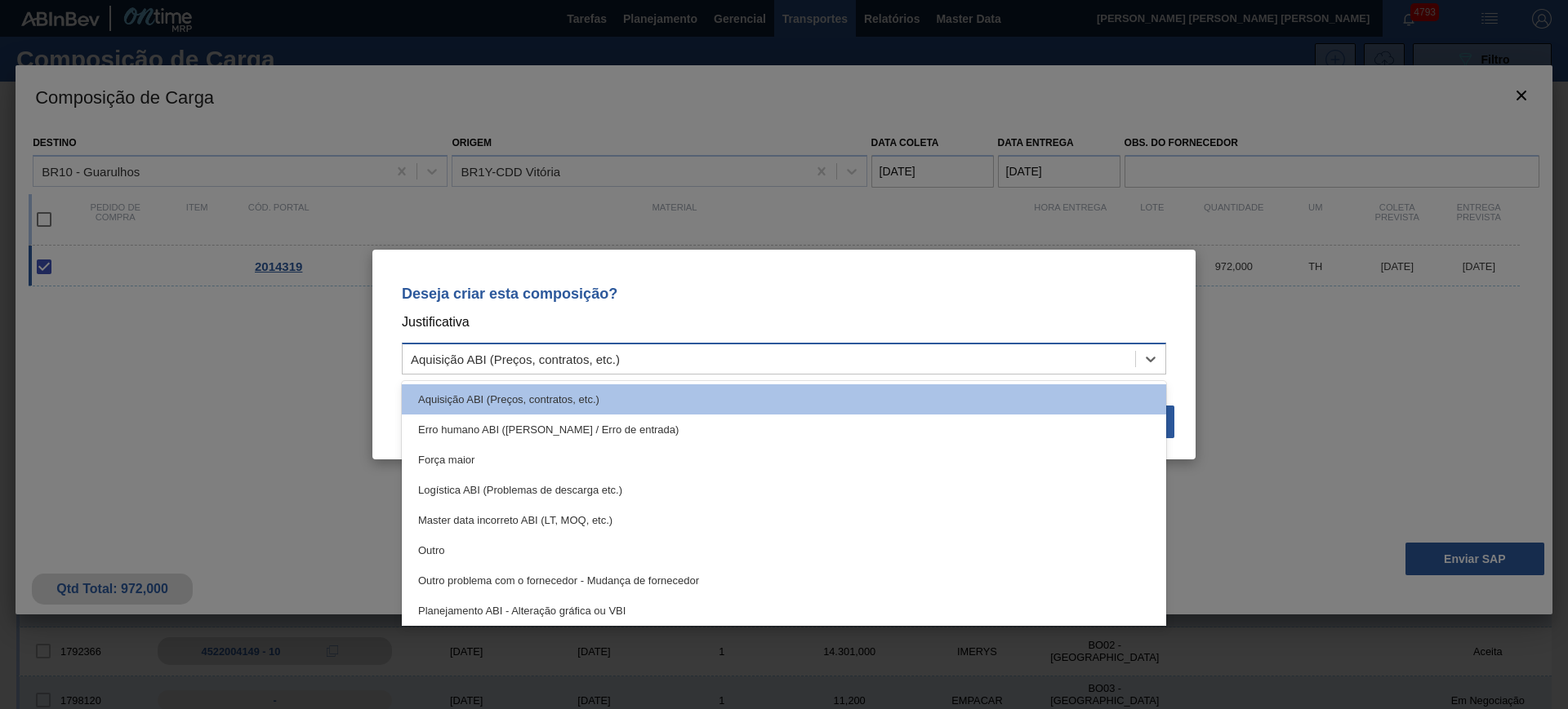
click at [817, 344] on div "Aquisição ABI (Preços, contratos, etc.)" at bounding box center [784, 359] width 764 height 32
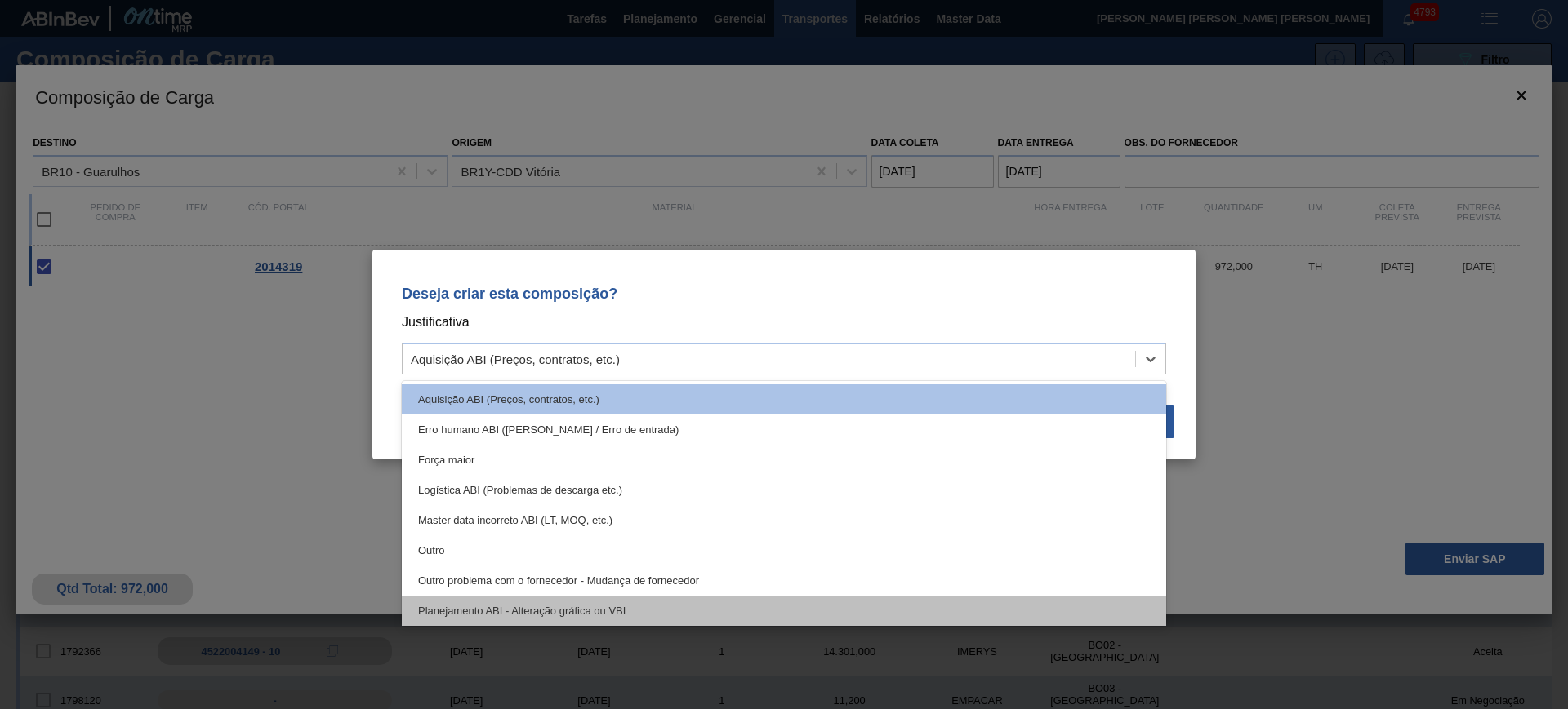
click at [638, 609] on div "Planejamento ABI - Alteração gráfica ou VBI" at bounding box center [784, 611] width 764 height 30
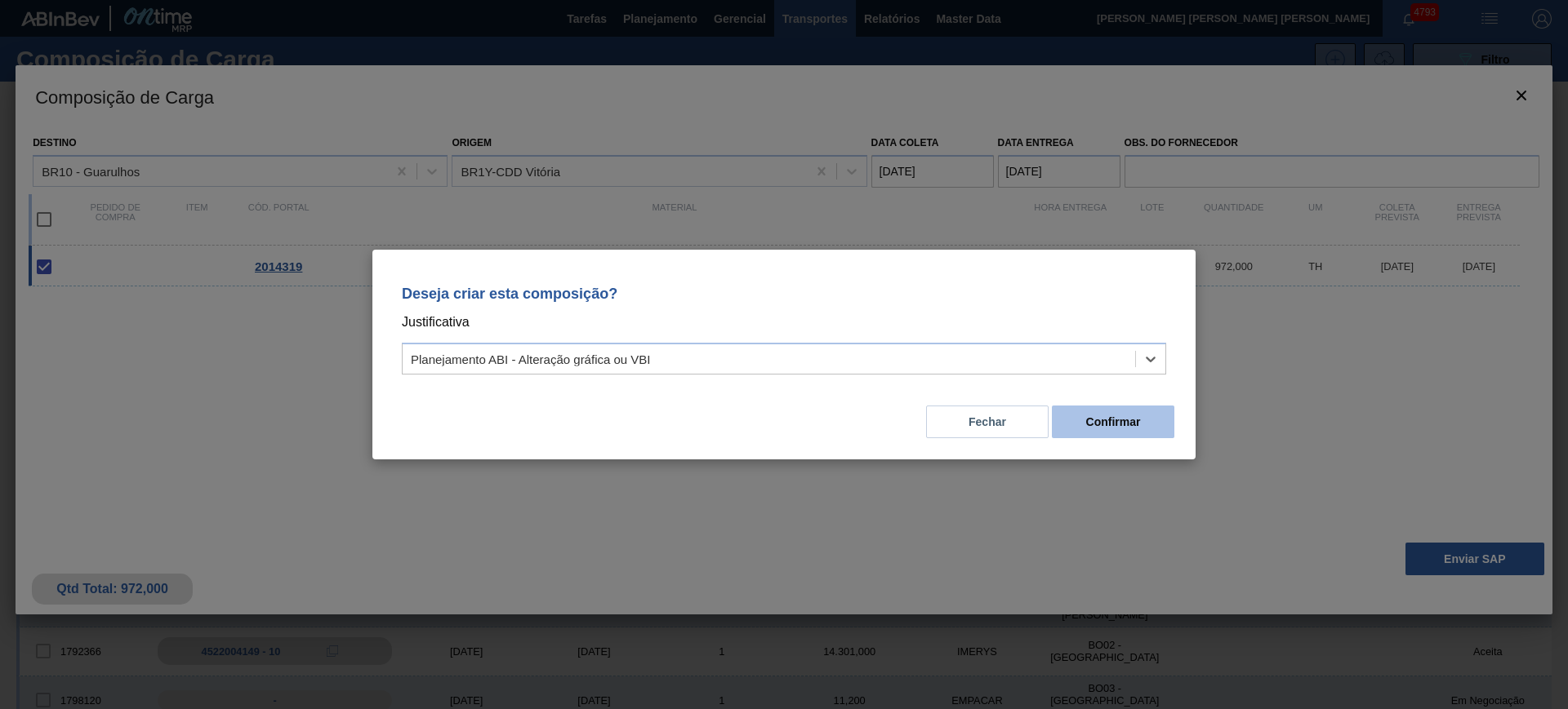
click at [1108, 410] on button "Confirmar" at bounding box center [1113, 421] width 123 height 33
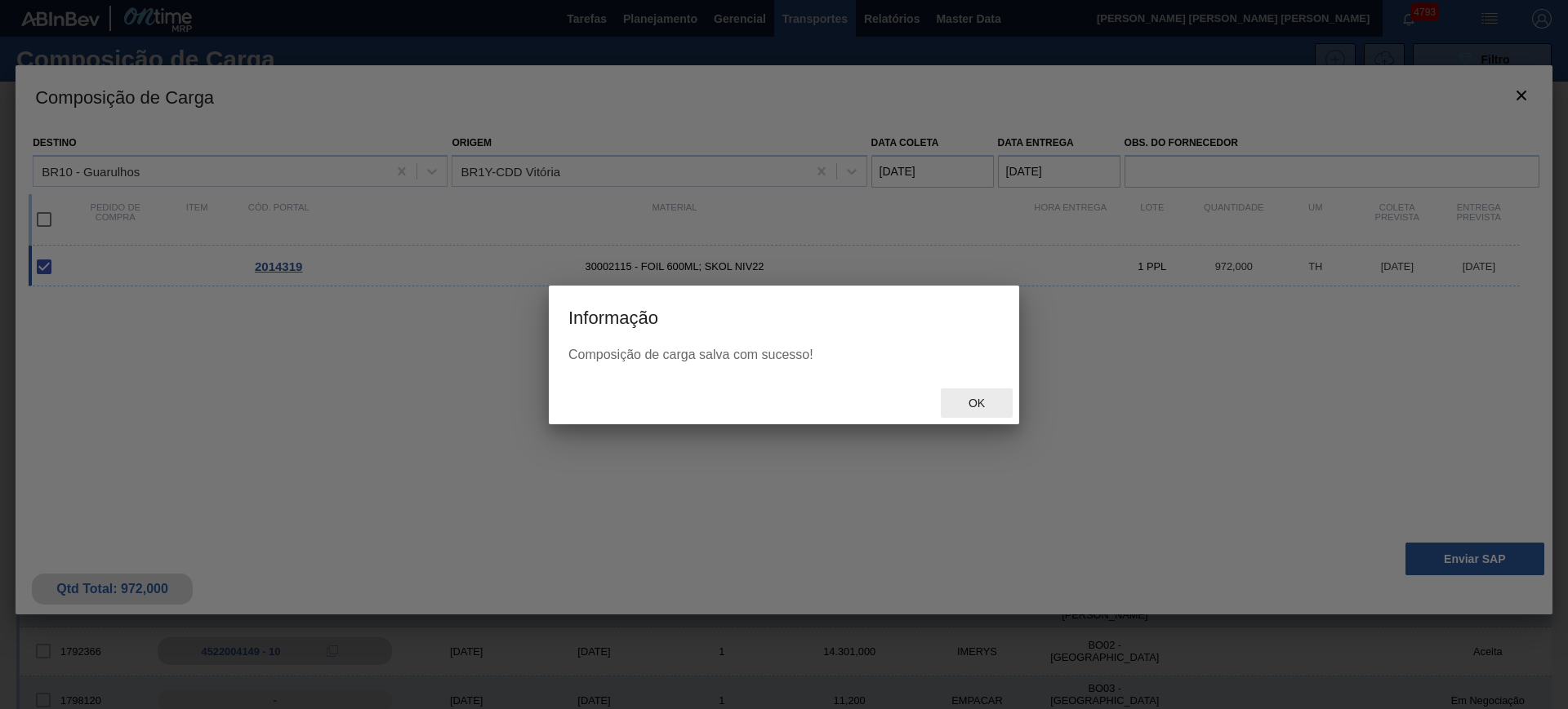
click at [963, 400] on span "Ok" at bounding box center [976, 404] width 42 height 13
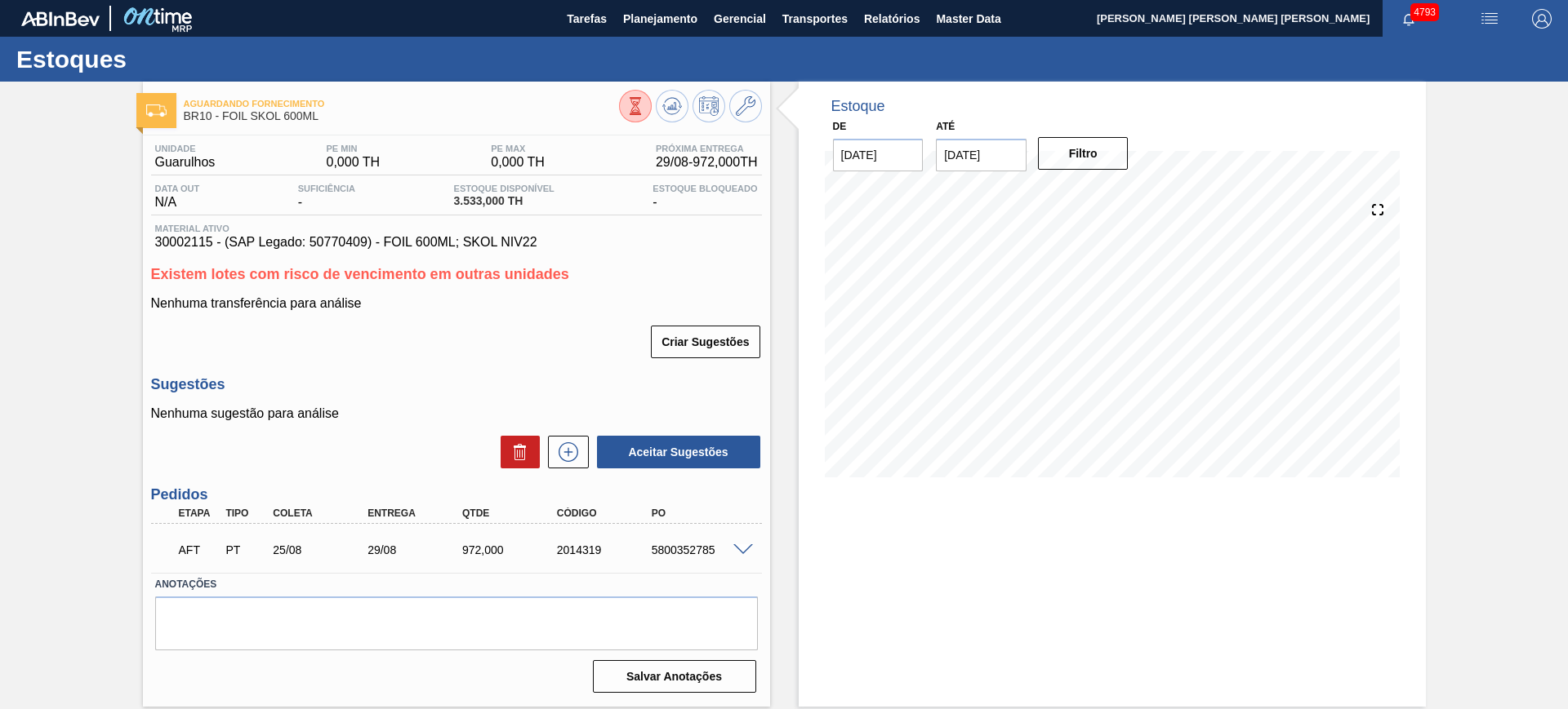
click at [692, 544] on div "5800352785" at bounding box center [700, 551] width 106 height 13
copy div "5800352785"
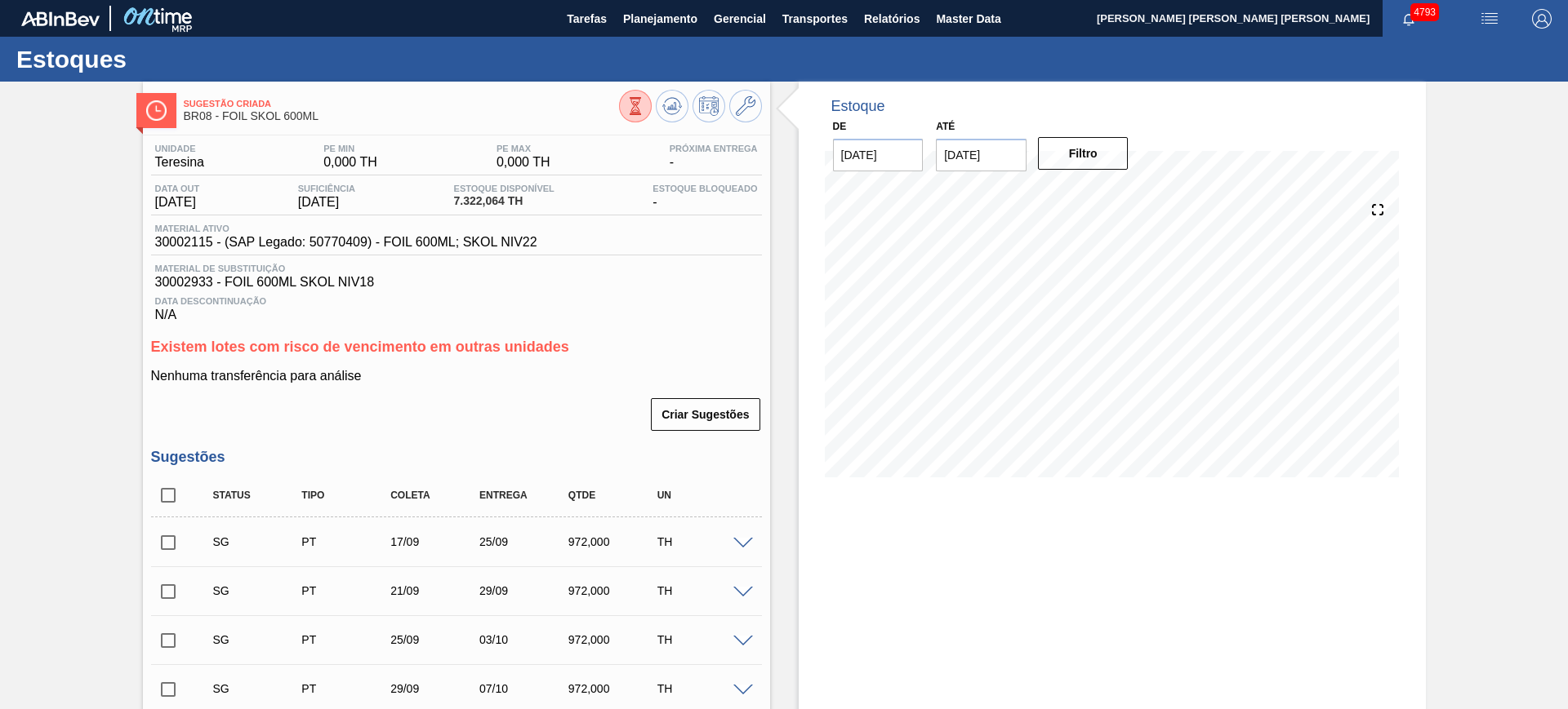
click at [175, 501] on input "checkbox" at bounding box center [168, 495] width 35 height 35
checkbox input "true"
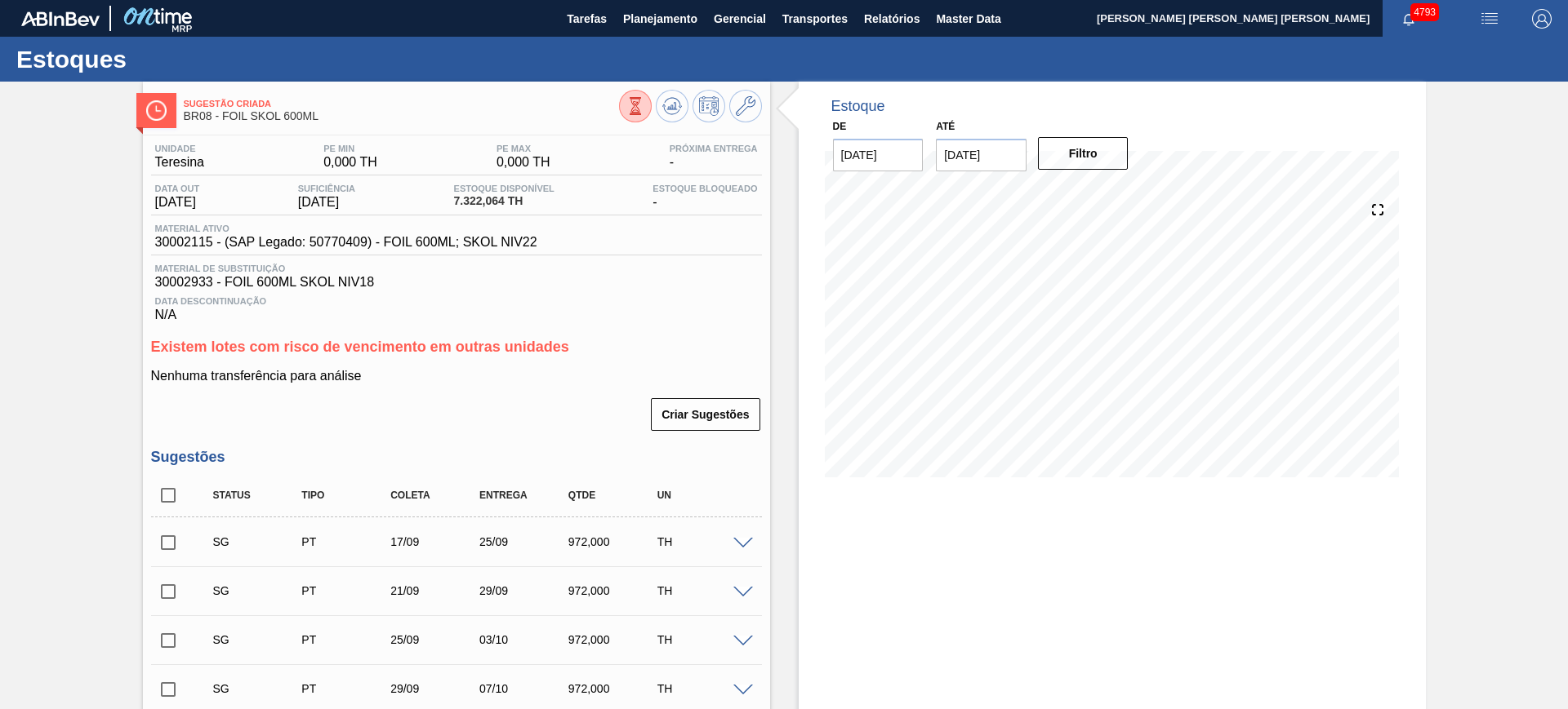
checkbox input "true"
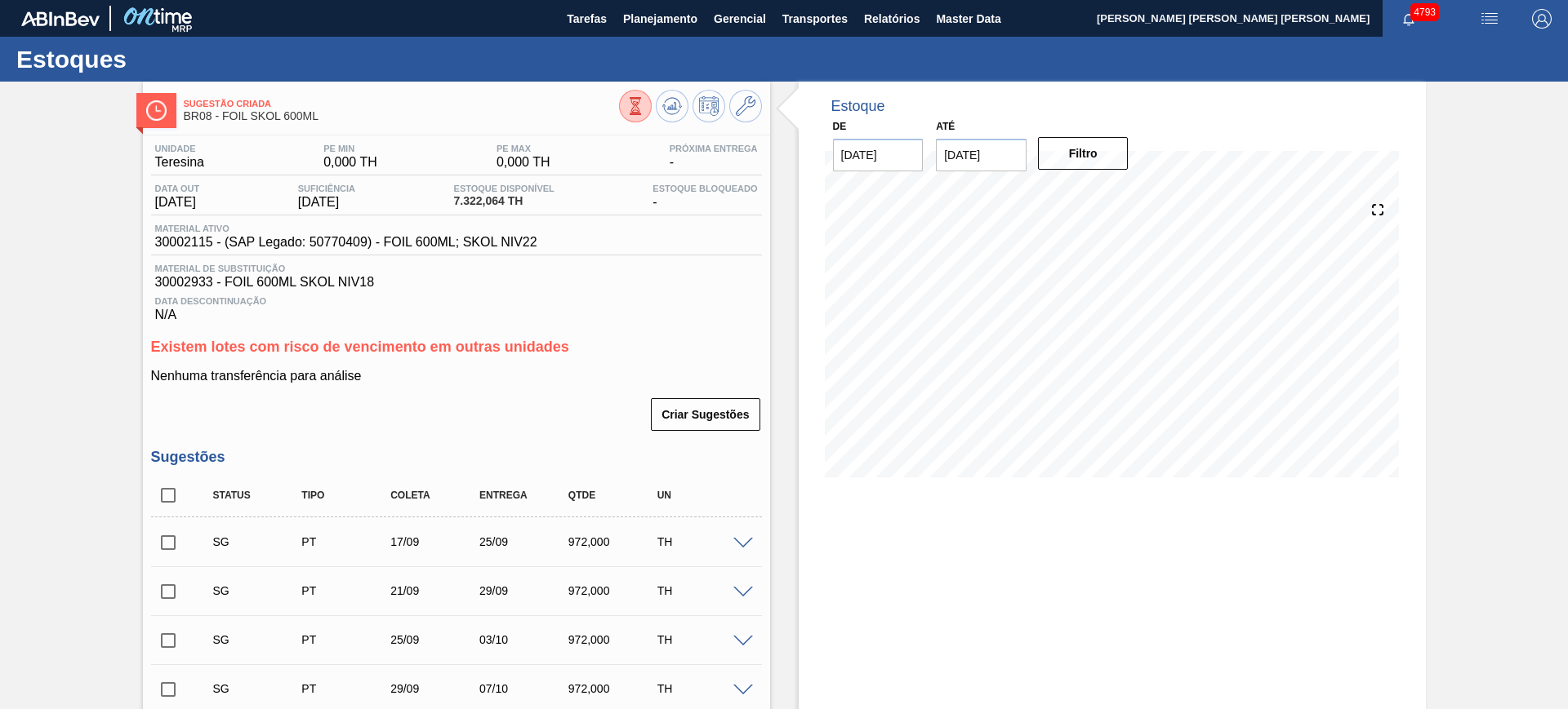
checkbox input "true"
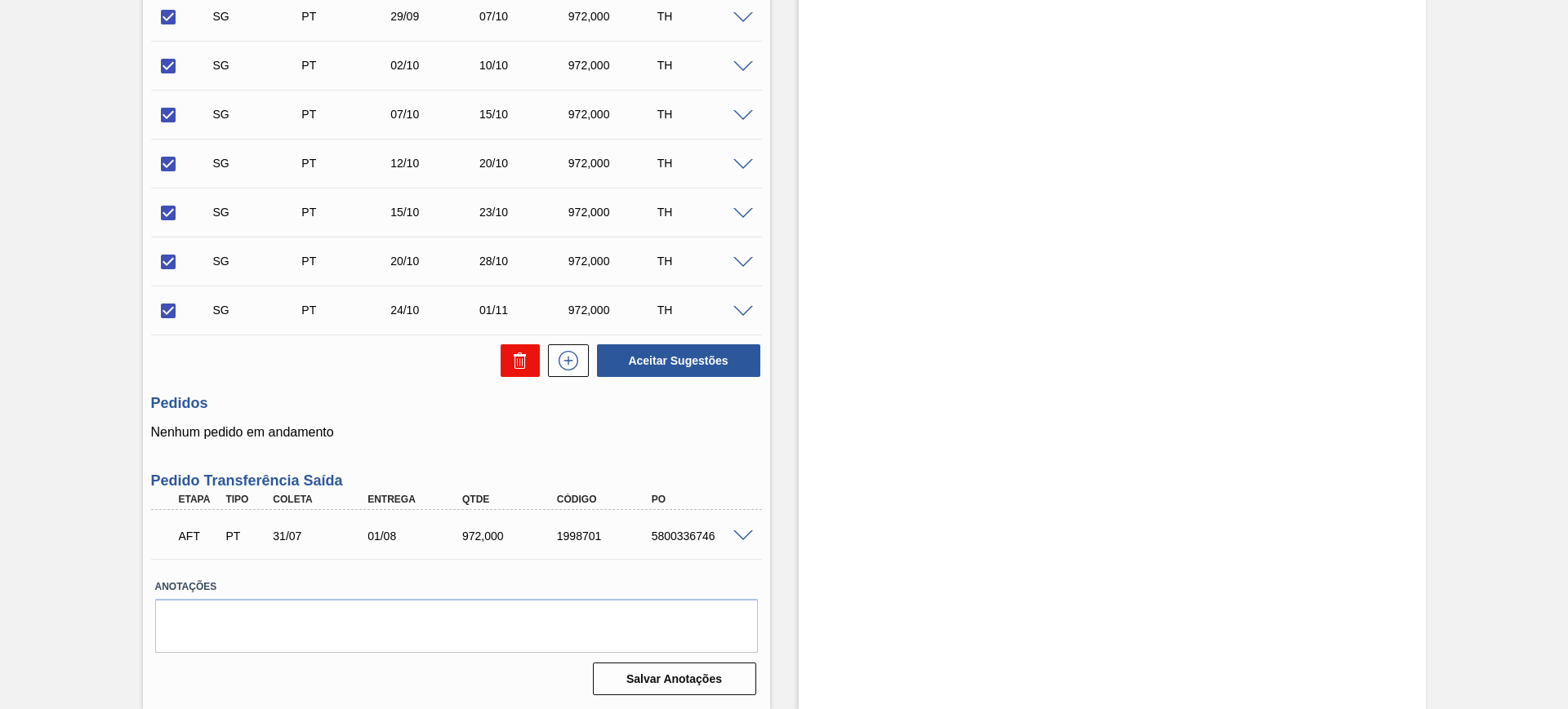
click at [510, 361] on icon at bounding box center [520, 361] width 20 height 20
checkbox input "false"
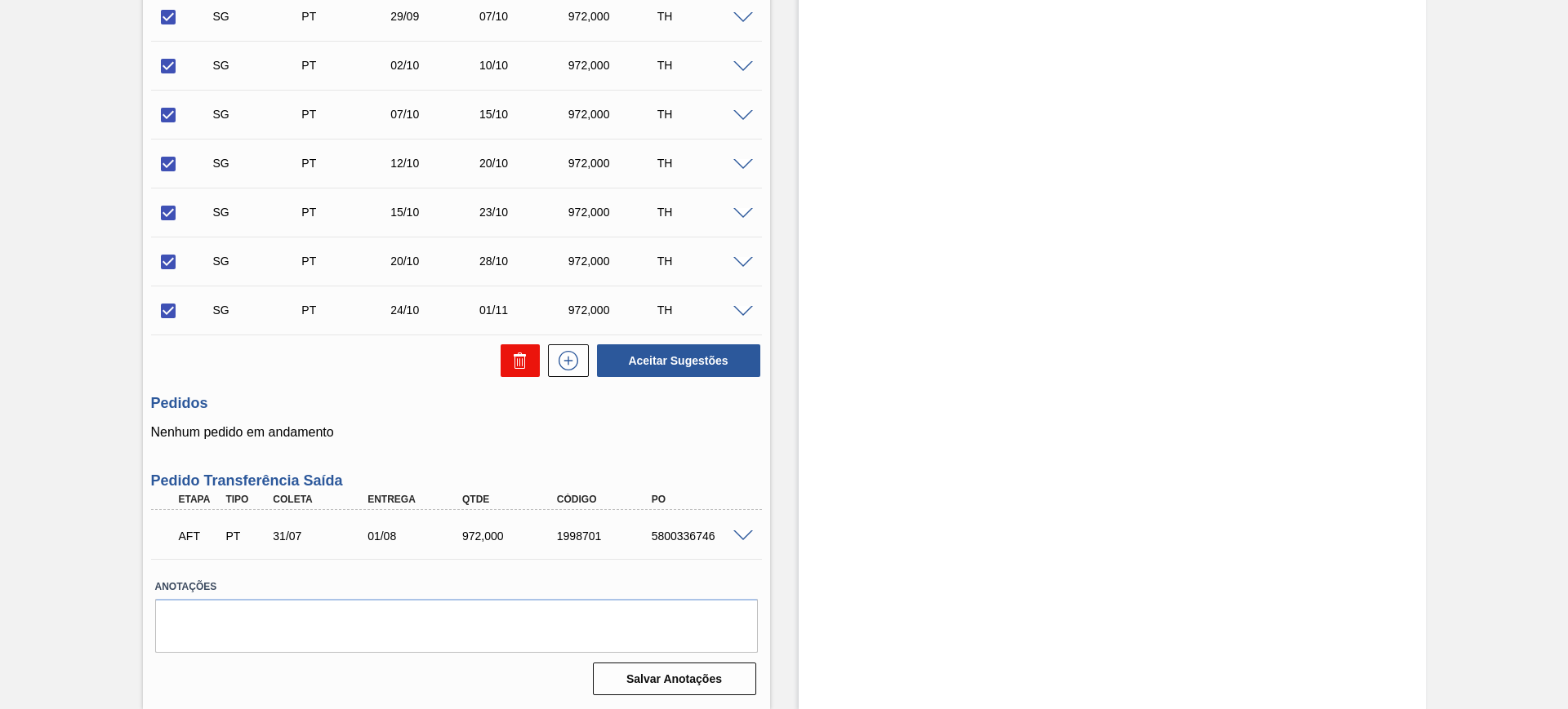
checkbox input "false"
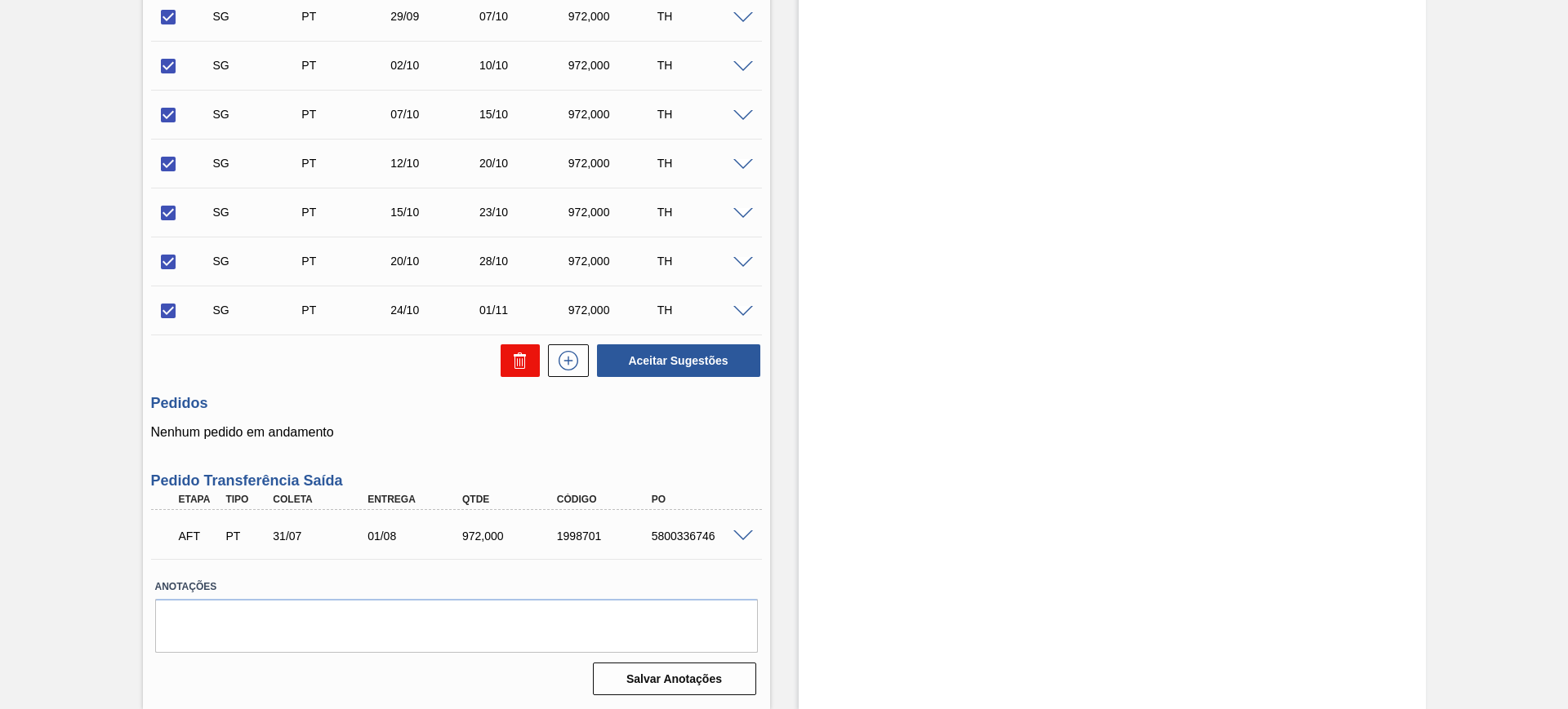
checkbox input "false"
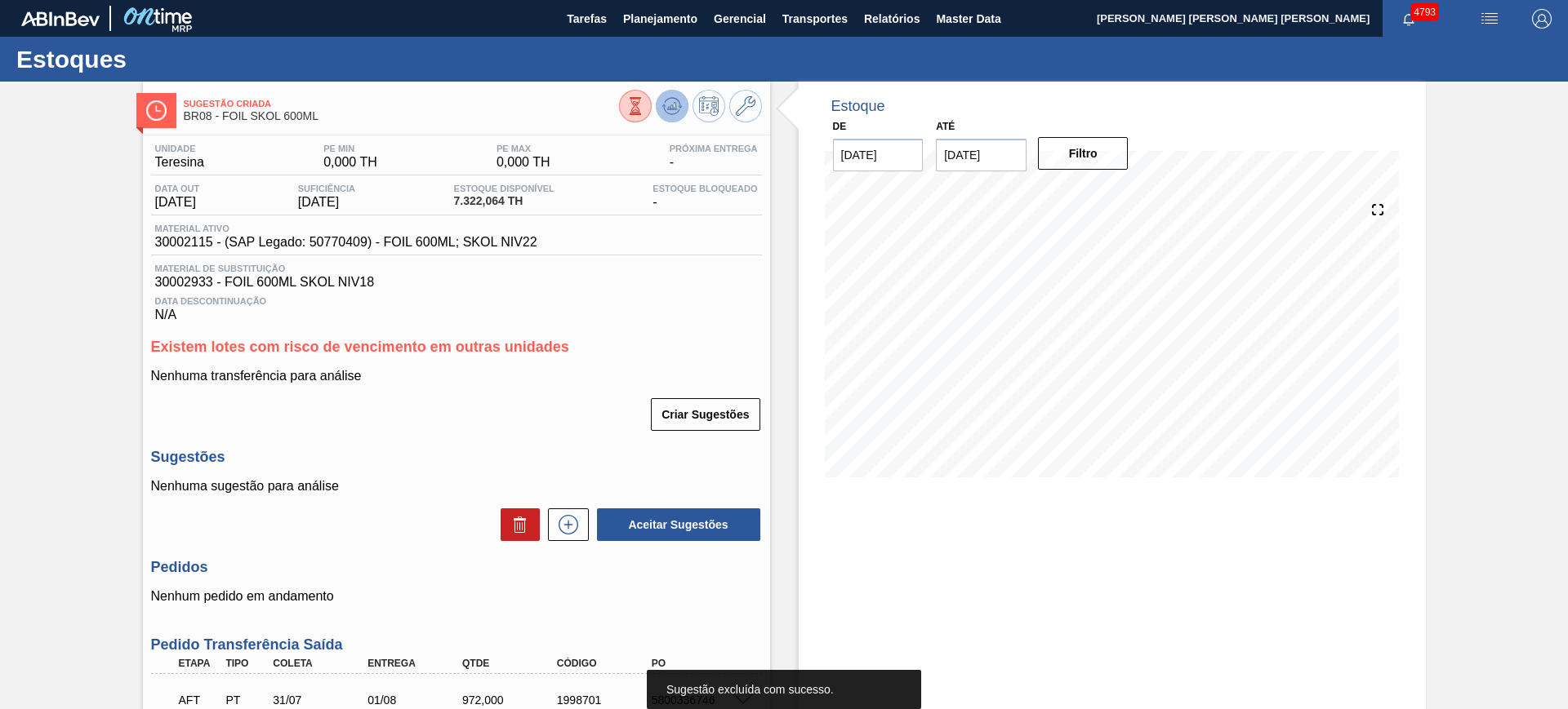
click at [644, 102] on icon at bounding box center [635, 106] width 18 height 18
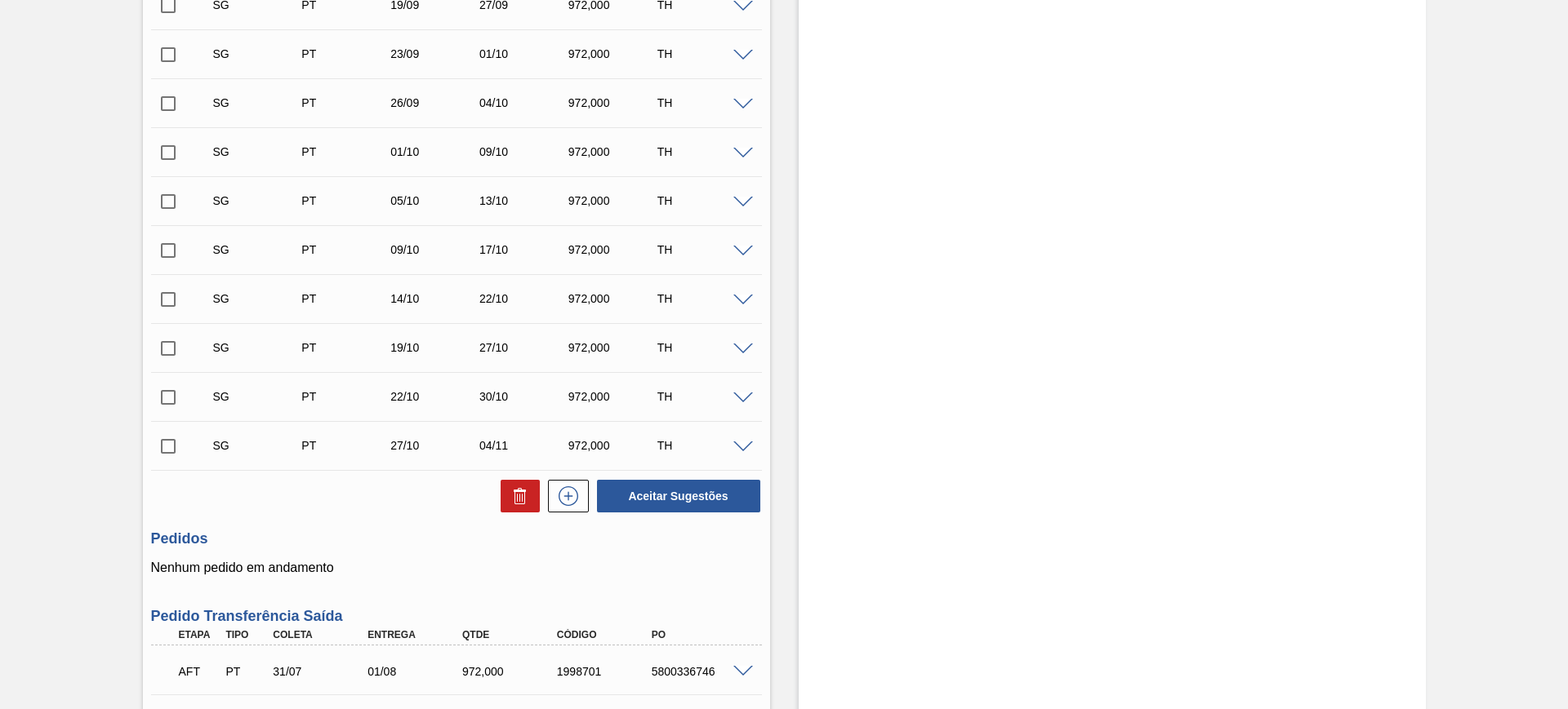
scroll to position [715, 0]
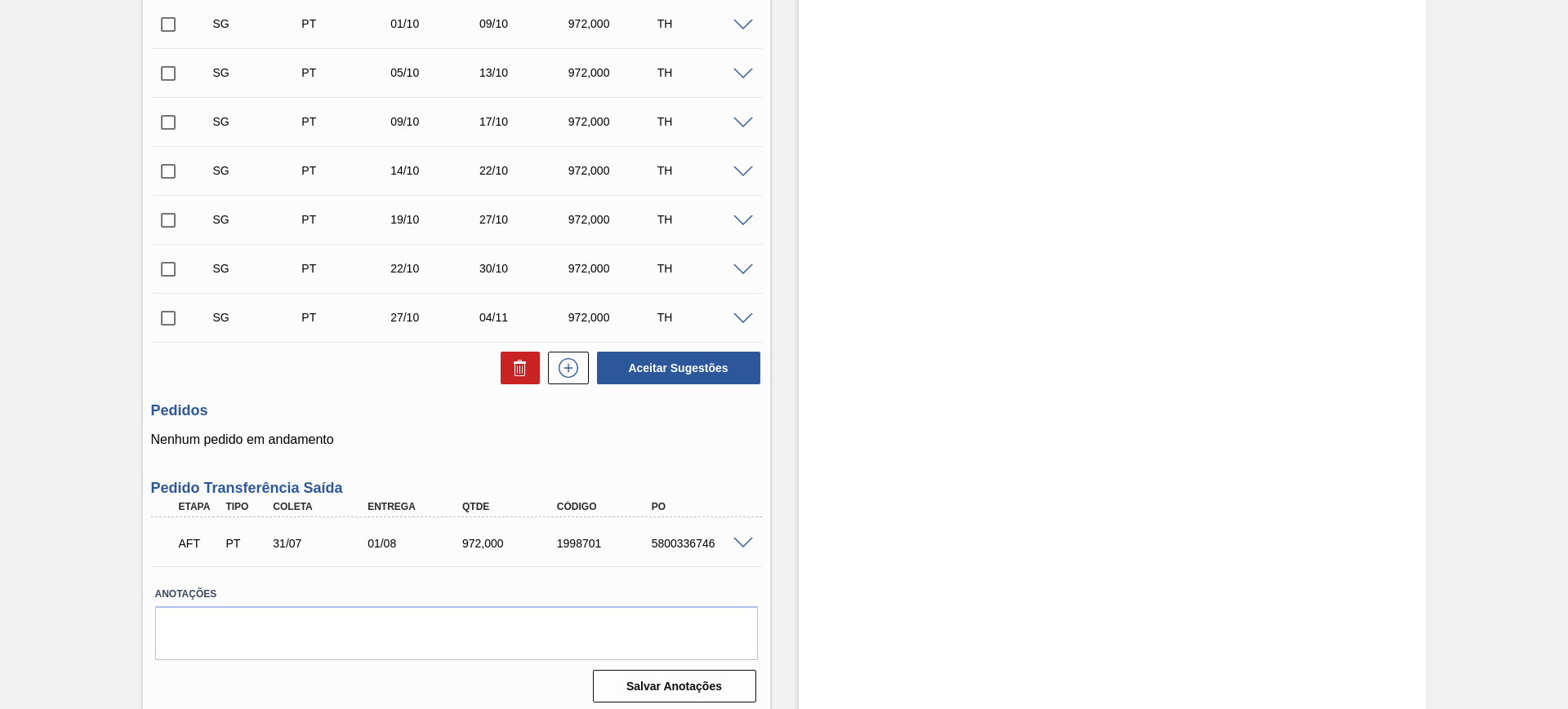
click at [747, 539] on span at bounding box center [743, 543] width 20 height 12
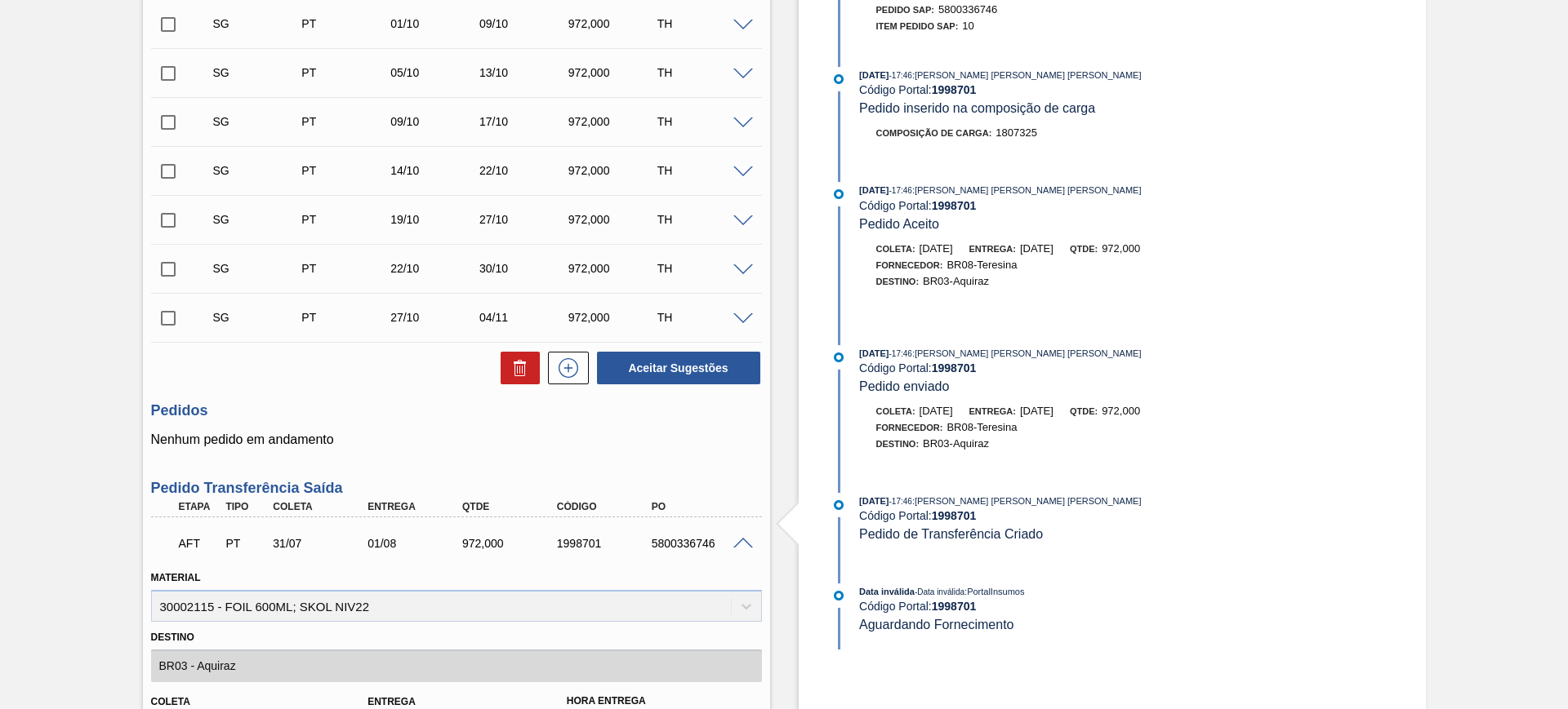
click at [747, 539] on span at bounding box center [743, 543] width 20 height 12
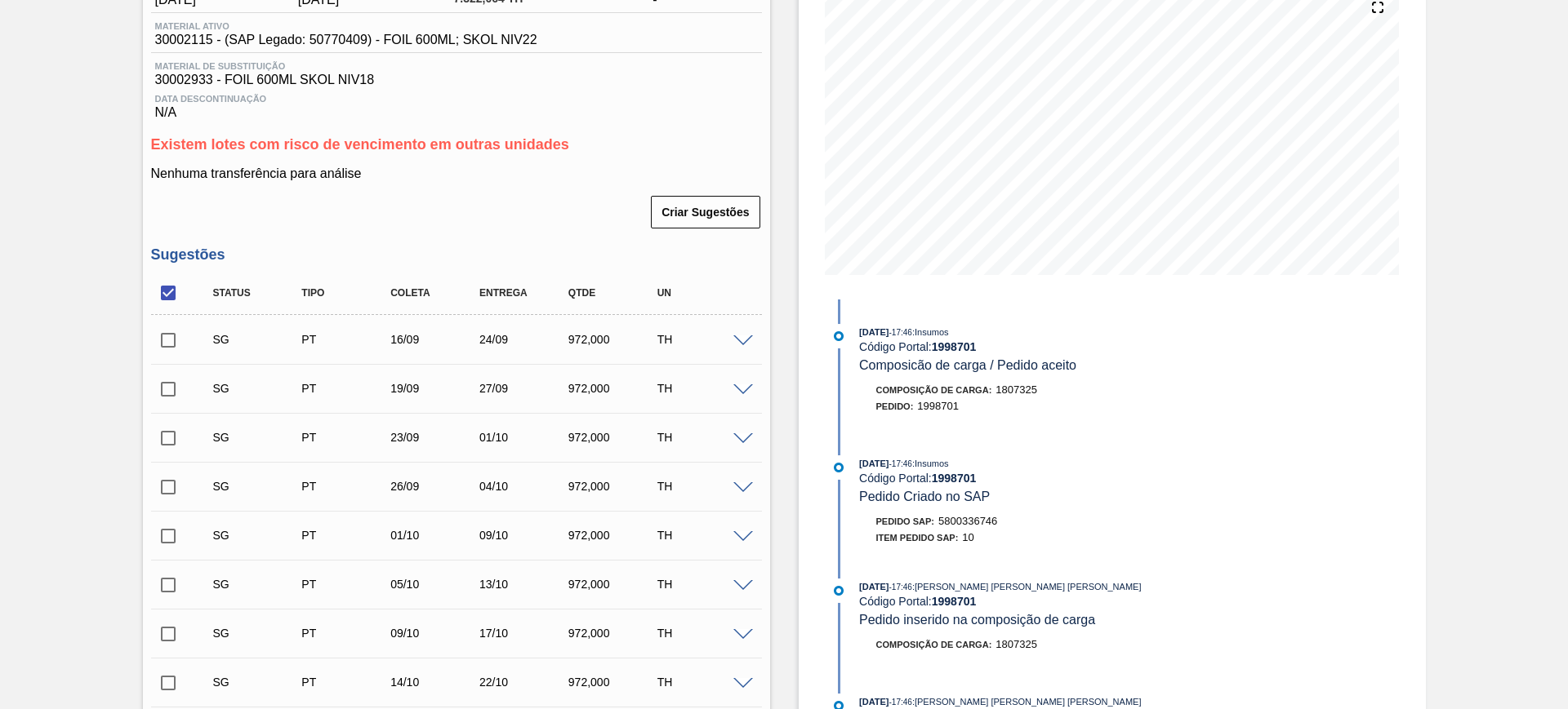
scroll to position [204, 0]
click at [162, 297] on input "checkbox" at bounding box center [168, 291] width 35 height 35
checkbox input "true"
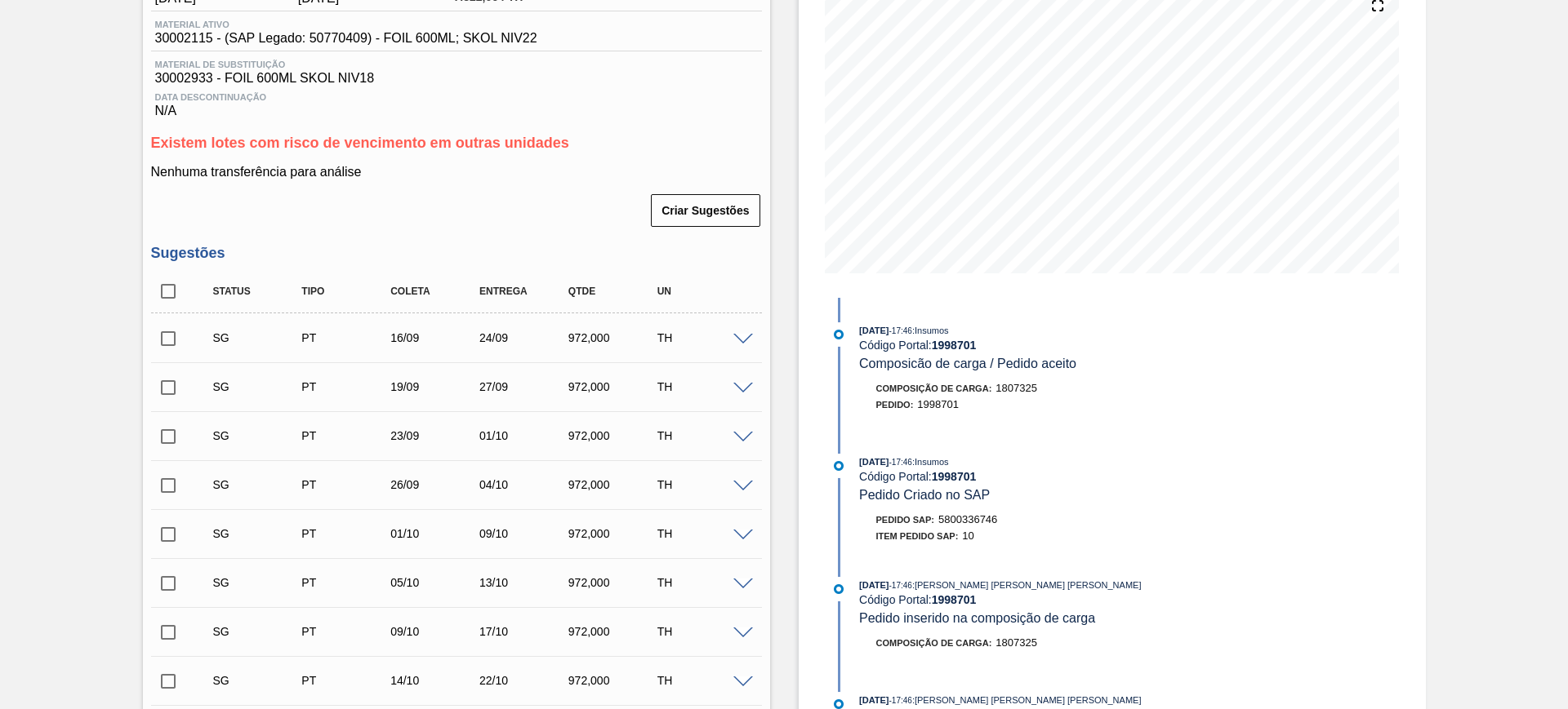
checkbox input "true"
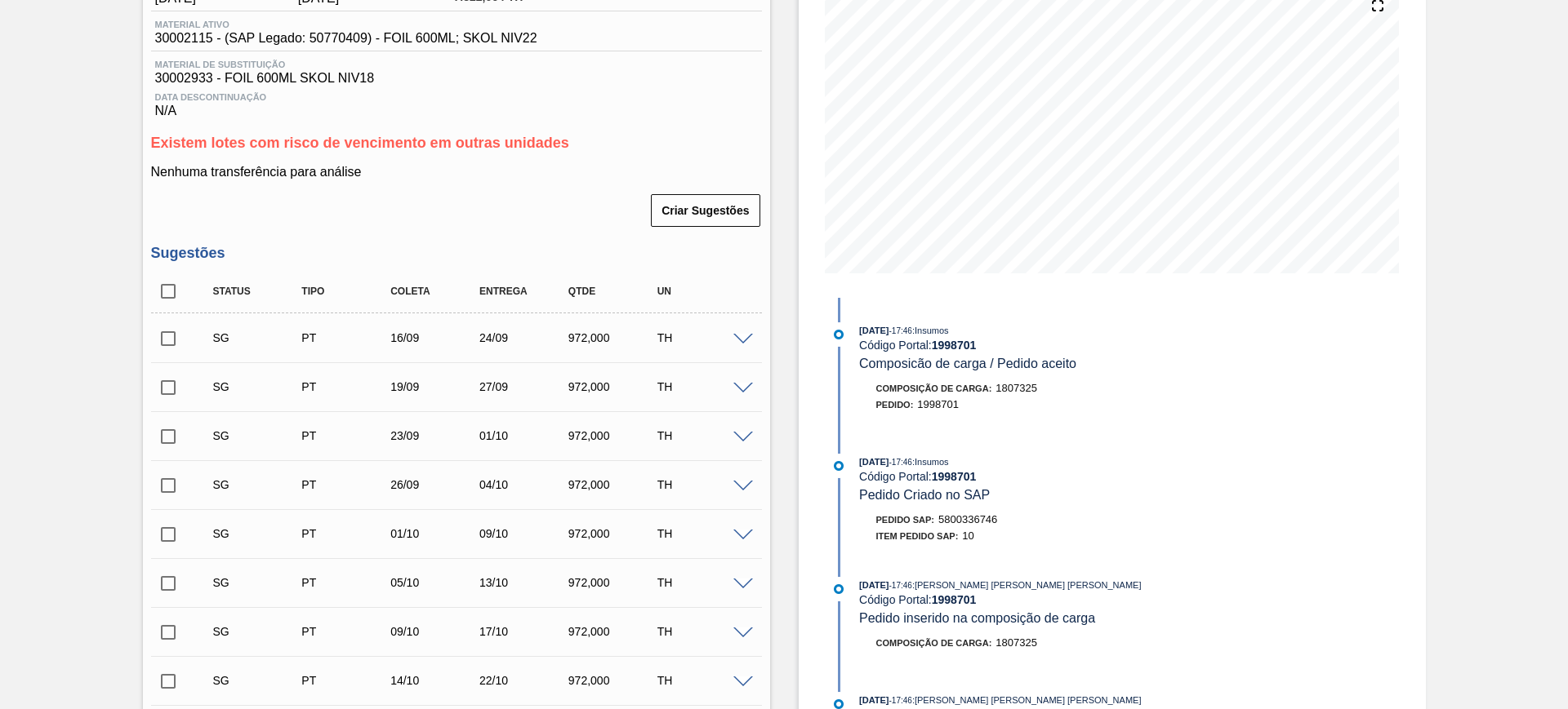
checkbox input "true"
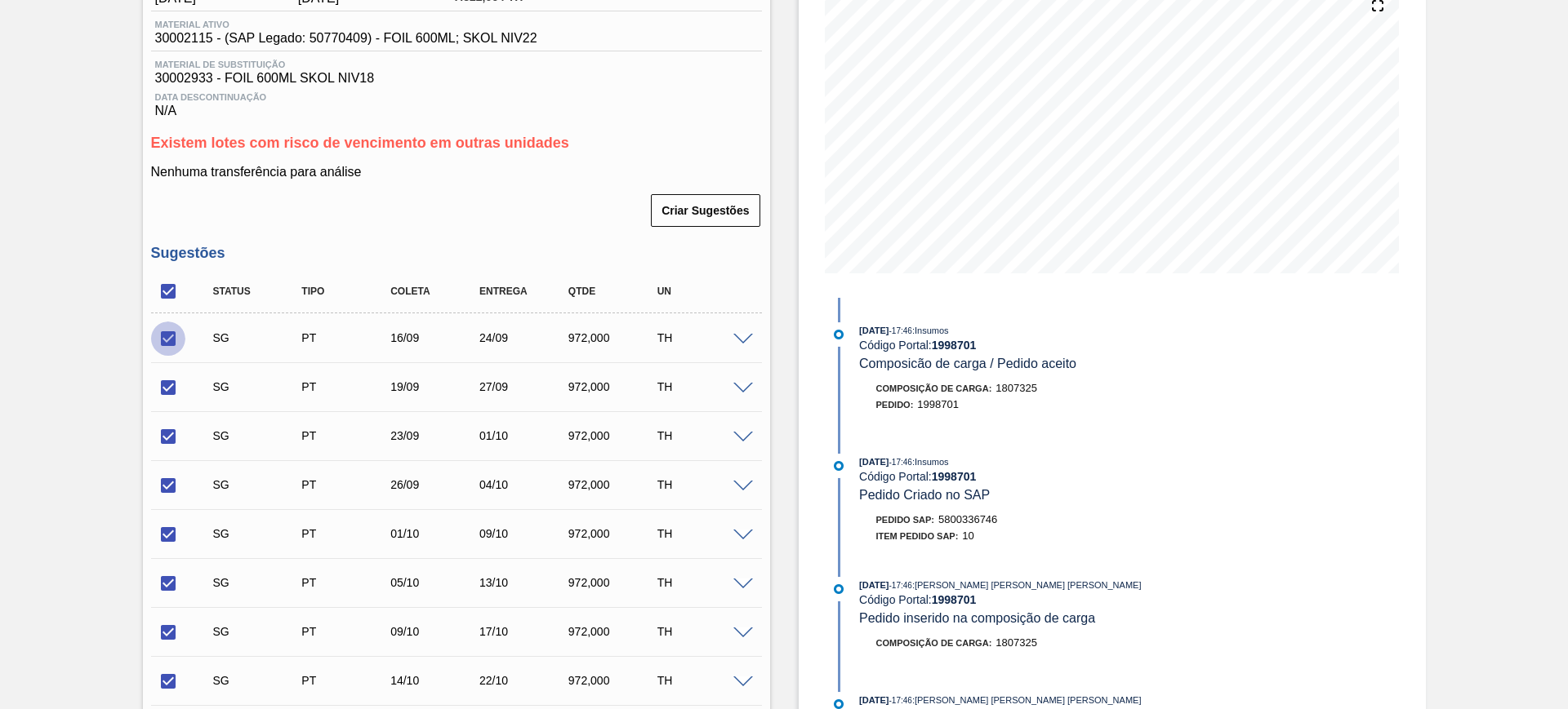
click at [166, 339] on input "checkbox" at bounding box center [168, 338] width 35 height 35
checkbox input "false"
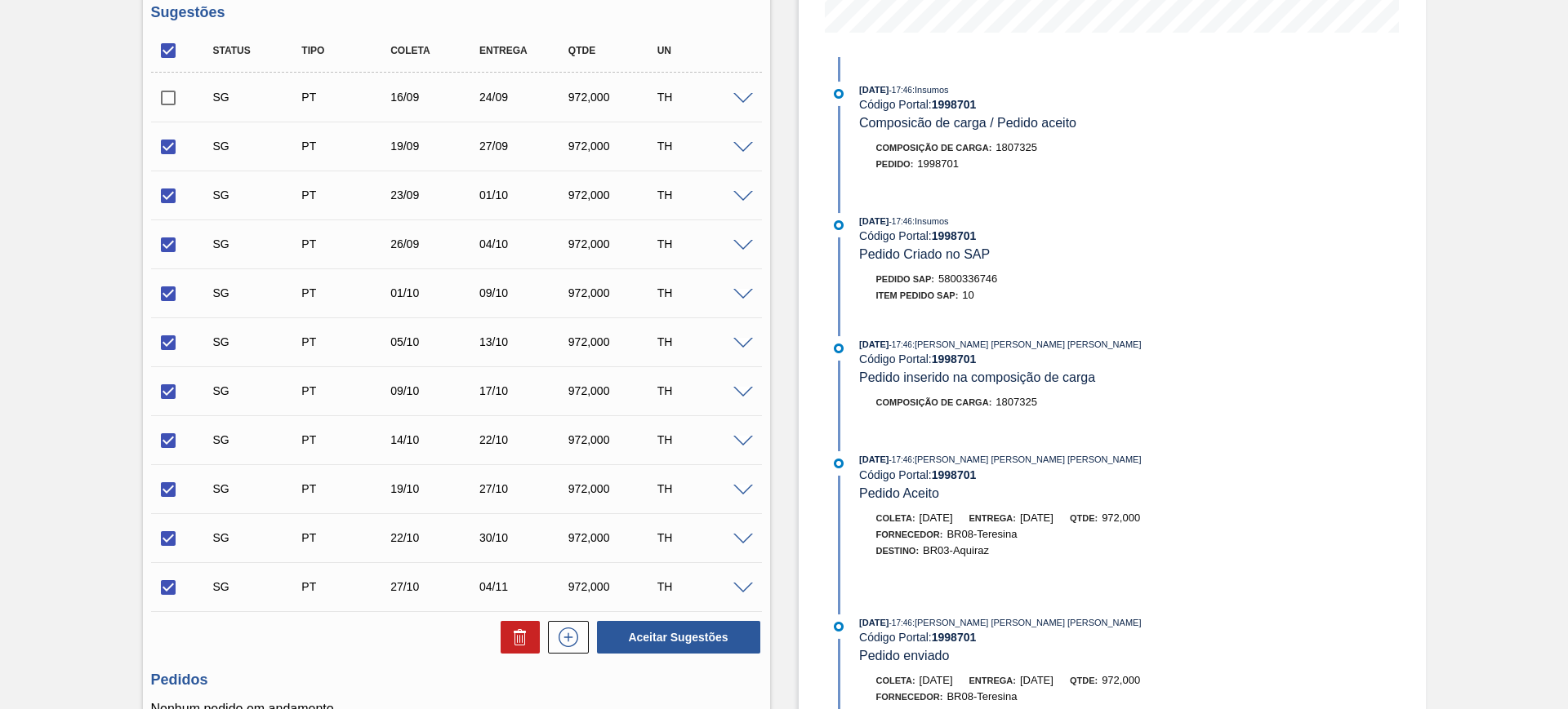
scroll to position [613, 0]
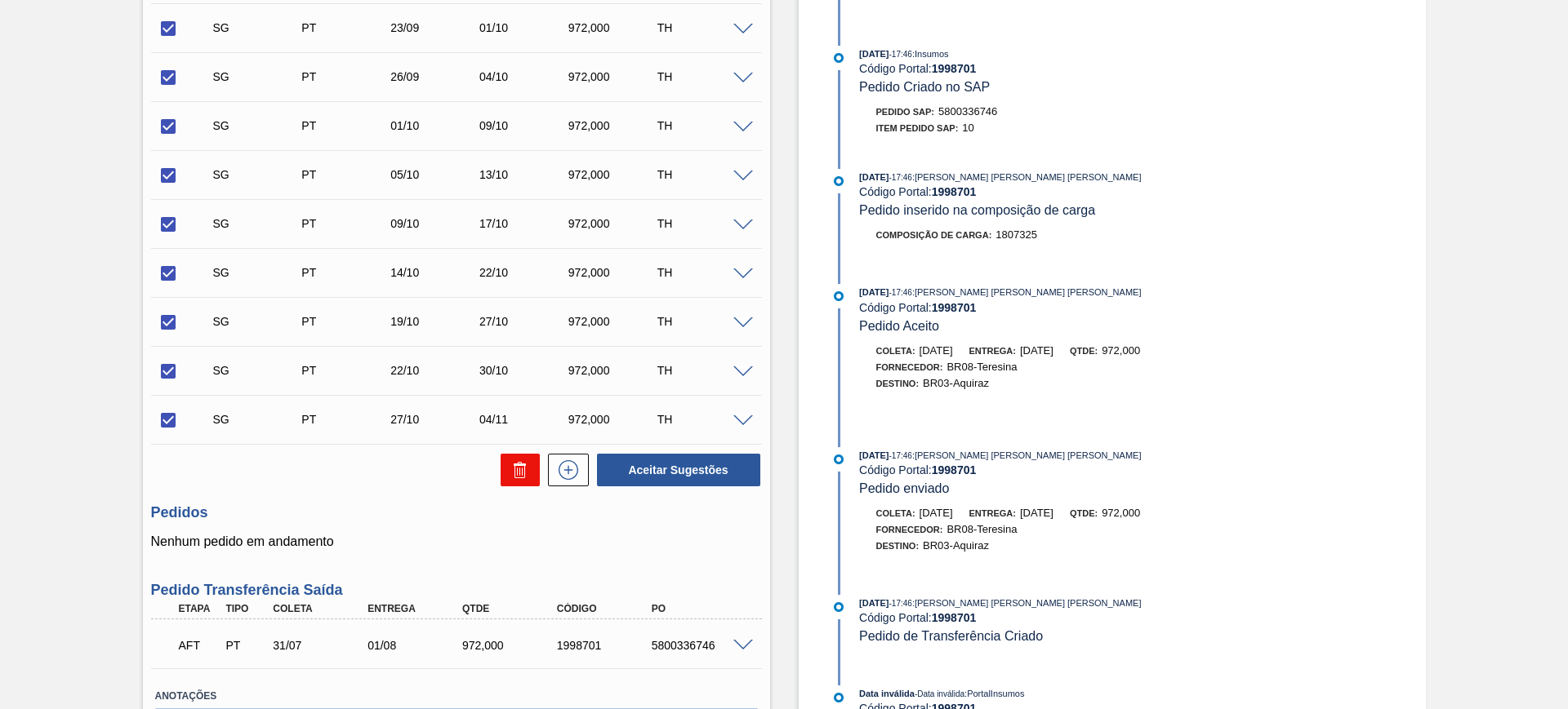
click at [504, 461] on button at bounding box center [520, 470] width 39 height 33
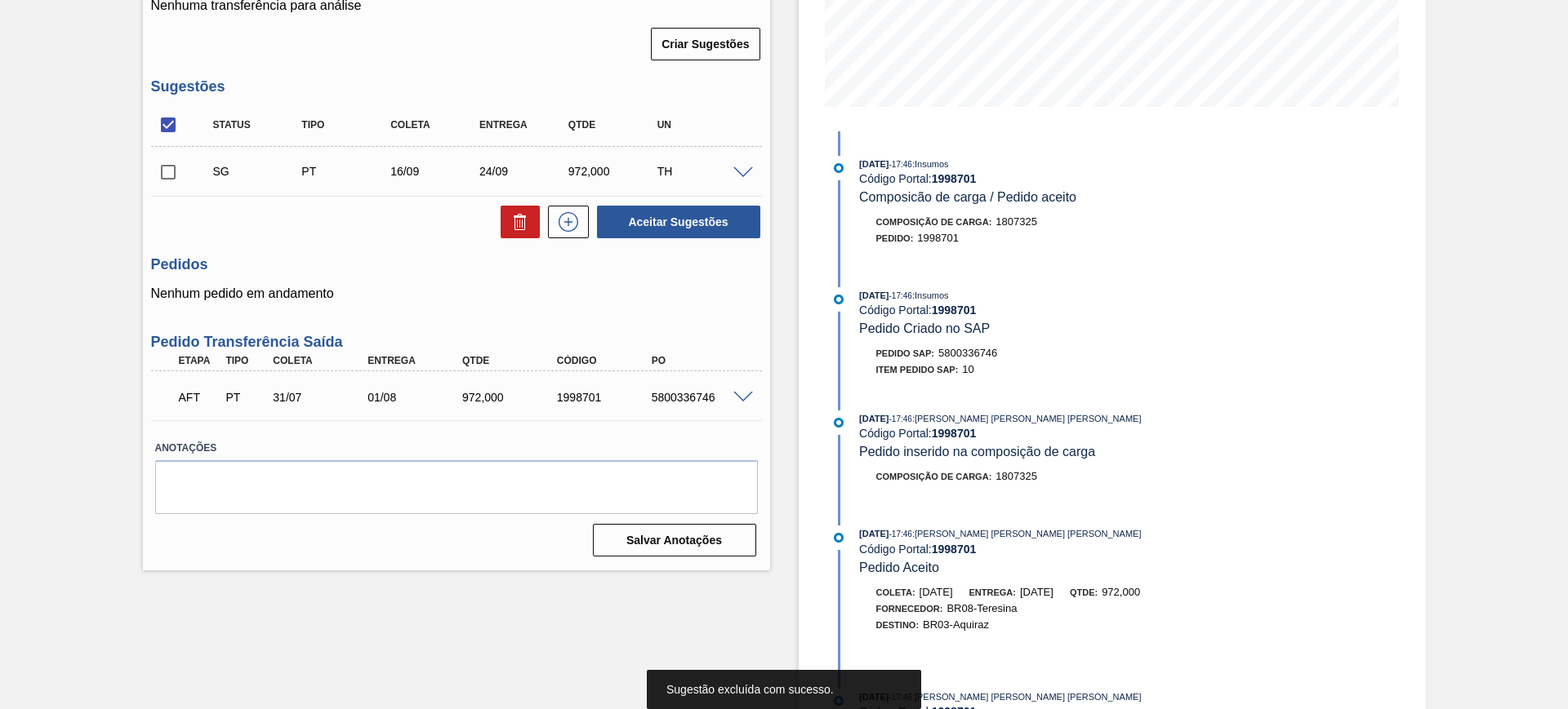
scroll to position [306, 0]
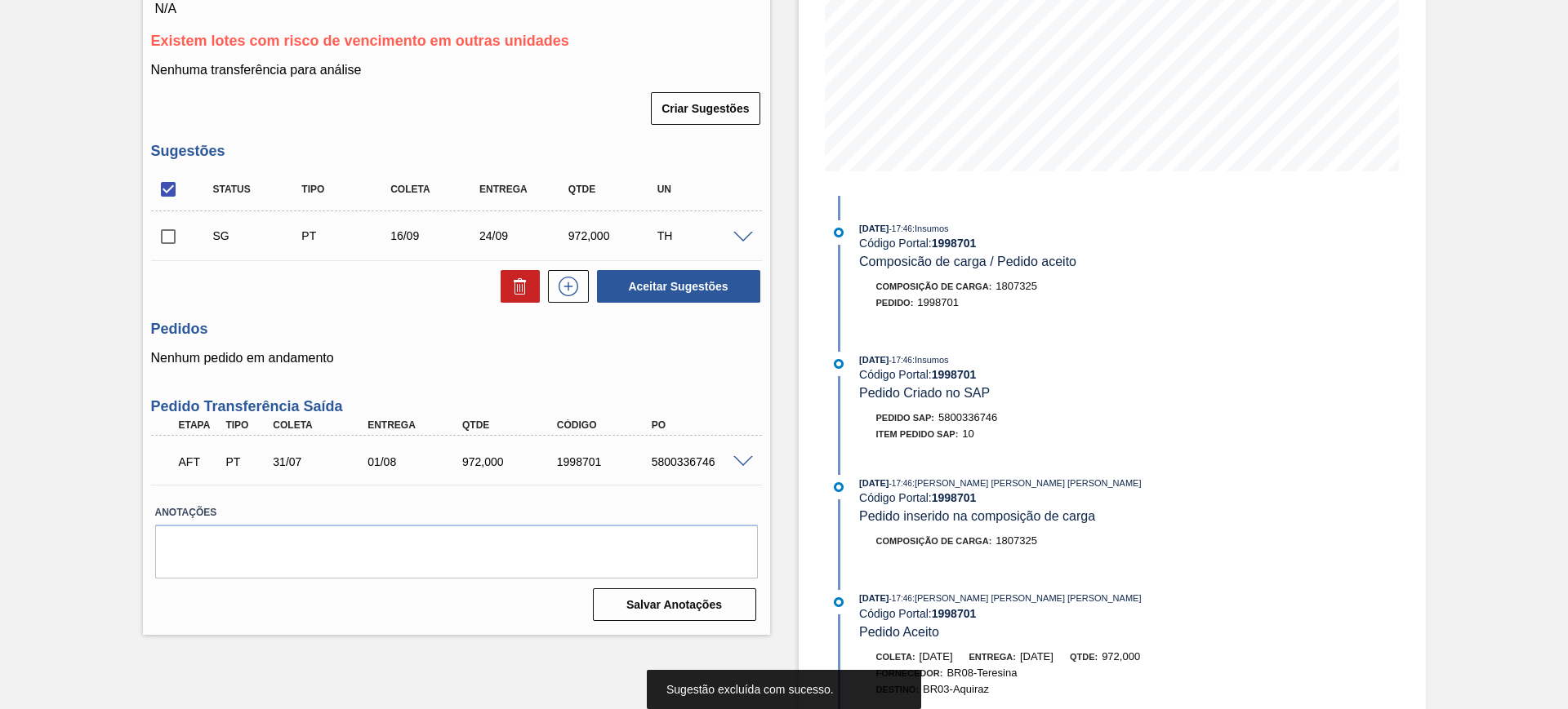
click at [746, 235] on span at bounding box center [743, 238] width 20 height 12
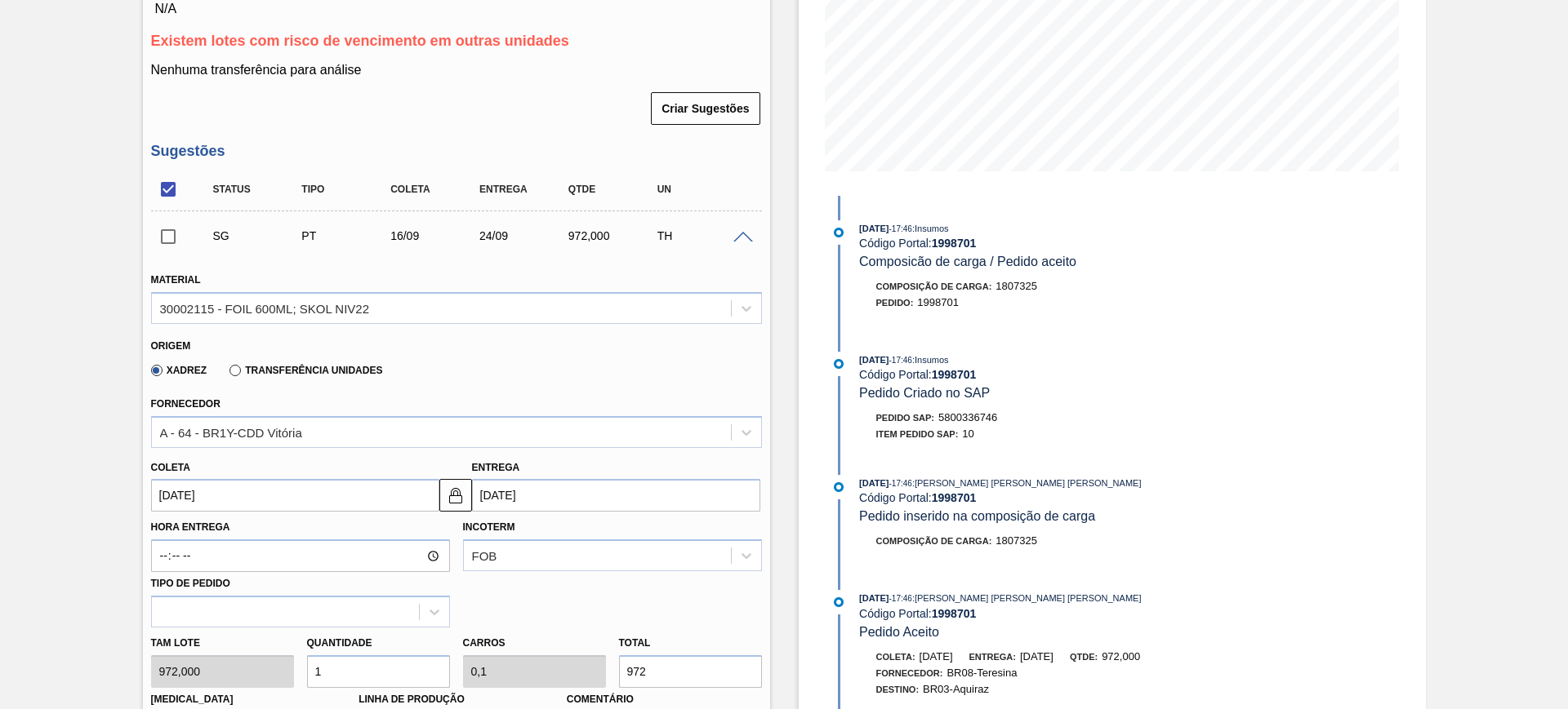
scroll to position [510, 0]
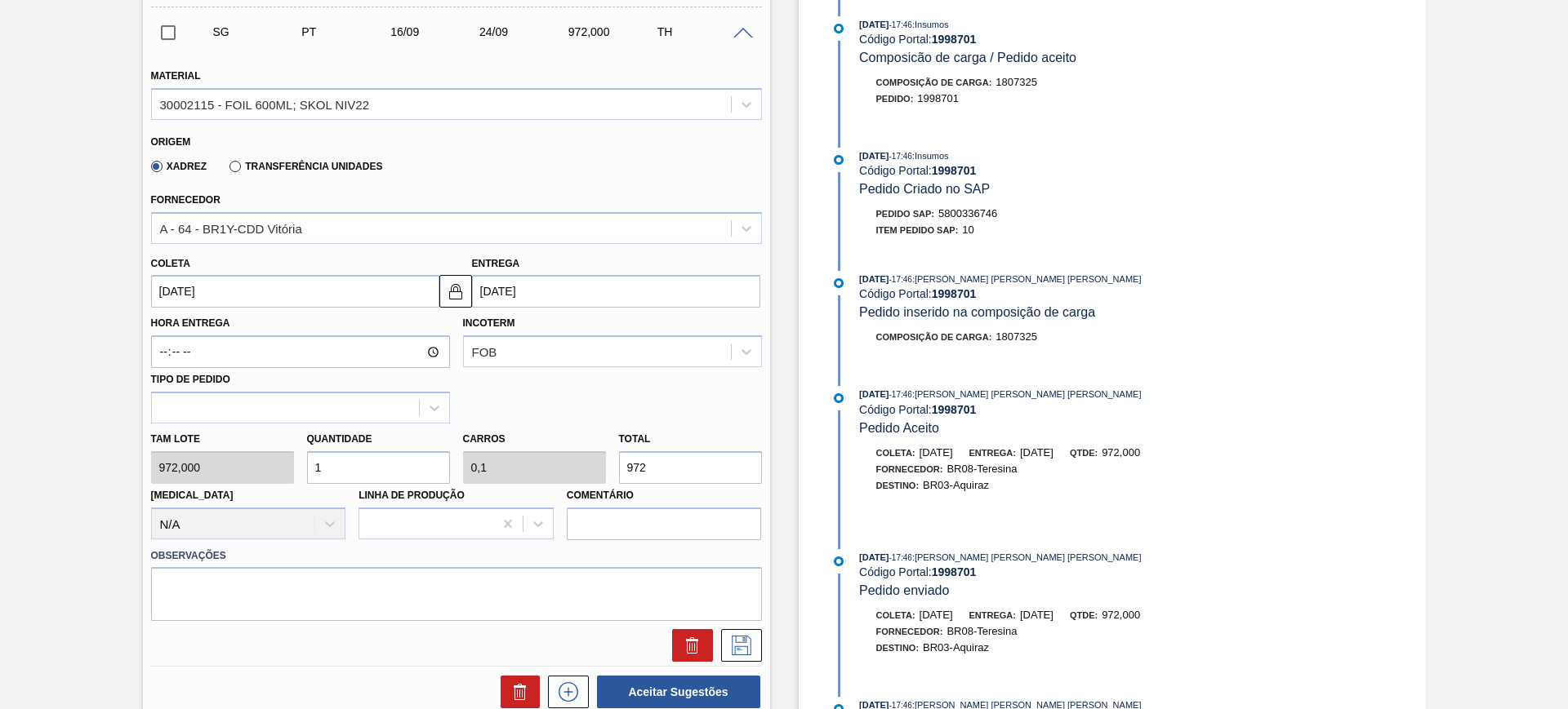
click at [333, 296] on input "16/09/2025" at bounding box center [295, 291] width 288 height 33
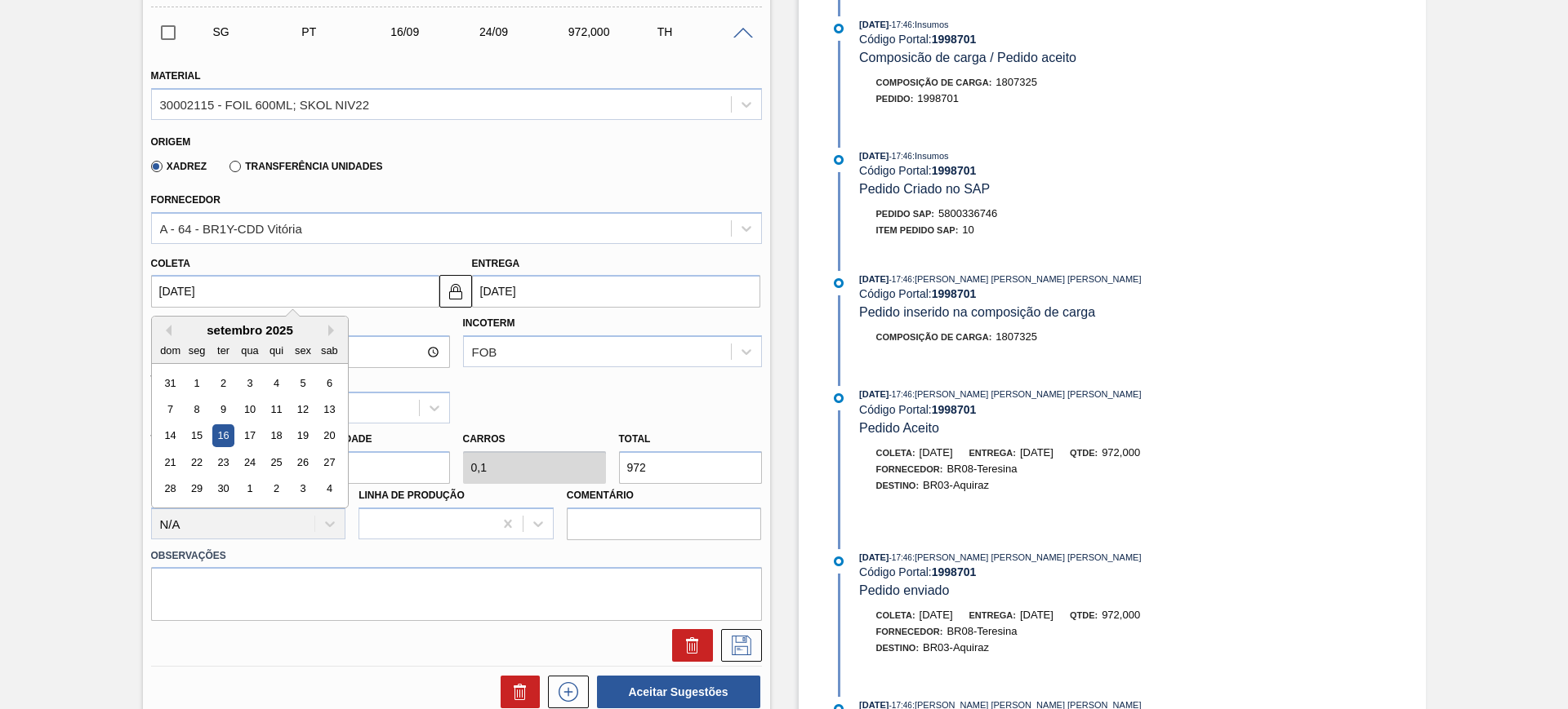
click at [166, 337] on div "dom seg ter qua qui sex sab" at bounding box center [249, 350] width 196 height 26
click at [166, 332] on button "Previous Month" at bounding box center [166, 331] width 11 height 11
click at [198, 480] on div "25" at bounding box center [197, 490] width 22 height 22
type input "[DATE]"
type input "02/09/2025"
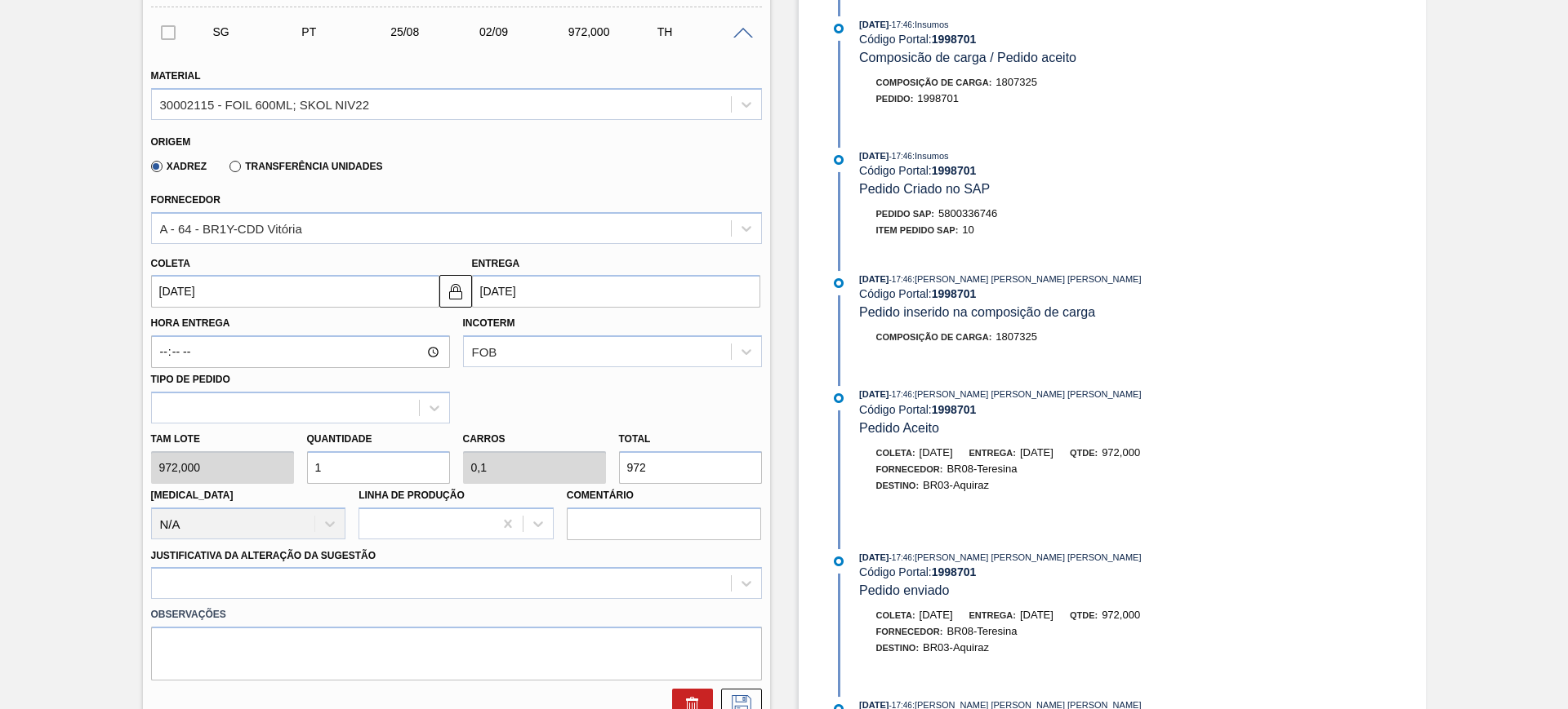
click at [363, 468] on input "1" at bounding box center [378, 467] width 143 height 33
type input "4"
type input "0,4"
type input "3.888"
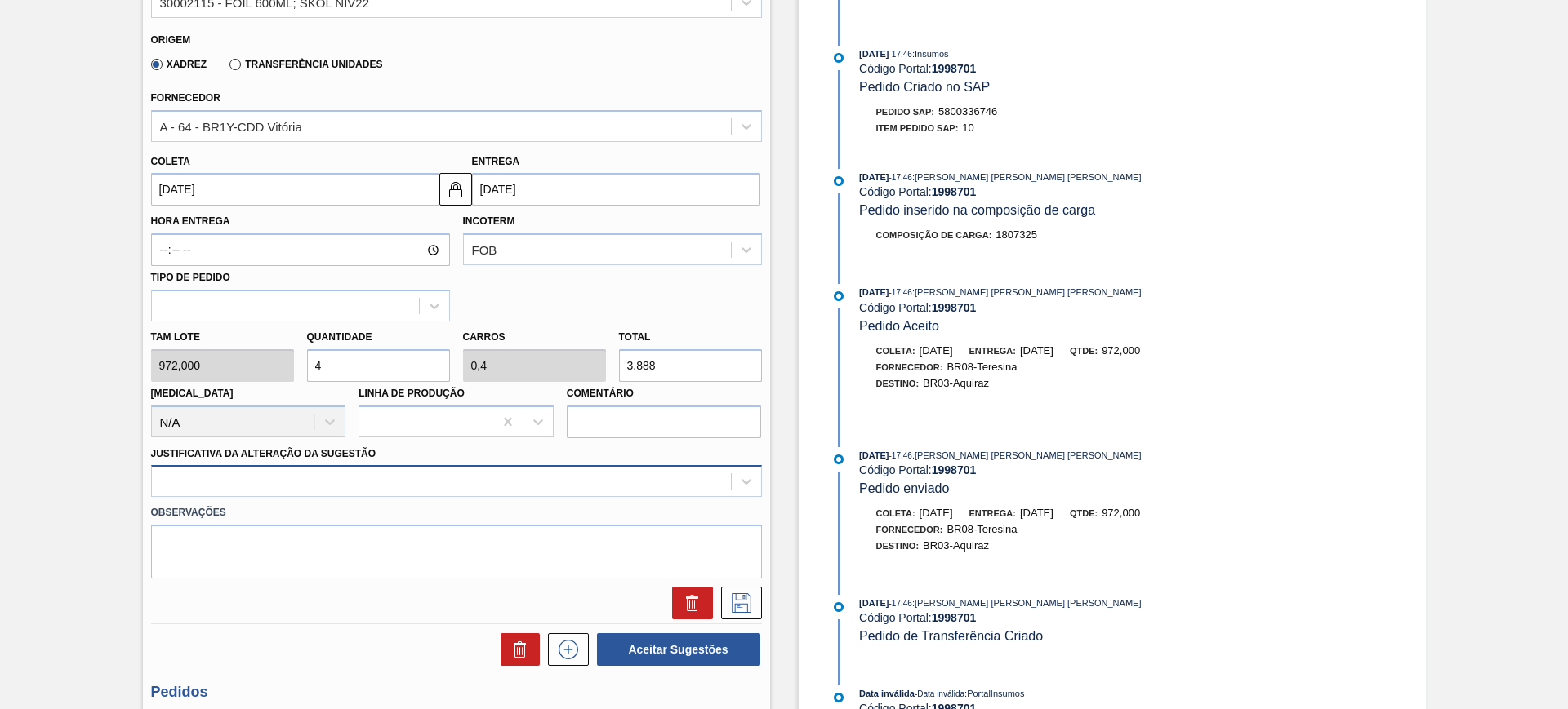
type input "4"
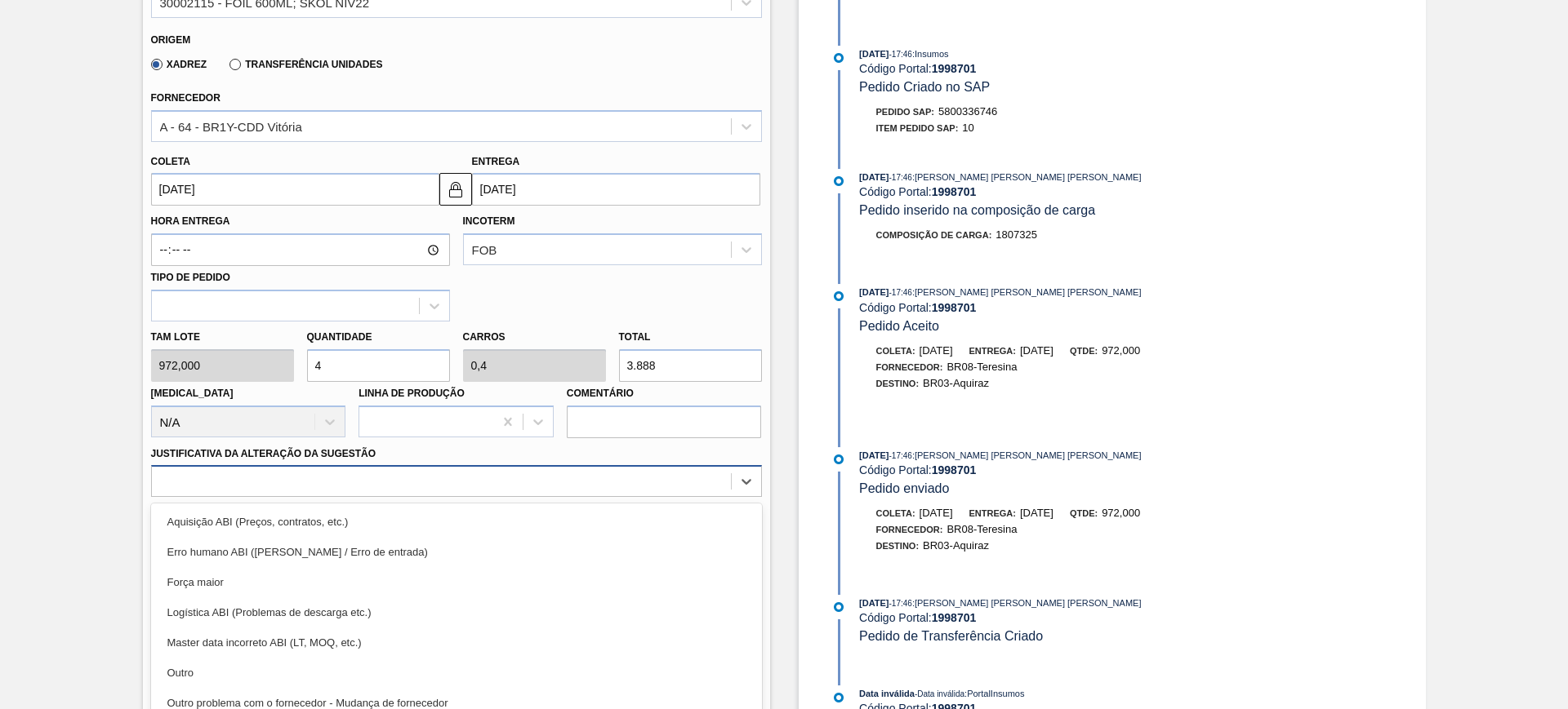
click at [443, 486] on div "option Aquisição ABI (Preços, contratos, etc.) focused, 1 of 18. 18 results ava…" at bounding box center [456, 481] width 611 height 32
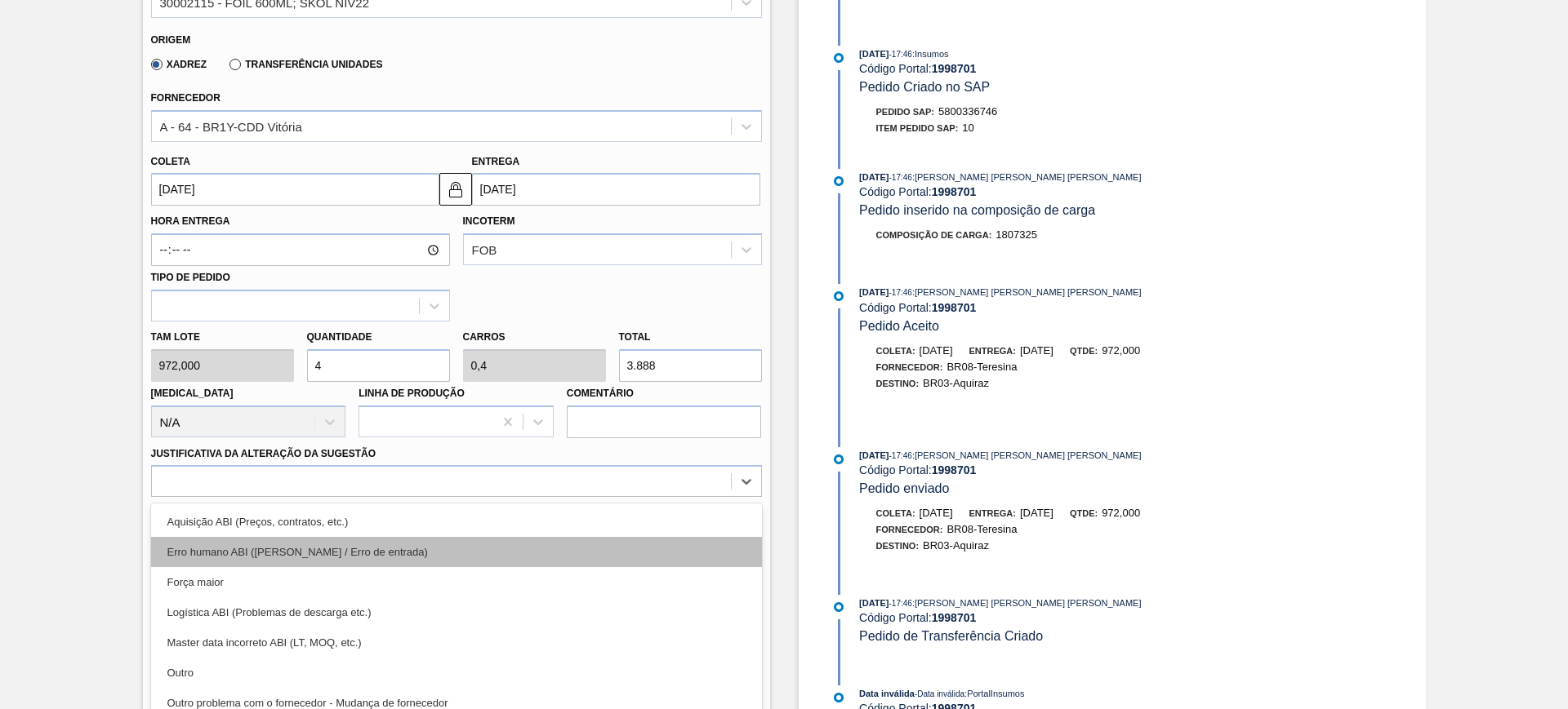
scroll to position [658, 0]
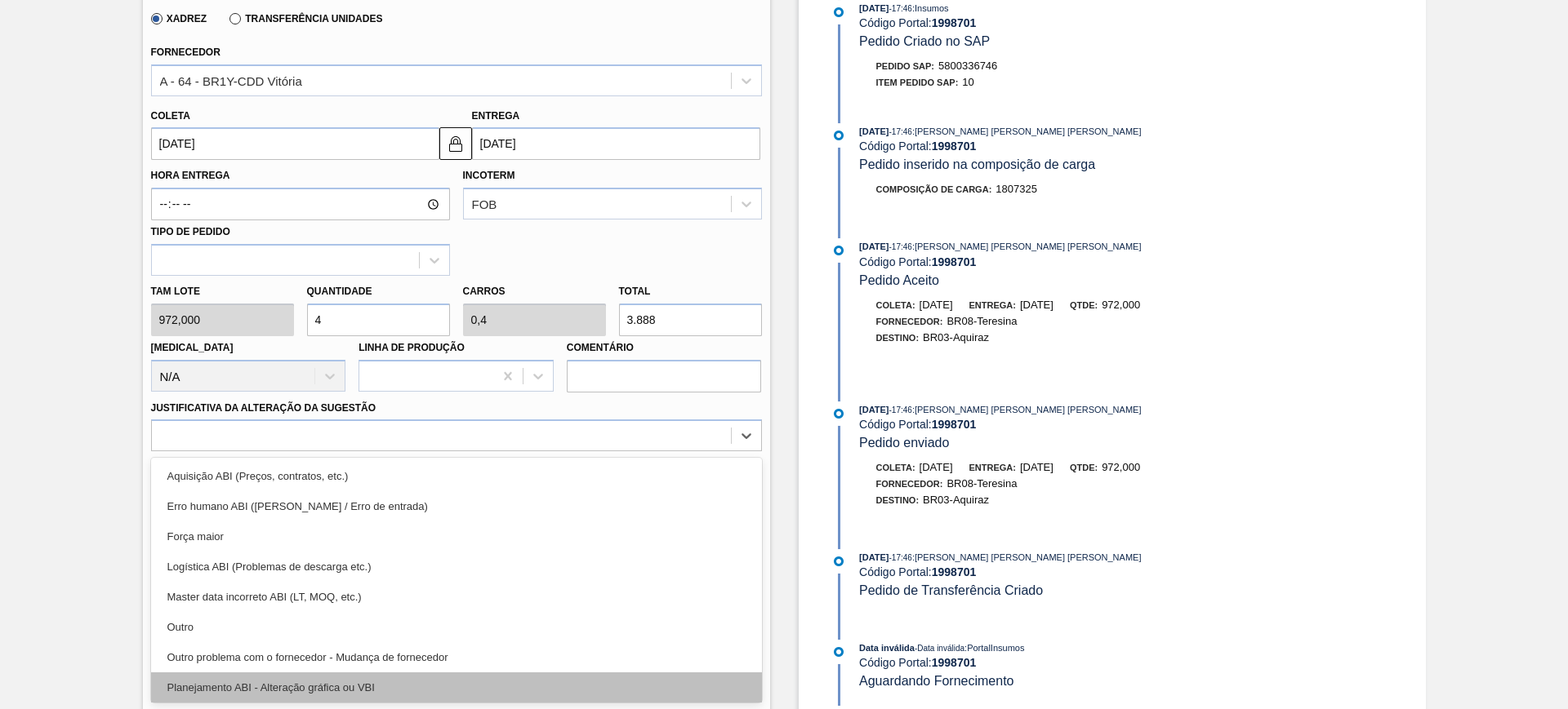
click at [426, 677] on div "Planejamento ABI - Alteração gráfica ou VBI" at bounding box center [456, 687] width 611 height 30
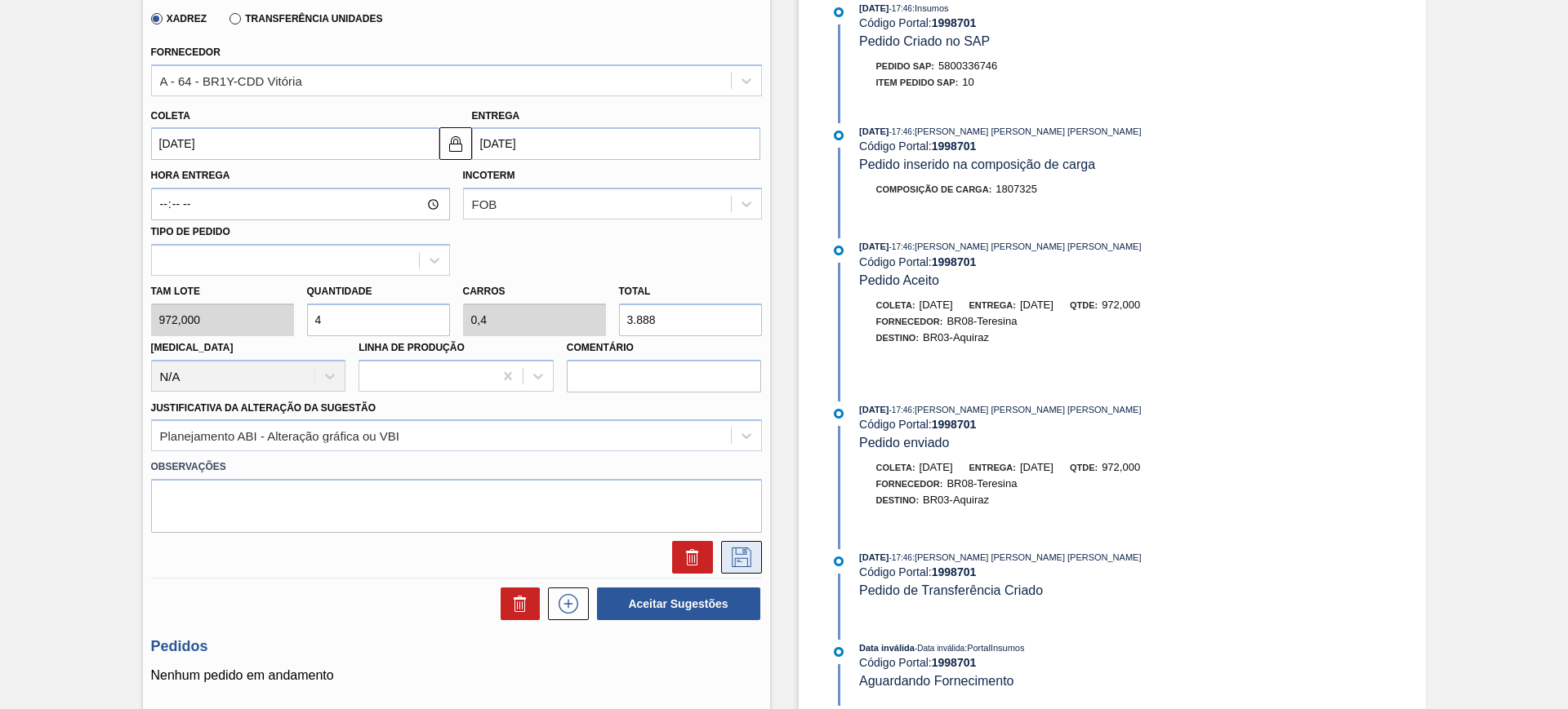
click at [741, 552] on icon at bounding box center [742, 557] width 26 height 20
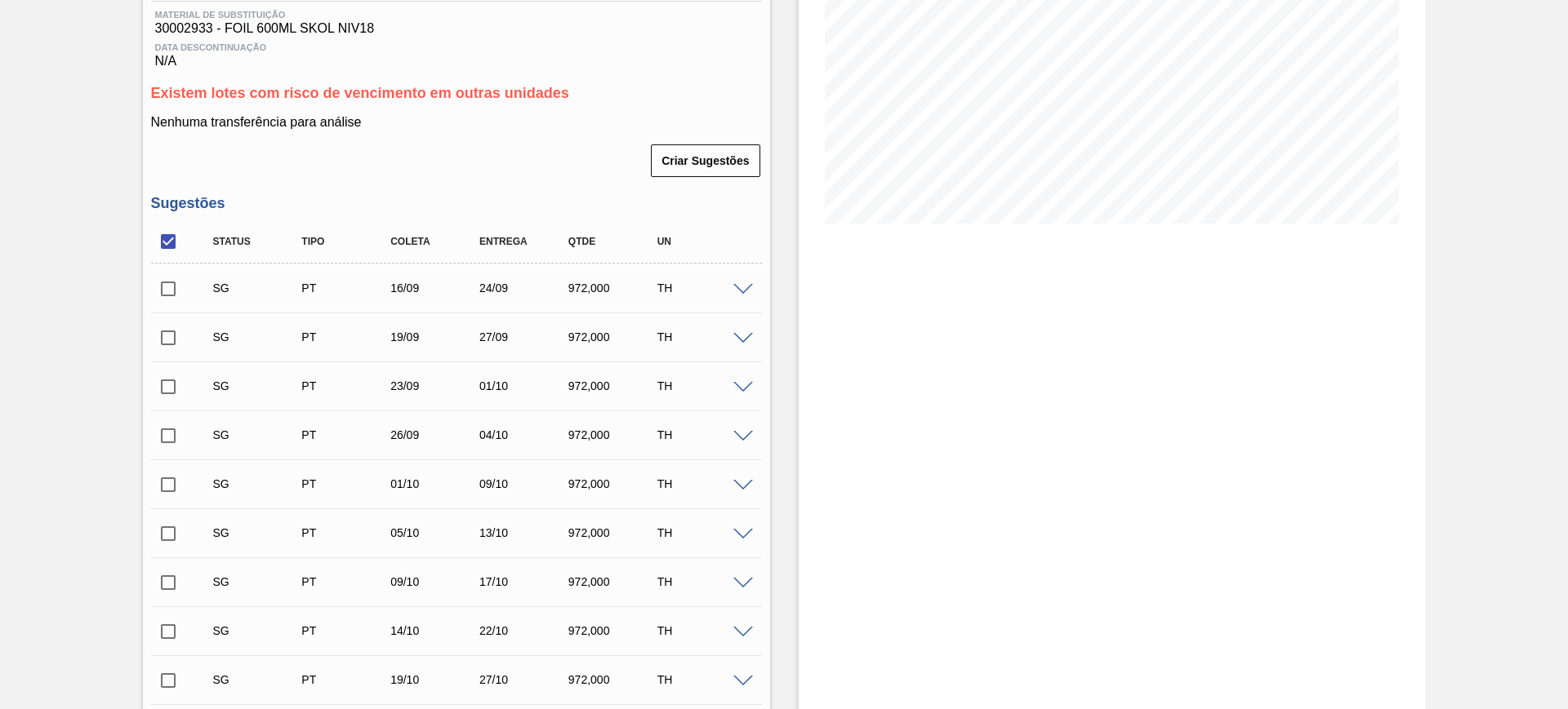
scroll to position [454, 0]
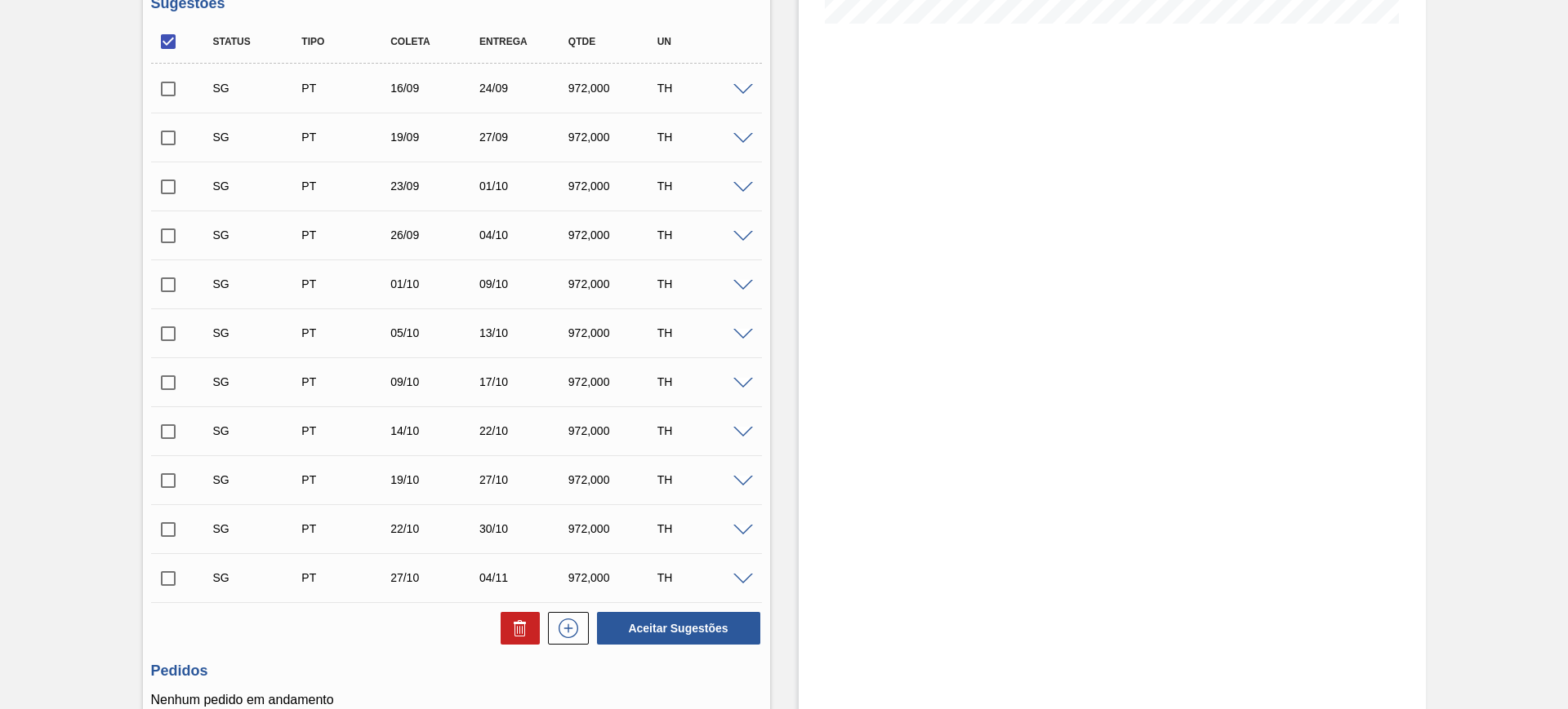
click at [162, 50] on input "checkbox" at bounding box center [168, 41] width 35 height 35
click at [162, 48] on input "checkbox" at bounding box center [168, 41] width 35 height 35
checkbox input "true"
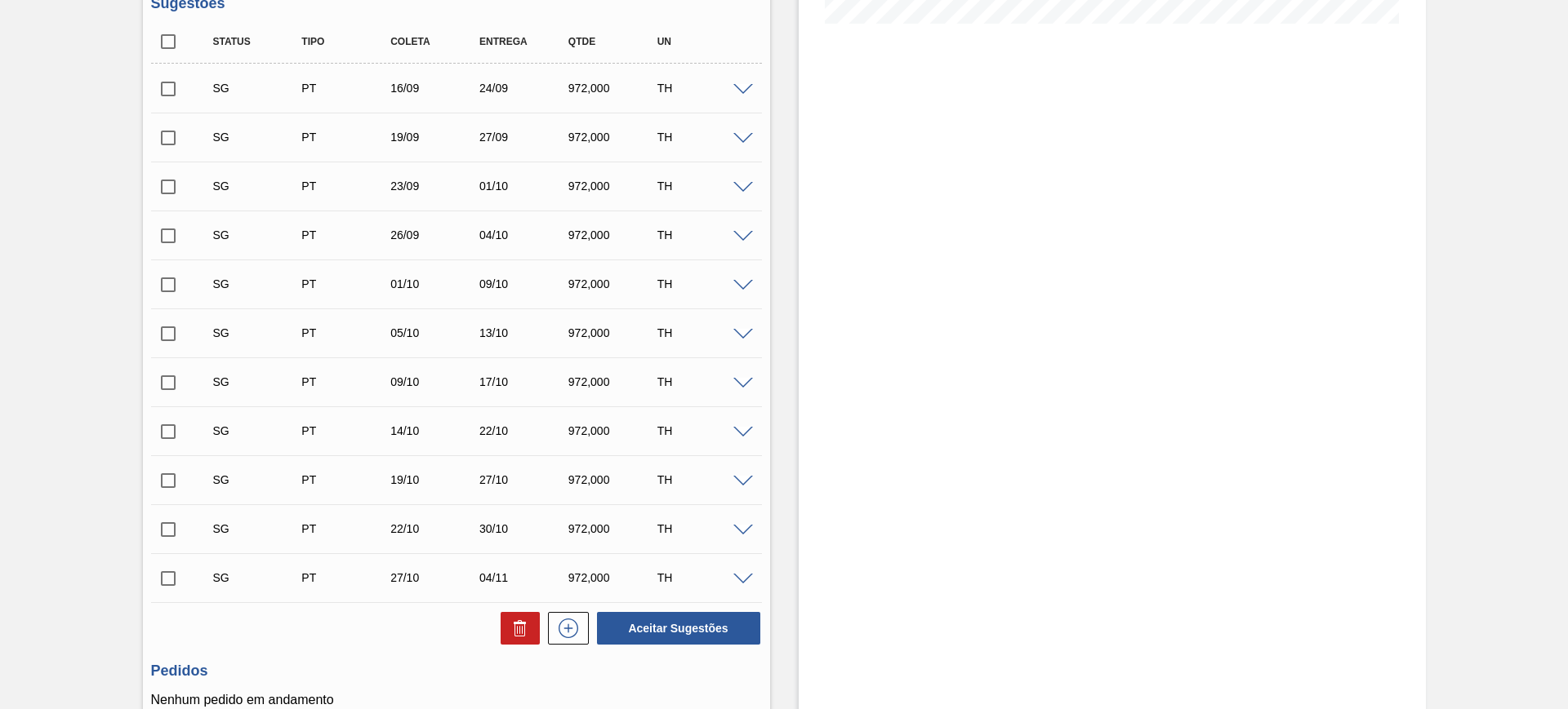
checkbox input "true"
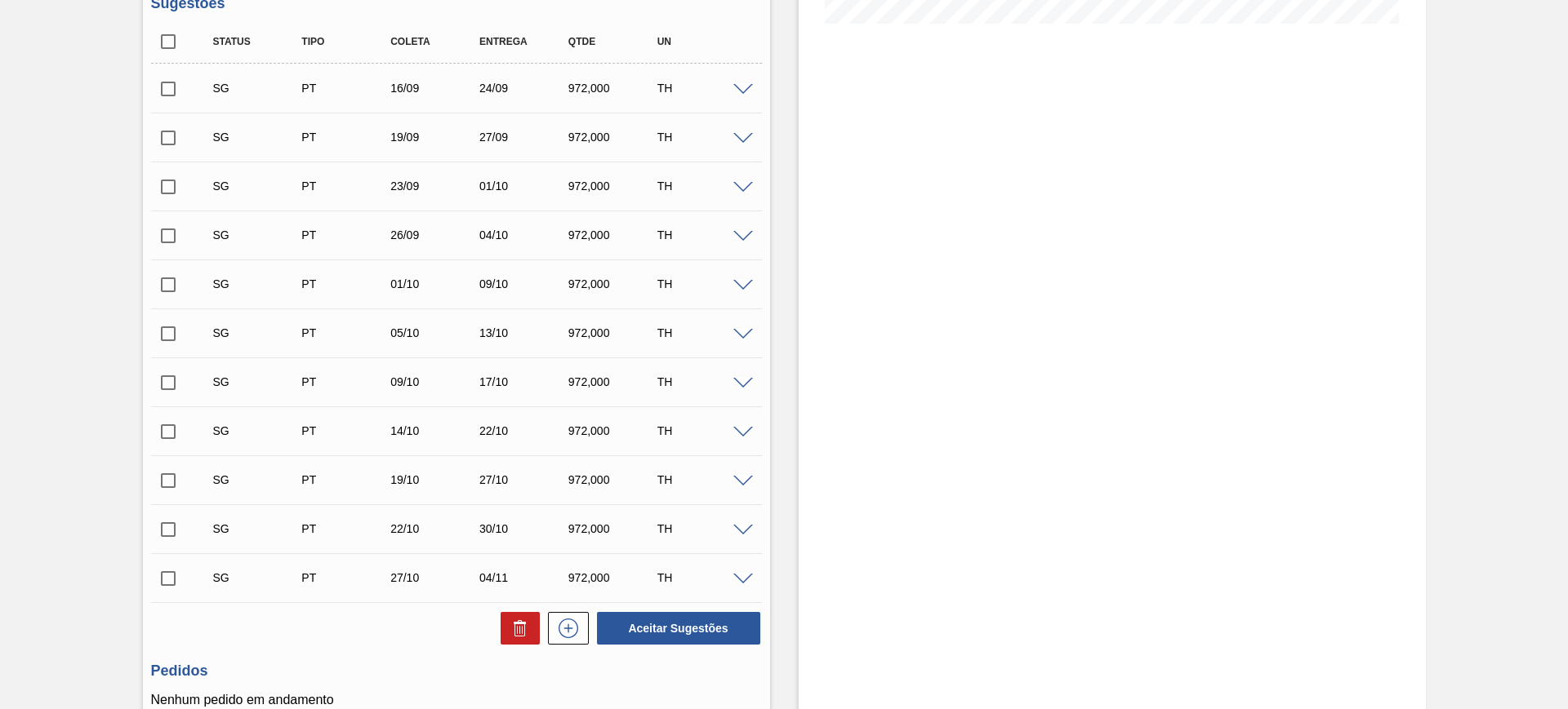
checkbox input "true"
click at [168, 81] on input "checkbox" at bounding box center [168, 89] width 35 height 35
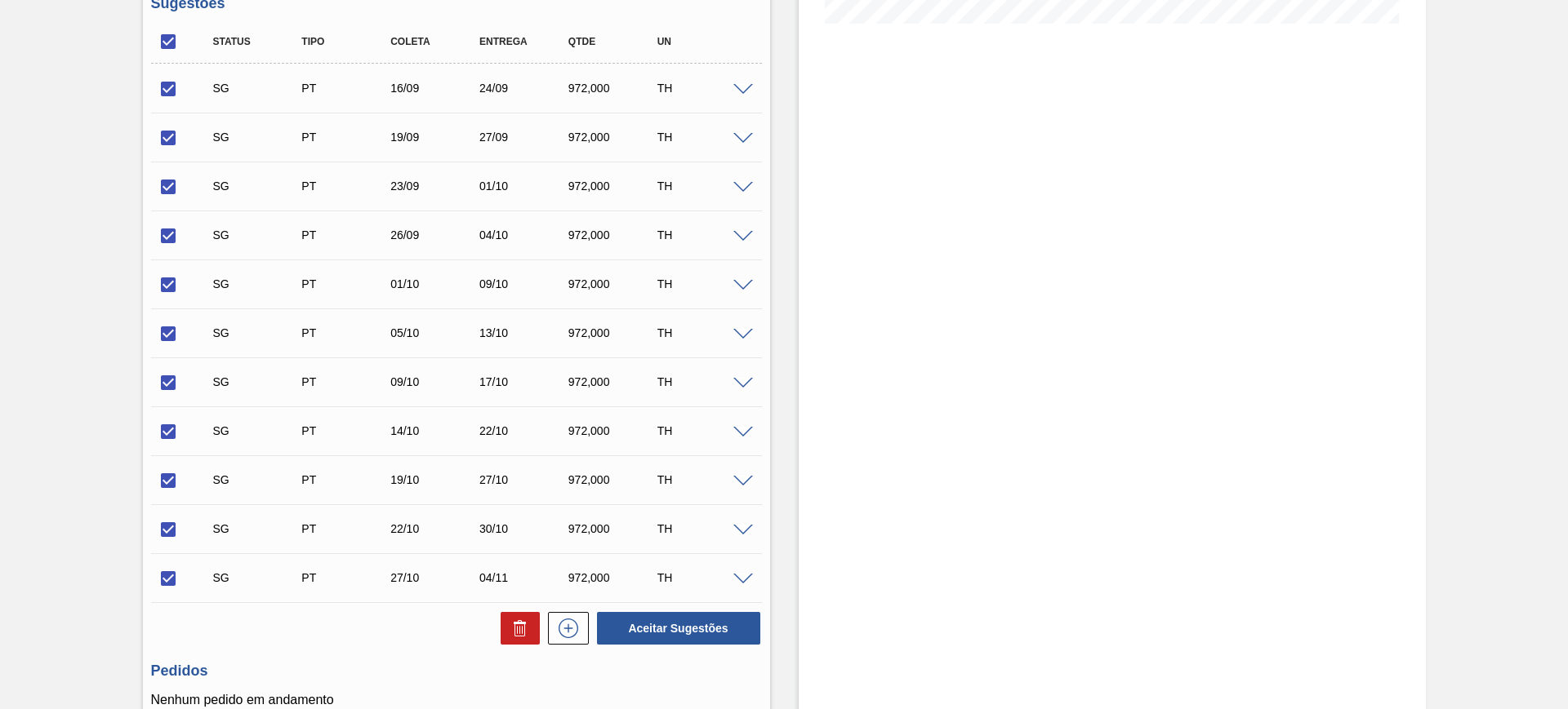
checkbox input "false"
click at [516, 626] on icon at bounding box center [520, 628] width 20 height 20
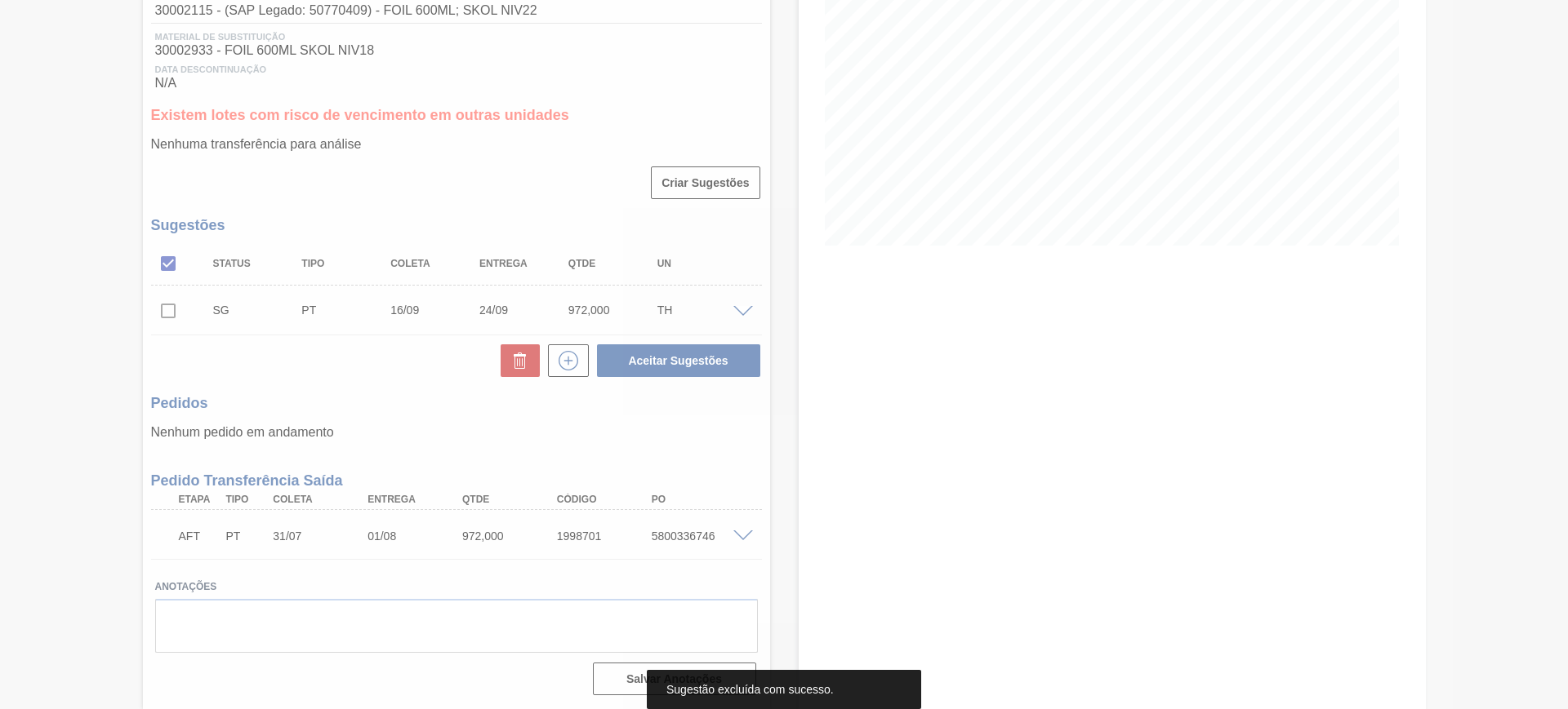
scroll to position [232, 0]
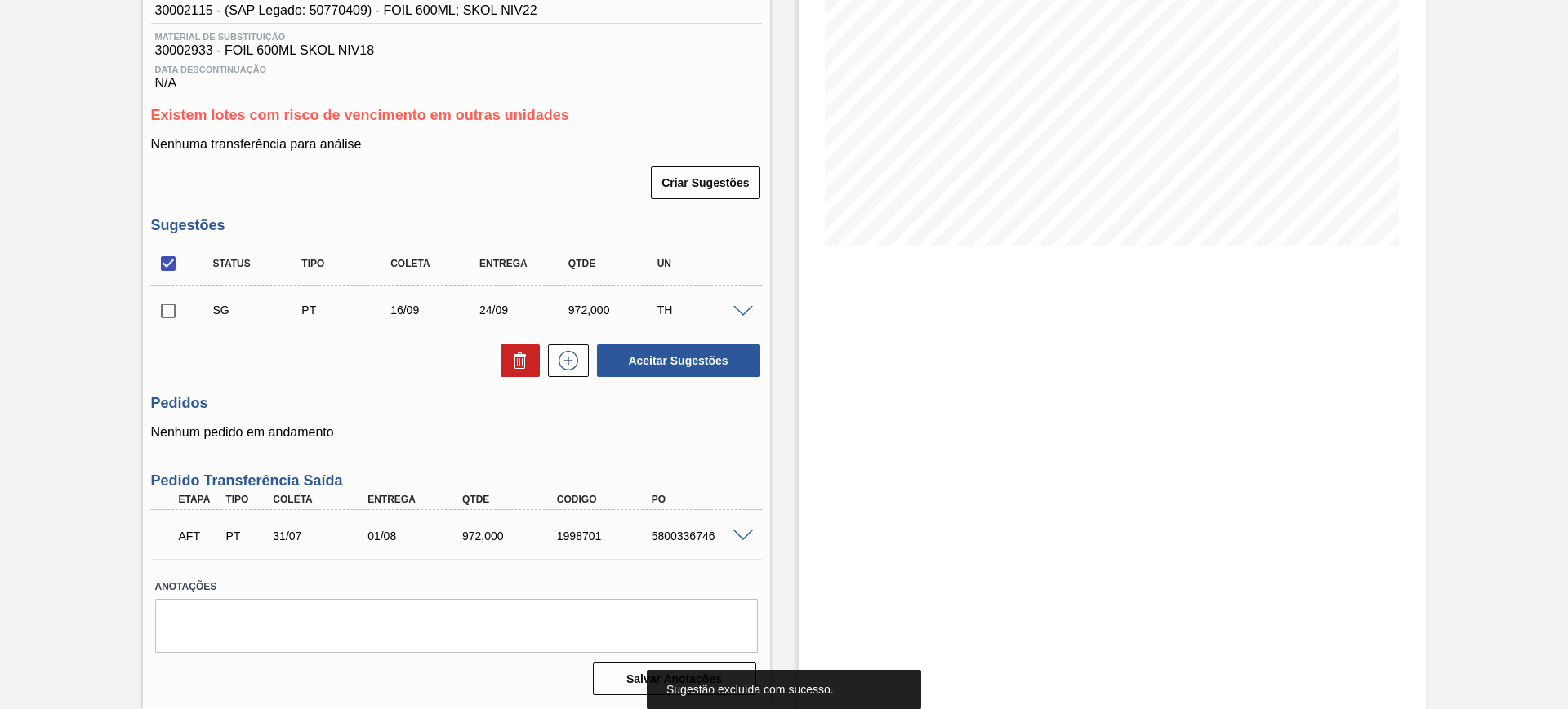
click at [746, 306] on span at bounding box center [743, 312] width 20 height 12
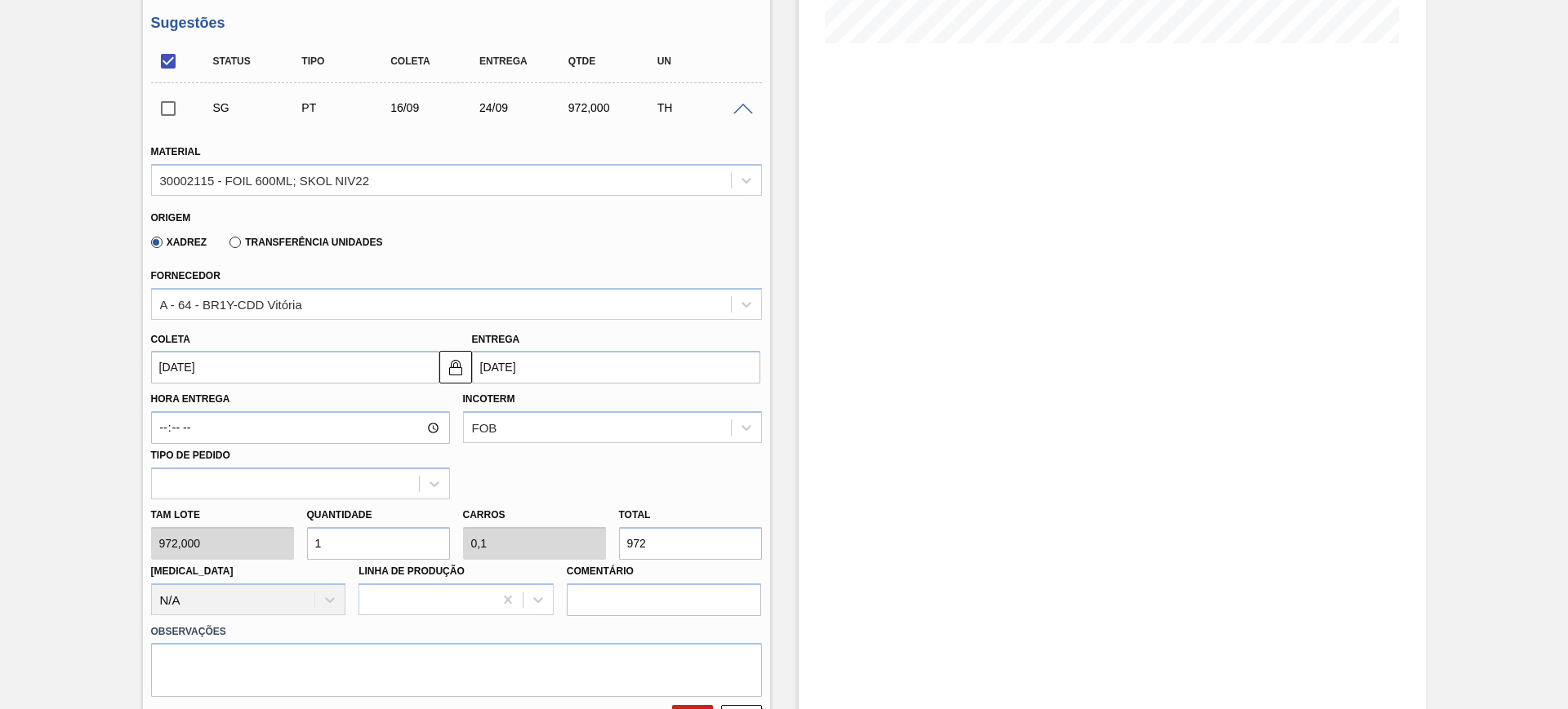
scroll to position [436, 0]
click at [288, 365] on input "16/09/2025" at bounding box center [295, 365] width 288 height 33
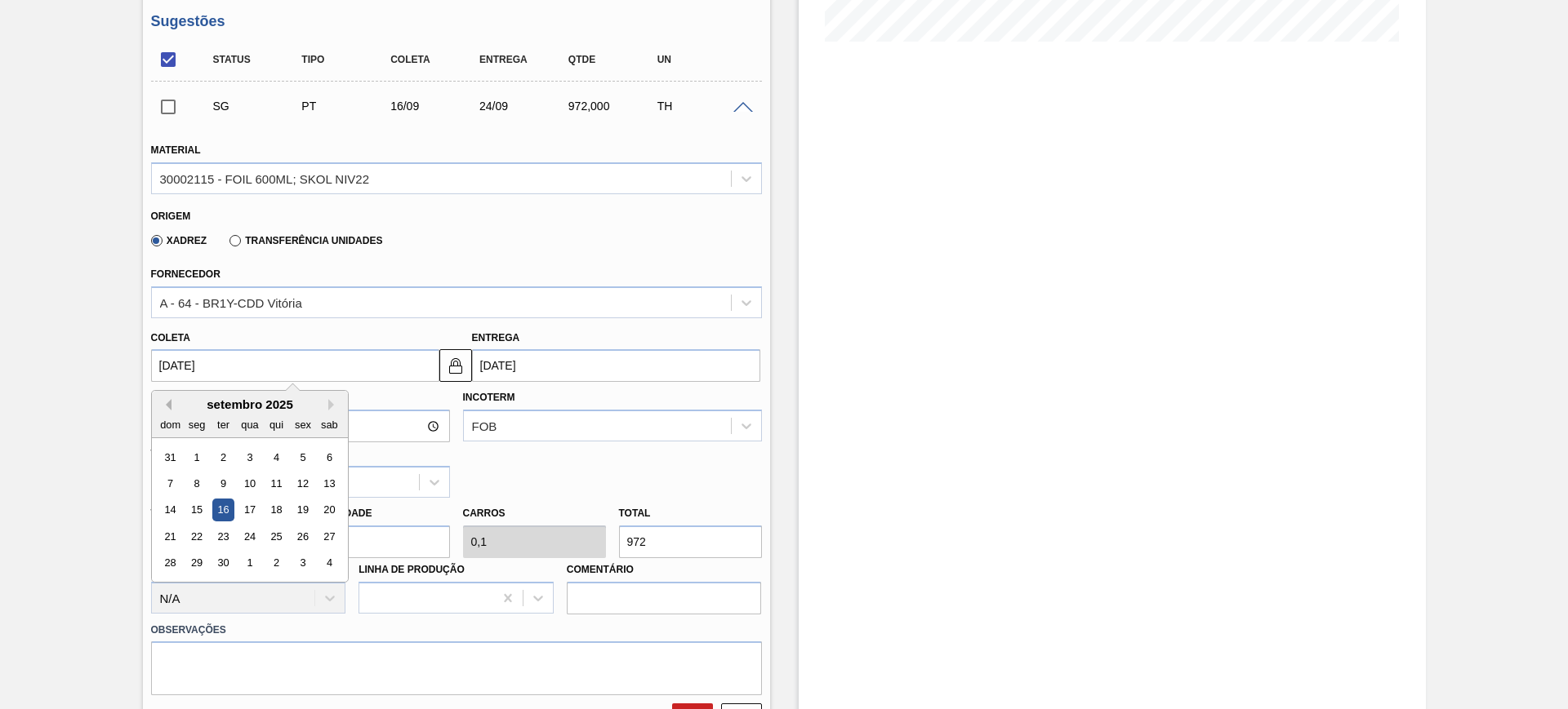
click at [167, 402] on button "Previous Month" at bounding box center [166, 405] width 11 height 11
click at [194, 564] on div "25" at bounding box center [197, 564] width 22 height 22
type input "[DATE]"
type input "02/09/2025"
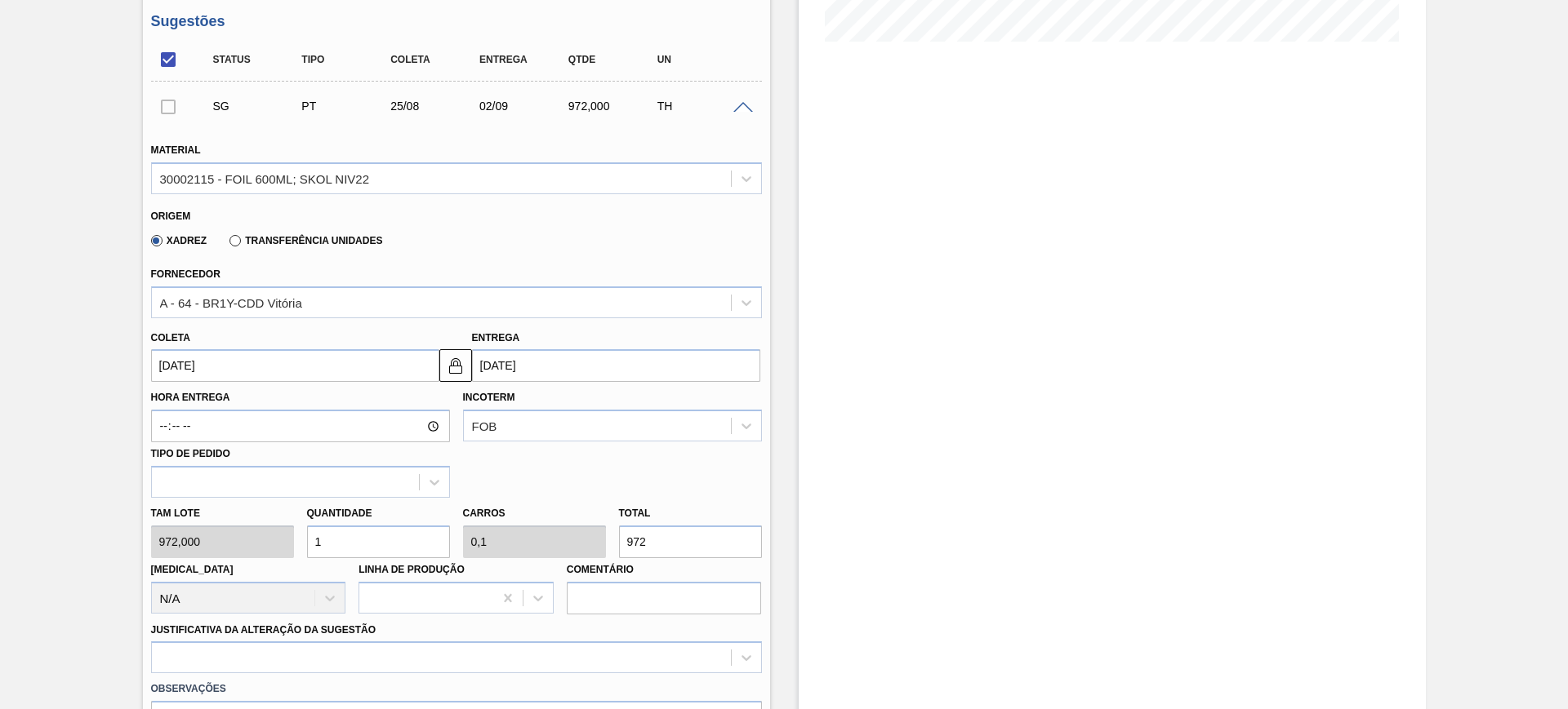
click at [359, 542] on input "1" at bounding box center [378, 541] width 143 height 33
type input "4"
type input "0,4"
type input "3.888"
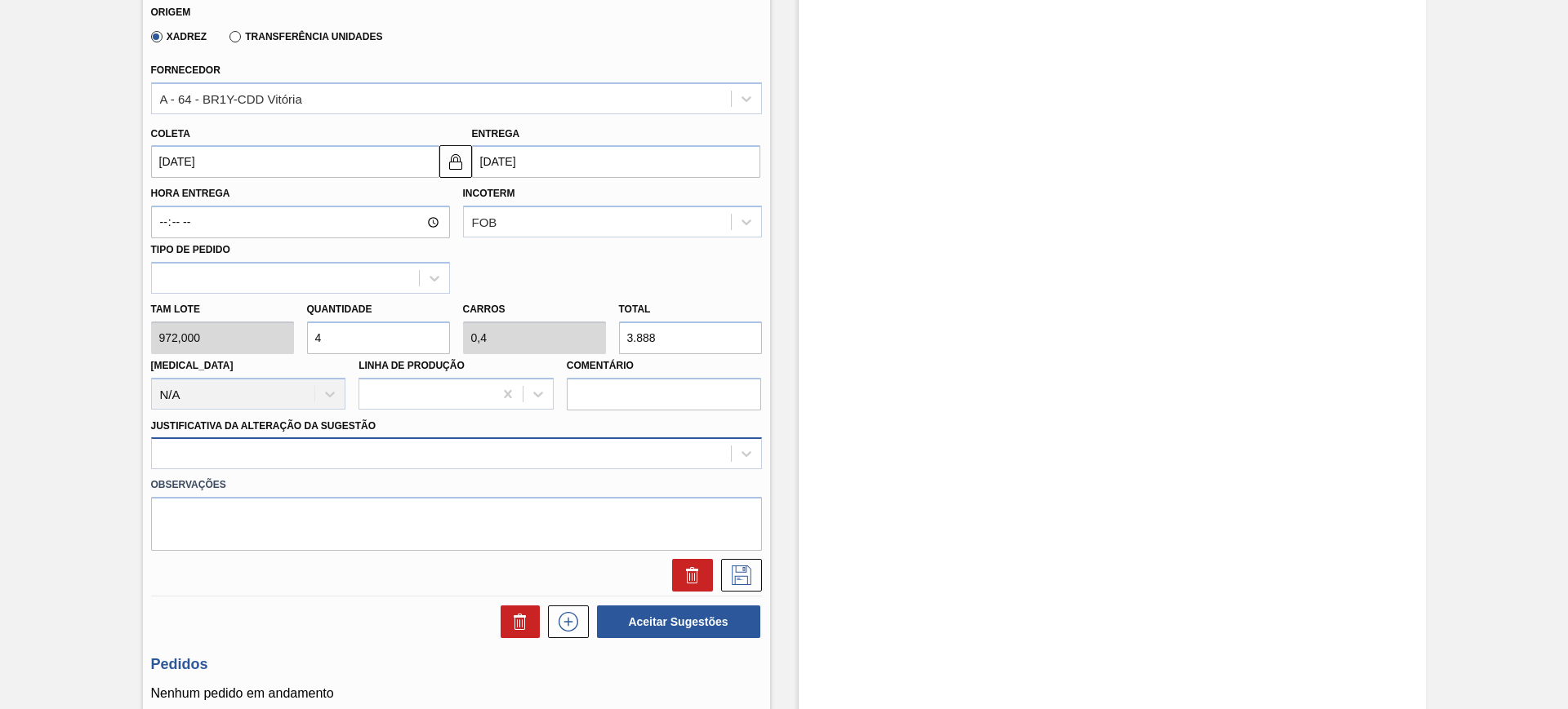
click at [362, 459] on div at bounding box center [456, 453] width 611 height 32
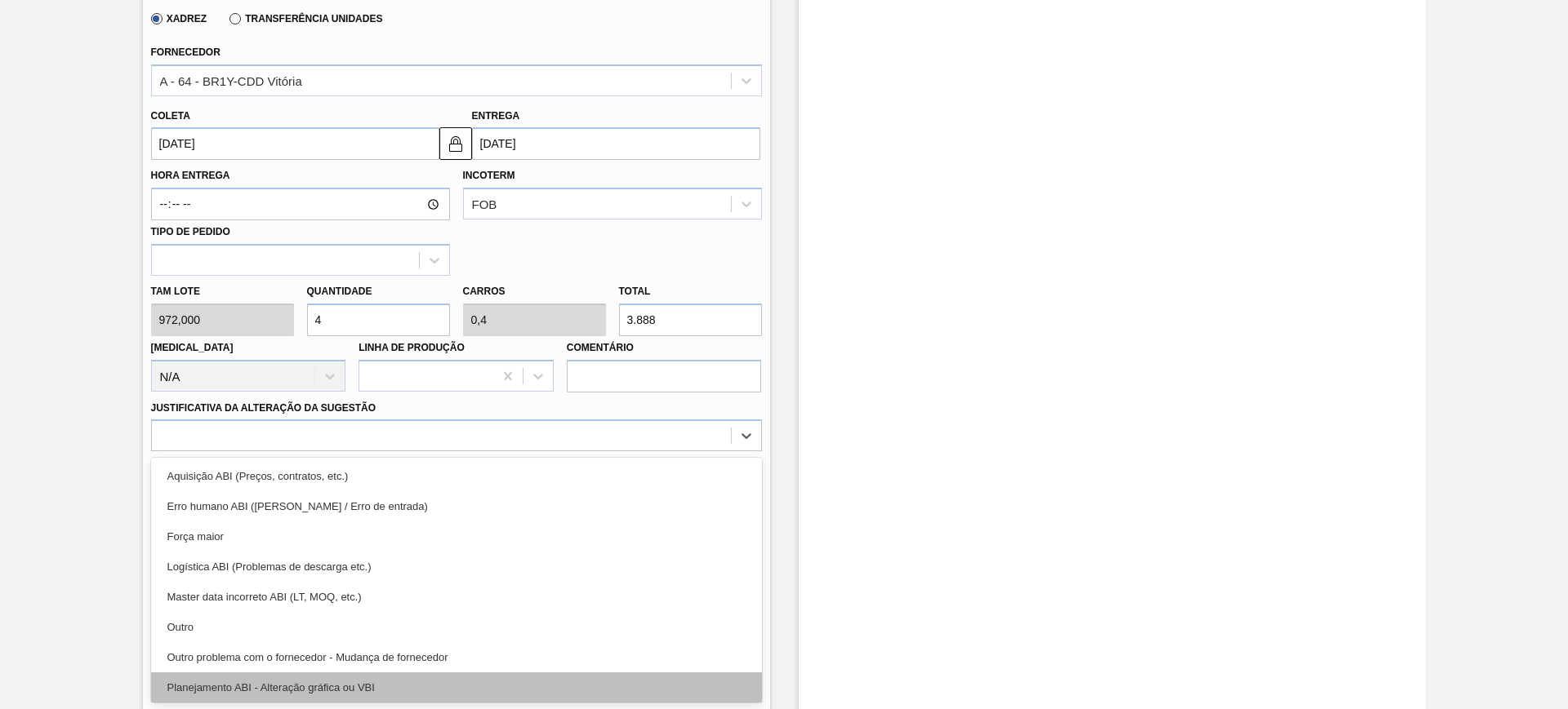
click at [372, 680] on div "Planejamento ABI - Alteração gráfica ou VBI" at bounding box center [456, 687] width 611 height 30
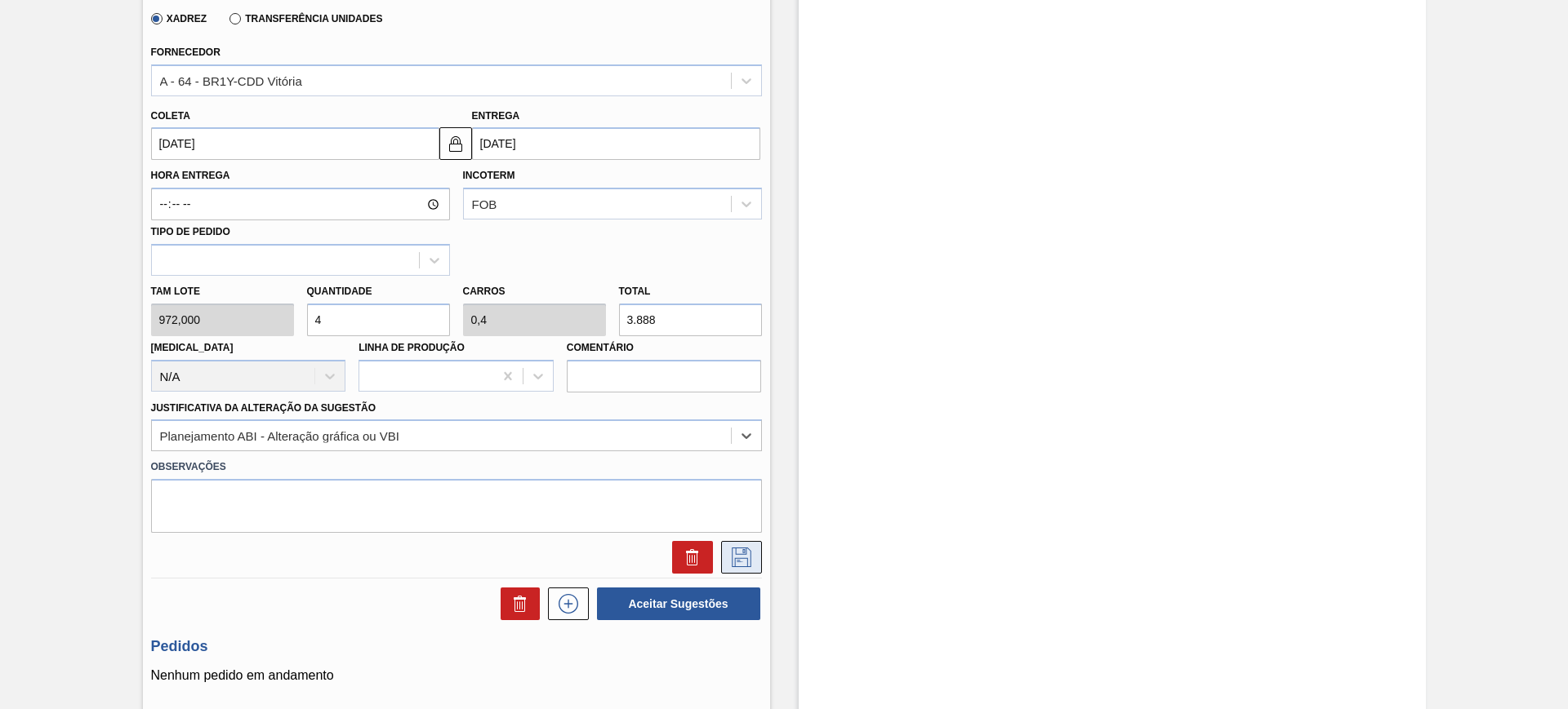
click at [745, 553] on icon at bounding box center [741, 557] width 20 height 20
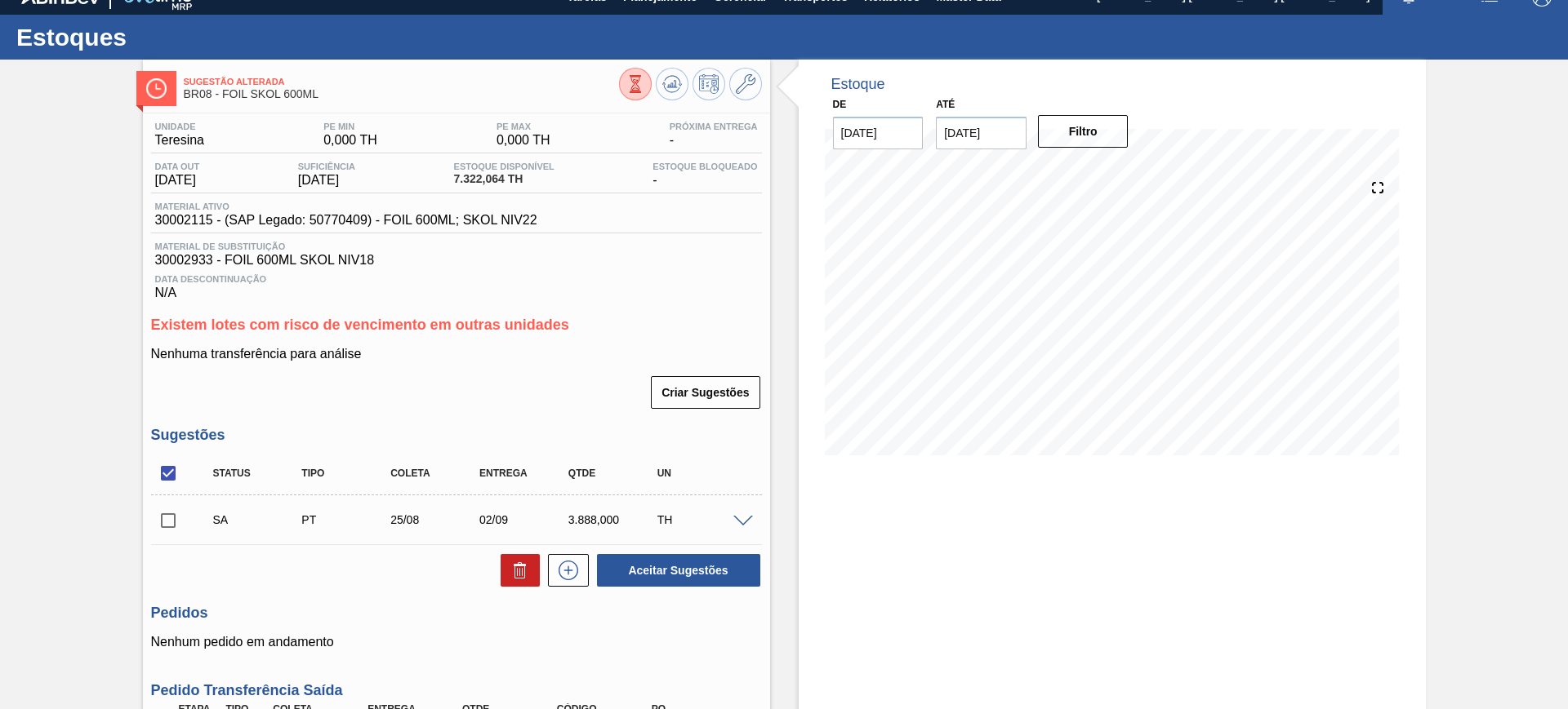
scroll to position [0, 0]
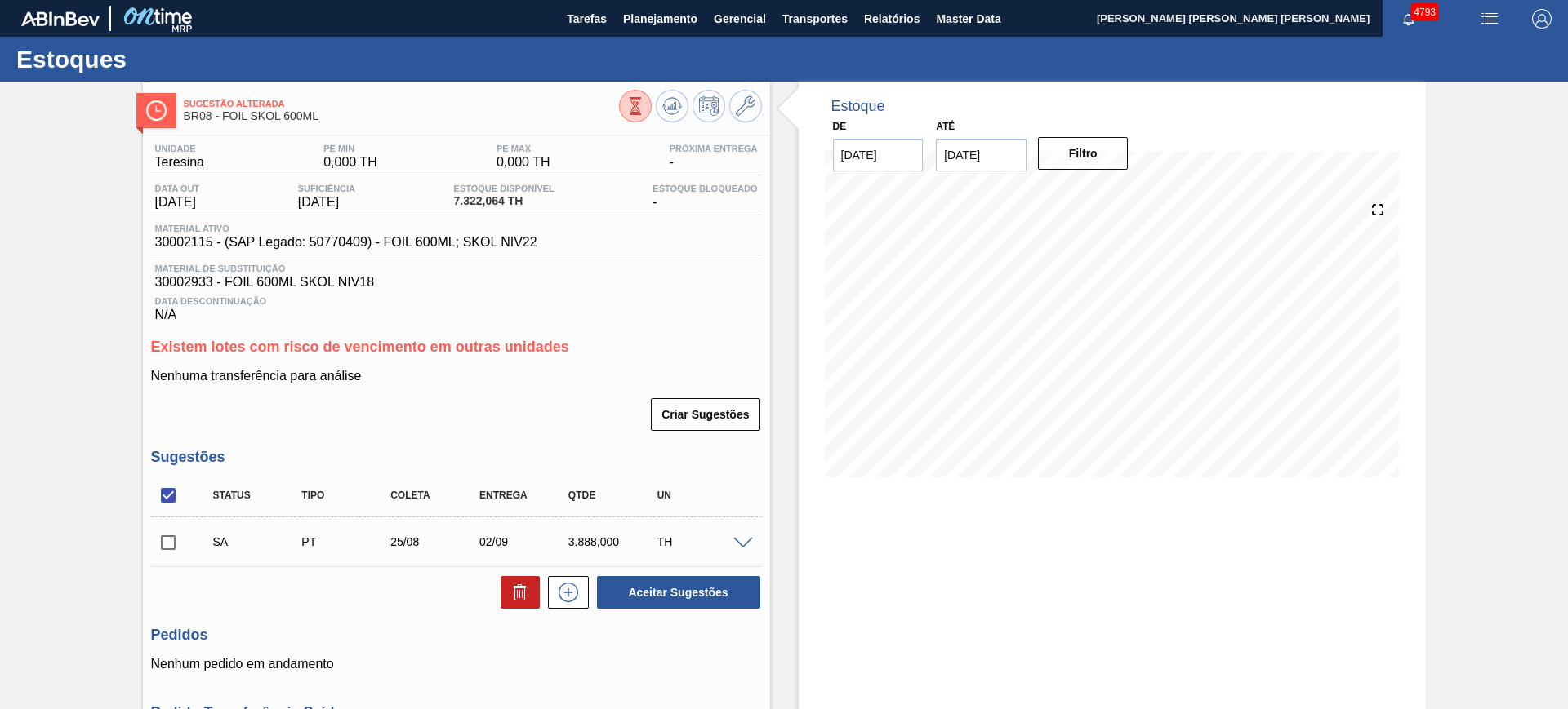
click at [744, 540] on span at bounding box center [743, 543] width 20 height 12
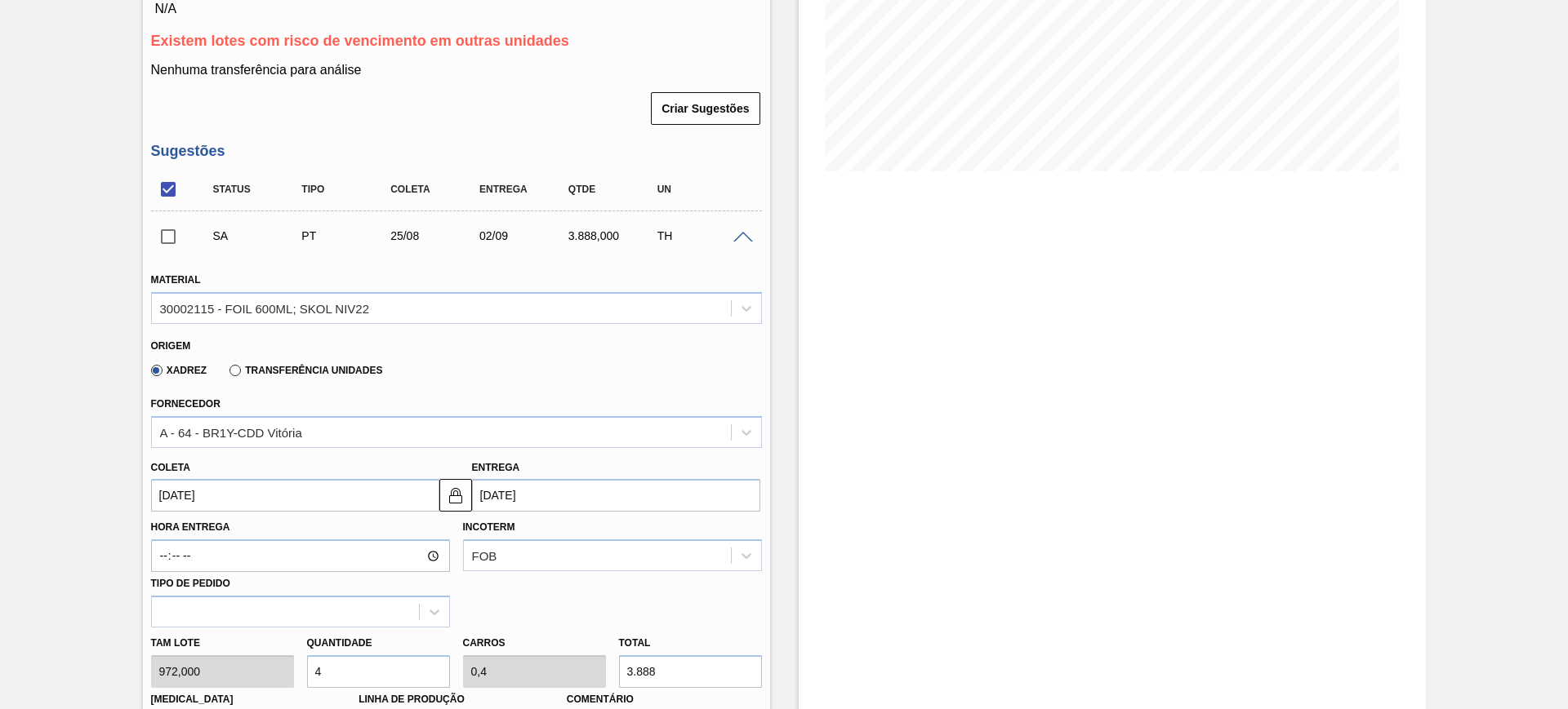
scroll to position [408, 0]
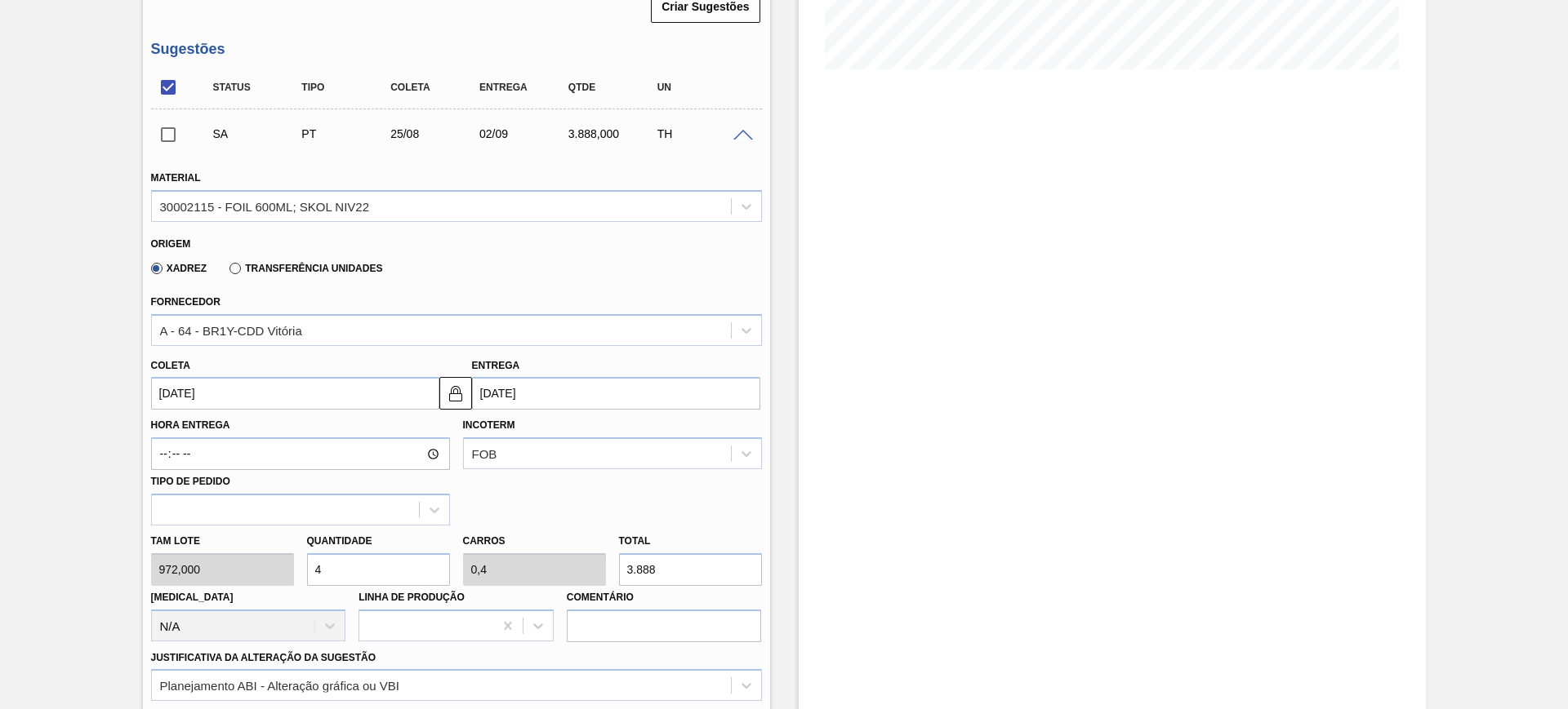
click at [385, 574] on input "4" at bounding box center [378, 569] width 143 height 33
type input "8"
type input "0,8"
type input "7.776"
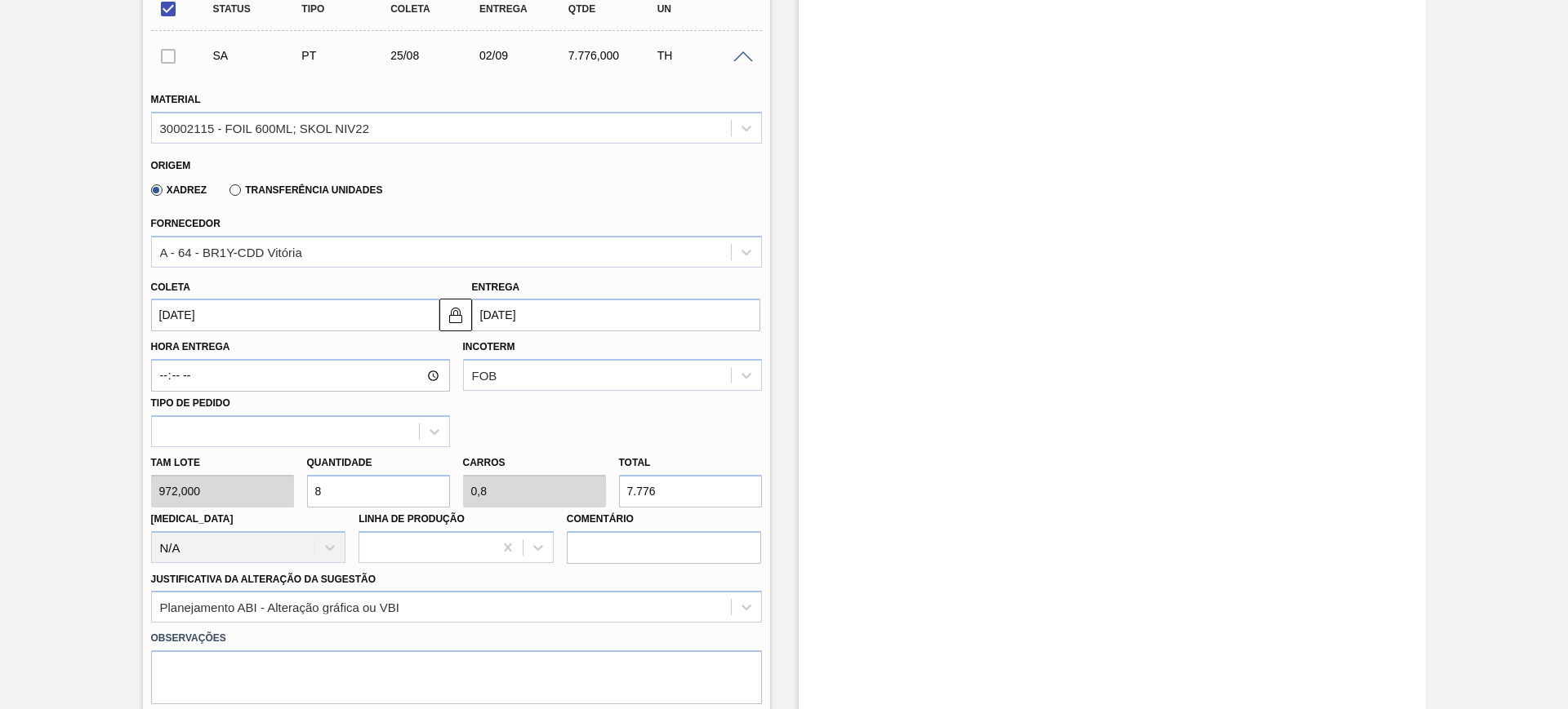
scroll to position [613, 0]
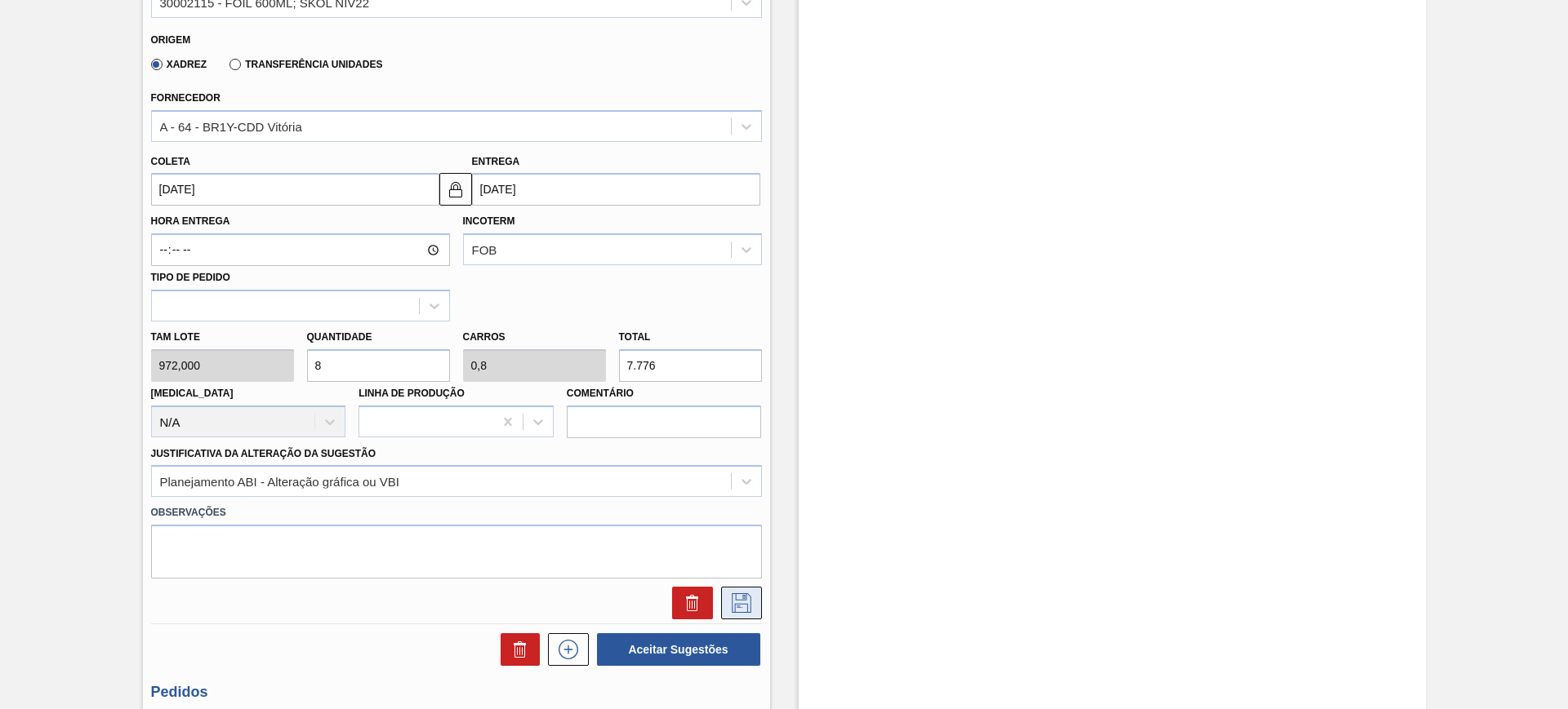
type input "8"
click at [740, 600] on icon at bounding box center [741, 603] width 20 height 20
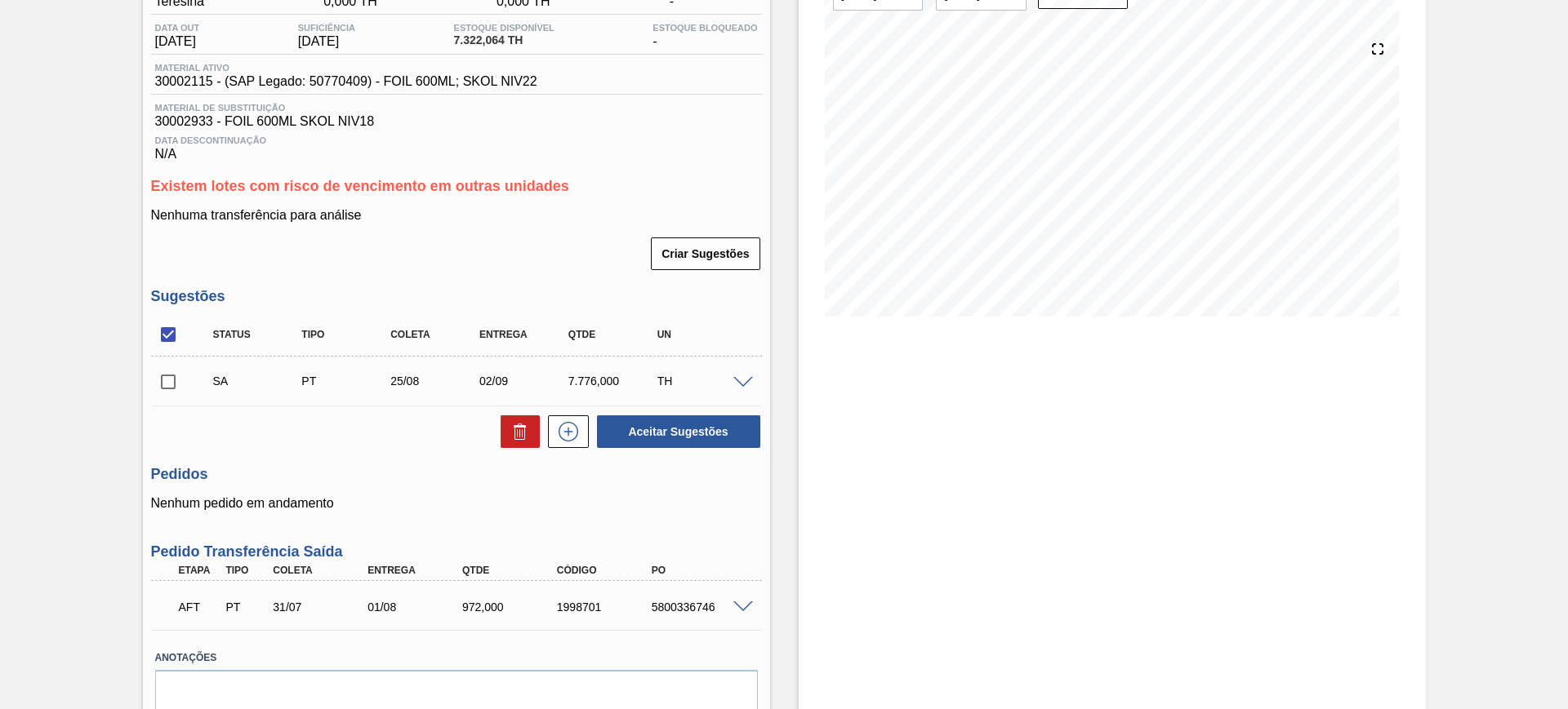
scroll to position [130, 0]
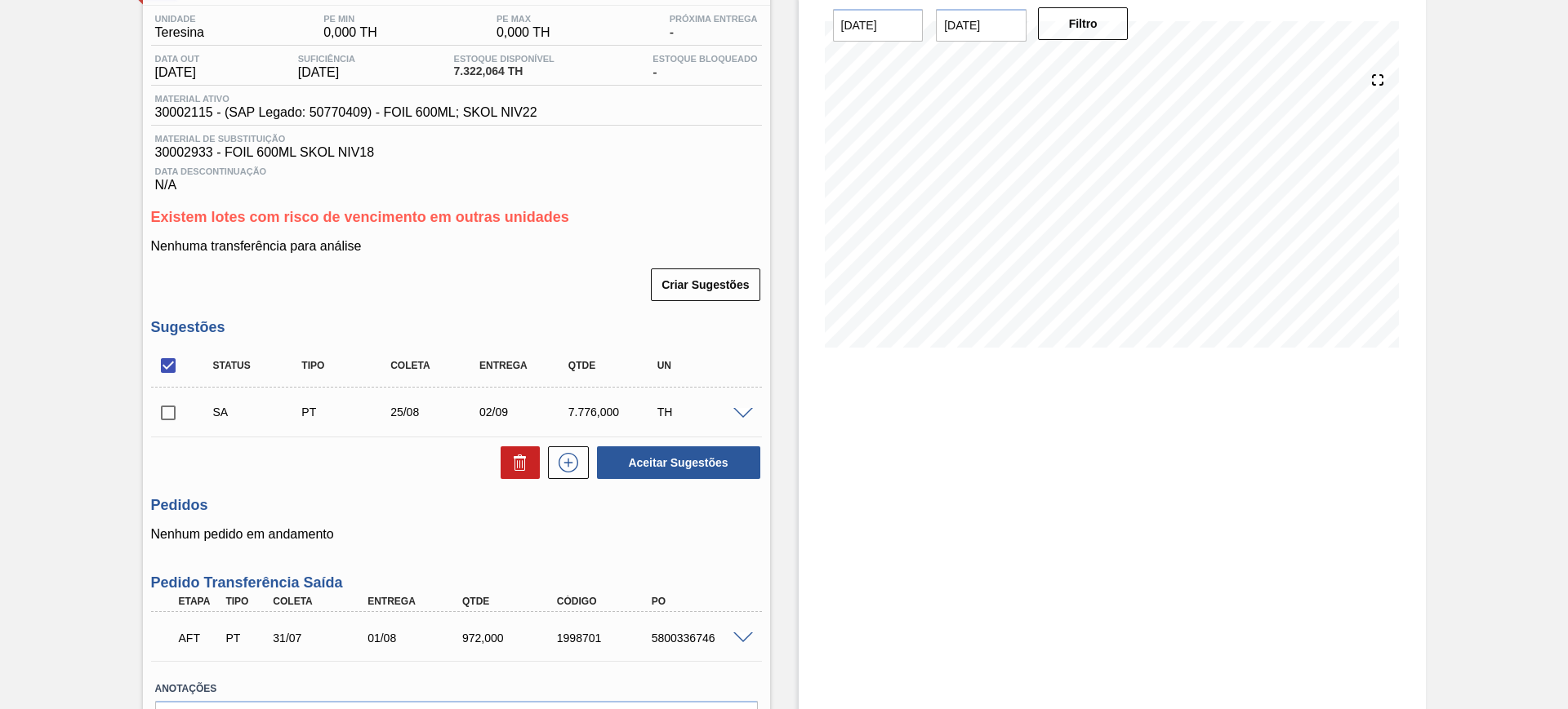
click at [168, 369] on input "checkbox" at bounding box center [168, 365] width 35 height 35
checkbox input "true"
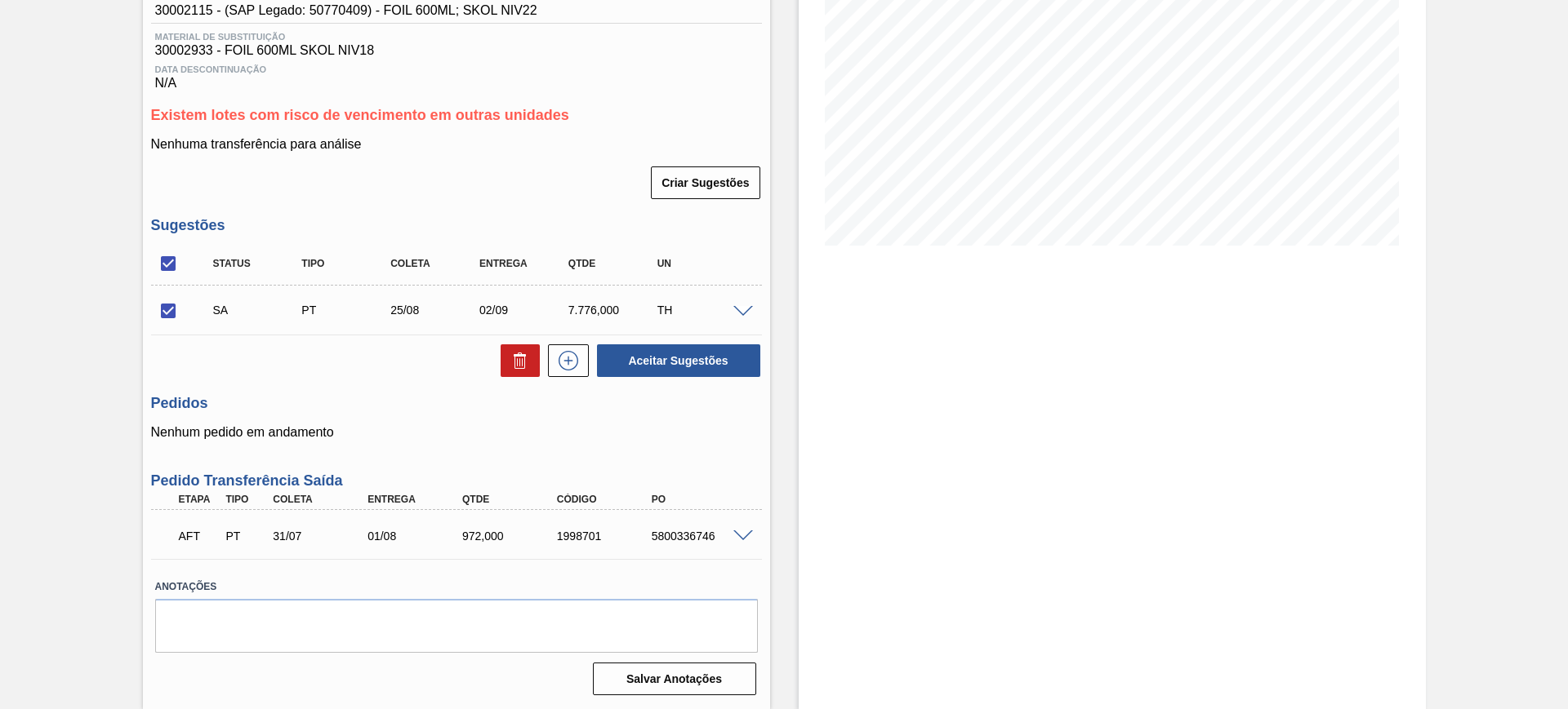
click at [746, 310] on span at bounding box center [743, 312] width 20 height 12
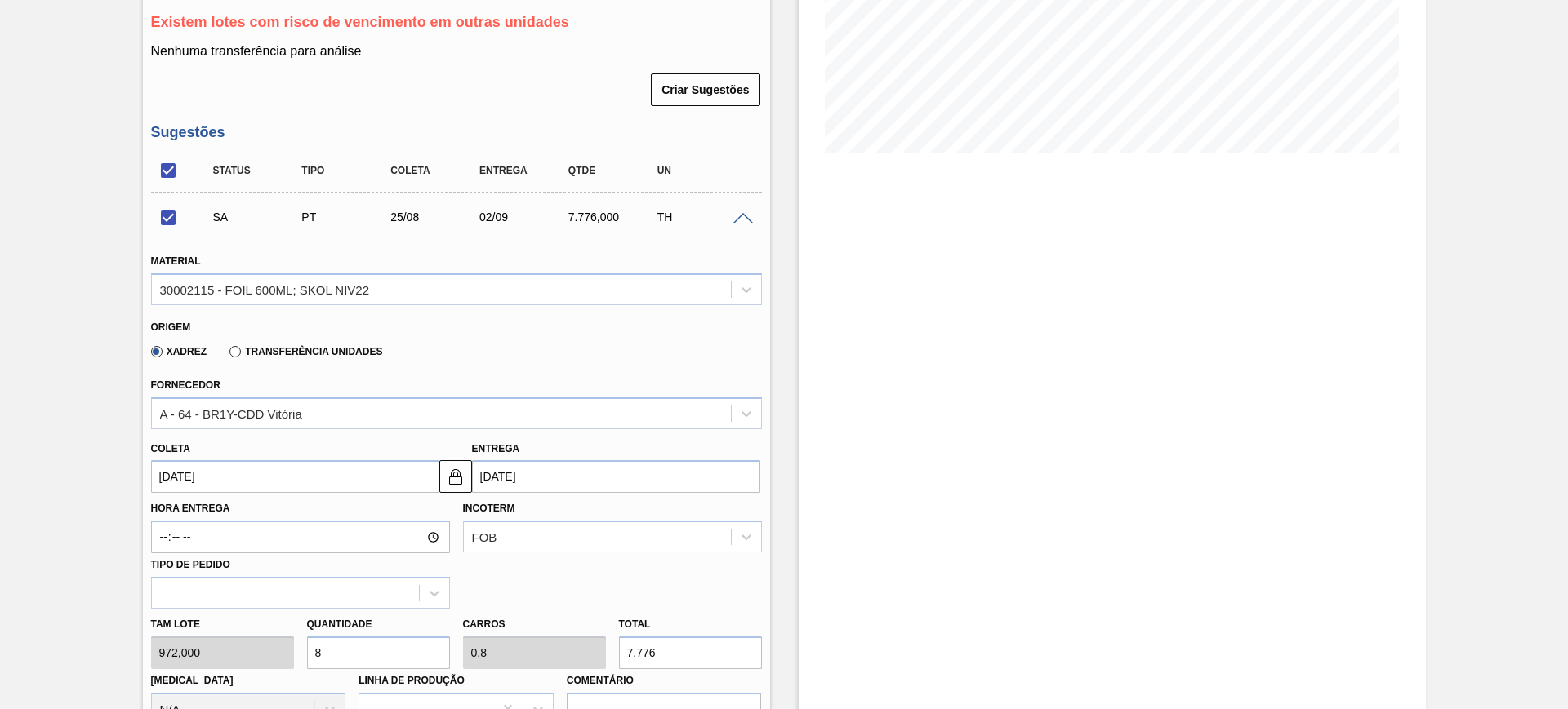
scroll to position [436, 0]
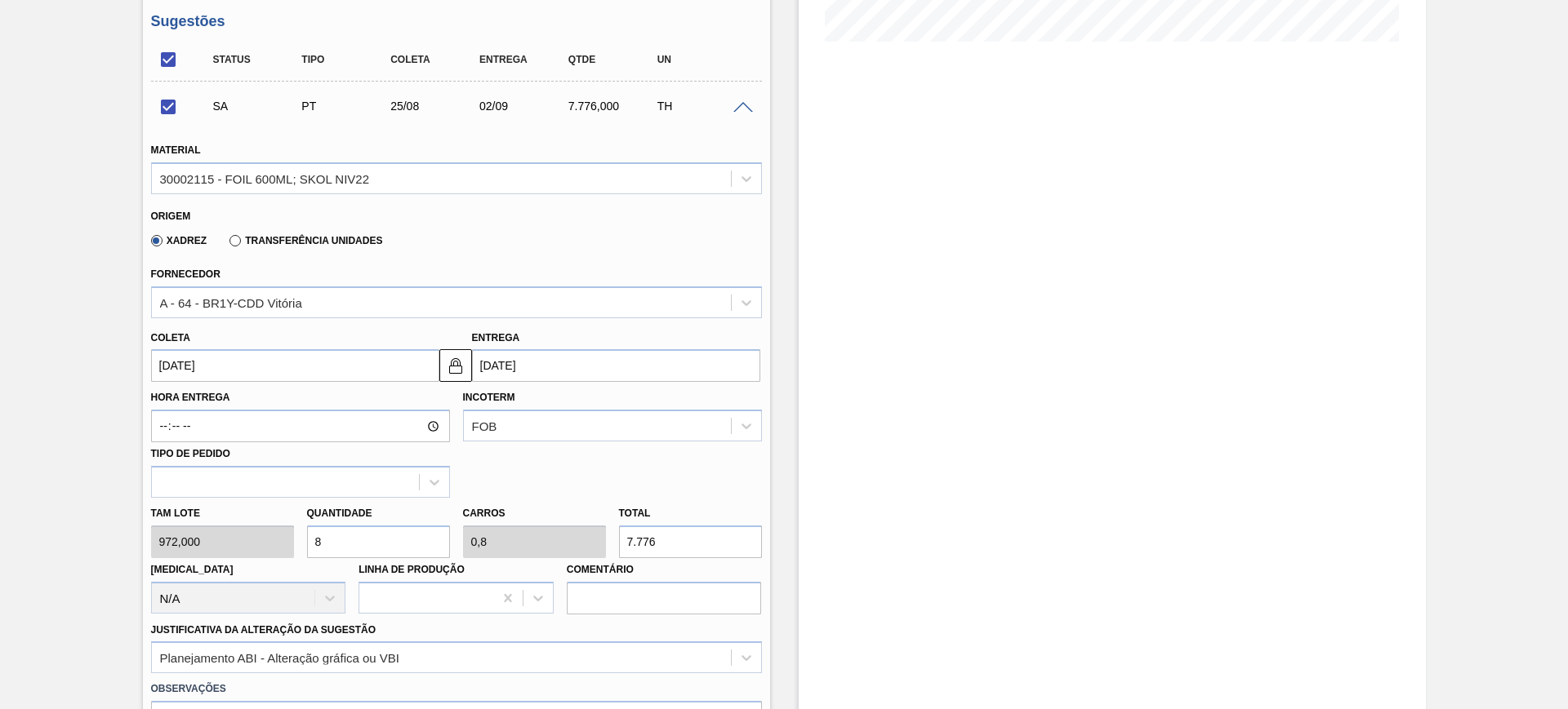
click at [397, 540] on input "8" at bounding box center [378, 541] width 143 height 33
checkbox input "false"
type input "1"
type input "0,1"
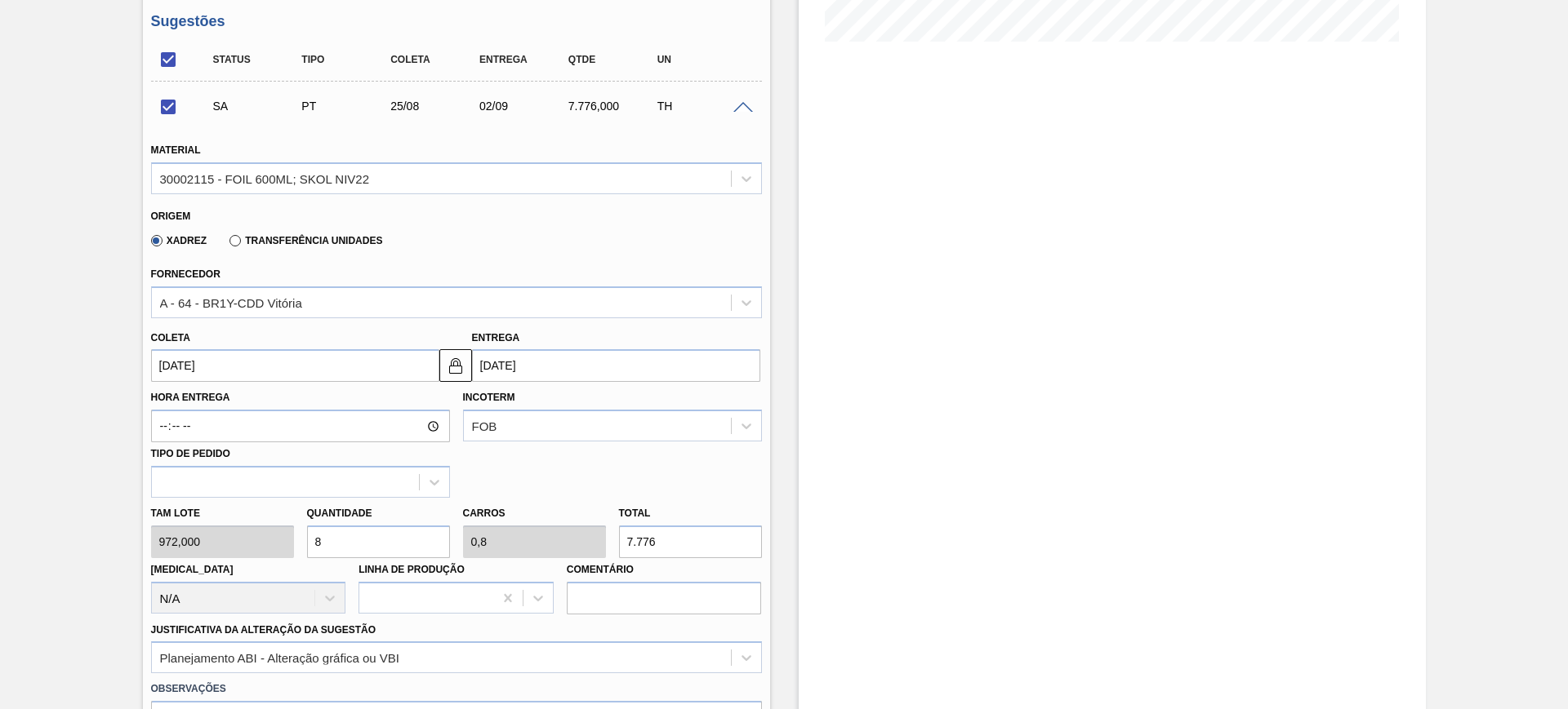
type input "972"
type input "10"
type input "1"
type input "9.720"
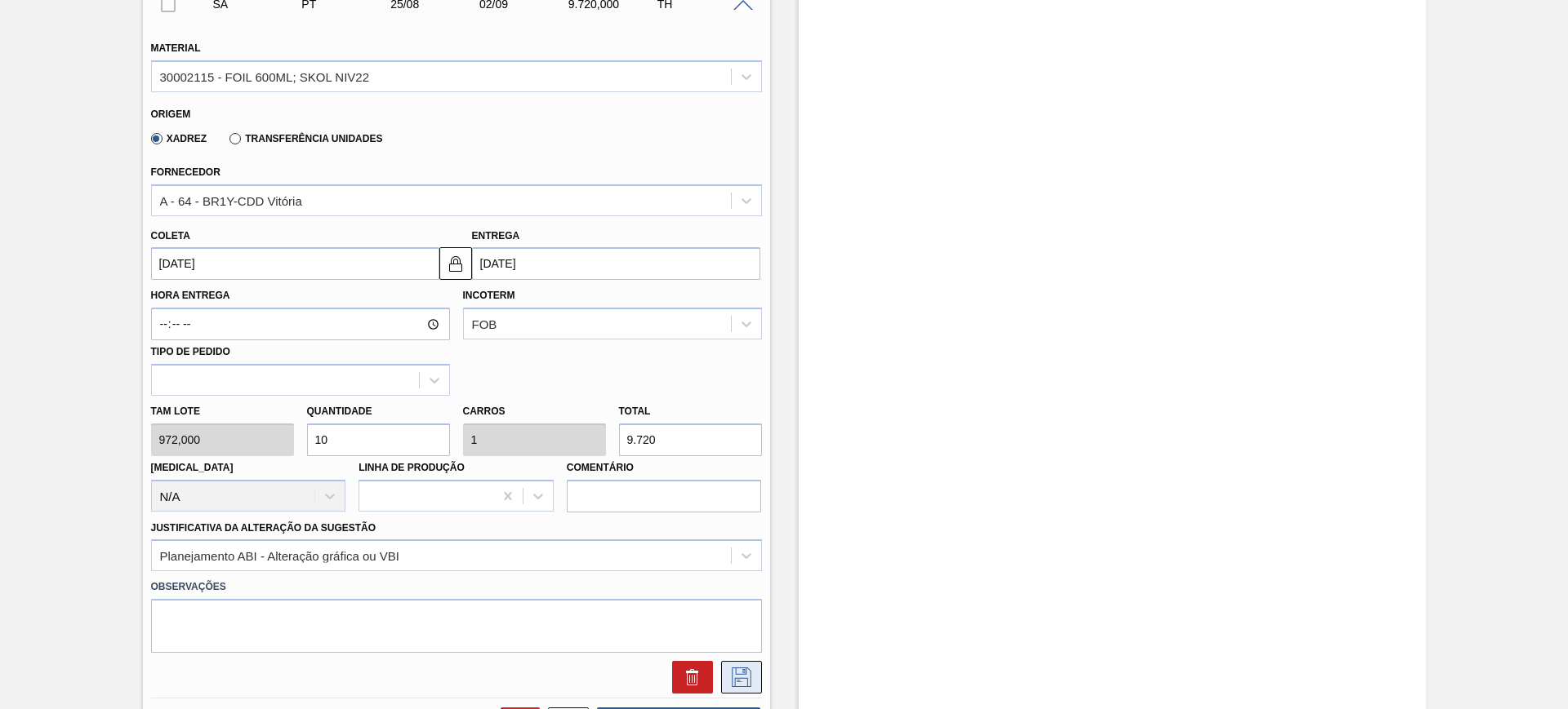
type input "10"
click at [729, 669] on icon at bounding box center [742, 677] width 26 height 20
checkbox input "true"
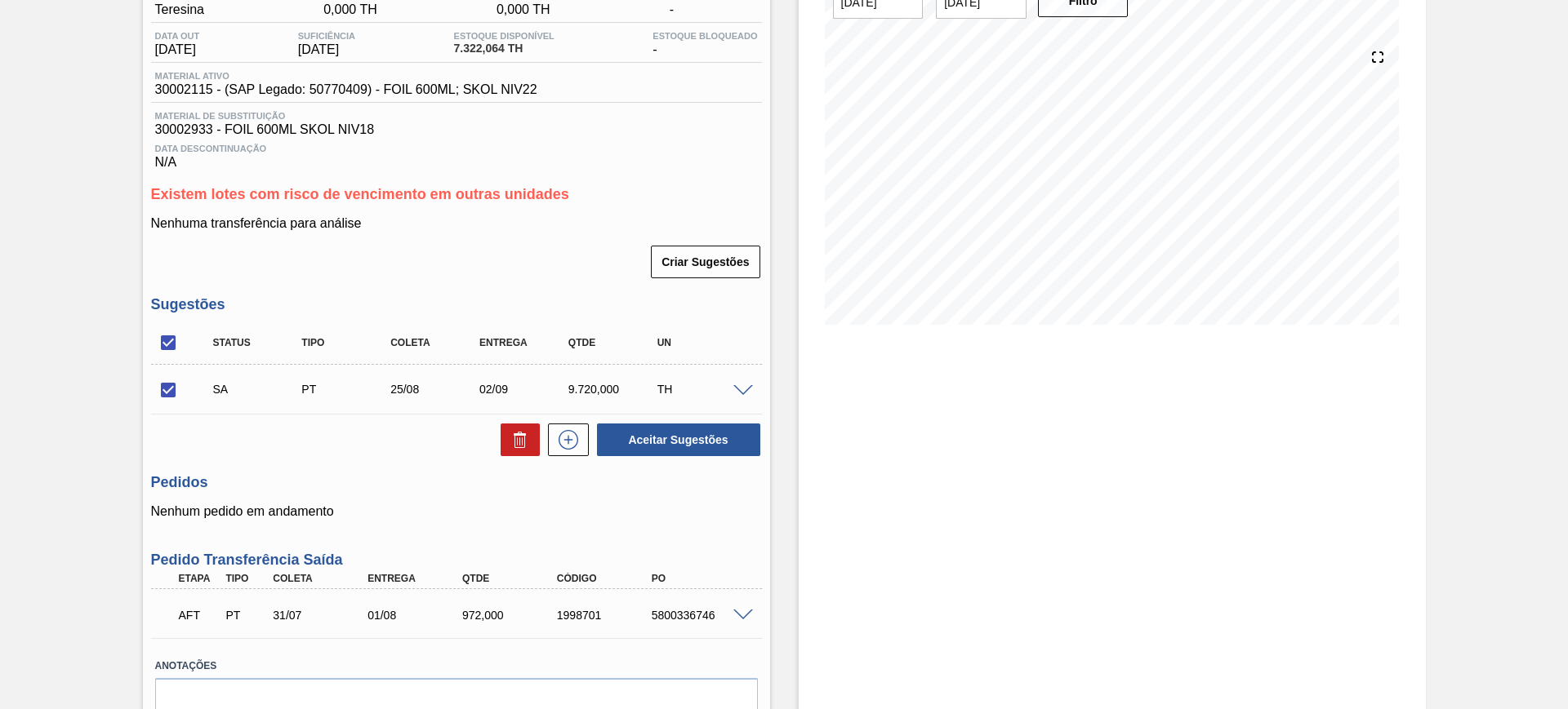
scroll to position [28, 0]
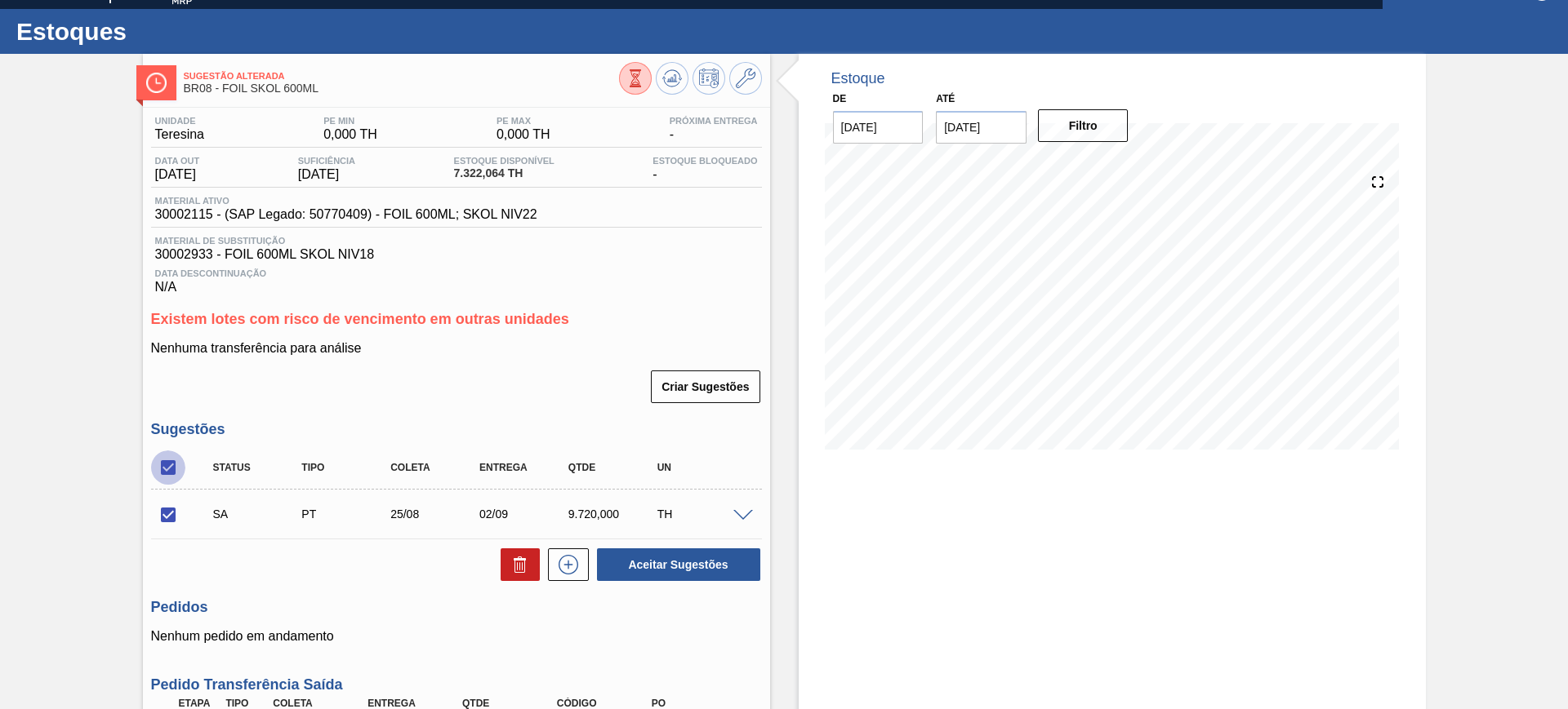
click at [173, 465] on input "checkbox" at bounding box center [168, 467] width 35 height 35
checkbox input "false"
click at [173, 465] on input "checkbox" at bounding box center [168, 467] width 35 height 35
checkbox input "true"
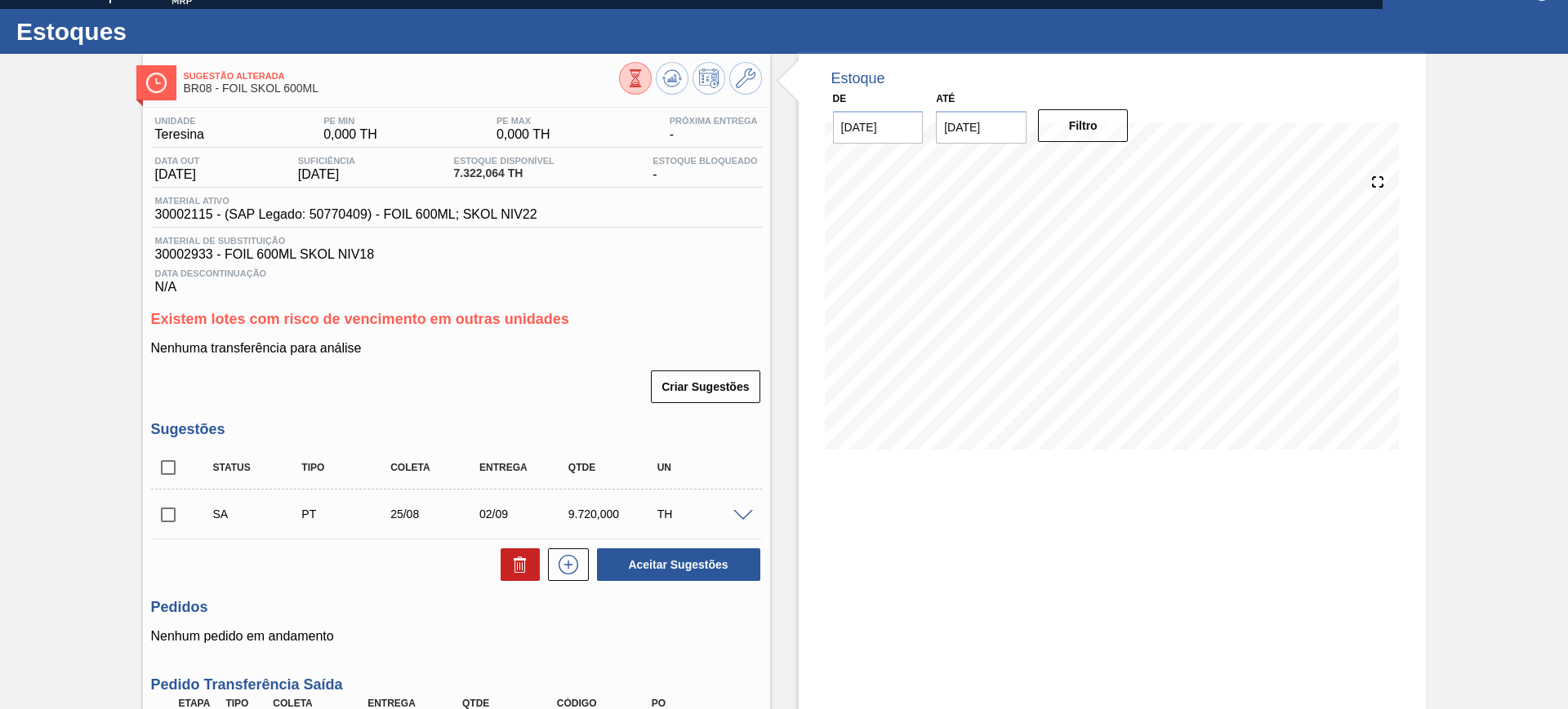
checkbox input "true"
click at [647, 568] on button "Aceitar Sugestões" at bounding box center [678, 565] width 163 height 33
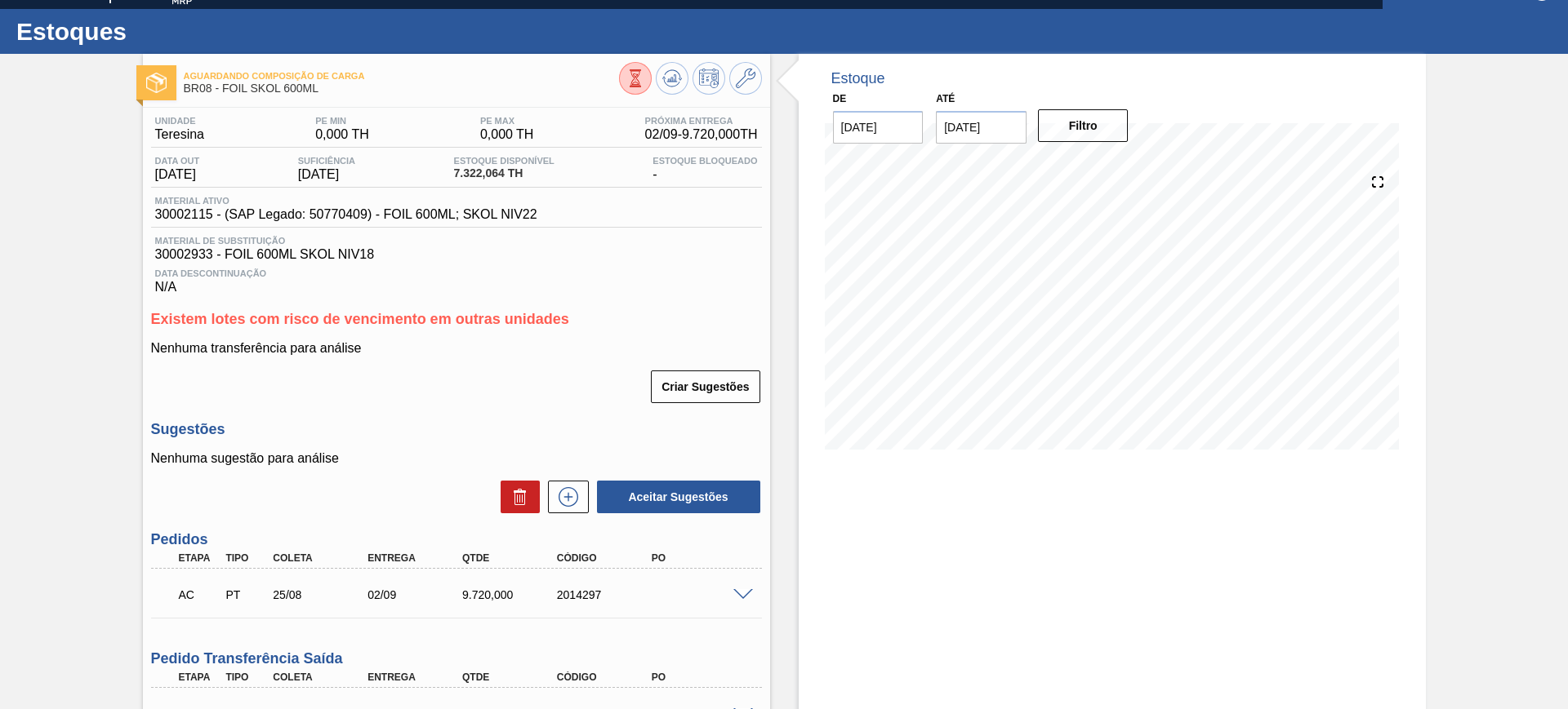
scroll to position [206, 0]
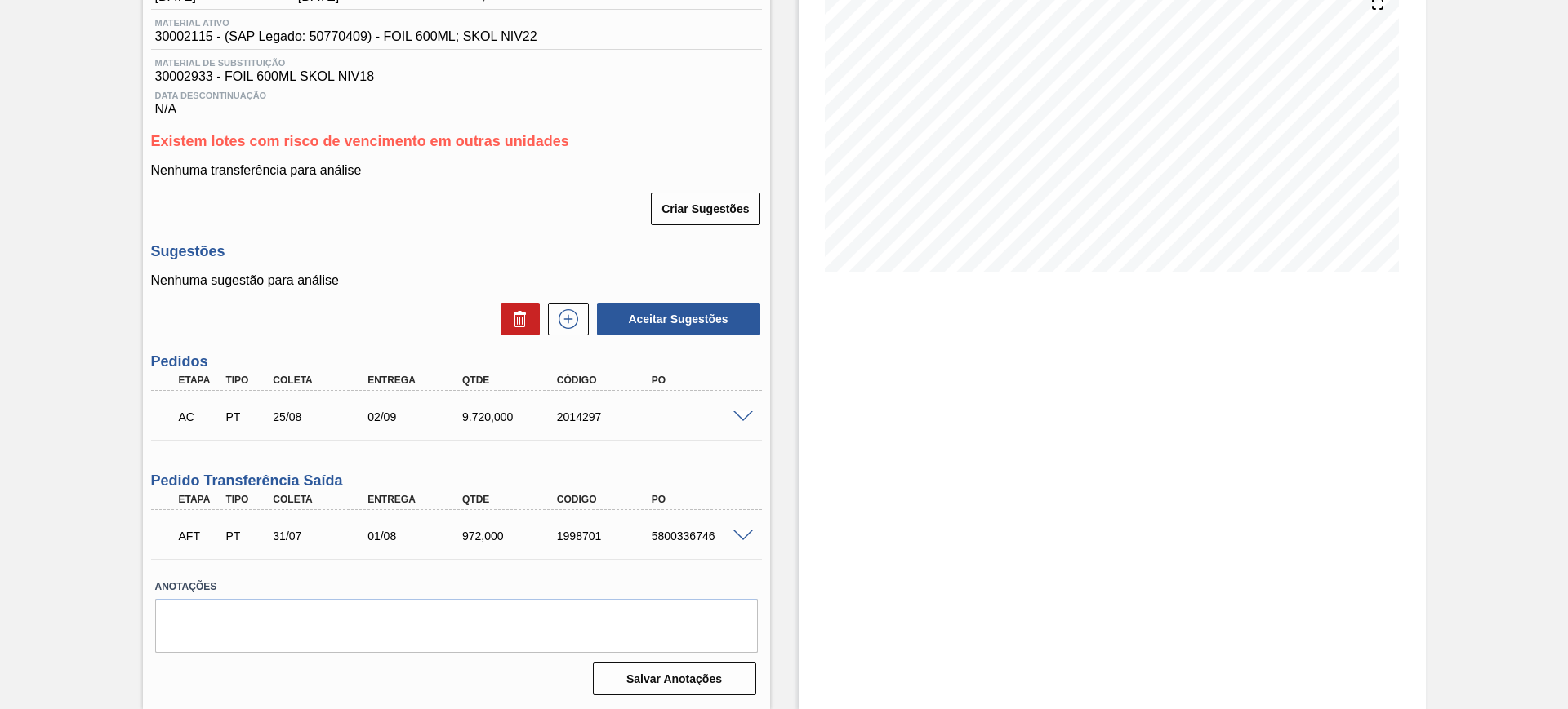
click at [747, 415] on span at bounding box center [743, 417] width 20 height 12
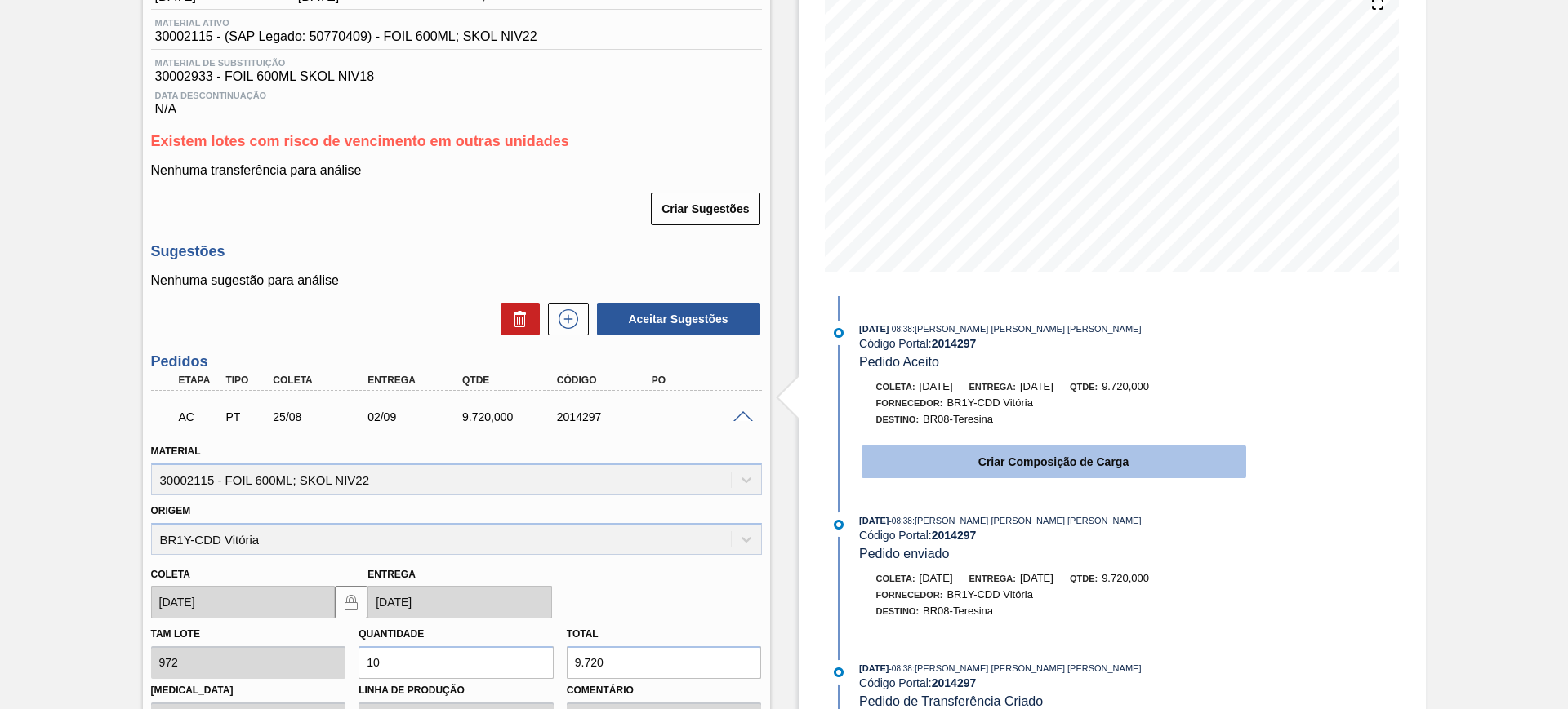
click at [1058, 456] on button "Criar Composição de Carga" at bounding box center [1054, 462] width 385 height 33
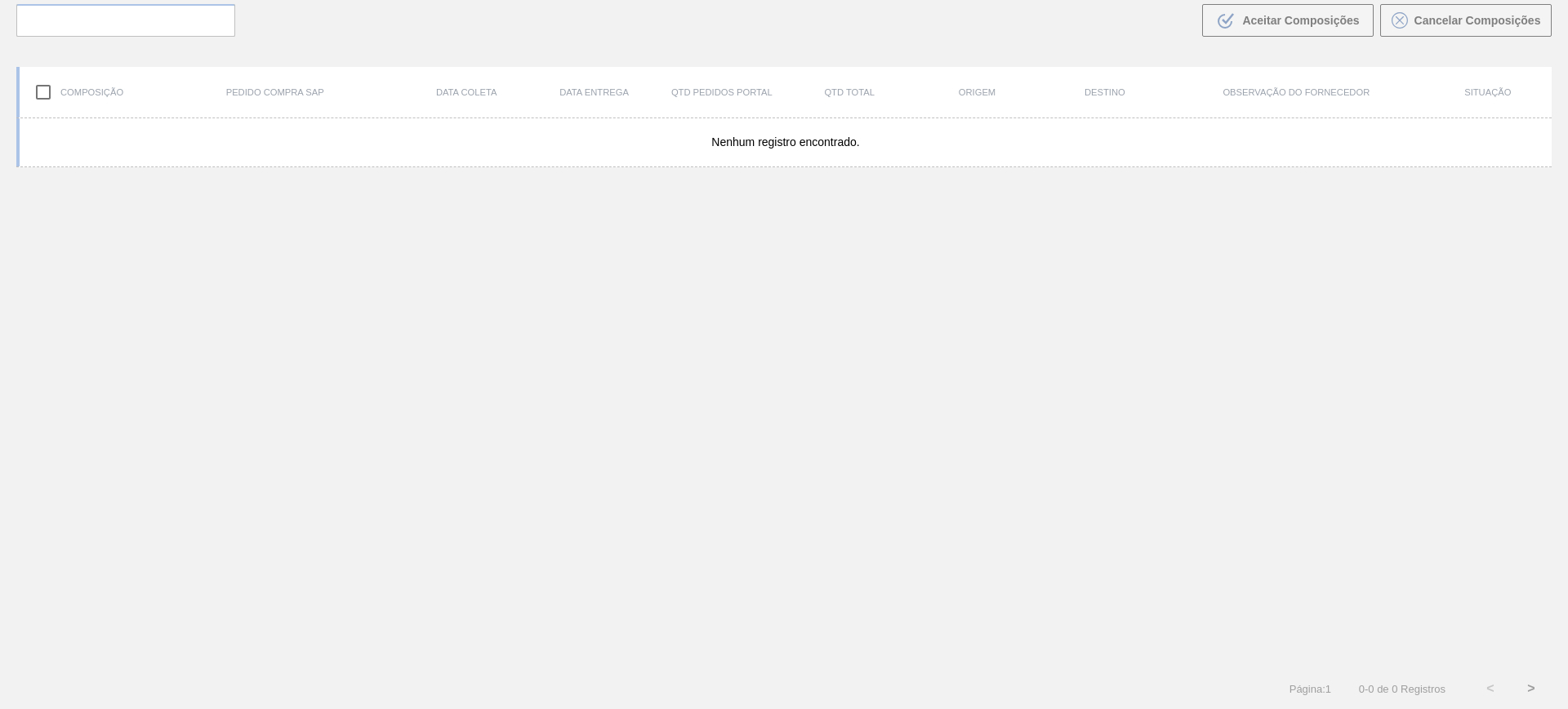
scroll to position [118, 0]
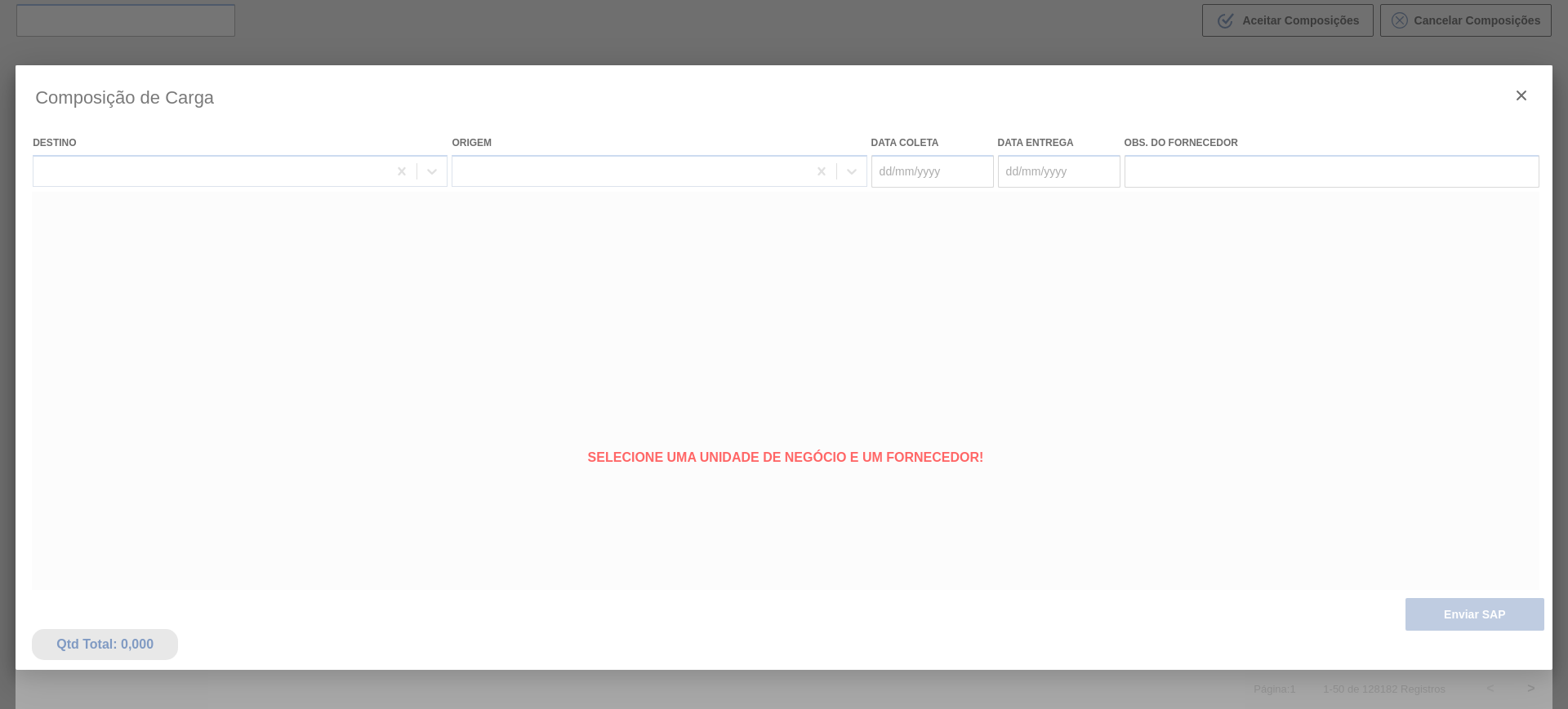
type coleta "[DATE]"
type entrega "02/09/2025"
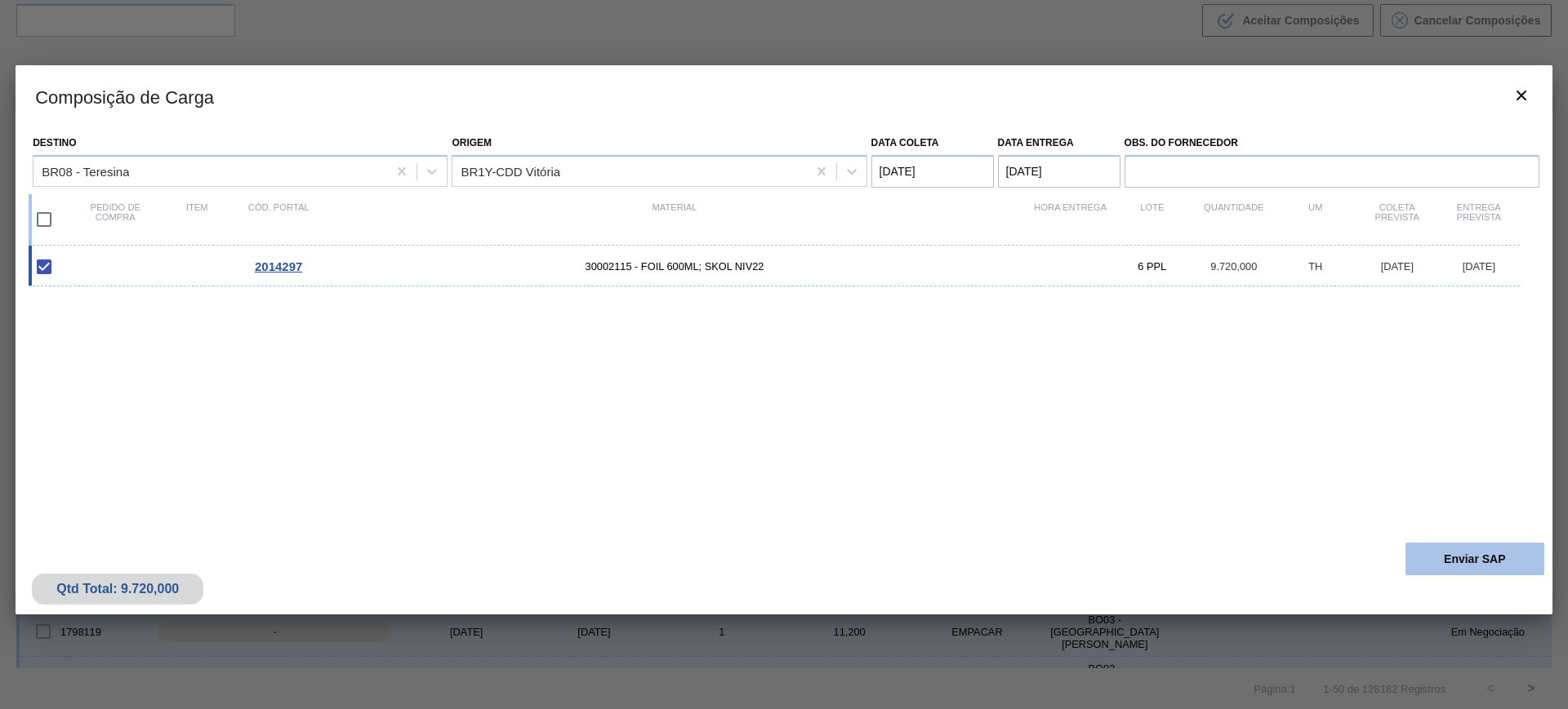
click at [1467, 549] on button "Enviar SAP" at bounding box center [1474, 559] width 139 height 33
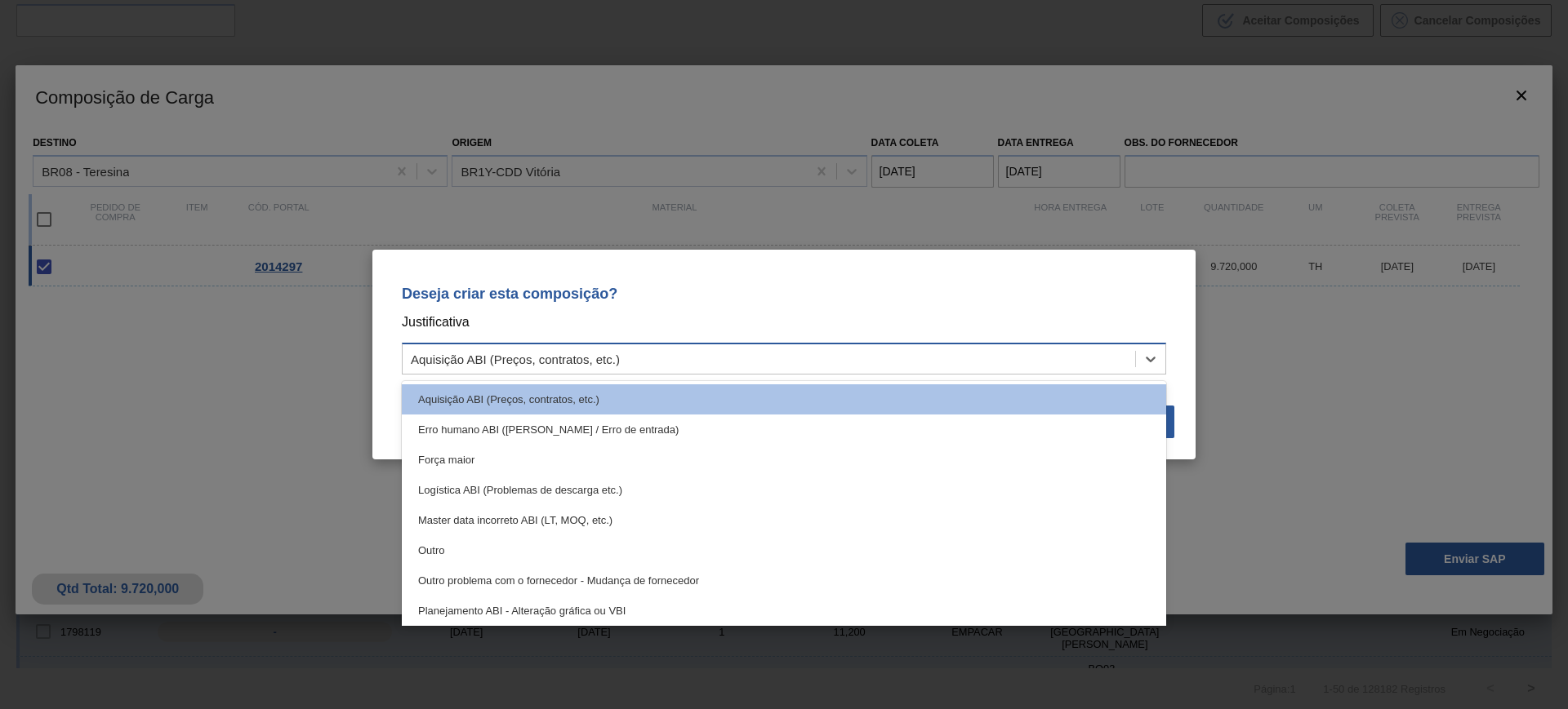
click at [862, 370] on div "Aquisição ABI (Preços, contratos, etc.)" at bounding box center [769, 359] width 732 height 23
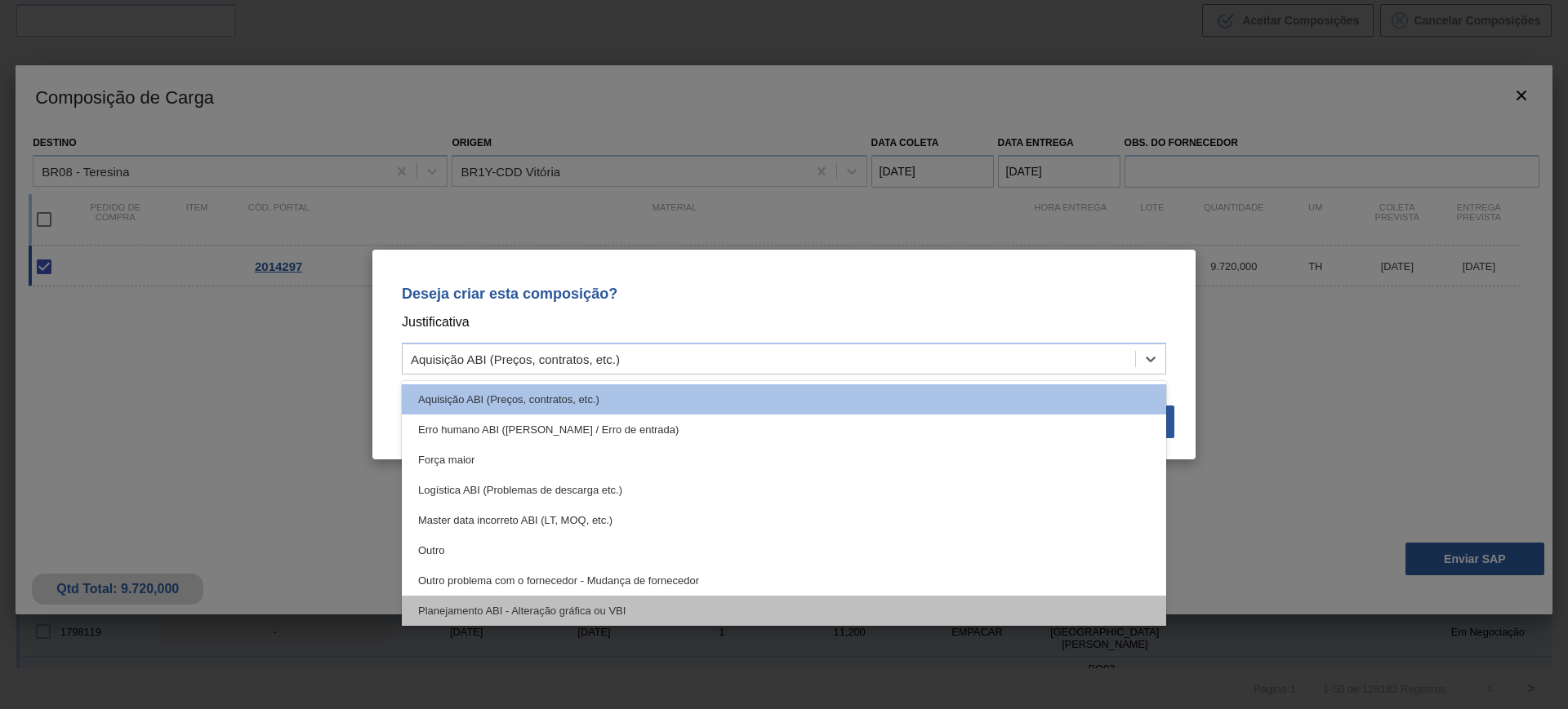
click at [738, 608] on div "Planejamento ABI - Alteração gráfica ou VBI" at bounding box center [784, 611] width 764 height 30
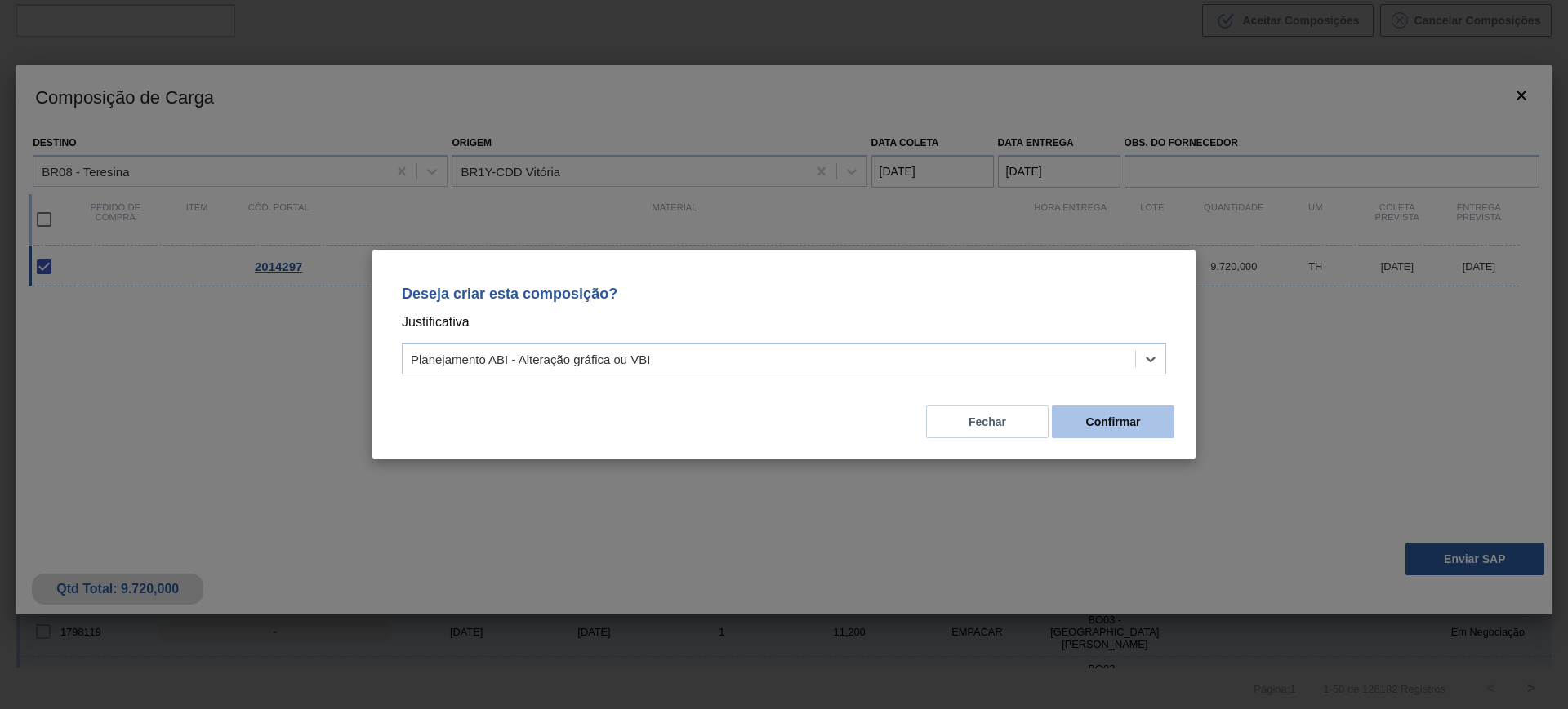
click at [1088, 420] on button "Confirmar" at bounding box center [1113, 421] width 123 height 33
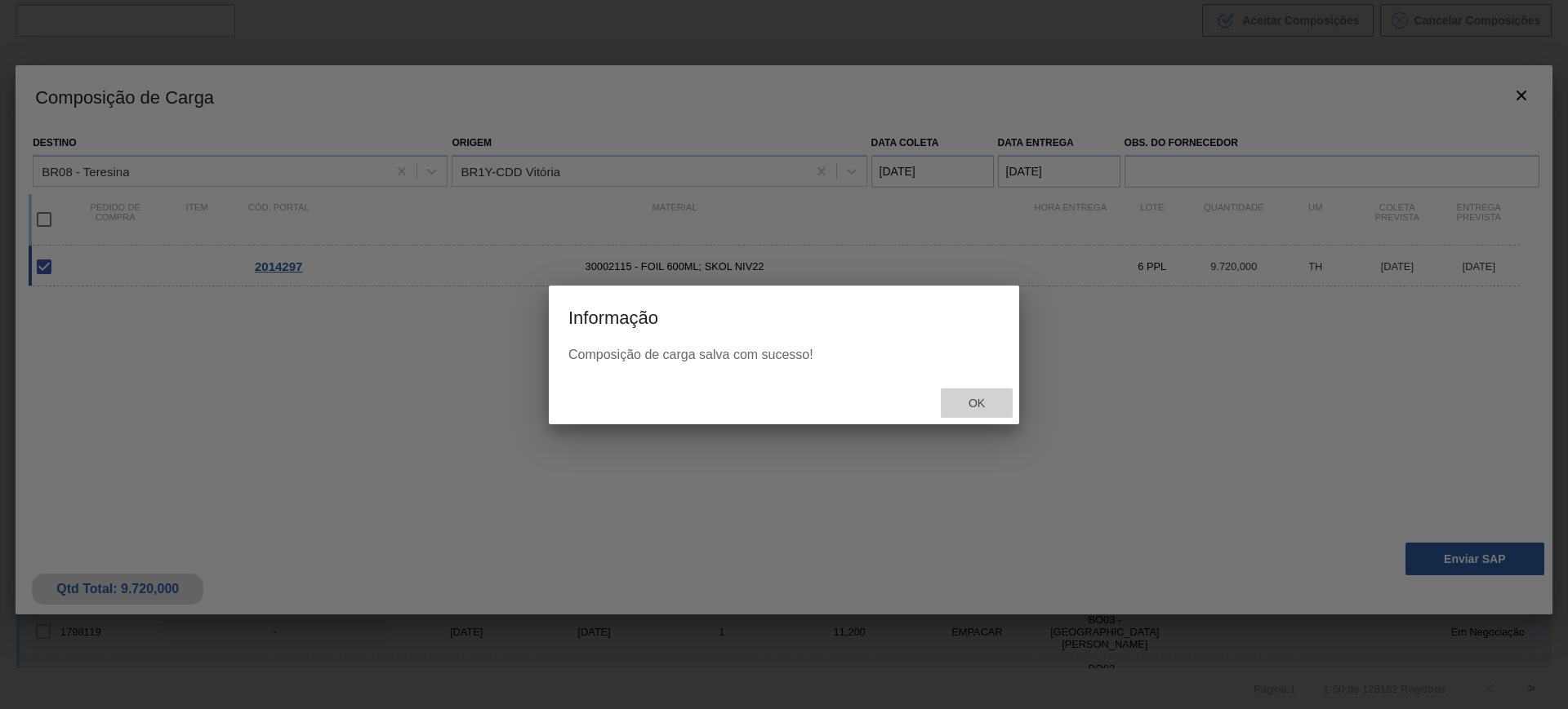
click at [983, 407] on span "Ok" at bounding box center [976, 404] width 42 height 13
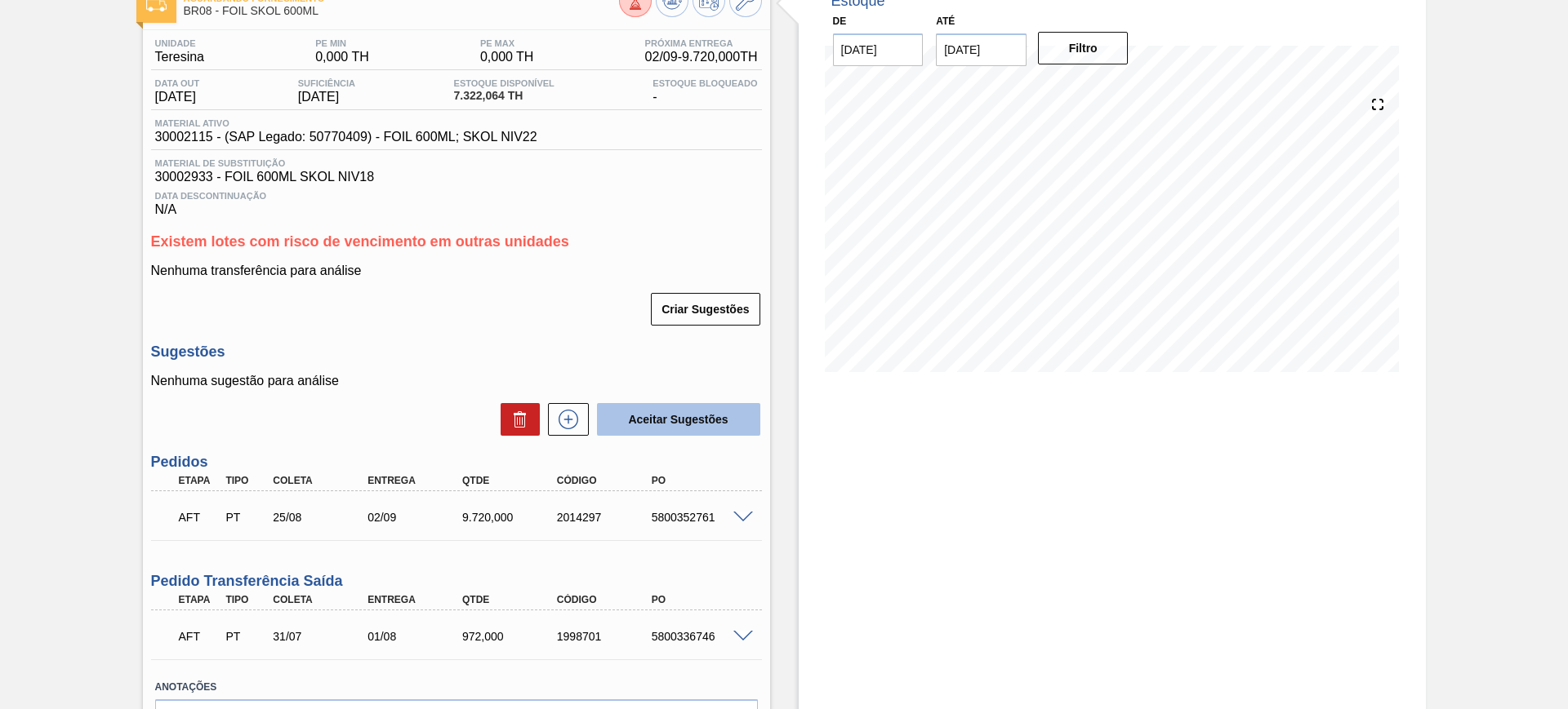
scroll to position [204, 0]
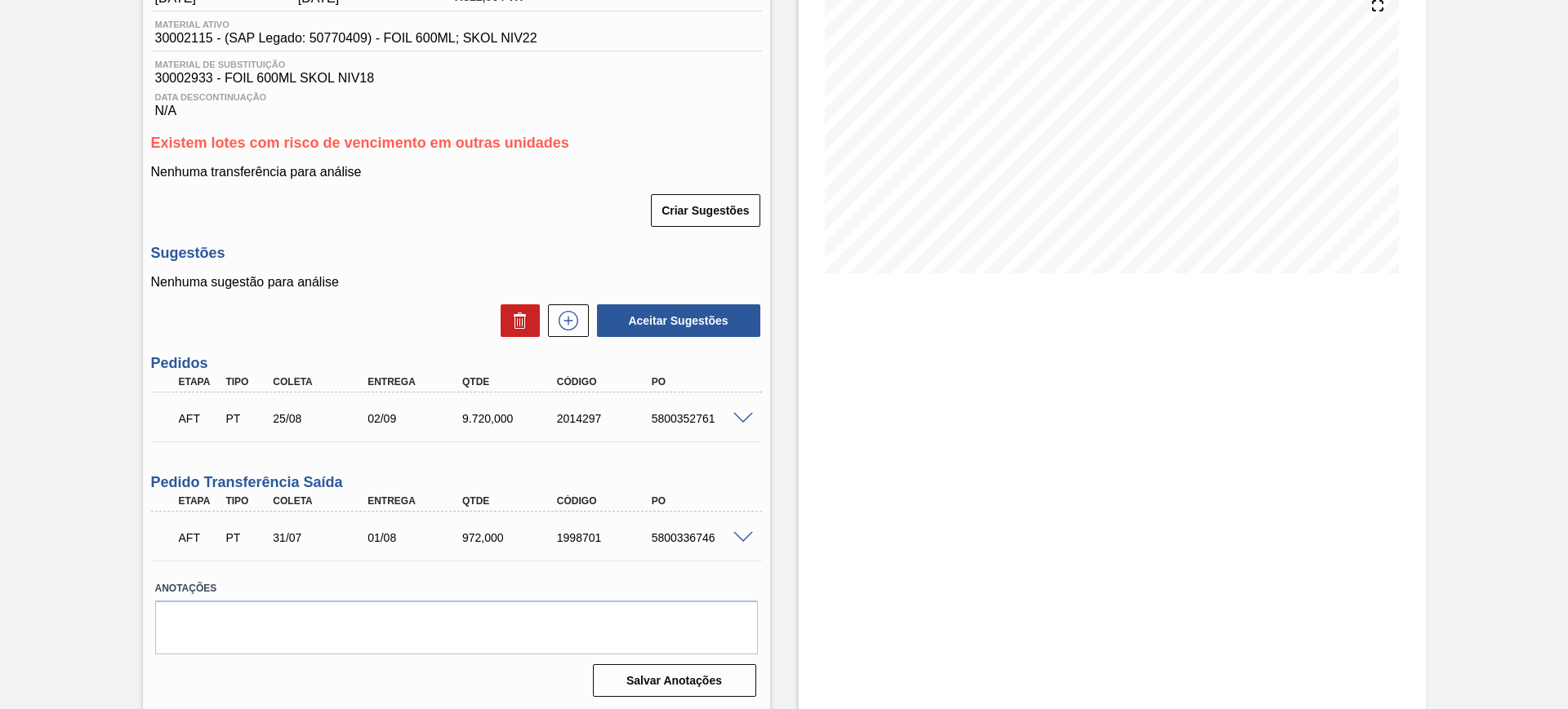
click at [684, 413] on div "5800352761" at bounding box center [700, 419] width 106 height 13
copy div "5800352761"
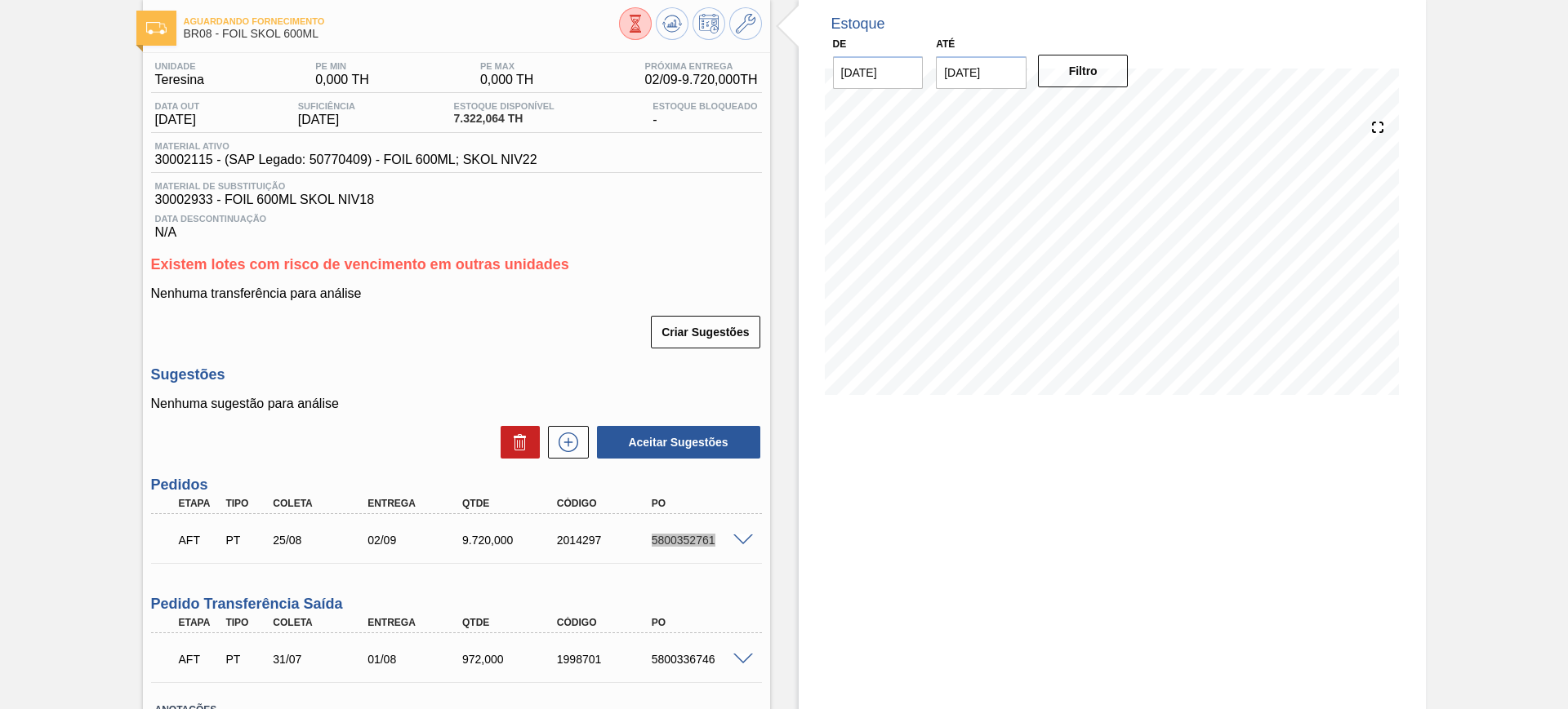
scroll to position [0, 0]
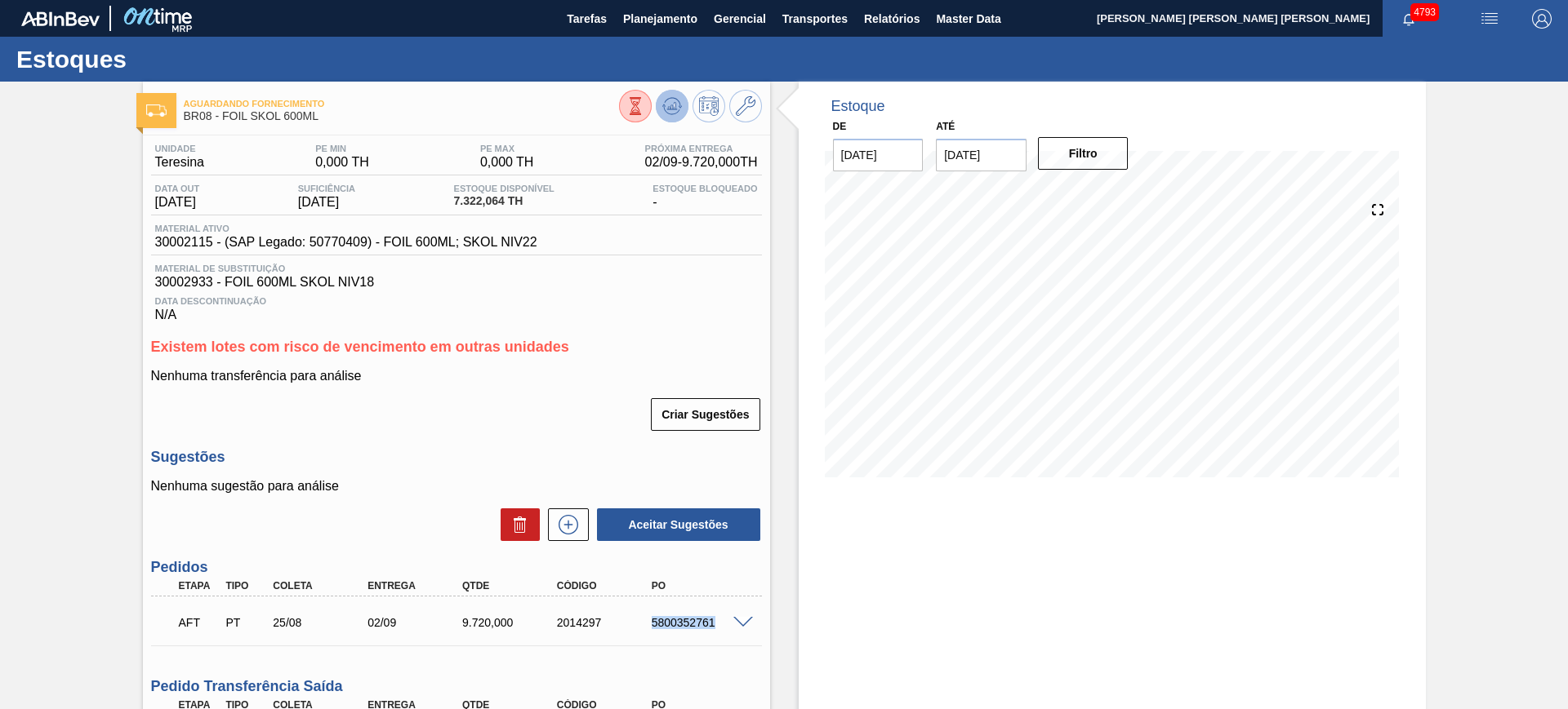
click at [644, 103] on icon at bounding box center [635, 106] width 18 height 18
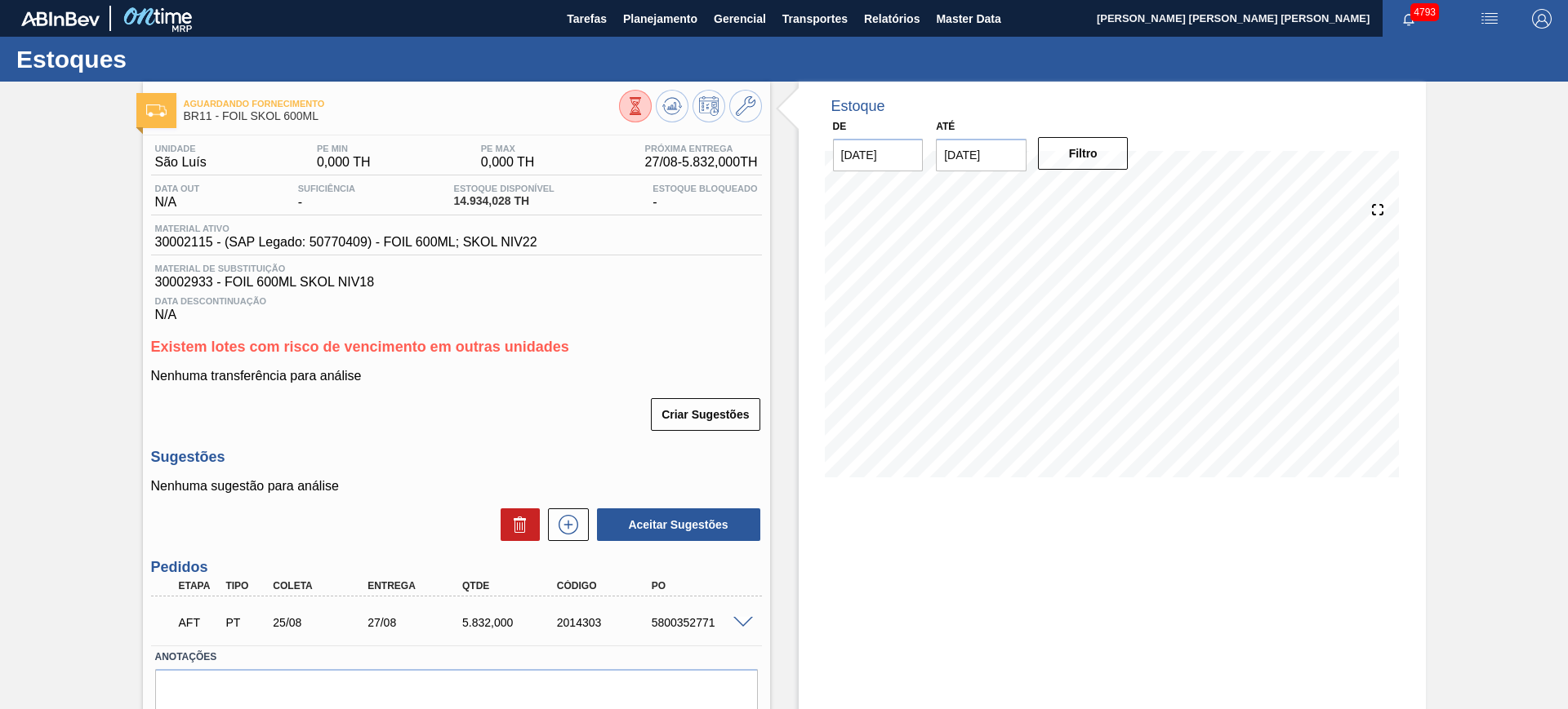
click at [689, 618] on div "5800352771" at bounding box center [700, 623] width 106 height 13
copy div "5800352771"
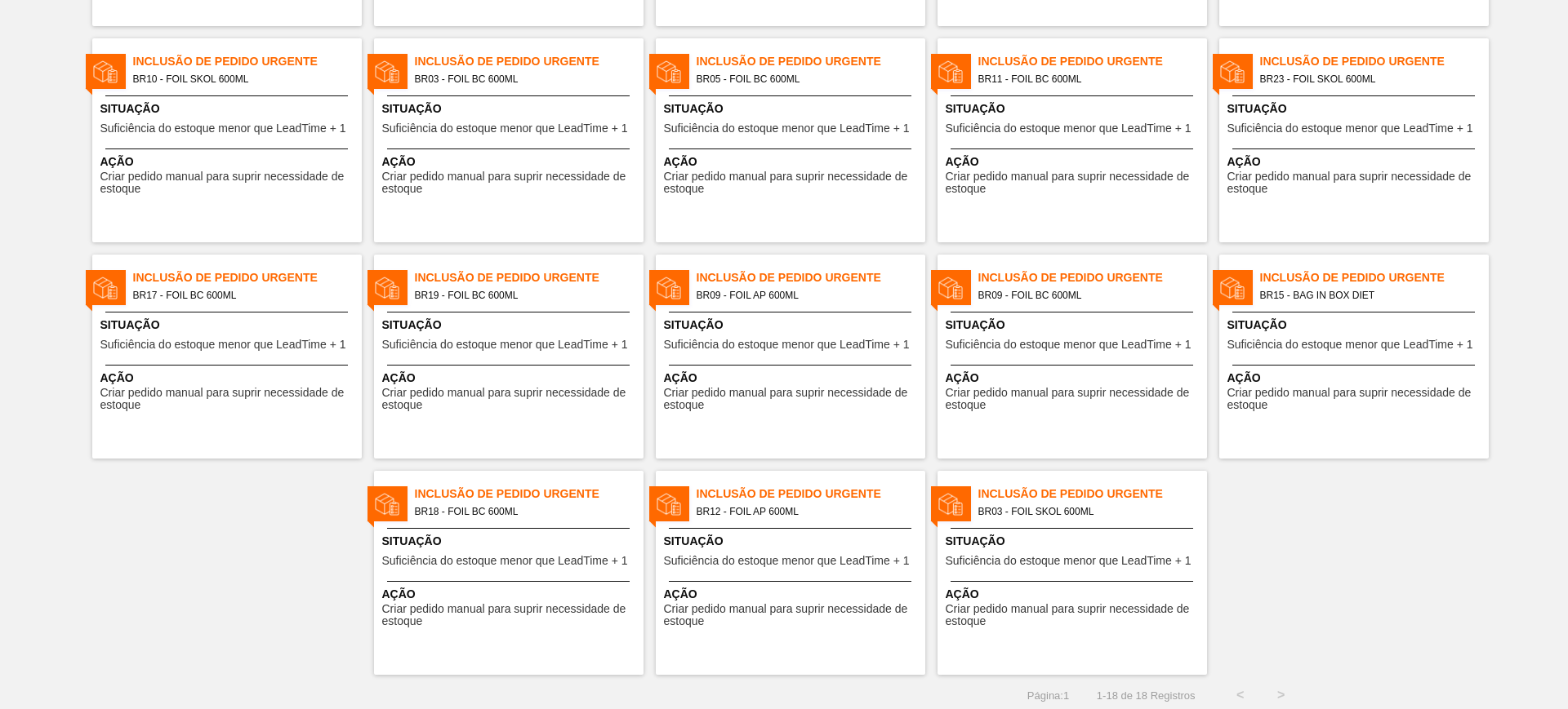
scroll to position [318, 0]
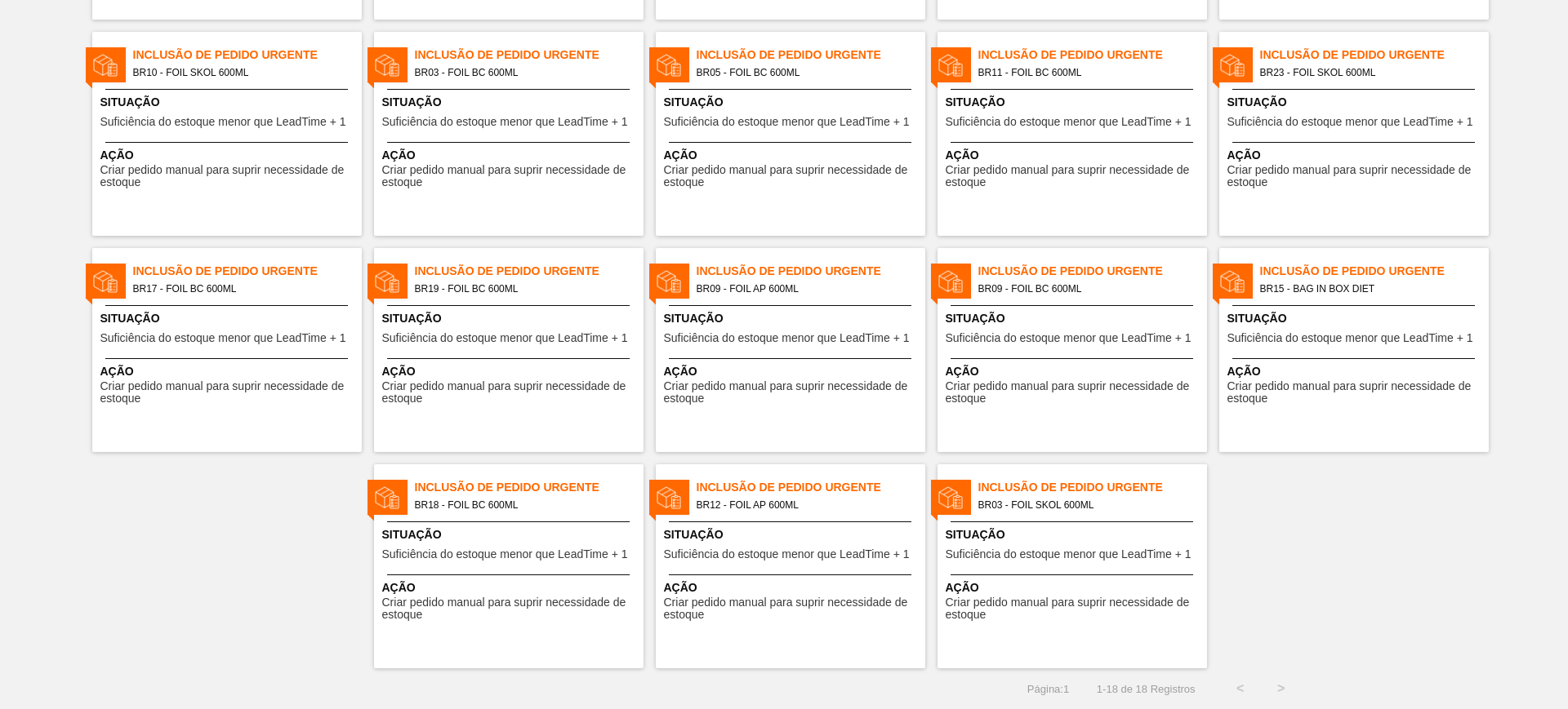
click at [1099, 518] on div "Inclusão de Pedido Urgente BR03 - FOIL SKOL 600ML Situação Suficiência do estoq…" at bounding box center [1072, 567] width 270 height 204
